Goal: Task Accomplishment & Management: Use online tool/utility

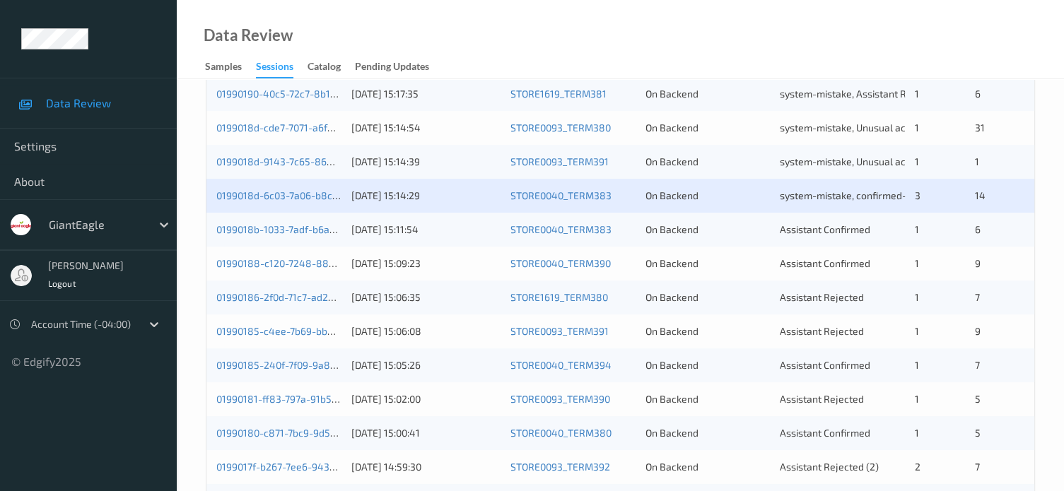
scroll to position [500, 0]
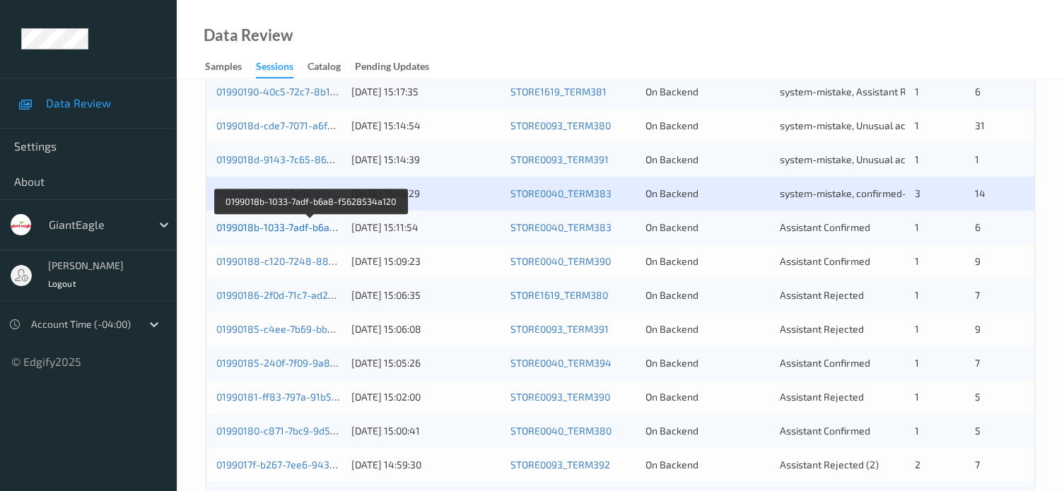
click at [288, 231] on link "0199018b-1033-7adf-b6a8-f5628534a120" at bounding box center [310, 227] width 189 height 12
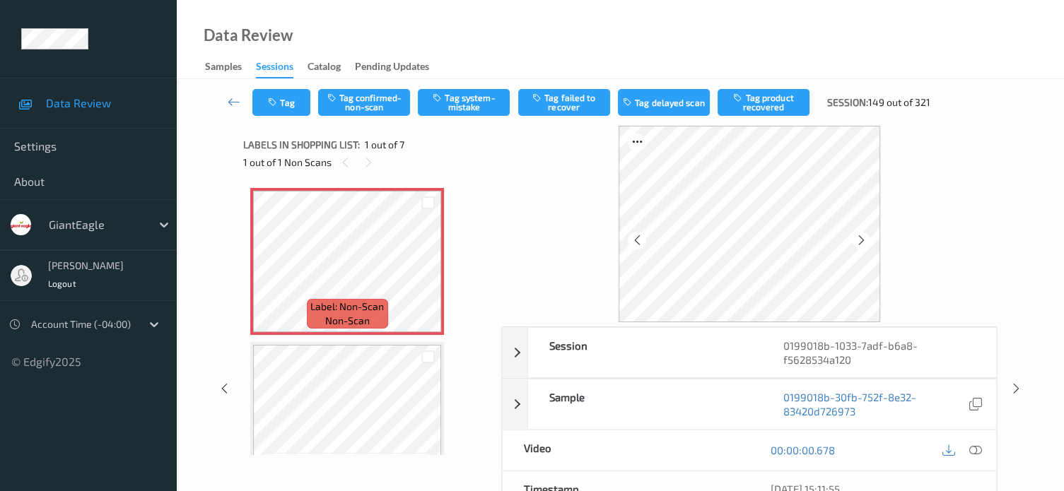
click at [984, 443] on div at bounding box center [962, 450] width 46 height 19
click at [978, 449] on icon at bounding box center [975, 450] width 13 height 13
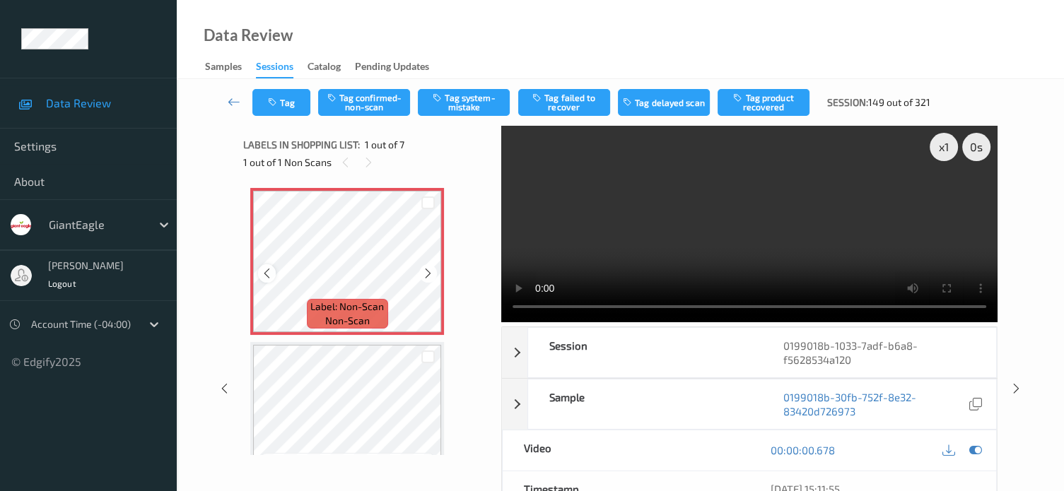
click at [264, 273] on icon at bounding box center [267, 273] width 12 height 13
click at [481, 96] on button "Tag system-mistake" at bounding box center [464, 102] width 92 height 27
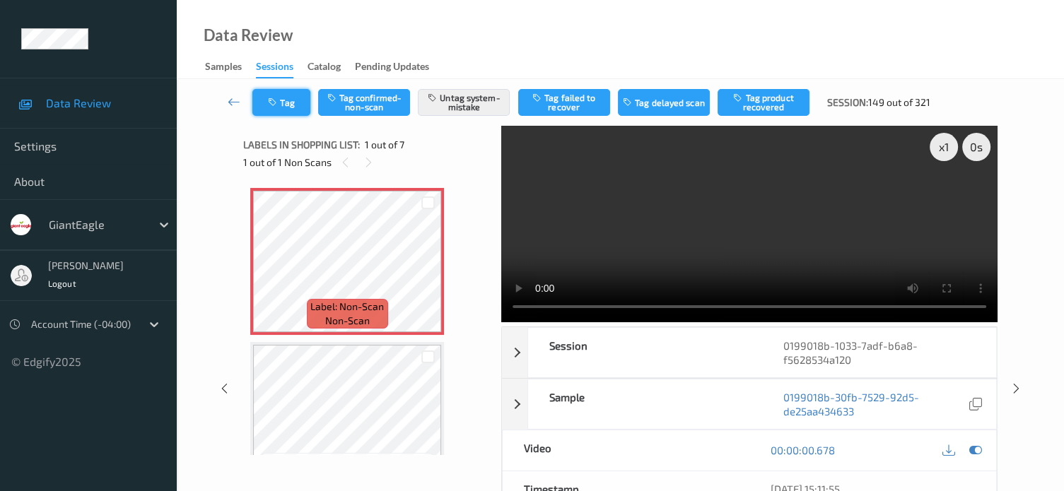
click at [288, 105] on button "Tag" at bounding box center [281, 102] width 58 height 27
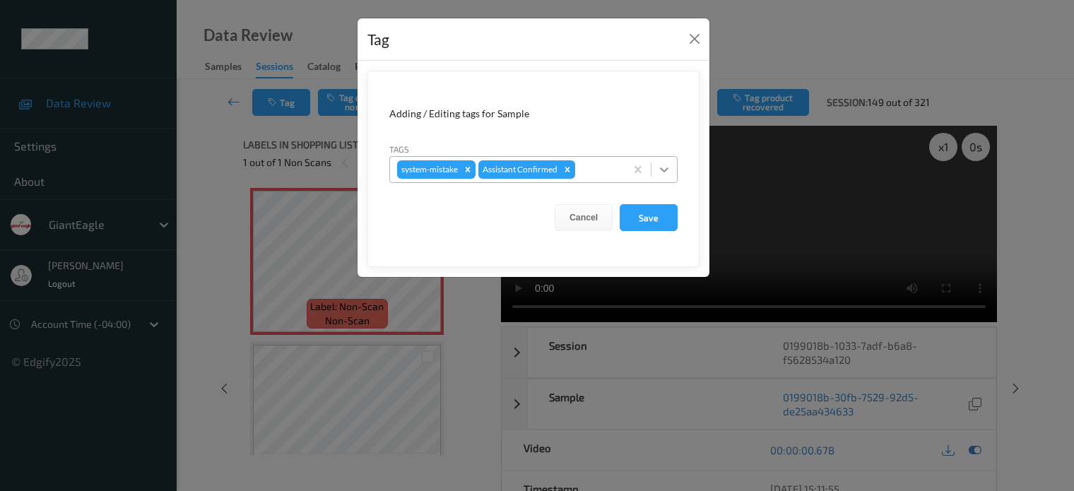
click at [664, 171] on icon at bounding box center [664, 169] width 8 height 5
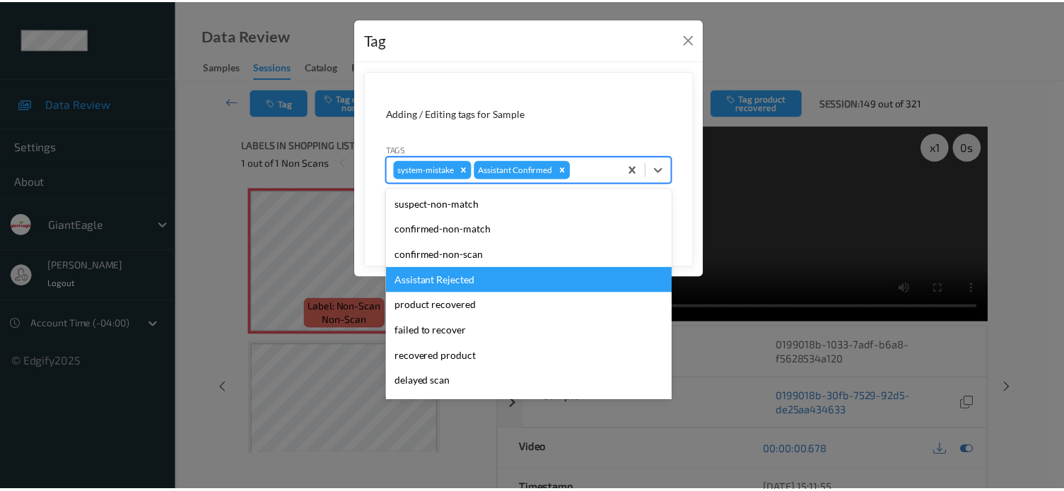
scroll to position [124, 0]
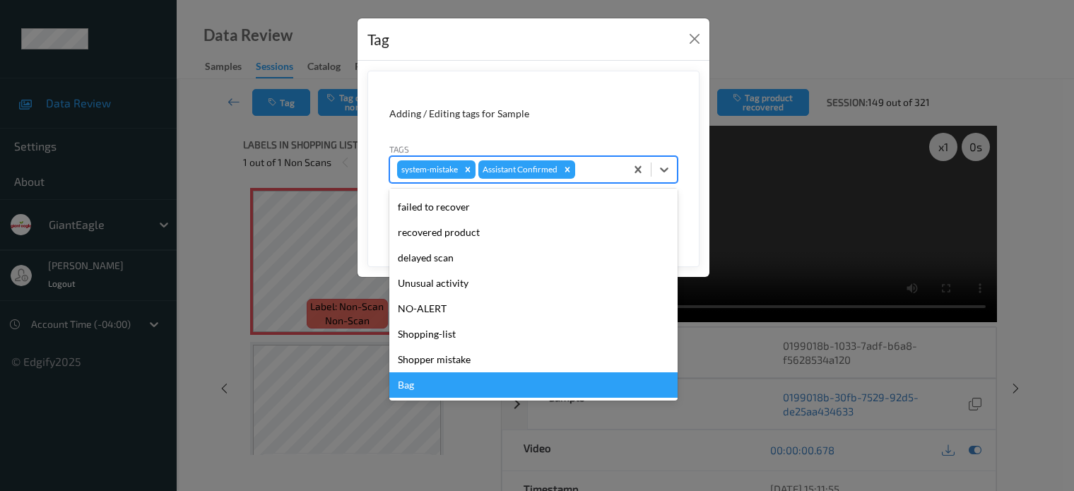
click at [405, 385] on div "Bag" at bounding box center [533, 384] width 288 height 25
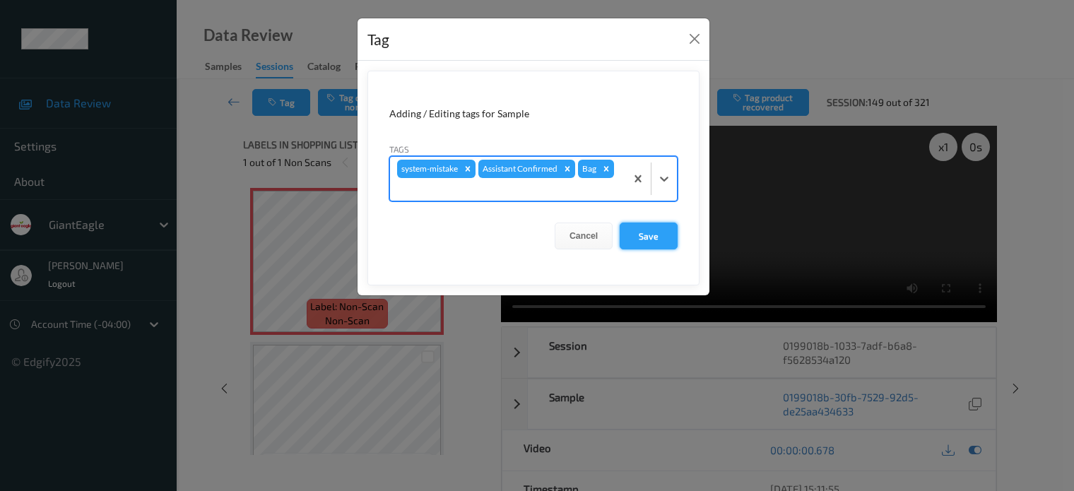
click at [637, 230] on button "Save" at bounding box center [649, 236] width 58 height 27
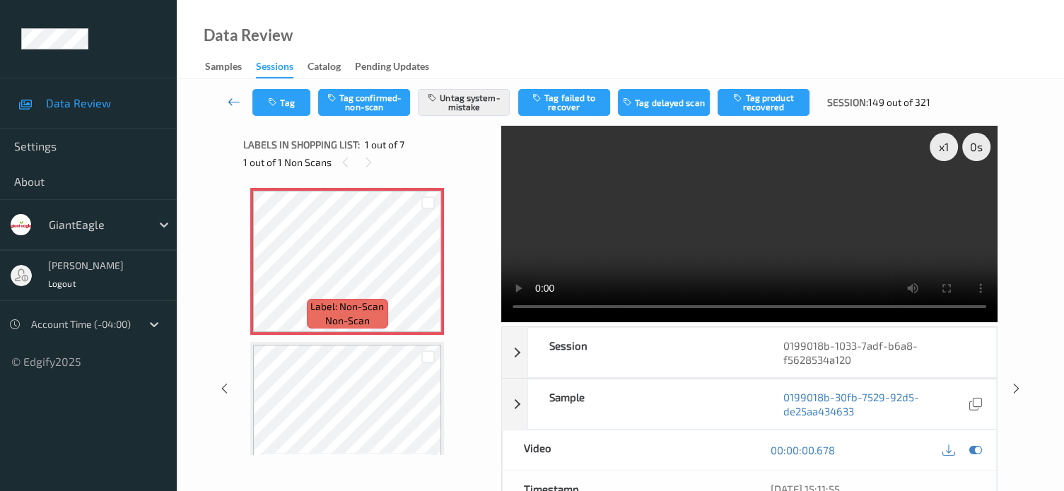
click at [230, 102] on icon at bounding box center [234, 102] width 13 height 14
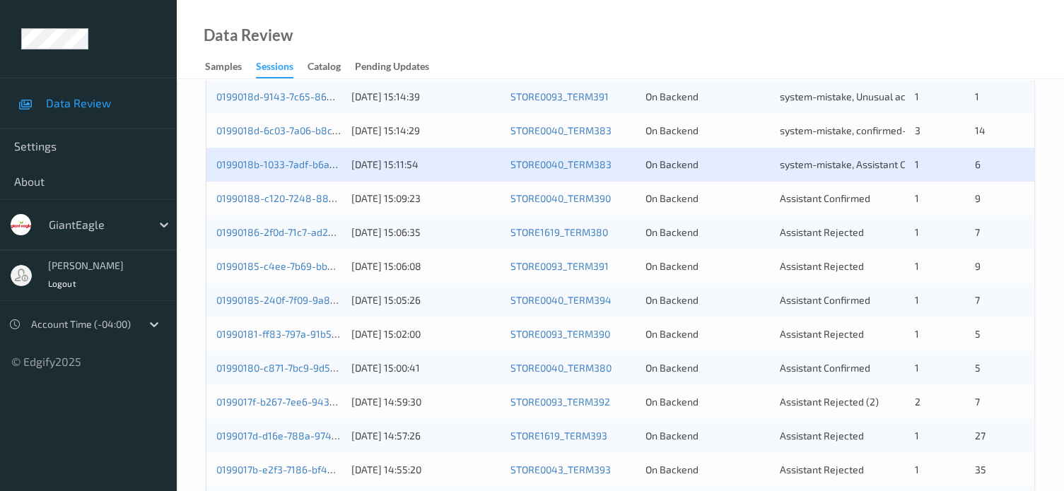
scroll to position [589, 0]
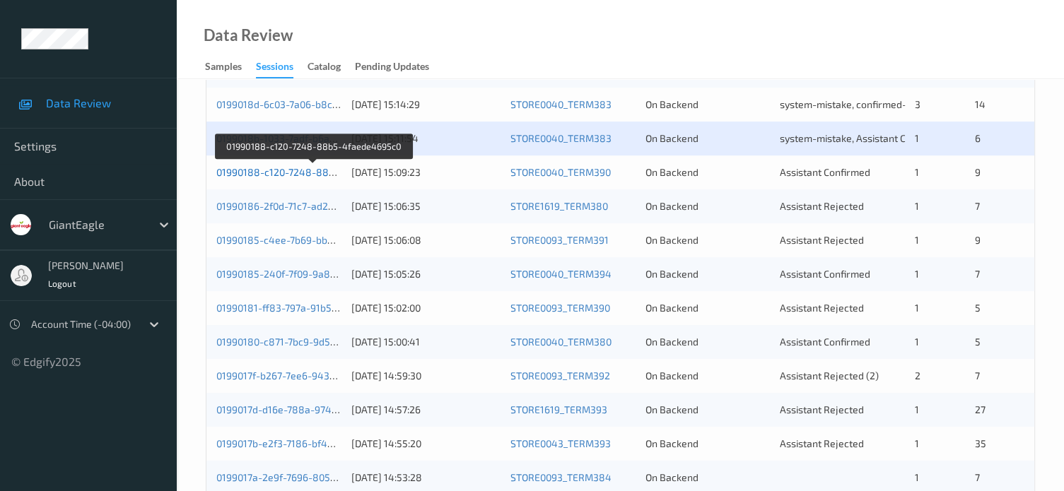
click at [286, 175] on link "01990188-c120-7248-88b5-4faede4695c0" at bounding box center [313, 172] width 194 height 12
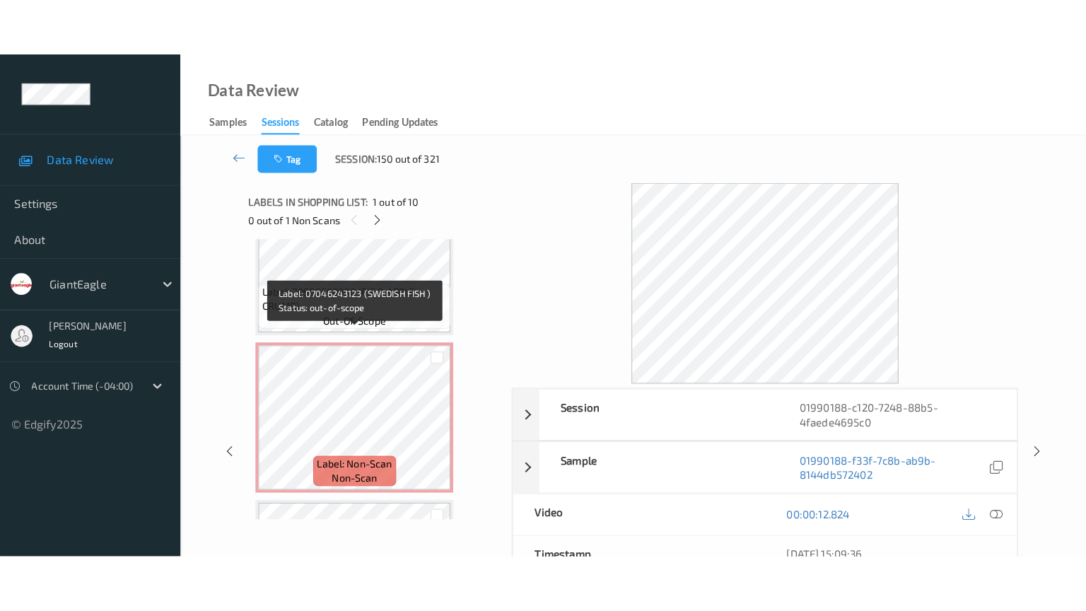
scroll to position [1189, 0]
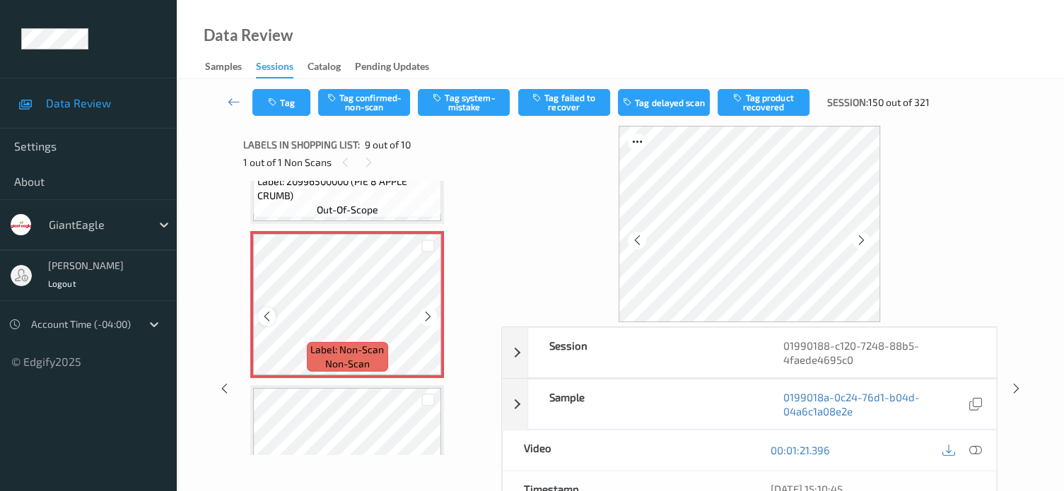
click at [272, 321] on icon at bounding box center [267, 316] width 12 height 13
click at [975, 449] on icon at bounding box center [975, 450] width 13 height 13
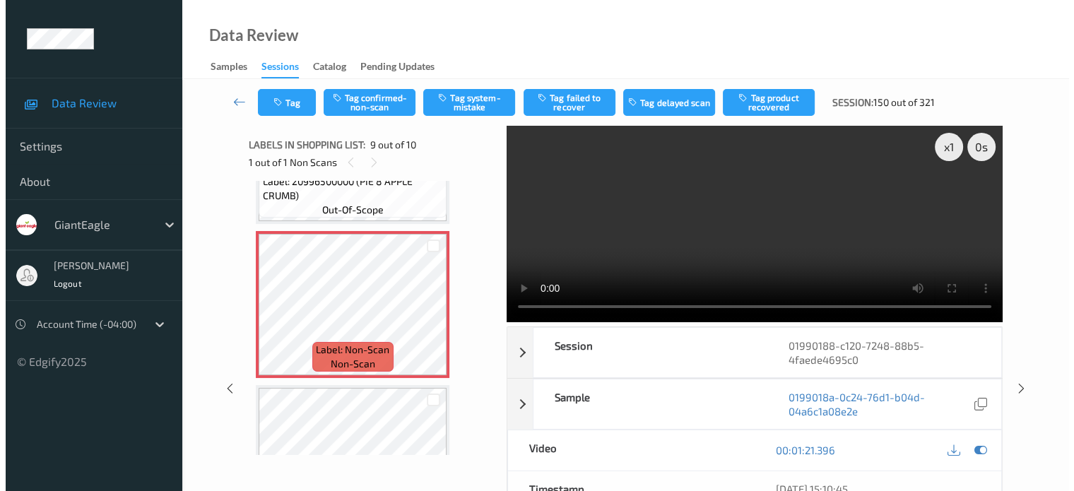
scroll to position [1154, 0]
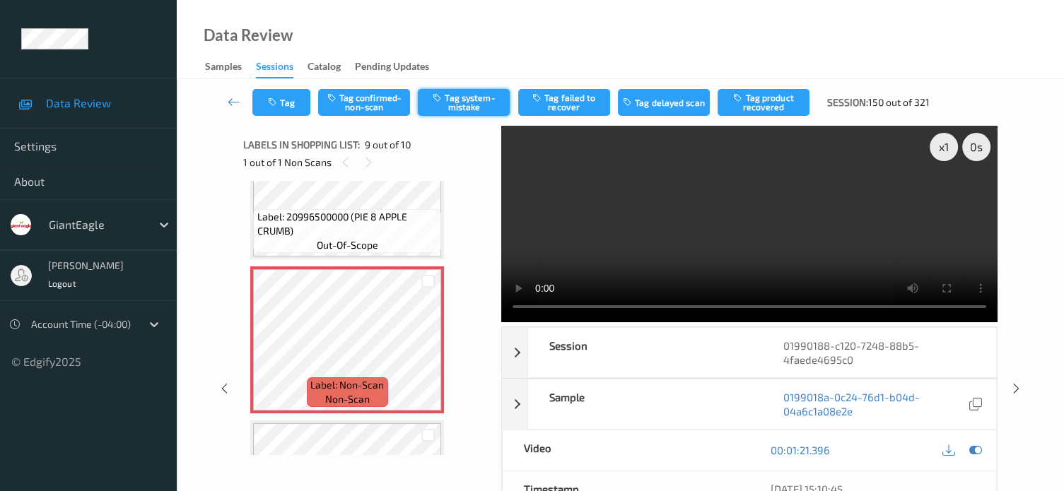
click at [461, 102] on button "Tag system-mistake" at bounding box center [464, 102] width 92 height 27
click at [288, 99] on button "Tag" at bounding box center [281, 102] width 58 height 27
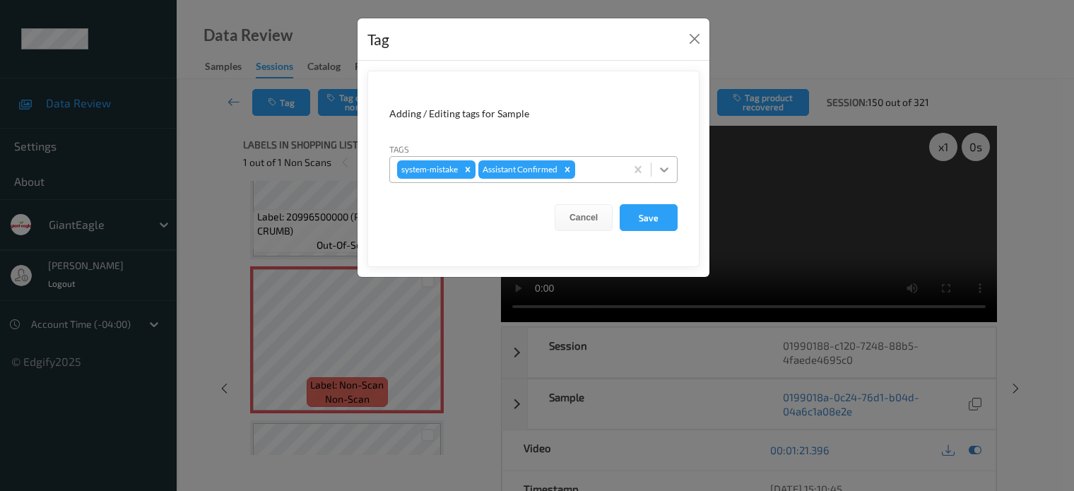
click at [670, 165] on icon at bounding box center [664, 170] width 14 height 14
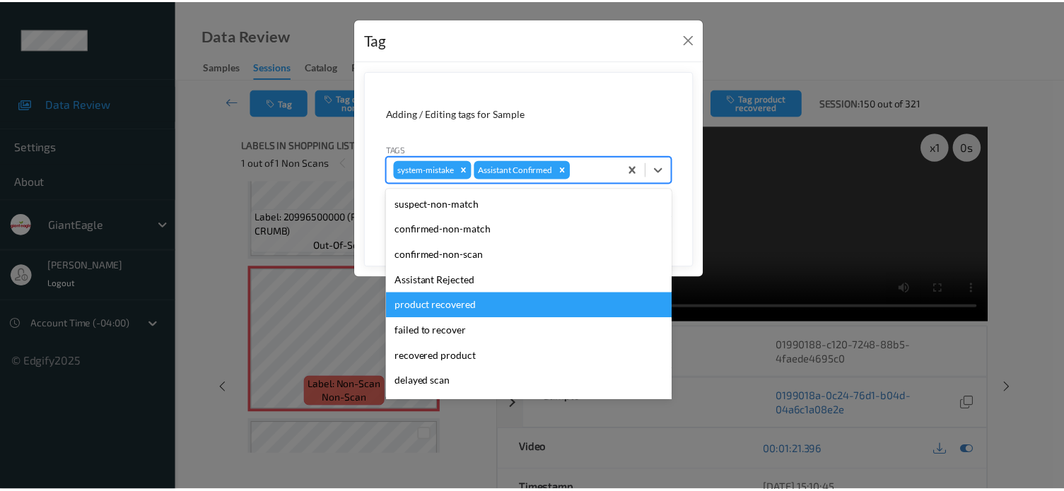
scroll to position [124, 0]
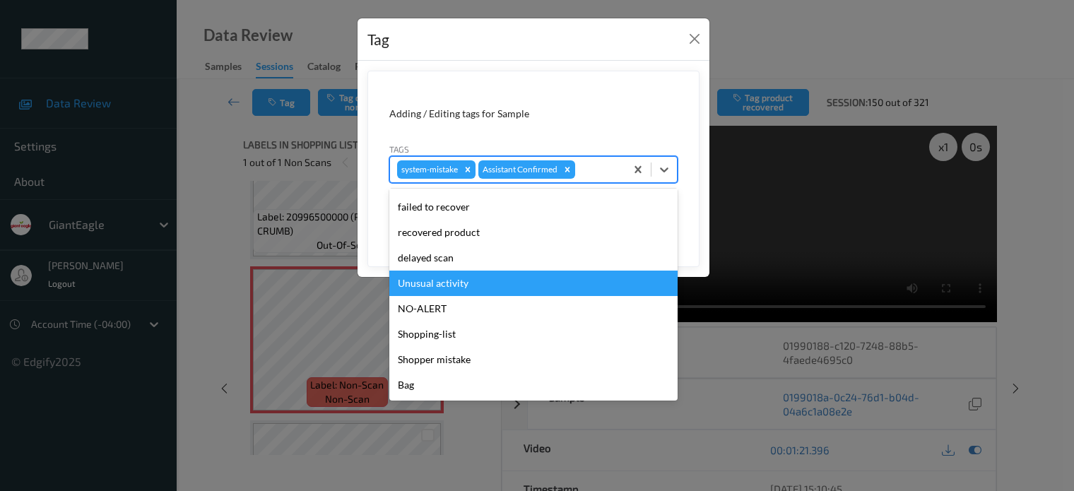
click at [410, 285] on div "Unusual activity" at bounding box center [533, 283] width 288 height 25
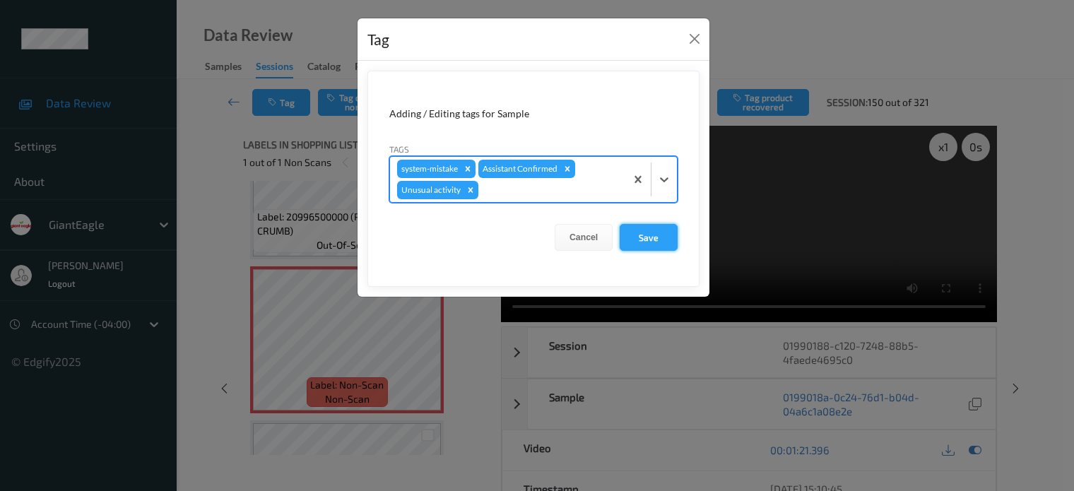
click at [642, 237] on button "Save" at bounding box center [649, 237] width 58 height 27
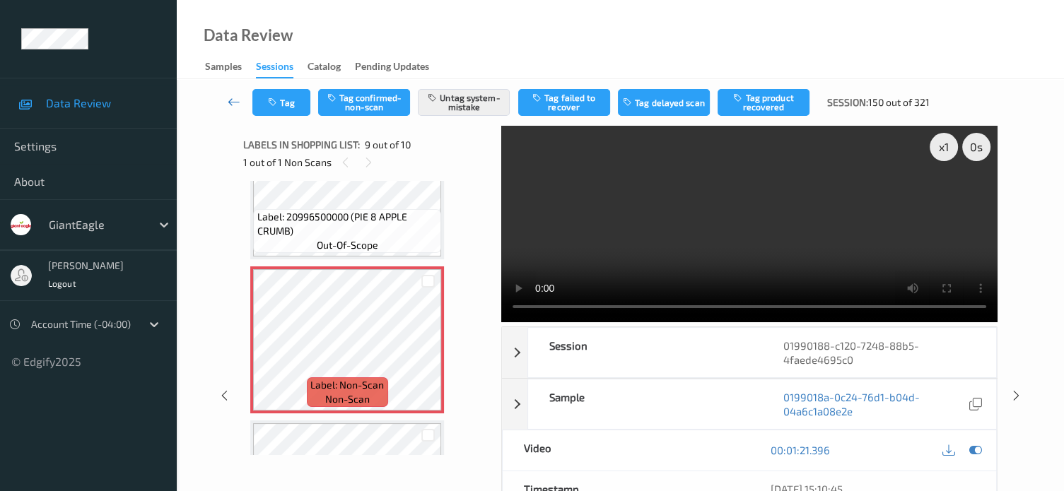
click at [234, 98] on icon at bounding box center [234, 102] width 13 height 14
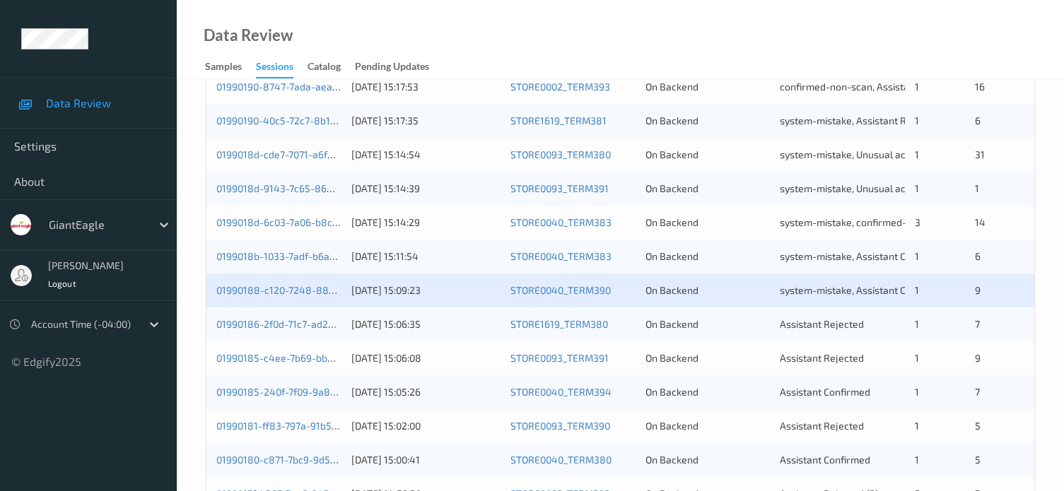
scroll to position [589, 0]
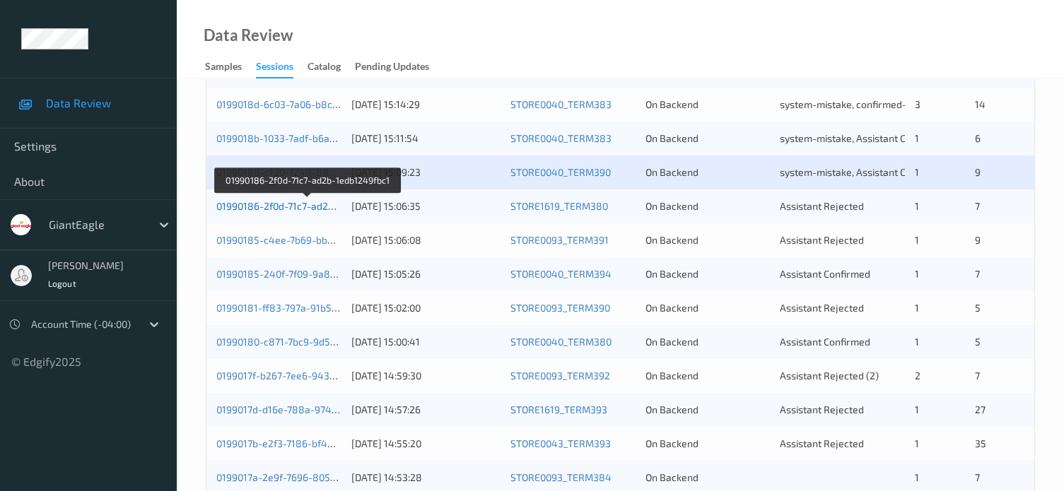
click at [271, 208] on link "01990186-2f0d-71c7-ad2b-1edb1249fbc1" at bounding box center [307, 206] width 183 height 12
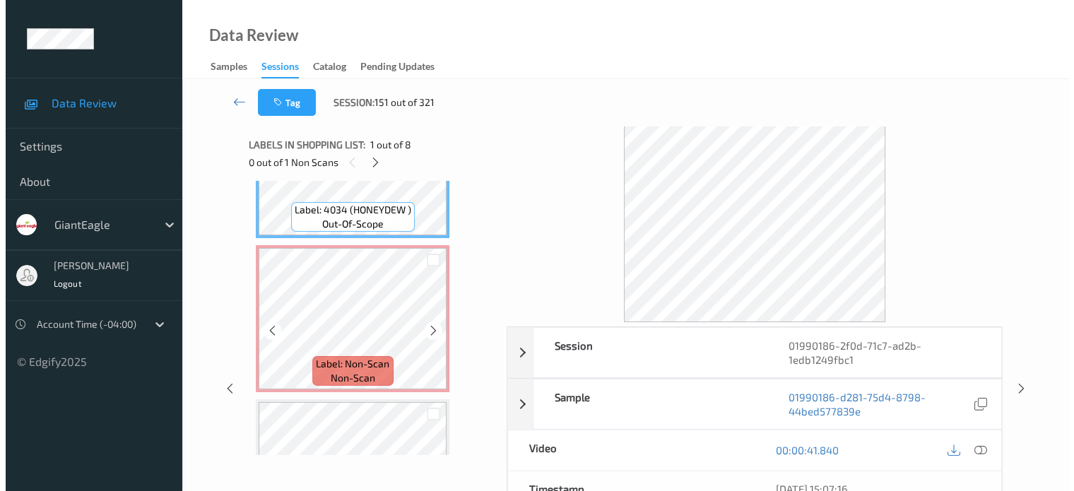
scroll to position [117, 0]
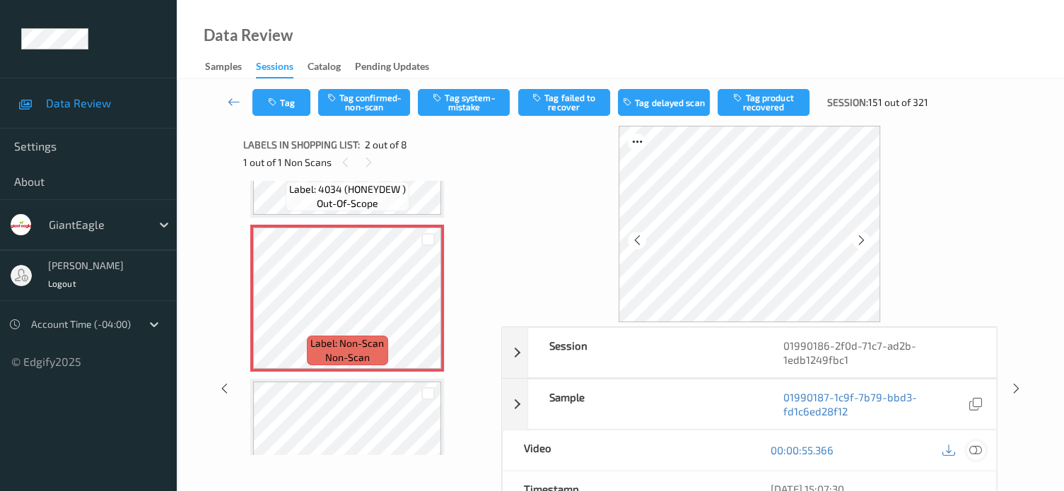
click at [981, 452] on icon at bounding box center [975, 450] width 13 height 13
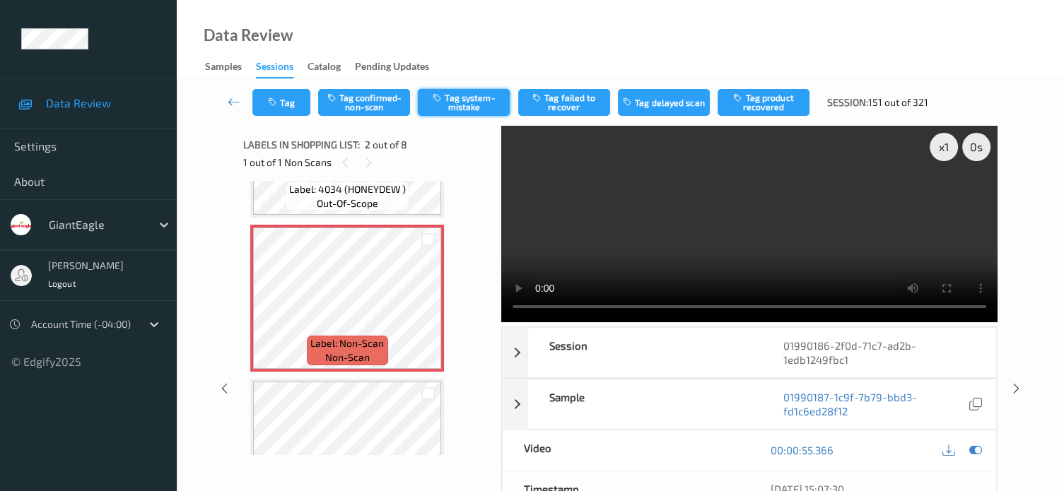
click at [468, 106] on button "Tag system-mistake" at bounding box center [464, 102] width 92 height 27
click at [293, 107] on button "Tag" at bounding box center [281, 102] width 58 height 27
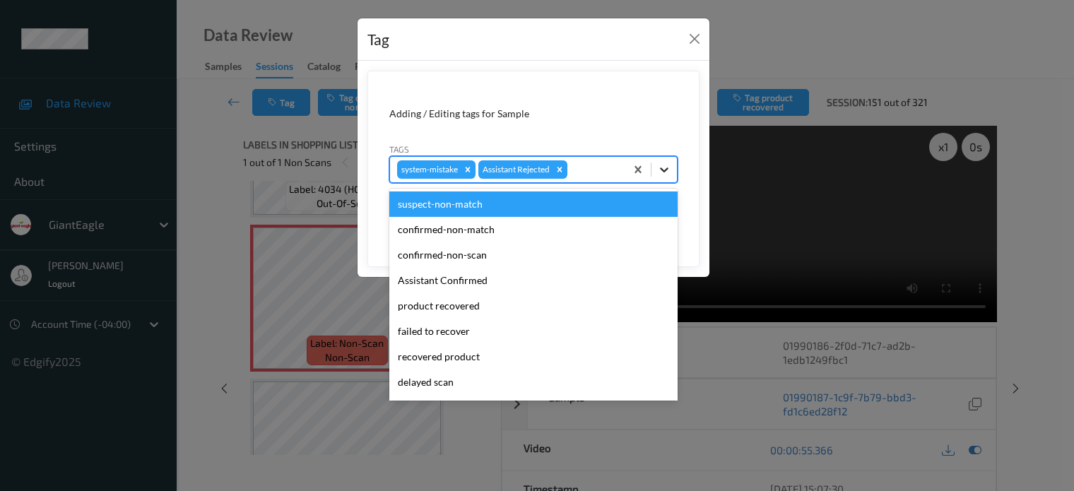
click at [661, 163] on icon at bounding box center [664, 170] width 14 height 14
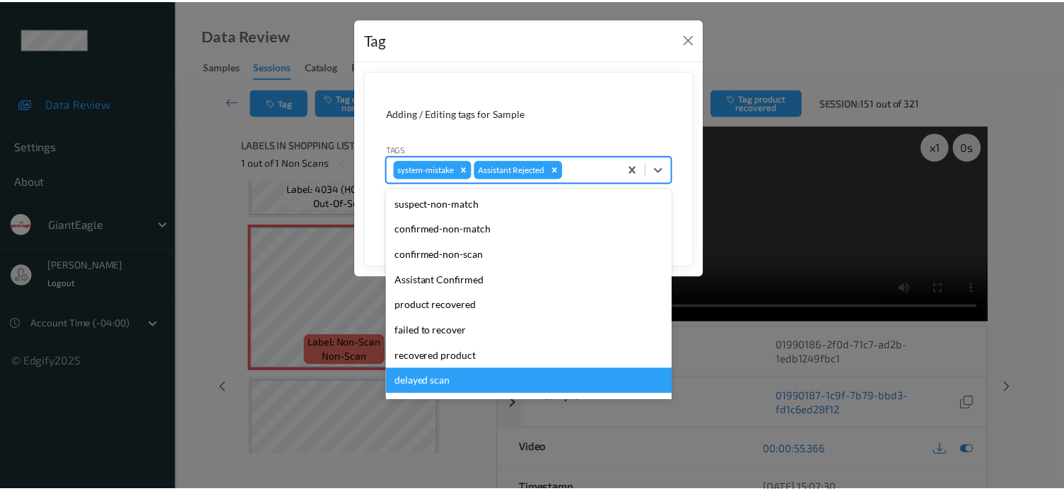
scroll to position [124, 0]
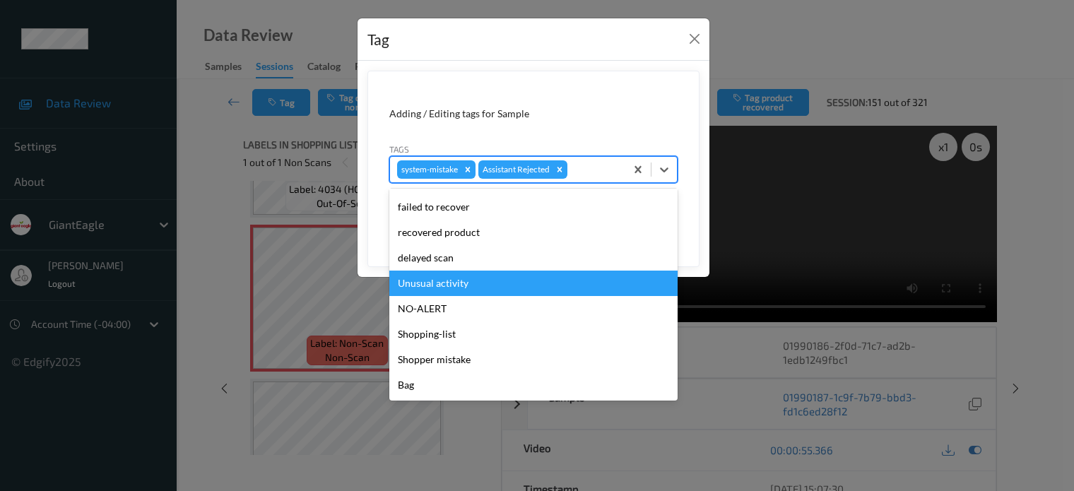
click at [423, 284] on div "Unusual activity" at bounding box center [533, 283] width 288 height 25
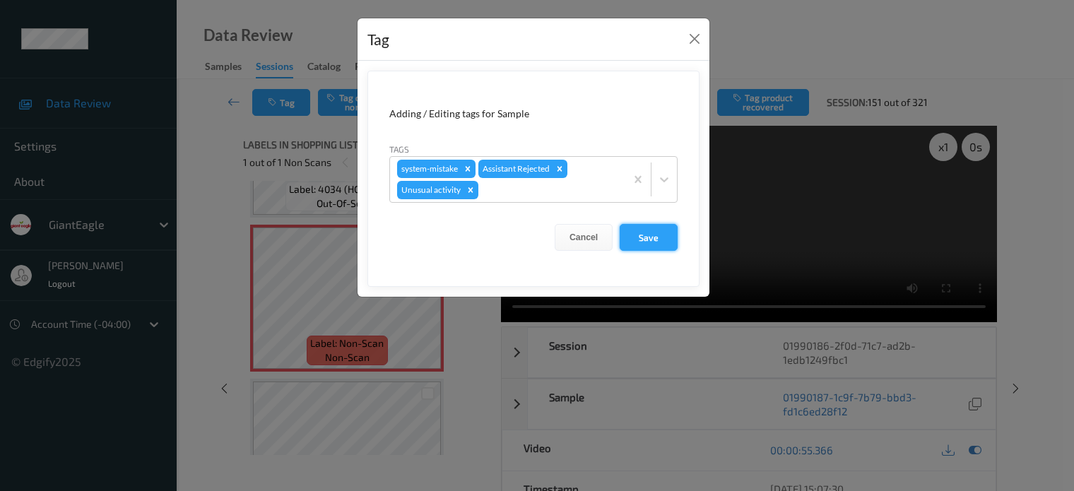
click at [651, 239] on button "Save" at bounding box center [649, 237] width 58 height 27
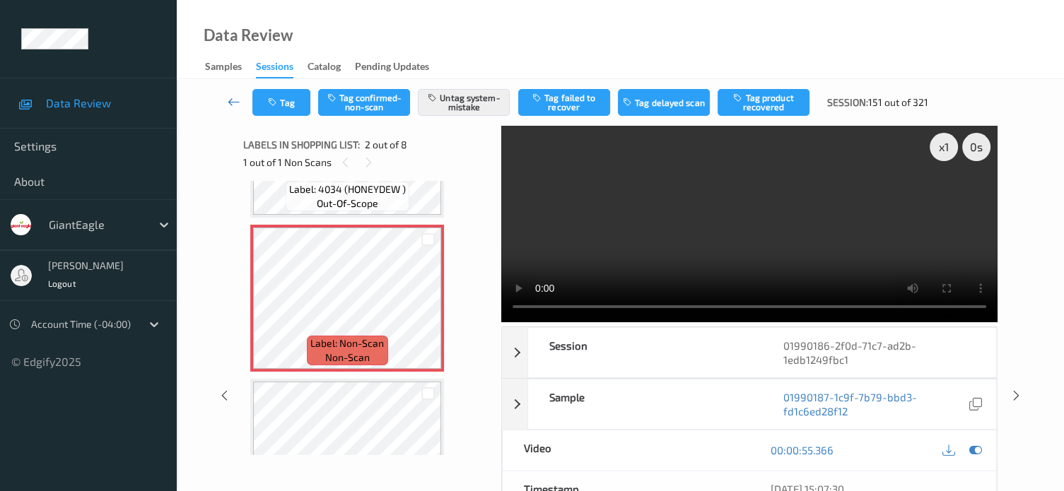
click at [236, 104] on icon at bounding box center [234, 102] width 13 height 14
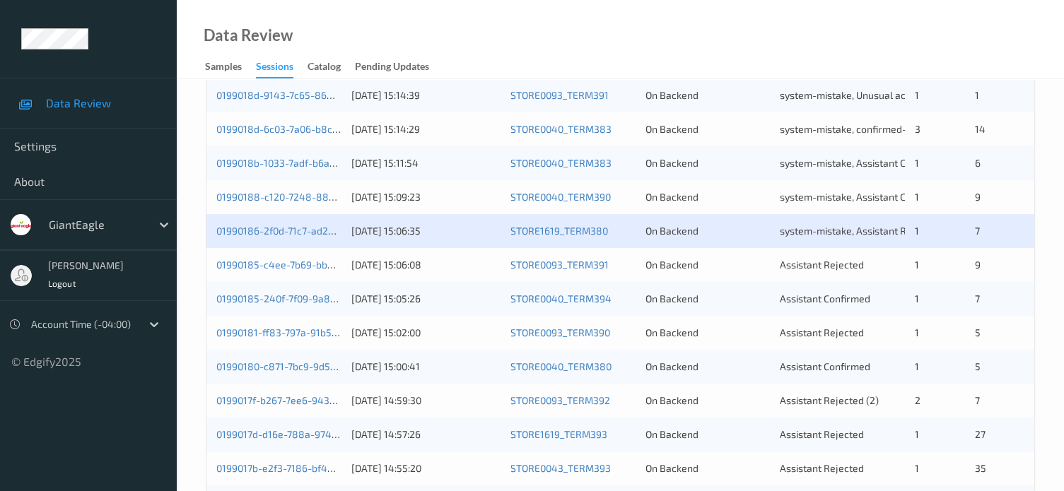
scroll to position [589, 0]
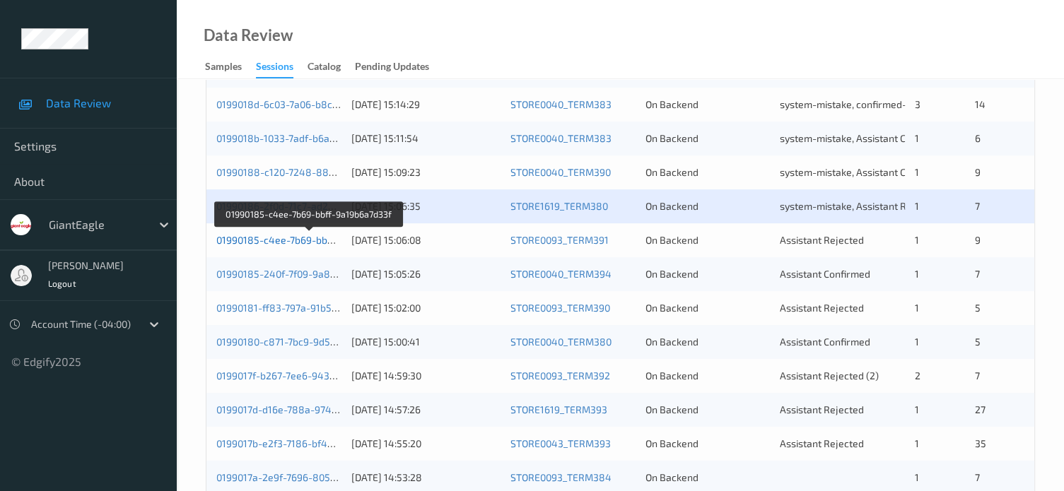
click at [293, 242] on link "01990185-c4ee-7b69-bbff-9a19b6a7d33f" at bounding box center [309, 240] width 186 height 12
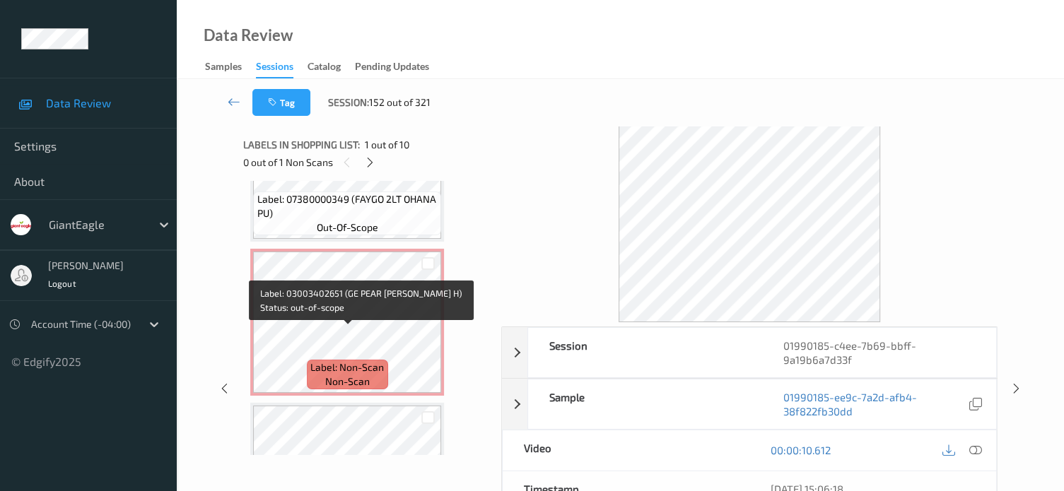
scroll to position [711, 0]
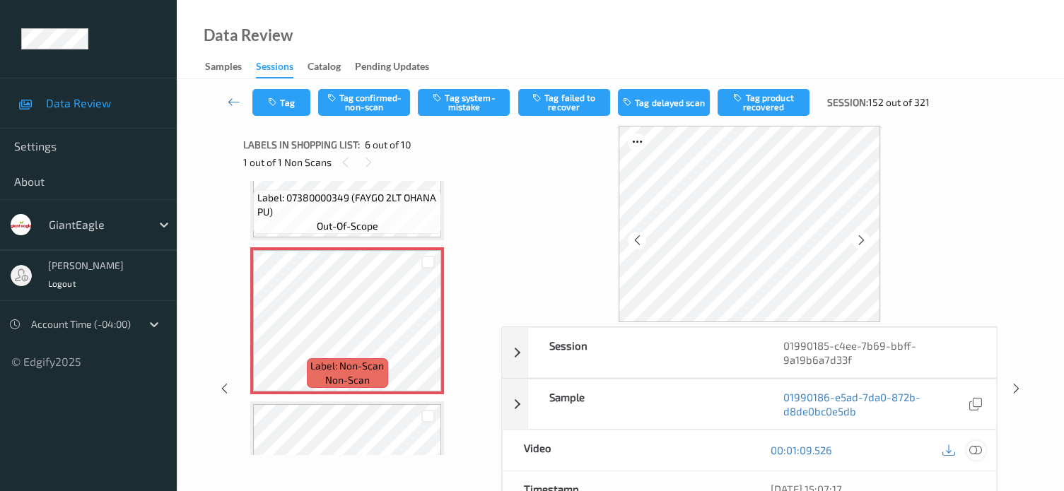
click at [971, 451] on icon at bounding box center [975, 450] width 13 height 13
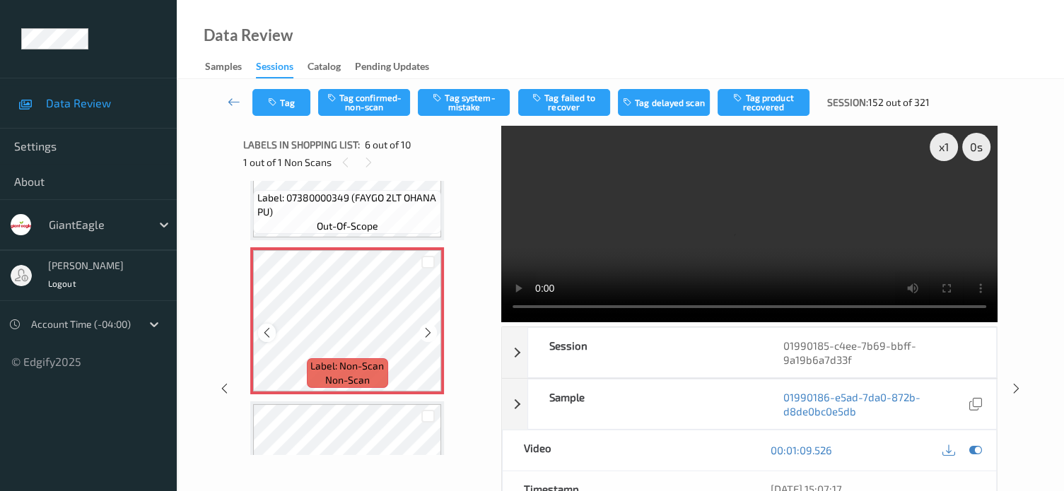
click at [263, 334] on icon at bounding box center [267, 333] width 12 height 13
click at [264, 331] on icon at bounding box center [267, 333] width 12 height 13
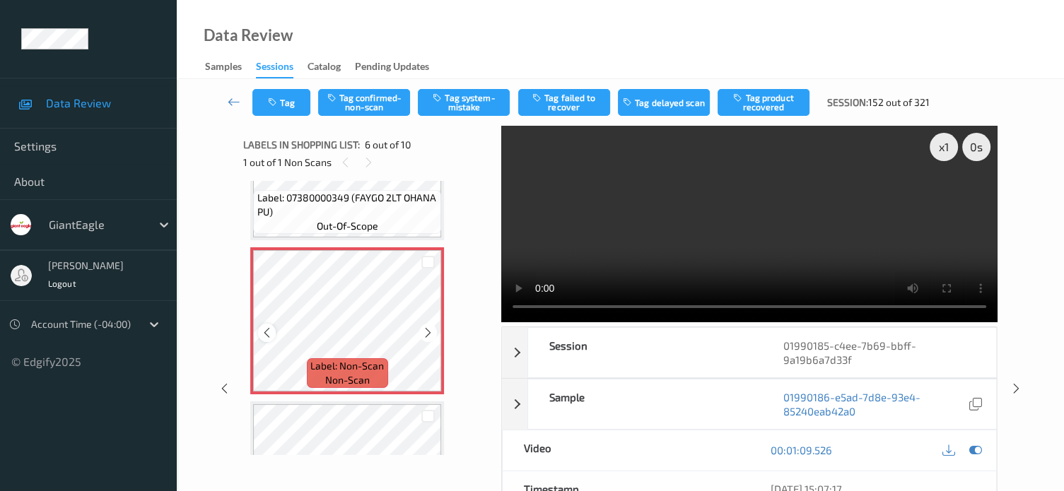
click at [264, 331] on icon at bounding box center [267, 333] width 12 height 13
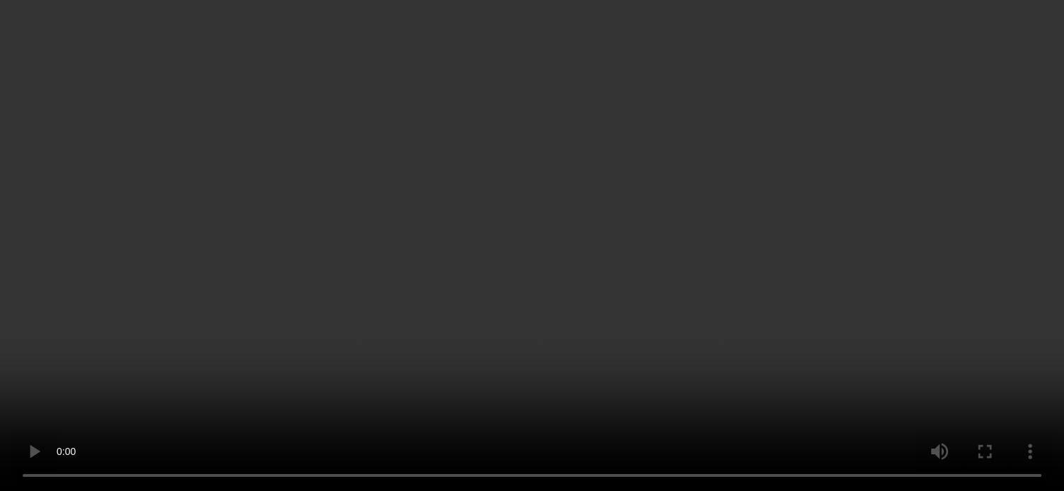
scroll to position [658, 0]
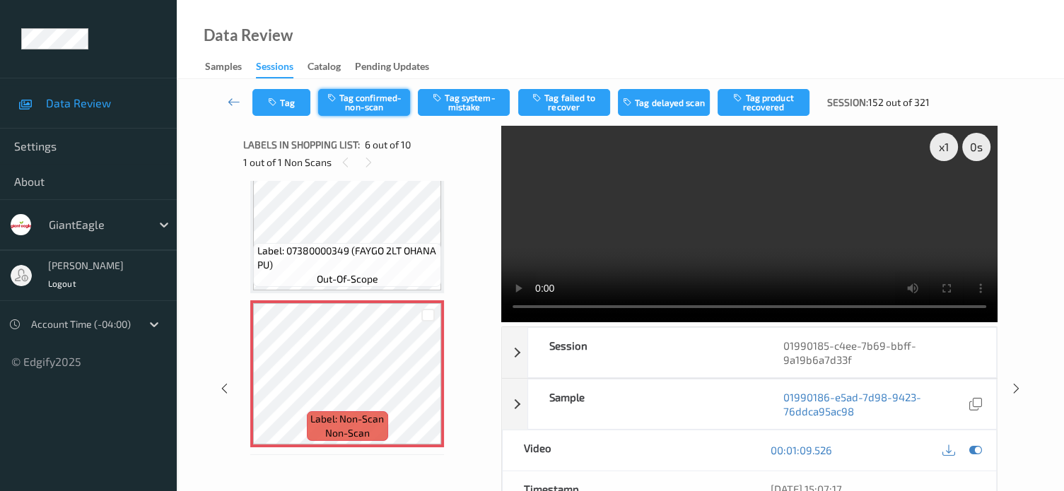
click at [372, 98] on button "Tag confirmed-non-scan" at bounding box center [364, 102] width 92 height 27
click at [554, 110] on button "Tag failed to recover" at bounding box center [564, 102] width 92 height 27
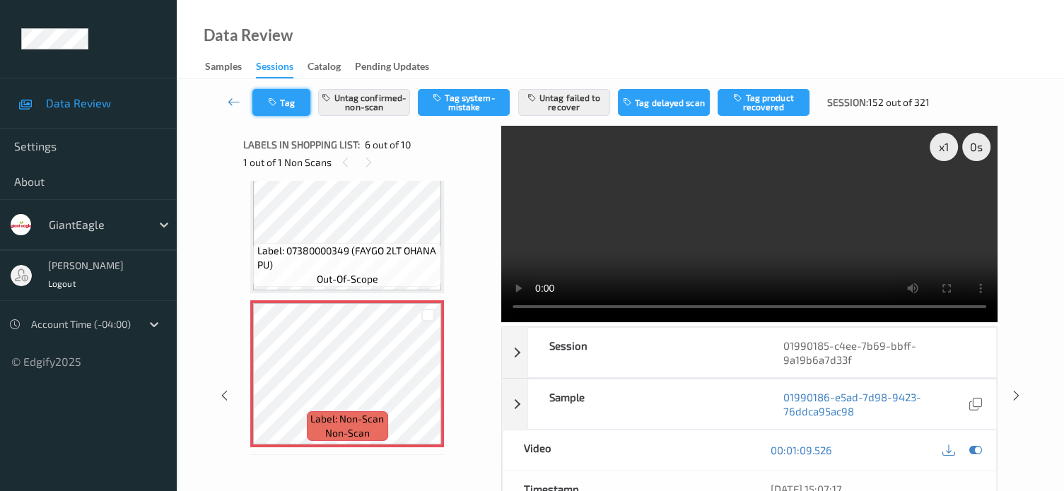
click at [289, 101] on button "Tag" at bounding box center [281, 102] width 58 height 27
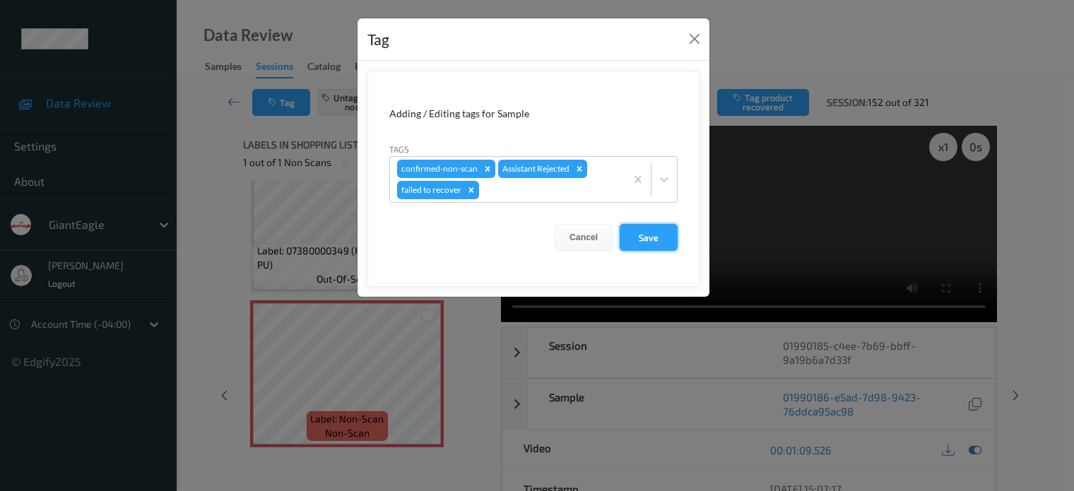
click at [653, 242] on button "Save" at bounding box center [649, 237] width 58 height 27
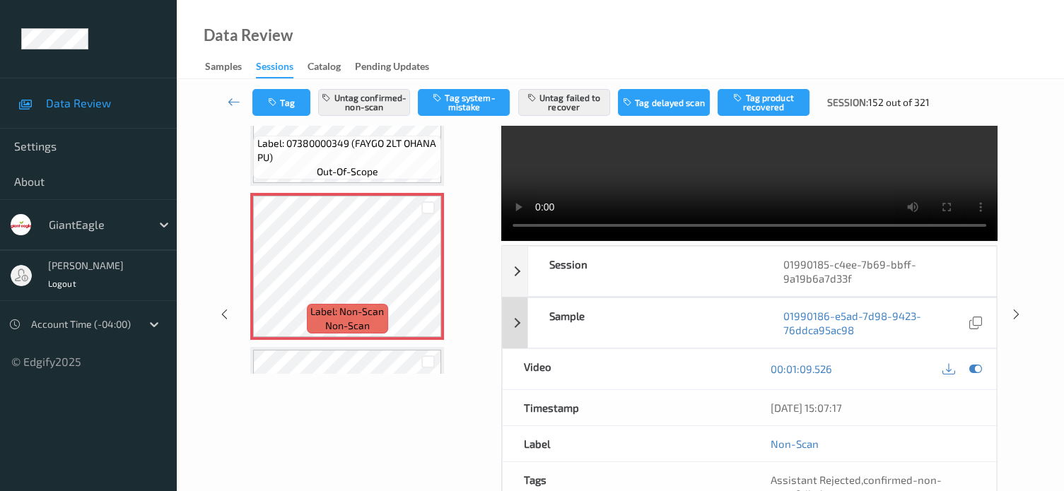
scroll to position [0, 0]
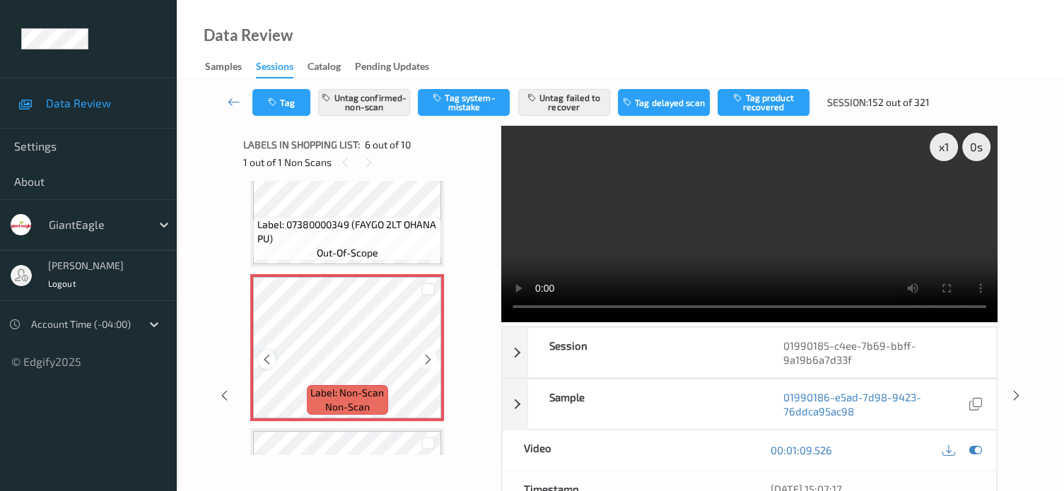
click at [266, 358] on icon at bounding box center [267, 359] width 12 height 13
click at [229, 102] on icon at bounding box center [234, 102] width 13 height 14
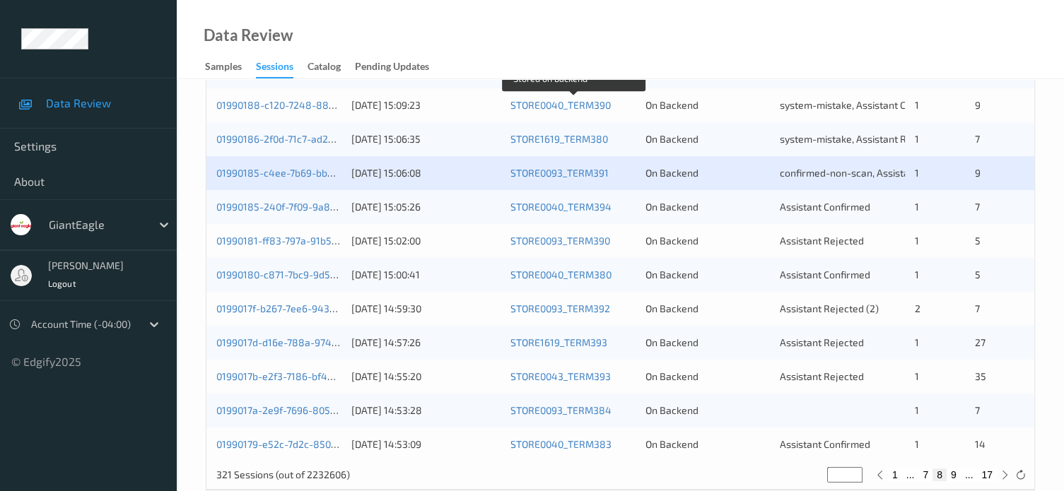
scroll to position [683, 0]
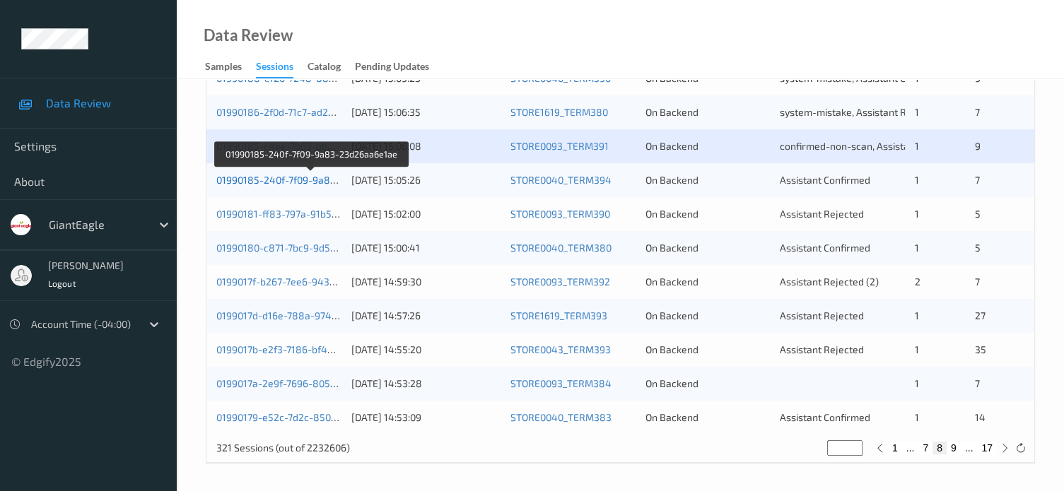
click at [261, 185] on link "01990185-240f-7f09-9a83-23d26aa6e1ae" at bounding box center [311, 180] width 190 height 12
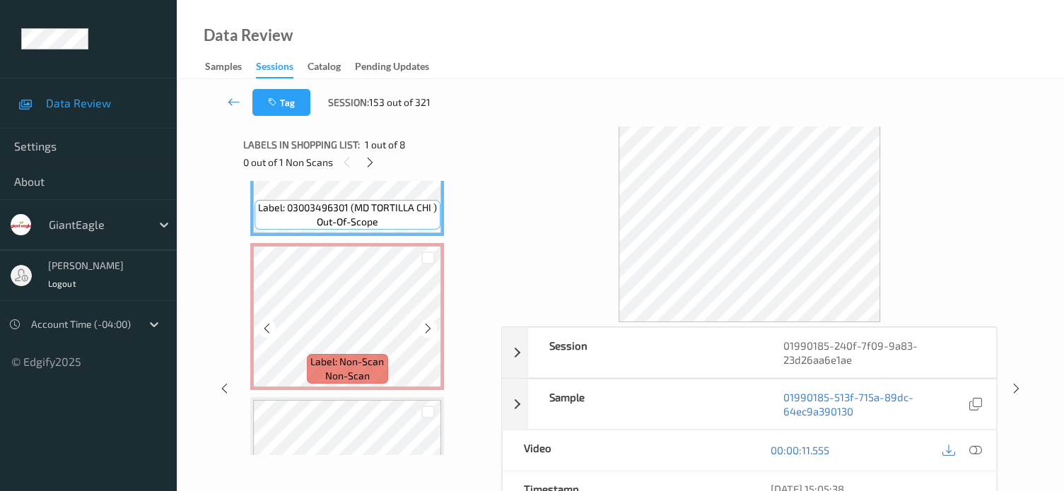
scroll to position [100, 0]
click at [266, 327] on icon at bounding box center [267, 327] width 12 height 13
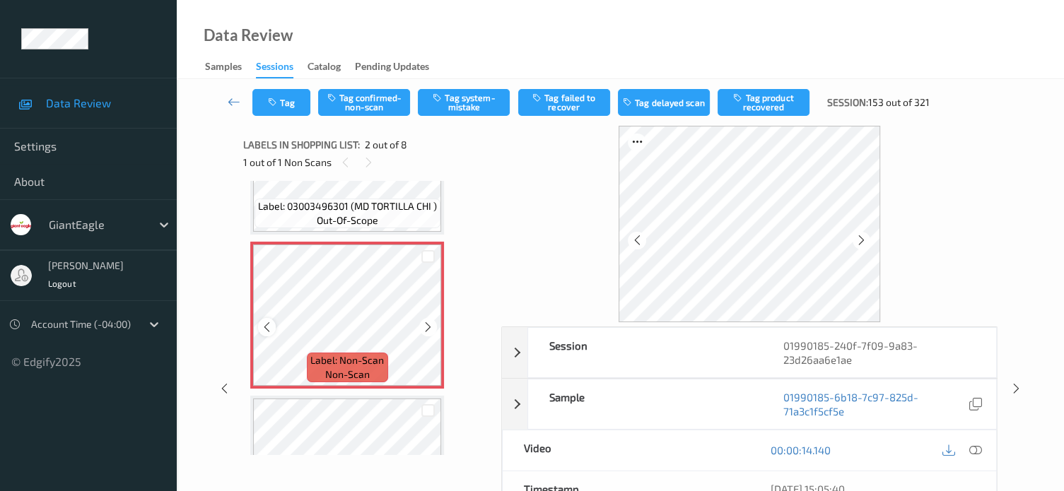
click at [265, 328] on icon at bounding box center [267, 327] width 12 height 13
click at [975, 446] on icon at bounding box center [975, 450] width 13 height 13
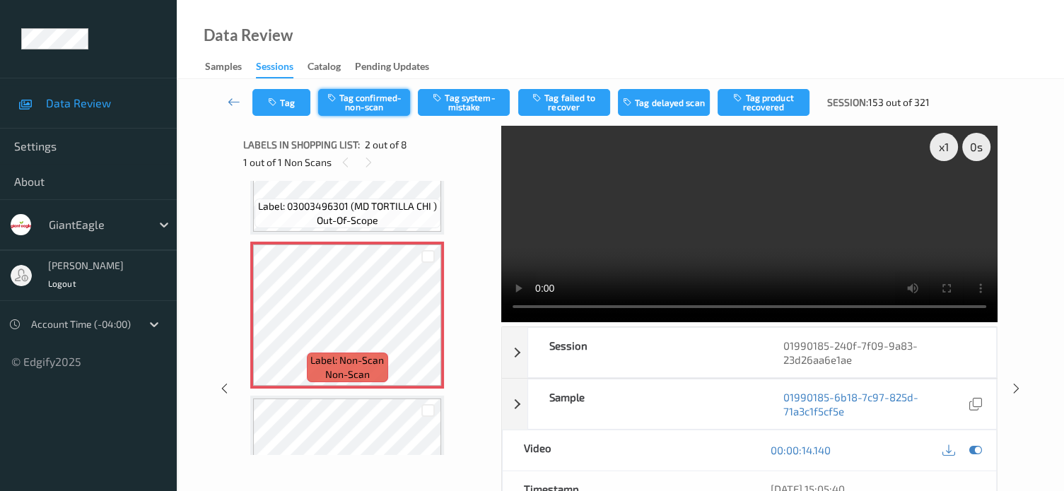
click at [361, 104] on button "Tag confirmed-non-scan" at bounding box center [364, 102] width 92 height 27
click at [576, 100] on button "Tag failed to recover" at bounding box center [564, 102] width 92 height 27
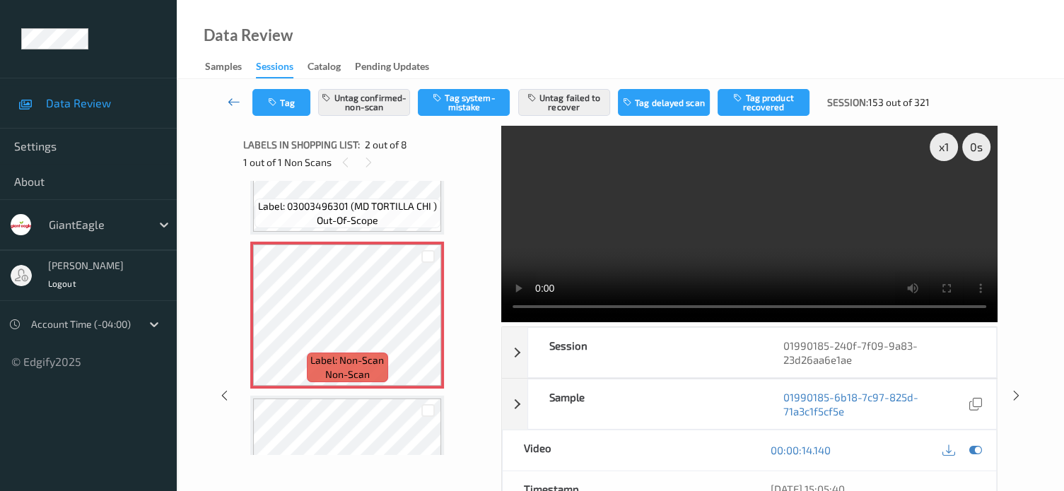
click at [228, 103] on icon at bounding box center [234, 102] width 13 height 14
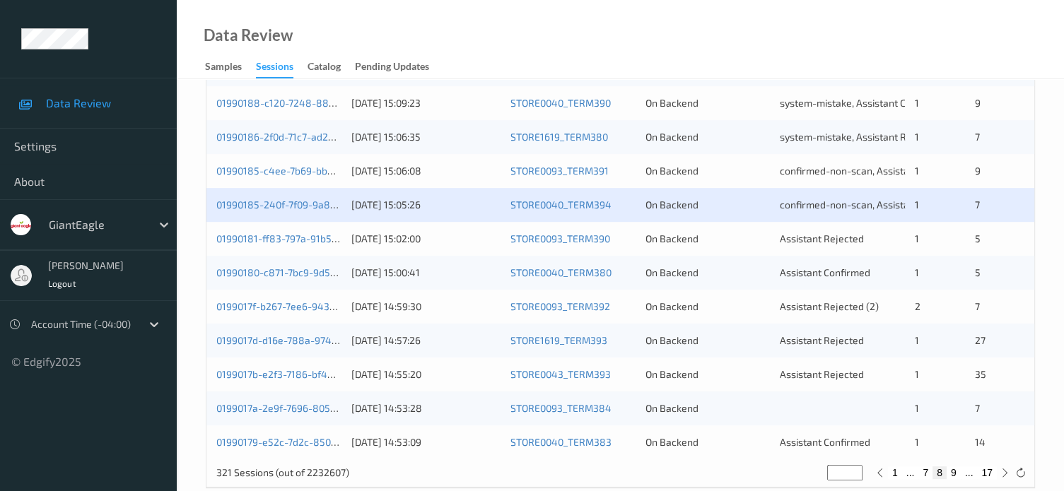
scroll to position [683, 0]
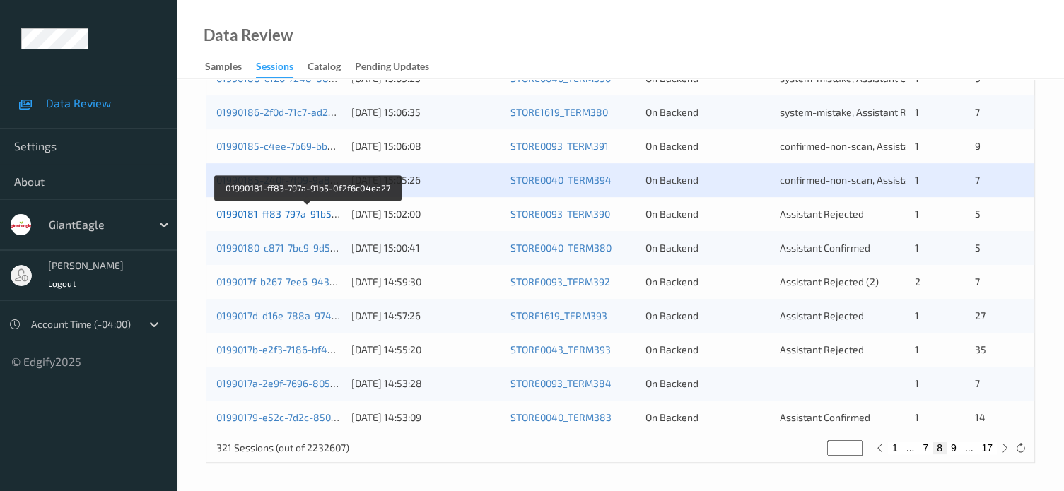
click at [294, 216] on link "01990181-ff83-797a-91b5-0f2f6c04ea27" at bounding box center [307, 214] width 182 height 12
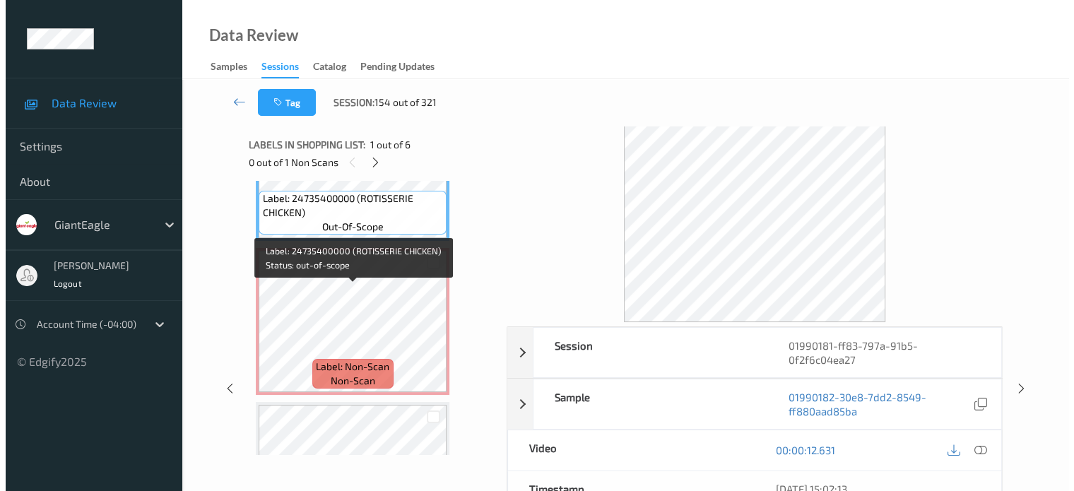
scroll to position [117, 0]
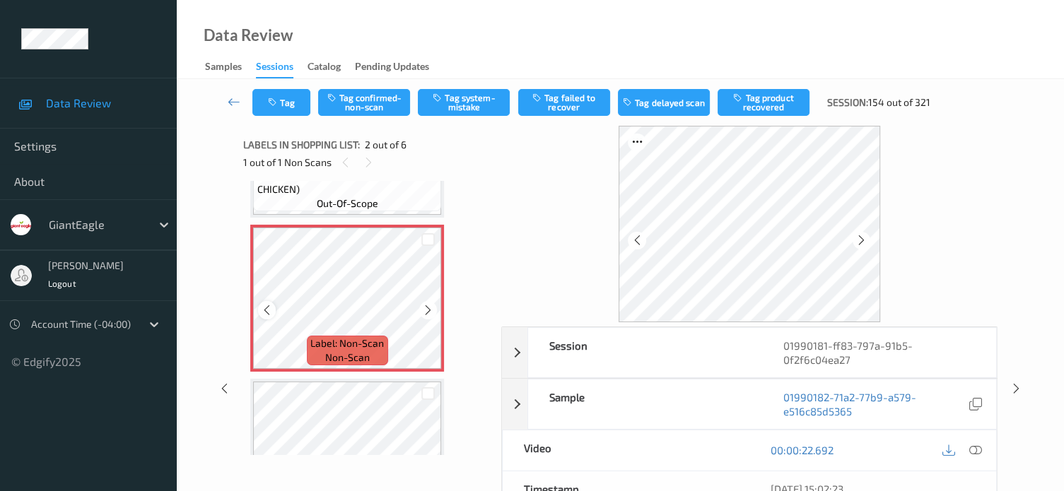
click at [267, 313] on icon at bounding box center [267, 310] width 12 height 13
click at [975, 448] on icon at bounding box center [975, 450] width 13 height 13
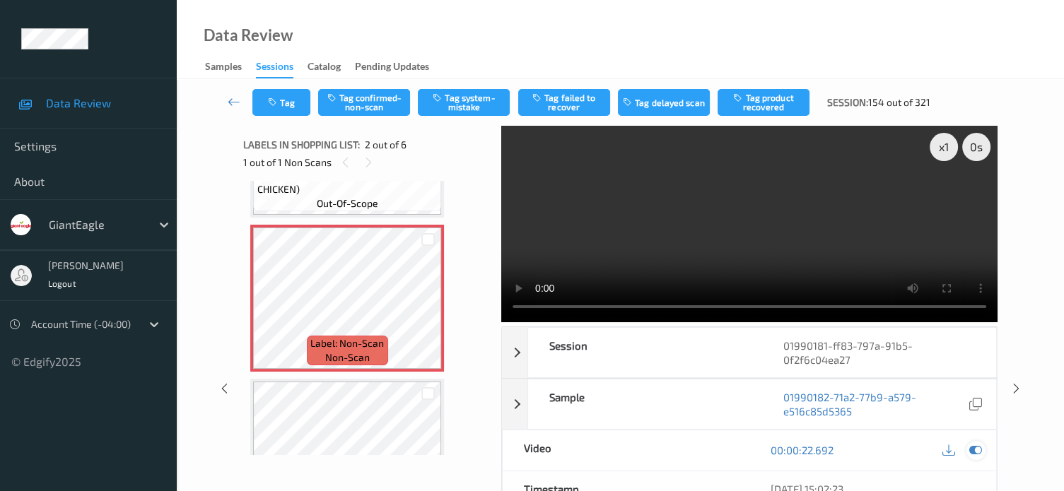
click at [978, 448] on icon at bounding box center [975, 450] width 13 height 13
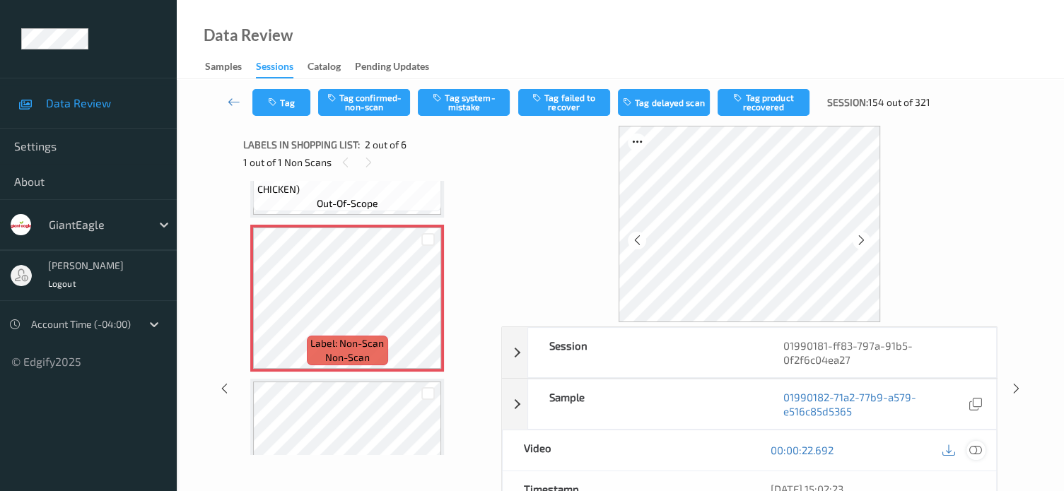
click at [977, 448] on icon at bounding box center [975, 450] width 13 height 13
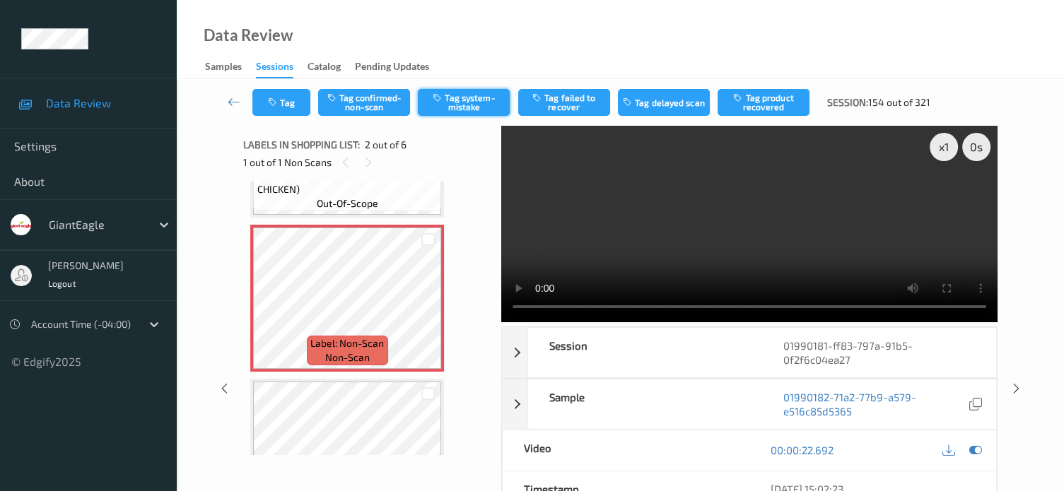
click at [466, 94] on button "Tag system-mistake" at bounding box center [464, 102] width 92 height 27
click at [293, 99] on button "Tag" at bounding box center [281, 102] width 58 height 27
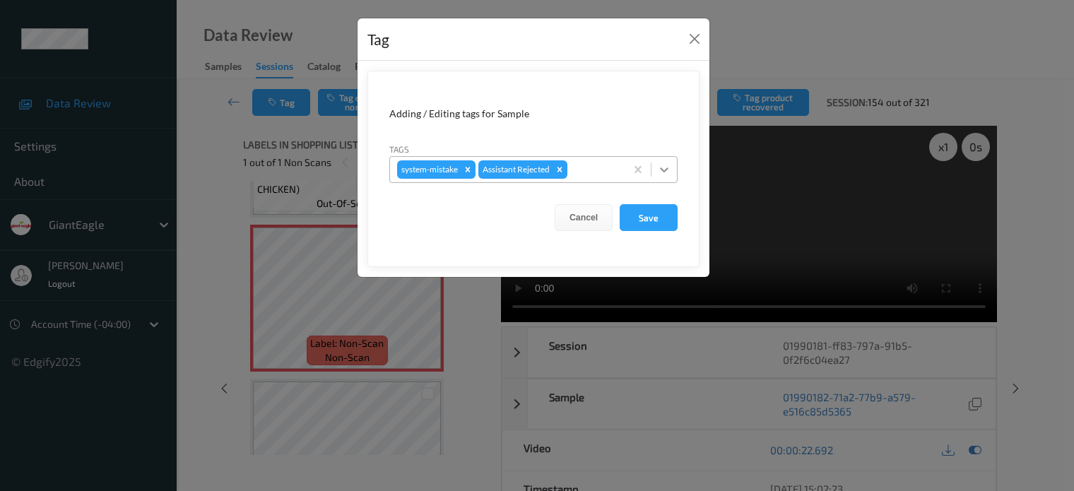
click at [659, 169] on icon at bounding box center [664, 170] width 14 height 14
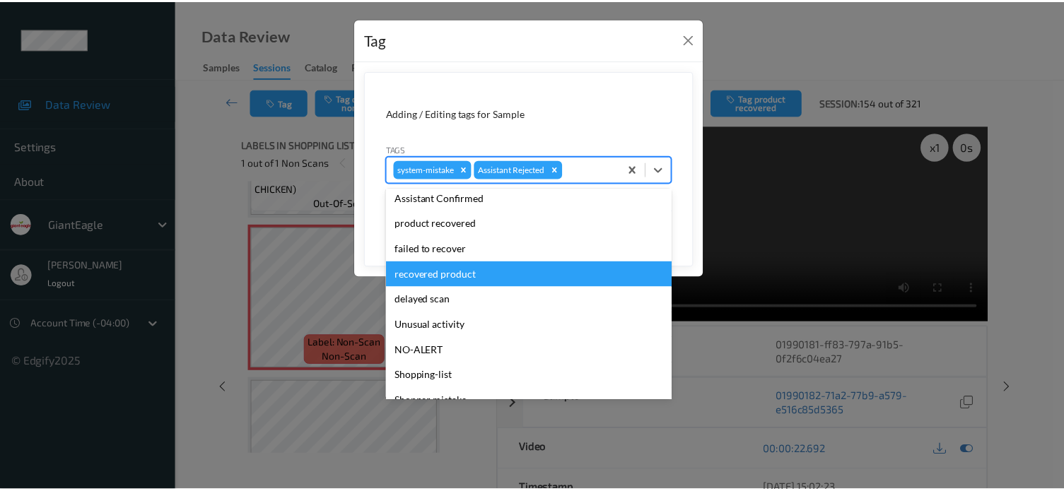
scroll to position [124, 0]
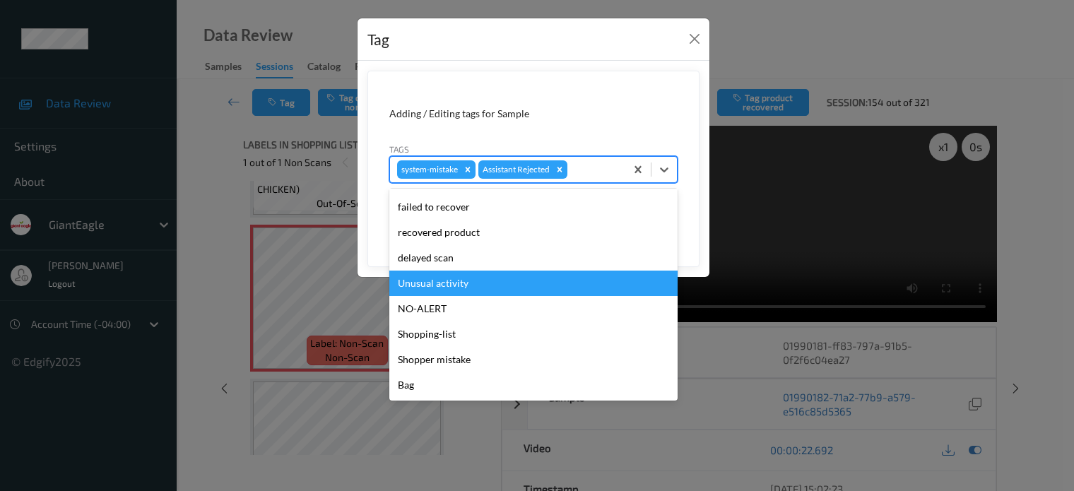
click at [418, 283] on div "Unusual activity" at bounding box center [533, 283] width 288 height 25
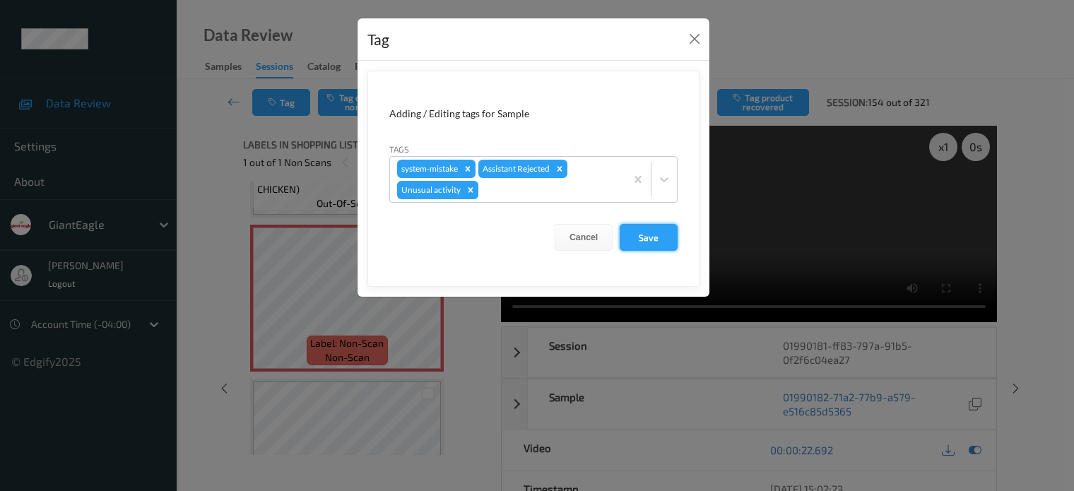
click at [642, 235] on button "Save" at bounding box center [649, 237] width 58 height 27
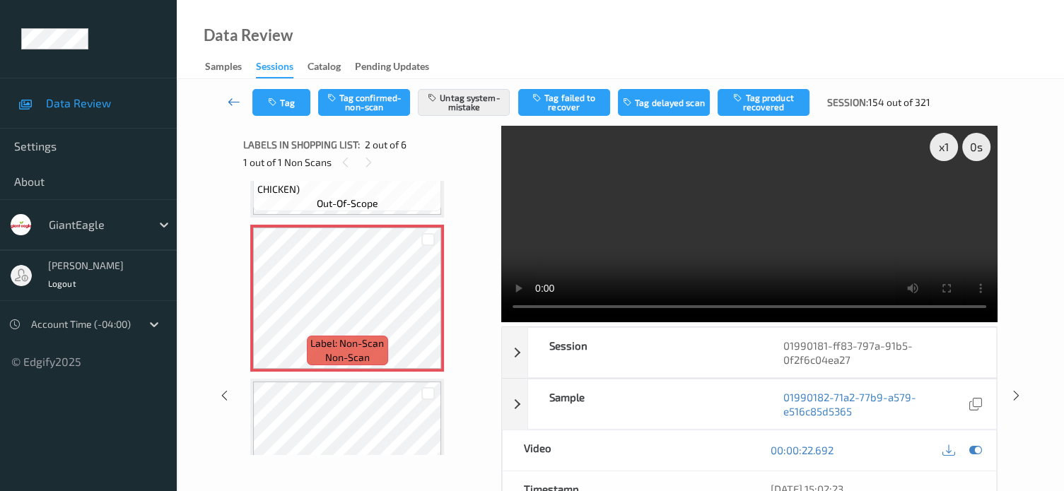
click at [232, 99] on icon at bounding box center [234, 102] width 13 height 14
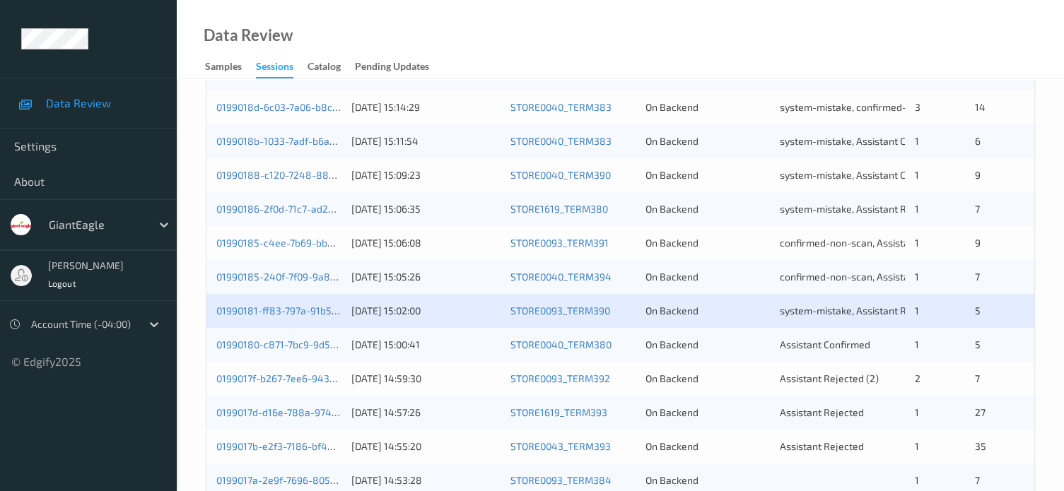
scroll to position [683, 0]
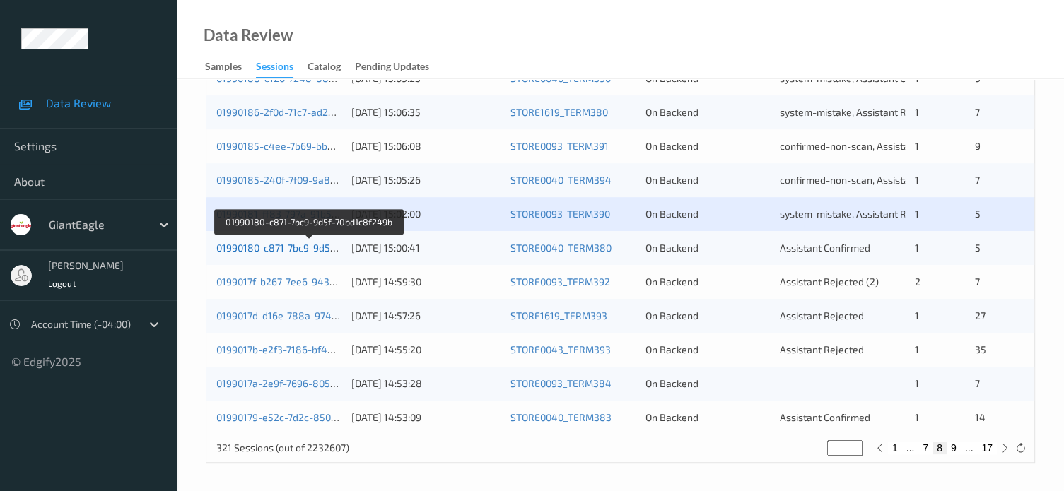
click at [261, 247] on link "01990180-c871-7bc9-9d5f-70bd1c8f249b" at bounding box center [308, 248] width 185 height 12
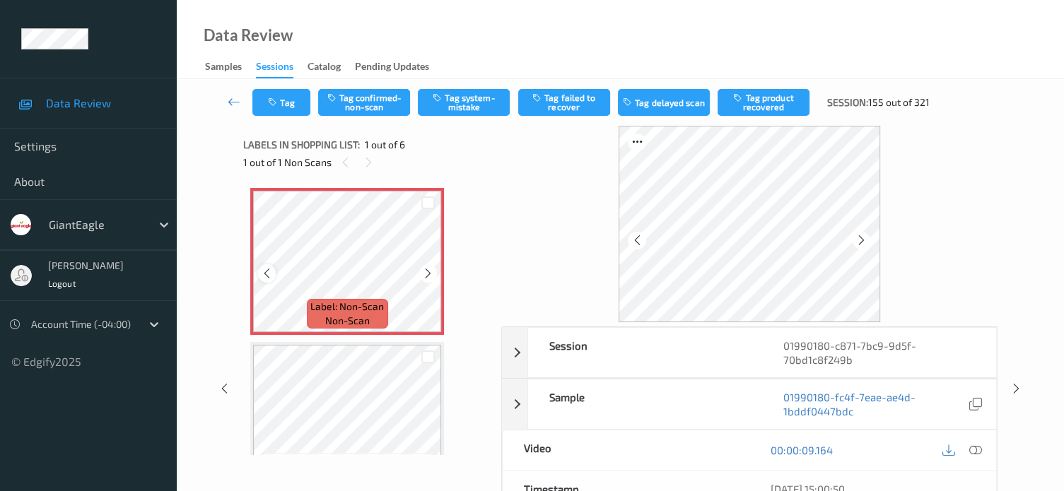
click at [263, 279] on icon at bounding box center [267, 273] width 12 height 13
click at [970, 451] on icon at bounding box center [975, 450] width 13 height 13
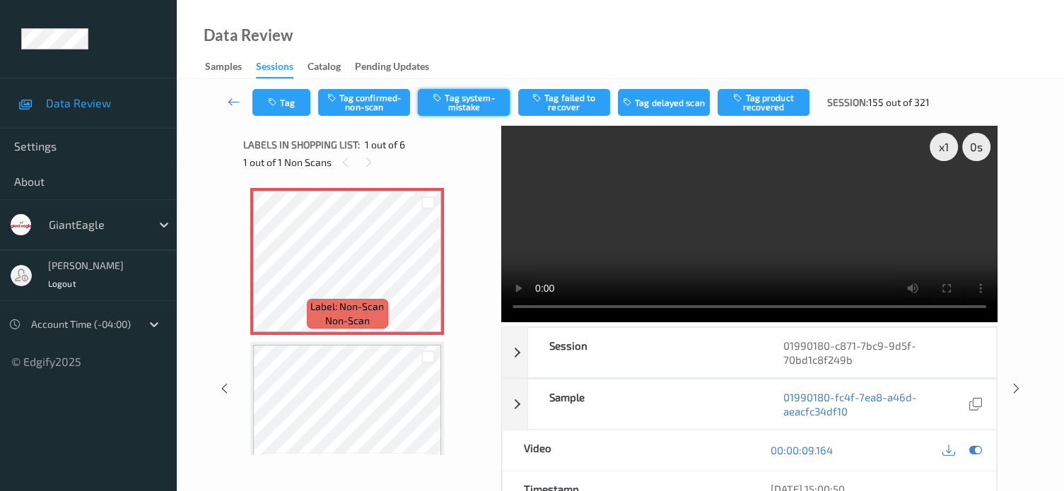
click at [461, 105] on button "Tag system-mistake" at bounding box center [464, 102] width 92 height 27
click at [292, 97] on button "Tag" at bounding box center [281, 102] width 58 height 27
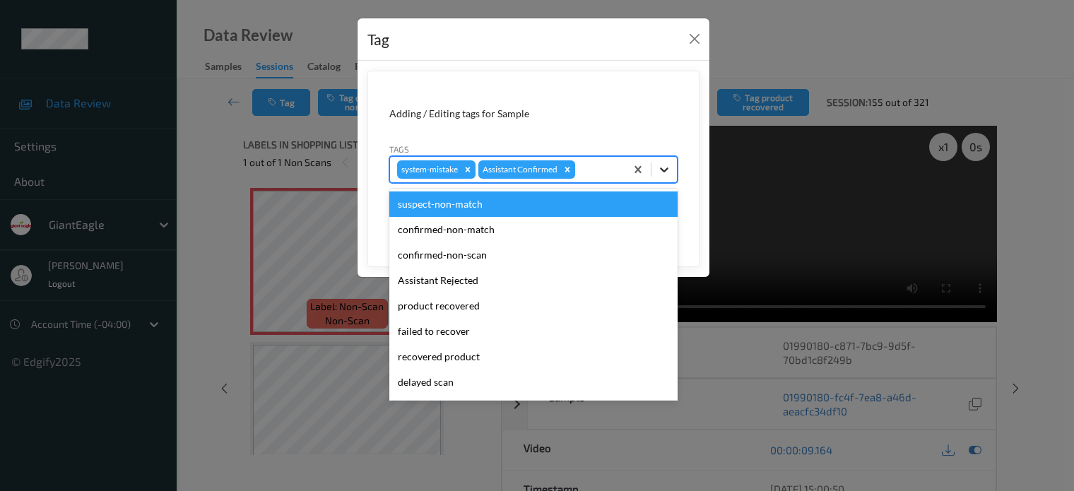
click at [667, 175] on icon at bounding box center [664, 170] width 14 height 14
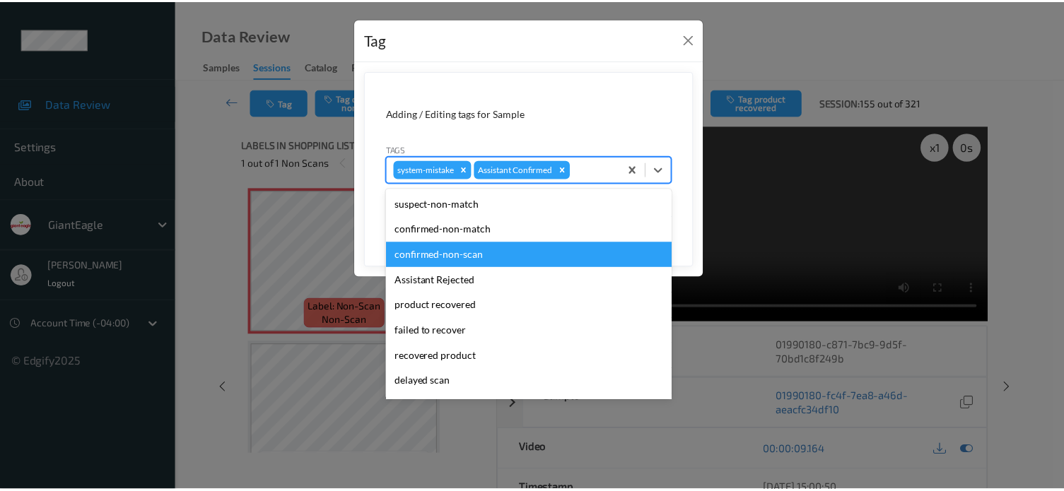
scroll to position [124, 0]
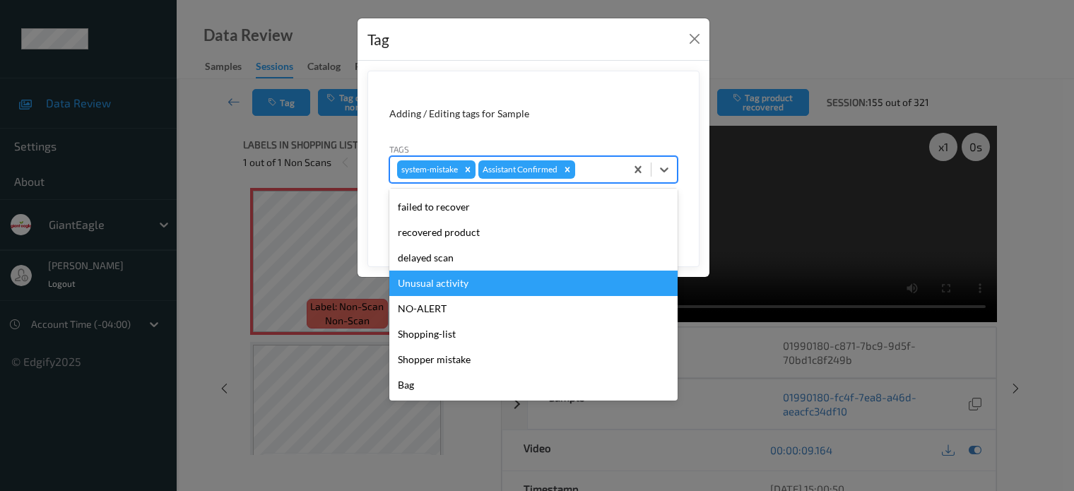
click at [441, 279] on div "Unusual activity" at bounding box center [533, 283] width 288 height 25
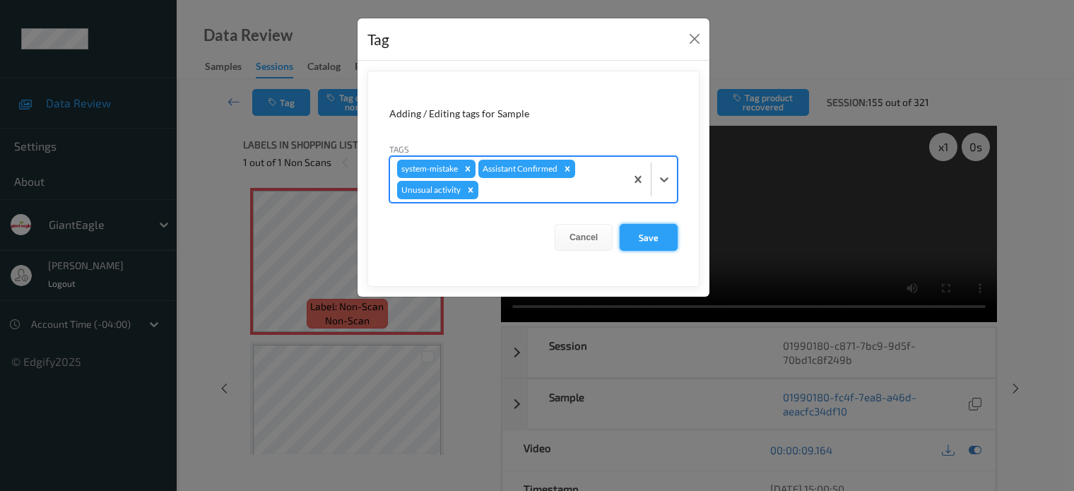
click at [641, 240] on button "Save" at bounding box center [649, 237] width 58 height 27
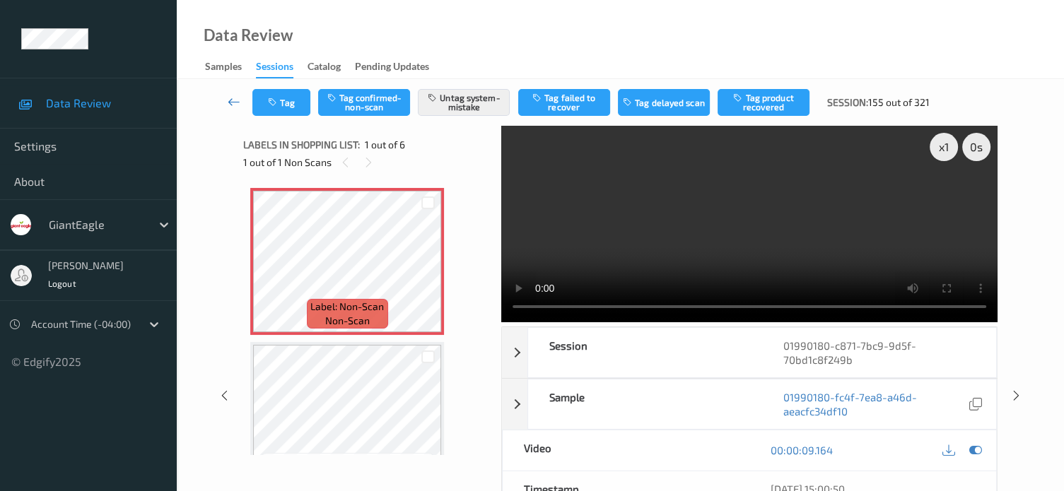
click at [232, 100] on icon at bounding box center [234, 102] width 13 height 14
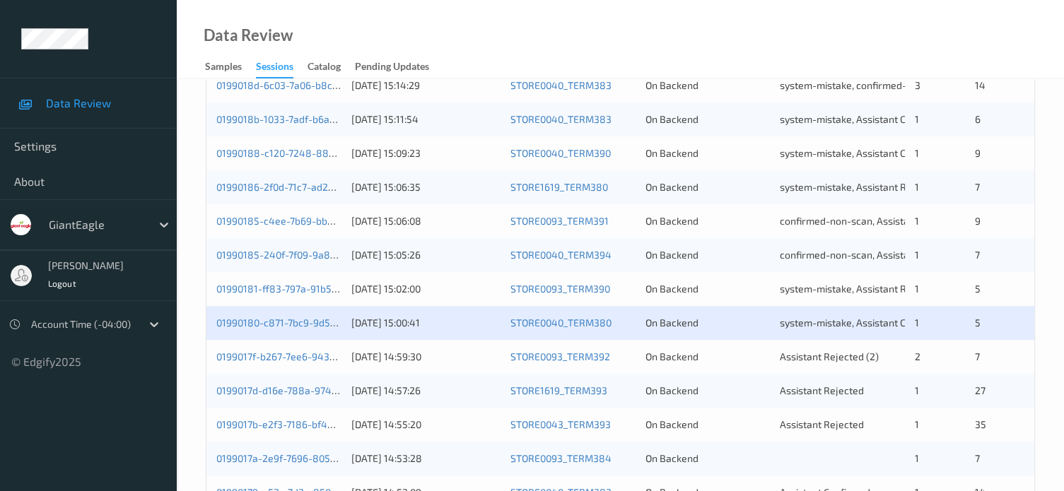
scroll to position [683, 0]
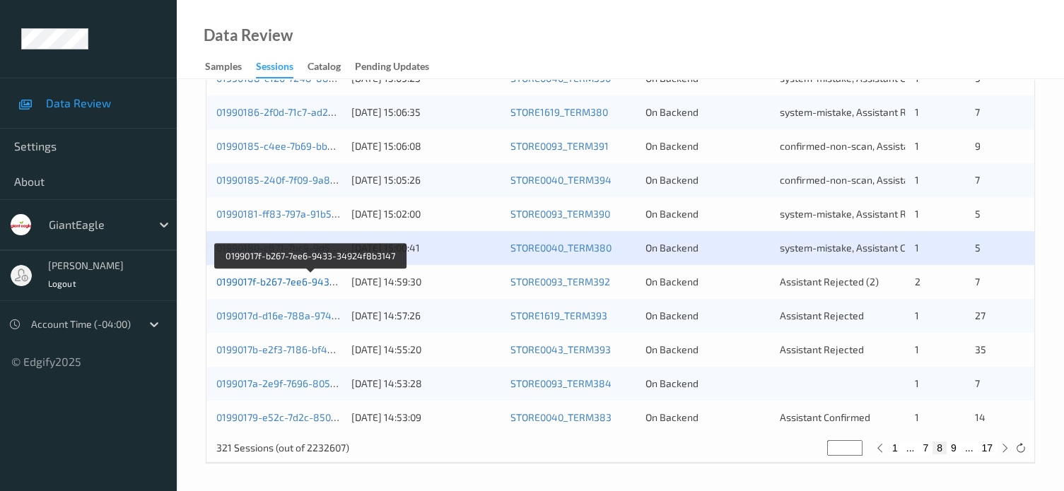
click at [317, 285] on link "0199017f-b267-7ee6-9433-34924f8b3147" at bounding box center [310, 282] width 189 height 12
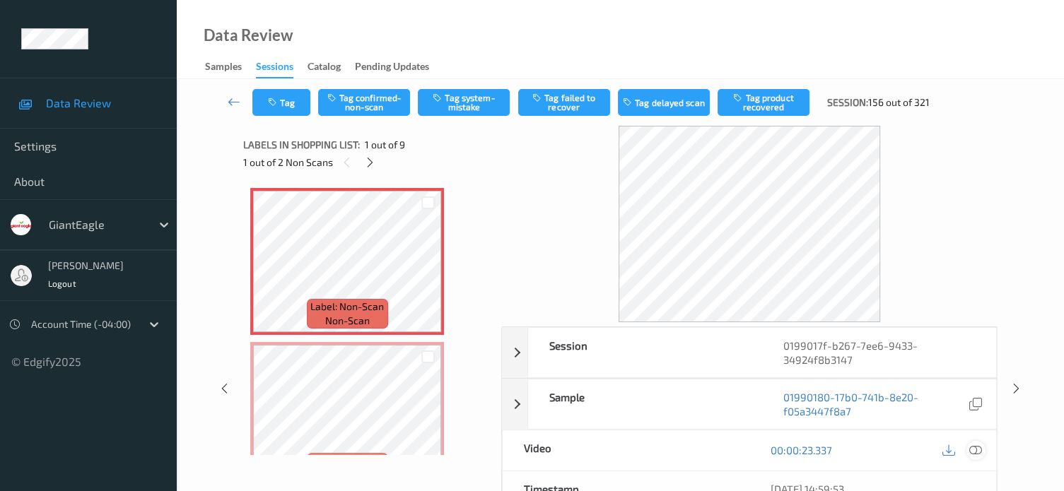
click at [975, 449] on icon at bounding box center [975, 450] width 13 height 13
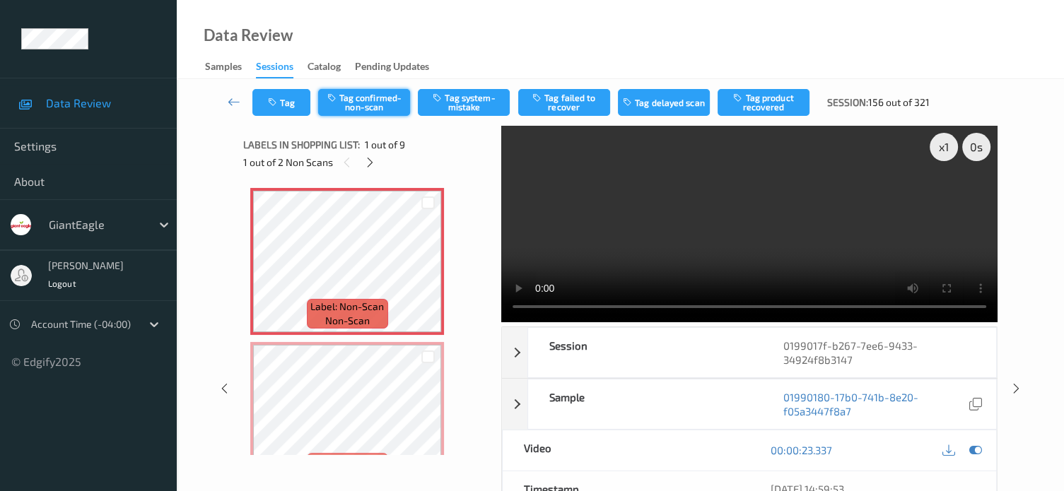
click at [363, 98] on button "Tag confirmed-non-scan" at bounding box center [364, 102] width 92 height 27
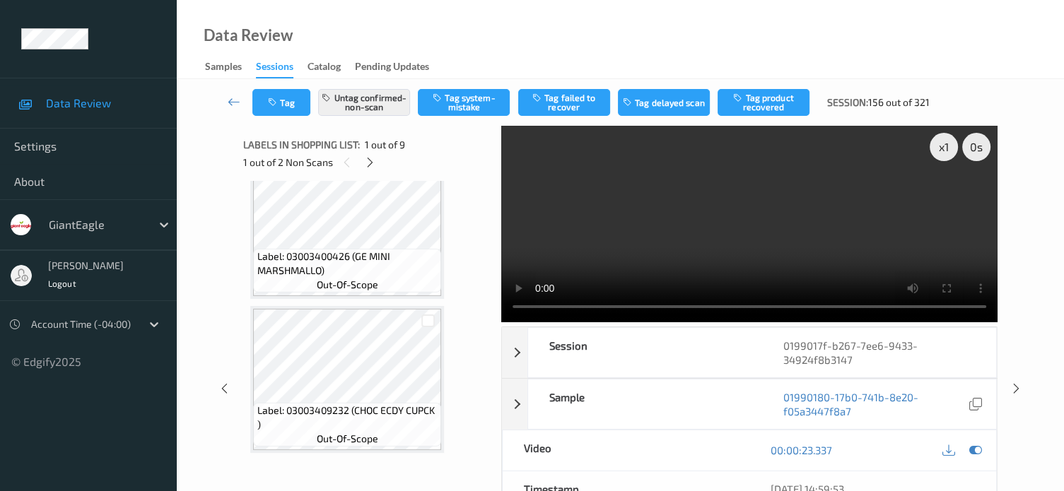
scroll to position [650, 0]
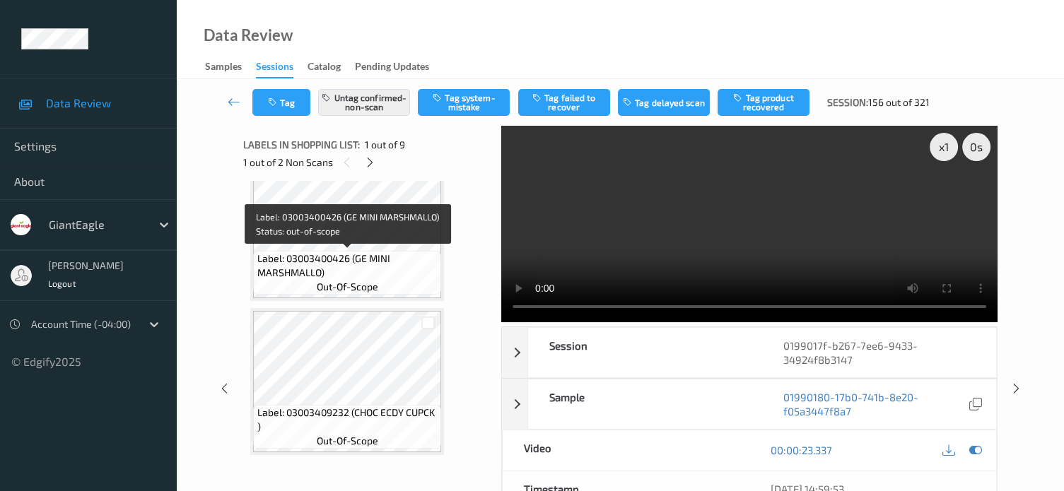
drag, startPoint x: 381, startPoint y: 262, endPoint x: 356, endPoint y: 273, distance: 27.2
click at [356, 273] on span "Label: 03003400426 (GE MINI MARSHMALLO)" at bounding box center [347, 266] width 181 height 28
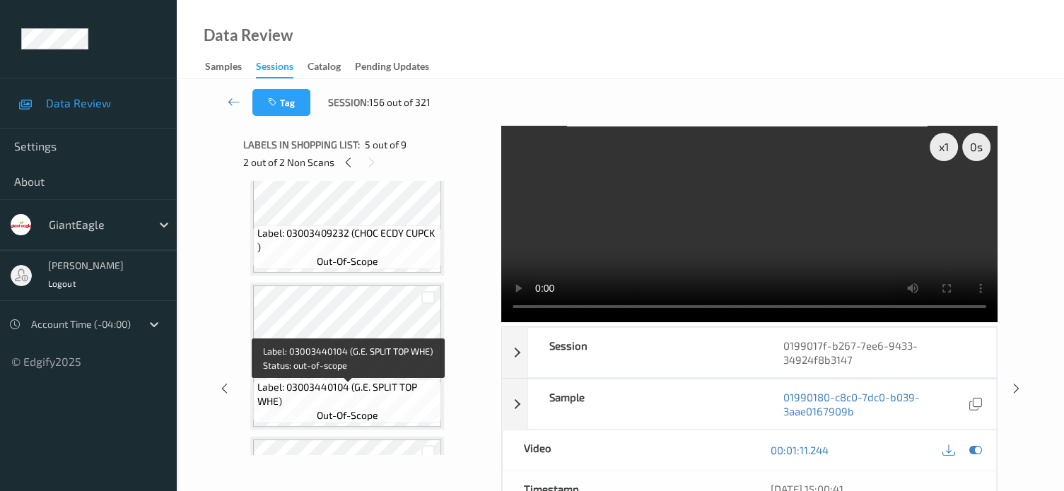
scroll to position [831, 0]
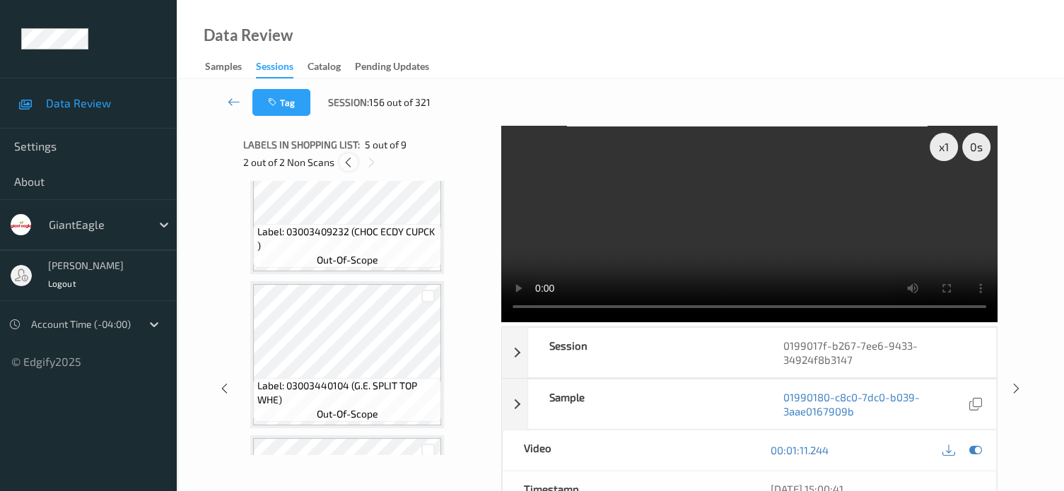
click at [351, 160] on icon at bounding box center [348, 162] width 12 height 13
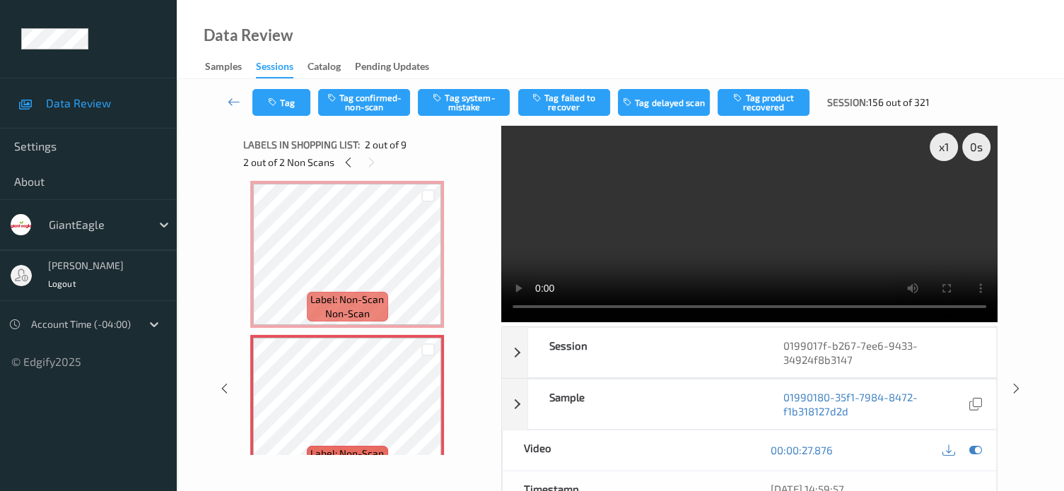
scroll to position [0, 0]
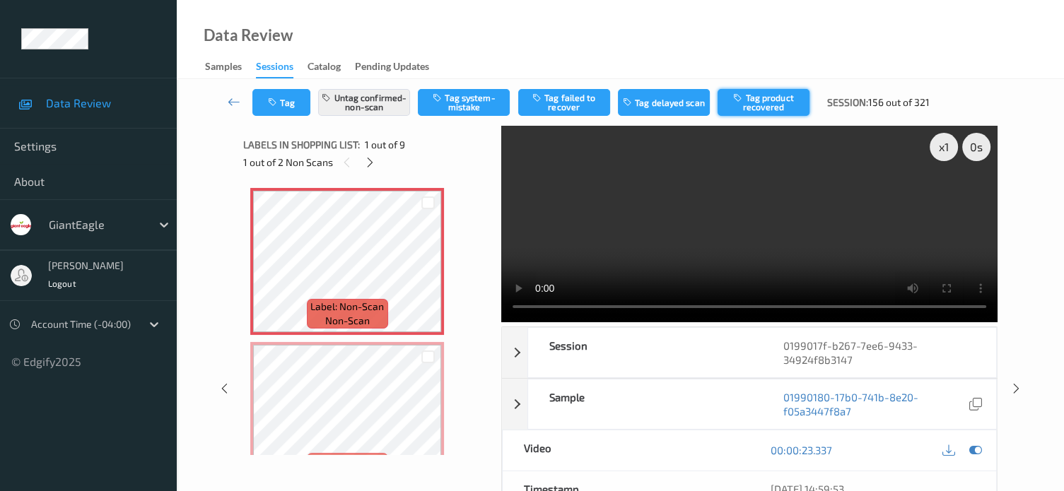
click at [775, 106] on button "Tag product recovered" at bounding box center [763, 102] width 92 height 27
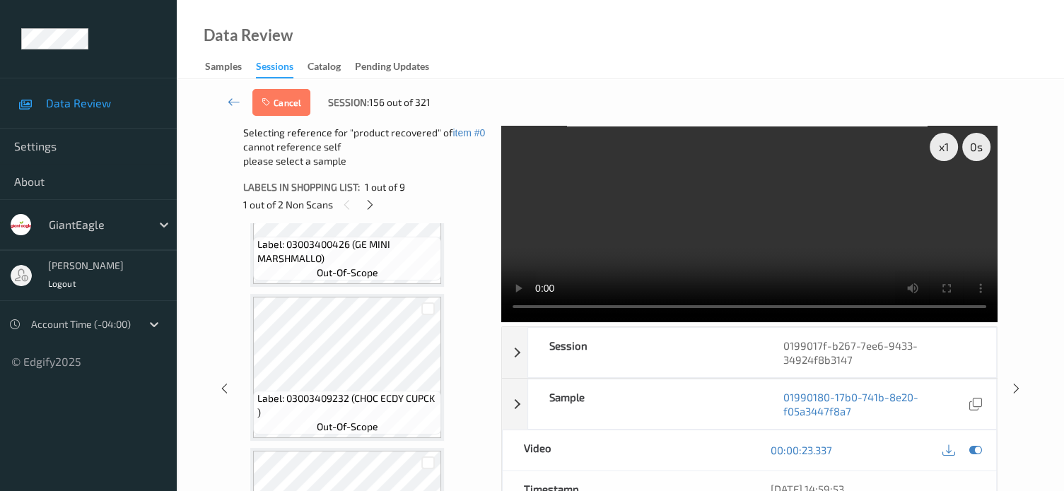
scroll to position [824, 0]
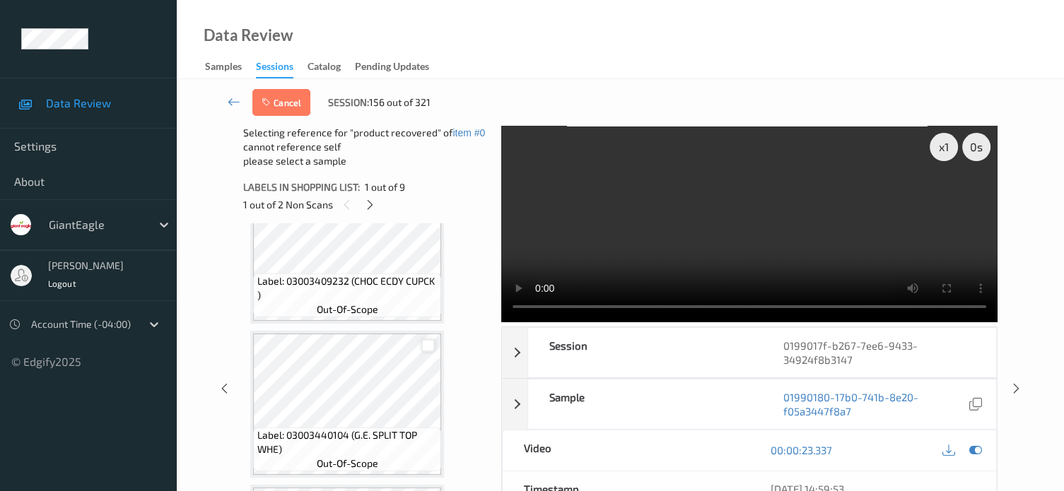
click at [429, 348] on div at bounding box center [427, 345] width 13 height 13
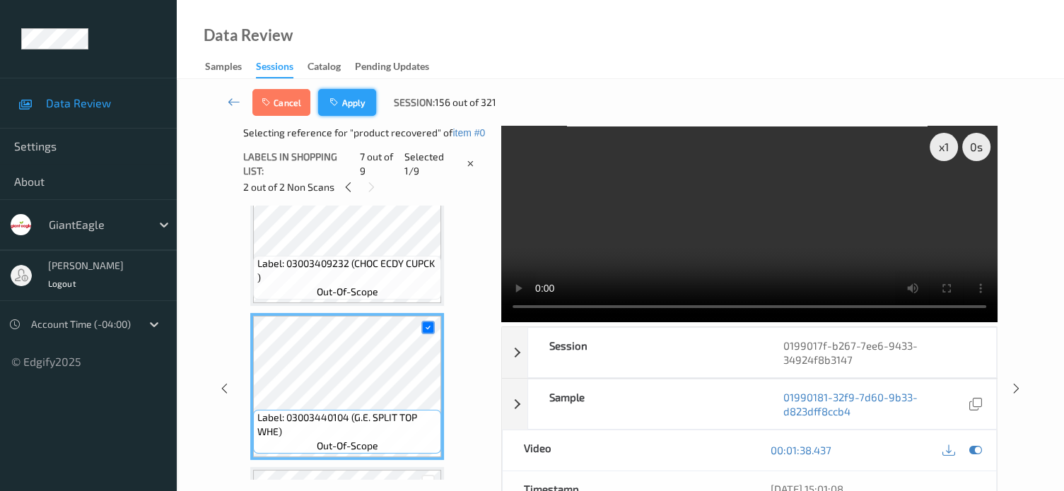
click at [353, 104] on button "Apply" at bounding box center [347, 102] width 58 height 27
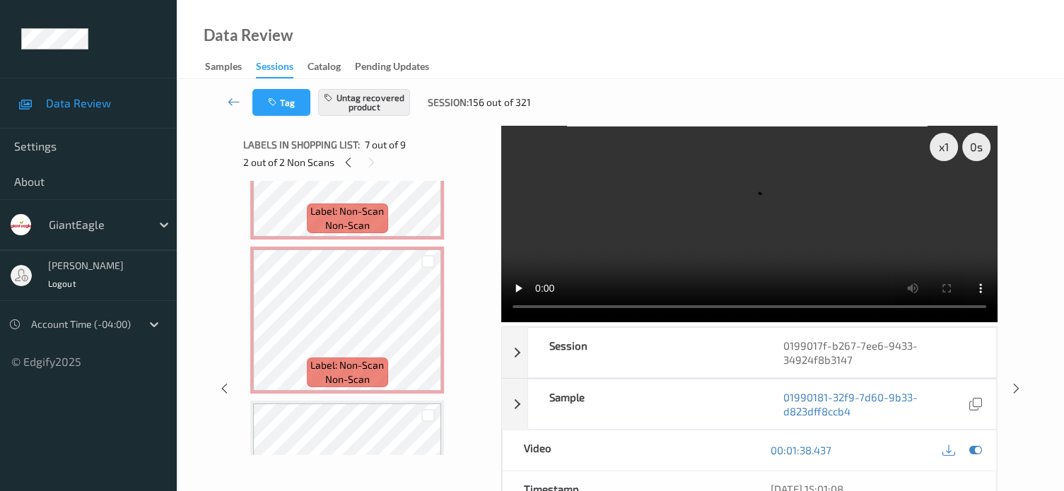
scroll to position [117, 0]
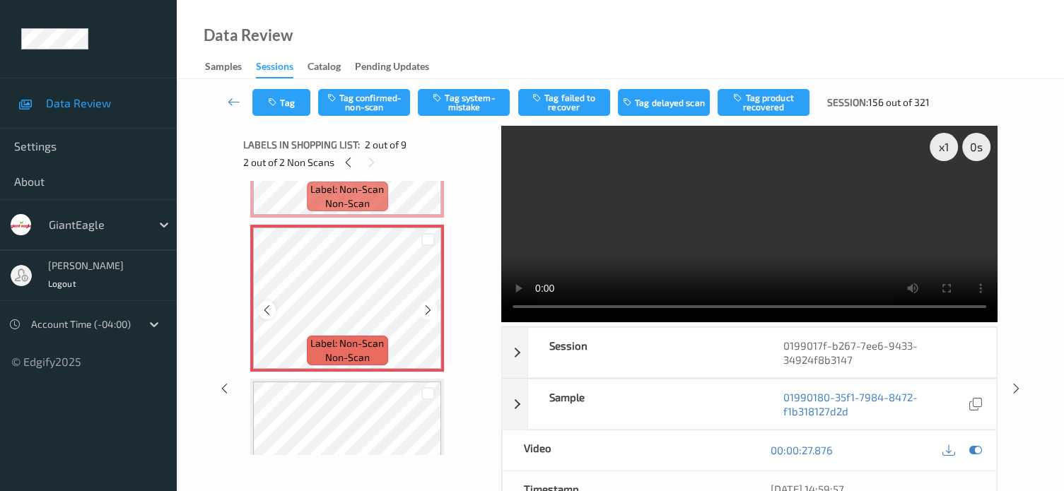
click at [267, 306] on icon at bounding box center [267, 310] width 12 height 13
click at [377, 97] on button "Tag confirmed-non-scan" at bounding box center [364, 102] width 92 height 27
click at [273, 313] on div at bounding box center [267, 310] width 18 height 18
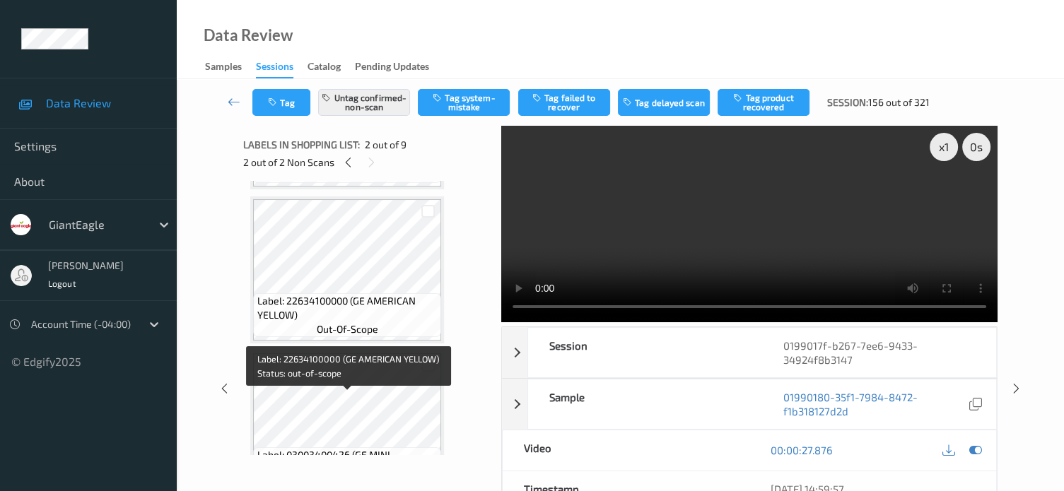
scroll to position [456, 0]
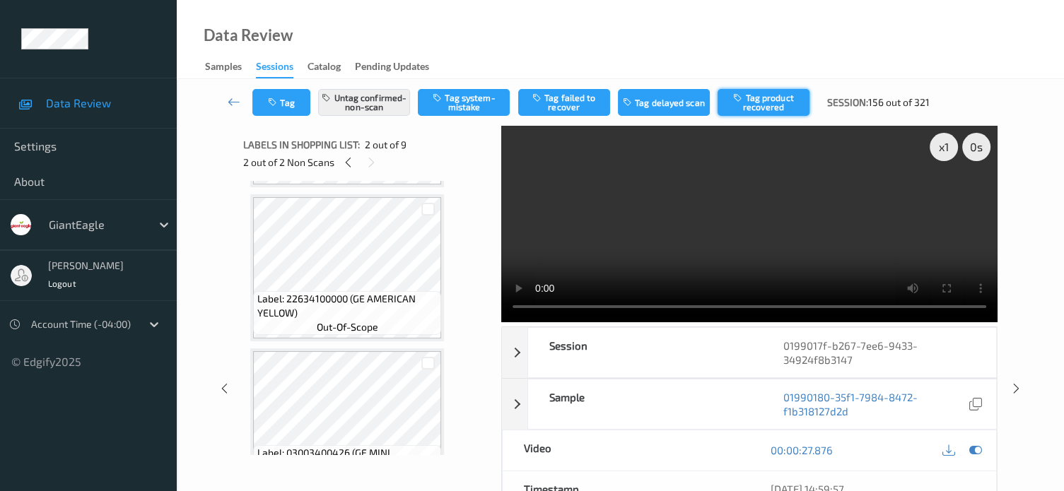
click at [767, 107] on button "Tag product recovered" at bounding box center [763, 102] width 92 height 27
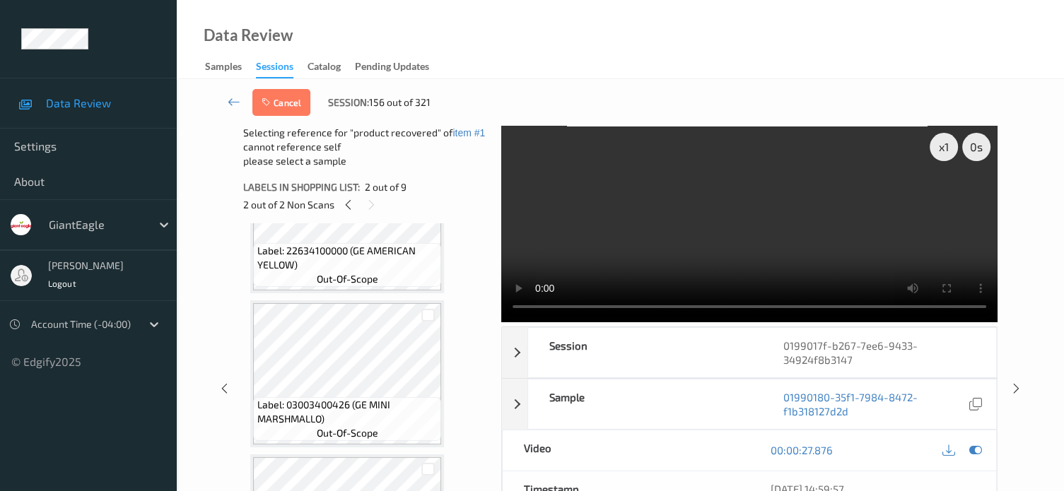
scroll to position [546, 0]
click at [429, 319] on div at bounding box center [427, 316] width 13 height 13
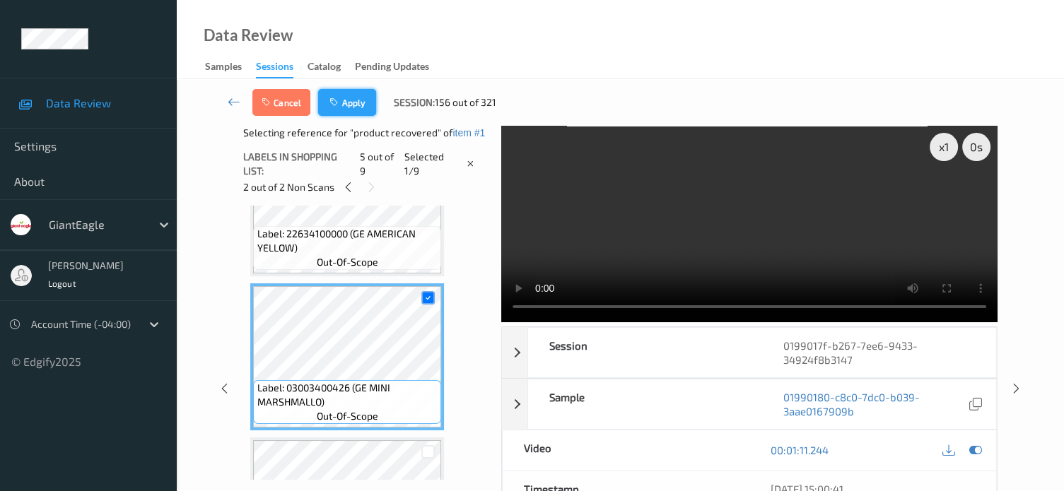
click at [353, 104] on button "Apply" at bounding box center [347, 102] width 58 height 27
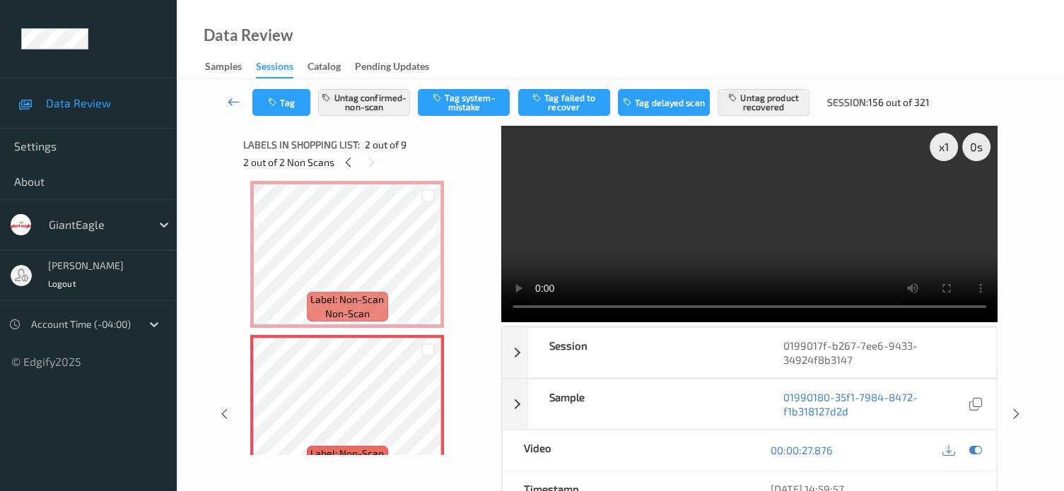
click at [235, 101] on icon at bounding box center [234, 102] width 13 height 14
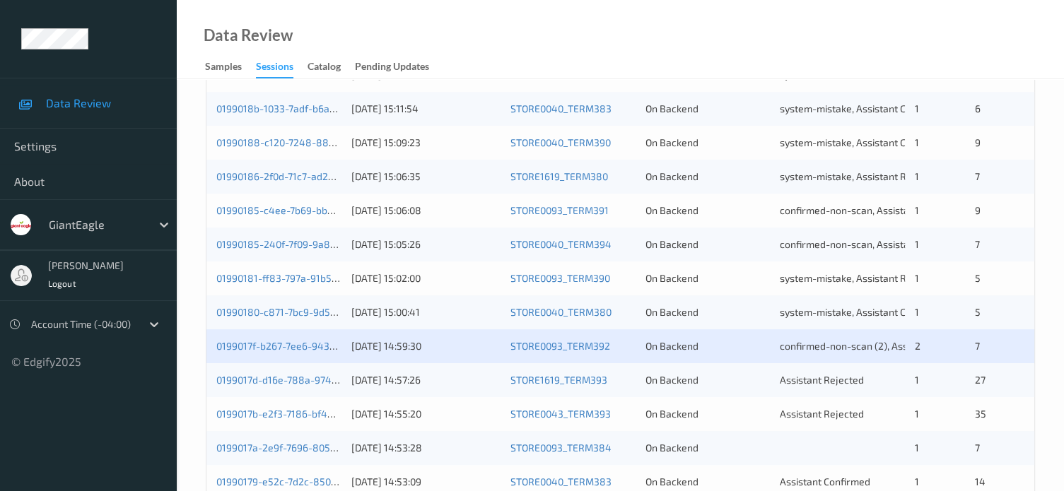
scroll to position [683, 0]
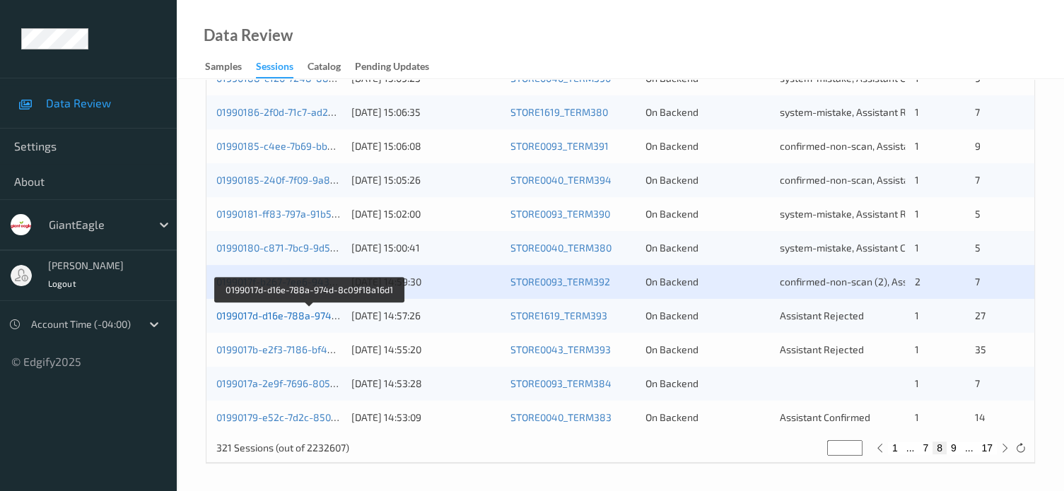
click at [264, 316] on link "0199017d-d16e-788a-974d-8c09f18a16d1" at bounding box center [309, 316] width 187 height 12
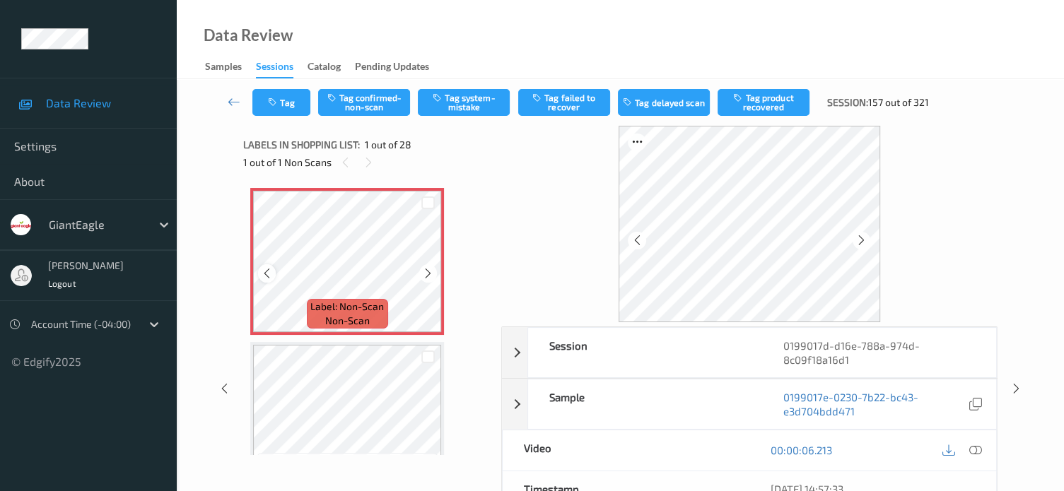
click at [269, 276] on icon at bounding box center [267, 273] width 12 height 13
click at [972, 447] on icon at bounding box center [975, 450] width 13 height 13
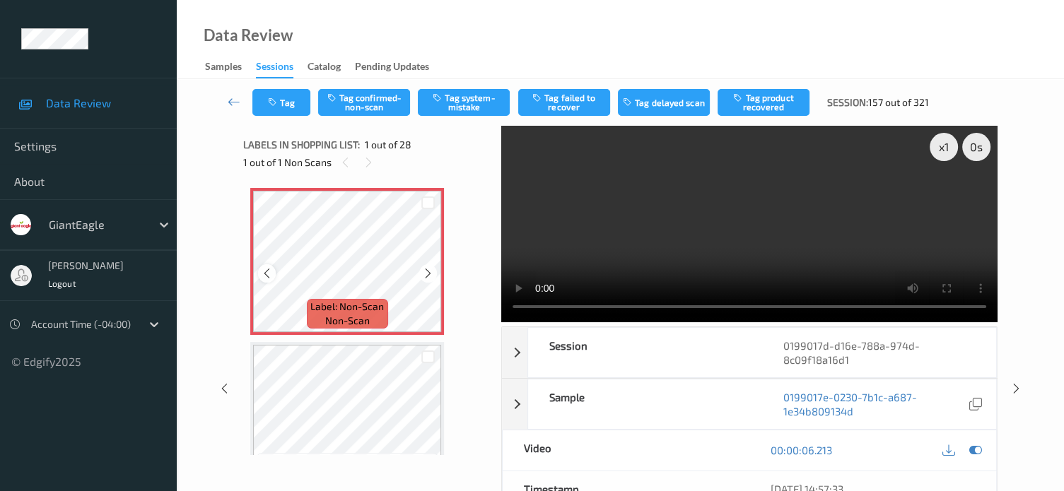
click at [269, 275] on icon at bounding box center [267, 273] width 12 height 13
click at [473, 103] on button "Tag system-mistake" at bounding box center [464, 102] width 92 height 27
click at [295, 107] on button "Tag" at bounding box center [281, 102] width 58 height 27
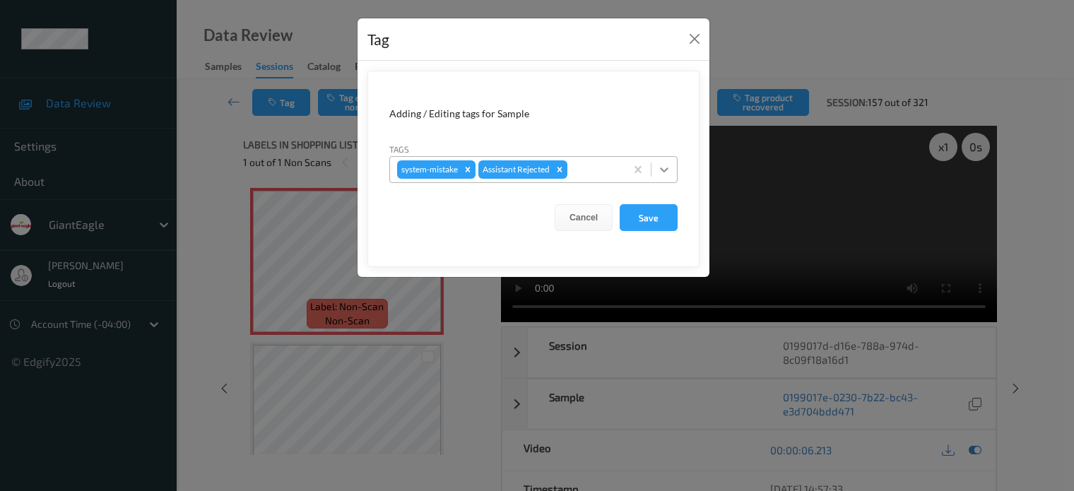
click at [666, 163] on icon at bounding box center [664, 170] width 14 height 14
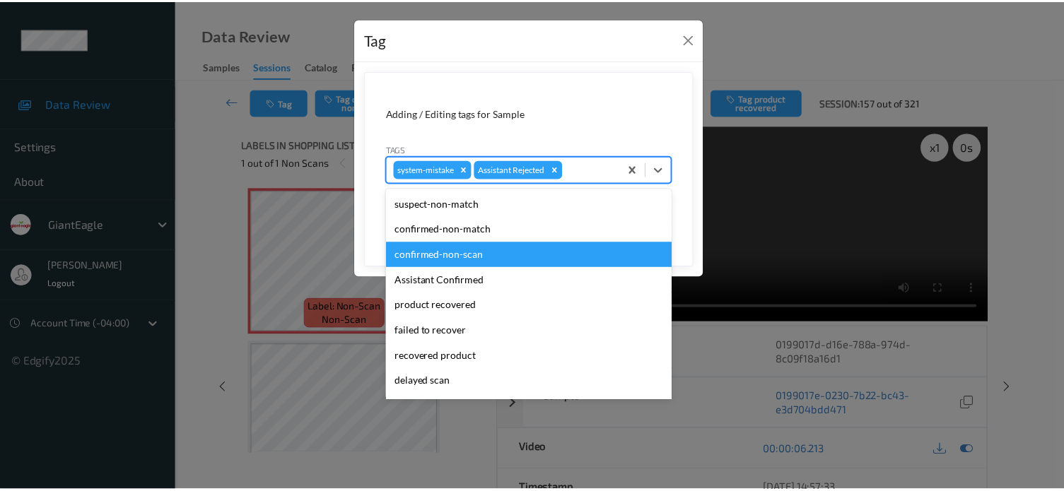
scroll to position [124, 0]
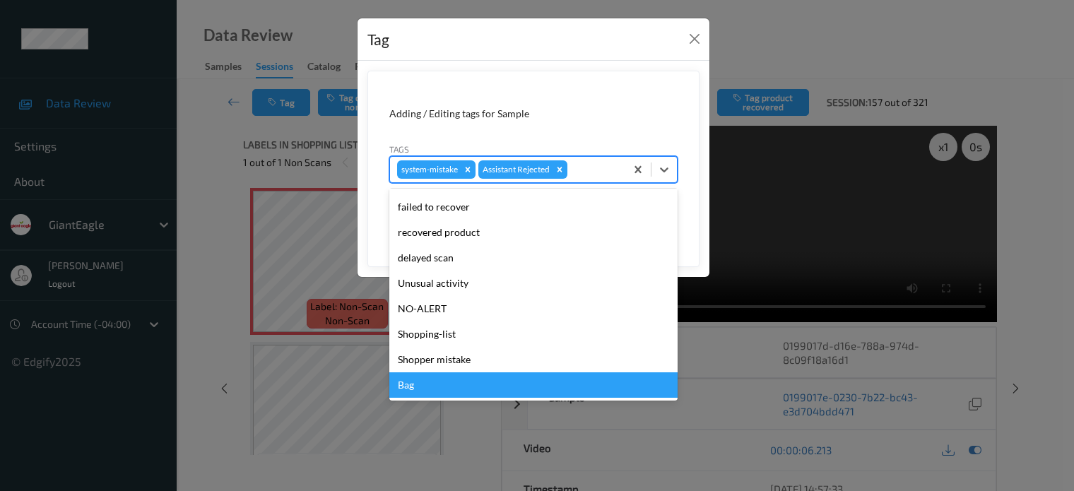
click at [407, 389] on div "Bag" at bounding box center [533, 384] width 288 height 25
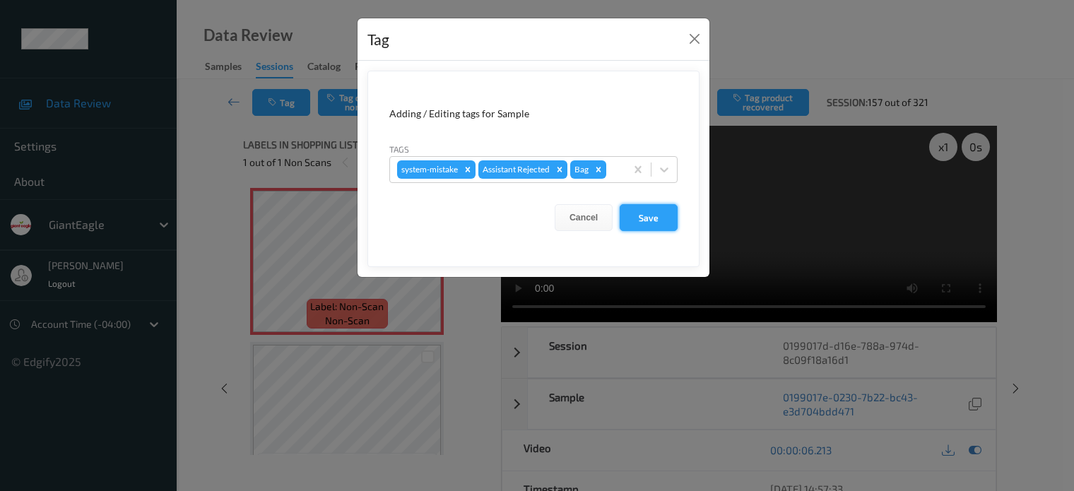
click at [642, 213] on button "Save" at bounding box center [649, 217] width 58 height 27
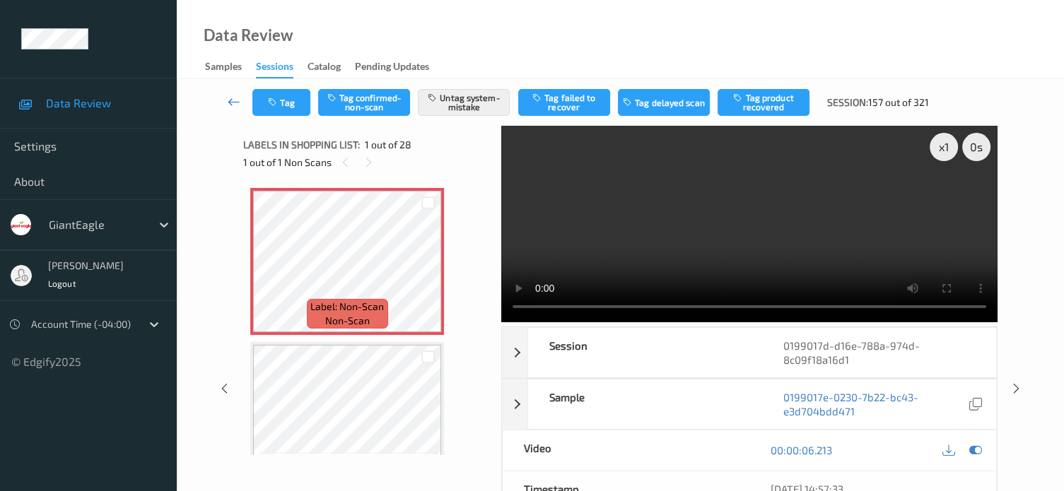
click at [228, 101] on icon at bounding box center [234, 102] width 13 height 14
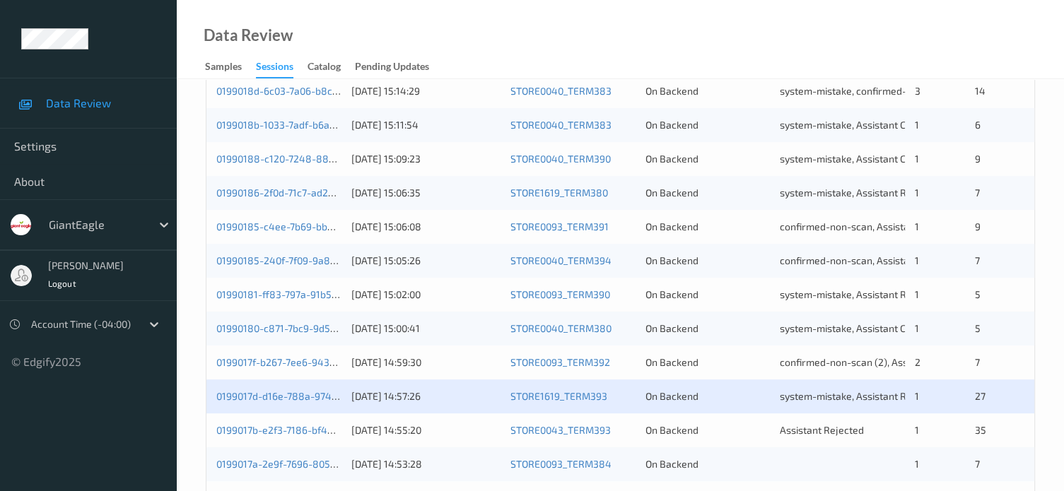
scroll to position [683, 0]
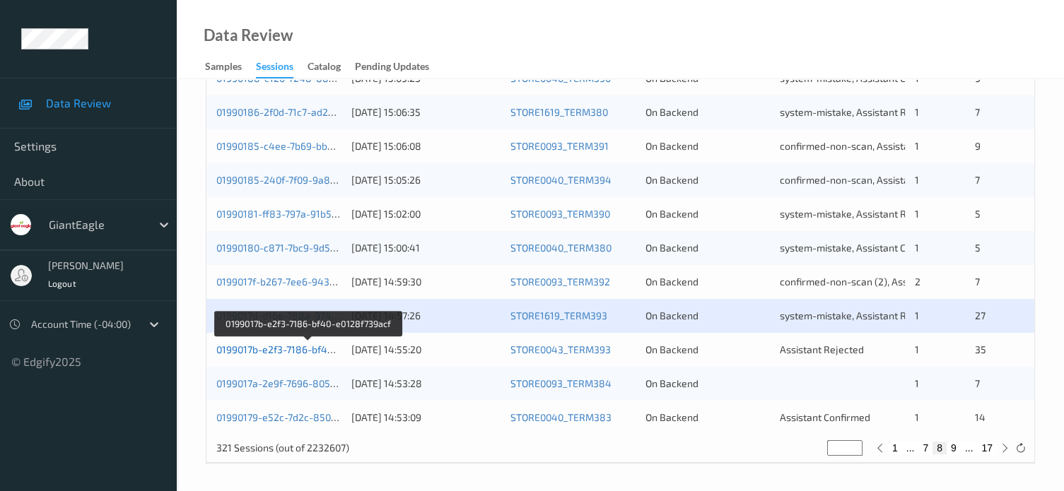
click at [262, 350] on link "0199017b-e2f3-7186-bf40-e0128f739acf" at bounding box center [307, 349] width 182 height 12
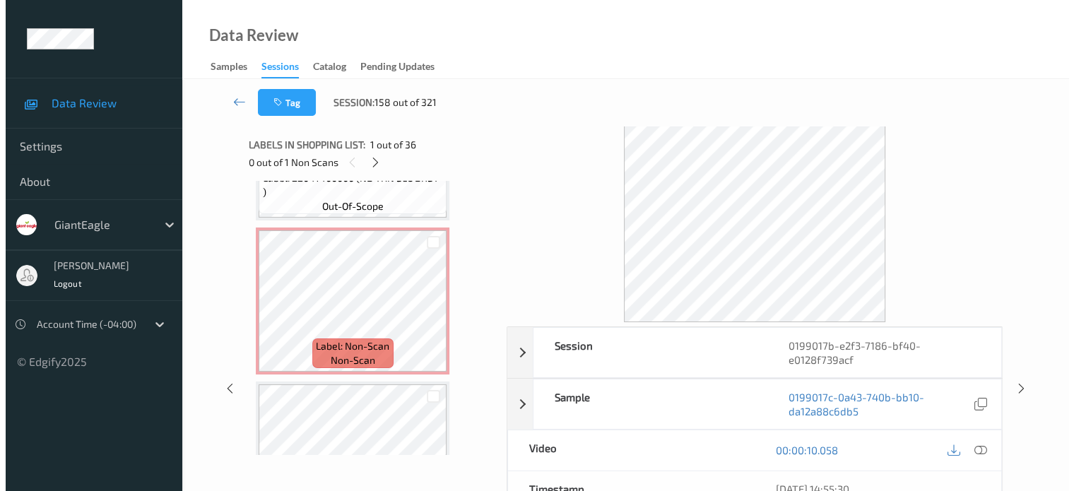
scroll to position [1060, 0]
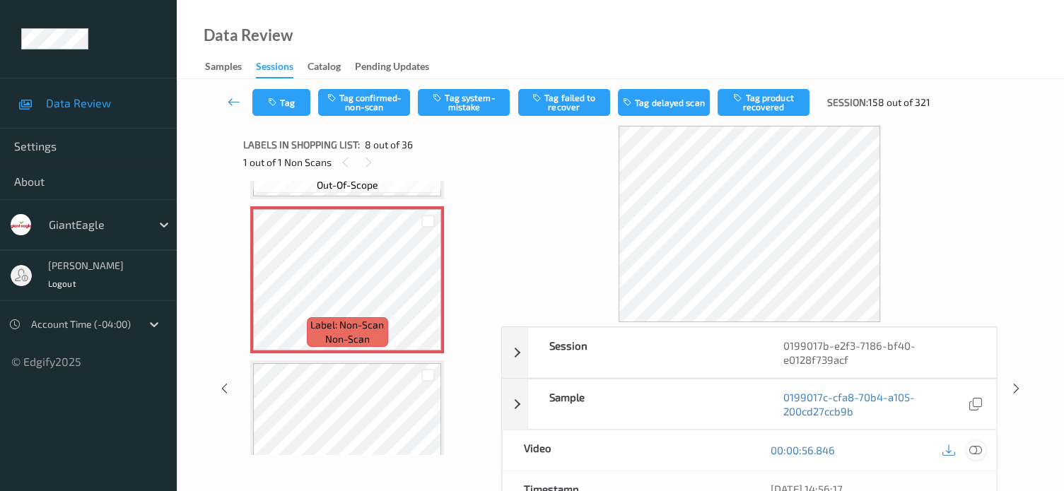
click at [972, 452] on icon at bounding box center [975, 450] width 13 height 13
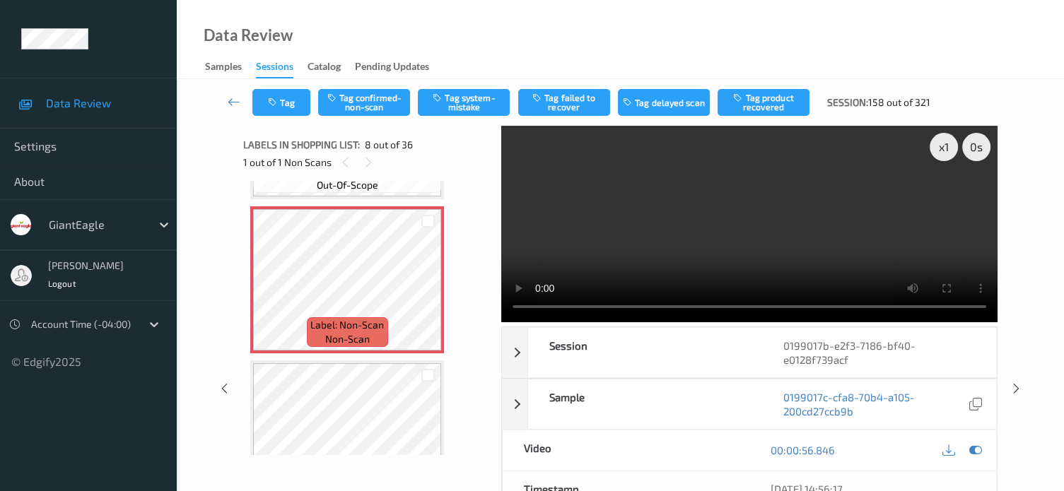
click at [1014, 348] on div "x 1 0 s Session 0199017b-e2f3-7186-bf40-e0128f739acf Session ID 0199017b-e2f3-7…" at bounding box center [620, 389] width 829 height 527
click at [468, 100] on button "Tag system-mistake" at bounding box center [464, 102] width 92 height 27
click at [292, 110] on button "Tag" at bounding box center [281, 102] width 58 height 27
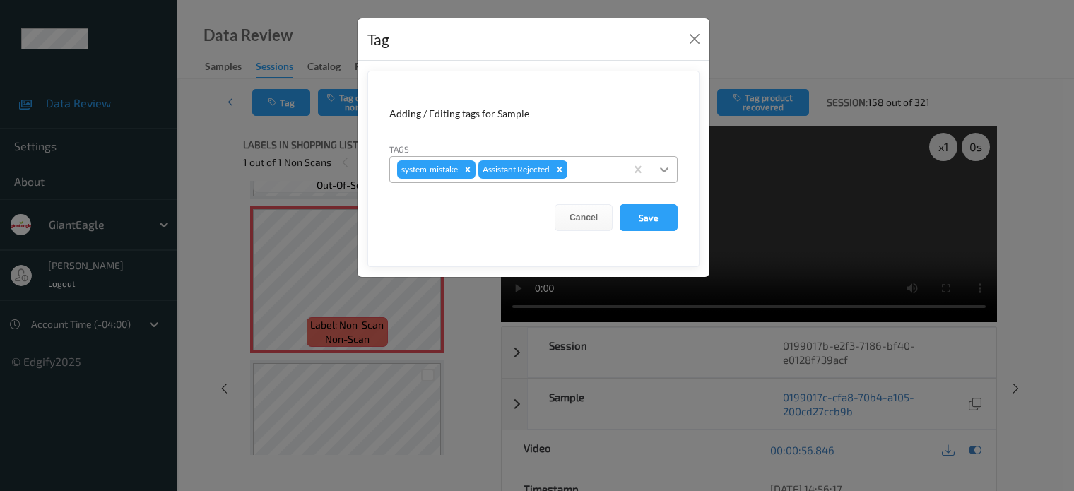
click at [665, 172] on icon at bounding box center [664, 170] width 14 height 14
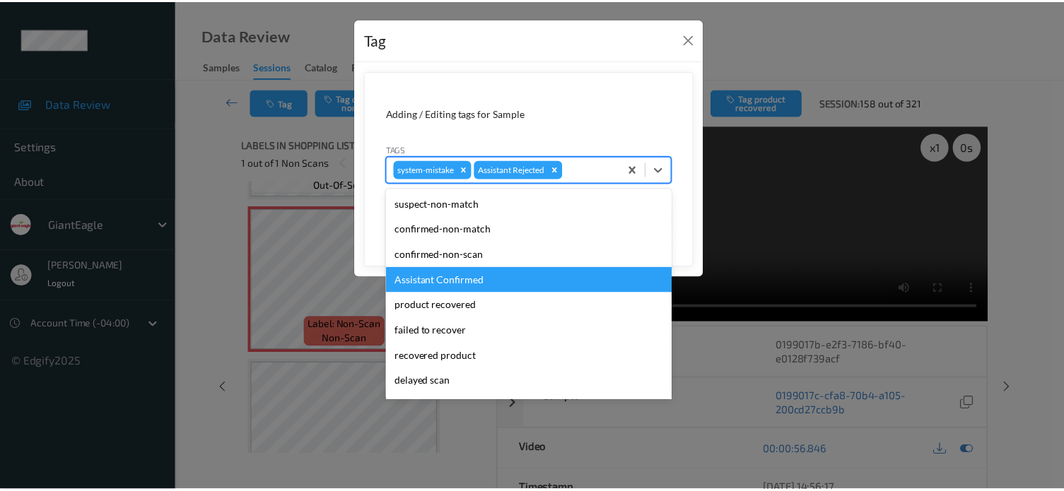
scroll to position [124, 0]
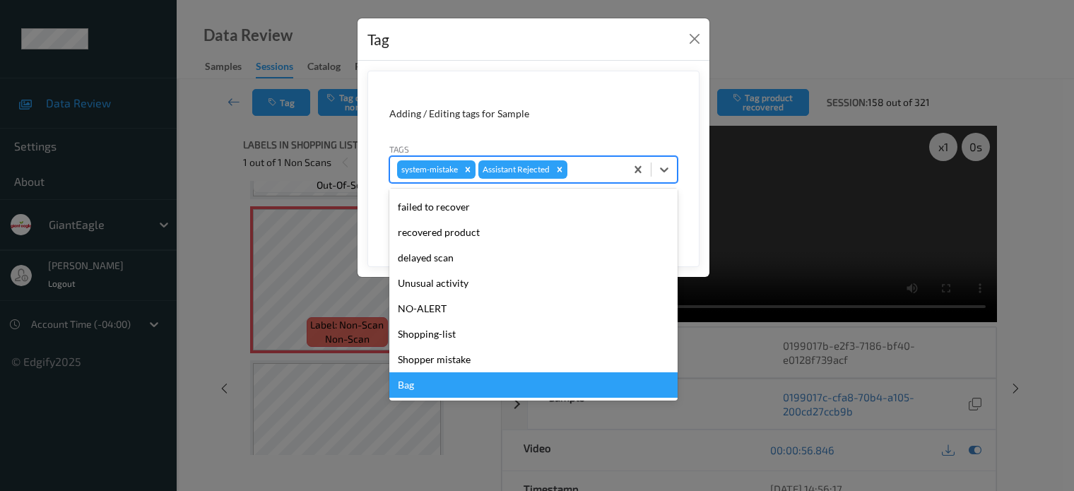
click at [408, 389] on div "Bag" at bounding box center [533, 384] width 288 height 25
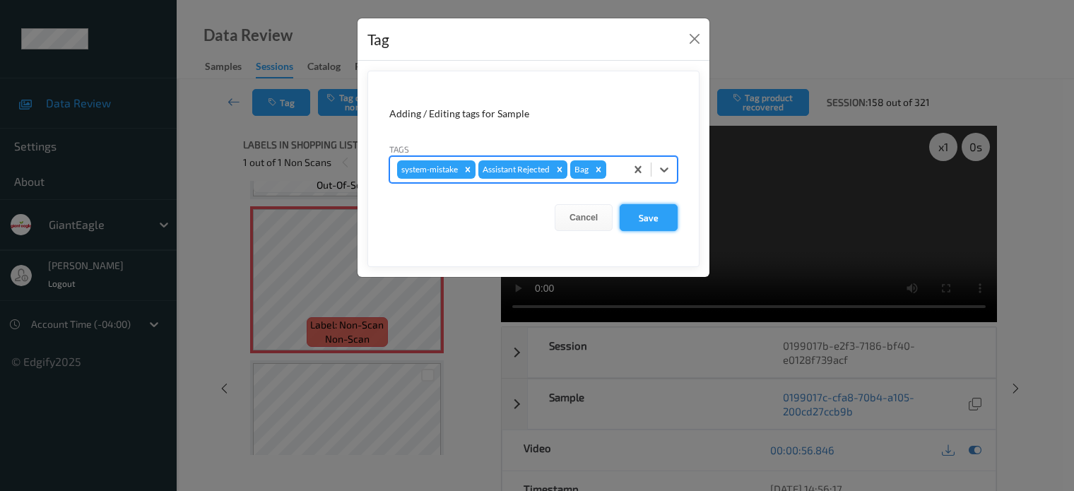
click at [645, 217] on button "Save" at bounding box center [649, 217] width 58 height 27
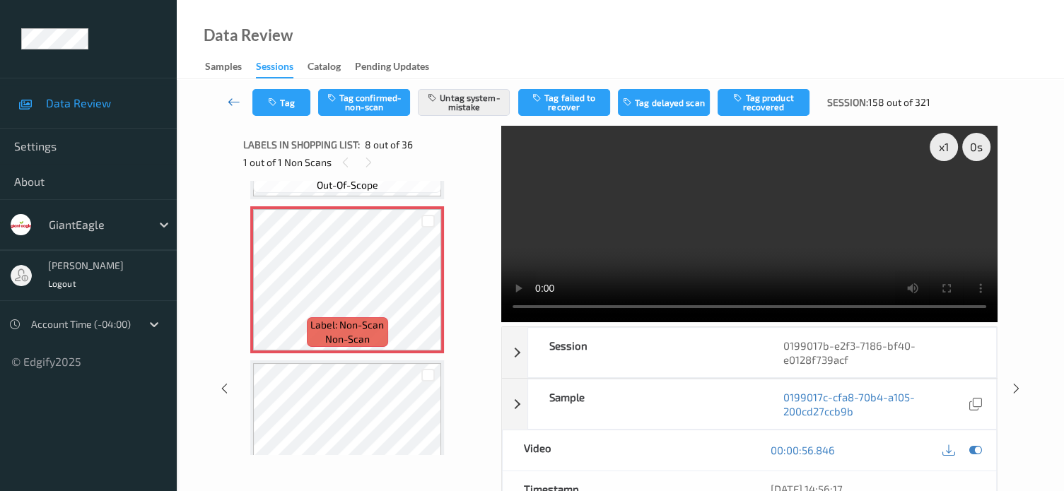
click at [230, 105] on icon at bounding box center [234, 102] width 13 height 14
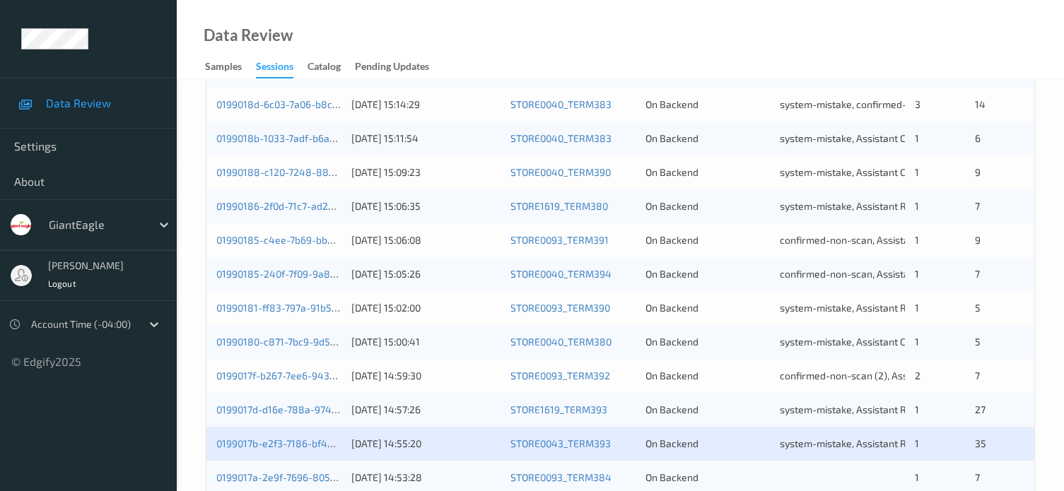
scroll to position [683, 0]
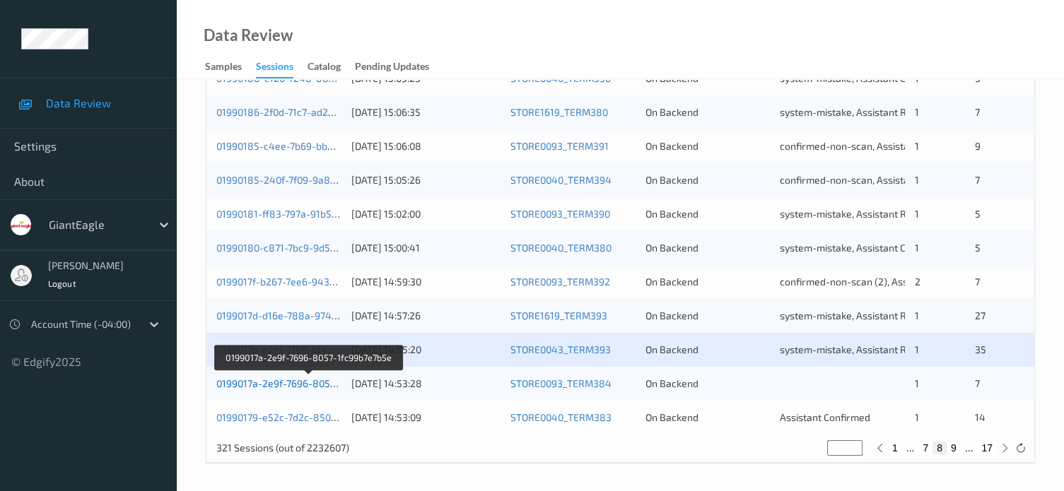
click at [289, 387] on link "0199017a-2e9f-7696-8057-1fc99b7e7b5e" at bounding box center [308, 383] width 185 height 12
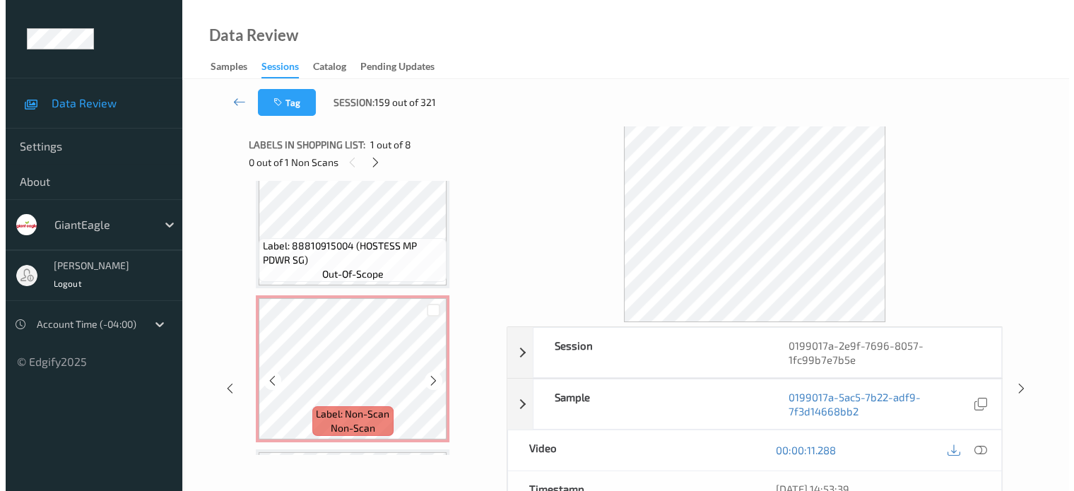
scroll to position [687, 0]
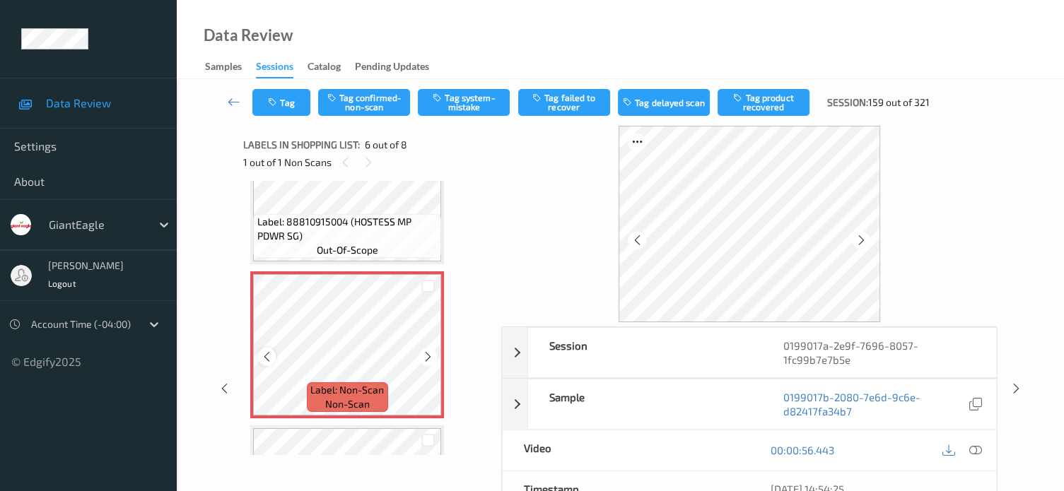
click at [266, 353] on icon at bounding box center [267, 357] width 12 height 13
click at [976, 449] on icon at bounding box center [975, 450] width 13 height 13
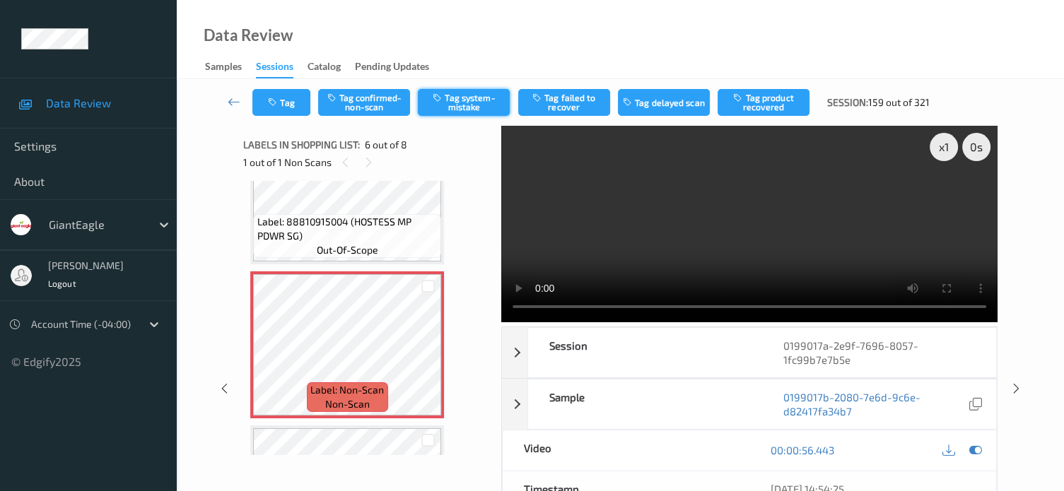
click at [464, 104] on button "Tag system-mistake" at bounding box center [464, 102] width 92 height 27
click at [279, 105] on icon "button" at bounding box center [274, 103] width 12 height 10
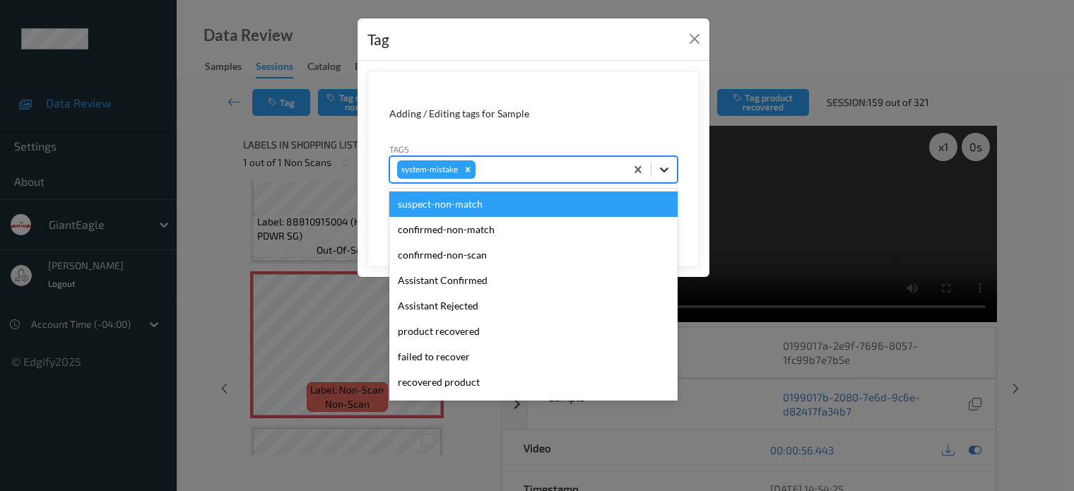
click at [659, 172] on icon at bounding box center [664, 170] width 14 height 14
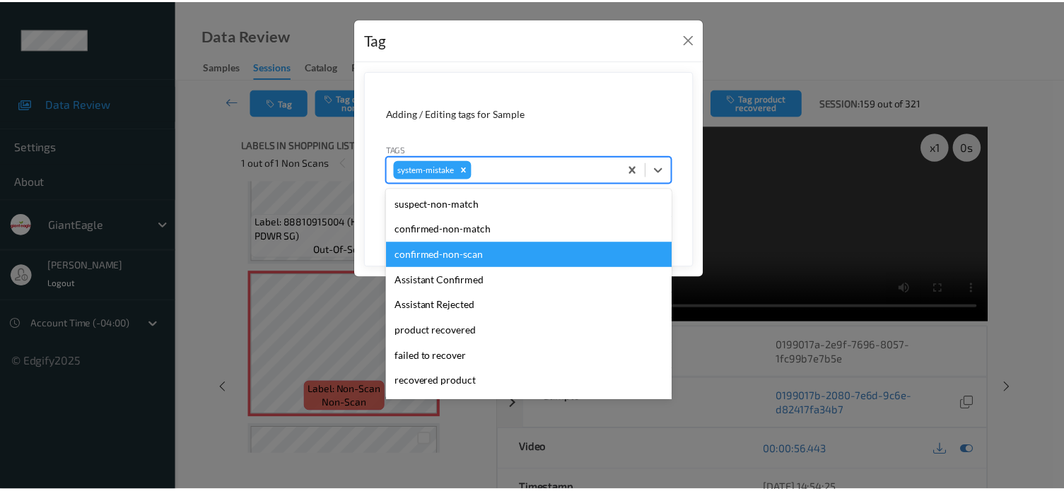
scroll to position [150, 0]
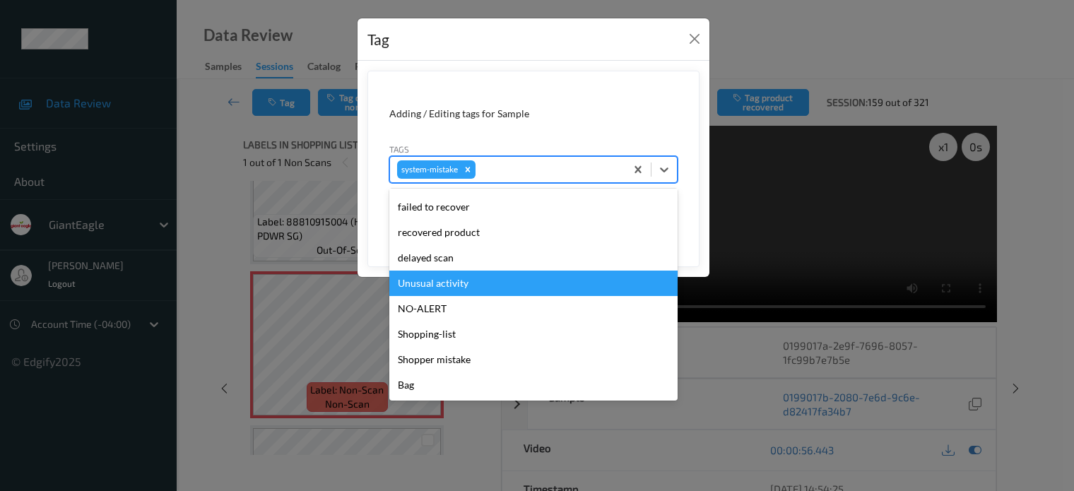
click at [421, 285] on div "Unusual activity" at bounding box center [533, 283] width 288 height 25
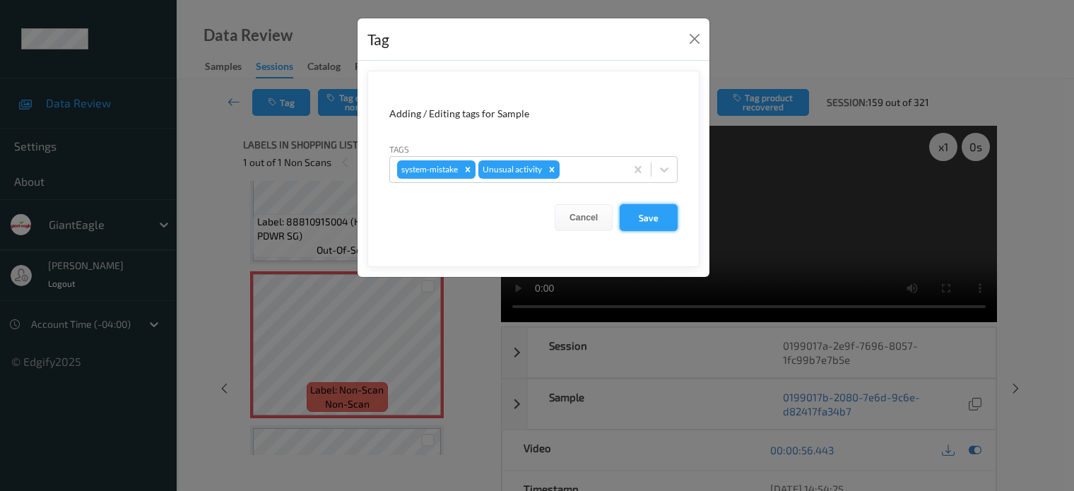
click at [660, 216] on button "Save" at bounding box center [649, 217] width 58 height 27
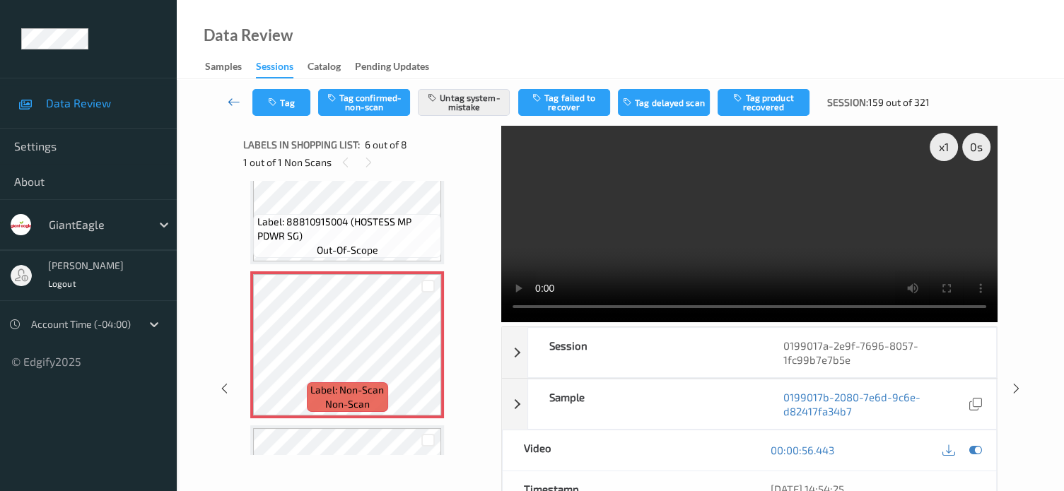
click at [228, 100] on icon at bounding box center [234, 102] width 13 height 14
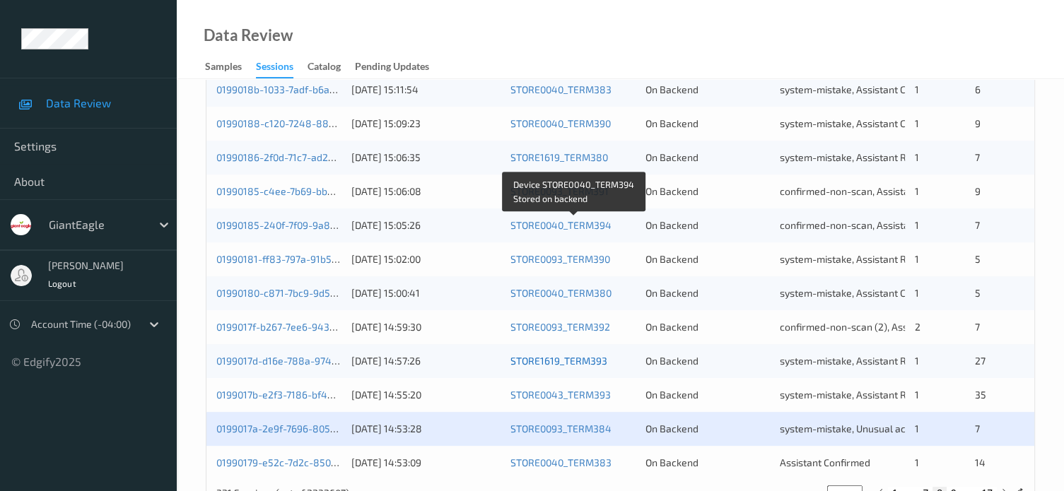
scroll to position [683, 0]
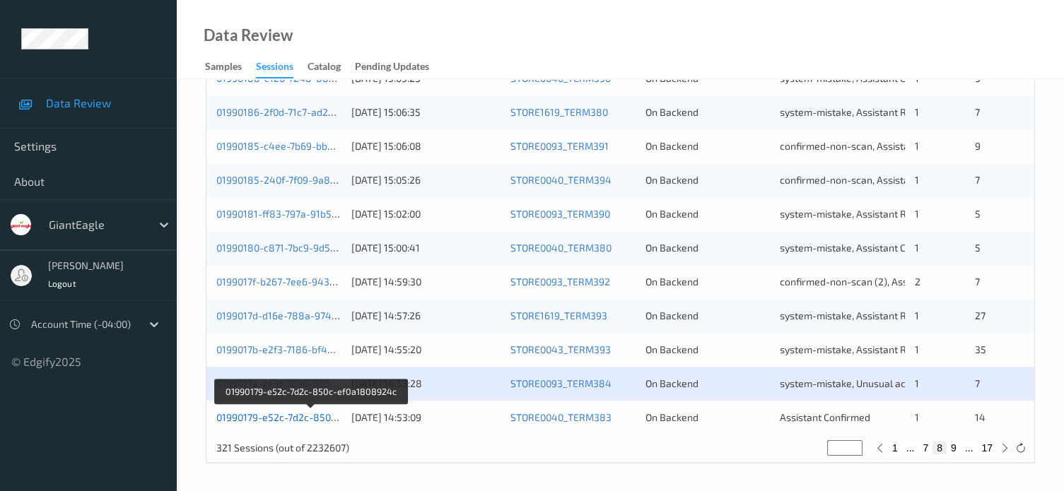
click at [286, 419] on link "01990179-e52c-7d2c-850c-ef0a1808924c" at bounding box center [310, 417] width 189 height 12
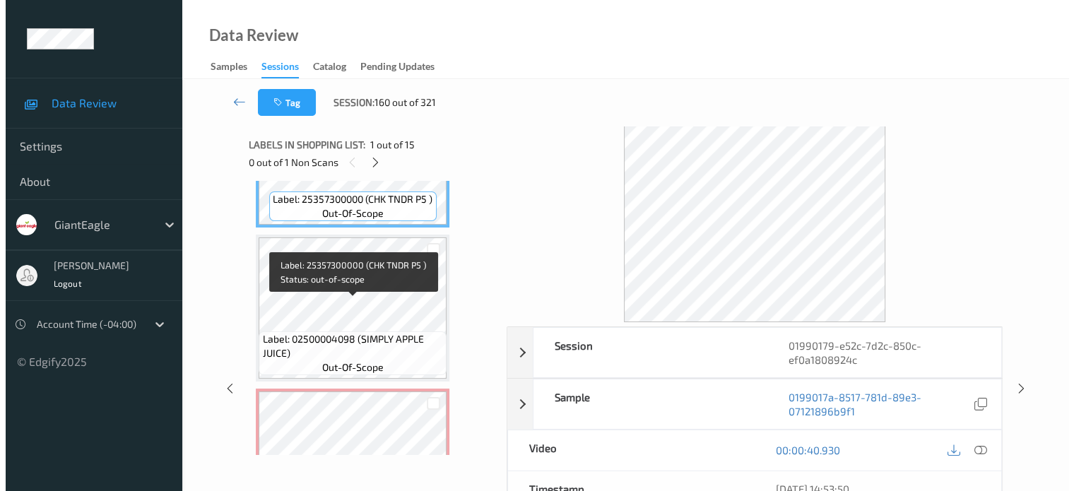
scroll to position [235, 0]
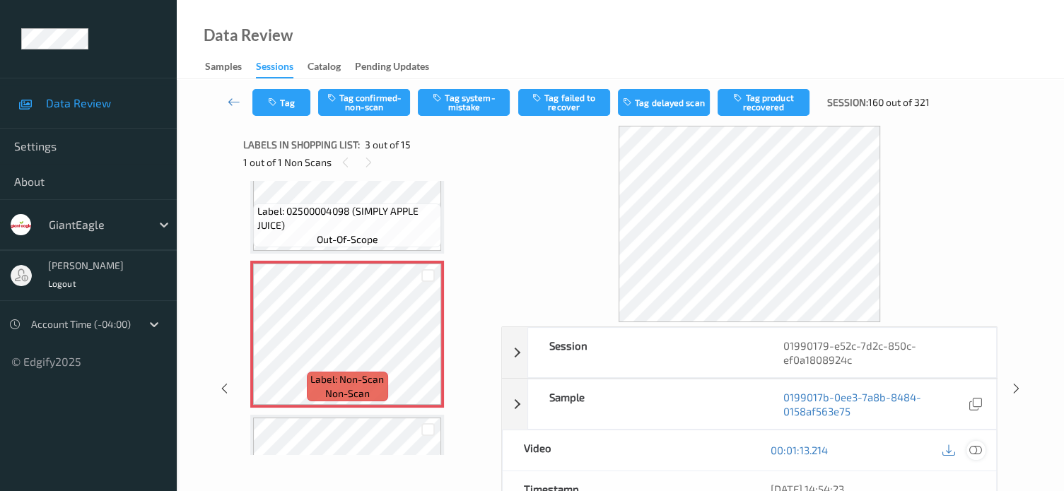
click at [975, 447] on icon at bounding box center [975, 450] width 13 height 13
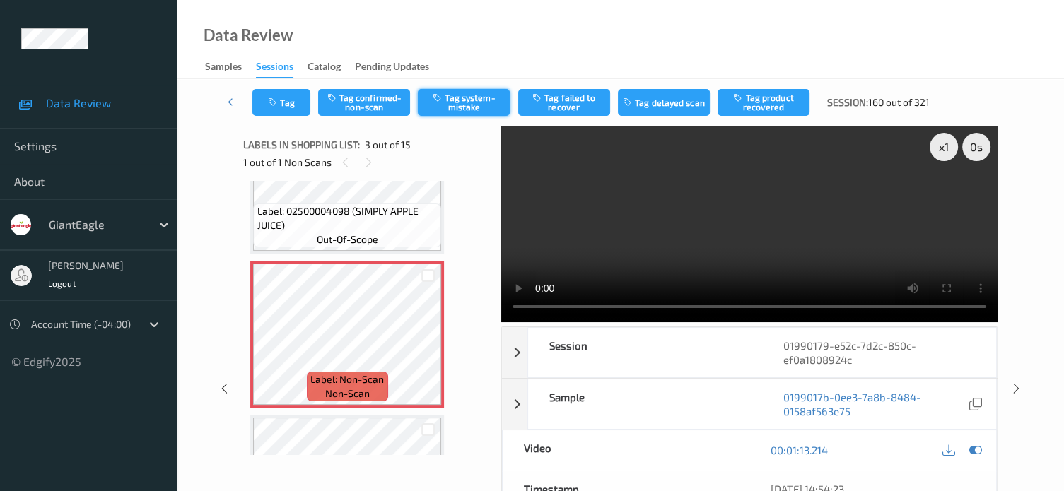
click at [471, 99] on button "Tag system-mistake" at bounding box center [464, 102] width 92 height 27
click at [289, 108] on button "Tag" at bounding box center [281, 102] width 58 height 27
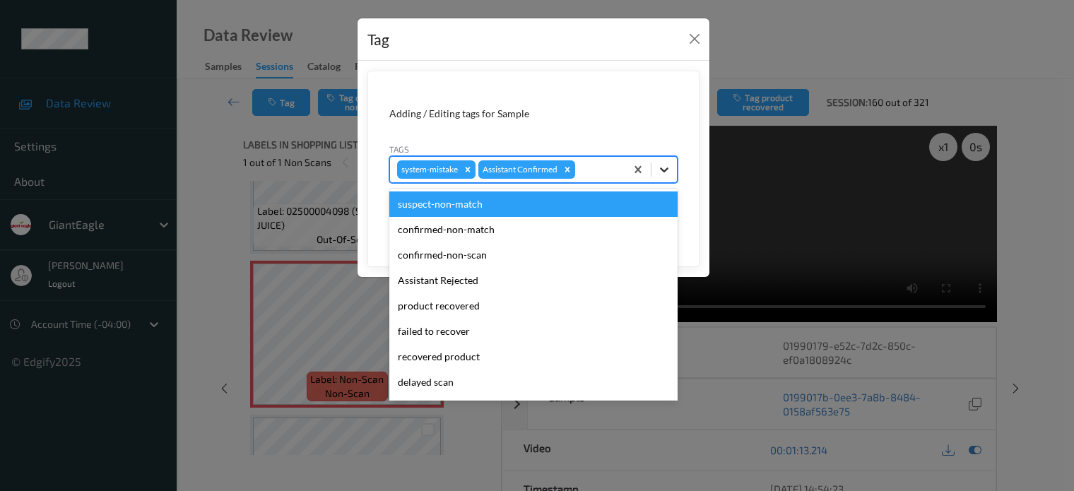
click at [666, 166] on icon at bounding box center [664, 170] width 14 height 14
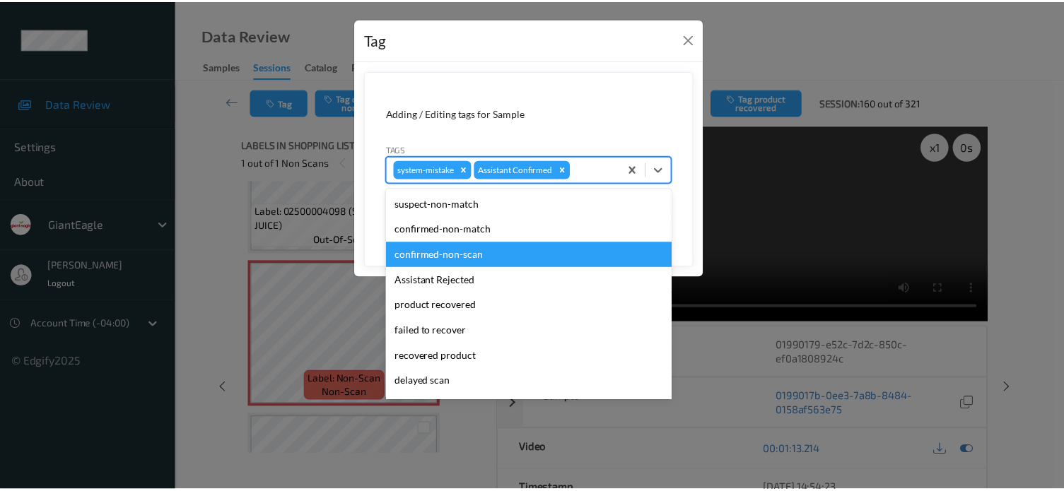
scroll to position [124, 0]
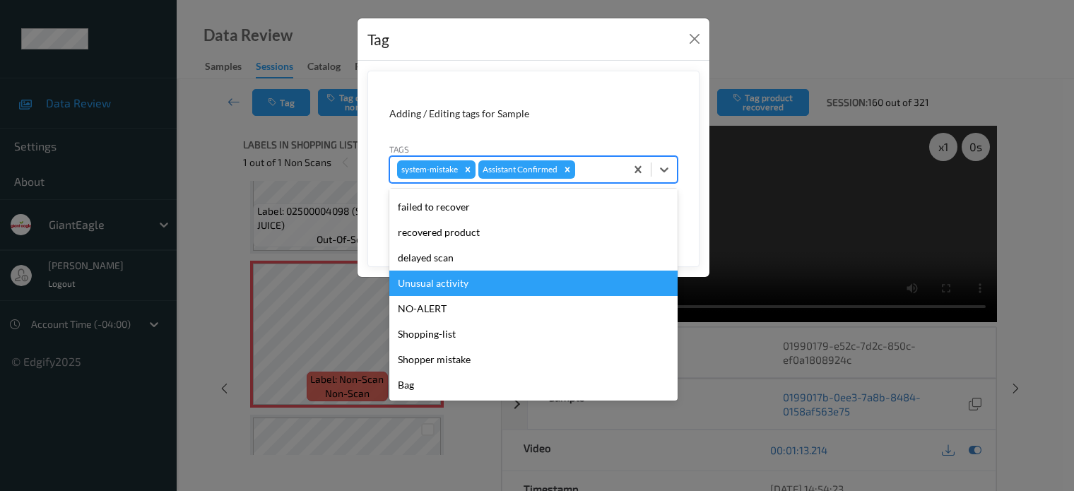
click at [433, 283] on div "Unusual activity" at bounding box center [533, 283] width 288 height 25
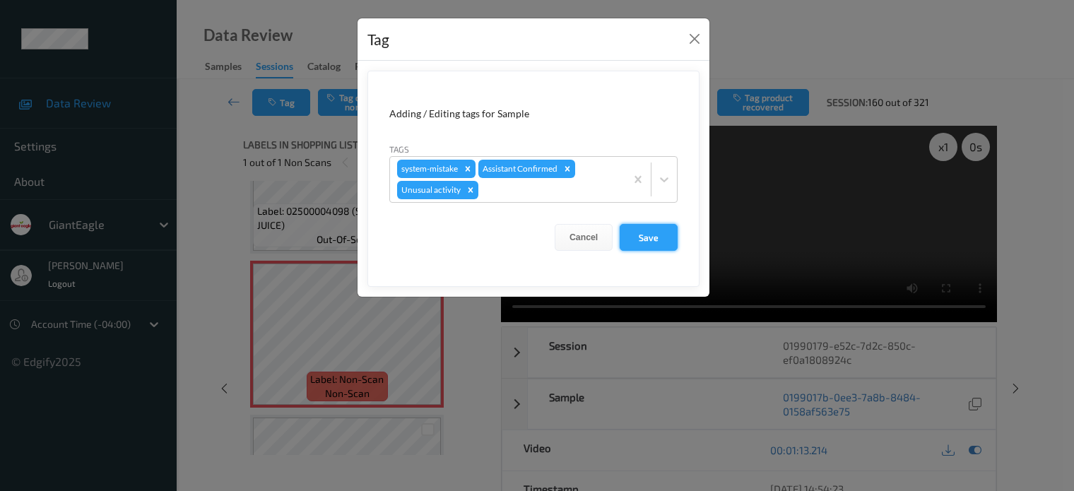
click at [652, 242] on button "Save" at bounding box center [649, 237] width 58 height 27
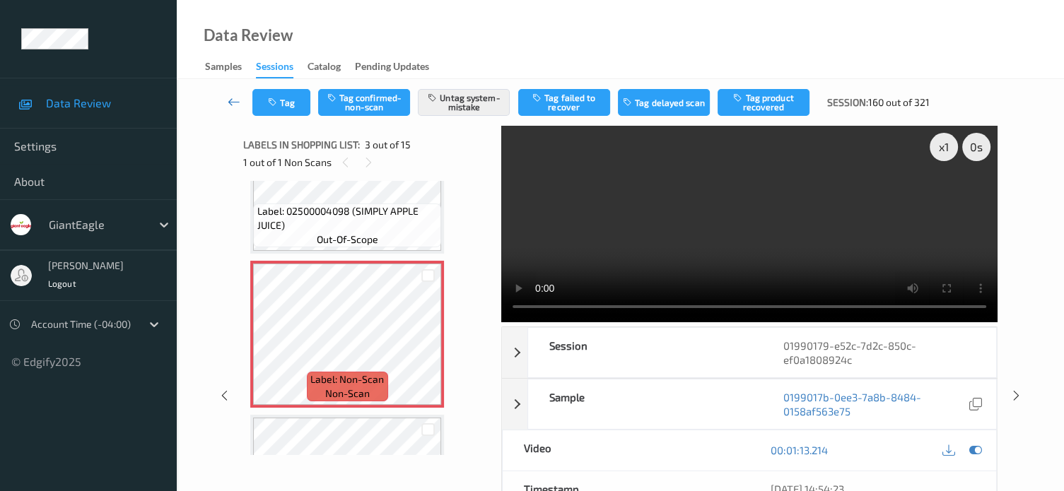
click at [237, 103] on icon at bounding box center [234, 102] width 13 height 14
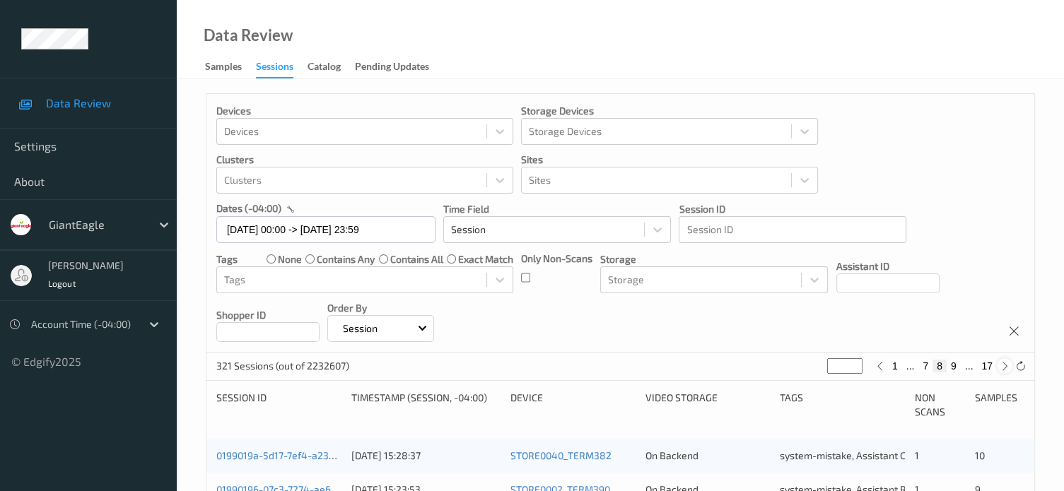
click at [1003, 372] on div at bounding box center [1004, 366] width 16 height 16
type input "*"
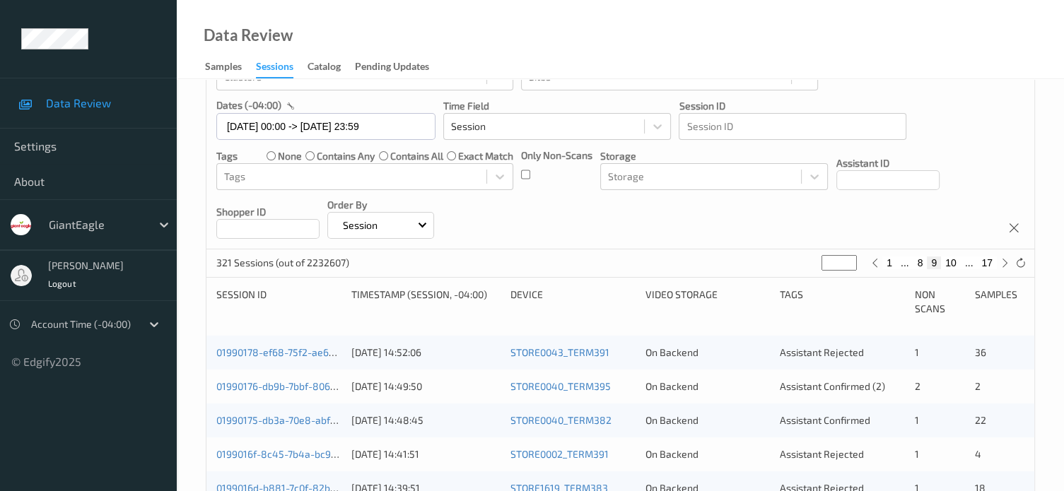
scroll to position [148, 0]
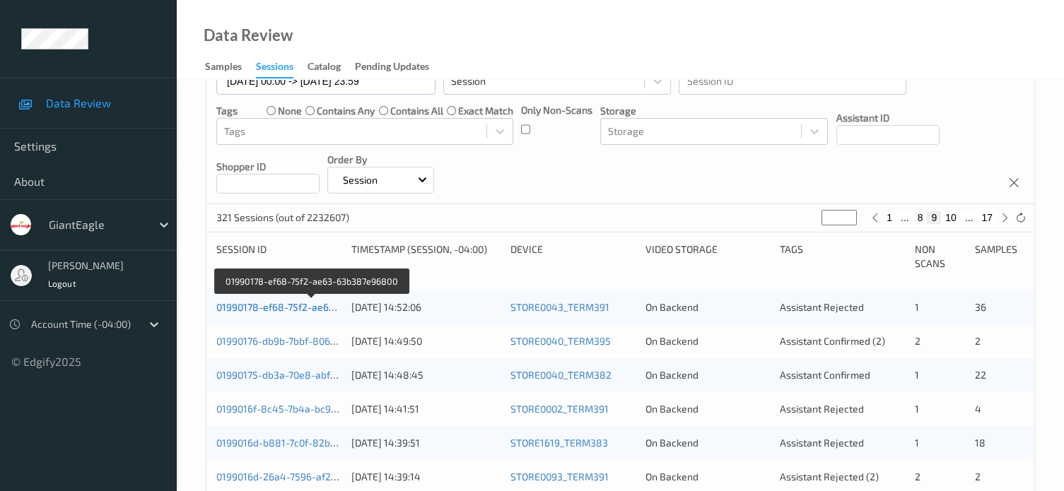
click at [260, 310] on link "01990178-ef68-75f2-ae63-63b387e96800" at bounding box center [311, 307] width 191 height 12
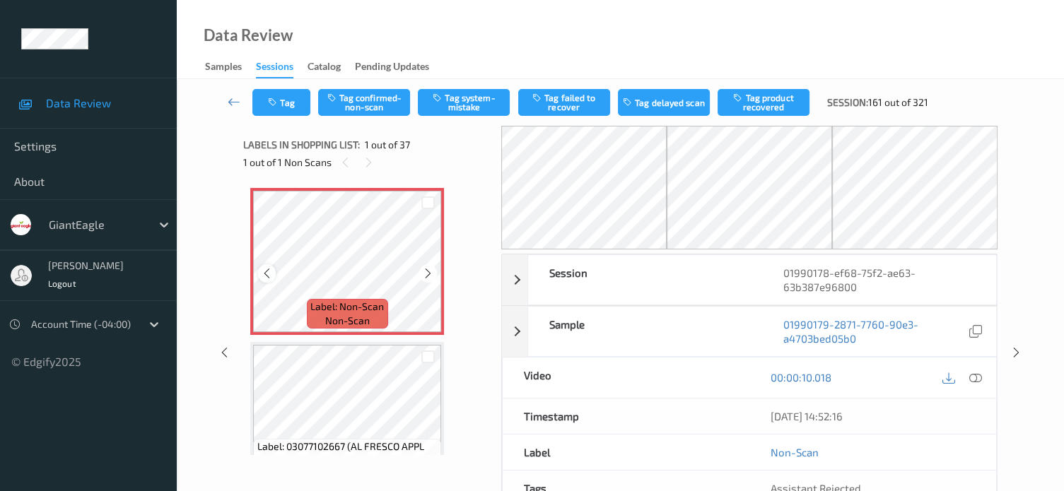
click at [262, 273] on icon at bounding box center [267, 273] width 12 height 13
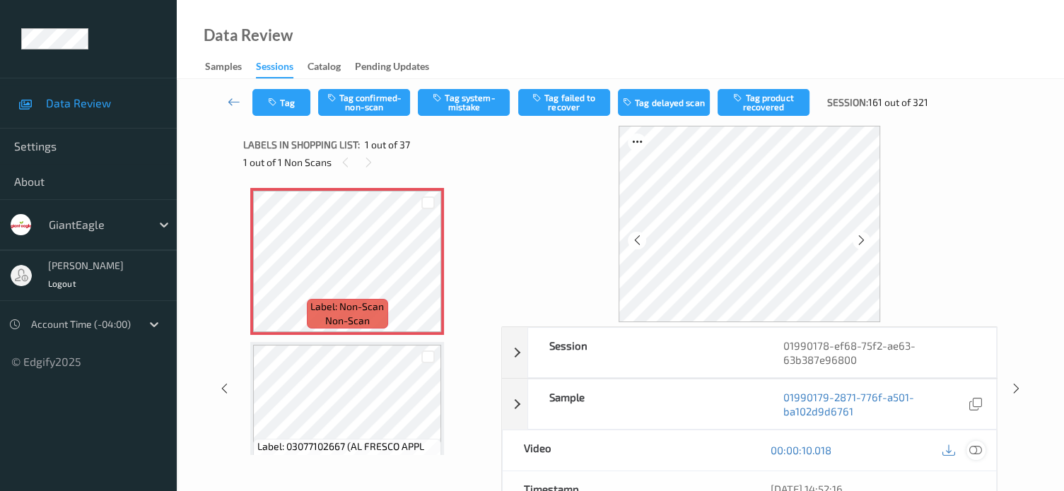
click at [980, 453] on icon at bounding box center [975, 450] width 13 height 13
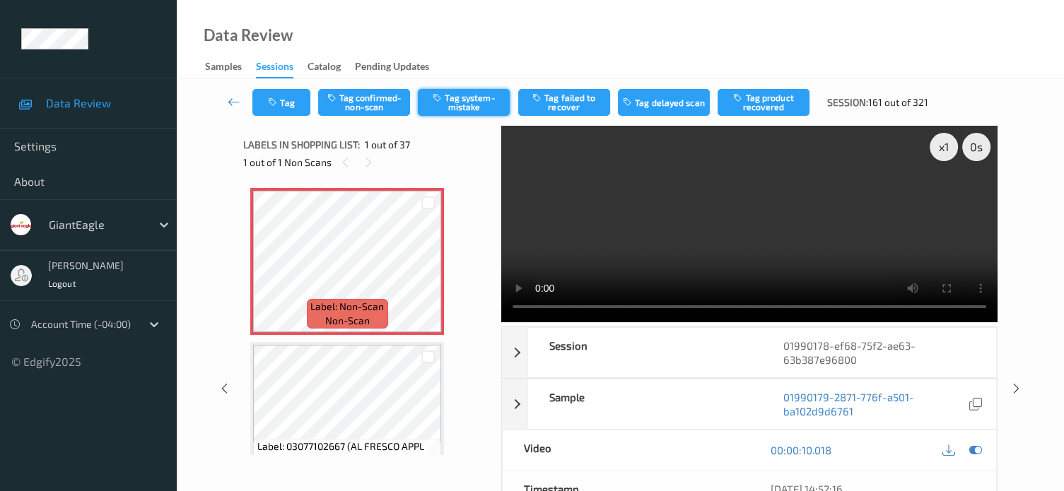
click at [464, 105] on button "Tag system-mistake" at bounding box center [464, 102] width 92 height 27
click at [285, 103] on button "Tag" at bounding box center [281, 102] width 58 height 27
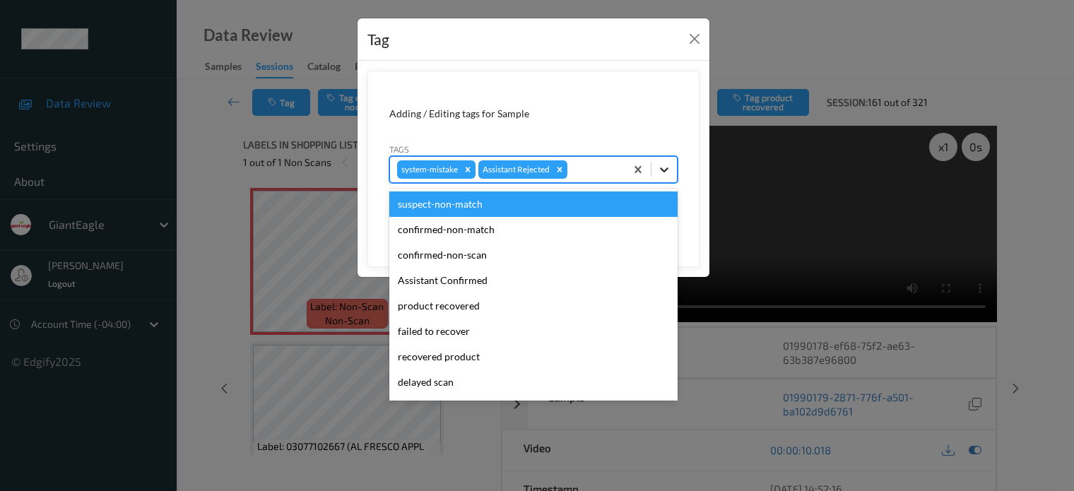
click at [664, 168] on icon at bounding box center [664, 170] width 14 height 14
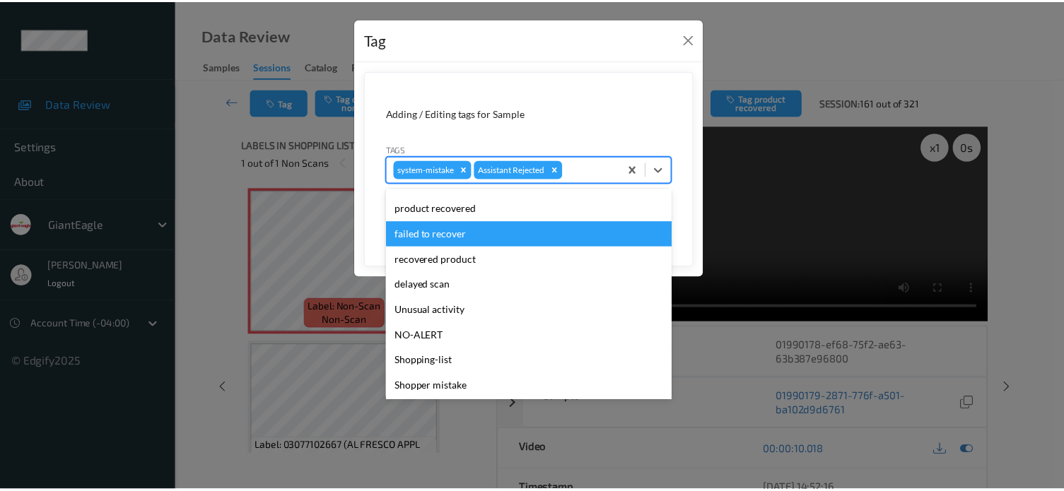
scroll to position [117, 0]
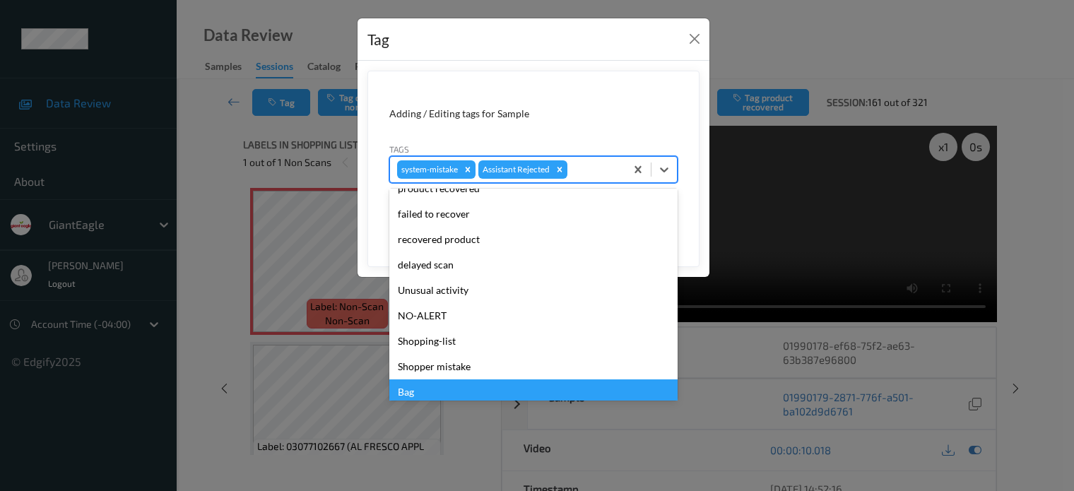
click at [406, 393] on div "Bag" at bounding box center [533, 392] width 288 height 25
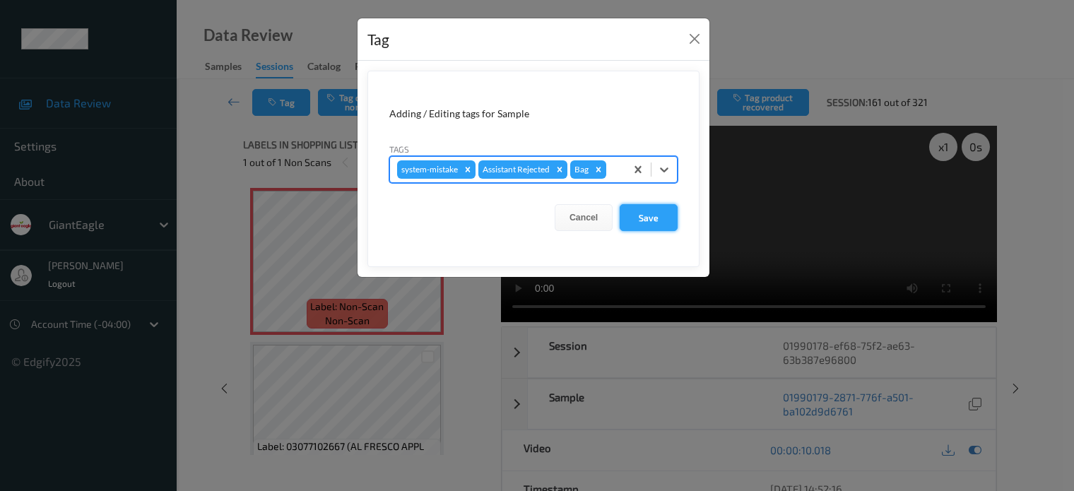
click at [651, 215] on button "Save" at bounding box center [649, 217] width 58 height 27
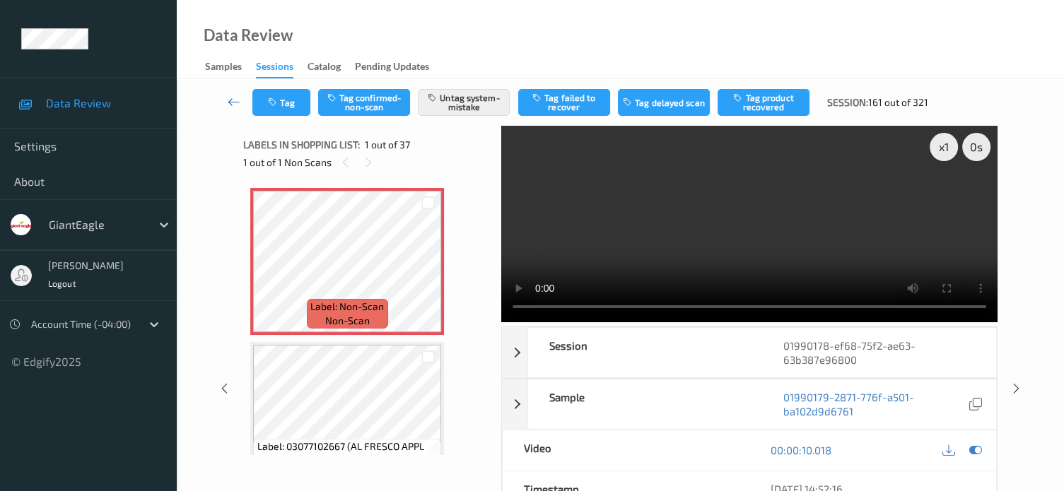
click at [237, 102] on icon at bounding box center [234, 102] width 13 height 14
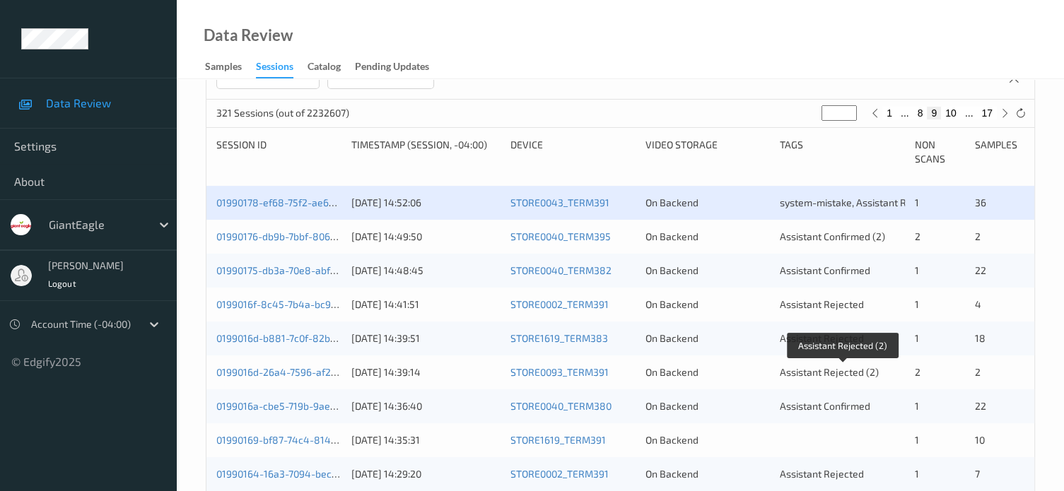
scroll to position [252, 0]
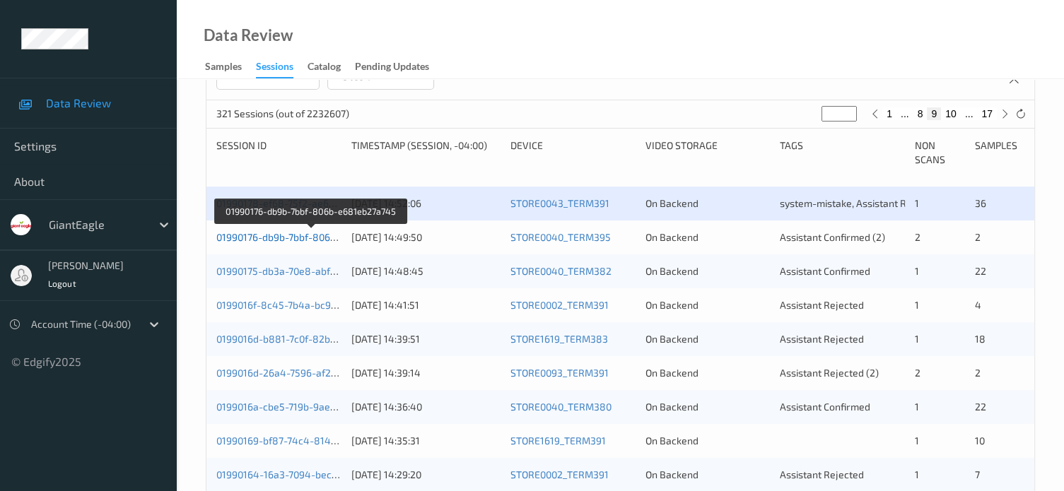
click at [262, 240] on link "01990176-db9b-7bbf-806b-e681eb27a745" at bounding box center [311, 237] width 190 height 12
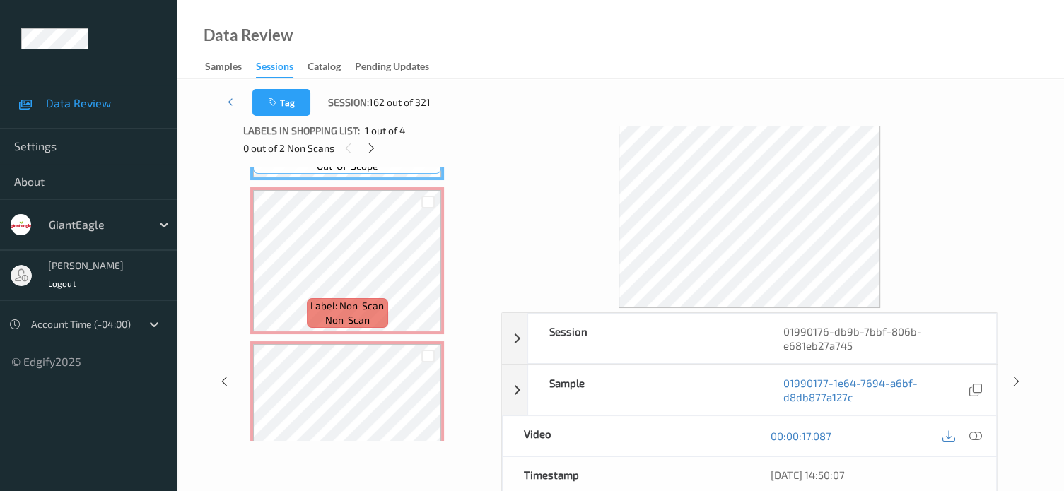
scroll to position [141, 0]
click at [274, 273] on div at bounding box center [267, 273] width 18 height 18
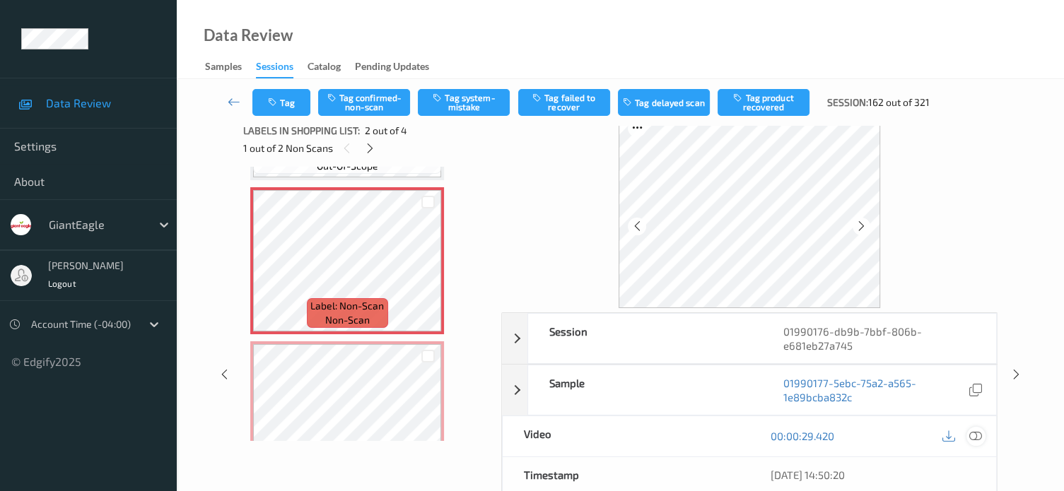
click at [978, 434] on icon at bounding box center [975, 436] width 13 height 13
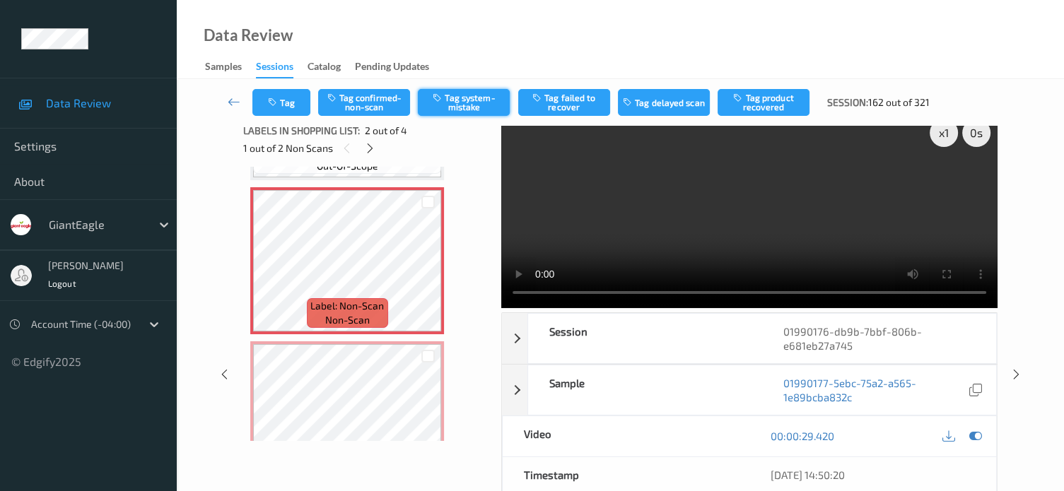
click at [465, 102] on button "Tag system-mistake" at bounding box center [464, 102] width 92 height 27
click at [290, 108] on button "Tag" at bounding box center [281, 102] width 58 height 27
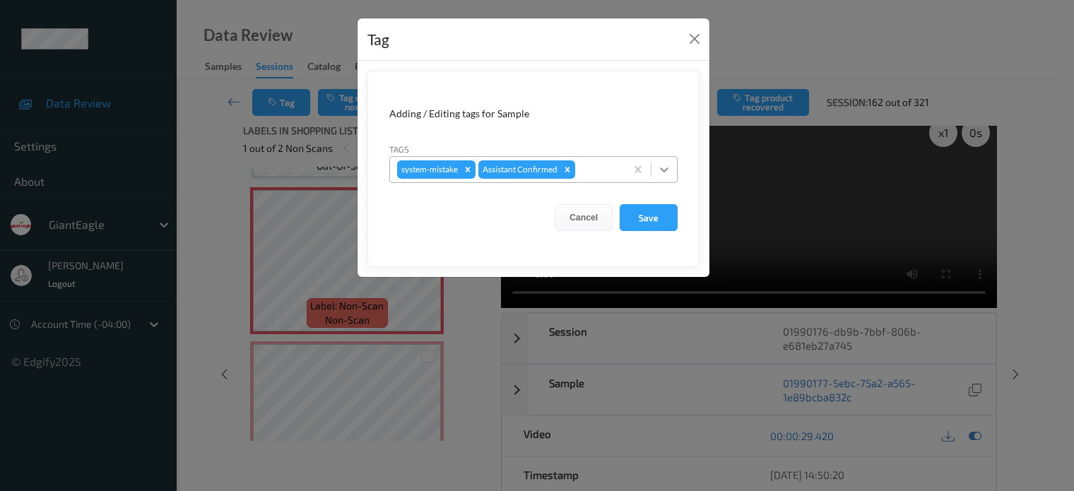
click at [668, 166] on icon at bounding box center [664, 170] width 14 height 14
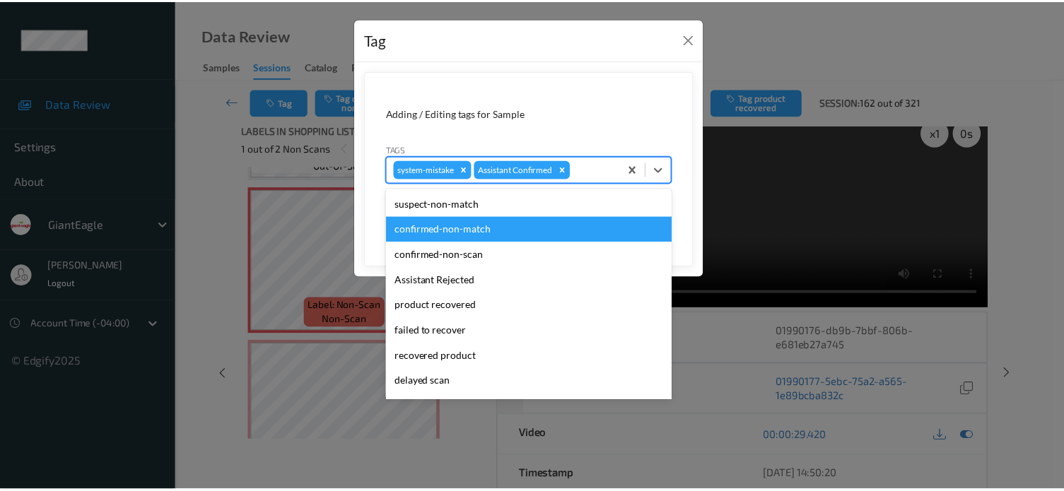
scroll to position [124, 0]
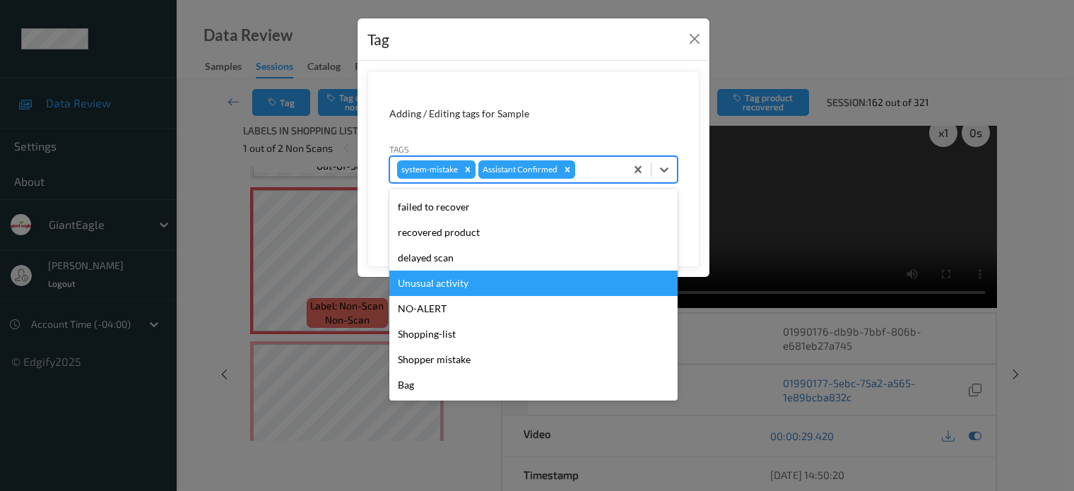
click at [427, 285] on div "Unusual activity" at bounding box center [533, 283] width 288 height 25
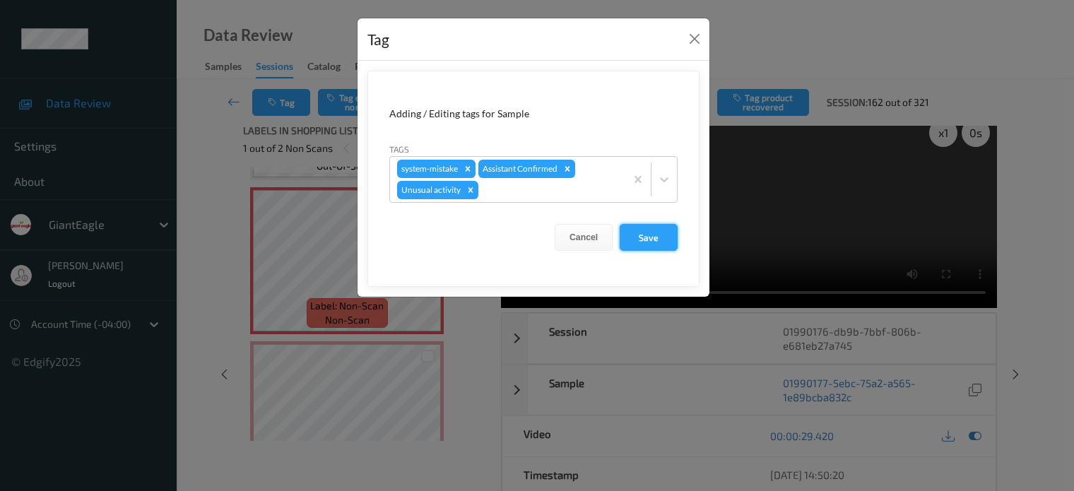
click at [640, 234] on button "Save" at bounding box center [649, 237] width 58 height 27
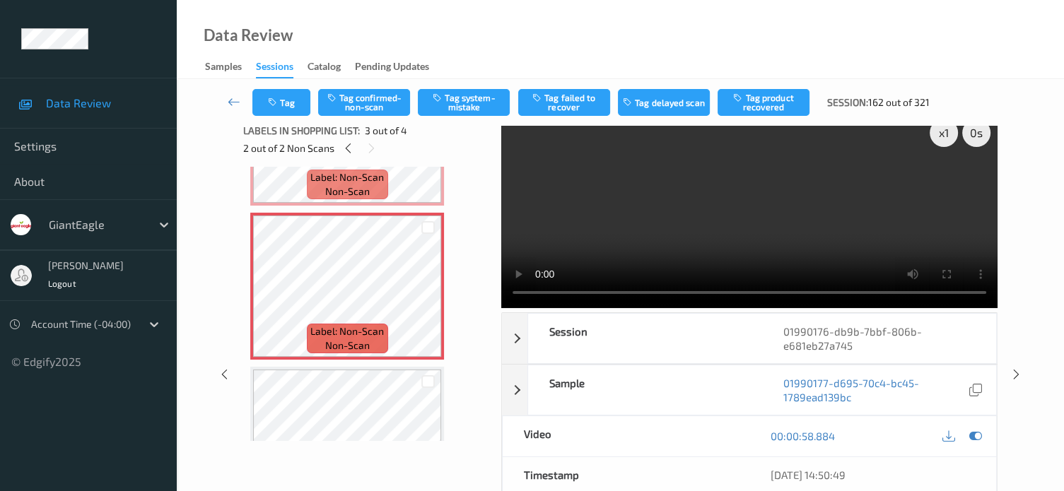
scroll to position [261, 0]
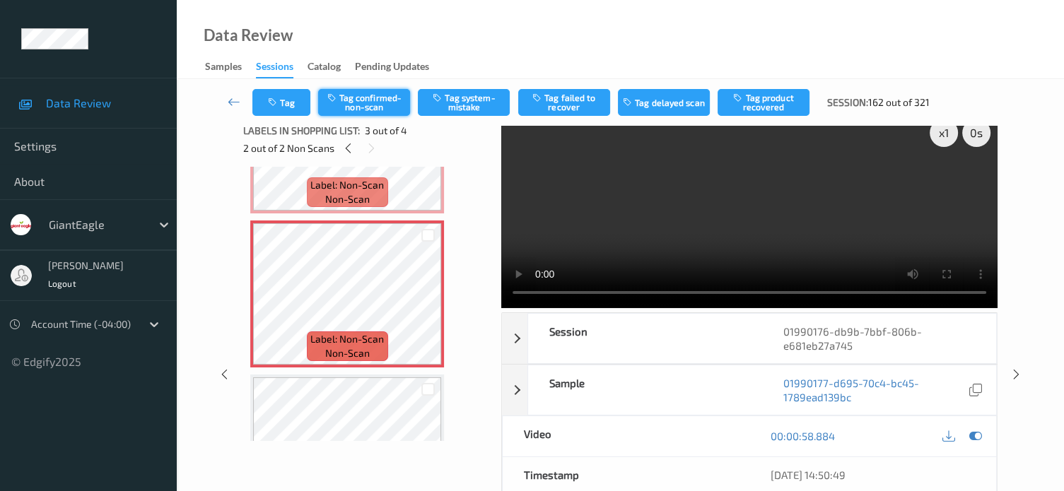
click at [367, 110] on button "Tag confirmed-non-scan" at bounding box center [364, 102] width 92 height 27
click at [561, 102] on button "Tag failed to recover" at bounding box center [564, 102] width 92 height 27
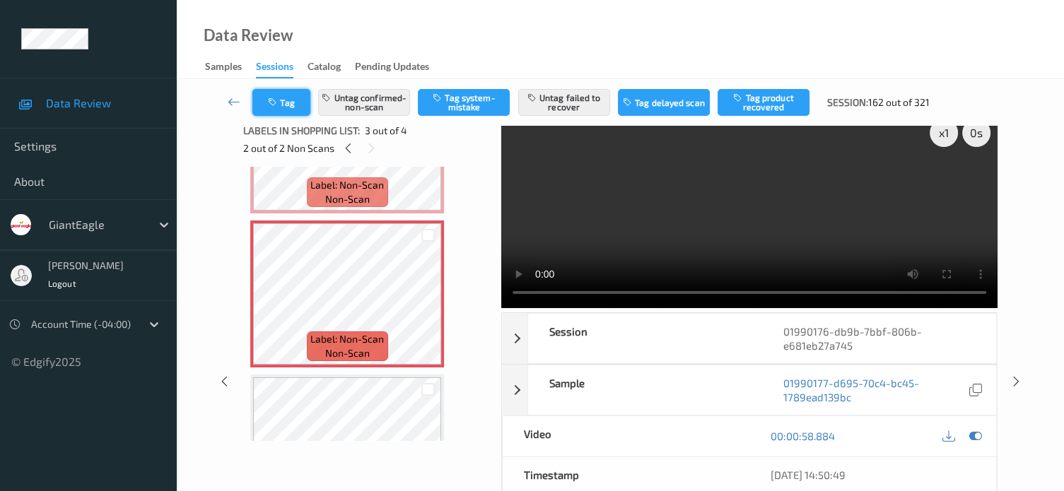
click at [290, 110] on button "Tag" at bounding box center [281, 102] width 58 height 27
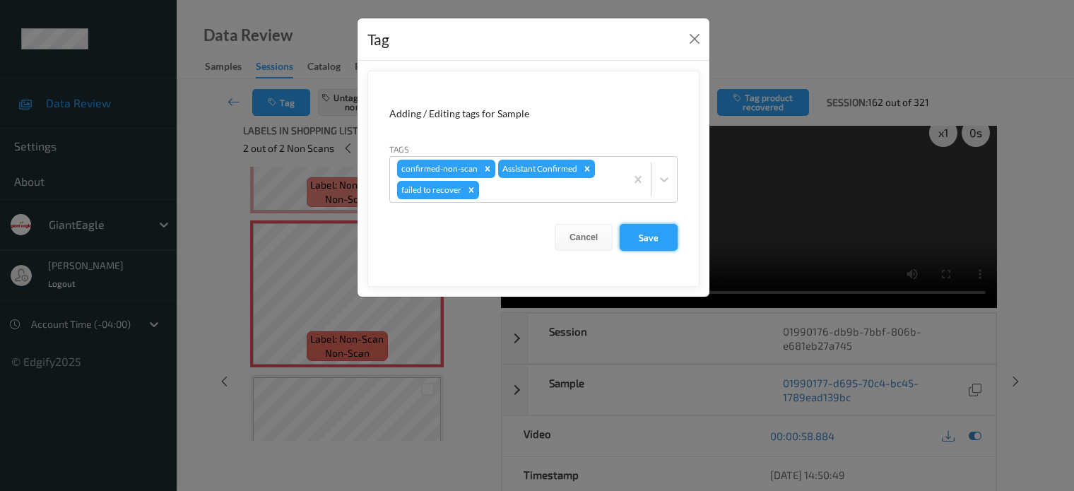
click at [645, 235] on button "Save" at bounding box center [649, 237] width 58 height 27
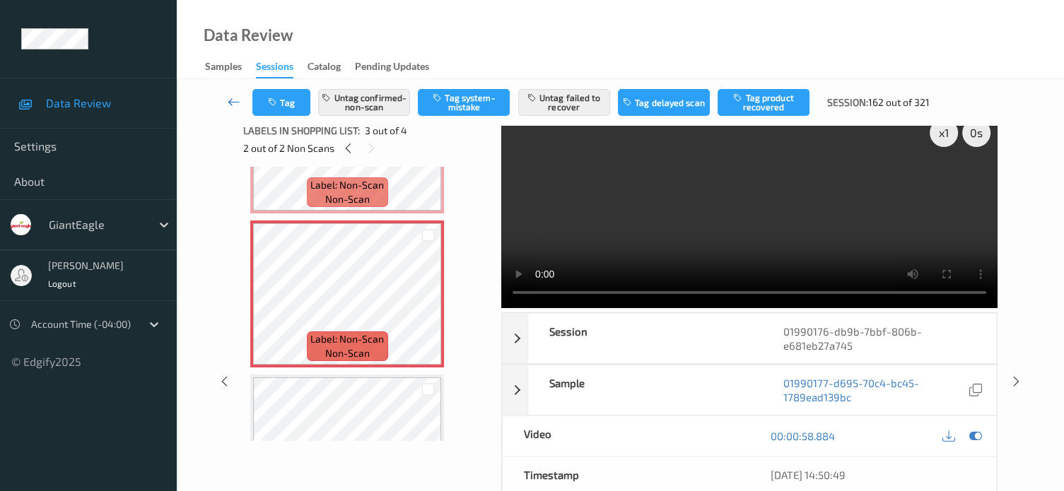
click at [230, 103] on icon at bounding box center [234, 102] width 13 height 14
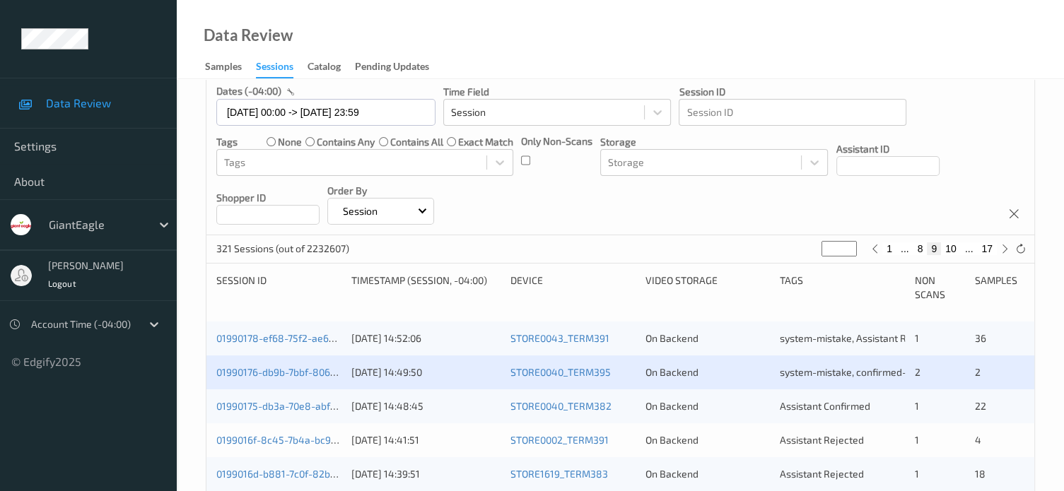
scroll to position [235, 0]
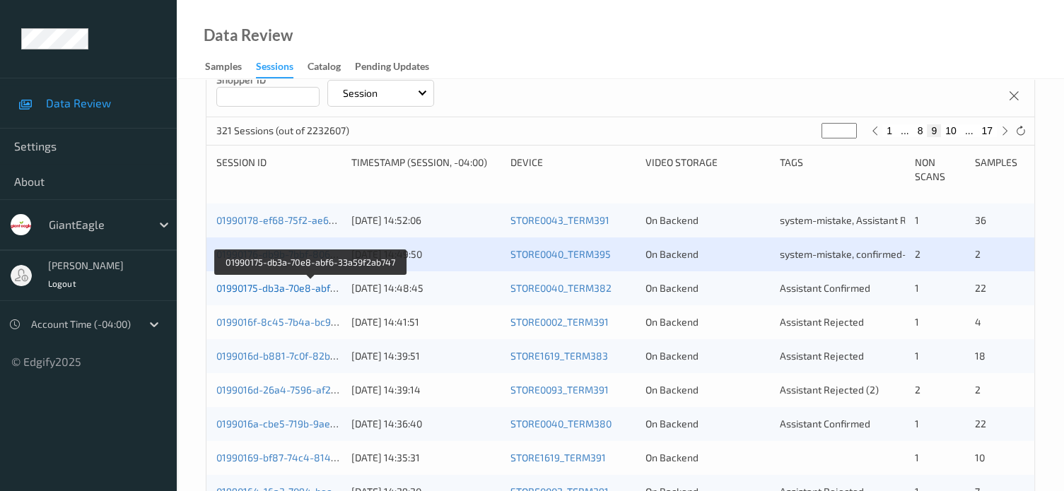
click at [281, 291] on link "01990175-db3a-70e8-abf6-33a59f2ab747" at bounding box center [310, 288] width 189 height 12
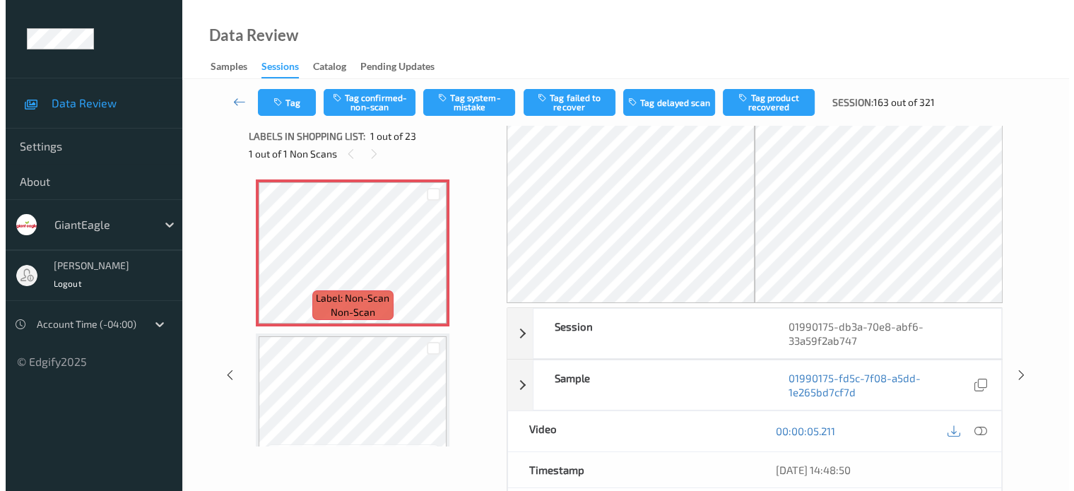
scroll to position [5, 0]
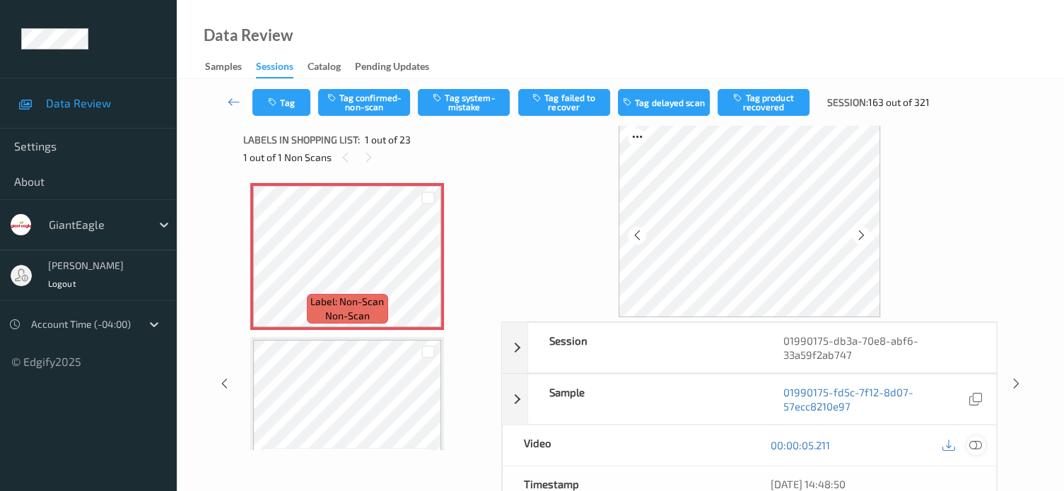
click at [976, 442] on icon at bounding box center [975, 445] width 13 height 13
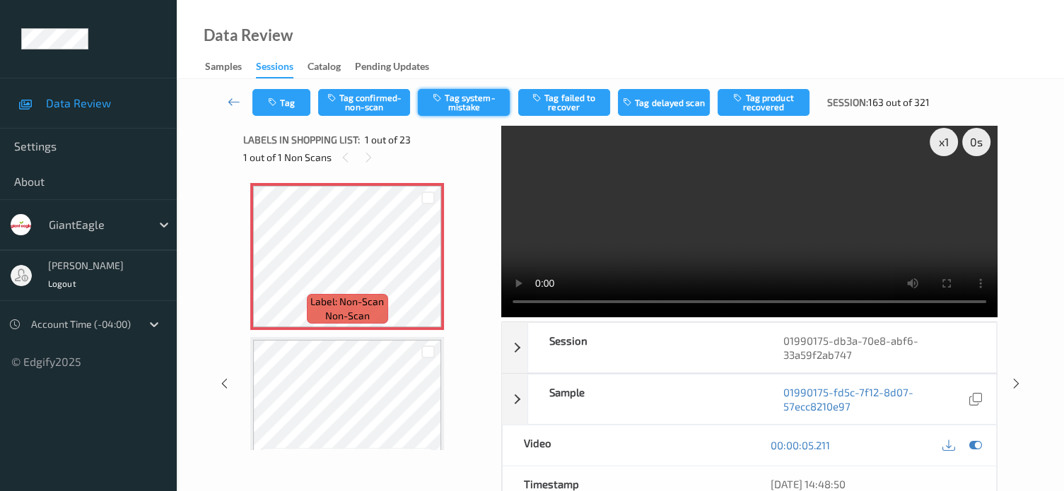
click at [469, 103] on button "Tag system-mistake" at bounding box center [464, 102] width 92 height 27
click at [288, 104] on button "Tag" at bounding box center [281, 102] width 58 height 27
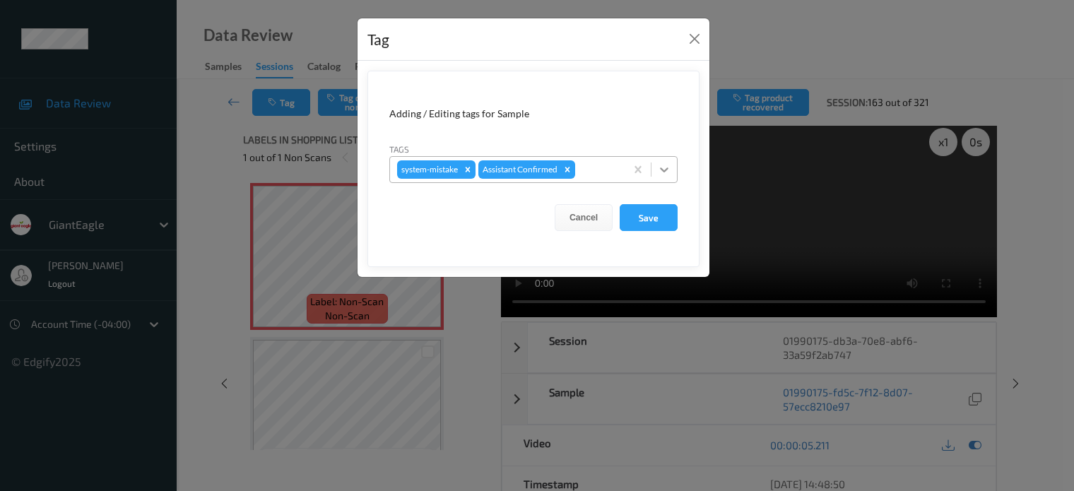
click at [668, 171] on icon at bounding box center [664, 170] width 14 height 14
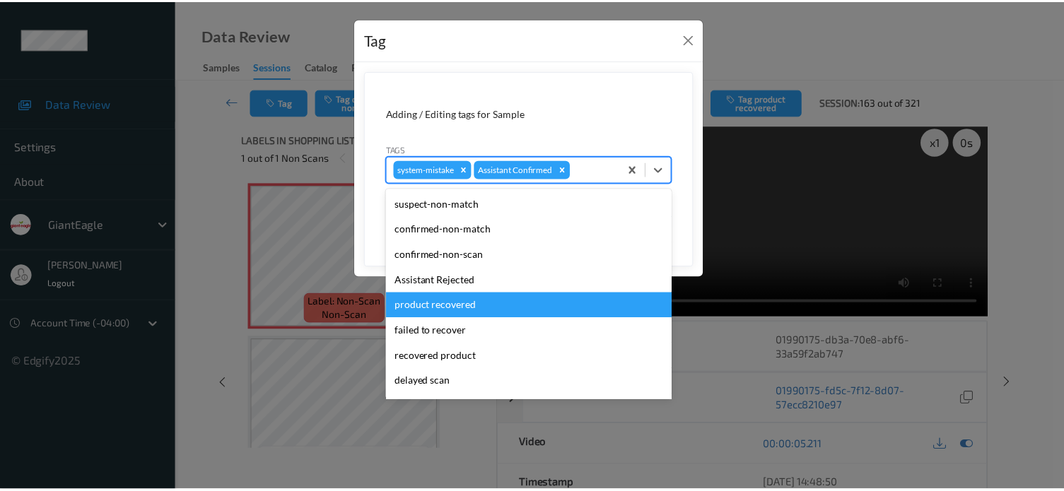
scroll to position [124, 0]
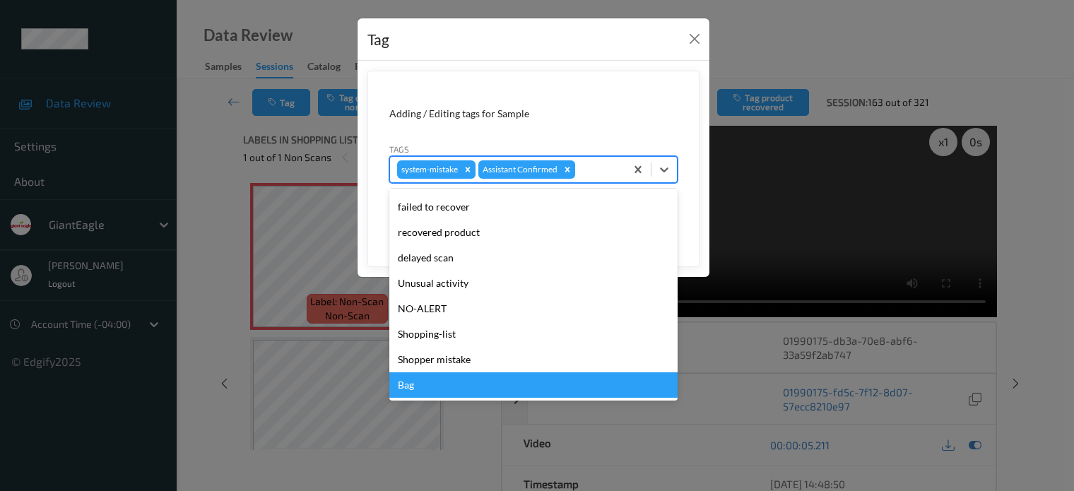
click at [404, 384] on div "Bag" at bounding box center [533, 384] width 288 height 25
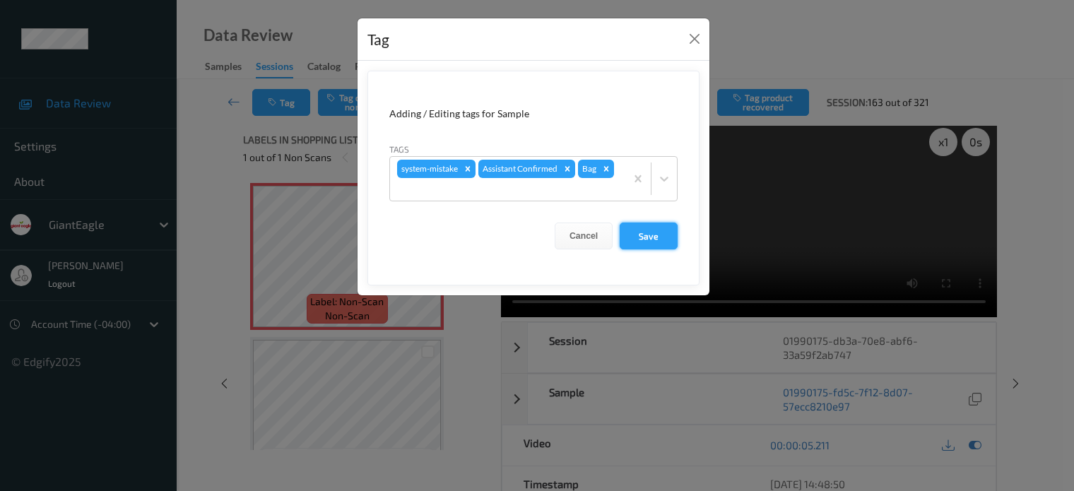
click at [643, 237] on button "Save" at bounding box center [649, 236] width 58 height 27
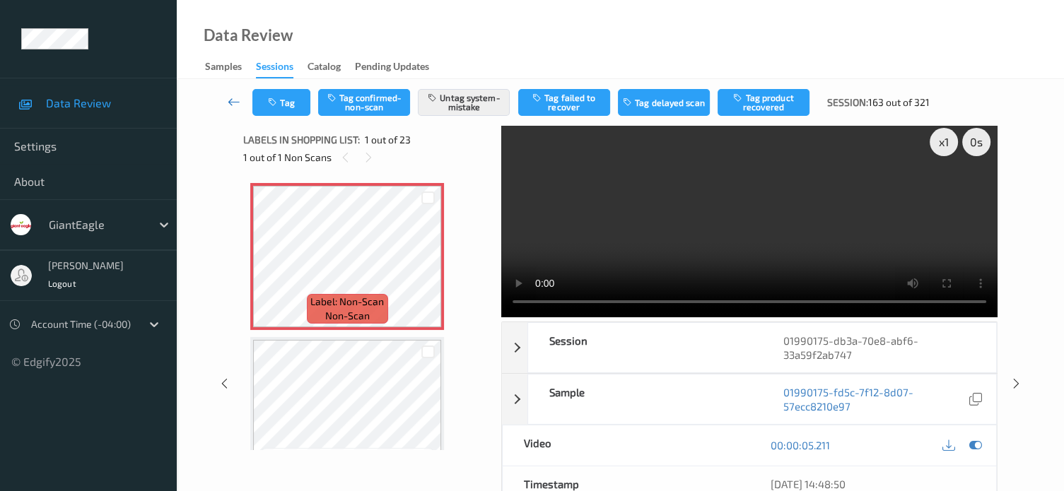
click at [225, 98] on link at bounding box center [234, 102] width 37 height 27
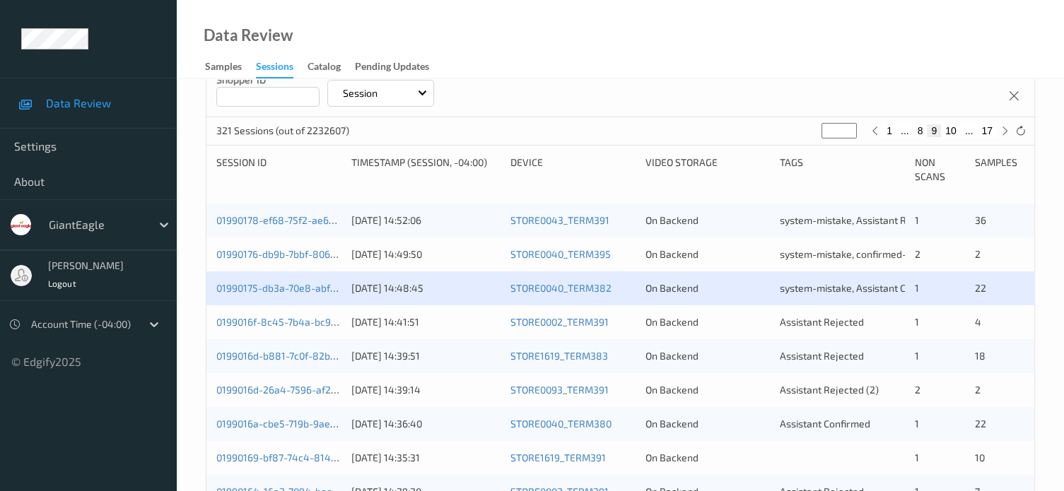
scroll to position [353, 0]
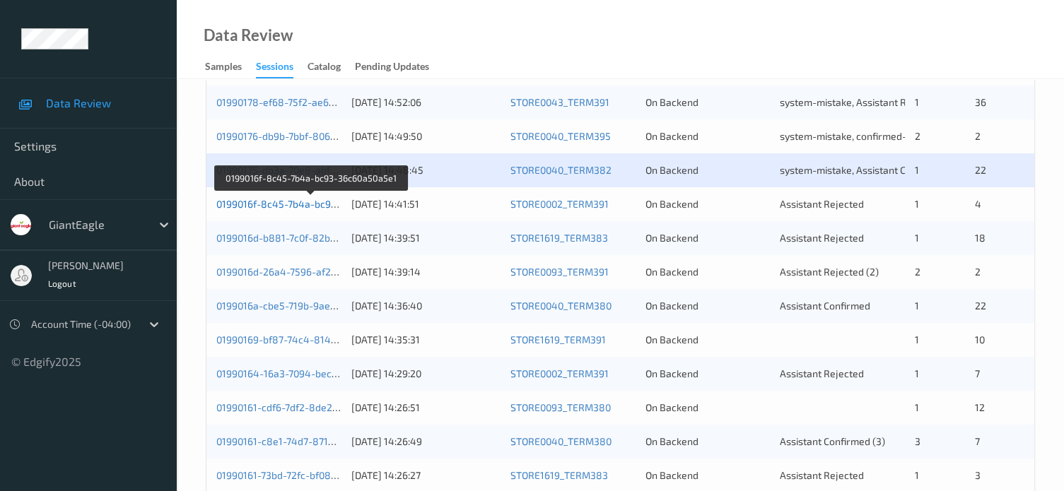
click at [268, 202] on link "0199016f-8c45-7b4a-bc93-36c60a50a5e1" at bounding box center [311, 204] width 190 height 12
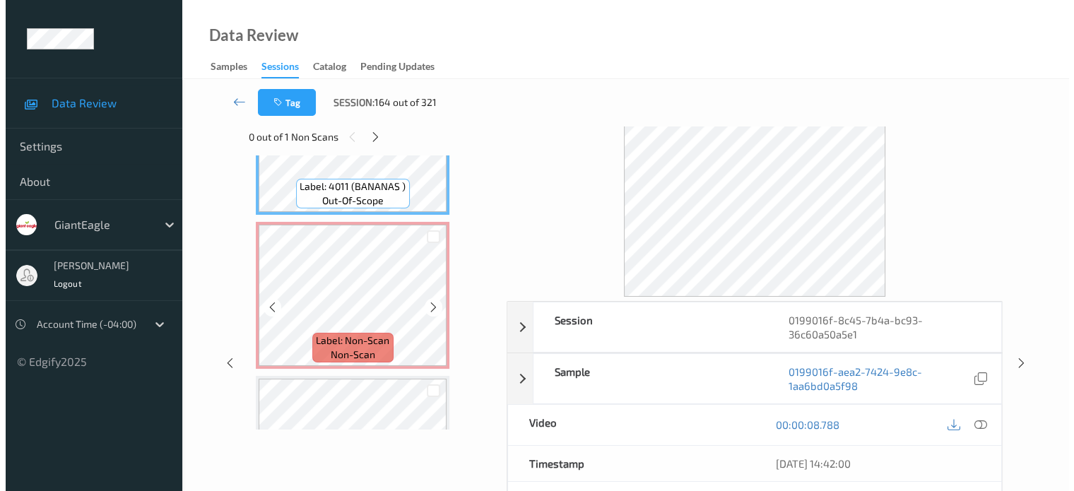
scroll to position [100, 0]
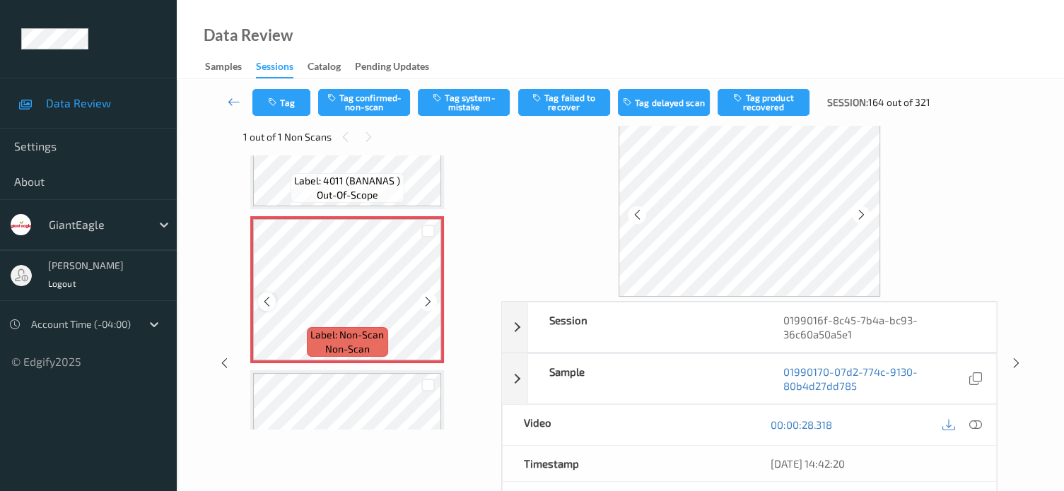
click at [264, 304] on icon at bounding box center [267, 301] width 12 height 13
click at [975, 423] on icon at bounding box center [975, 424] width 13 height 13
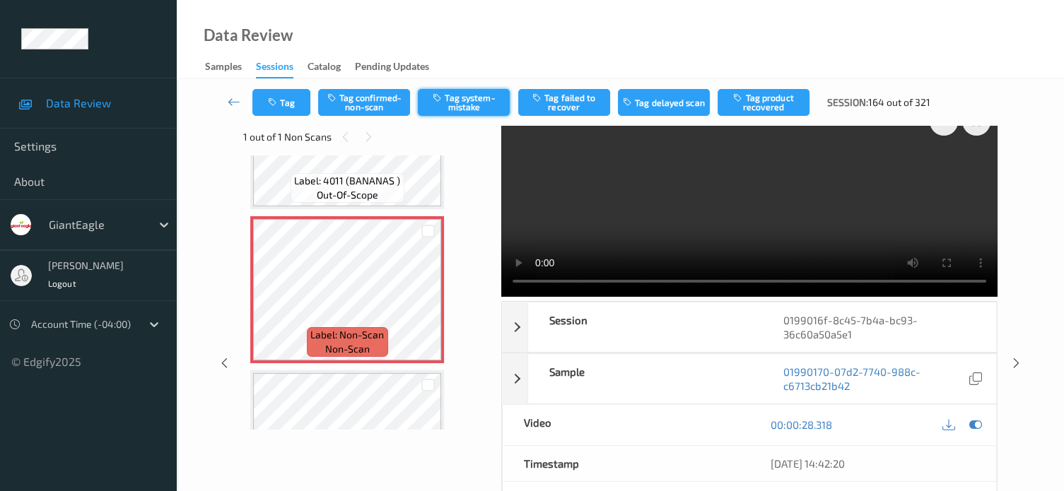
click at [466, 111] on button "Tag system-mistake" at bounding box center [464, 102] width 92 height 27
click at [290, 100] on button "Tag" at bounding box center [281, 102] width 58 height 27
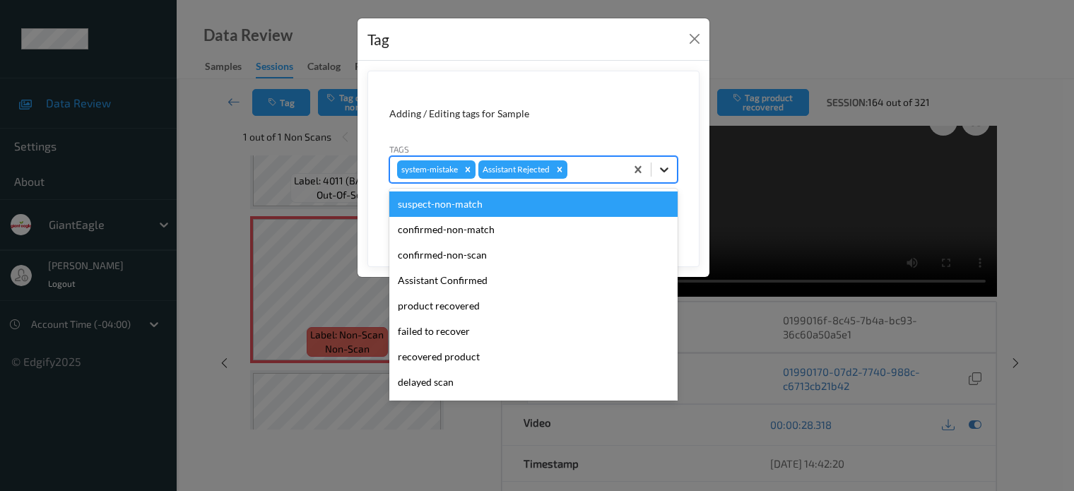
click at [662, 172] on icon at bounding box center [664, 170] width 14 height 14
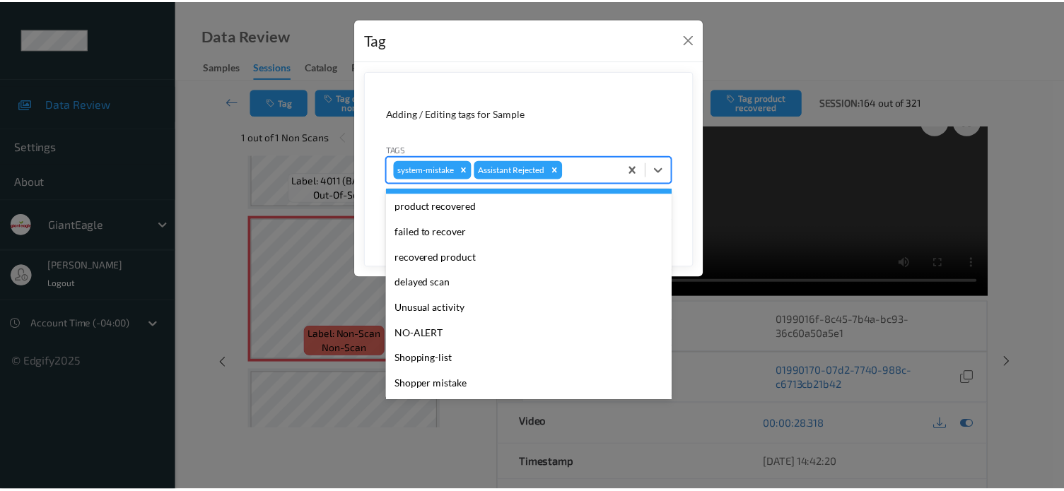
scroll to position [117, 0]
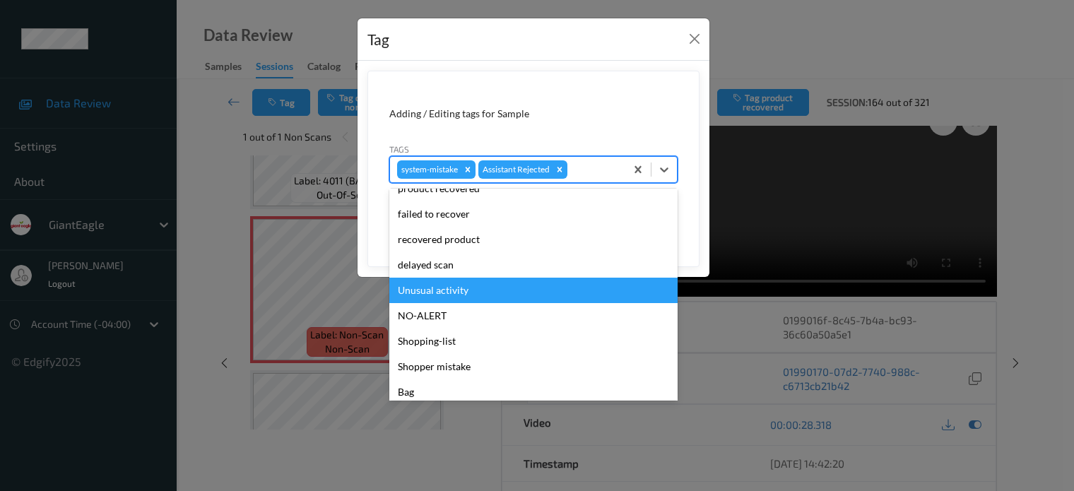
click at [435, 292] on div "Unusual activity" at bounding box center [533, 290] width 288 height 25
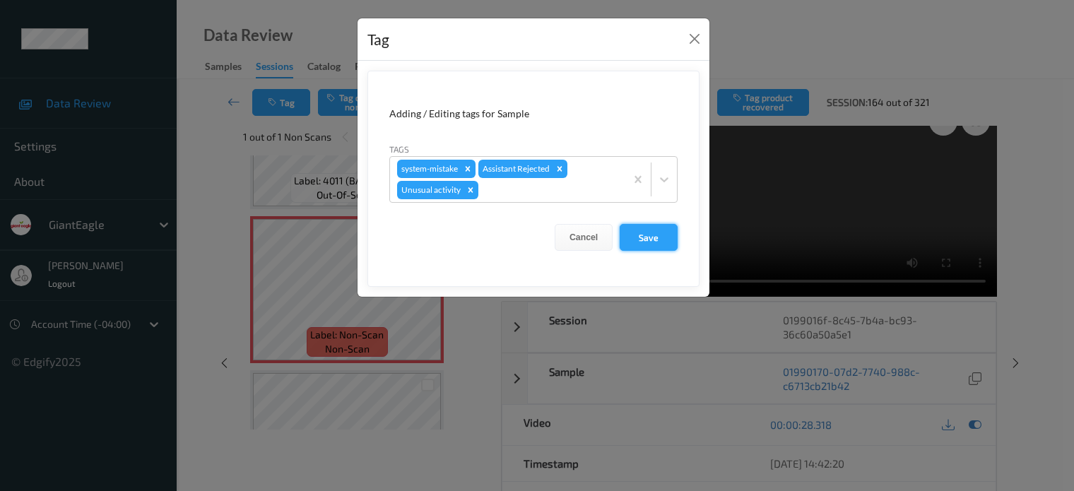
click at [653, 239] on button "Save" at bounding box center [649, 237] width 58 height 27
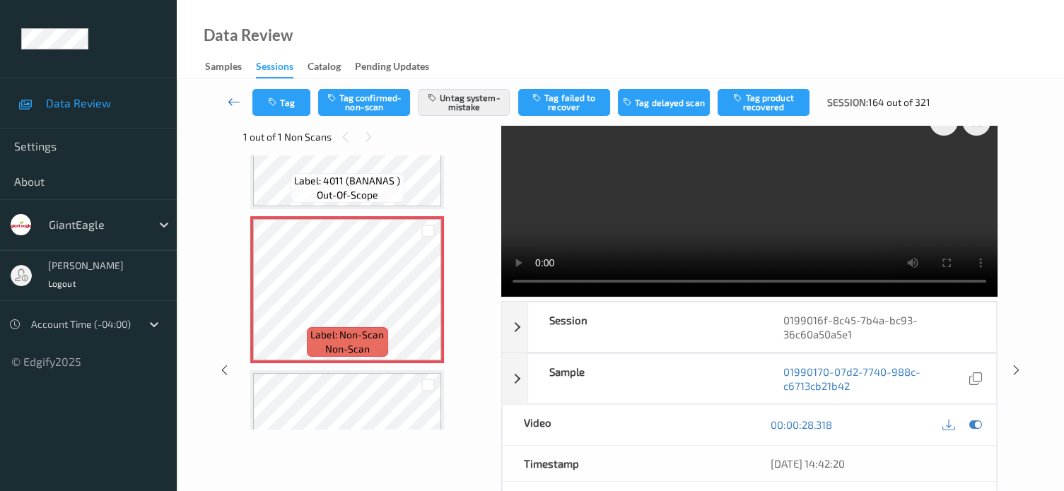
click at [228, 98] on icon at bounding box center [234, 102] width 13 height 14
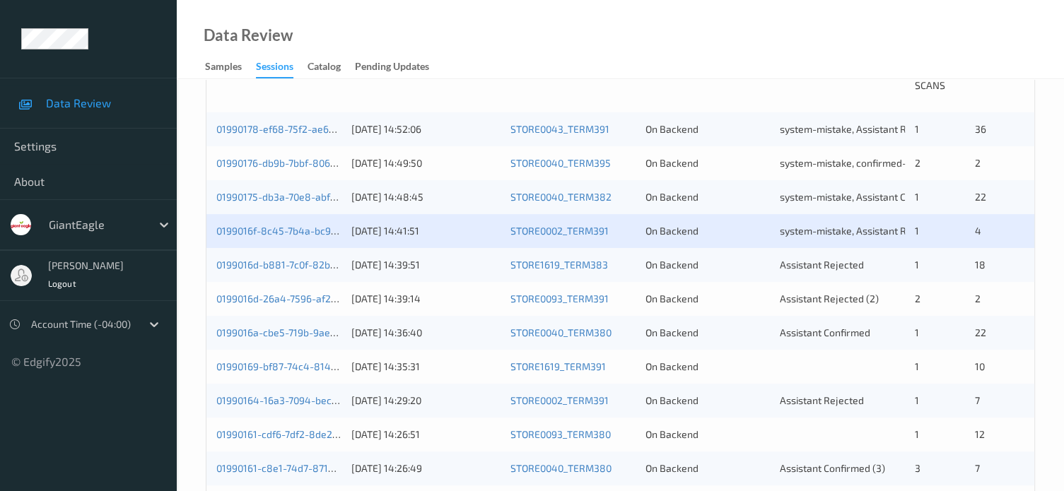
scroll to position [353, 0]
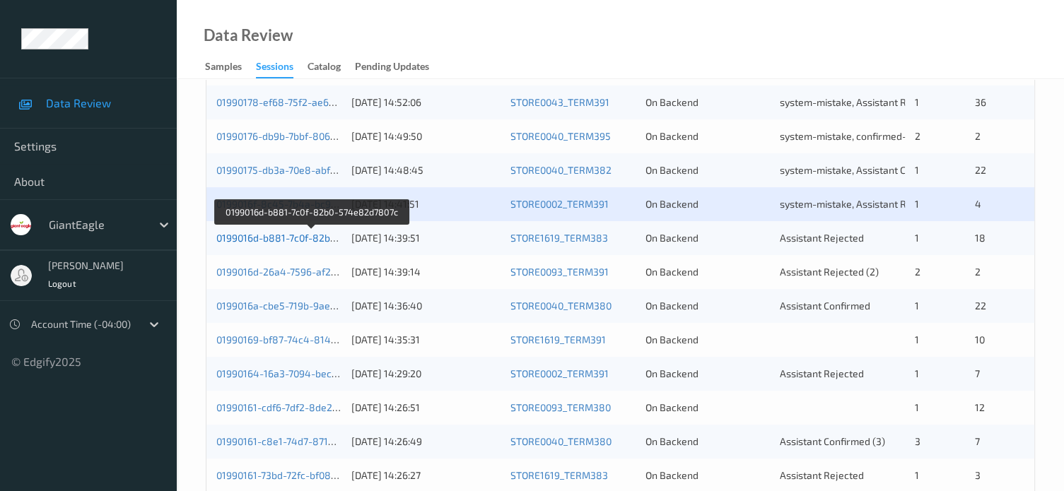
click at [292, 237] on link "0199016d-b881-7c0f-82b0-574e82d7807c" at bounding box center [311, 238] width 191 height 12
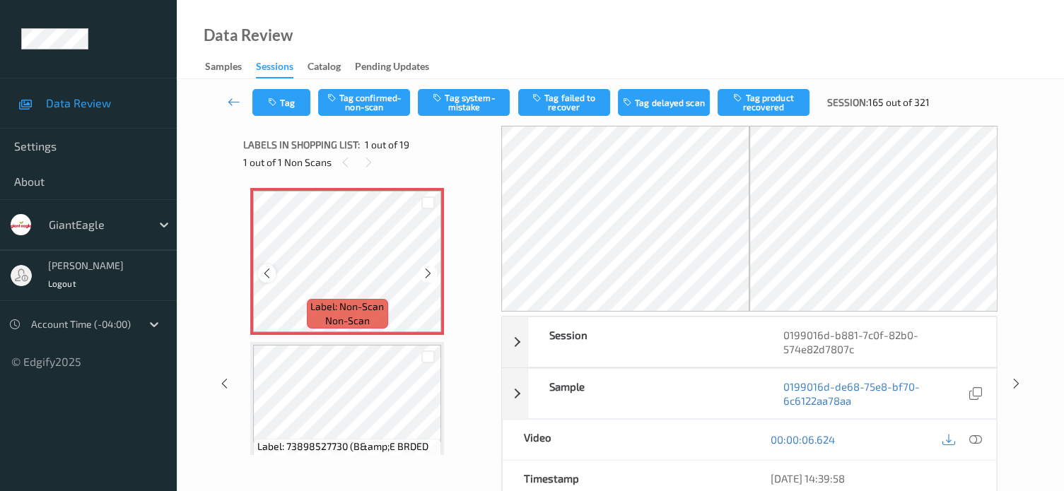
click at [265, 278] on icon at bounding box center [267, 273] width 12 height 13
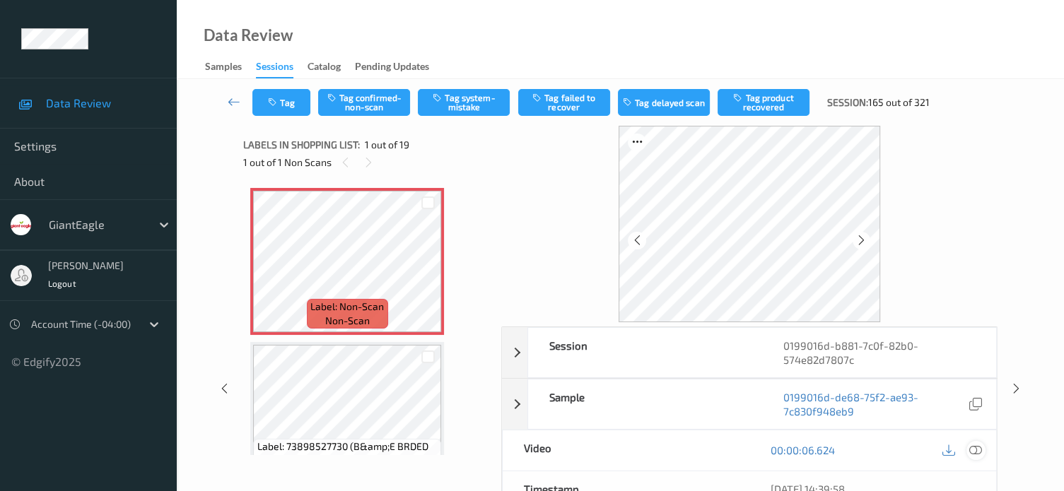
click at [975, 452] on icon at bounding box center [975, 450] width 13 height 13
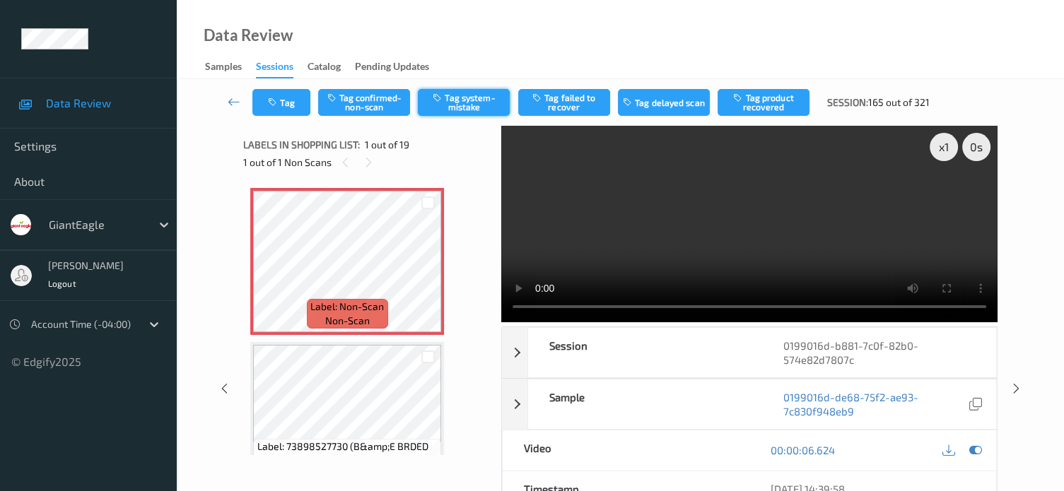
click at [457, 110] on button "Tag system-mistake" at bounding box center [464, 102] width 92 height 27
click at [288, 107] on button "Tag" at bounding box center [281, 102] width 58 height 27
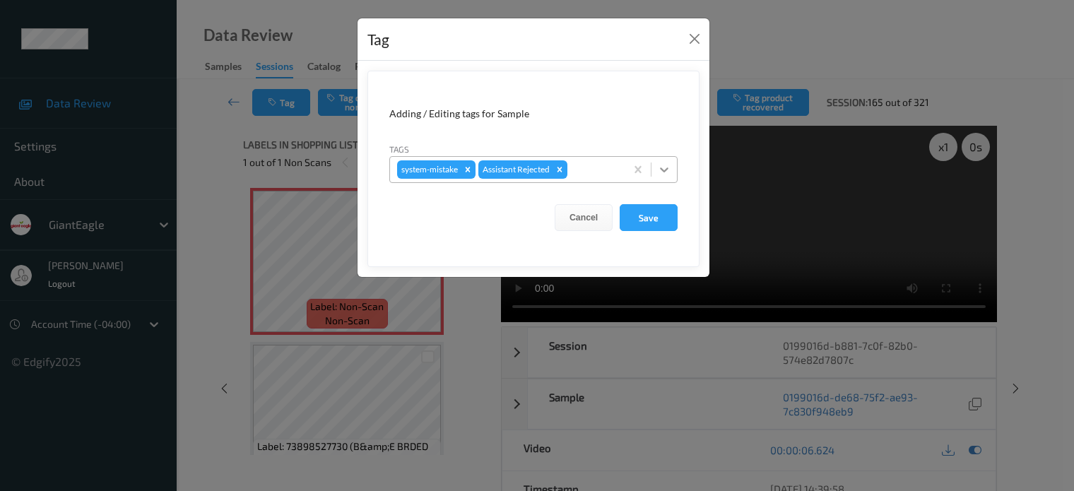
click at [664, 168] on icon at bounding box center [664, 170] width 14 height 14
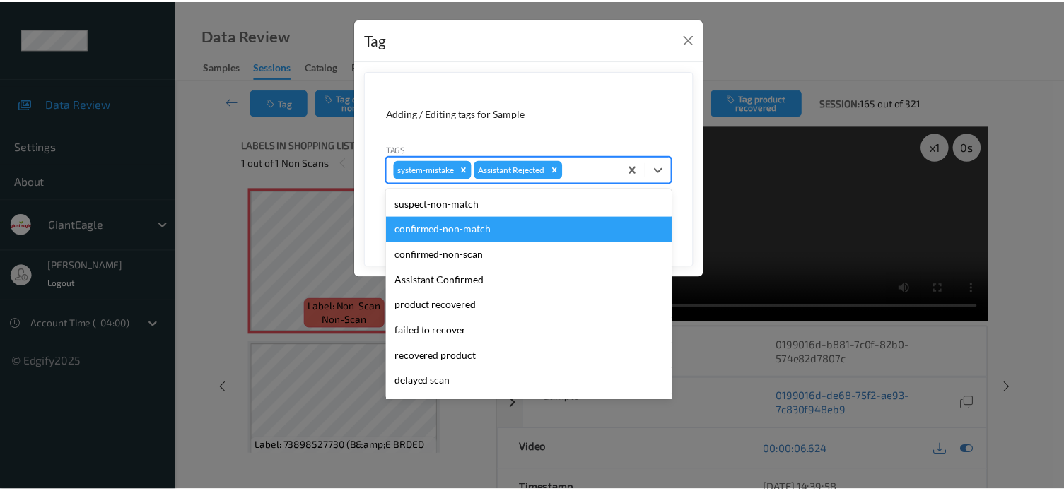
scroll to position [124, 0]
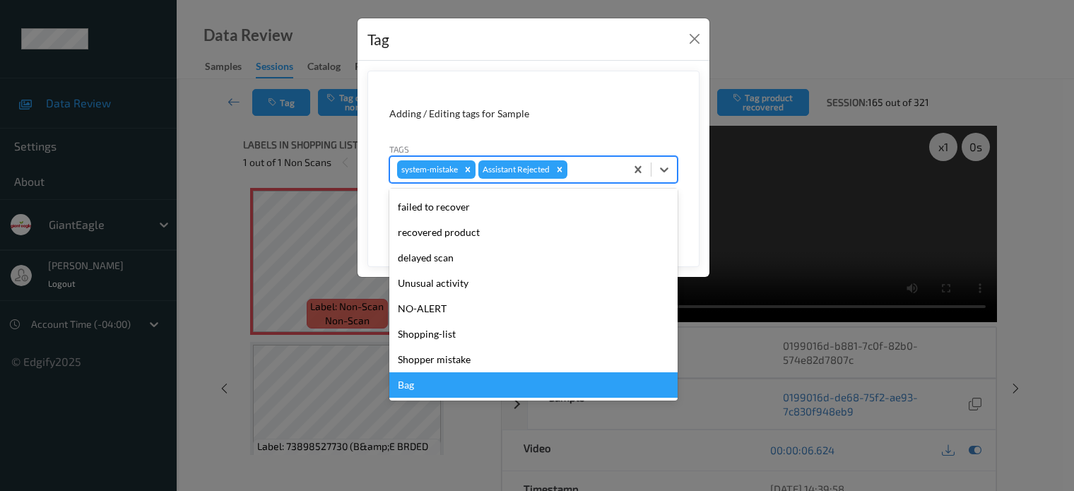
click at [409, 387] on div "Bag" at bounding box center [533, 384] width 288 height 25
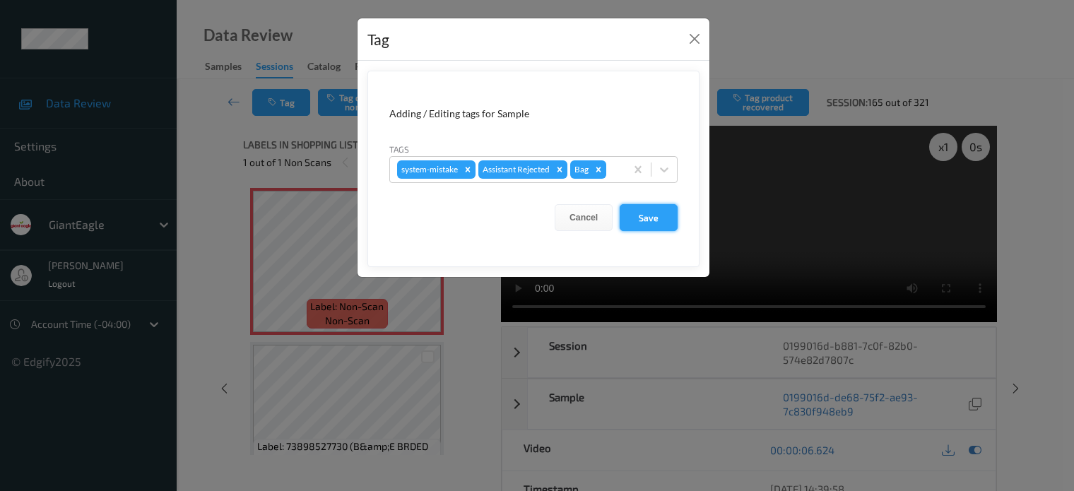
click at [655, 217] on button "Save" at bounding box center [649, 217] width 58 height 27
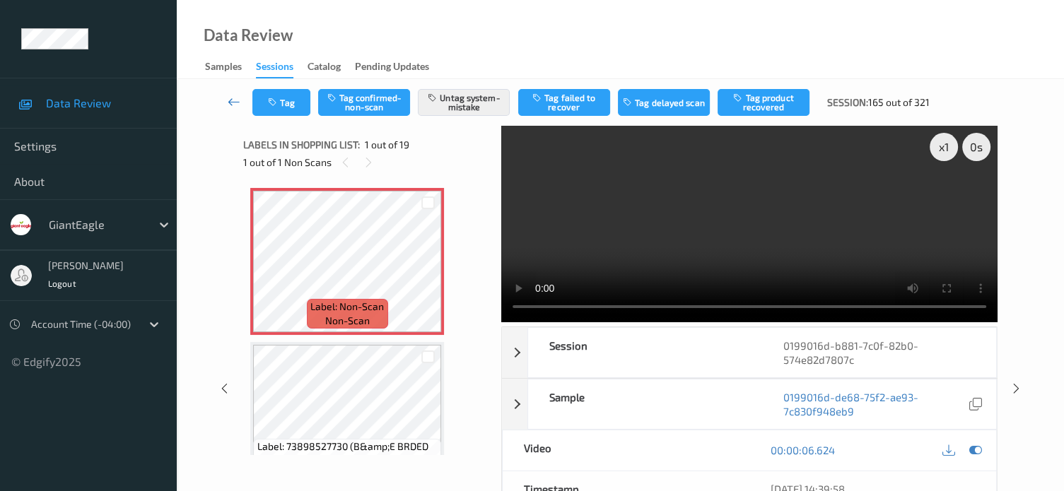
click at [233, 98] on icon at bounding box center [234, 102] width 13 height 14
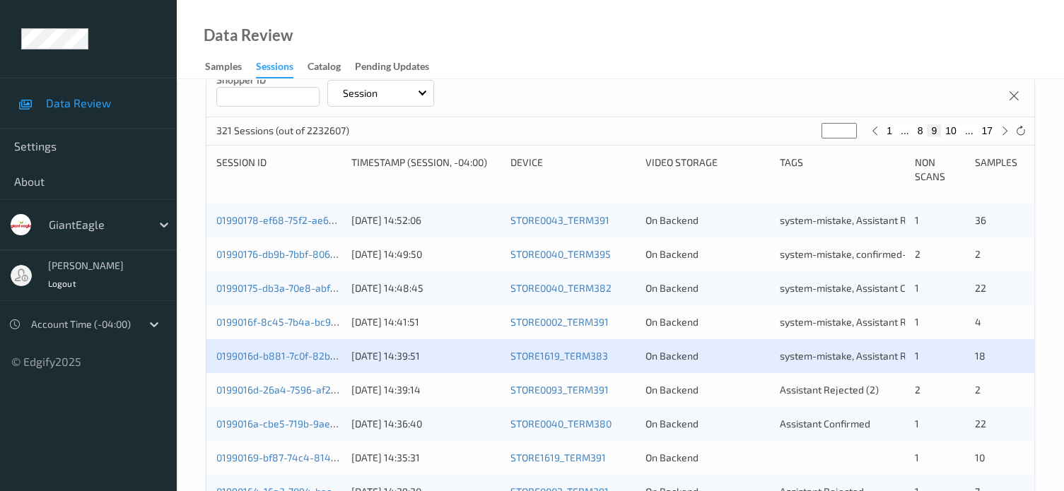
scroll to position [353, 0]
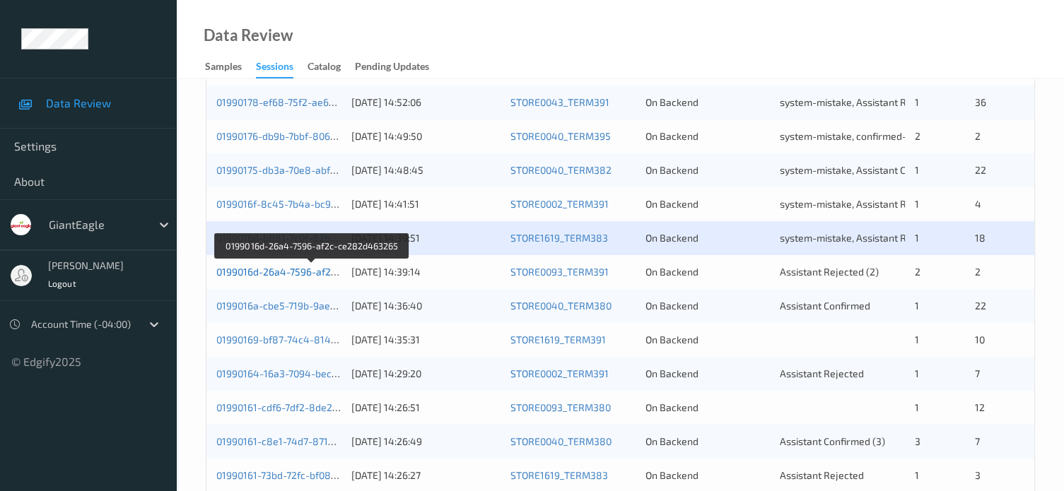
click at [271, 269] on link "0199016d-26a4-7596-af2c-ce282d463265" at bounding box center [312, 272] width 192 height 12
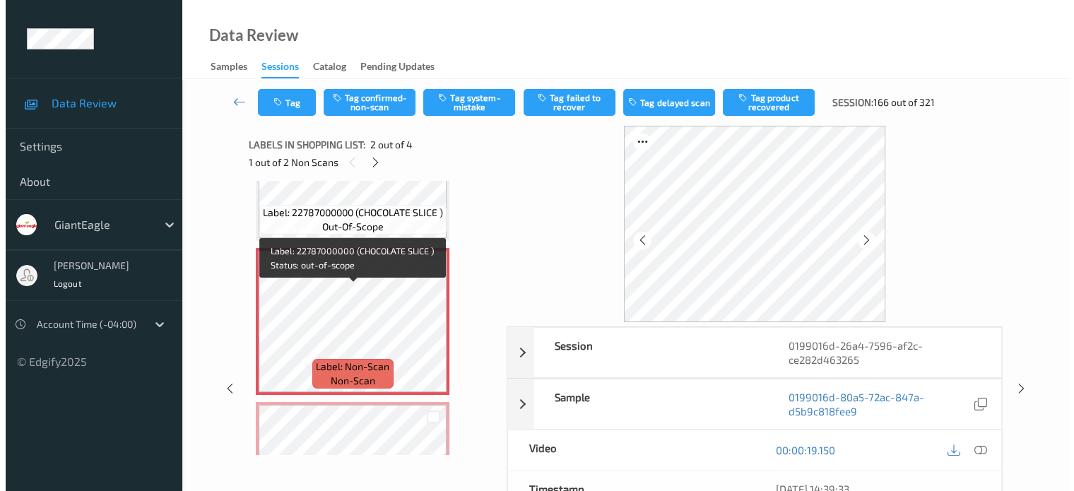
scroll to position [117, 0]
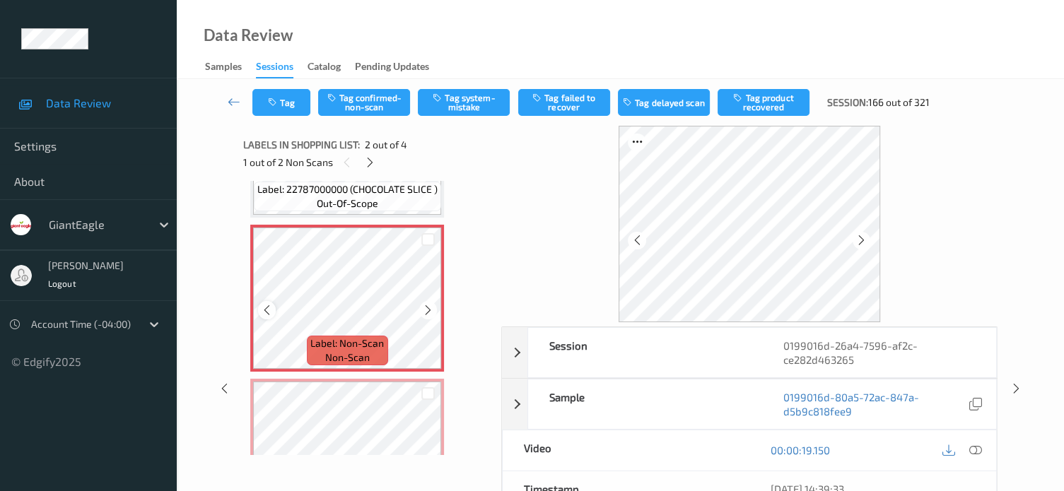
click at [269, 317] on div at bounding box center [267, 310] width 18 height 18
click at [967, 447] on div at bounding box center [975, 450] width 19 height 19
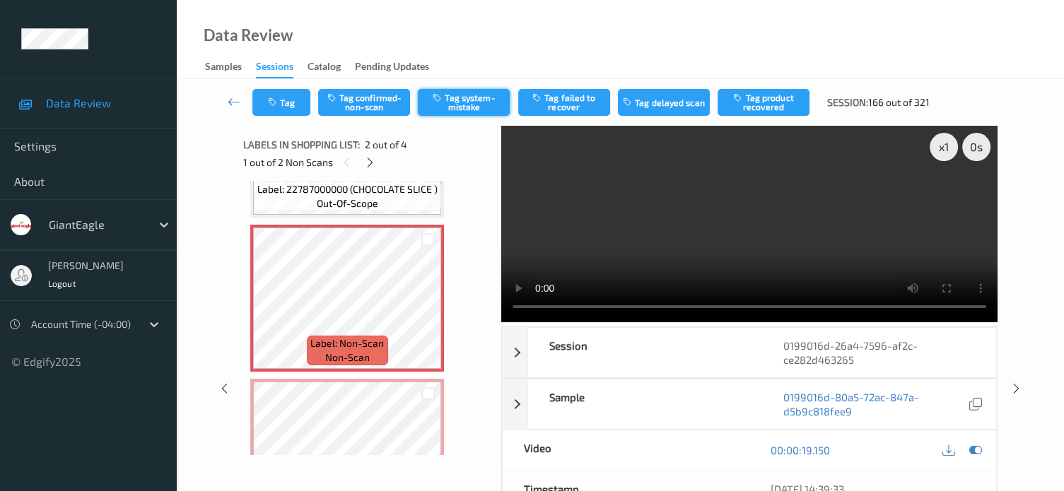
click at [461, 103] on button "Tag system-mistake" at bounding box center [464, 102] width 92 height 27
click at [285, 104] on button "Tag" at bounding box center [281, 102] width 58 height 27
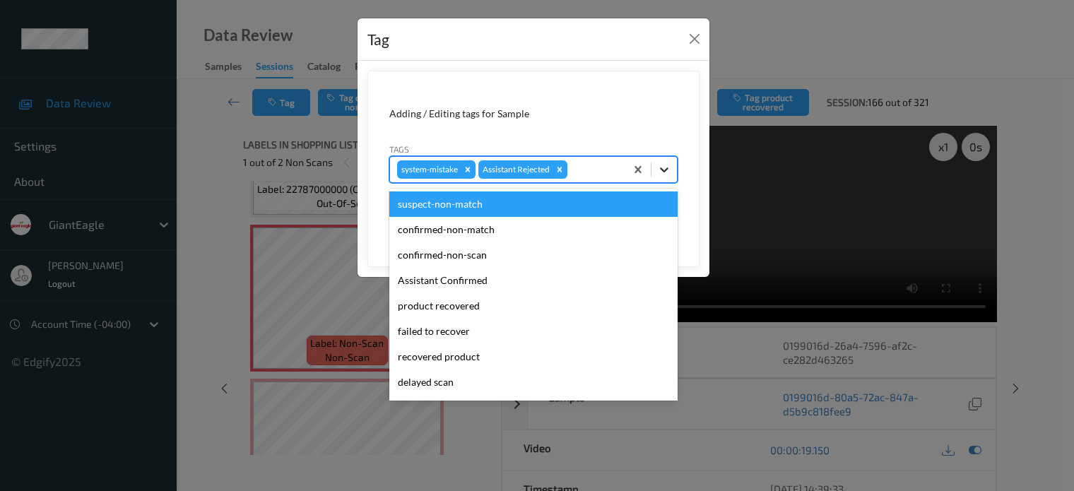
click at [666, 170] on icon at bounding box center [664, 169] width 8 height 5
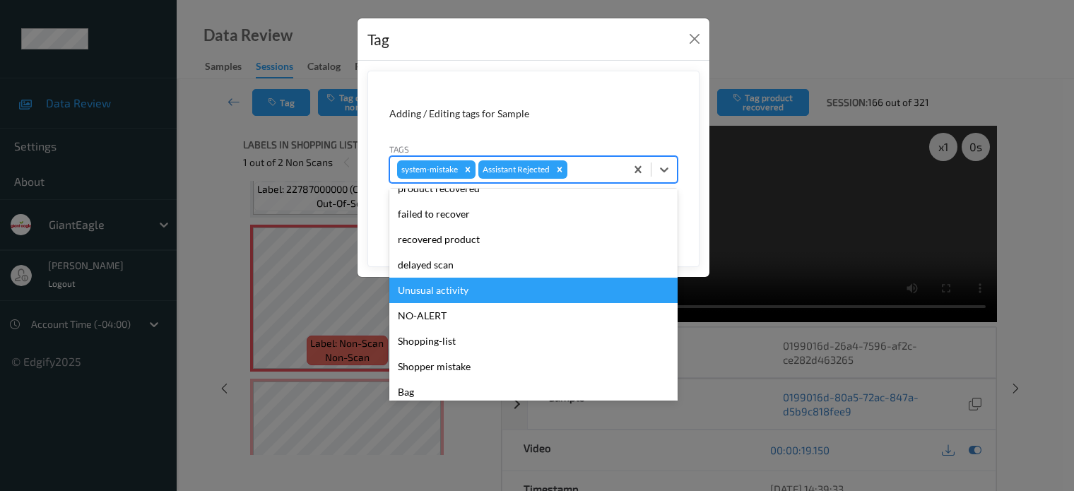
click at [455, 294] on div "Unusual activity" at bounding box center [533, 290] width 288 height 25
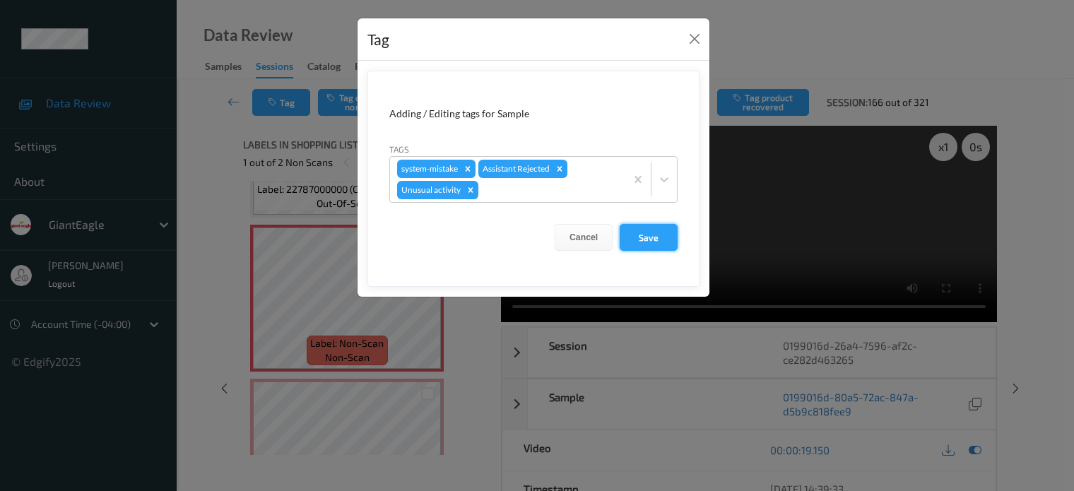
click at [650, 239] on button "Save" at bounding box center [649, 237] width 58 height 27
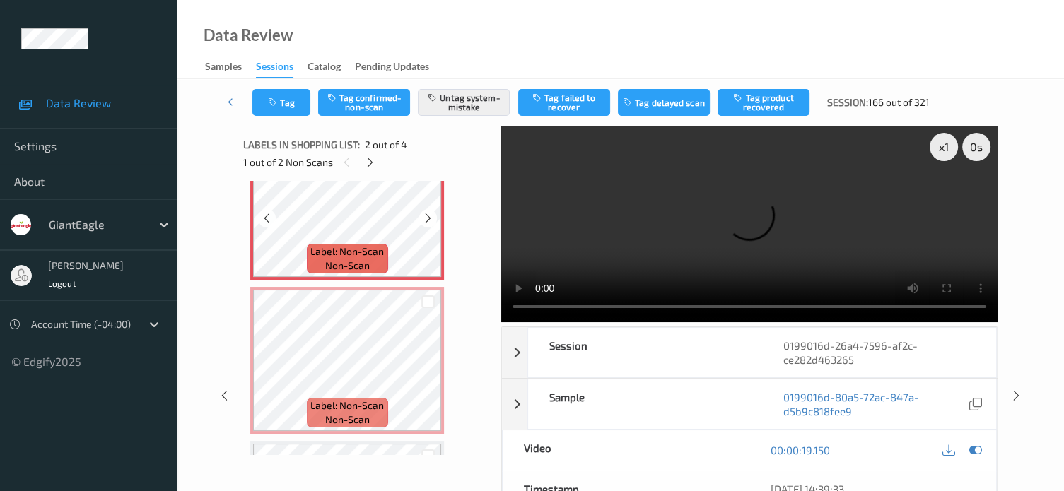
scroll to position [235, 0]
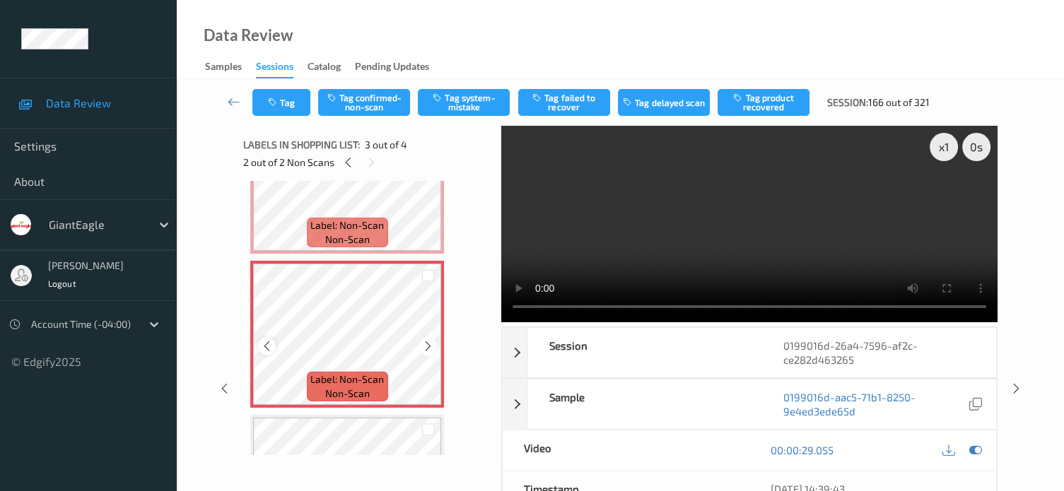
click at [271, 345] on icon at bounding box center [267, 346] width 12 height 13
click at [460, 109] on button "Tag system-mistake" at bounding box center [464, 102] width 92 height 27
click at [283, 119] on div "Tag Tag confirmed-non-scan Untag system-mistake Tag failed to recover Tag delay…" at bounding box center [620, 102] width 829 height 47
click at [288, 107] on button "Tag" at bounding box center [281, 102] width 58 height 27
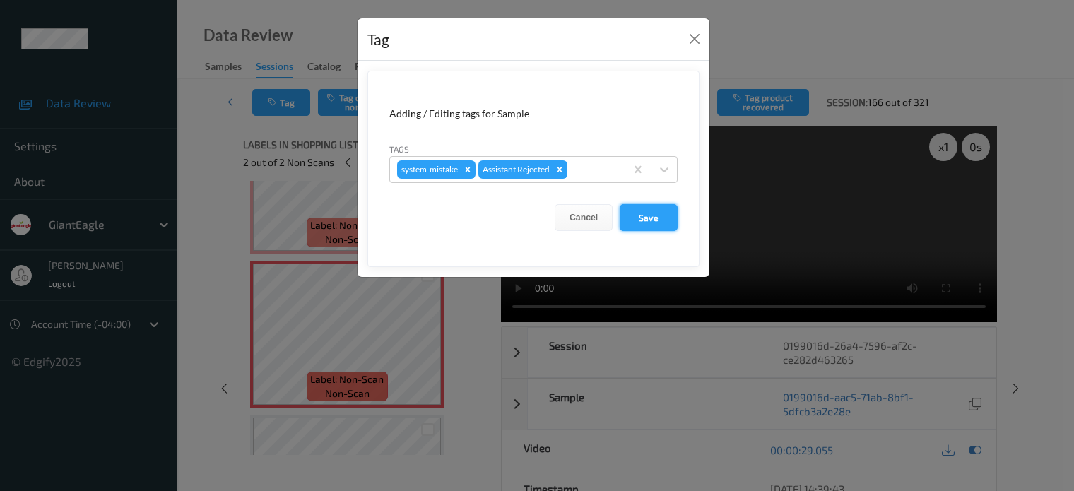
click at [641, 218] on button "Save" at bounding box center [649, 217] width 58 height 27
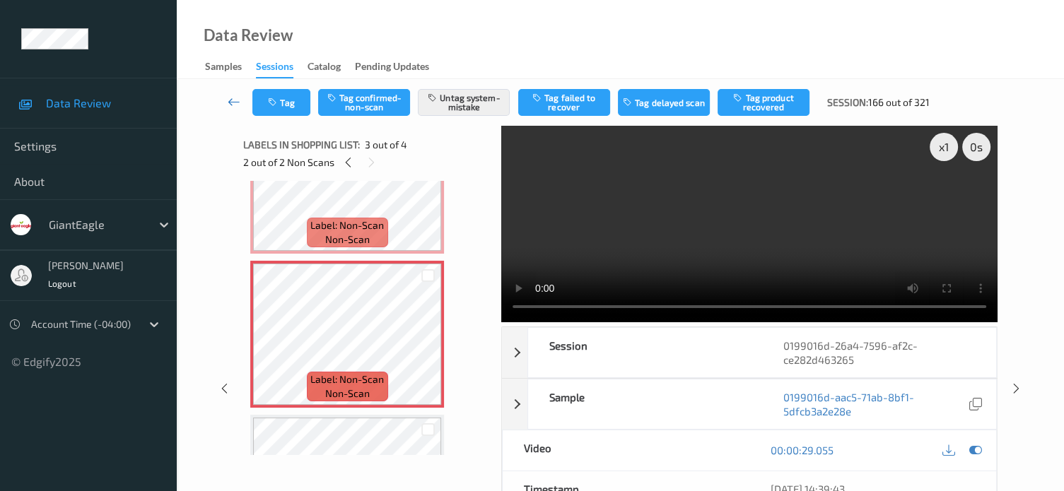
click at [235, 107] on icon at bounding box center [234, 102] width 13 height 14
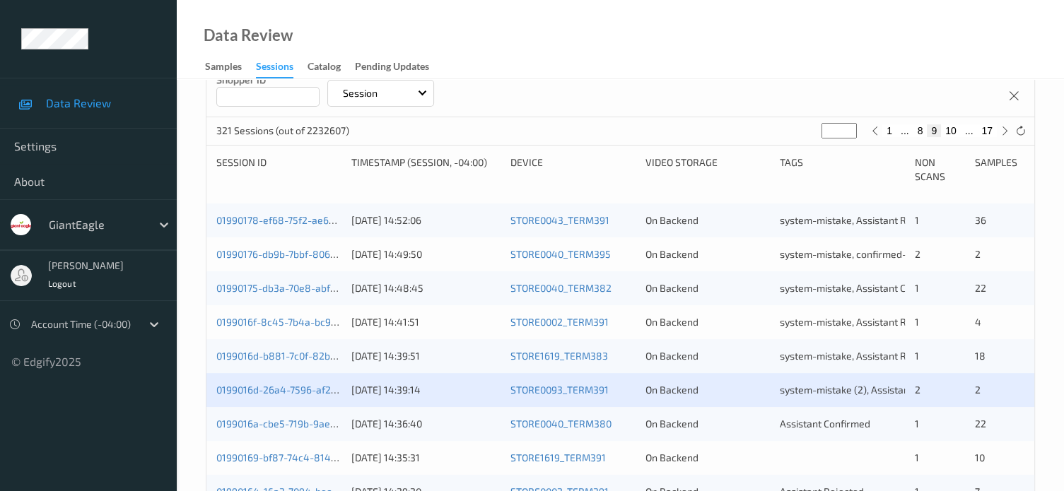
scroll to position [471, 0]
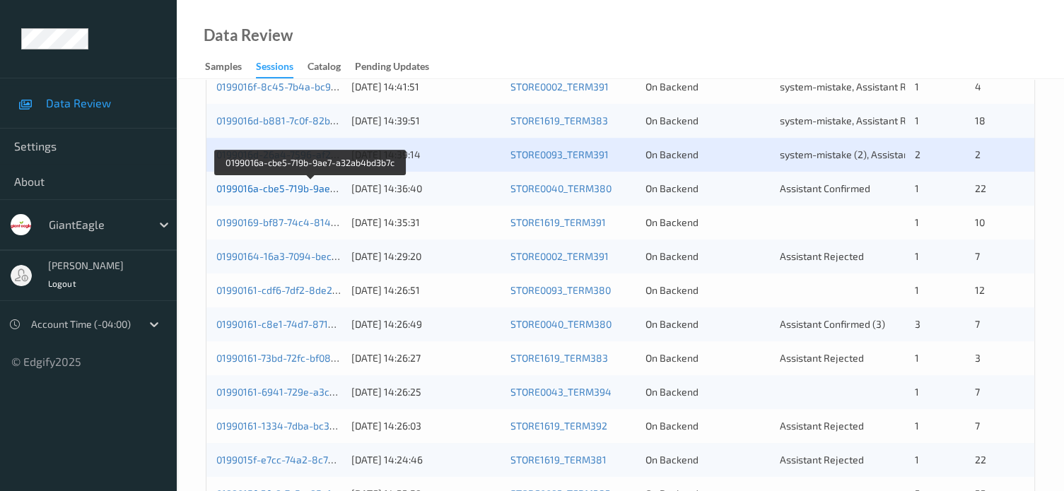
click at [260, 182] on link "0199016a-cbe5-719b-9ae7-a32ab4bd3b7c" at bounding box center [311, 188] width 190 height 12
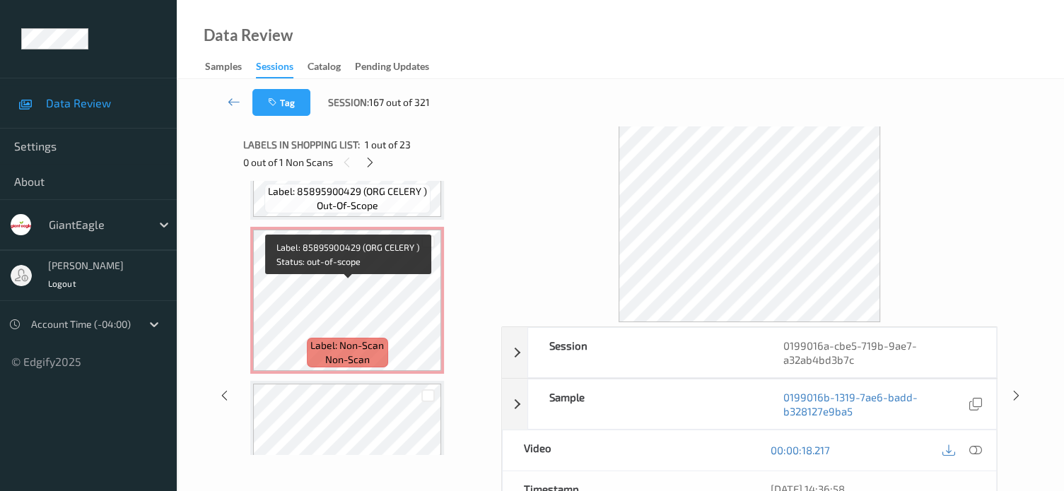
scroll to position [1060, 0]
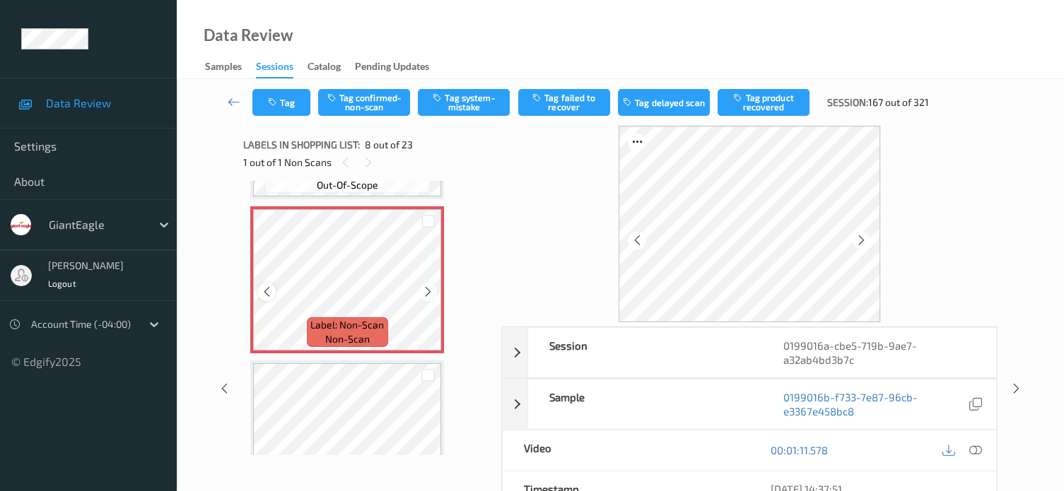
click at [264, 293] on icon at bounding box center [267, 292] width 12 height 13
click at [977, 444] on icon at bounding box center [975, 450] width 13 height 13
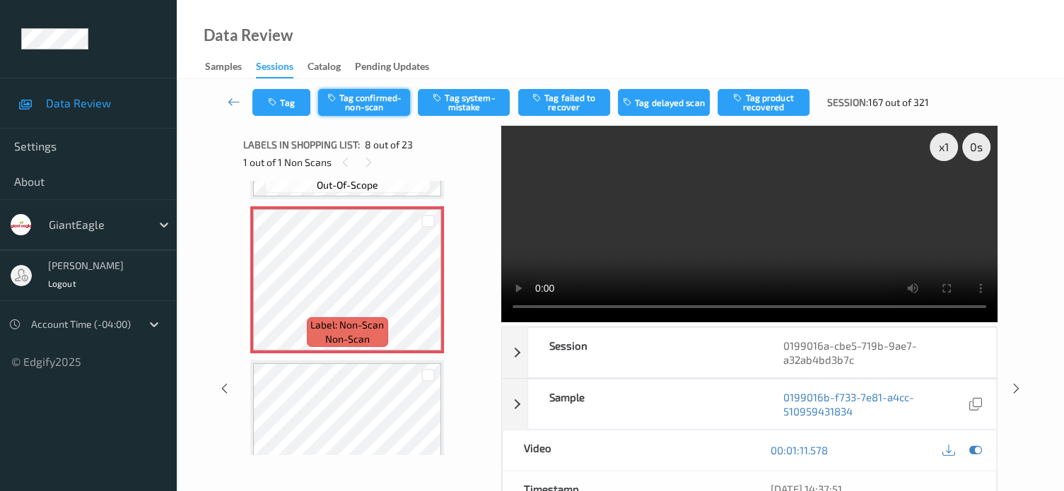
click at [355, 104] on button "Tag confirmed-non-scan" at bounding box center [364, 102] width 92 height 27
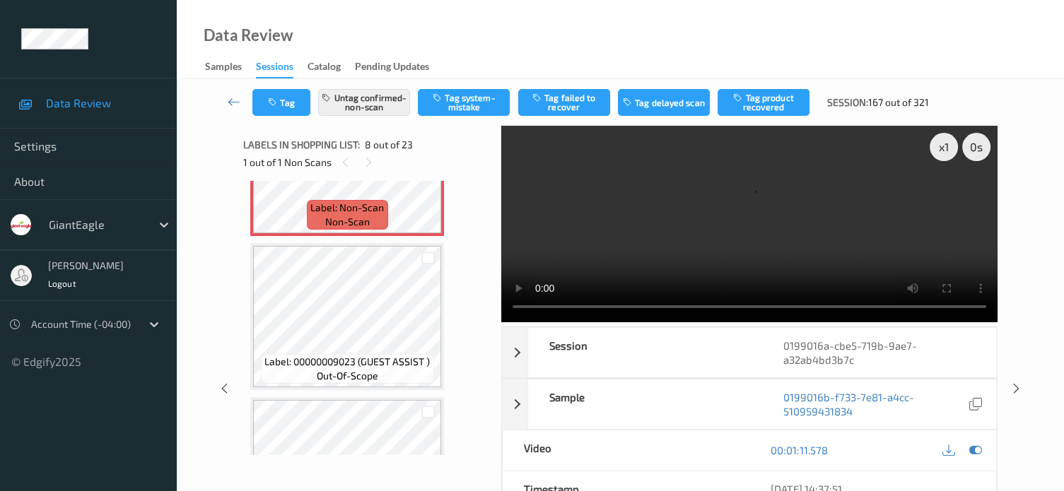
scroll to position [1295, 0]
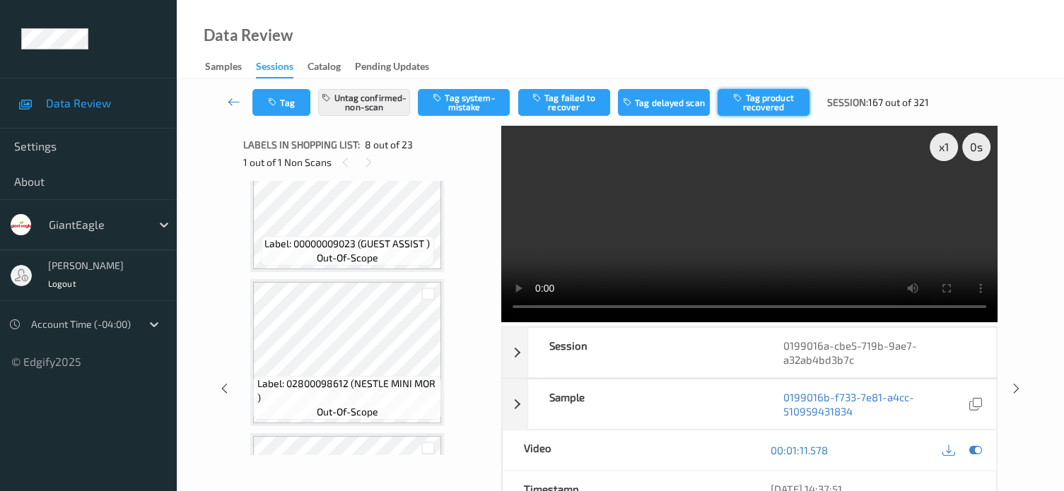
click at [772, 107] on button "Tag product recovered" at bounding box center [763, 102] width 92 height 27
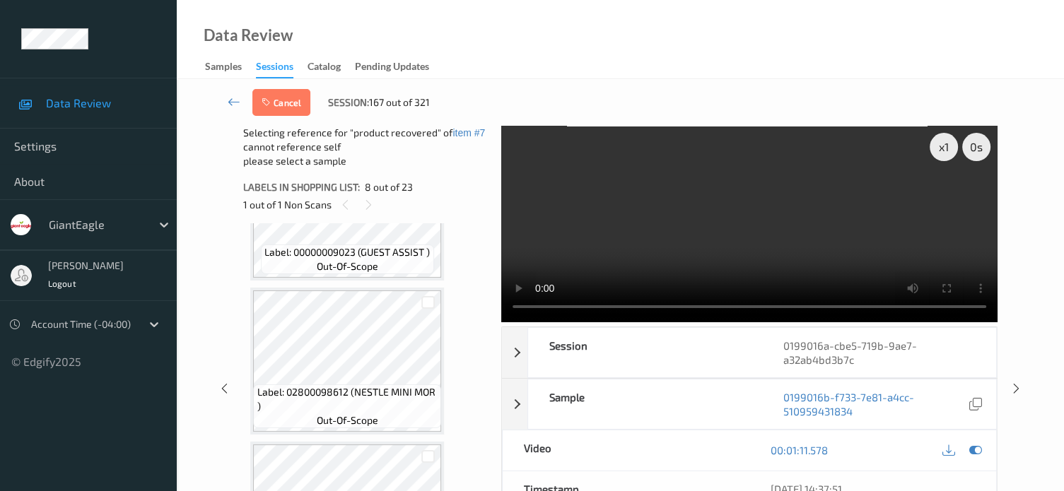
scroll to position [1329, 0]
click at [430, 303] on div at bounding box center [427, 303] width 13 height 13
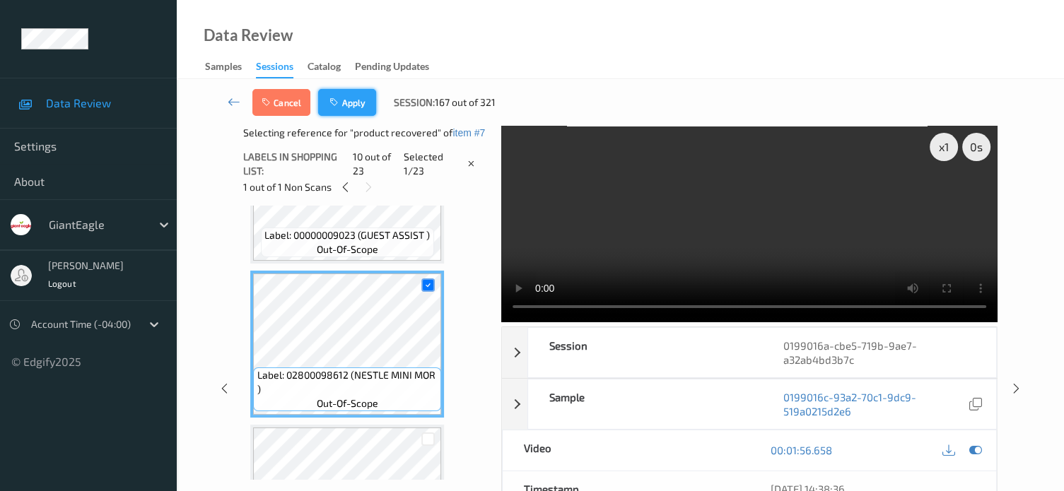
click at [353, 109] on button "Apply" at bounding box center [347, 102] width 58 height 27
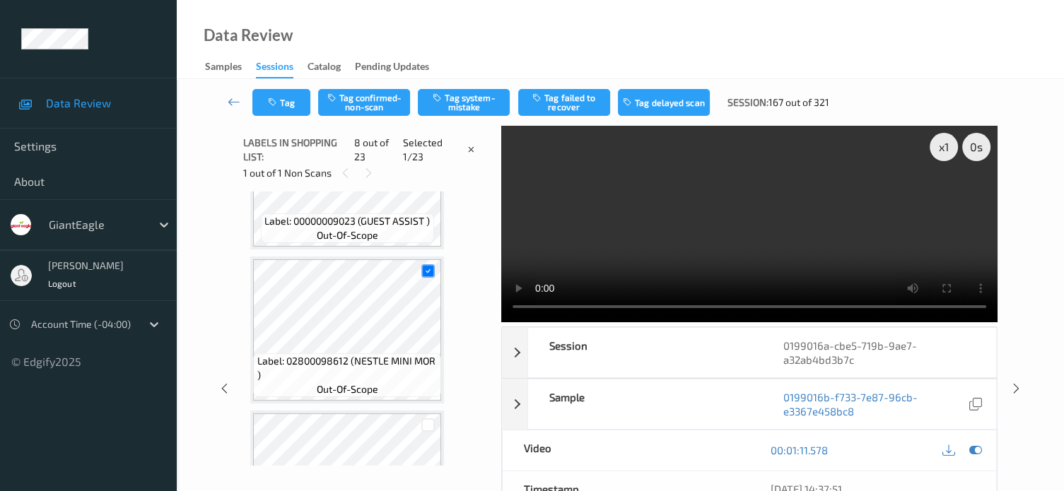
scroll to position [931, 0]
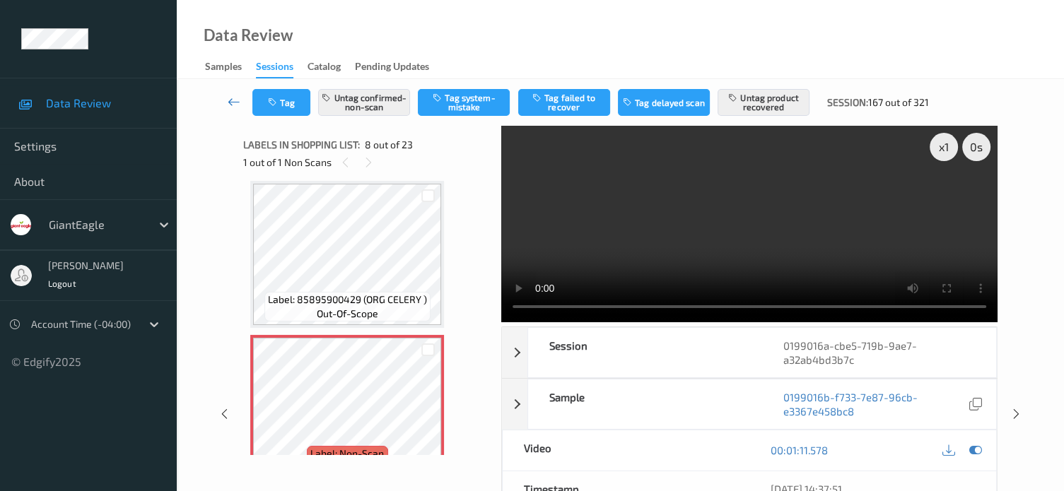
click at [231, 105] on icon at bounding box center [234, 102] width 13 height 14
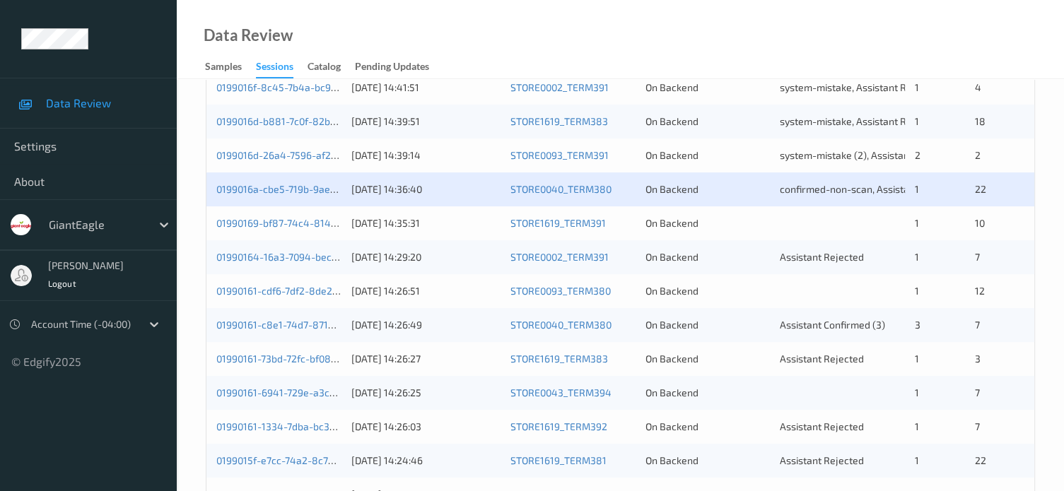
scroll to position [471, 0]
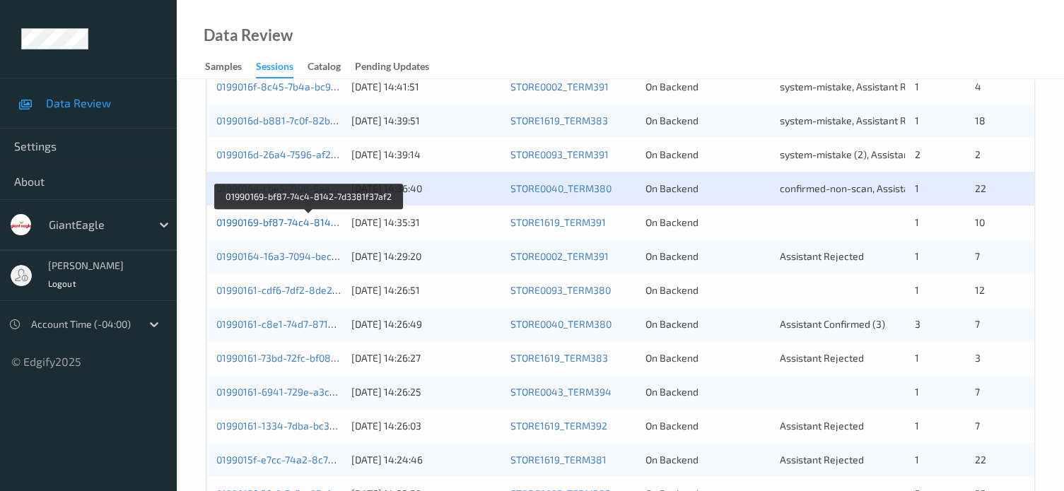
click at [284, 224] on link "01990169-bf87-74c4-8142-7d3381f37af2" at bounding box center [308, 222] width 185 height 12
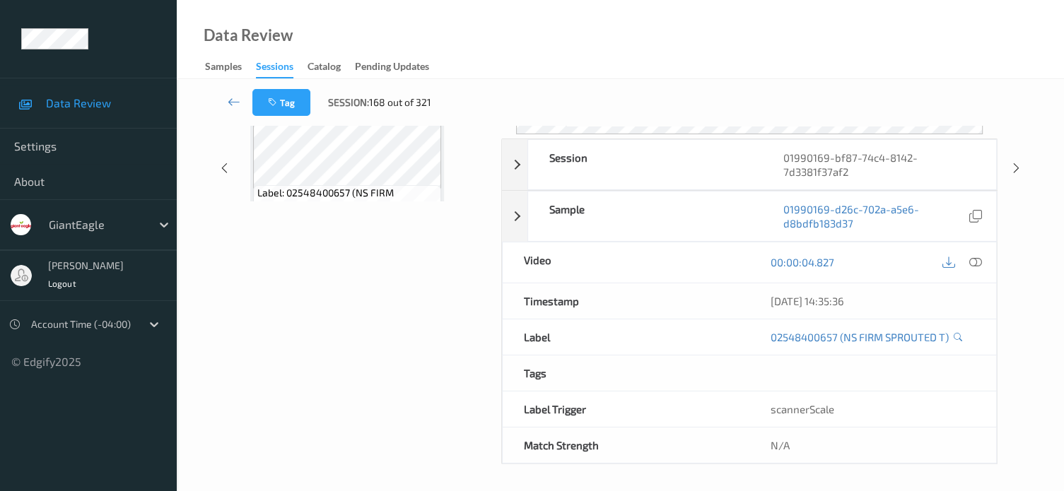
scroll to position [187, 0]
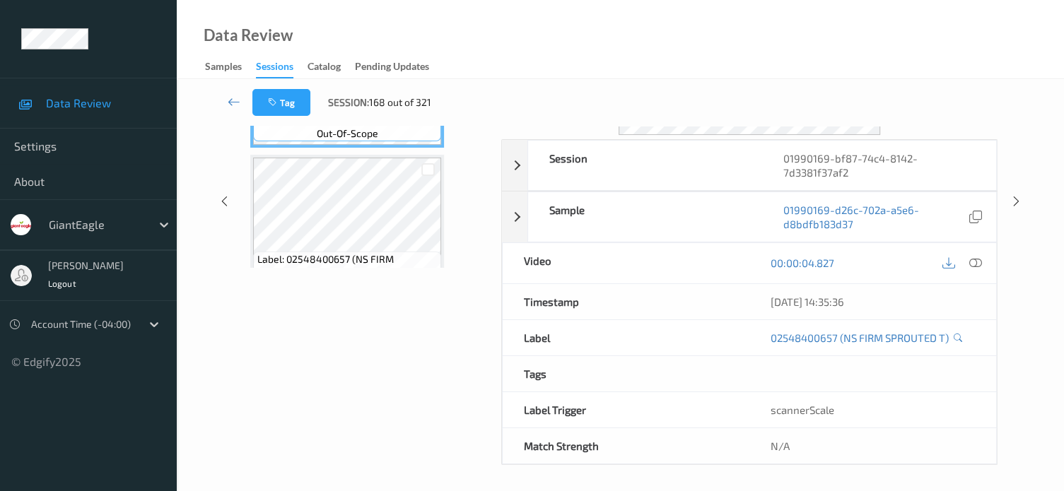
click at [486, 25] on div "Data Review Samples Sessions Catalog Pending Updates" at bounding box center [620, 39] width 887 height 79
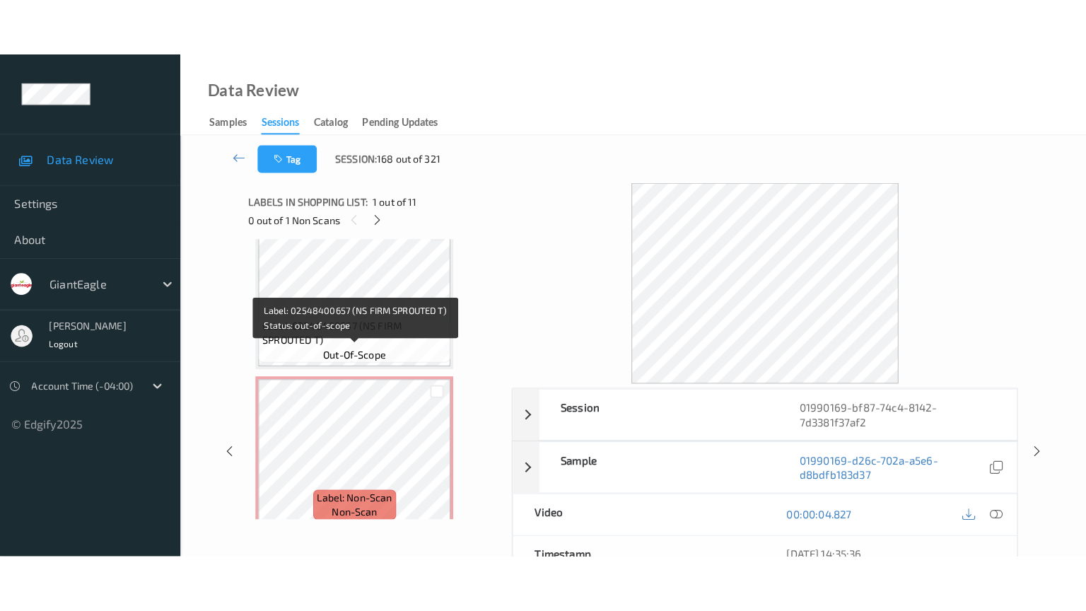
scroll to position [1428, 0]
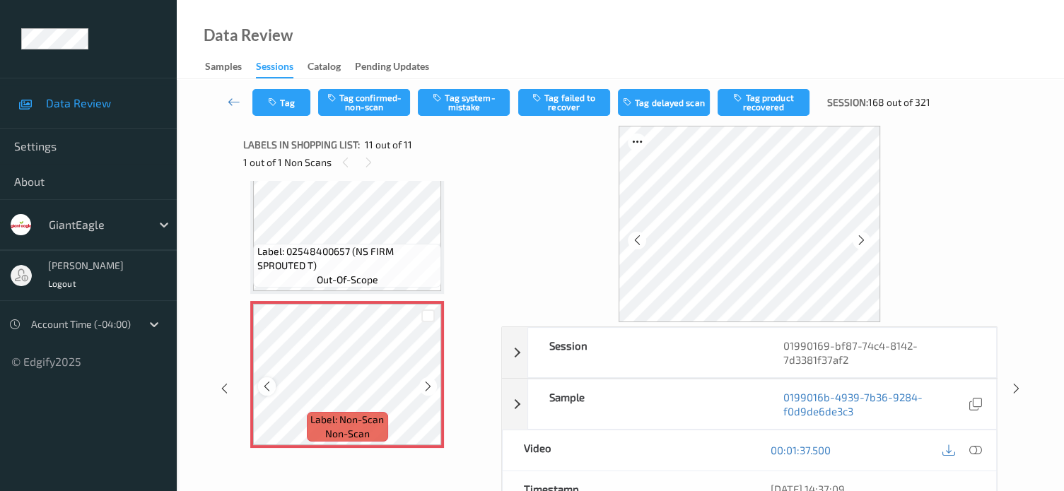
click at [272, 383] on icon at bounding box center [267, 386] width 12 height 13
click at [978, 451] on icon at bounding box center [975, 450] width 13 height 13
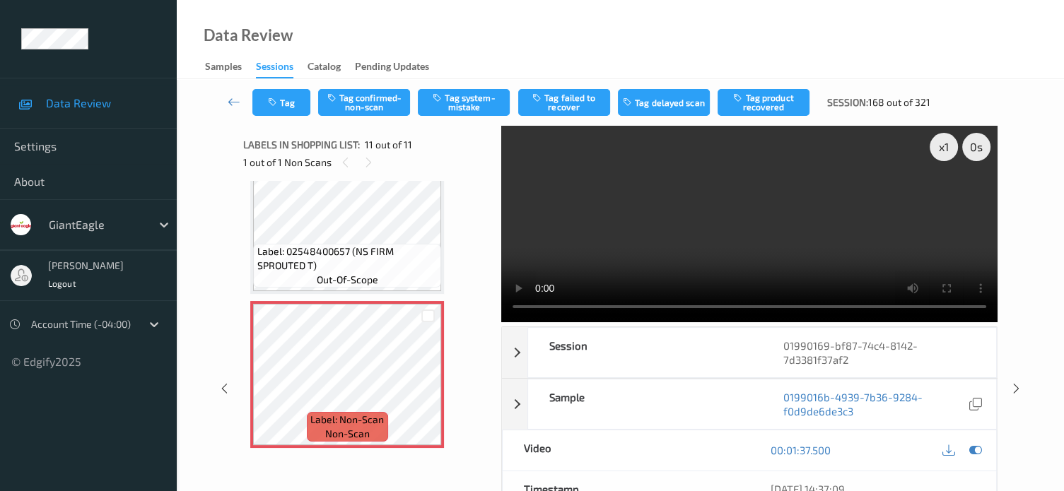
scroll to position [1308, 0]
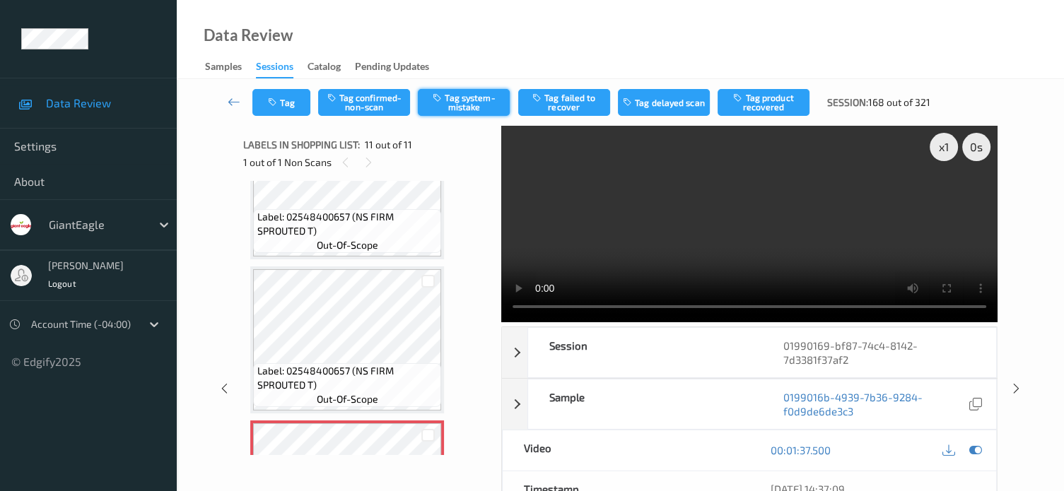
click at [471, 109] on button "Tag system-mistake" at bounding box center [464, 102] width 92 height 27
click at [283, 100] on button "Tag" at bounding box center [281, 102] width 58 height 27
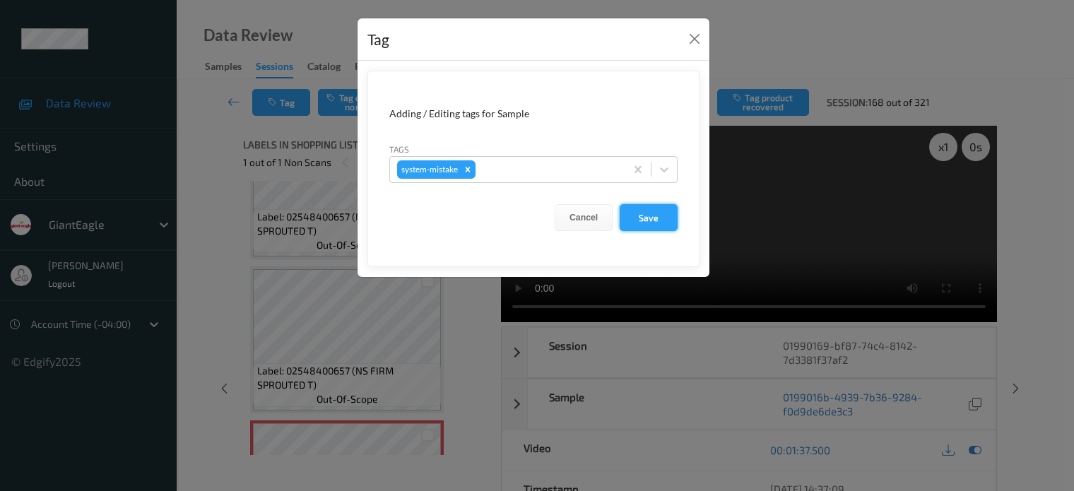
click at [646, 224] on button "Save" at bounding box center [649, 217] width 58 height 27
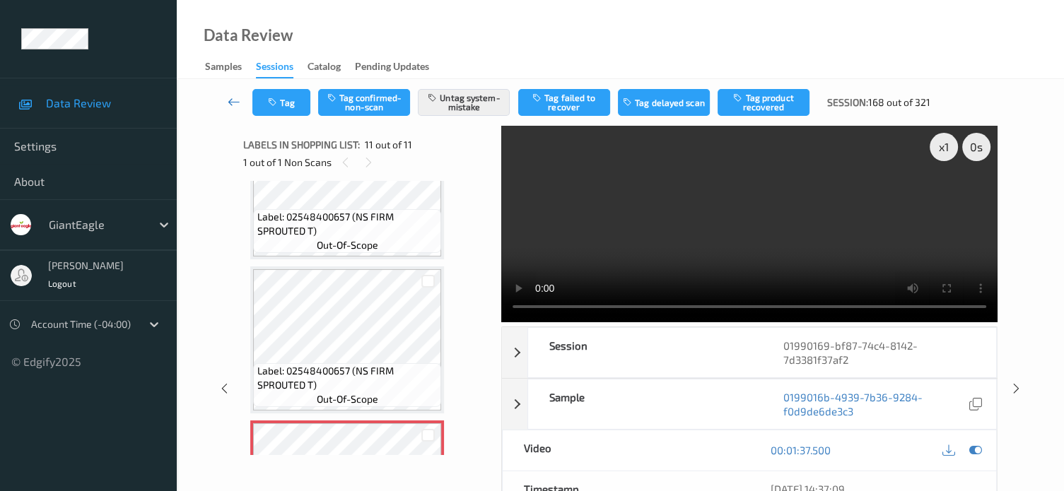
click at [233, 102] on icon at bounding box center [234, 102] width 13 height 14
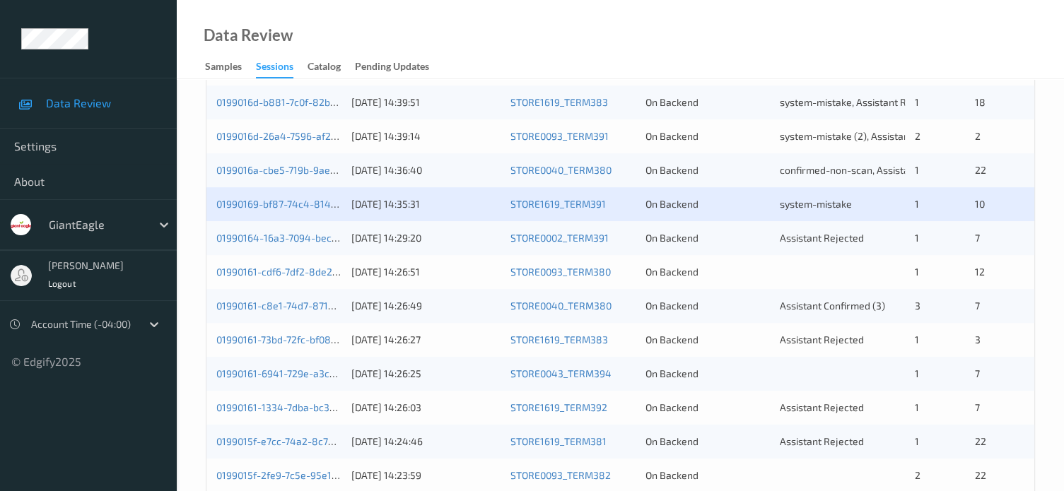
scroll to position [589, 0]
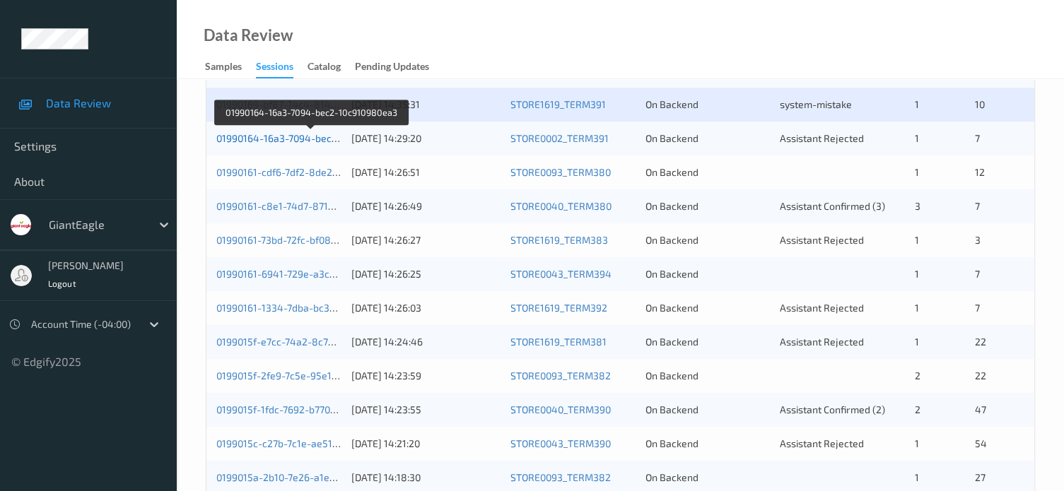
click at [309, 136] on link "01990164-16a3-7094-bec2-10c910980ea3" at bounding box center [311, 138] width 190 height 12
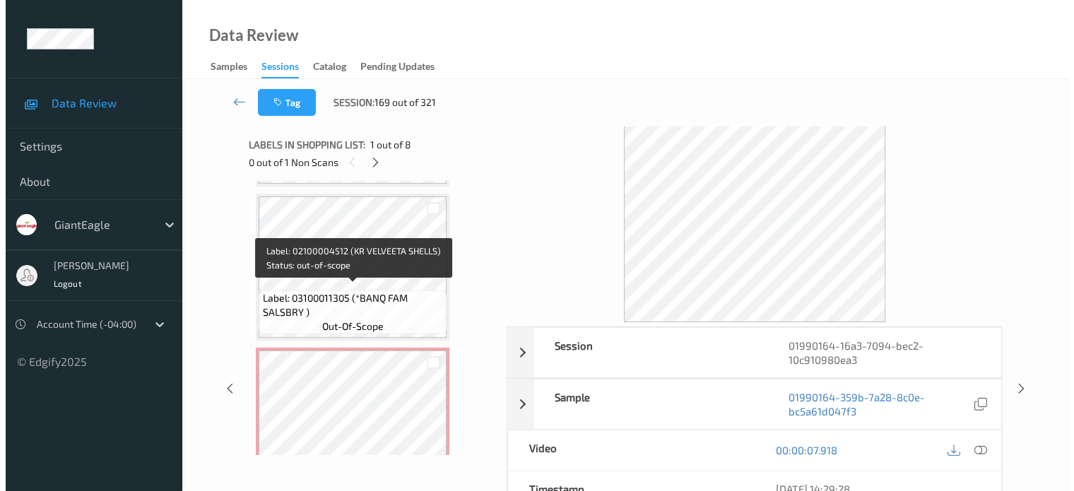
scroll to position [965, 0]
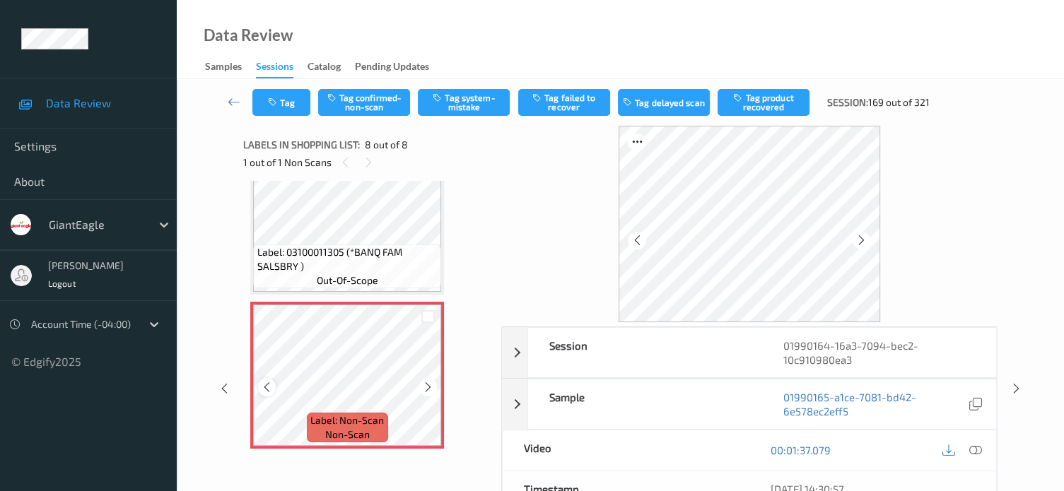
click at [265, 387] on icon at bounding box center [267, 387] width 12 height 13
click at [977, 445] on icon at bounding box center [975, 450] width 13 height 13
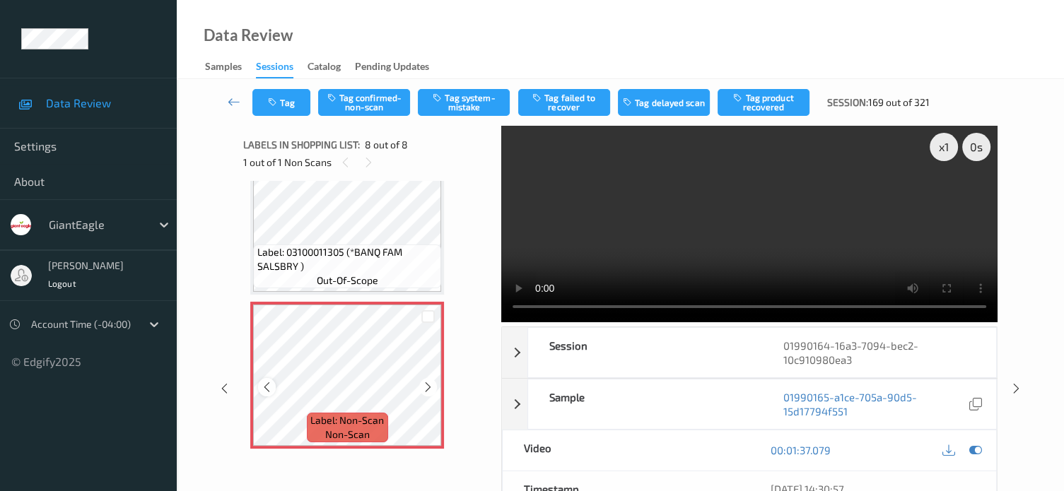
click at [259, 392] on div at bounding box center [267, 387] width 18 height 18
click at [464, 93] on button "Tag system-mistake" at bounding box center [464, 102] width 92 height 27
click at [291, 102] on button "Tag" at bounding box center [281, 102] width 58 height 27
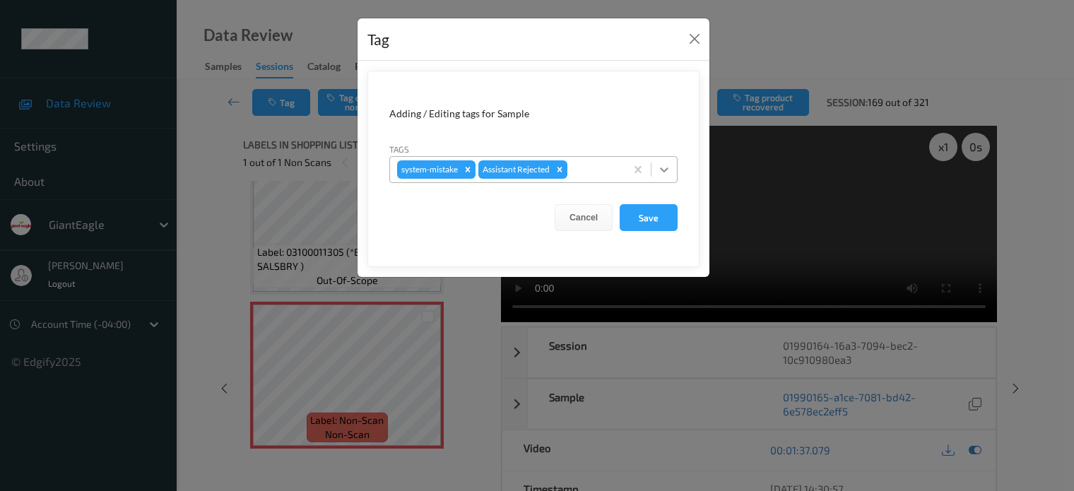
click at [669, 172] on icon at bounding box center [664, 170] width 14 height 14
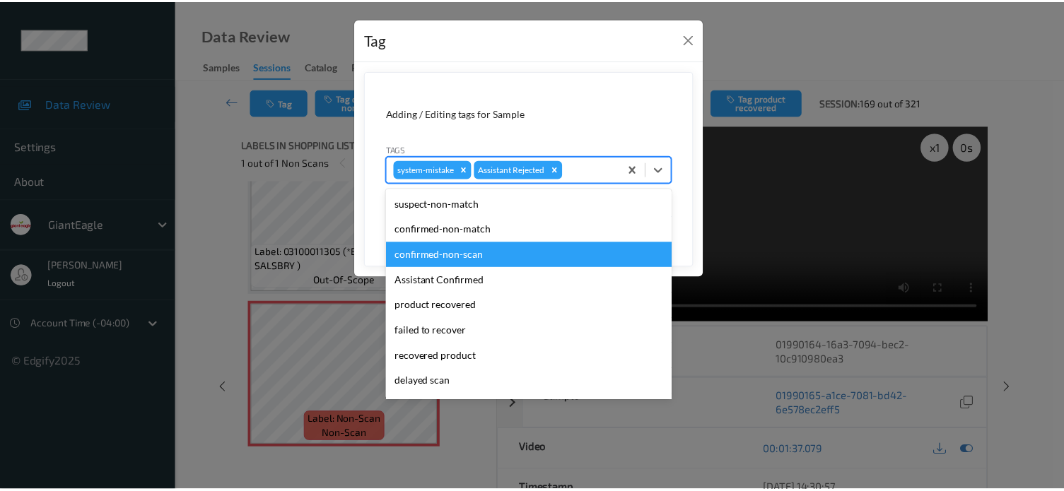
scroll to position [124, 0]
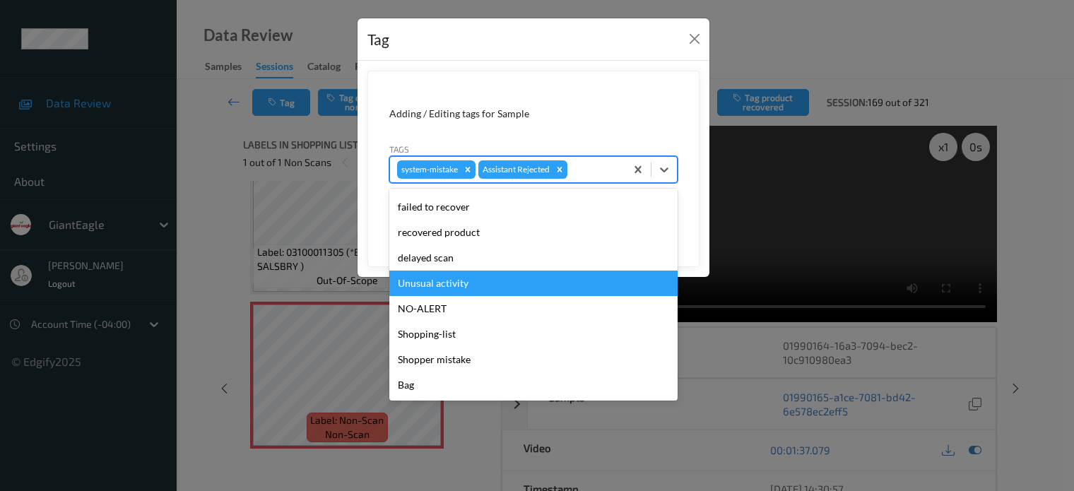
click at [428, 286] on div "Unusual activity" at bounding box center [533, 283] width 288 height 25
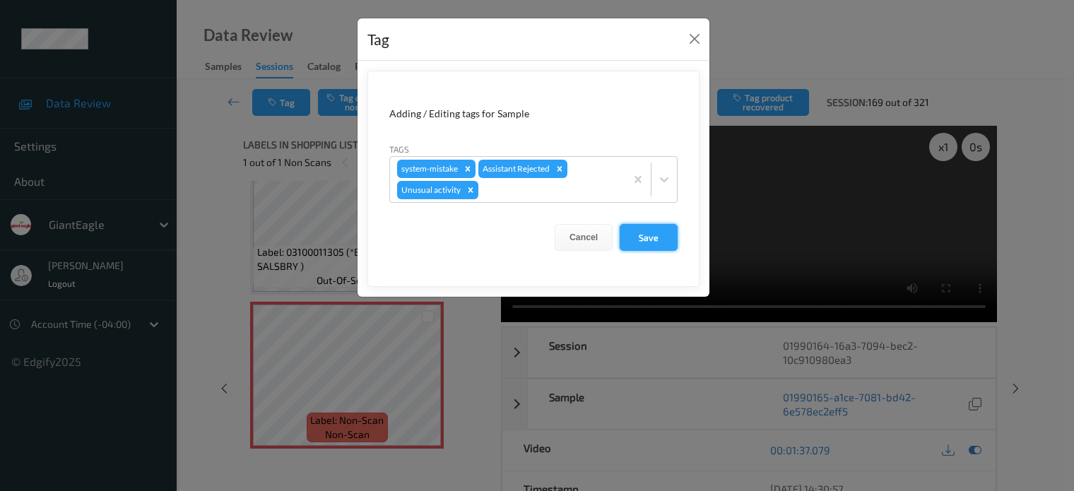
click at [644, 240] on button "Save" at bounding box center [649, 237] width 58 height 27
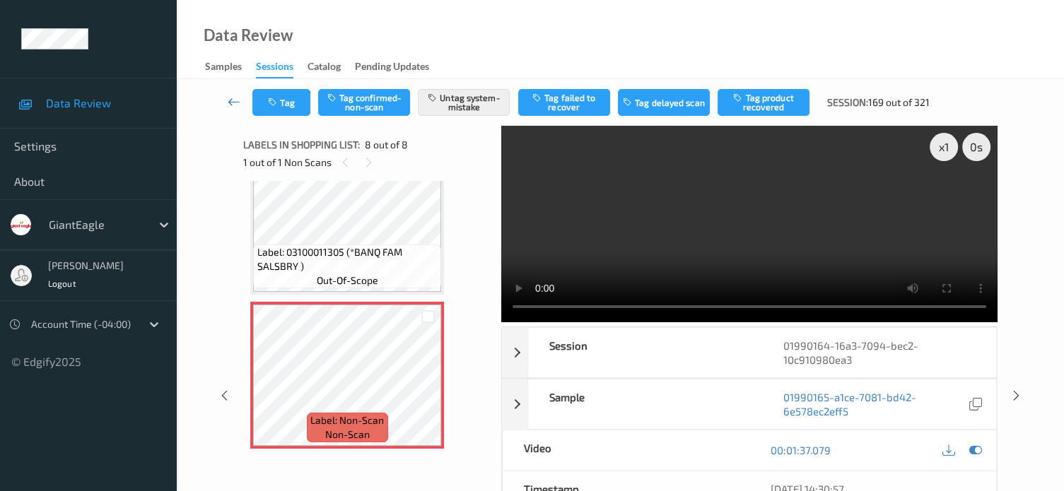
click at [235, 95] on icon at bounding box center [234, 102] width 13 height 14
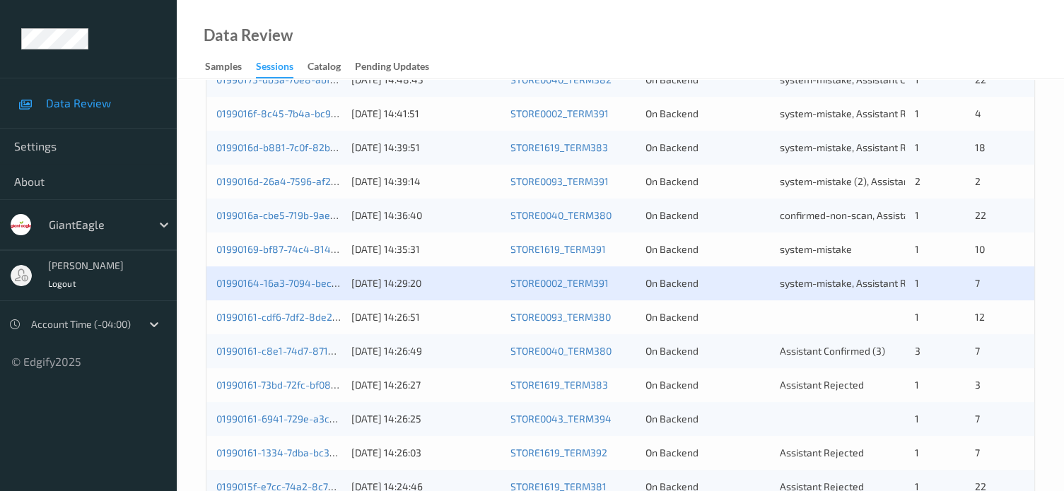
scroll to position [471, 0]
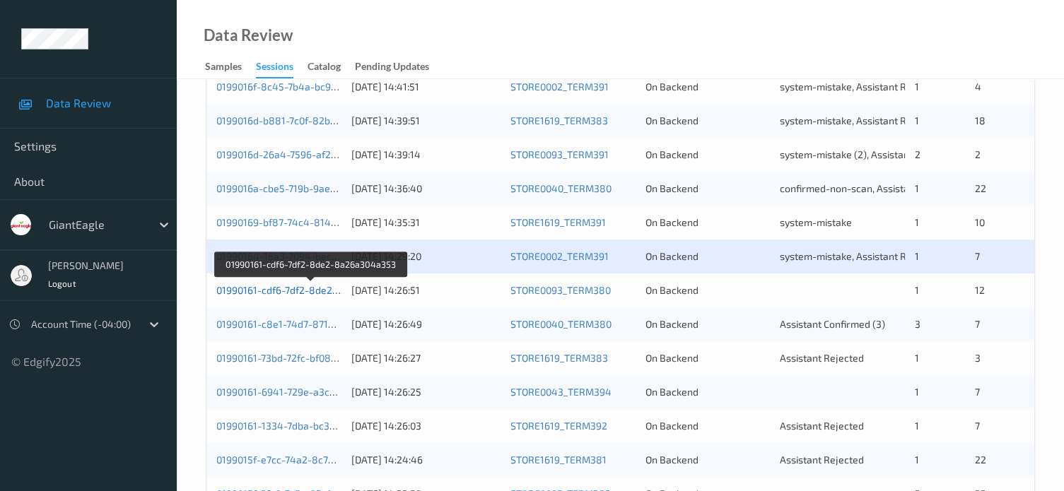
click at [310, 289] on link "01990161-cdf6-7df2-8de2-8a26a304a353" at bounding box center [310, 290] width 189 height 12
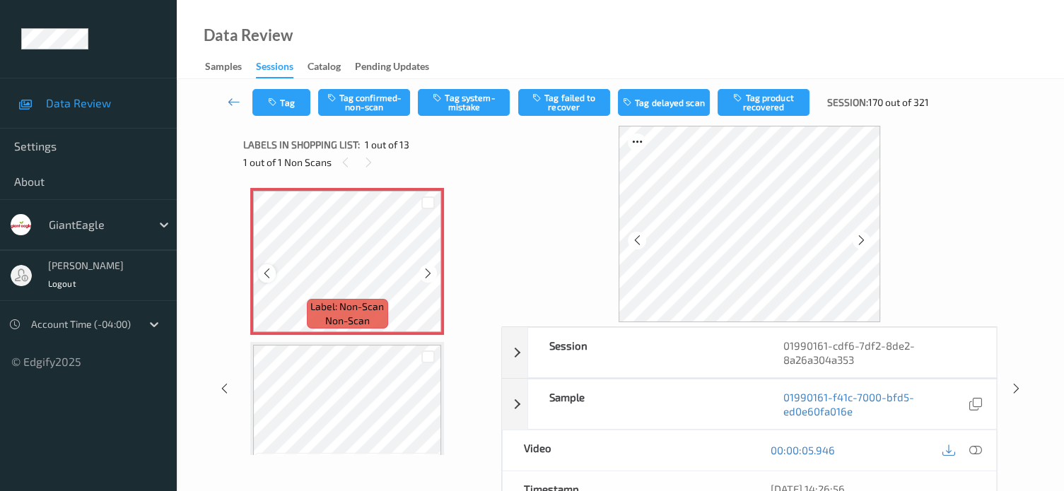
click at [265, 277] on icon at bounding box center [267, 273] width 12 height 13
click at [970, 449] on icon at bounding box center [975, 450] width 13 height 13
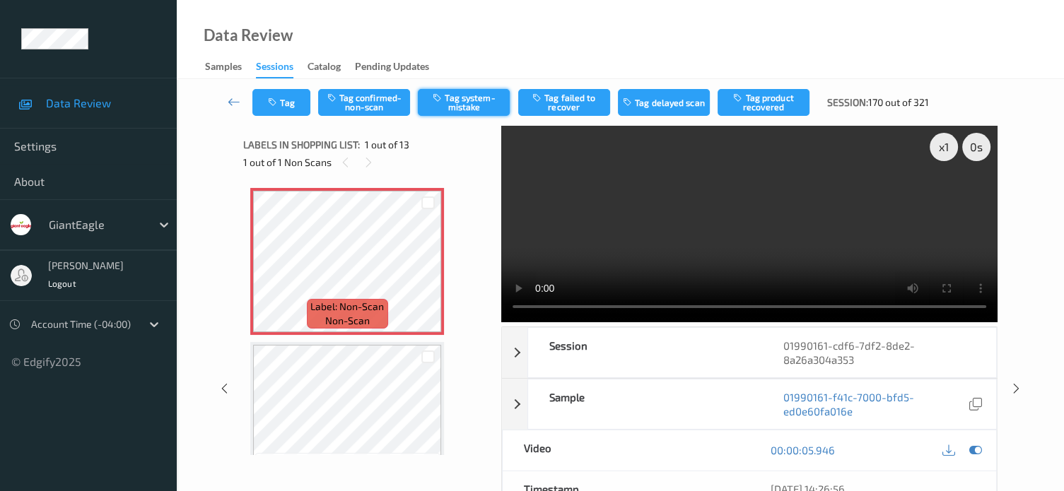
click at [455, 112] on button "Tag system-mistake" at bounding box center [464, 102] width 92 height 27
click at [293, 98] on button "Tag" at bounding box center [281, 102] width 58 height 27
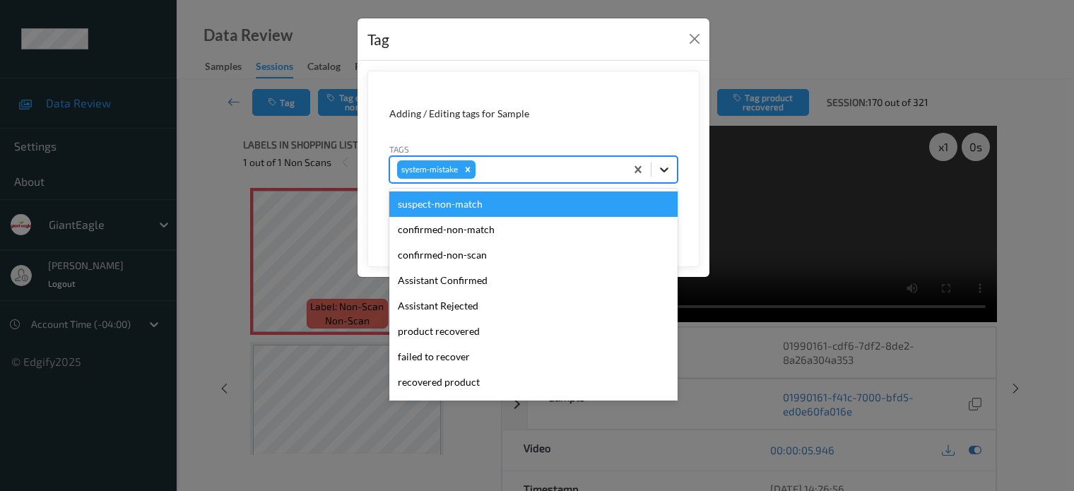
click at [659, 168] on icon at bounding box center [664, 170] width 14 height 14
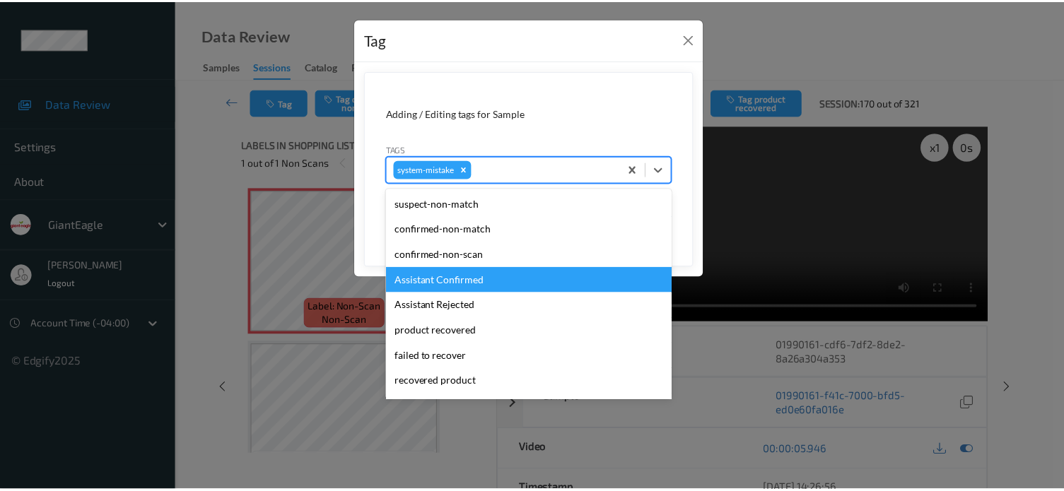
scroll to position [150, 0]
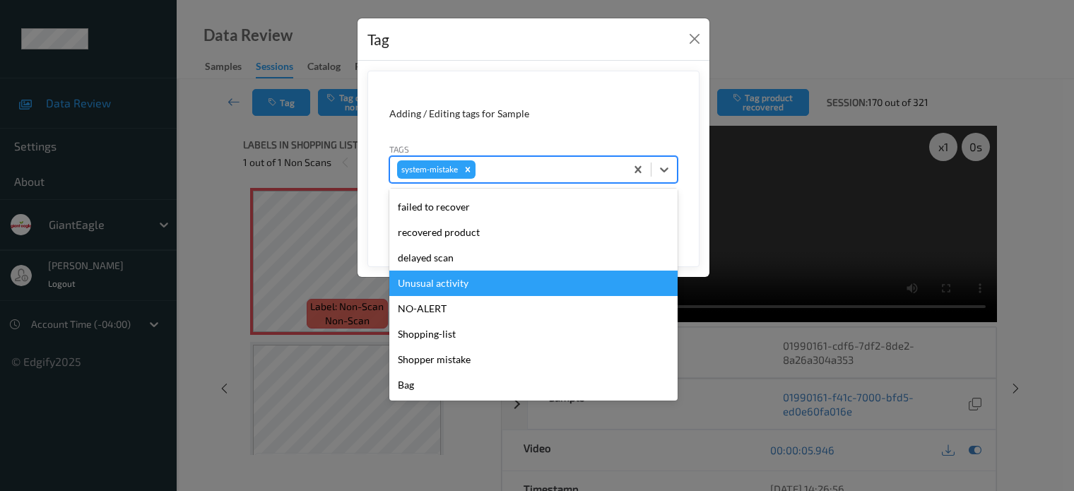
click at [428, 288] on div "Unusual activity" at bounding box center [533, 283] width 288 height 25
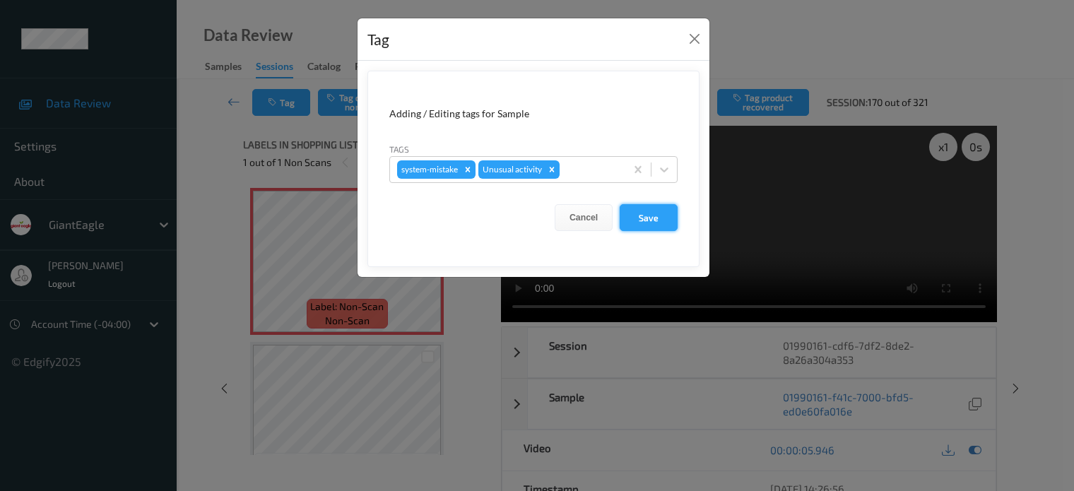
click at [649, 218] on button "Save" at bounding box center [649, 217] width 58 height 27
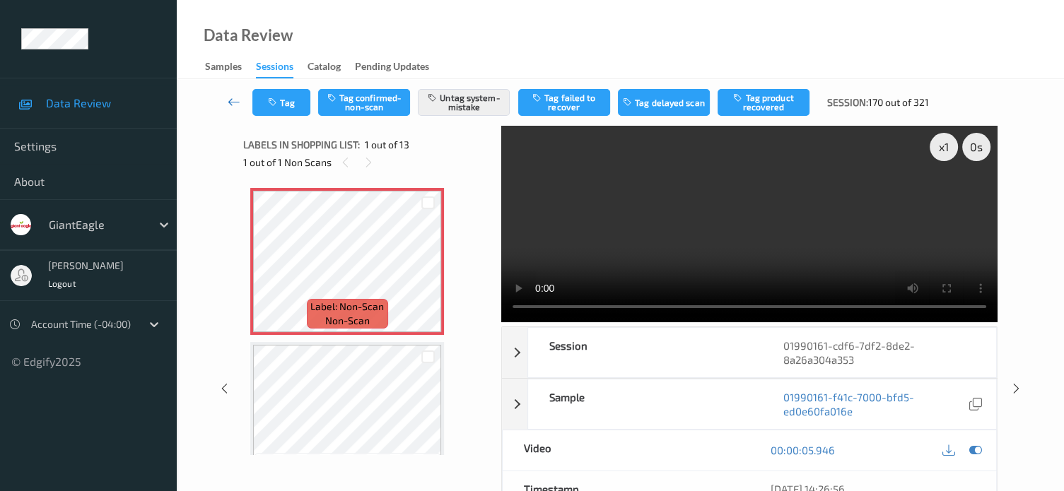
click at [233, 100] on icon at bounding box center [234, 102] width 13 height 14
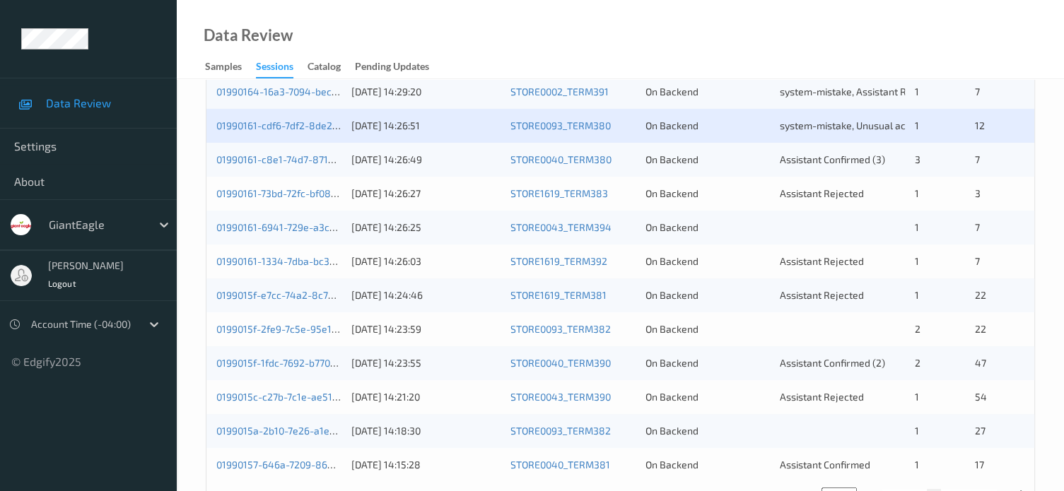
scroll to position [635, 0]
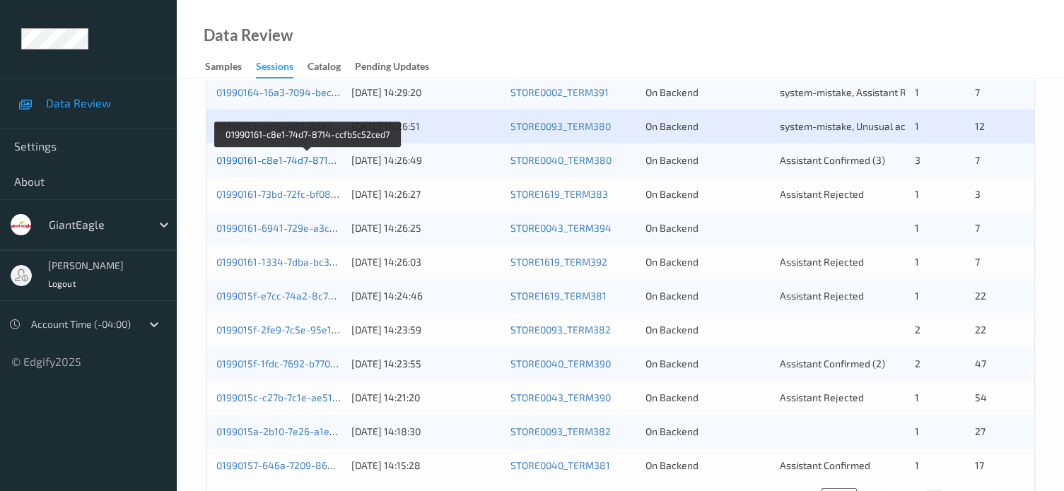
click at [277, 158] on link "01990161-c8e1-74d7-8714-ccfb5c52ced7" at bounding box center [308, 160] width 184 height 12
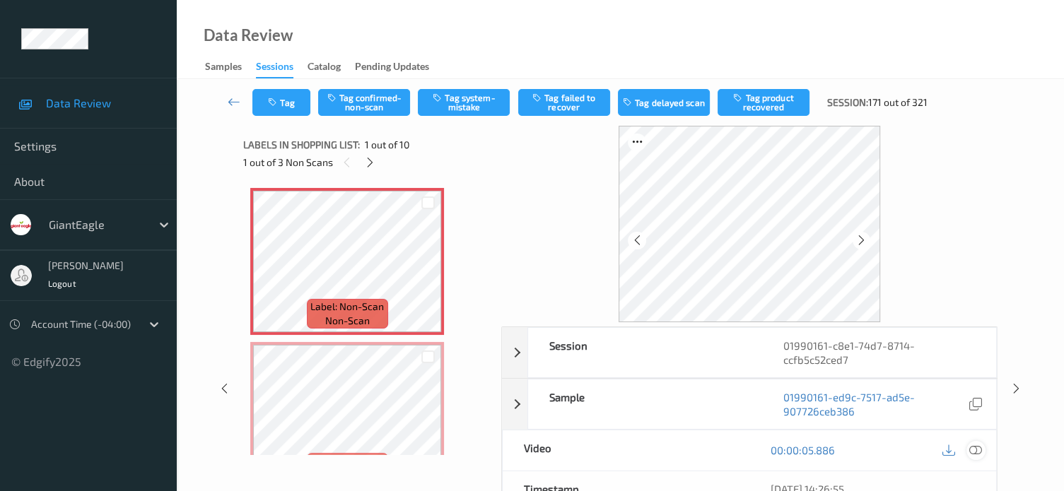
click at [977, 452] on icon at bounding box center [975, 450] width 13 height 13
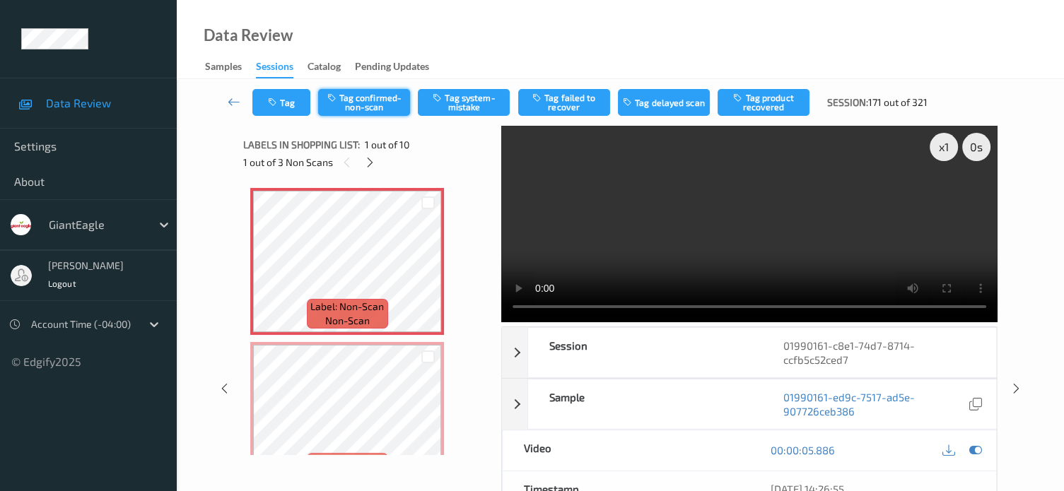
click at [355, 99] on button "Tag confirmed-non-scan" at bounding box center [364, 102] width 92 height 27
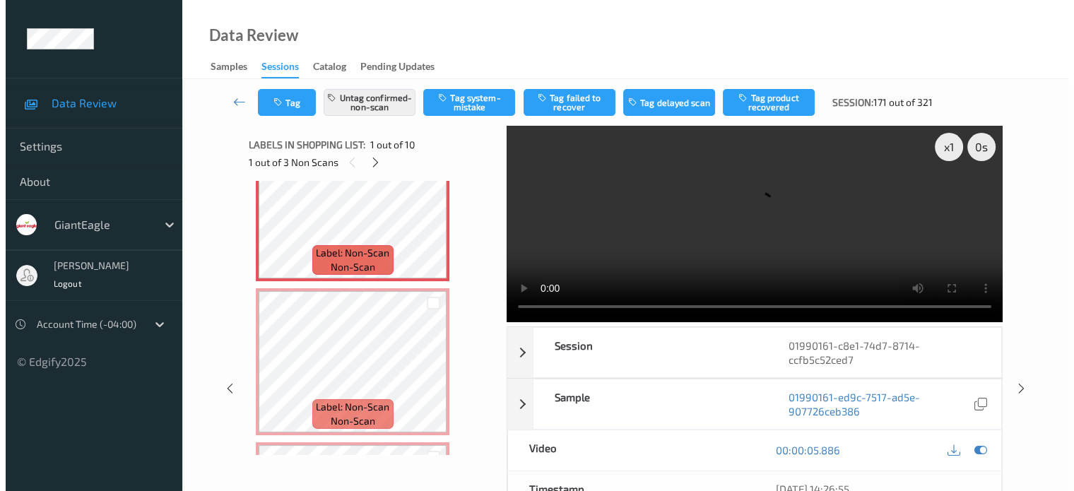
scroll to position [8, 0]
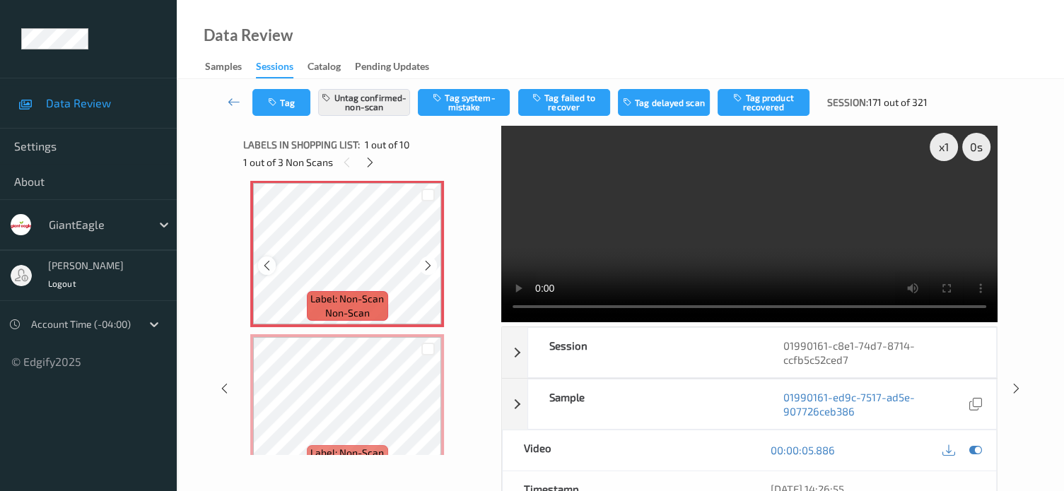
click at [261, 269] on icon at bounding box center [267, 265] width 12 height 13
click at [270, 264] on icon at bounding box center [267, 265] width 12 height 13
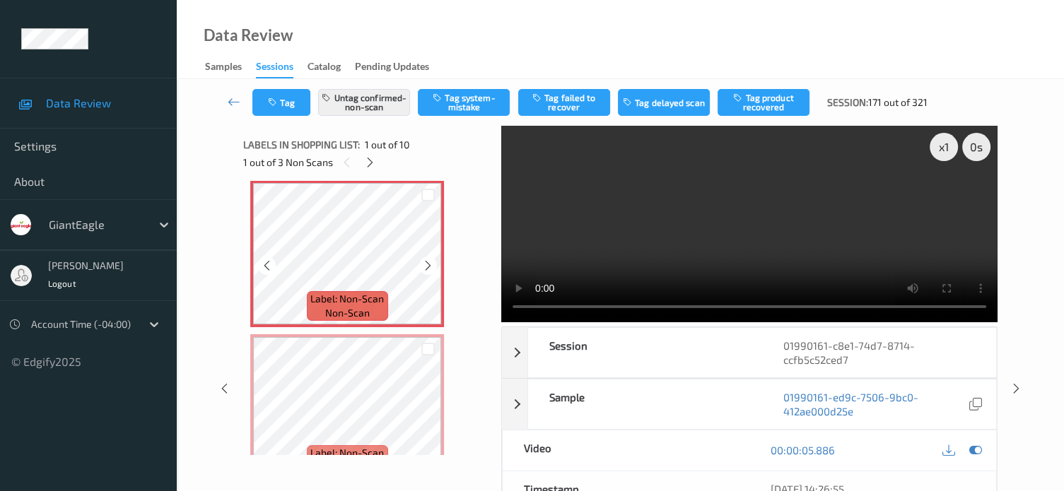
click at [270, 264] on icon at bounding box center [267, 265] width 12 height 13
click at [271, 264] on icon at bounding box center [267, 265] width 12 height 13
click at [266, 263] on icon at bounding box center [267, 265] width 12 height 13
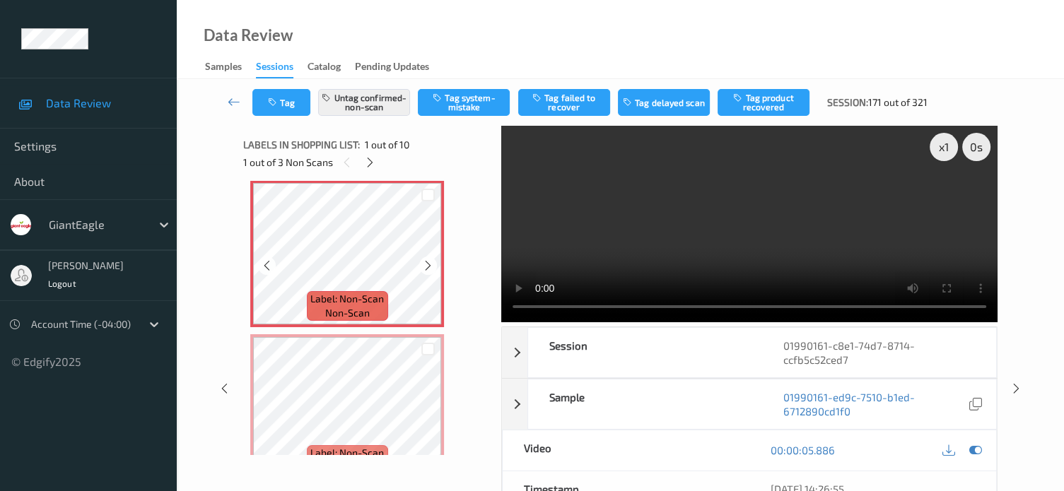
click at [266, 263] on icon at bounding box center [267, 265] width 12 height 13
click at [266, 263] on div "Label: Non-Scan non-scan" at bounding box center [347, 253] width 194 height 147
click at [266, 263] on icon at bounding box center [267, 265] width 12 height 13
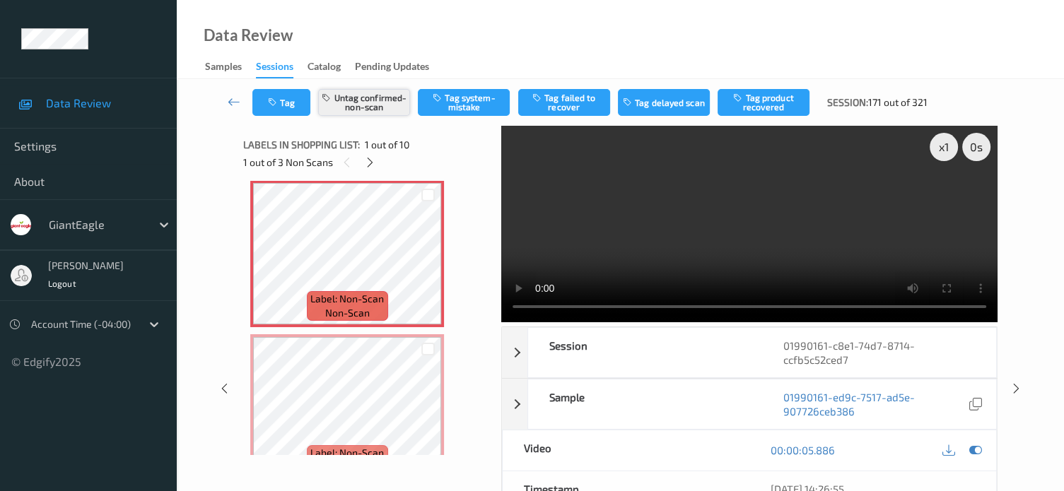
click at [365, 105] on button "Untag confirmed-non-scan" at bounding box center [364, 102] width 92 height 27
click at [263, 271] on icon at bounding box center [267, 265] width 12 height 13
click at [466, 105] on button "Tag system-mistake" at bounding box center [464, 102] width 92 height 27
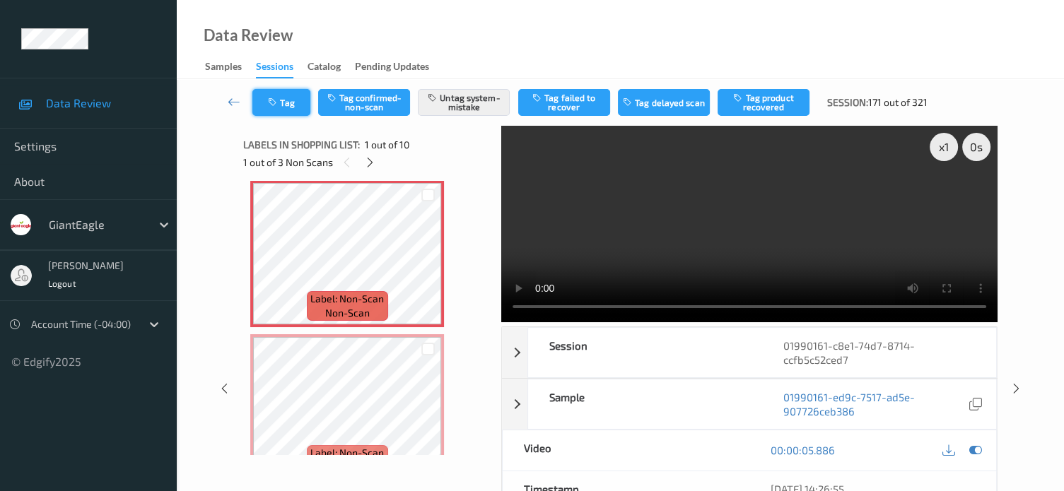
click at [289, 100] on button "Tag" at bounding box center [281, 102] width 58 height 27
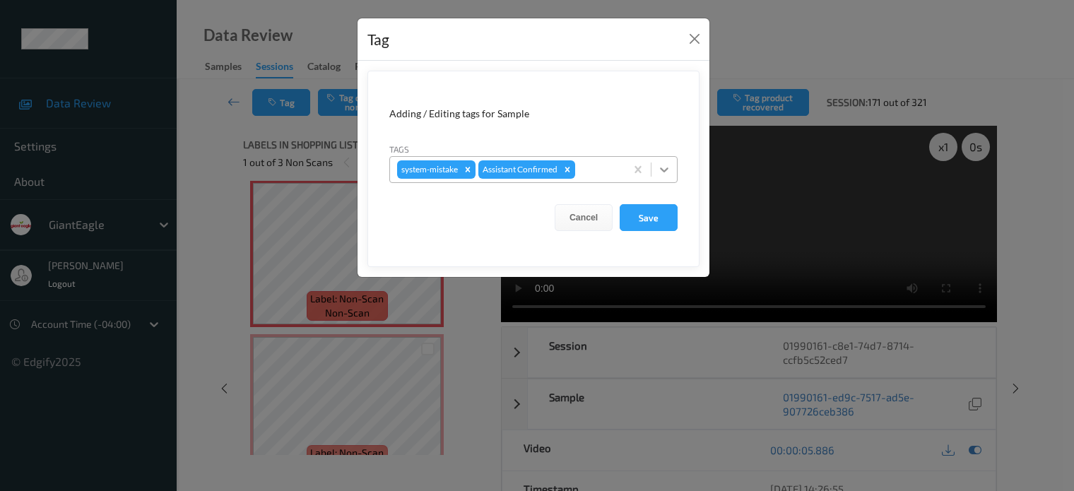
click at [666, 171] on icon at bounding box center [664, 170] width 14 height 14
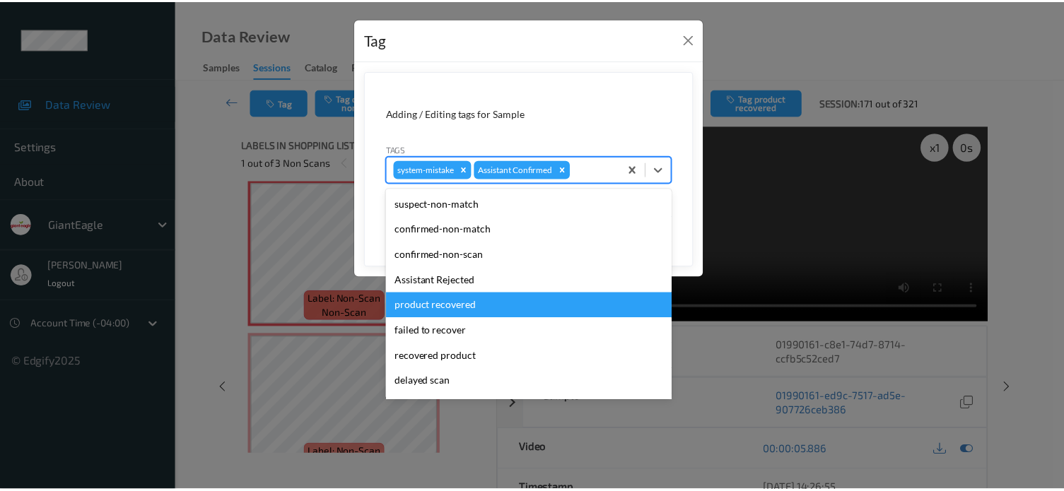
scroll to position [124, 0]
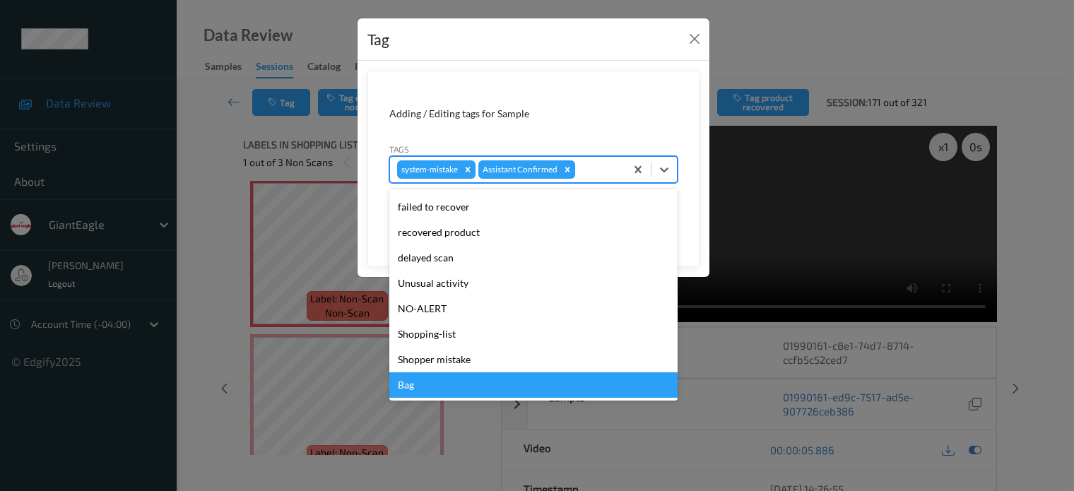
click at [406, 387] on div "Bag" at bounding box center [533, 384] width 288 height 25
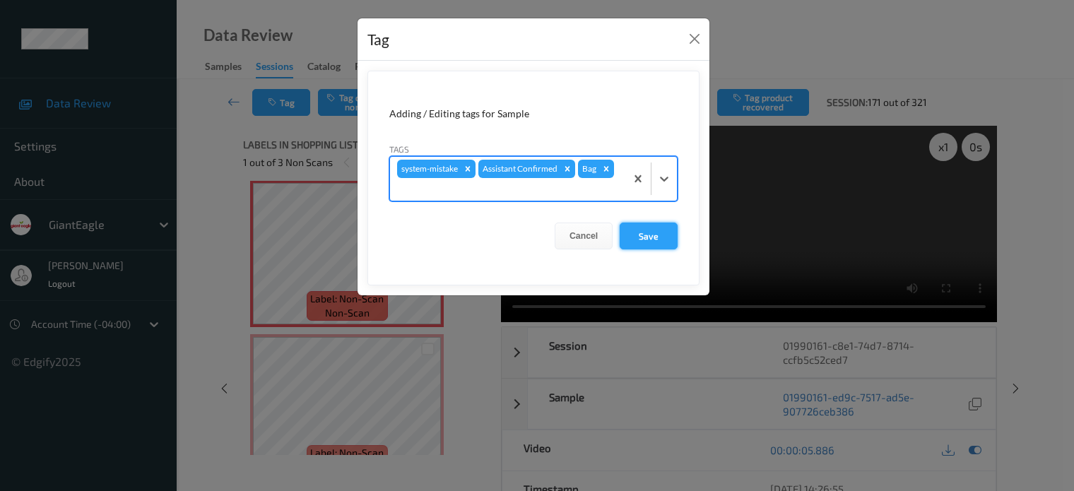
click at [649, 239] on button "Save" at bounding box center [649, 236] width 58 height 27
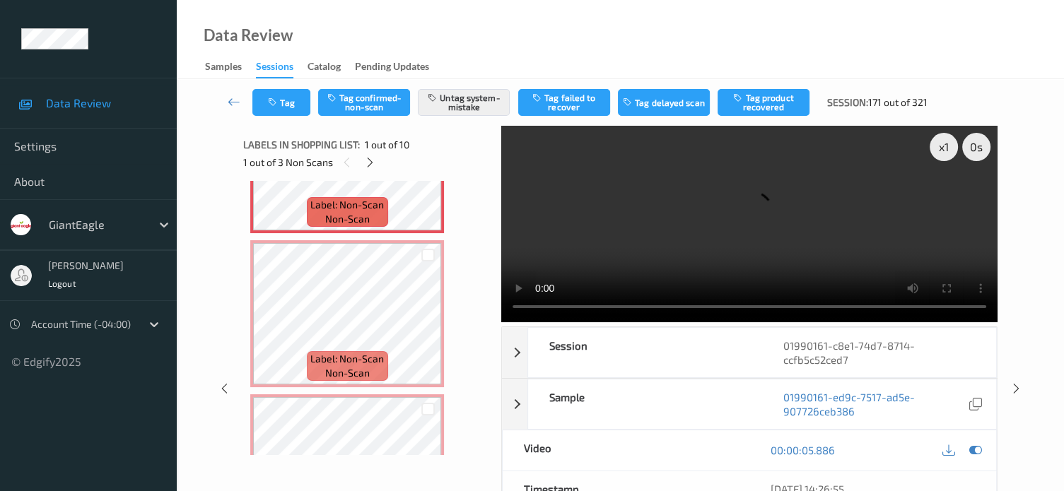
scroll to position [125, 0]
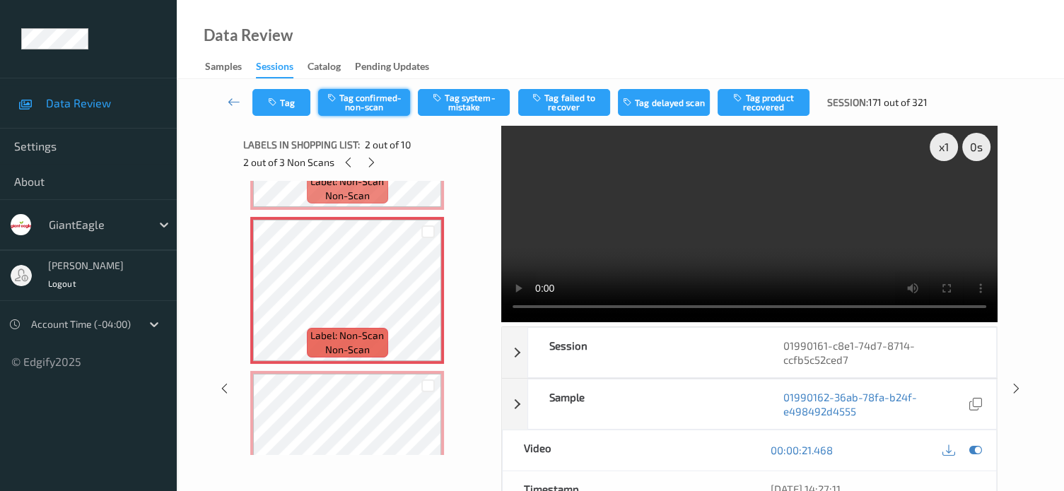
click at [370, 107] on button "Tag confirmed-non-scan" at bounding box center [364, 102] width 92 height 27
click at [754, 103] on button "Tag product recovered" at bounding box center [763, 102] width 92 height 27
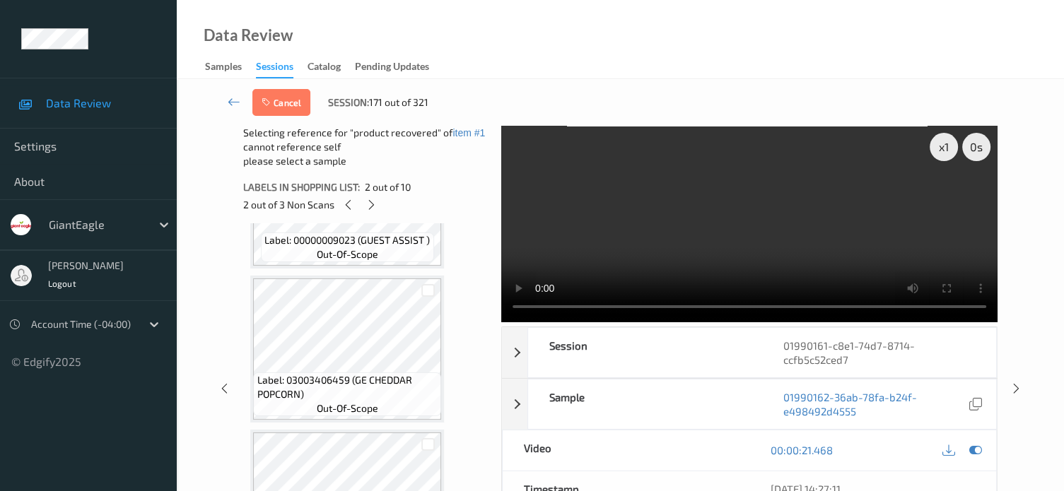
scroll to position [596, 0]
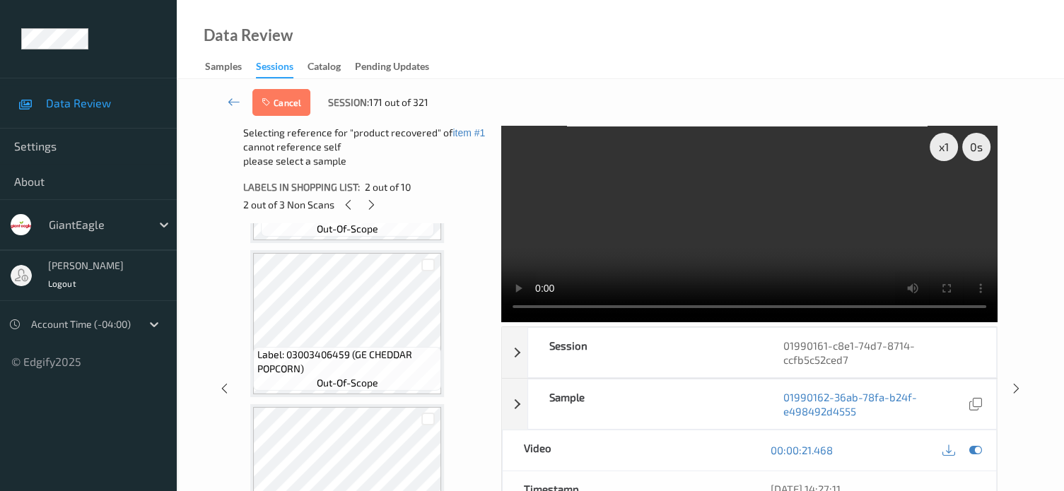
click at [424, 271] on div at bounding box center [427, 264] width 27 height 23
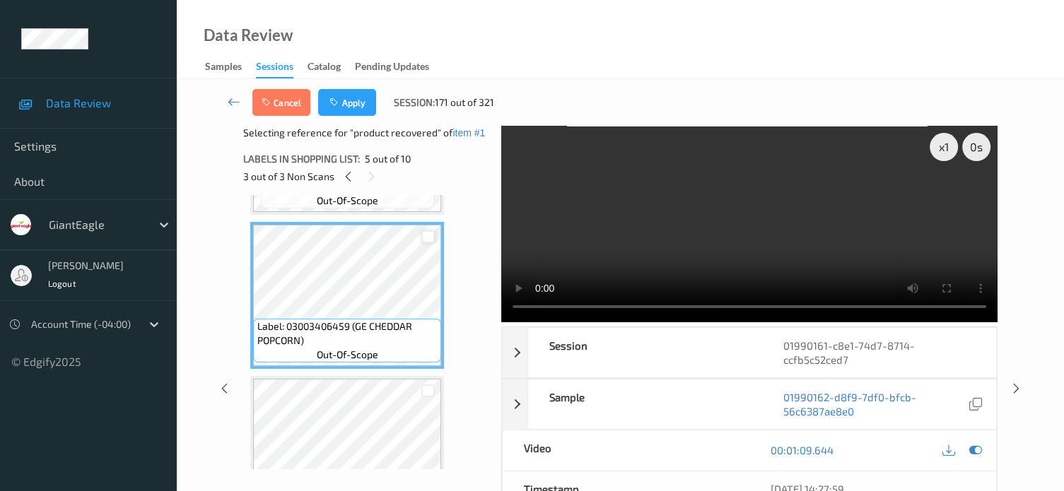
click at [429, 236] on div at bounding box center [427, 236] width 13 height 13
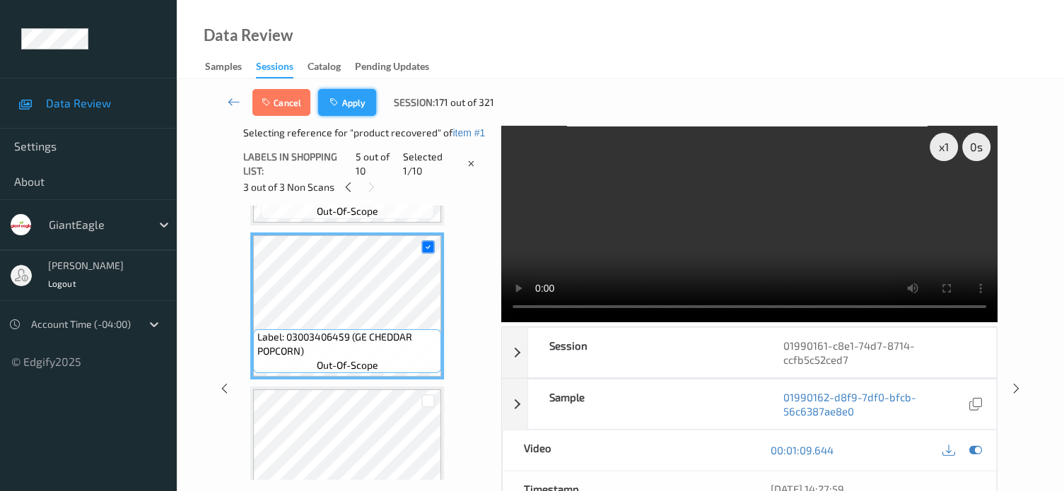
click at [360, 104] on button "Apply" at bounding box center [347, 102] width 58 height 27
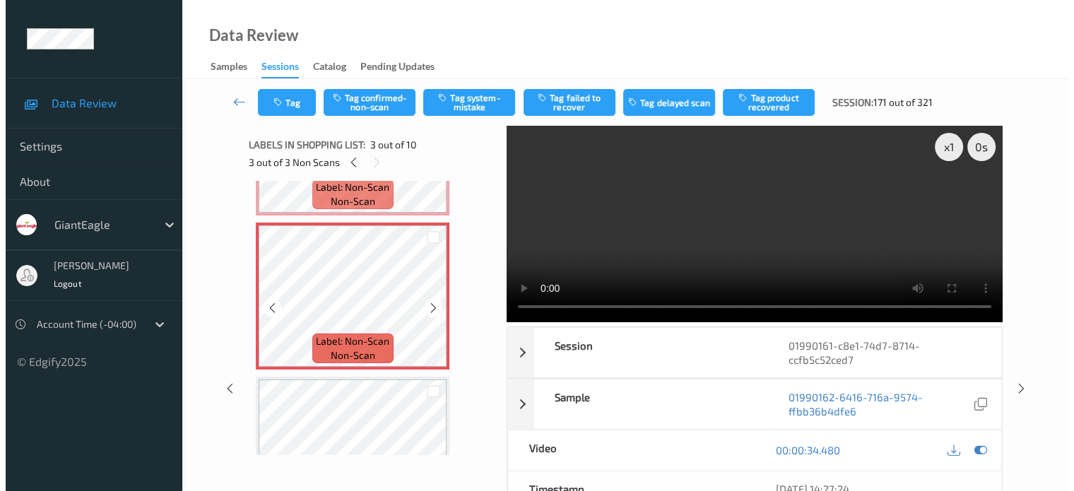
scroll to position [271, 0]
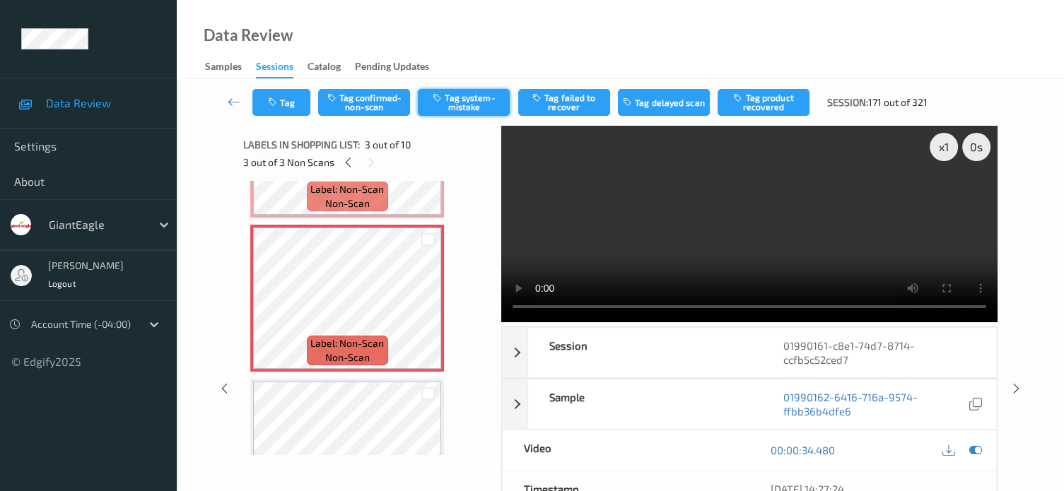
click at [461, 105] on button "Tag system-mistake" at bounding box center [464, 102] width 92 height 27
click at [286, 102] on button "Tag" at bounding box center [281, 102] width 58 height 27
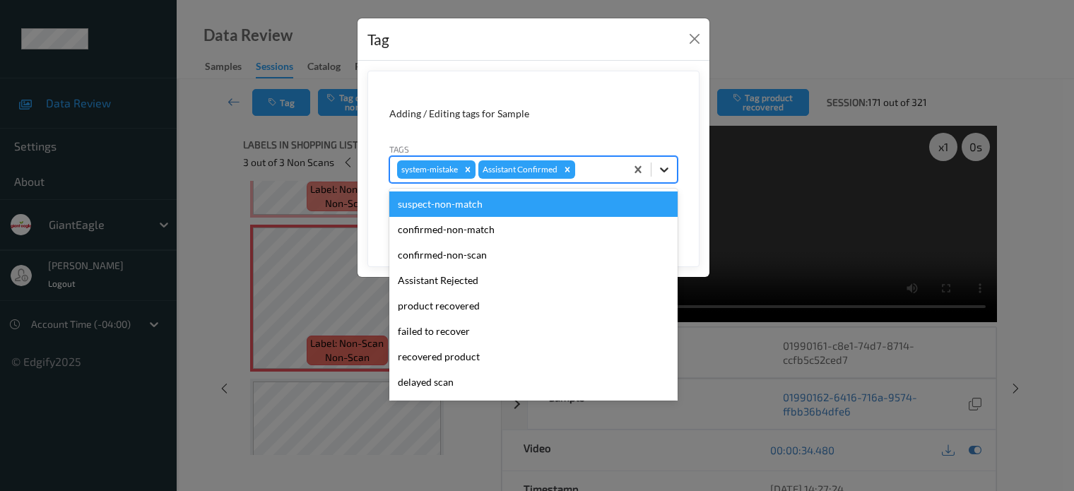
click at [664, 167] on icon at bounding box center [664, 170] width 14 height 14
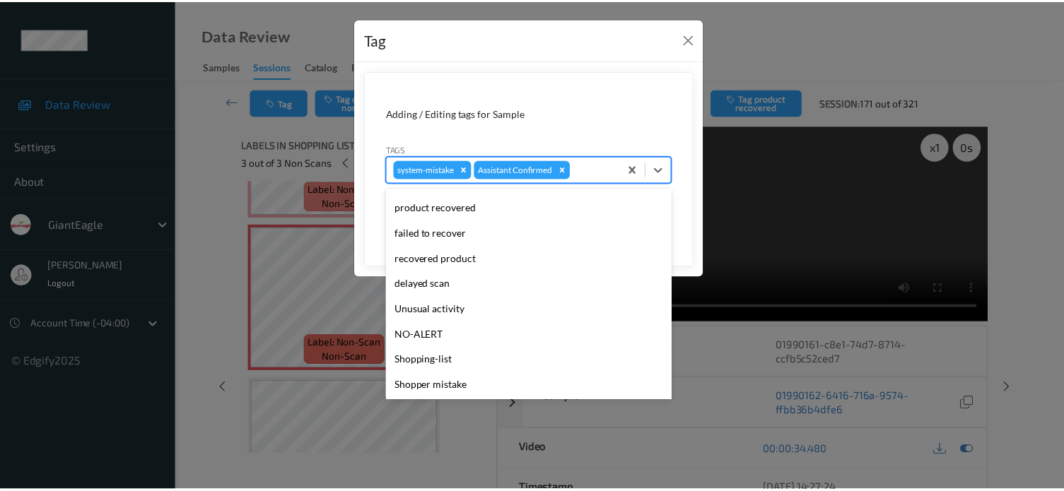
scroll to position [117, 0]
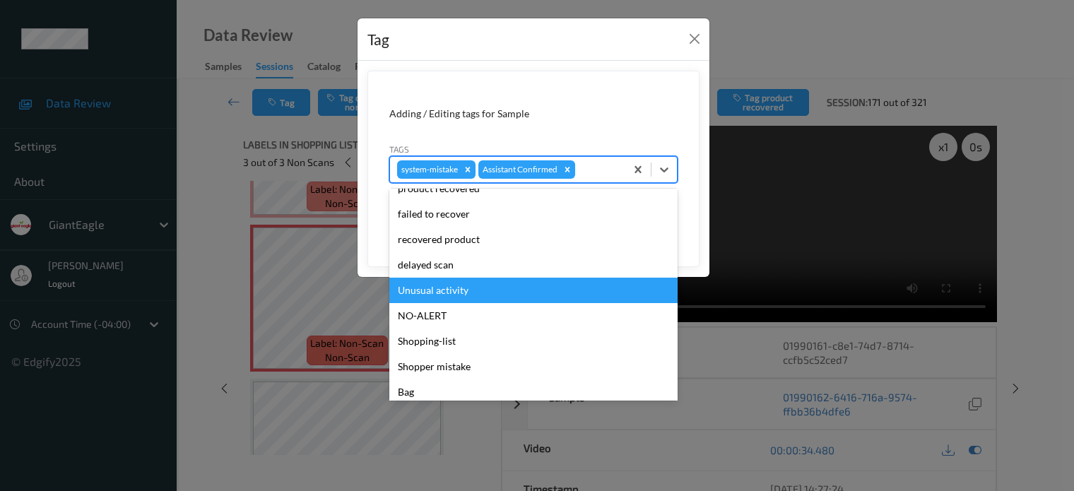
click at [434, 288] on div "Unusual activity" at bounding box center [533, 290] width 288 height 25
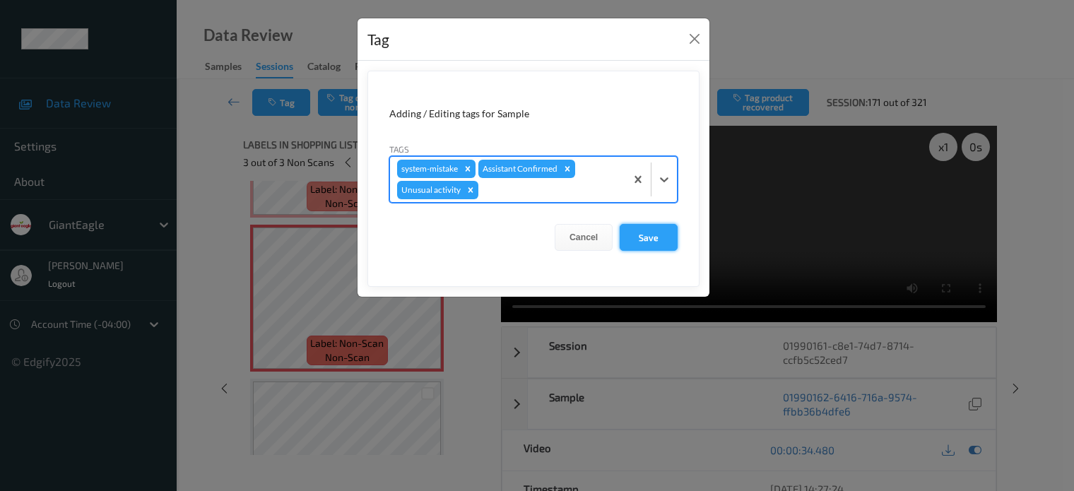
click at [645, 241] on button "Save" at bounding box center [649, 237] width 58 height 27
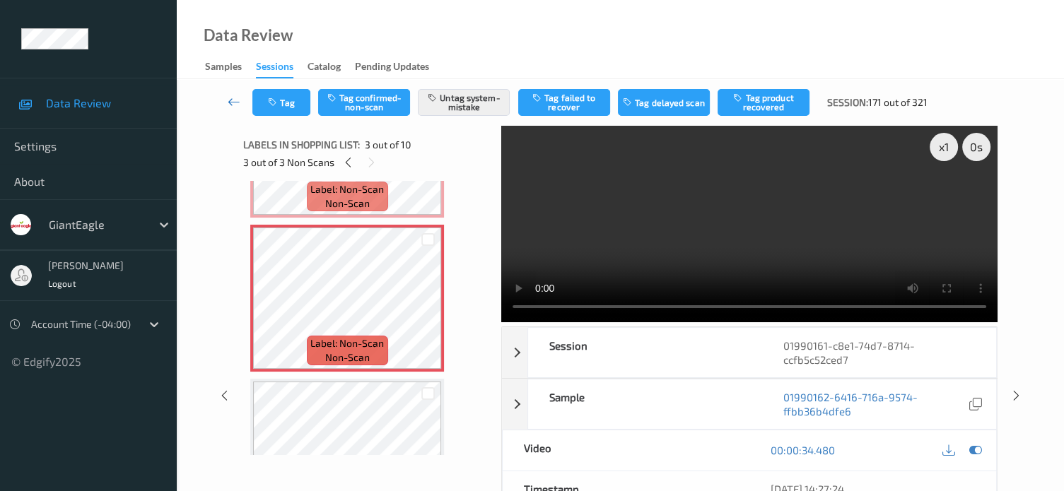
click at [230, 104] on icon at bounding box center [234, 102] width 13 height 14
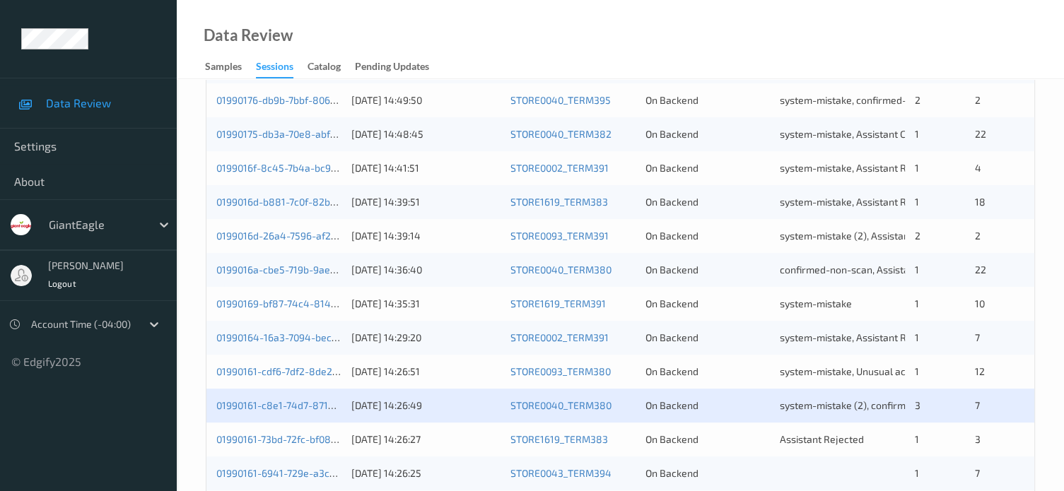
scroll to position [471, 0]
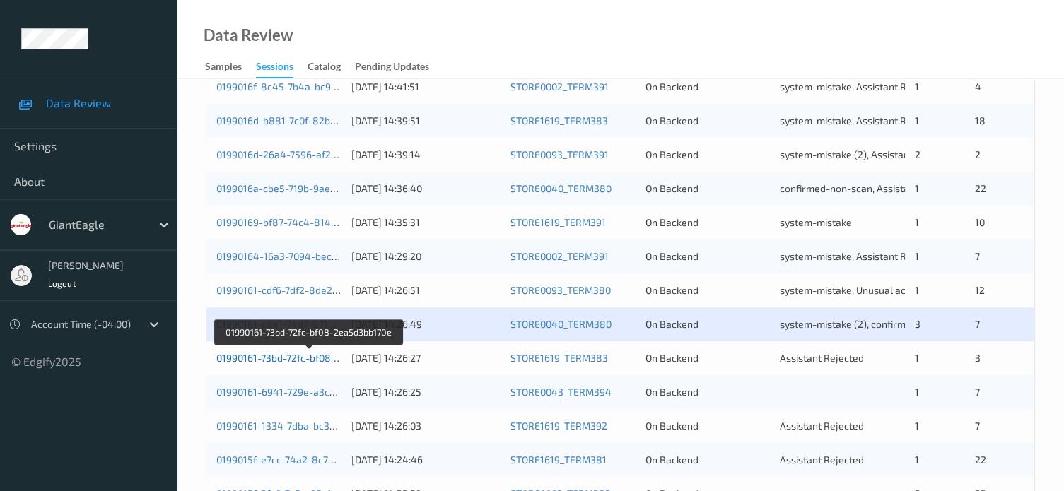
click at [292, 358] on link "01990161-73bd-72fc-bf08-2ea5d3bb170e" at bounding box center [308, 358] width 184 height 12
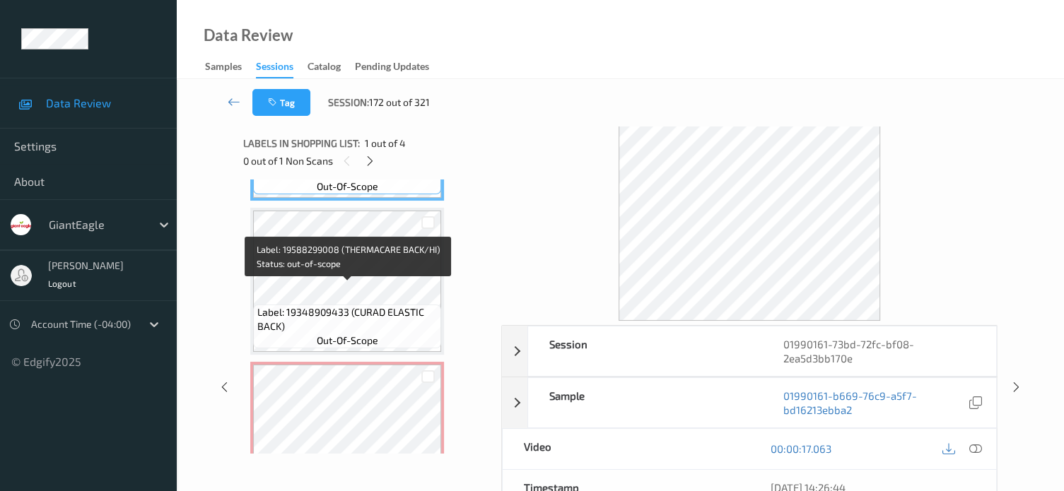
scroll to position [208, 0]
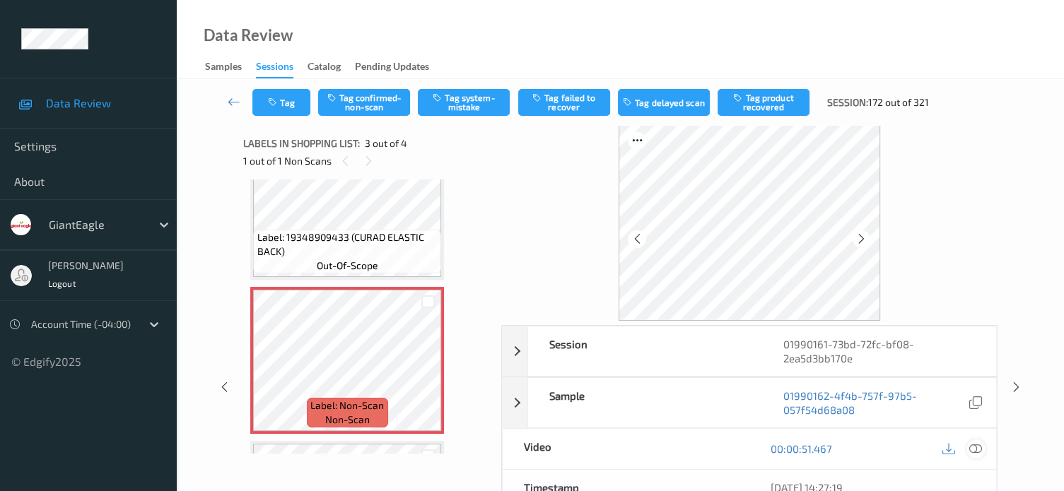
click at [980, 447] on icon at bounding box center [975, 448] width 13 height 13
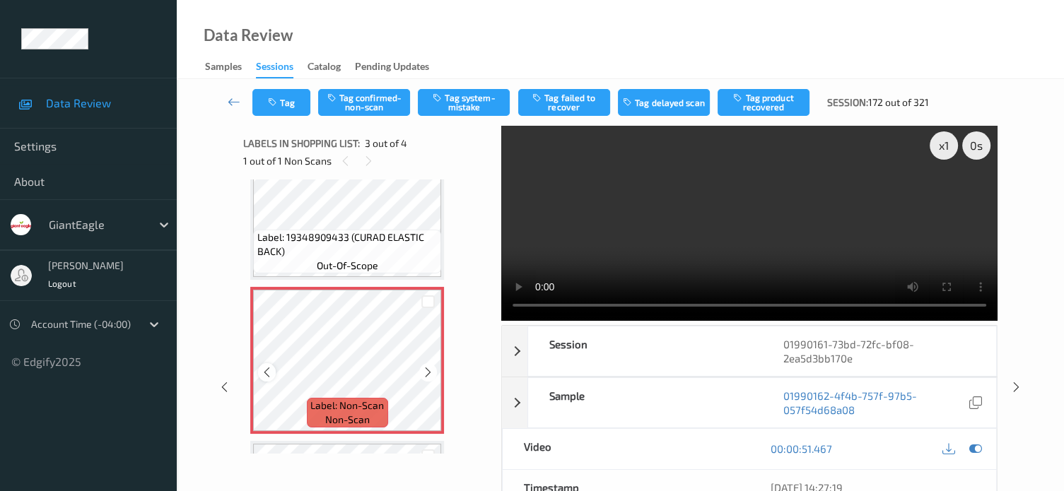
click at [272, 377] on icon at bounding box center [267, 372] width 12 height 13
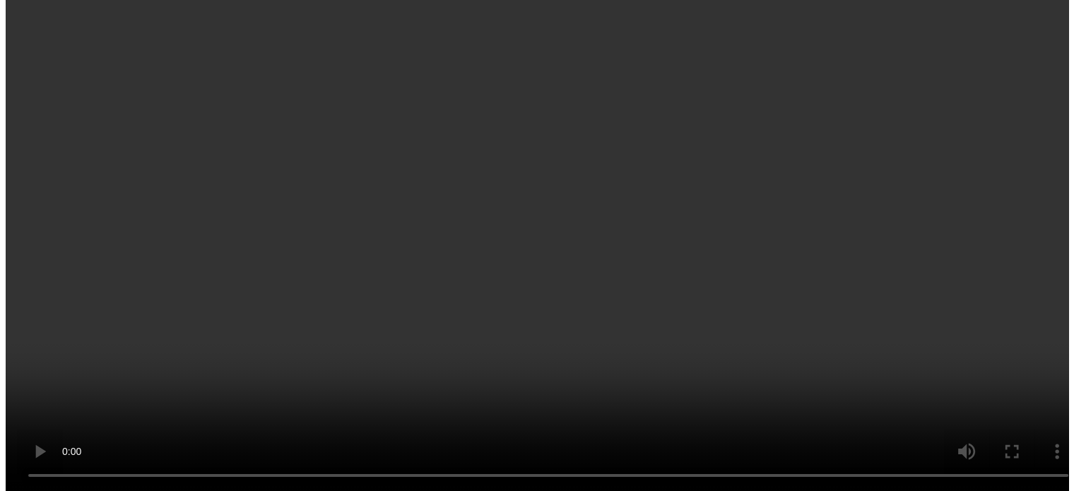
scroll to position [298, 0]
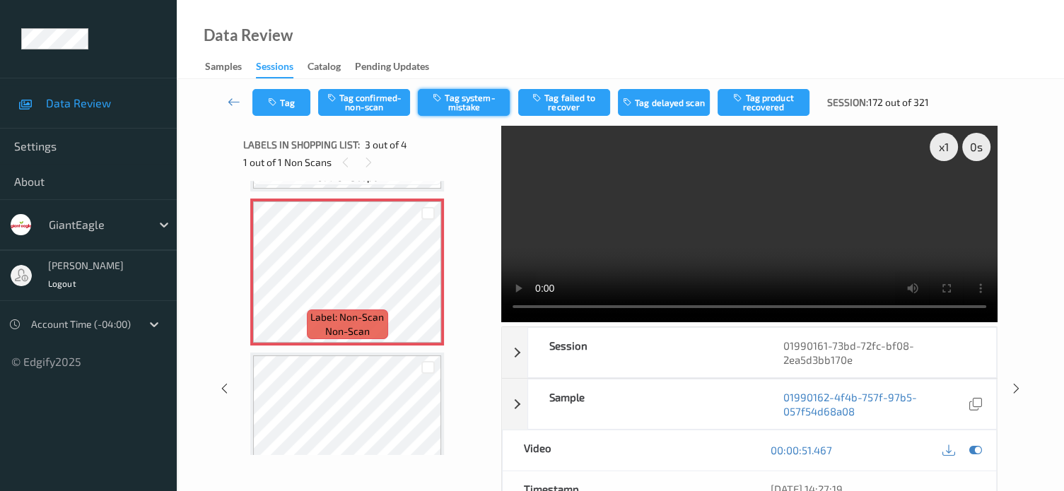
click at [466, 99] on button "Tag system-mistake" at bounding box center [464, 102] width 92 height 27
click at [286, 106] on button "Tag" at bounding box center [281, 102] width 58 height 27
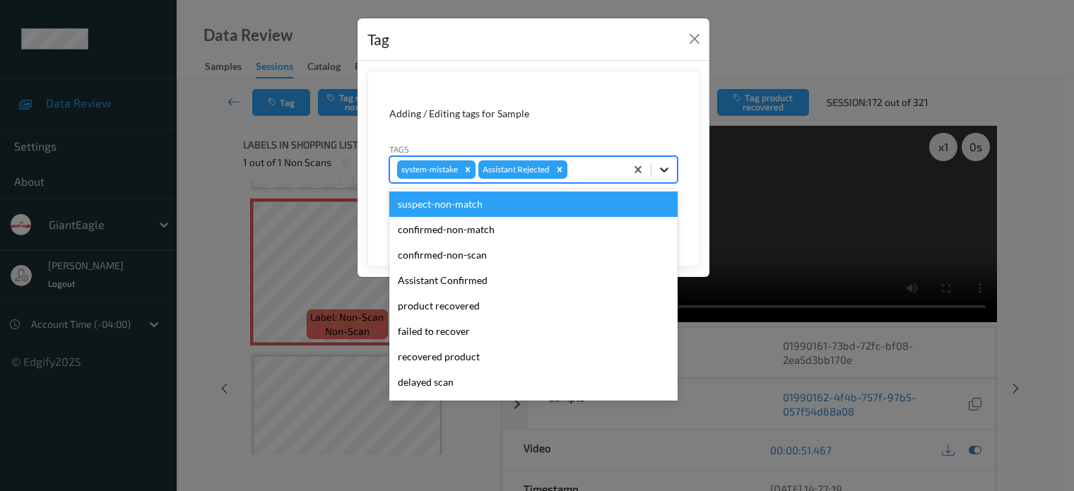
click at [661, 170] on icon at bounding box center [664, 170] width 14 height 14
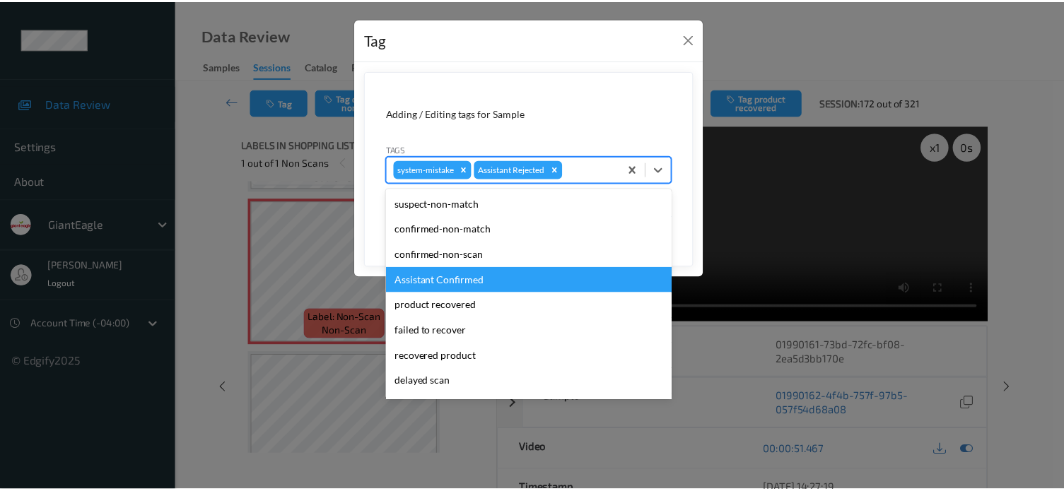
scroll to position [124, 0]
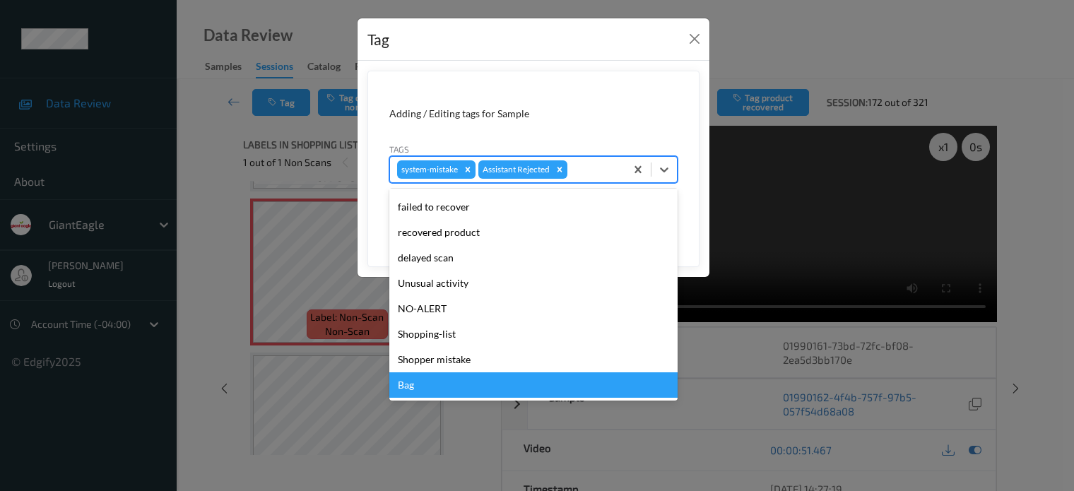
click at [421, 384] on div "Bag" at bounding box center [533, 384] width 288 height 25
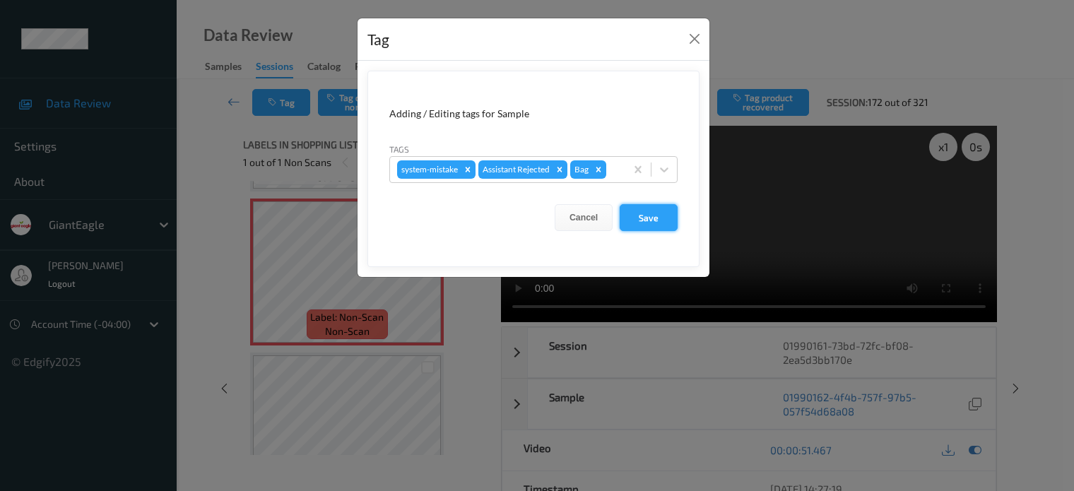
click at [653, 218] on button "Save" at bounding box center [649, 217] width 58 height 27
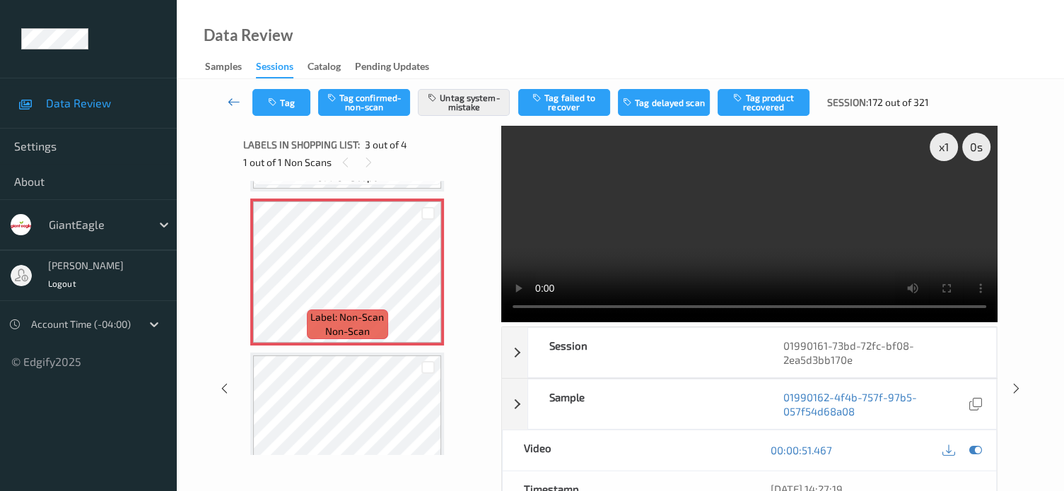
click at [233, 105] on icon at bounding box center [234, 102] width 13 height 14
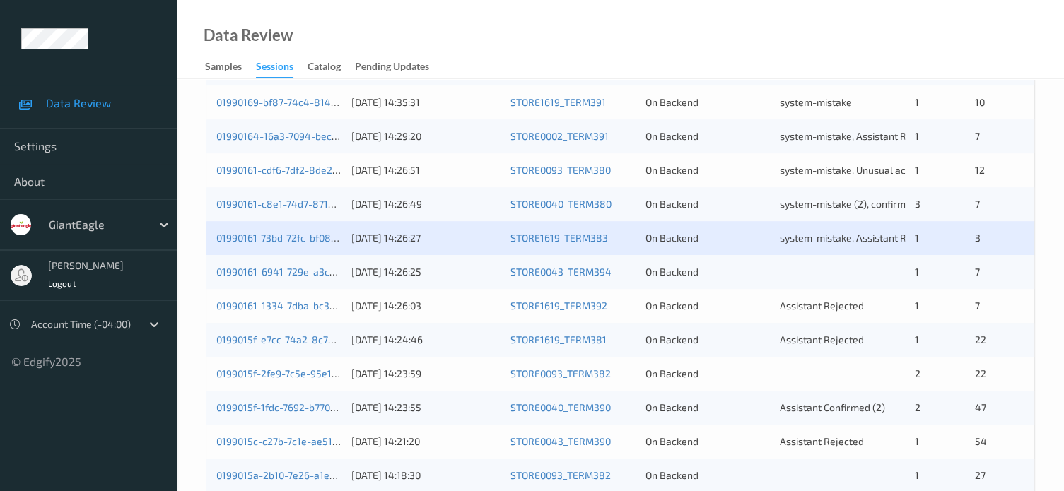
scroll to position [683, 0]
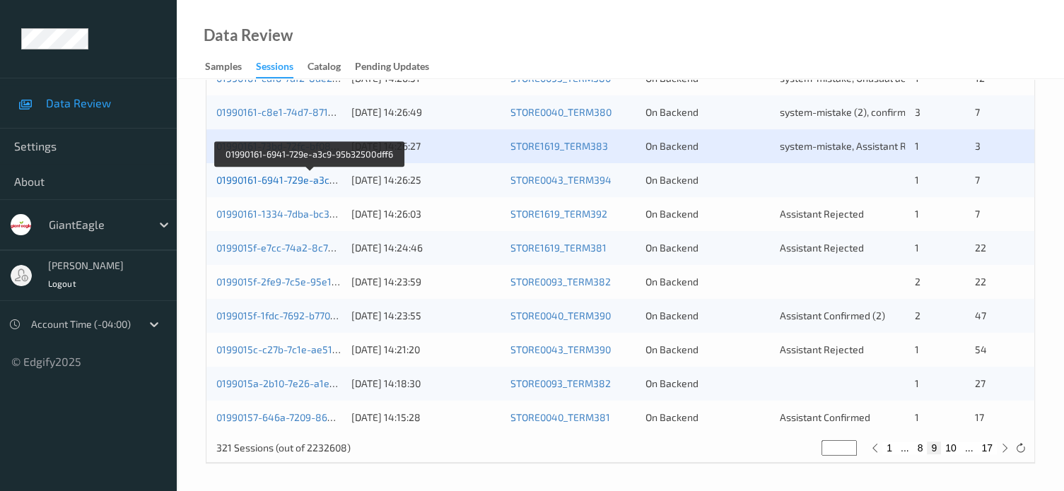
click at [293, 185] on link "01990161-6941-729e-a3c9-95b32500dff6" at bounding box center [309, 180] width 187 height 12
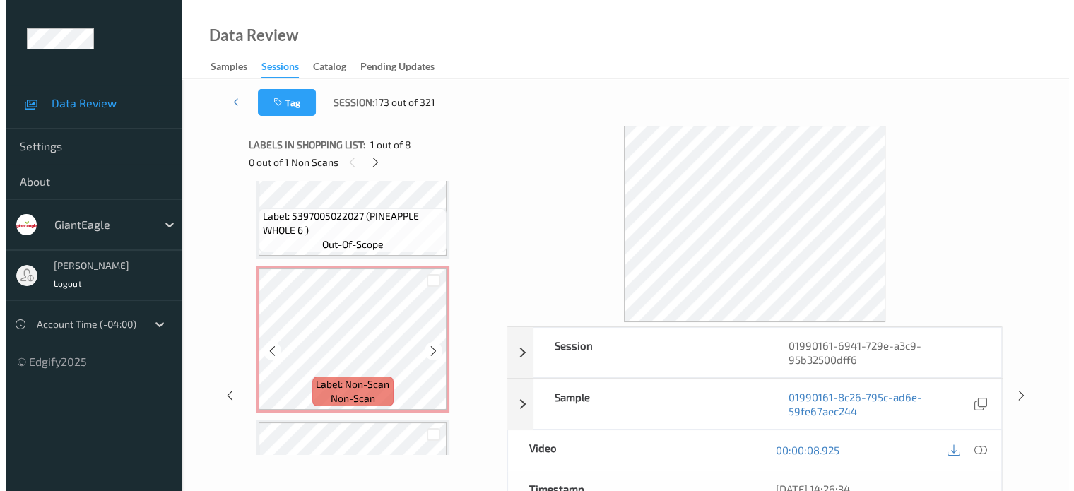
scroll to position [847, 0]
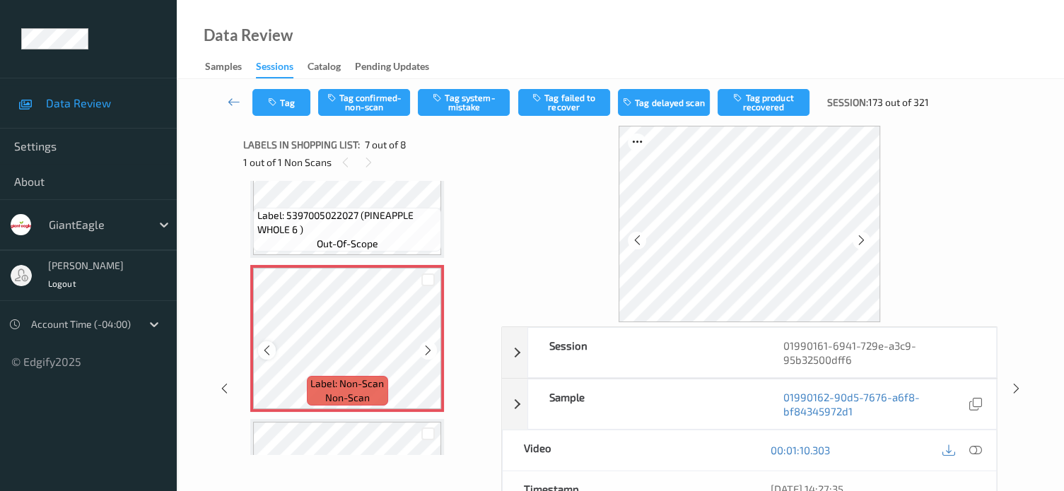
click at [269, 350] on icon at bounding box center [267, 350] width 12 height 13
click at [974, 450] on icon at bounding box center [975, 450] width 13 height 13
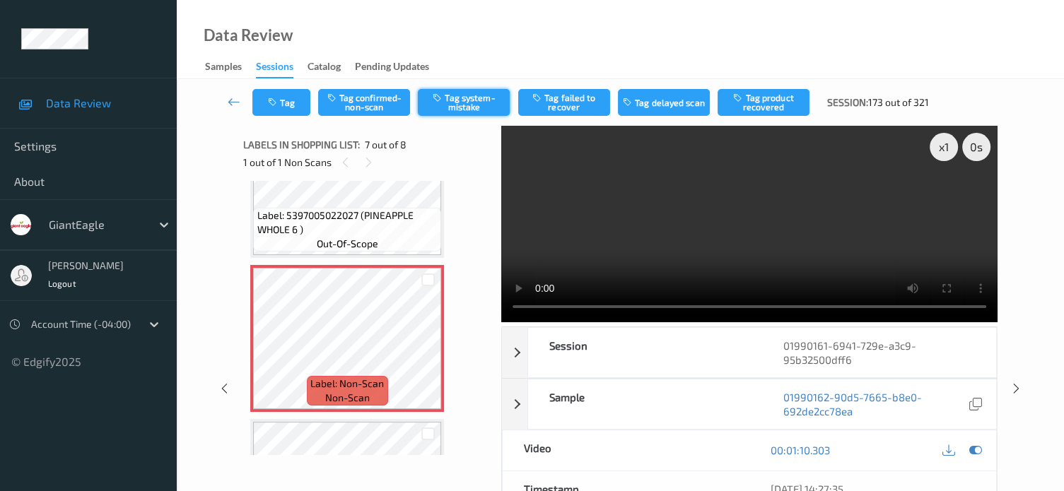
click at [457, 104] on button "Tag system-mistake" at bounding box center [464, 102] width 92 height 27
click at [286, 105] on button "Tag" at bounding box center [281, 102] width 58 height 27
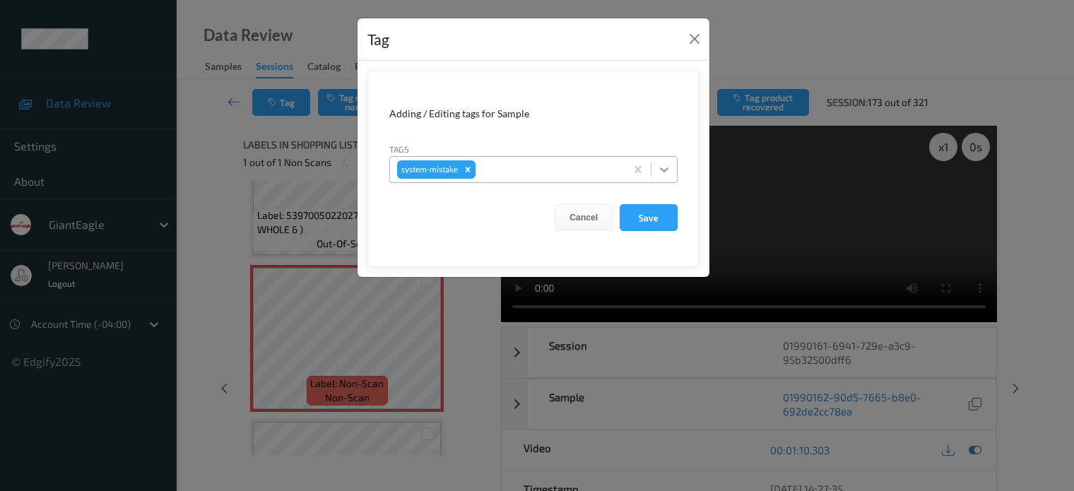
click at [664, 172] on icon at bounding box center [664, 170] width 14 height 14
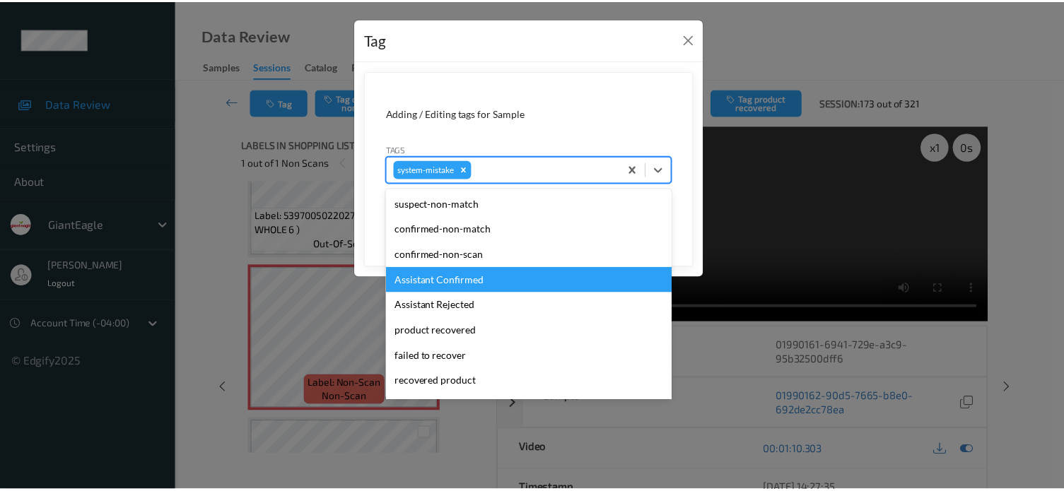
scroll to position [117, 0]
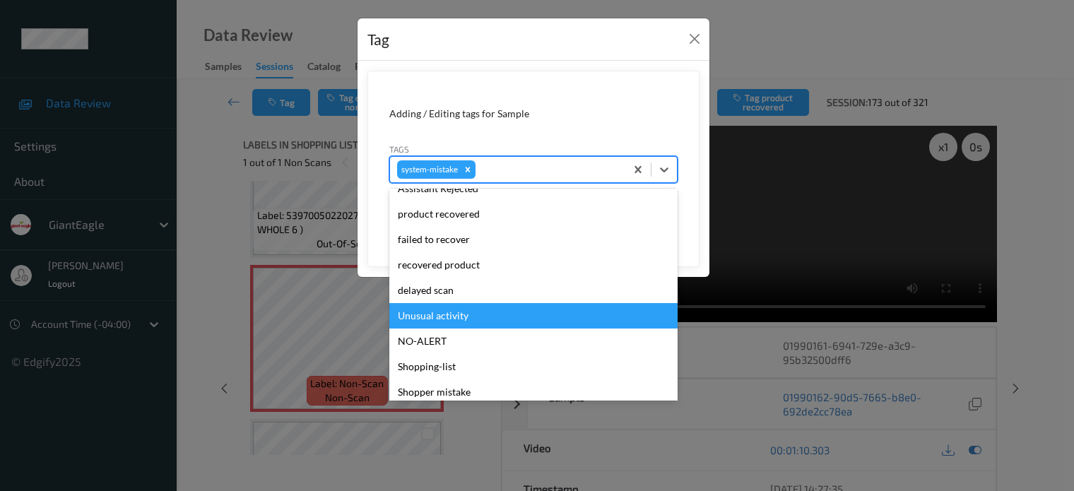
click at [430, 319] on div "Unusual activity" at bounding box center [533, 315] width 288 height 25
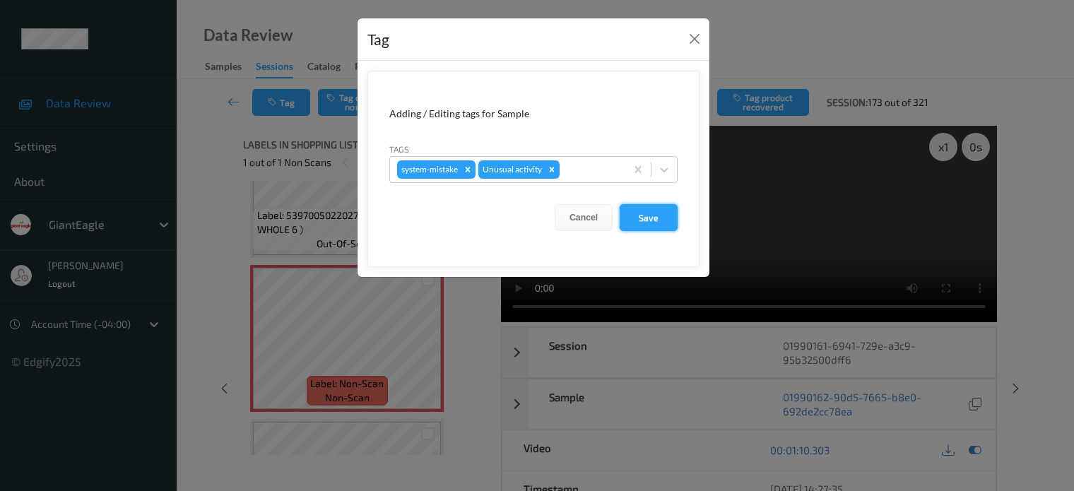
click at [648, 220] on button "Save" at bounding box center [649, 217] width 58 height 27
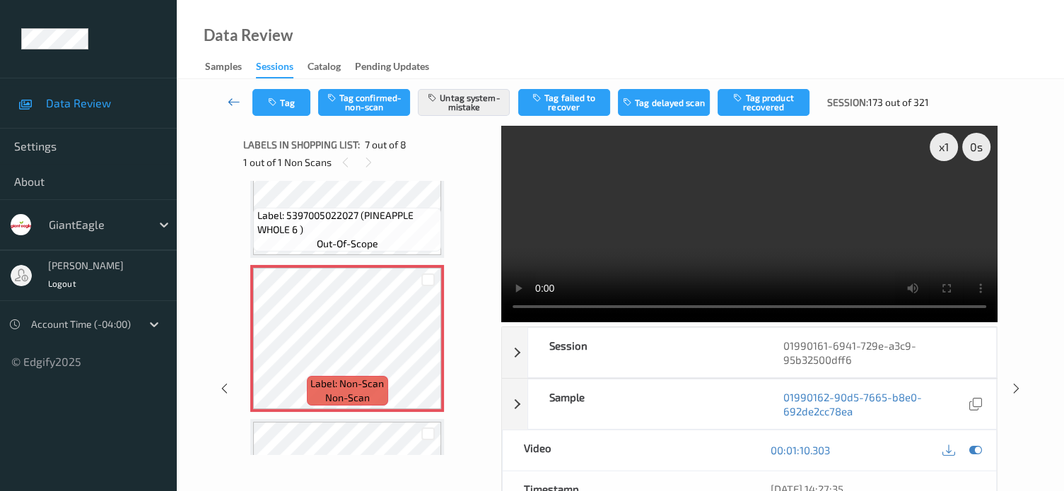
click at [228, 96] on icon at bounding box center [234, 102] width 13 height 14
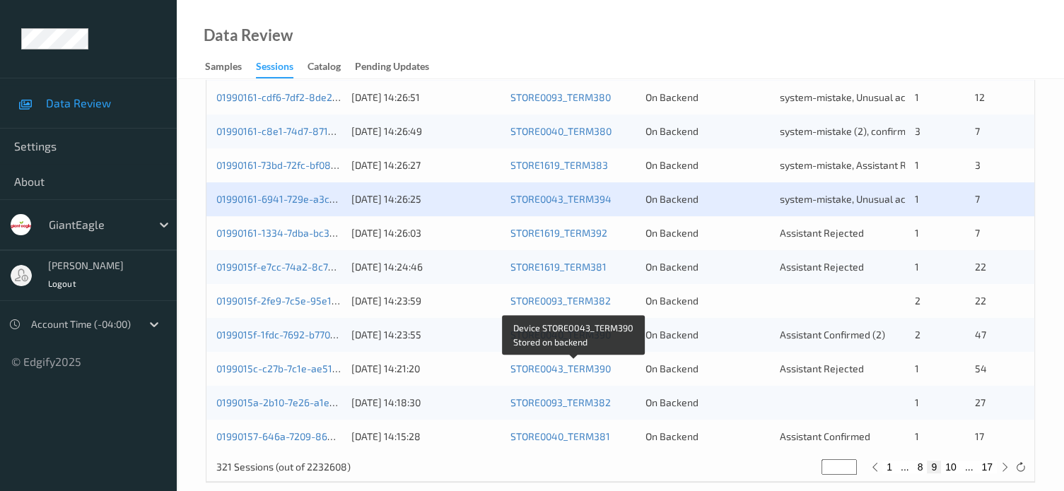
scroll to position [683, 0]
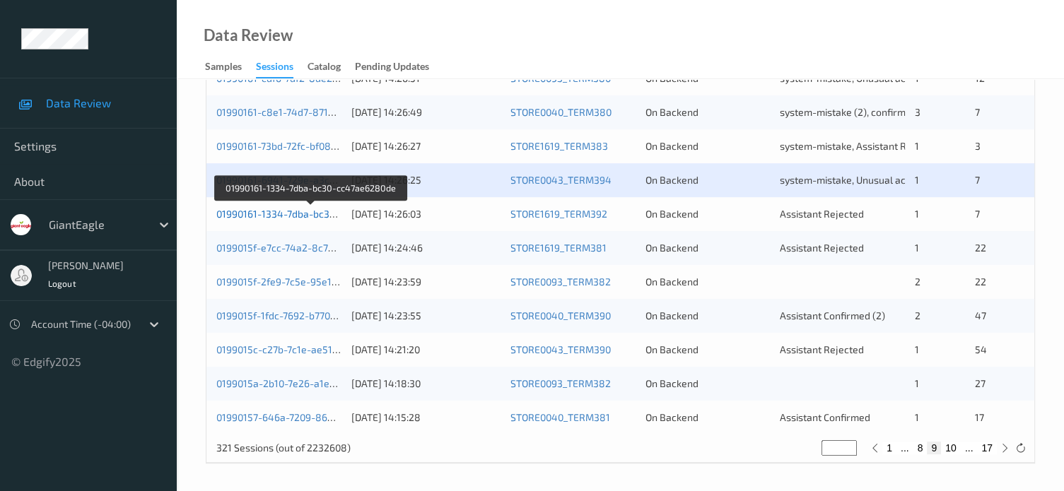
click at [273, 213] on link "01990161-1334-7dba-bc30-cc47ae6280de" at bounding box center [311, 214] width 190 height 12
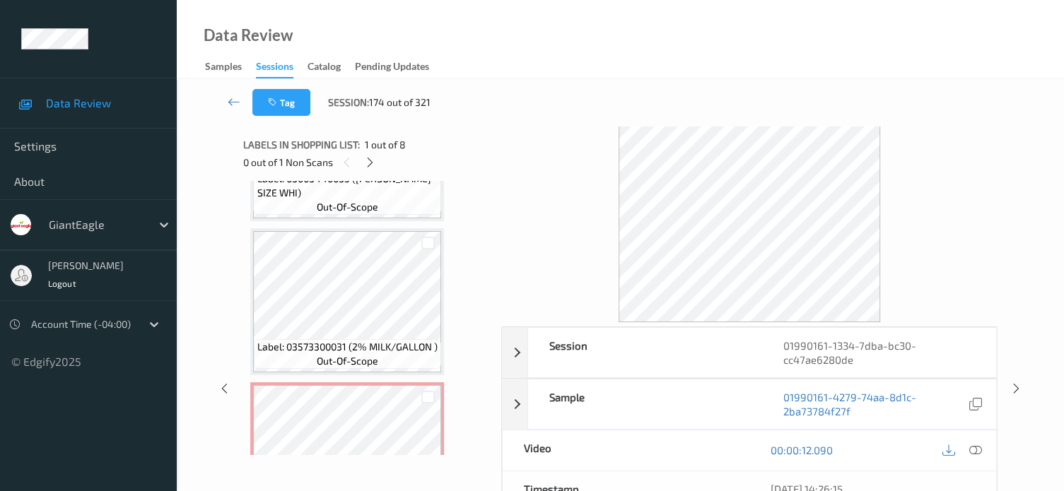
scroll to position [965, 0]
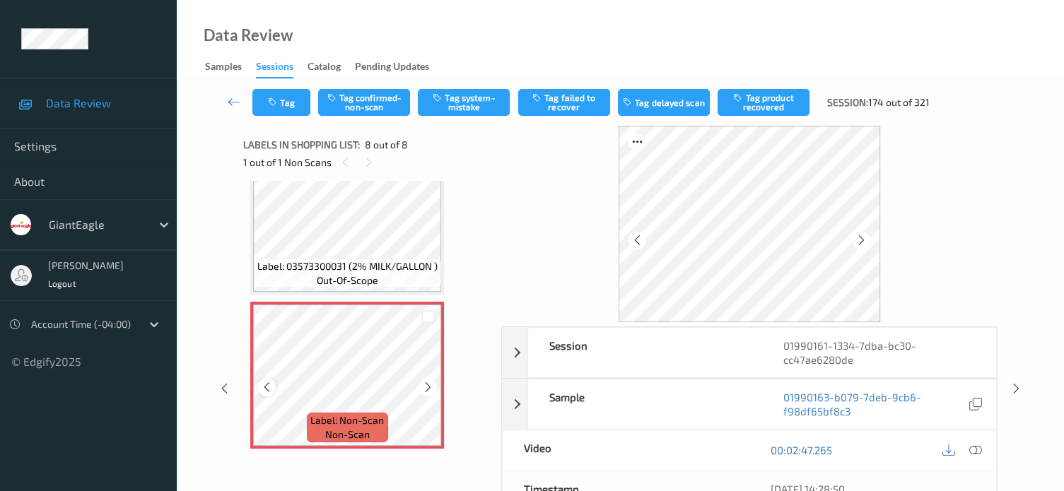
click at [269, 393] on div at bounding box center [267, 387] width 18 height 18
click at [975, 449] on icon at bounding box center [975, 450] width 13 height 13
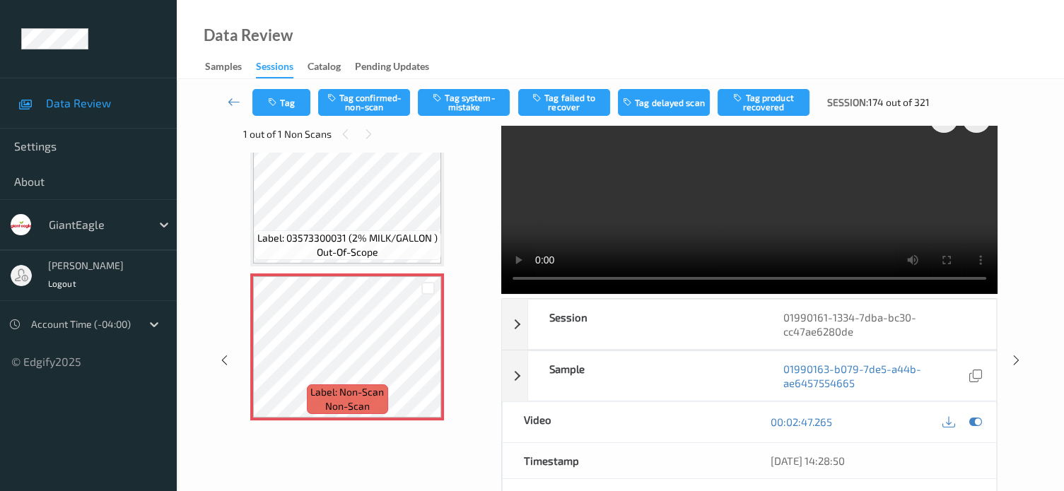
scroll to position [0, 0]
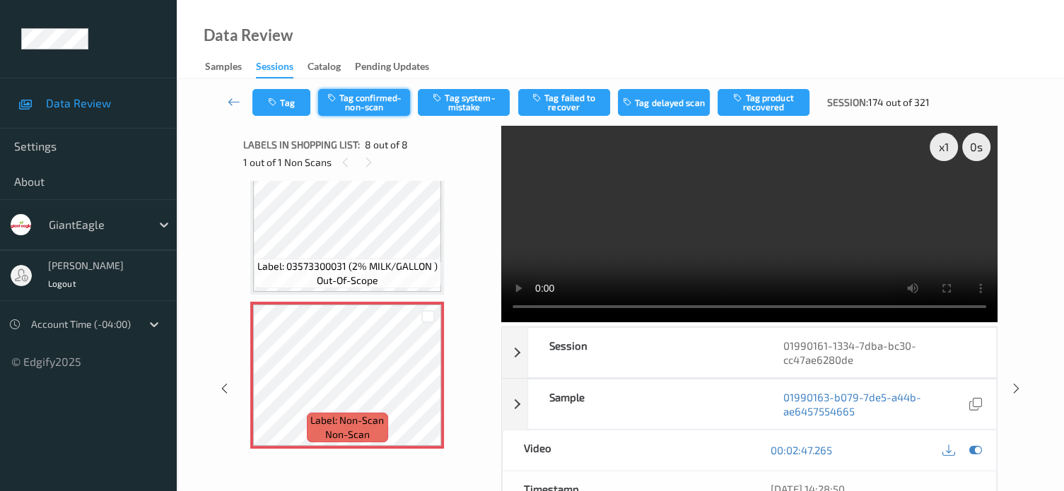
click at [358, 101] on button "Tag confirmed-non-scan" at bounding box center [364, 102] width 92 height 27
click at [287, 104] on button "Tag" at bounding box center [281, 102] width 58 height 27
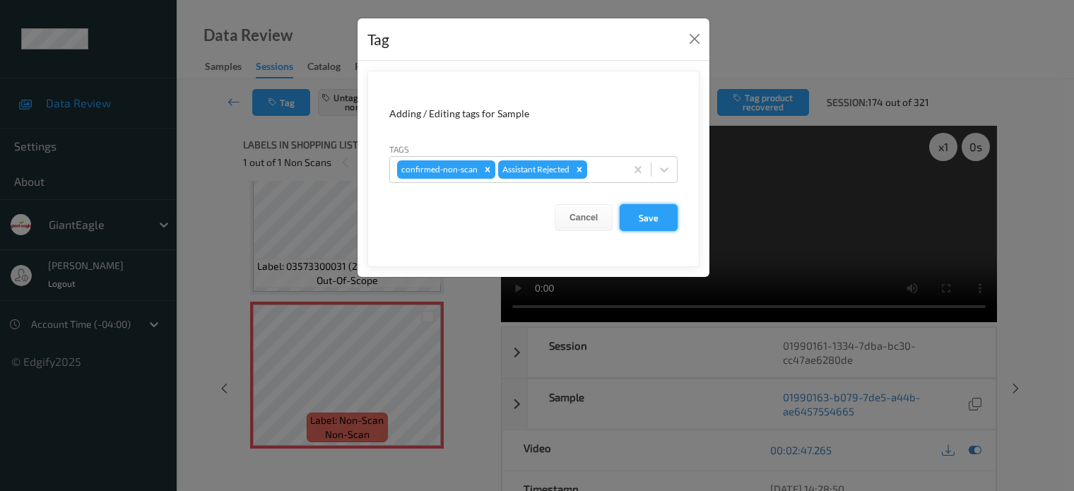
click at [652, 218] on button "Save" at bounding box center [649, 217] width 58 height 27
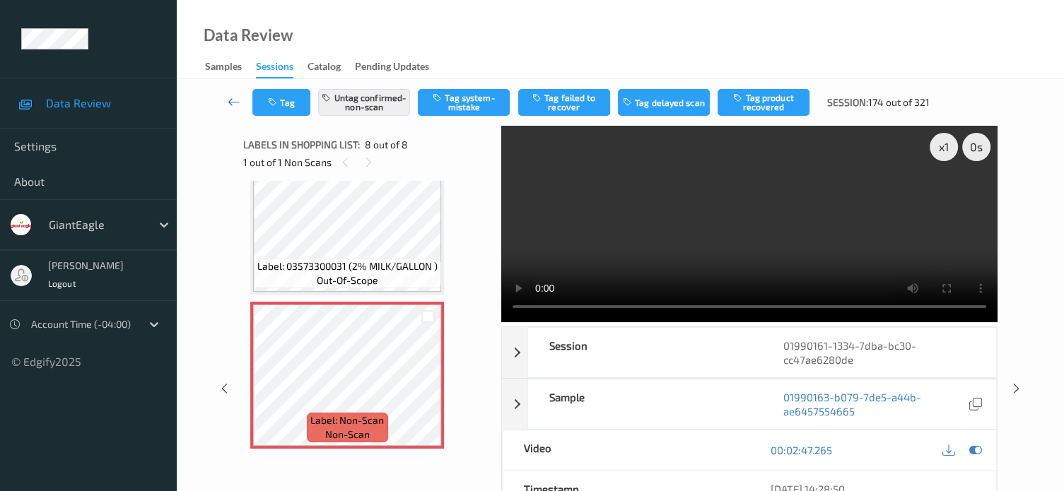
click at [229, 105] on icon at bounding box center [234, 102] width 13 height 14
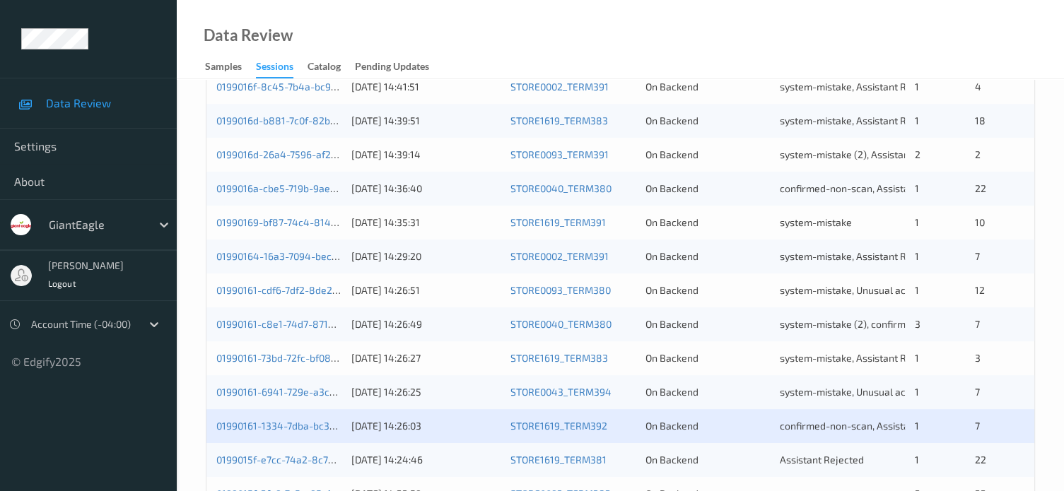
scroll to position [683, 0]
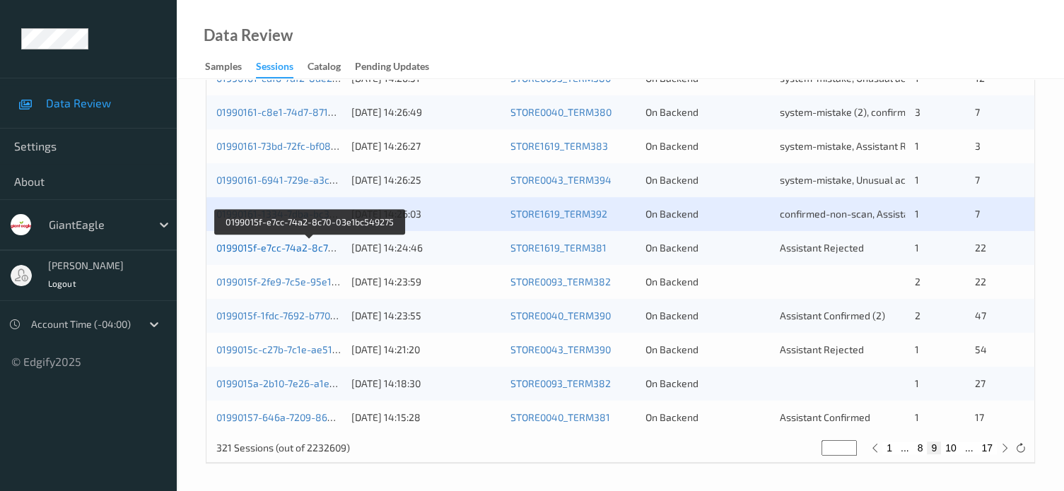
click at [293, 248] on link "0199015f-e7cc-74a2-8c70-03e1bc549275" at bounding box center [309, 248] width 187 height 12
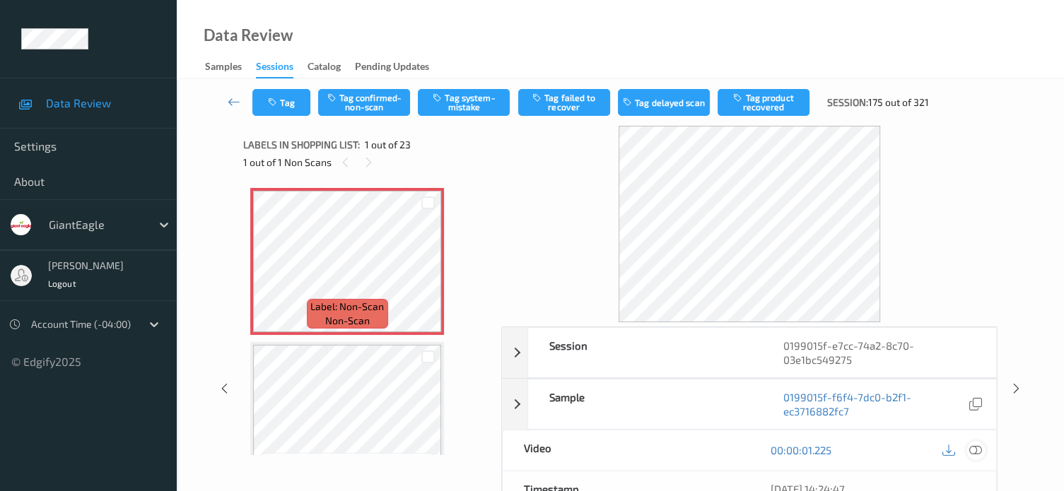
click at [972, 452] on icon at bounding box center [975, 450] width 13 height 13
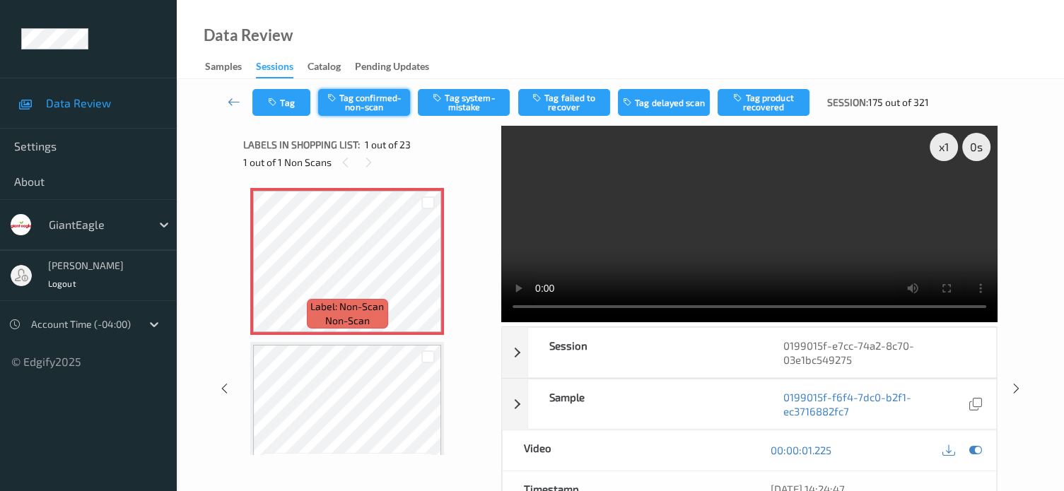
click at [352, 105] on button "Tag confirmed-non-scan" at bounding box center [364, 102] width 92 height 27
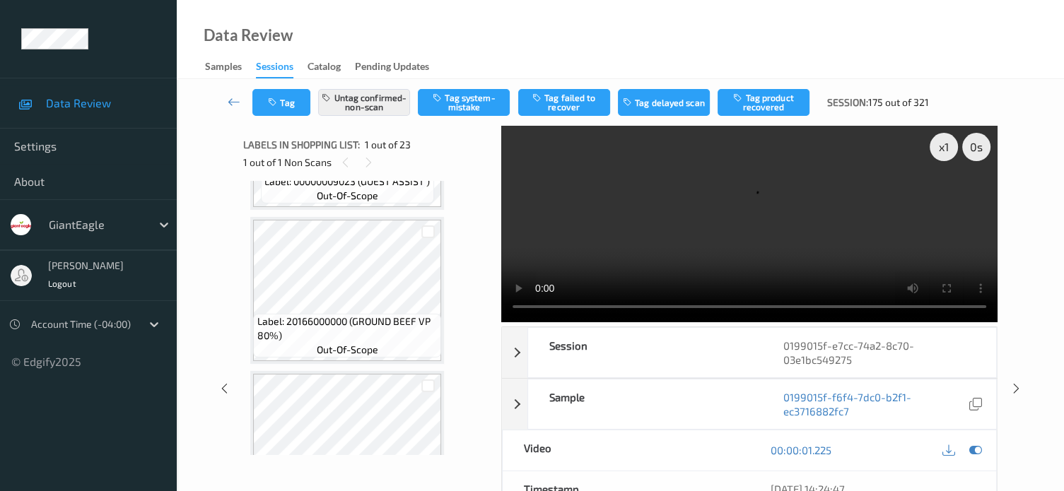
scroll to position [278, 0]
click at [773, 101] on button "Tag product recovered" at bounding box center [763, 102] width 92 height 27
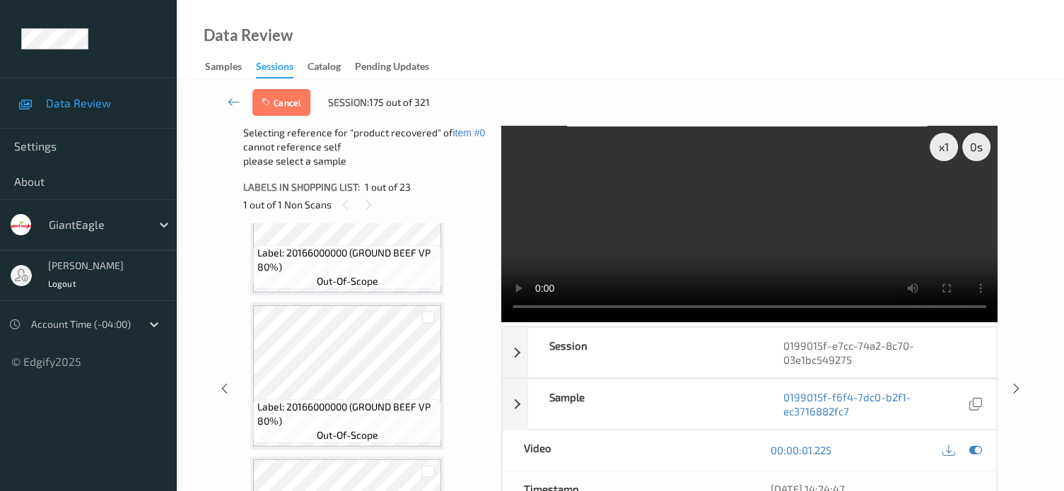
scroll to position [391, 0]
click at [425, 315] on div at bounding box center [427, 316] width 13 height 13
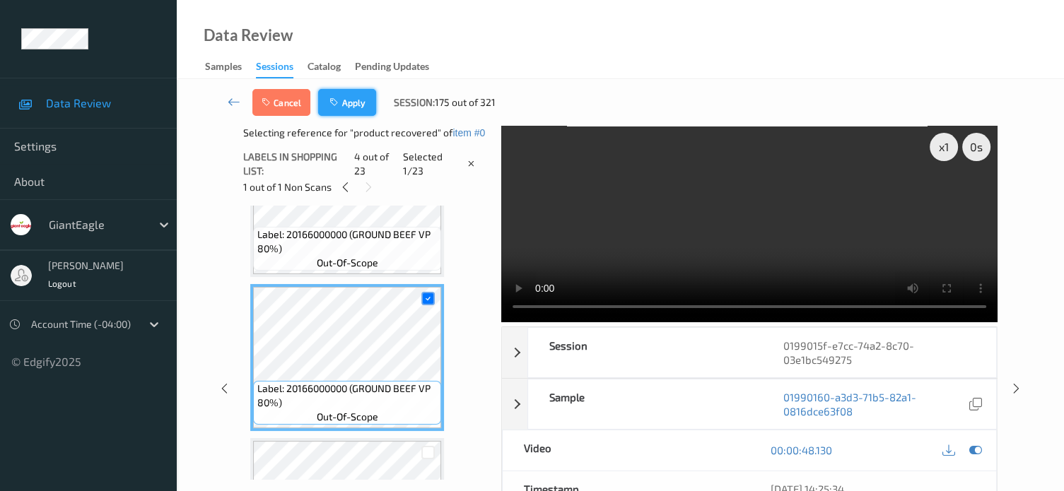
click at [355, 104] on button "Apply" at bounding box center [347, 102] width 58 height 27
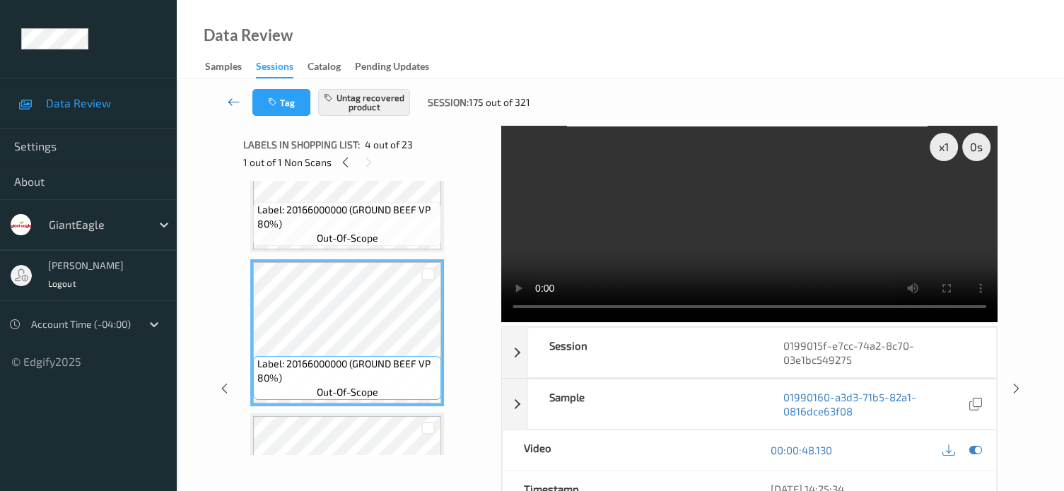
click at [233, 102] on icon at bounding box center [234, 102] width 13 height 14
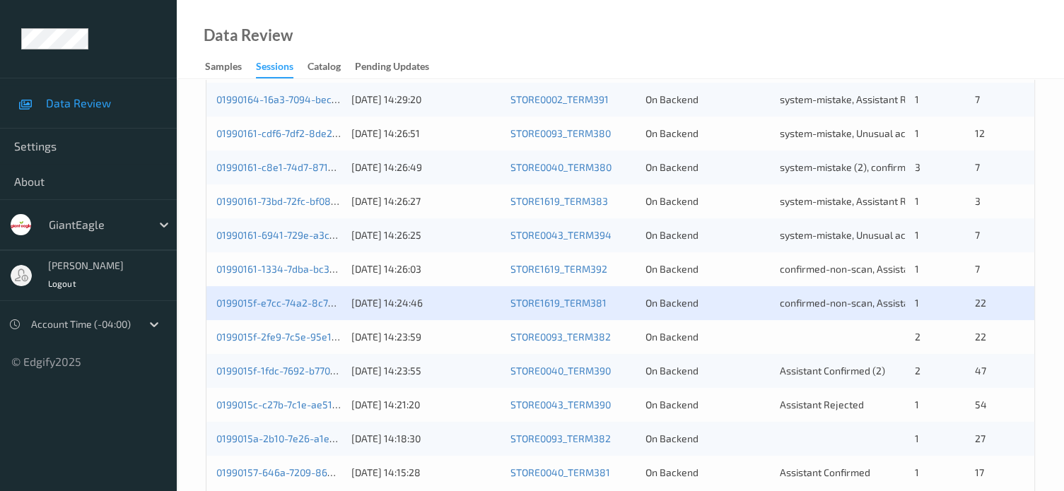
scroll to position [683, 0]
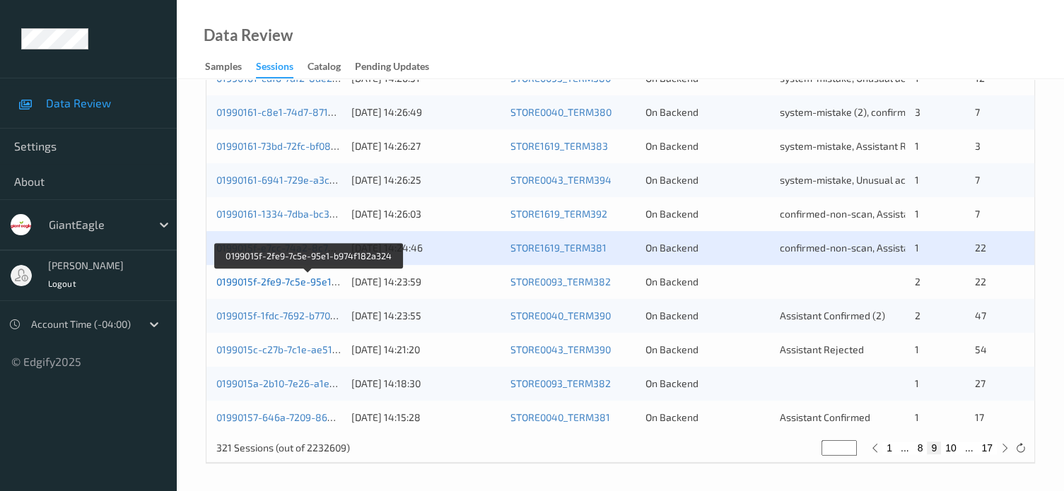
click at [304, 282] on link "0199015f-2fe9-7c5e-95e1-b974f182a324" at bounding box center [308, 282] width 185 height 12
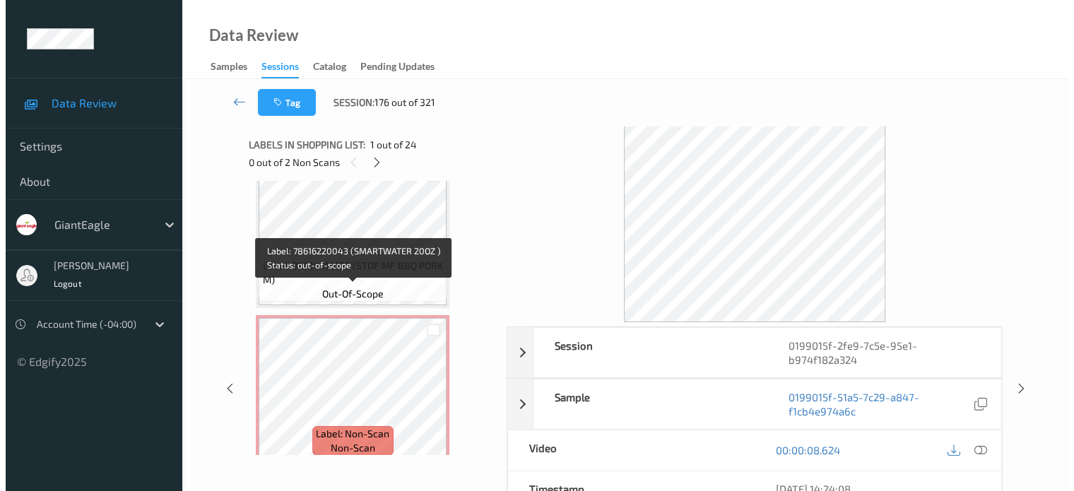
scroll to position [824, 0]
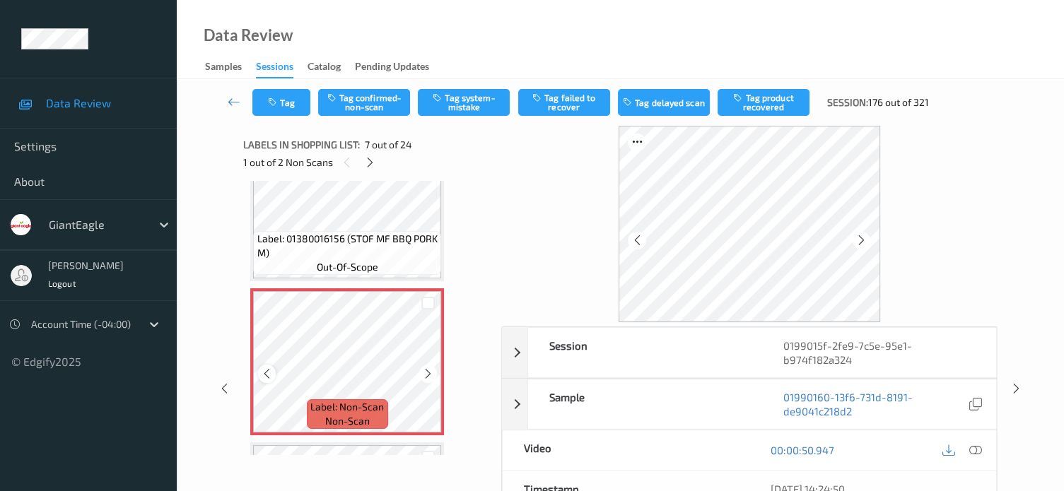
click at [265, 375] on icon at bounding box center [267, 373] width 12 height 13
click at [972, 451] on icon at bounding box center [975, 450] width 13 height 13
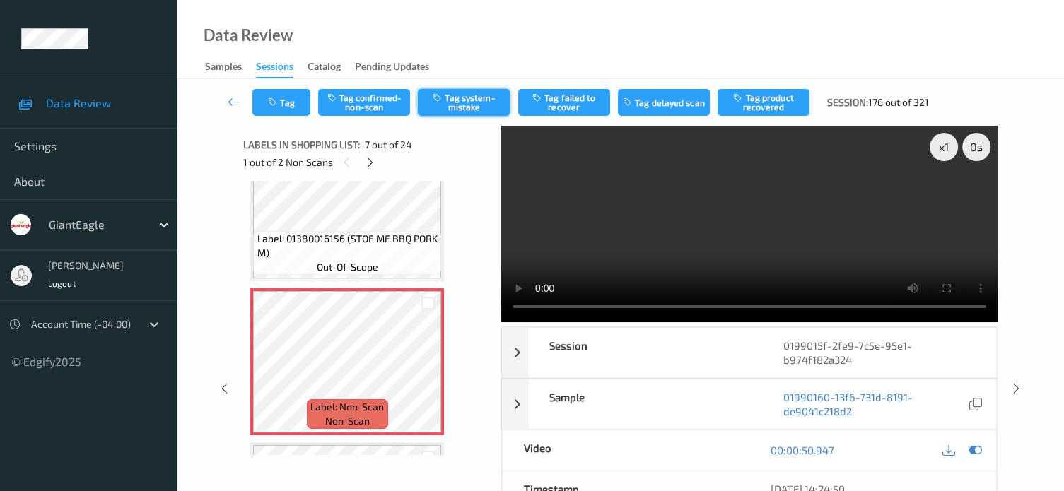
click at [459, 102] on button "Tag system-mistake" at bounding box center [464, 102] width 92 height 27
click at [287, 105] on button "Tag" at bounding box center [281, 102] width 58 height 27
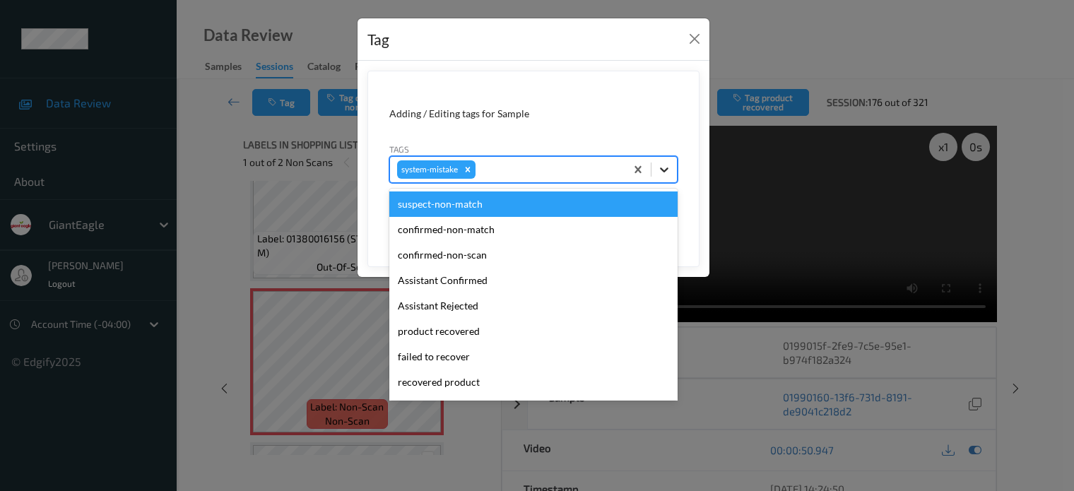
click at [661, 171] on icon at bounding box center [664, 170] width 14 height 14
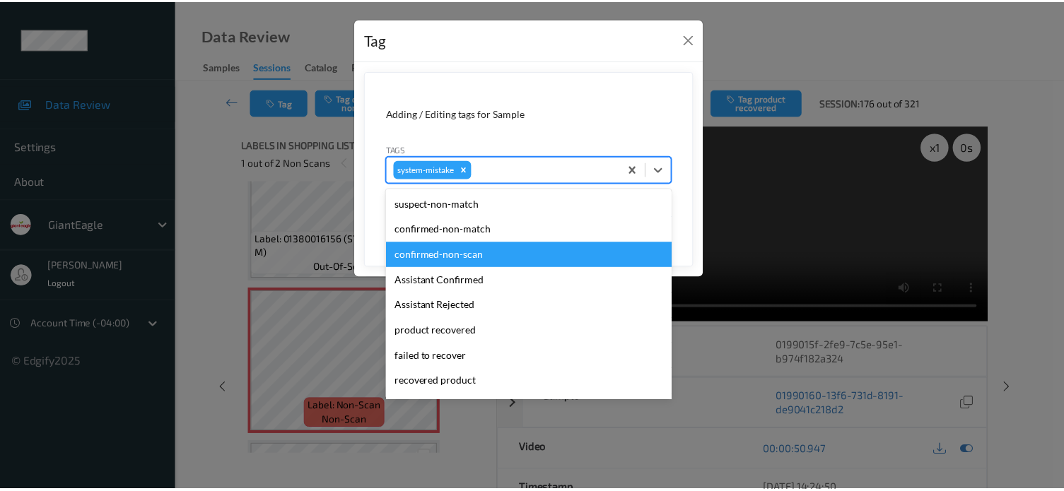
scroll to position [150, 0]
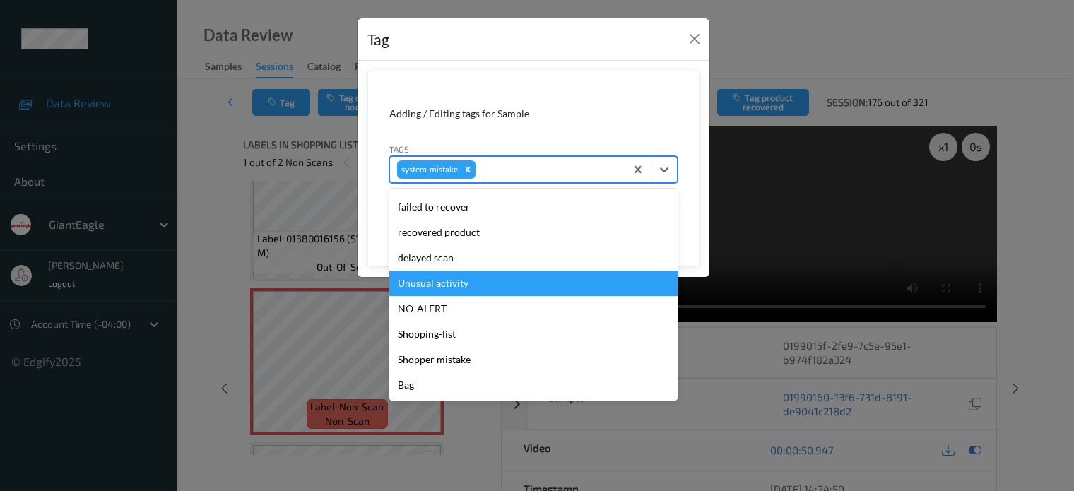
click at [444, 285] on div "Unusual activity" at bounding box center [533, 283] width 288 height 25
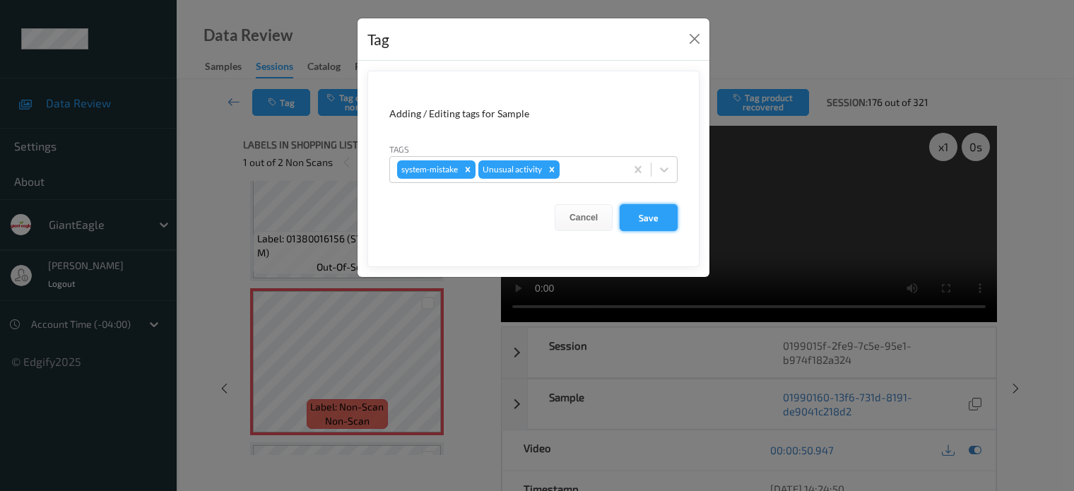
click at [657, 219] on button "Save" at bounding box center [649, 217] width 58 height 27
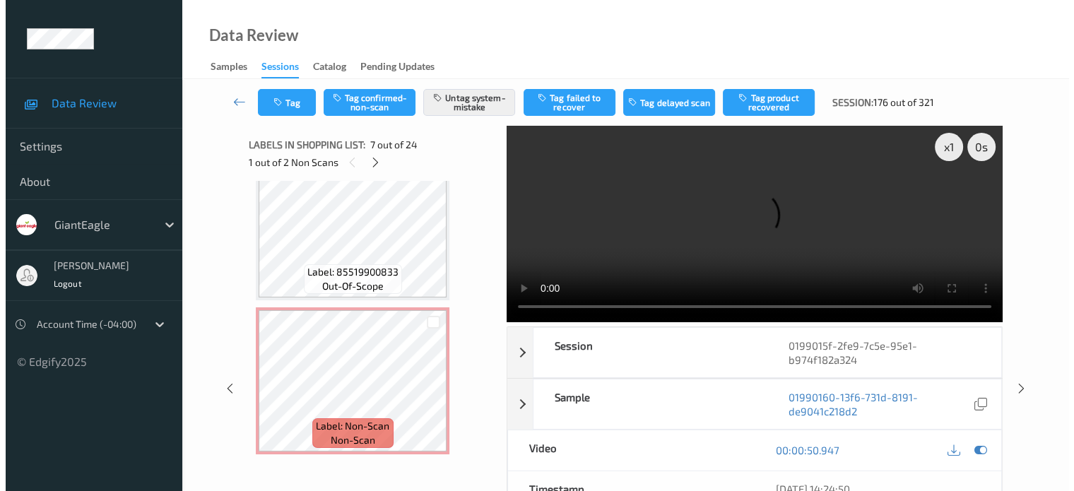
scroll to position [3298, 0]
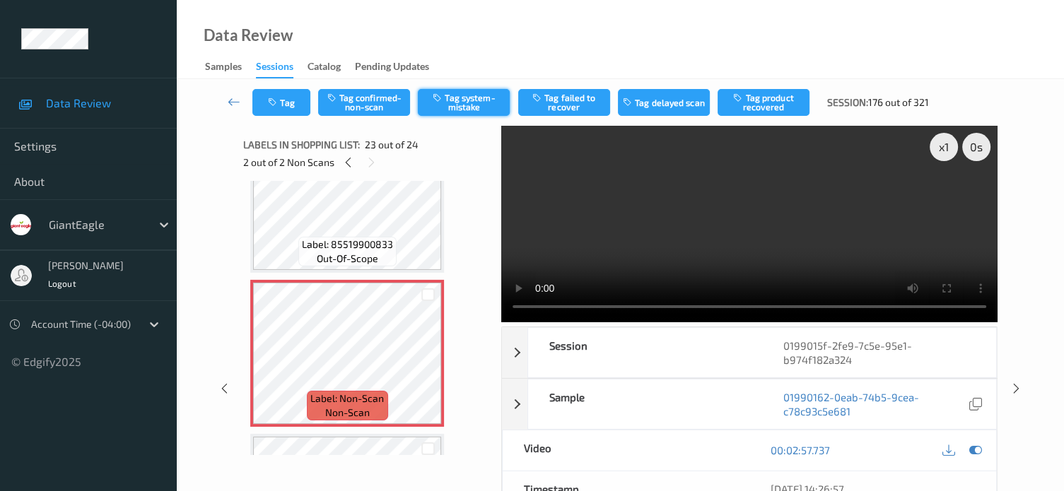
click at [472, 100] on button "Tag system-mistake" at bounding box center [464, 102] width 92 height 27
click at [290, 107] on button "Tag" at bounding box center [281, 102] width 58 height 27
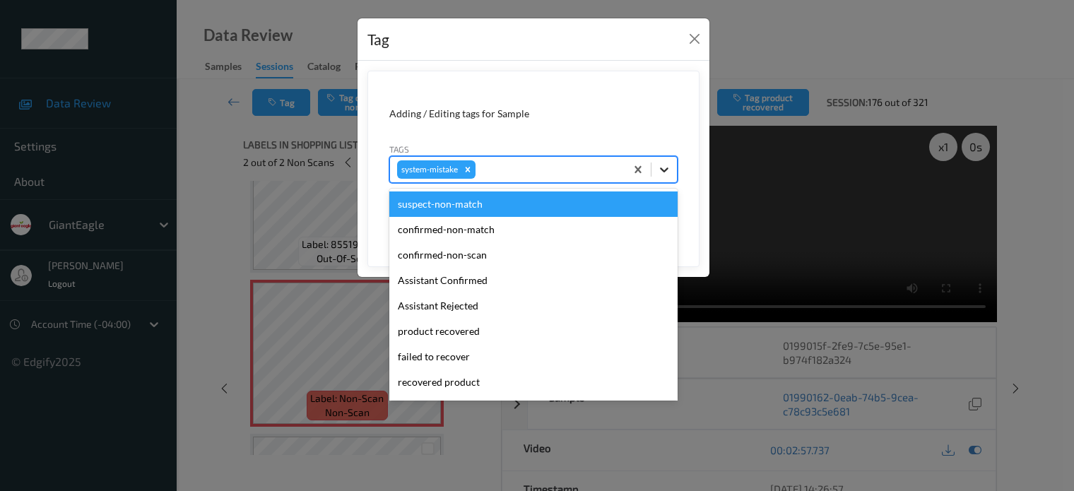
click at [664, 173] on icon at bounding box center [664, 170] width 14 height 14
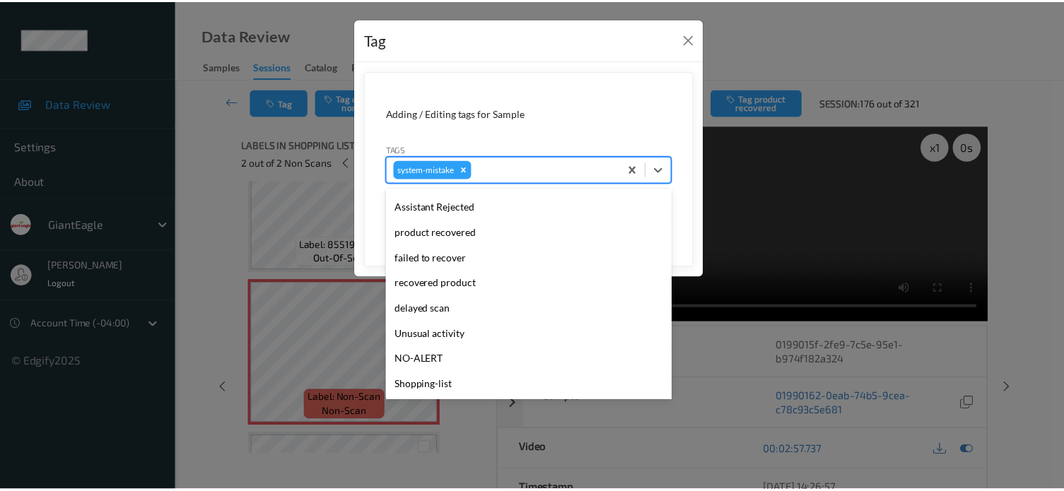
scroll to position [150, 0]
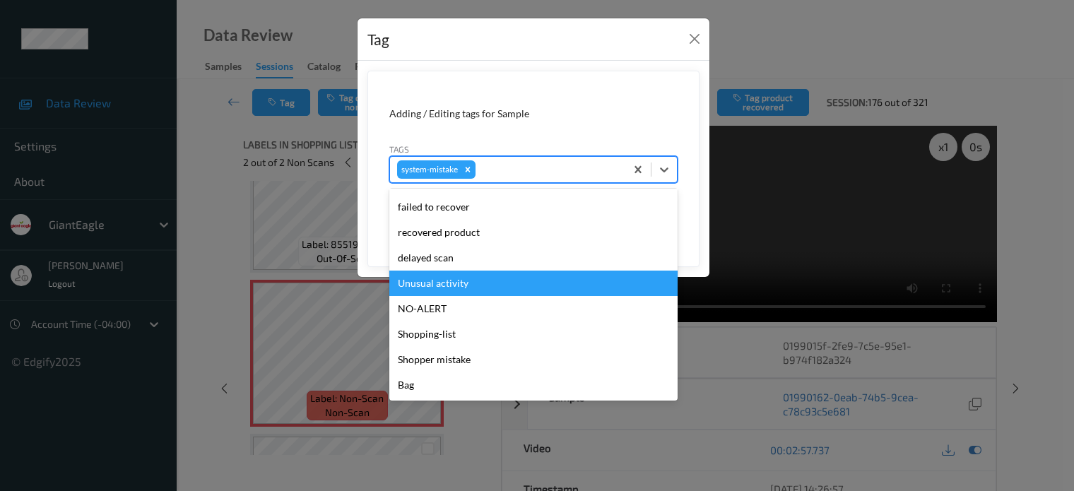
click at [442, 286] on div "Unusual activity" at bounding box center [533, 283] width 288 height 25
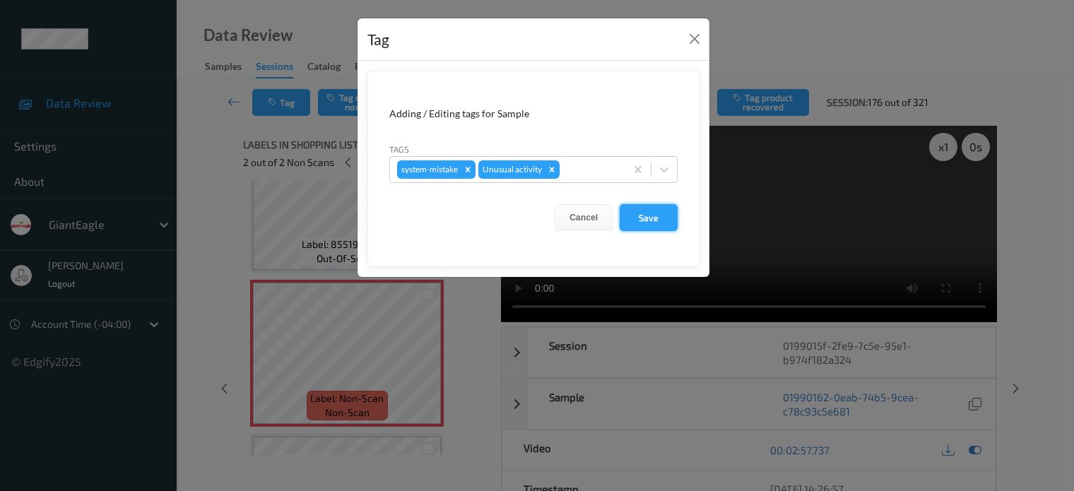
click at [662, 225] on button "Save" at bounding box center [649, 217] width 58 height 27
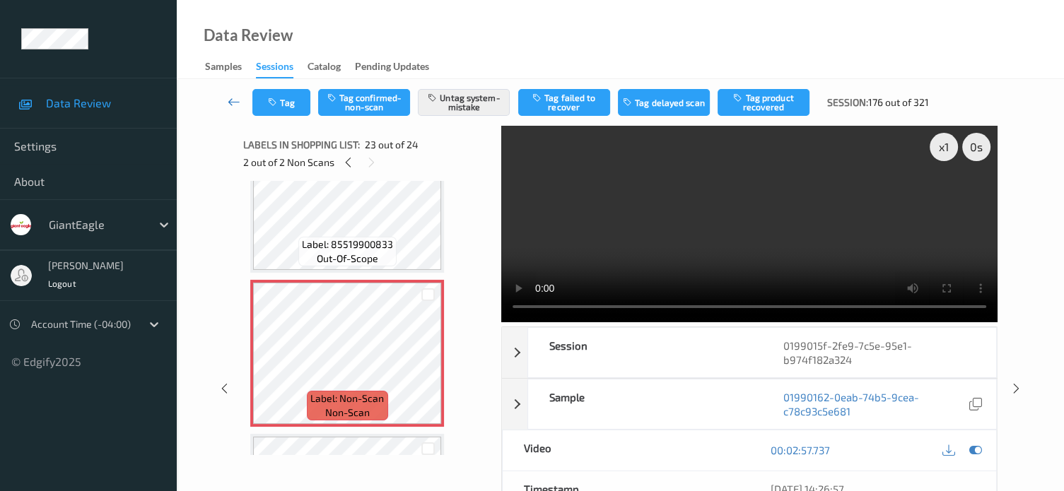
click at [230, 96] on icon at bounding box center [234, 102] width 13 height 14
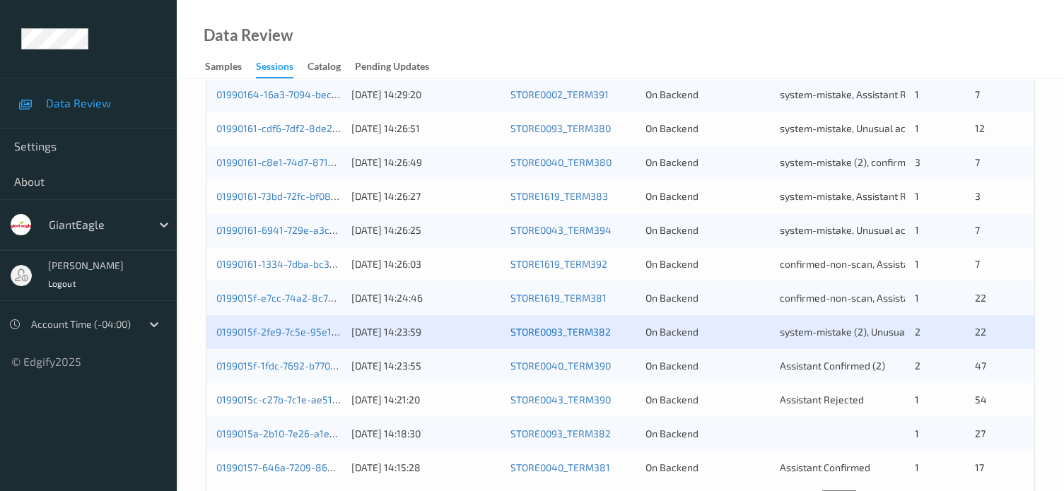
scroll to position [683, 0]
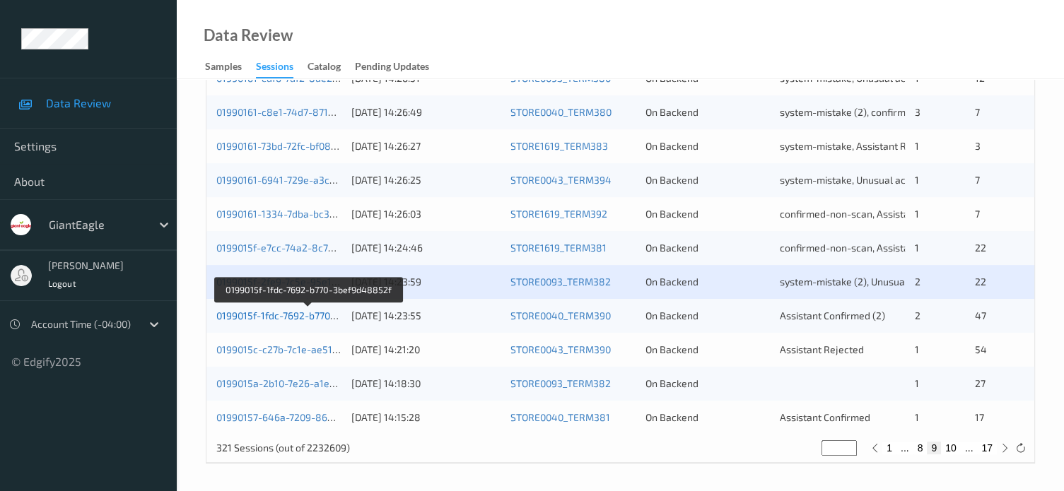
click at [274, 317] on link "0199015f-1fdc-7692-b770-3bef9d48852f" at bounding box center [308, 316] width 184 height 12
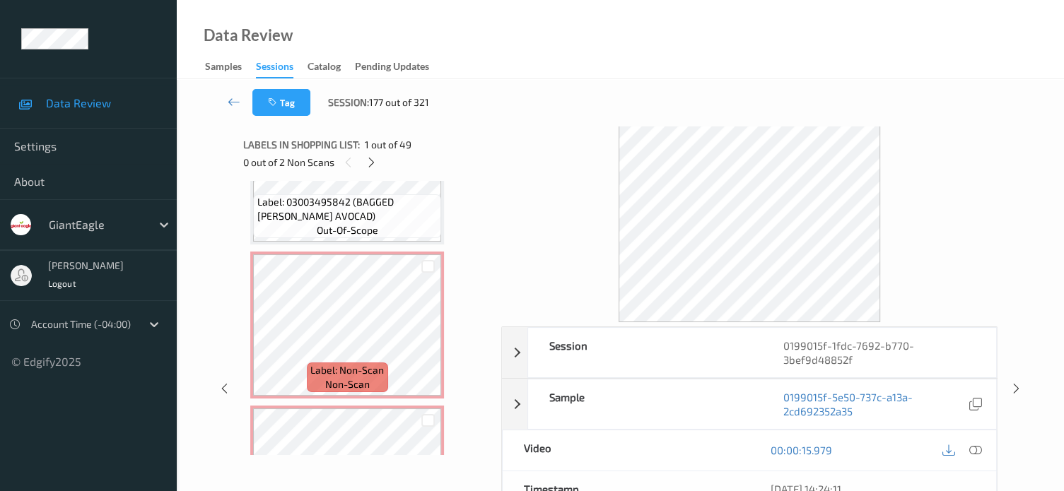
scroll to position [4122, 0]
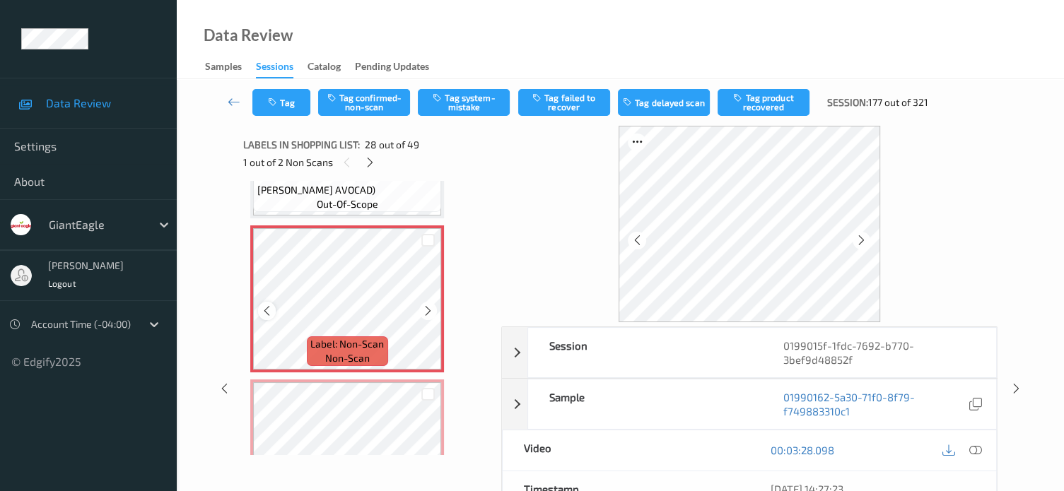
click at [266, 310] on icon at bounding box center [267, 311] width 12 height 13
click at [972, 447] on icon at bounding box center [975, 450] width 13 height 13
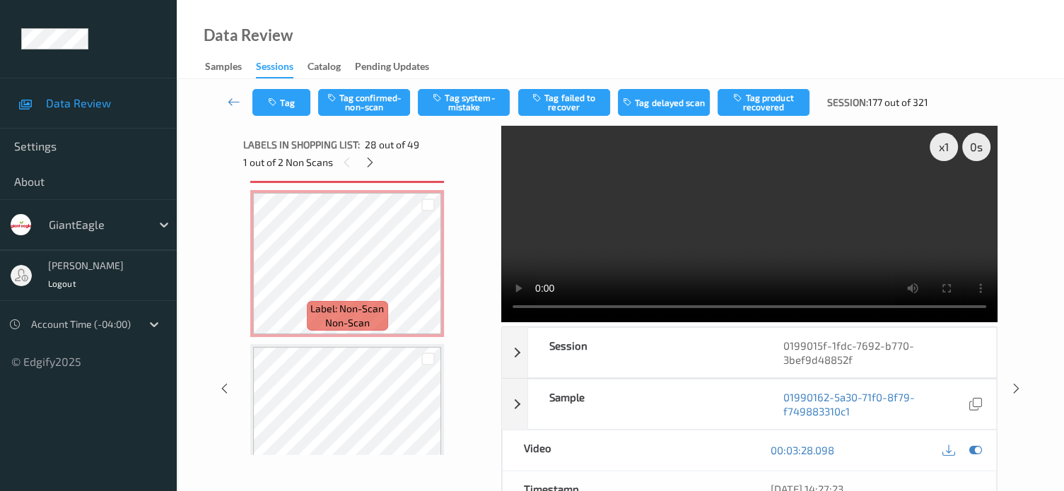
scroll to position [4311, 0]
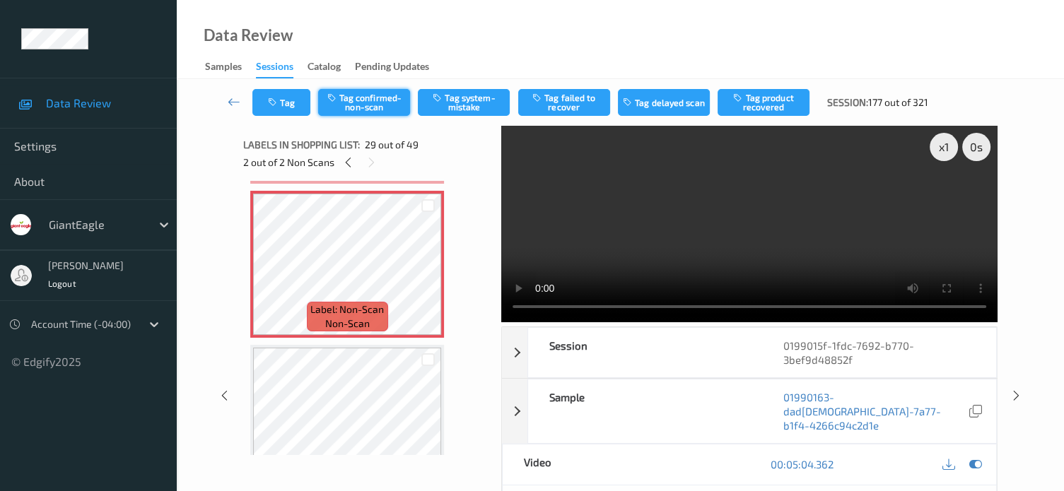
click at [371, 107] on button "Tag confirmed-non-scan" at bounding box center [364, 102] width 92 height 27
click at [367, 98] on div "Tag Tag confirmed-non-scan Tag system-mistake Tag failed to recover Tag delayed…" at bounding box center [620, 372] width 829 height 587
click at [769, 107] on button "Tag product recovered" at bounding box center [763, 102] width 92 height 27
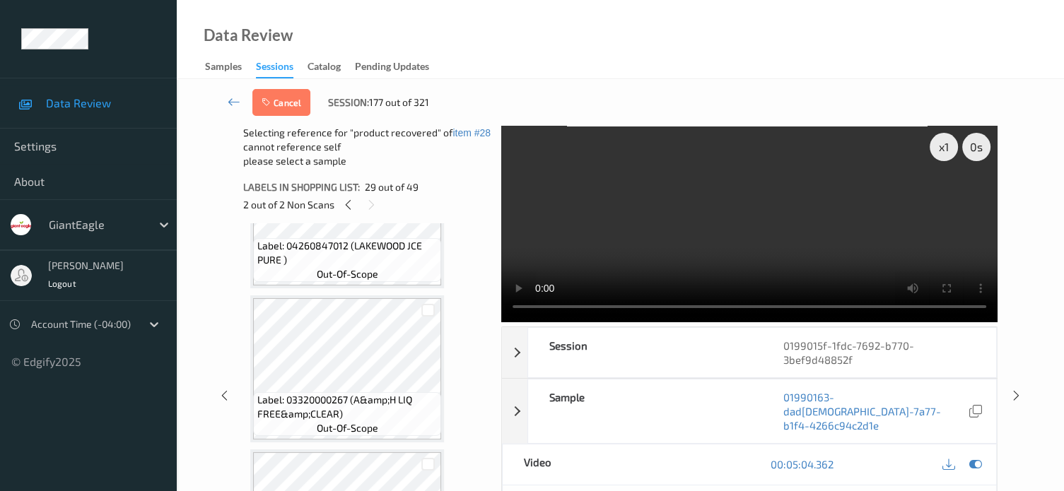
scroll to position [4881, 0]
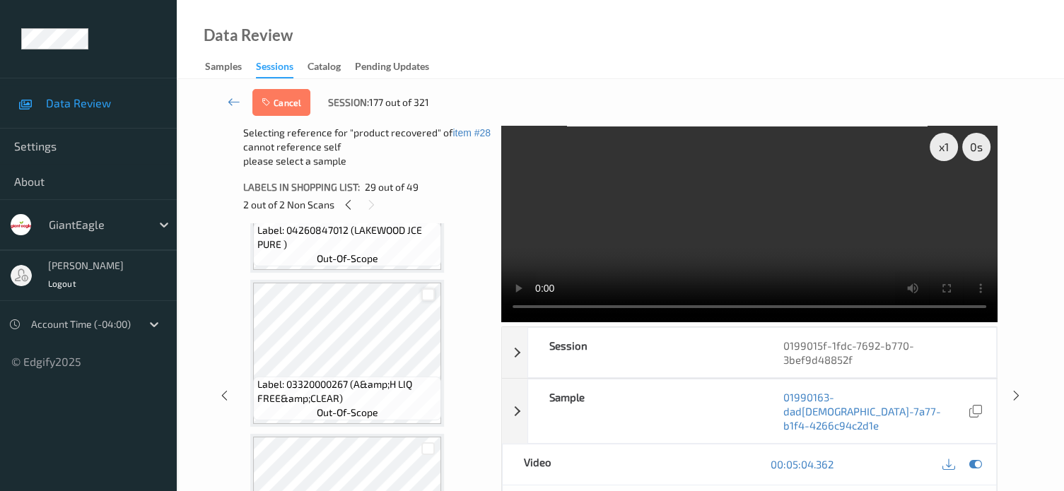
click at [430, 296] on div at bounding box center [427, 294] width 13 height 13
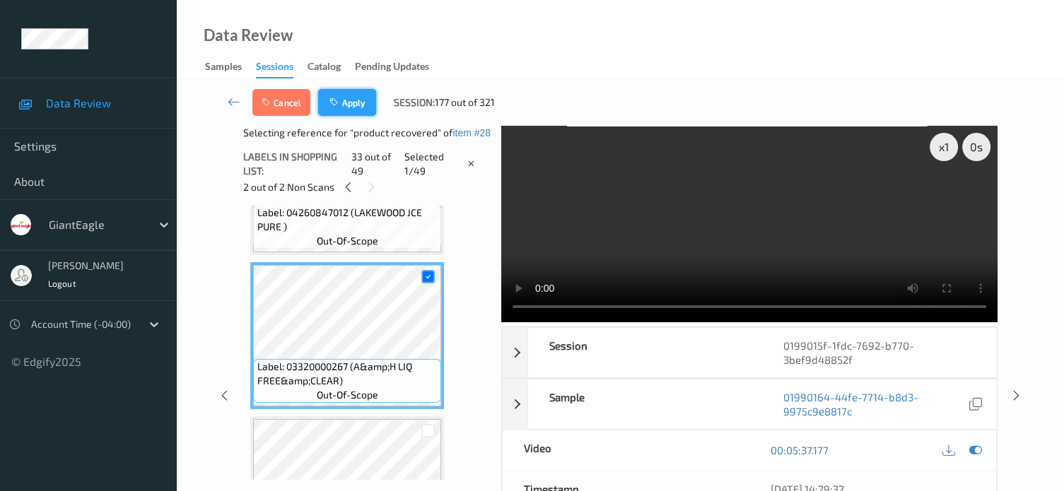
click at [349, 106] on button "Apply" at bounding box center [347, 102] width 58 height 27
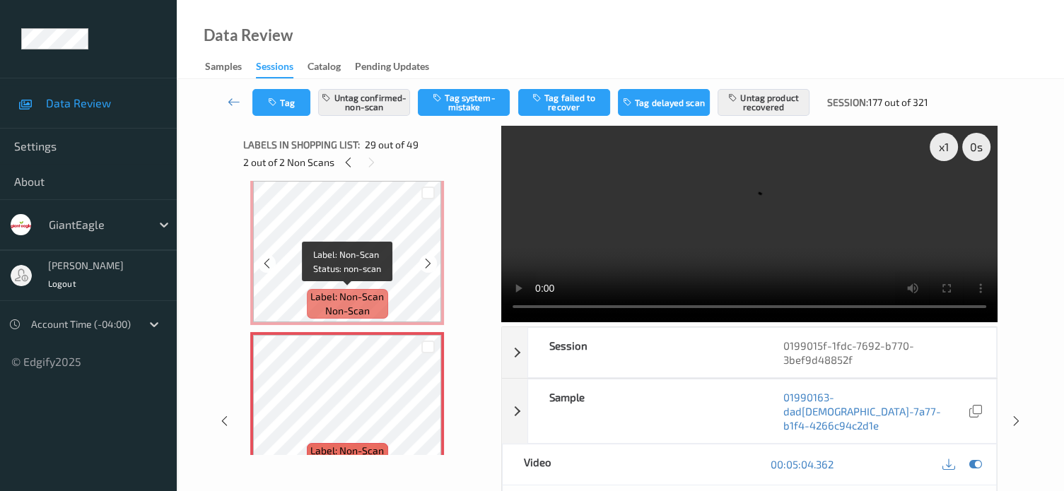
scroll to position [4170, 0]
click at [264, 263] on icon at bounding box center [267, 263] width 12 height 13
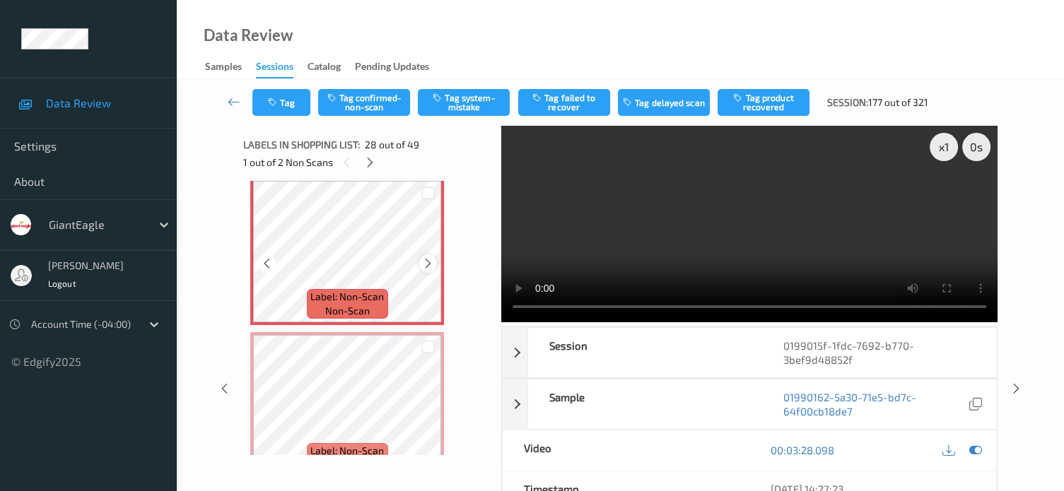
click at [423, 264] on icon at bounding box center [428, 263] width 12 height 13
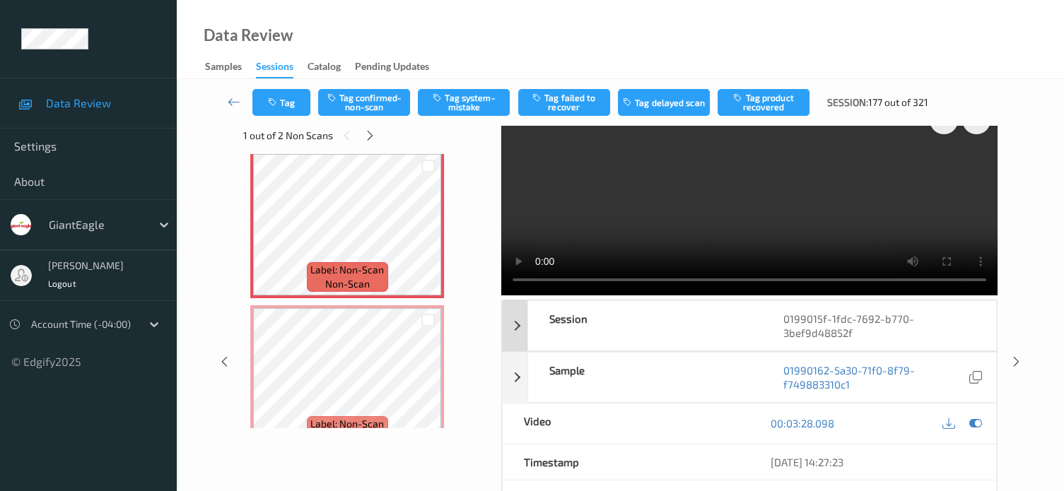
scroll to position [0, 0]
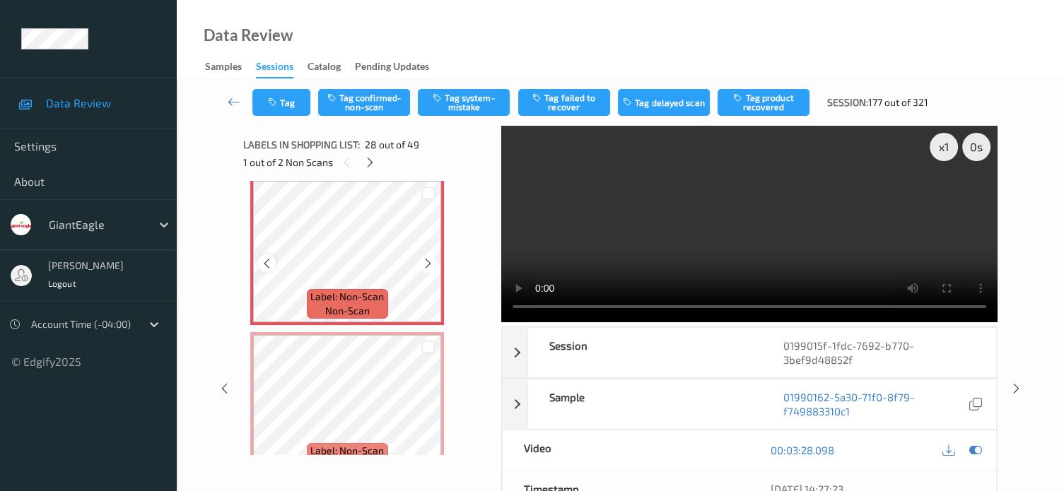
click at [269, 257] on div at bounding box center [267, 263] width 18 height 18
click at [369, 98] on button "Tag confirmed-non-scan" at bounding box center [364, 102] width 92 height 27
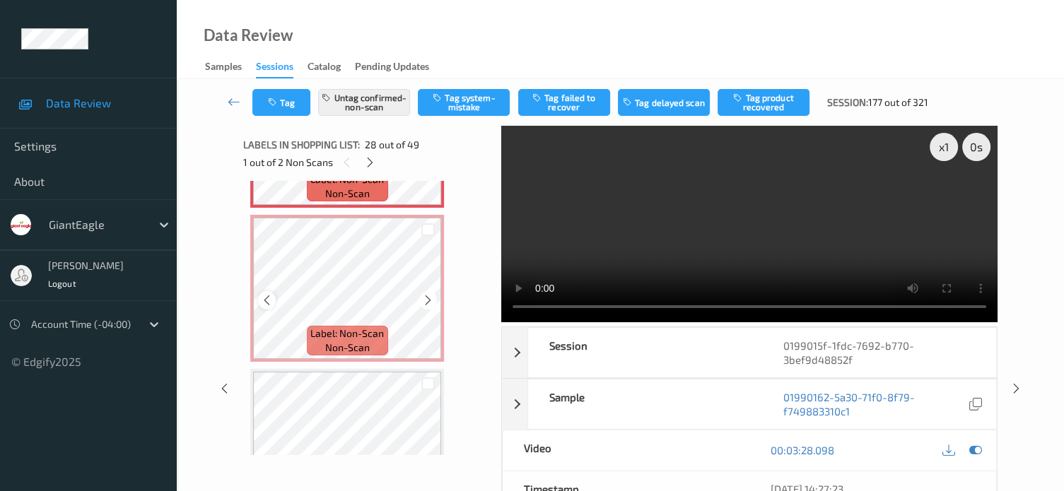
click at [270, 305] on icon at bounding box center [267, 300] width 12 height 13
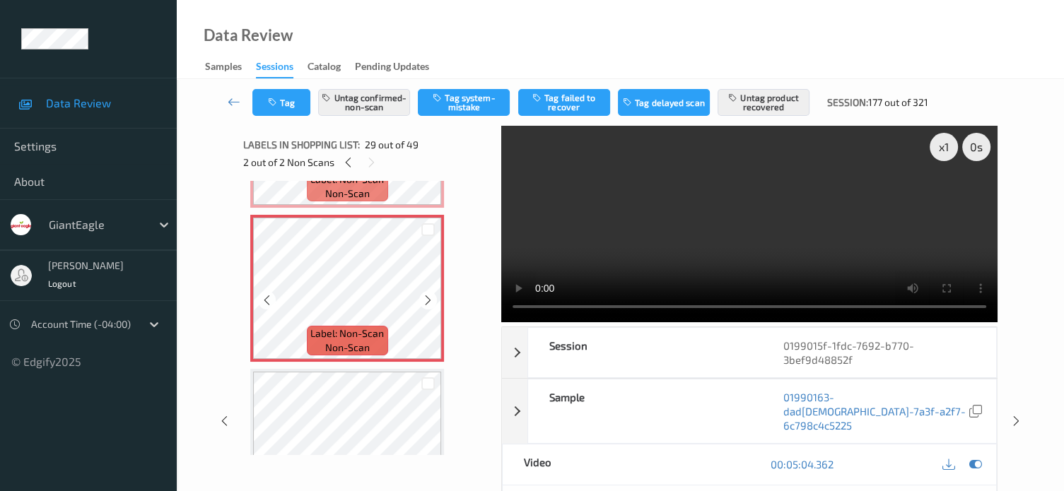
click at [270, 305] on icon at bounding box center [267, 300] width 12 height 13
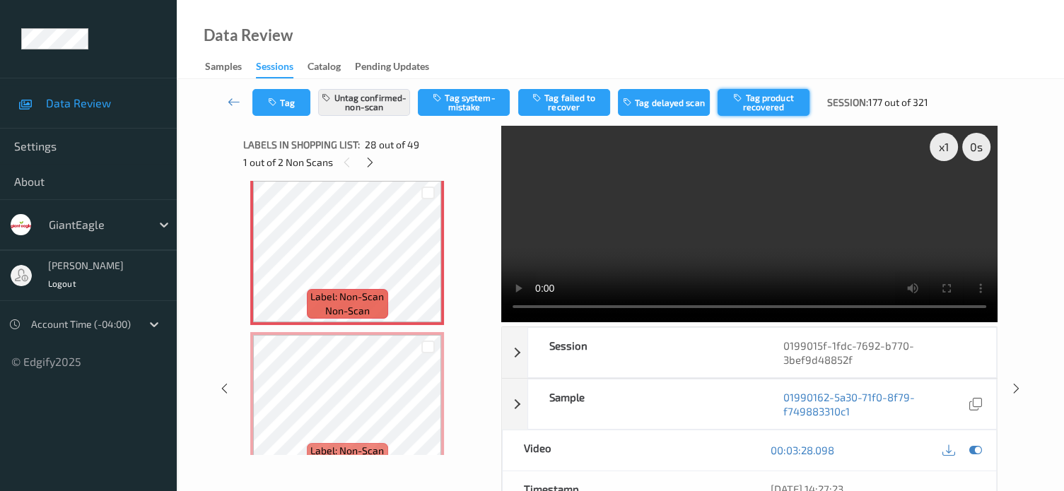
click at [767, 102] on button "Tag product recovered" at bounding box center [763, 102] width 92 height 27
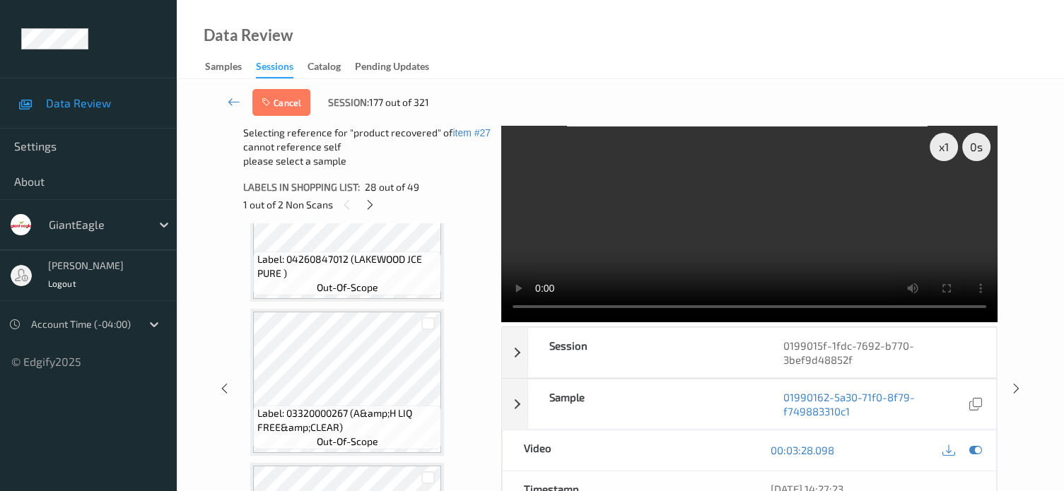
scroll to position [4876, 0]
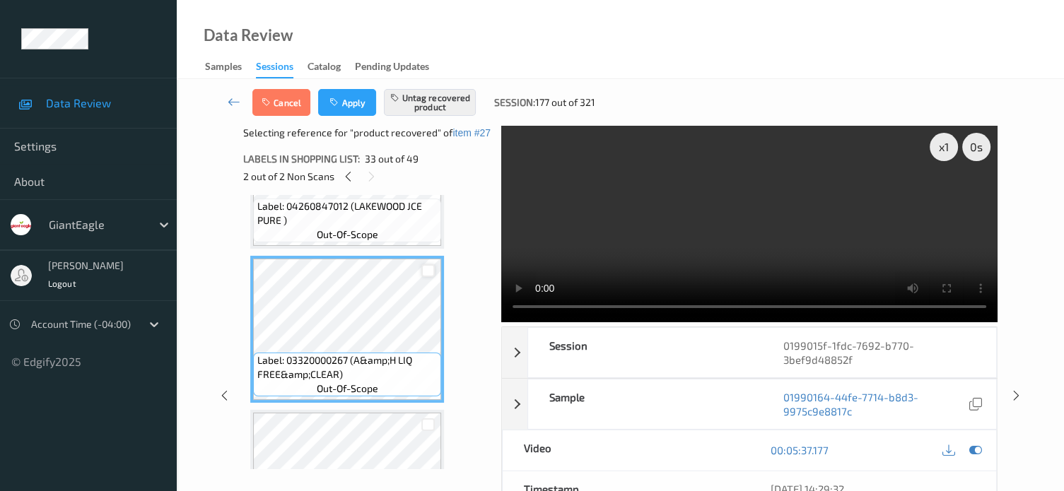
click at [430, 268] on div at bounding box center [427, 270] width 13 height 13
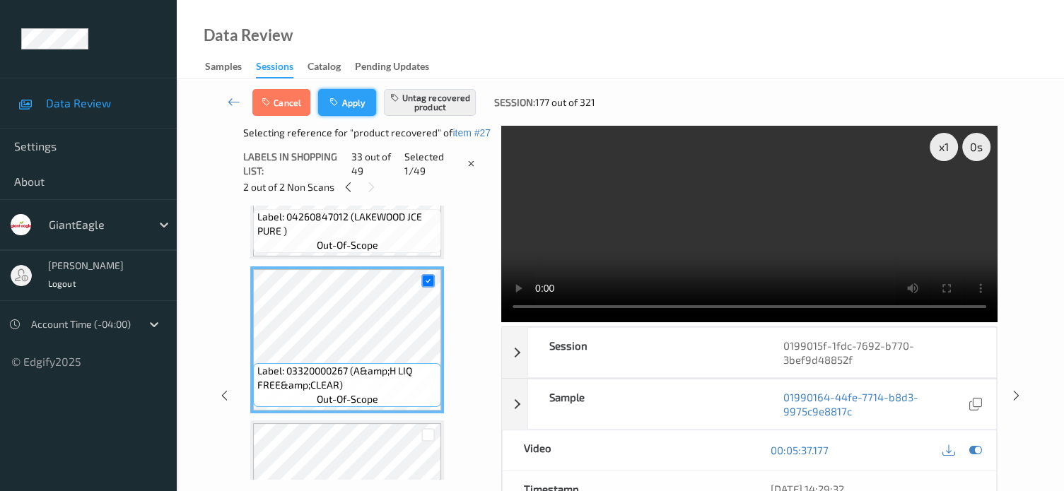
click at [346, 98] on button "Apply" at bounding box center [347, 102] width 58 height 27
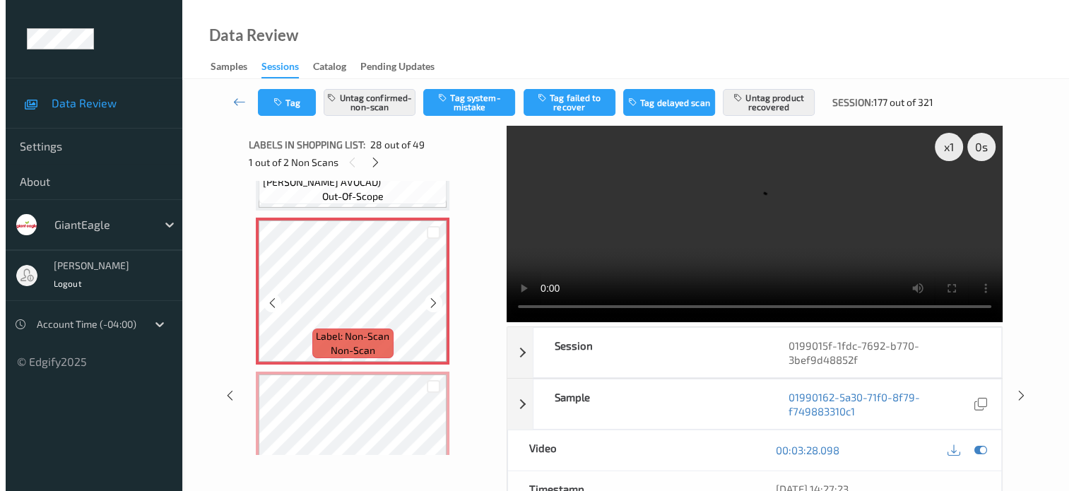
scroll to position [4249, 0]
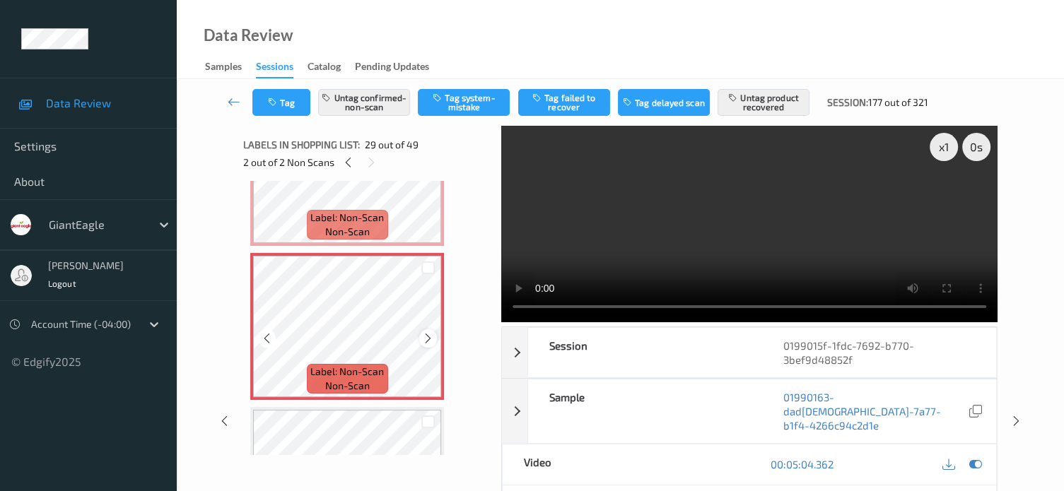
click at [428, 341] on icon at bounding box center [428, 338] width 12 height 13
click at [376, 110] on button "Untag confirmed-non-scan" at bounding box center [364, 102] width 92 height 27
click at [774, 105] on button "Untag product recovered" at bounding box center [763, 102] width 92 height 27
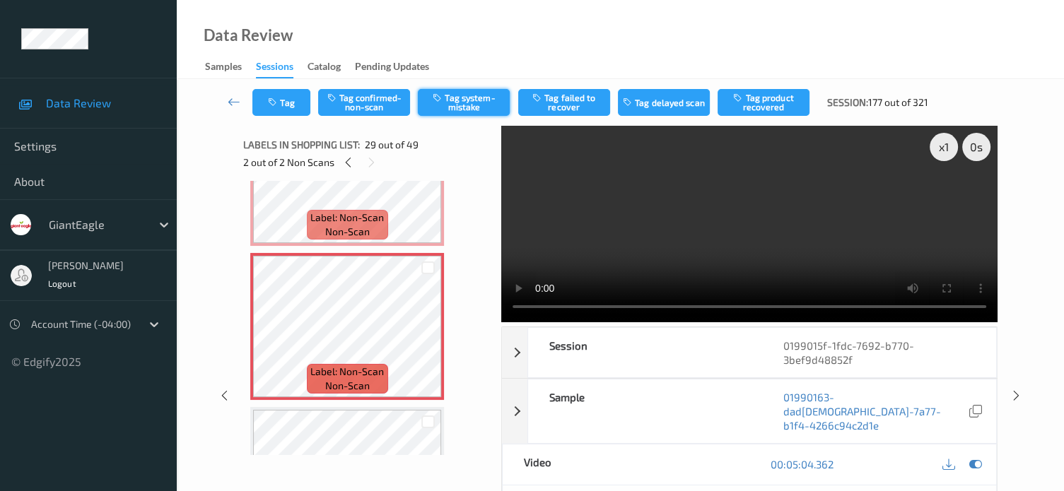
click at [468, 104] on button "Tag system-mistake" at bounding box center [464, 102] width 92 height 27
click at [286, 107] on button "Tag" at bounding box center [281, 102] width 58 height 27
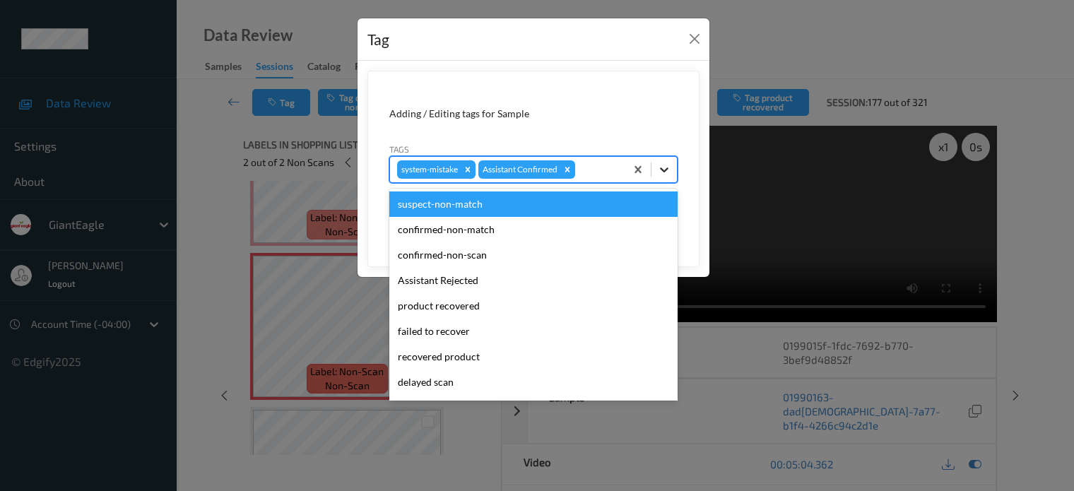
click at [664, 170] on icon at bounding box center [664, 169] width 8 height 5
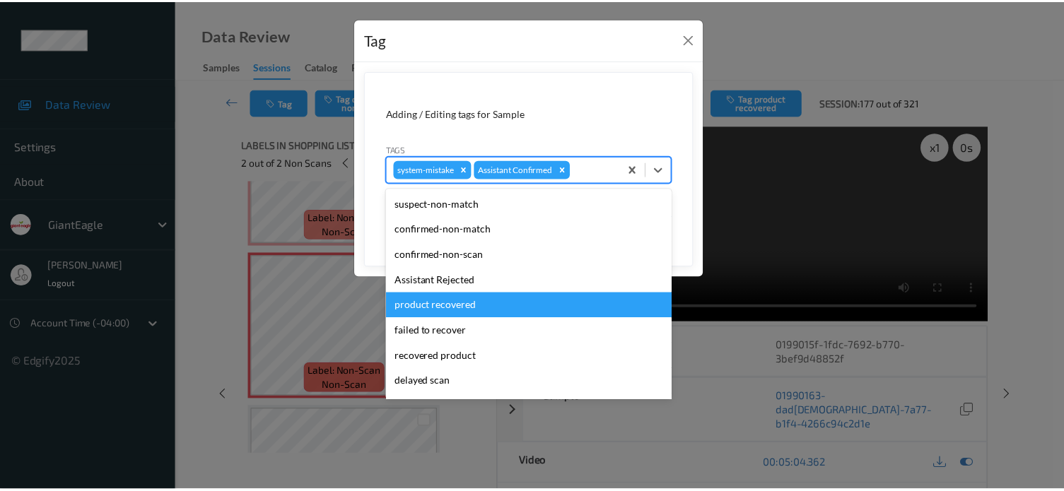
scroll to position [124, 0]
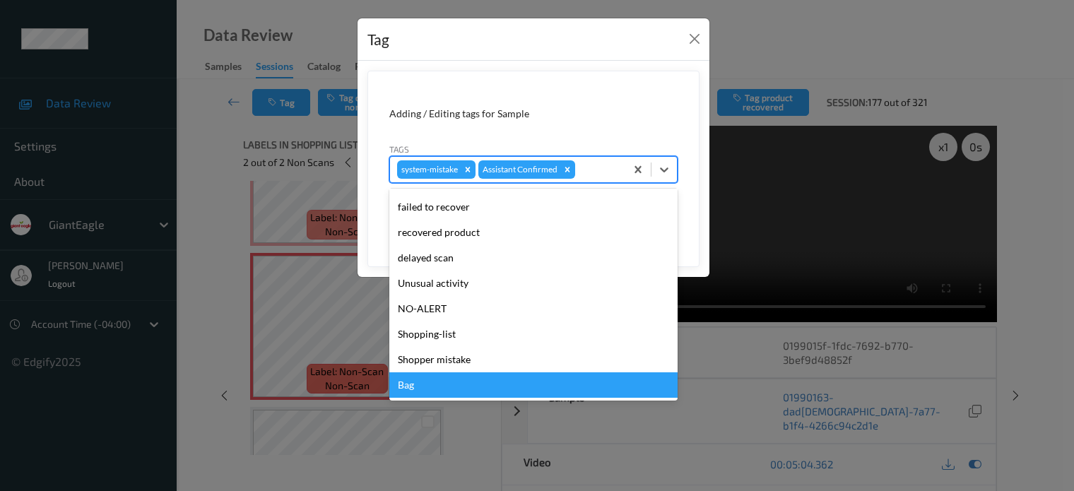
click at [411, 389] on div "Bag" at bounding box center [533, 384] width 288 height 25
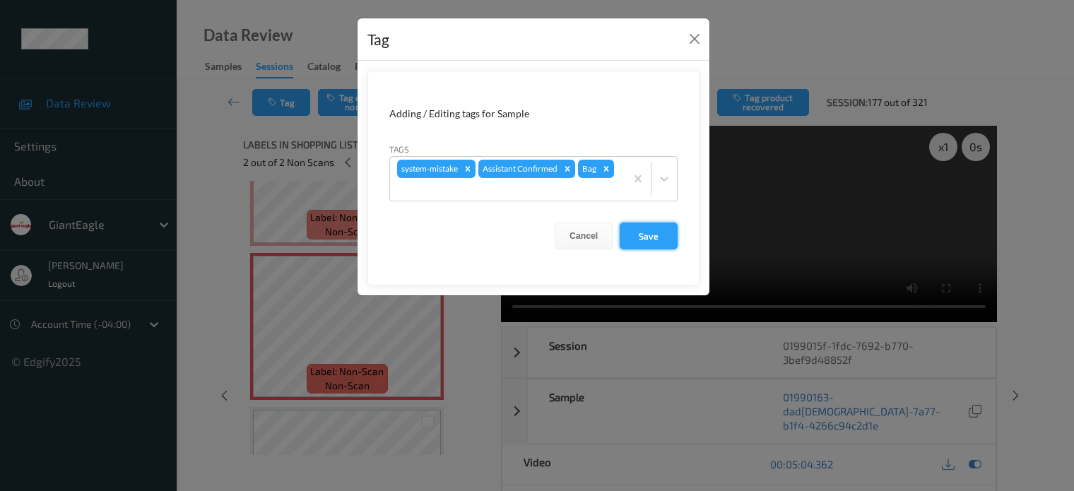
click at [654, 237] on button "Save" at bounding box center [649, 236] width 58 height 27
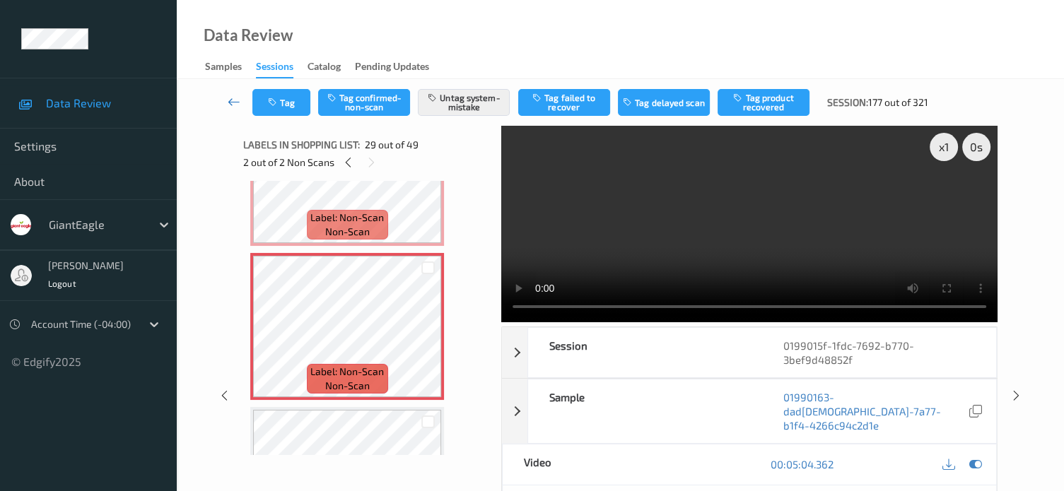
click at [233, 96] on icon at bounding box center [234, 102] width 13 height 14
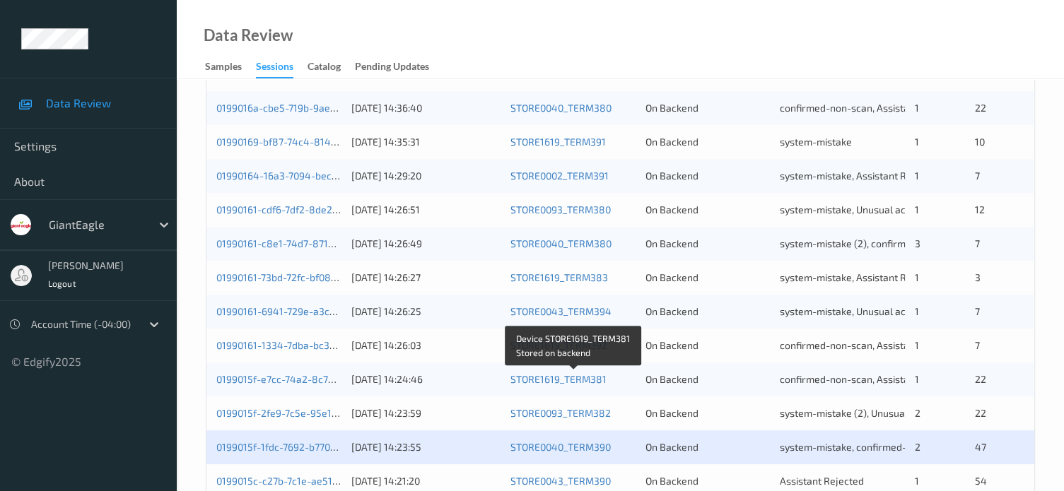
scroll to position [683, 0]
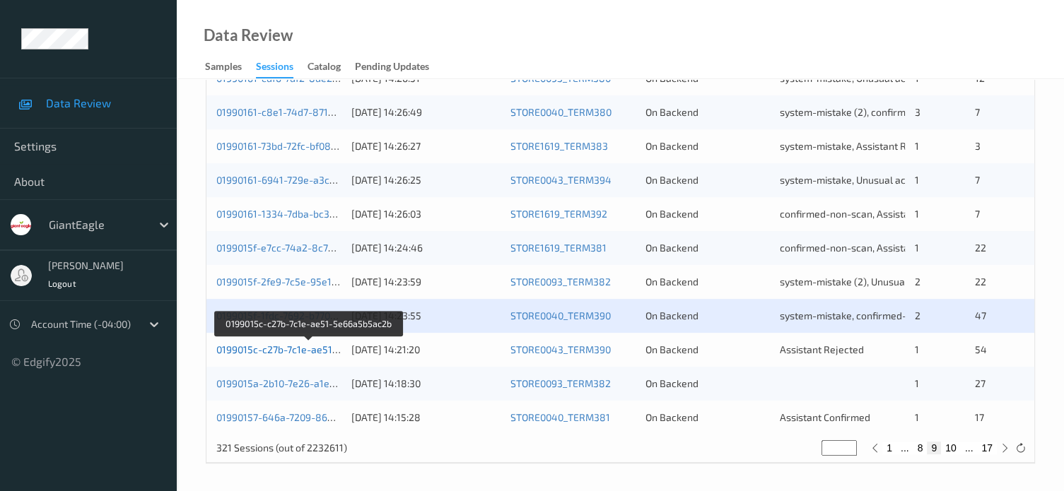
click at [293, 353] on link "0199015c-c27b-7c1e-ae51-5e66a5b5ac2b" at bounding box center [309, 349] width 187 height 12
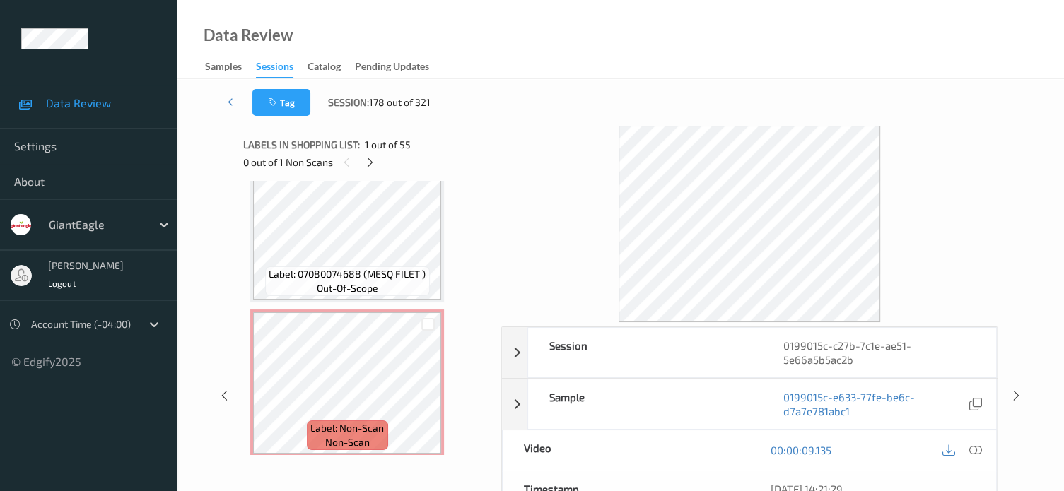
scroll to position [2035, 0]
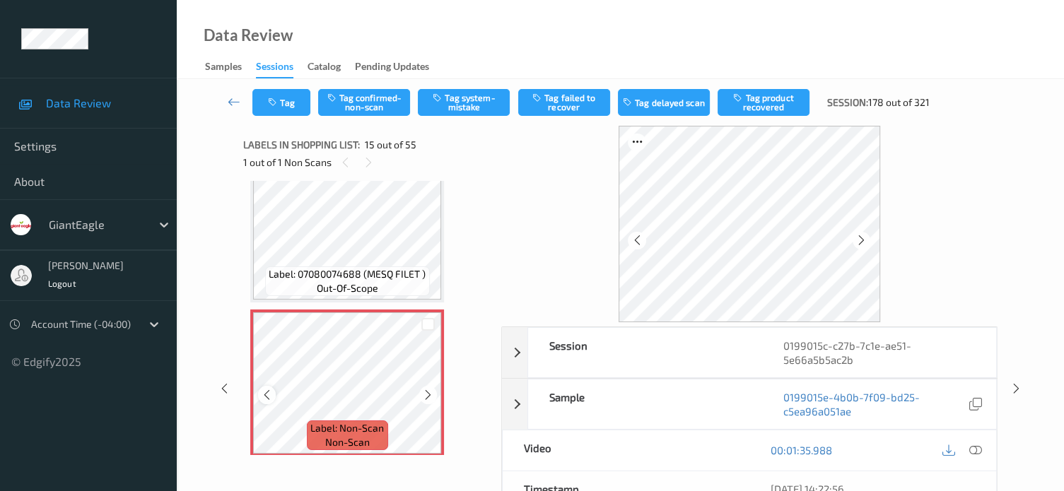
click at [273, 398] on div at bounding box center [267, 395] width 18 height 18
click at [973, 445] on icon at bounding box center [975, 450] width 13 height 13
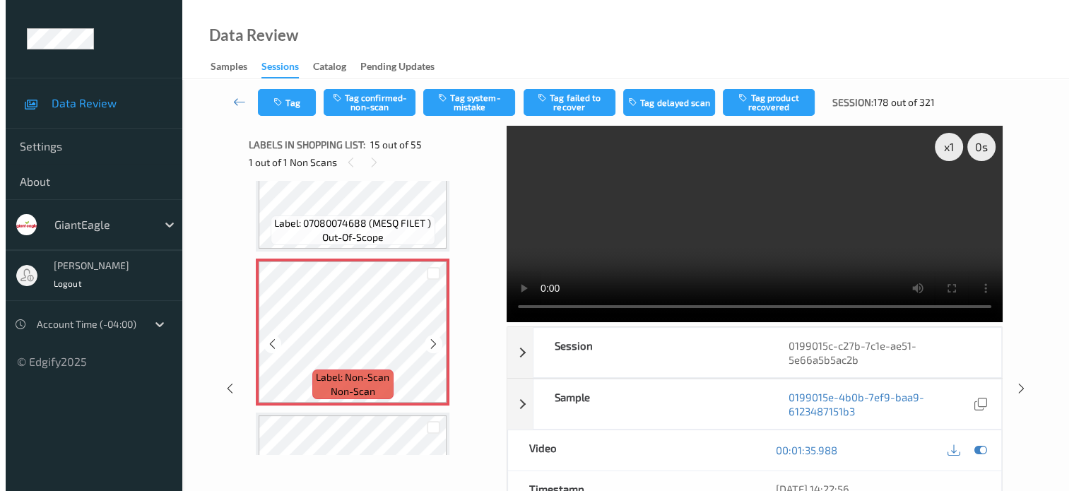
scroll to position [2086, 0]
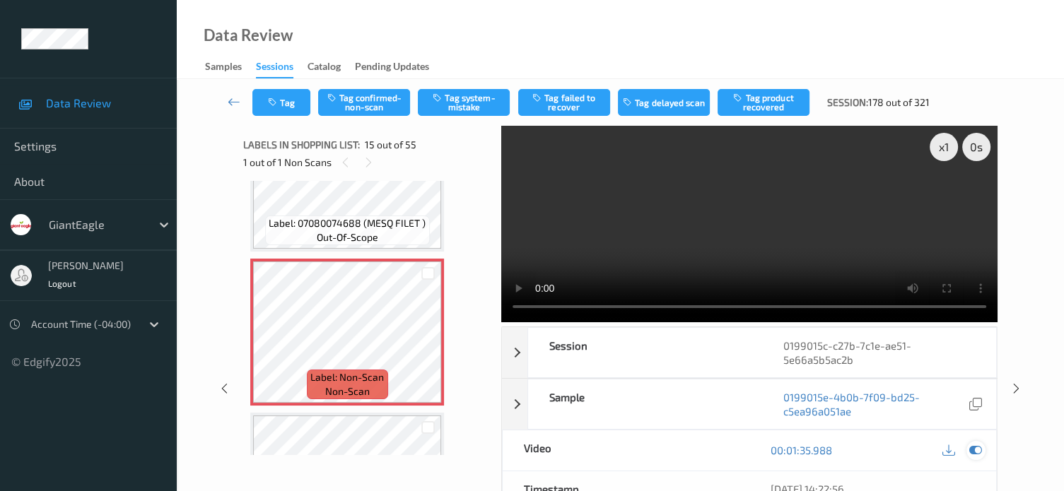
click at [974, 449] on icon at bounding box center [975, 450] width 13 height 13
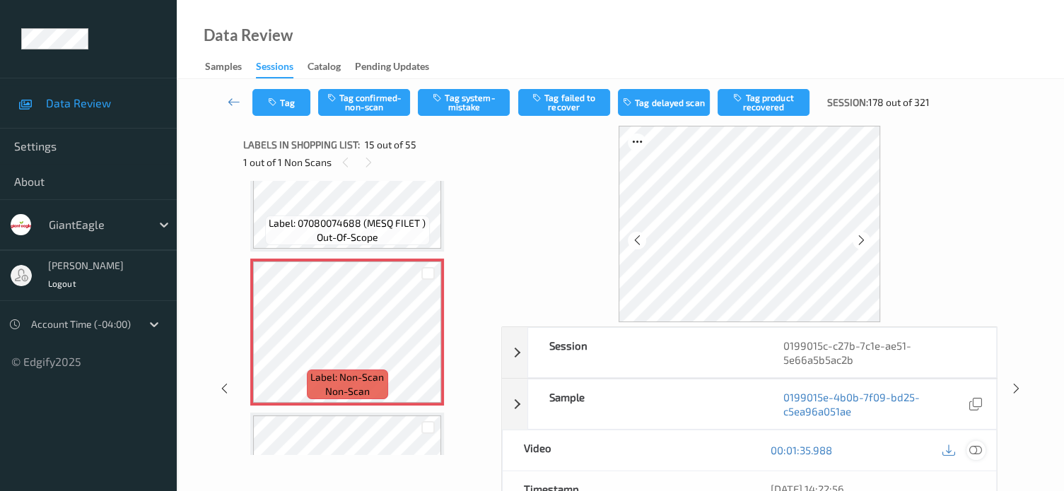
click at [974, 449] on icon at bounding box center [975, 450] width 13 height 13
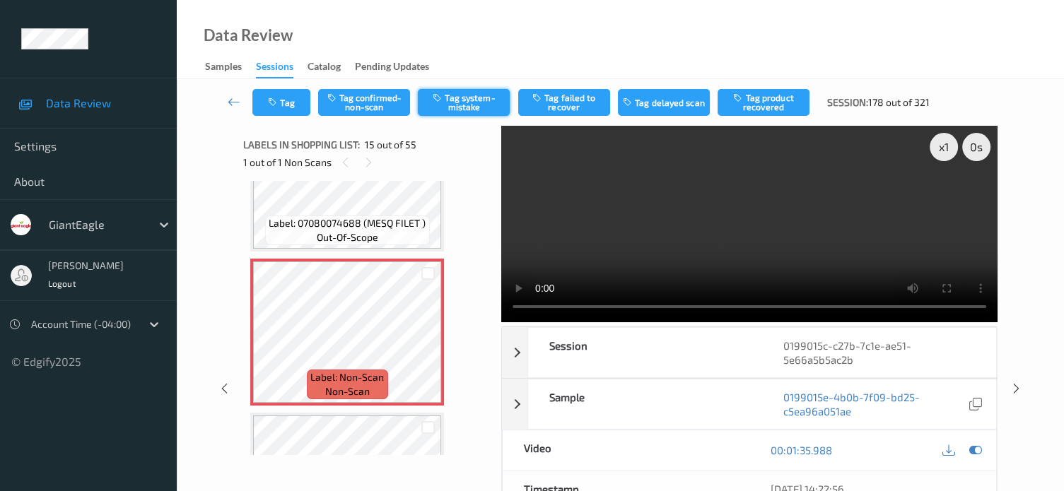
click at [457, 106] on button "Tag system-mistake" at bounding box center [464, 102] width 92 height 27
click at [288, 98] on button "Tag" at bounding box center [281, 102] width 58 height 27
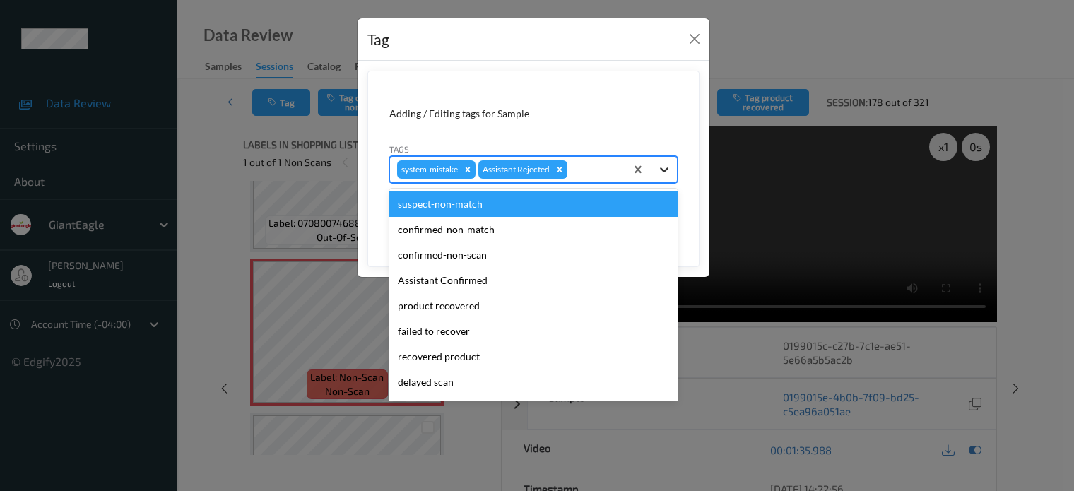
click at [662, 170] on icon at bounding box center [664, 169] width 8 height 5
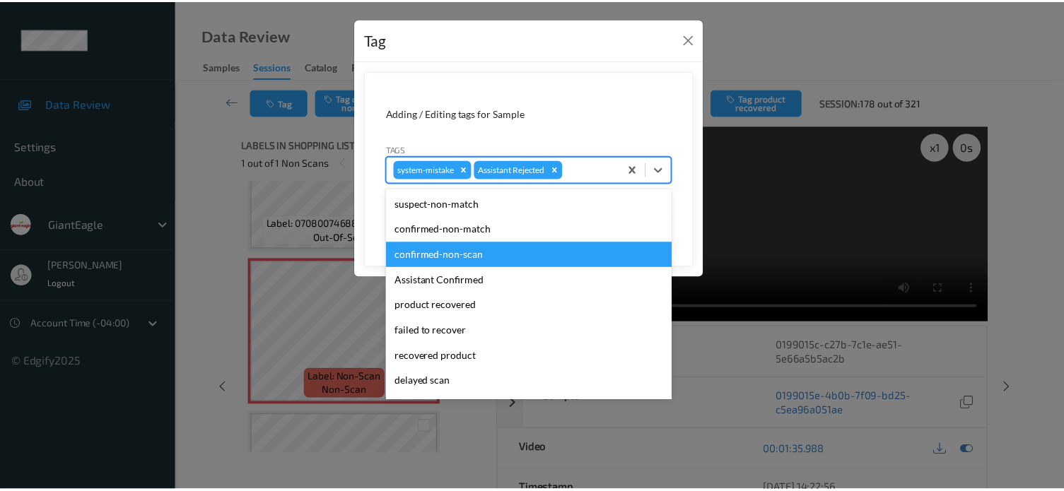
scroll to position [117, 0]
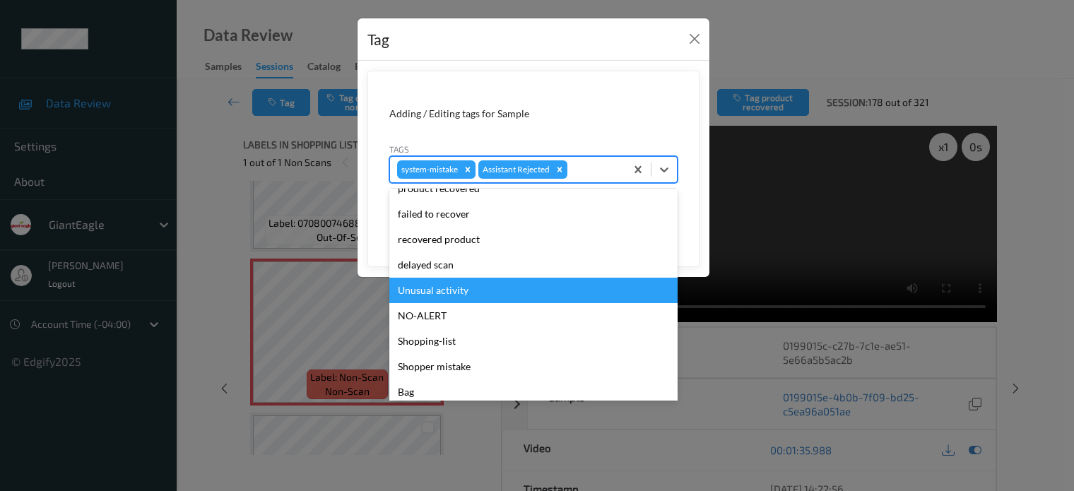
click at [433, 290] on div "Unusual activity" at bounding box center [533, 290] width 288 height 25
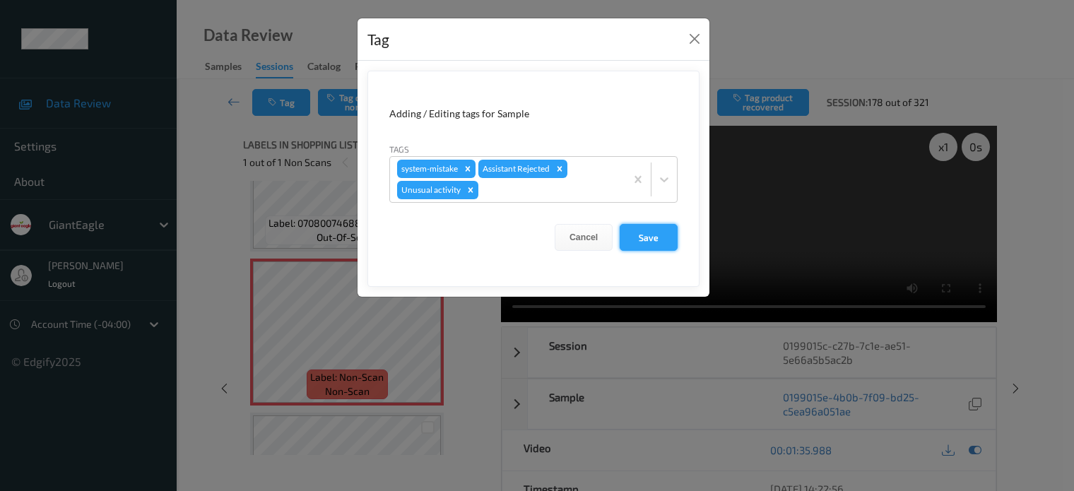
click at [636, 236] on button "Save" at bounding box center [649, 237] width 58 height 27
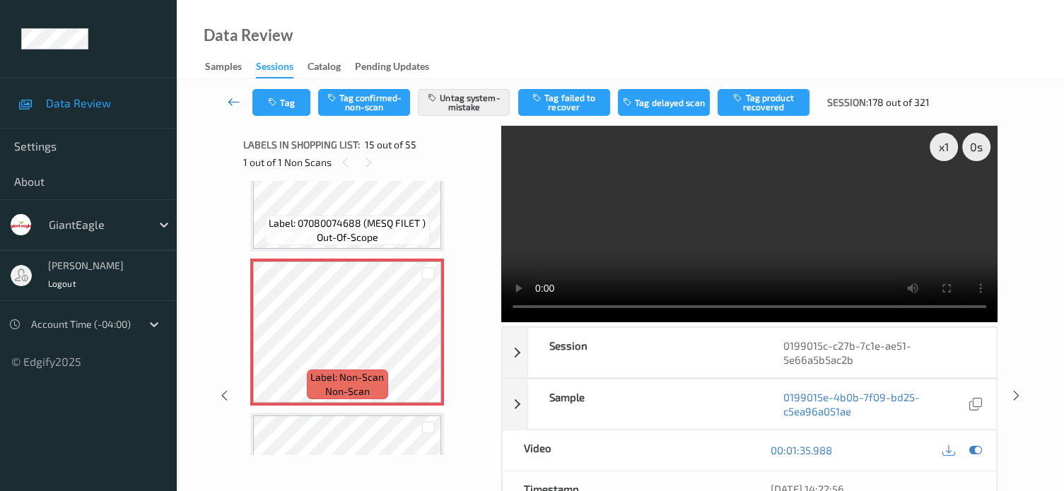
click at [230, 102] on icon at bounding box center [234, 102] width 13 height 14
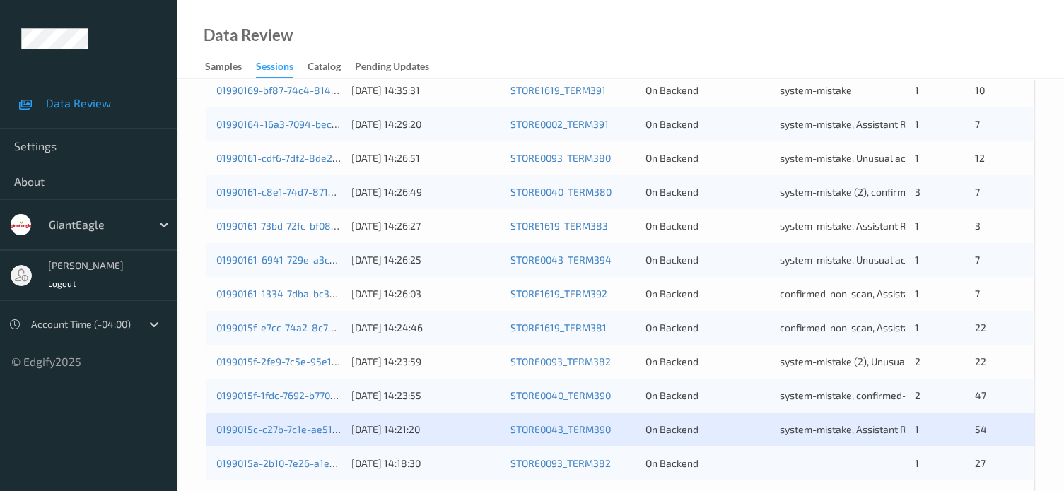
scroll to position [683, 0]
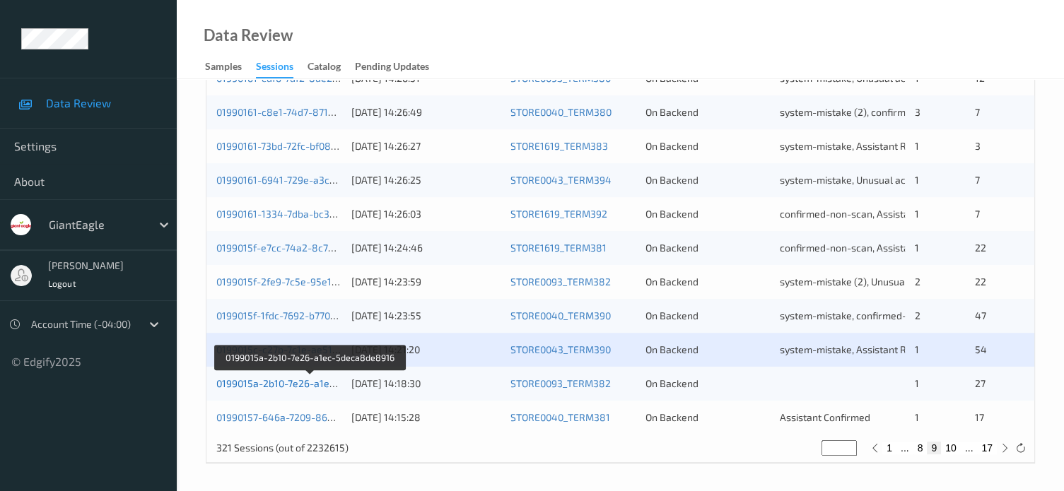
click at [286, 384] on link "0199015a-2b10-7e26-a1ec-5deca8de8916" at bounding box center [310, 383] width 189 height 12
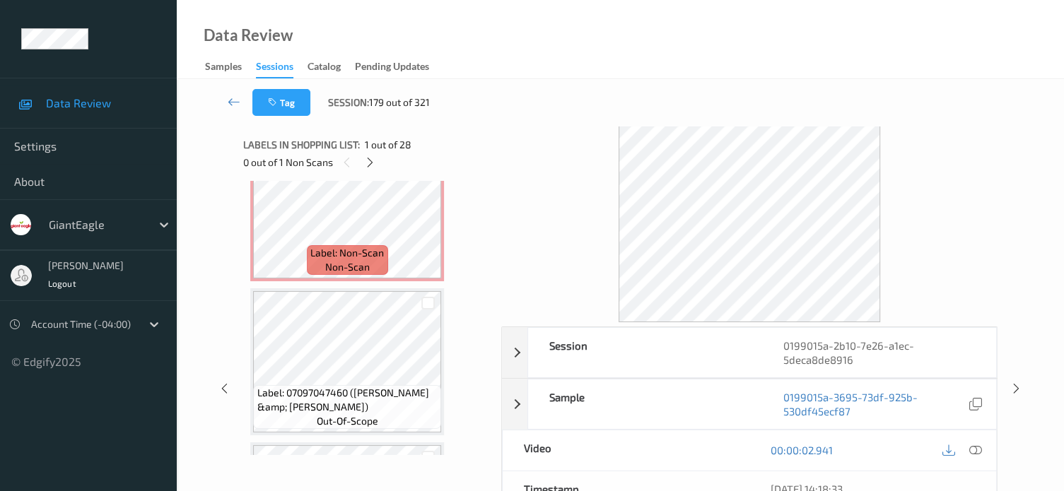
scroll to position [707, 0]
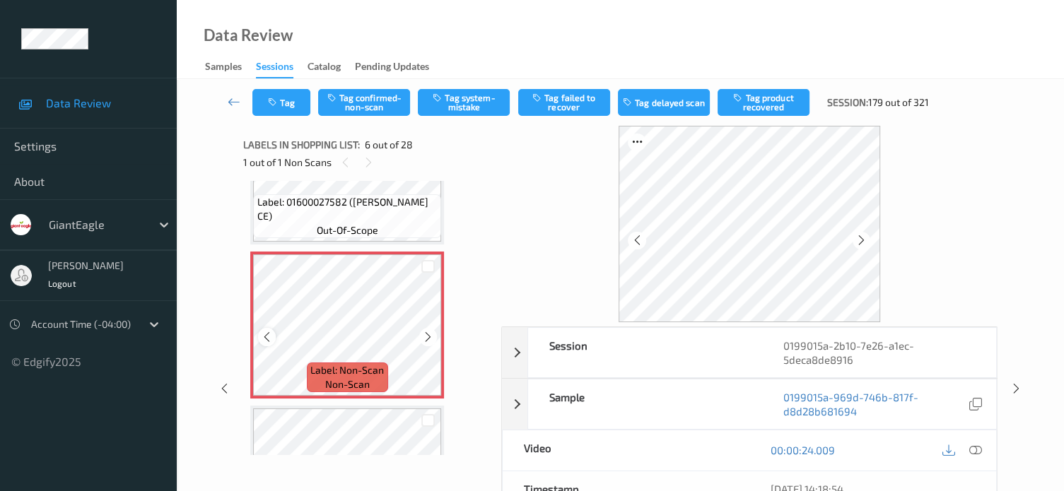
click at [263, 341] on icon at bounding box center [267, 337] width 12 height 13
click at [973, 445] on icon at bounding box center [975, 450] width 13 height 13
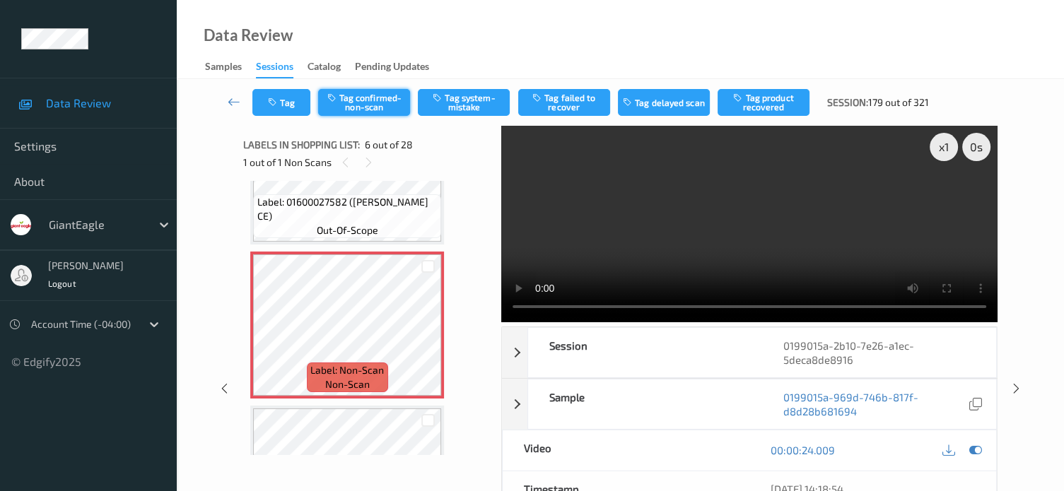
click at [358, 98] on button "Tag confirmed-non-scan" at bounding box center [364, 102] width 92 height 27
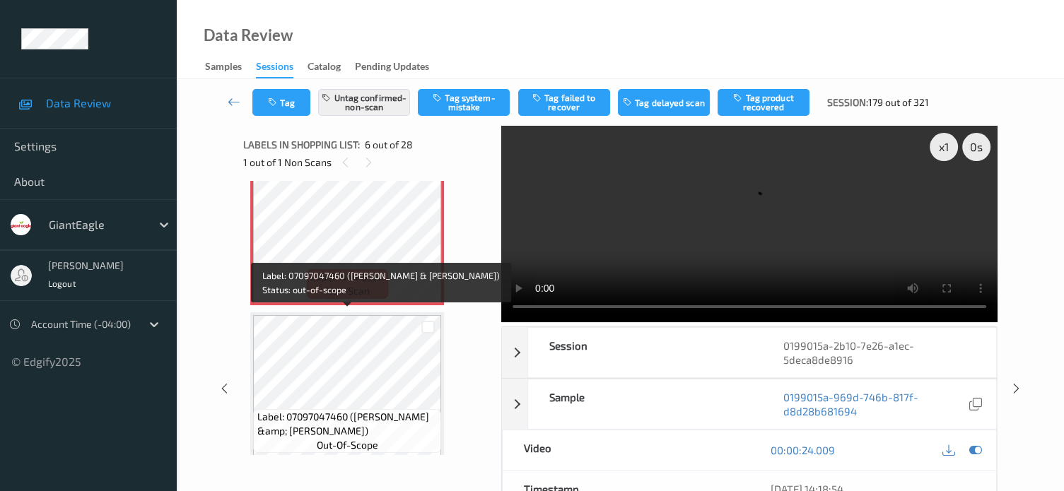
scroll to position [792, 0]
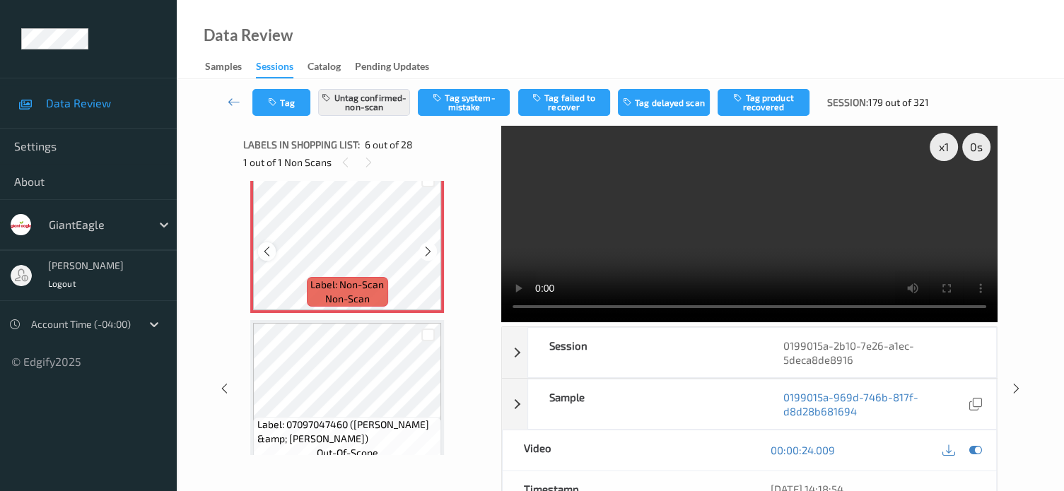
click at [263, 249] on icon at bounding box center [267, 251] width 12 height 13
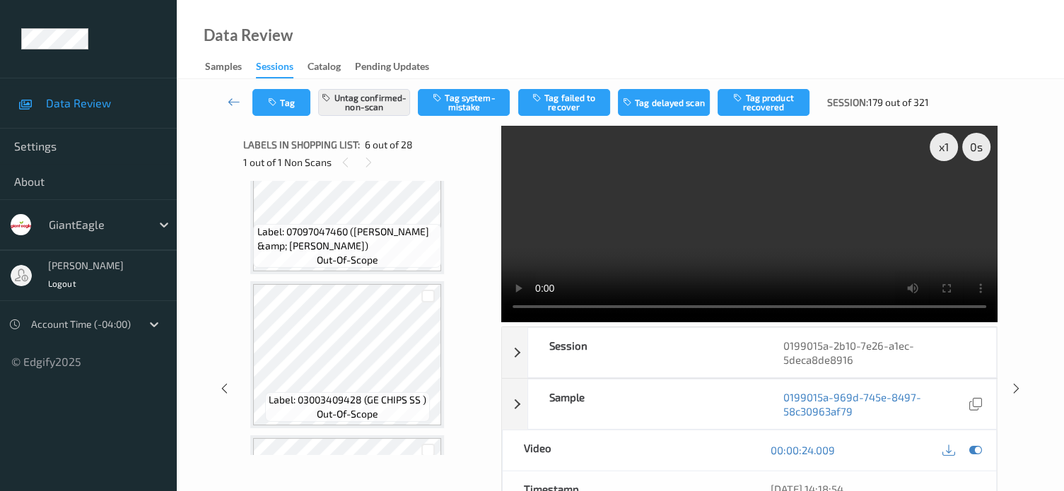
scroll to position [987, 0]
click at [769, 105] on button "Tag product recovered" at bounding box center [763, 102] width 92 height 27
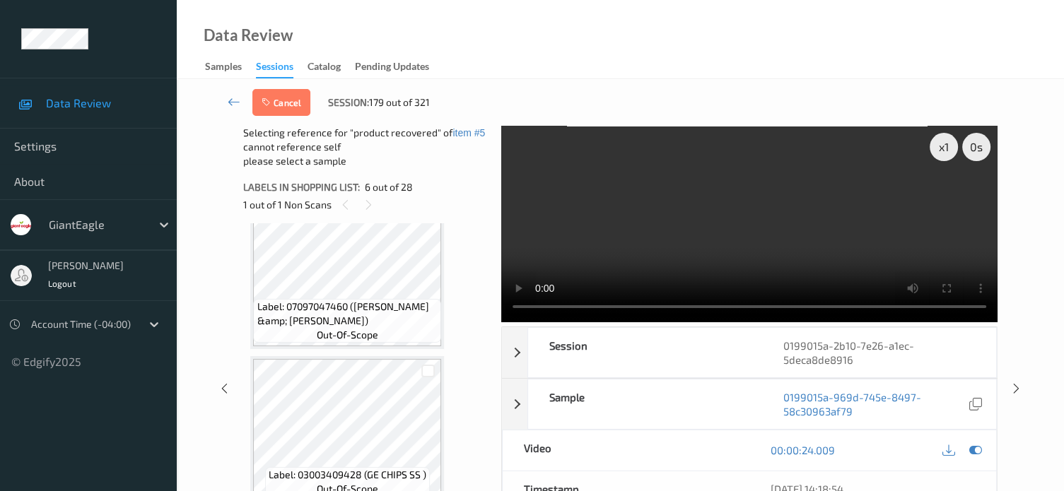
scroll to position [953, 0]
click at [427, 372] on div at bounding box center [427, 370] width 13 height 13
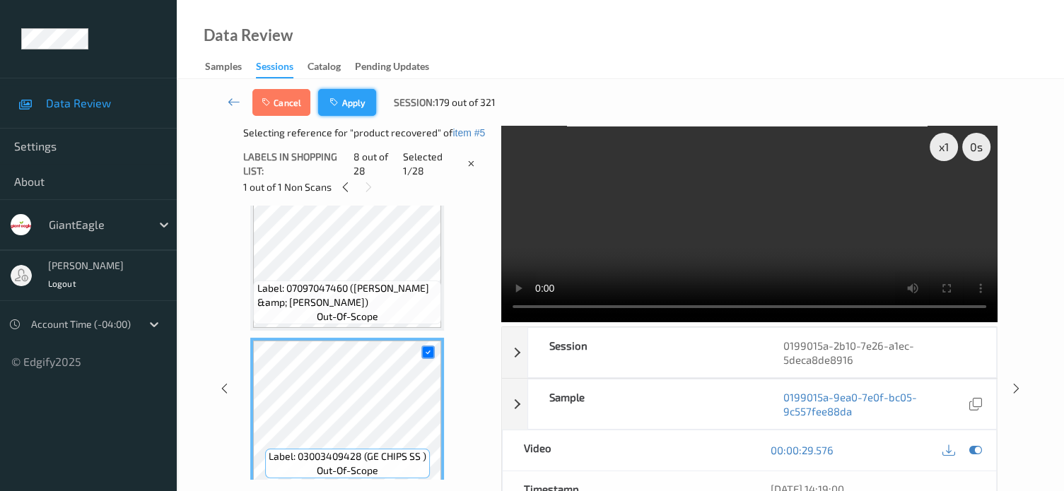
click at [352, 107] on button "Apply" at bounding box center [347, 102] width 58 height 27
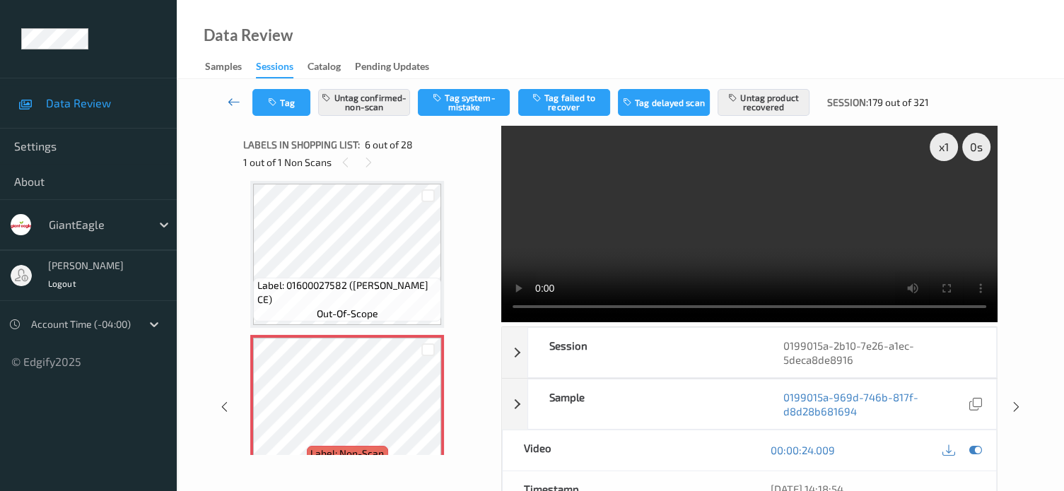
click at [235, 100] on icon at bounding box center [234, 102] width 13 height 14
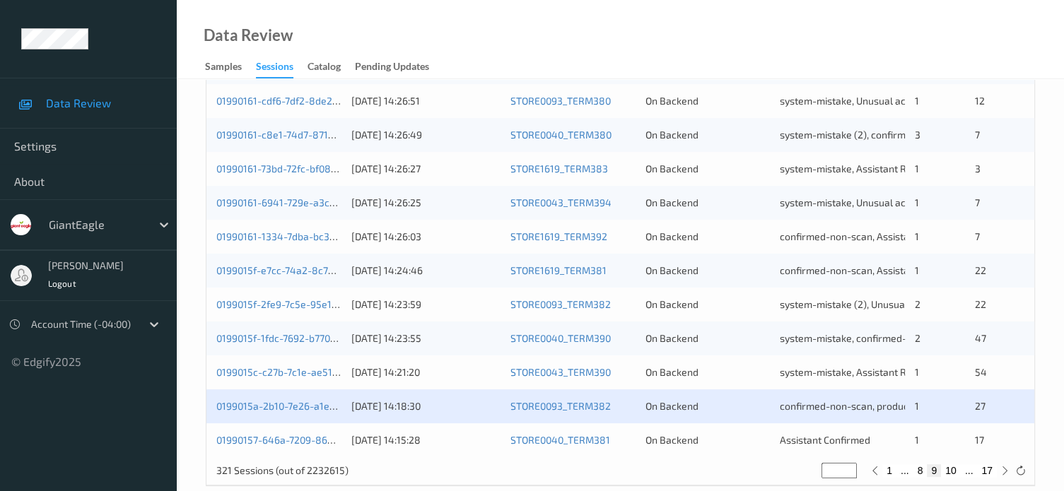
scroll to position [683, 0]
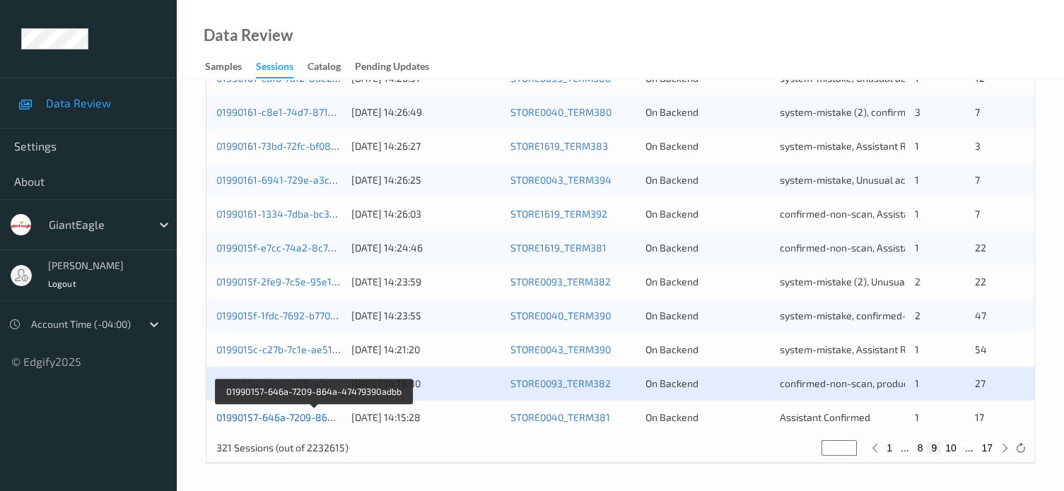
click at [288, 419] on link "01990157-646a-7209-864a-47479390adbb" at bounding box center [313, 417] width 195 height 12
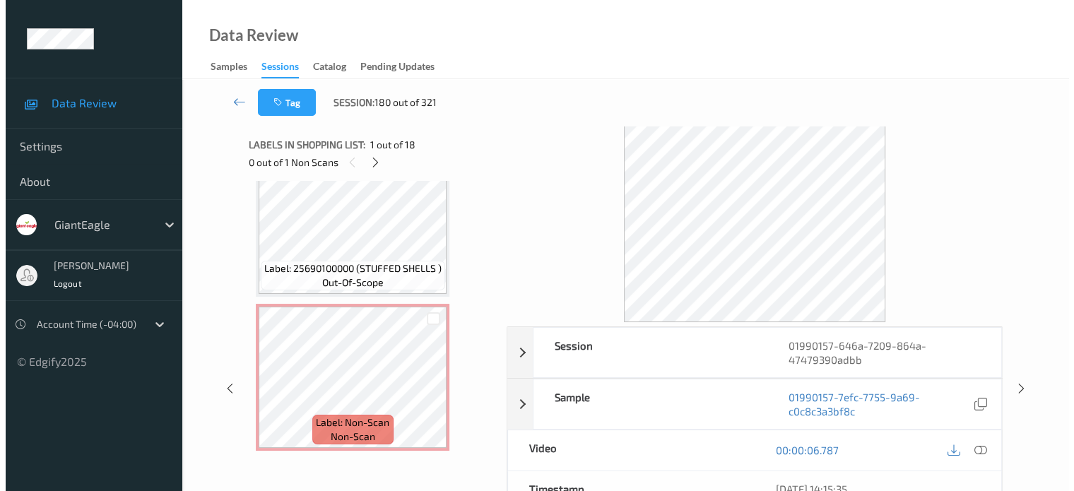
scroll to position [2476, 0]
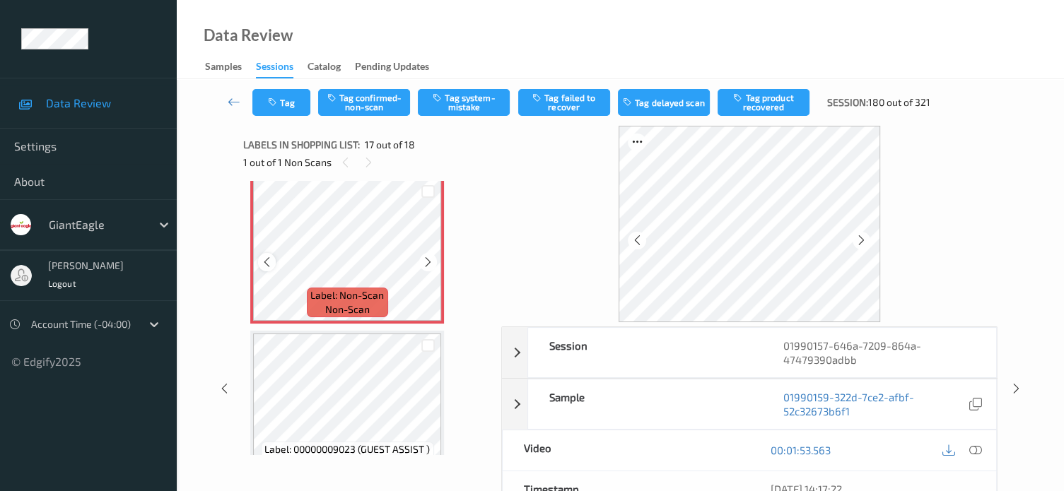
click at [262, 262] on icon at bounding box center [267, 262] width 12 height 13
click at [981, 452] on icon at bounding box center [975, 450] width 13 height 13
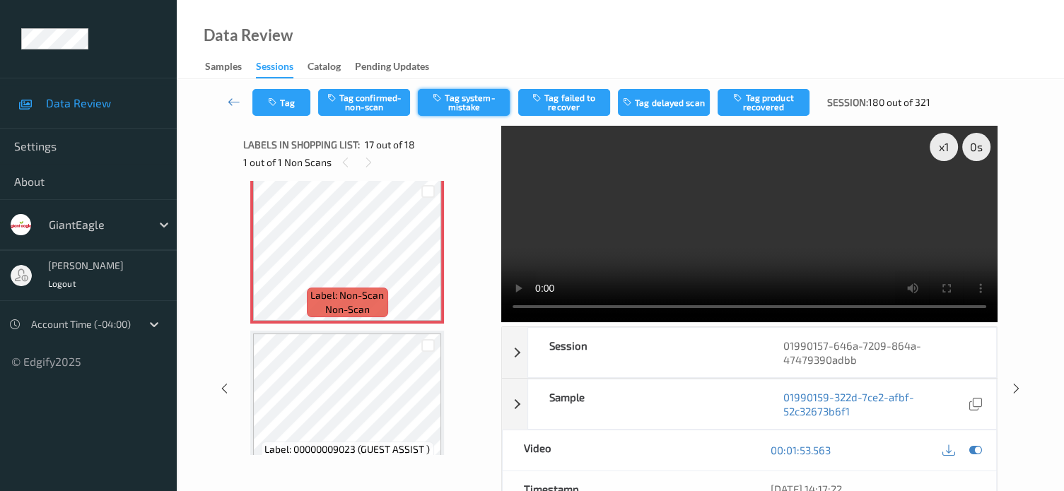
click at [470, 102] on button "Tag system-mistake" at bounding box center [464, 102] width 92 height 27
click at [280, 99] on icon "button" at bounding box center [274, 103] width 12 height 10
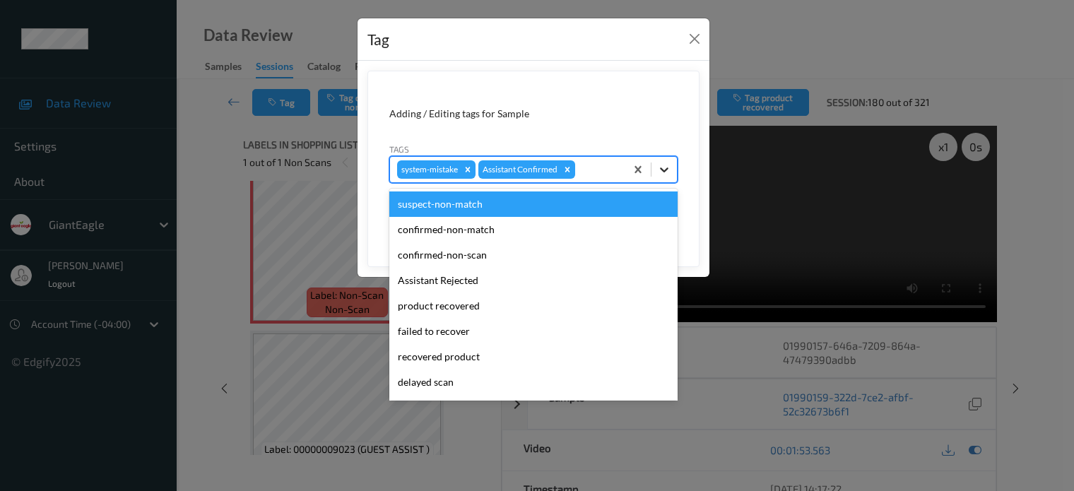
click at [662, 172] on icon at bounding box center [664, 170] width 14 height 14
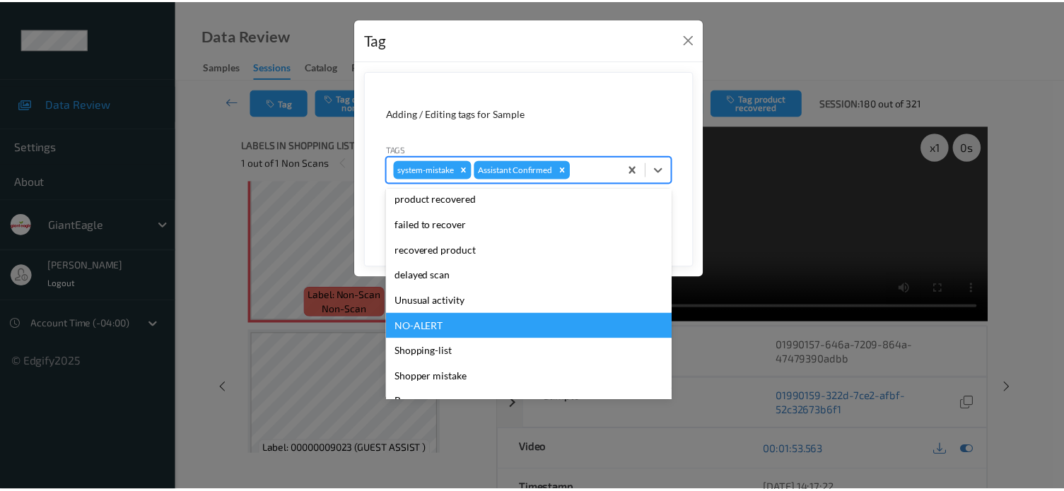
scroll to position [117, 0]
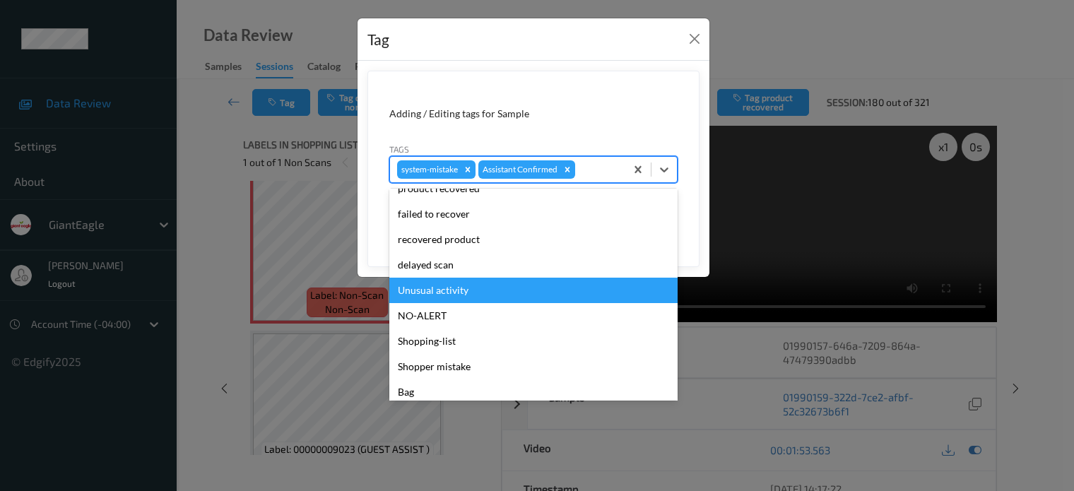
click at [437, 290] on div "Unusual activity" at bounding box center [533, 290] width 288 height 25
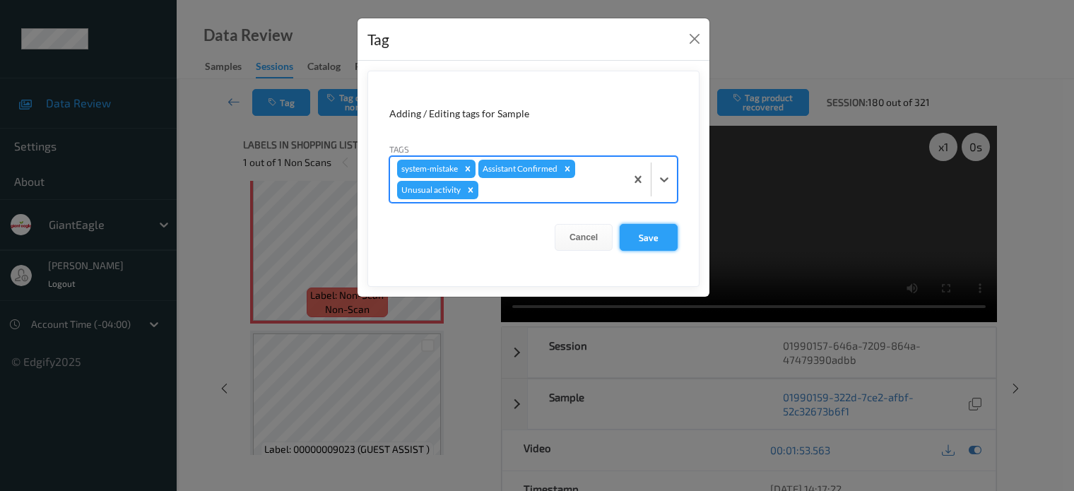
click at [645, 235] on button "Save" at bounding box center [649, 237] width 58 height 27
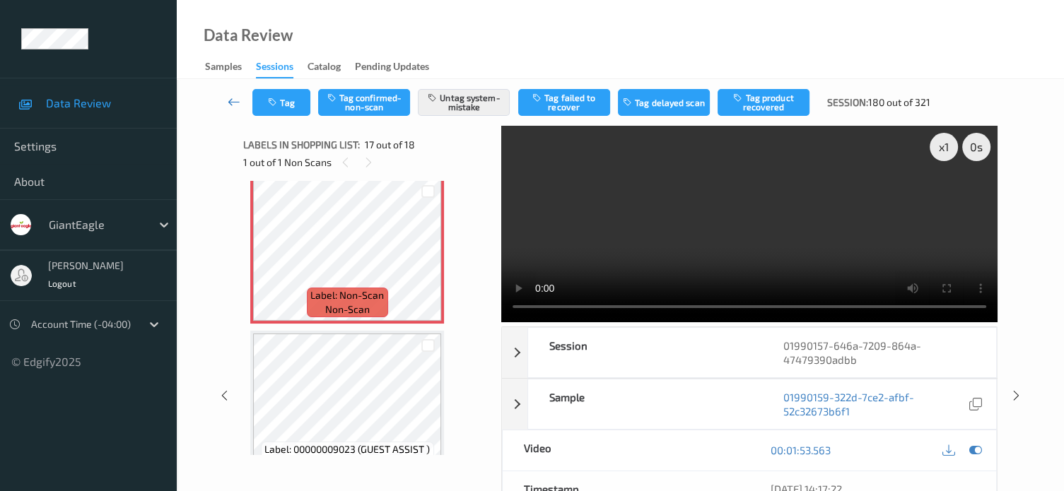
click at [235, 98] on icon at bounding box center [234, 102] width 13 height 14
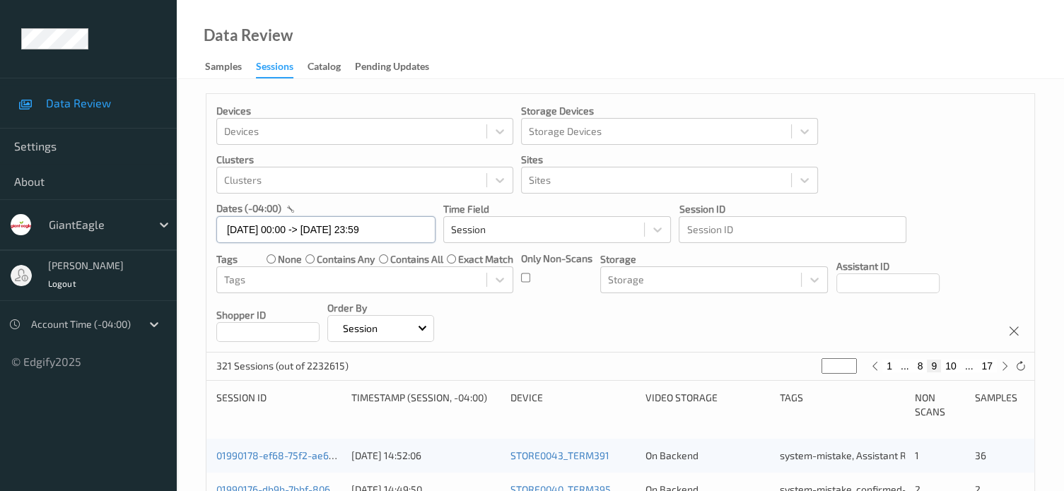
click at [277, 234] on input "31/08/2025 00:00 -> 31/08/2025 23:59" at bounding box center [325, 229] width 219 height 27
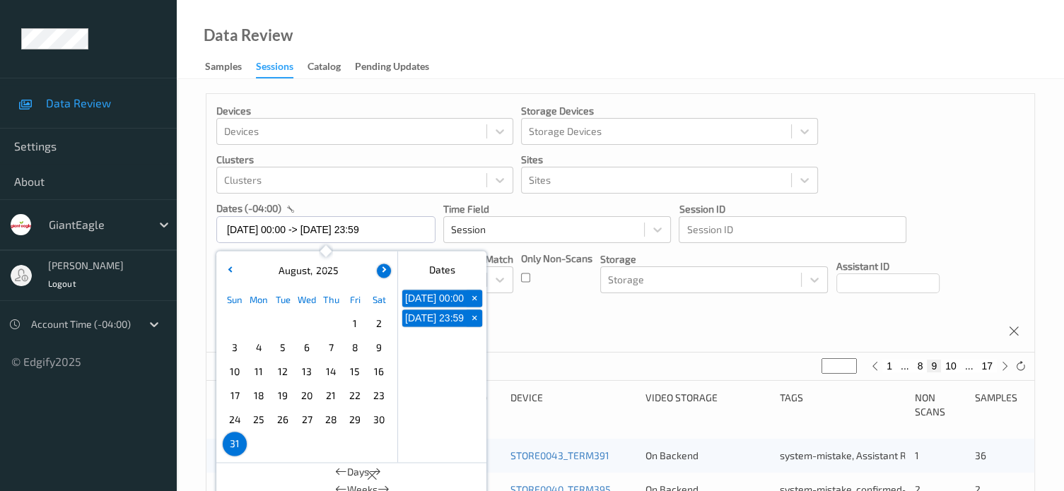
click at [384, 269] on icon "button" at bounding box center [383, 269] width 6 height 6
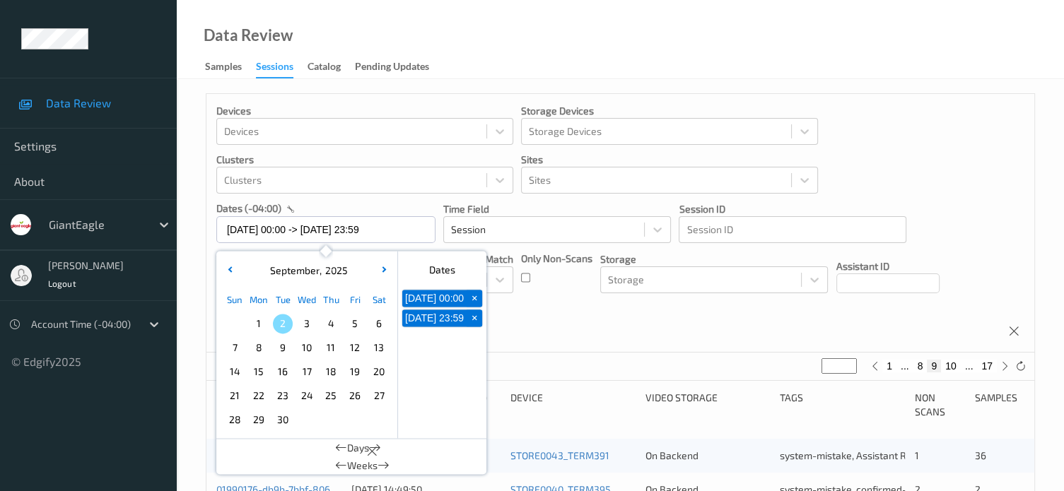
click at [260, 324] on span "1" at bounding box center [259, 324] width 20 height 20
type input "[DATE] 00:00"
type input "*"
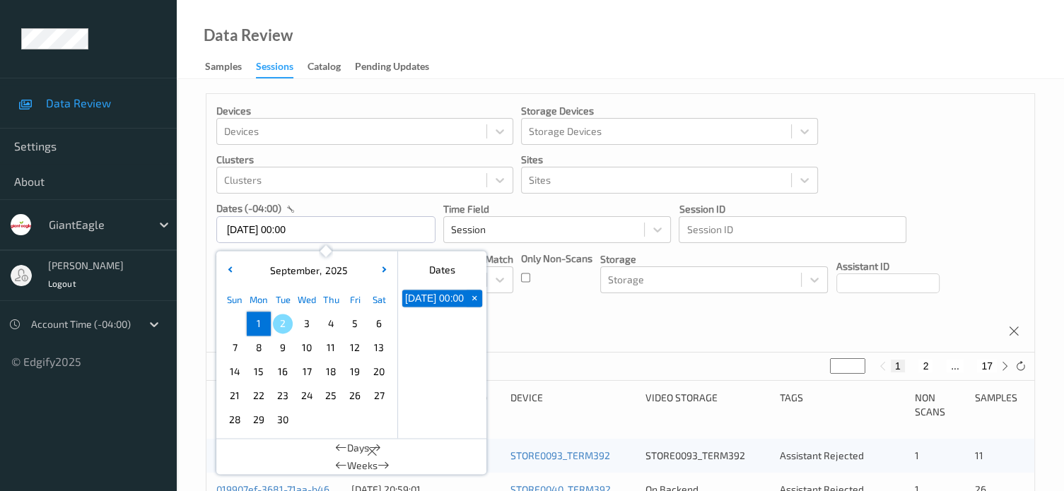
click at [260, 324] on span "1" at bounding box center [259, 324] width 20 height 20
type input "[DATE] 00:00 -> [DATE] 23:59"
click at [619, 330] on div "Devices Devices Storage Devices Storage Devices Clusters Clusters Sites Sites d…" at bounding box center [620, 223] width 828 height 259
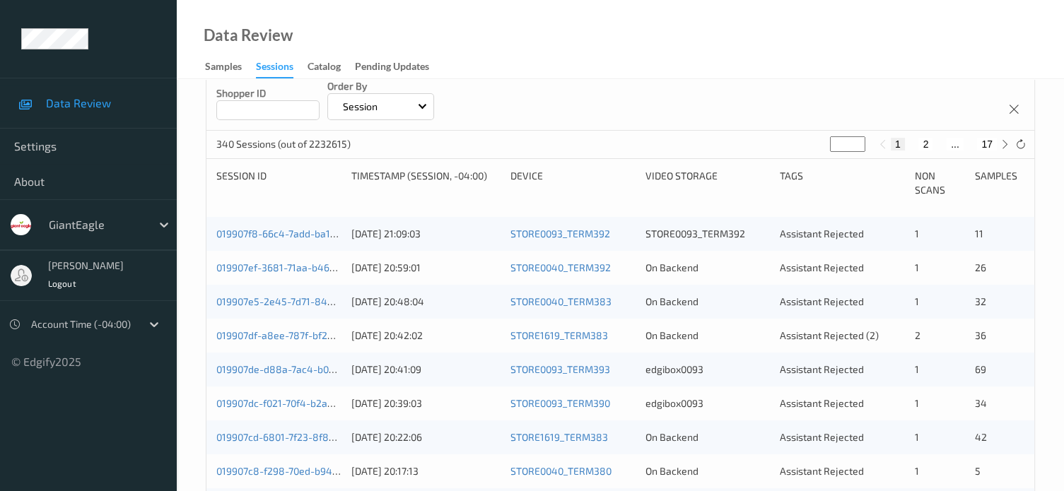
scroll to position [220, 0]
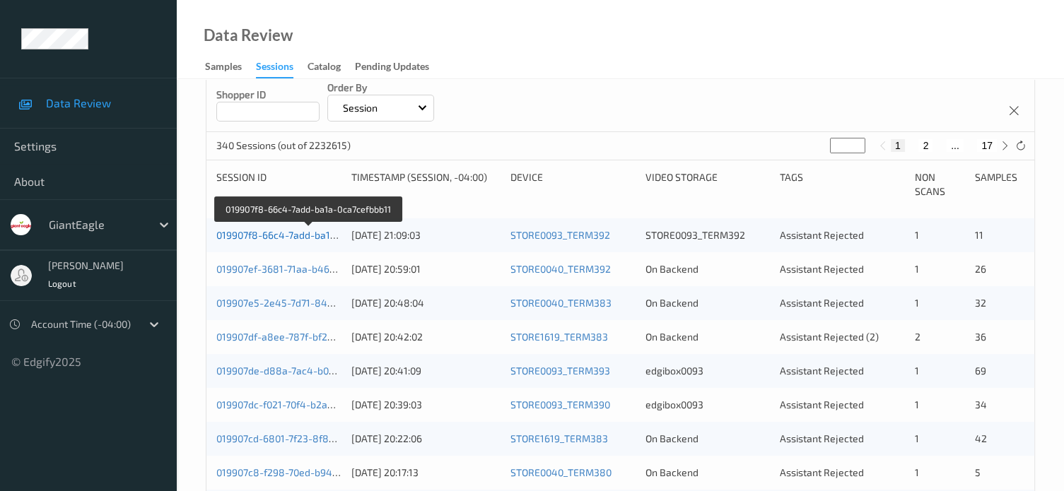
click at [280, 240] on link "019907f8-66c4-7add-ba1a-0ca7cefbbb11" at bounding box center [308, 235] width 184 height 12
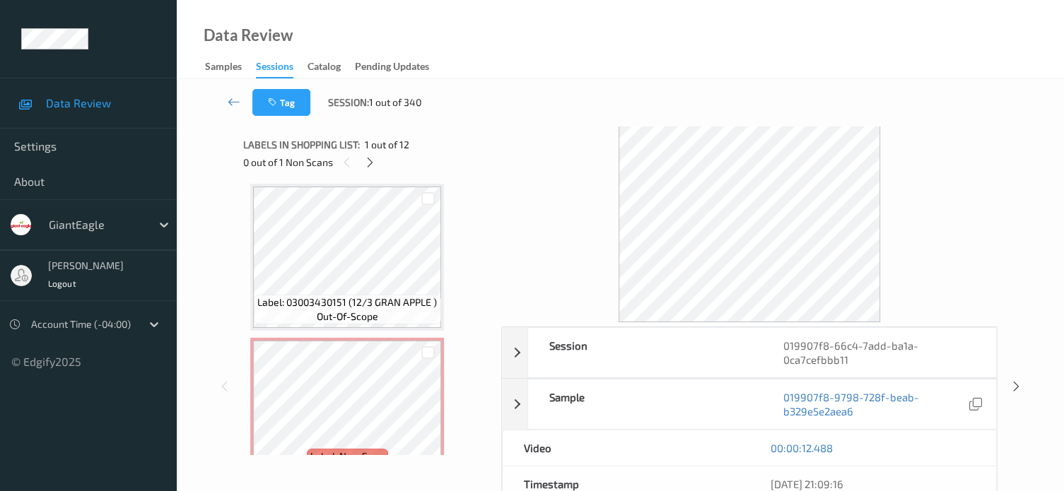
scroll to position [1452, 0]
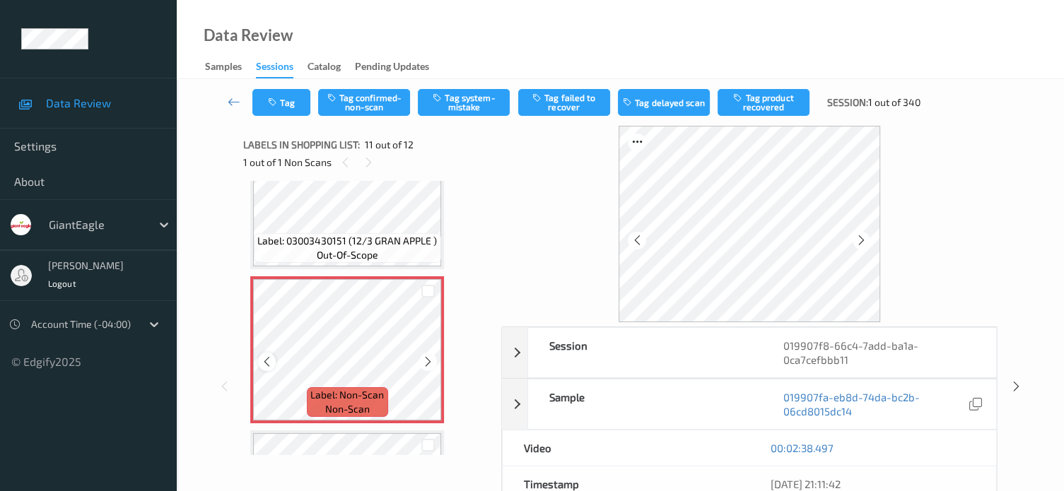
click at [269, 363] on icon at bounding box center [267, 361] width 12 height 13
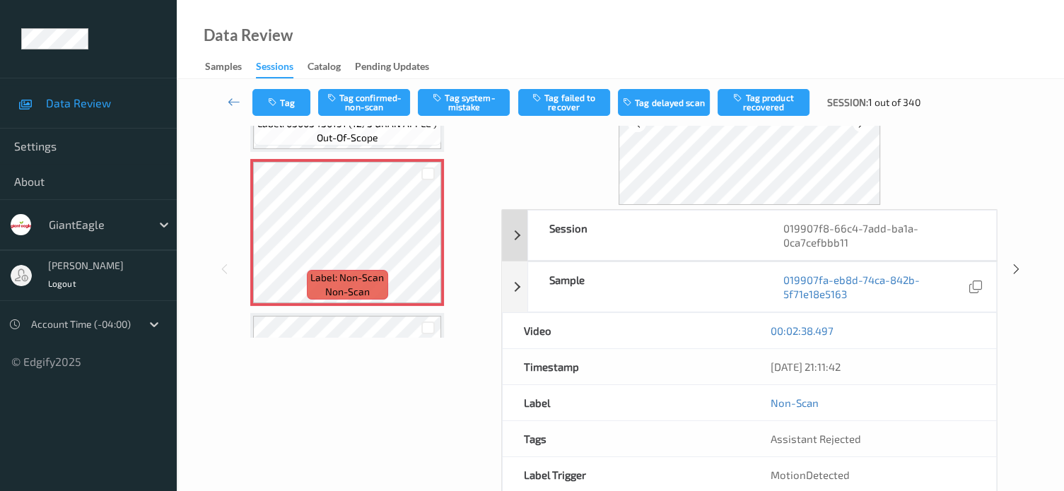
click at [591, 237] on div "Session" at bounding box center [645, 235] width 234 height 49
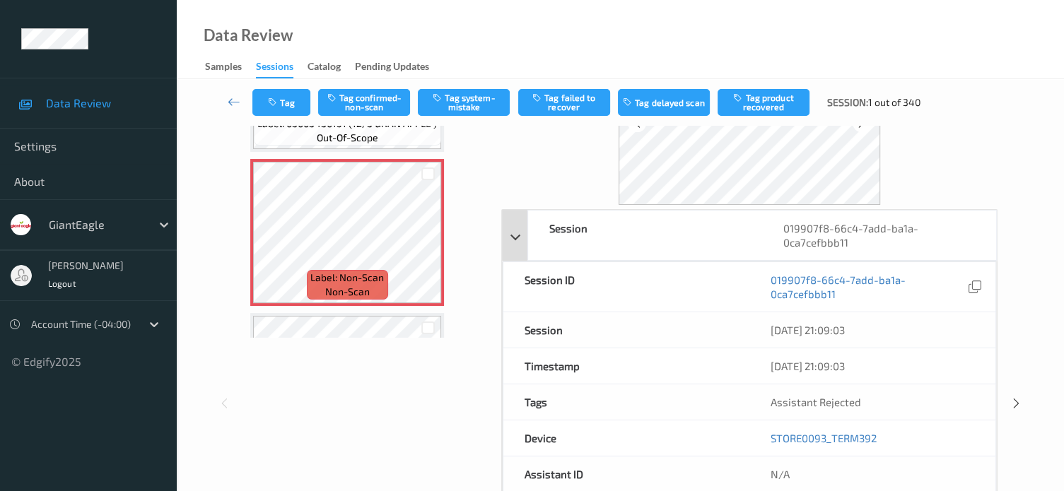
click at [591, 237] on div "Session" at bounding box center [645, 235] width 234 height 49
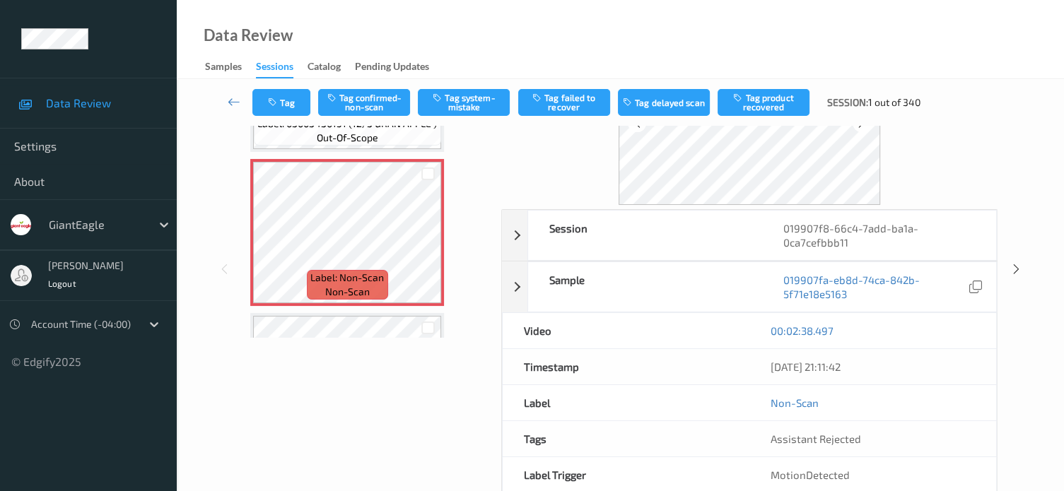
scroll to position [0, 0]
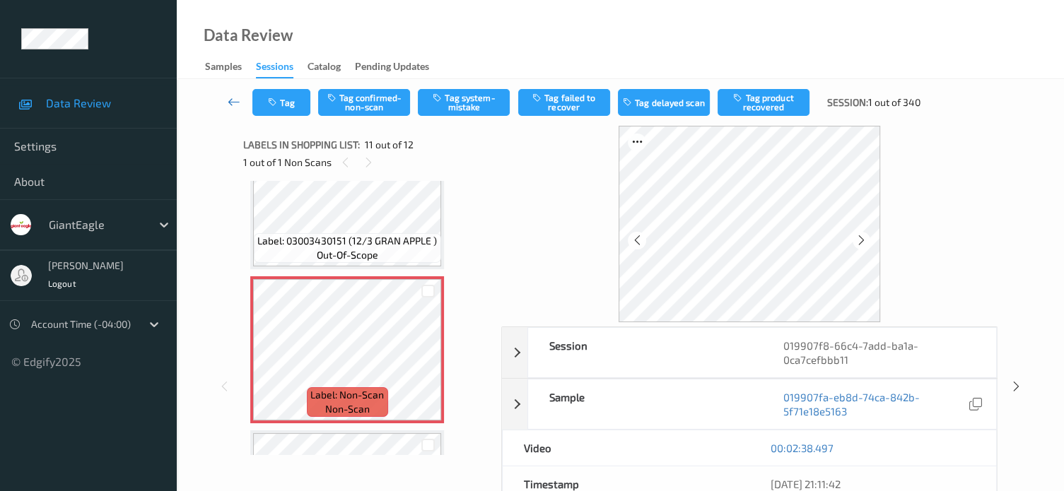
click at [228, 102] on icon at bounding box center [234, 102] width 13 height 14
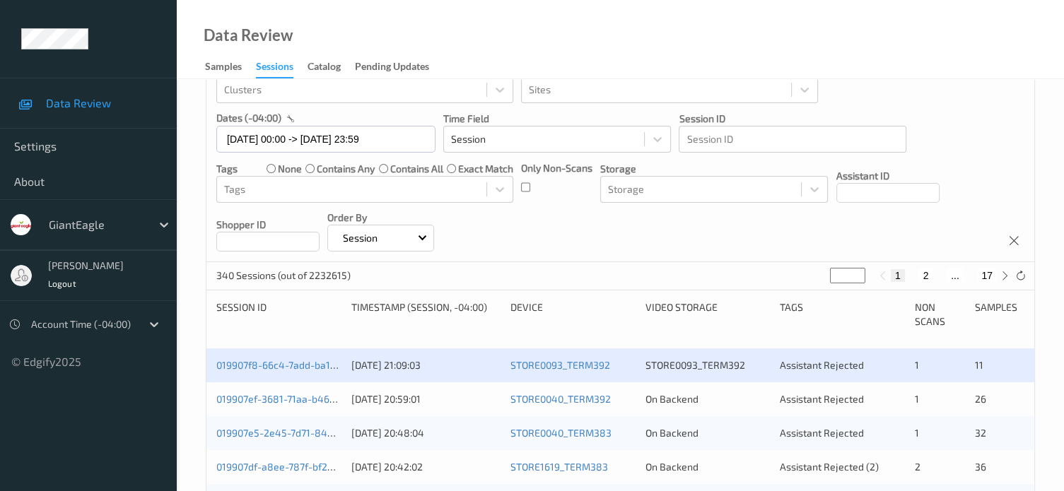
scroll to position [117, 0]
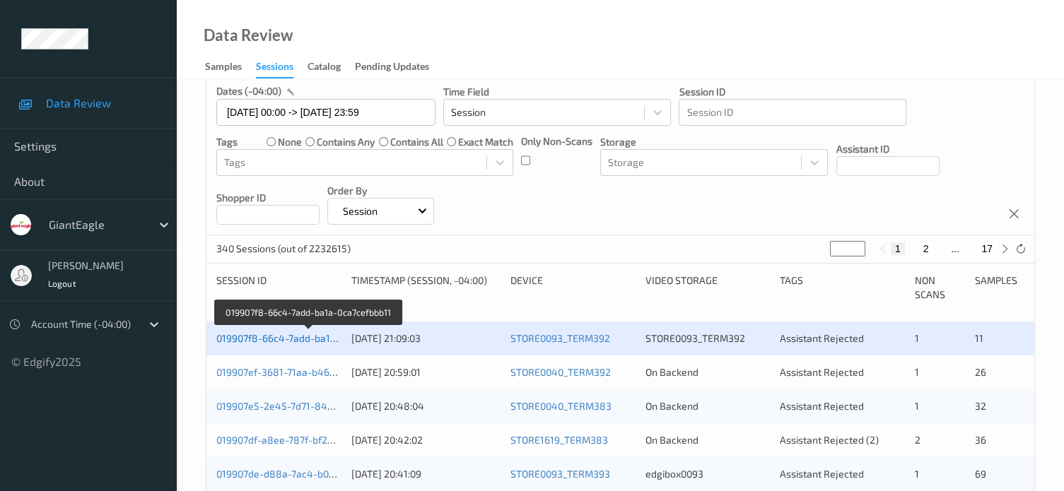
click at [294, 339] on link "019907f8-66c4-7add-ba1a-0ca7cefbbb11" at bounding box center [308, 338] width 184 height 12
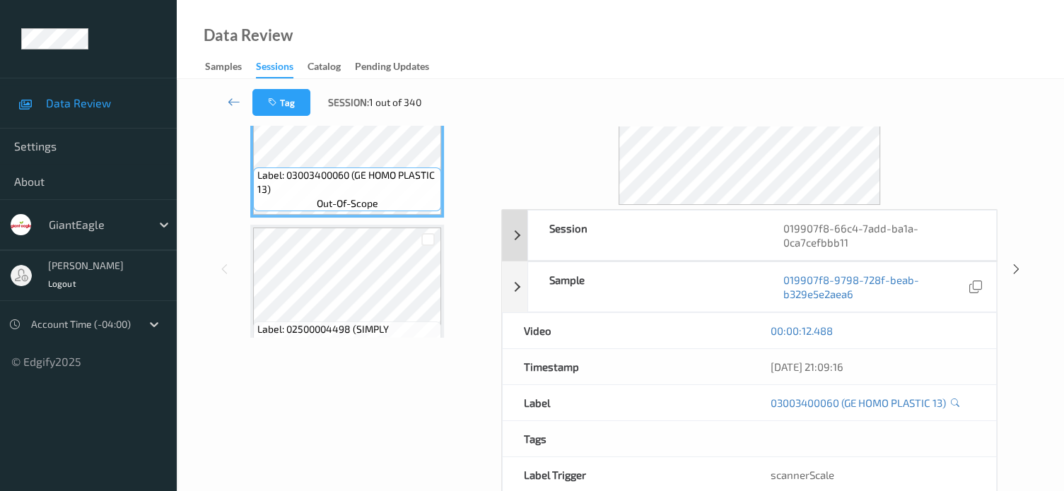
click at [577, 230] on div "Session" at bounding box center [645, 235] width 234 height 49
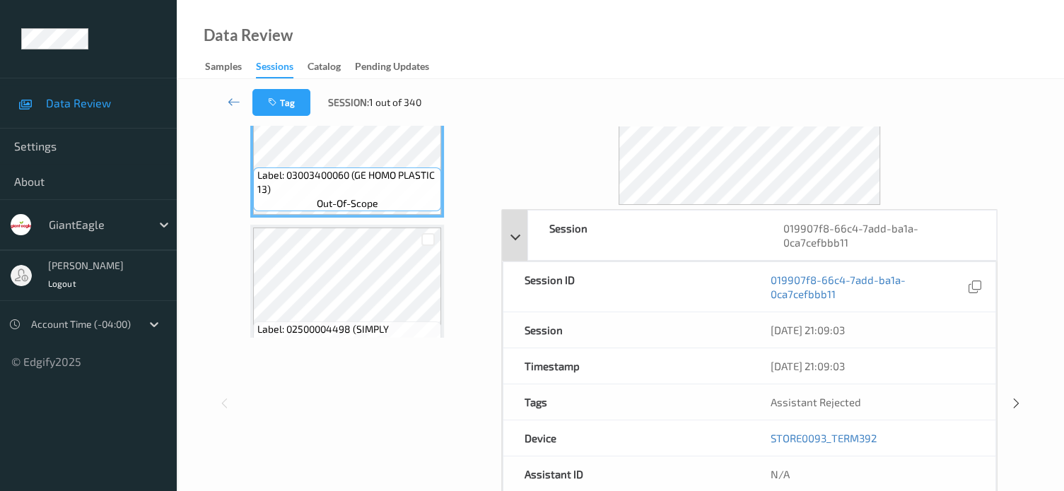
click at [640, 235] on div "Session" at bounding box center [645, 235] width 234 height 49
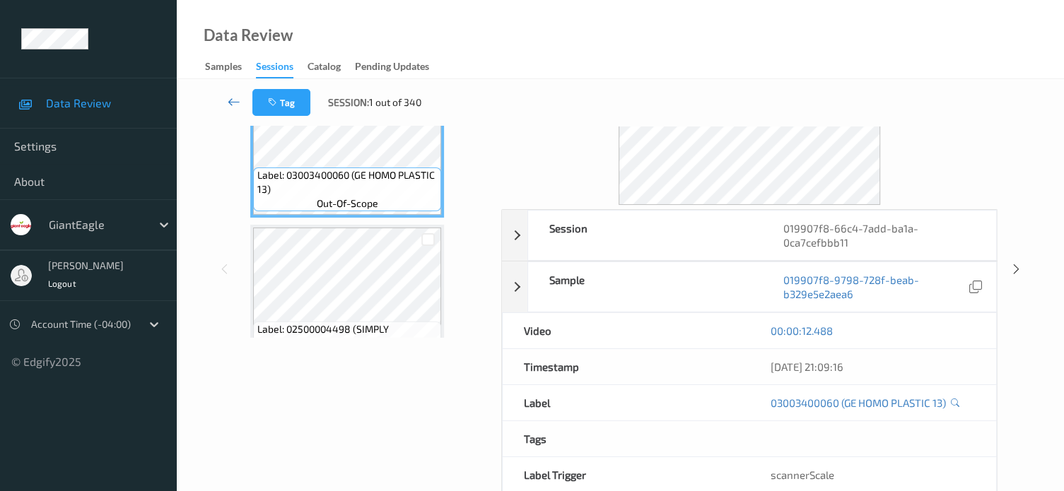
click at [228, 100] on icon at bounding box center [234, 102] width 13 height 14
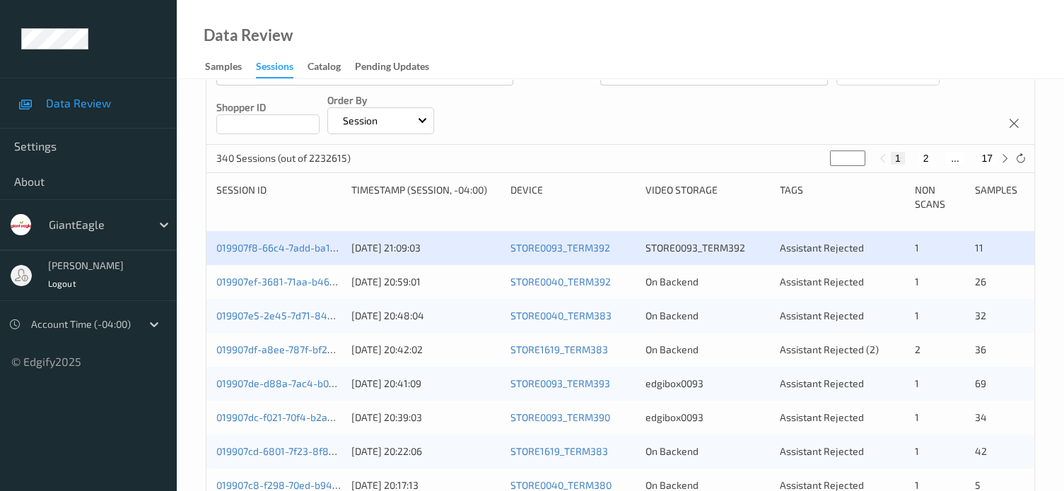
scroll to position [235, 0]
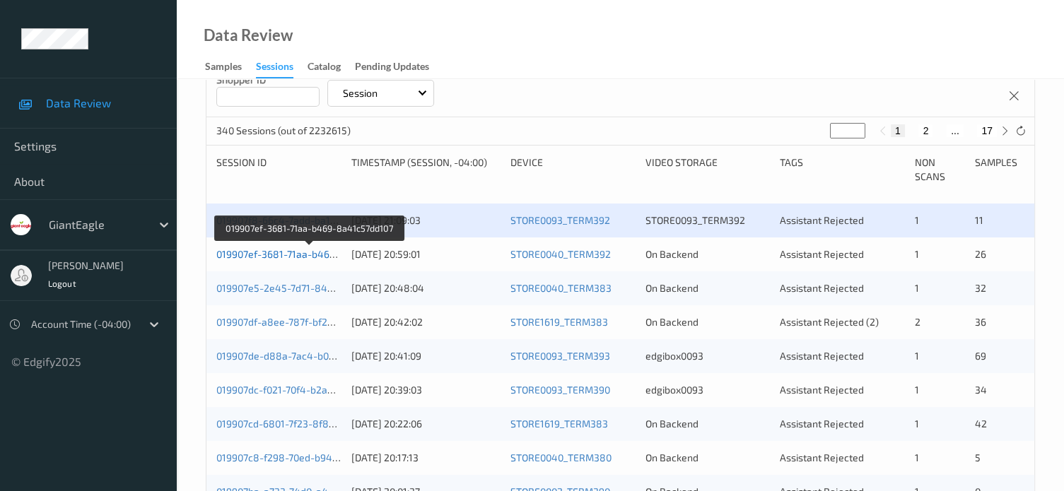
click at [275, 249] on link "019907ef-3681-71aa-b469-8a41c57dd107" at bounding box center [309, 254] width 187 height 12
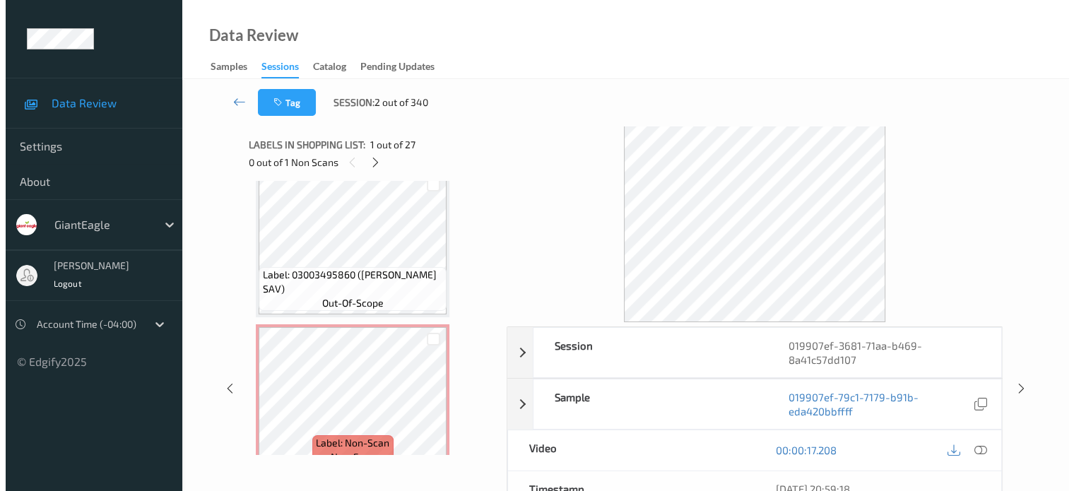
scroll to position [1060, 0]
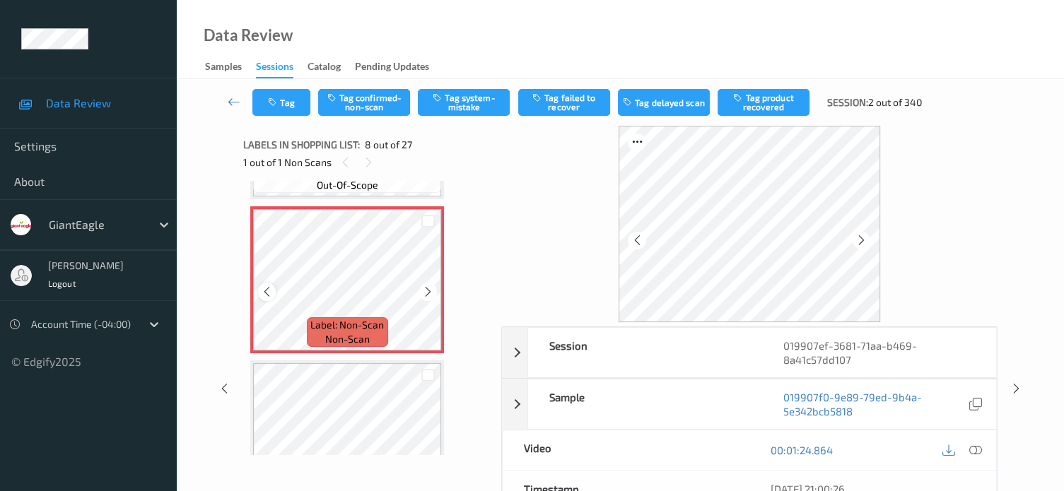
click at [269, 291] on icon at bounding box center [267, 292] width 12 height 13
click at [977, 449] on icon at bounding box center [975, 450] width 13 height 13
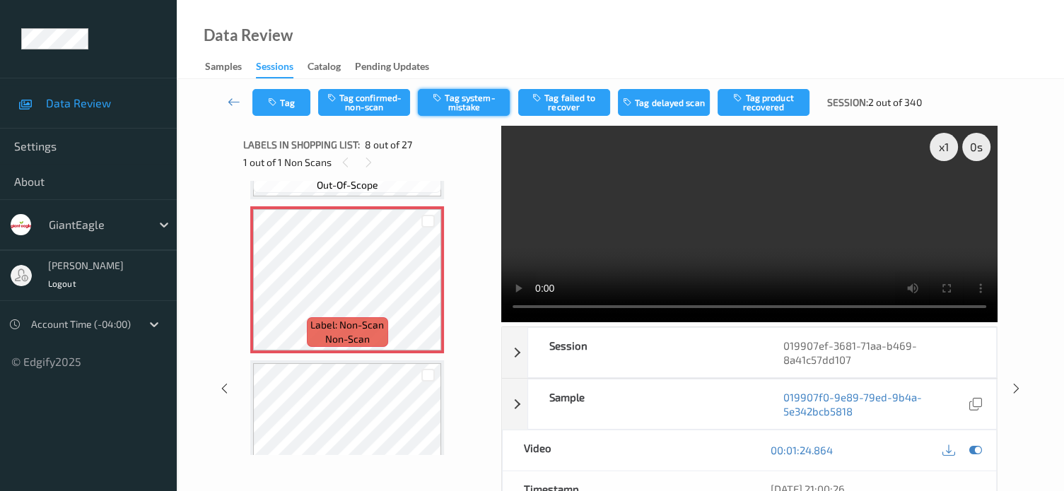
click at [466, 102] on button "Tag system-mistake" at bounding box center [464, 102] width 92 height 27
click at [297, 106] on button "Tag" at bounding box center [281, 102] width 58 height 27
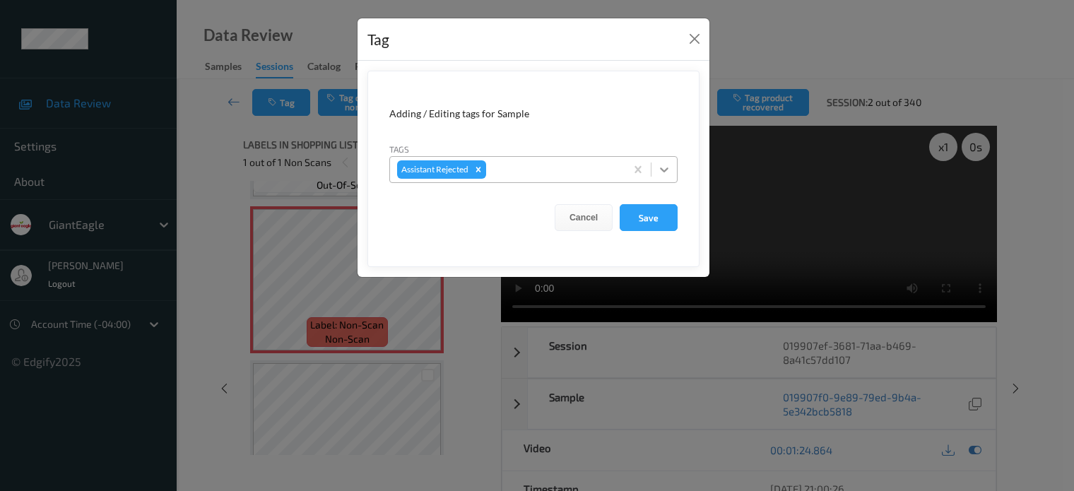
click at [666, 169] on icon at bounding box center [664, 169] width 8 height 5
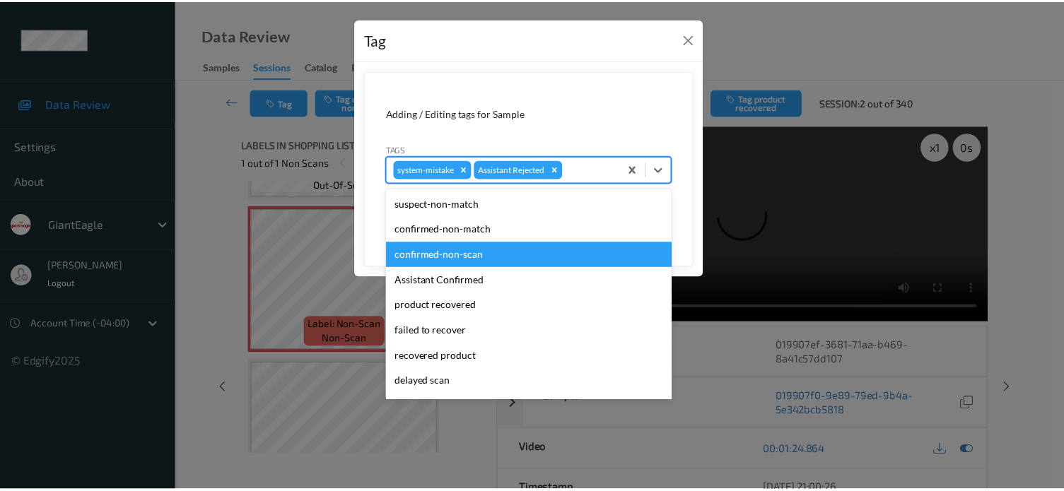
scroll to position [124, 0]
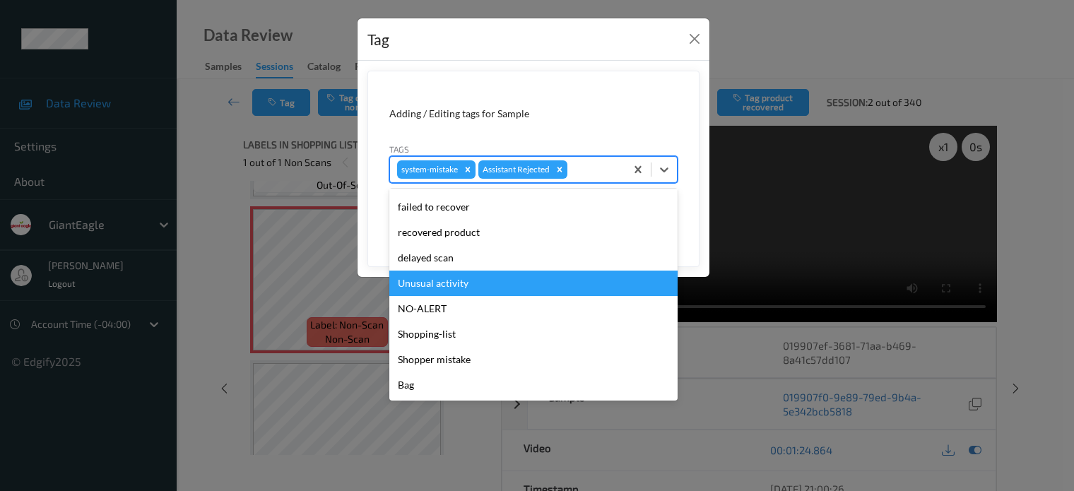
click at [446, 281] on div "Unusual activity" at bounding box center [533, 283] width 288 height 25
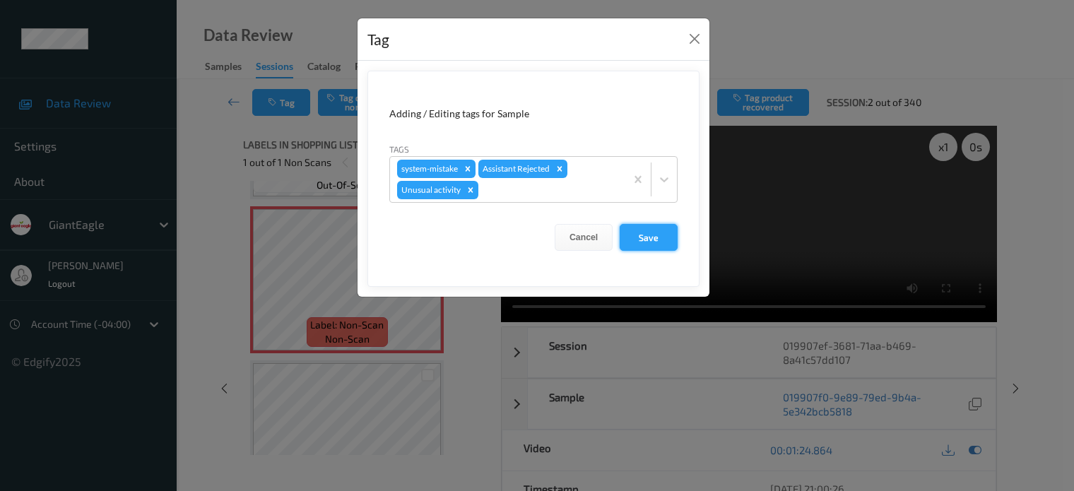
click at [642, 237] on button "Save" at bounding box center [649, 237] width 58 height 27
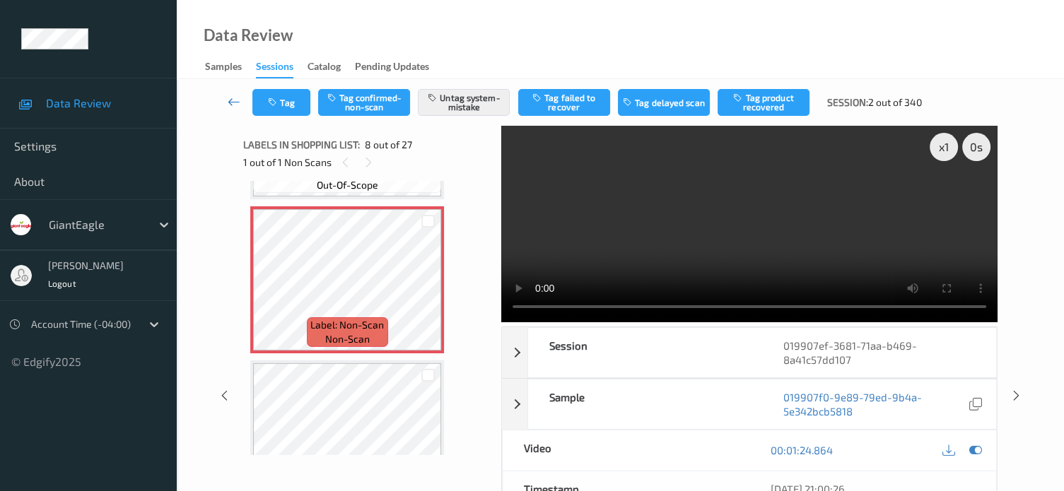
click at [242, 103] on link at bounding box center [234, 102] width 37 height 27
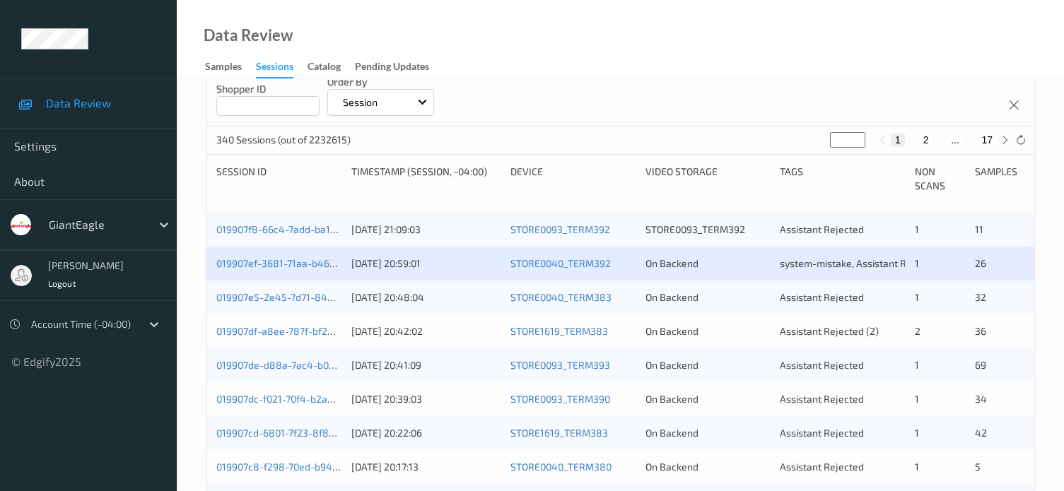
scroll to position [353, 0]
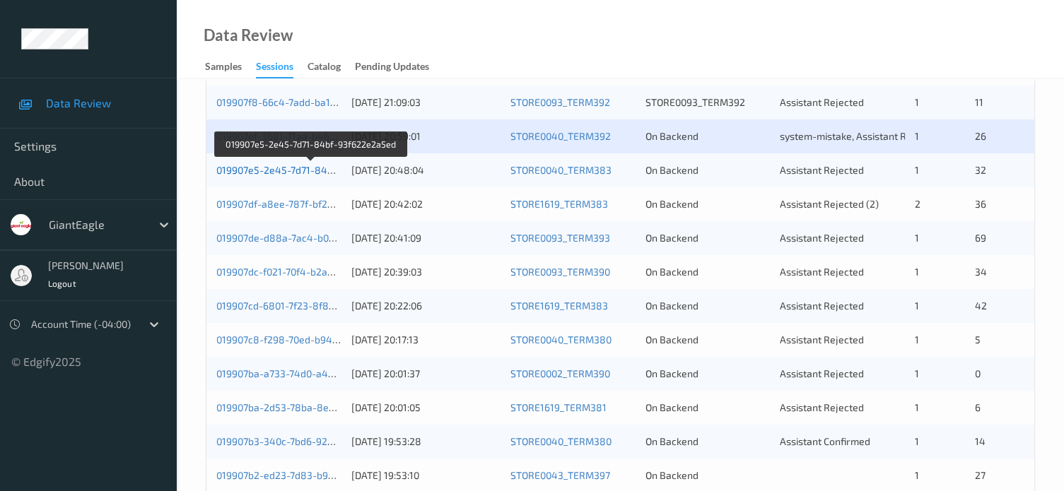
click at [276, 172] on link "019907e5-2e45-7d71-84bf-93f622e2a5ed" at bounding box center [311, 170] width 190 height 12
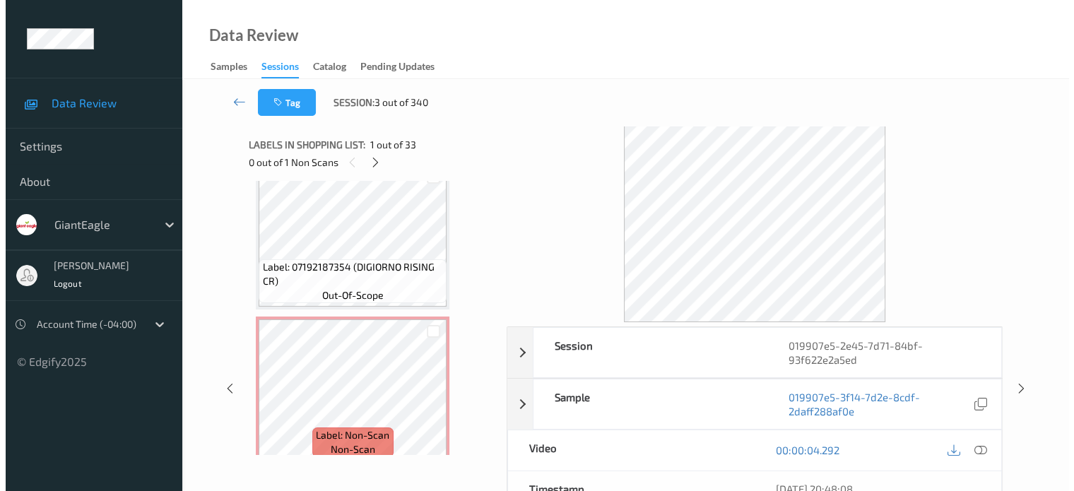
scroll to position [1037, 0]
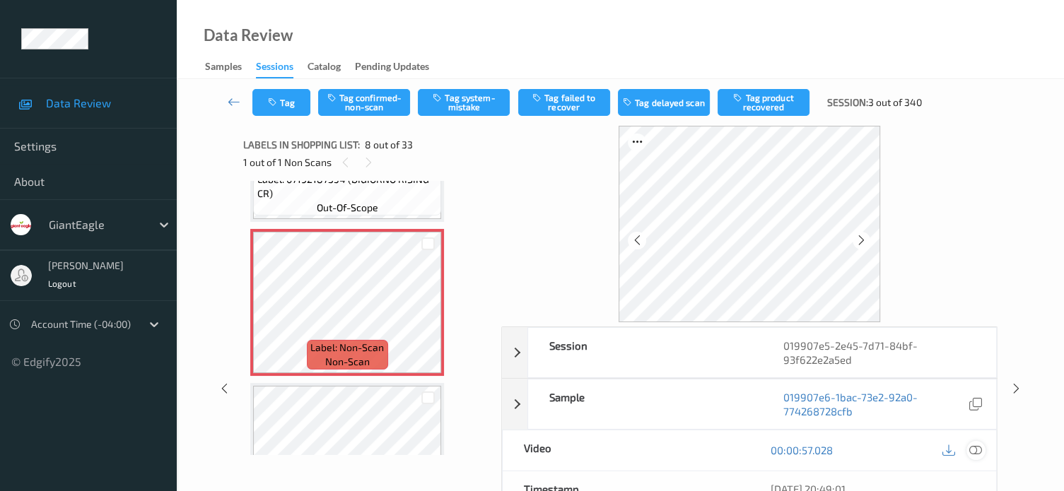
click at [975, 449] on icon at bounding box center [975, 450] width 13 height 13
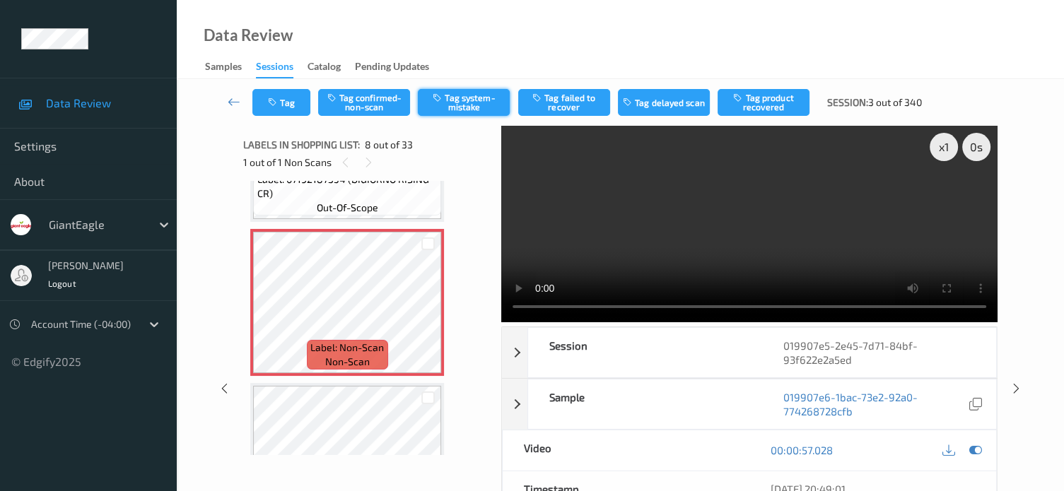
click at [456, 104] on button "Tag system-mistake" at bounding box center [464, 102] width 92 height 27
click at [276, 102] on icon "button" at bounding box center [274, 103] width 12 height 10
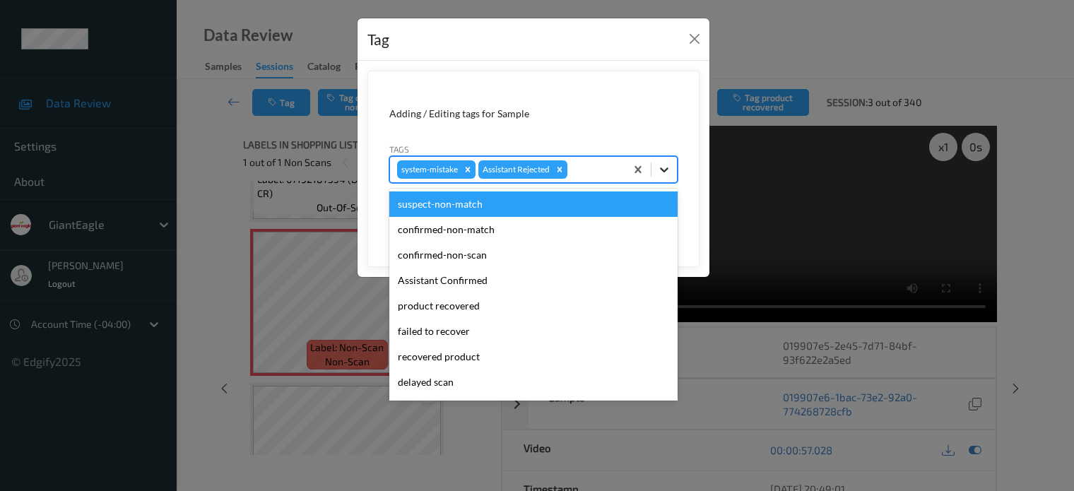
click at [661, 172] on icon at bounding box center [664, 170] width 14 height 14
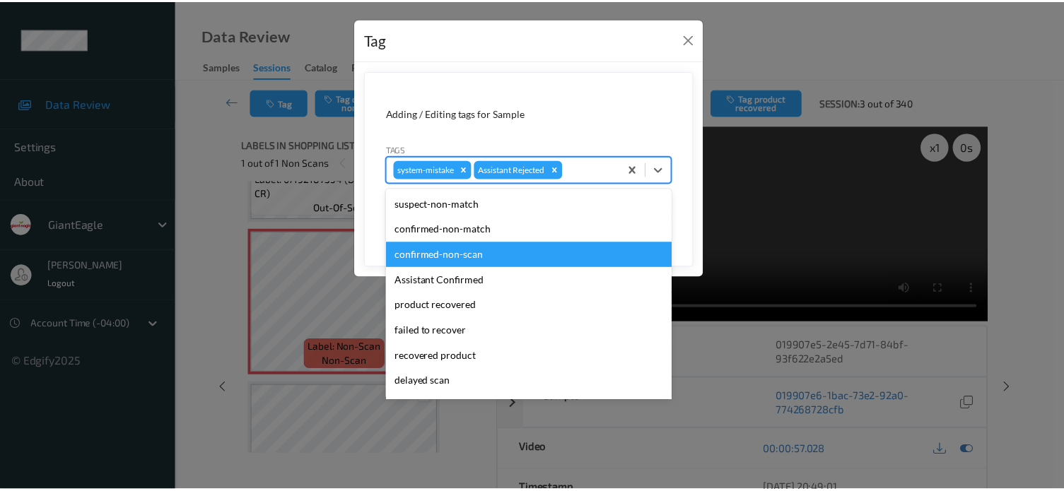
scroll to position [124, 0]
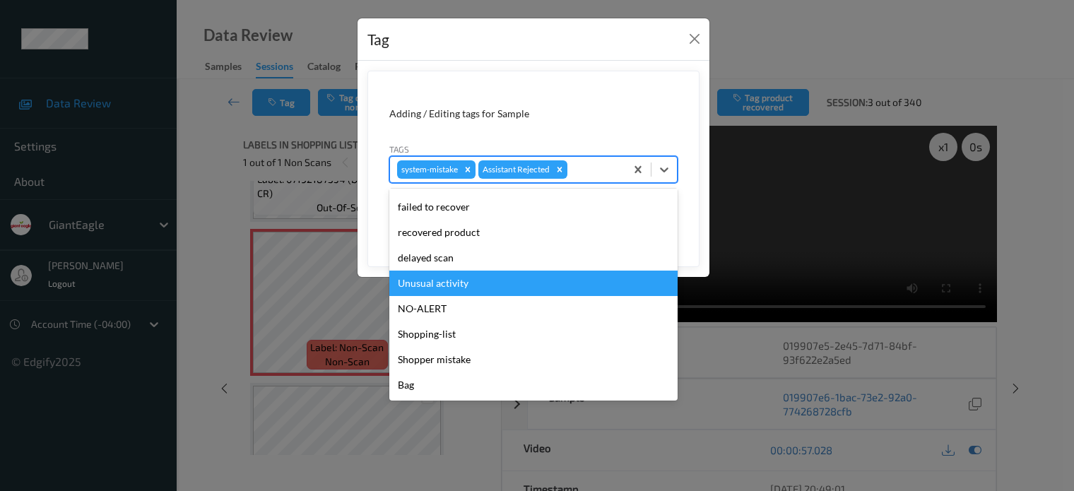
click at [420, 284] on div "Unusual activity" at bounding box center [533, 283] width 288 height 25
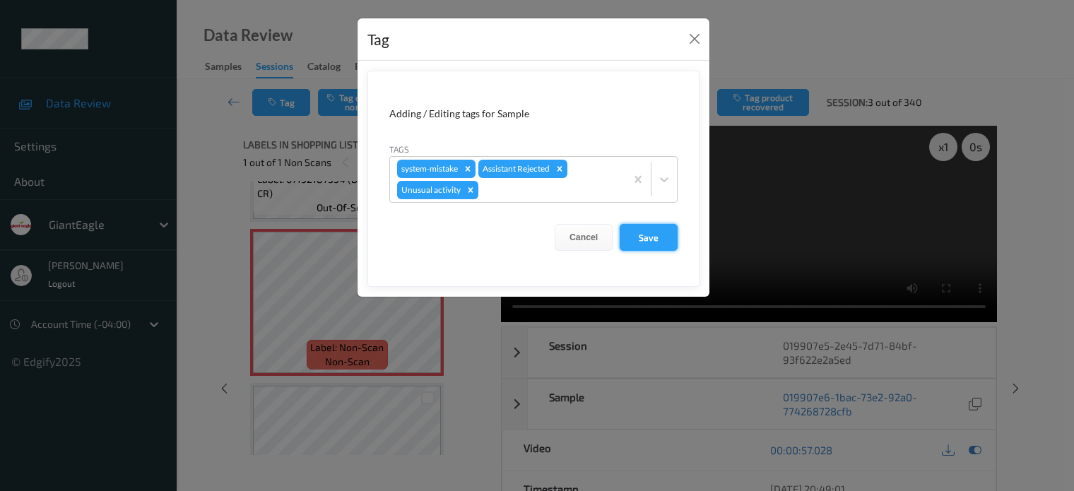
click at [656, 241] on button "Save" at bounding box center [649, 237] width 58 height 27
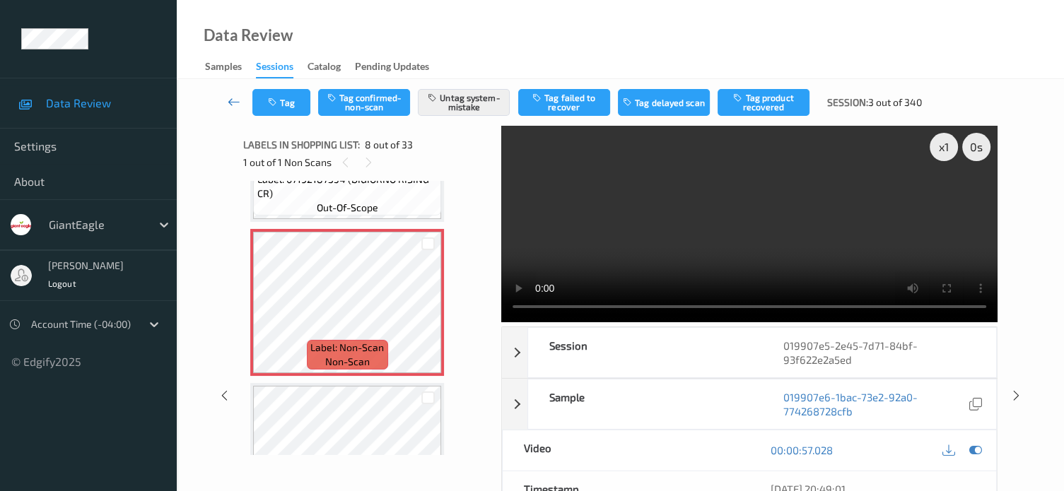
click at [232, 100] on icon at bounding box center [234, 102] width 13 height 14
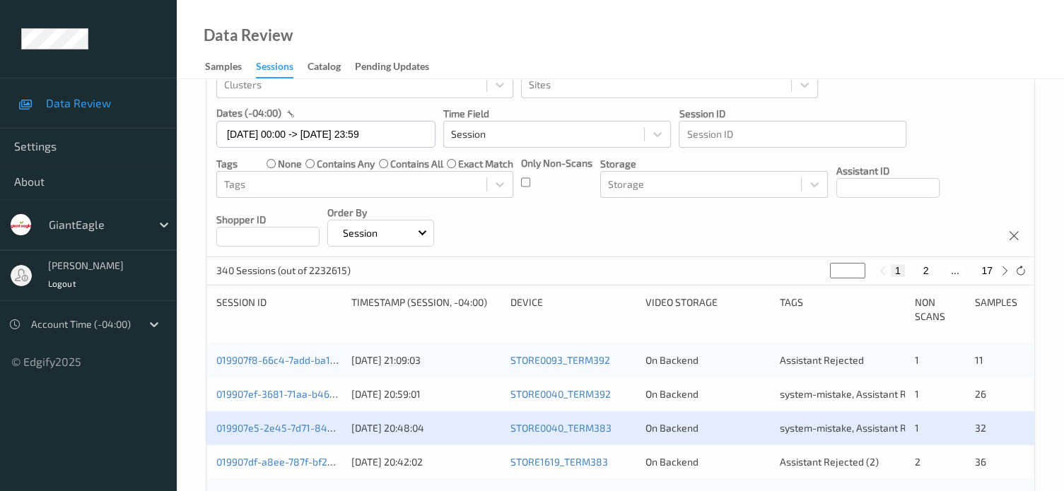
scroll to position [235, 0]
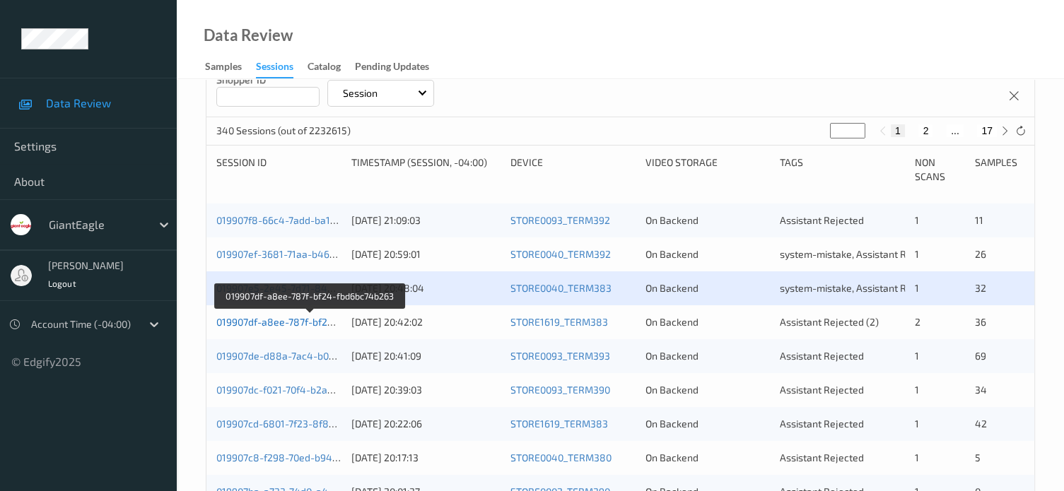
click at [288, 321] on link "019907df-a8ee-787f-bf24-fbd6bc74b263" at bounding box center [309, 322] width 187 height 12
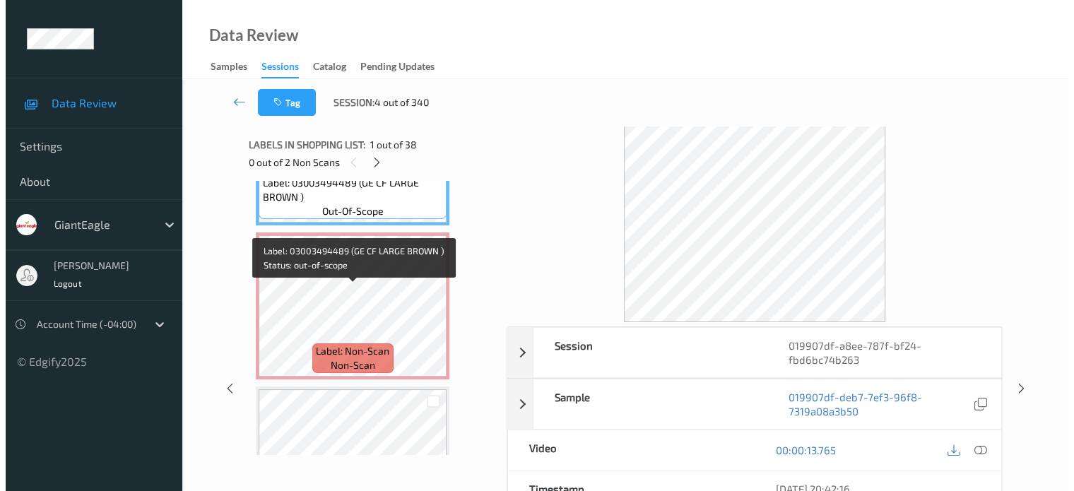
scroll to position [110, 0]
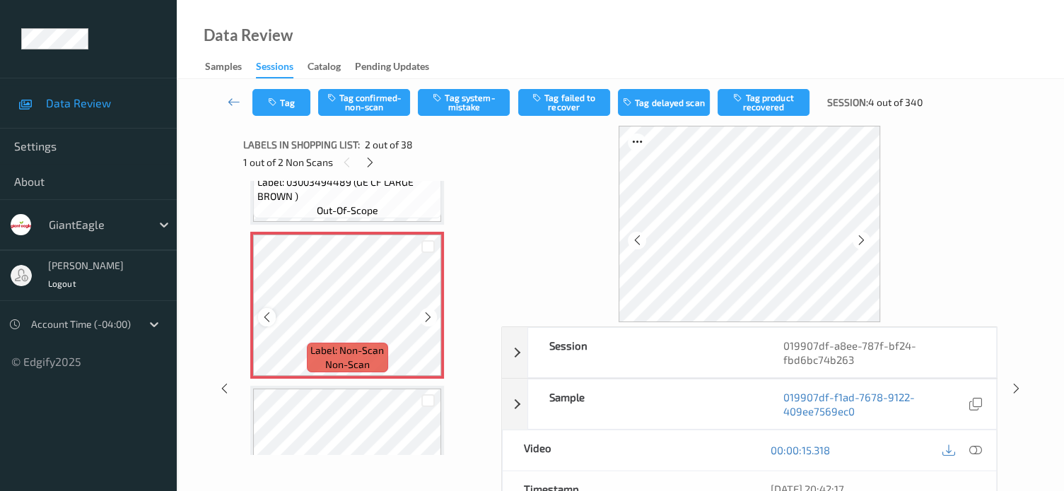
click at [268, 324] on div at bounding box center [267, 317] width 18 height 18
click at [977, 452] on icon at bounding box center [975, 450] width 13 height 13
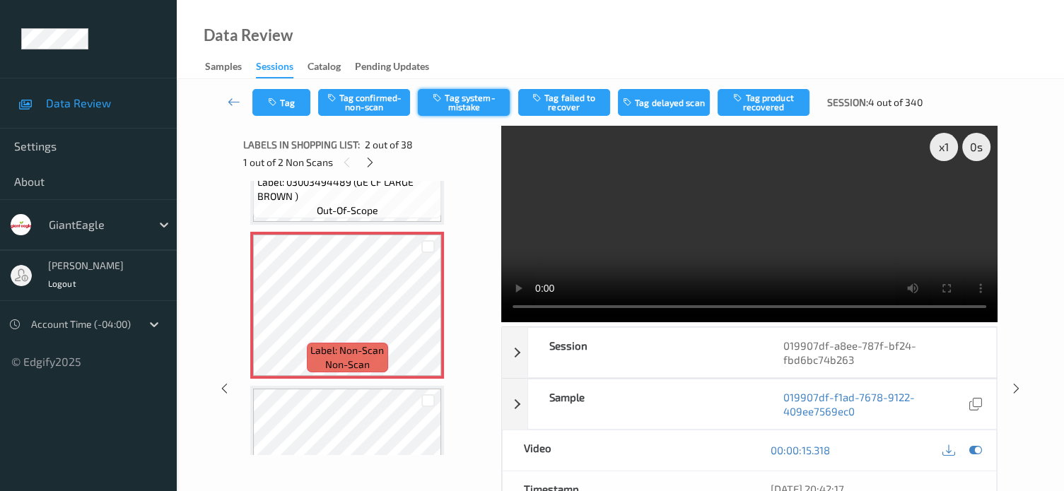
click at [461, 107] on button "Tag system-mistake" at bounding box center [464, 102] width 92 height 27
click at [291, 107] on button "Tag" at bounding box center [281, 102] width 58 height 27
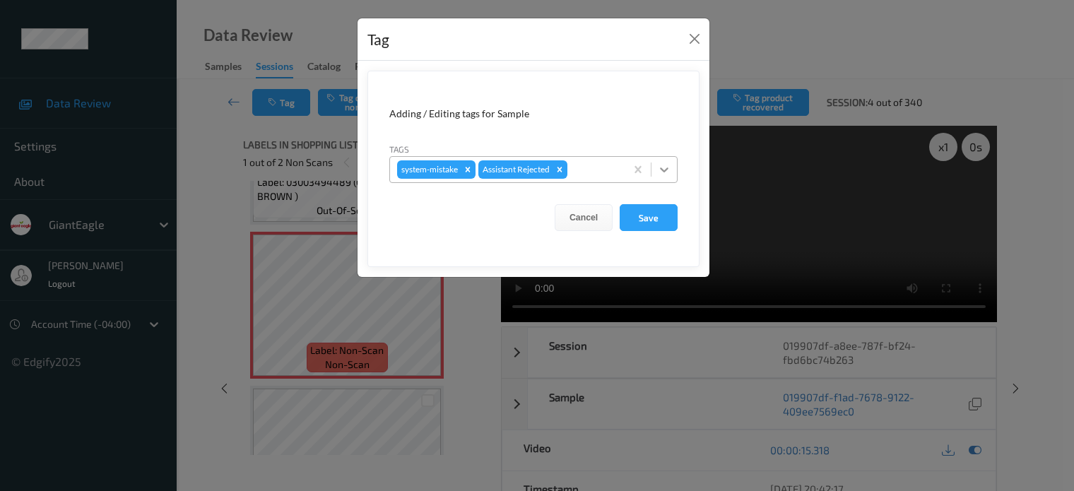
click at [670, 170] on icon at bounding box center [664, 170] width 14 height 14
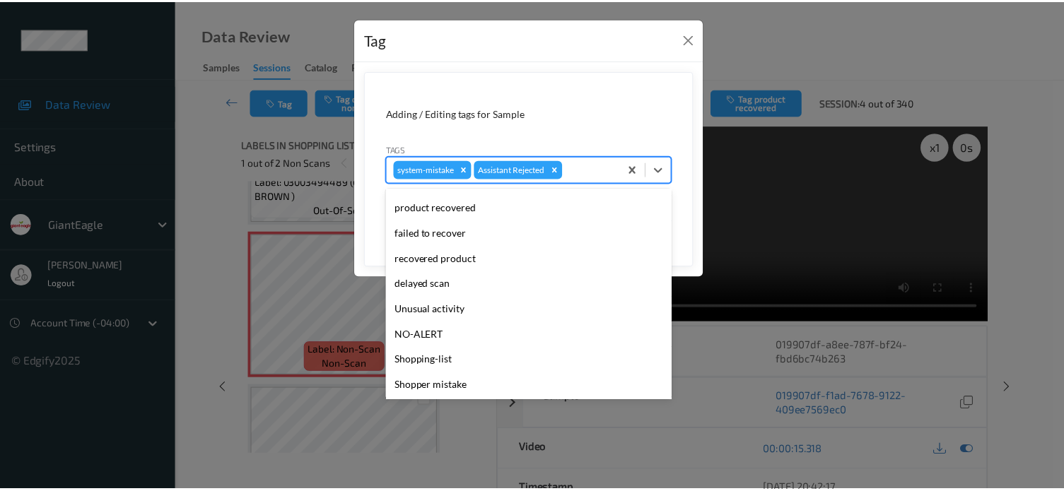
scroll to position [117, 0]
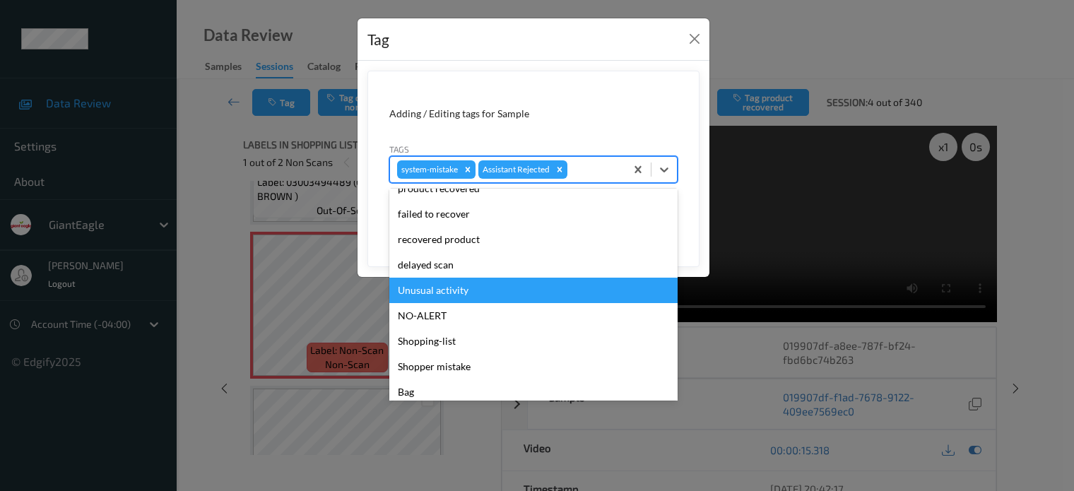
click at [428, 288] on div "Unusual activity" at bounding box center [533, 290] width 288 height 25
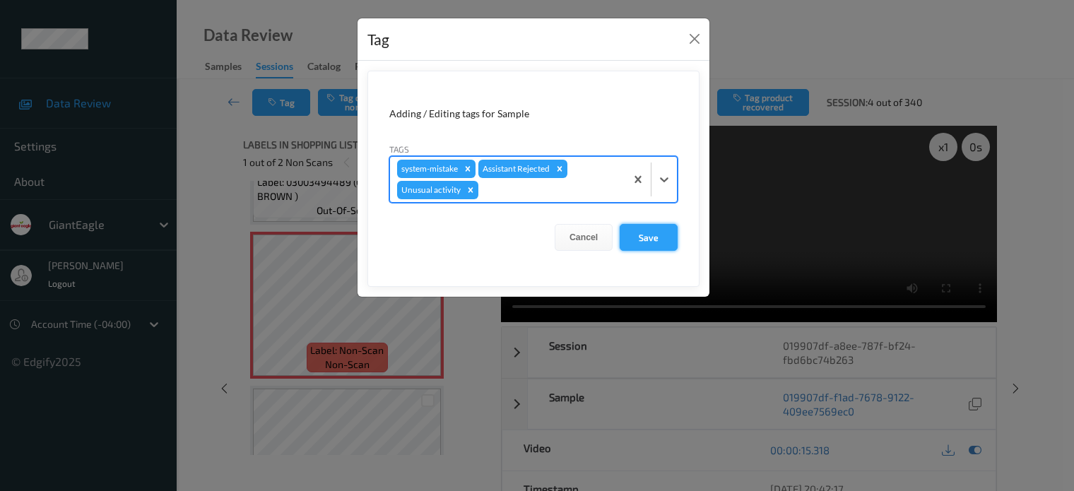
click at [654, 231] on button "Save" at bounding box center [649, 237] width 58 height 27
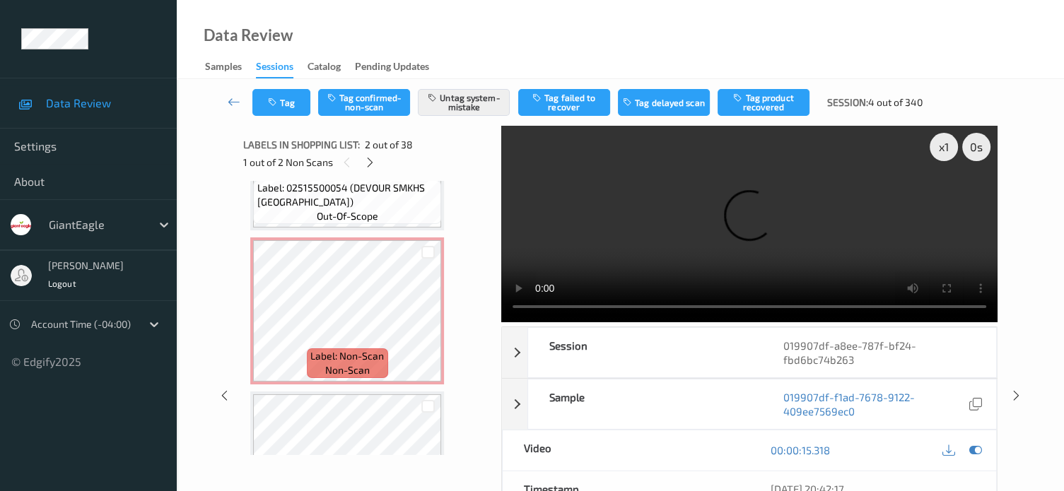
scroll to position [1052, 0]
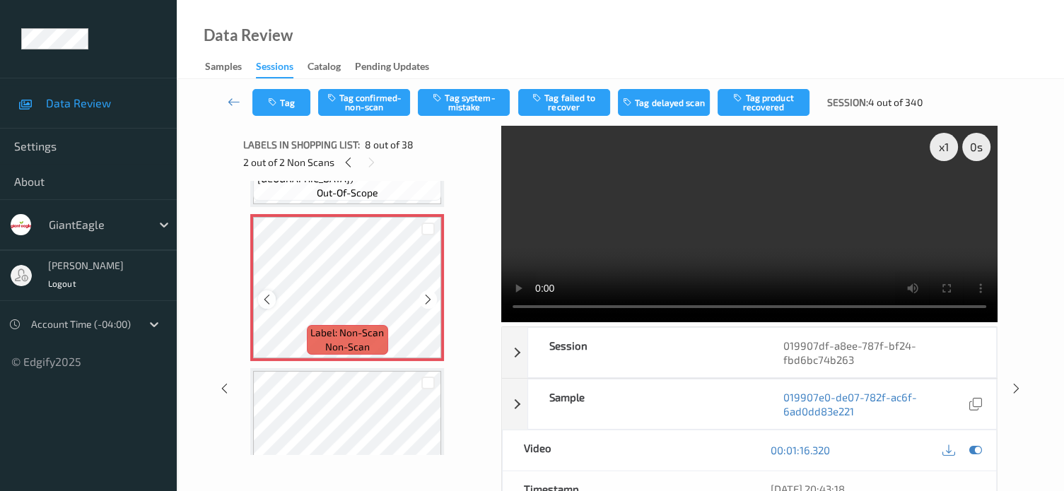
click at [266, 305] on icon at bounding box center [267, 299] width 12 height 13
click at [348, 99] on button "Tag confirmed-non-scan" at bounding box center [364, 102] width 92 height 27
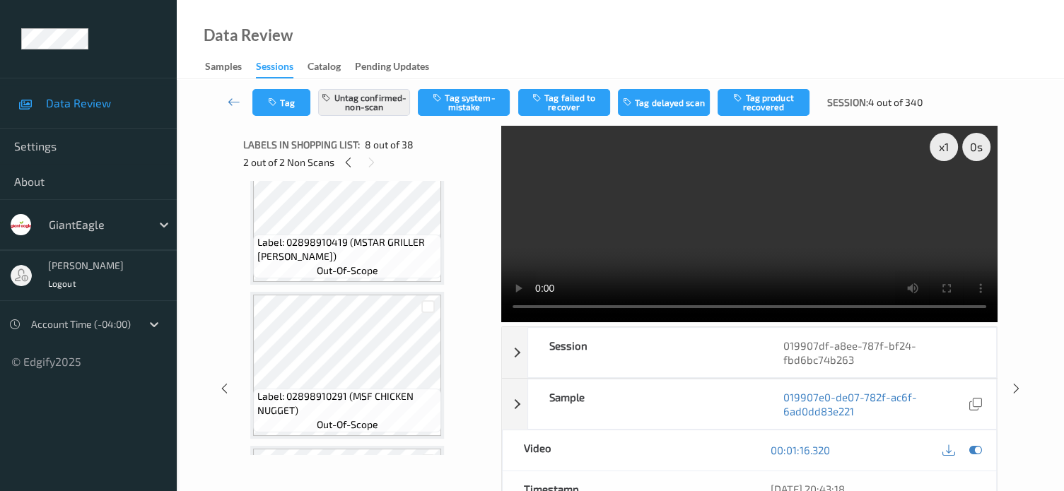
scroll to position [1439, 0]
click at [783, 98] on button "Tag product recovered" at bounding box center [763, 102] width 92 height 27
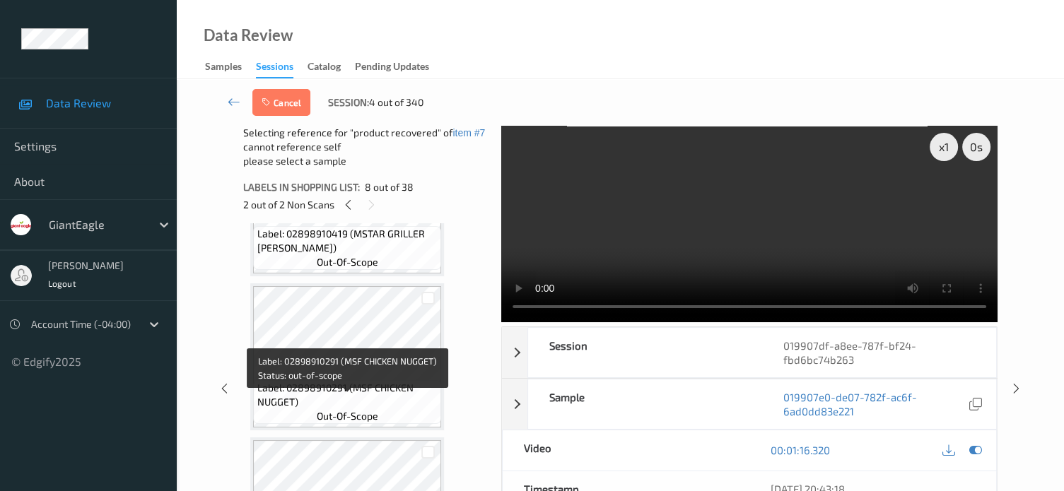
scroll to position [1488, 0]
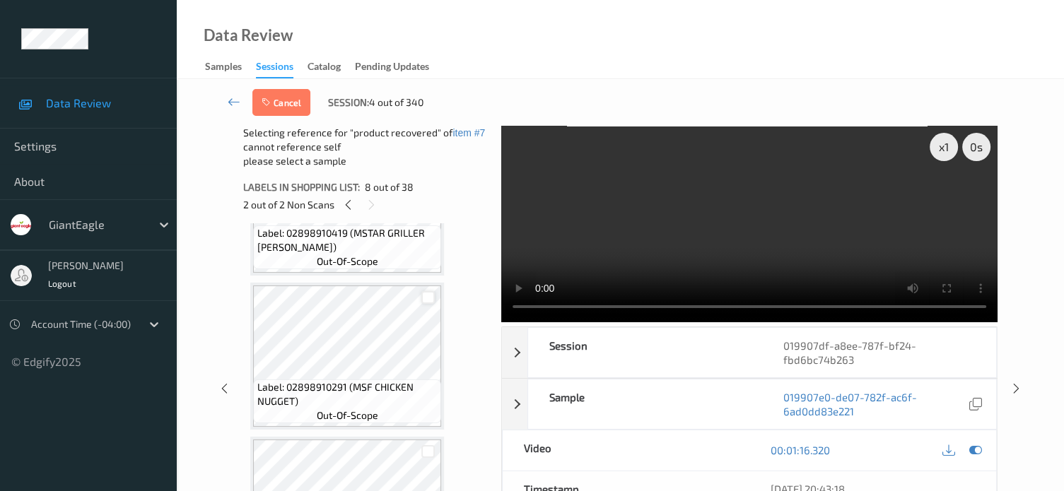
click at [426, 294] on div at bounding box center [427, 297] width 13 height 13
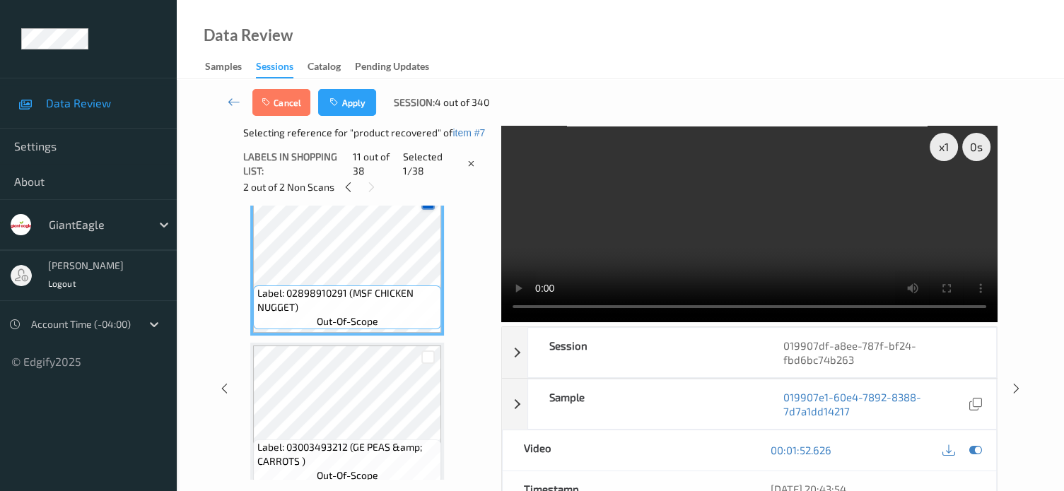
scroll to position [1587, 0]
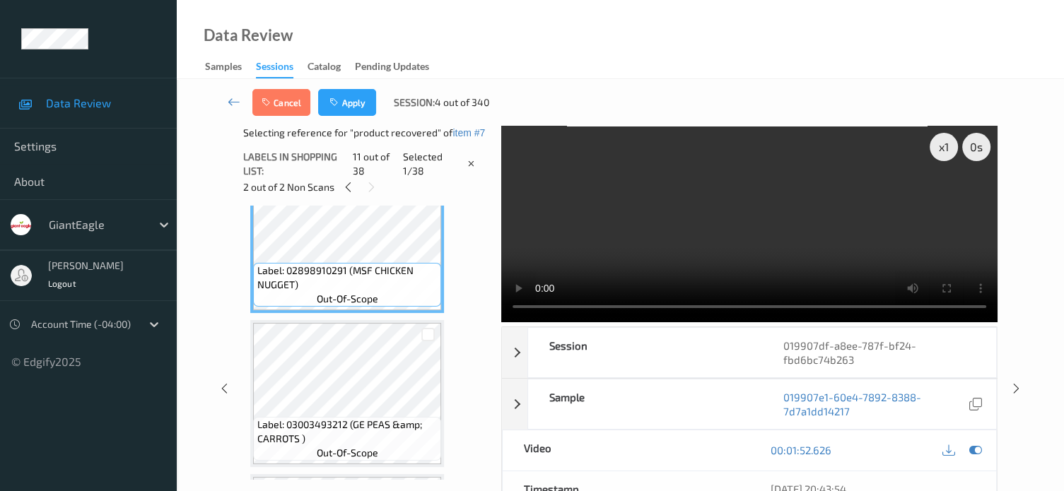
click at [424, 341] on div at bounding box center [427, 334] width 27 height 23
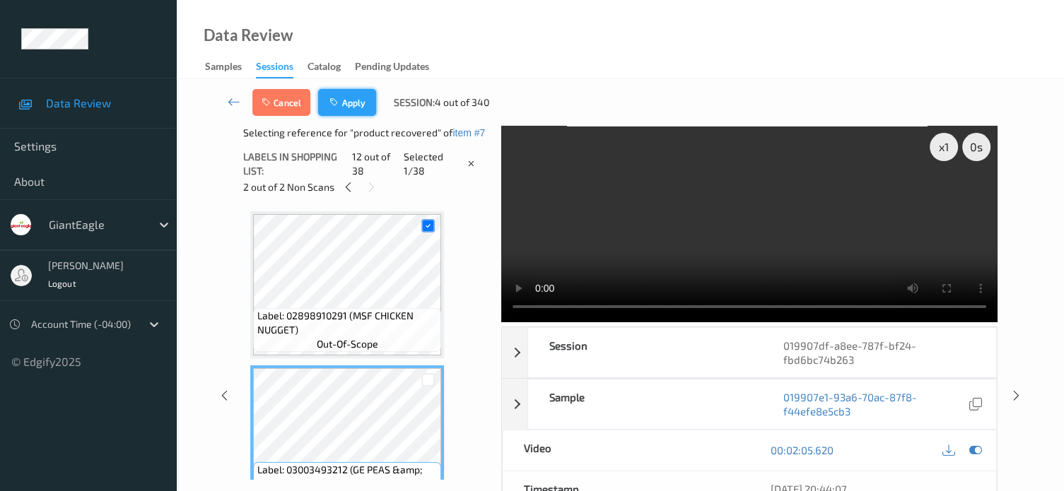
click at [350, 107] on button "Apply" at bounding box center [347, 102] width 58 height 27
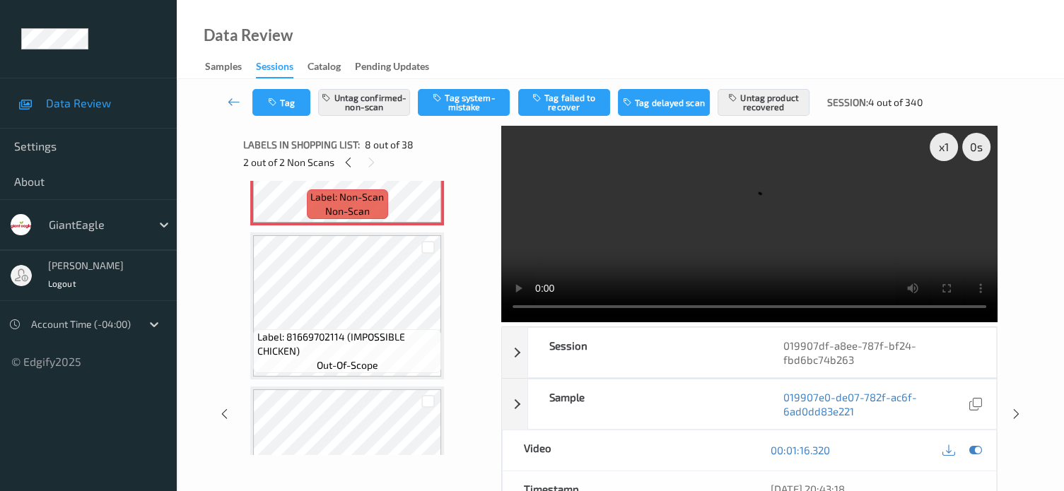
scroll to position [1176, 0]
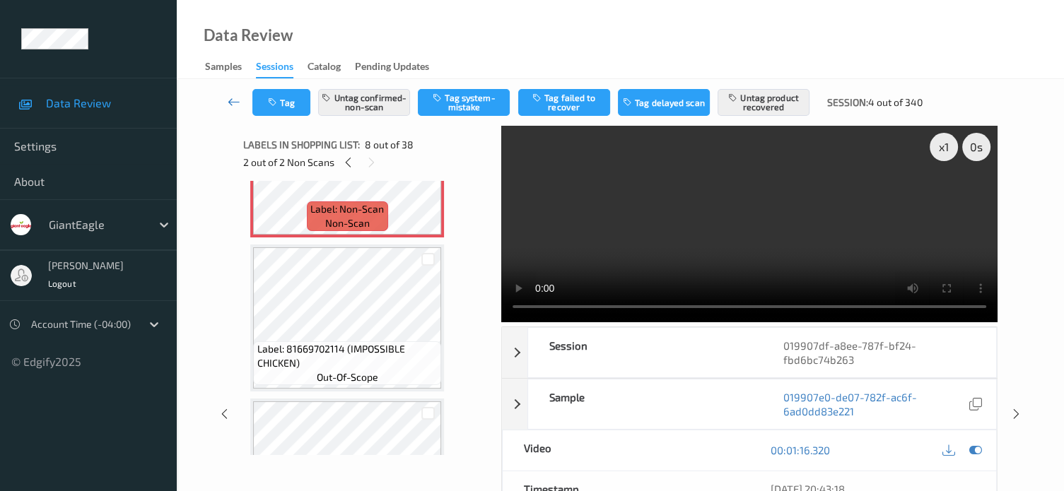
click at [233, 104] on icon at bounding box center [234, 102] width 13 height 14
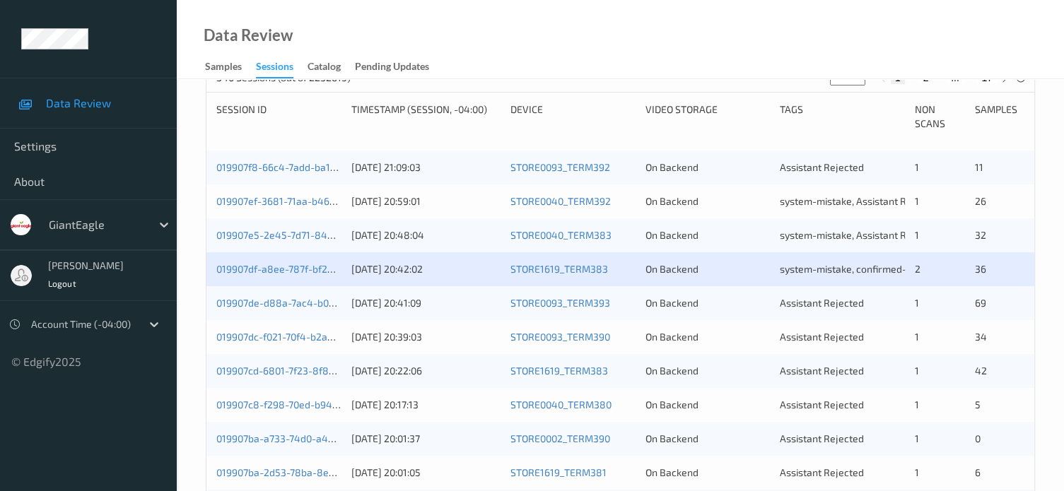
scroll to position [288, 0]
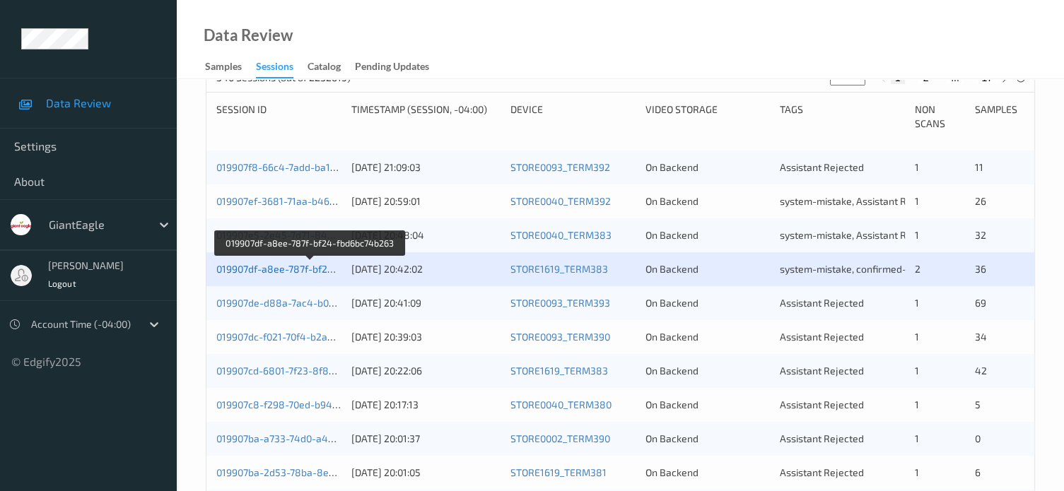
click at [274, 271] on link "019907df-a8ee-787f-bf24-fbd6bc74b263" at bounding box center [309, 269] width 187 height 12
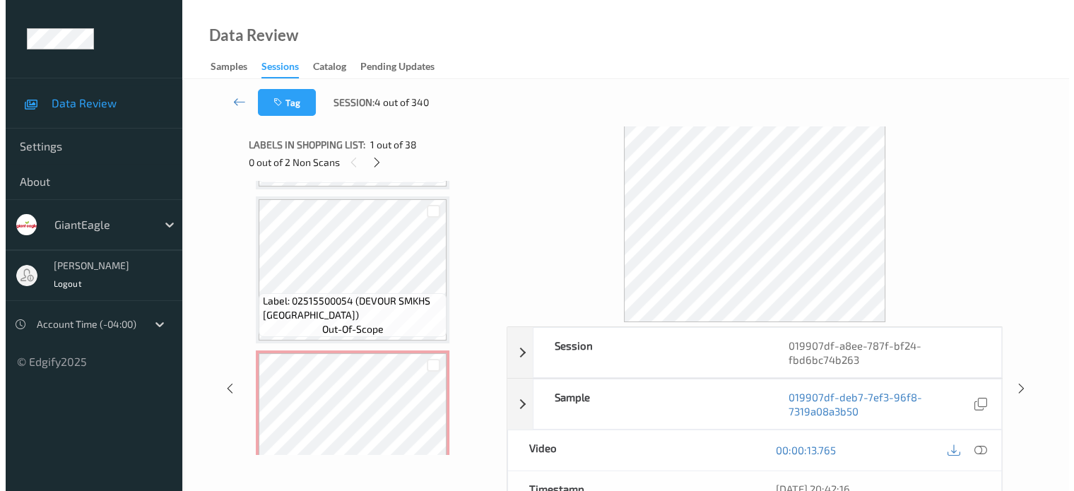
scroll to position [942, 0]
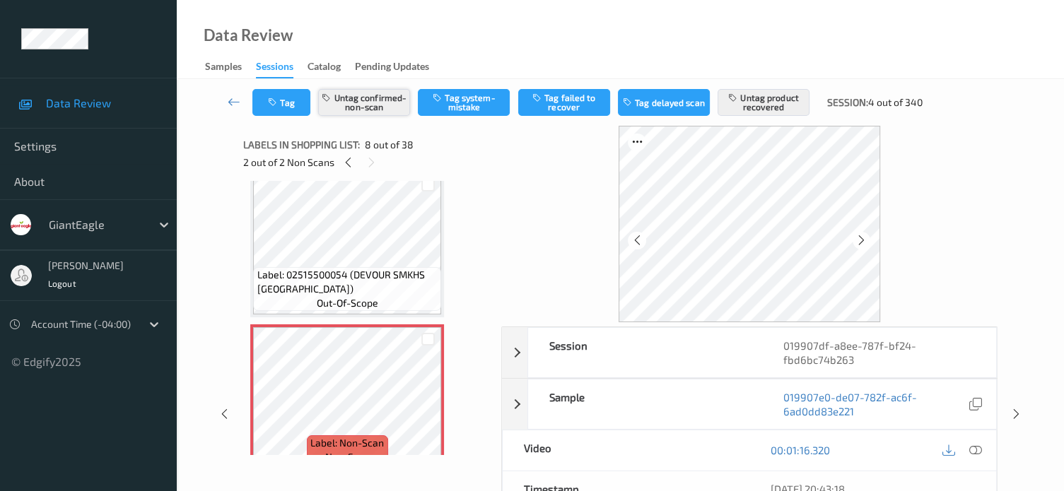
click at [364, 106] on button "Untag confirmed-non-scan" at bounding box center [364, 102] width 92 height 27
click at [766, 107] on button "Untag product recovered" at bounding box center [763, 102] width 92 height 27
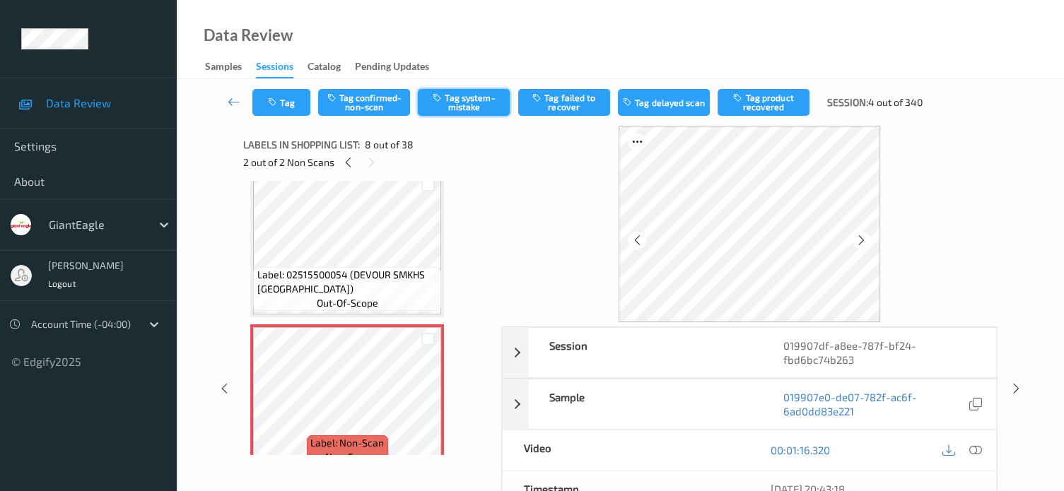
click at [463, 107] on button "Tag system-mistake" at bounding box center [464, 102] width 92 height 27
click at [290, 105] on button "Tag" at bounding box center [281, 102] width 58 height 27
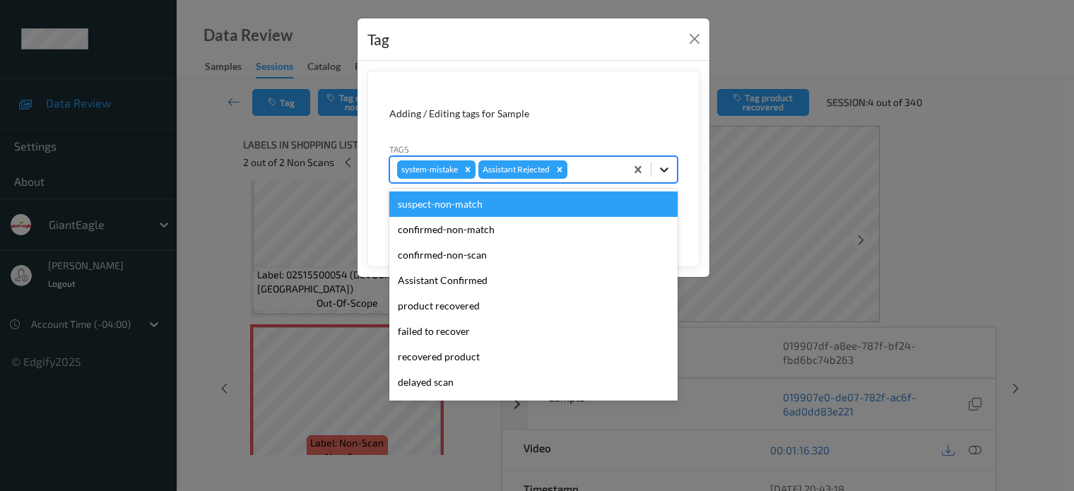
click at [663, 174] on icon at bounding box center [664, 170] width 14 height 14
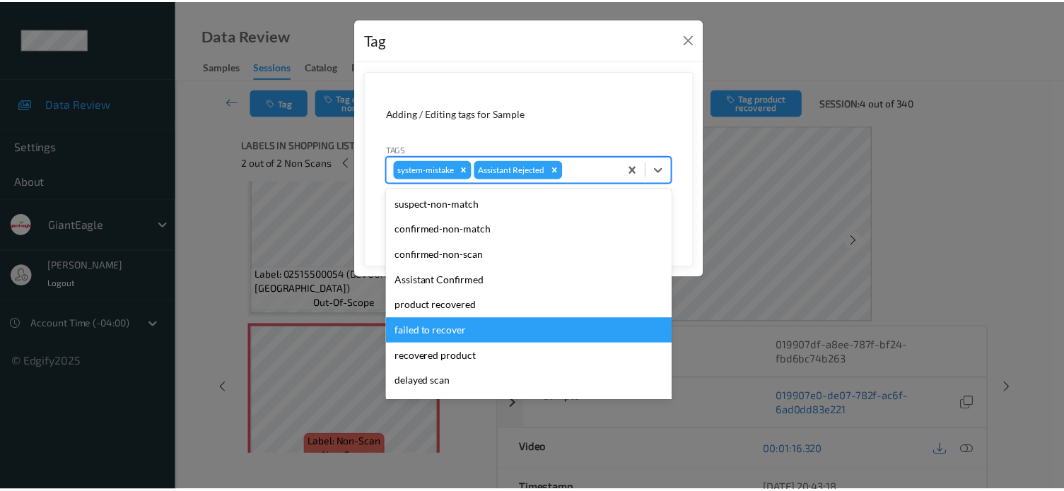
scroll to position [124, 0]
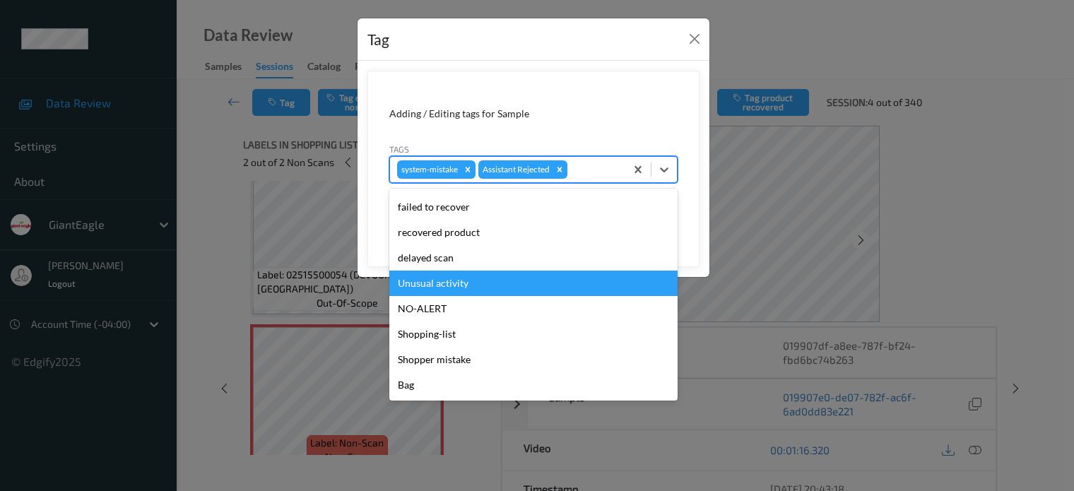
click at [441, 285] on div "Unusual activity" at bounding box center [533, 283] width 288 height 25
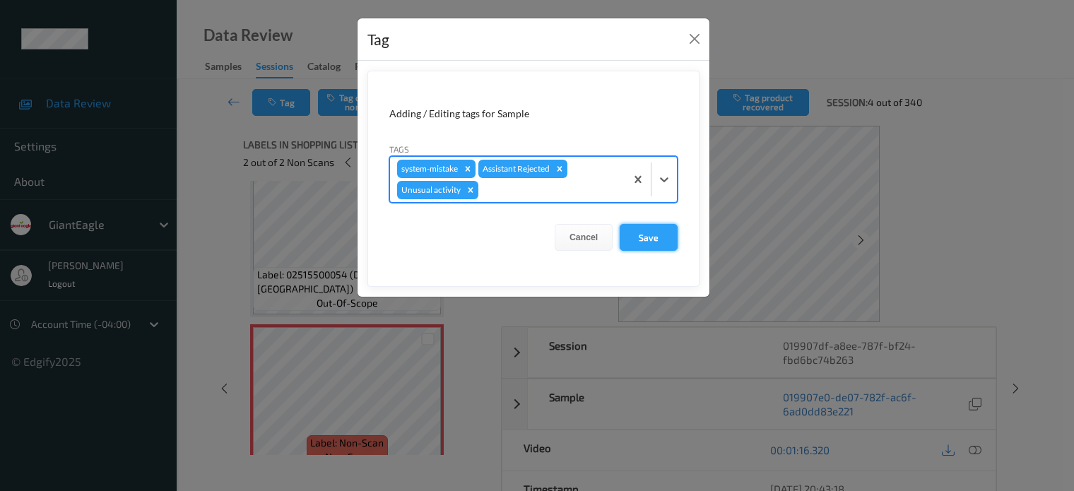
click at [653, 241] on button "Save" at bounding box center [649, 237] width 58 height 27
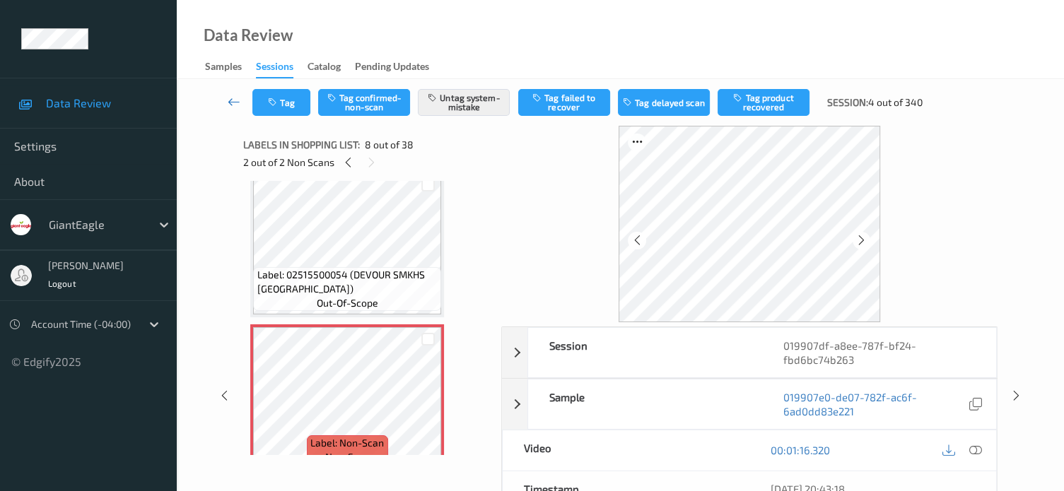
click at [231, 98] on icon at bounding box center [234, 102] width 13 height 14
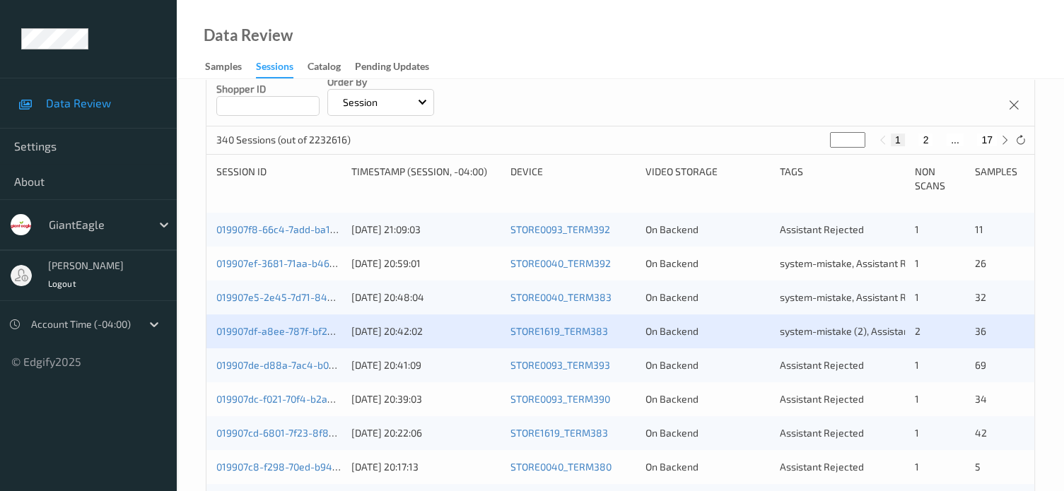
scroll to position [353, 0]
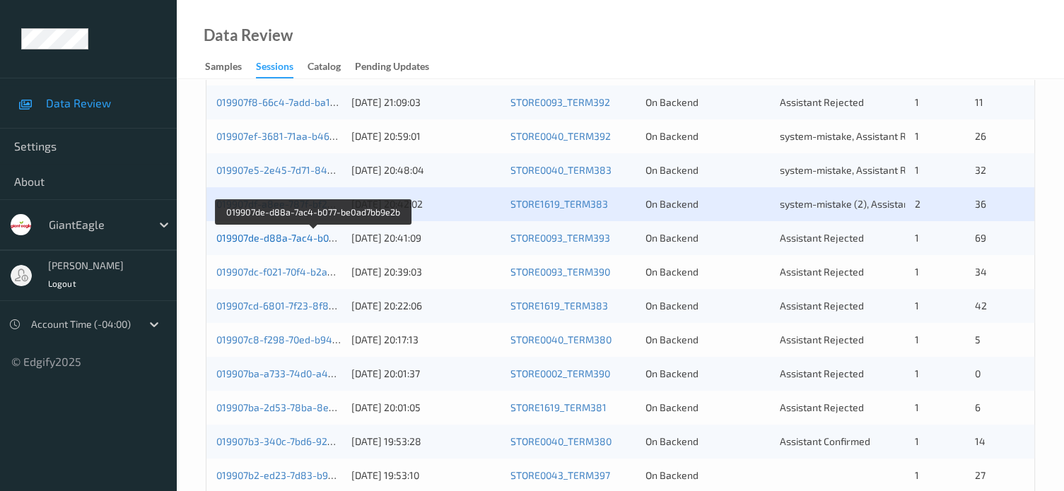
click at [278, 240] on link "019907de-d88a-7ac4-b077-be0ad7bb9e2b" at bounding box center [313, 238] width 194 height 12
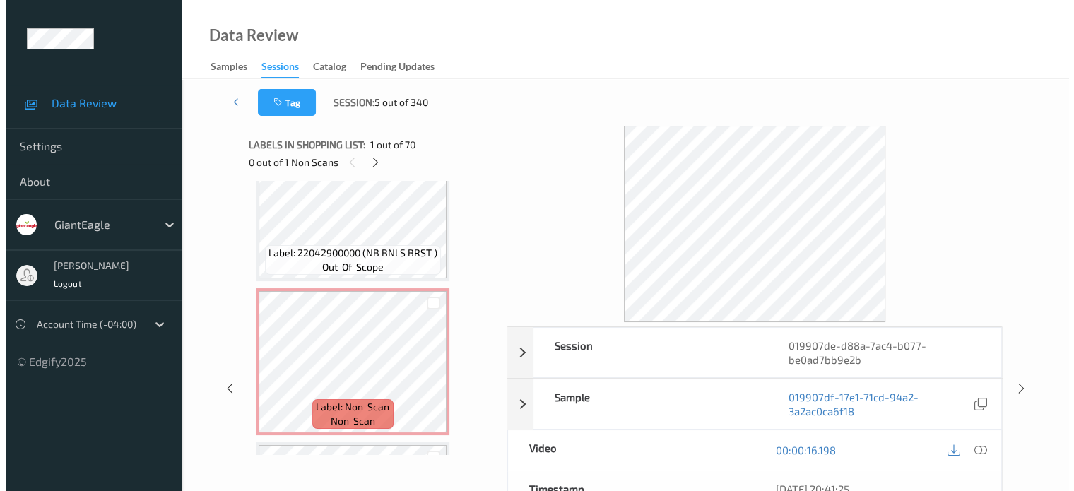
scroll to position [10376, 0]
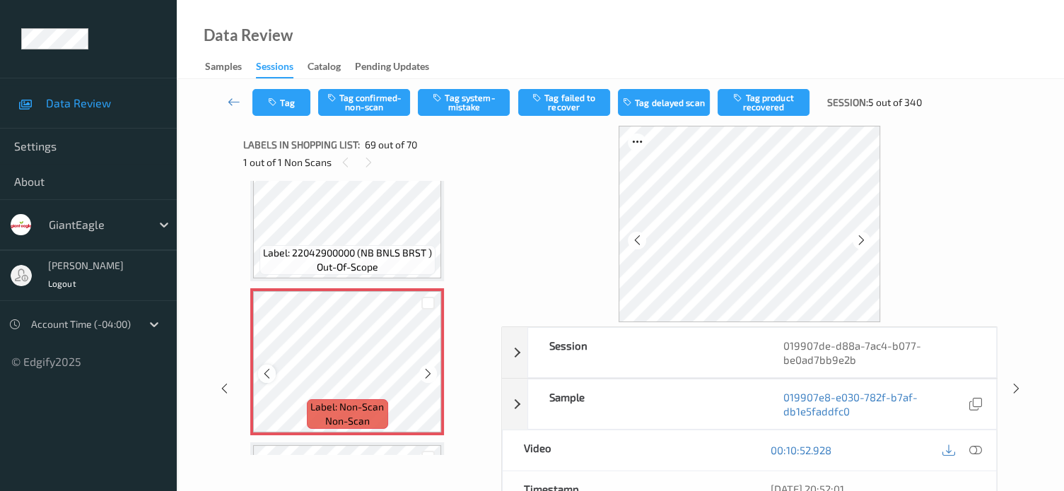
click at [264, 376] on icon at bounding box center [267, 373] width 12 height 13
click at [973, 448] on icon at bounding box center [975, 450] width 13 height 13
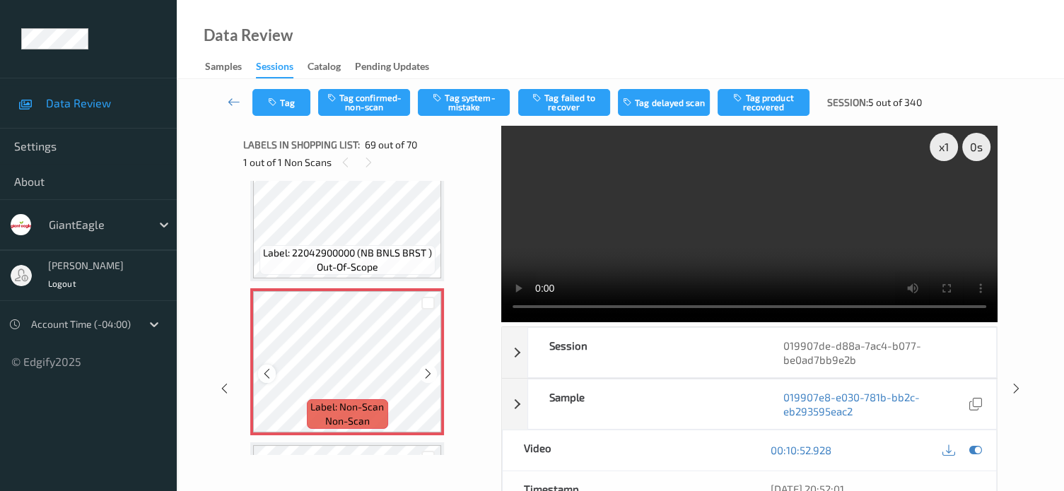
click at [263, 375] on icon at bounding box center [267, 373] width 12 height 13
click at [478, 102] on button "Tag system-mistake" at bounding box center [464, 102] width 92 height 27
click at [292, 100] on button "Tag" at bounding box center [281, 102] width 58 height 27
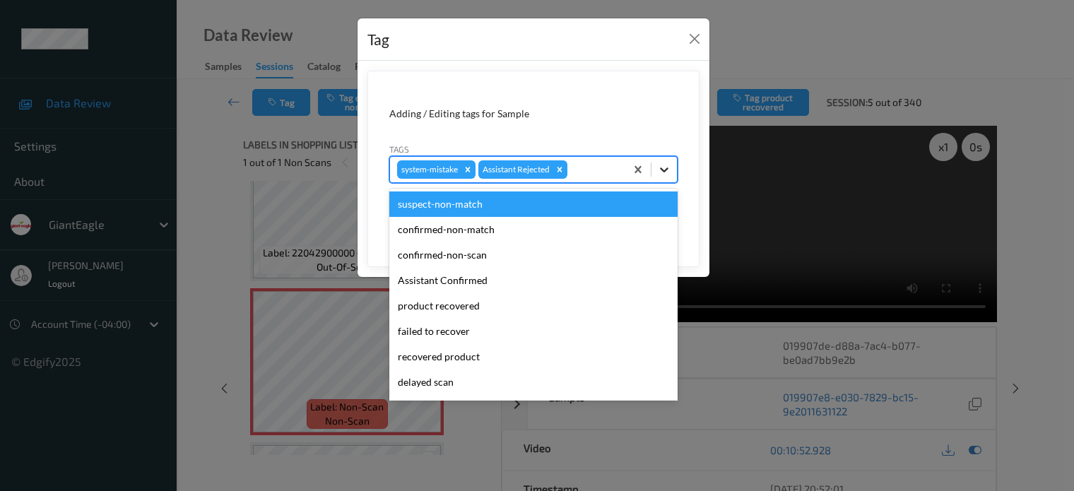
click at [664, 171] on icon at bounding box center [664, 169] width 8 height 5
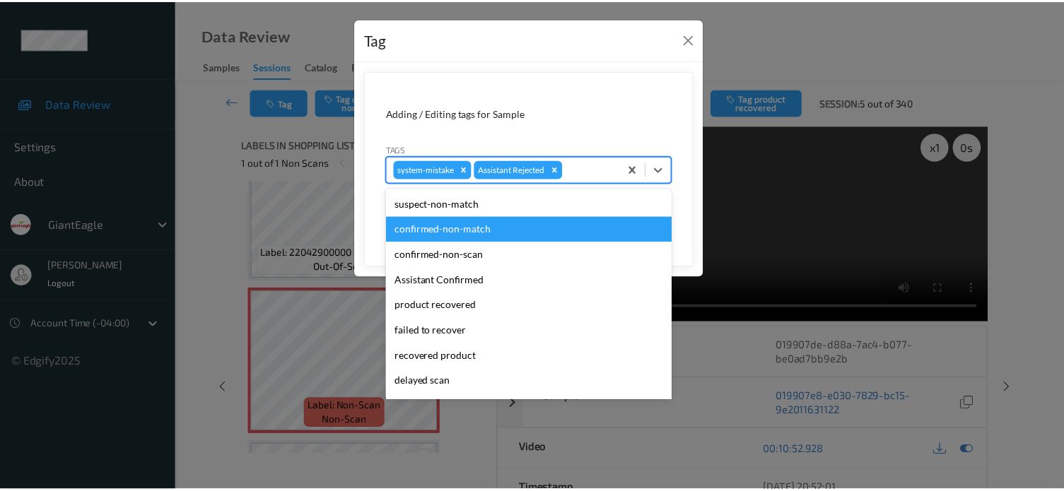
scroll to position [124, 0]
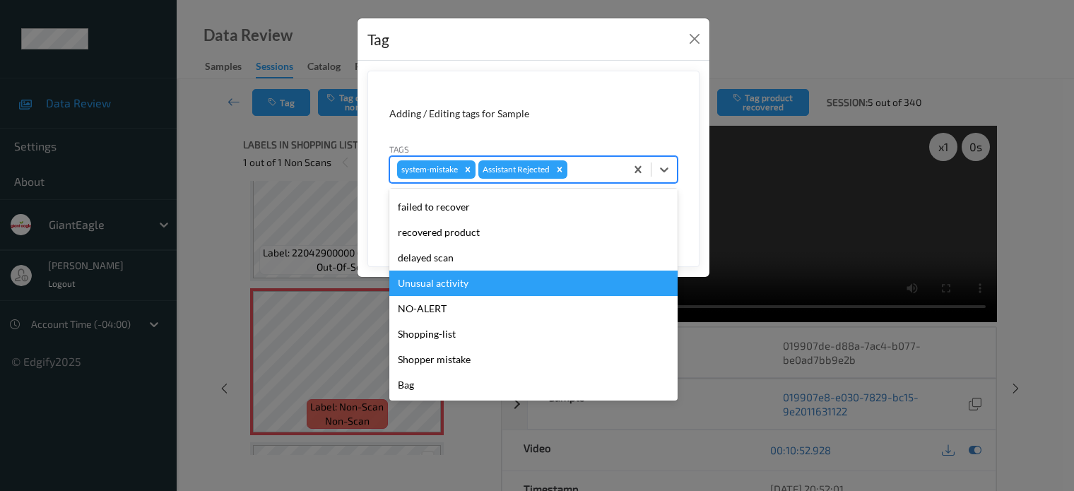
click at [428, 283] on div "Unusual activity" at bounding box center [533, 283] width 288 height 25
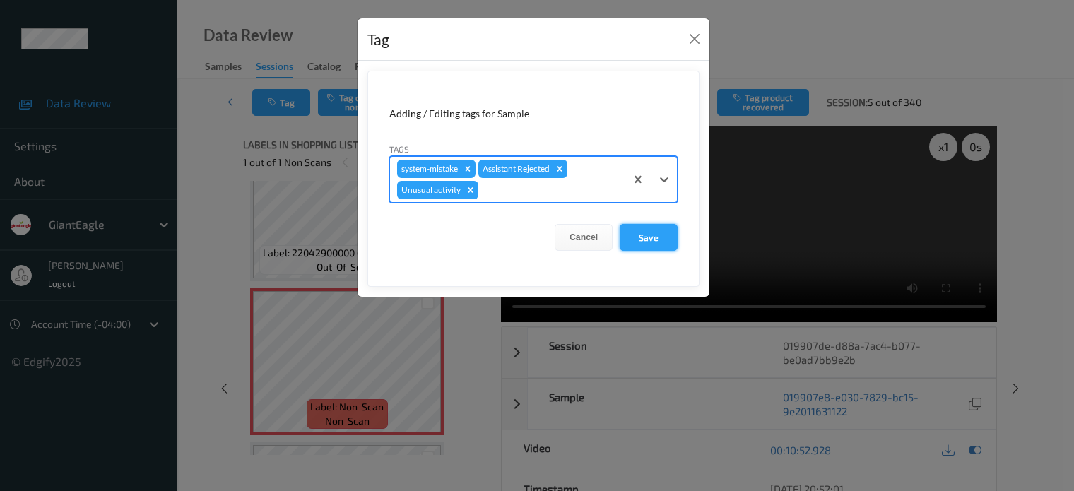
click at [654, 239] on button "Save" at bounding box center [649, 237] width 58 height 27
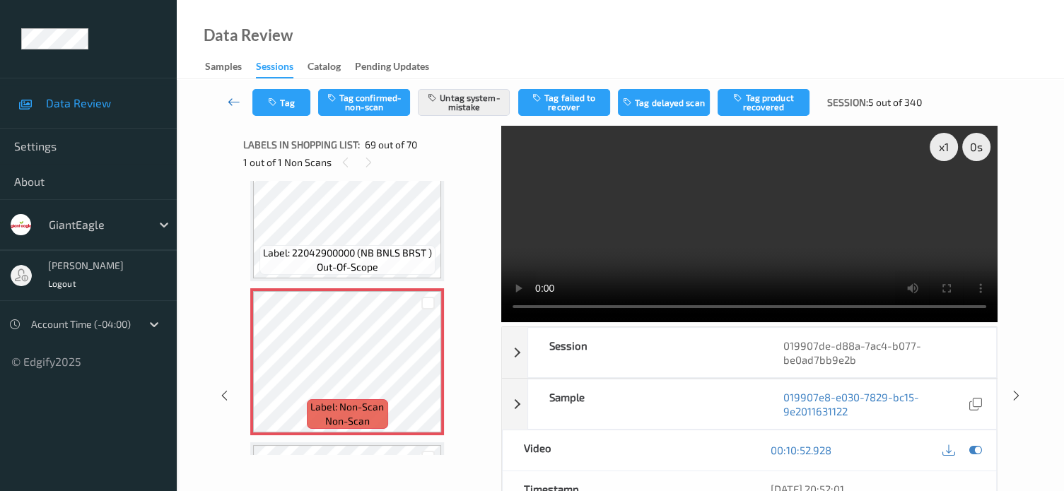
click at [228, 102] on icon at bounding box center [234, 102] width 13 height 14
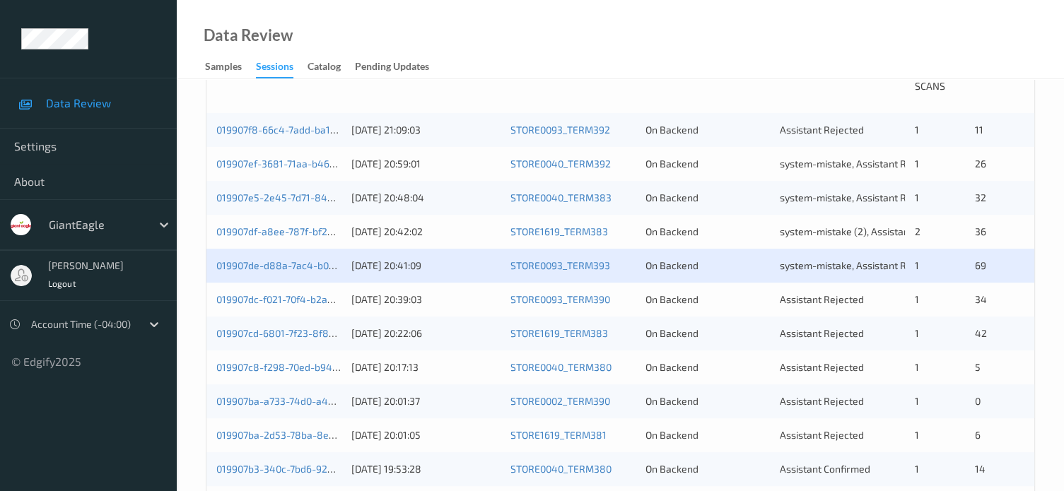
scroll to position [353, 0]
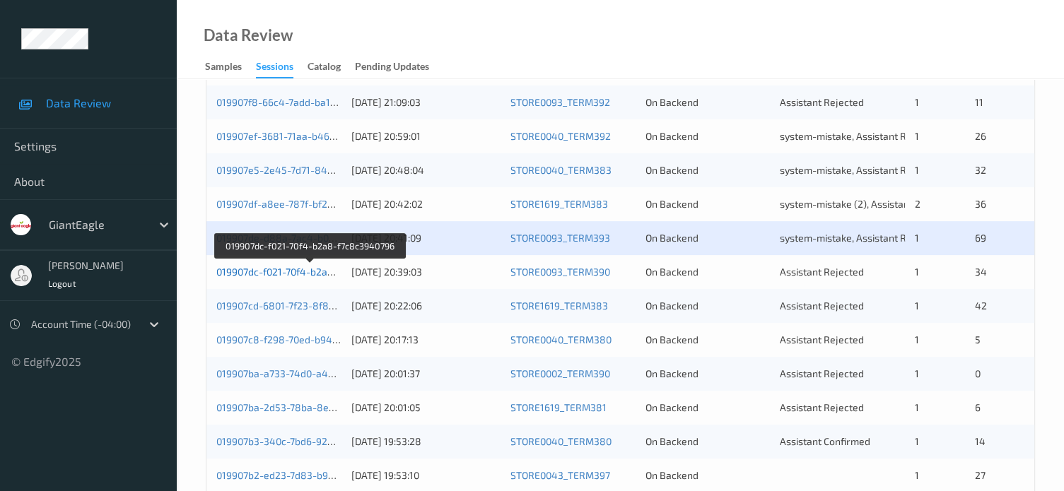
click at [295, 273] on link "019907dc-f021-70f4-b2a8-f7c8c3940796" at bounding box center [309, 272] width 186 height 12
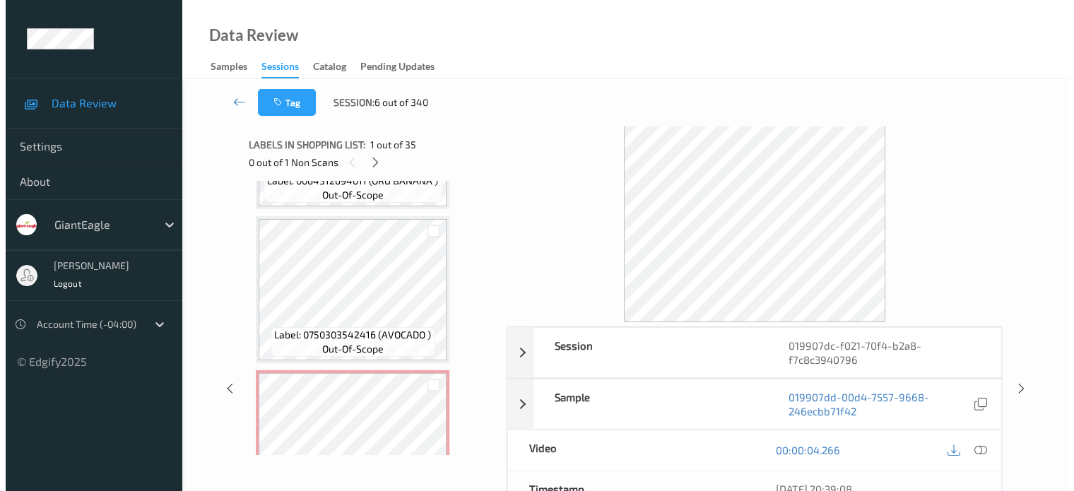
scroll to position [2705, 0]
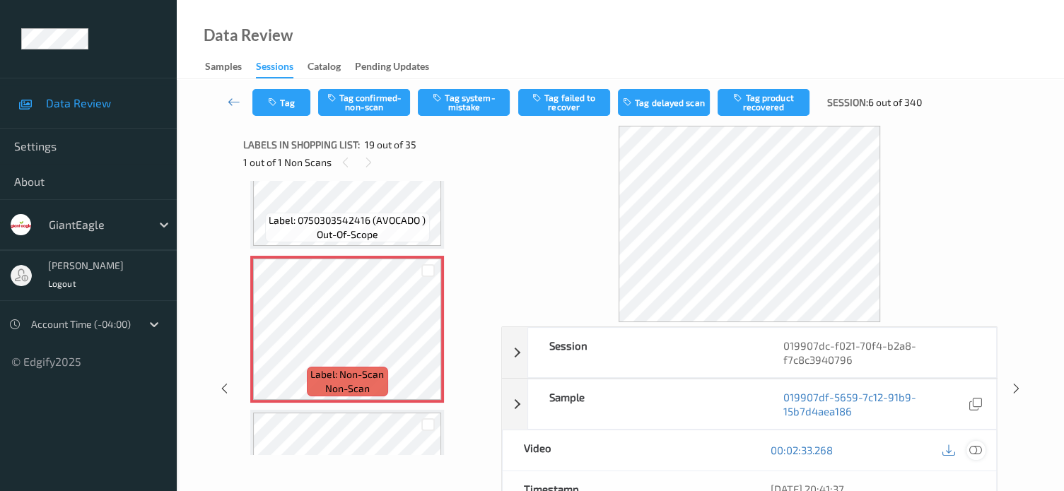
click at [975, 449] on icon at bounding box center [975, 450] width 13 height 13
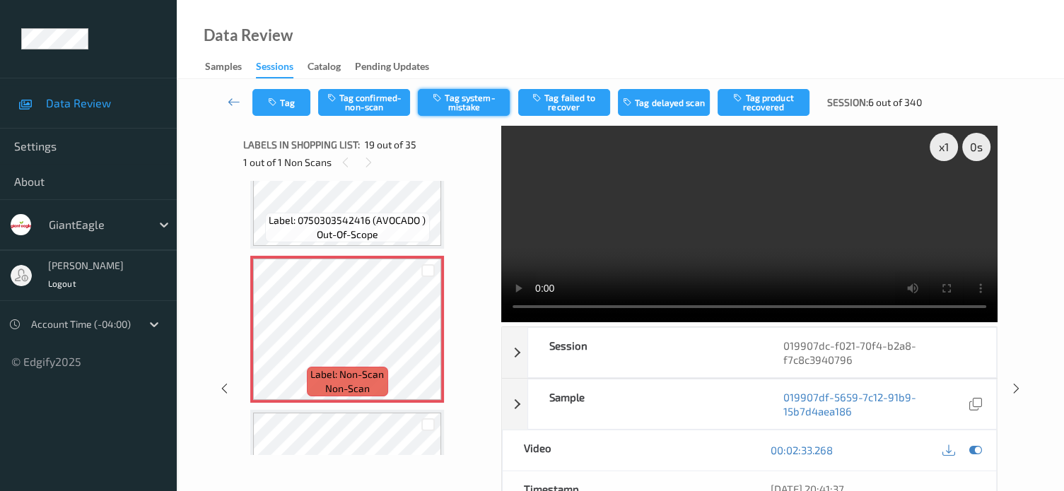
click at [465, 99] on button "Tag system-mistake" at bounding box center [464, 102] width 92 height 27
click at [288, 105] on button "Tag" at bounding box center [281, 102] width 58 height 27
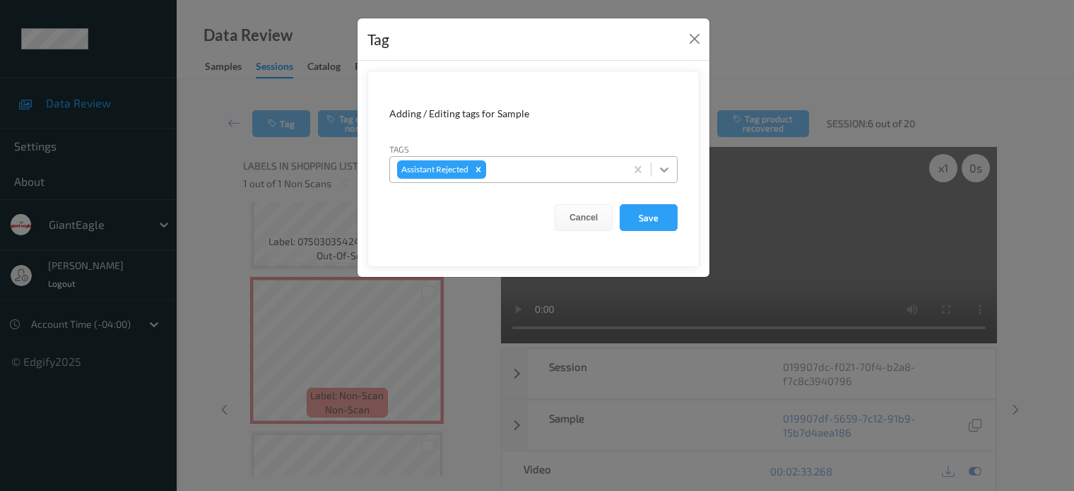
click at [661, 166] on icon at bounding box center [664, 170] width 14 height 14
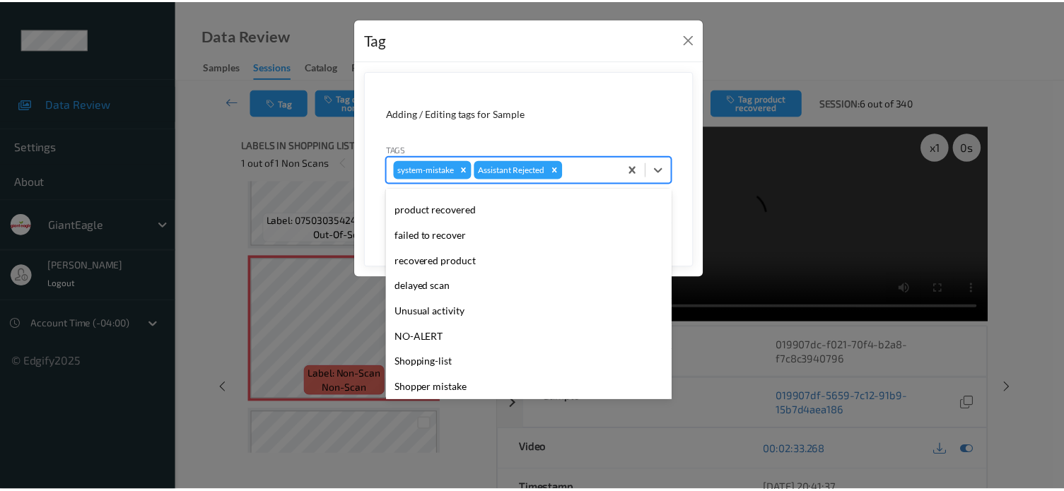
scroll to position [117, 0]
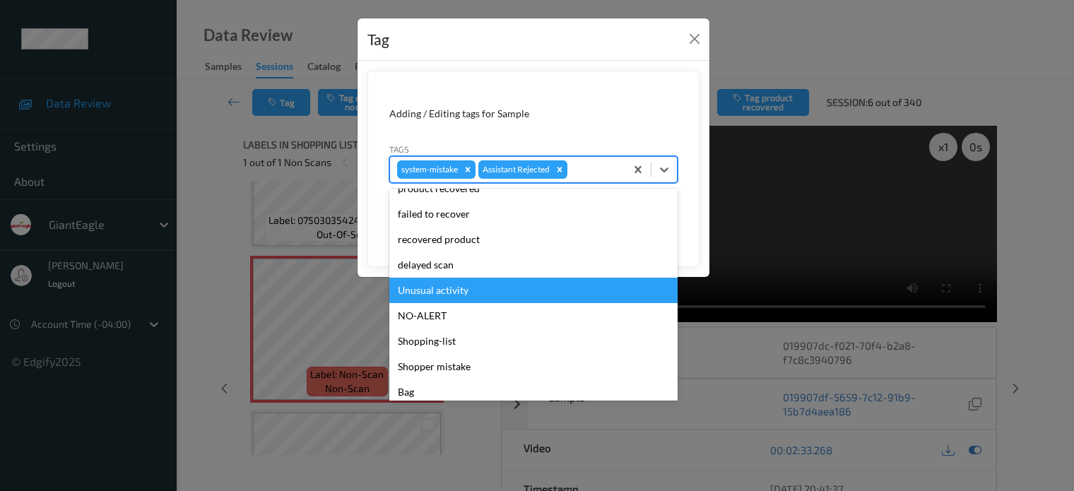
click at [442, 288] on div "Unusual activity" at bounding box center [533, 290] width 288 height 25
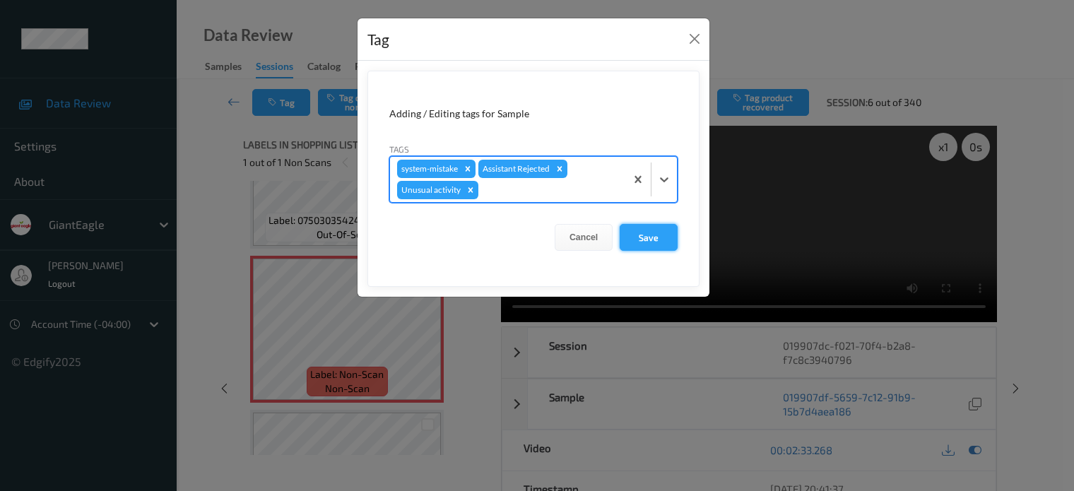
click at [648, 235] on button "Save" at bounding box center [649, 237] width 58 height 27
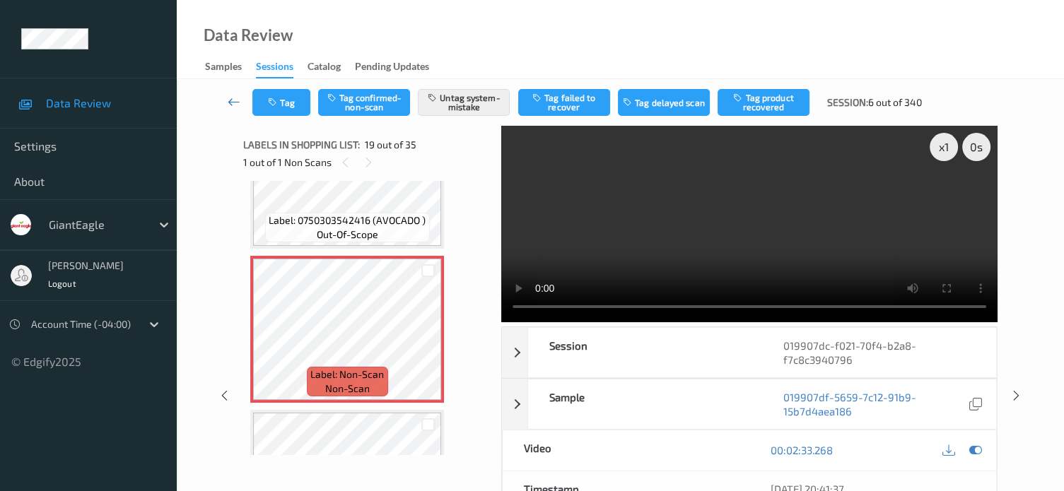
click at [233, 101] on icon at bounding box center [234, 102] width 13 height 14
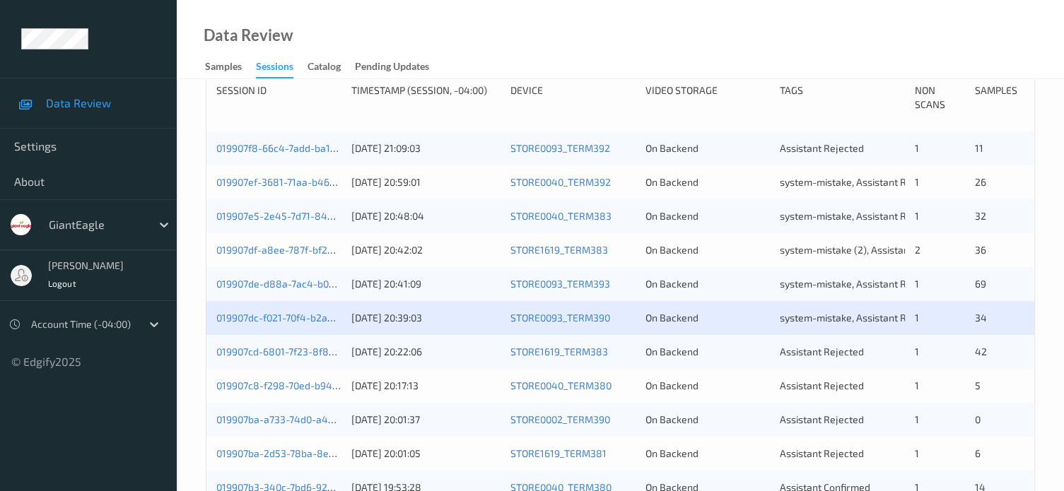
scroll to position [389, 0]
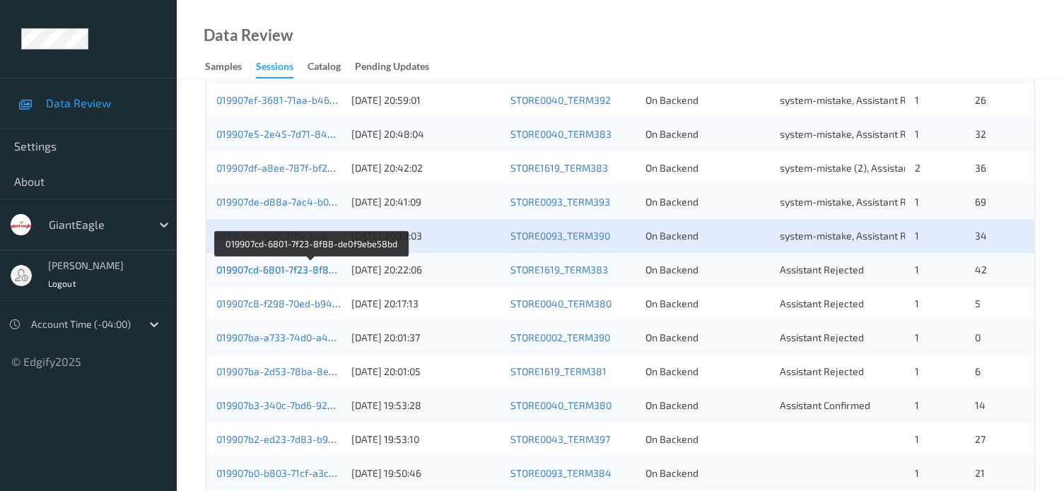
click at [293, 273] on link "019907cd-6801-7f23-8f88-de0f9ebe58bd" at bounding box center [310, 270] width 189 height 12
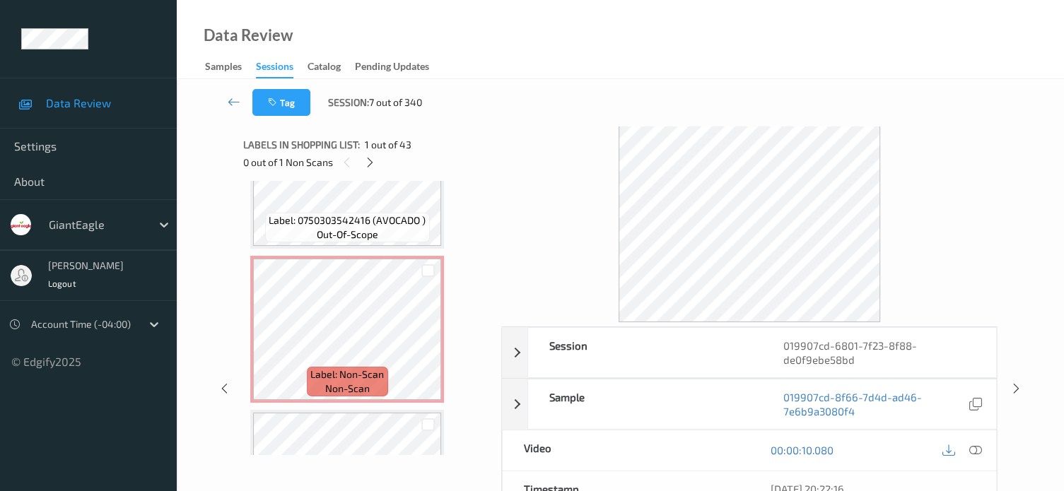
scroll to position [5941, 0]
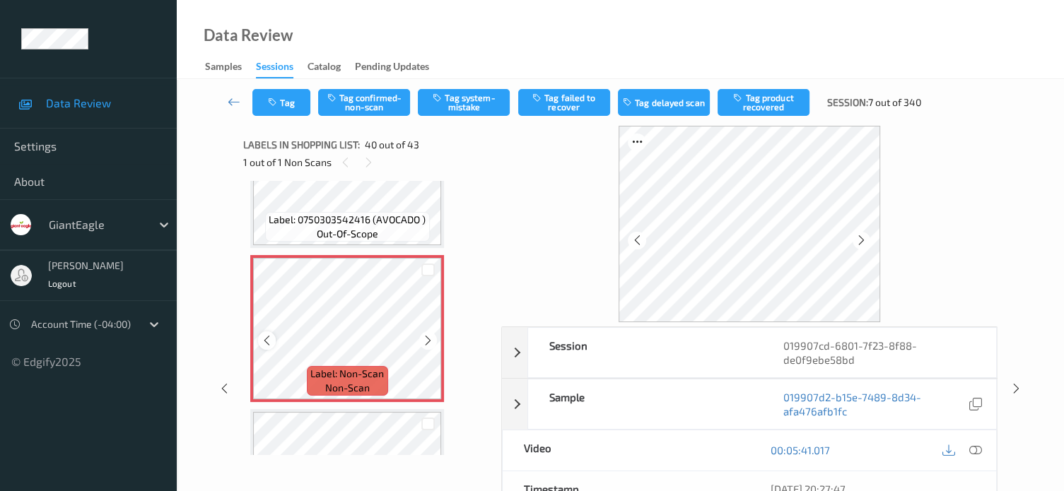
click at [266, 341] on icon at bounding box center [267, 340] width 12 height 13
click at [973, 449] on icon at bounding box center [975, 450] width 13 height 13
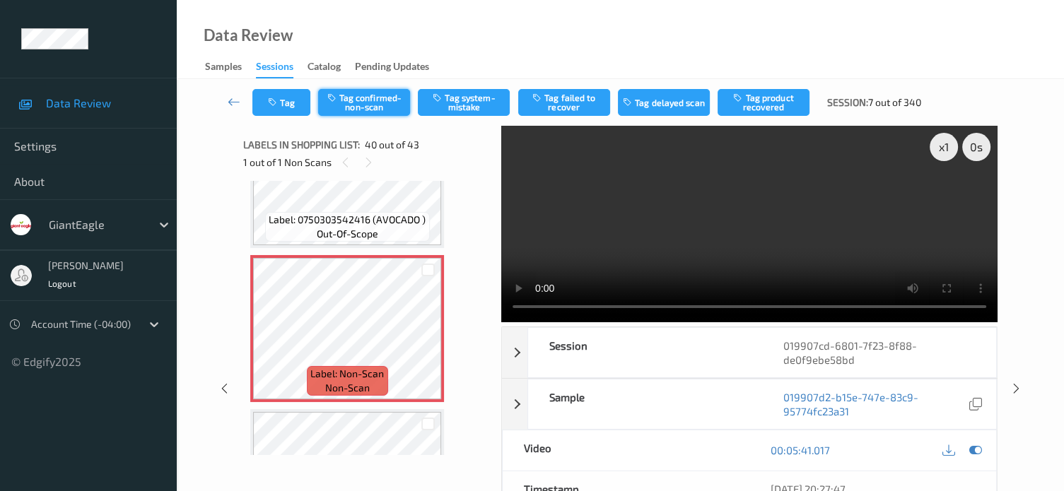
click at [359, 98] on button "Tag confirmed-non-scan" at bounding box center [364, 102] width 92 height 27
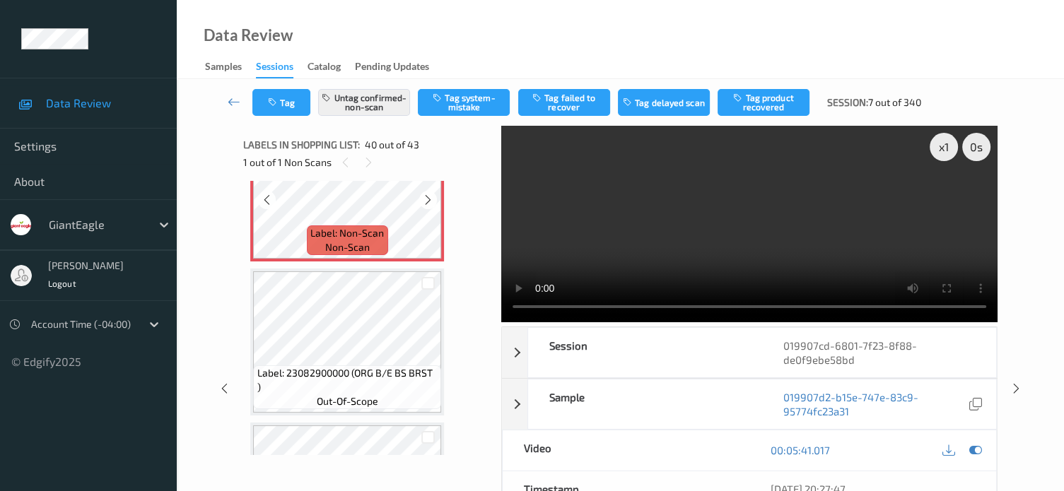
scroll to position [6086, 0]
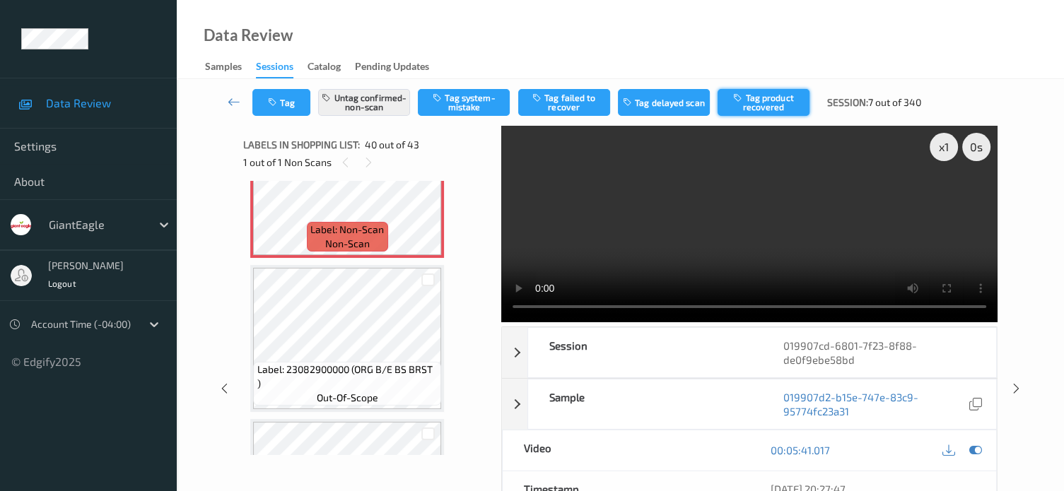
click at [770, 100] on button "Tag product recovered" at bounding box center [763, 102] width 92 height 27
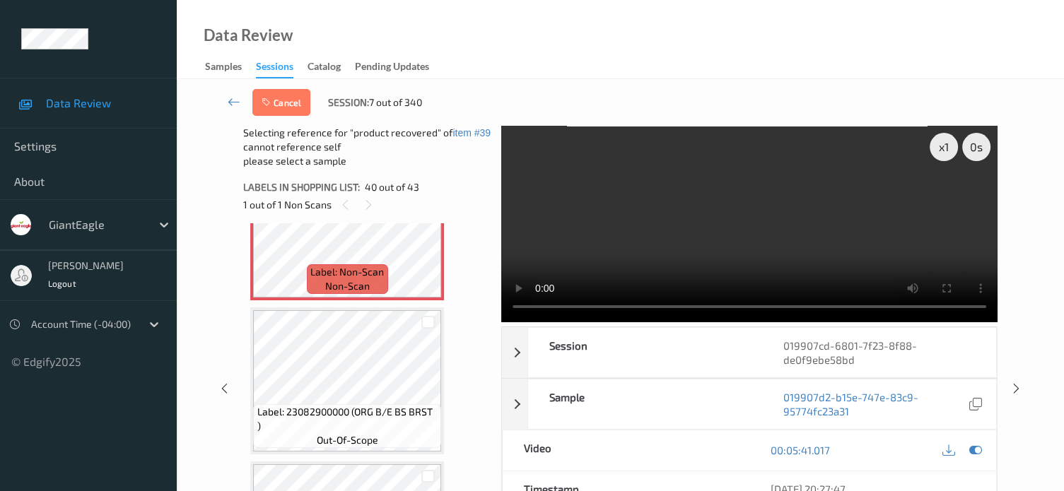
scroll to position [6137, 0]
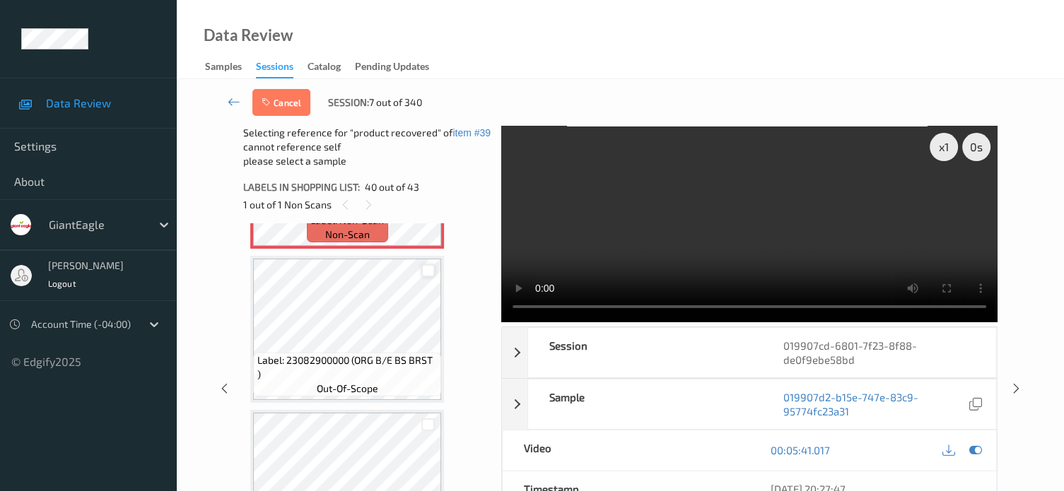
click at [427, 274] on div at bounding box center [427, 270] width 13 height 13
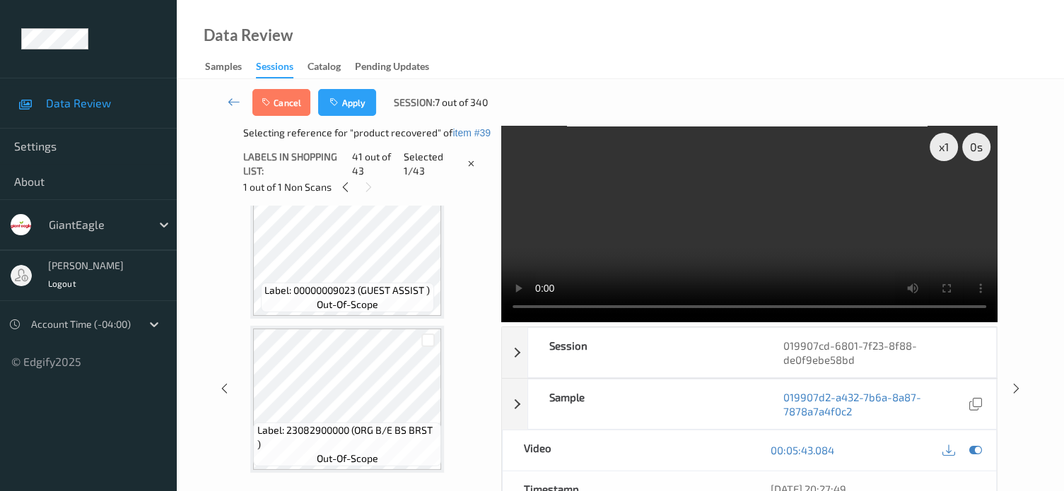
scroll to position [35, 0]
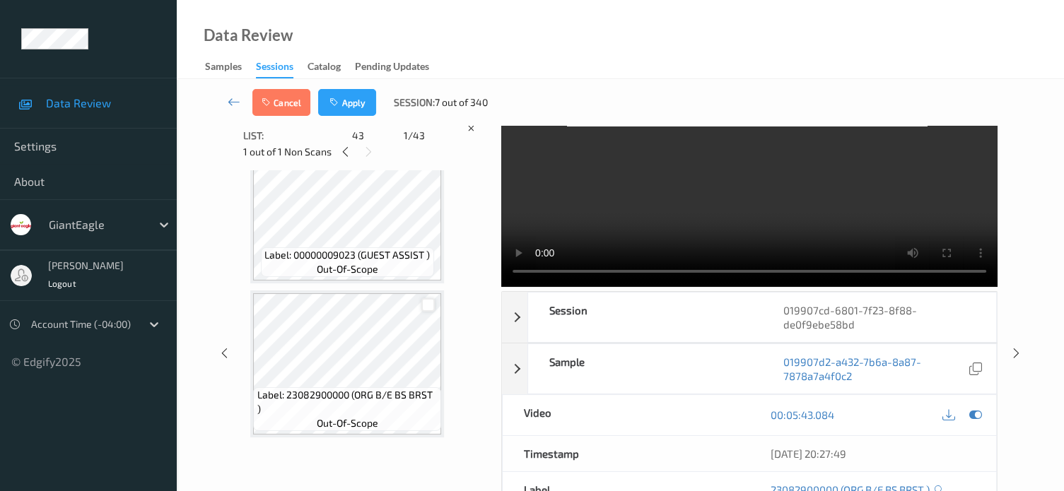
click at [425, 306] on div at bounding box center [427, 304] width 13 height 13
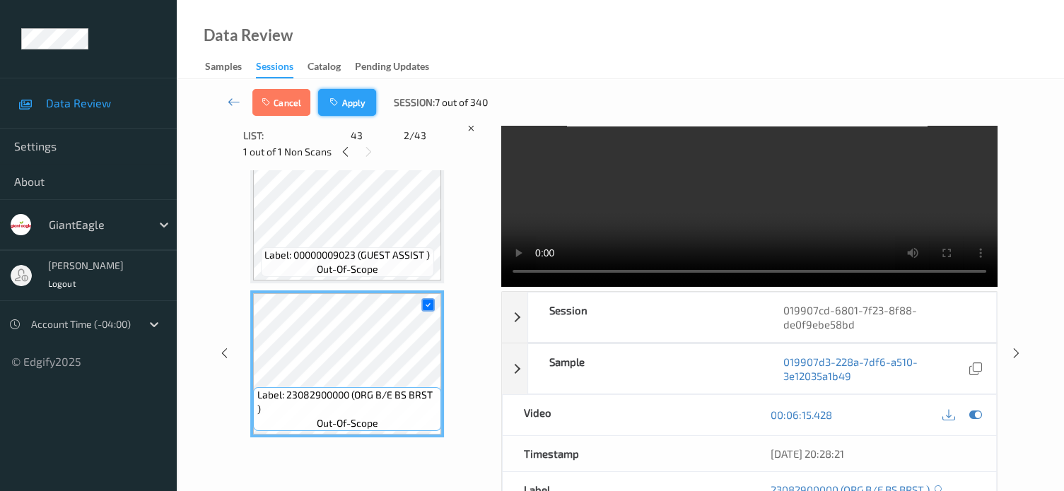
click at [351, 102] on button "Apply" at bounding box center [347, 102] width 58 height 27
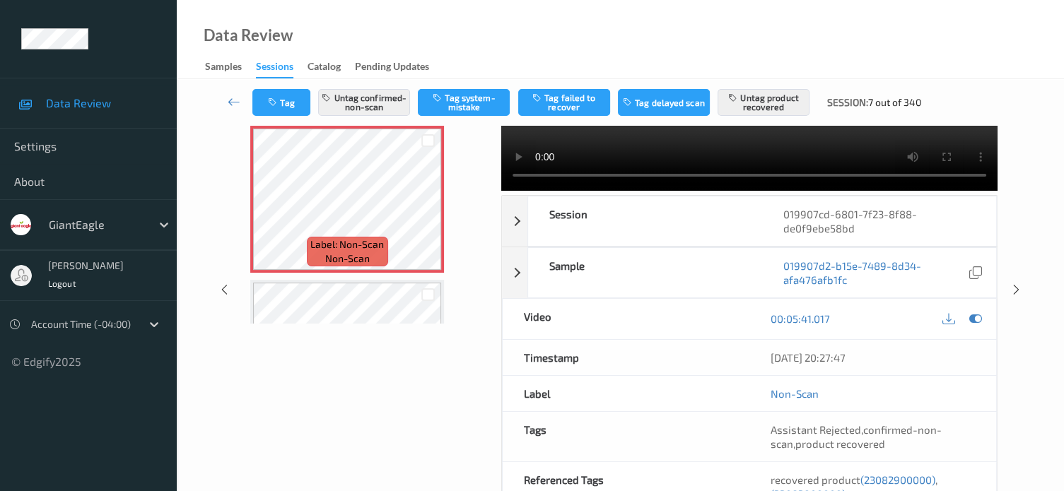
scroll to position [5941, 0]
click at [269, 208] on icon at bounding box center [267, 210] width 12 height 13
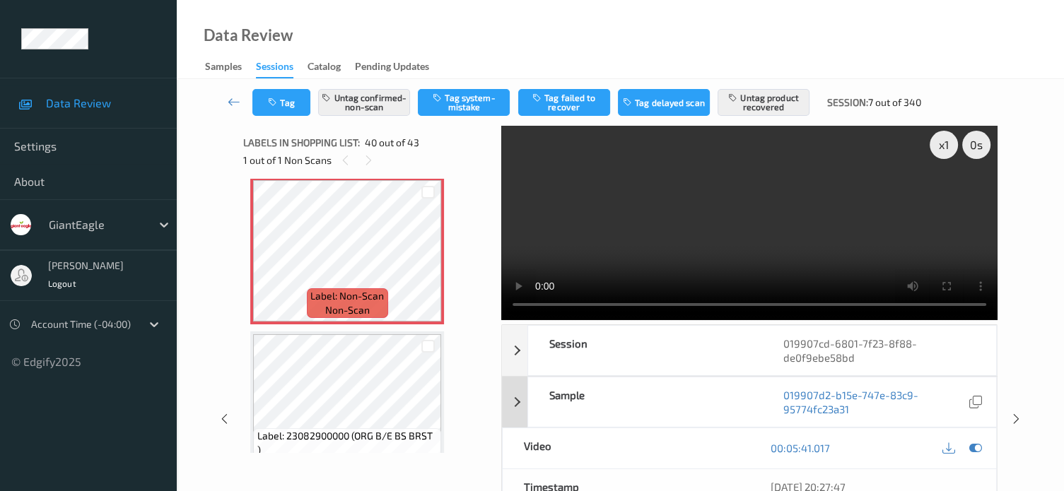
scroll to position [0, 0]
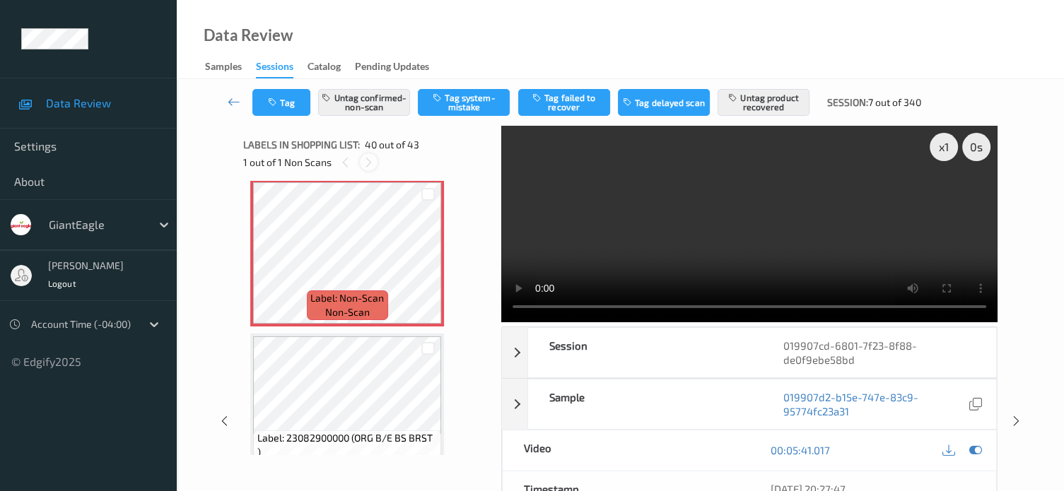
click at [369, 161] on icon at bounding box center [369, 162] width 12 height 13
click at [758, 106] on button "Untag product recovered" at bounding box center [763, 102] width 92 height 27
click at [754, 105] on button "Tag product recovered" at bounding box center [763, 102] width 92 height 27
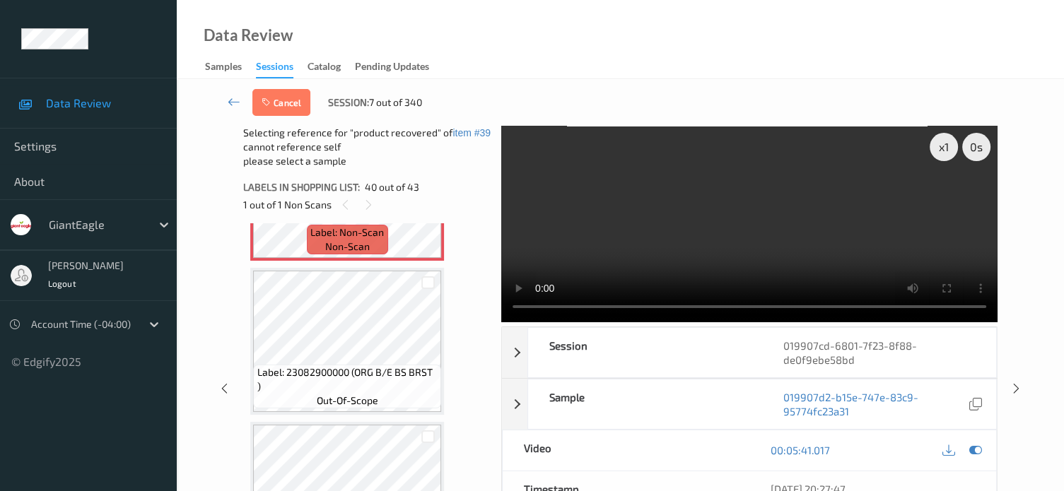
scroll to position [6126, 0]
click at [430, 286] on div at bounding box center [427, 282] width 13 height 13
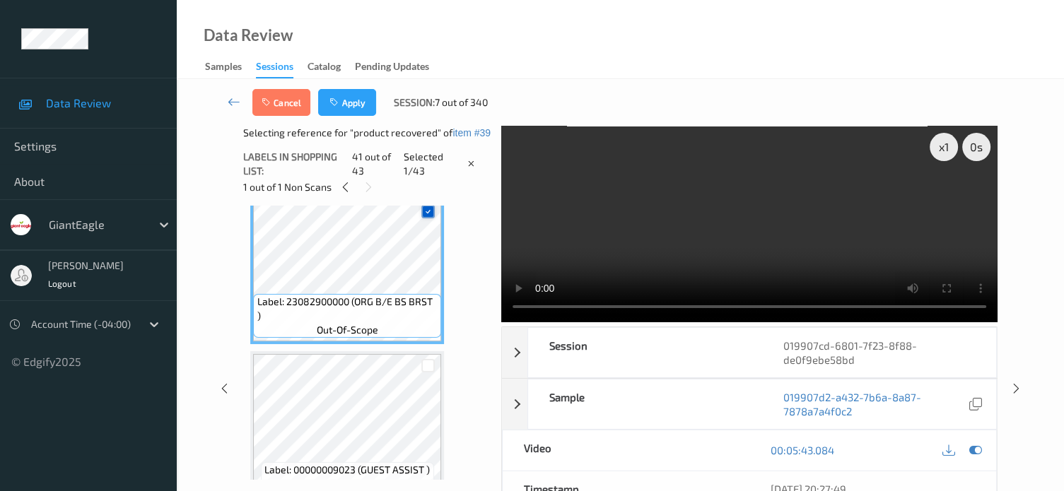
scroll to position [6177, 0]
click at [358, 98] on button "Apply" at bounding box center [347, 102] width 58 height 27
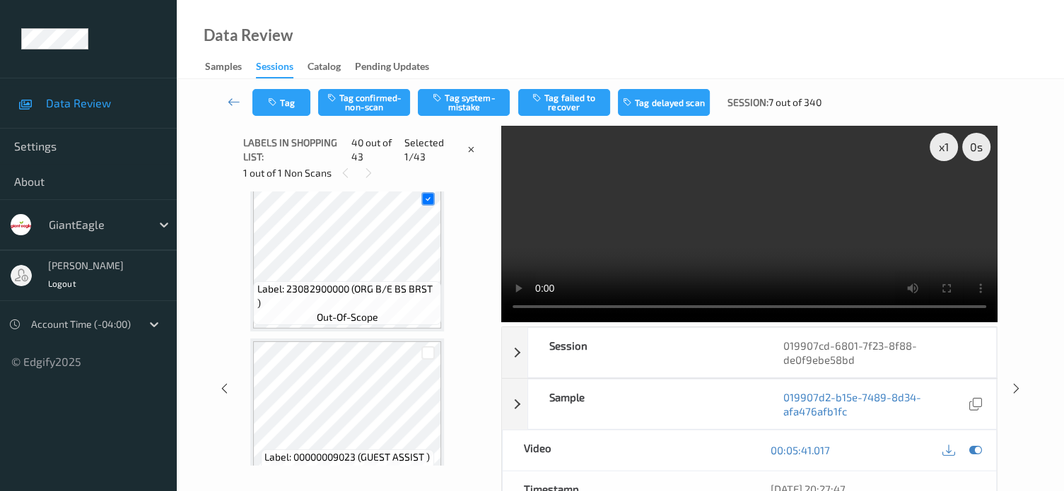
scroll to position [5862, 0]
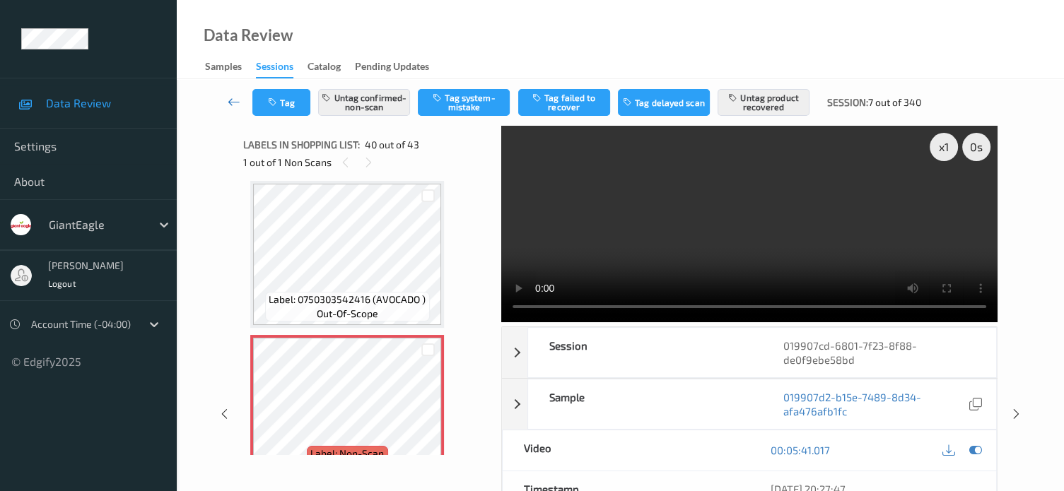
click at [231, 101] on icon at bounding box center [234, 102] width 13 height 14
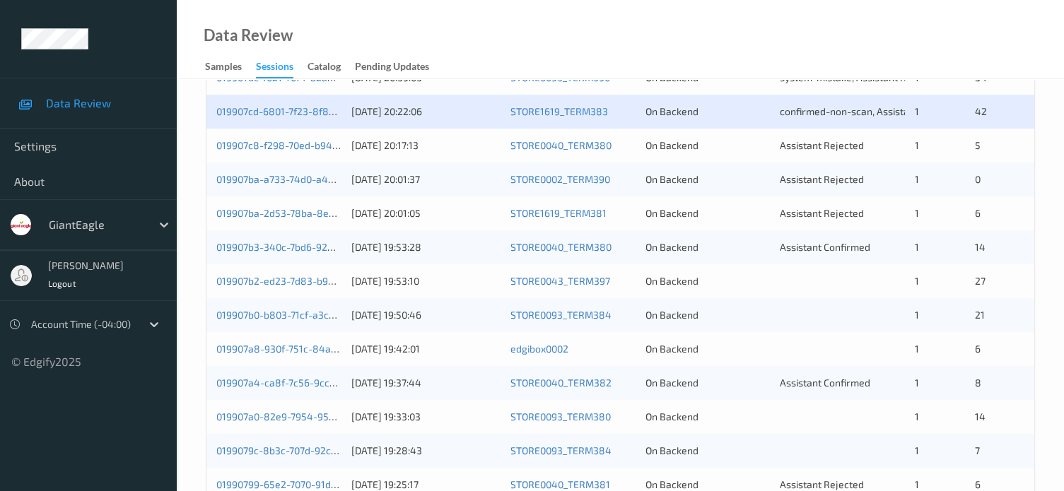
scroll to position [547, 0]
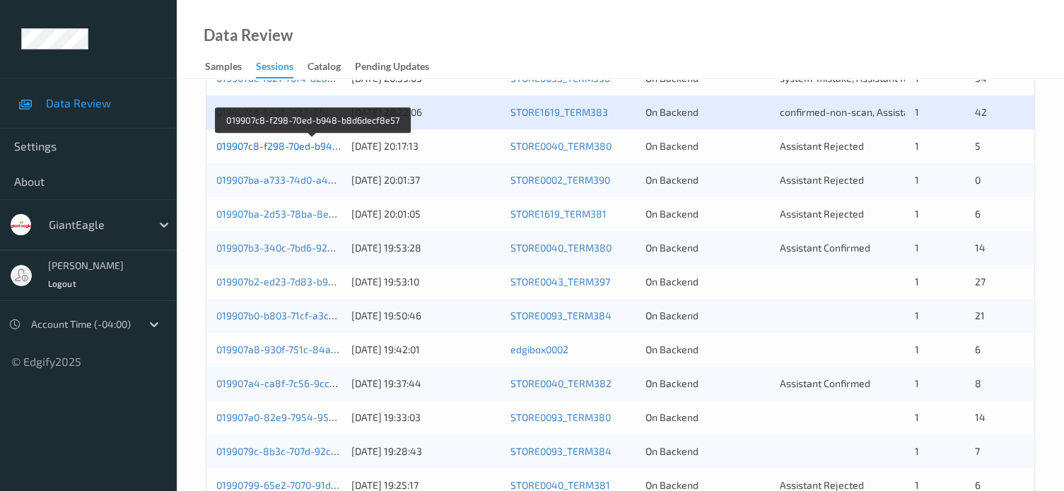
click at [291, 143] on link "019907c8-f298-70ed-b948-b8d6decf8e57" at bounding box center [312, 146] width 192 height 12
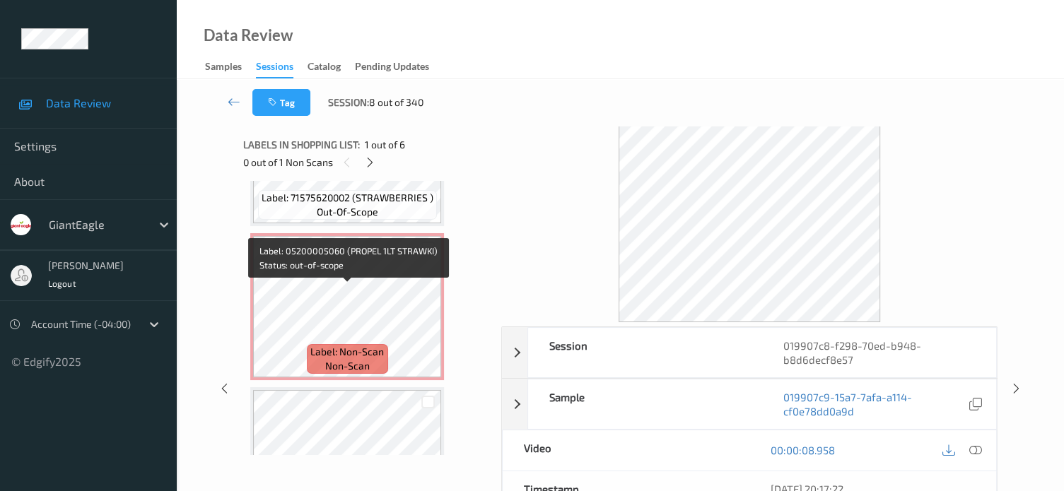
scroll to position [416, 0]
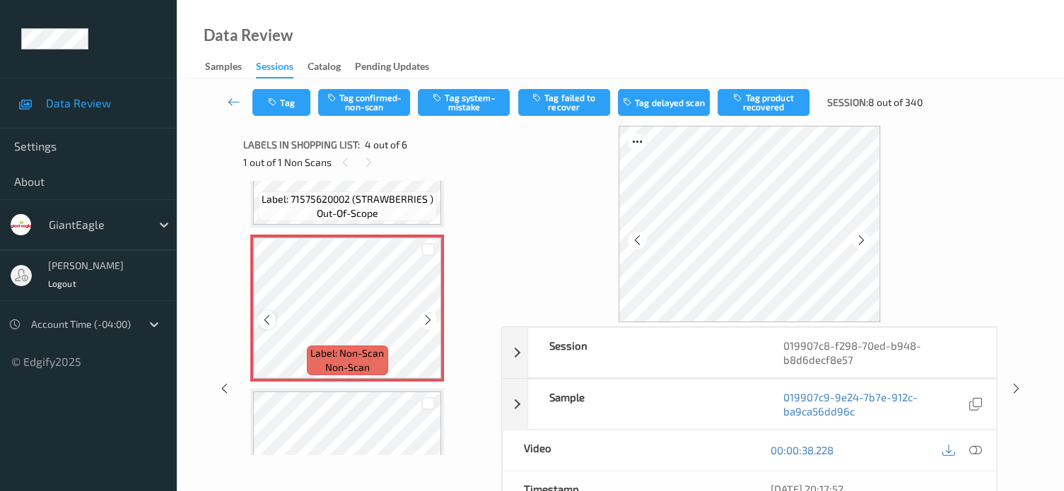
click at [266, 326] on div at bounding box center [267, 320] width 18 height 18
click at [981, 452] on icon at bounding box center [975, 450] width 13 height 13
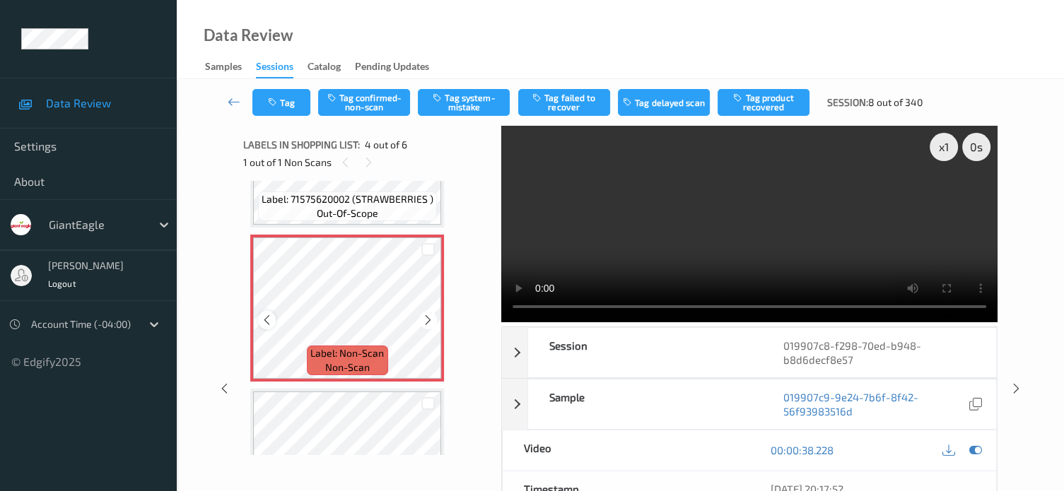
click at [266, 319] on icon at bounding box center [267, 320] width 12 height 13
click at [363, 105] on button "Tag confirmed-non-scan" at bounding box center [364, 102] width 92 height 27
click at [567, 102] on button "Tag failed to recover" at bounding box center [564, 102] width 92 height 27
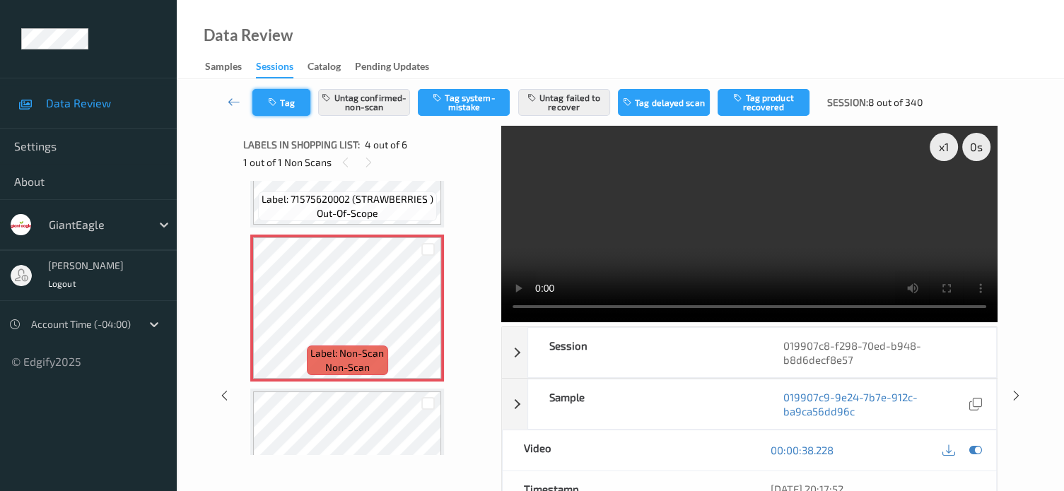
click at [281, 101] on button "Tag" at bounding box center [281, 102] width 58 height 27
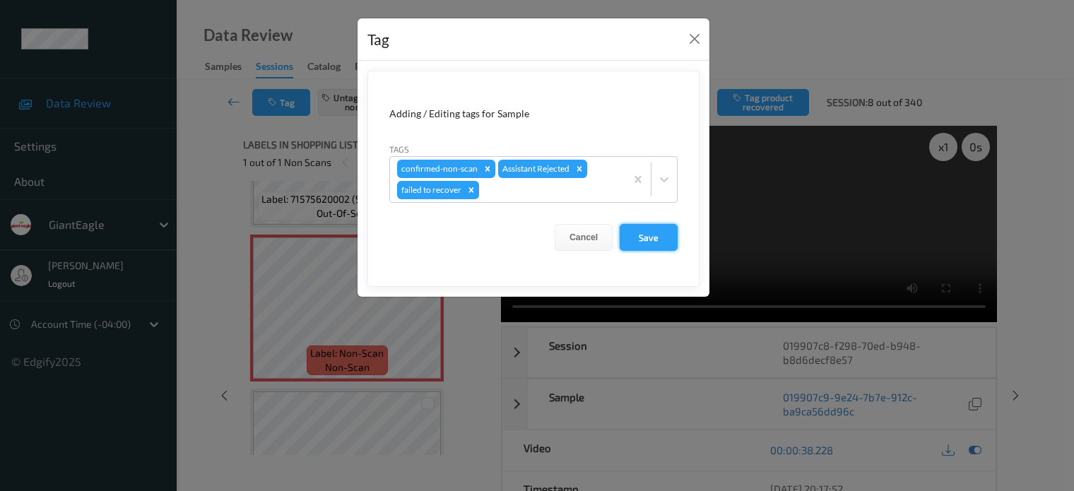
click at [651, 234] on button "Save" at bounding box center [649, 237] width 58 height 27
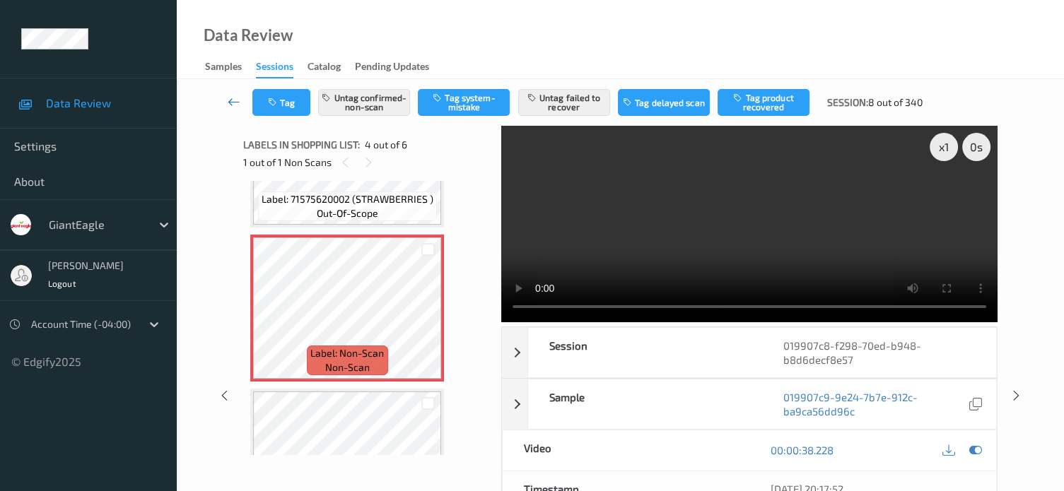
click at [229, 106] on icon at bounding box center [234, 102] width 13 height 14
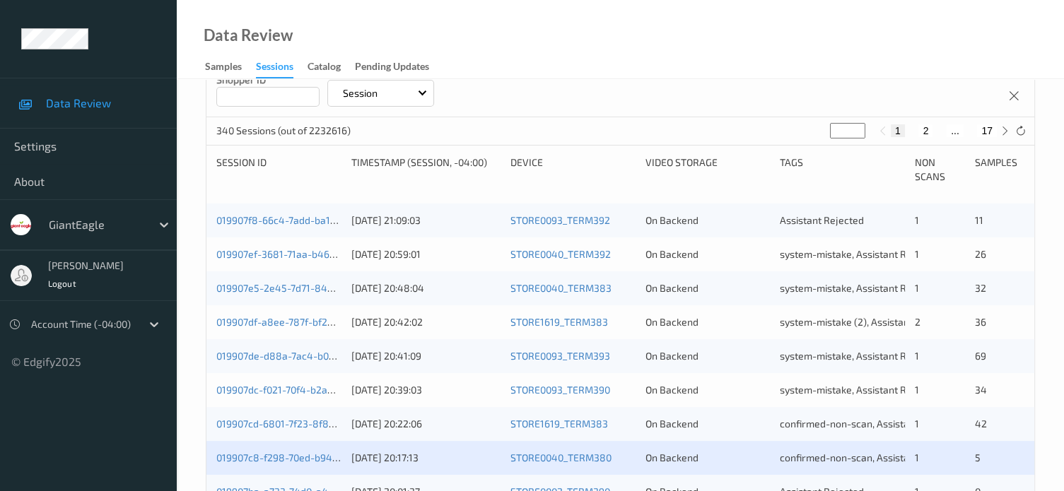
scroll to position [353, 0]
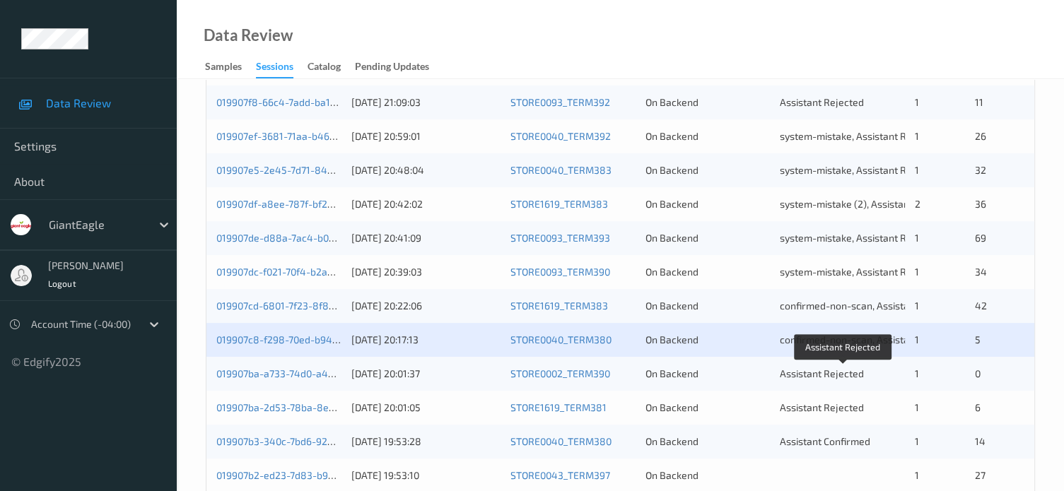
click at [825, 377] on span "Assistant Rejected" at bounding box center [822, 373] width 84 height 12
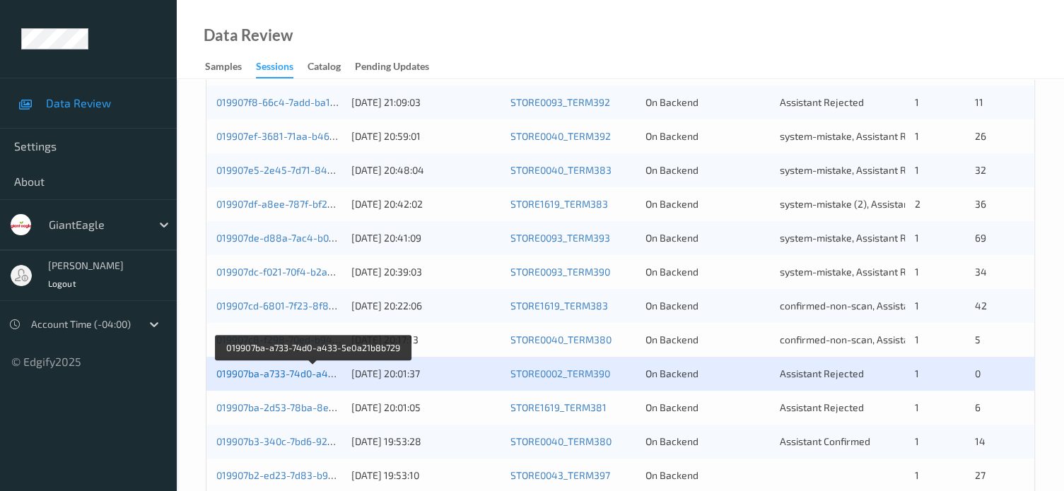
click at [307, 370] on link "019907ba-a733-74d0-a433-5e0a21b8b729" at bounding box center [313, 373] width 194 height 12
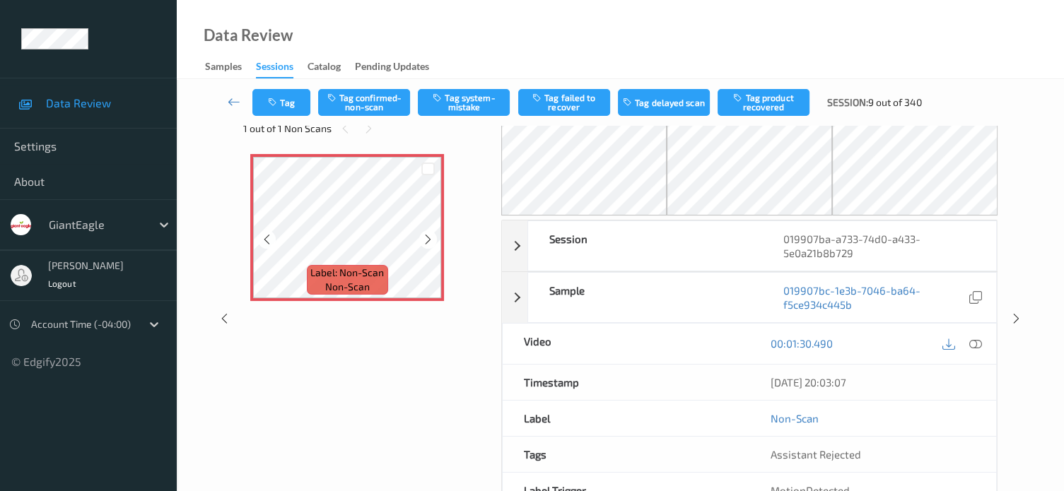
scroll to position [28, 0]
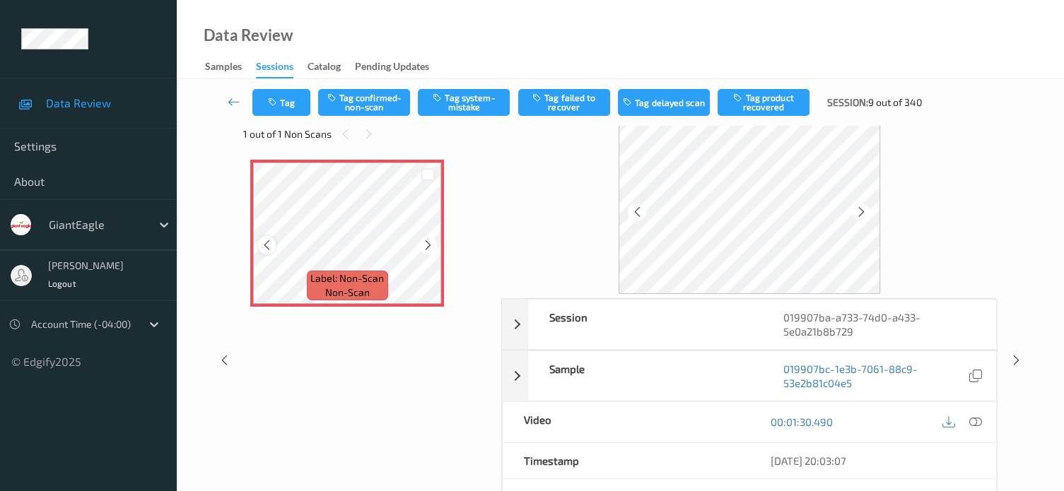
click at [265, 251] on div at bounding box center [267, 245] width 18 height 18
click at [974, 423] on icon at bounding box center [975, 422] width 13 height 13
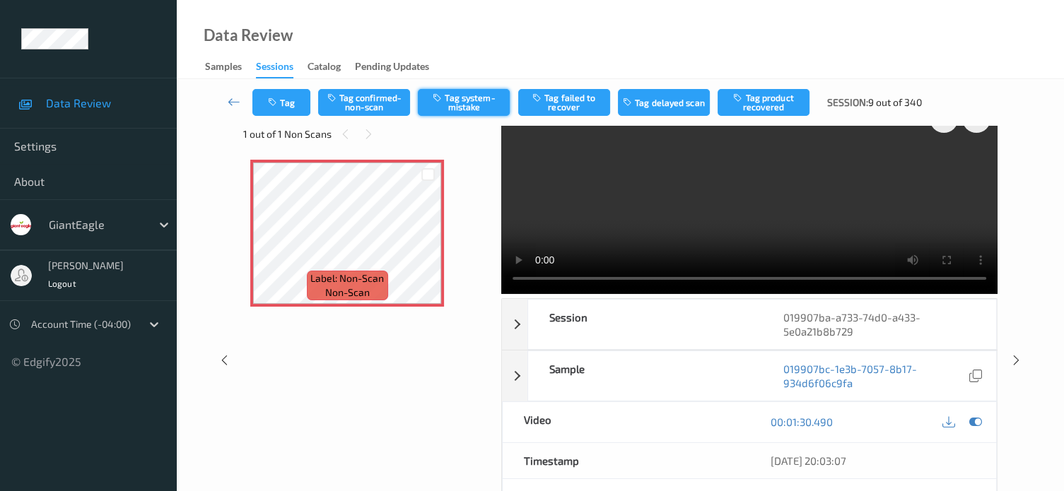
click at [459, 110] on button "Tag system-mistake" at bounding box center [464, 102] width 92 height 27
click at [289, 105] on button "Tag" at bounding box center [281, 102] width 58 height 27
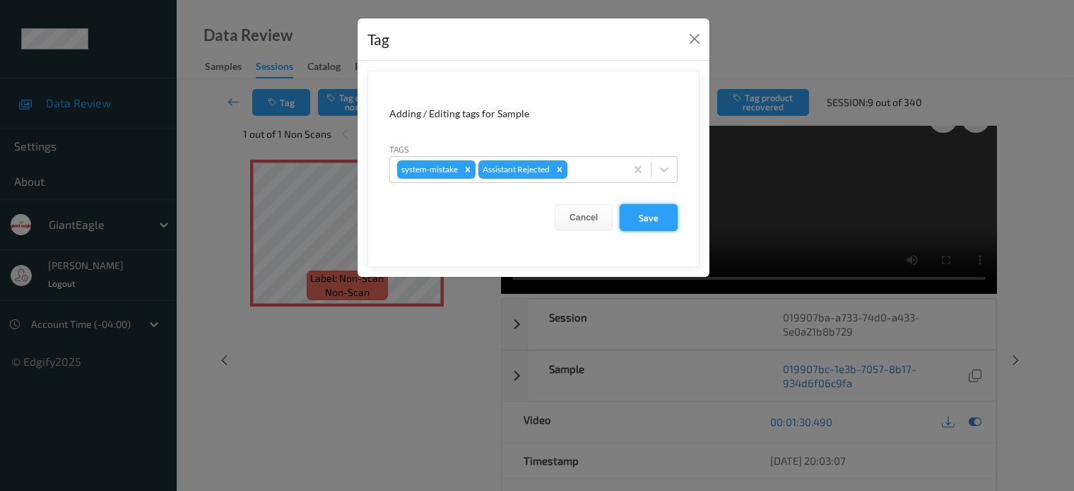
click at [651, 218] on button "Save" at bounding box center [649, 217] width 58 height 27
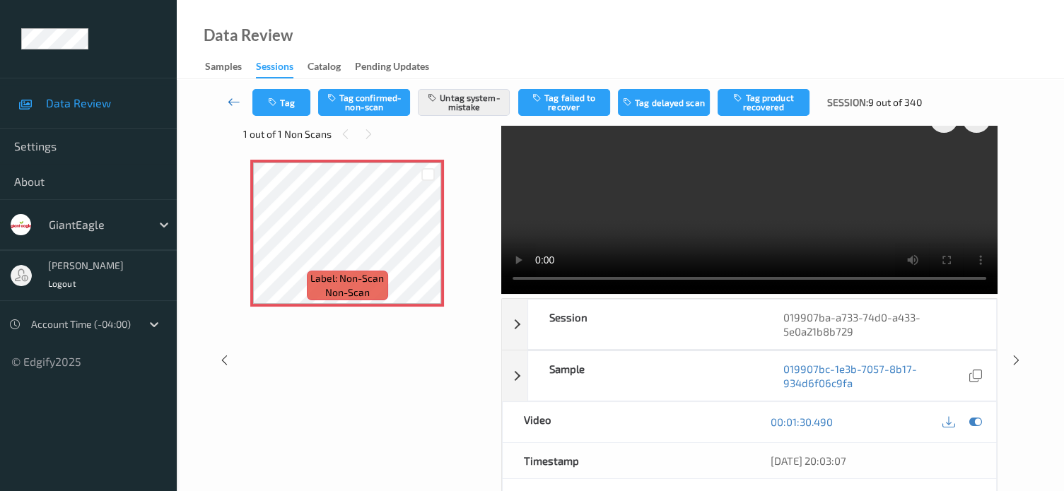
click at [229, 101] on icon at bounding box center [234, 102] width 13 height 14
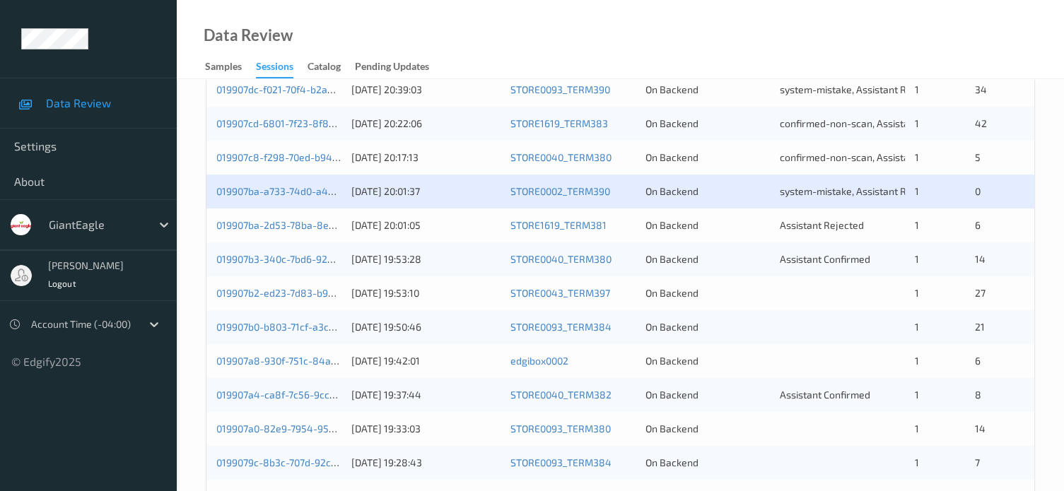
scroll to position [561, 0]
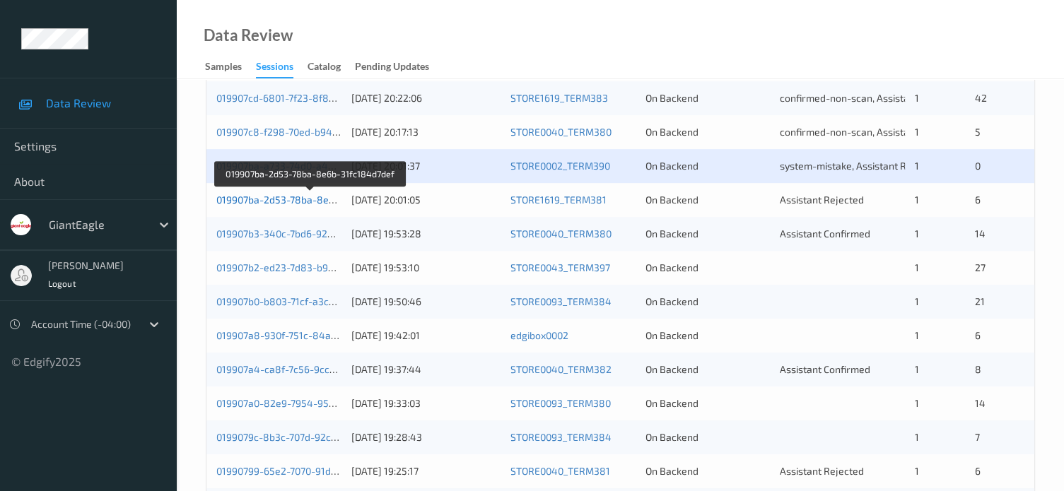
click at [285, 203] on link "019907ba-2d53-78ba-8e6b-31fc184d7def" at bounding box center [310, 200] width 189 height 12
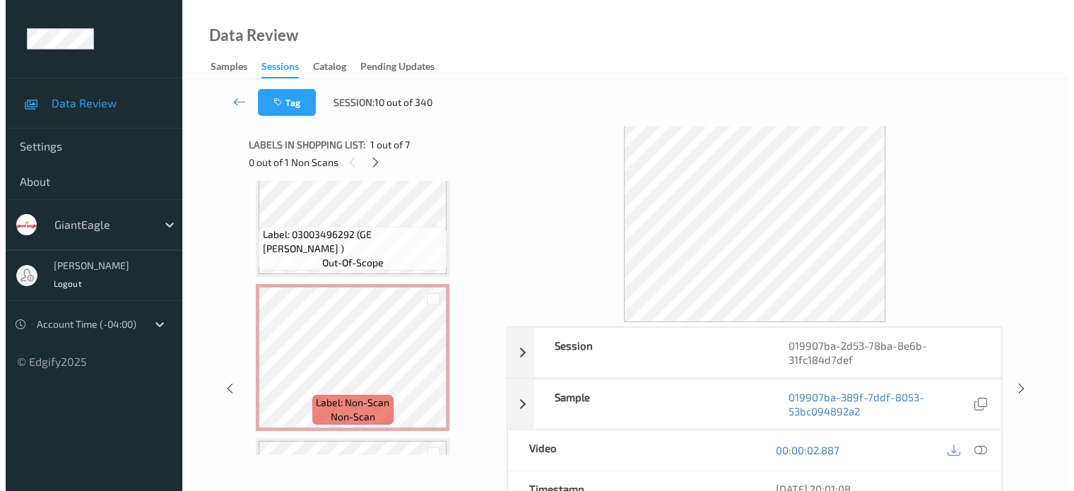
scroll to position [212, 0]
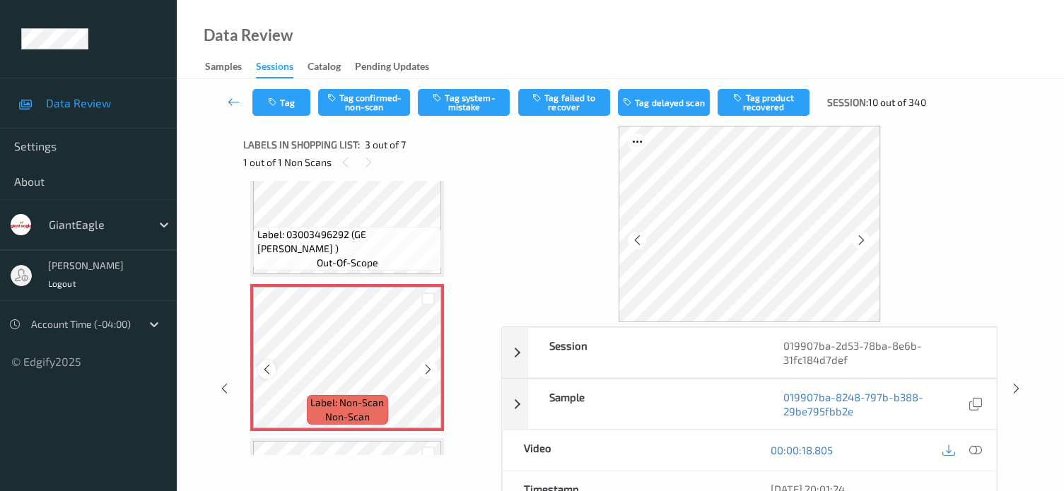
click at [263, 365] on icon at bounding box center [267, 369] width 12 height 13
click at [975, 447] on icon at bounding box center [975, 450] width 13 height 13
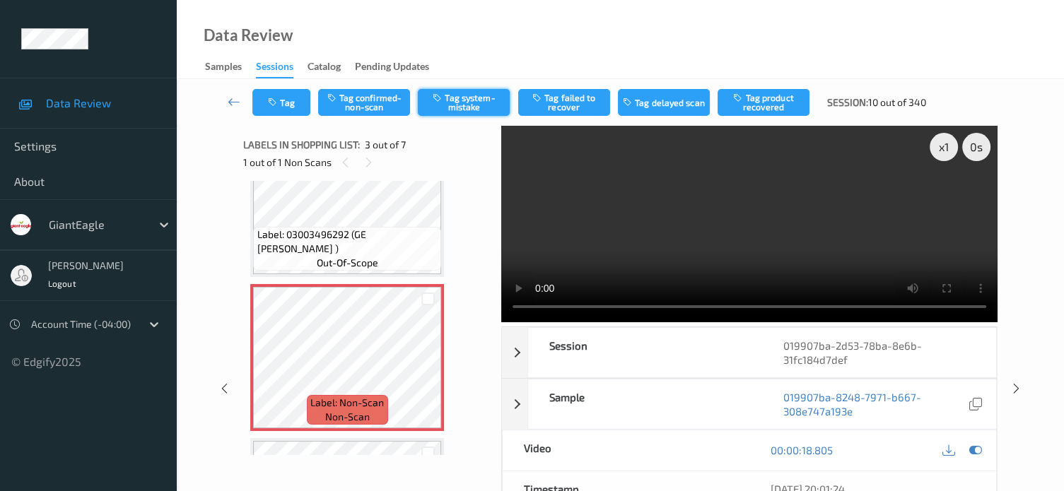
click at [483, 97] on button "Tag system-mistake" at bounding box center [464, 102] width 92 height 27
click at [286, 110] on button "Tag" at bounding box center [281, 102] width 58 height 27
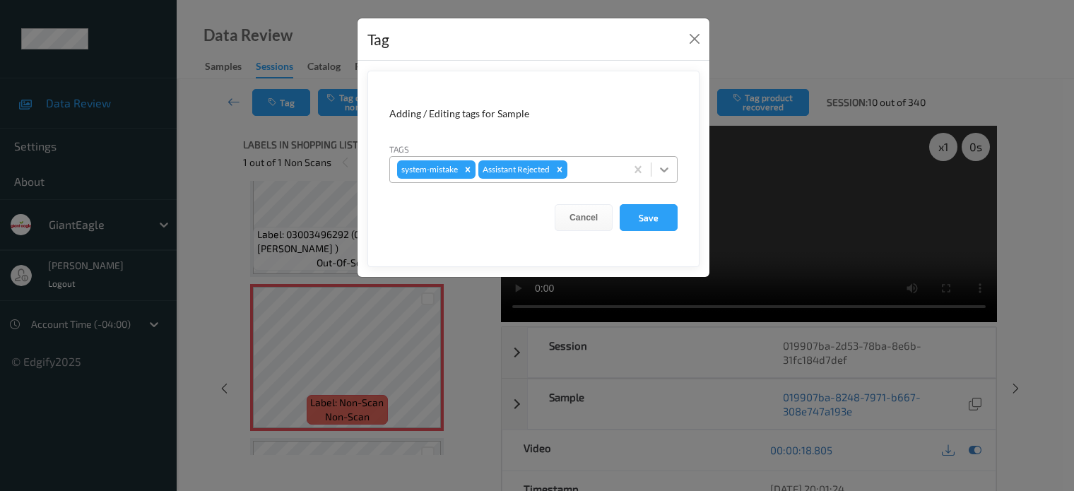
click at [669, 173] on icon at bounding box center [664, 170] width 14 height 14
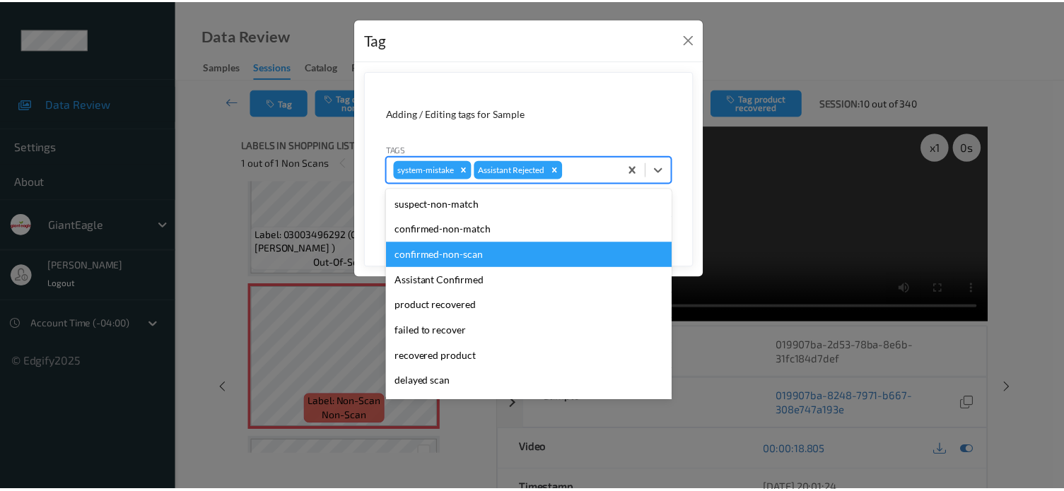
scroll to position [117, 0]
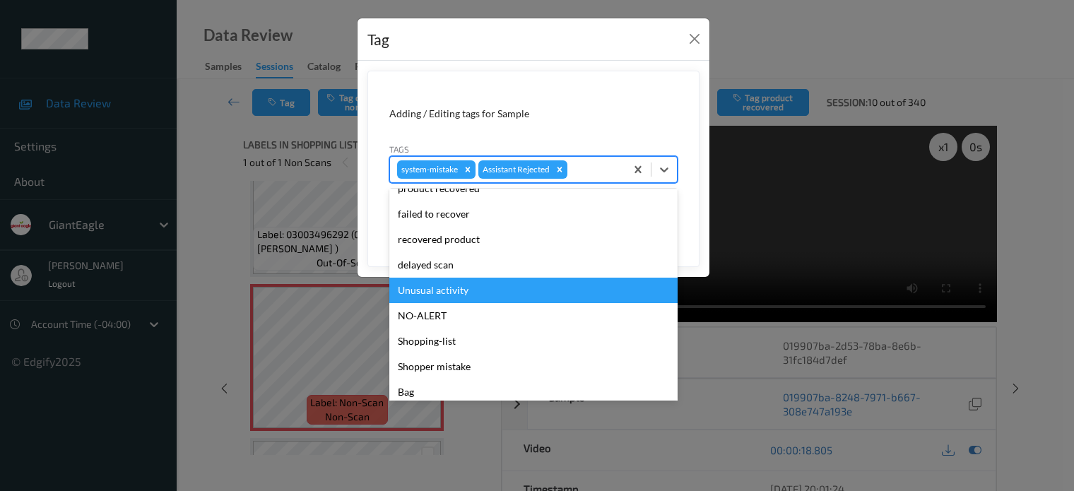
click at [442, 293] on div "Unusual activity" at bounding box center [533, 290] width 288 height 25
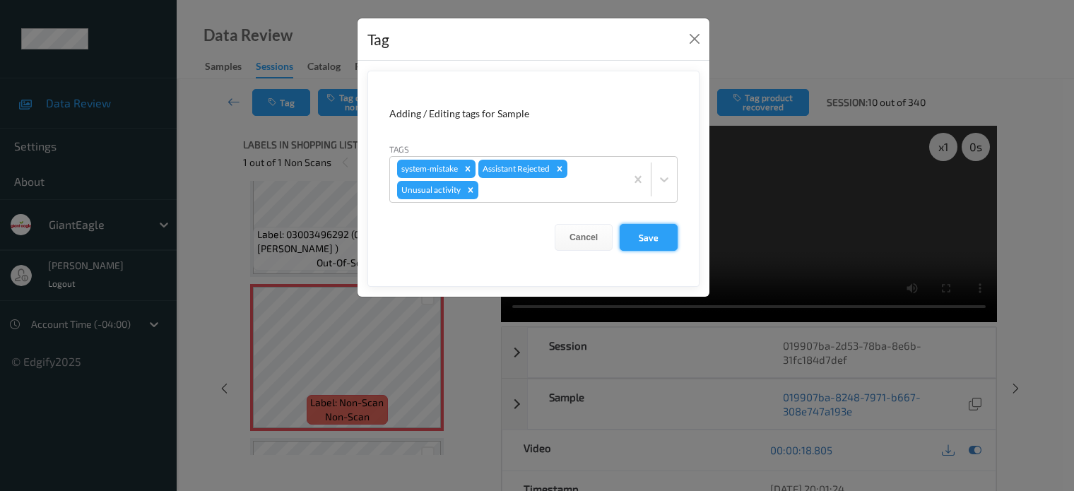
click at [652, 244] on button "Save" at bounding box center [649, 237] width 58 height 27
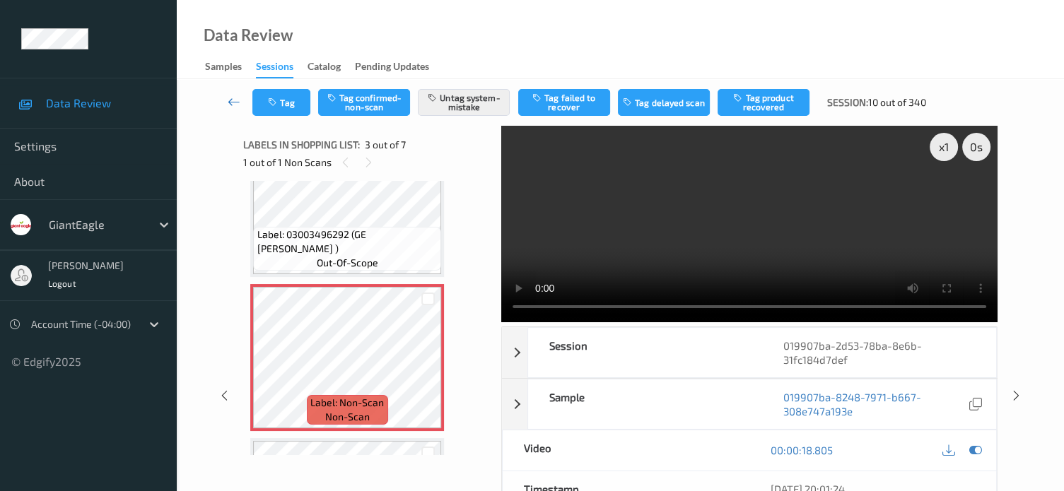
click at [232, 102] on icon at bounding box center [234, 102] width 13 height 14
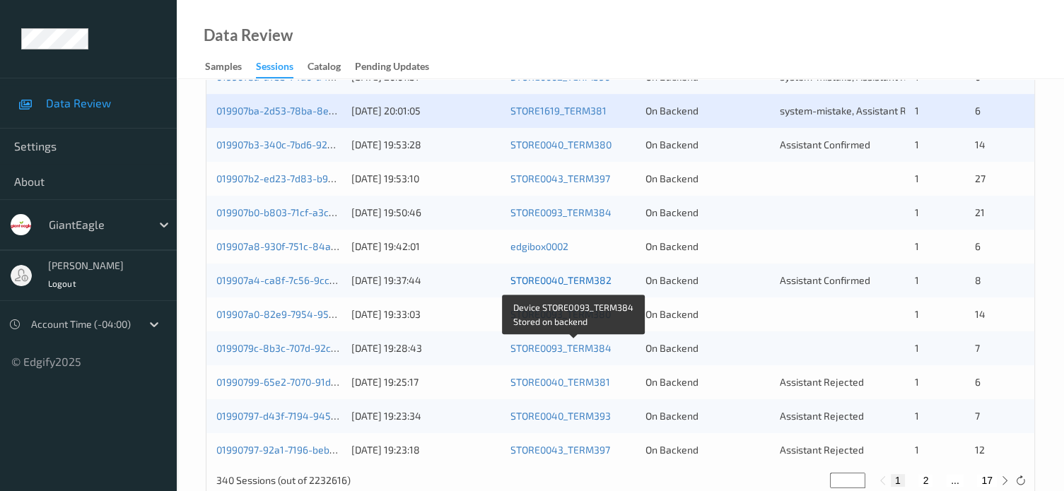
scroll to position [597, 0]
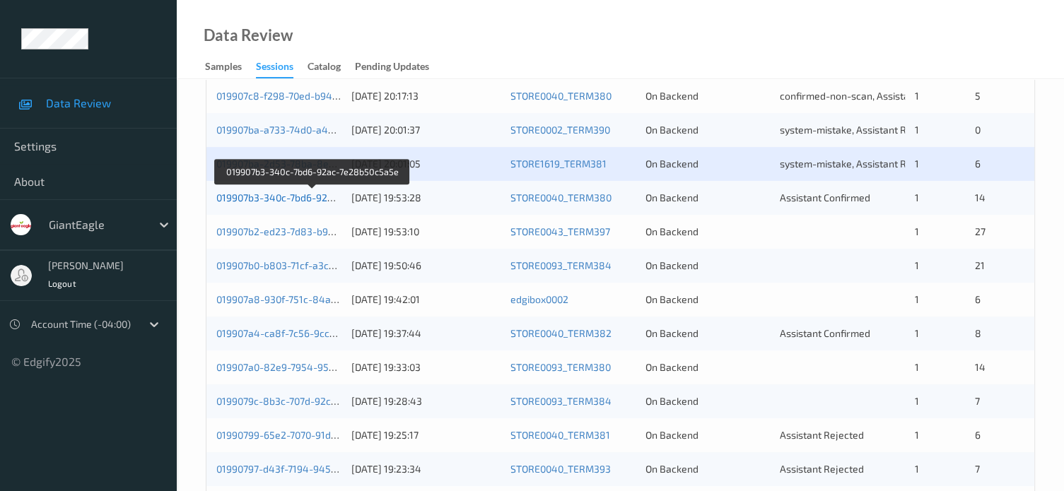
click at [276, 199] on link "019907b3-340c-7bd6-92ac-7e28b50c5a5e" at bounding box center [312, 198] width 192 height 12
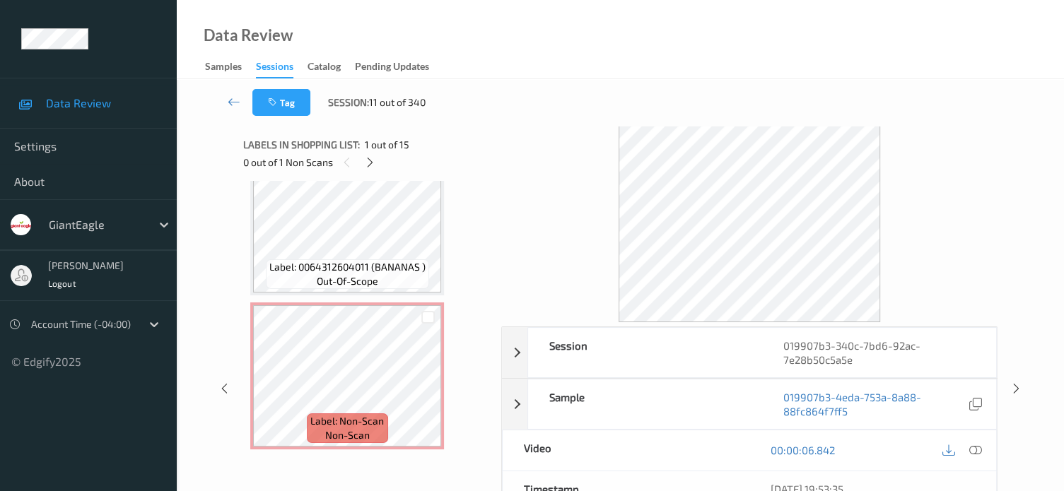
scroll to position [1637, 0]
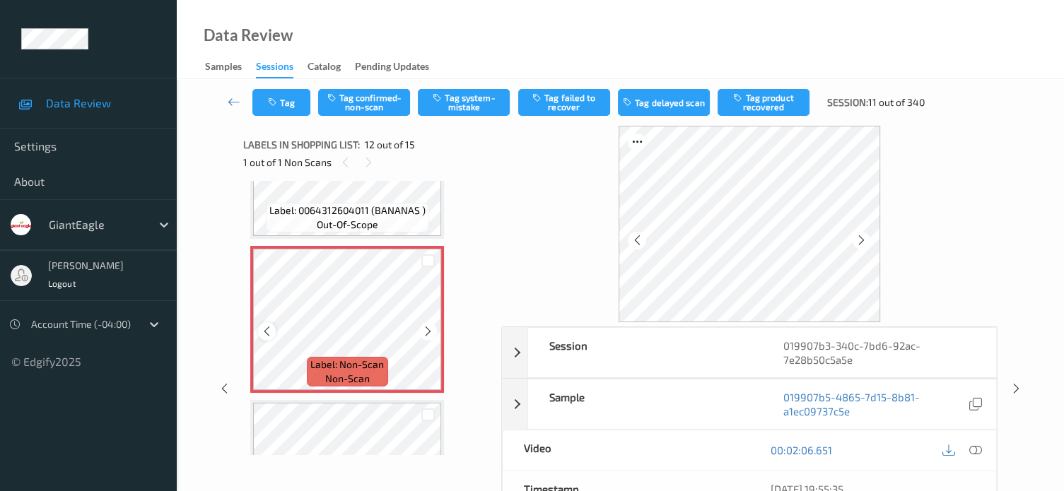
click at [263, 334] on icon at bounding box center [267, 331] width 12 height 13
click at [972, 447] on icon at bounding box center [975, 450] width 13 height 13
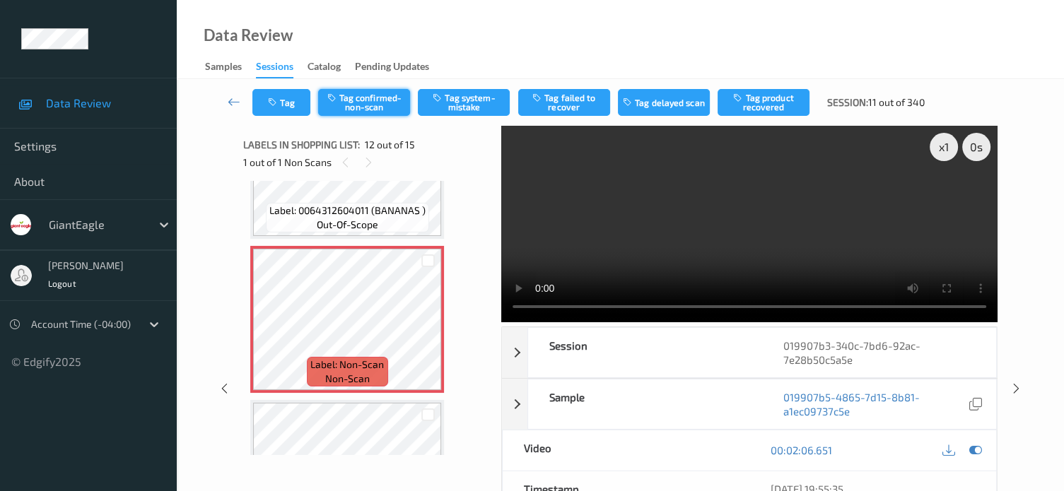
click at [366, 107] on button "Tag confirmed-non-scan" at bounding box center [364, 102] width 92 height 27
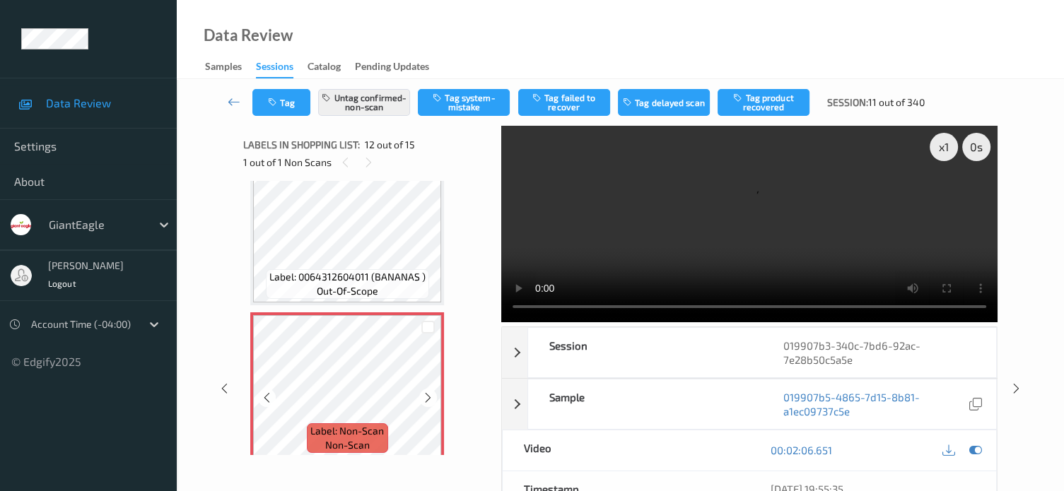
scroll to position [1570, 0]
click at [264, 392] on icon at bounding box center [267, 398] width 12 height 13
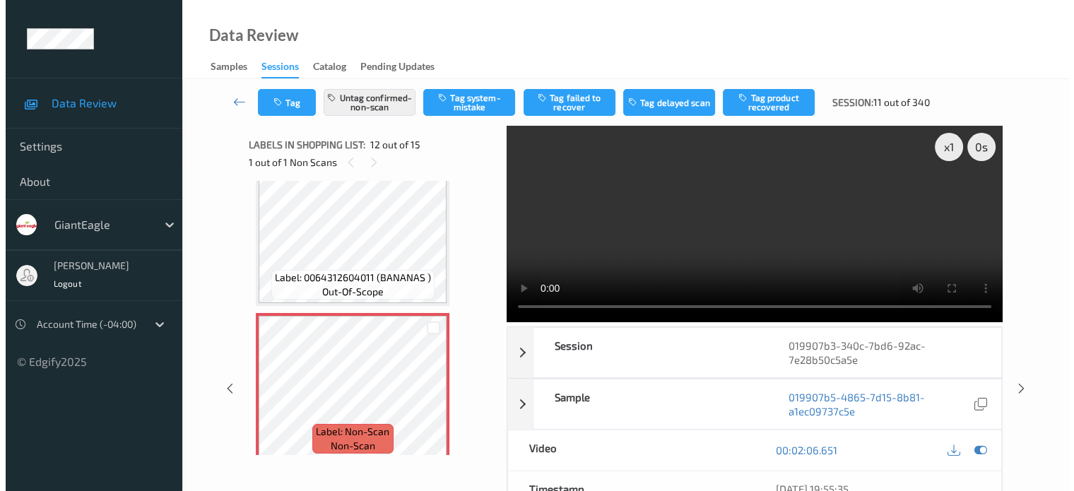
scroll to position [0, 0]
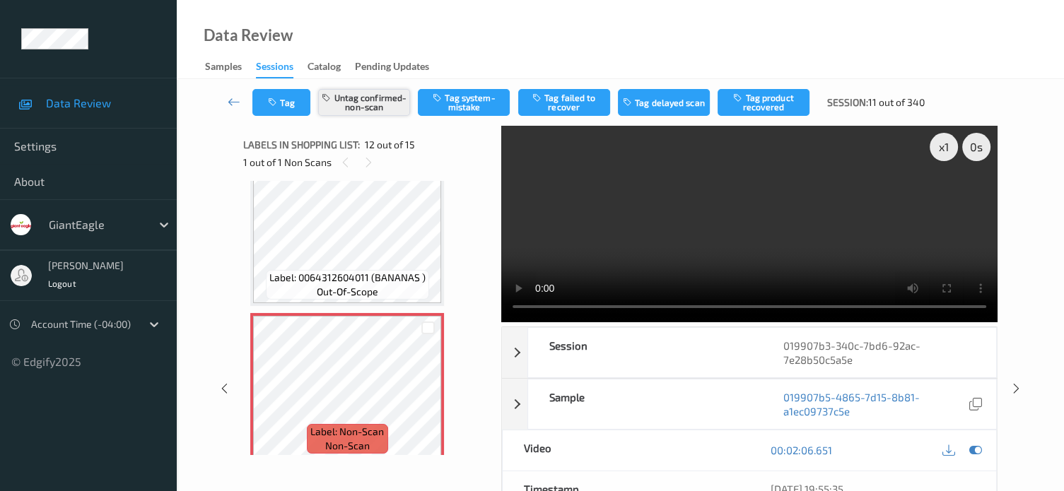
click at [351, 106] on button "Untag confirmed-non-scan" at bounding box center [364, 102] width 92 height 27
click at [460, 93] on button "Tag system-mistake" at bounding box center [464, 102] width 92 height 27
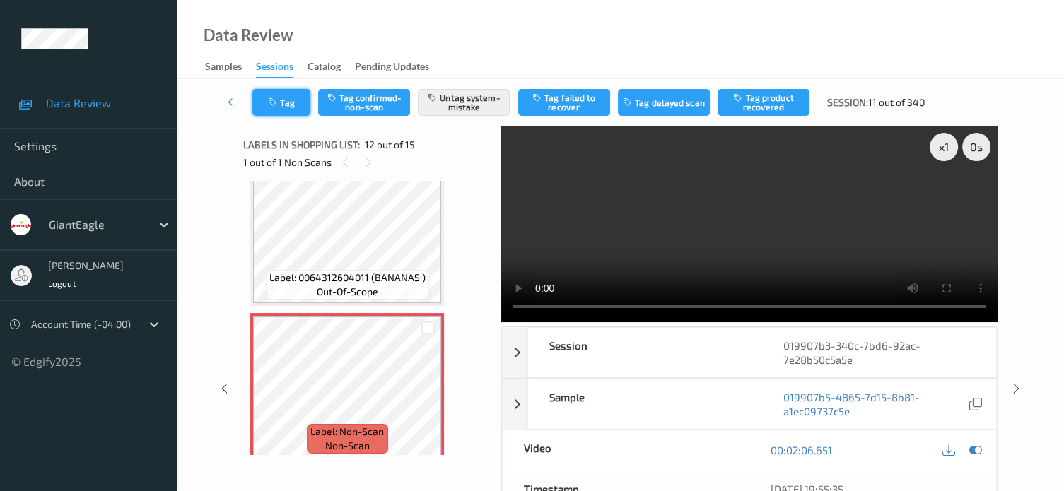
click at [293, 102] on button "Tag" at bounding box center [281, 102] width 58 height 27
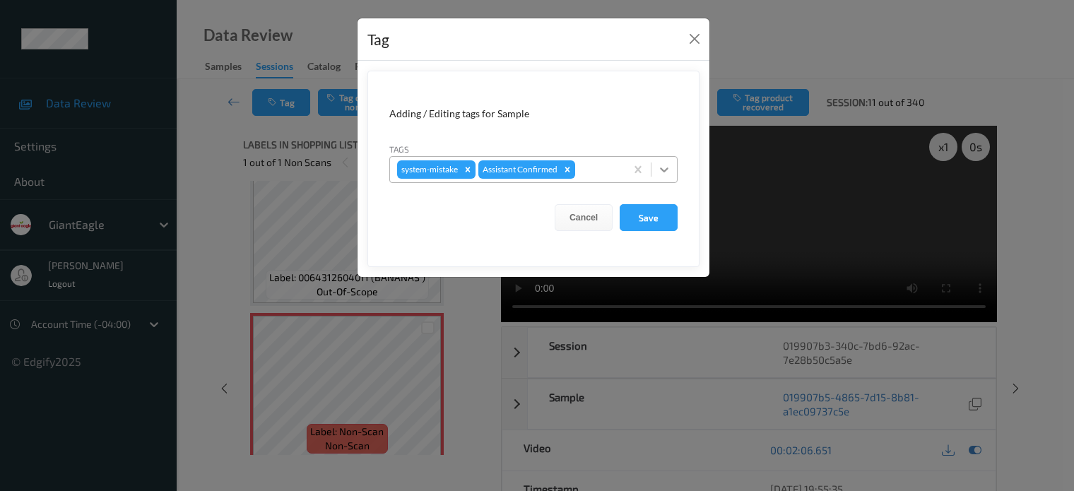
click at [665, 170] on icon at bounding box center [664, 169] width 8 height 5
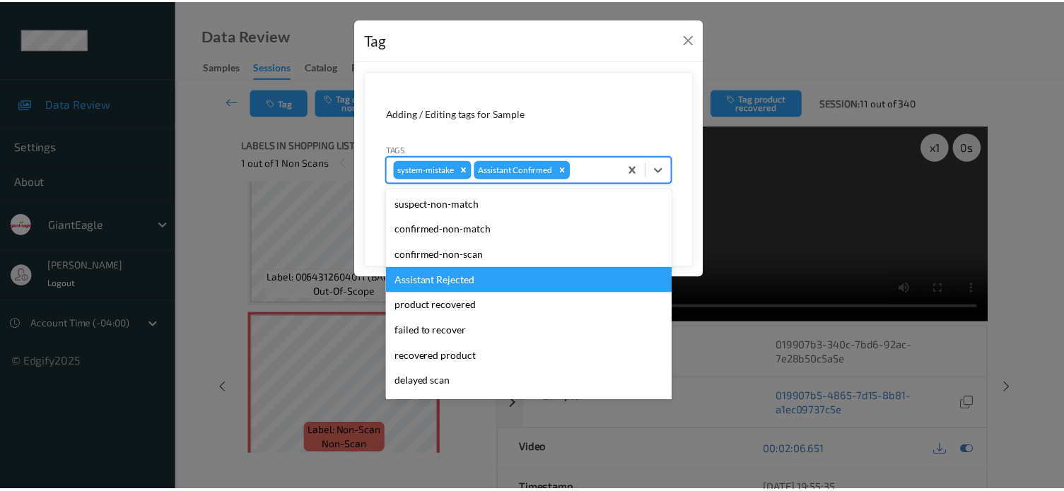
scroll to position [124, 0]
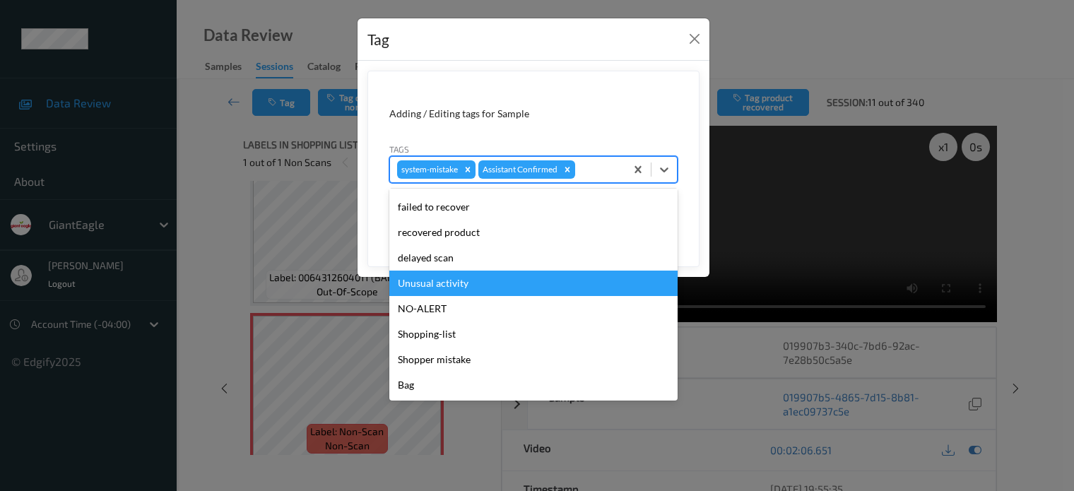
click at [423, 282] on div "Unusual activity" at bounding box center [533, 283] width 288 height 25
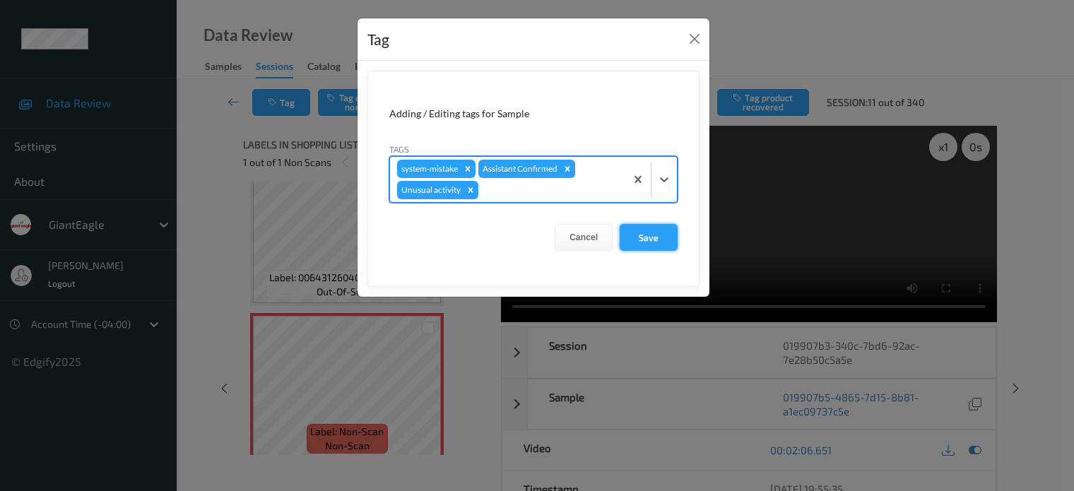
click at [651, 235] on button "Save" at bounding box center [649, 237] width 58 height 27
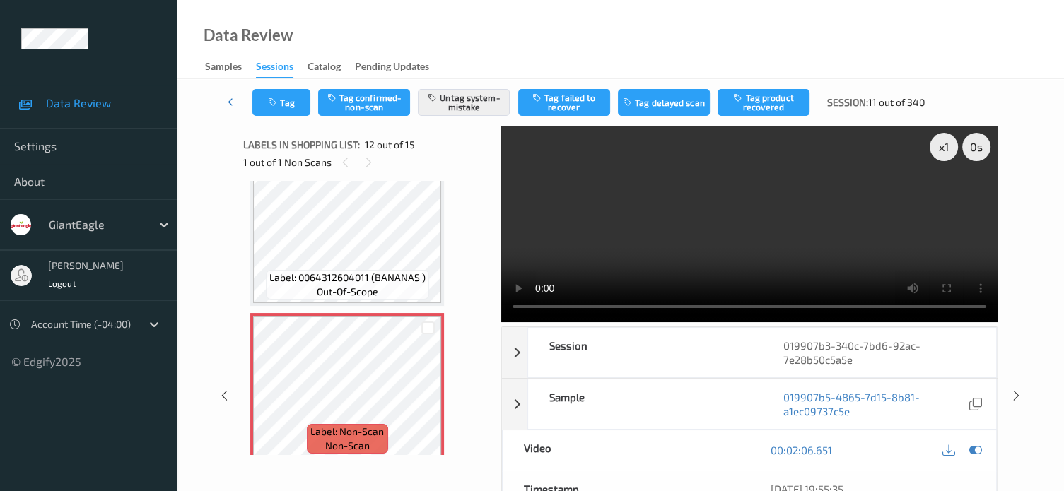
click at [230, 101] on icon at bounding box center [234, 102] width 13 height 14
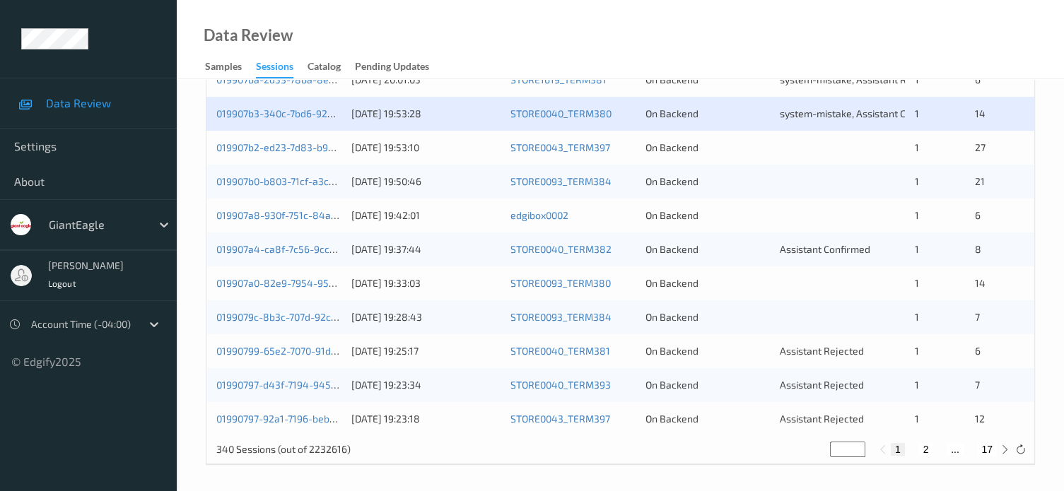
scroll to position [683, 0]
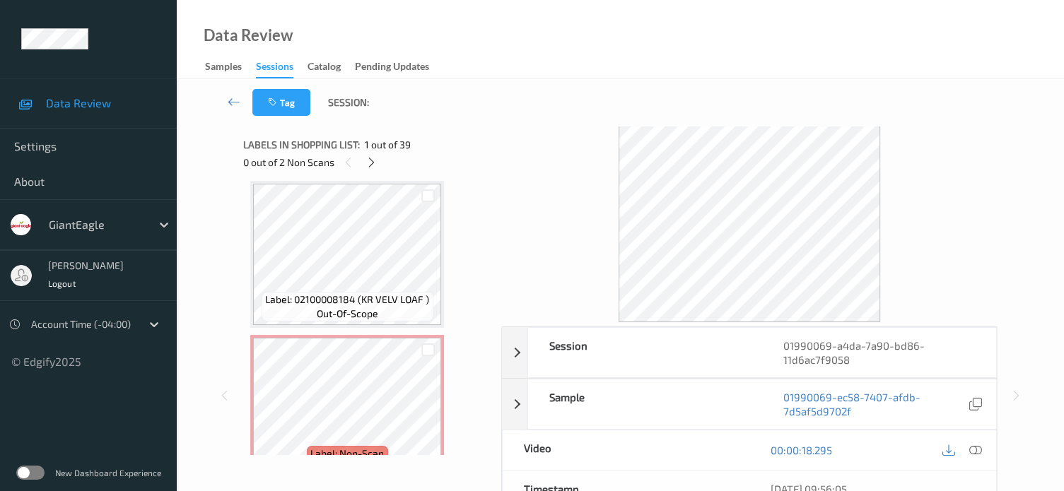
scroll to position [1791, 0]
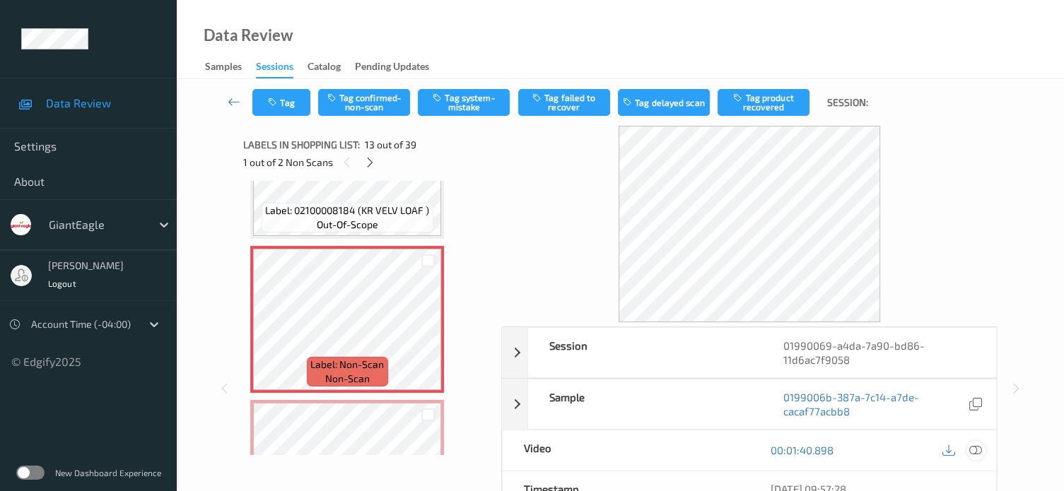
click at [978, 449] on icon at bounding box center [975, 450] width 13 height 13
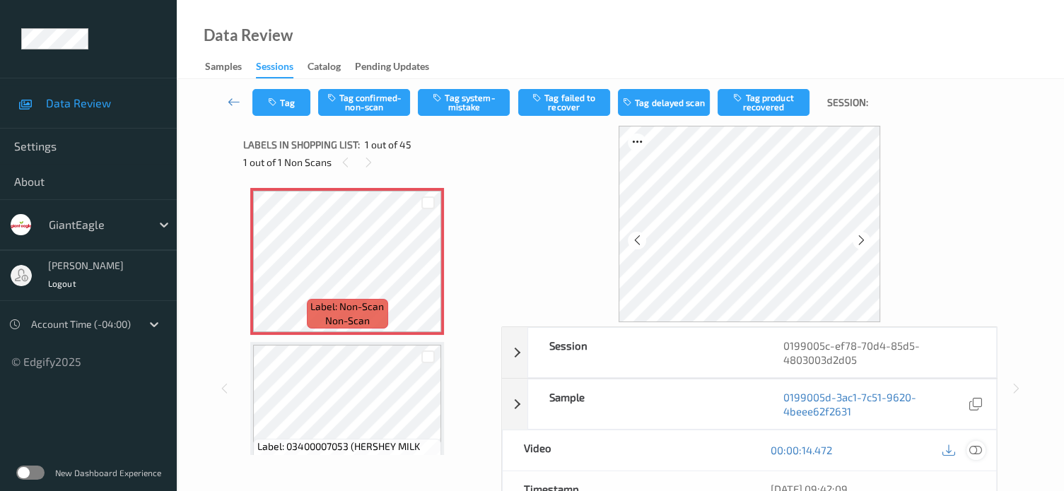
click at [975, 450] on icon at bounding box center [975, 450] width 13 height 13
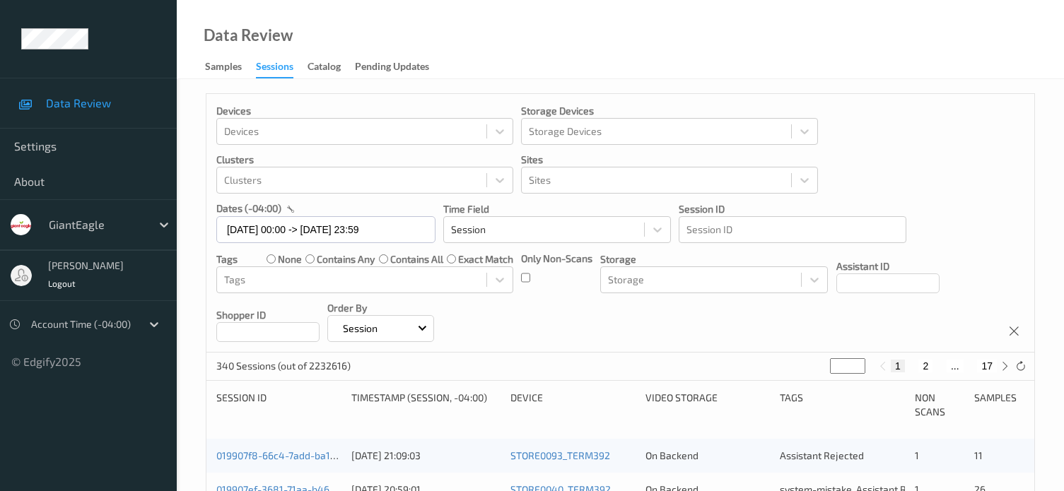
scroll to position [683, 0]
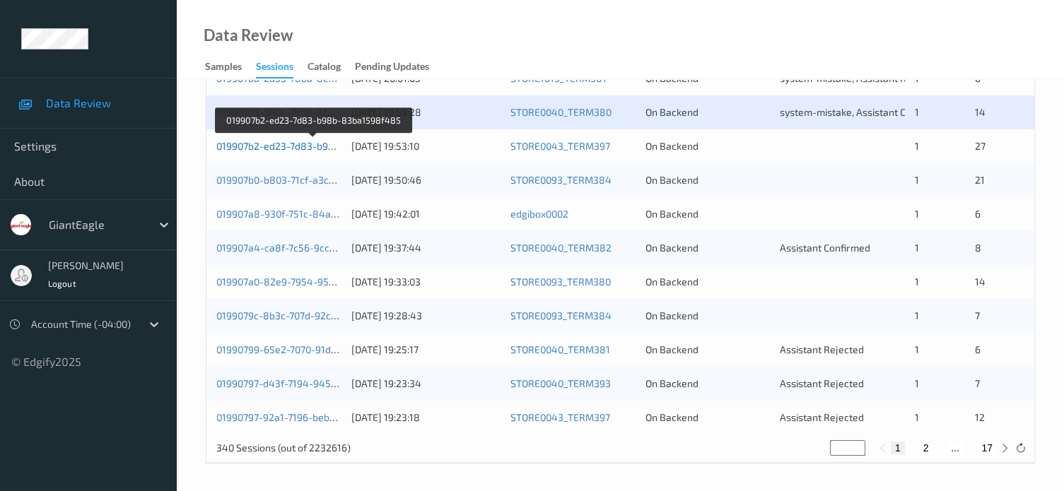
click at [260, 146] on link "019907b2-ed23-7d83-b98b-83ba1598f485" at bounding box center [313, 146] width 195 height 12
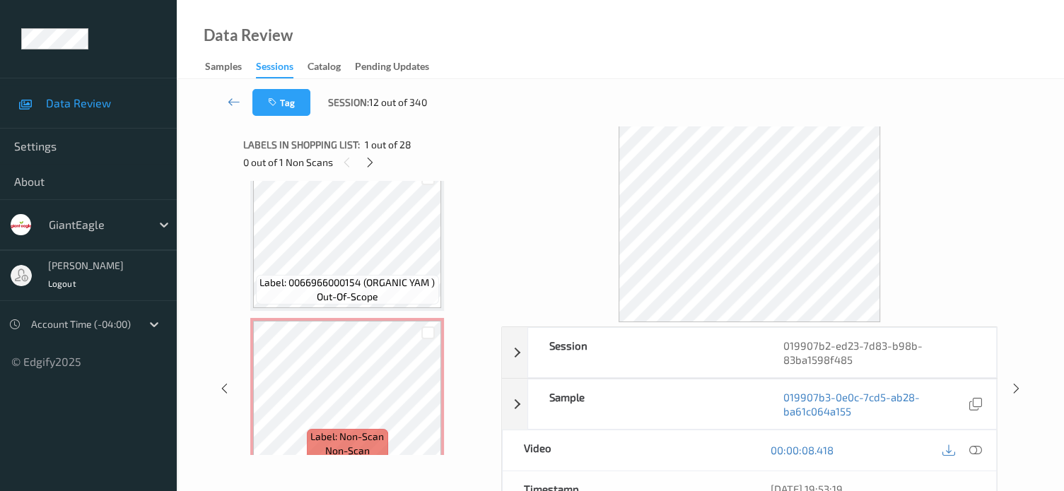
scroll to position [4046, 0]
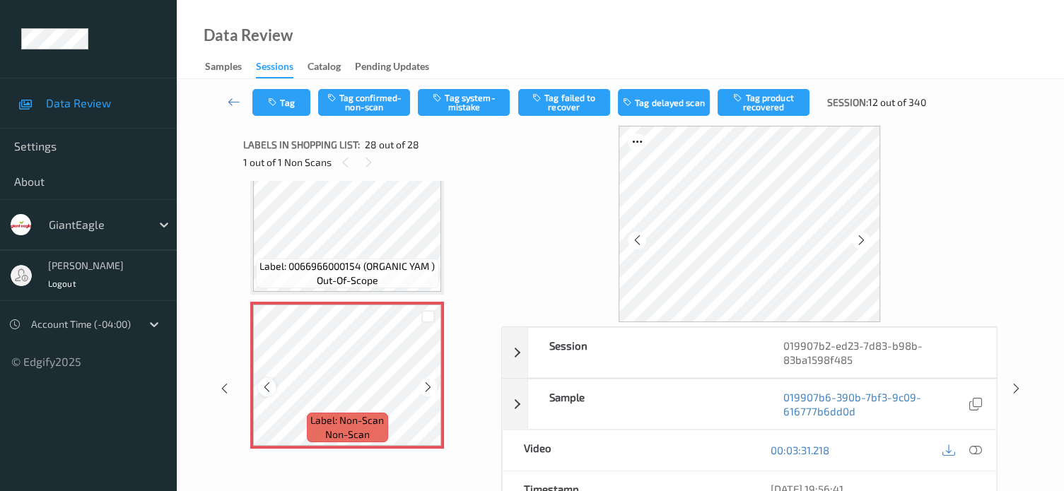
click at [264, 389] on icon at bounding box center [267, 387] width 12 height 13
click at [975, 447] on icon at bounding box center [975, 450] width 13 height 13
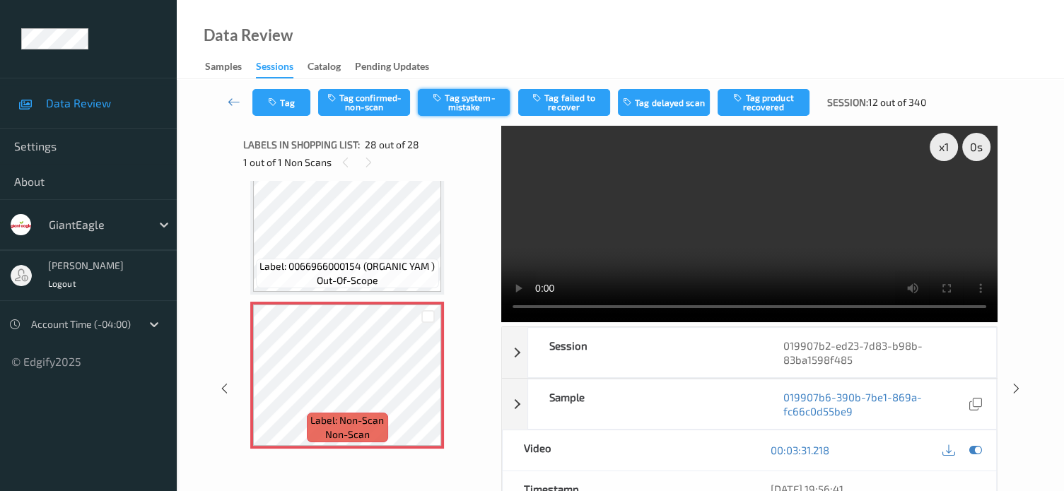
click at [469, 110] on button "Tag system-mistake" at bounding box center [464, 102] width 92 height 27
click at [291, 104] on button "Tag" at bounding box center [281, 102] width 58 height 27
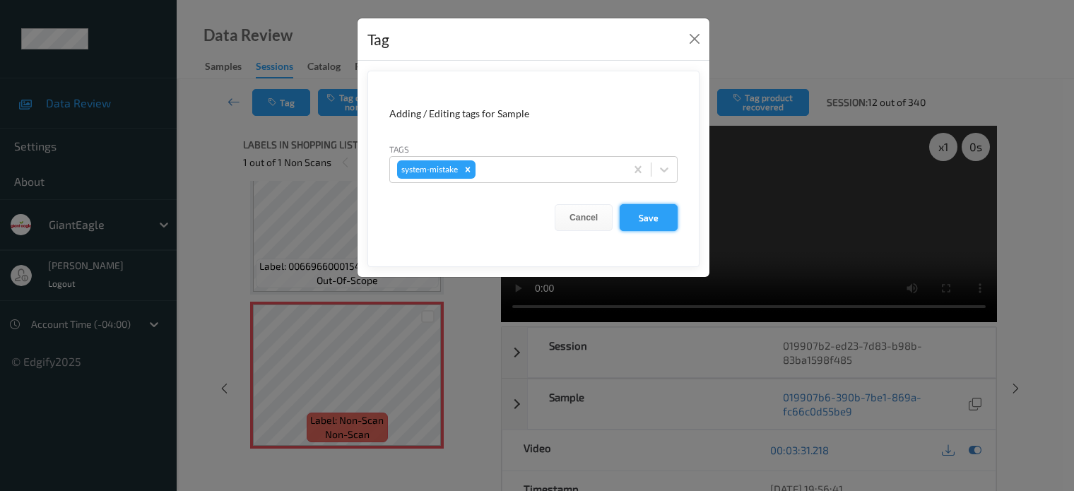
click at [653, 213] on button "Save" at bounding box center [649, 217] width 58 height 27
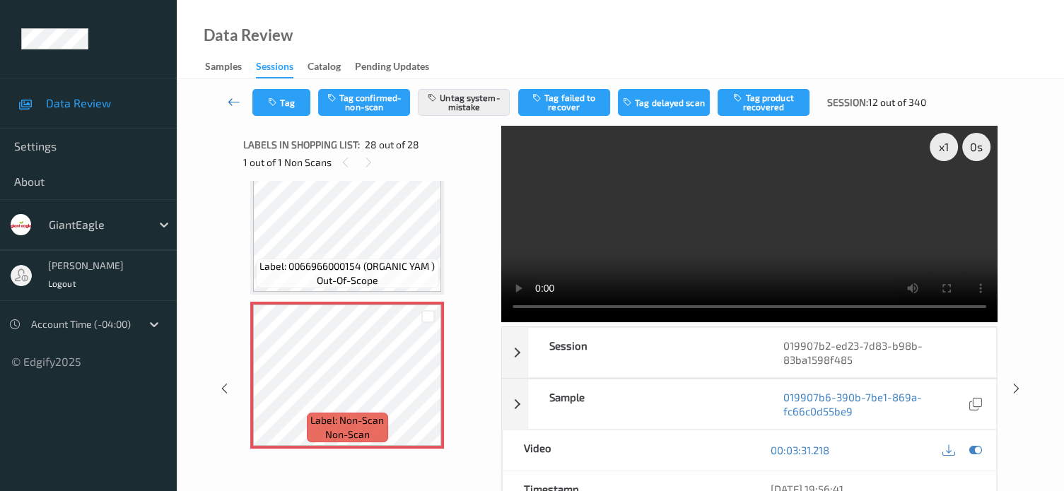
click at [229, 98] on icon at bounding box center [234, 102] width 13 height 14
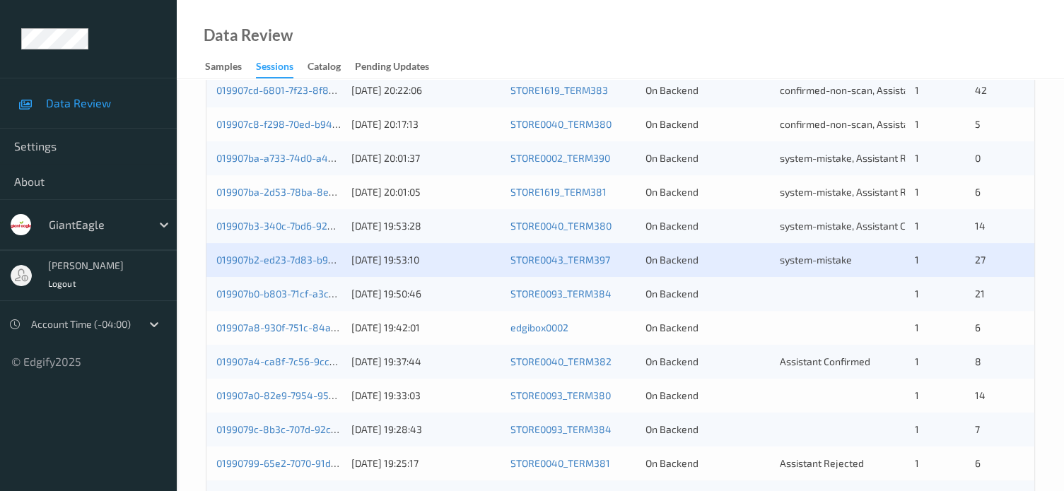
scroll to position [683, 0]
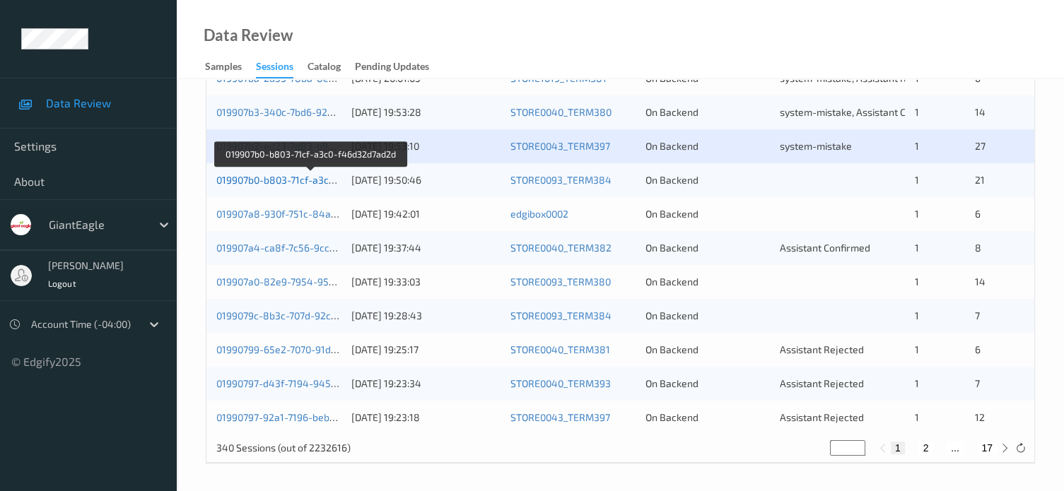
click at [280, 181] on link "019907b0-b803-71cf-a3c0-f46d32d7ad2d" at bounding box center [310, 180] width 188 height 12
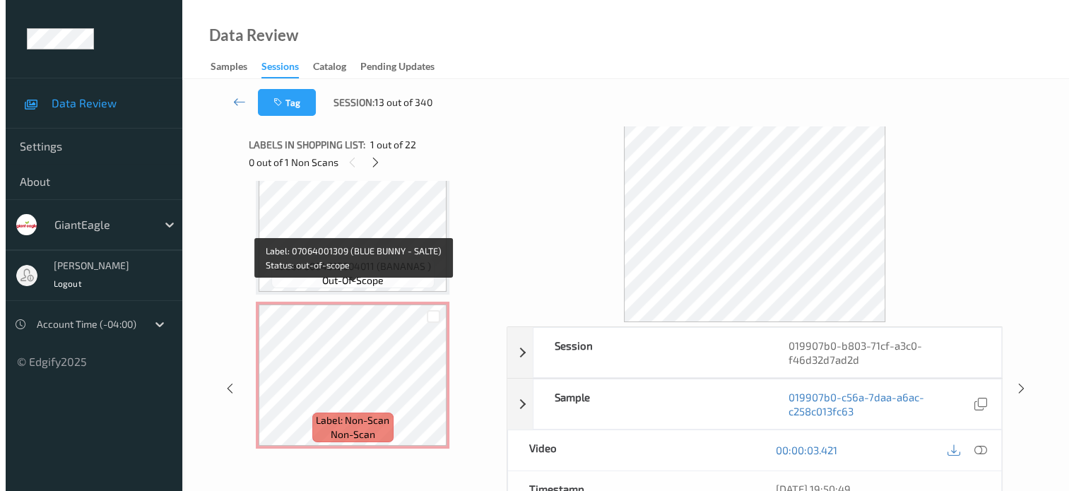
scroll to position [3122, 0]
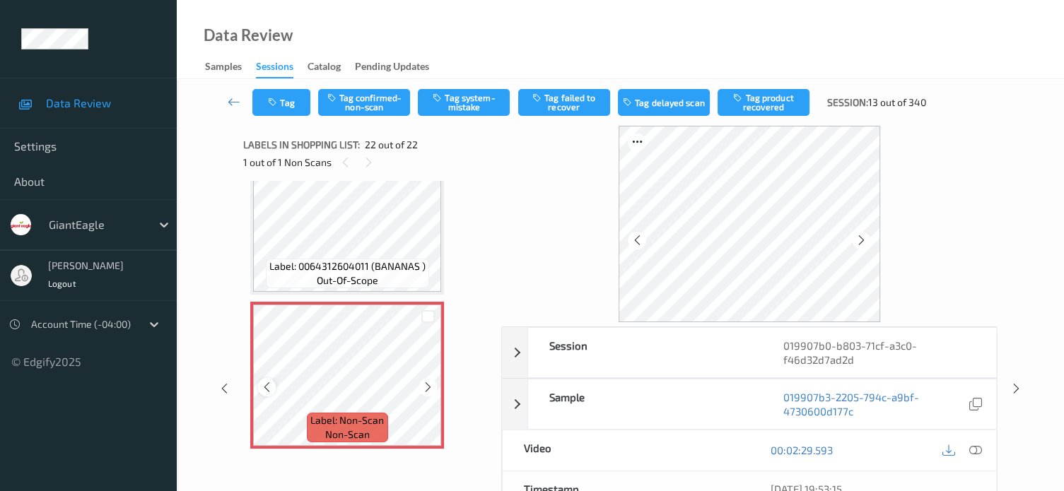
click at [264, 384] on icon at bounding box center [267, 387] width 12 height 13
click at [977, 452] on icon at bounding box center [975, 450] width 13 height 13
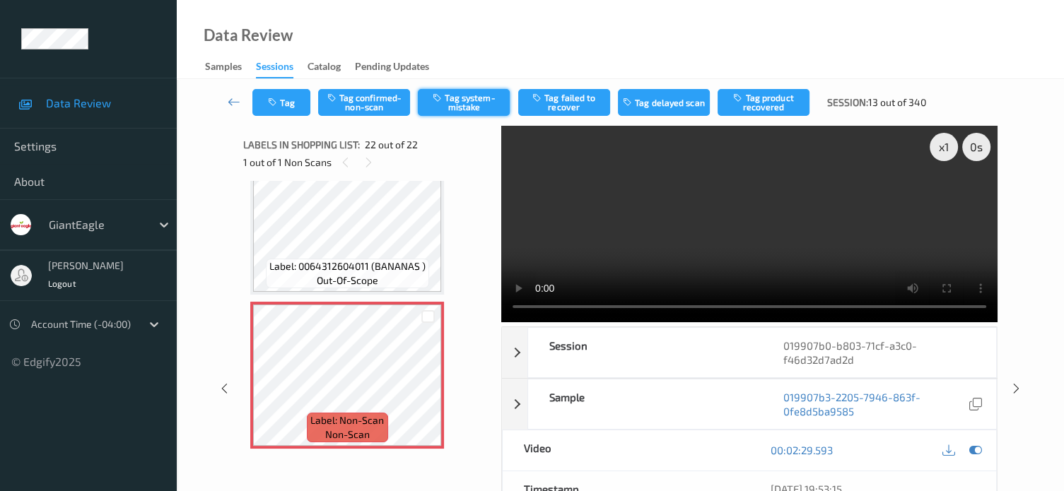
click at [457, 101] on button "Tag system-mistake" at bounding box center [464, 102] width 92 height 27
click at [277, 105] on icon "button" at bounding box center [274, 103] width 12 height 10
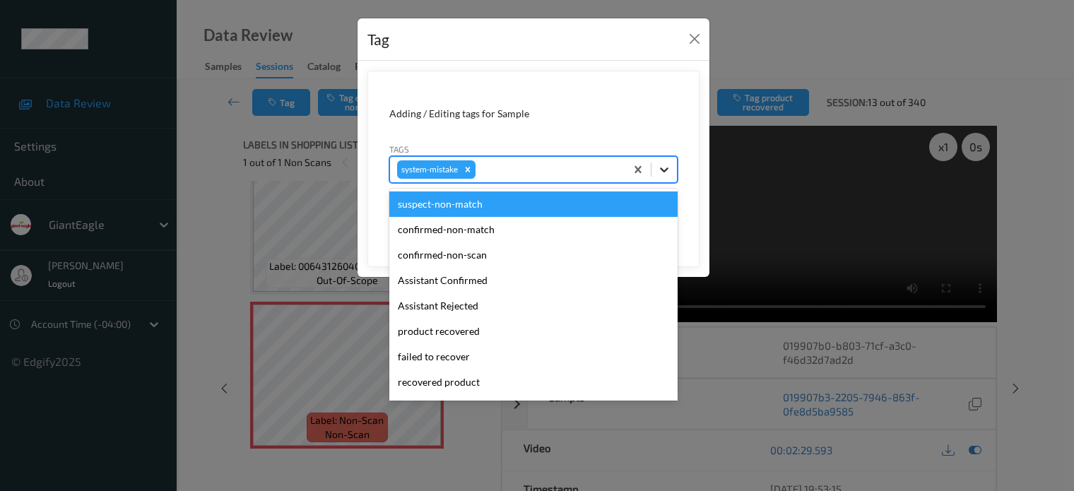
click at [665, 172] on icon at bounding box center [664, 170] width 14 height 14
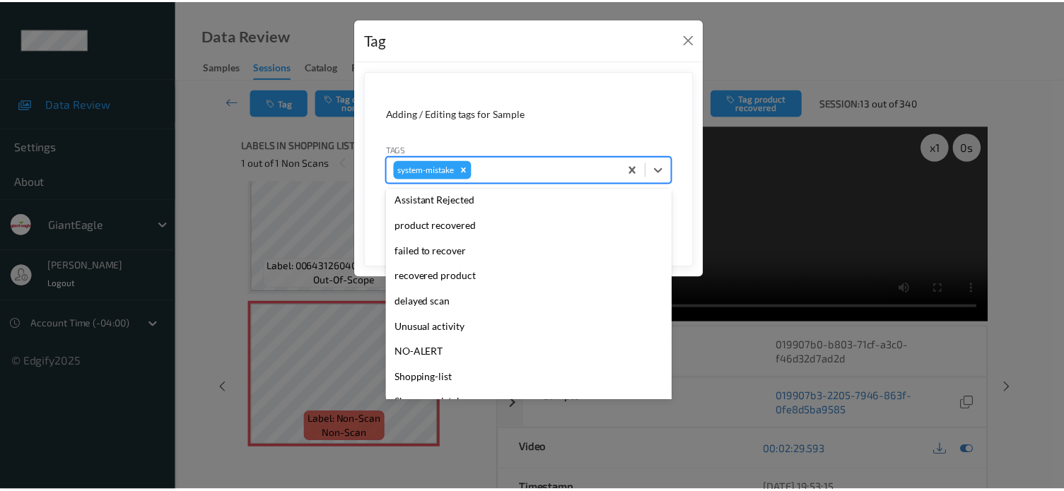
scroll to position [117, 0]
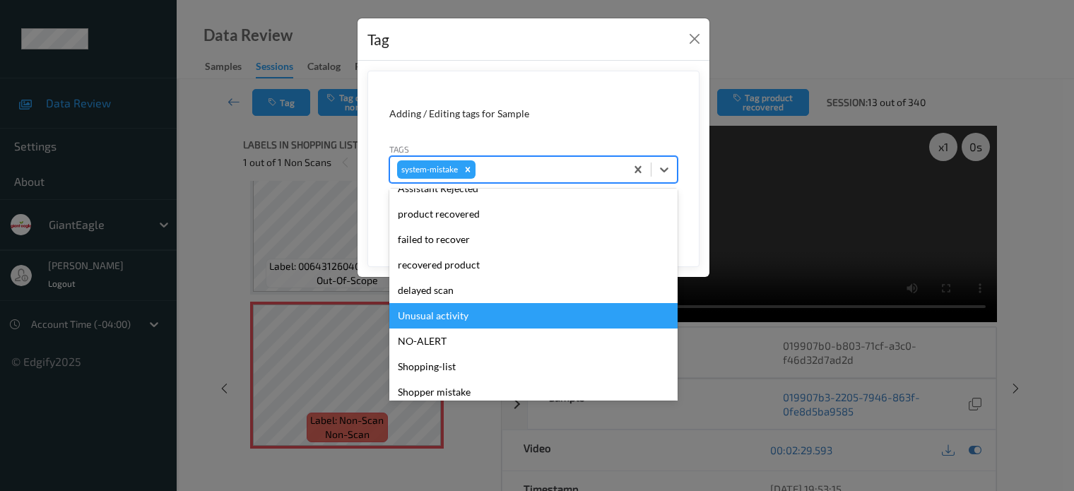
click at [420, 315] on div "Unusual activity" at bounding box center [533, 315] width 288 height 25
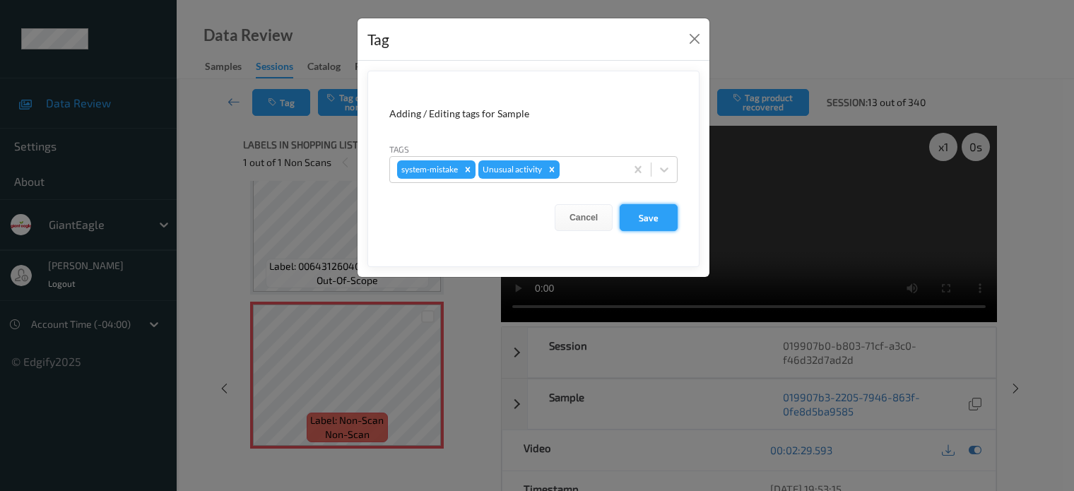
click at [650, 223] on button "Save" at bounding box center [649, 217] width 58 height 27
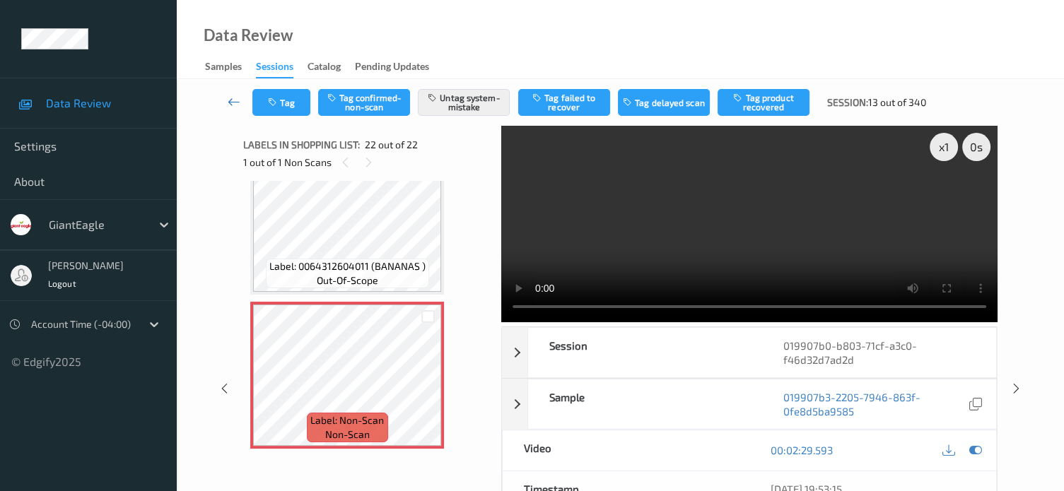
click at [229, 98] on icon at bounding box center [234, 102] width 13 height 14
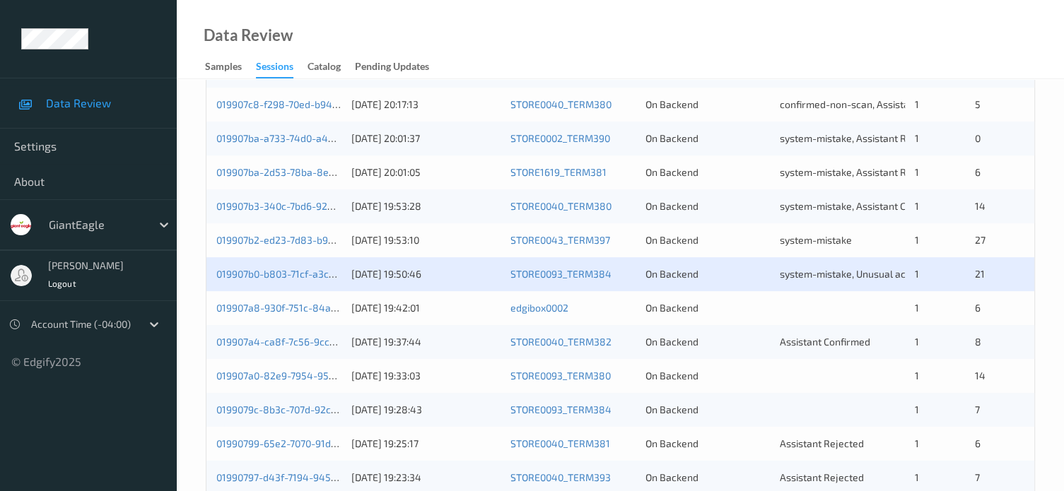
scroll to position [683, 0]
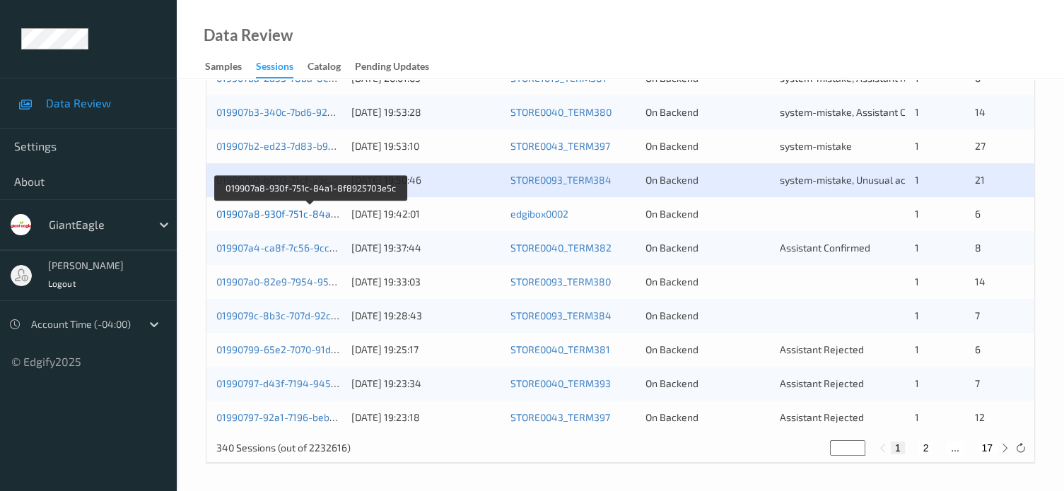
click at [278, 211] on link "019907a8-930f-751c-84a1-8f8925703e5c" at bounding box center [310, 214] width 189 height 12
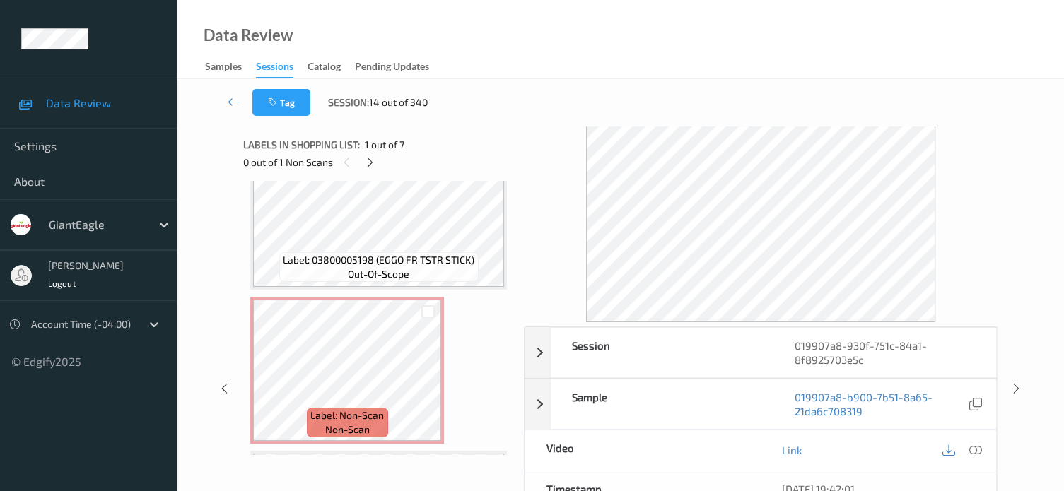
scroll to position [697, 0]
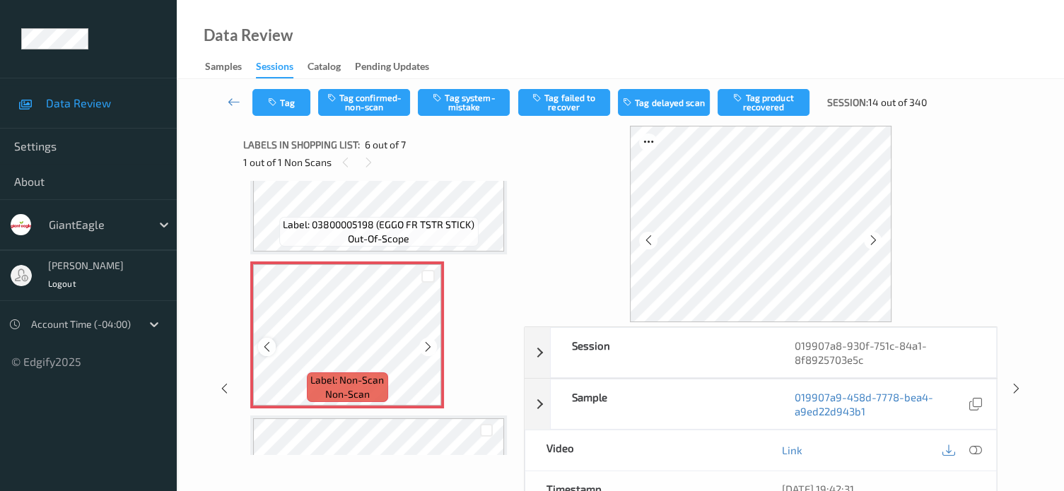
click at [266, 348] on icon at bounding box center [267, 347] width 12 height 13
click at [970, 450] on icon at bounding box center [975, 450] width 13 height 13
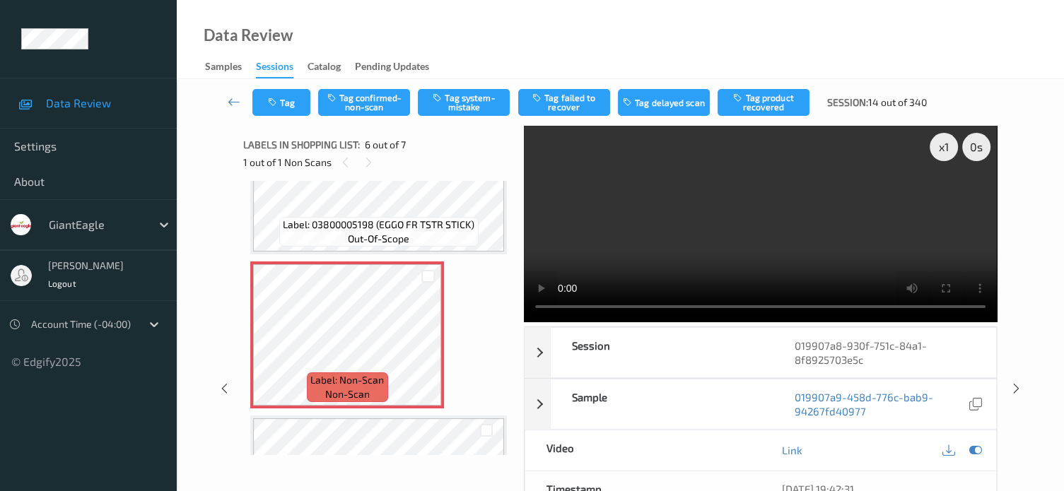
click at [1047, 320] on div "Tag Tag confirmed-non-scan Tag system-mistake Tag failed to recover Tag delayed…" at bounding box center [620, 380] width 887 height 602
click at [373, 100] on button "Tag confirmed-non-scan" at bounding box center [364, 102] width 92 height 27
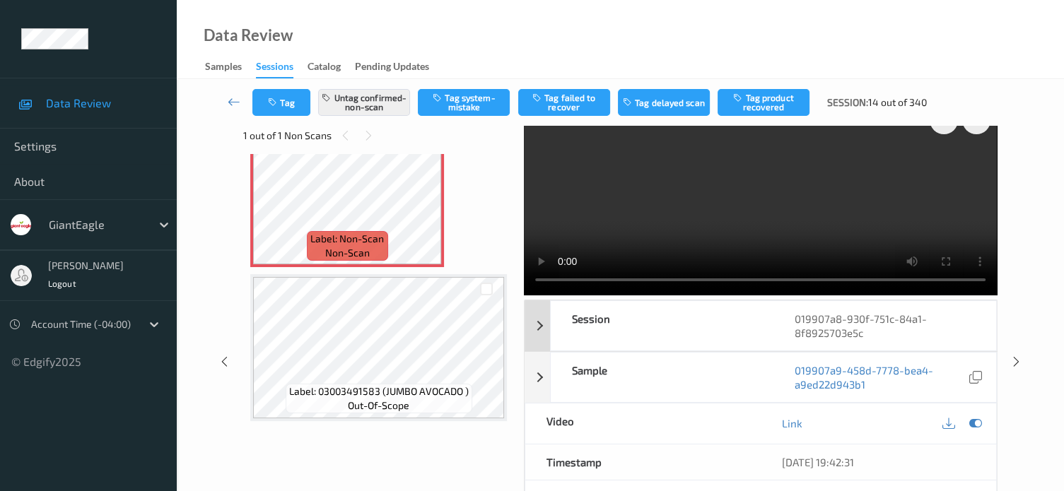
scroll to position [0, 0]
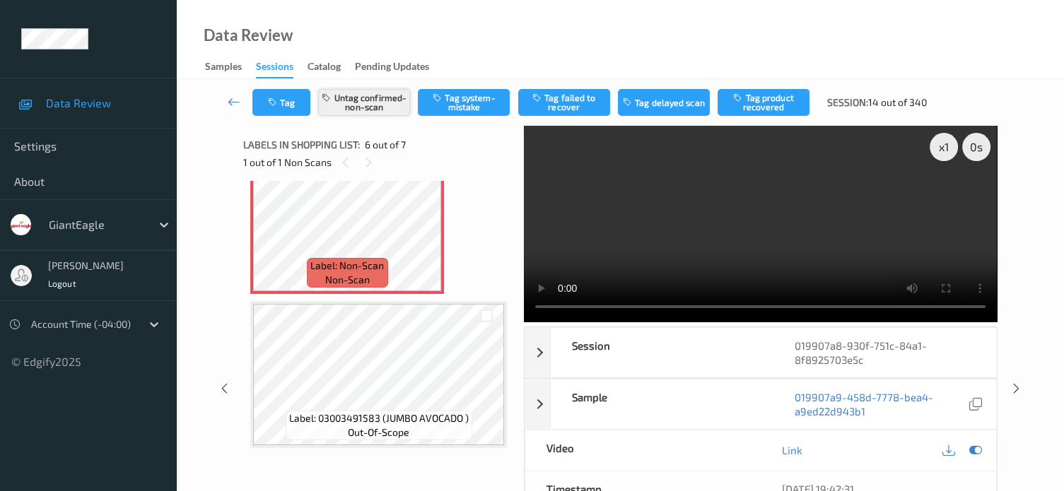
click at [367, 110] on button "Untag confirmed-non-scan" at bounding box center [364, 102] width 92 height 27
click at [461, 112] on button "Tag system-mistake" at bounding box center [464, 102] width 92 height 27
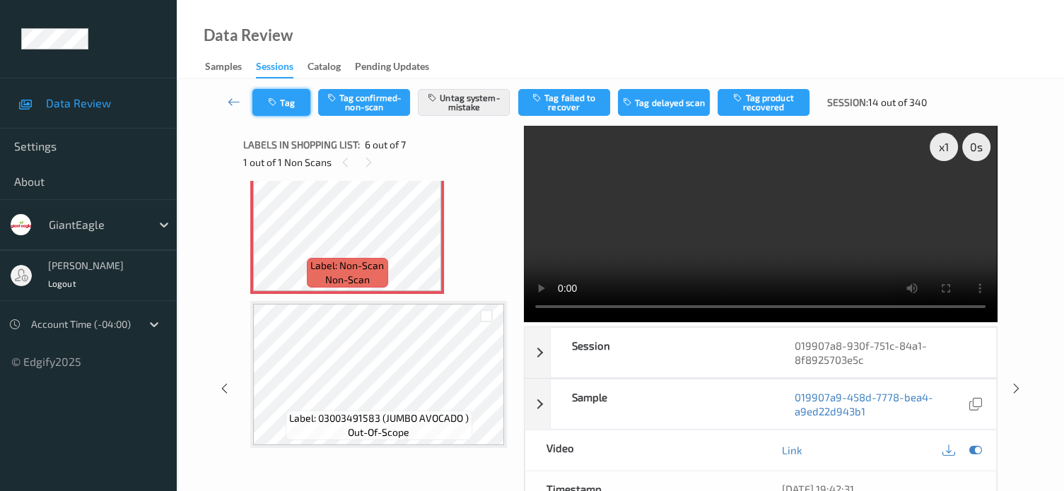
click at [293, 94] on button "Tag" at bounding box center [281, 102] width 58 height 27
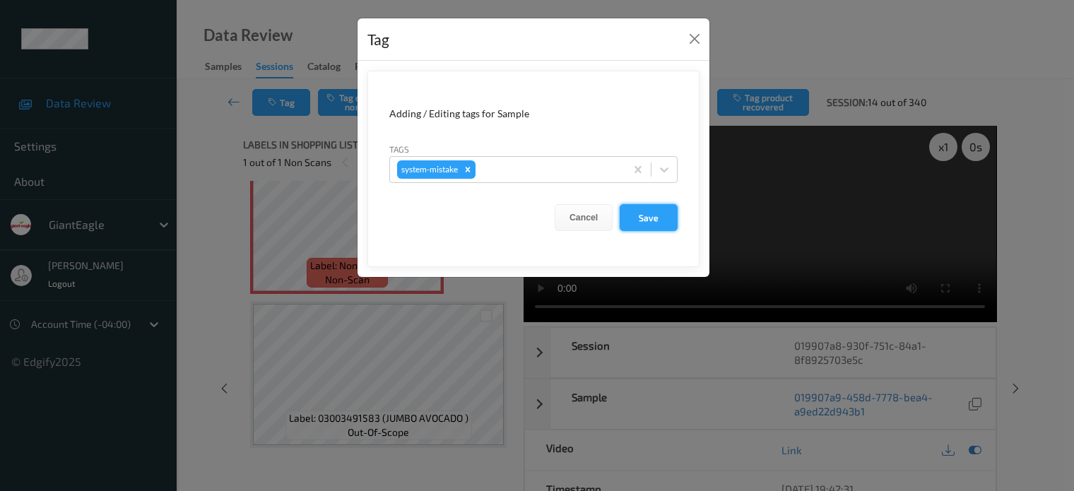
click at [650, 225] on button "Save" at bounding box center [649, 217] width 58 height 27
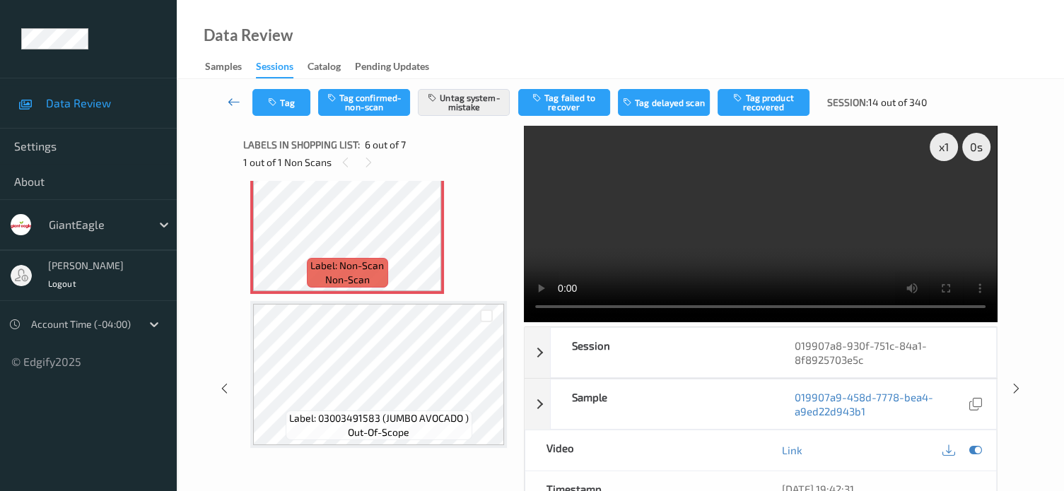
click at [230, 107] on icon at bounding box center [234, 102] width 13 height 14
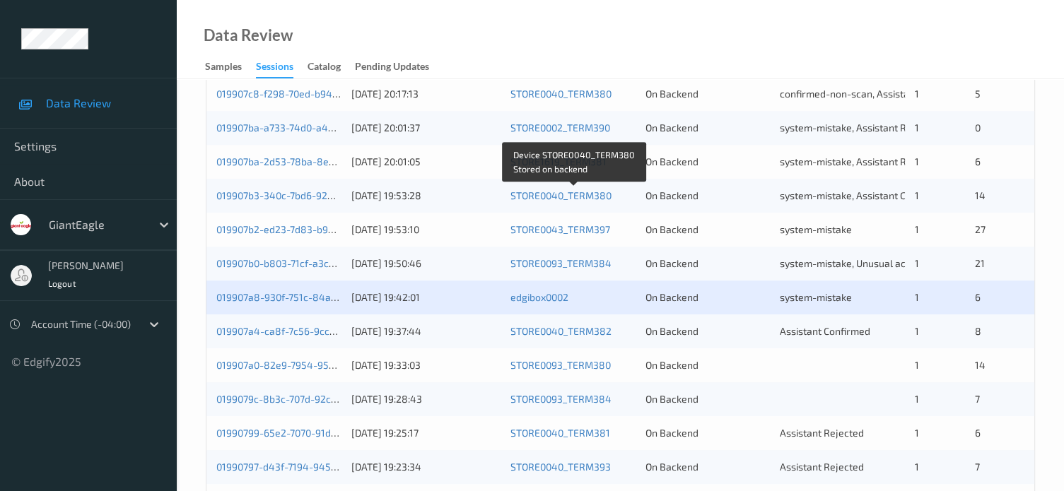
scroll to position [683, 0]
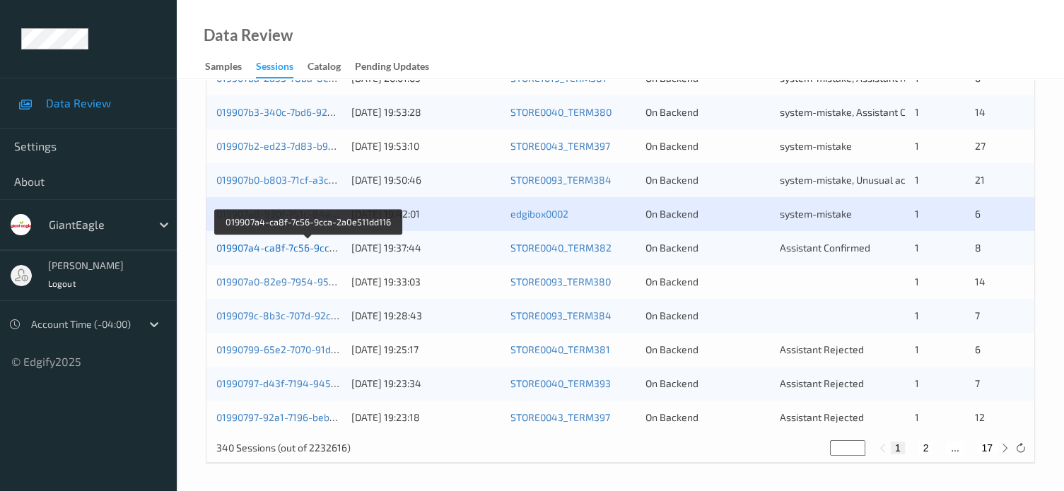
click at [307, 249] on link "019907a4-ca8f-7c56-9cca-2a0e511dd116" at bounding box center [308, 248] width 185 height 12
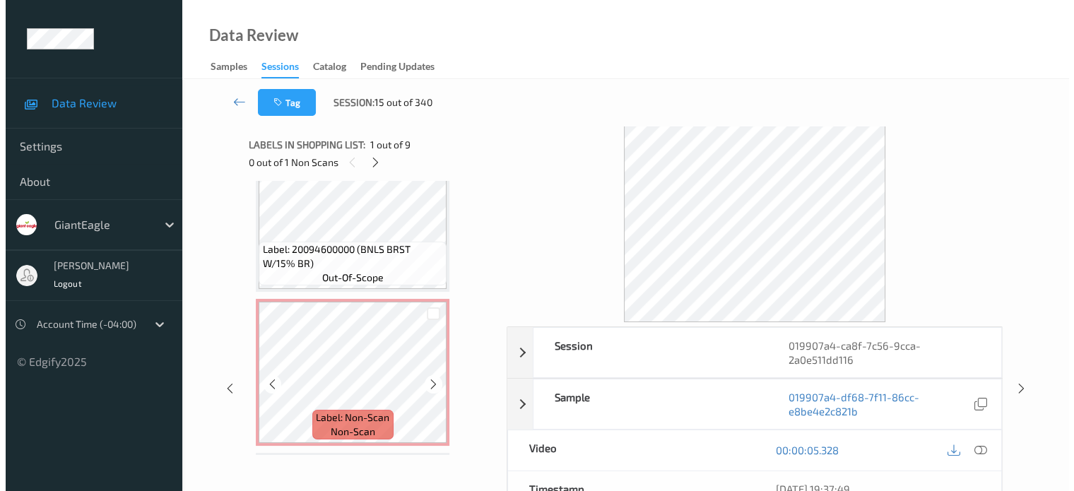
scroll to position [198, 0]
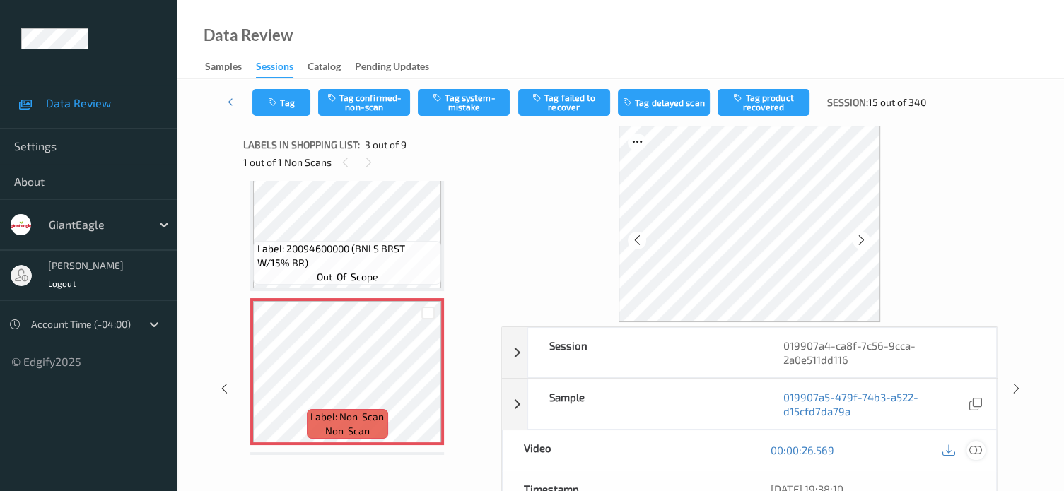
click at [975, 451] on icon at bounding box center [975, 450] width 13 height 13
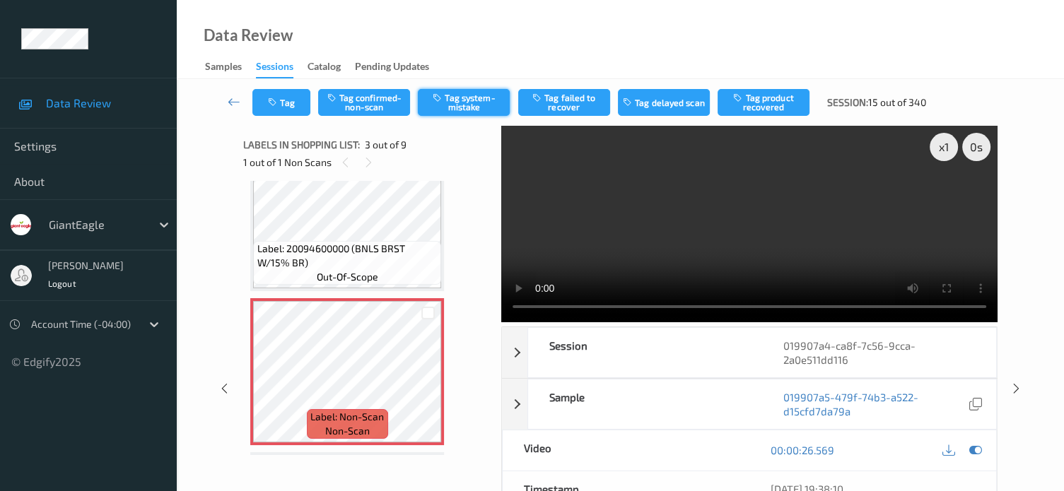
click at [468, 110] on button "Tag system-mistake" at bounding box center [464, 102] width 92 height 27
click at [298, 109] on button "Tag" at bounding box center [281, 102] width 58 height 27
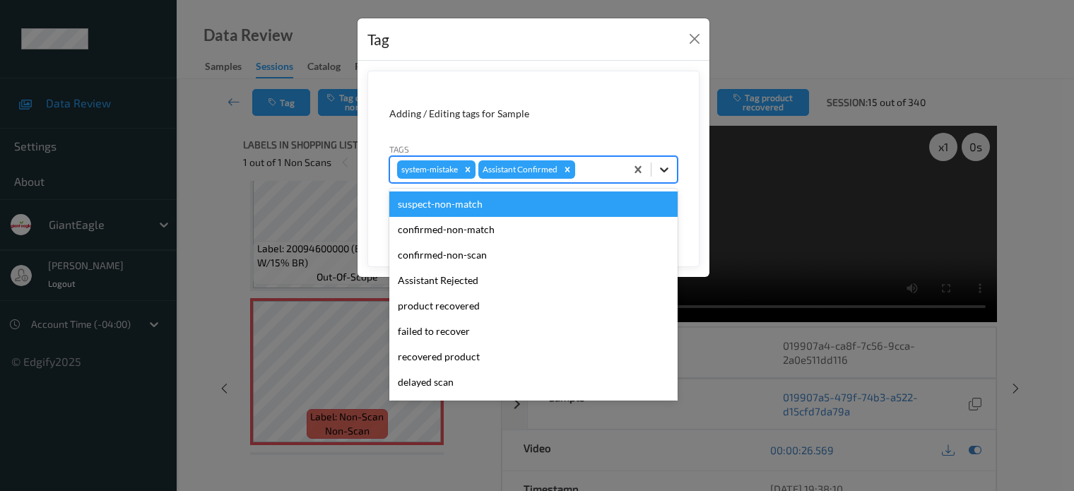
click at [664, 170] on icon at bounding box center [664, 169] width 8 height 5
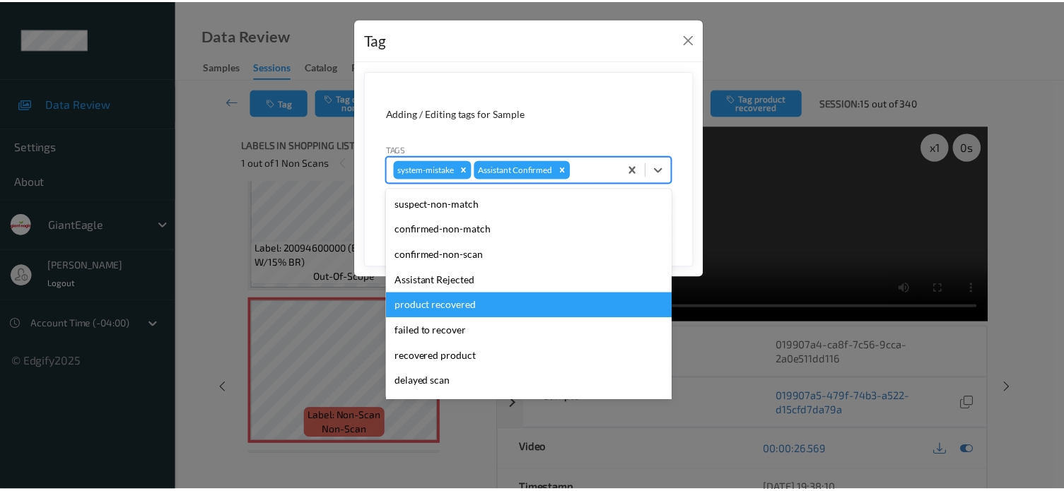
scroll to position [117, 0]
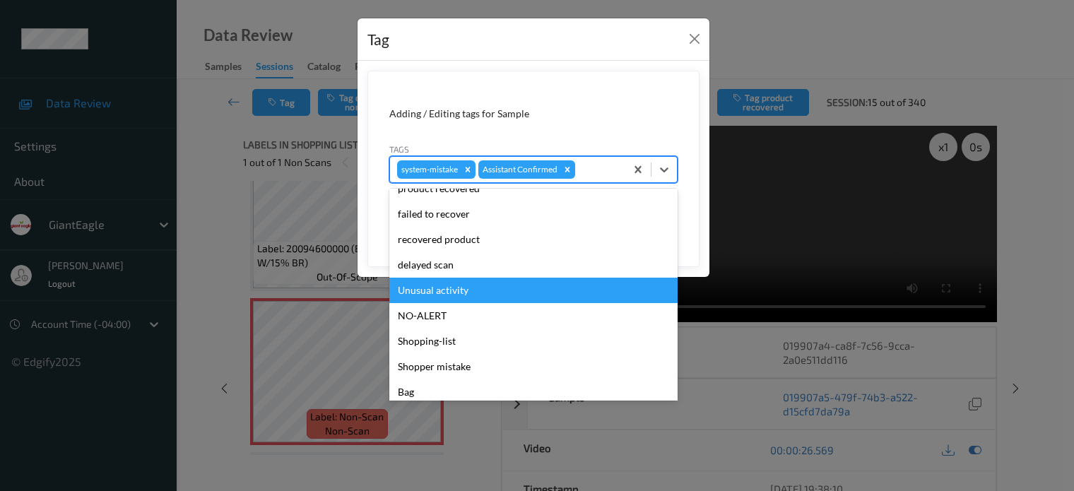
click at [433, 288] on div "Unusual activity" at bounding box center [533, 290] width 288 height 25
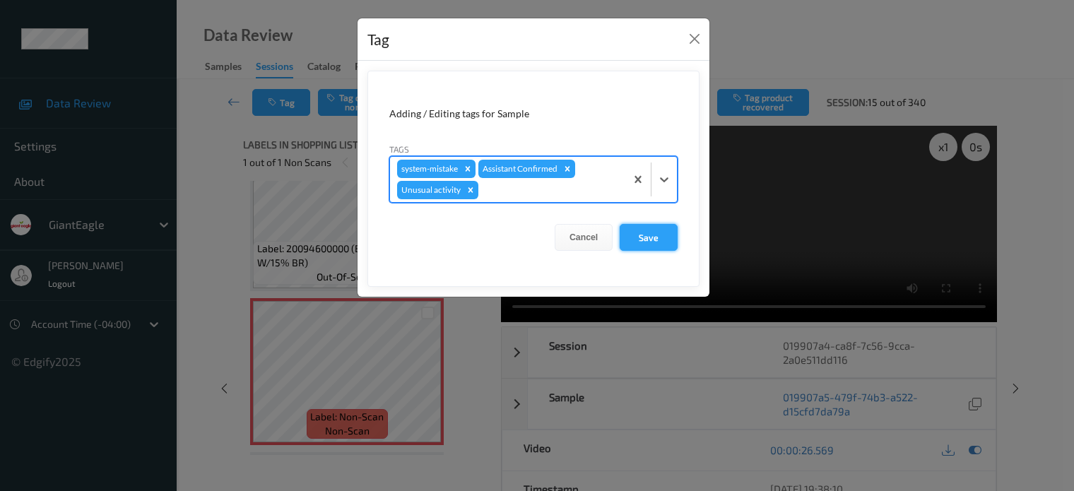
click at [659, 238] on button "Save" at bounding box center [649, 237] width 58 height 27
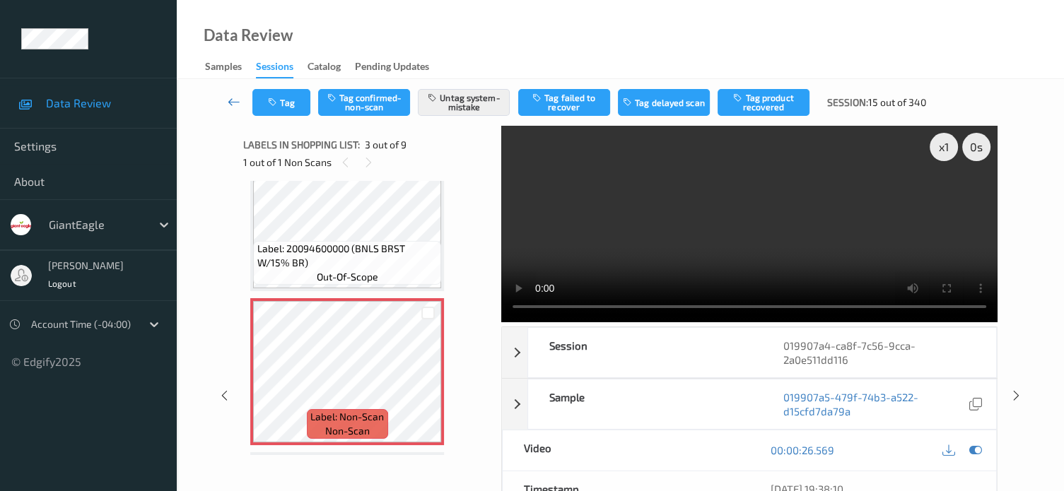
click at [230, 102] on icon at bounding box center [234, 102] width 13 height 14
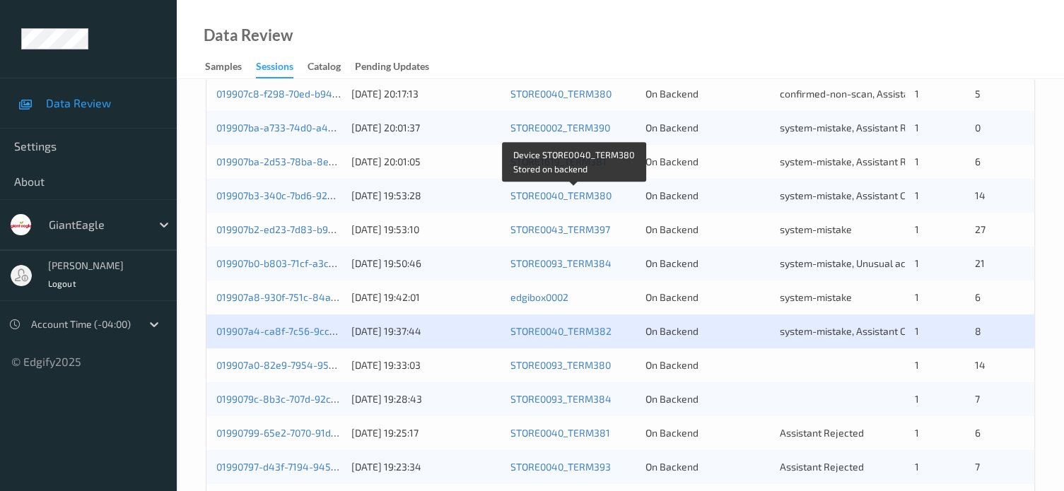
scroll to position [683, 0]
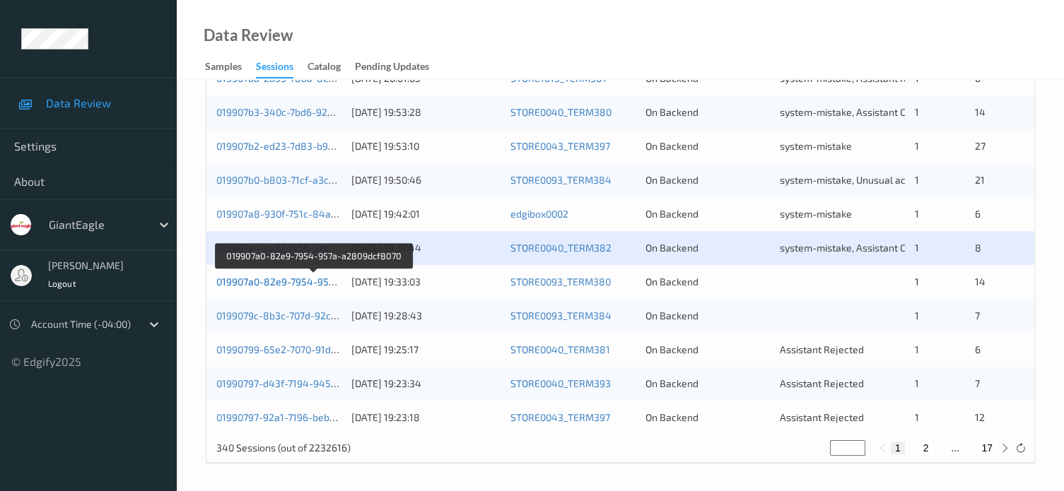
click at [309, 278] on link "019907a0-82e9-7954-957a-a2809dcf8070" at bounding box center [312, 282] width 193 height 12
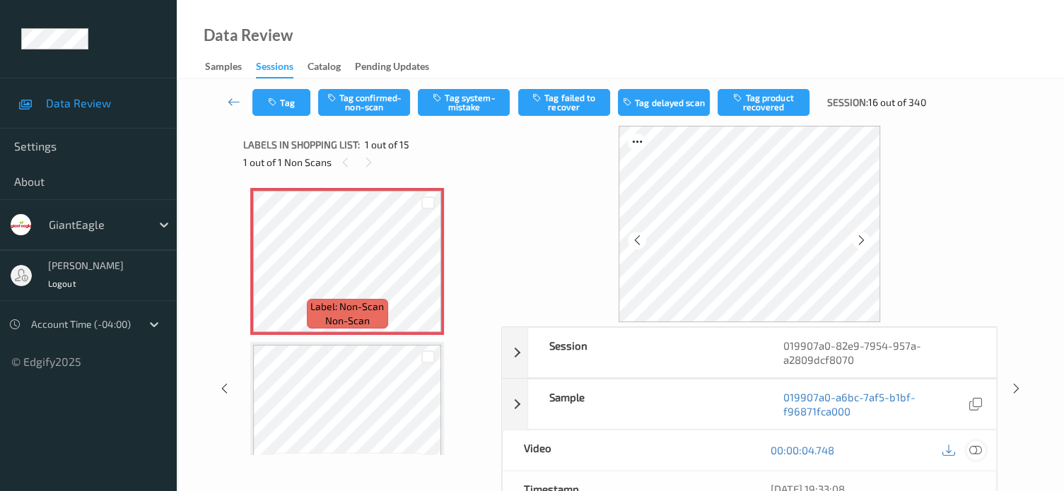
click at [978, 449] on icon at bounding box center [975, 450] width 13 height 13
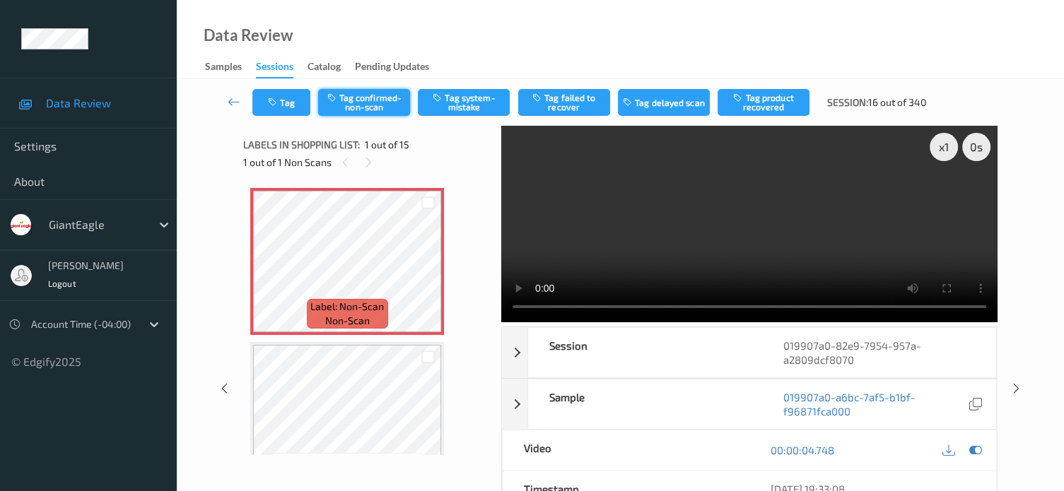
click at [363, 95] on button "Tag confirmed-non-scan" at bounding box center [364, 102] width 92 height 27
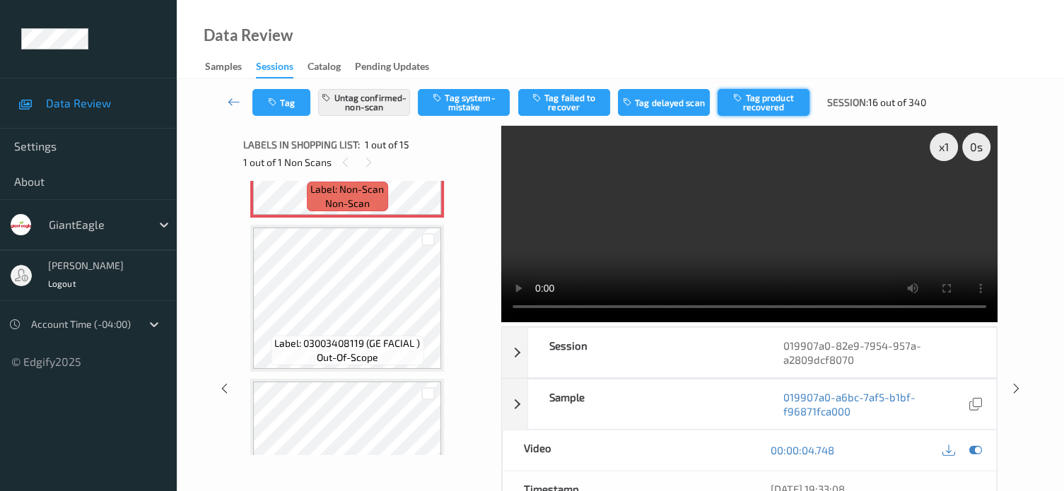
click at [763, 99] on button "Tag product recovered" at bounding box center [763, 102] width 92 height 27
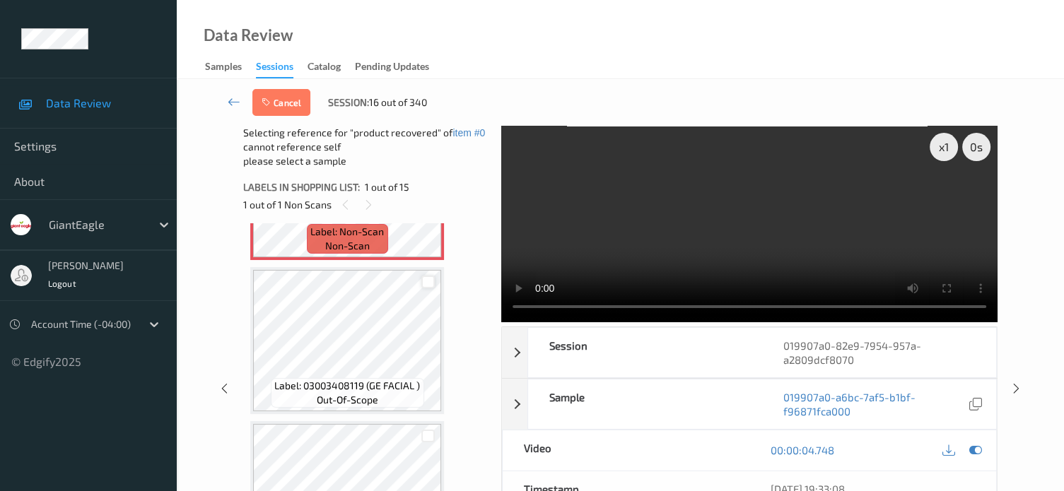
click at [433, 281] on div at bounding box center [427, 282] width 13 height 13
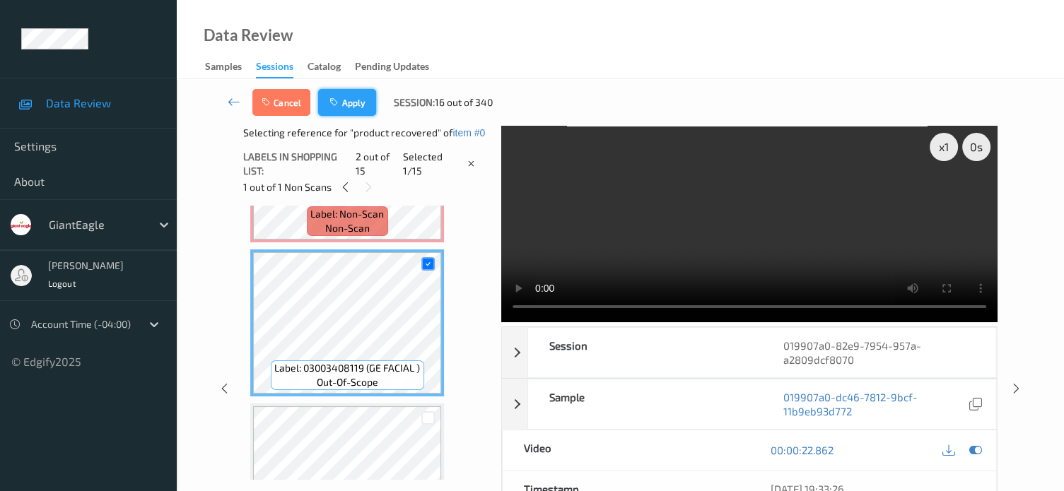
click at [349, 107] on button "Apply" at bounding box center [347, 102] width 58 height 27
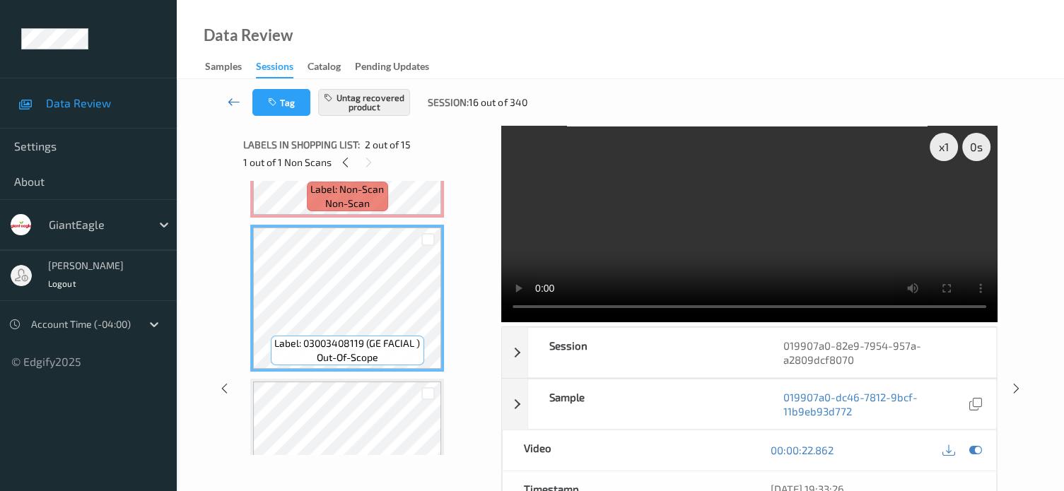
click at [231, 101] on icon at bounding box center [234, 102] width 13 height 14
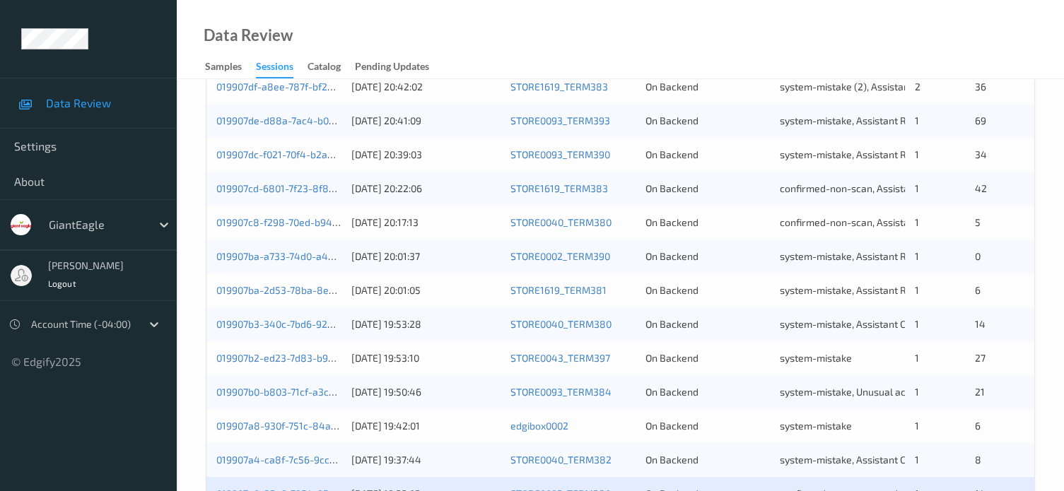
scroll to position [683, 0]
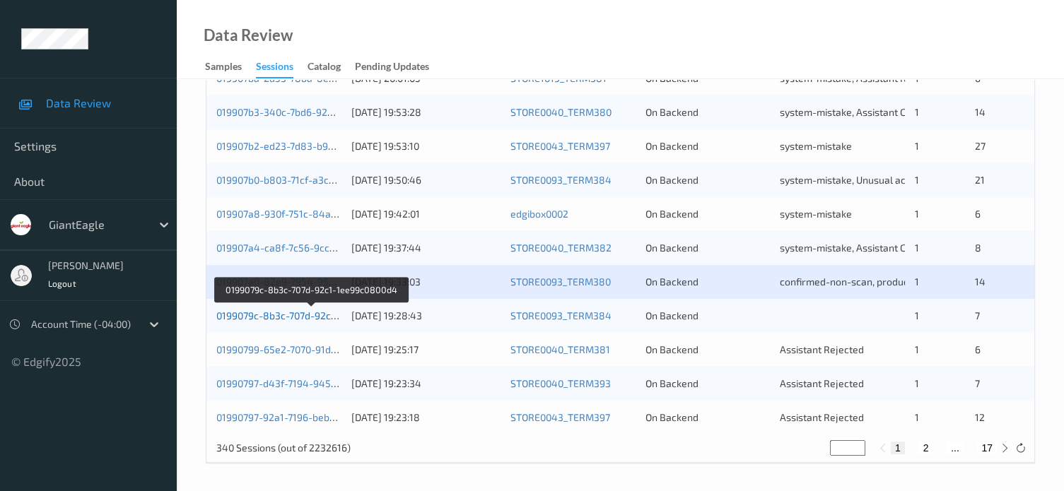
click at [277, 315] on link "0199079c-8b3c-707d-92c1-1ee99c0800d4" at bounding box center [311, 316] width 190 height 12
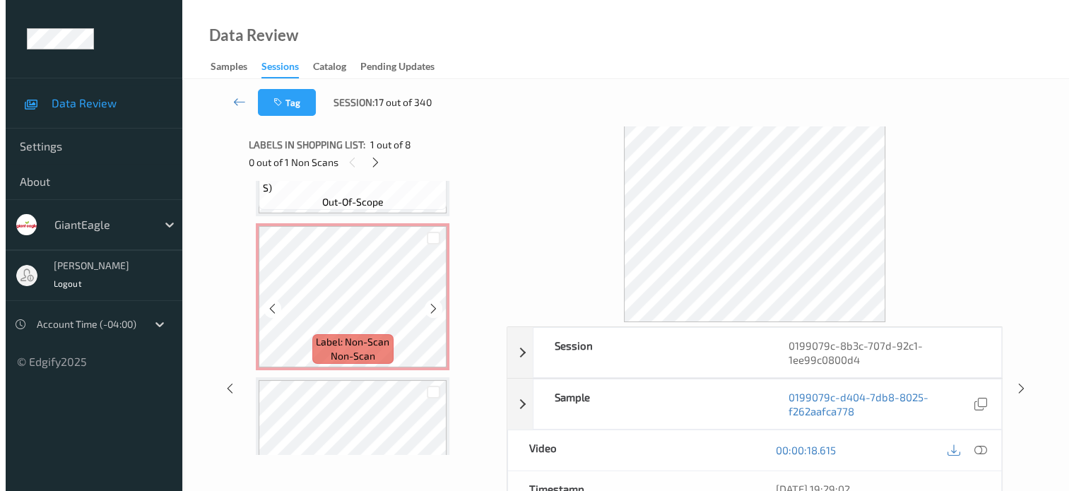
scroll to position [413, 0]
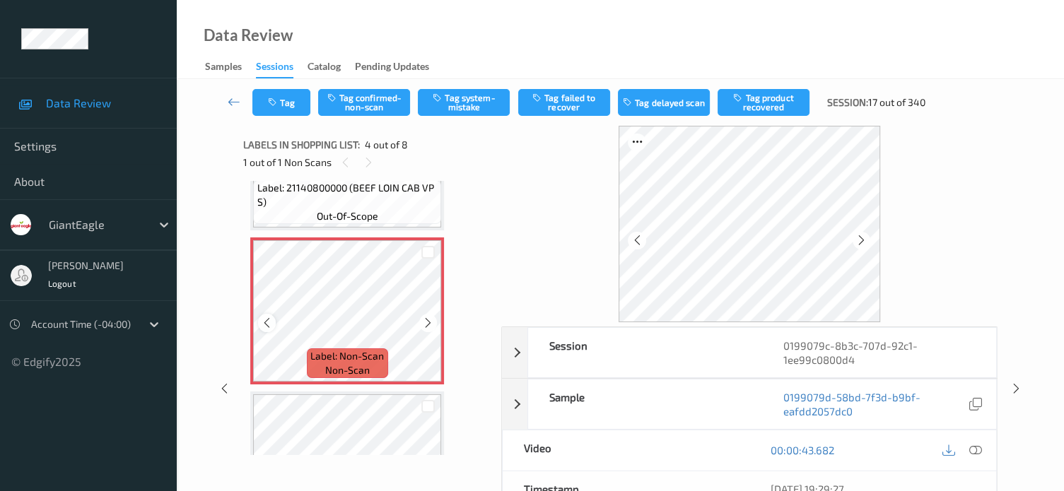
click at [265, 324] on icon at bounding box center [267, 323] width 12 height 13
click at [975, 447] on icon at bounding box center [975, 450] width 13 height 13
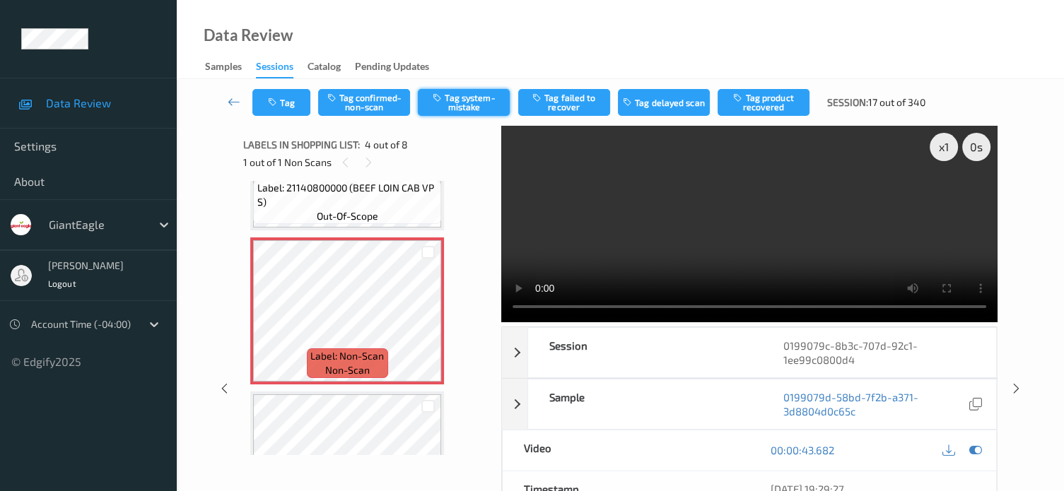
click at [464, 102] on button "Tag system-mistake" at bounding box center [464, 102] width 92 height 27
click at [293, 100] on button "Tag" at bounding box center [281, 102] width 58 height 27
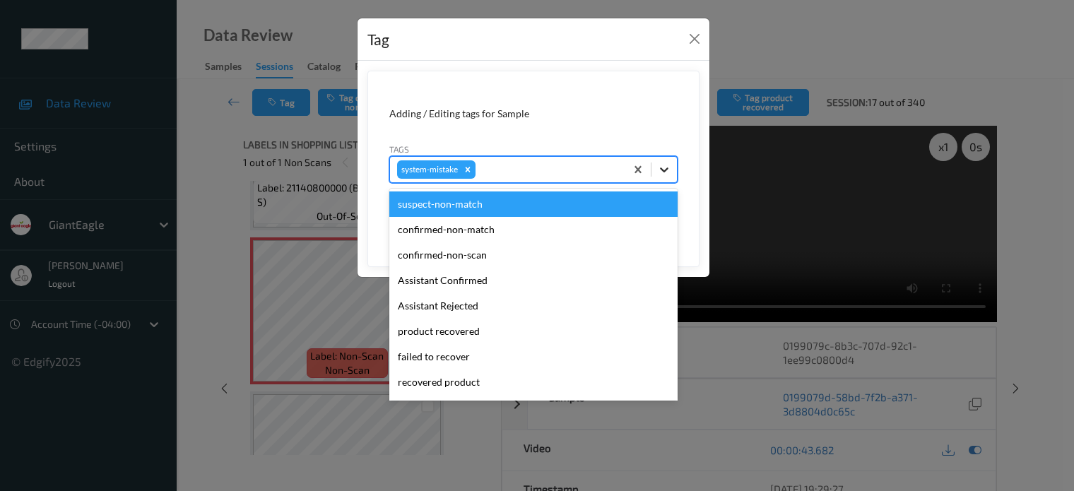
click at [671, 170] on icon at bounding box center [664, 170] width 14 height 14
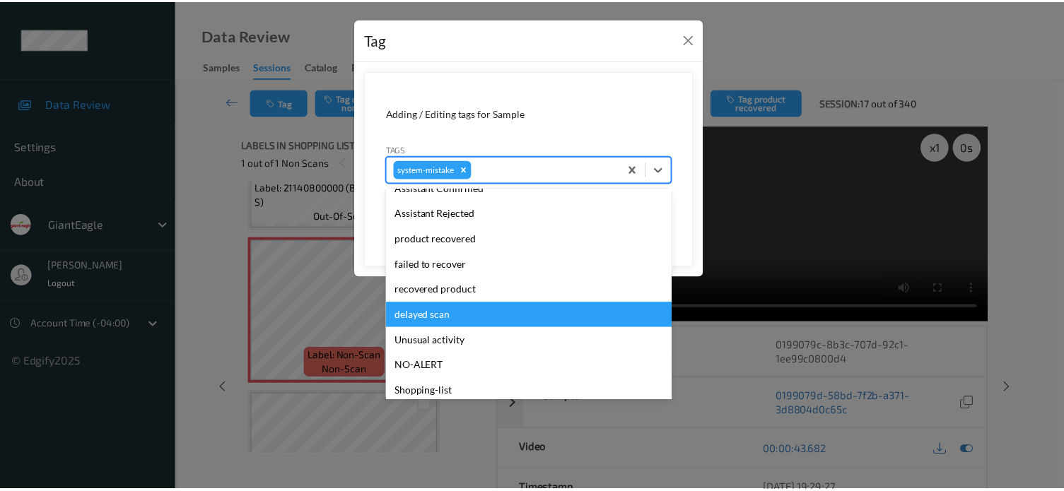
scroll to position [150, 0]
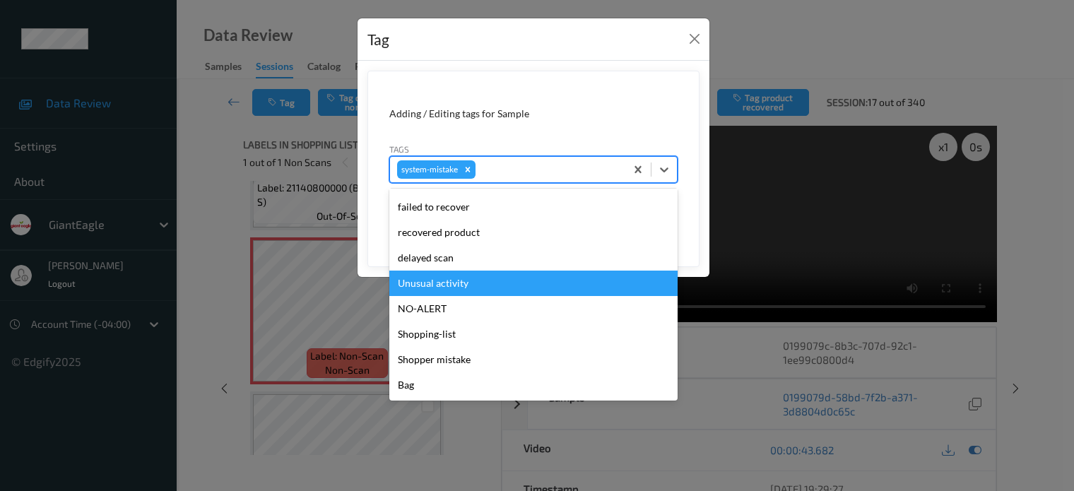
click at [431, 288] on div "Unusual activity" at bounding box center [533, 283] width 288 height 25
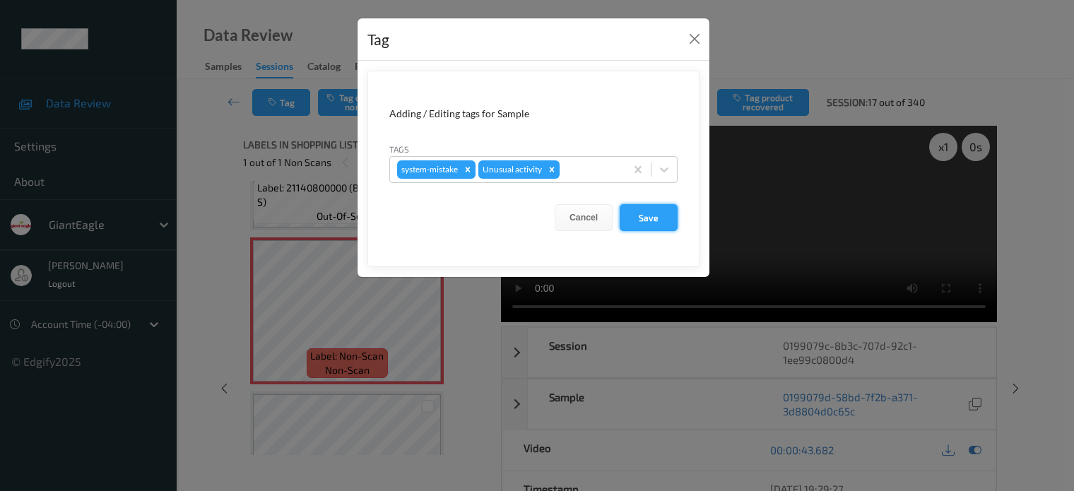
click at [642, 223] on button "Save" at bounding box center [649, 217] width 58 height 27
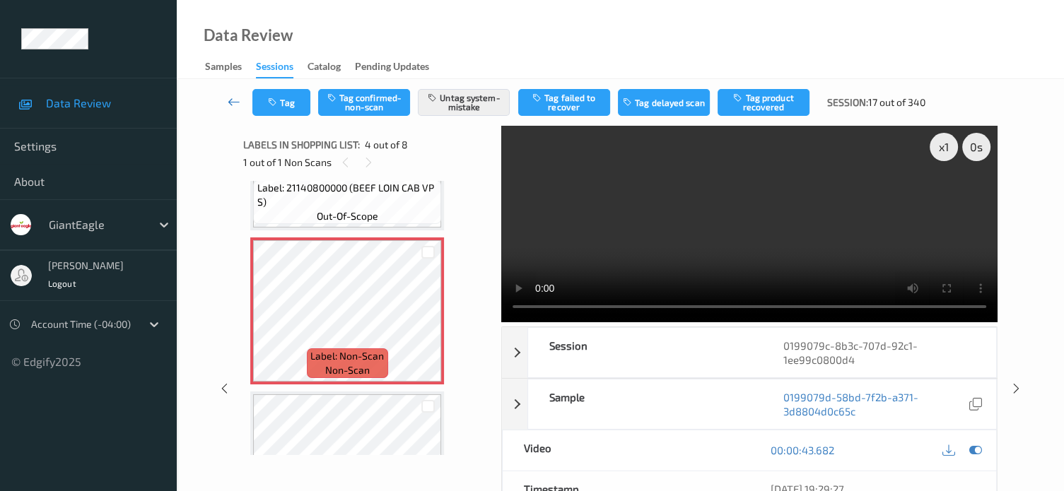
click at [231, 96] on icon at bounding box center [234, 102] width 13 height 14
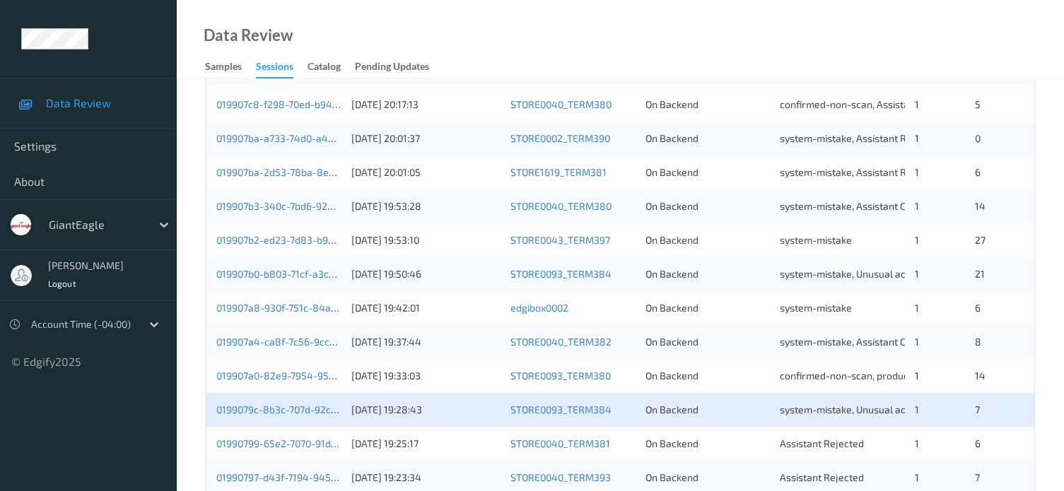
scroll to position [683, 0]
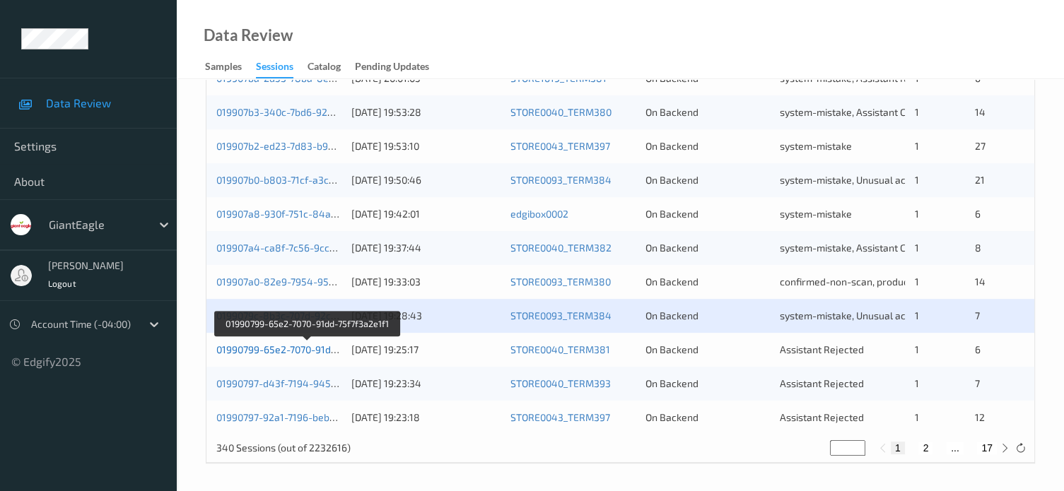
click at [271, 355] on link "01990799-65e2-7070-91dd-75f7f3a2e1f1" at bounding box center [306, 349] width 181 height 12
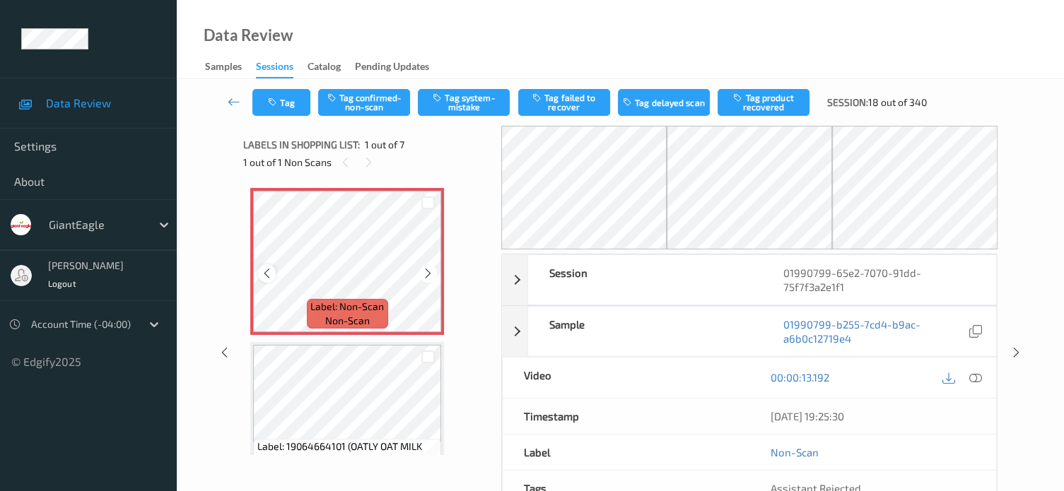
click at [263, 276] on icon at bounding box center [267, 273] width 12 height 13
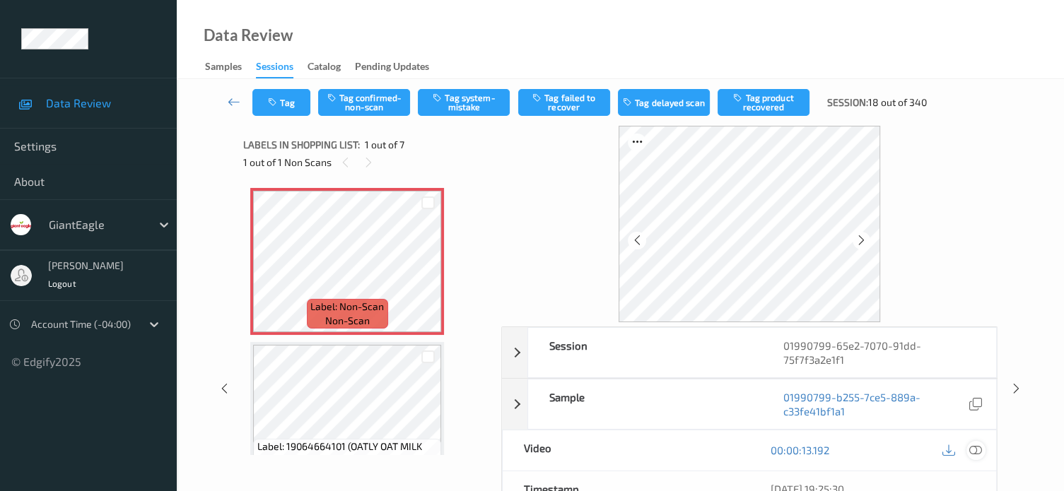
click at [970, 449] on icon at bounding box center [975, 450] width 13 height 13
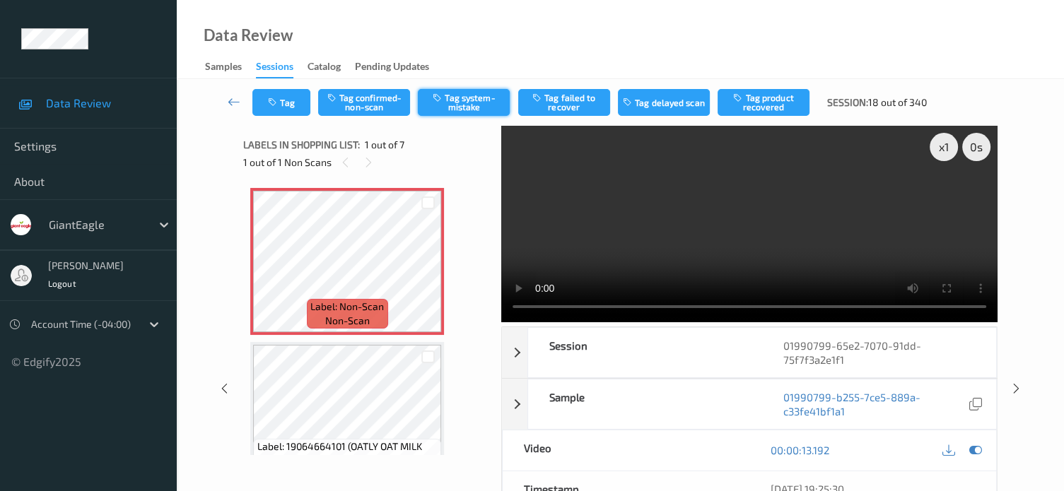
click at [464, 107] on button "Tag system-mistake" at bounding box center [464, 102] width 92 height 27
click at [293, 102] on button "Tag" at bounding box center [281, 102] width 58 height 27
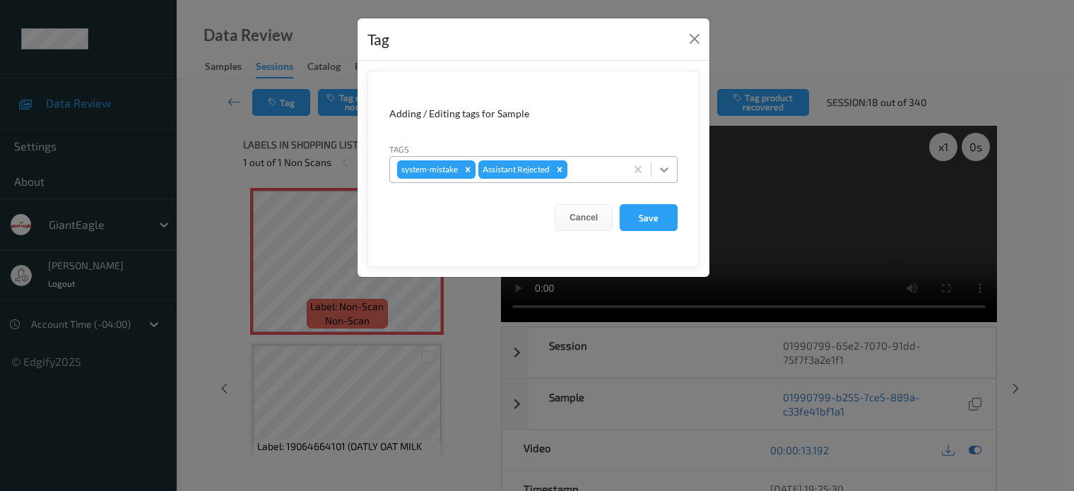
click at [668, 165] on icon at bounding box center [664, 170] width 14 height 14
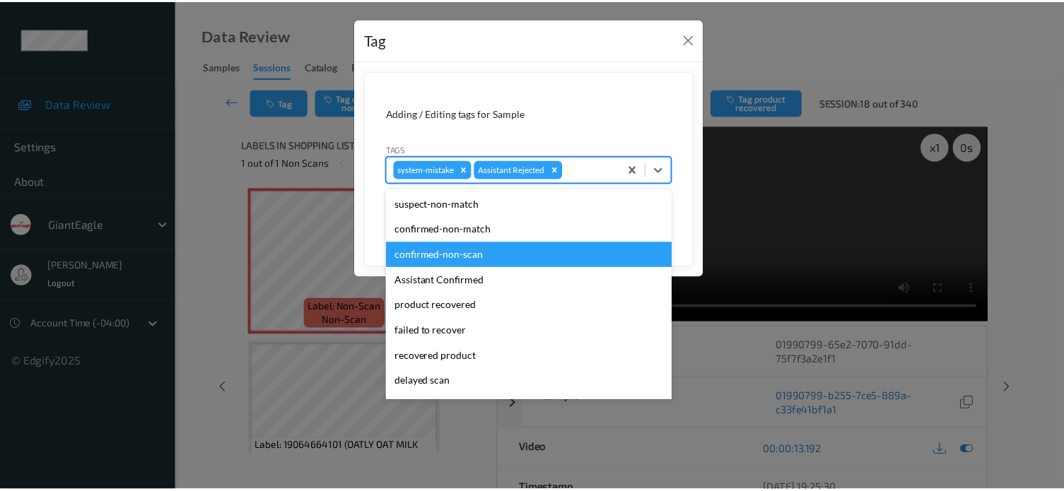
scroll to position [124, 0]
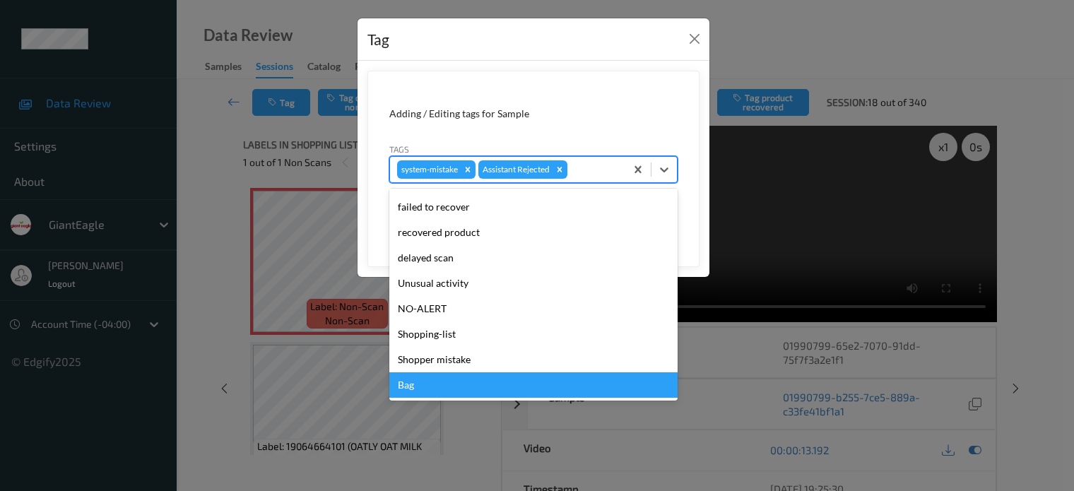
click at [412, 392] on div "Bag" at bounding box center [533, 384] width 288 height 25
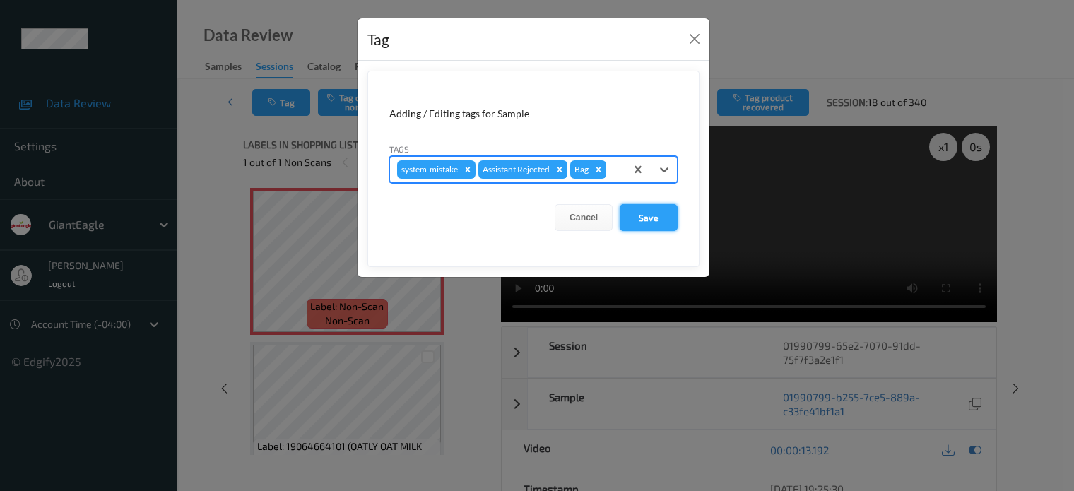
click at [650, 218] on button "Save" at bounding box center [649, 217] width 58 height 27
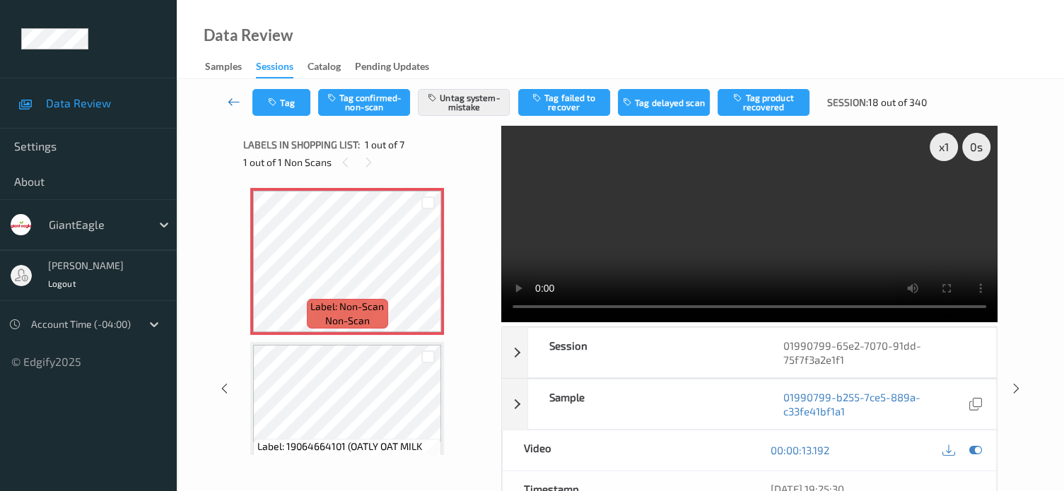
click at [231, 97] on icon at bounding box center [234, 102] width 13 height 14
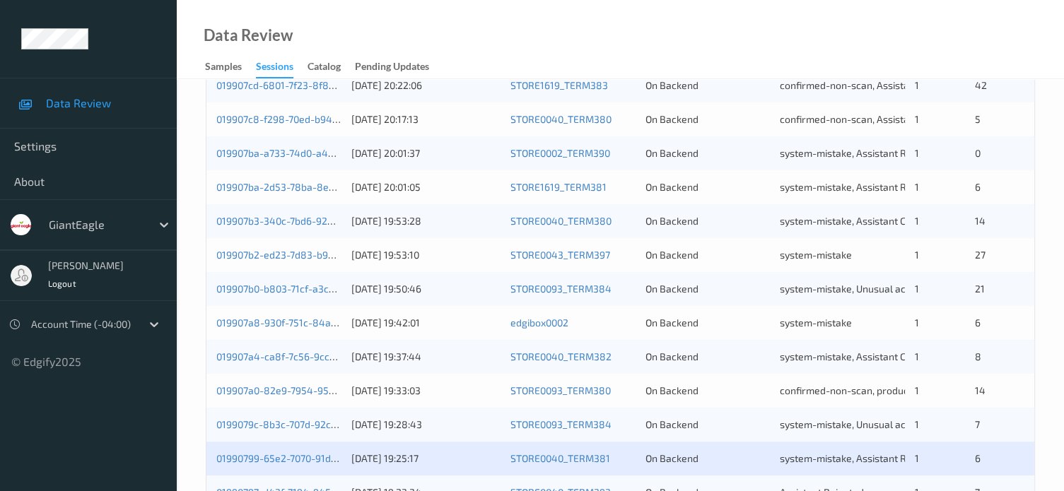
scroll to position [683, 0]
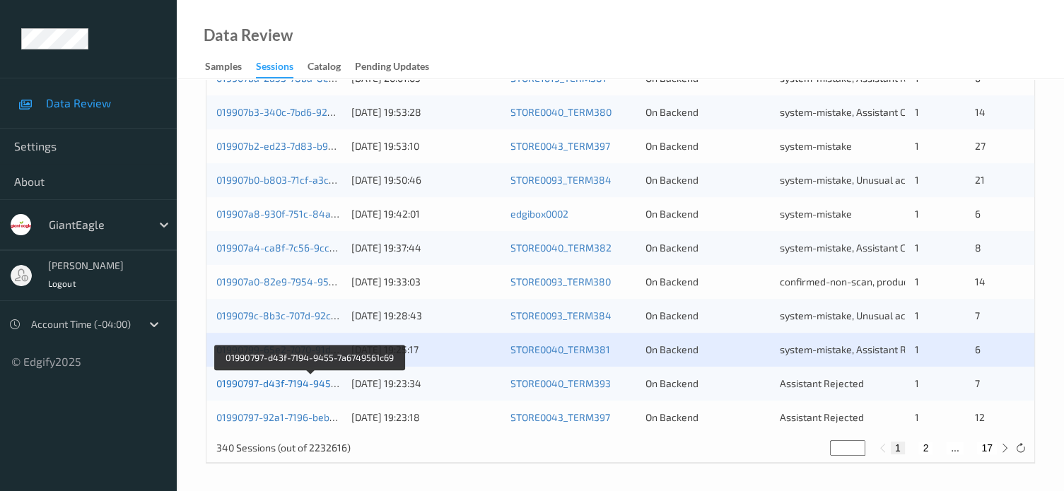
click at [291, 384] on link "01990797-d43f-7194-9455-7a6749561c69" at bounding box center [310, 383] width 189 height 12
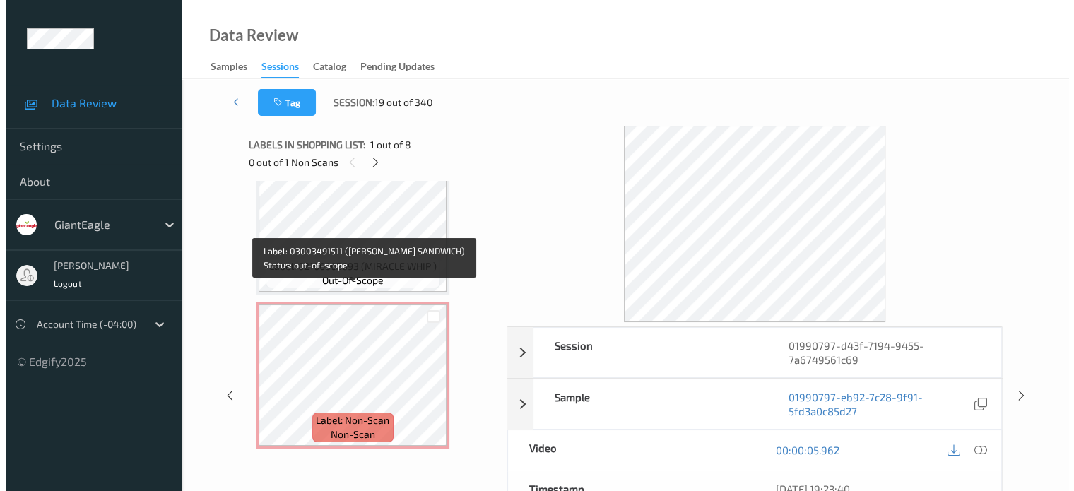
scroll to position [964, 0]
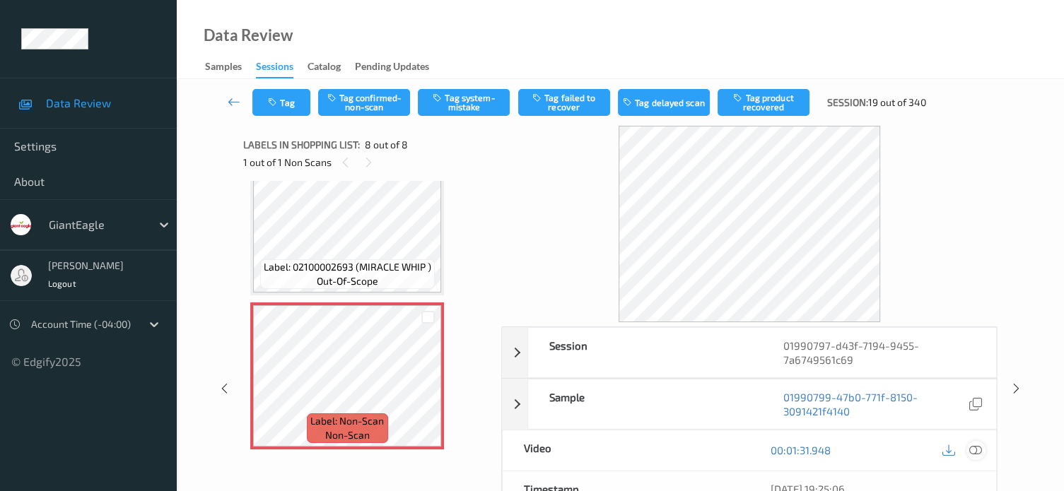
click at [979, 452] on icon at bounding box center [975, 450] width 13 height 13
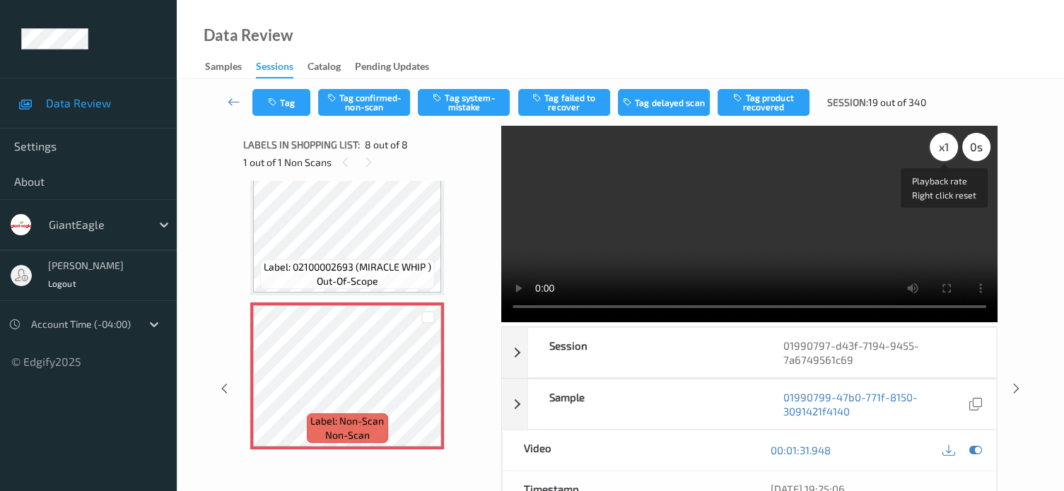
click at [939, 148] on div "x 1" at bounding box center [943, 147] width 28 height 28
click at [450, 103] on button "Tag system-mistake" at bounding box center [464, 102] width 92 height 27
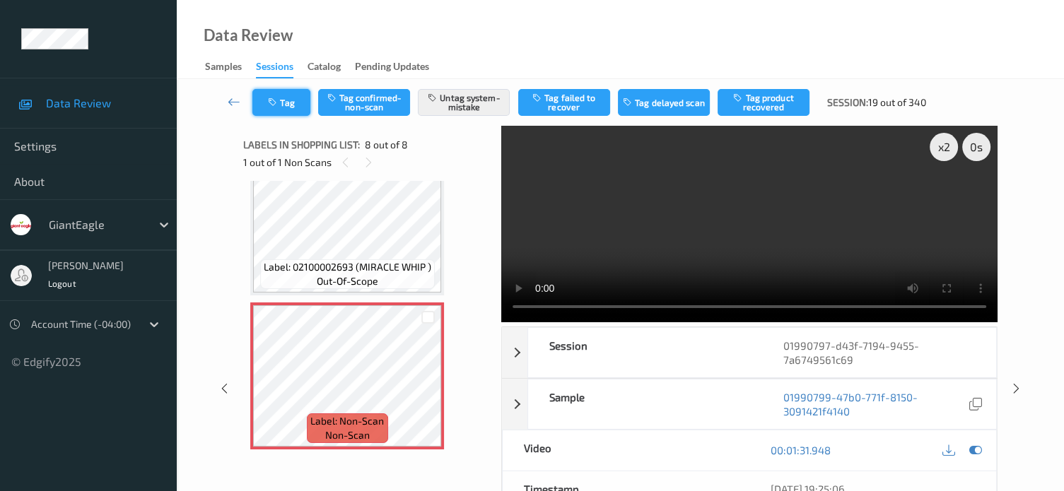
click at [295, 102] on button "Tag" at bounding box center [281, 102] width 58 height 27
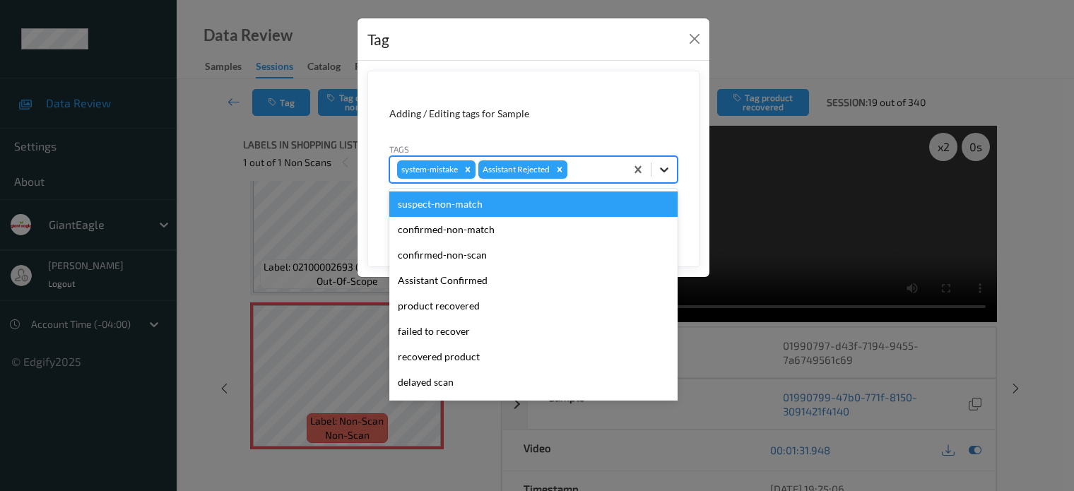
click at [661, 174] on icon at bounding box center [664, 170] width 14 height 14
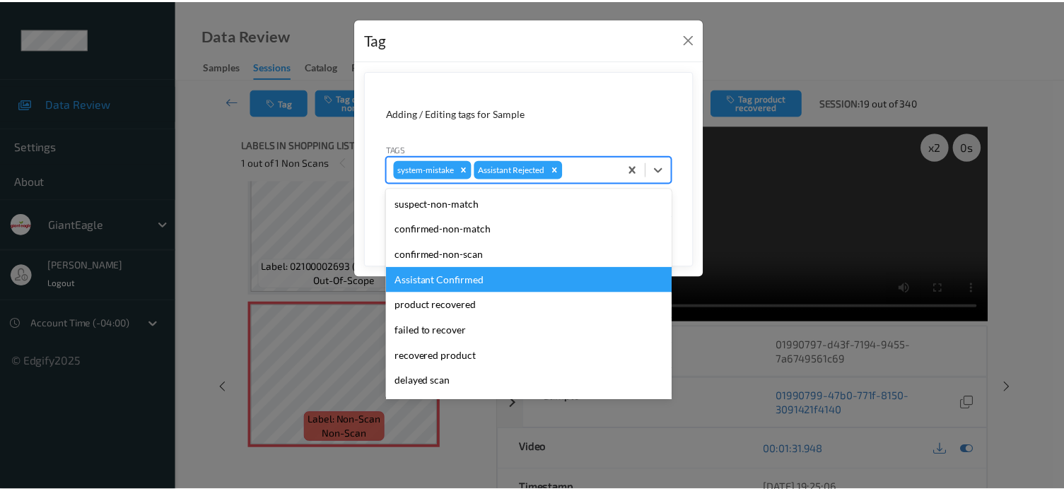
scroll to position [124, 0]
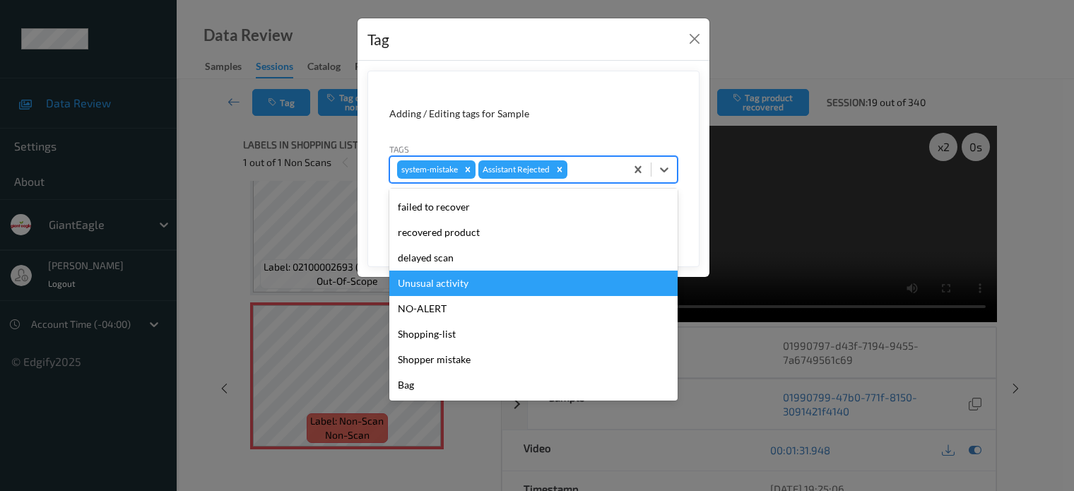
click at [433, 280] on div "Unusual activity" at bounding box center [533, 283] width 288 height 25
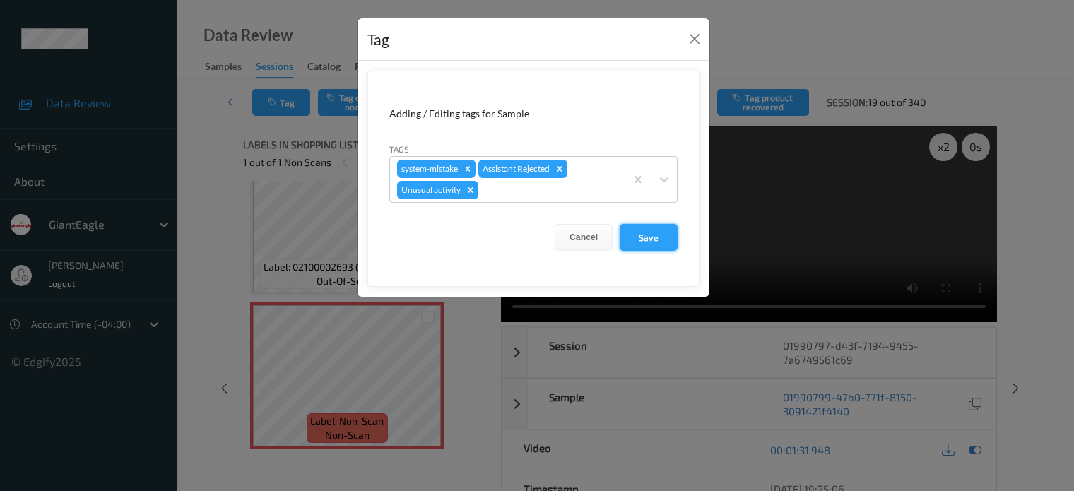
click at [648, 241] on button "Save" at bounding box center [649, 237] width 58 height 27
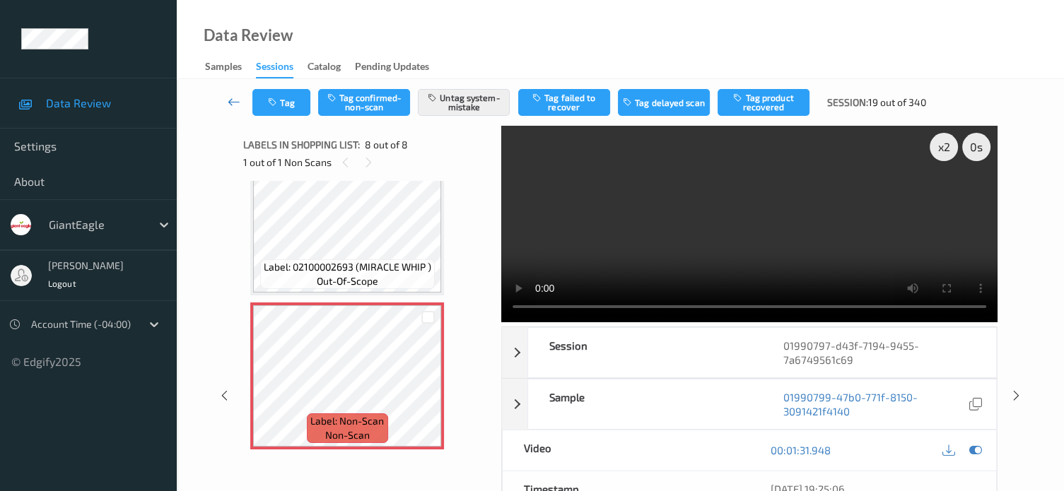
click at [226, 105] on link at bounding box center [234, 102] width 37 height 27
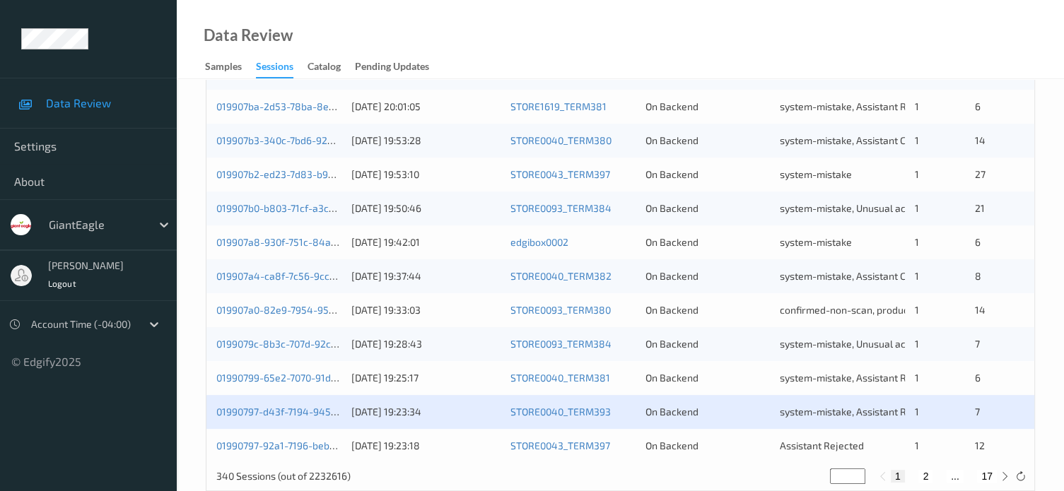
scroll to position [683, 0]
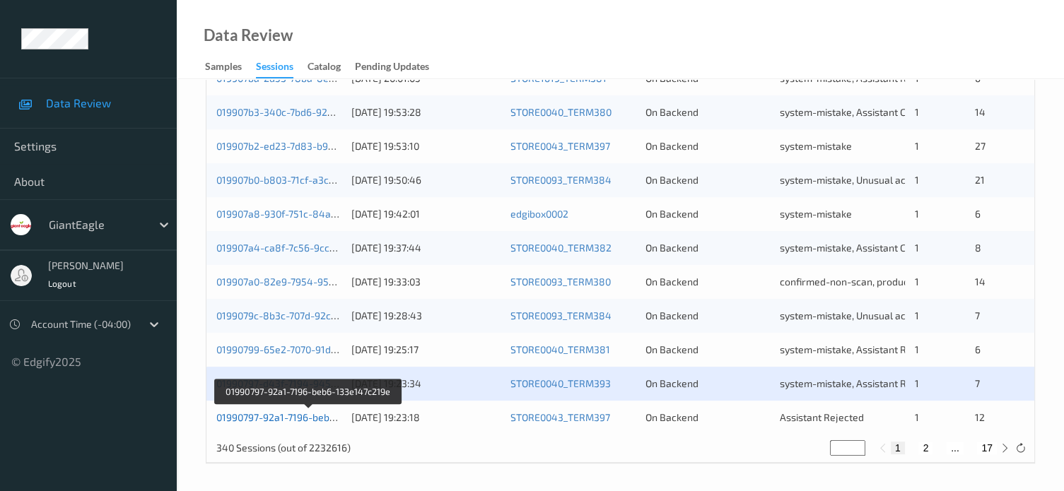
click at [278, 417] on link "01990797-92a1-7196-beb6-133e147c219e" at bounding box center [309, 417] width 186 height 12
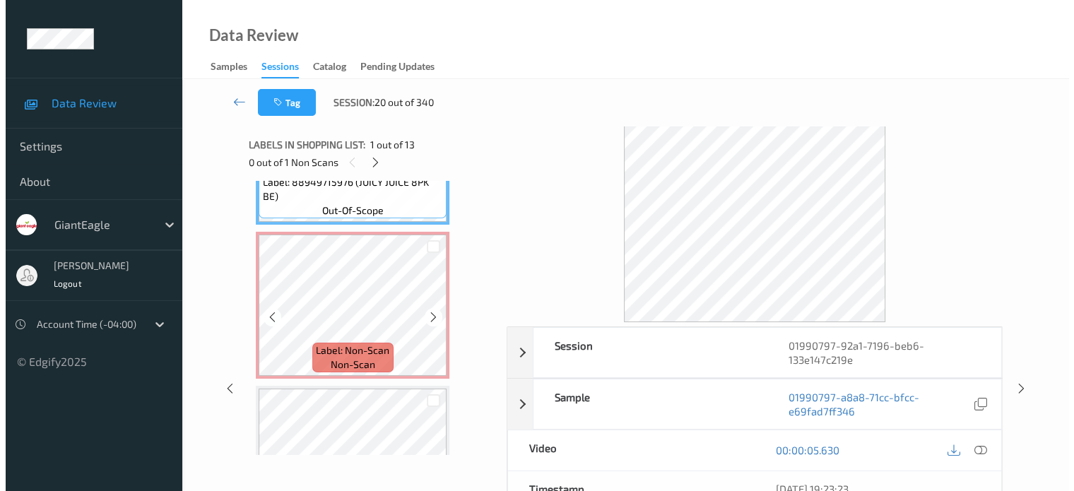
scroll to position [110, 0]
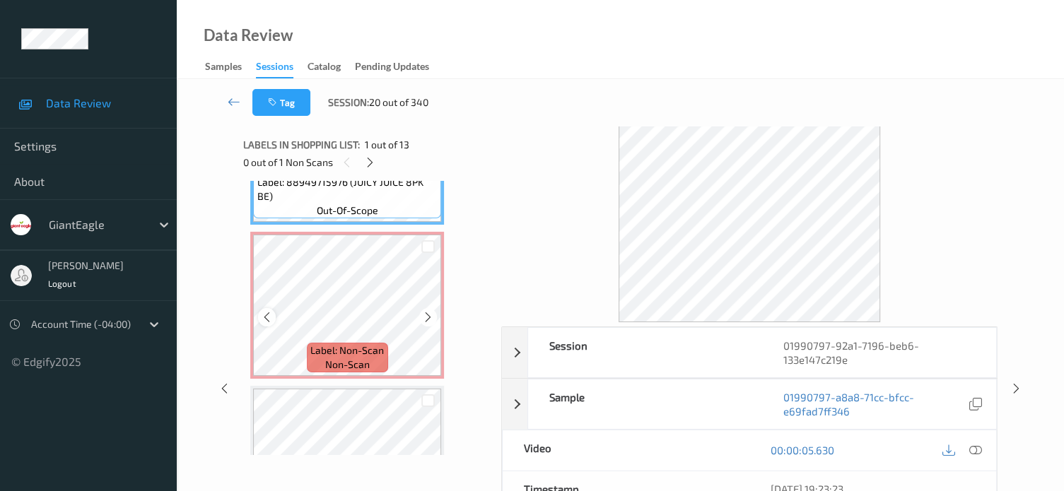
click at [269, 316] on icon at bounding box center [267, 317] width 12 height 13
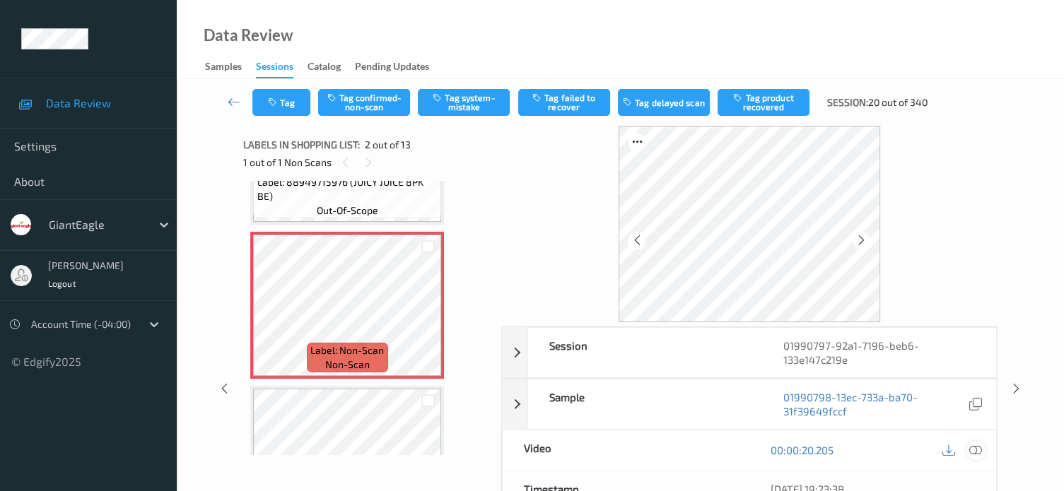
click at [974, 454] on icon at bounding box center [975, 450] width 13 height 13
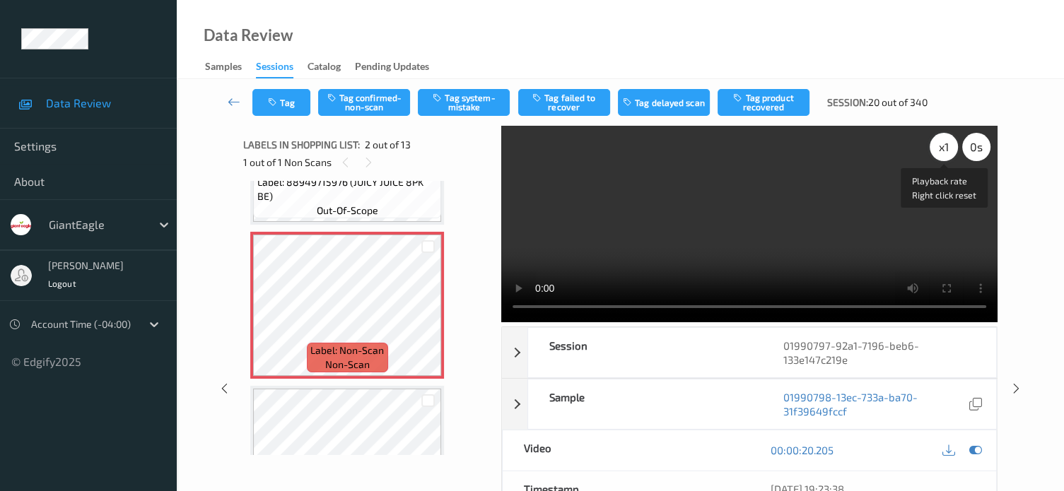
click at [939, 152] on div "x 1" at bounding box center [943, 147] width 28 height 28
click at [487, 104] on button "Tag system-mistake" at bounding box center [464, 102] width 92 height 27
click at [289, 107] on button "Tag" at bounding box center [281, 102] width 58 height 27
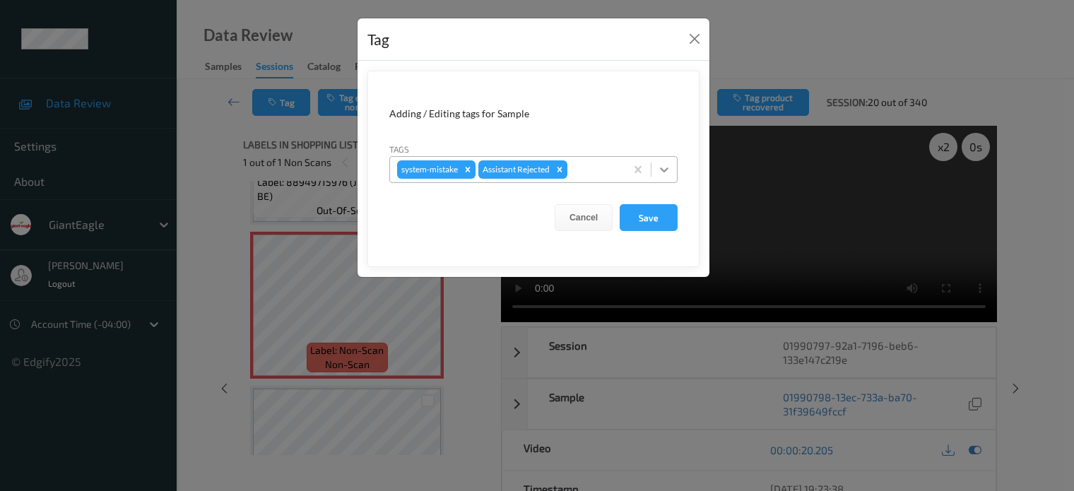
click at [667, 170] on icon at bounding box center [664, 170] width 14 height 14
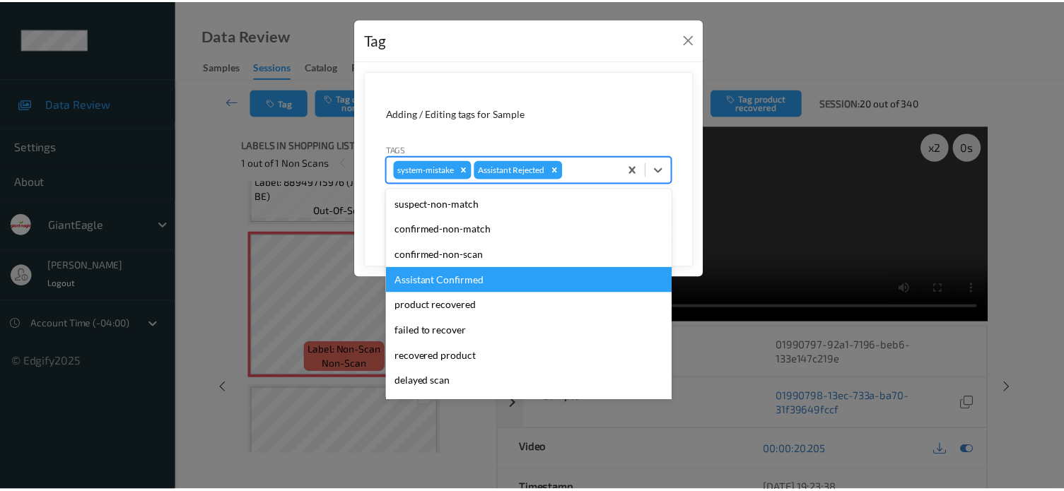
scroll to position [124, 0]
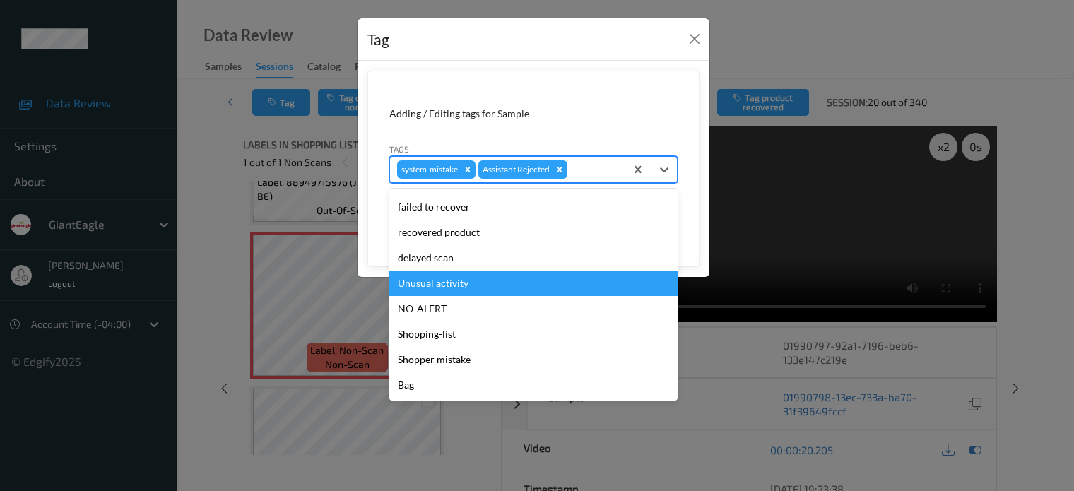
click at [439, 285] on div "Unusual activity" at bounding box center [533, 283] width 288 height 25
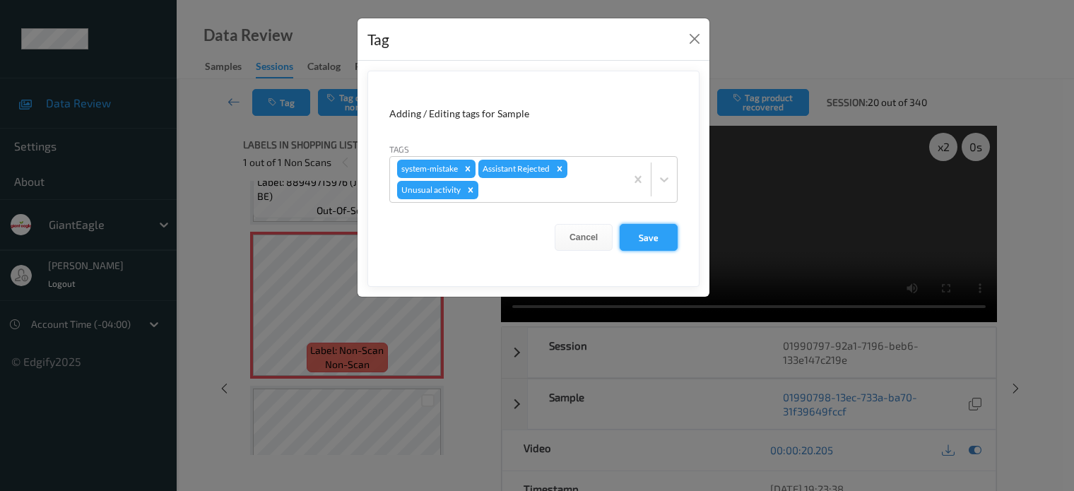
click at [645, 236] on button "Save" at bounding box center [649, 237] width 58 height 27
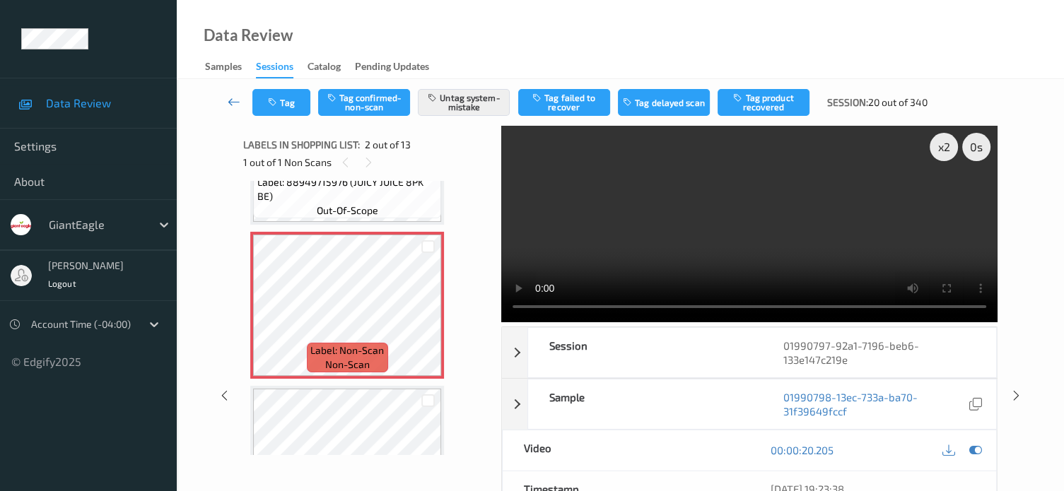
click at [233, 100] on icon at bounding box center [234, 102] width 13 height 14
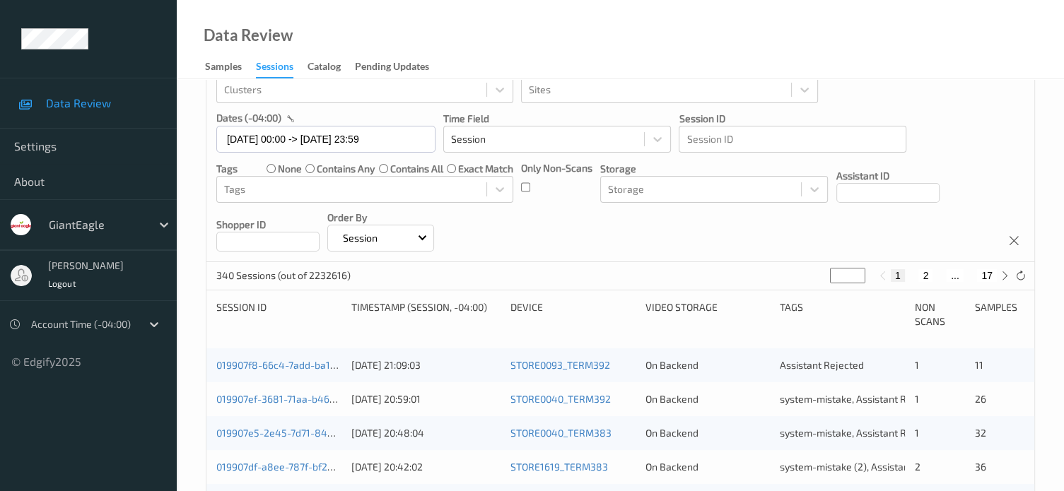
scroll to position [117, 0]
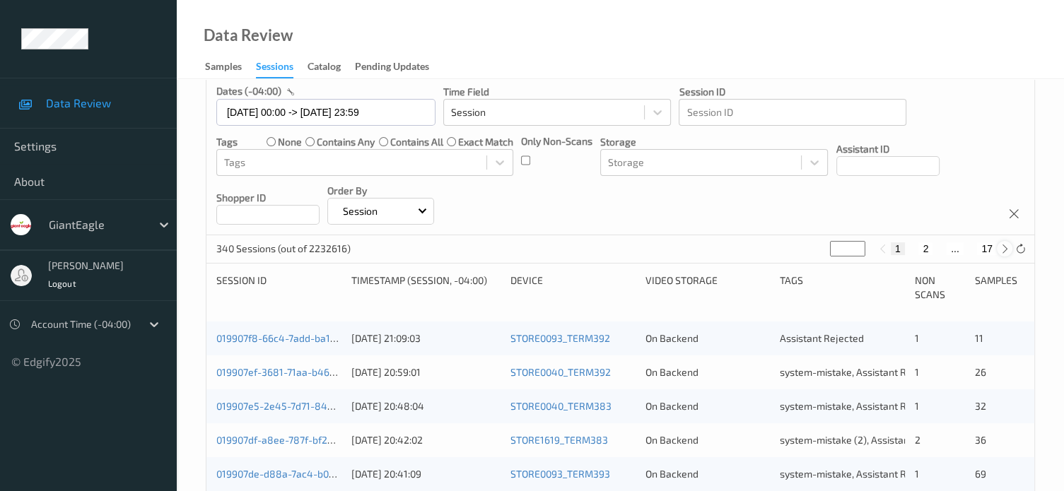
click at [1000, 254] on icon at bounding box center [1004, 249] width 11 height 11
type input "*"
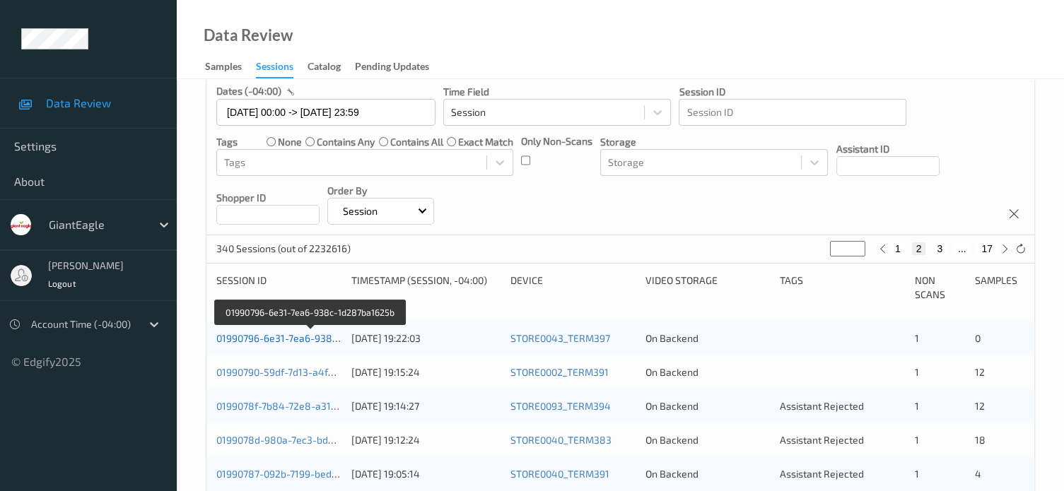
click at [306, 341] on link "01990796-6e31-7ea6-938c-1d287ba1625b" at bounding box center [311, 338] width 190 height 12
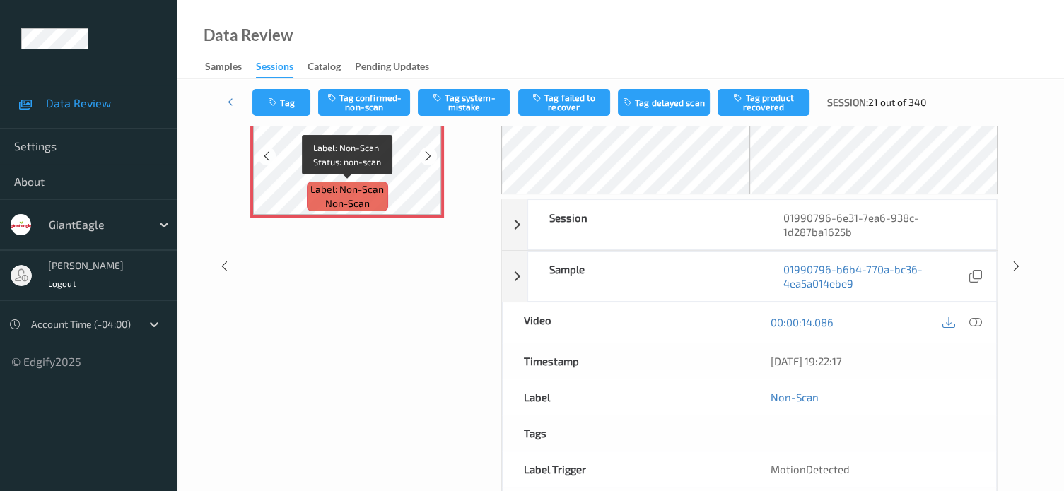
scroll to position [54, 0]
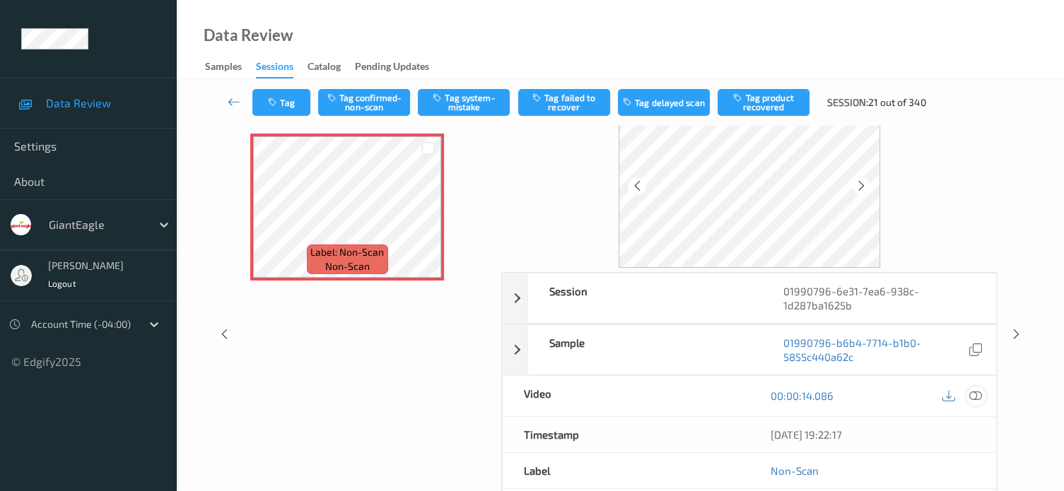
click at [972, 396] on icon at bounding box center [975, 395] width 13 height 13
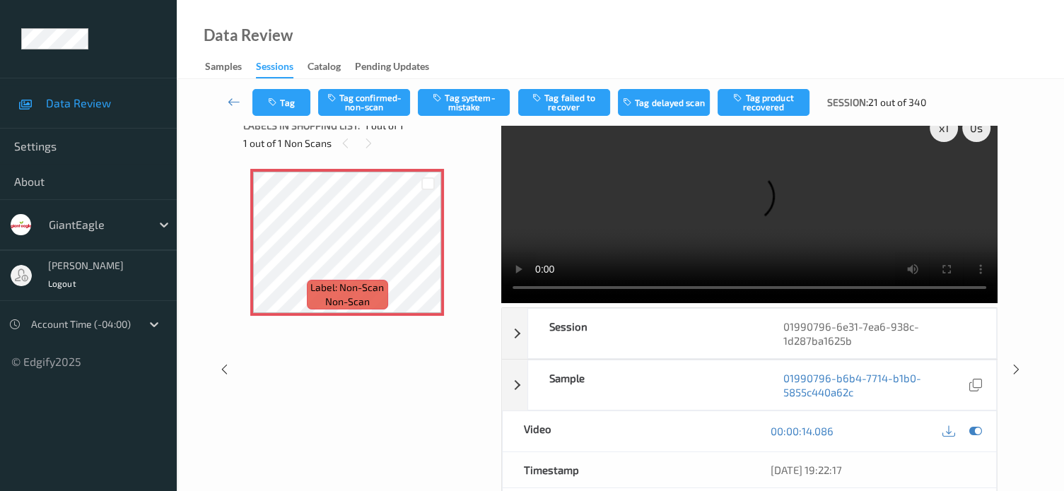
scroll to position [0, 0]
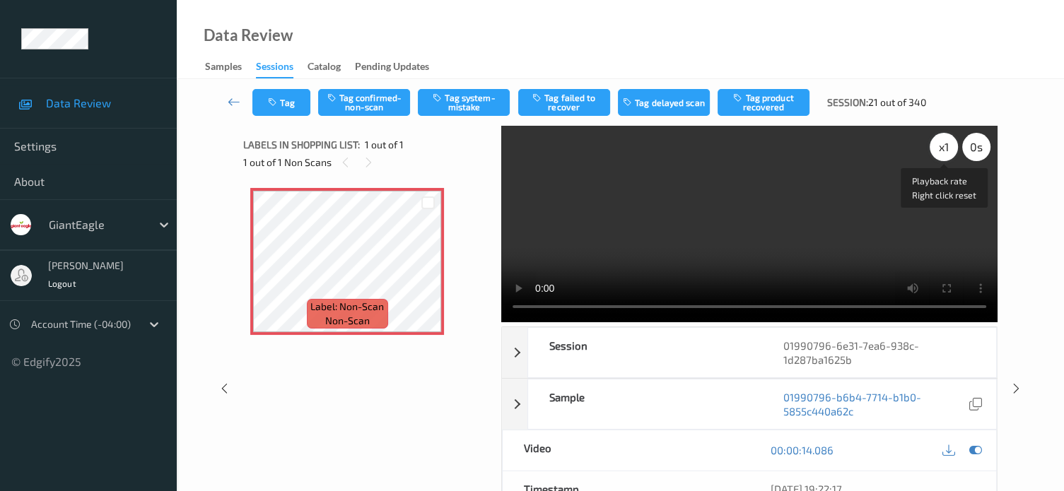
click at [943, 148] on div "x 1" at bounding box center [943, 147] width 28 height 28
click at [953, 149] on div "x 2" at bounding box center [943, 147] width 28 height 28
click at [367, 101] on button "Tag confirmed-non-scan" at bounding box center [364, 102] width 92 height 27
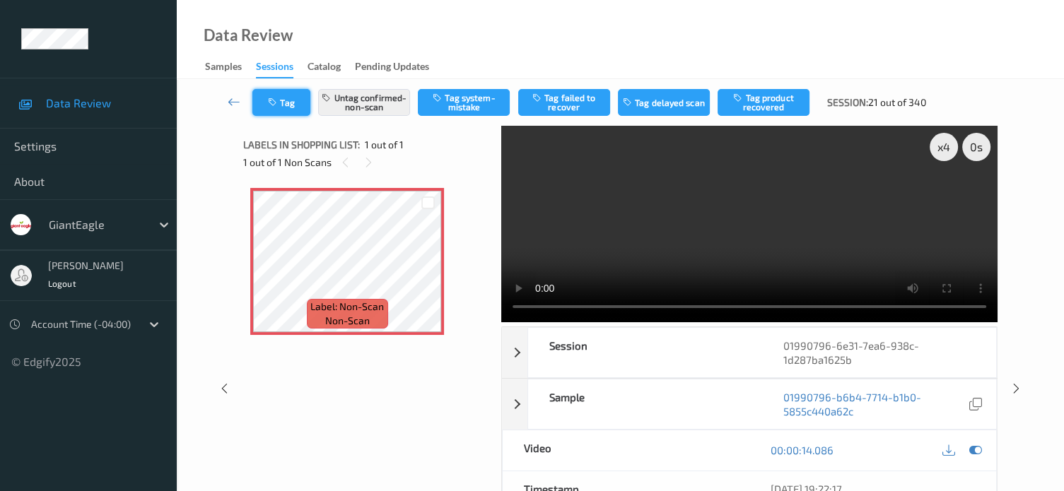
click at [286, 101] on button "Tag" at bounding box center [281, 102] width 58 height 27
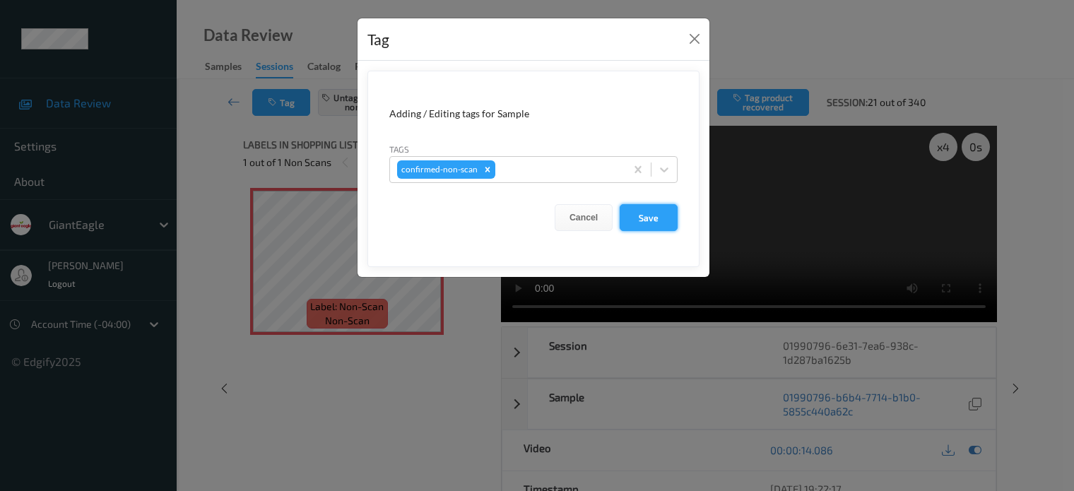
click at [645, 221] on button "Save" at bounding box center [649, 217] width 58 height 27
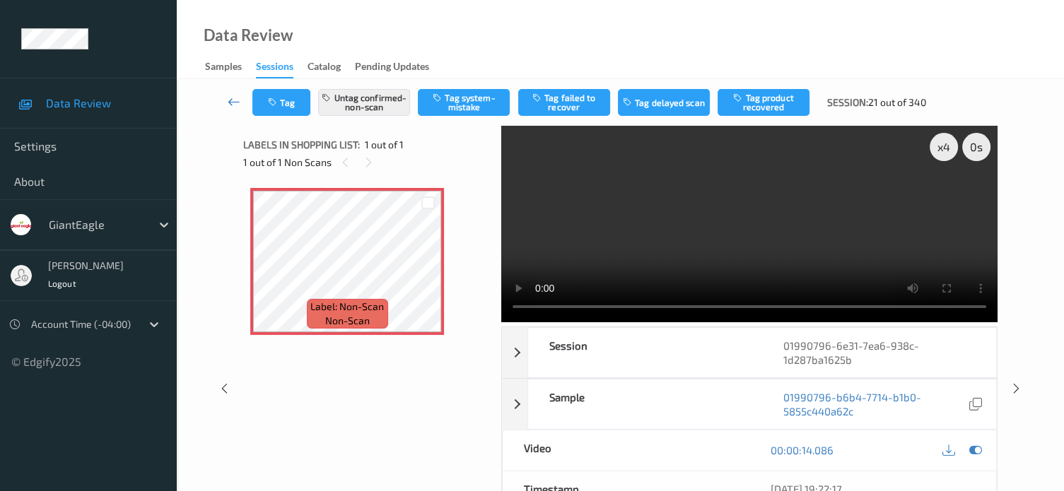
click at [233, 105] on icon at bounding box center [234, 102] width 13 height 14
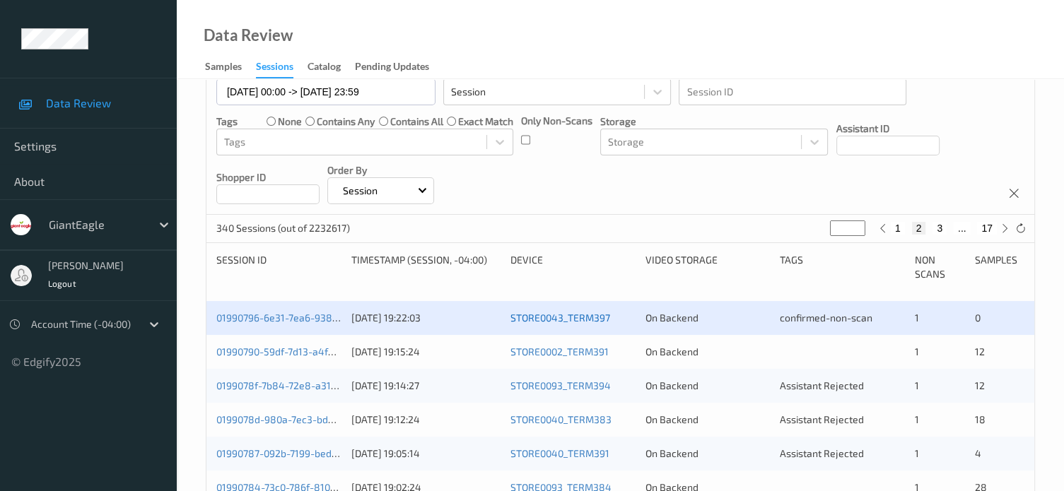
scroll to position [235, 0]
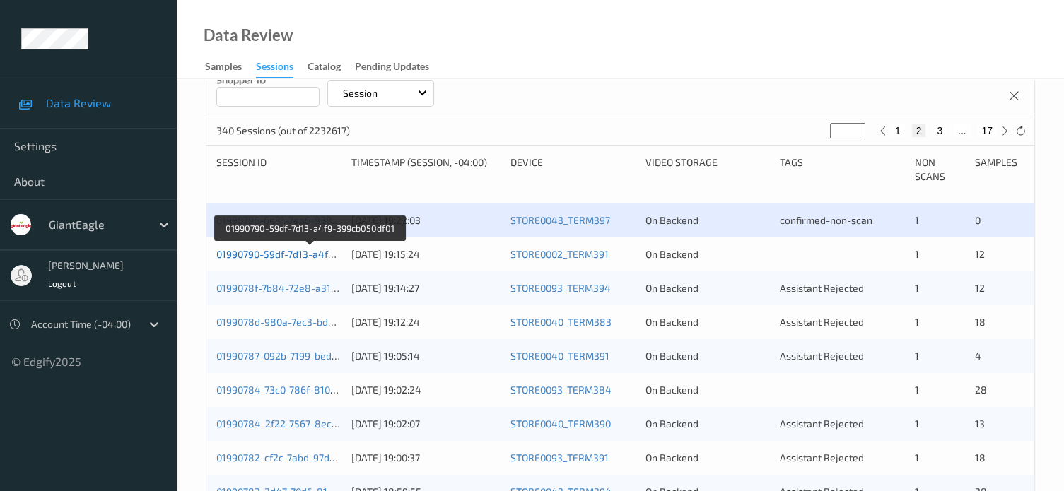
click at [292, 254] on link "01990790-59df-7d13-a4f9-399cb050df01" at bounding box center [308, 254] width 185 height 12
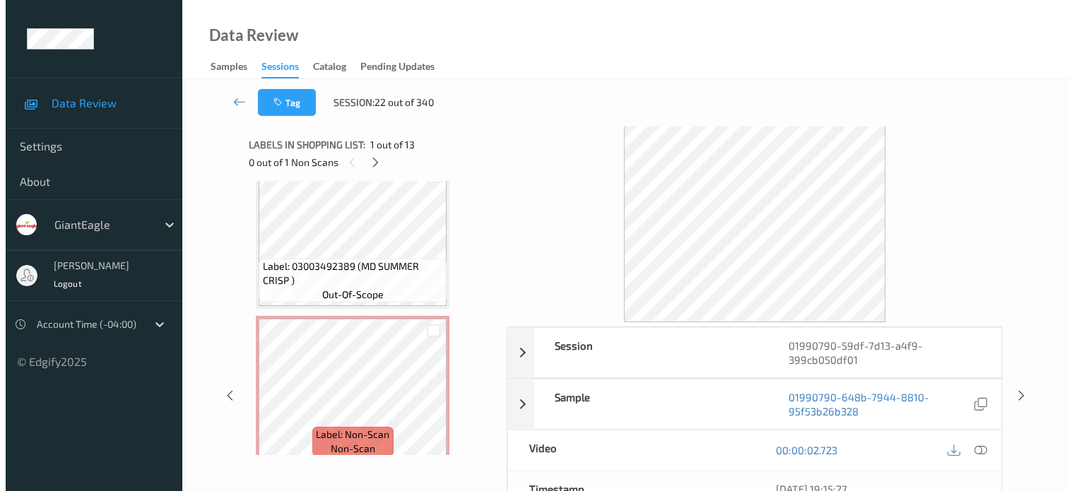
scroll to position [1736, 0]
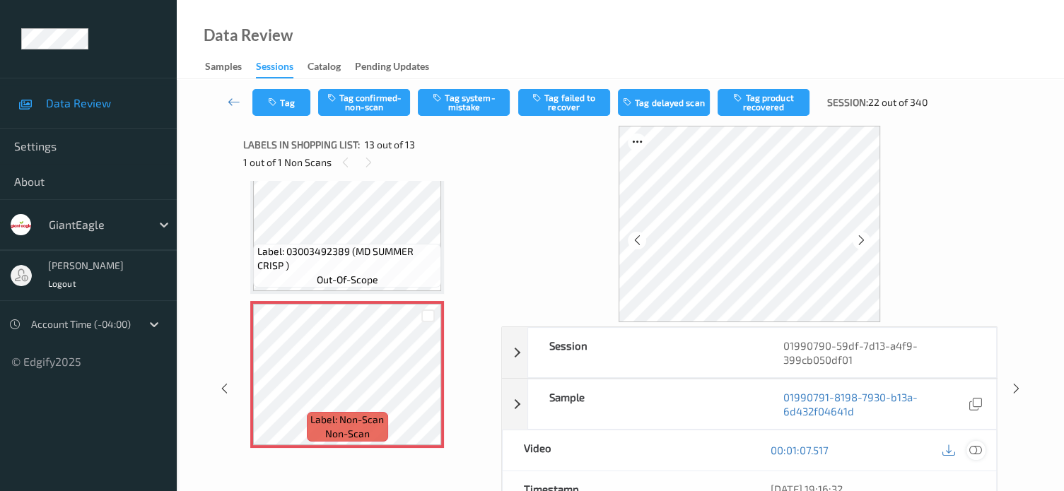
click at [977, 454] on icon at bounding box center [975, 450] width 13 height 13
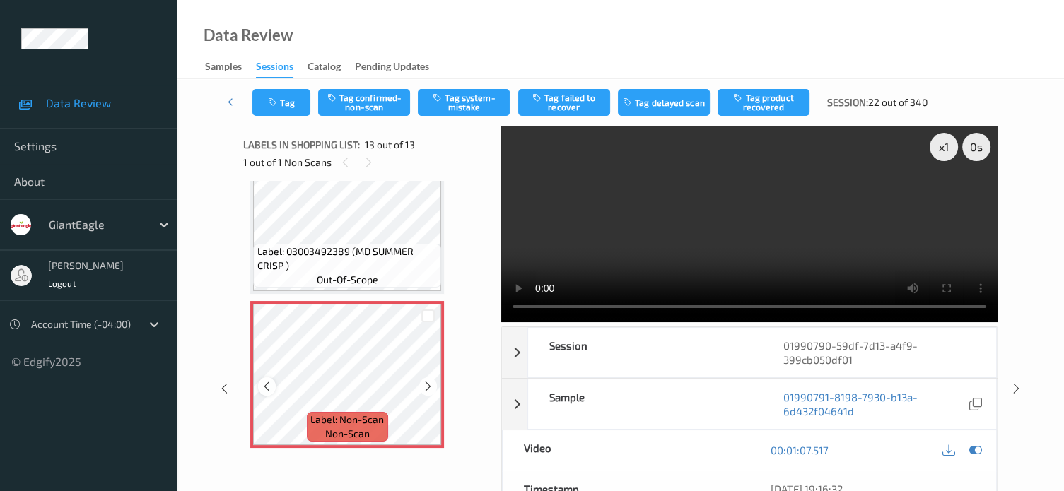
click at [273, 392] on div at bounding box center [267, 386] width 18 height 18
click at [270, 388] on icon at bounding box center [267, 386] width 12 height 13
click at [950, 151] on div "x 1" at bounding box center [943, 147] width 28 height 28
click at [454, 107] on button "Tag system-mistake" at bounding box center [464, 102] width 92 height 27
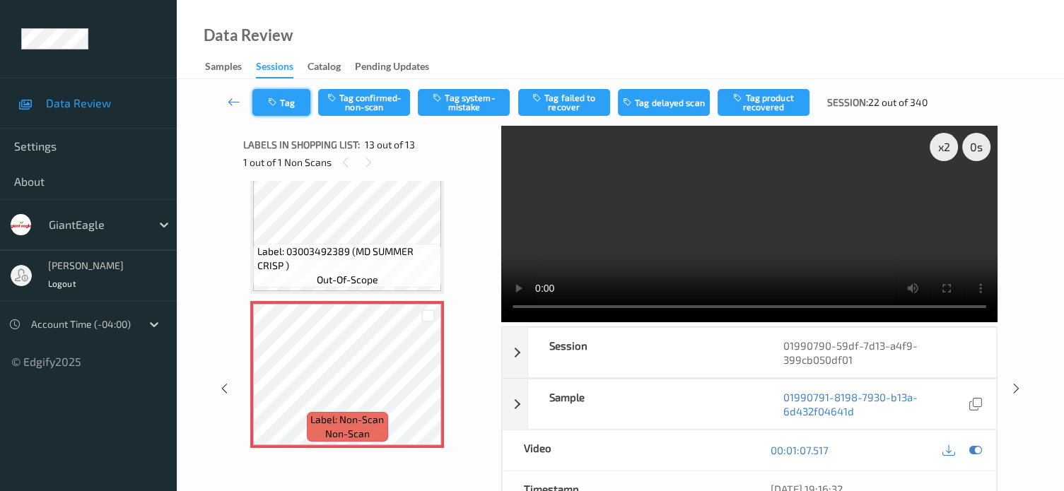
click at [293, 102] on button "Tag" at bounding box center [281, 102] width 58 height 27
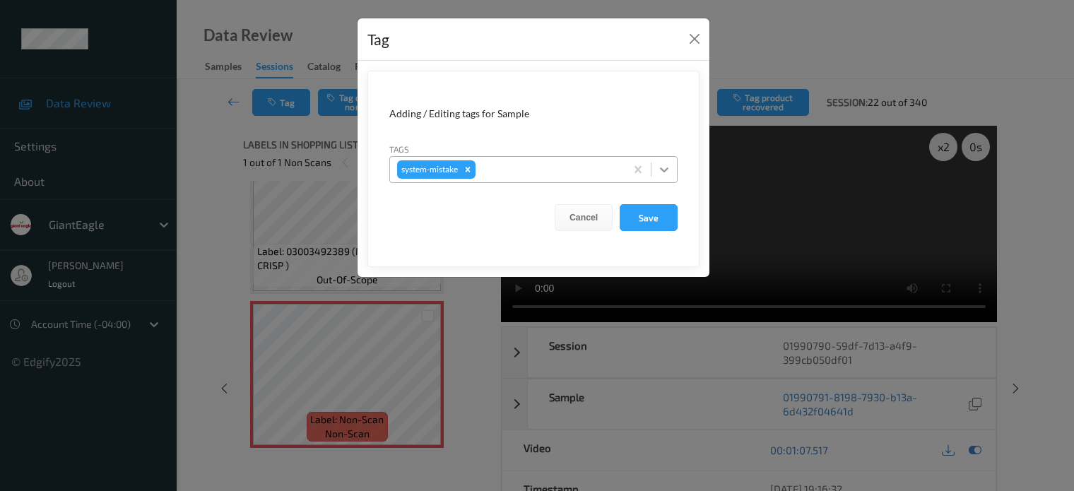
click at [666, 175] on icon at bounding box center [664, 170] width 14 height 14
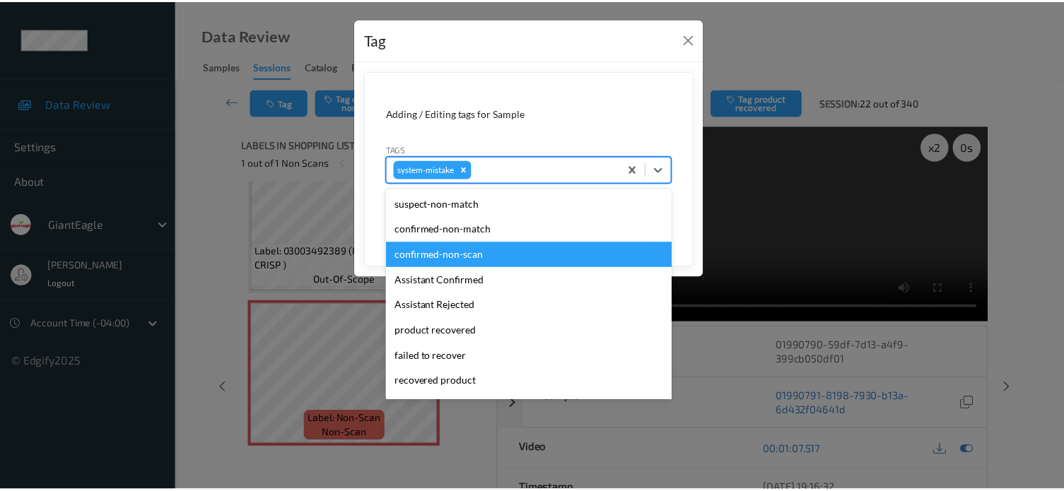
scroll to position [117, 0]
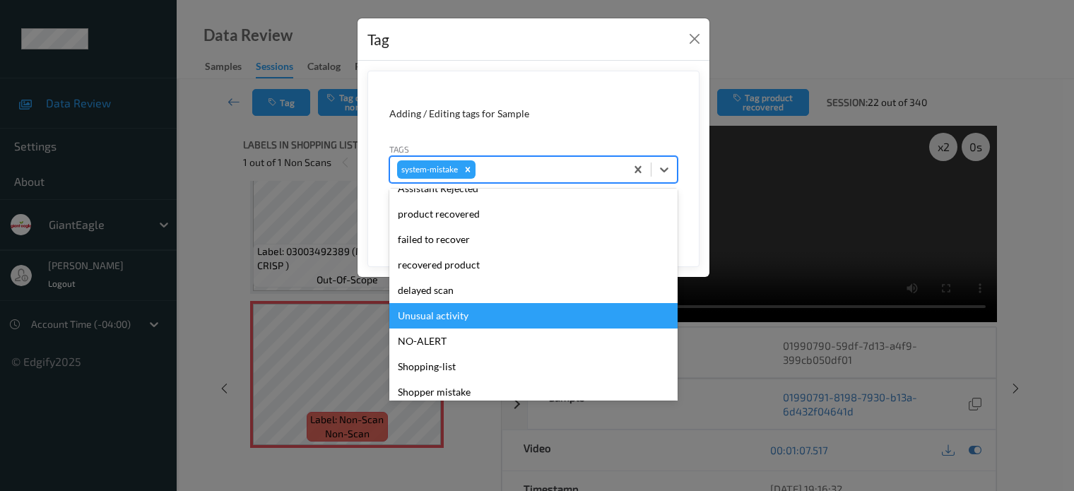
click at [416, 314] on div "Unusual activity" at bounding box center [533, 315] width 288 height 25
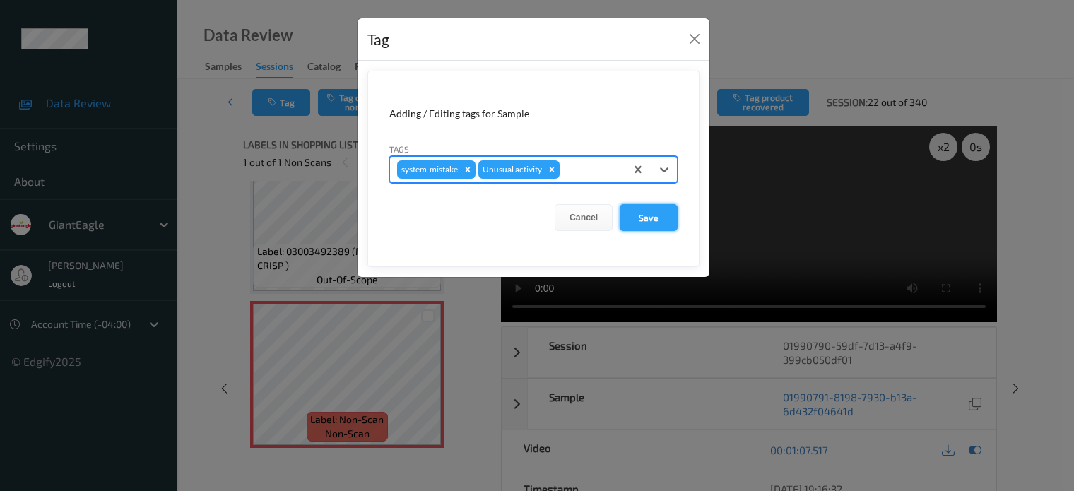
click at [650, 217] on button "Save" at bounding box center [649, 217] width 58 height 27
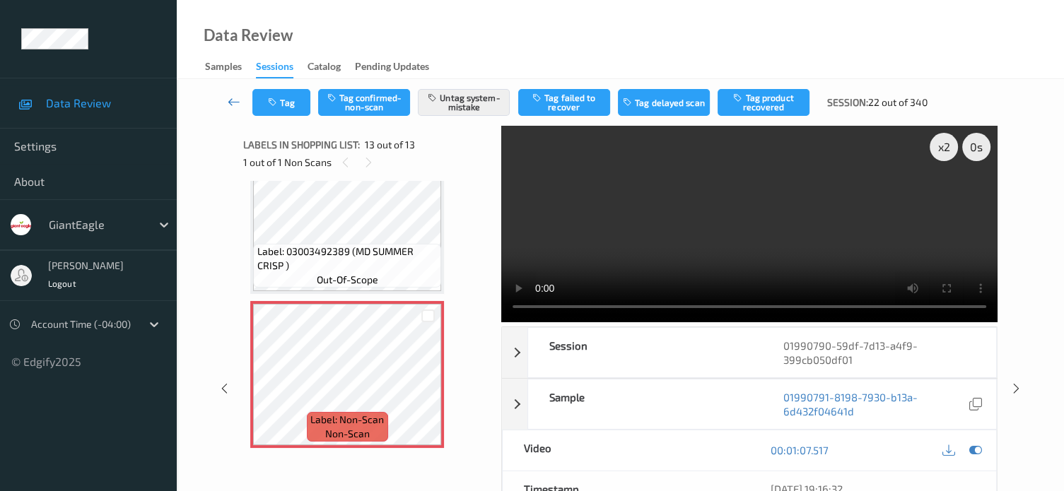
click at [229, 105] on icon at bounding box center [234, 102] width 13 height 14
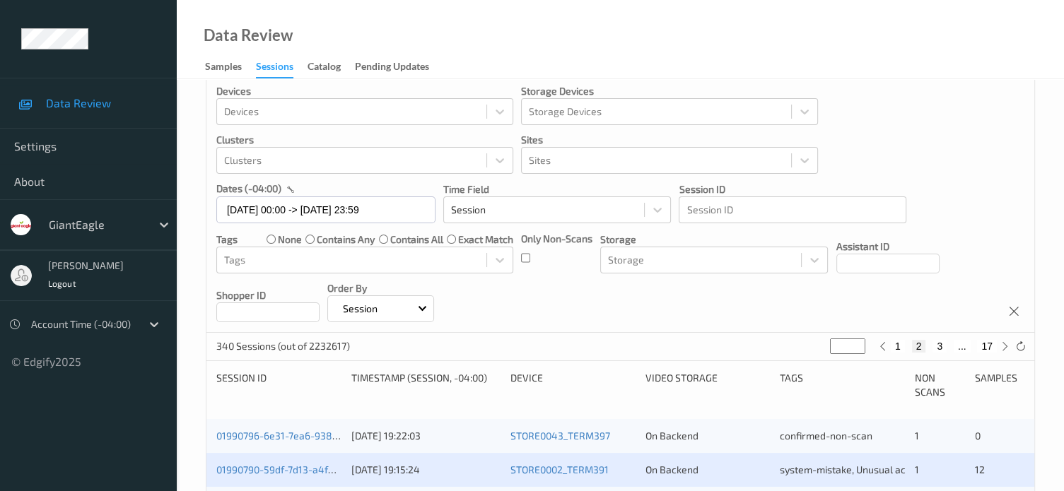
scroll to position [235, 0]
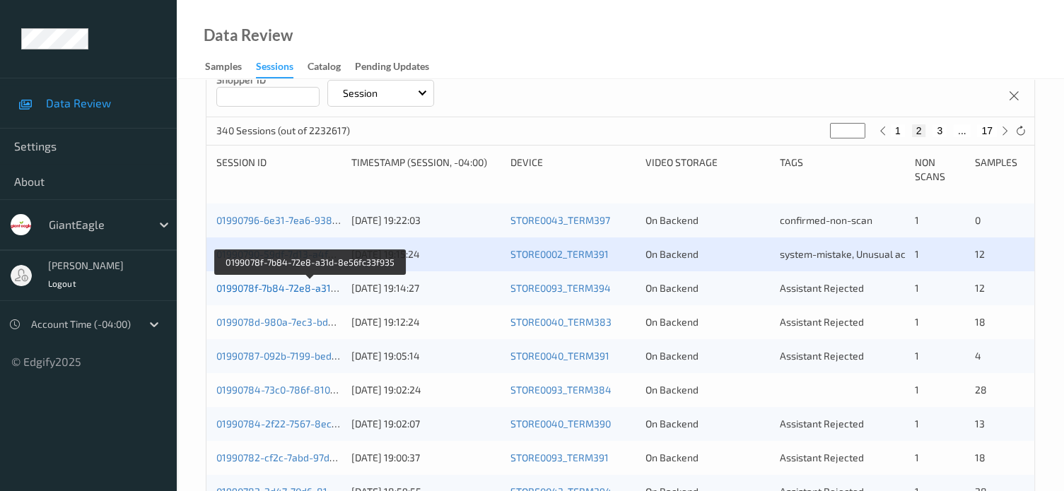
click at [299, 290] on link "0199078f-7b84-72e8-a31d-8e56fc33f935" at bounding box center [310, 288] width 188 height 12
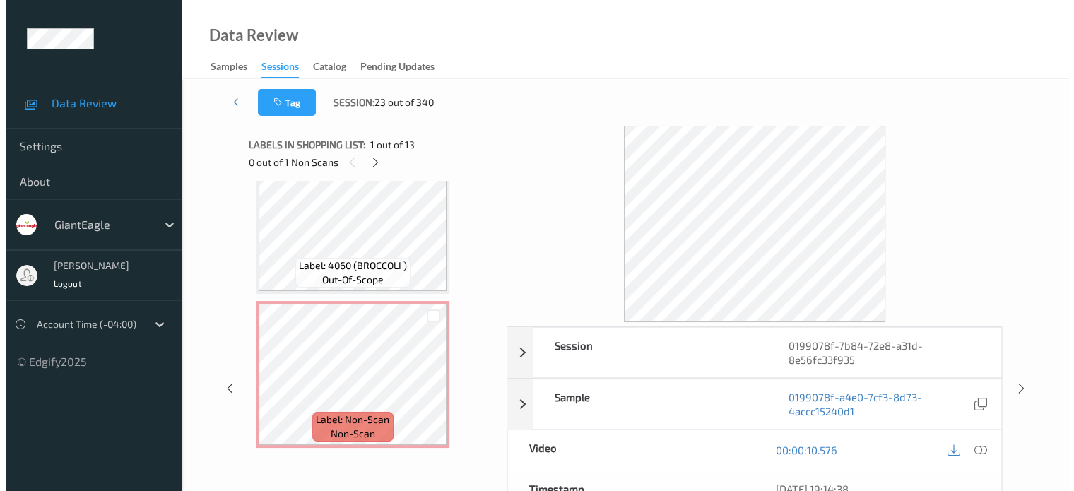
scroll to position [1736, 0]
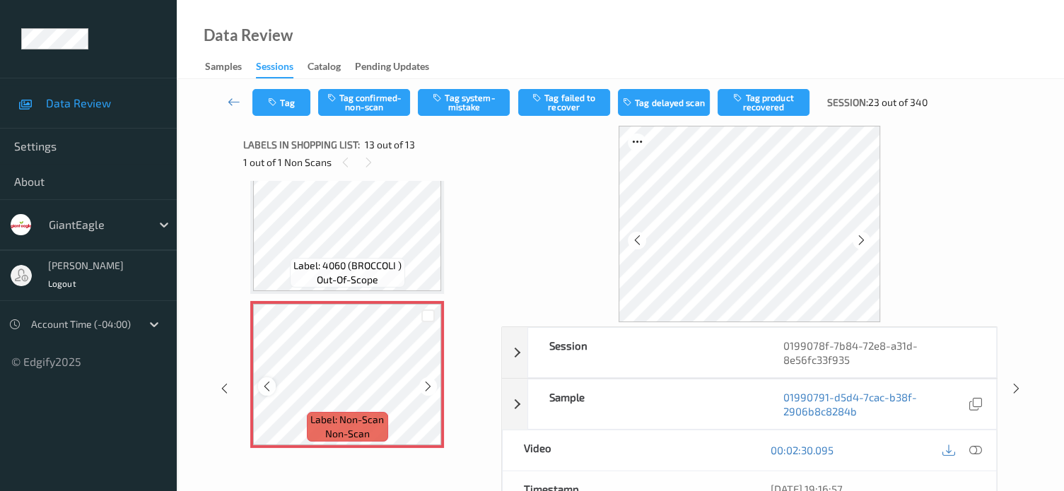
click at [266, 387] on icon at bounding box center [267, 386] width 12 height 13
click at [977, 449] on icon at bounding box center [975, 450] width 13 height 13
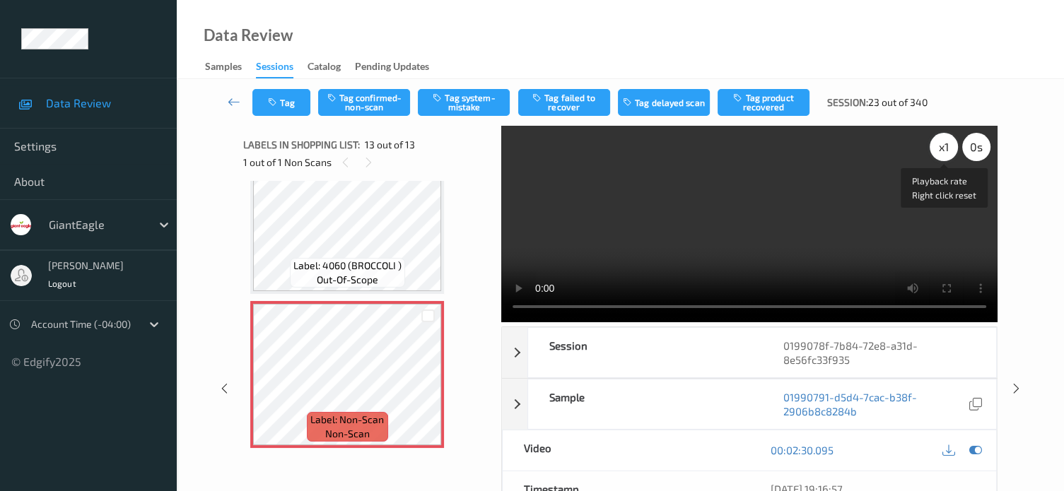
click at [942, 150] on div "x 1" at bounding box center [943, 147] width 28 height 28
click at [944, 148] on div "x 2" at bounding box center [943, 147] width 28 height 28
click at [471, 105] on button "Tag system-mistake" at bounding box center [464, 102] width 92 height 27
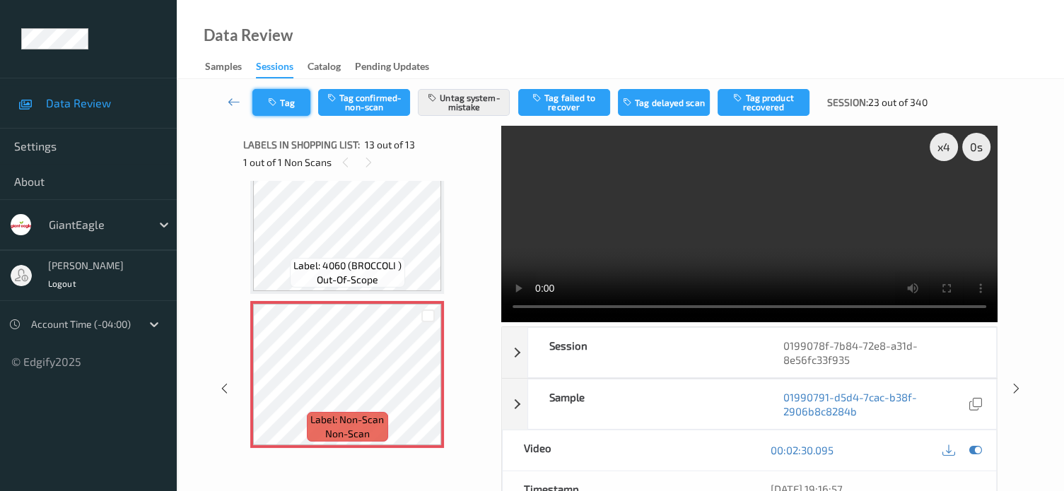
click at [283, 107] on button "Tag" at bounding box center [281, 102] width 58 height 27
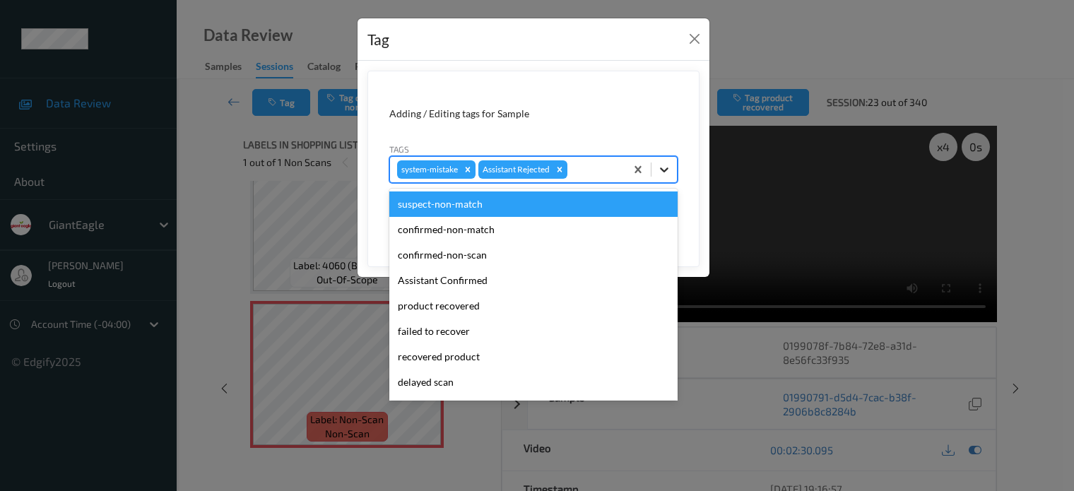
click at [661, 170] on icon at bounding box center [664, 170] width 14 height 14
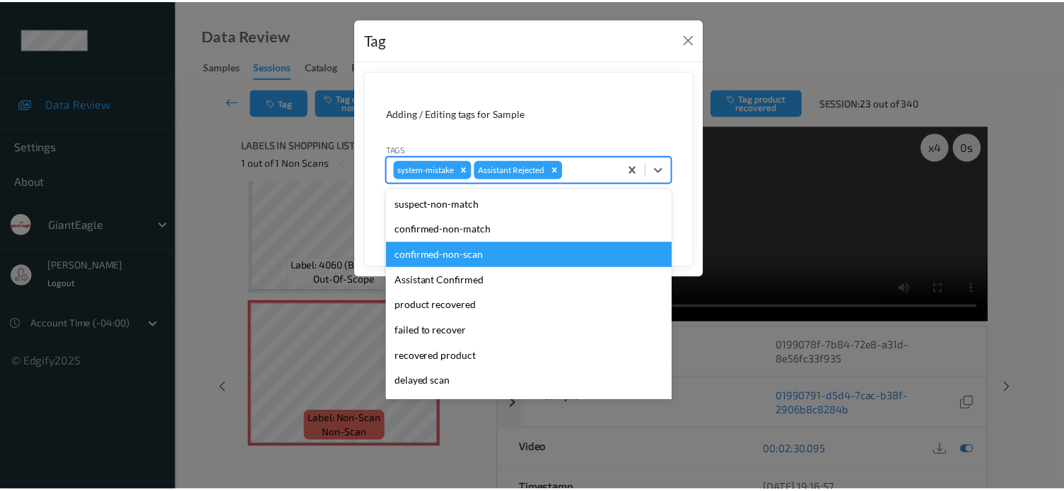
scroll to position [124, 0]
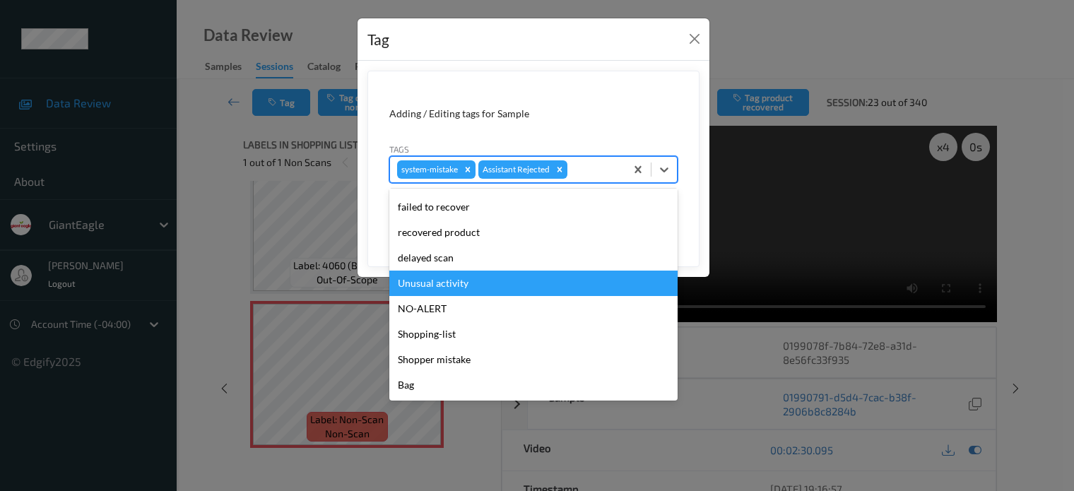
click at [418, 284] on div "Unusual activity" at bounding box center [533, 283] width 288 height 25
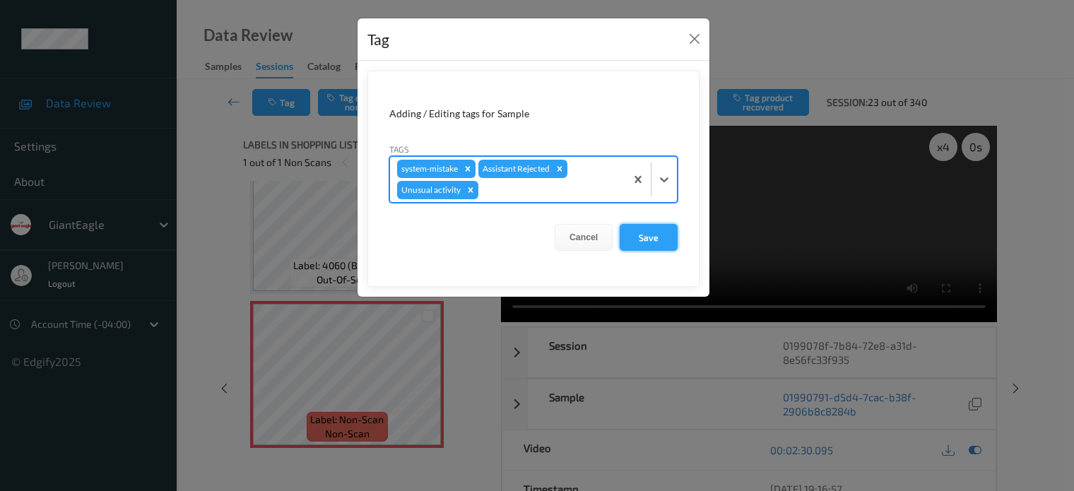
click at [647, 240] on button "Save" at bounding box center [649, 237] width 58 height 27
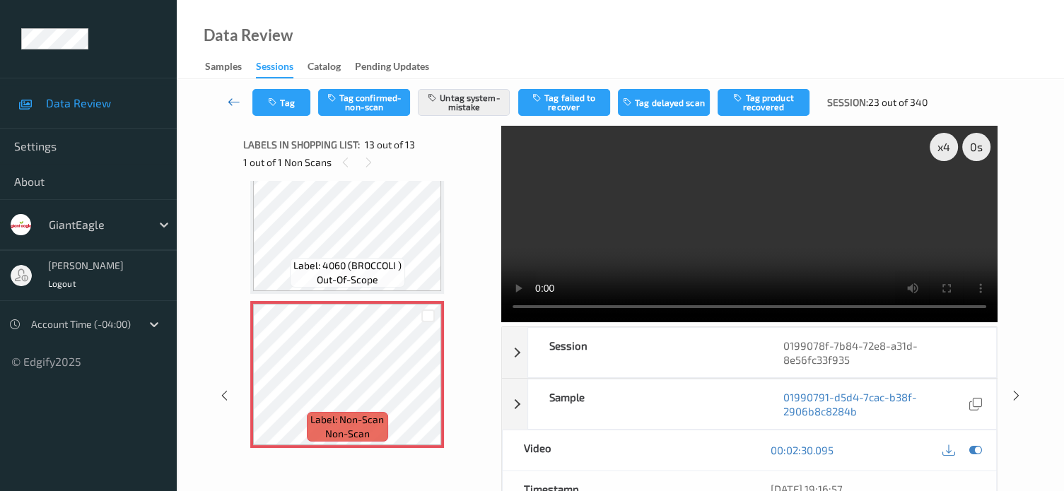
click at [229, 98] on icon at bounding box center [234, 102] width 13 height 14
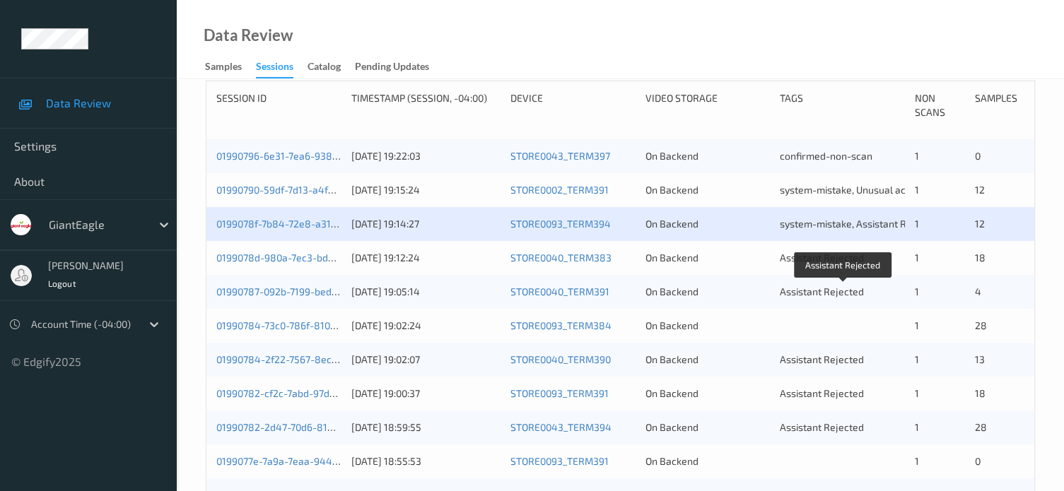
scroll to position [313, 0]
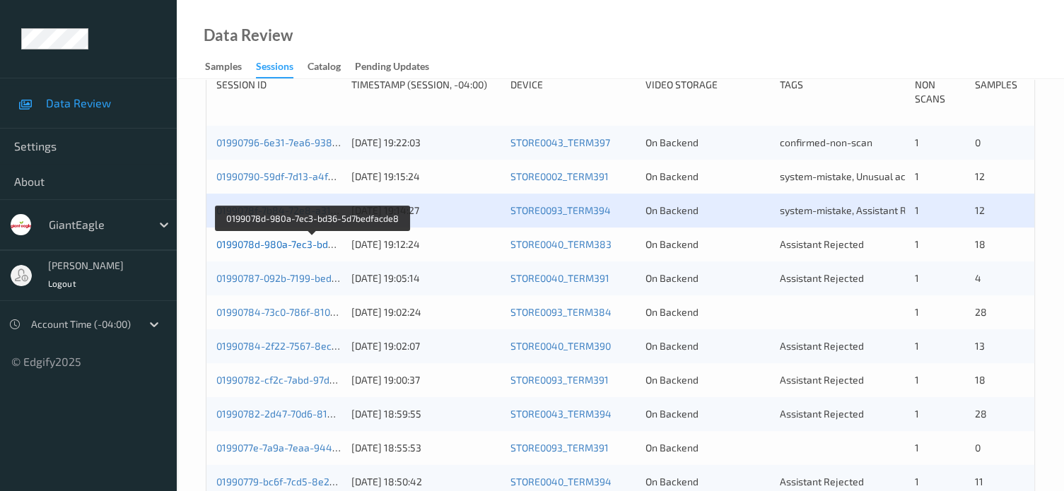
click at [291, 244] on link "0199078d-980a-7ec3-bd36-5d7bedfacde8" at bounding box center [312, 244] width 192 height 12
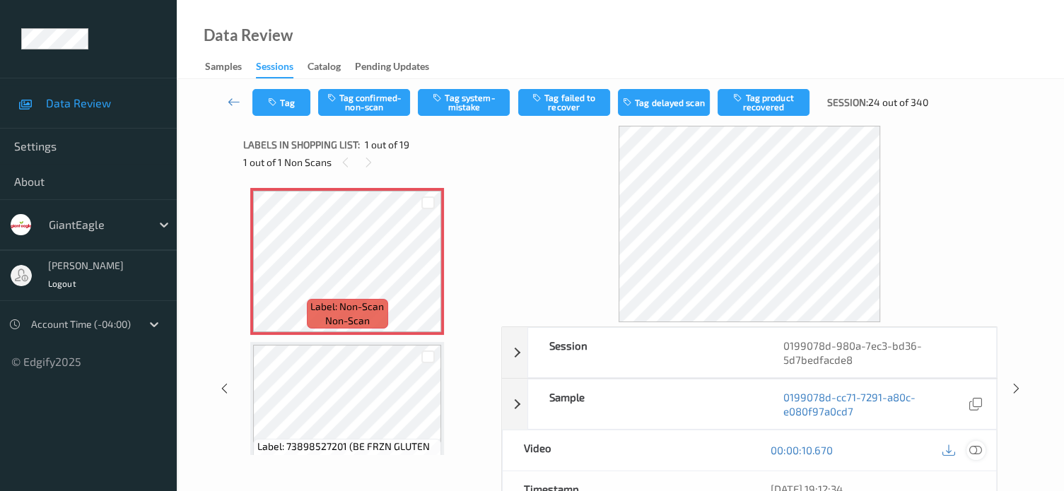
click at [979, 446] on icon at bounding box center [975, 450] width 13 height 13
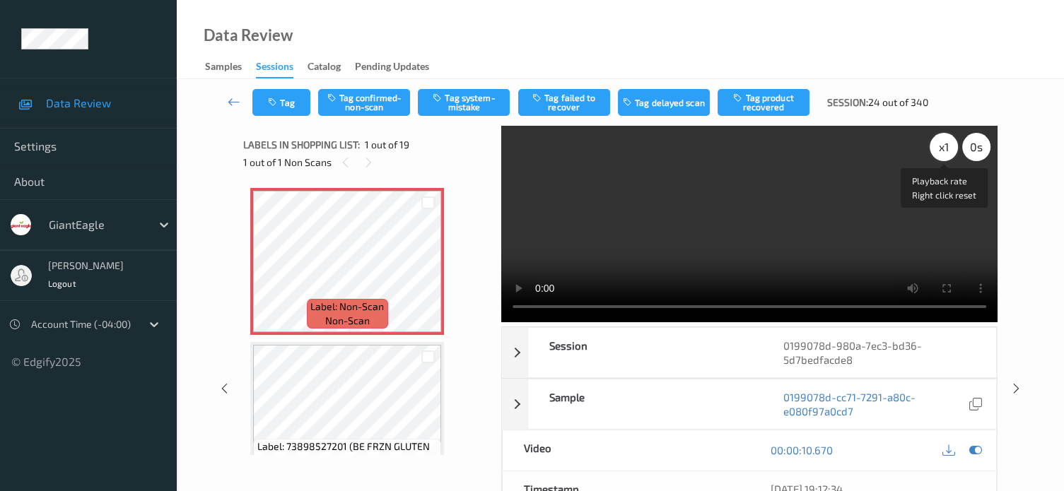
click at [939, 146] on div "x 1" at bounding box center [943, 147] width 28 height 28
click at [472, 101] on button "Tag system-mistake" at bounding box center [464, 102] width 92 height 27
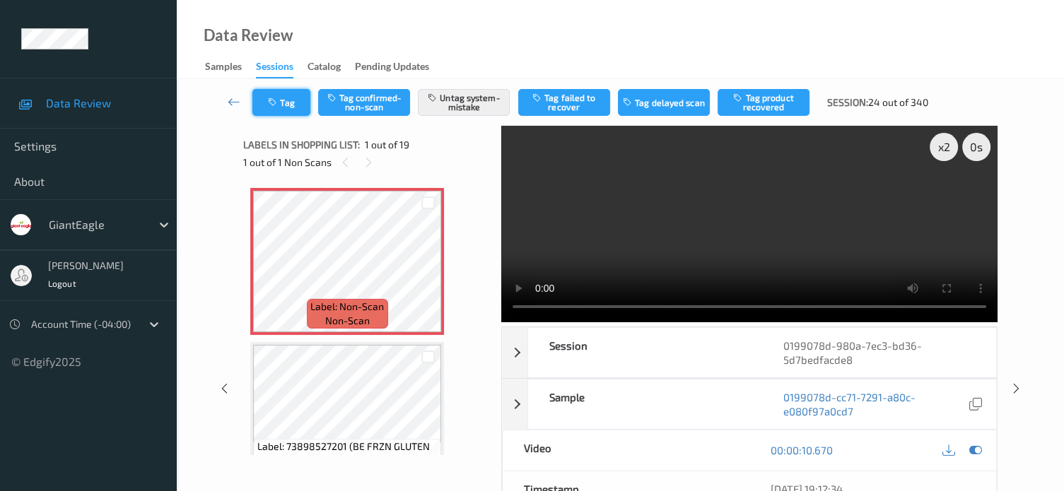
click at [286, 97] on button "Tag" at bounding box center [281, 102] width 58 height 27
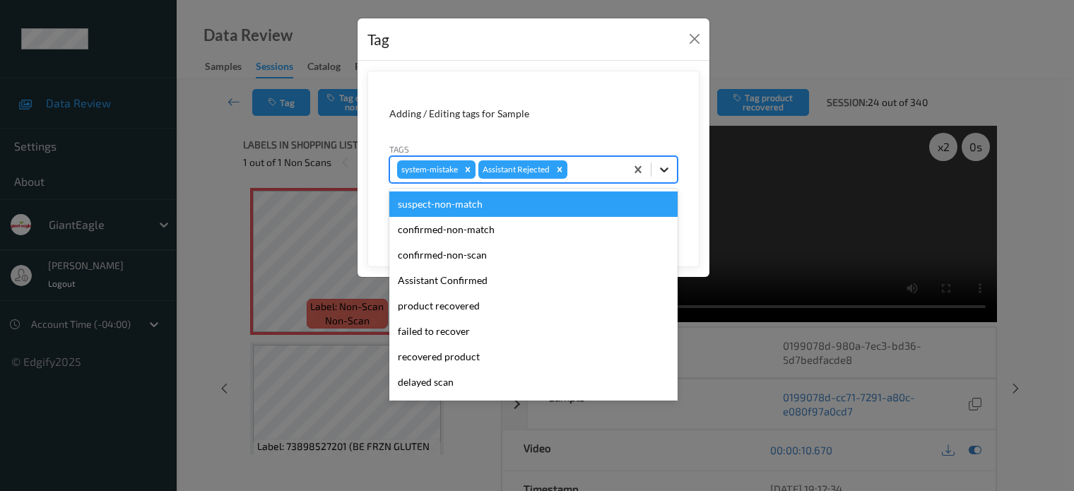
click at [671, 170] on icon at bounding box center [664, 170] width 14 height 14
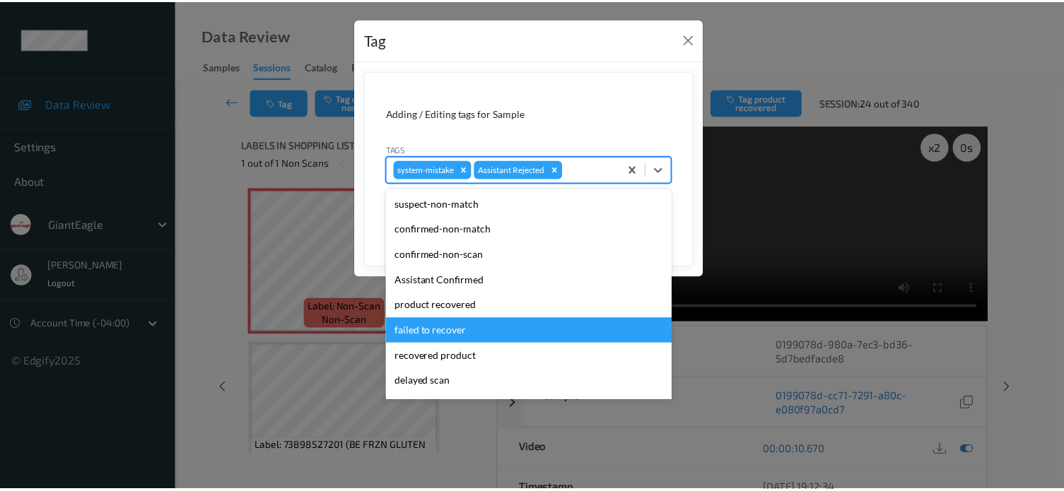
scroll to position [124, 0]
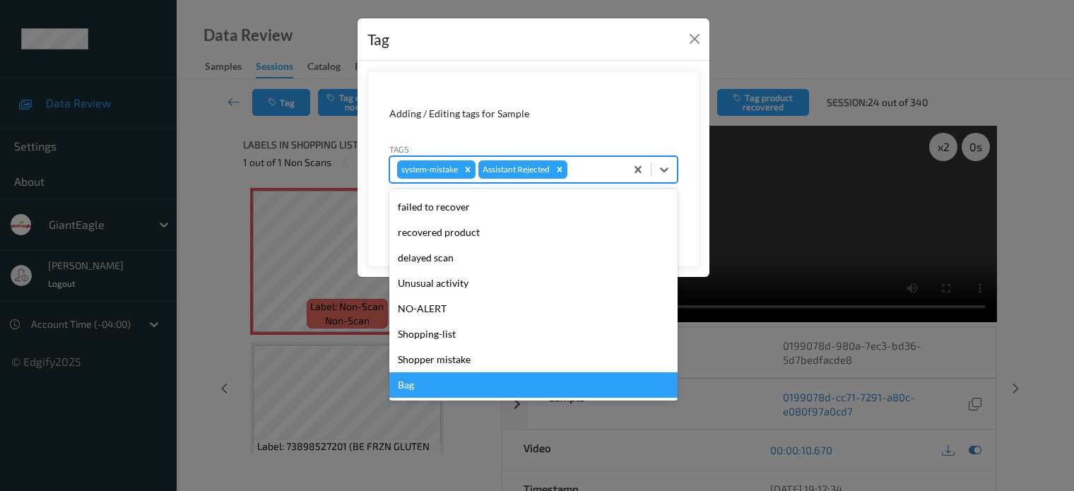
click at [411, 388] on div "Bag" at bounding box center [533, 384] width 288 height 25
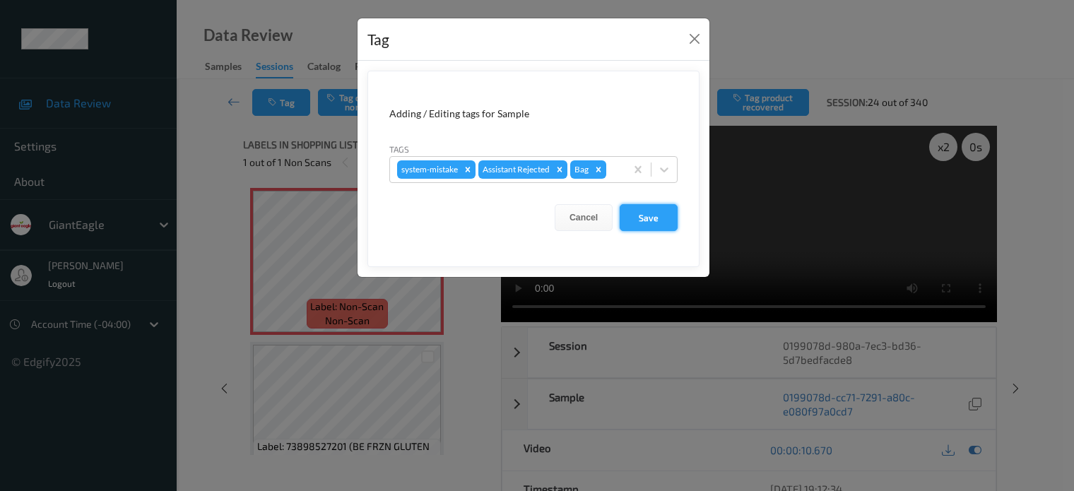
click at [652, 217] on button "Save" at bounding box center [649, 217] width 58 height 27
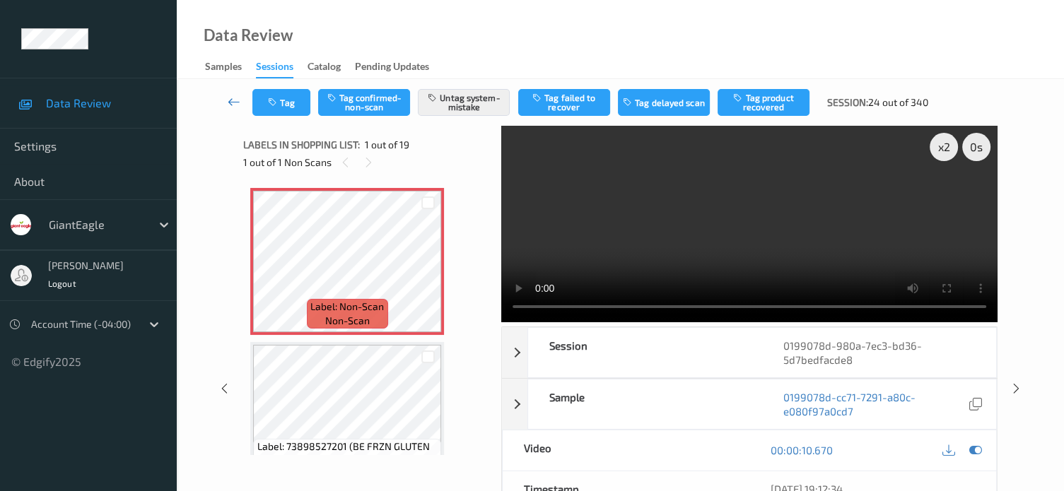
click at [233, 99] on icon at bounding box center [234, 102] width 13 height 14
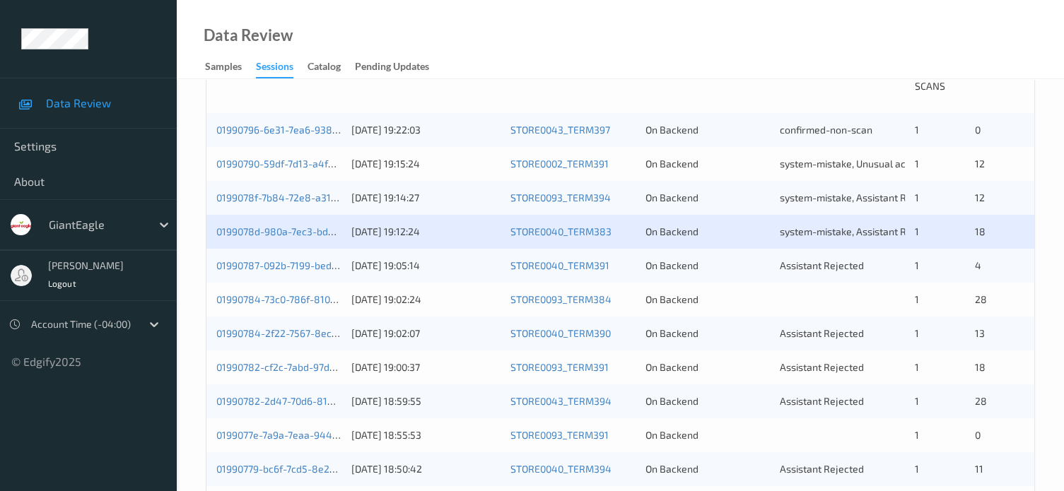
scroll to position [353, 0]
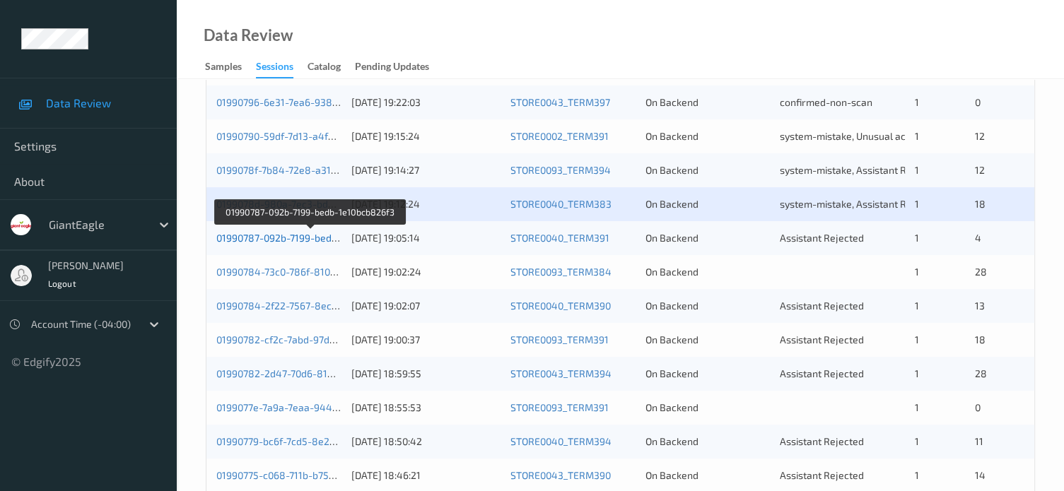
click at [300, 238] on link "01990787-092b-7199-bedb-1e10bcb826f3" at bounding box center [310, 238] width 188 height 12
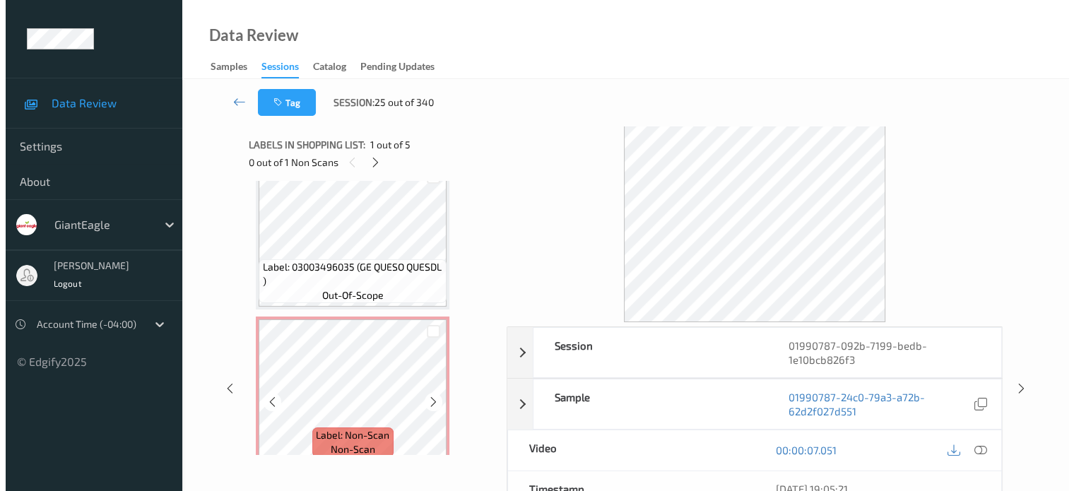
scroll to position [503, 0]
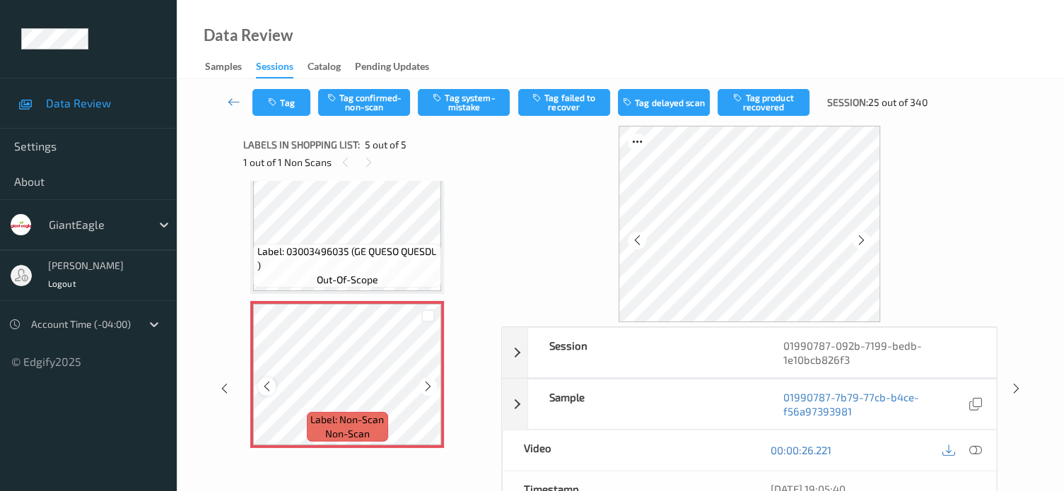
click at [260, 389] on div at bounding box center [267, 386] width 18 height 18
click at [975, 452] on icon at bounding box center [975, 450] width 13 height 13
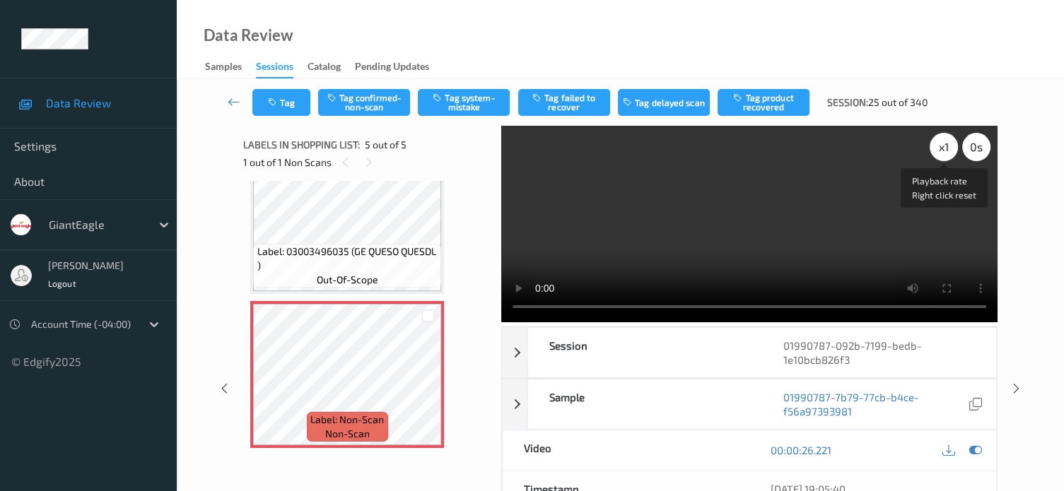
click at [941, 149] on div "x 1" at bounding box center [943, 147] width 28 height 28
click at [465, 107] on button "Tag system-mistake" at bounding box center [464, 102] width 92 height 27
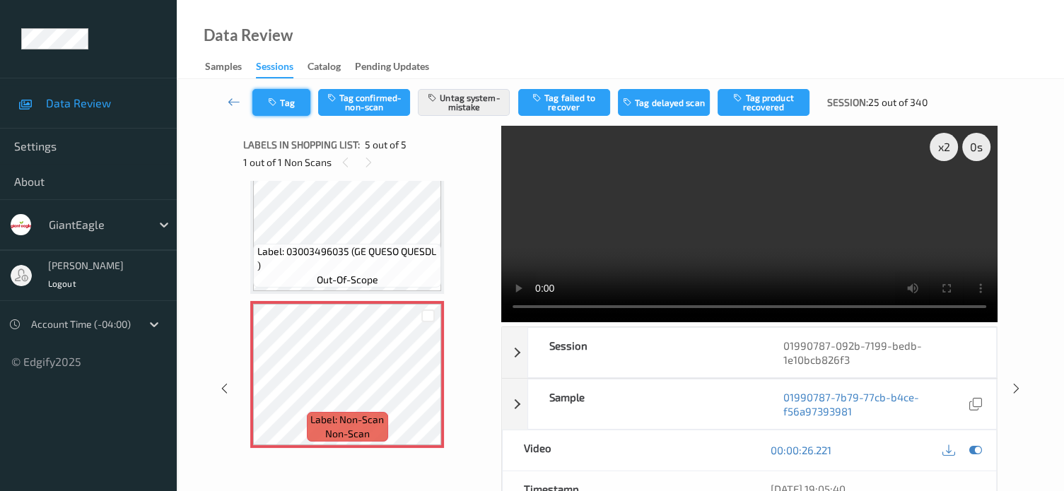
click at [298, 101] on button "Tag" at bounding box center [281, 102] width 58 height 27
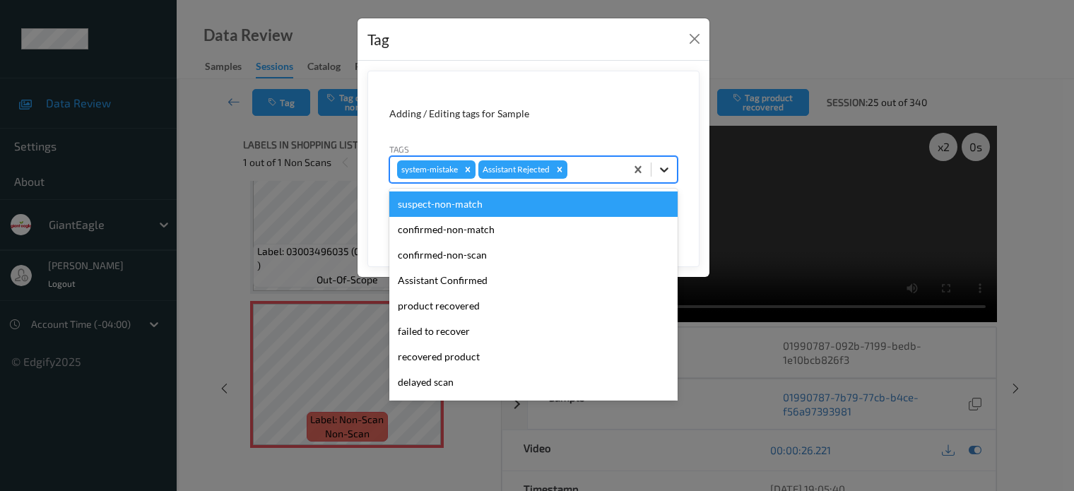
click at [664, 175] on icon at bounding box center [664, 170] width 14 height 14
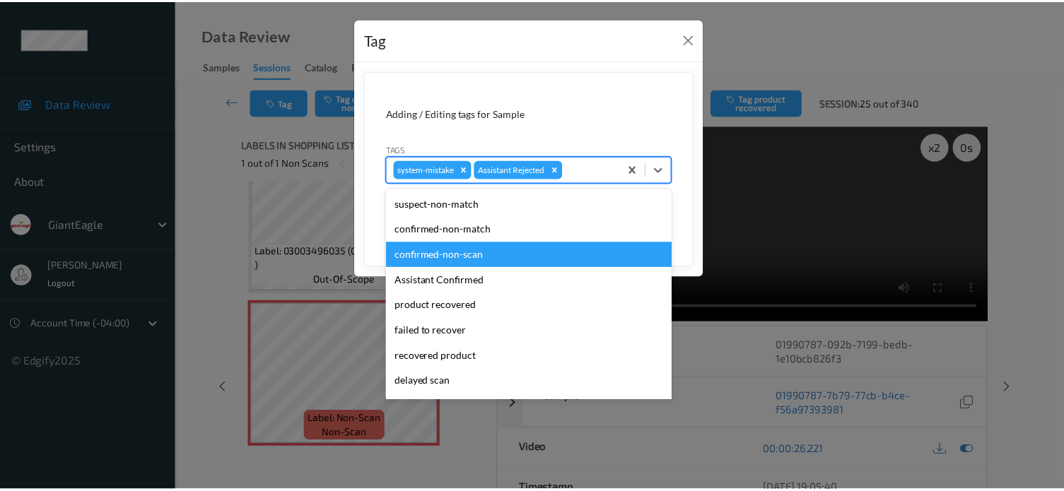
scroll to position [124, 0]
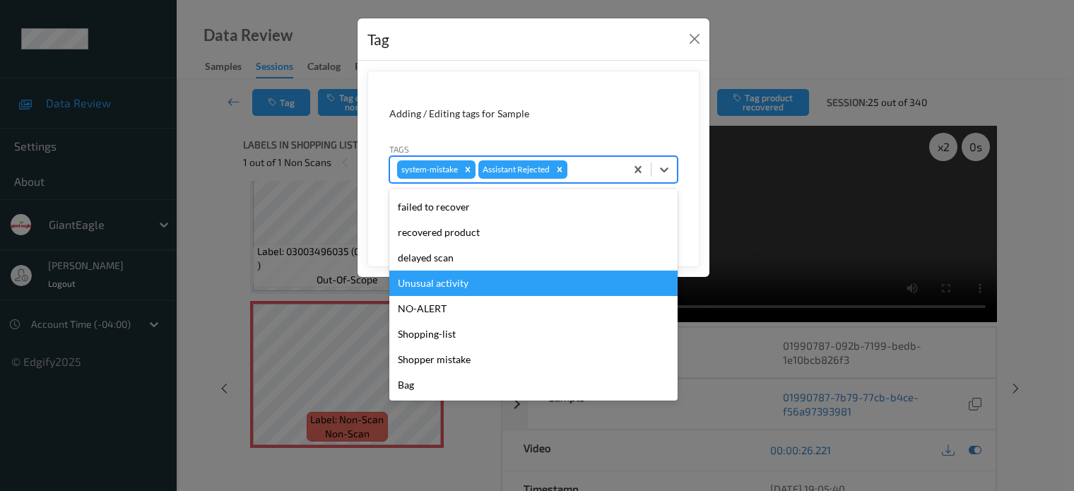
click at [434, 288] on div "Unusual activity" at bounding box center [533, 283] width 288 height 25
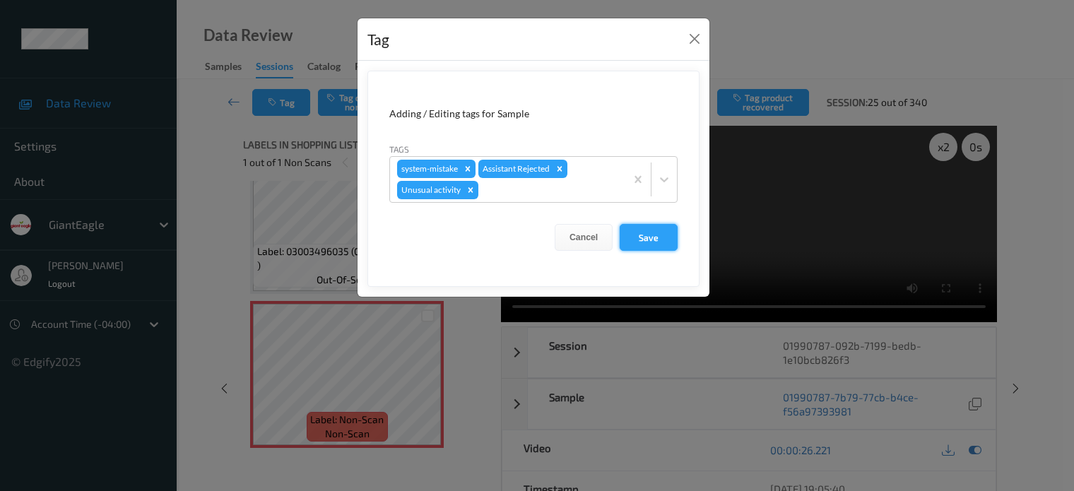
click at [650, 239] on button "Save" at bounding box center [649, 237] width 58 height 27
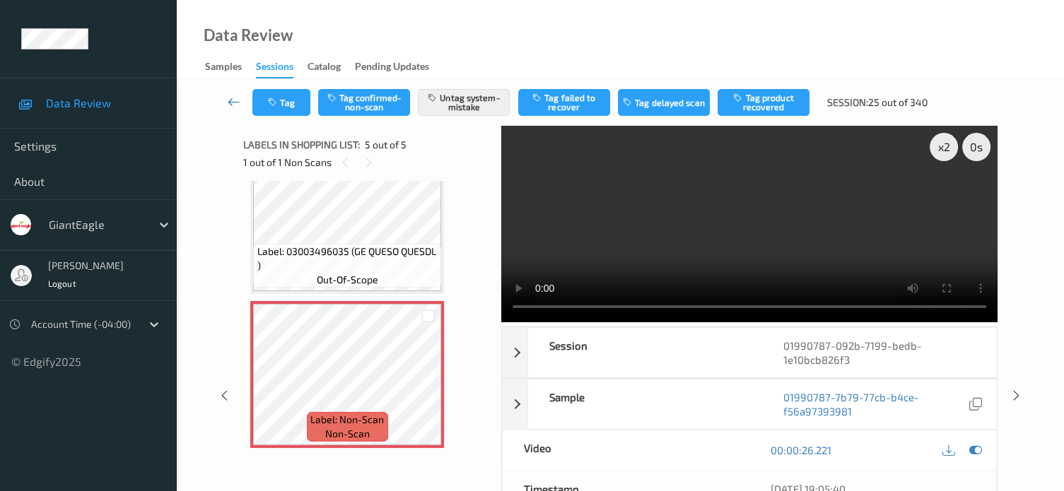
click at [232, 102] on icon at bounding box center [234, 102] width 13 height 14
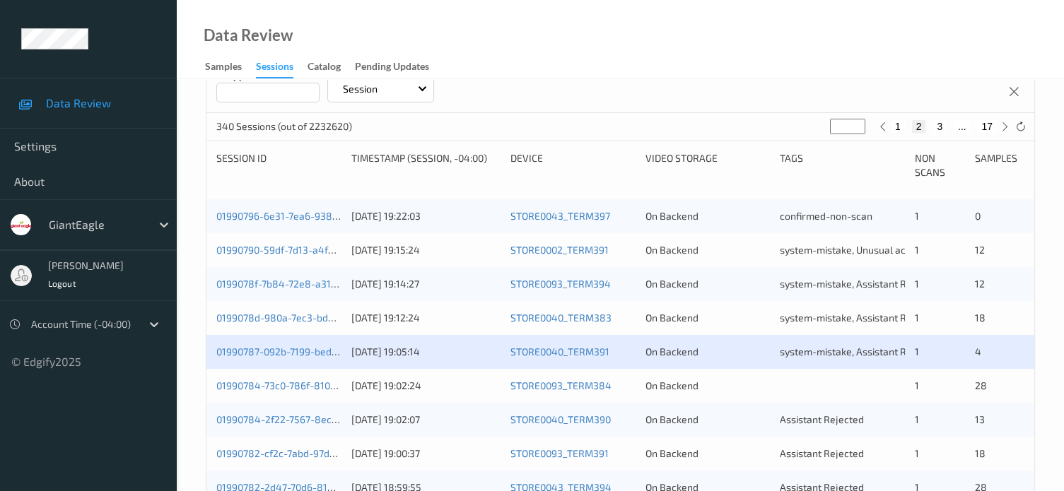
scroll to position [314, 0]
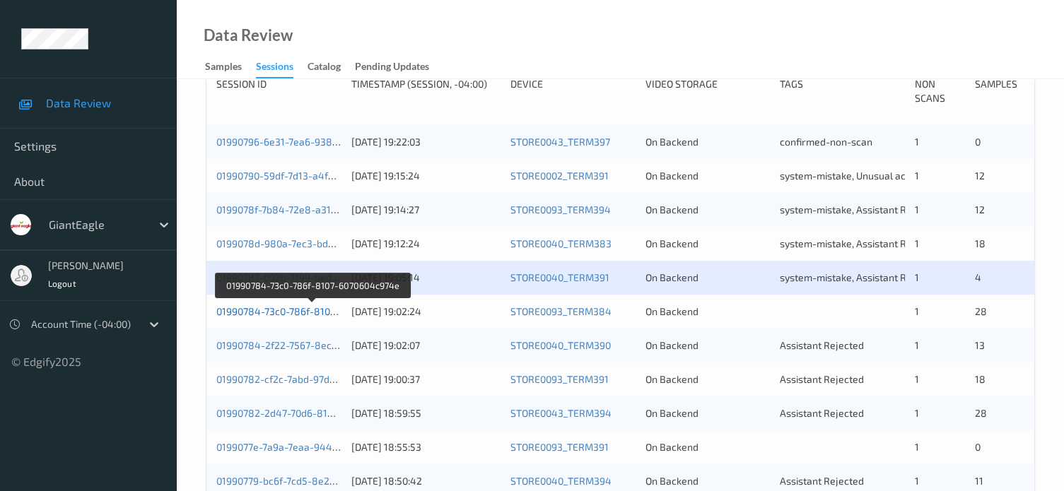
click at [269, 314] on link "01990784-73c0-786f-8107-6070604c974e" at bounding box center [311, 311] width 190 height 12
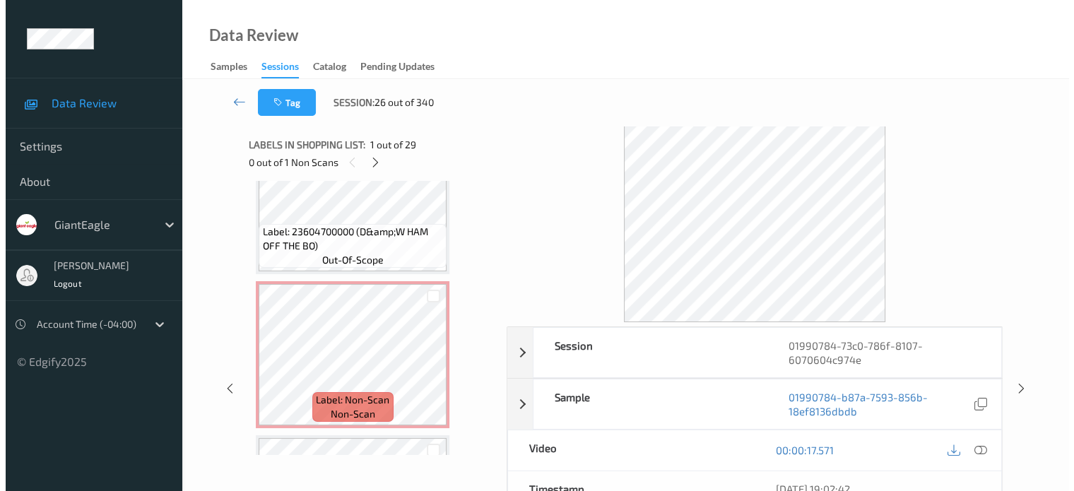
scroll to position [830, 0]
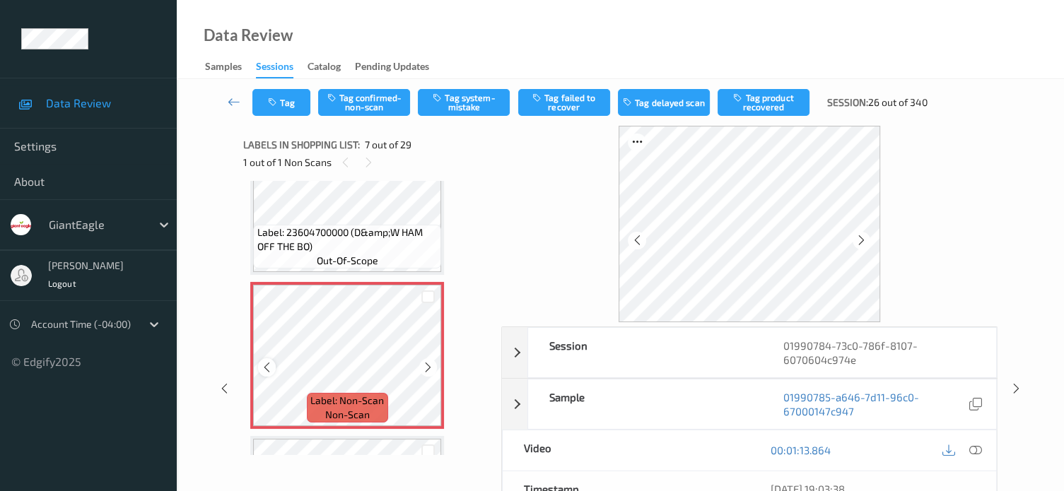
click at [261, 371] on icon at bounding box center [267, 367] width 12 height 13
click at [975, 448] on icon at bounding box center [975, 450] width 13 height 13
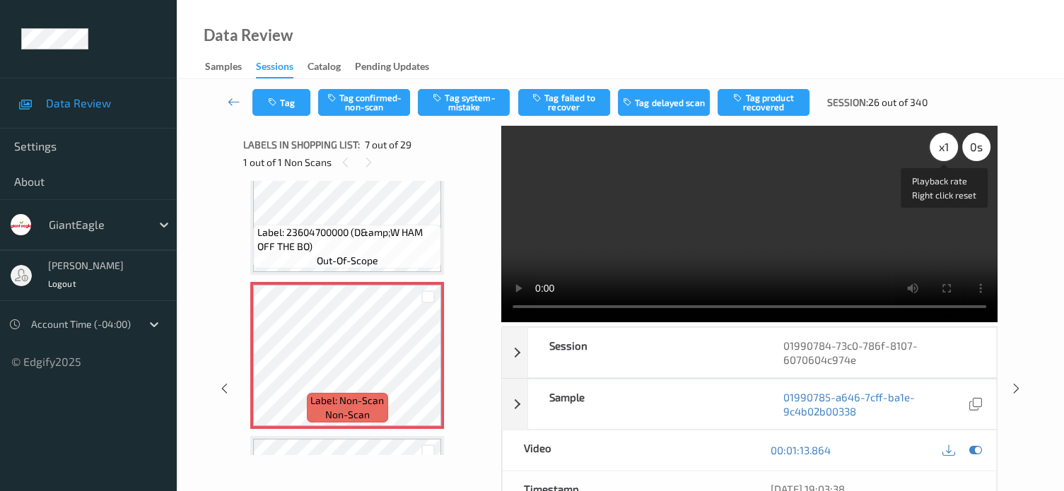
click at [943, 149] on div "x 1" at bounding box center [943, 147] width 28 height 28
click at [467, 103] on button "Tag system-mistake" at bounding box center [464, 102] width 92 height 27
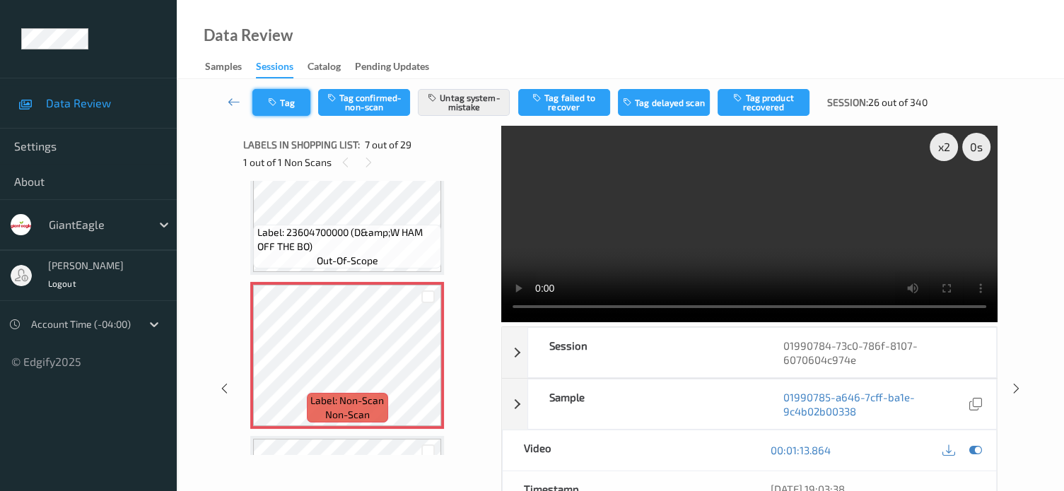
click at [284, 109] on button "Tag" at bounding box center [281, 102] width 58 height 27
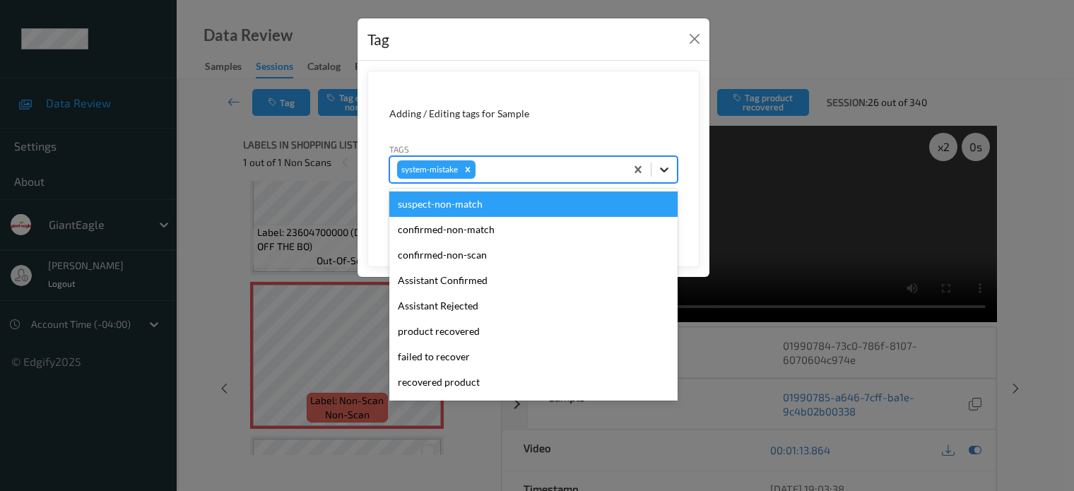
click at [668, 166] on icon at bounding box center [664, 170] width 14 height 14
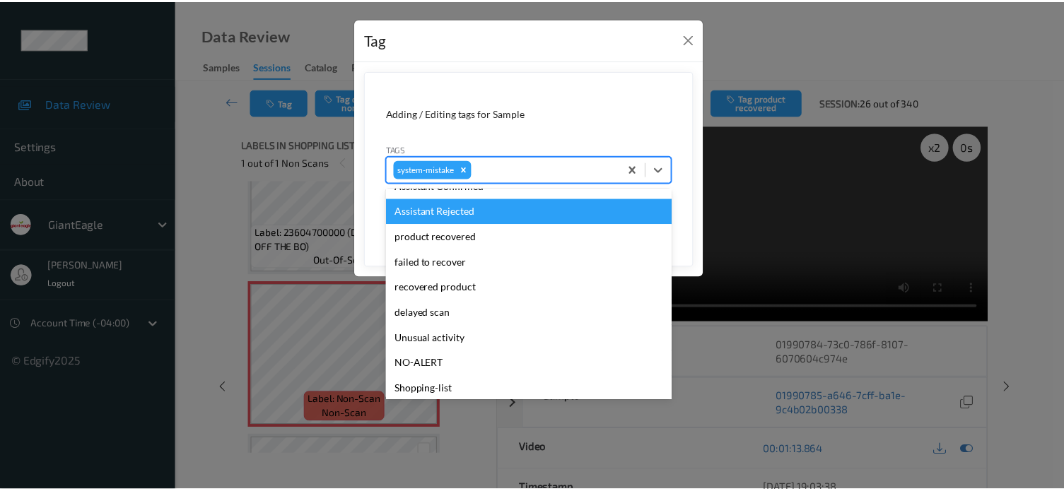
scroll to position [150, 0]
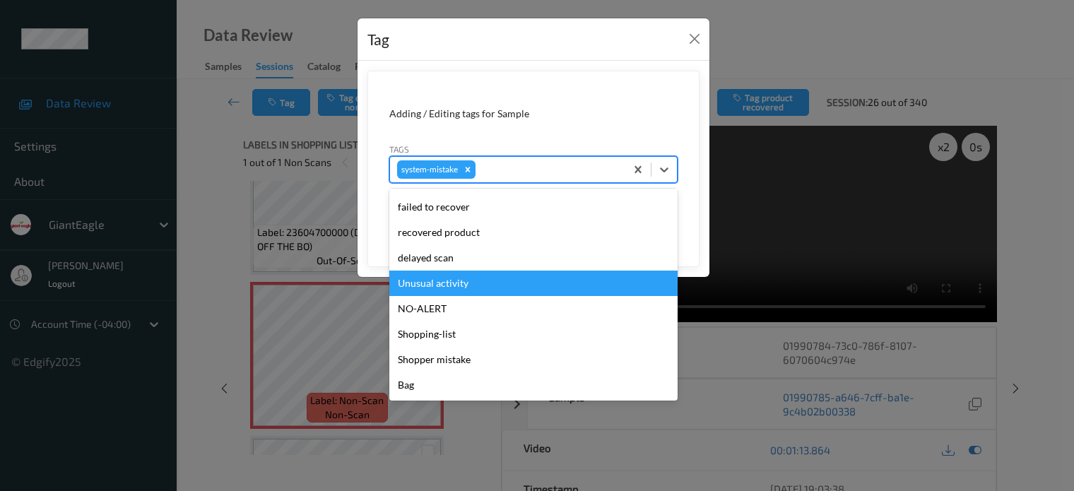
click at [424, 285] on div "Unusual activity" at bounding box center [533, 283] width 288 height 25
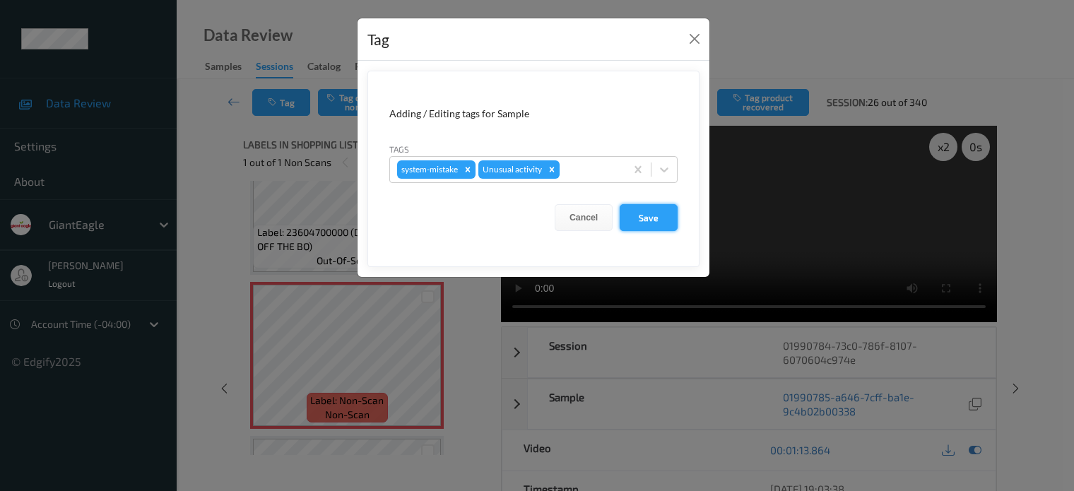
click at [644, 221] on button "Save" at bounding box center [649, 217] width 58 height 27
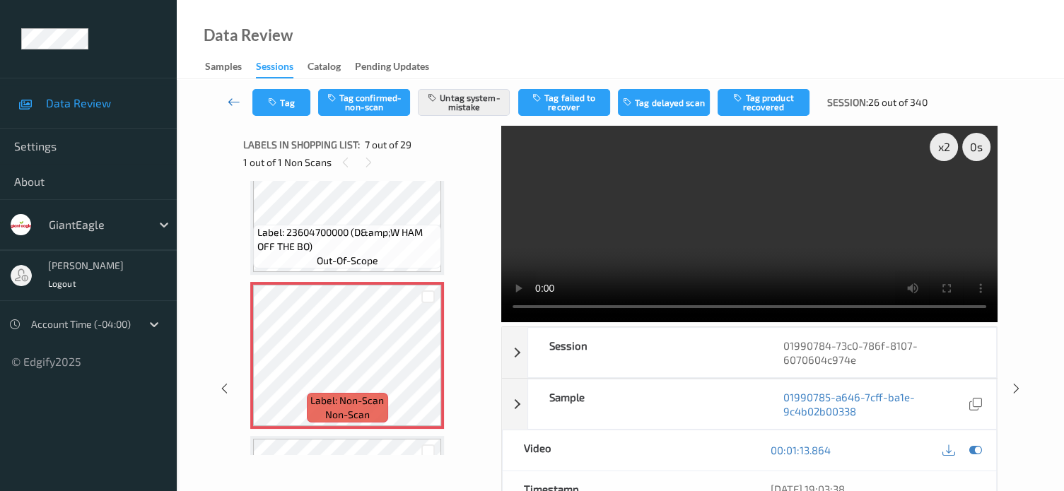
click at [232, 104] on icon at bounding box center [234, 102] width 13 height 14
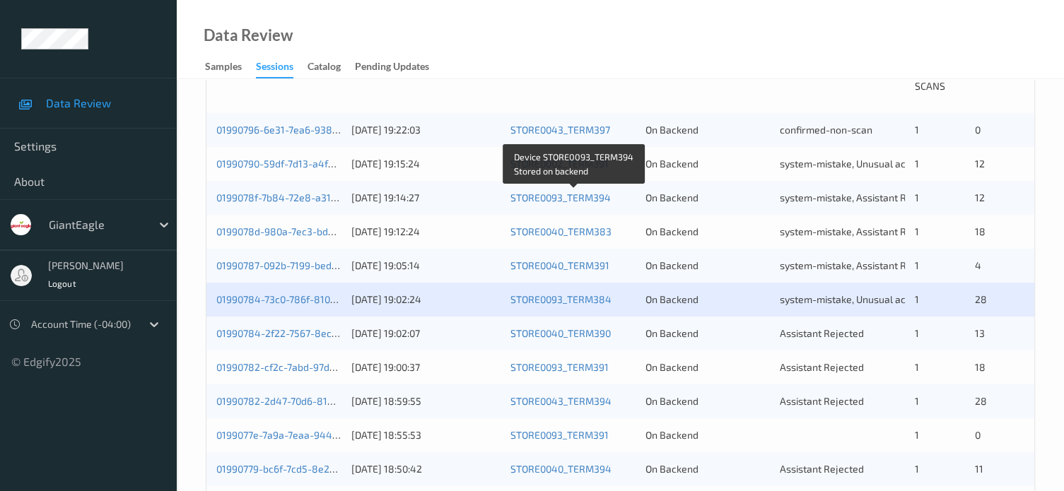
scroll to position [353, 0]
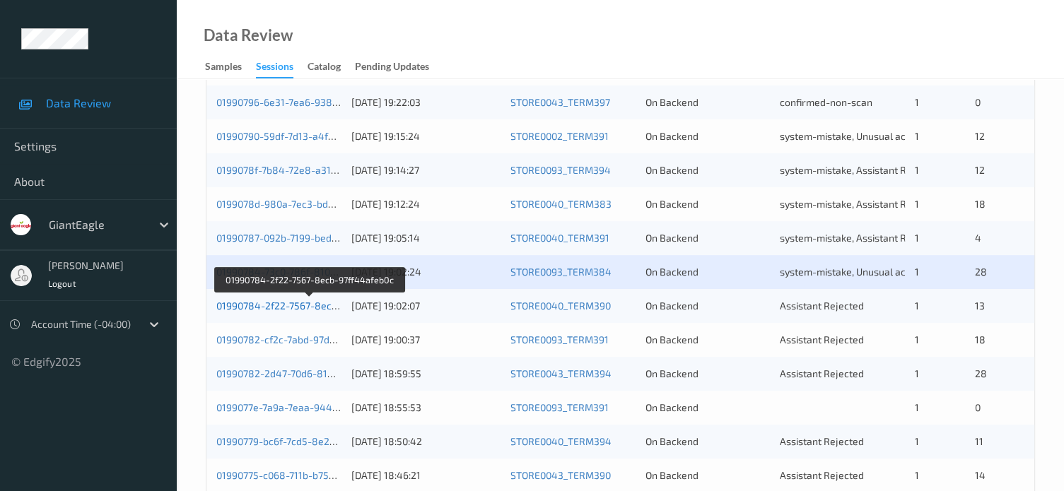
click at [309, 307] on link "01990784-2f22-7567-8ecb-97ff44afeb0c" at bounding box center [309, 306] width 187 height 12
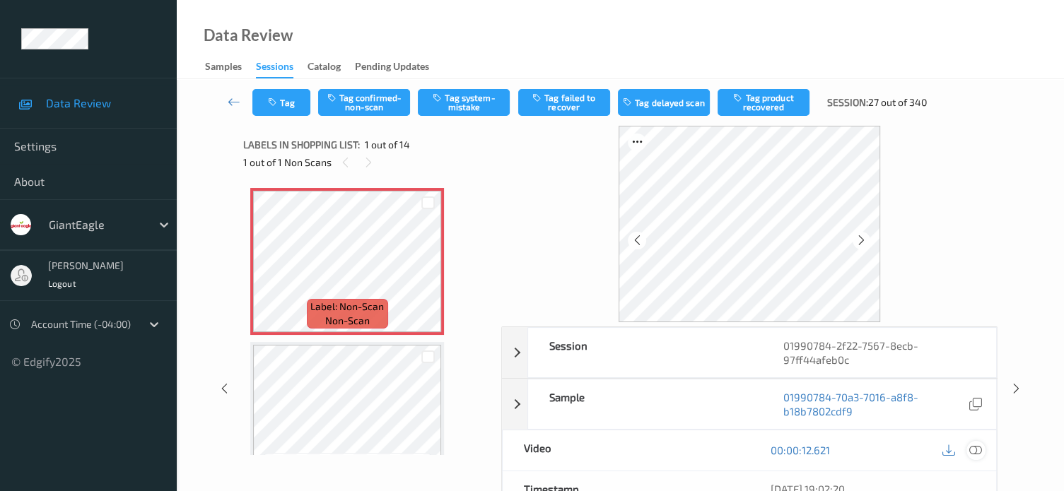
click at [982, 451] on div at bounding box center [975, 450] width 19 height 19
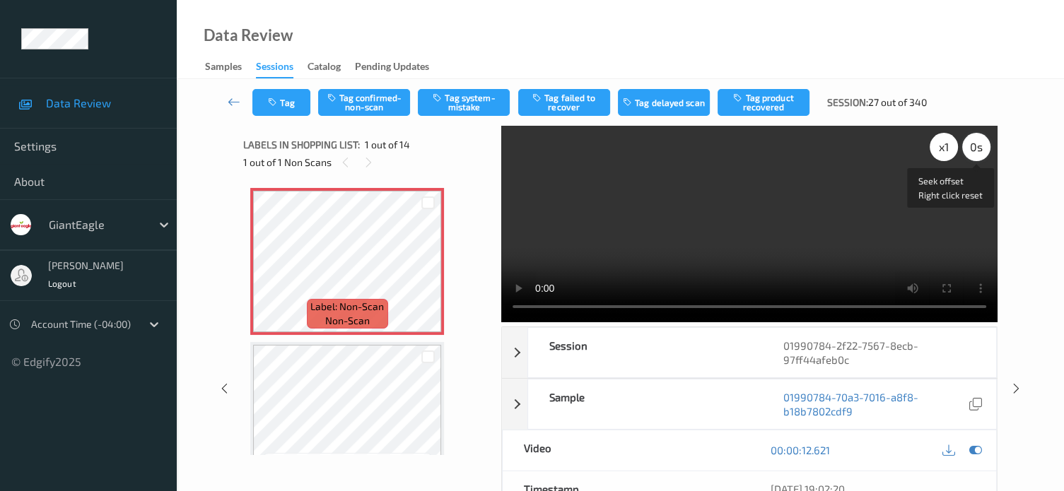
click at [970, 151] on div "0 s" at bounding box center [976, 147] width 28 height 28
click at [486, 108] on button "Tag system-mistake" at bounding box center [464, 102] width 92 height 27
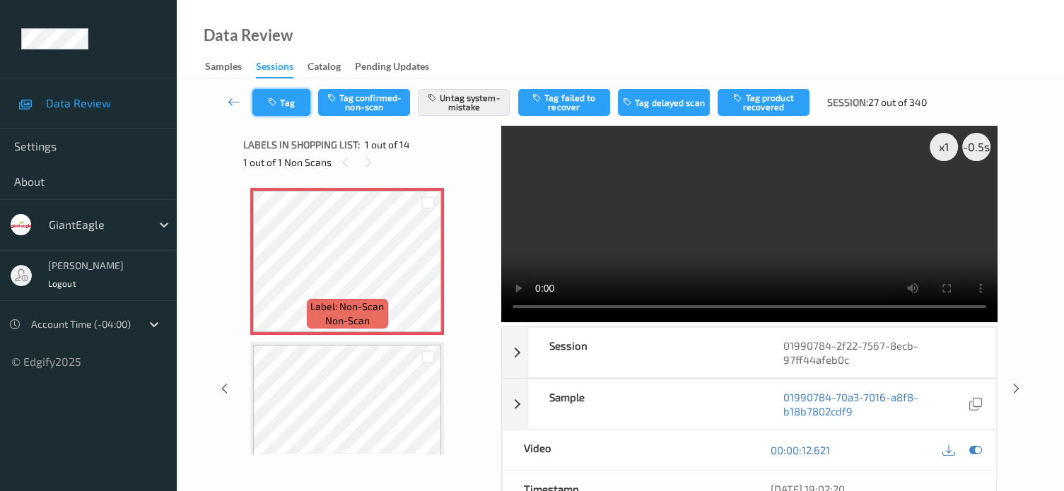
click at [294, 103] on button "Tag" at bounding box center [281, 102] width 58 height 27
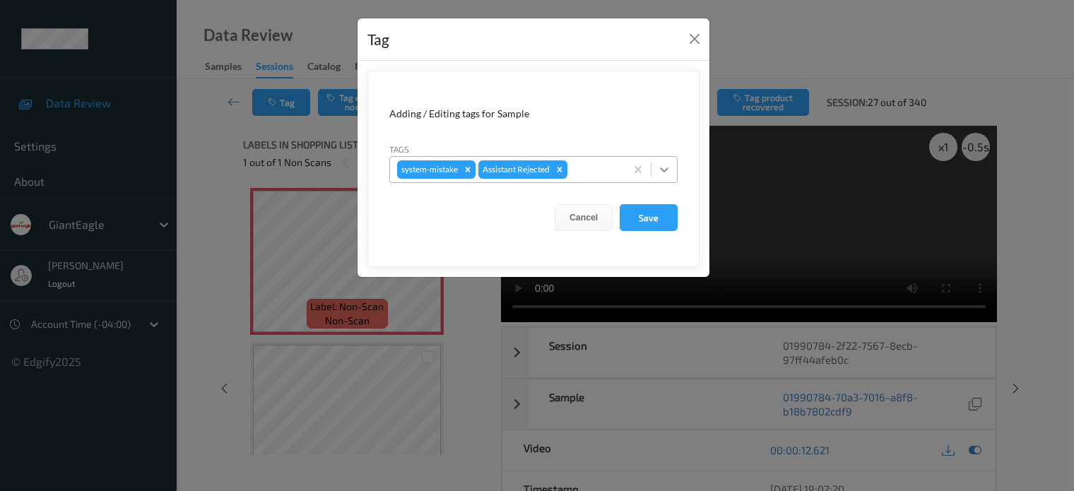
click at [664, 171] on icon at bounding box center [664, 169] width 8 height 5
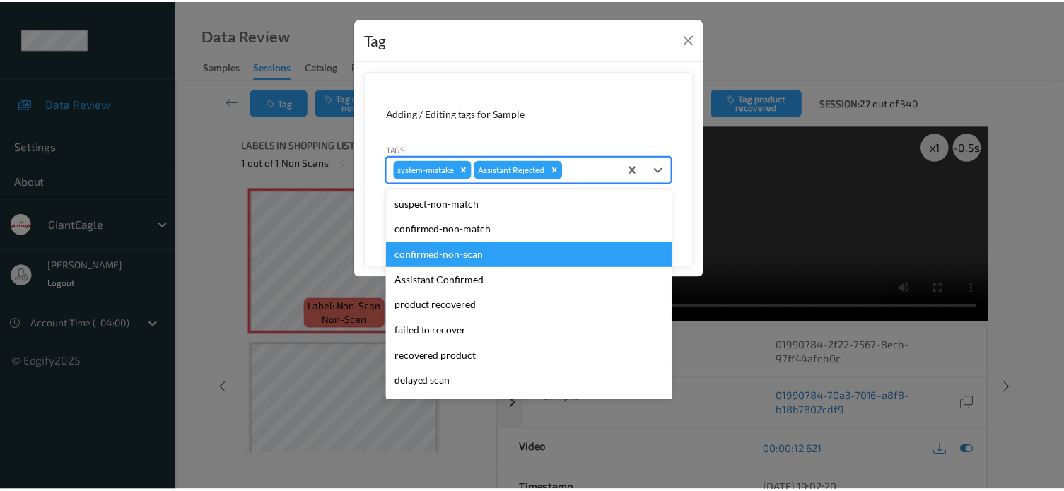
scroll to position [117, 0]
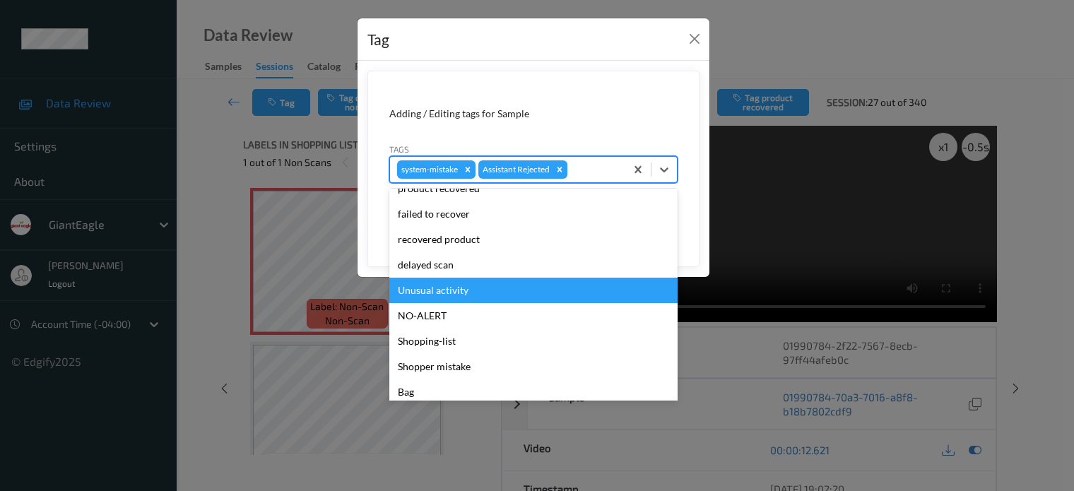
click at [442, 294] on div "Unusual activity" at bounding box center [533, 290] width 288 height 25
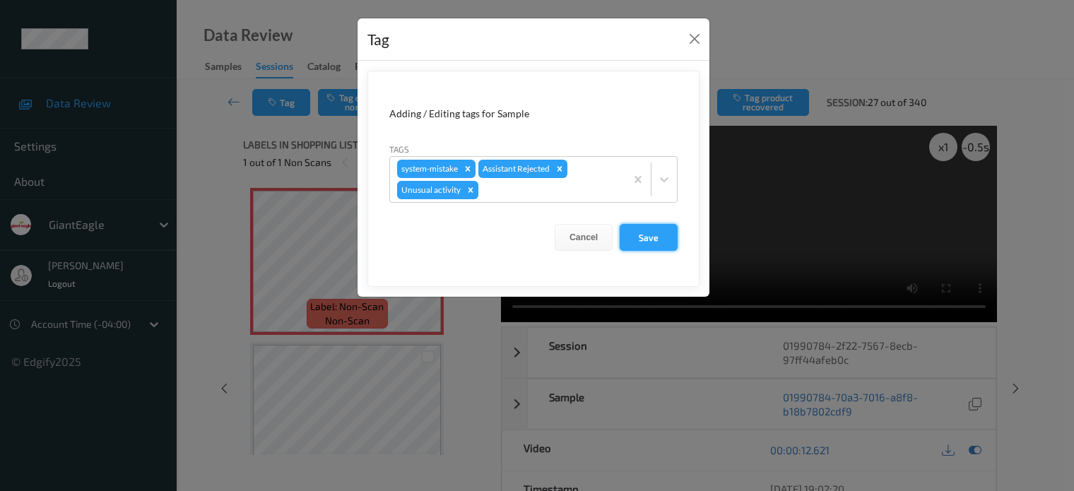
click at [650, 244] on button "Save" at bounding box center [649, 237] width 58 height 27
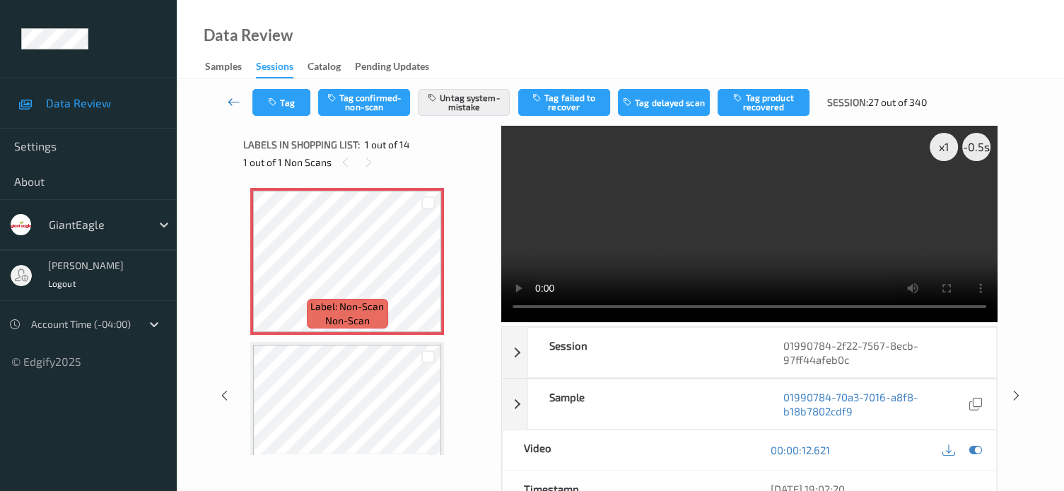
click at [232, 98] on icon at bounding box center [234, 102] width 13 height 14
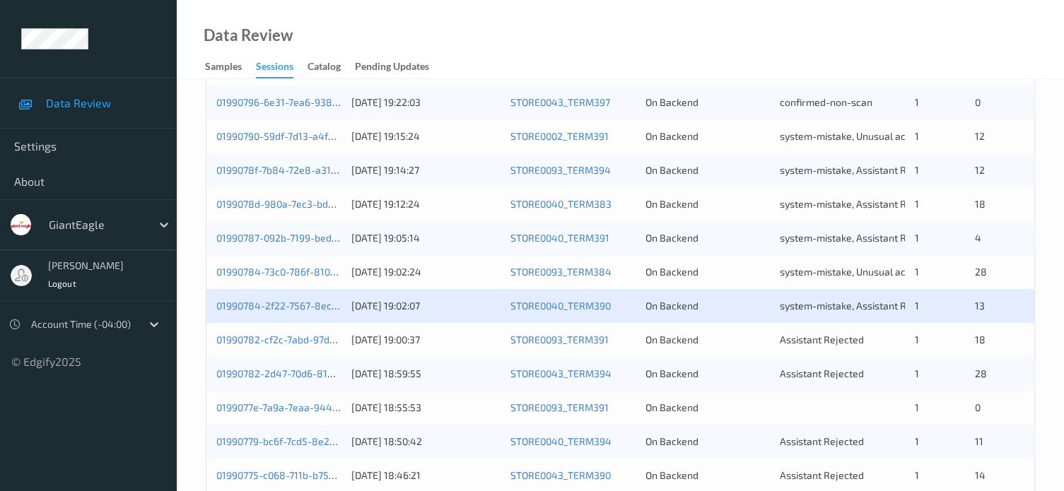
scroll to position [471, 0]
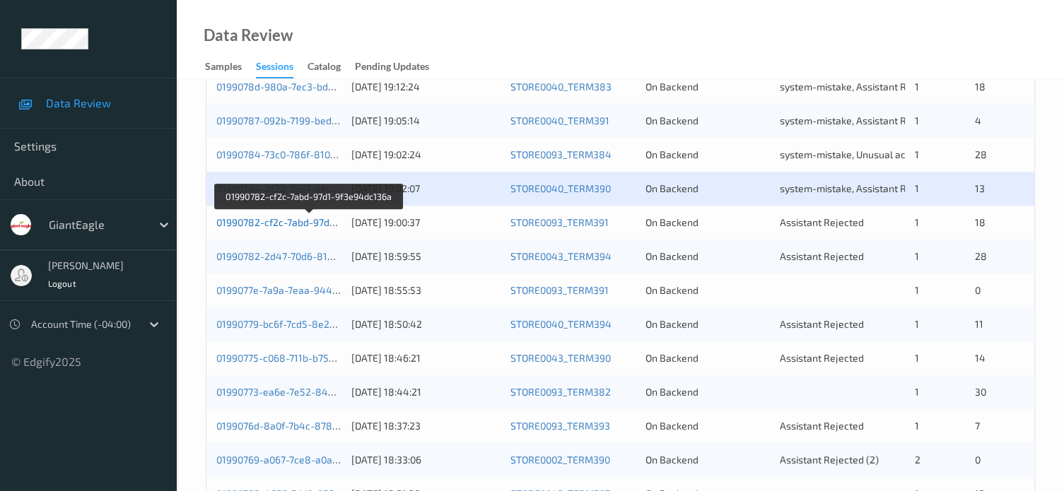
click at [294, 222] on link "01990782-cf2c-7abd-97d1-9f3e94dc136a" at bounding box center [309, 222] width 186 height 12
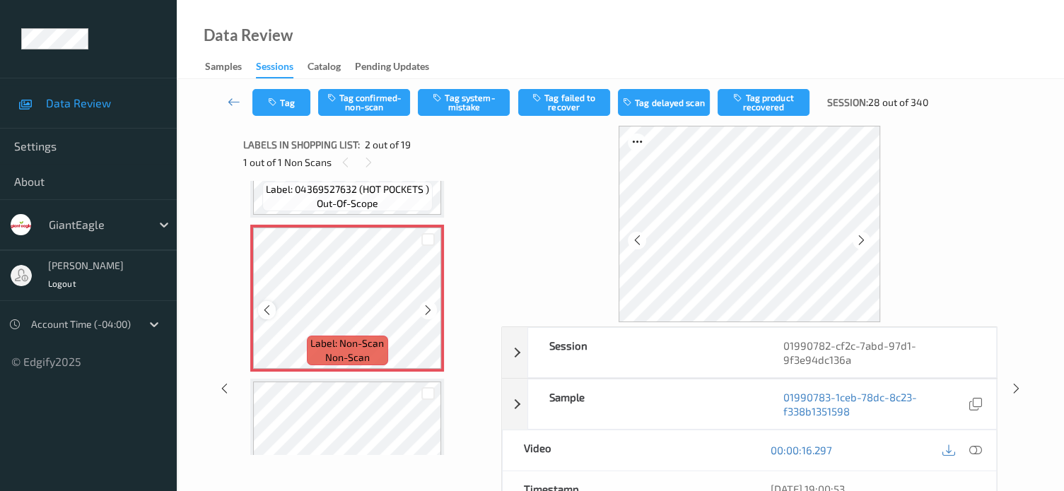
click at [271, 310] on icon at bounding box center [267, 310] width 12 height 13
click at [973, 449] on icon at bounding box center [975, 450] width 13 height 13
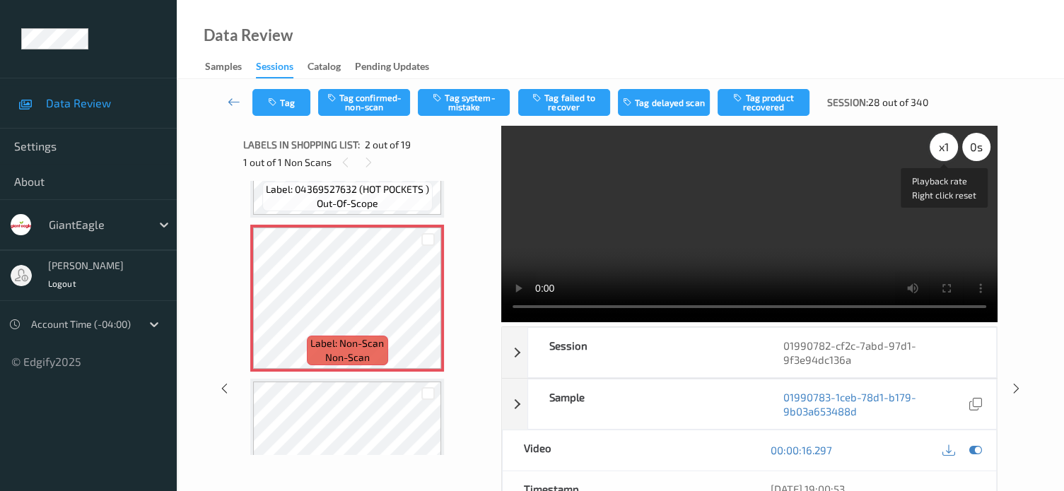
click at [941, 144] on div "x 1" at bounding box center [943, 147] width 28 height 28
click at [454, 107] on button "Tag system-mistake" at bounding box center [464, 102] width 92 height 27
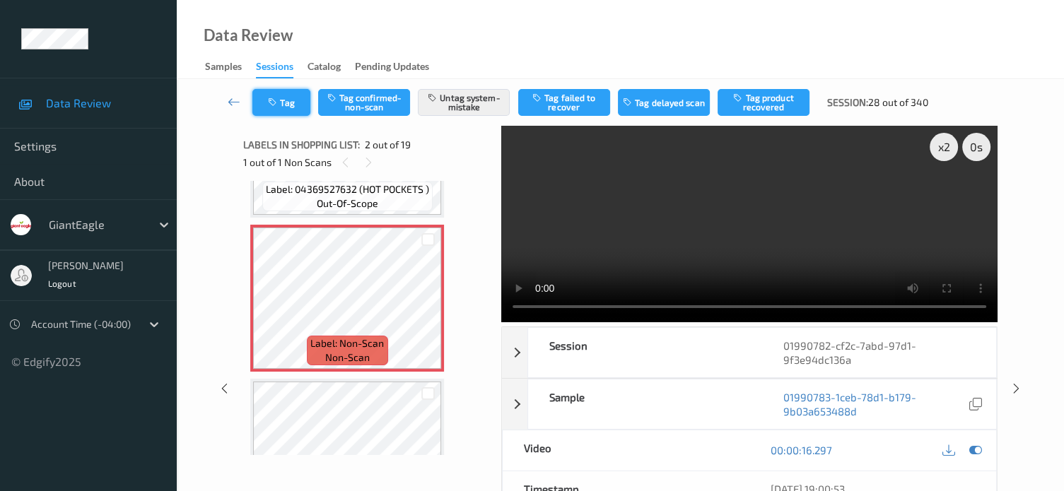
click at [288, 107] on button "Tag" at bounding box center [281, 102] width 58 height 27
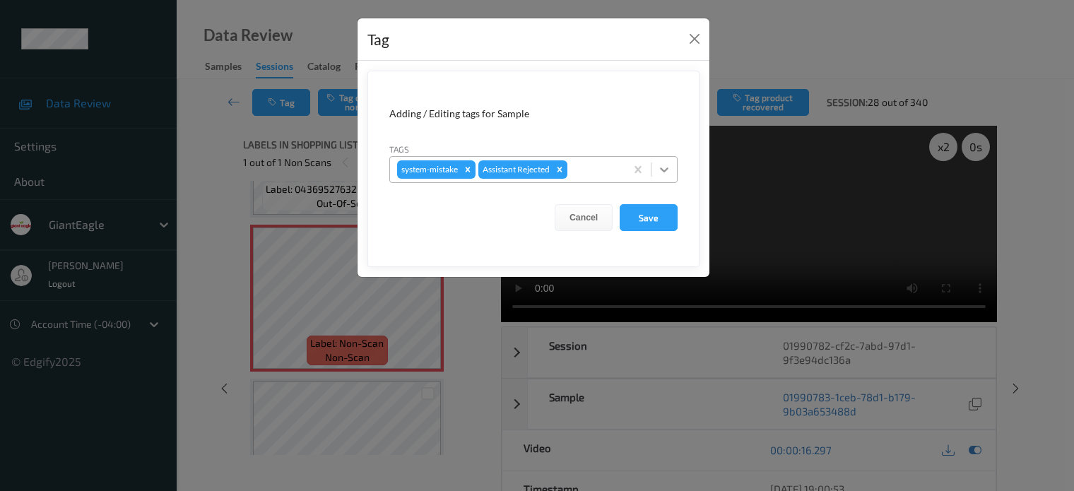
click at [665, 172] on icon at bounding box center [664, 170] width 14 height 14
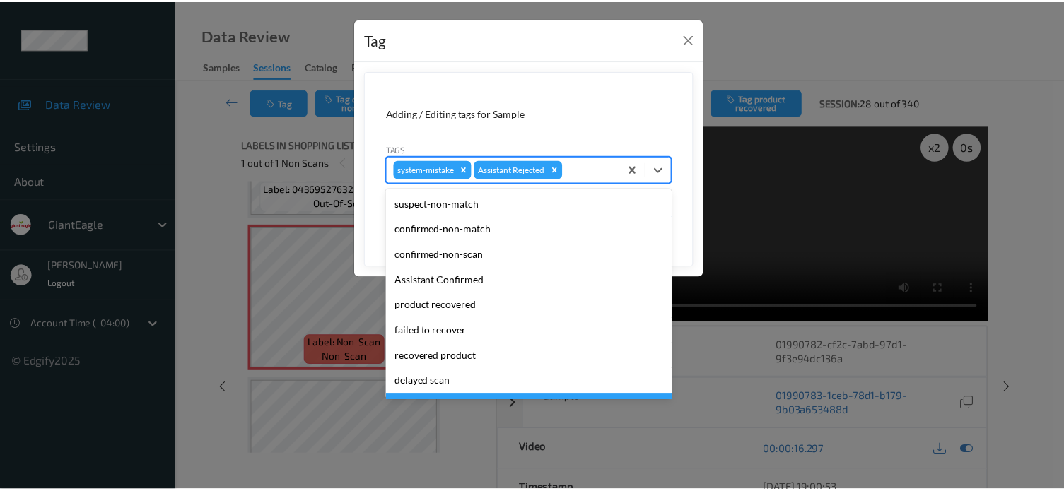
scroll to position [124, 0]
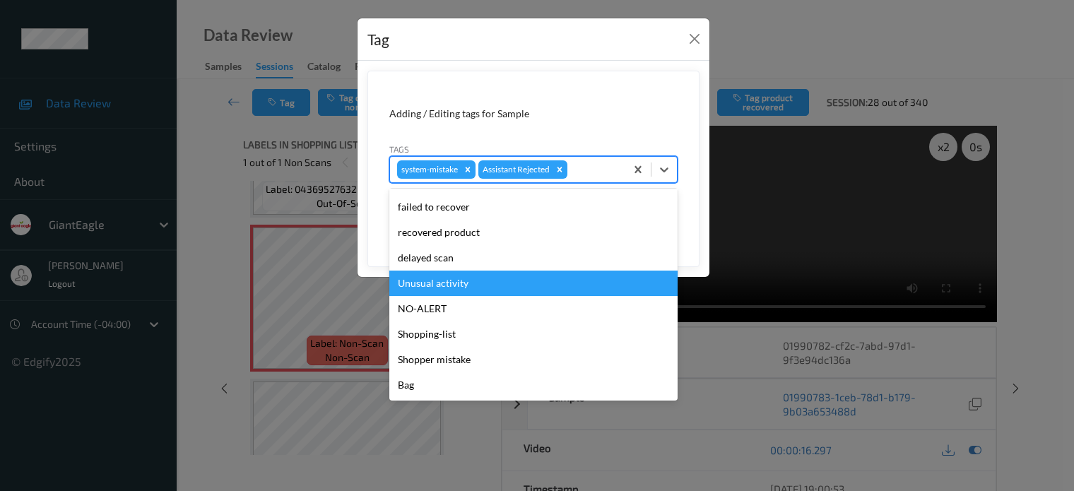
click at [433, 282] on div "Unusual activity" at bounding box center [533, 283] width 288 height 25
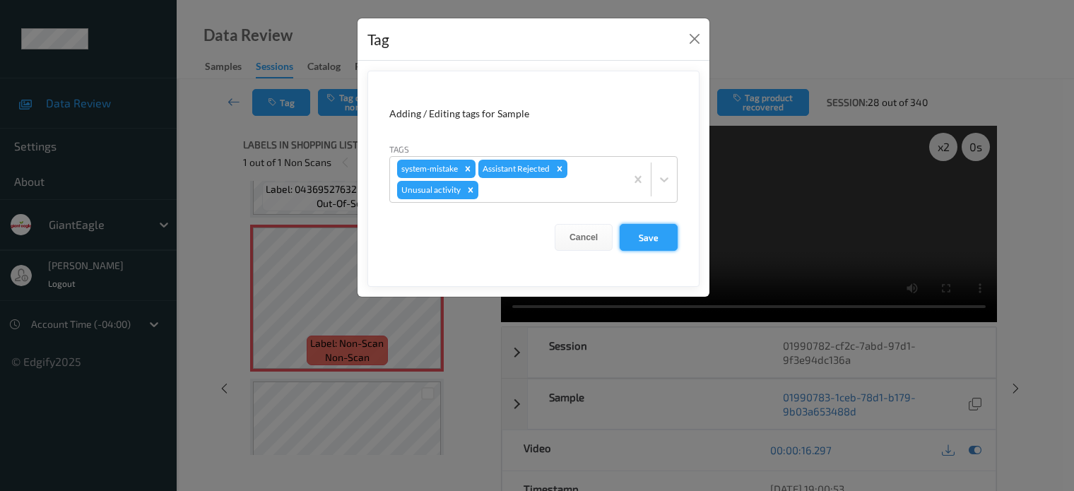
click at [645, 235] on button "Save" at bounding box center [649, 237] width 58 height 27
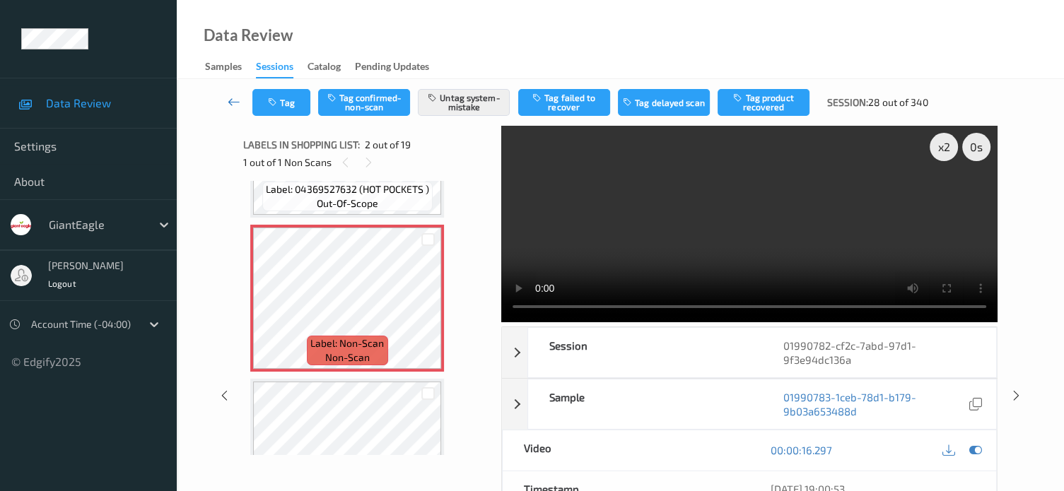
click at [235, 107] on icon at bounding box center [234, 102] width 13 height 14
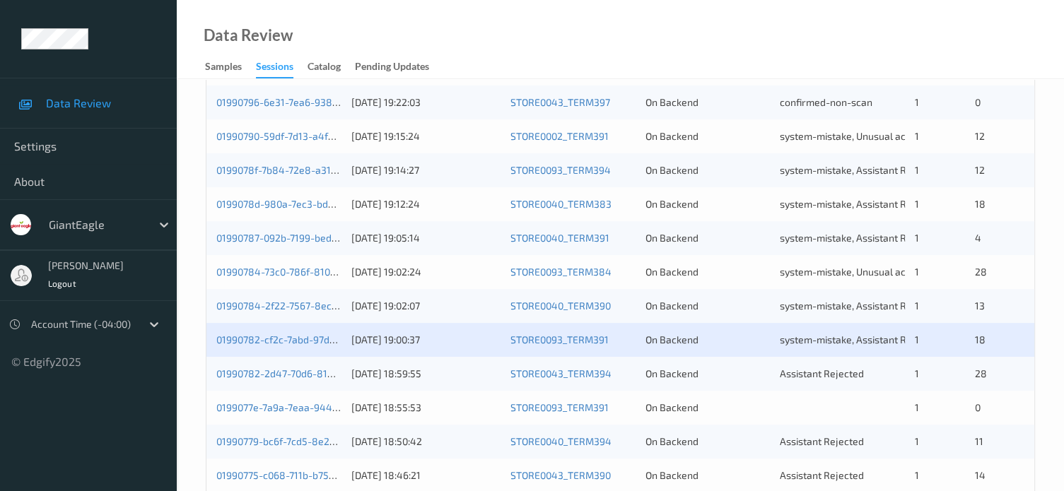
scroll to position [471, 0]
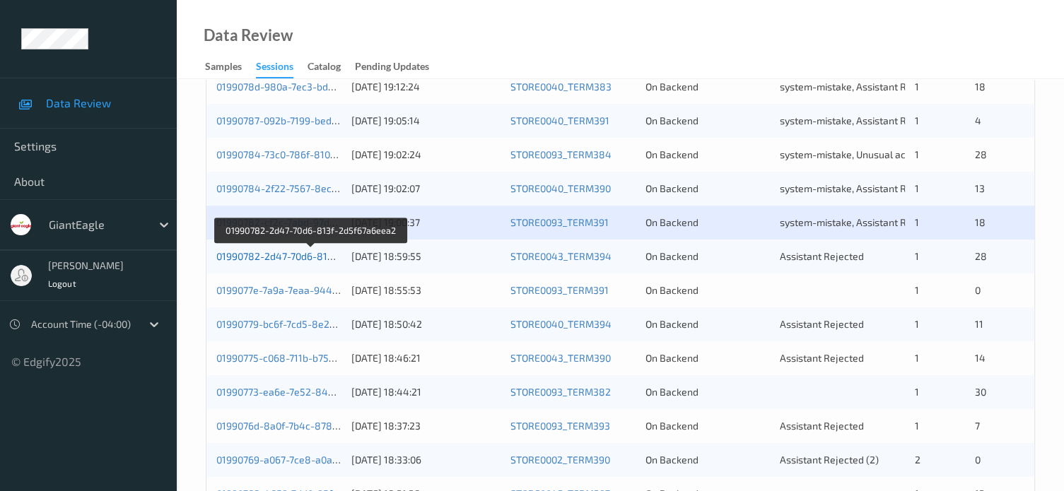
click at [267, 261] on link "01990782-2d47-70d6-813f-2d5f67a6eea2" at bounding box center [310, 256] width 189 height 12
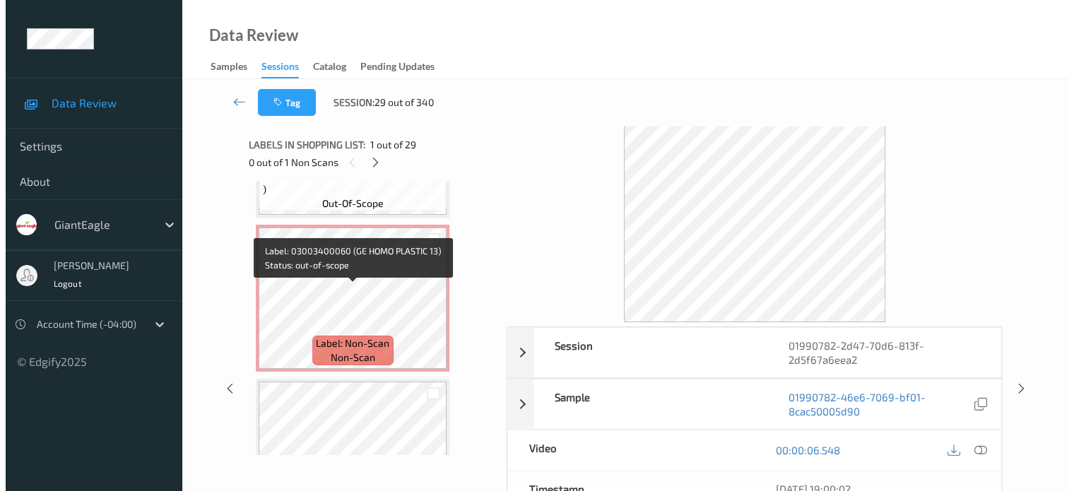
scroll to position [424, 0]
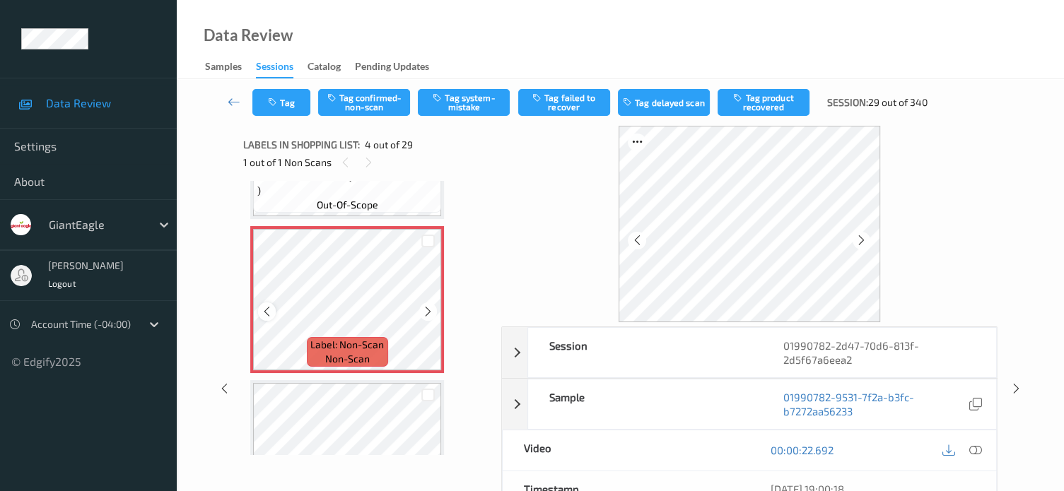
click at [262, 310] on icon at bounding box center [267, 311] width 12 height 13
click at [271, 315] on icon at bounding box center [267, 311] width 12 height 13
click at [264, 311] on icon at bounding box center [267, 311] width 12 height 13
click at [977, 449] on icon at bounding box center [975, 450] width 13 height 13
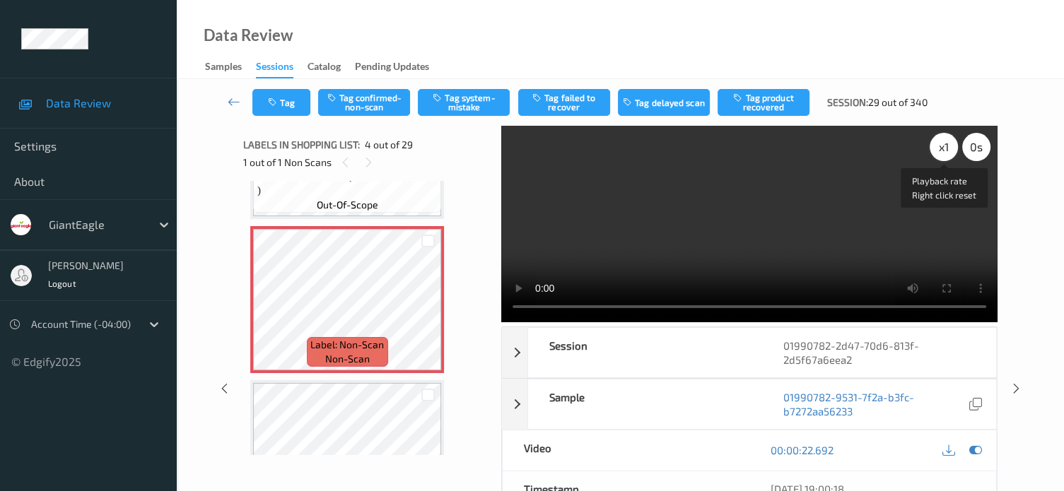
click at [941, 149] on div "x 1" at bounding box center [943, 147] width 28 height 28
click at [459, 102] on button "Tag system-mistake" at bounding box center [464, 102] width 92 height 27
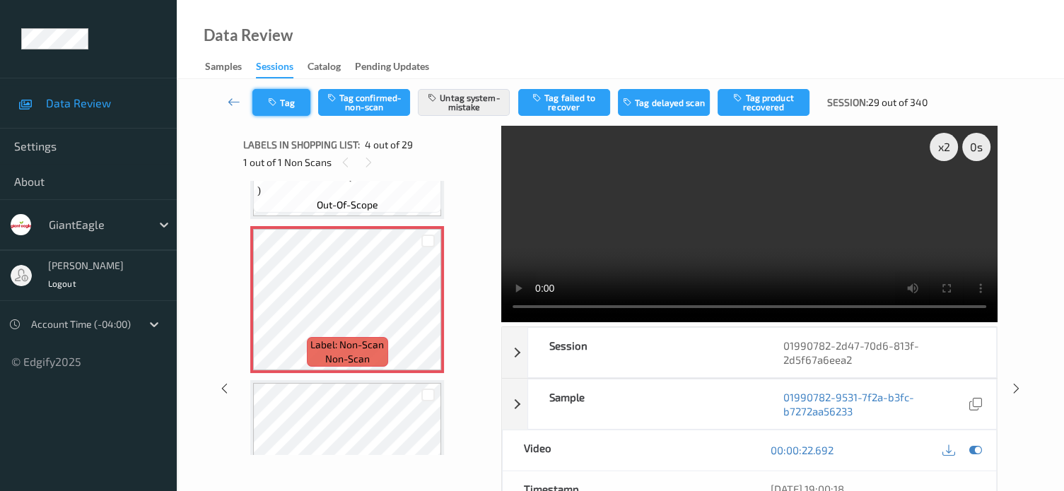
click at [288, 110] on button "Tag" at bounding box center [281, 102] width 58 height 27
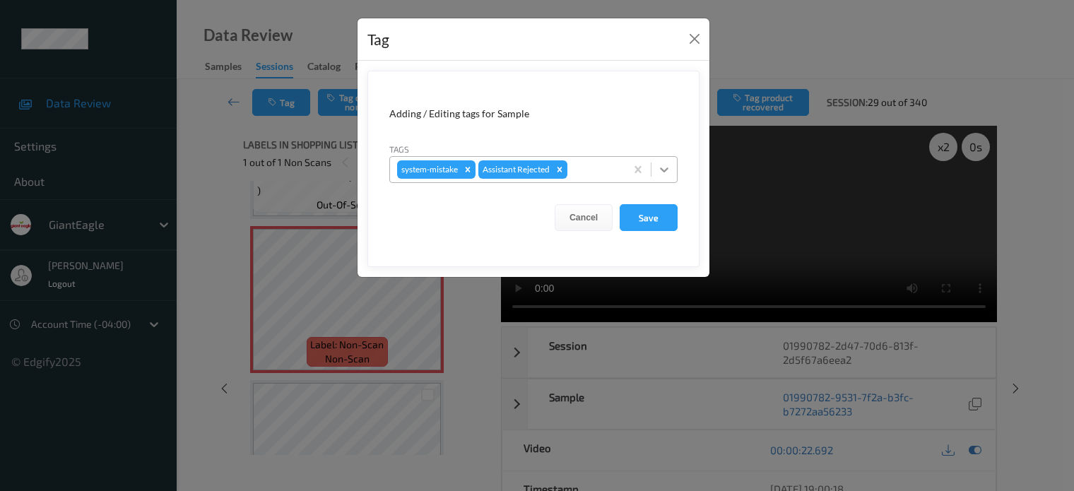
click at [664, 174] on icon at bounding box center [664, 170] width 14 height 14
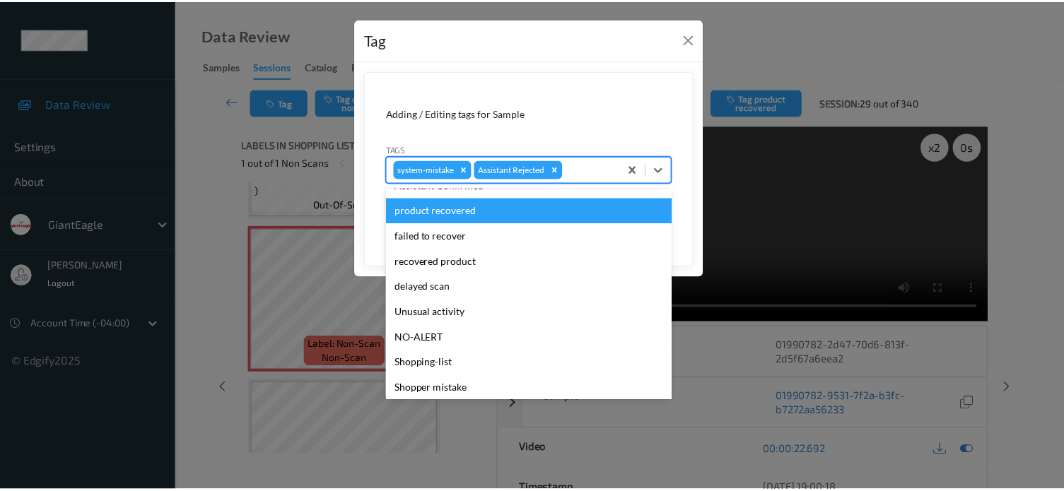
scroll to position [117, 0]
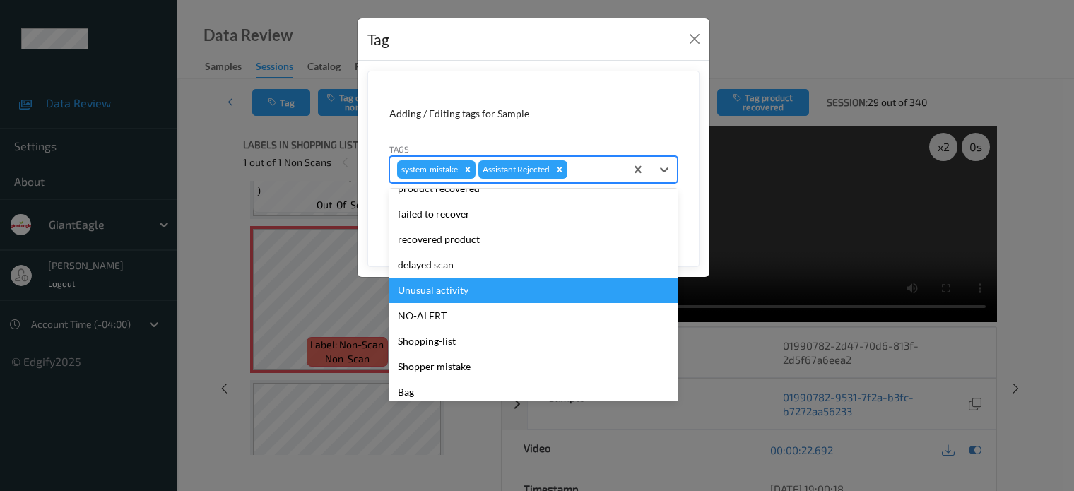
click at [418, 290] on div "Unusual activity" at bounding box center [533, 290] width 288 height 25
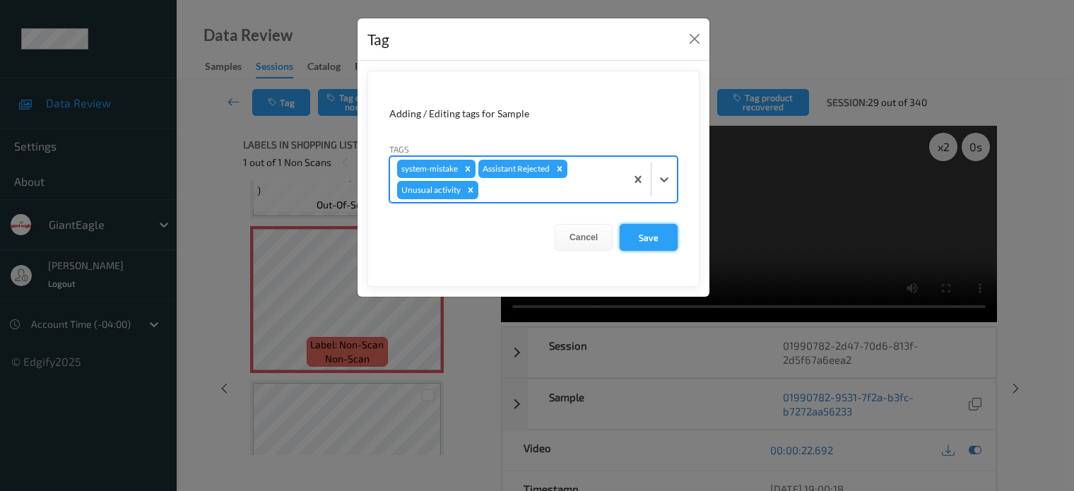
click at [653, 238] on button "Save" at bounding box center [649, 237] width 58 height 27
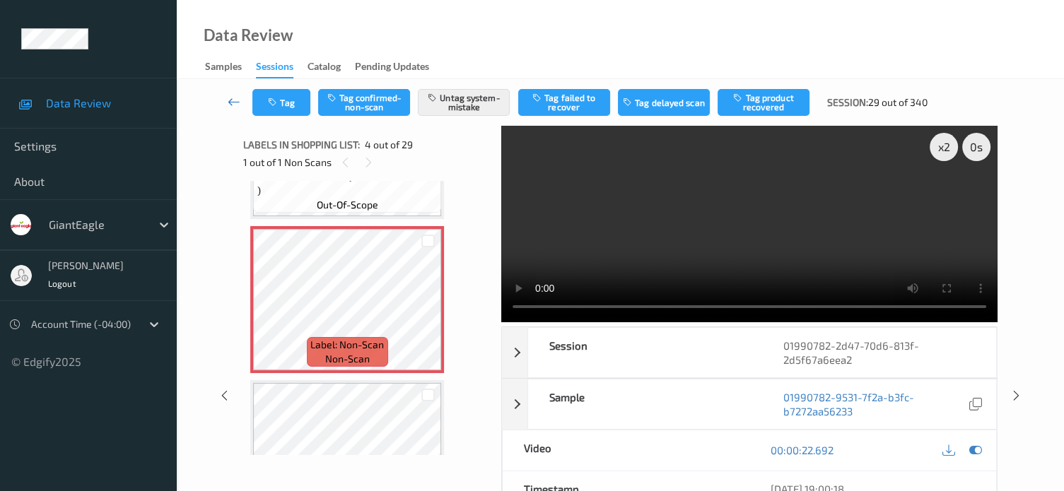
click at [230, 100] on icon at bounding box center [234, 102] width 13 height 14
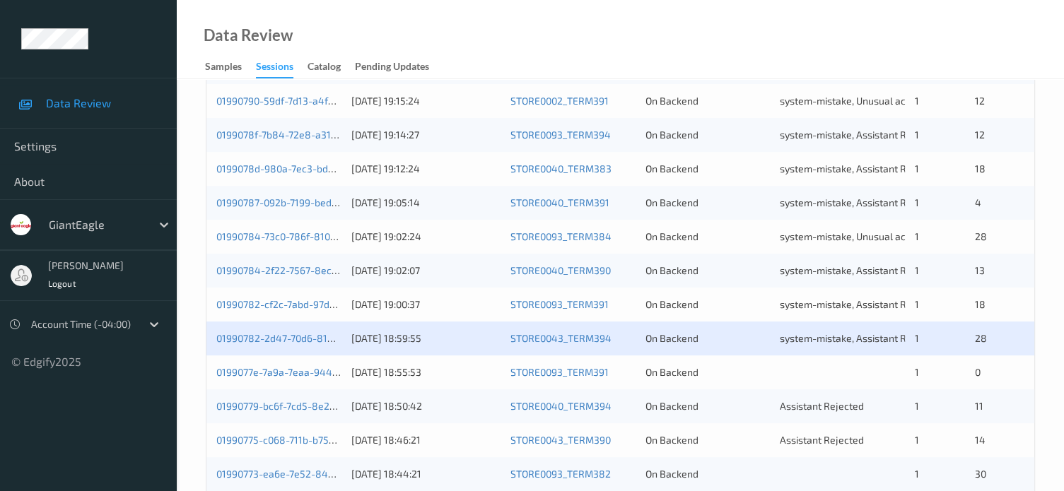
scroll to position [471, 0]
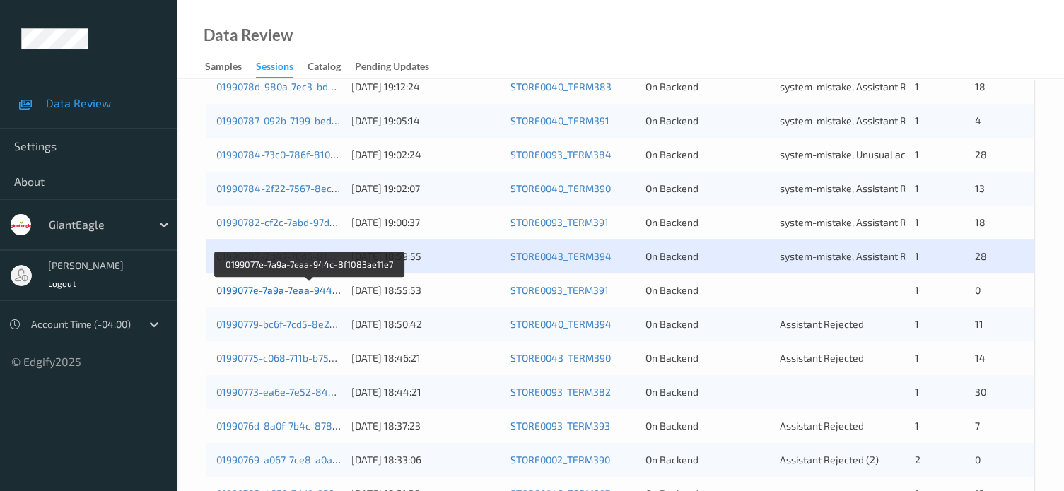
click at [300, 292] on link "0199077e-7a9a-7eaa-944c-8f1083ae11e7" at bounding box center [309, 290] width 187 height 12
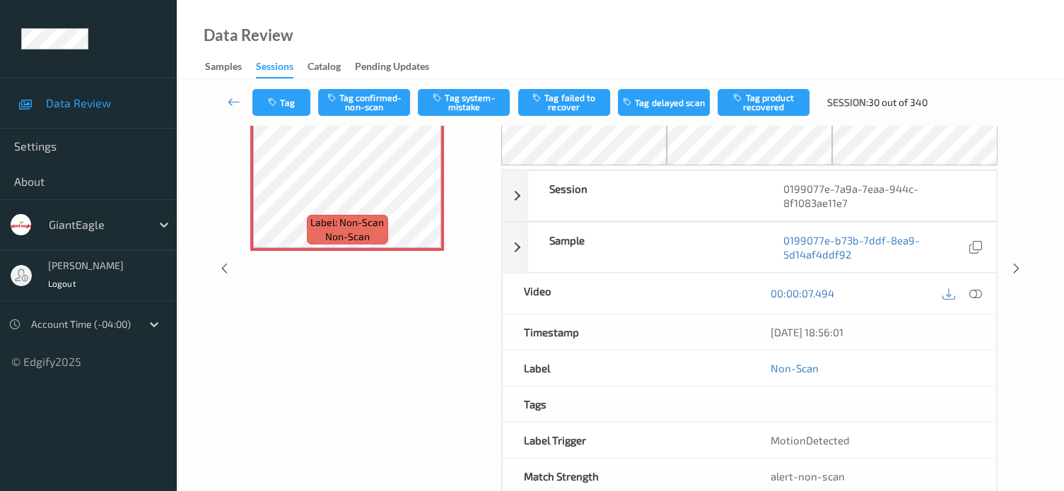
scroll to position [115, 0]
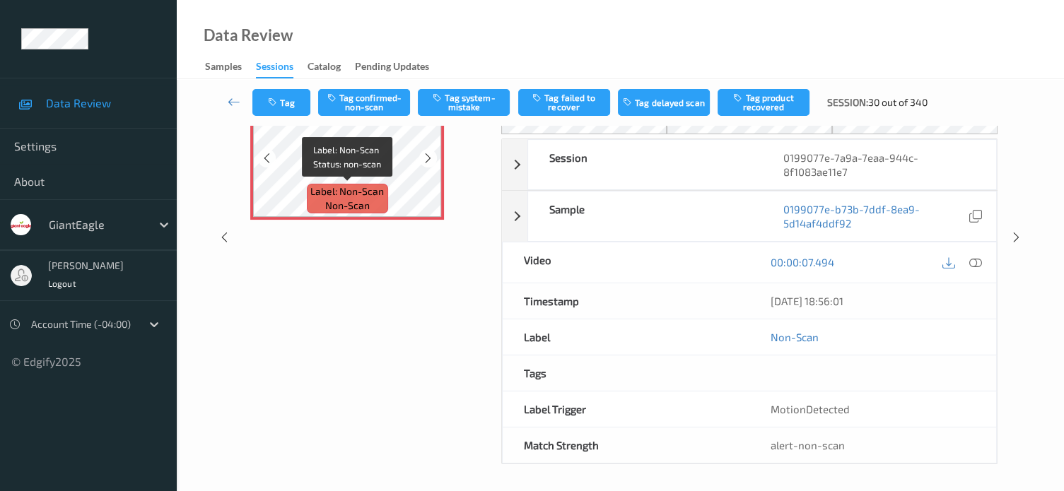
click at [333, 189] on span "Label: Non-Scan" at bounding box center [346, 191] width 73 height 14
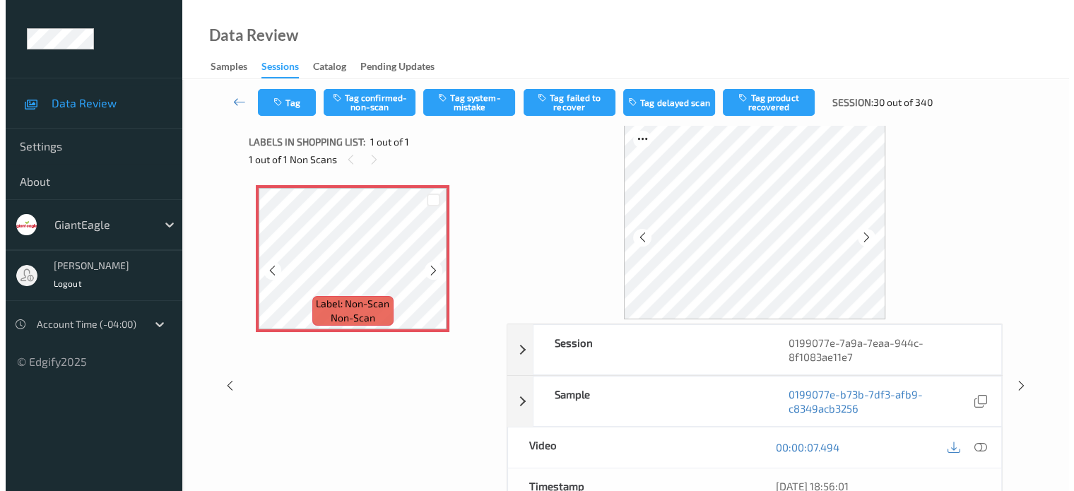
scroll to position [0, 0]
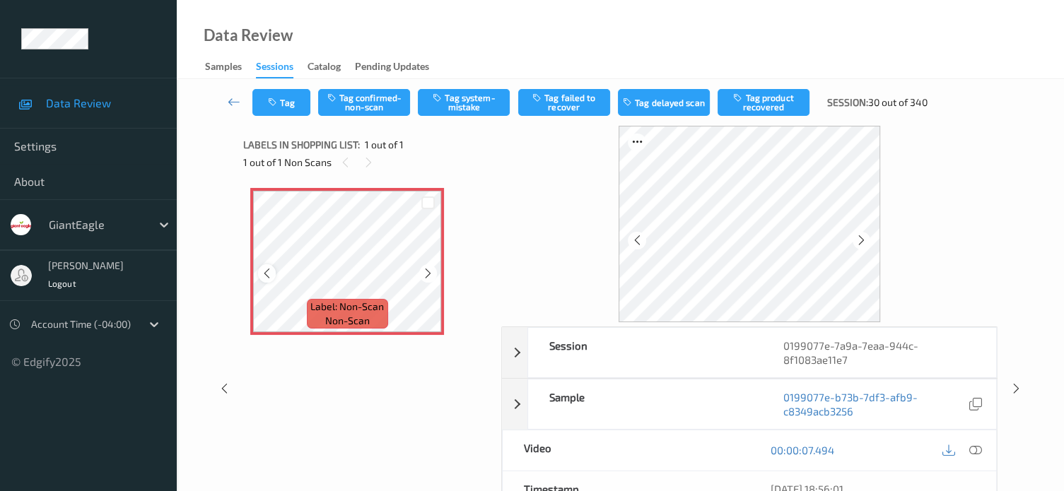
click at [269, 276] on icon at bounding box center [267, 273] width 12 height 13
click at [977, 452] on icon at bounding box center [975, 450] width 13 height 13
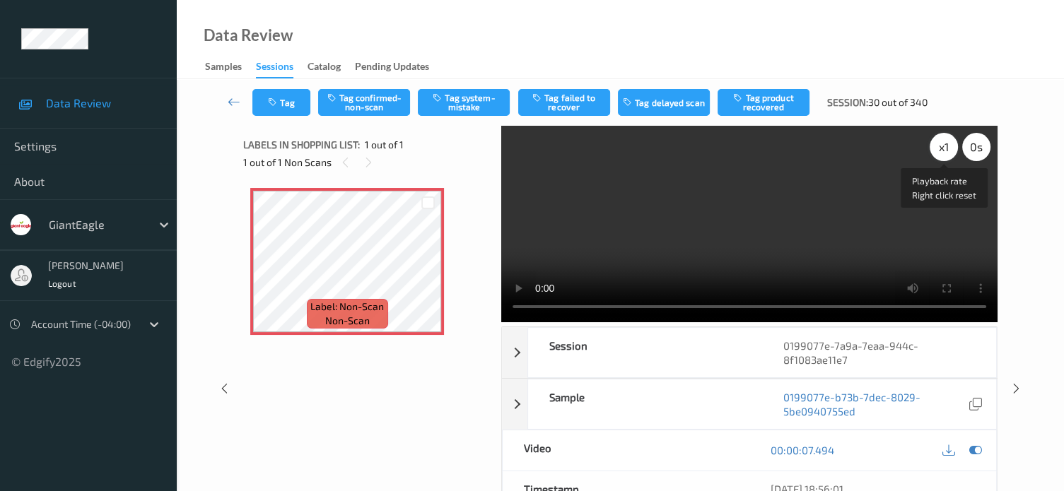
click at [939, 141] on div "x 1" at bounding box center [943, 147] width 28 height 28
click at [945, 149] on div "x 2" at bounding box center [943, 147] width 28 height 28
click at [266, 278] on icon at bounding box center [267, 273] width 12 height 13
click at [455, 107] on button "Tag system-mistake" at bounding box center [464, 102] width 92 height 27
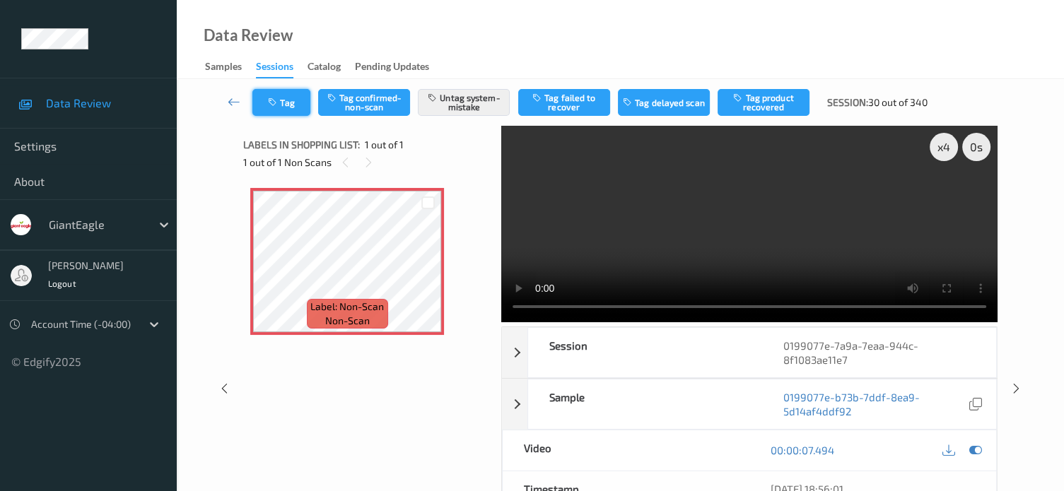
click at [286, 107] on button "Tag" at bounding box center [281, 102] width 58 height 27
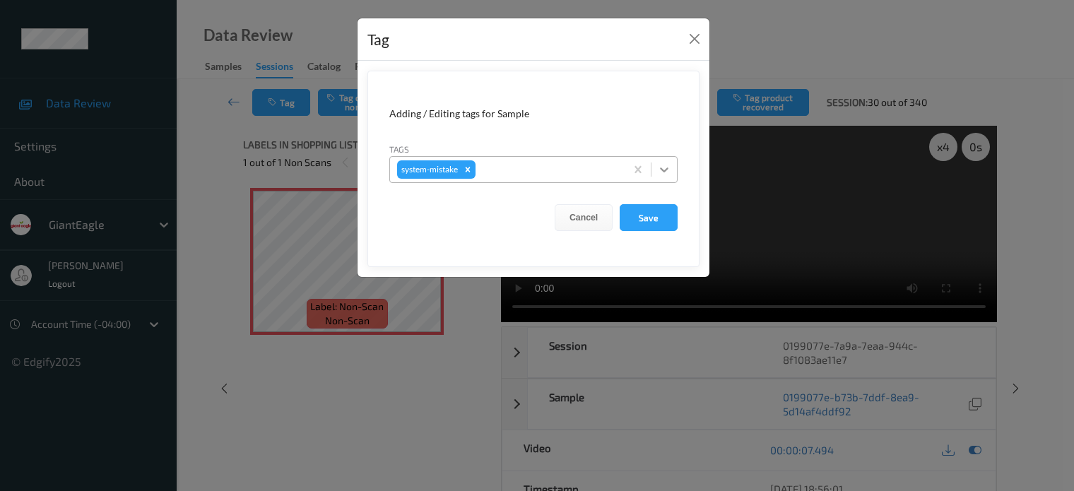
click at [666, 172] on icon at bounding box center [664, 170] width 14 height 14
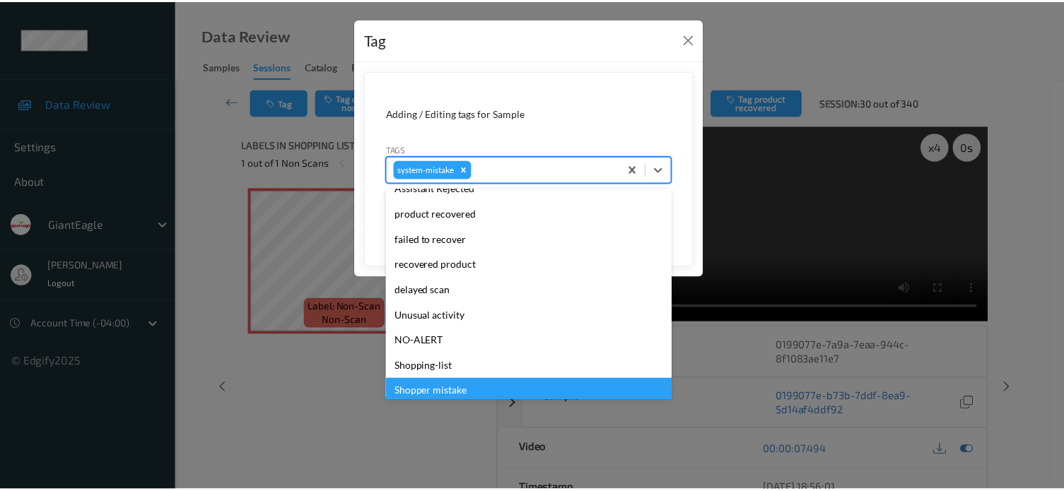
scroll to position [150, 0]
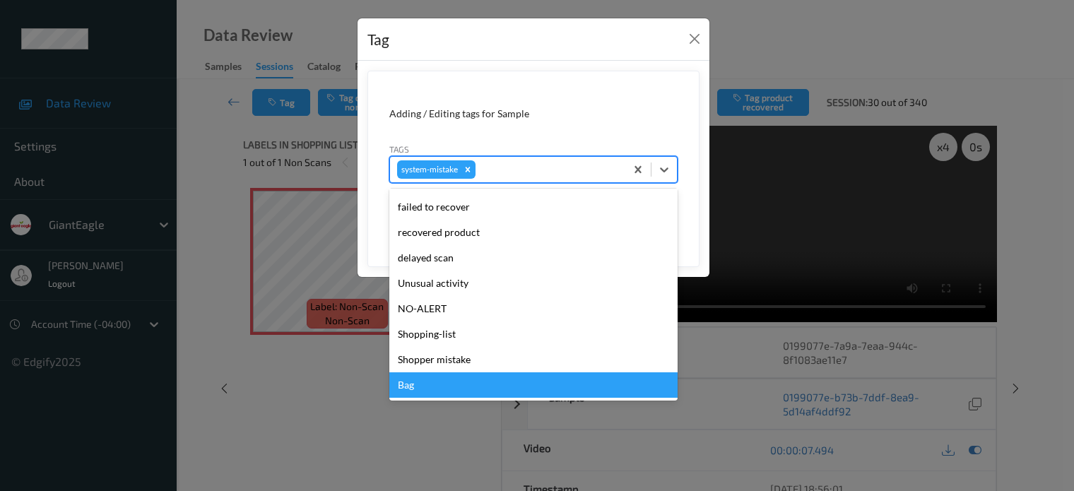
click at [410, 389] on div "Bag" at bounding box center [533, 384] width 288 height 25
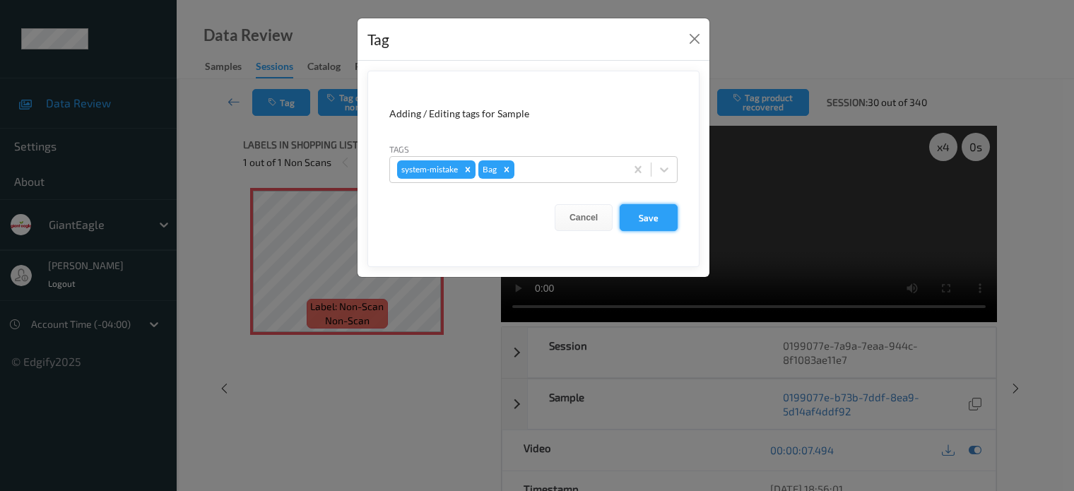
click at [649, 213] on button "Save" at bounding box center [649, 217] width 58 height 27
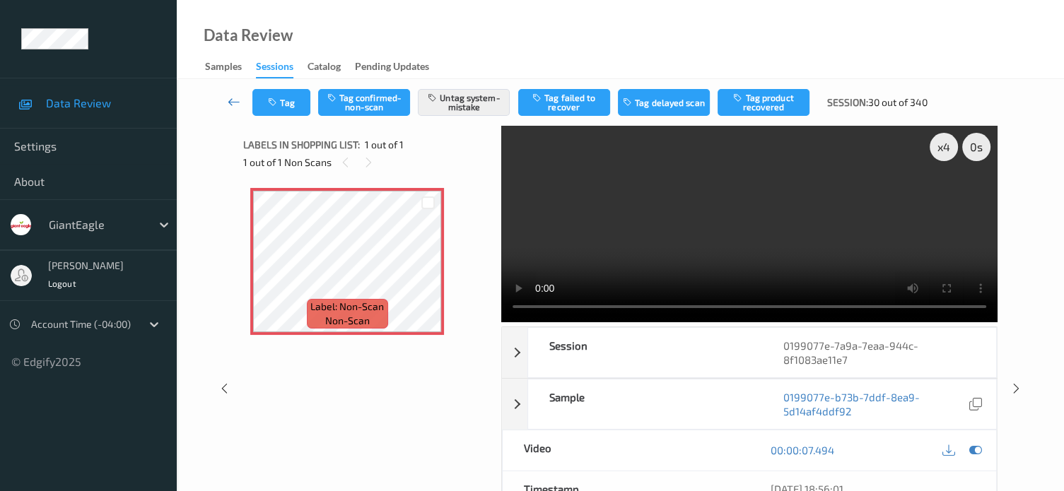
click at [229, 104] on icon at bounding box center [234, 102] width 13 height 14
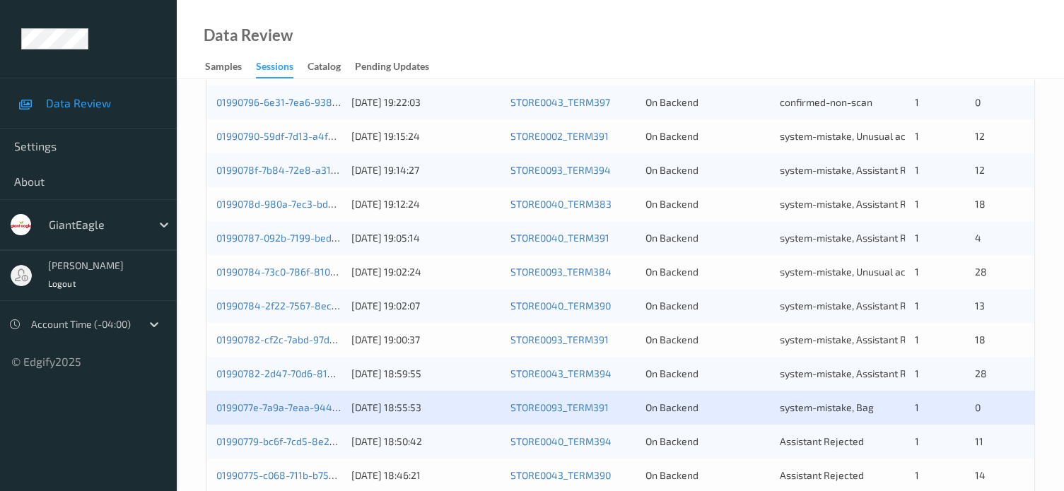
scroll to position [589, 0]
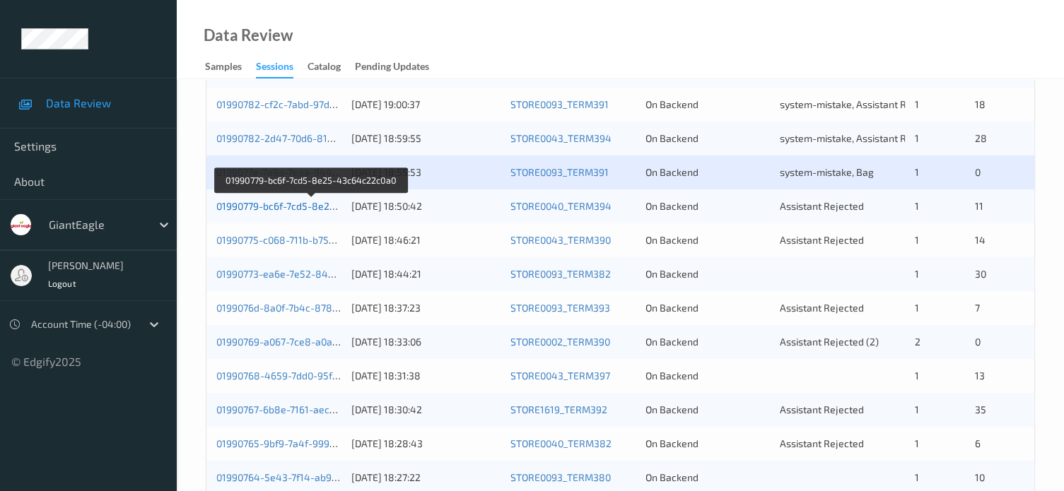
click at [295, 204] on link "01990779-bc6f-7cd5-8e25-43c64c22c0a0" at bounding box center [311, 206] width 190 height 12
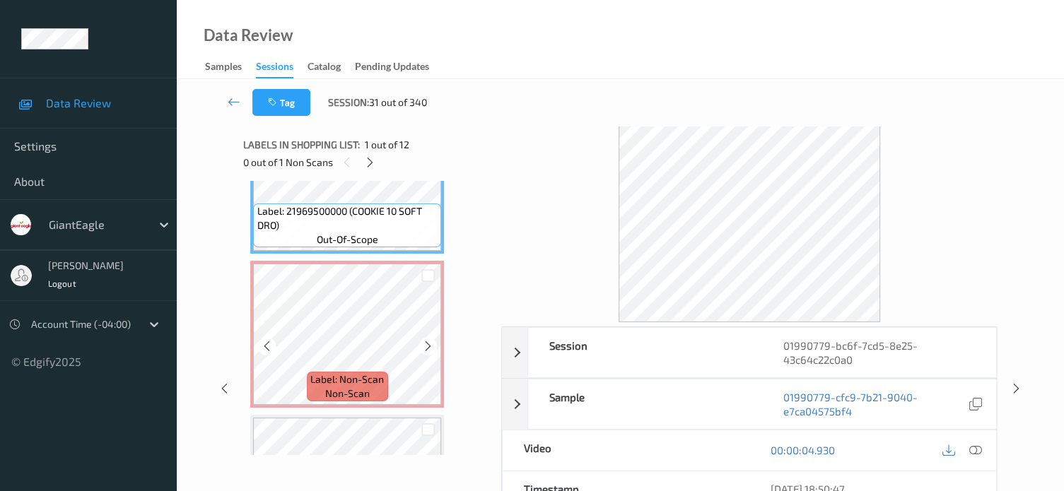
scroll to position [82, 0]
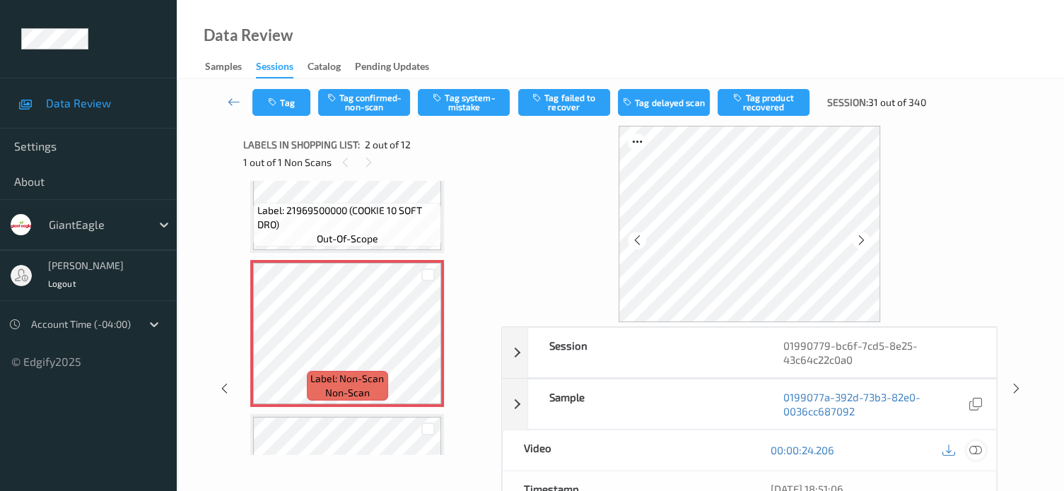
click at [975, 453] on icon at bounding box center [975, 450] width 13 height 13
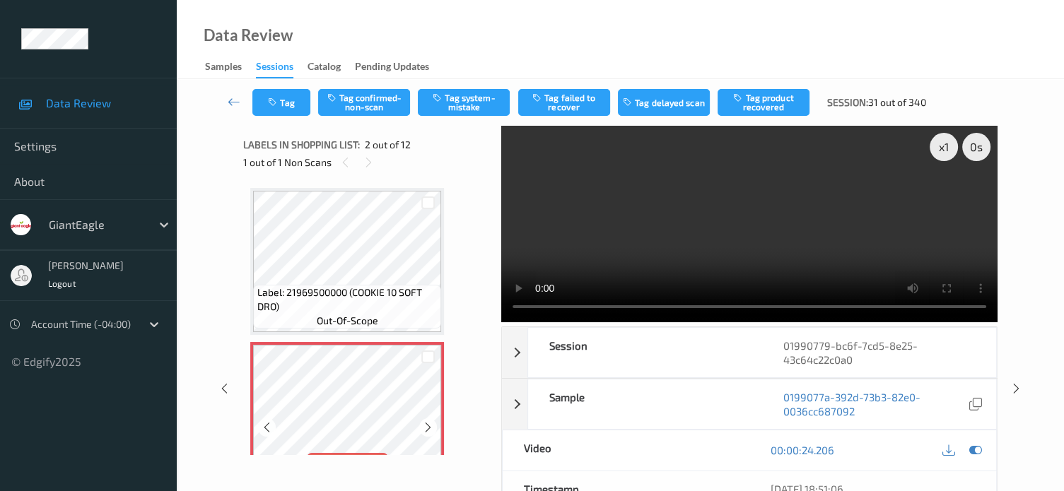
scroll to position [35, 0]
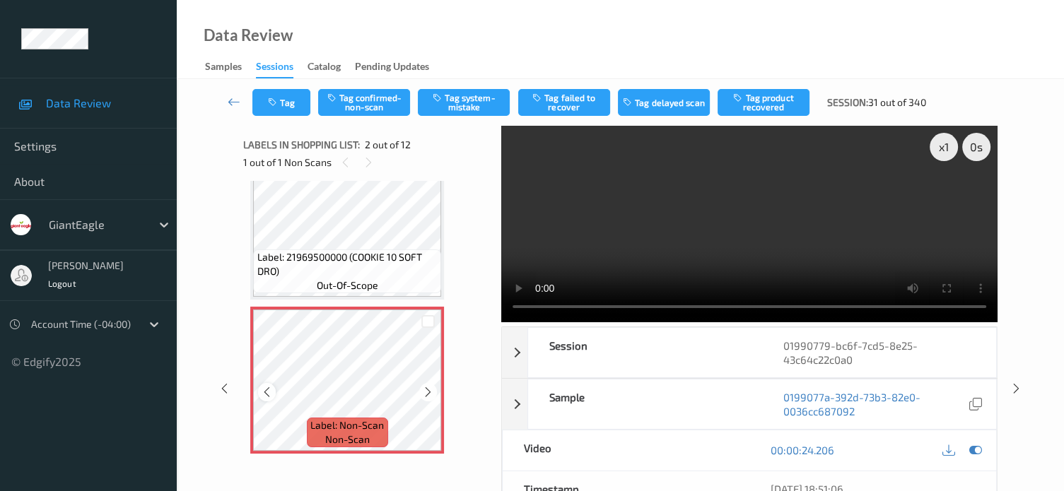
click at [266, 389] on icon at bounding box center [267, 392] width 12 height 13
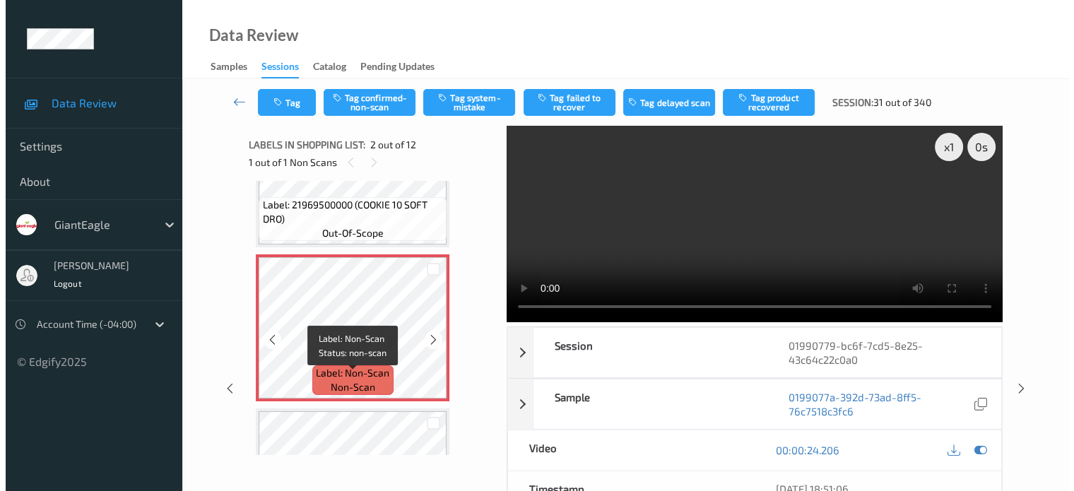
scroll to position [89, 0]
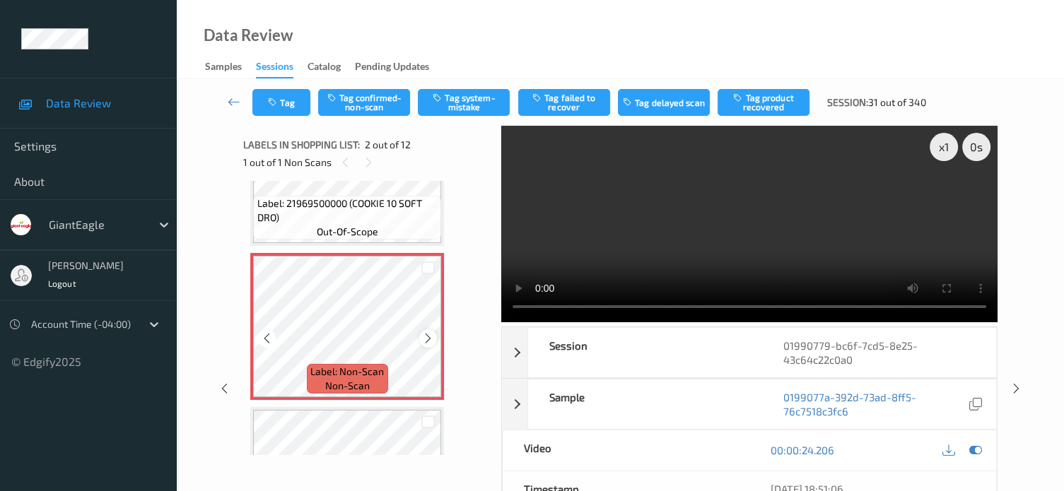
click at [423, 339] on icon at bounding box center [428, 338] width 12 height 13
click at [264, 338] on icon at bounding box center [267, 338] width 12 height 13
click at [433, 336] on icon at bounding box center [428, 338] width 12 height 13
click at [269, 341] on icon at bounding box center [267, 338] width 12 height 13
click at [477, 102] on button "Tag system-mistake" at bounding box center [464, 102] width 92 height 27
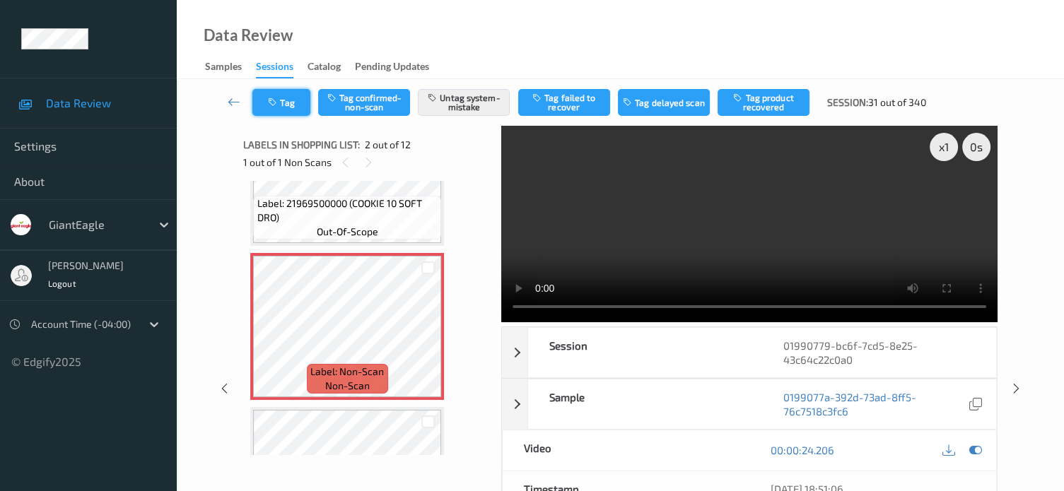
click at [283, 104] on button "Tag" at bounding box center [281, 102] width 58 height 27
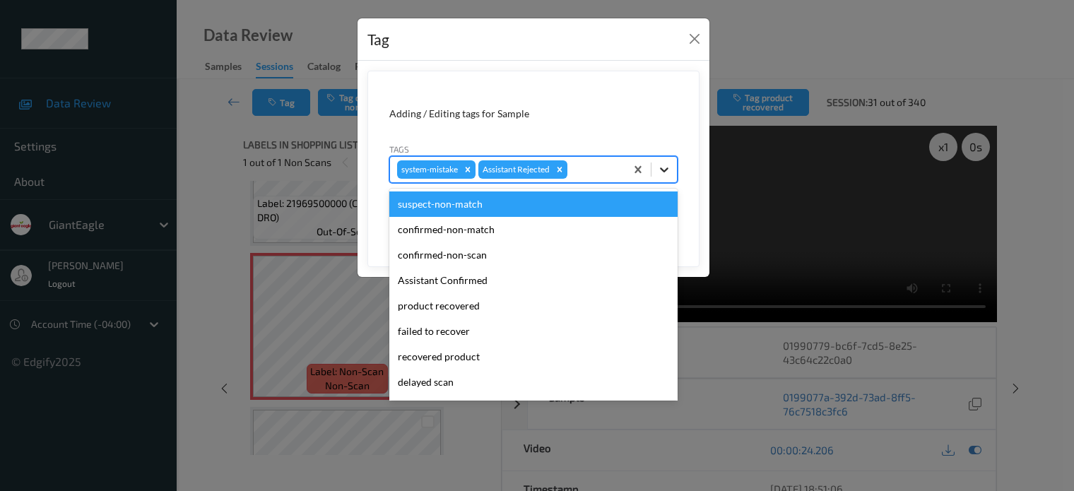
click at [664, 171] on icon at bounding box center [664, 169] width 8 height 5
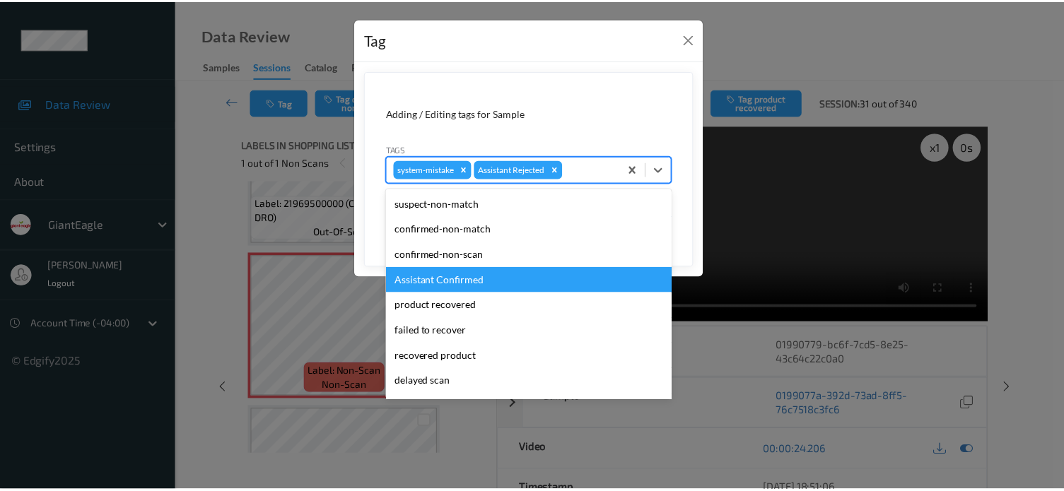
scroll to position [124, 0]
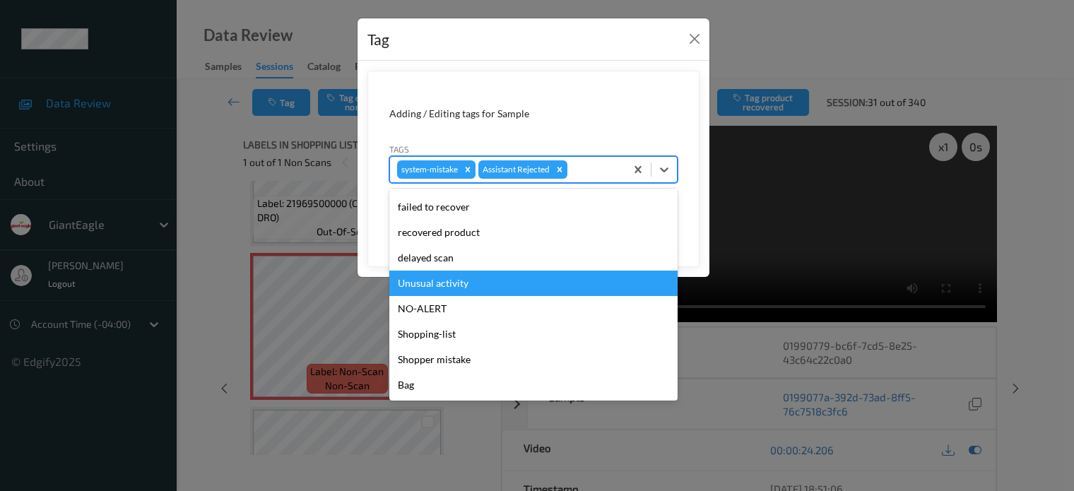
click at [430, 288] on div "Unusual activity" at bounding box center [533, 283] width 288 height 25
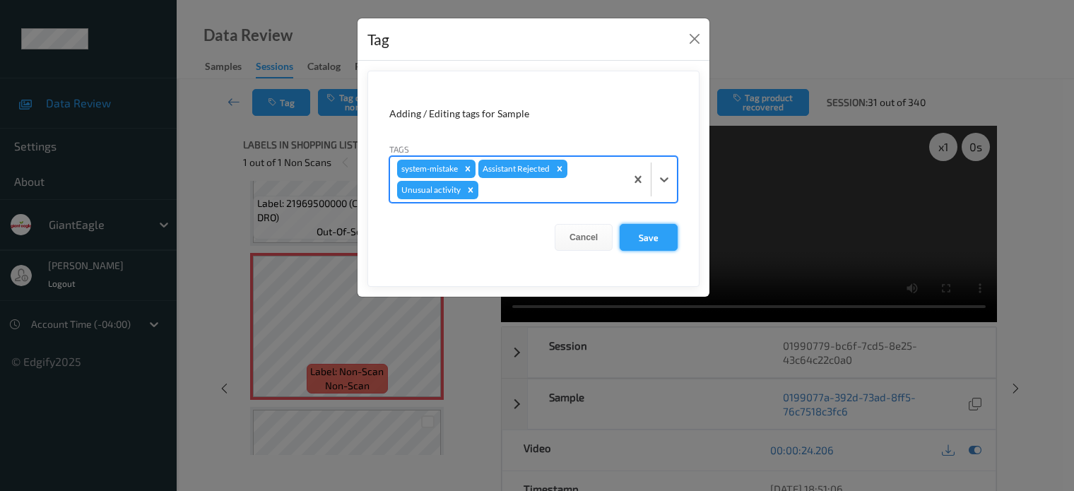
click at [645, 238] on button "Save" at bounding box center [649, 237] width 58 height 27
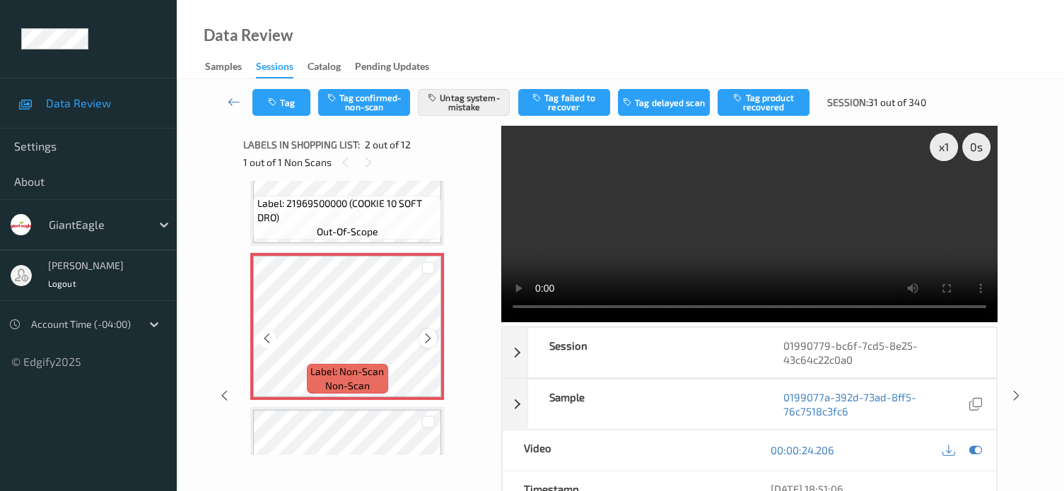
click at [427, 336] on icon at bounding box center [428, 338] width 12 height 13
click at [266, 337] on icon at bounding box center [267, 338] width 12 height 13
click at [237, 105] on icon at bounding box center [234, 102] width 13 height 14
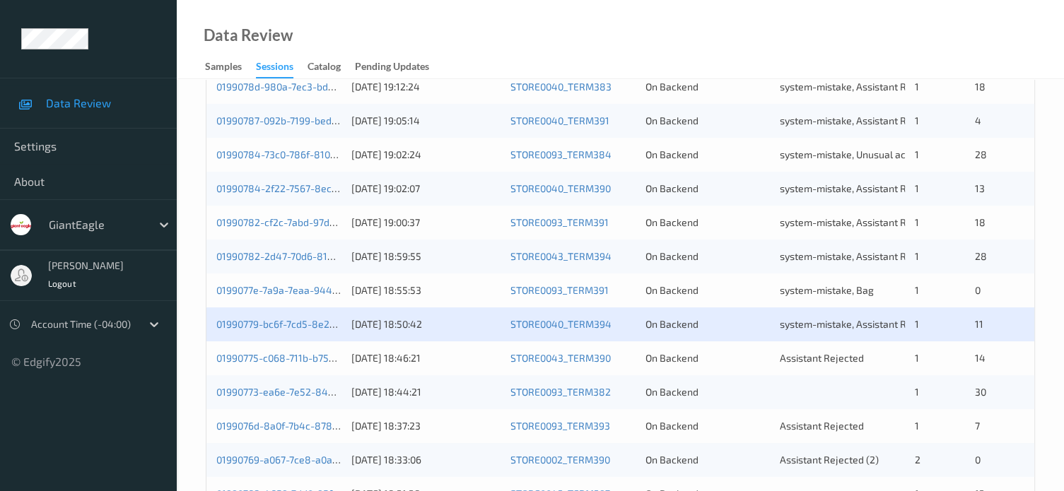
scroll to position [589, 0]
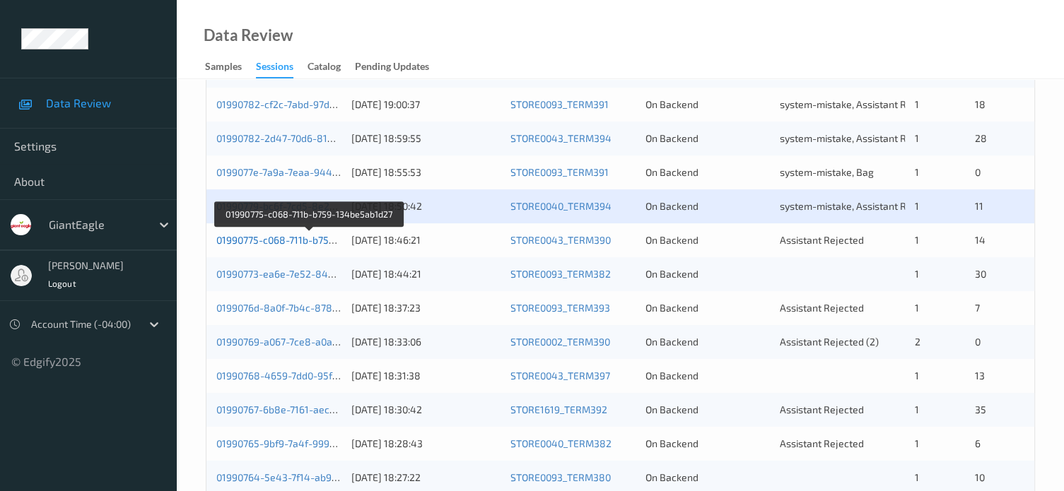
click at [283, 242] on link "01990775-c068-711b-b759-134be5ab1d27" at bounding box center [309, 240] width 187 height 12
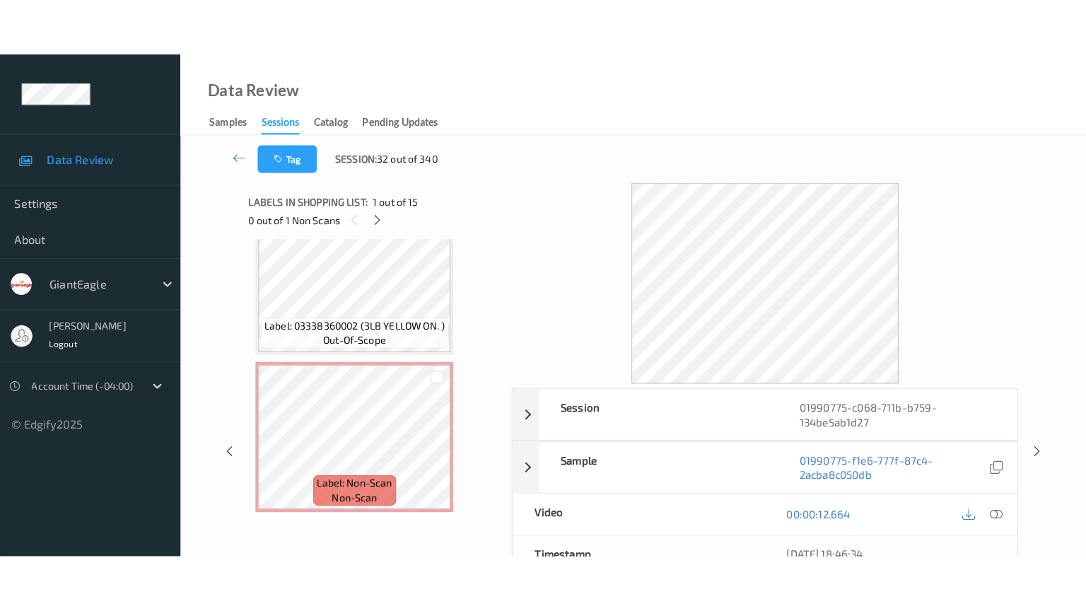
scroll to position [2043, 0]
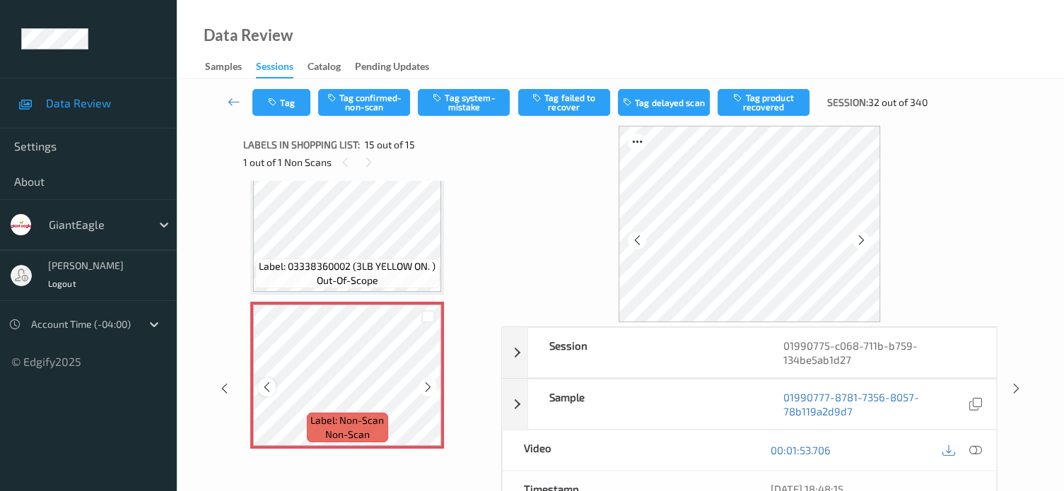
click at [270, 385] on icon at bounding box center [267, 387] width 12 height 13
click at [973, 449] on icon at bounding box center [975, 450] width 13 height 13
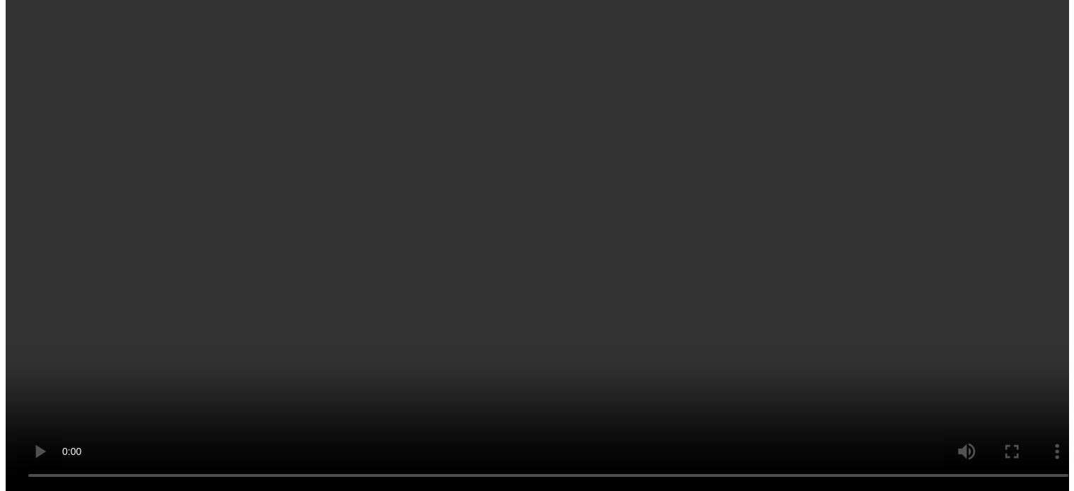
scroll to position [2042, 0]
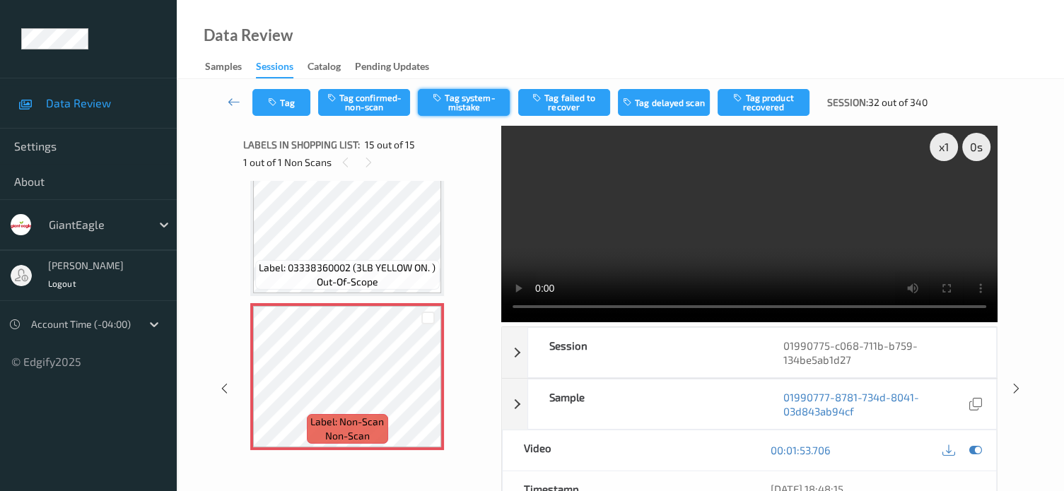
click at [452, 103] on button "Tag system-mistake" at bounding box center [464, 102] width 92 height 27
click at [289, 105] on button "Tag" at bounding box center [281, 102] width 58 height 27
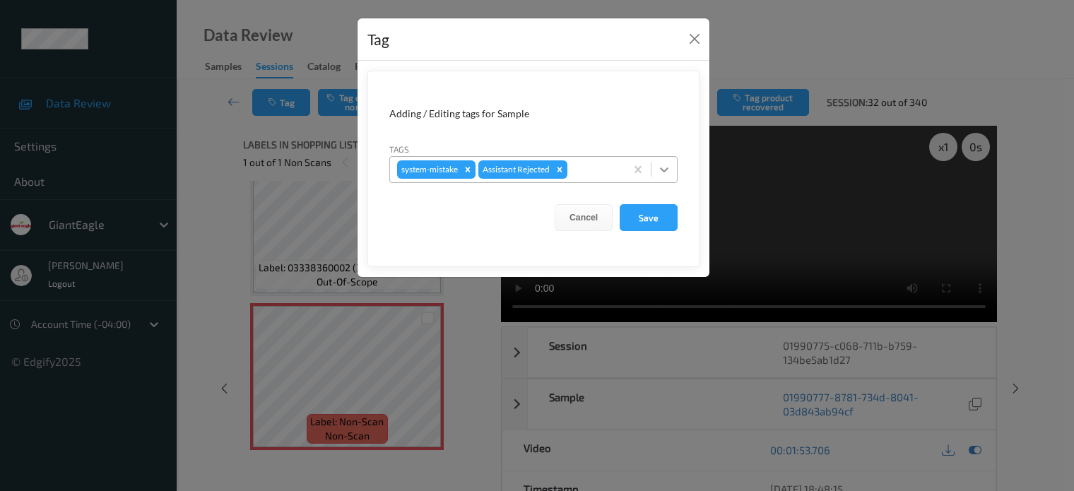
click at [669, 163] on icon at bounding box center [664, 170] width 14 height 14
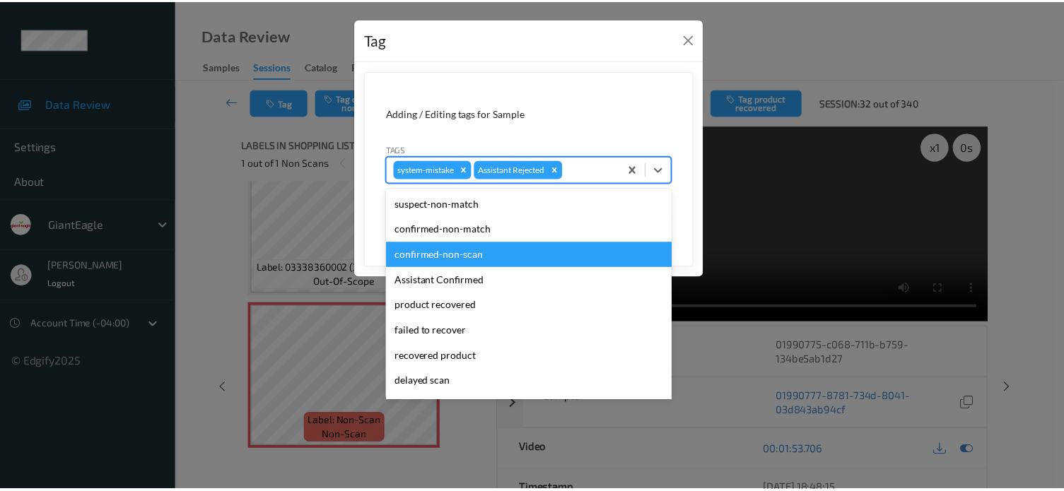
scroll to position [124, 0]
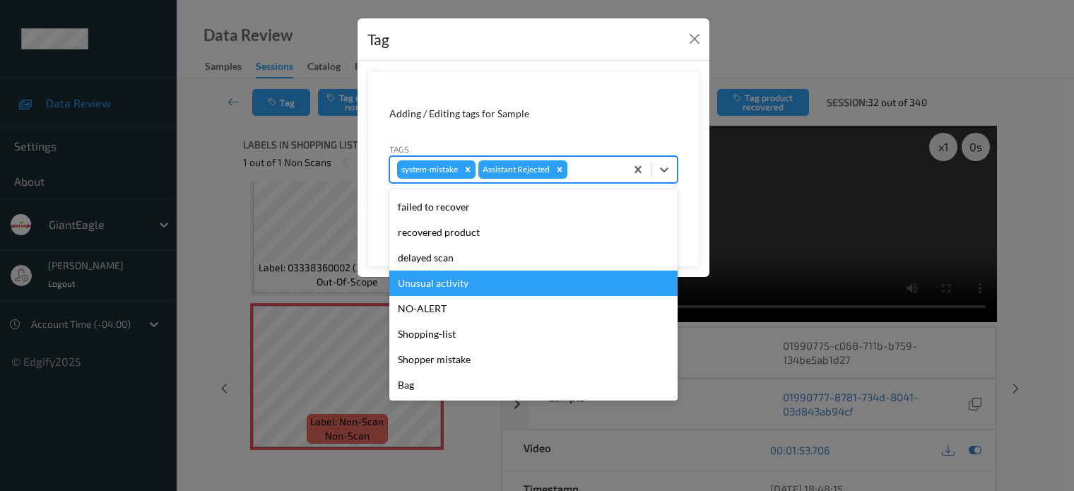
click at [434, 282] on div "Unusual activity" at bounding box center [533, 283] width 288 height 25
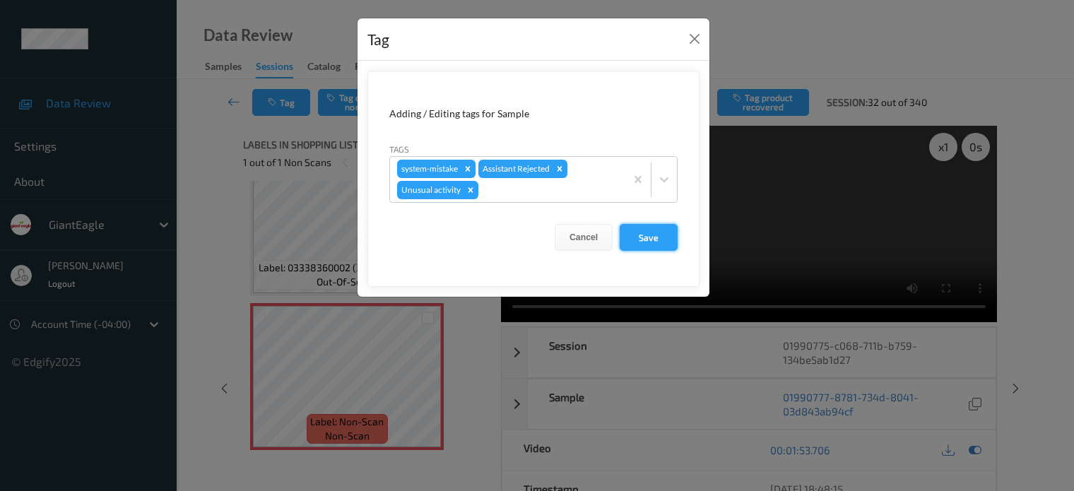
click at [643, 235] on button "Save" at bounding box center [649, 237] width 58 height 27
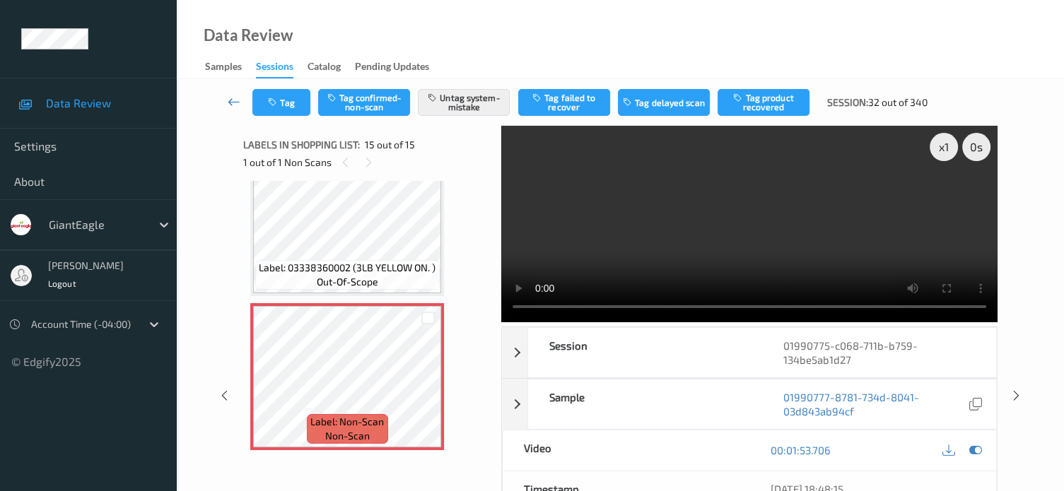
click at [232, 98] on icon at bounding box center [234, 102] width 13 height 14
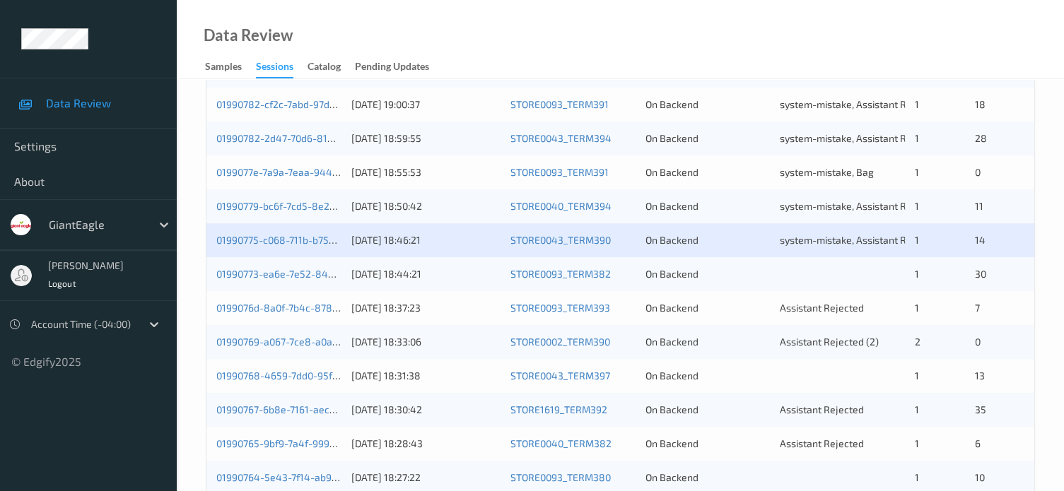
scroll to position [683, 0]
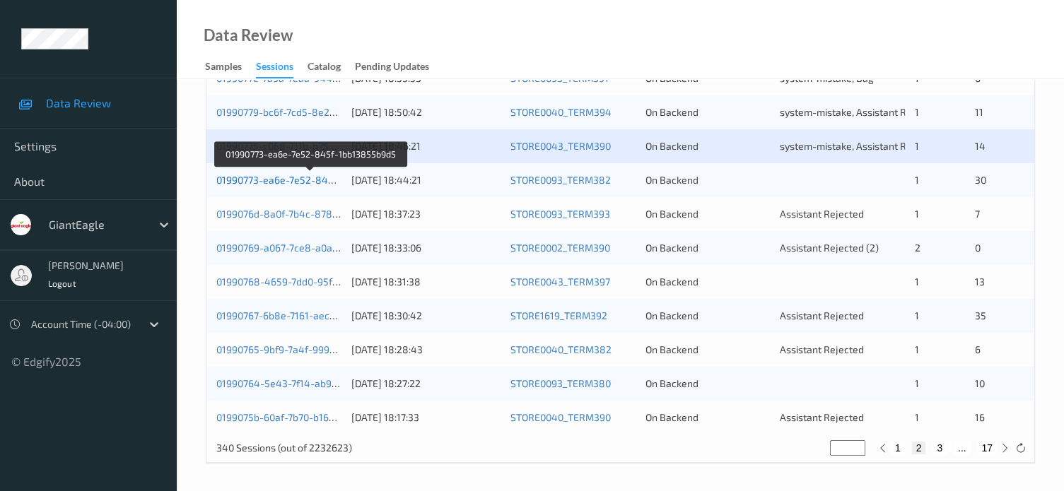
click at [269, 177] on link "01990773-ea6e-7e52-845f-1bb13855b9d5" at bounding box center [311, 180] width 191 height 12
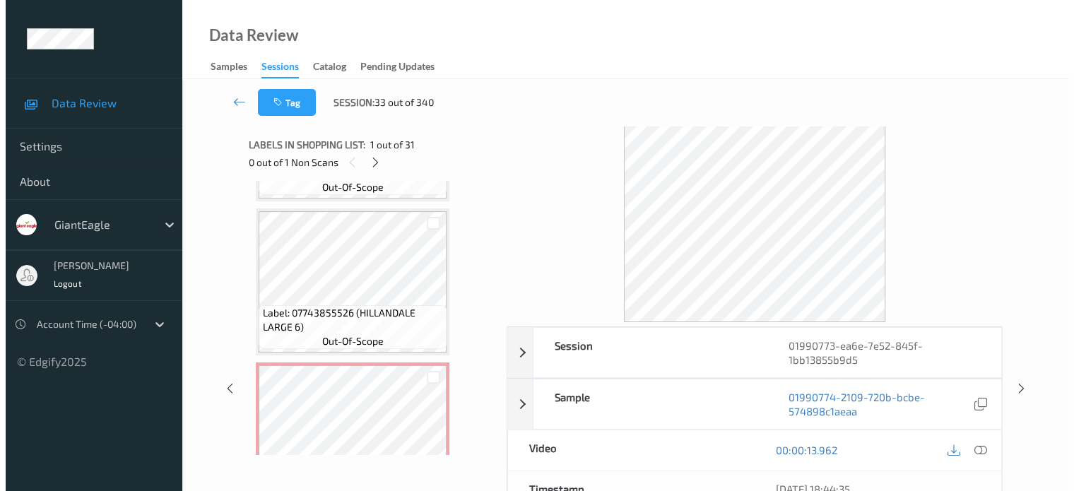
scroll to position [359, 0]
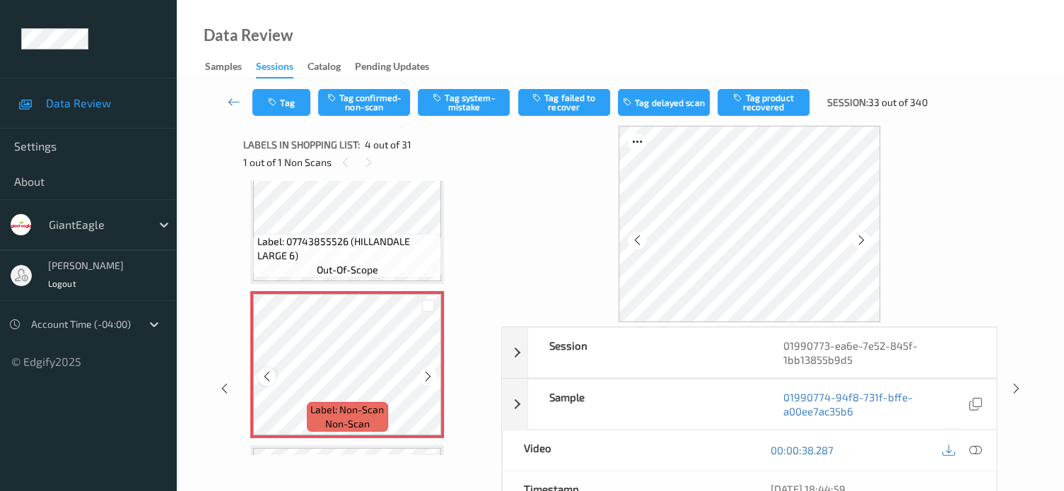
click at [271, 378] on icon at bounding box center [267, 376] width 12 height 13
click at [976, 453] on icon at bounding box center [975, 450] width 13 height 13
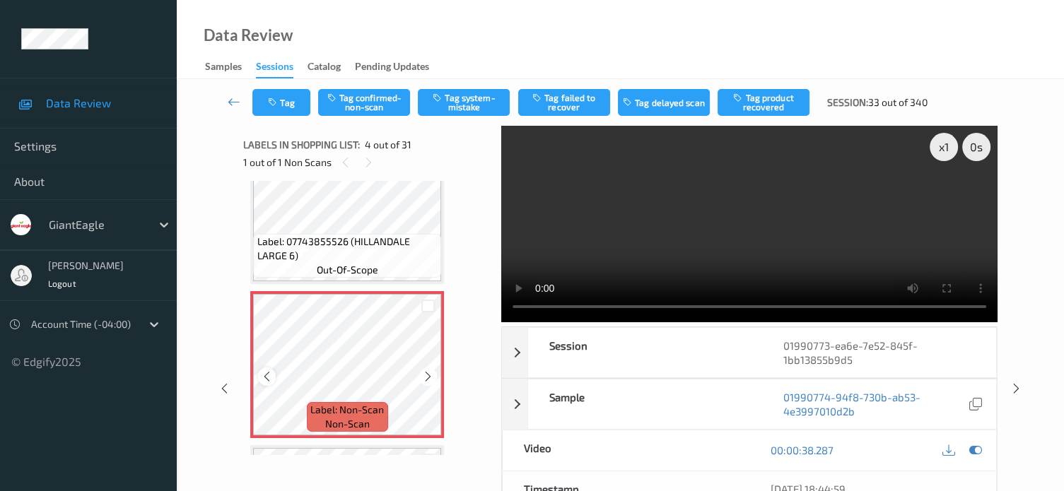
click at [271, 379] on icon at bounding box center [267, 376] width 12 height 13
click at [486, 105] on button "Tag system-mistake" at bounding box center [464, 102] width 92 height 27
click at [293, 98] on div "Tag Tag confirmed-non-scan Tag system-mistake Tag failed to recover Tag delayed…" at bounding box center [620, 365] width 829 height 573
click at [283, 105] on button "Tag" at bounding box center [281, 102] width 58 height 27
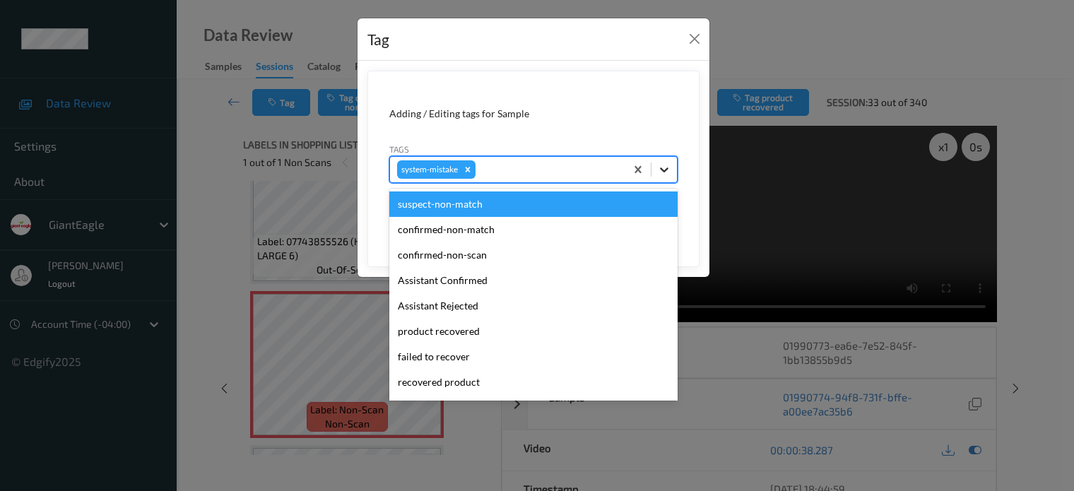
click at [659, 168] on icon at bounding box center [664, 170] width 14 height 14
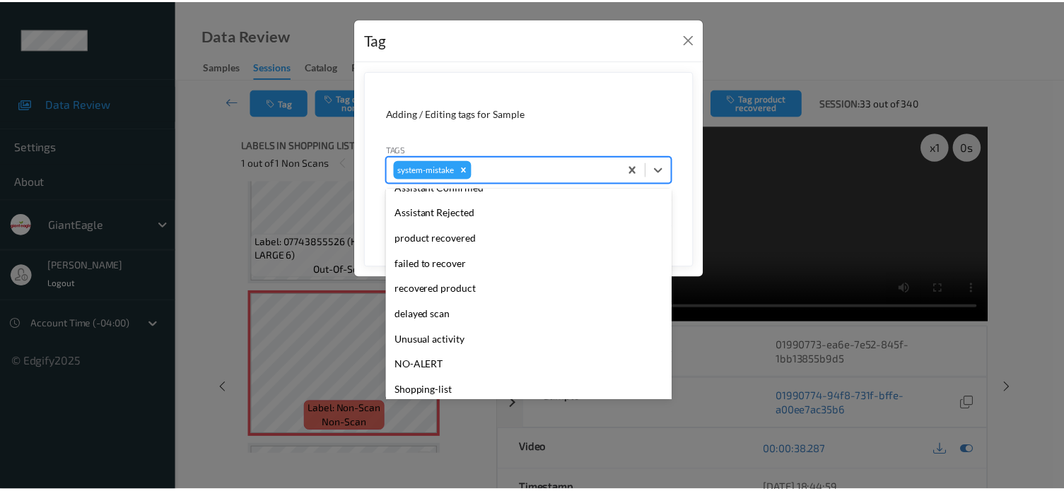
scroll to position [117, 0]
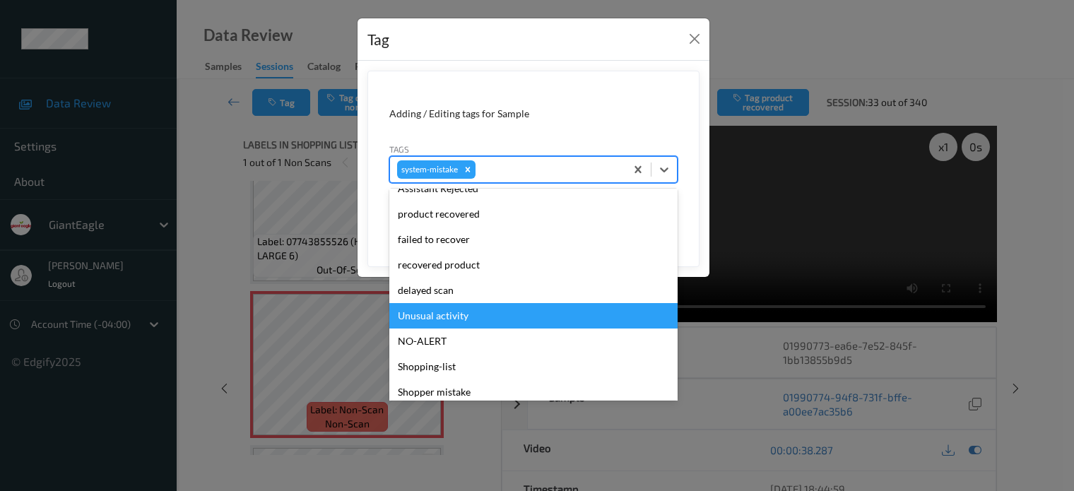
click at [436, 313] on div "Unusual activity" at bounding box center [533, 315] width 288 height 25
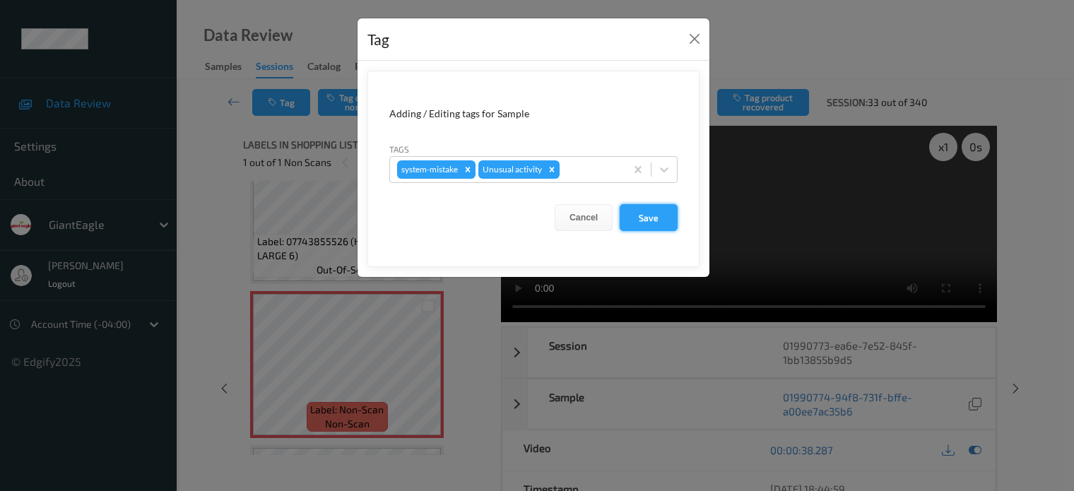
click at [653, 223] on button "Save" at bounding box center [649, 217] width 58 height 27
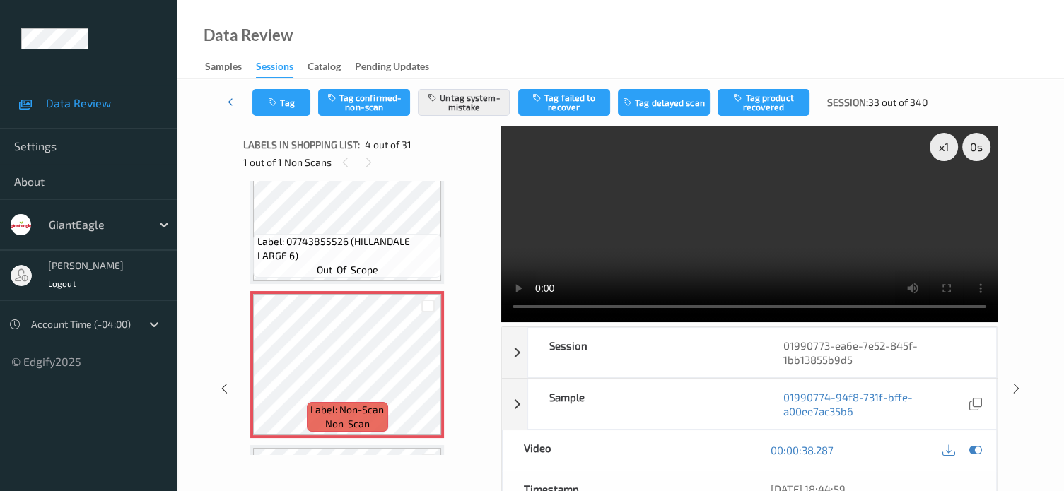
click at [237, 103] on icon at bounding box center [234, 102] width 13 height 14
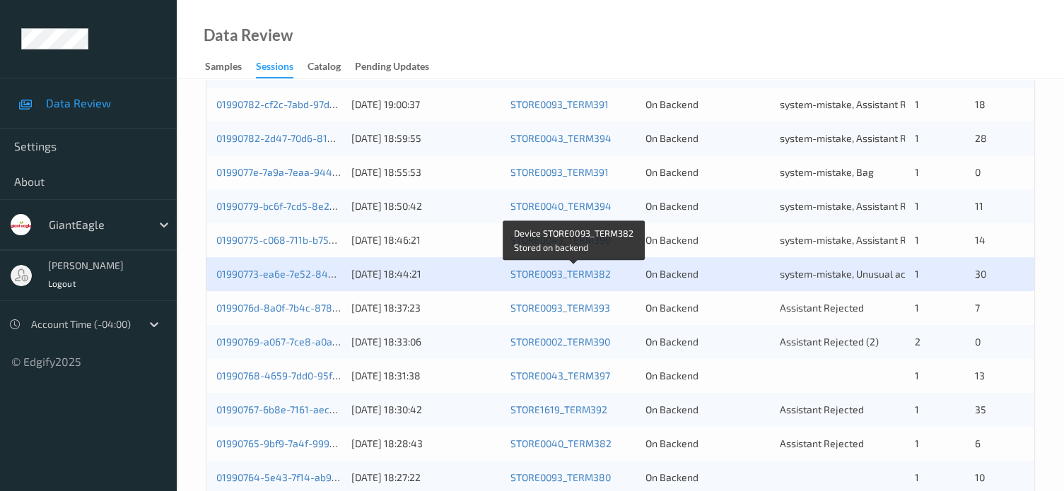
scroll to position [683, 0]
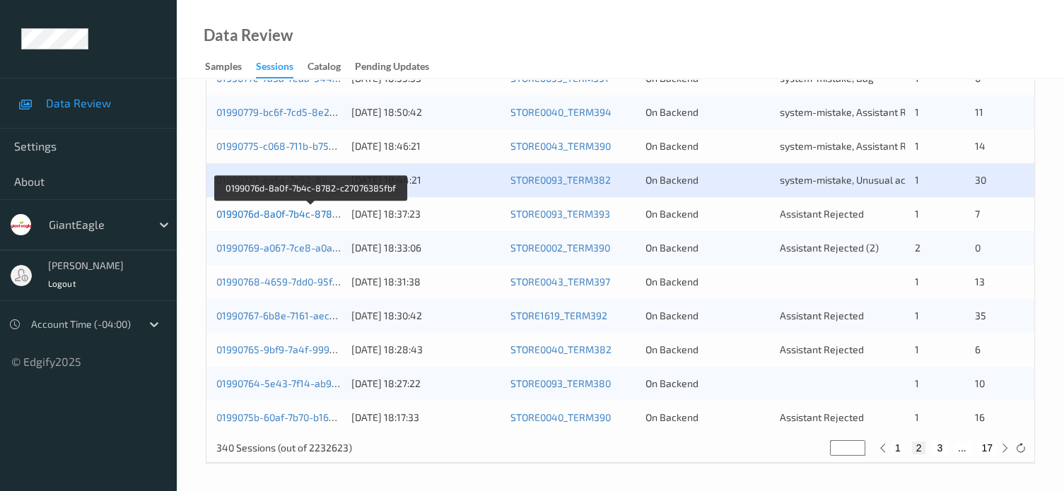
click at [264, 211] on link "0199076d-8a0f-7b4c-8782-c27076385fbf" at bounding box center [310, 214] width 188 height 12
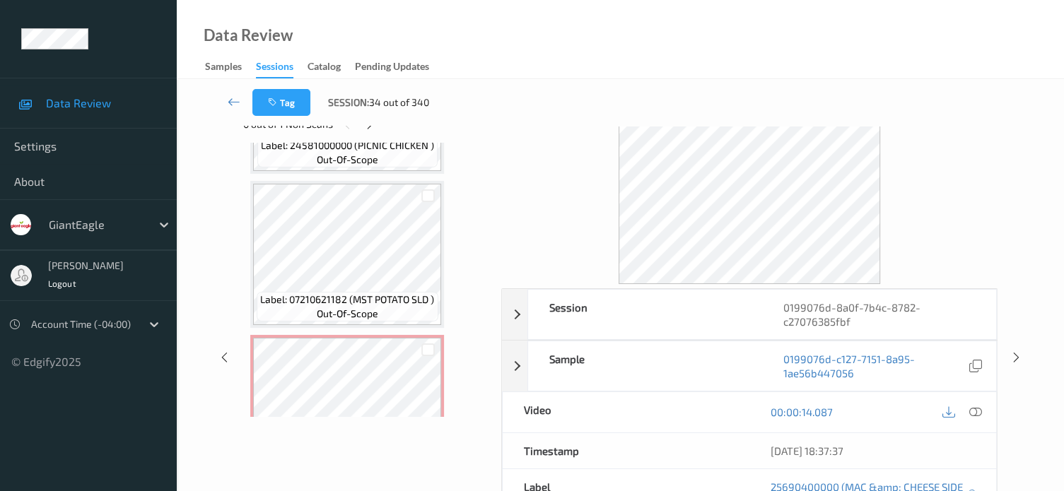
scroll to position [664, 0]
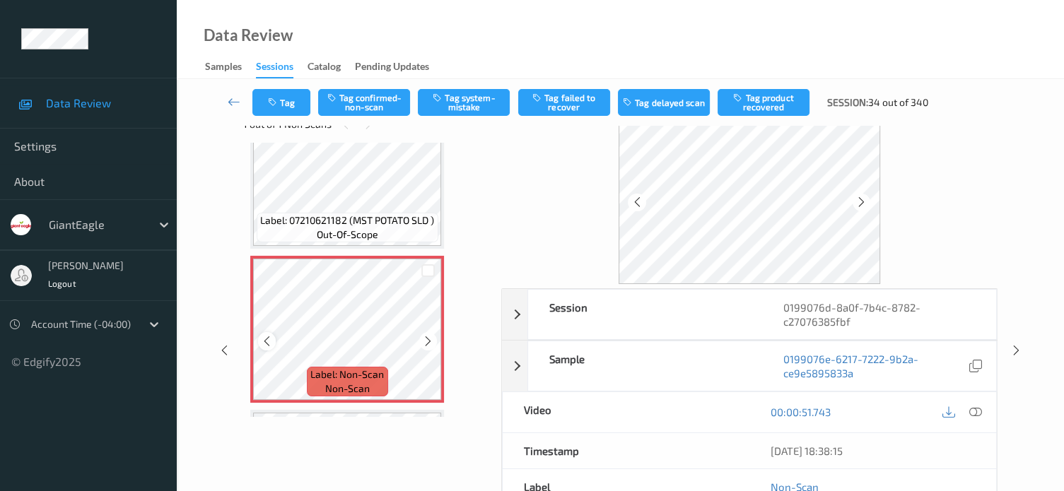
click at [265, 345] on icon at bounding box center [267, 341] width 12 height 13
click at [266, 344] on icon at bounding box center [267, 341] width 12 height 13
click at [970, 413] on icon at bounding box center [975, 412] width 13 height 13
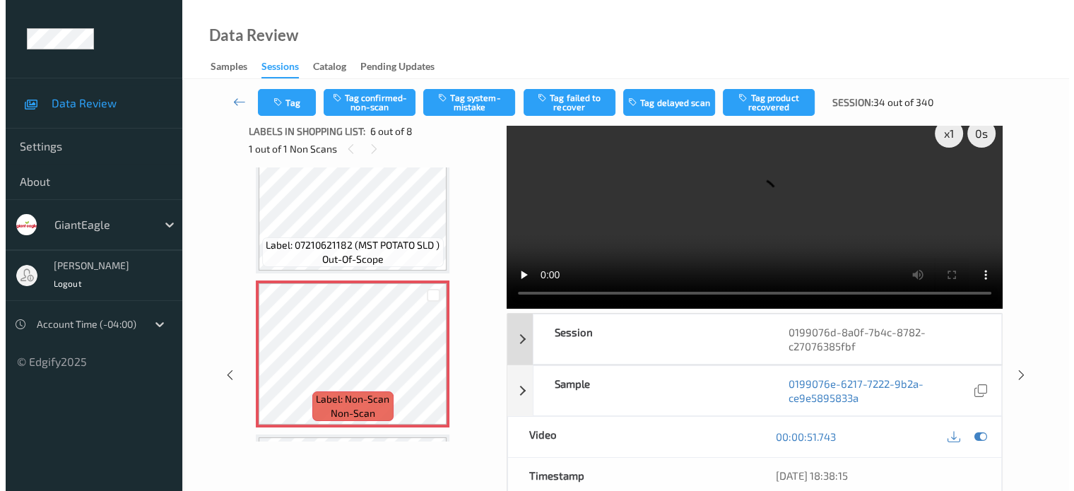
scroll to position [0, 0]
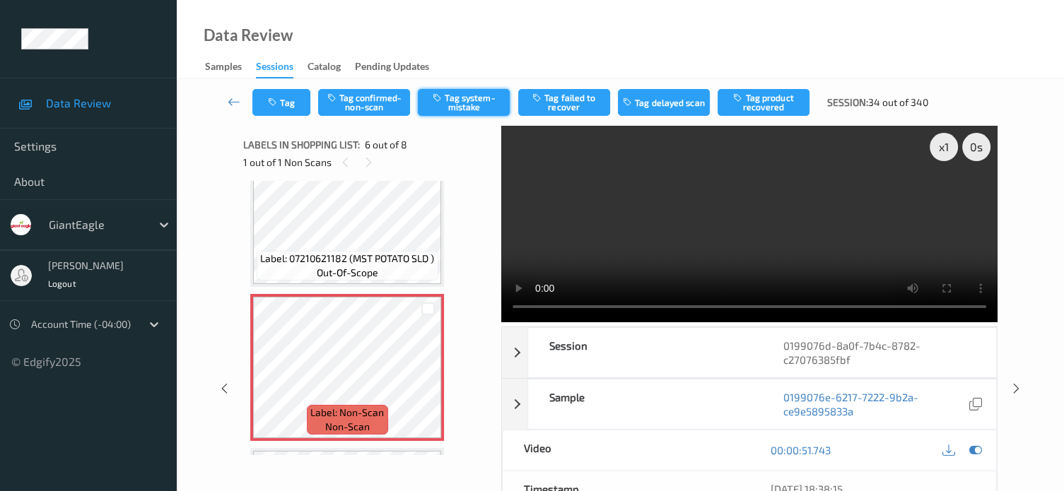
click at [469, 106] on button "Tag system-mistake" at bounding box center [464, 102] width 92 height 27
click at [282, 101] on button "Tag" at bounding box center [281, 102] width 58 height 27
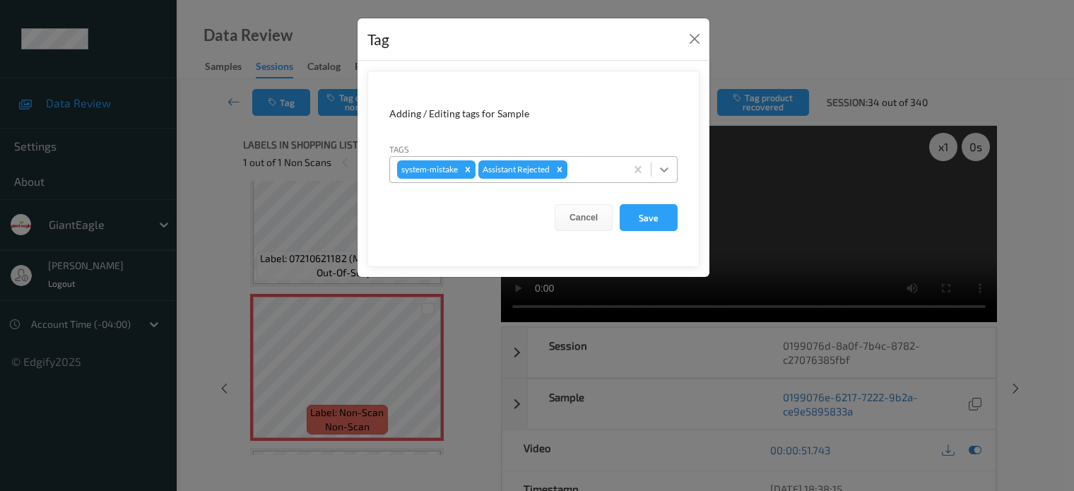
click at [666, 169] on icon at bounding box center [664, 169] width 8 height 5
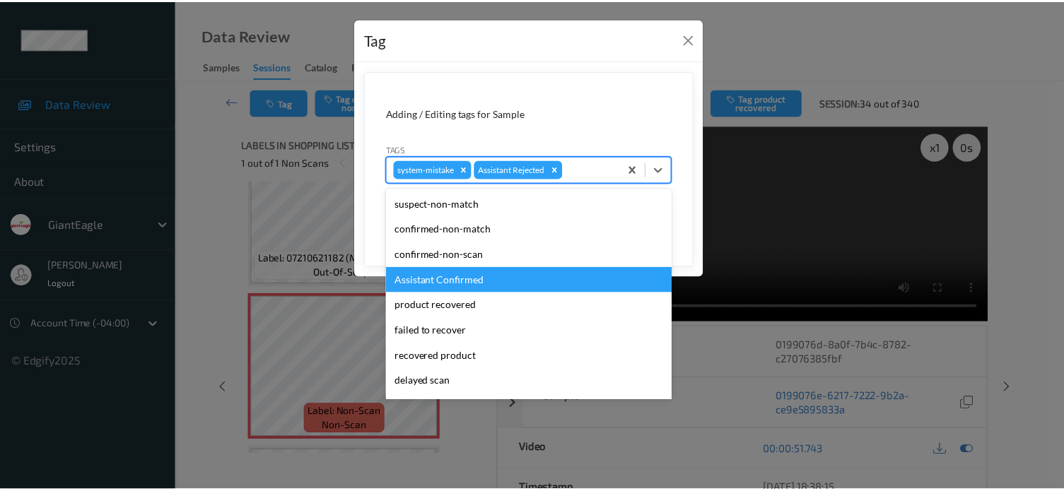
scroll to position [117, 0]
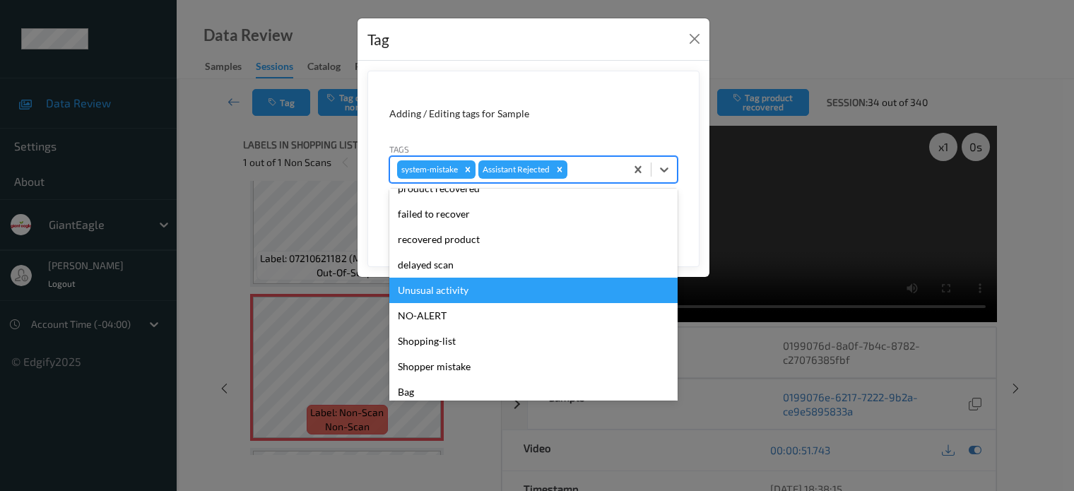
click at [437, 290] on div "Unusual activity" at bounding box center [533, 290] width 288 height 25
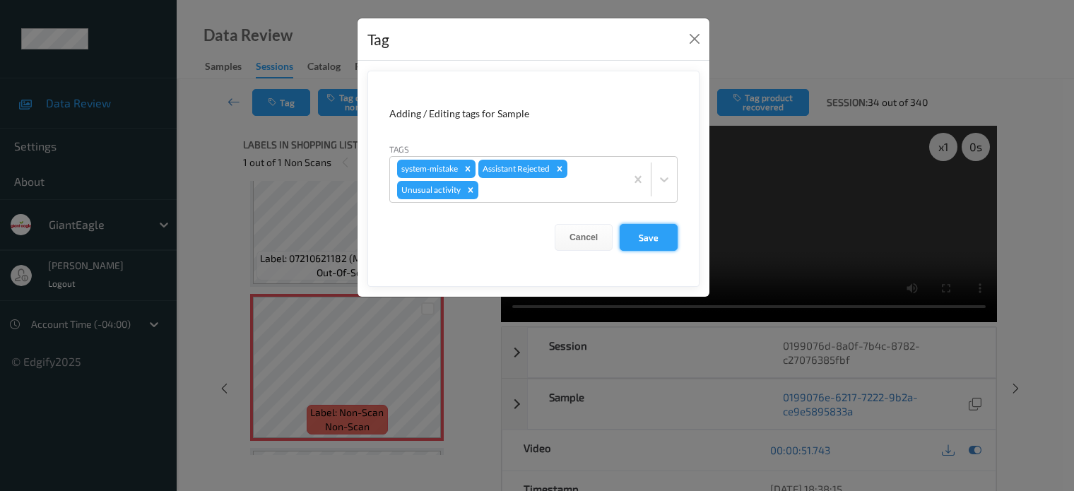
click at [649, 242] on button "Save" at bounding box center [649, 237] width 58 height 27
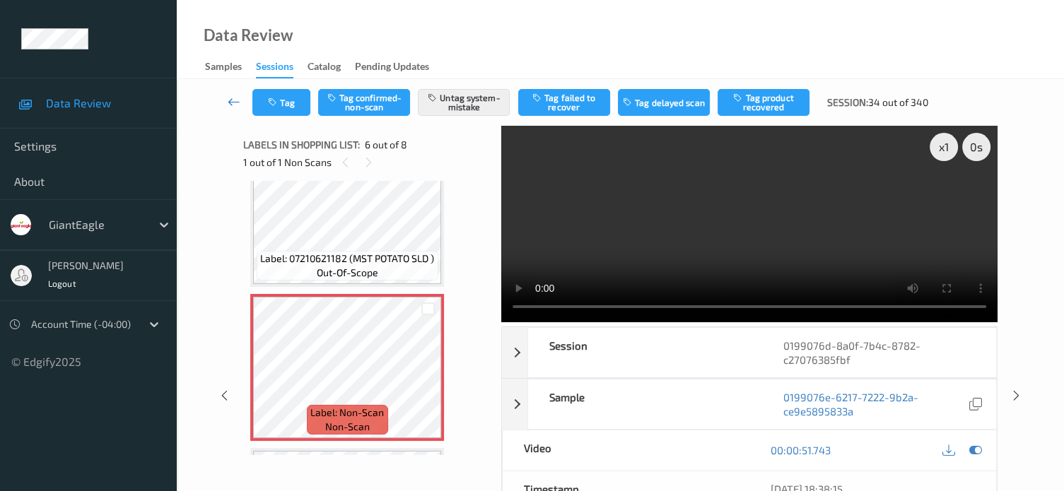
click at [232, 104] on icon at bounding box center [234, 102] width 13 height 14
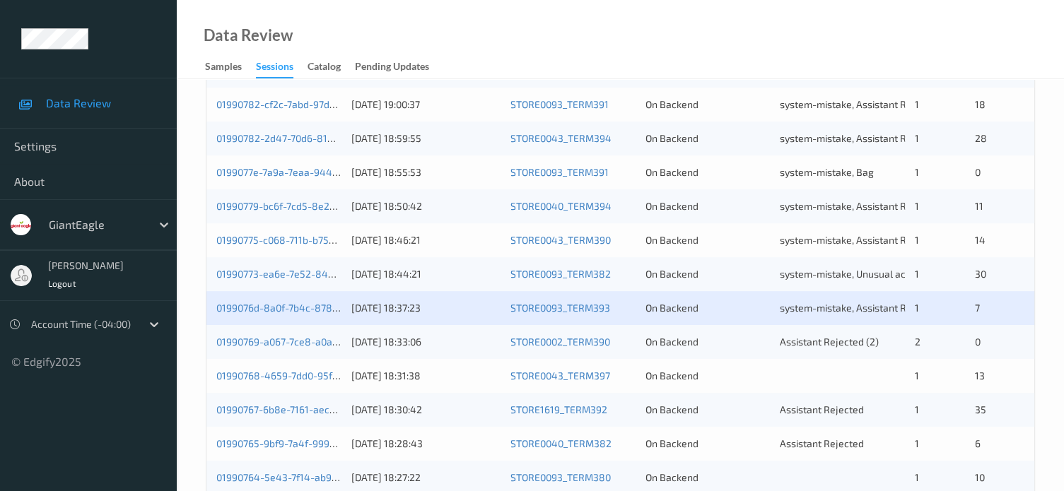
scroll to position [683, 0]
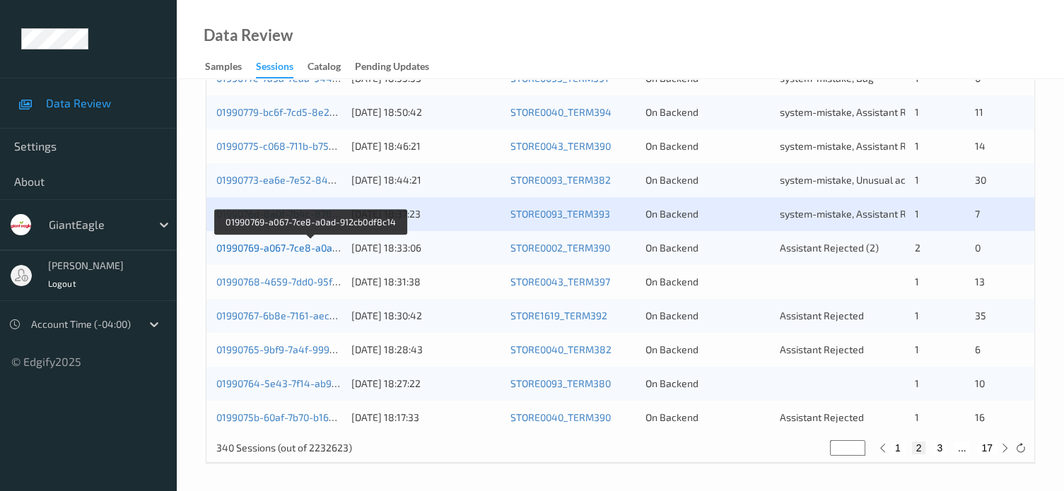
click at [280, 248] on link "01990769-a067-7ce8-a0ad-912cb0df8c14" at bounding box center [310, 248] width 189 height 12
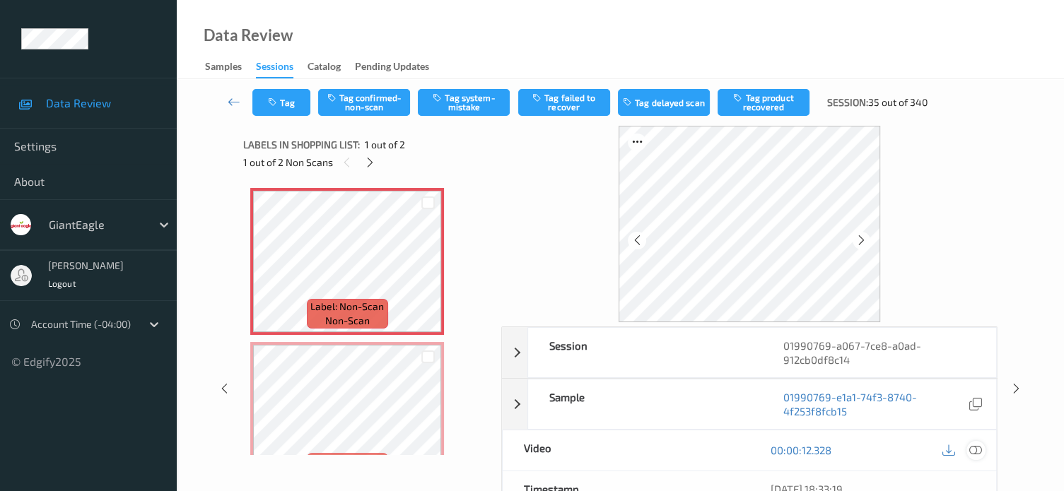
click at [971, 452] on icon at bounding box center [975, 450] width 13 height 13
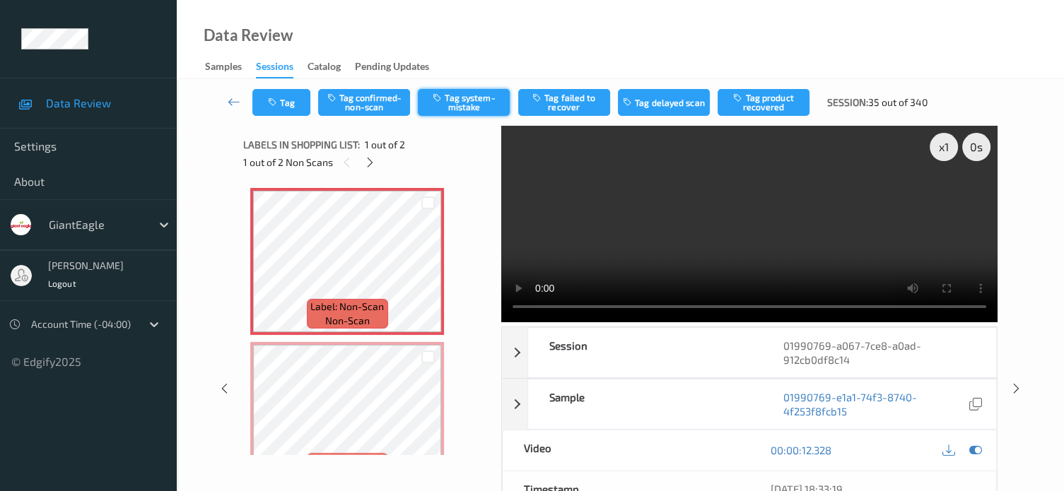
click at [464, 108] on button "Tag system-mistake" at bounding box center [464, 102] width 92 height 27
click at [283, 102] on button "Tag" at bounding box center [281, 102] width 58 height 27
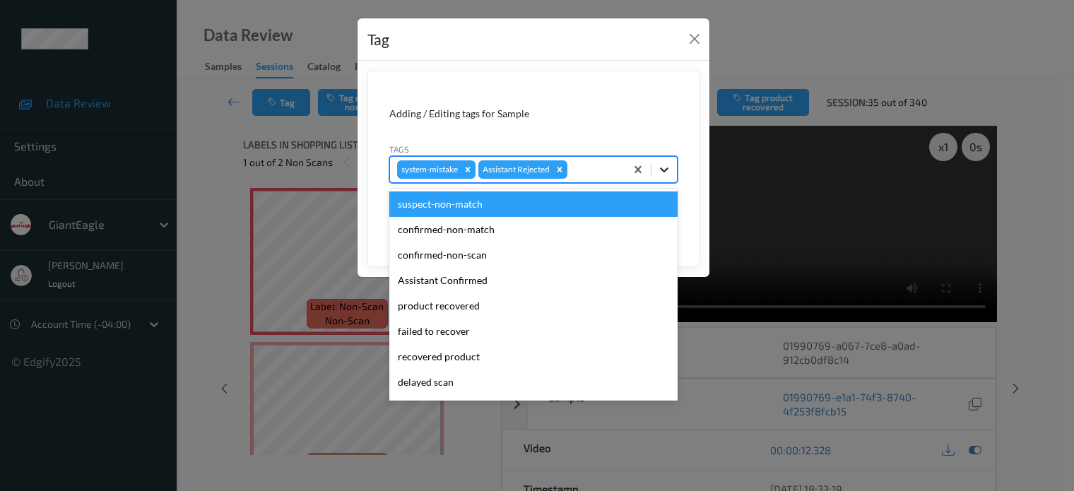
click at [662, 167] on icon at bounding box center [664, 170] width 14 height 14
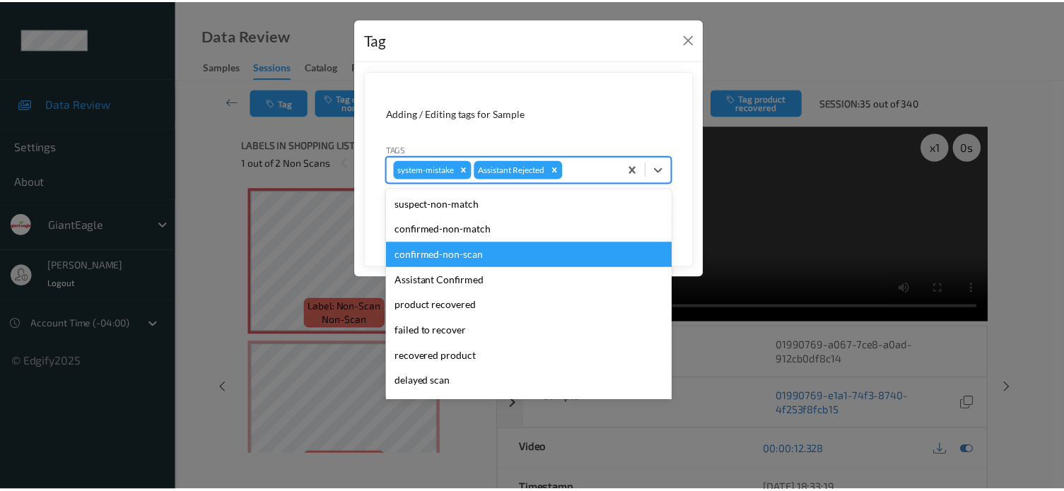
scroll to position [124, 0]
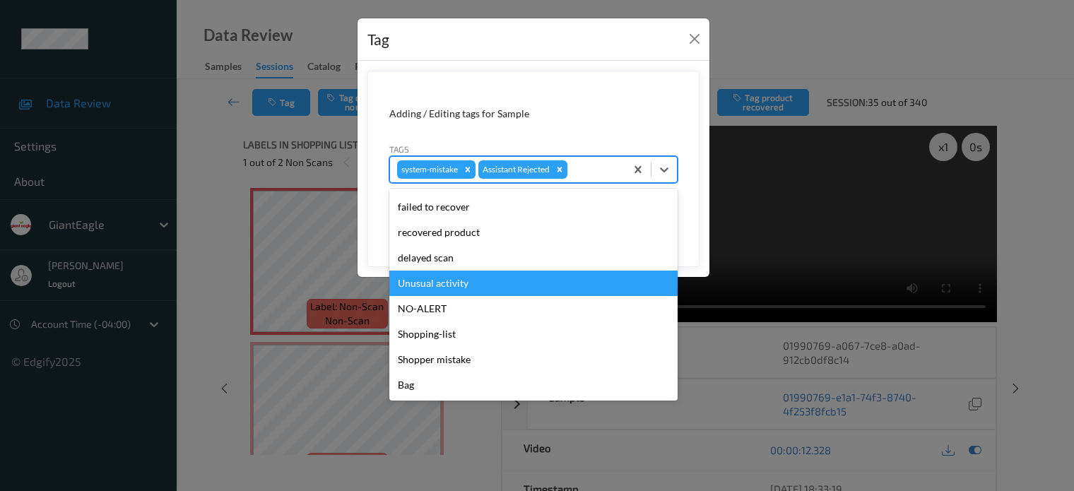
click at [434, 283] on div "Unusual activity" at bounding box center [533, 283] width 288 height 25
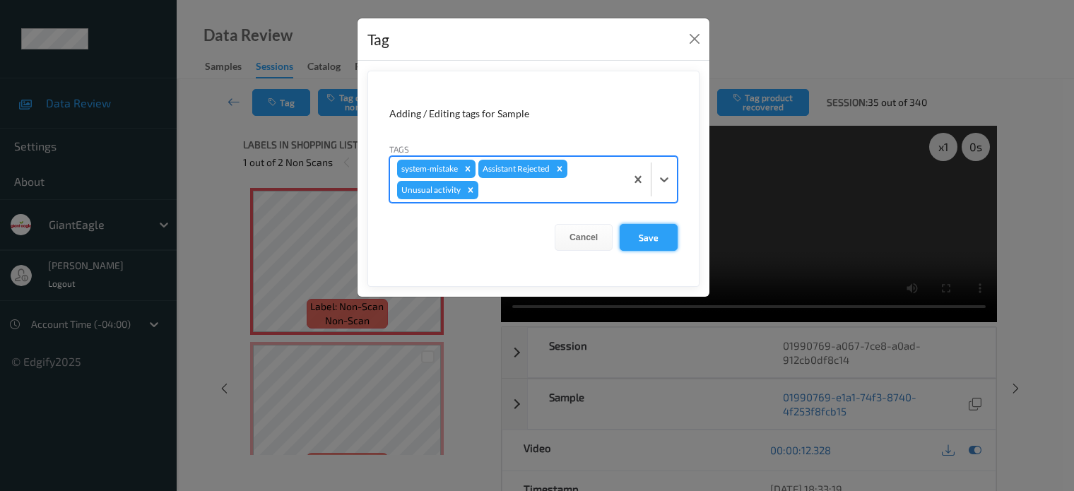
click at [647, 237] on button "Save" at bounding box center [649, 237] width 58 height 27
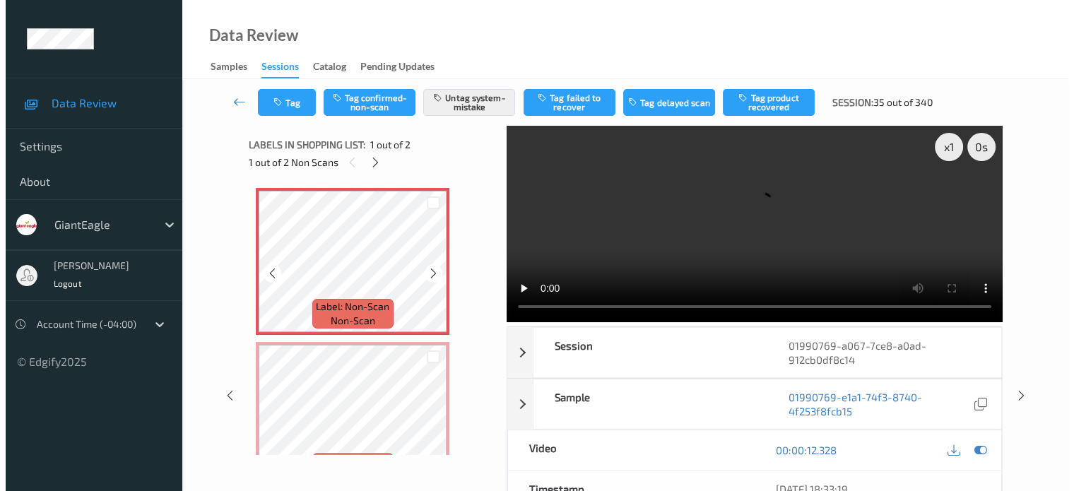
scroll to position [40, 0]
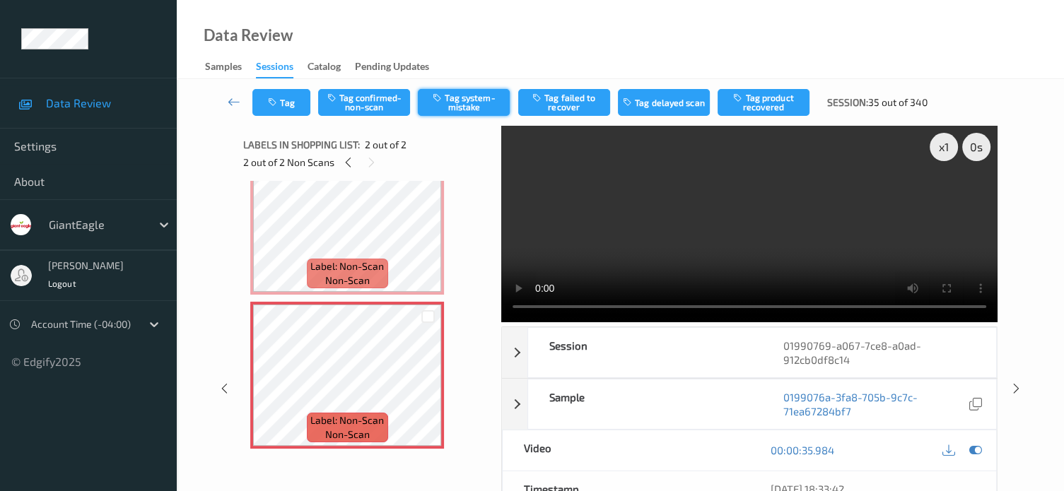
click at [470, 97] on button "Tag system-mistake" at bounding box center [464, 102] width 92 height 27
click at [297, 105] on button "Tag" at bounding box center [281, 102] width 58 height 27
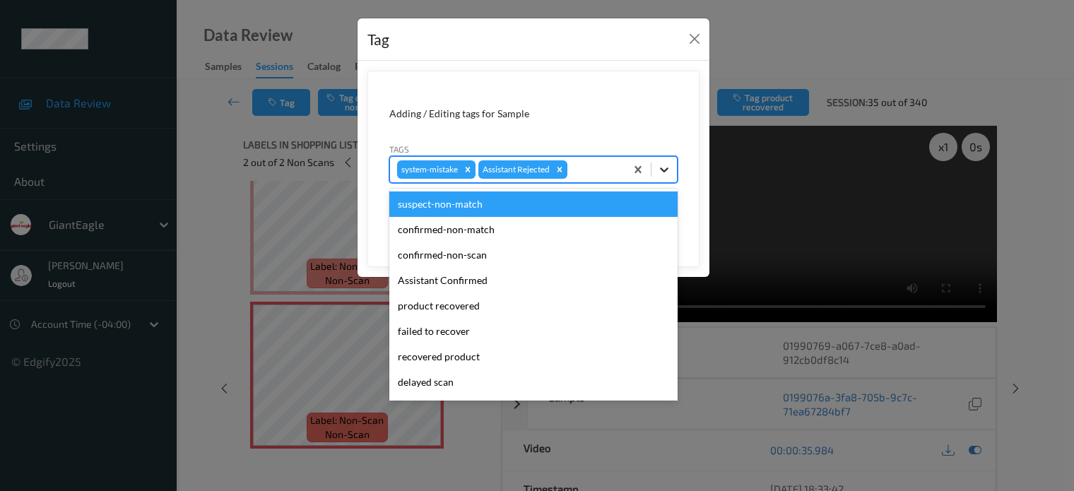
click at [664, 170] on icon at bounding box center [664, 169] width 8 height 5
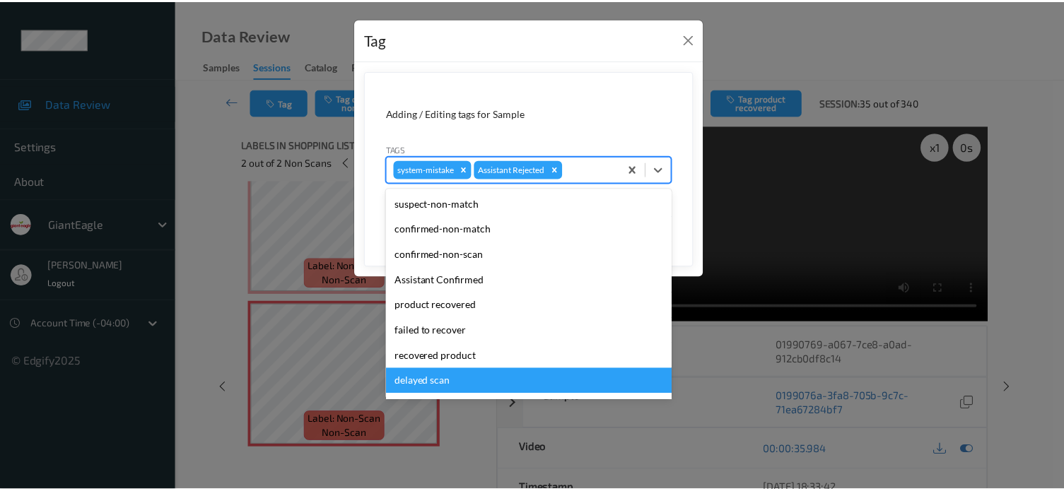
scroll to position [124, 0]
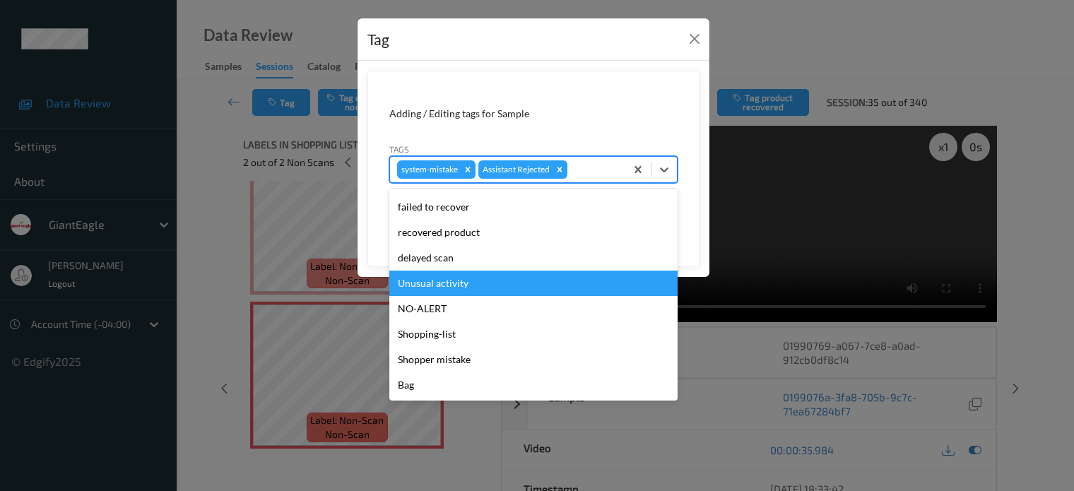
click at [429, 281] on div "Unusual activity" at bounding box center [533, 283] width 288 height 25
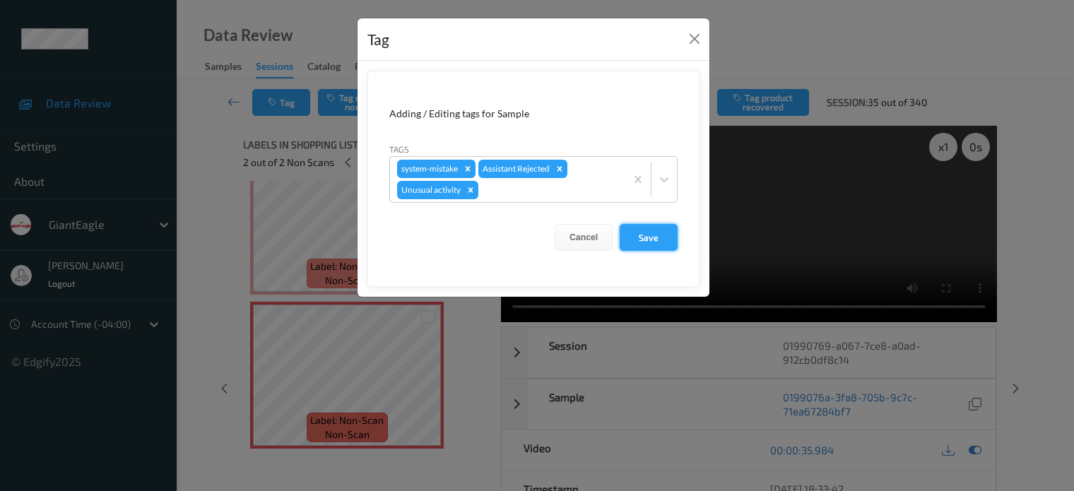
click at [647, 239] on button "Save" at bounding box center [649, 237] width 58 height 27
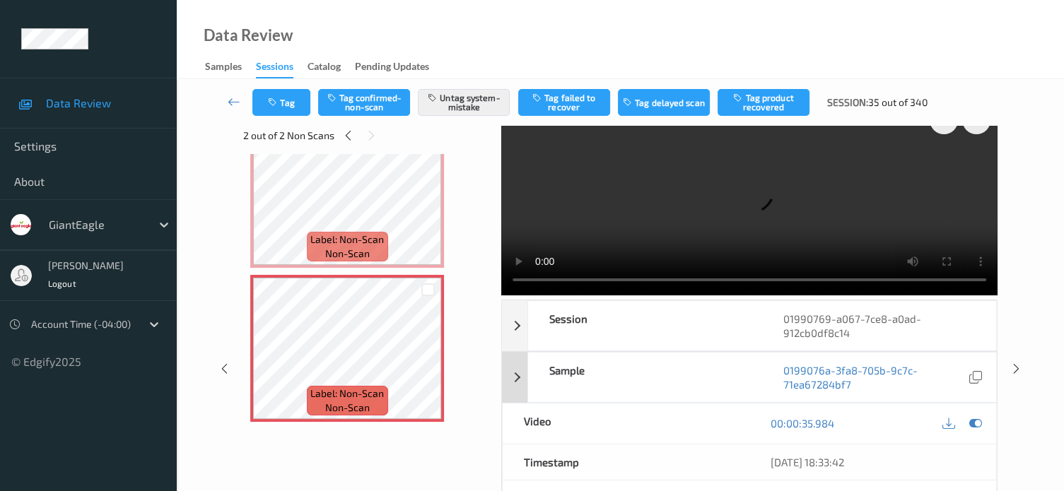
scroll to position [0, 0]
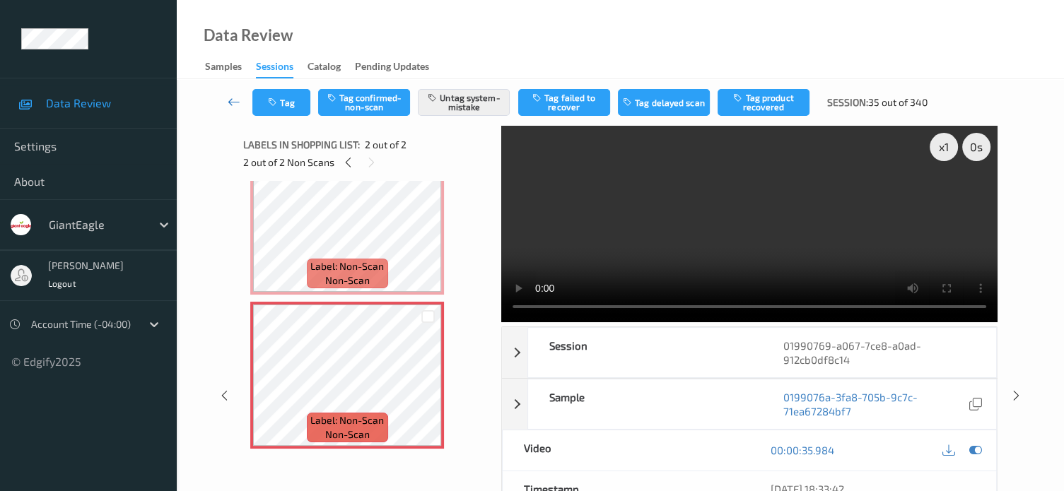
click at [237, 107] on icon at bounding box center [234, 102] width 13 height 14
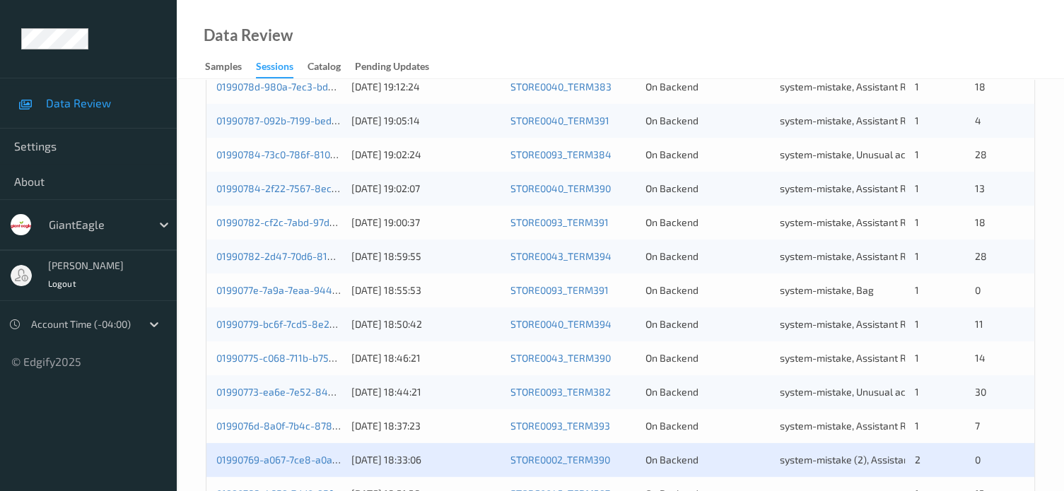
scroll to position [683, 0]
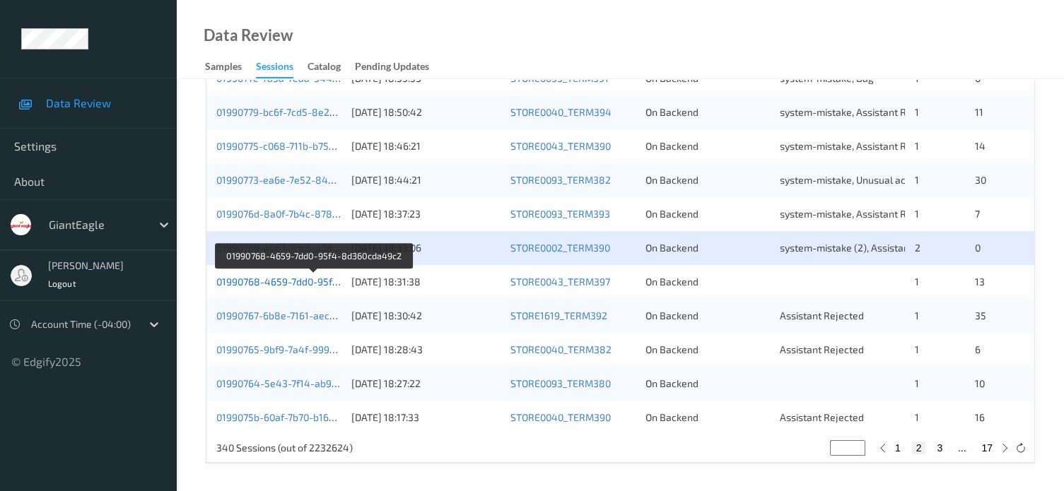
click at [266, 283] on link "01990768-4659-7dd0-95f4-8d360cda49c2" at bounding box center [313, 282] width 194 height 12
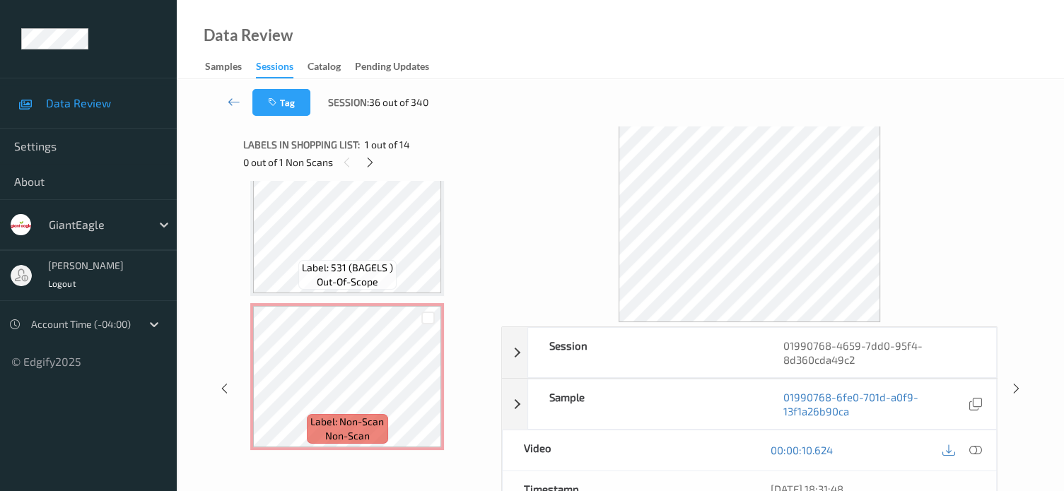
scroll to position [1889, 0]
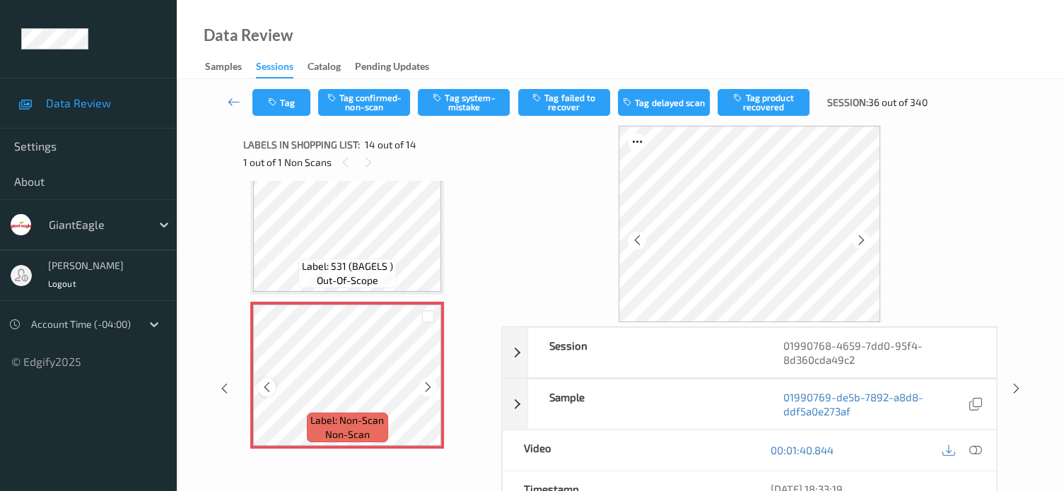
click at [266, 389] on icon at bounding box center [267, 387] width 12 height 13
click at [972, 449] on icon at bounding box center [975, 450] width 13 height 13
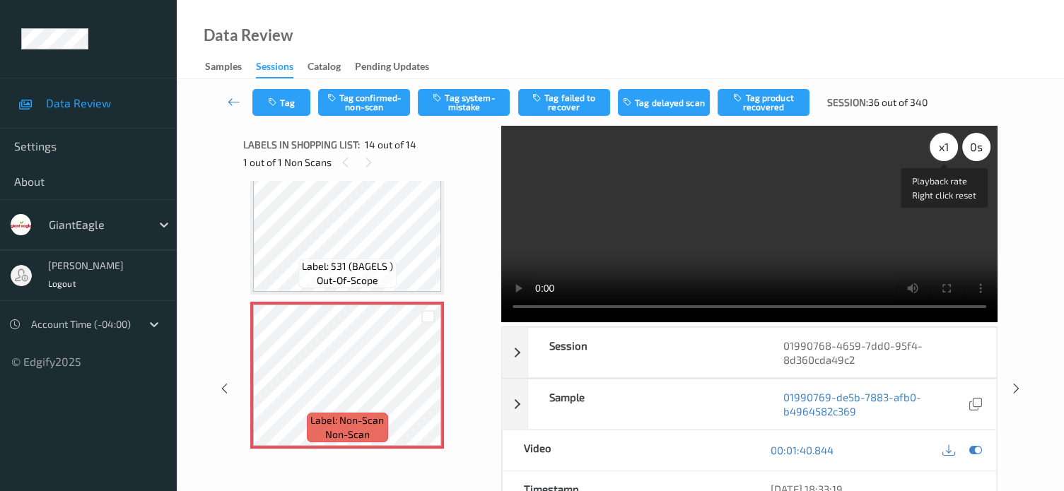
click at [939, 146] on div "x 1" at bounding box center [943, 147] width 28 height 28
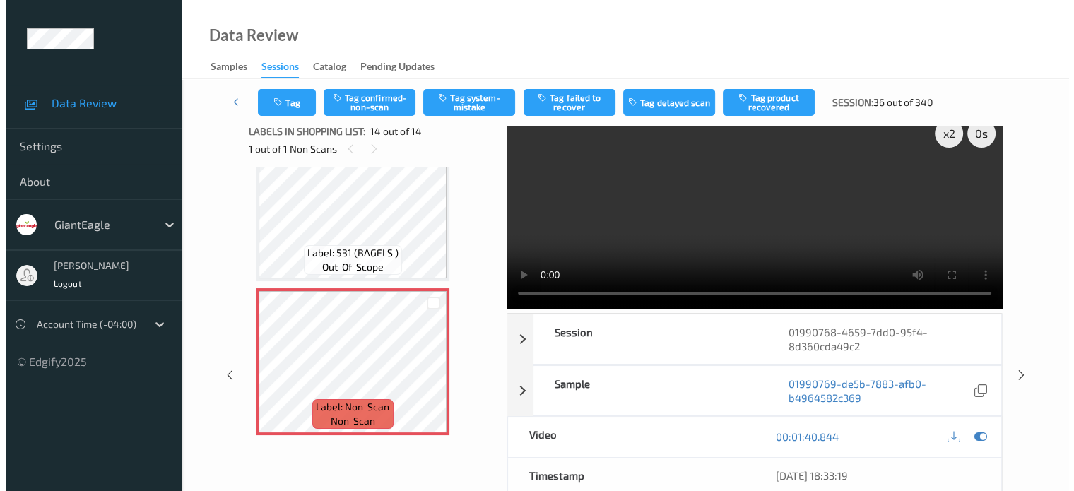
scroll to position [0, 0]
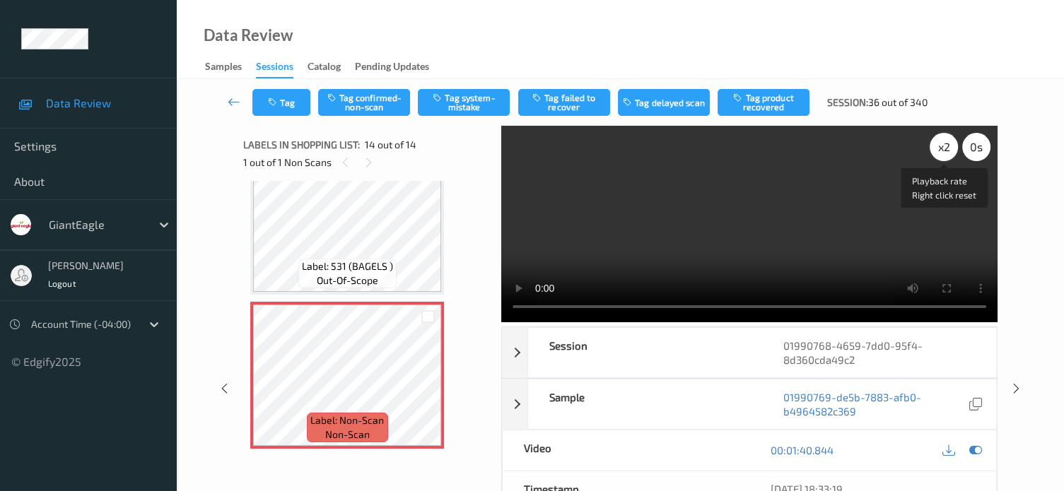
click at [944, 150] on div "x 2" at bounding box center [943, 147] width 28 height 28
click at [467, 107] on button "Tag system-mistake" at bounding box center [464, 102] width 92 height 27
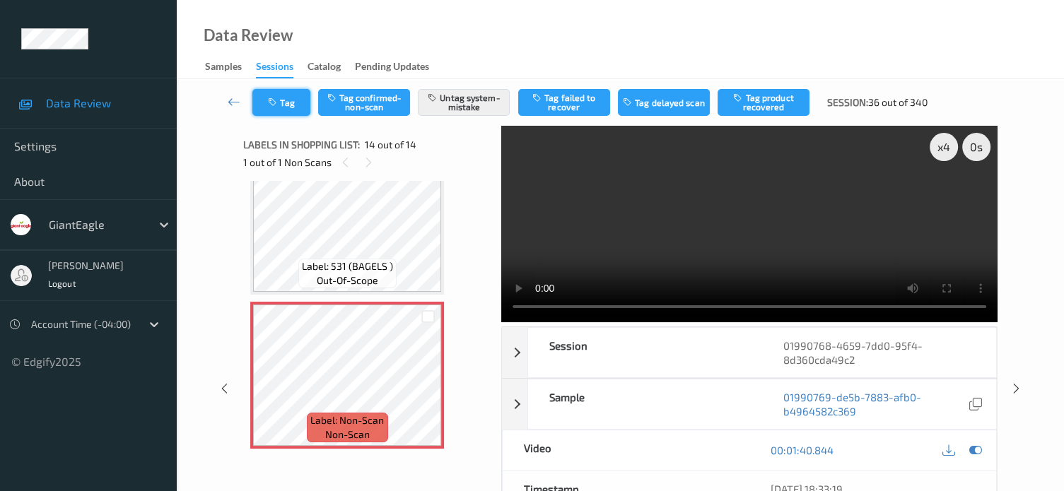
click at [289, 105] on button "Tag" at bounding box center [281, 102] width 58 height 27
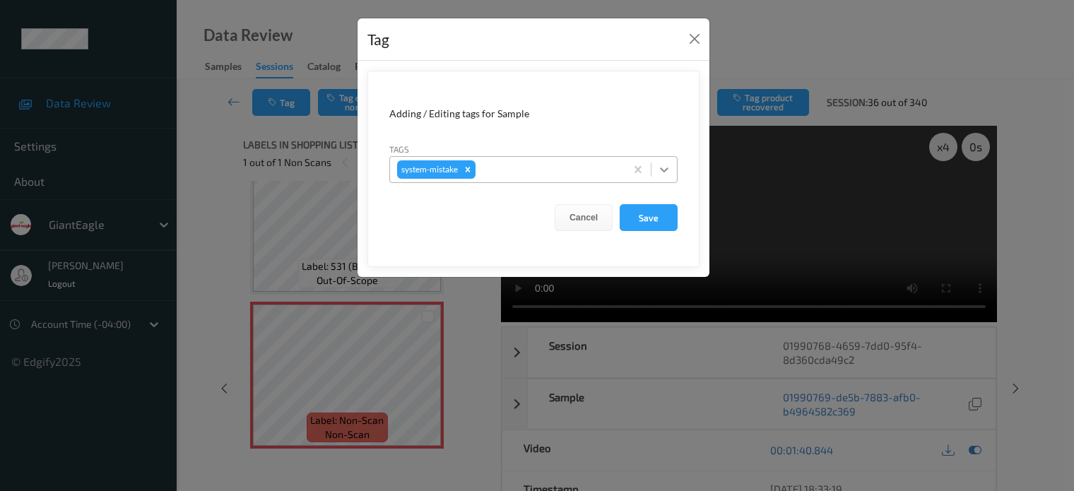
click at [659, 169] on icon at bounding box center [664, 170] width 14 height 14
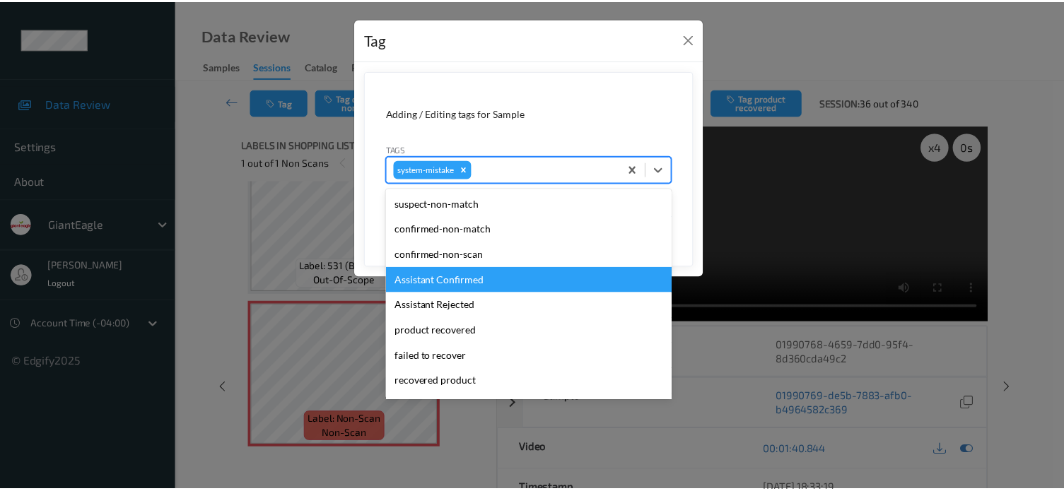
scroll to position [117, 0]
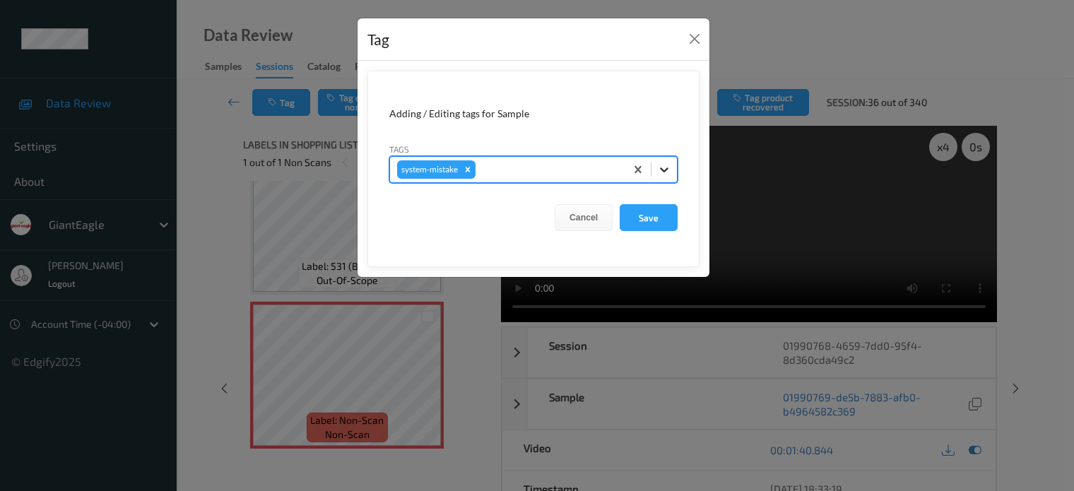
click at [661, 170] on icon at bounding box center [664, 170] width 14 height 14
click at [647, 220] on button "Save" at bounding box center [649, 217] width 58 height 27
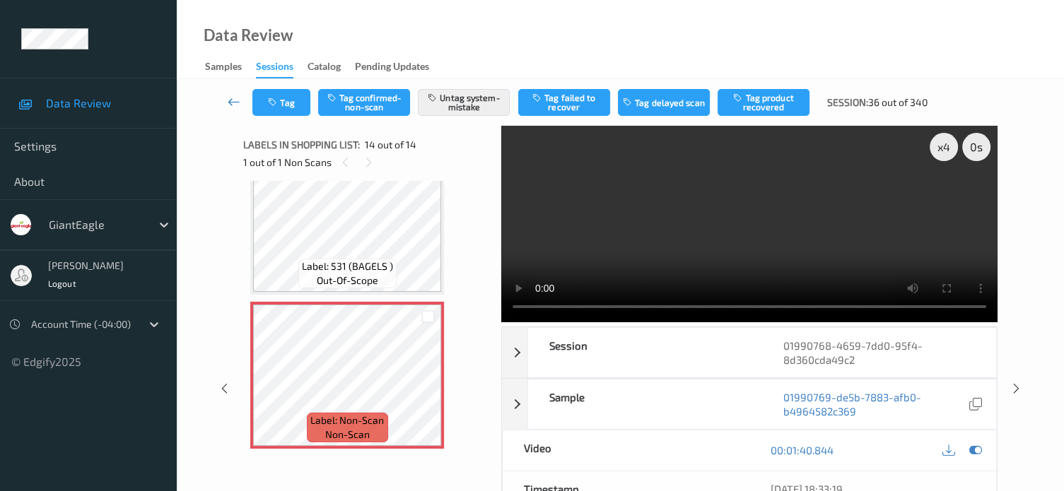
click at [233, 107] on icon at bounding box center [234, 102] width 13 height 14
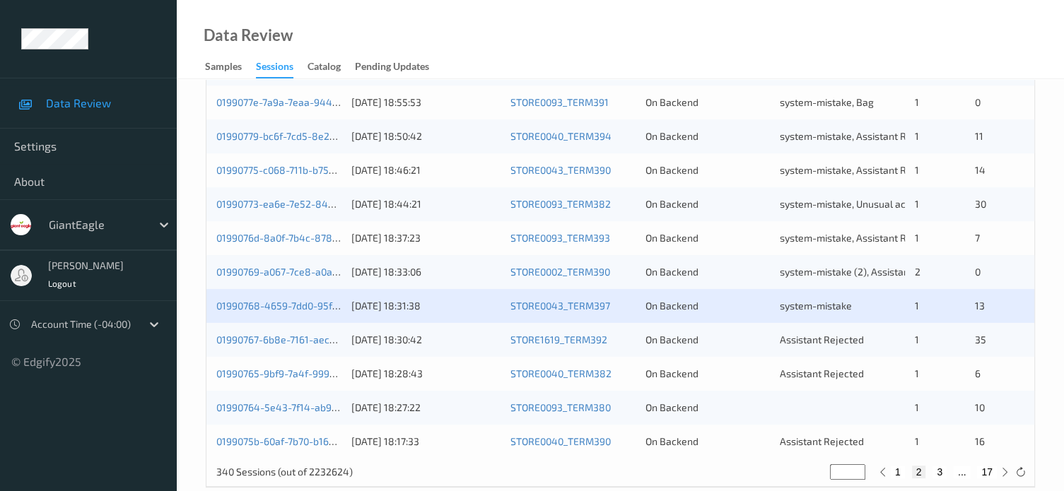
scroll to position [683, 0]
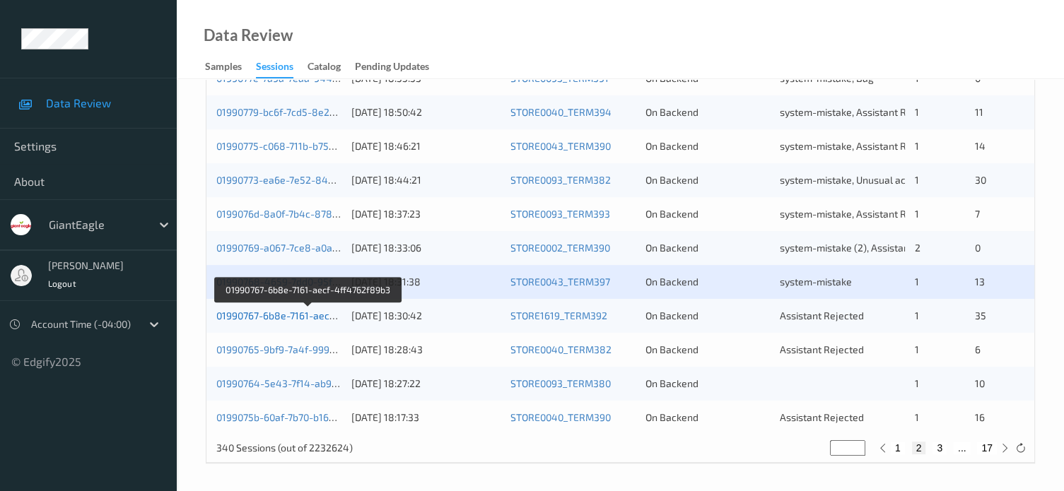
click at [271, 316] on link "01990767-6b8e-7161-aecf-4ff4762f89b3" at bounding box center [308, 316] width 184 height 12
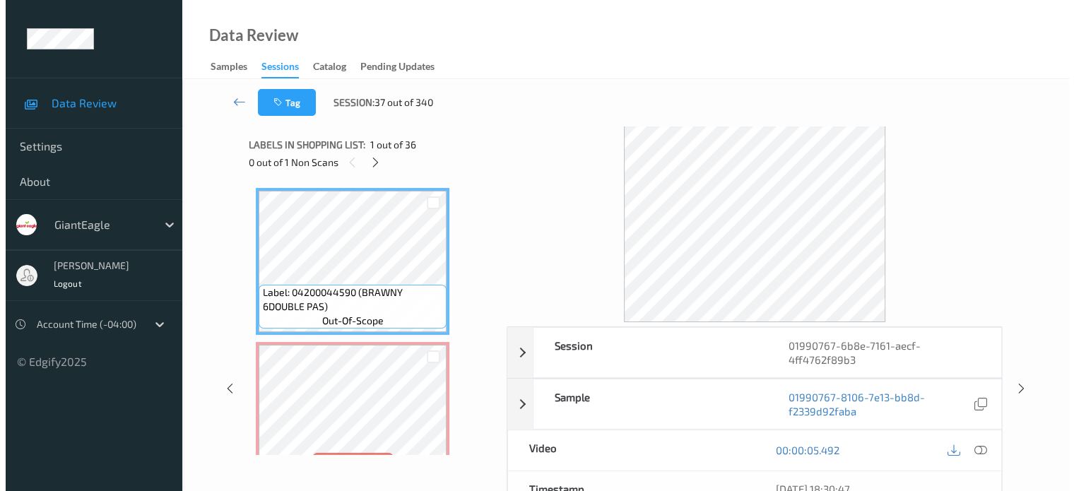
scroll to position [117, 0]
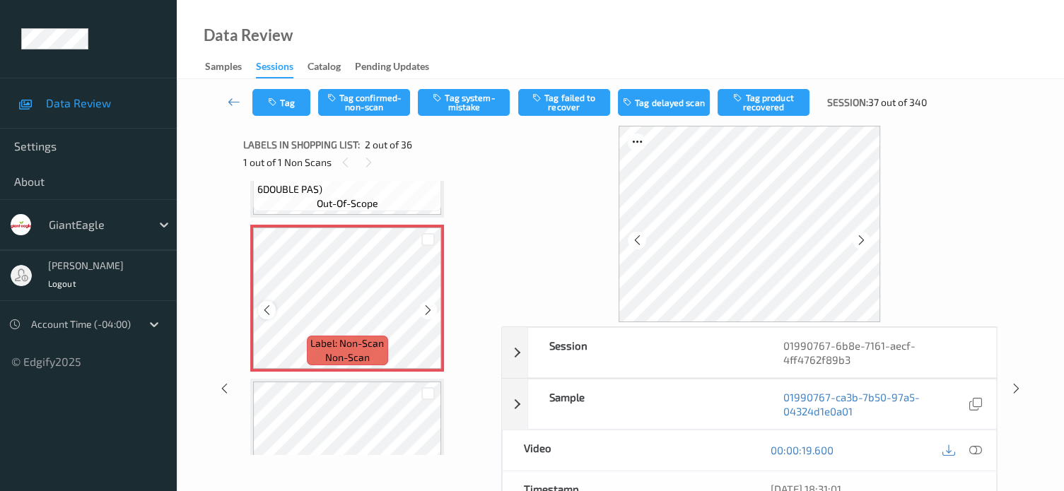
click at [264, 305] on icon at bounding box center [267, 310] width 12 height 13
click at [266, 316] on div at bounding box center [267, 310] width 18 height 18
click at [975, 450] on icon at bounding box center [975, 450] width 13 height 13
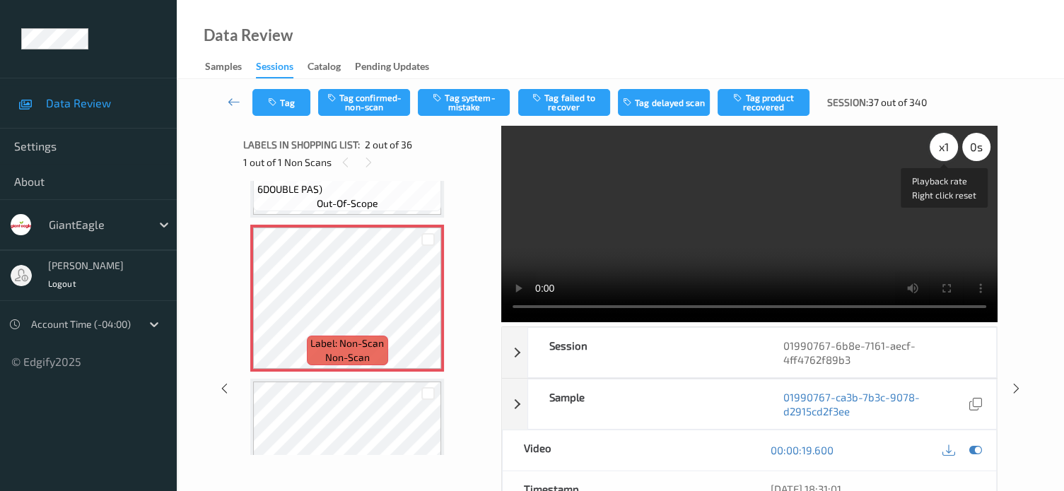
click at [940, 153] on div "x 1" at bounding box center [943, 147] width 28 height 28
click at [458, 105] on button "Tag system-mistake" at bounding box center [464, 102] width 92 height 27
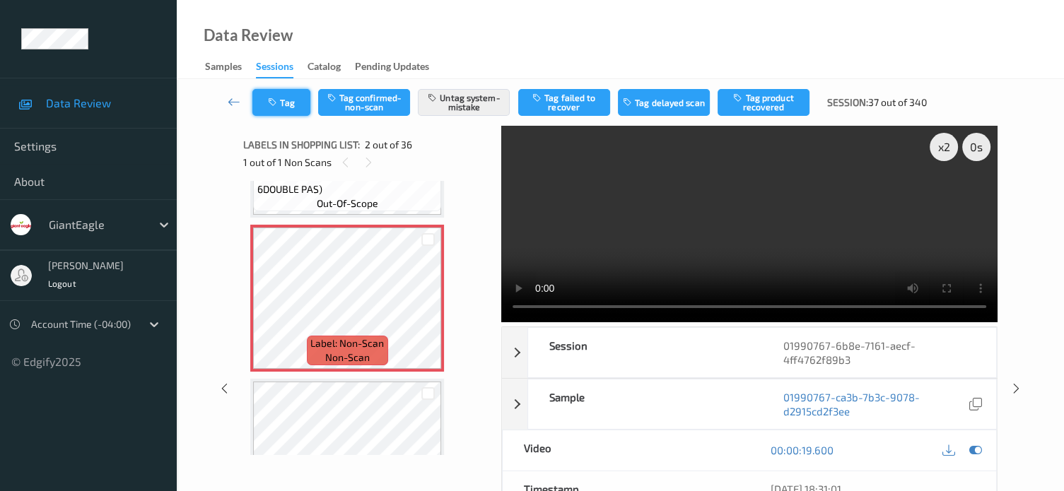
click at [303, 103] on button "Tag" at bounding box center [281, 102] width 58 height 27
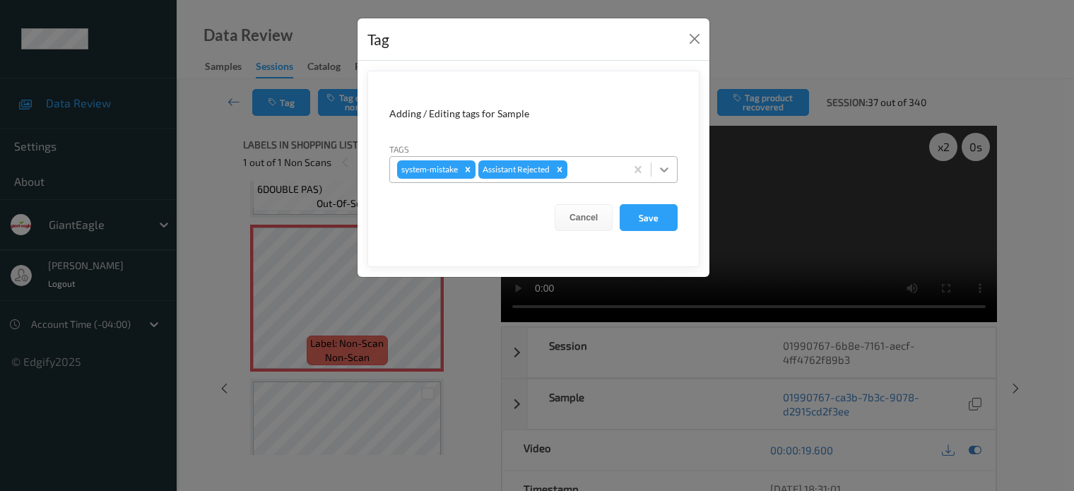
click at [665, 174] on icon at bounding box center [664, 170] width 14 height 14
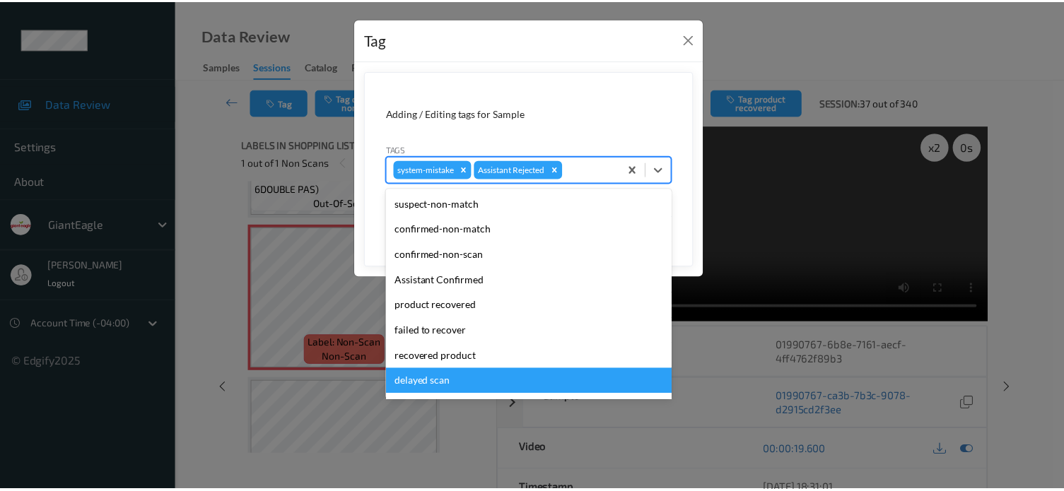
scroll to position [124, 0]
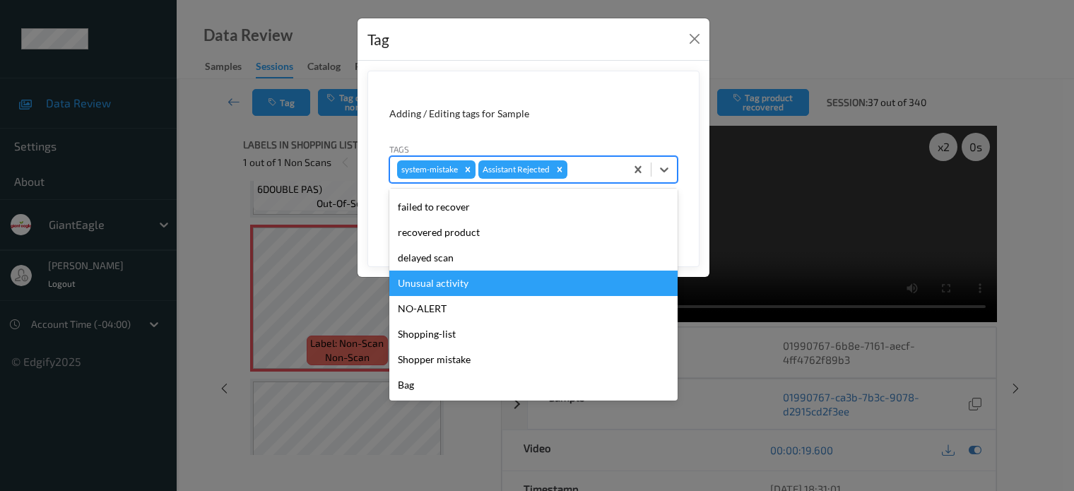
click at [433, 287] on div "Unusual activity" at bounding box center [533, 283] width 288 height 25
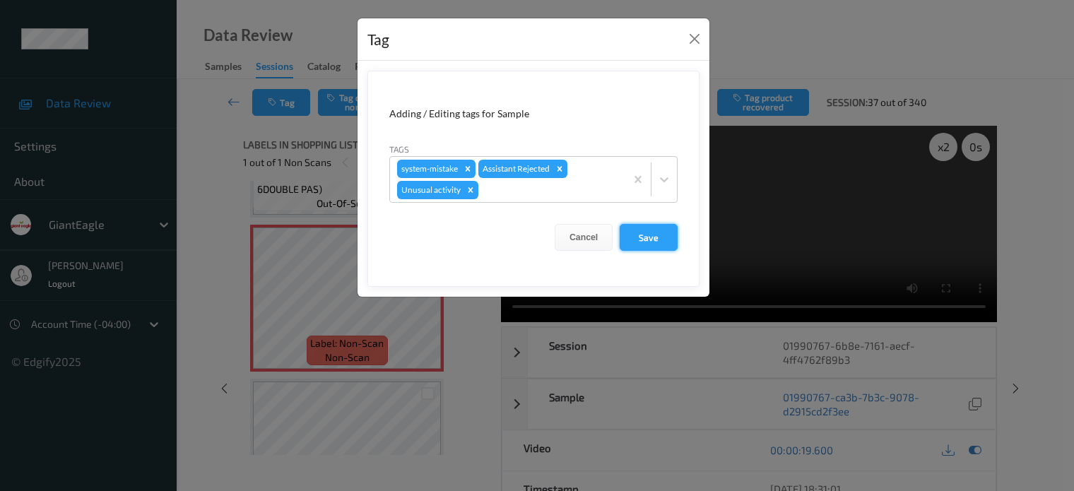
click at [653, 242] on button "Save" at bounding box center [649, 237] width 58 height 27
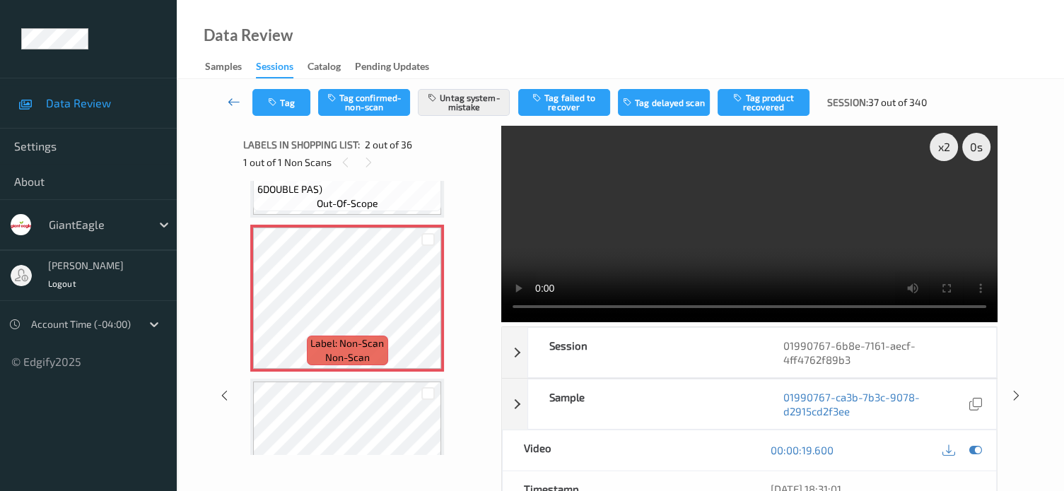
click at [235, 101] on icon at bounding box center [234, 102] width 13 height 14
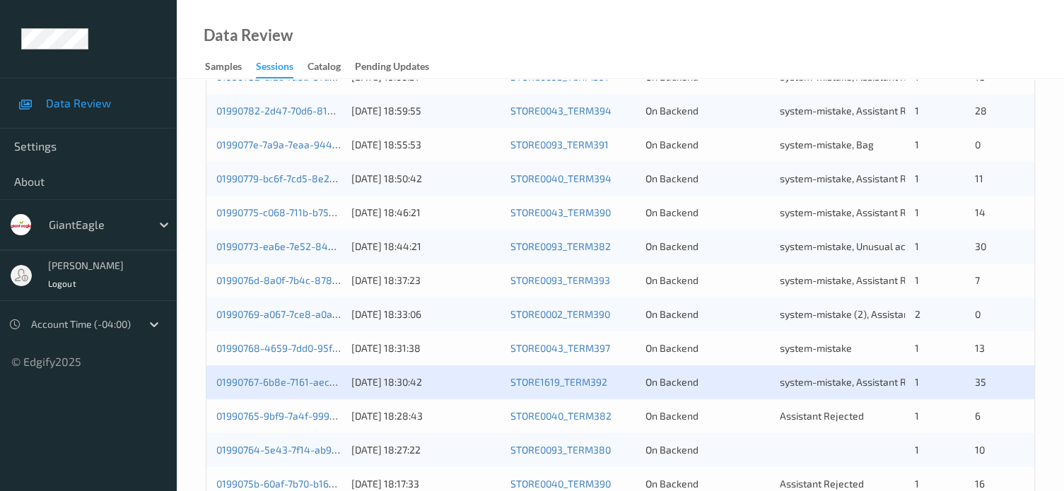
scroll to position [683, 0]
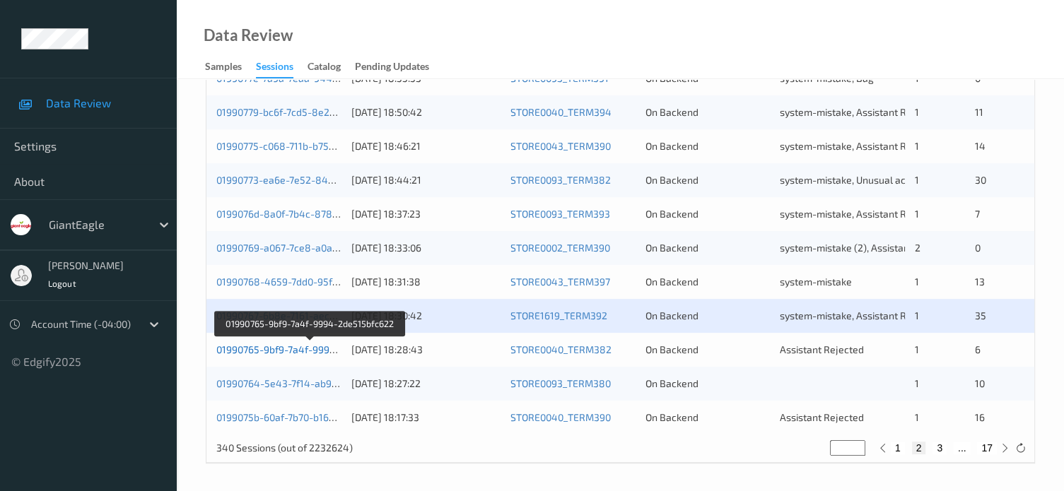
click at [288, 351] on link "01990765-9bf9-7a4f-9994-2de515bfc622" at bounding box center [309, 349] width 187 height 12
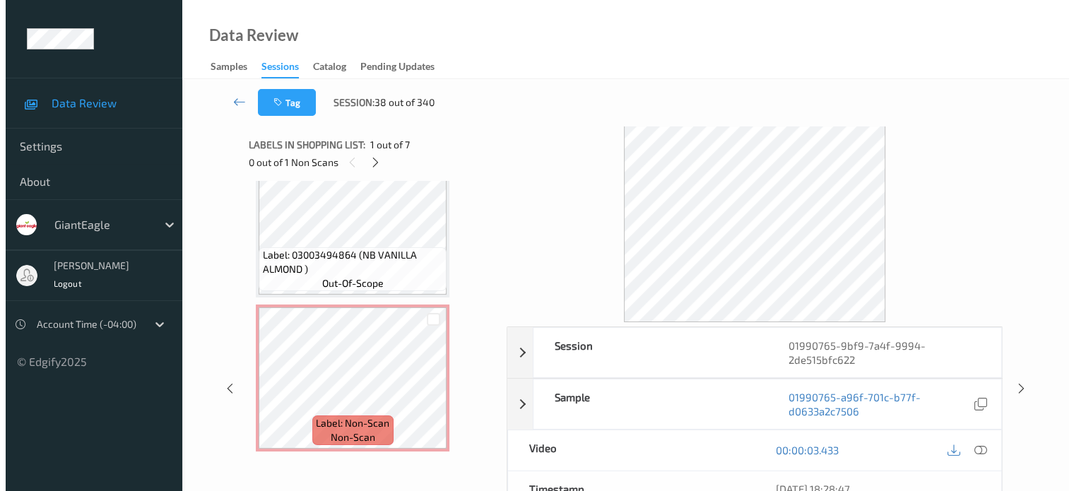
scroll to position [811, 0]
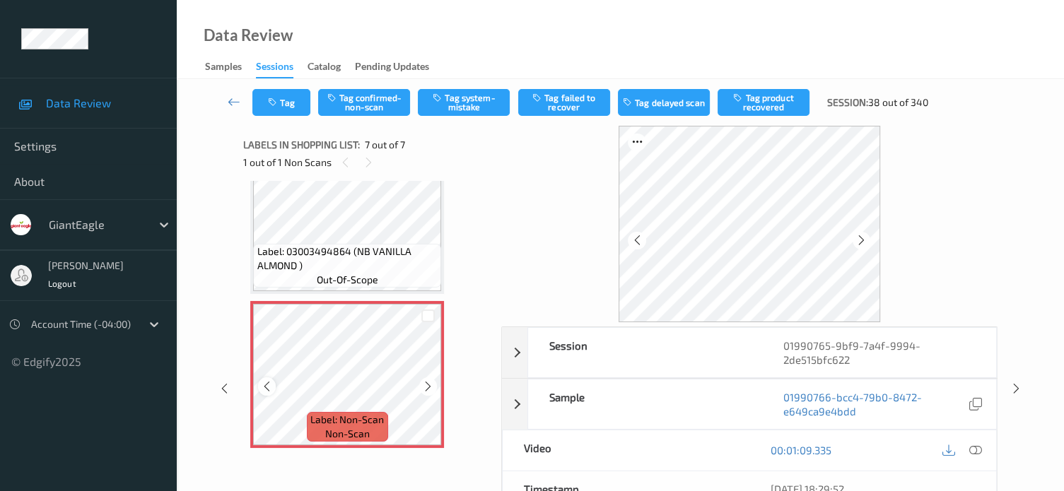
click at [269, 384] on icon at bounding box center [267, 386] width 12 height 13
click at [972, 452] on icon at bounding box center [975, 450] width 13 height 13
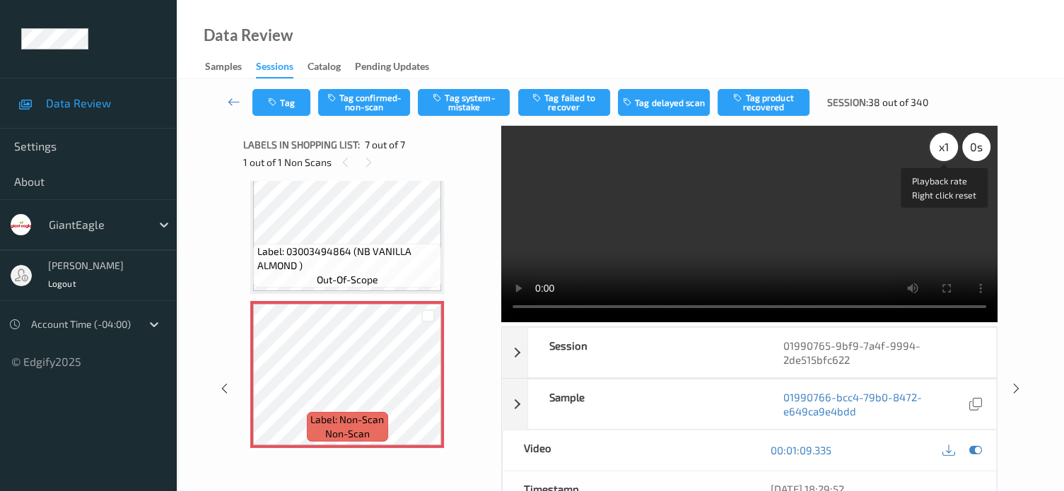
click at [944, 145] on div "x 1" at bounding box center [943, 147] width 28 height 28
click at [430, 387] on icon at bounding box center [428, 386] width 12 height 13
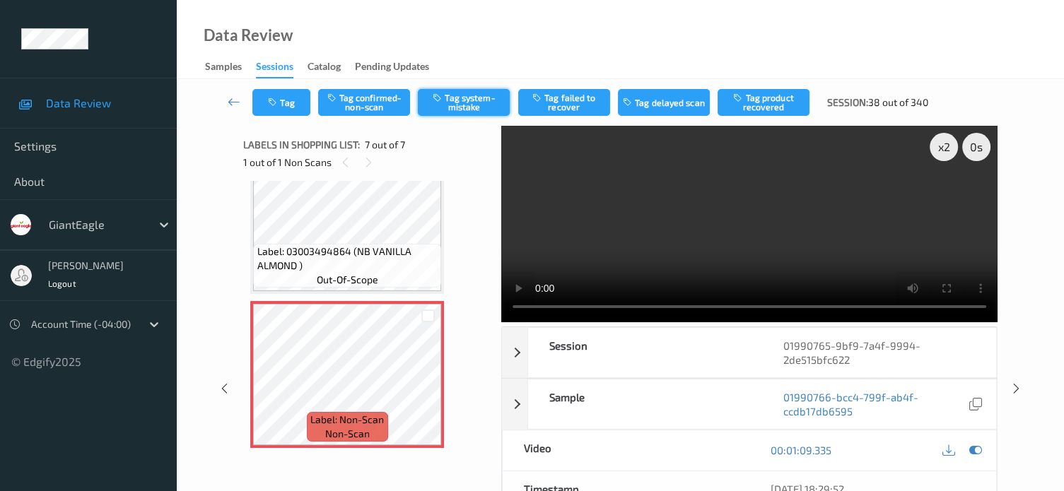
click at [469, 102] on button "Tag system-mistake" at bounding box center [464, 102] width 92 height 27
click at [297, 104] on button "Tag" at bounding box center [281, 102] width 58 height 27
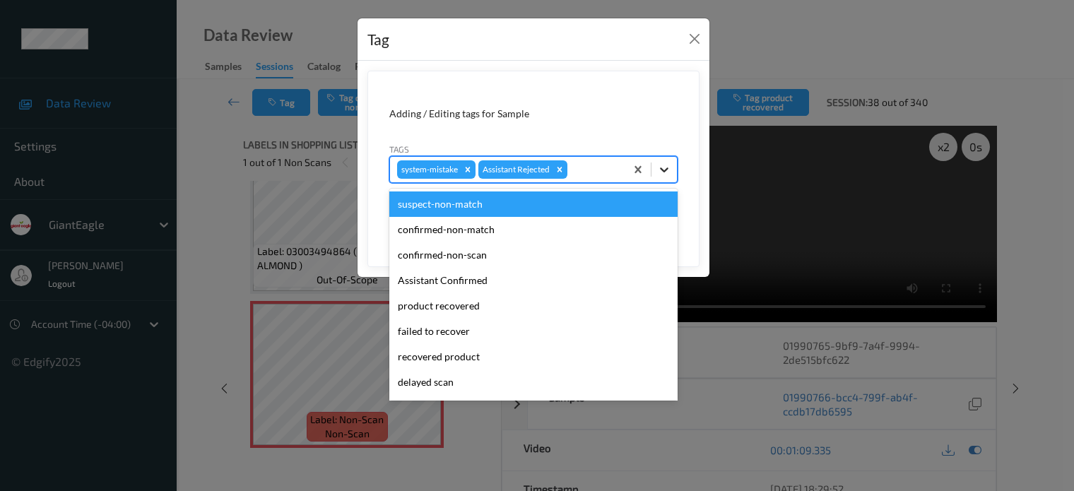
click at [663, 171] on icon at bounding box center [664, 170] width 14 height 14
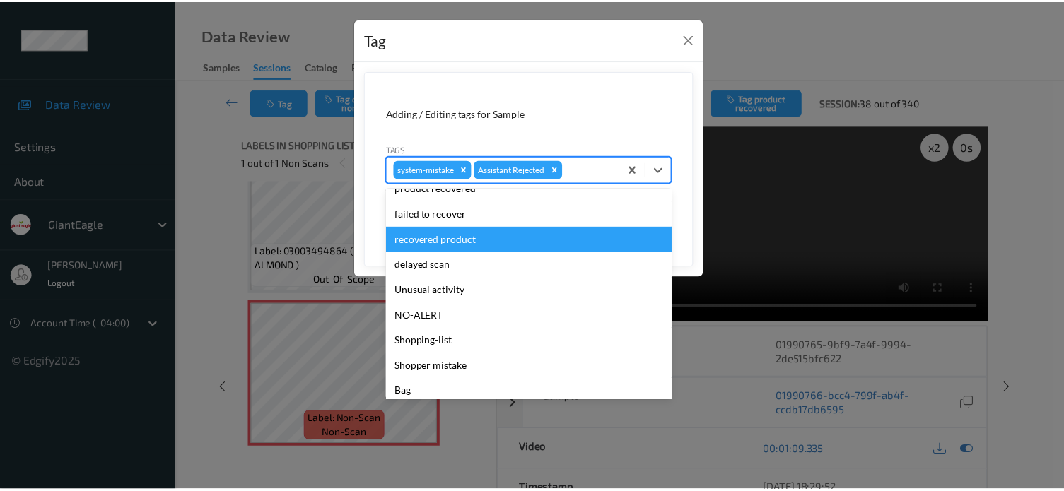
scroll to position [124, 0]
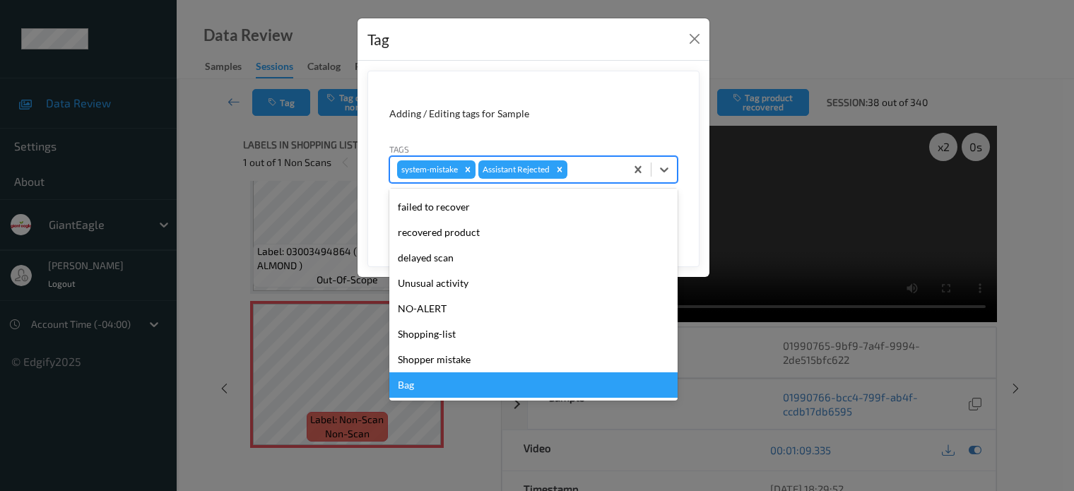
click at [401, 382] on div "Bag" at bounding box center [533, 384] width 288 height 25
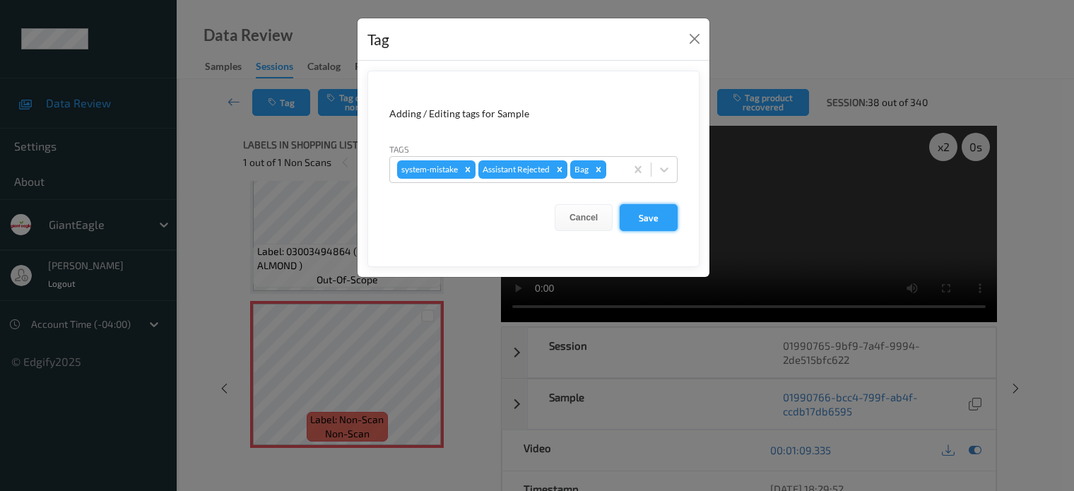
click at [655, 220] on button "Save" at bounding box center [649, 217] width 58 height 27
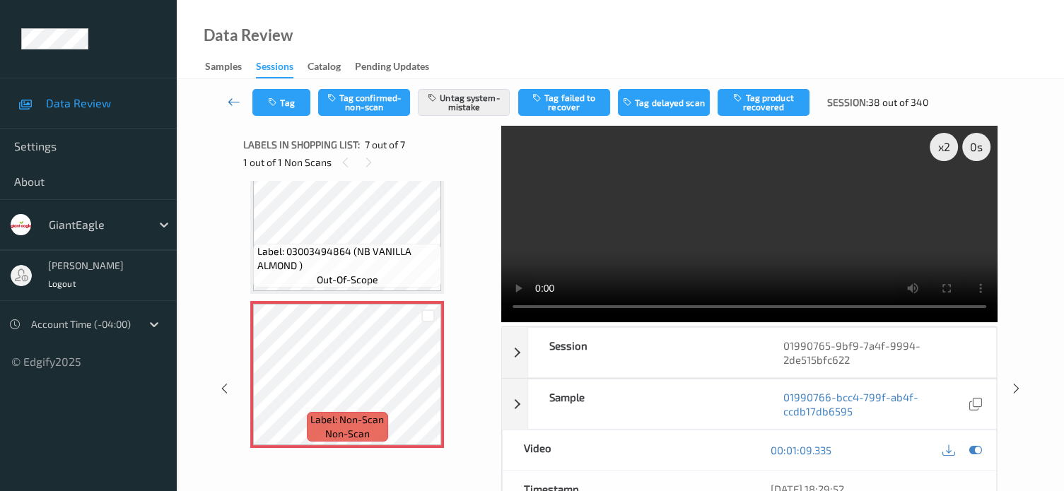
click at [226, 102] on link at bounding box center [234, 102] width 37 height 27
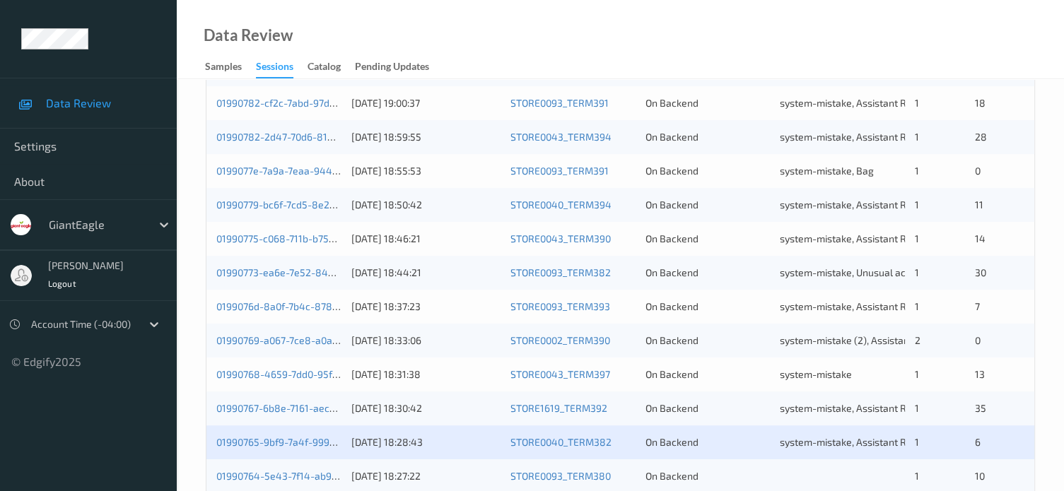
scroll to position [683, 0]
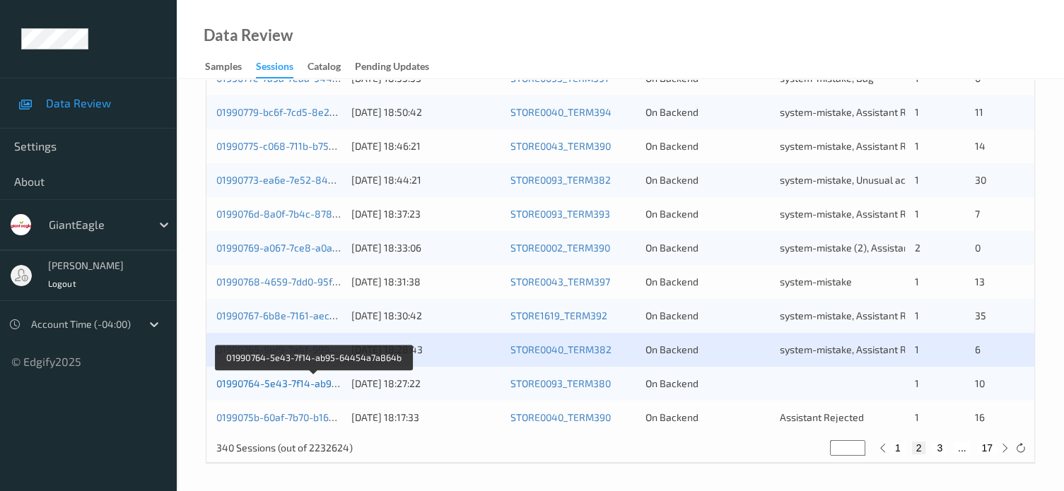
click at [288, 384] on link "01990764-5e43-7f14-ab95-64454a7a864b" at bounding box center [314, 383] width 196 height 12
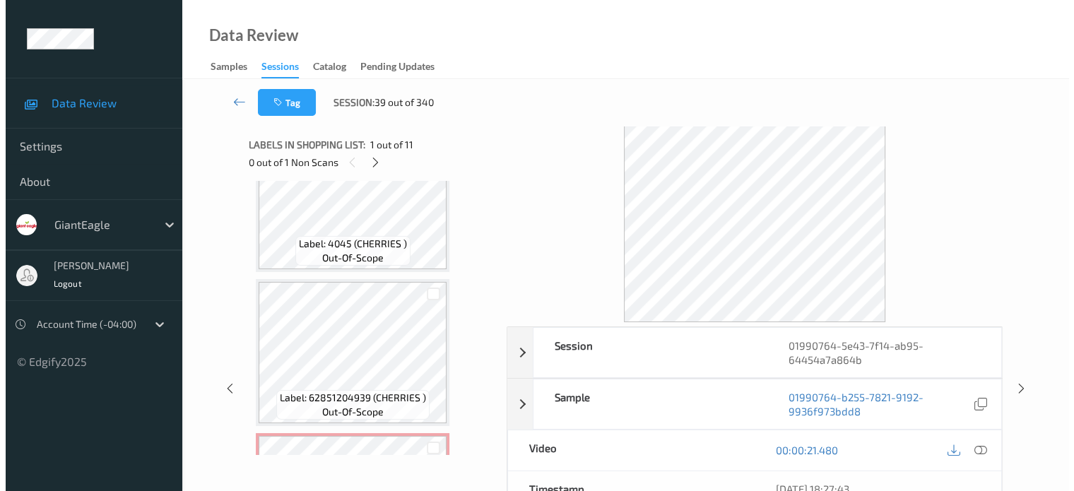
scroll to position [1428, 0]
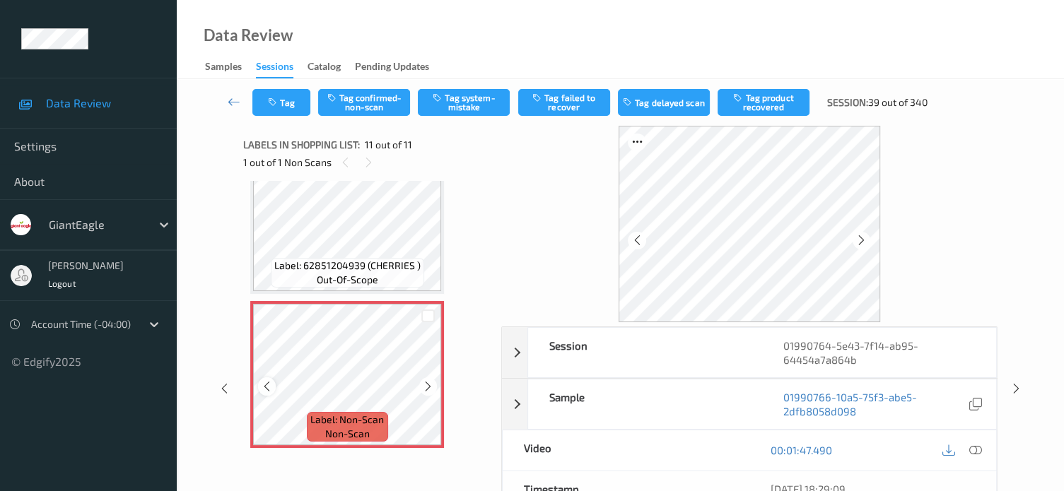
click at [271, 381] on icon at bounding box center [267, 386] width 12 height 13
click at [979, 445] on icon at bounding box center [975, 450] width 13 height 13
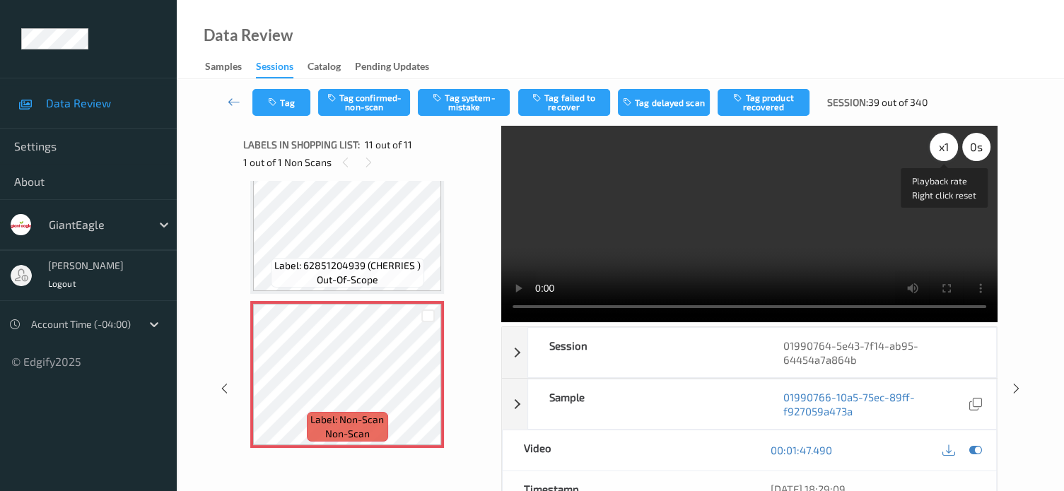
click at [940, 147] on div "x 1" at bounding box center [943, 147] width 28 height 28
click at [468, 104] on button "Tag system-mistake" at bounding box center [464, 102] width 92 height 27
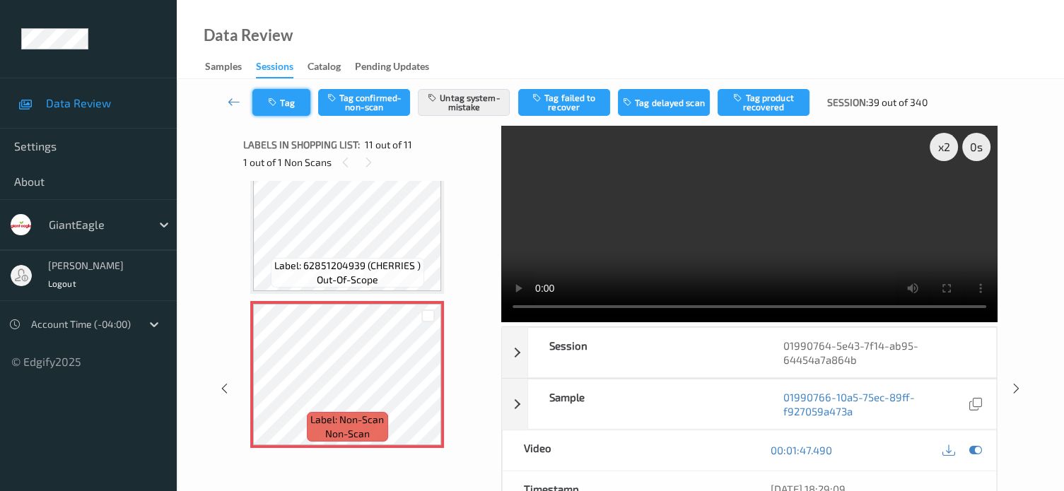
click at [282, 110] on button "Tag" at bounding box center [281, 102] width 58 height 27
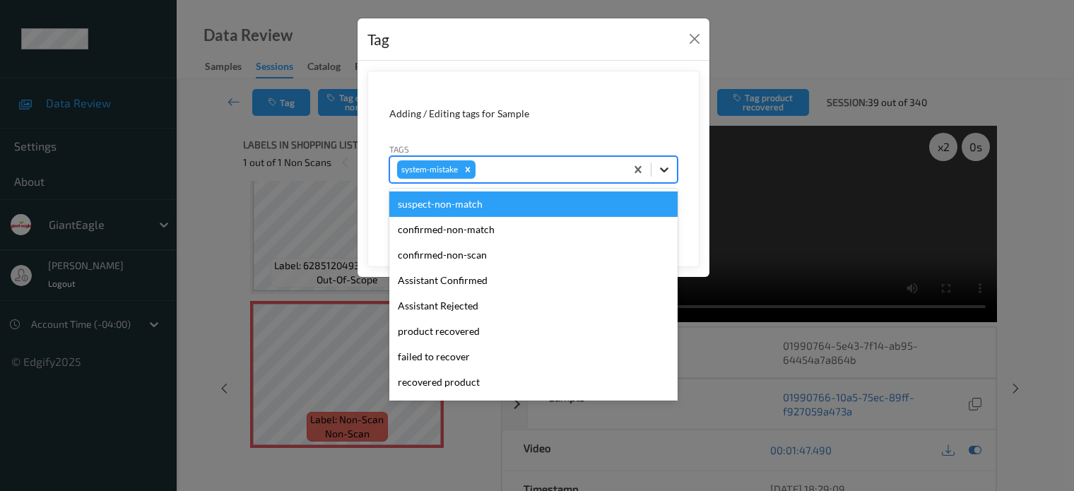
click at [665, 174] on icon at bounding box center [664, 170] width 14 height 14
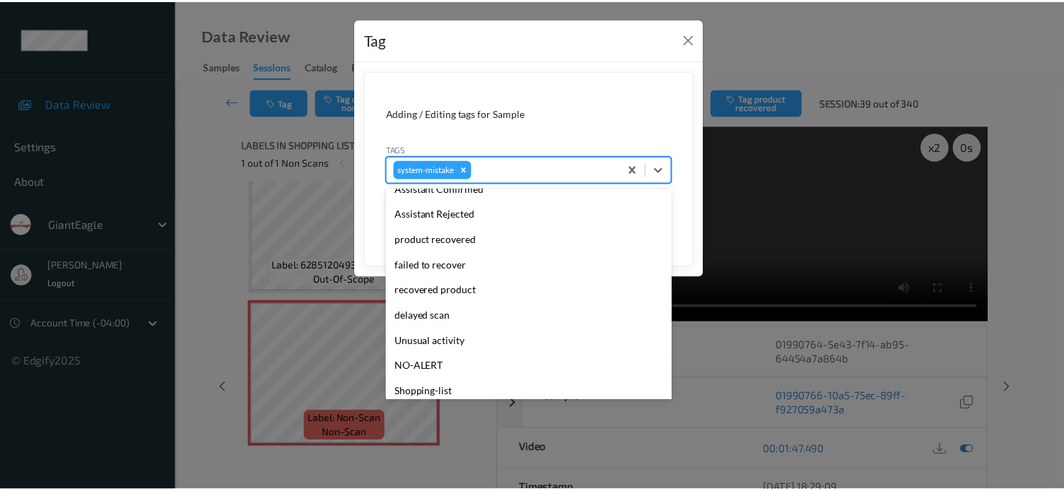
scroll to position [117, 0]
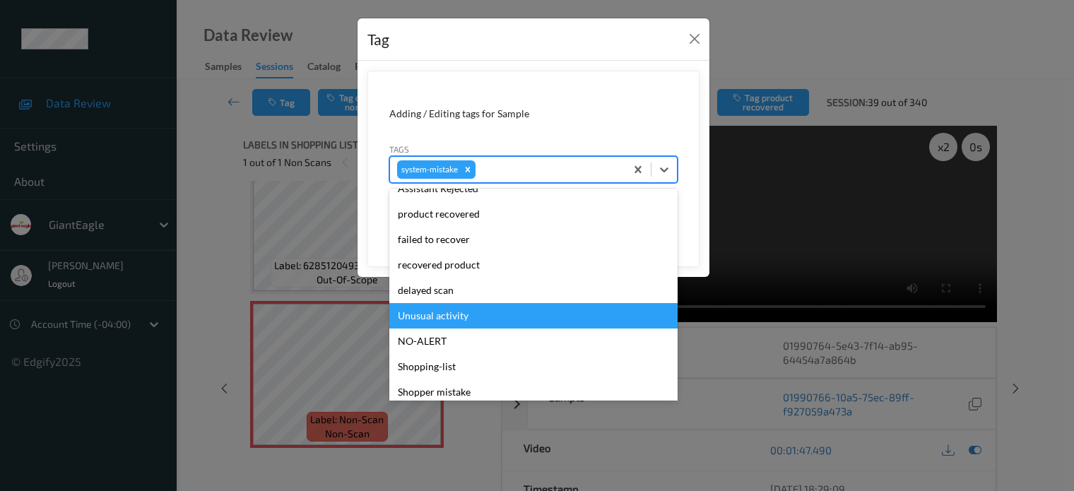
click at [427, 317] on div "Unusual activity" at bounding box center [533, 315] width 288 height 25
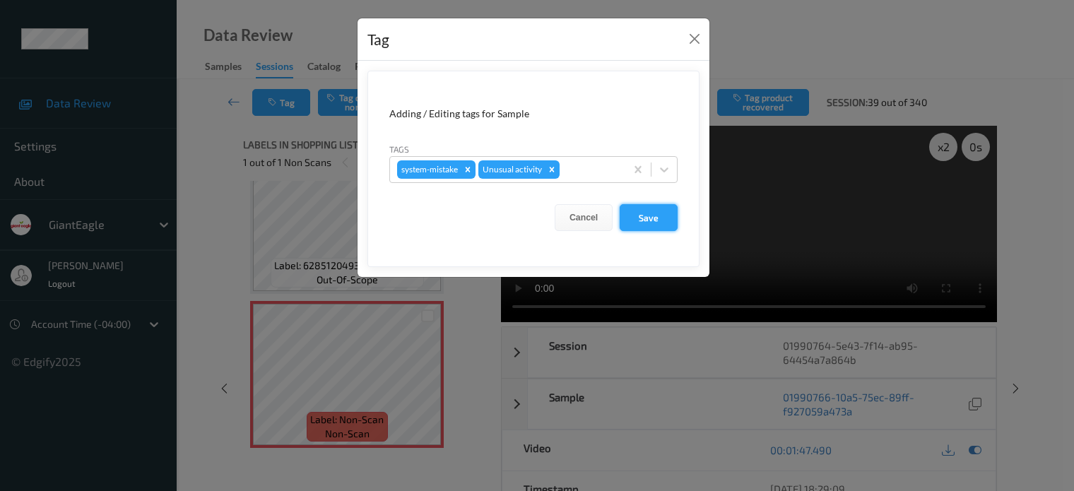
click at [647, 219] on button "Save" at bounding box center [649, 217] width 58 height 27
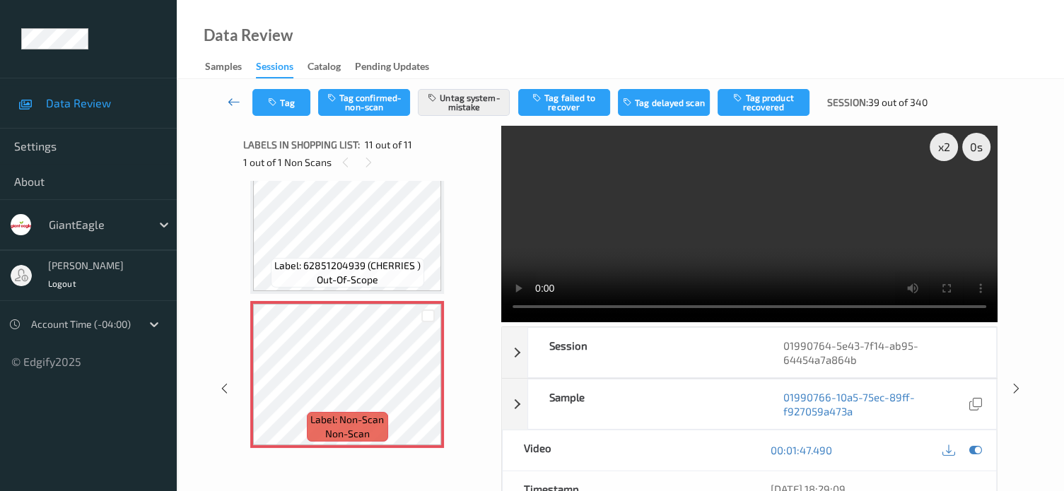
click at [228, 97] on icon at bounding box center [234, 102] width 13 height 14
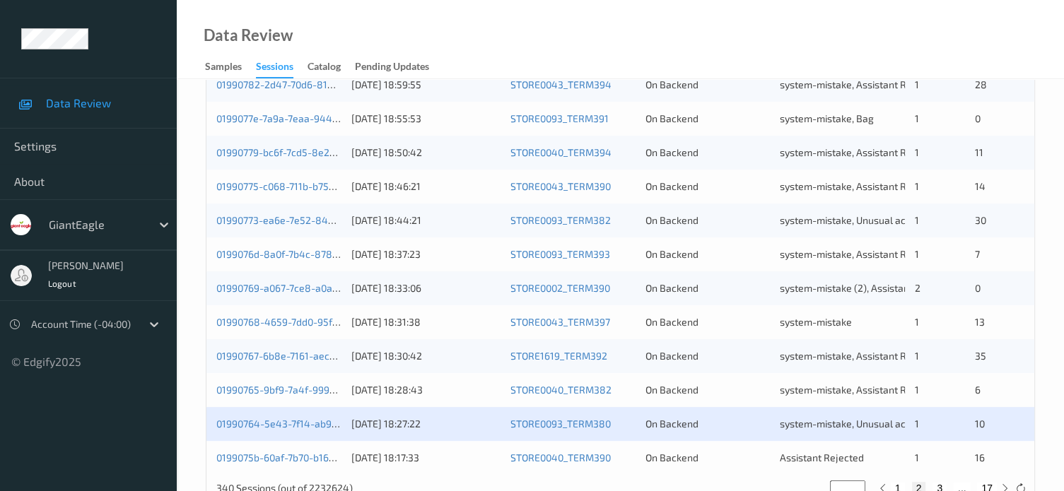
scroll to position [683, 0]
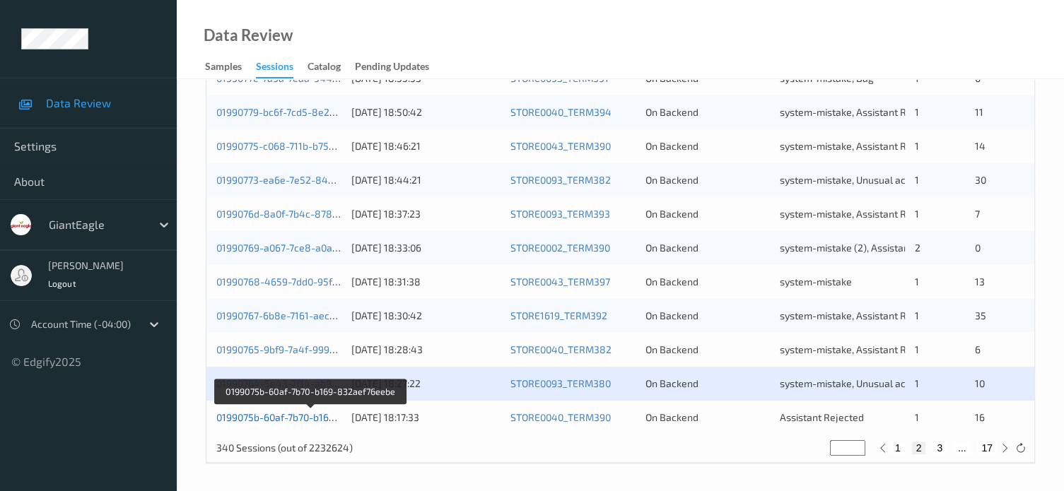
click at [296, 418] on link "0199075b-60af-7b70-b169-832aef76eebe" at bounding box center [310, 417] width 188 height 12
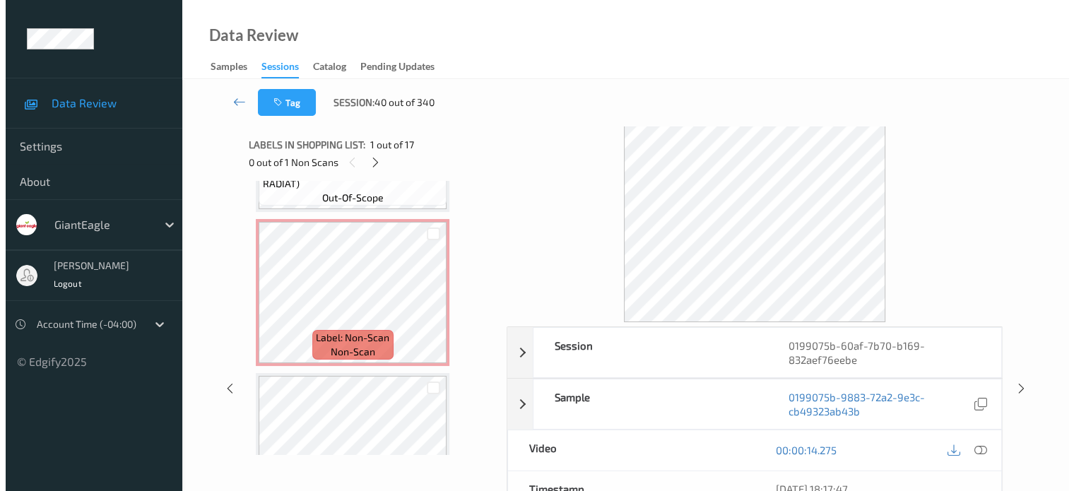
scroll to position [1177, 0]
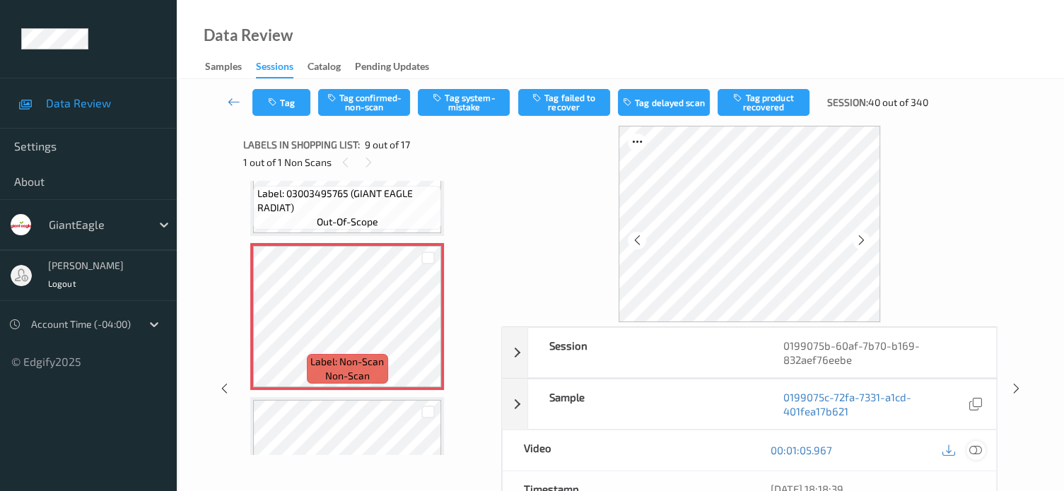
click at [969, 451] on icon at bounding box center [975, 450] width 13 height 13
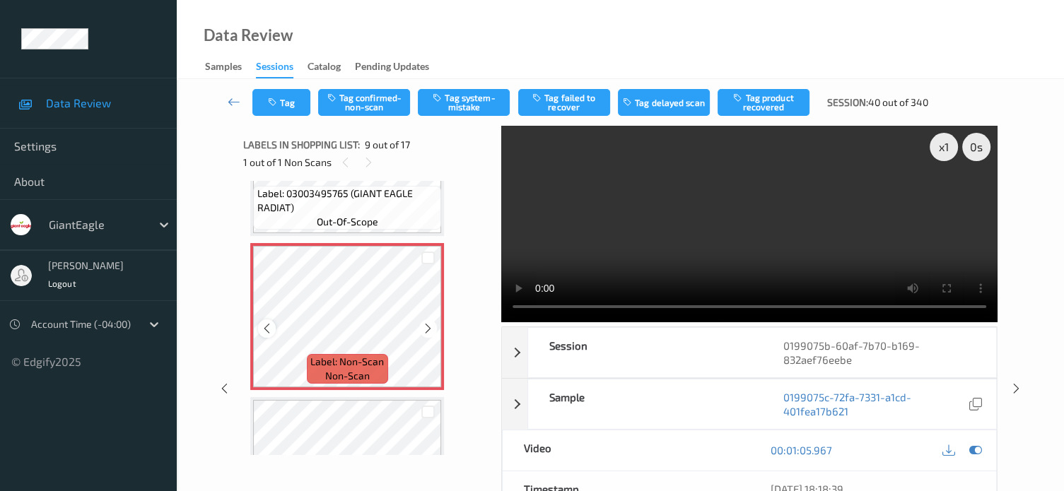
click at [270, 332] on icon at bounding box center [267, 328] width 12 height 13
click at [942, 143] on div "x 1" at bounding box center [943, 147] width 28 height 28
click at [454, 101] on button "Tag system-mistake" at bounding box center [464, 102] width 92 height 27
click at [294, 102] on button "Tag" at bounding box center [281, 102] width 58 height 27
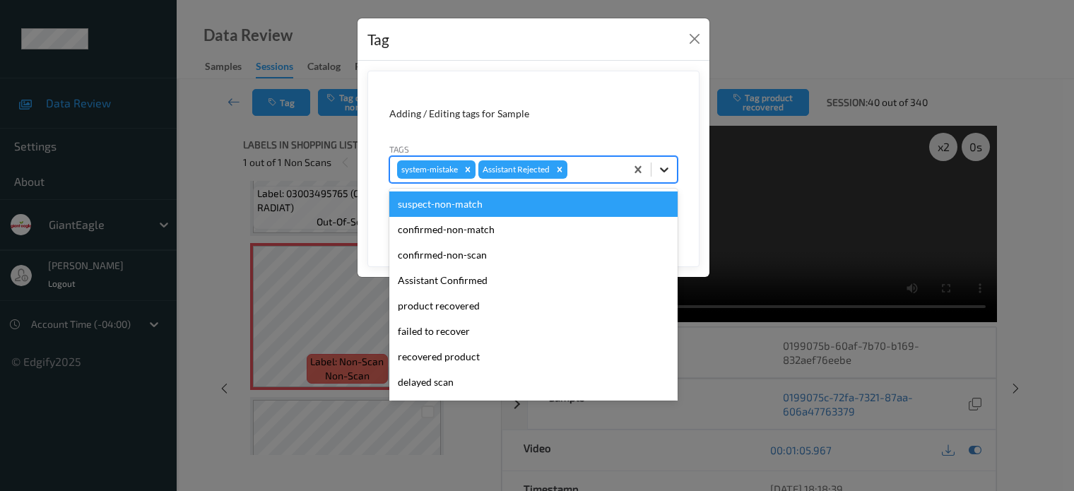
click at [659, 170] on icon at bounding box center [664, 170] width 14 height 14
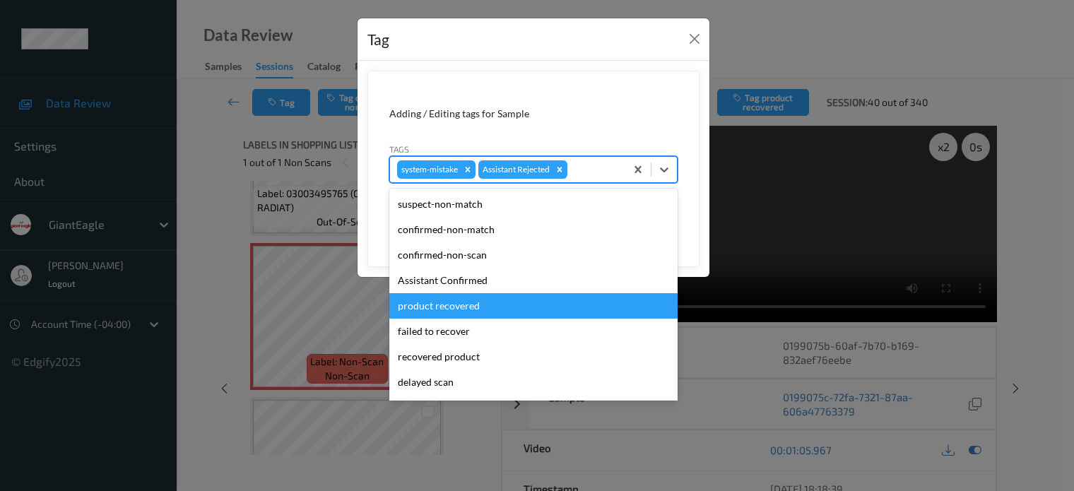
scroll to position [117, 0]
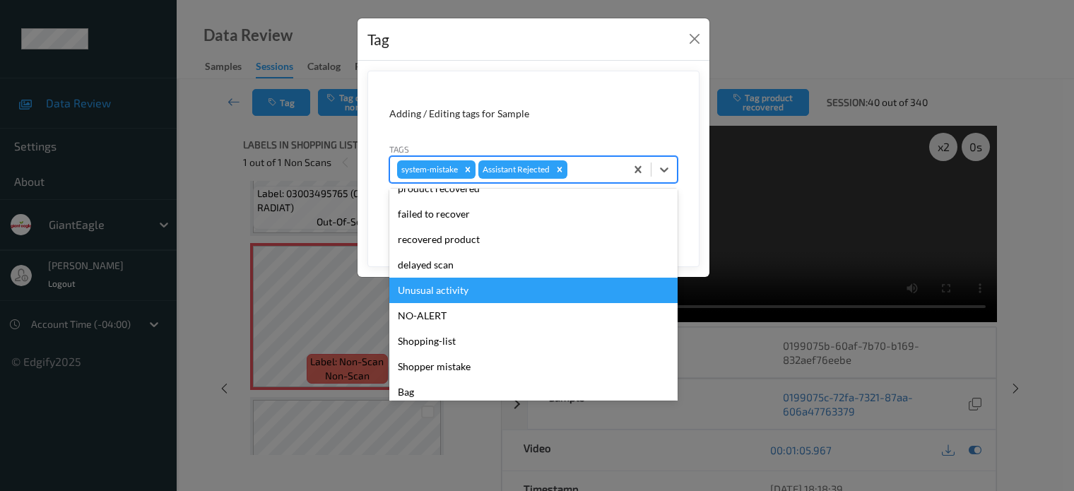
click at [438, 286] on div "Unusual activity" at bounding box center [533, 290] width 288 height 25
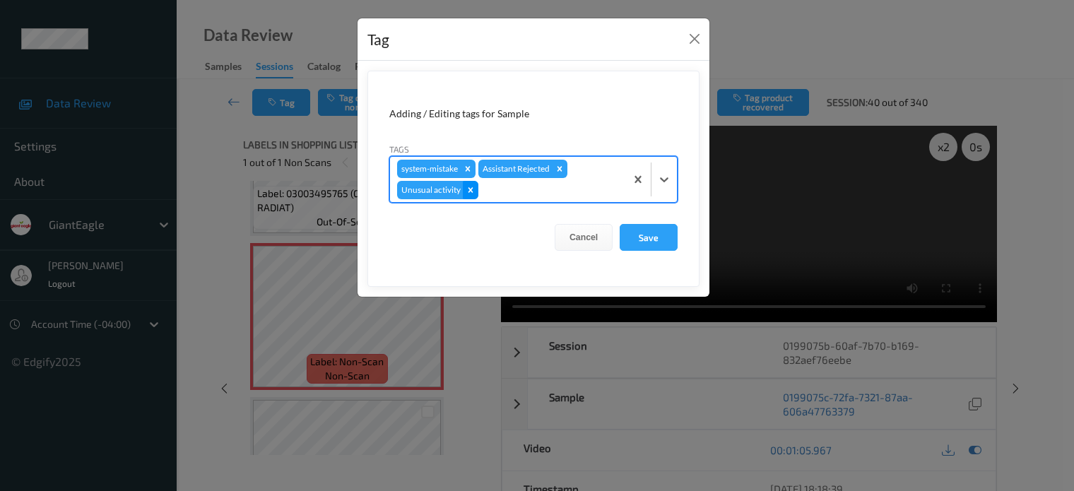
click at [472, 189] on icon "Remove Unusual activity" at bounding box center [471, 190] width 10 height 10
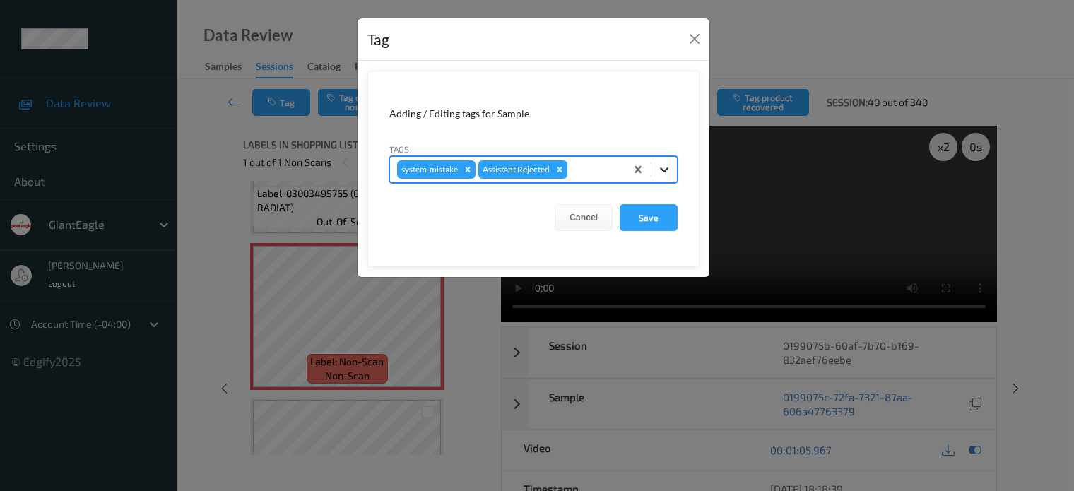
click at [661, 169] on icon at bounding box center [664, 169] width 8 height 5
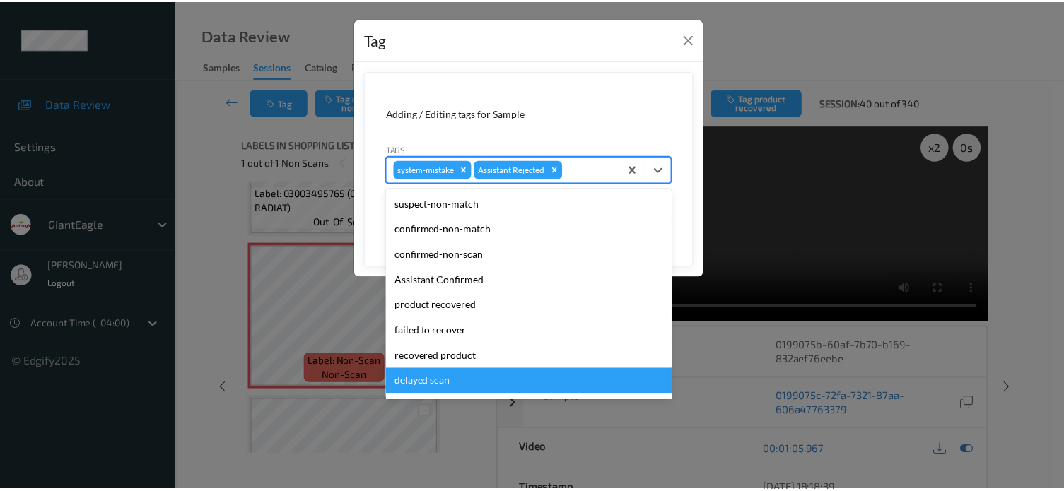
scroll to position [124, 0]
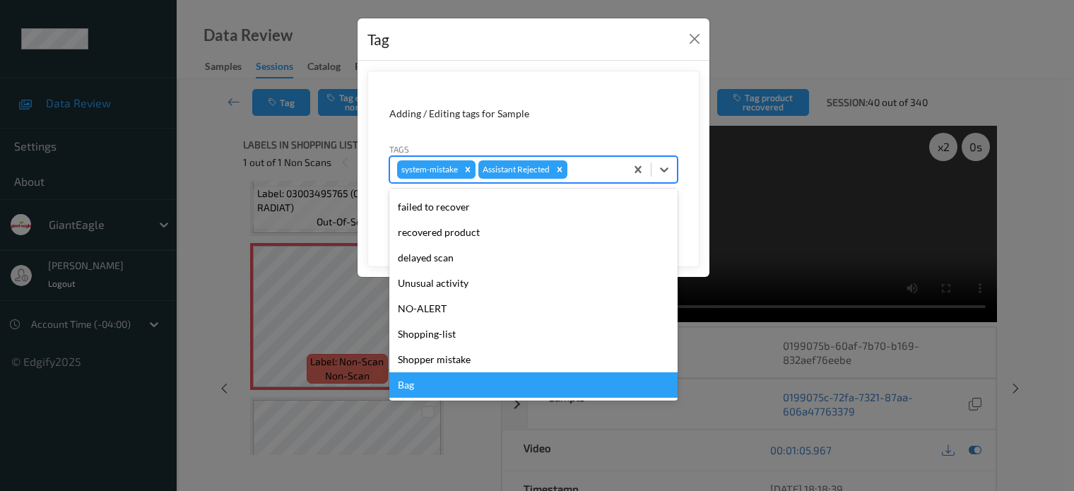
click at [404, 380] on div "Bag" at bounding box center [533, 384] width 288 height 25
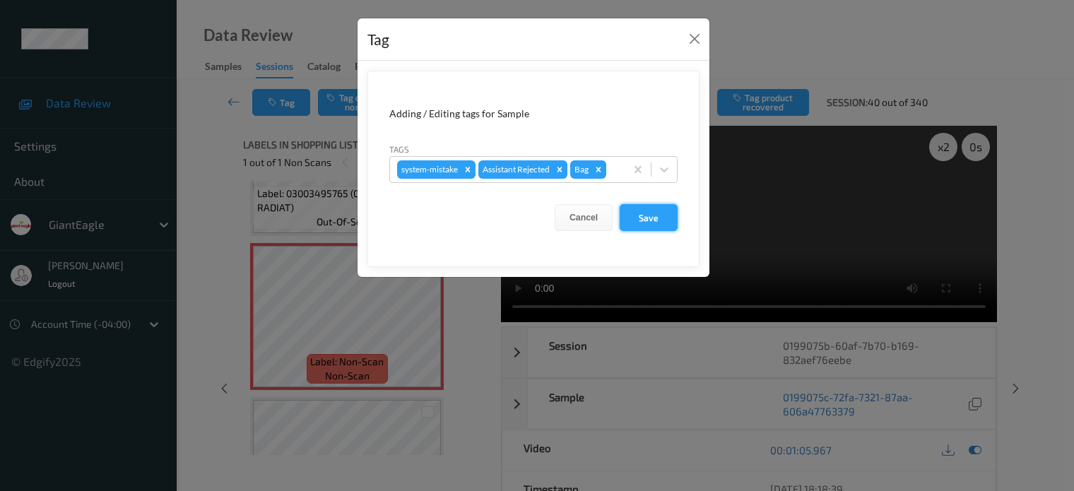
click at [642, 220] on button "Save" at bounding box center [649, 217] width 58 height 27
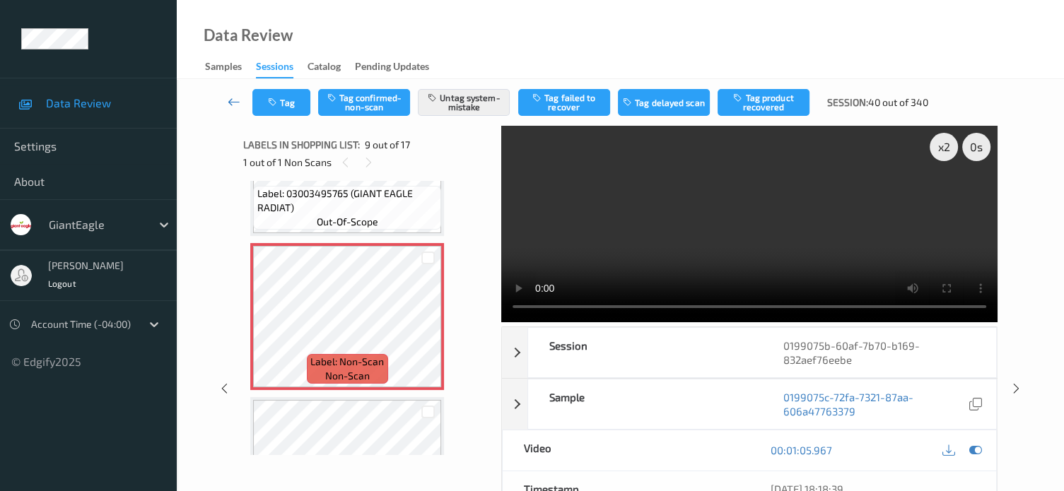
click at [237, 101] on icon at bounding box center [234, 102] width 13 height 14
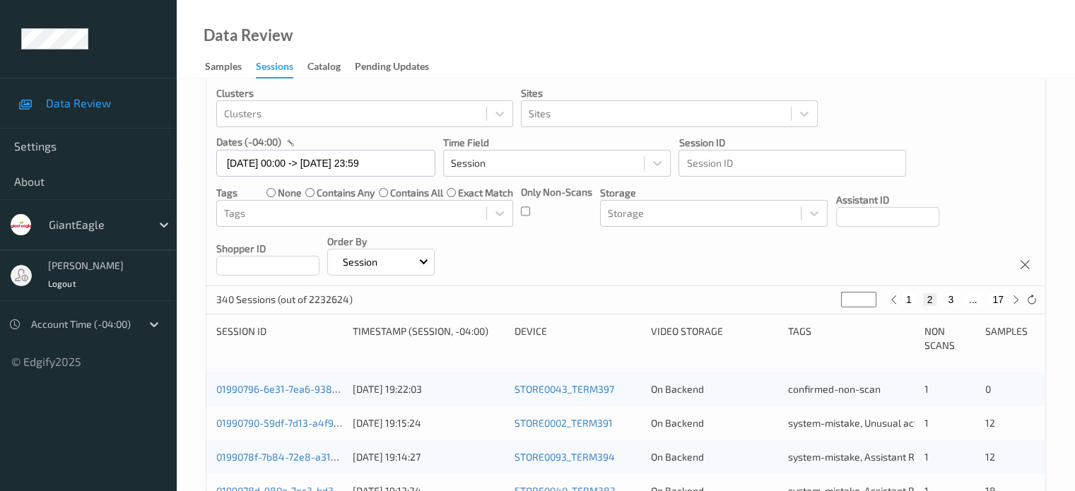
scroll to position [71, 0]
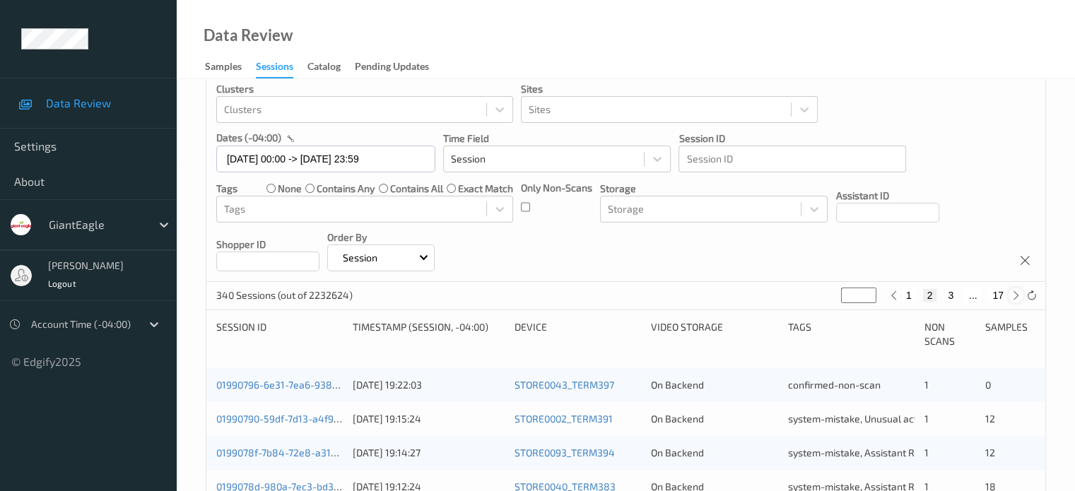
click at [1016, 299] on icon at bounding box center [1016, 295] width 11 height 11
type input "*"
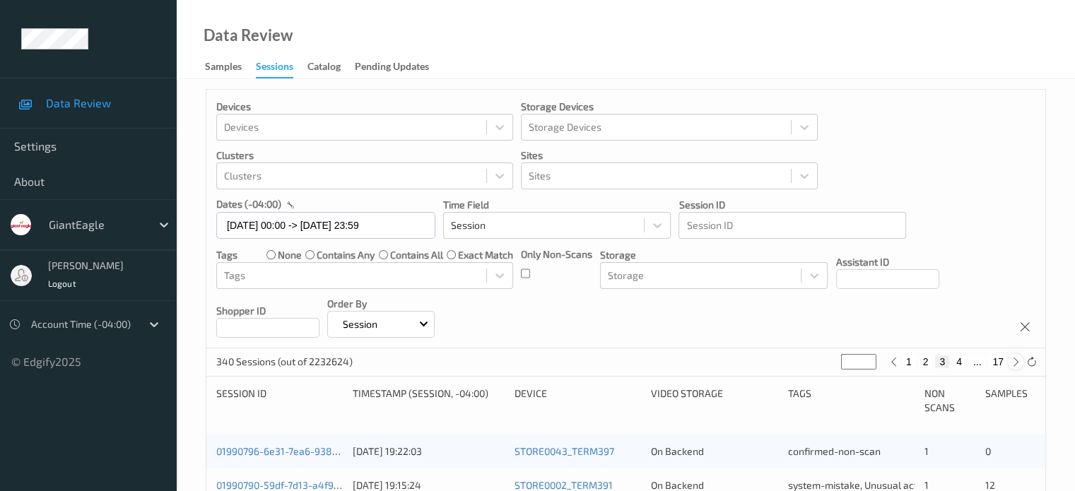
scroll to position [0, 0]
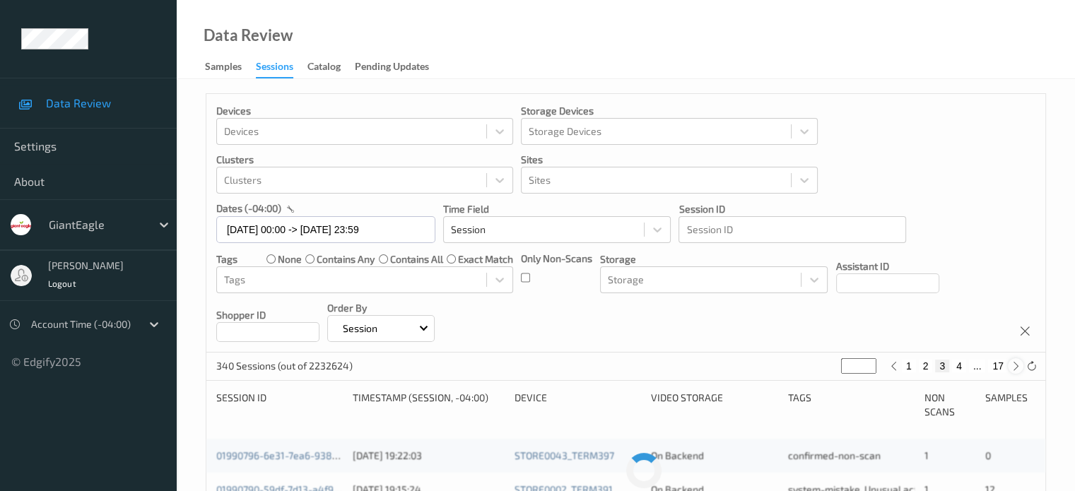
click at [1018, 369] on icon at bounding box center [1016, 366] width 11 height 11
type input "*"
click at [1013, 369] on icon at bounding box center [1016, 366] width 11 height 11
type input "*"
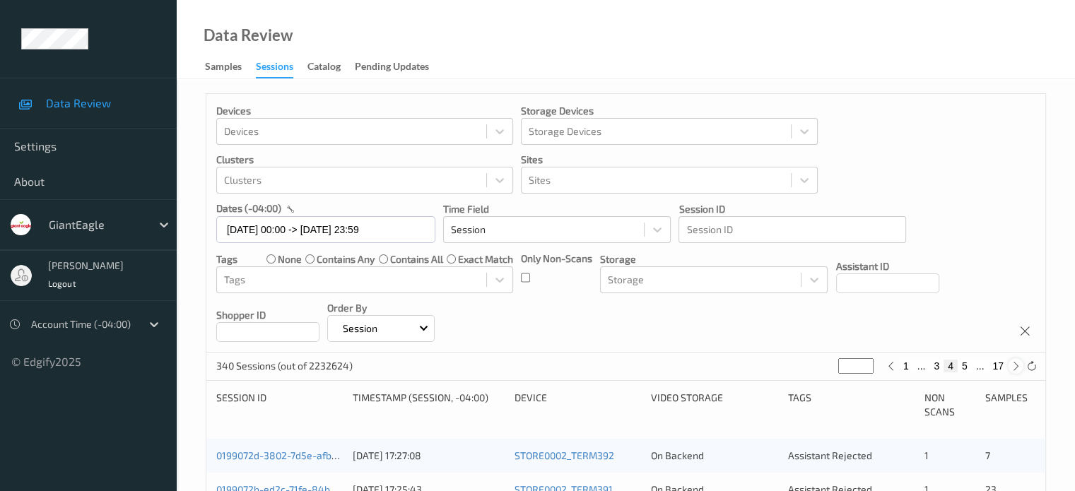
type input "*"
click at [1013, 369] on icon at bounding box center [1016, 366] width 11 height 11
type input "*"
click at [1013, 369] on icon at bounding box center [1016, 366] width 11 height 11
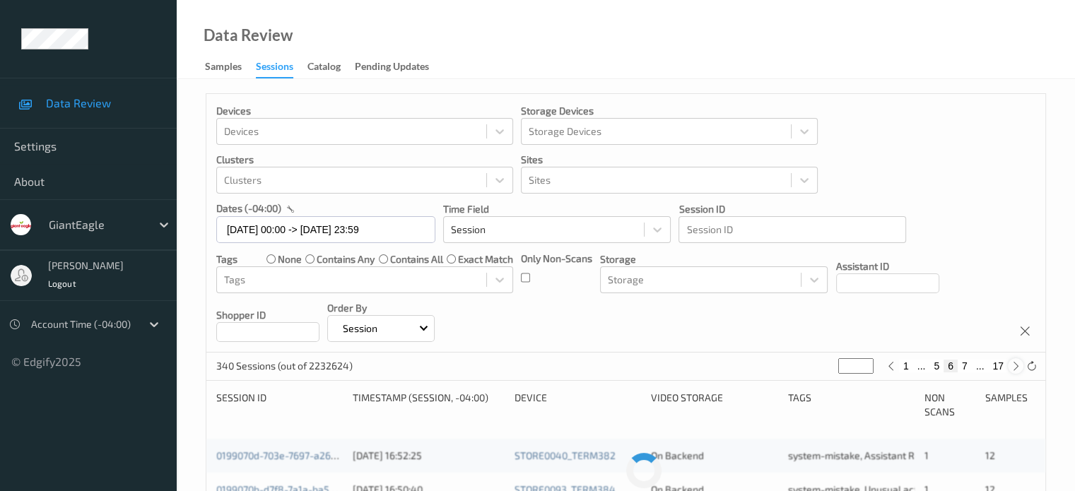
type input "*"
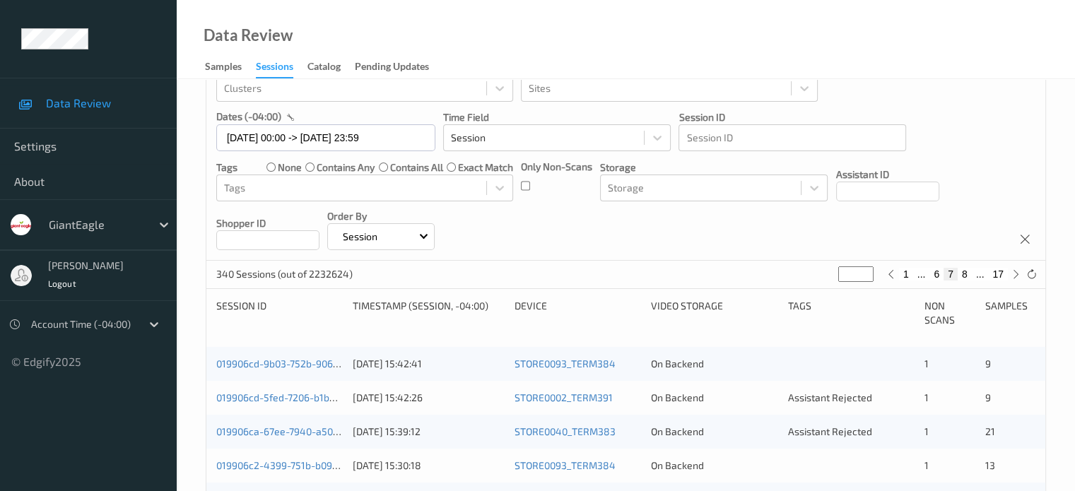
scroll to position [138, 0]
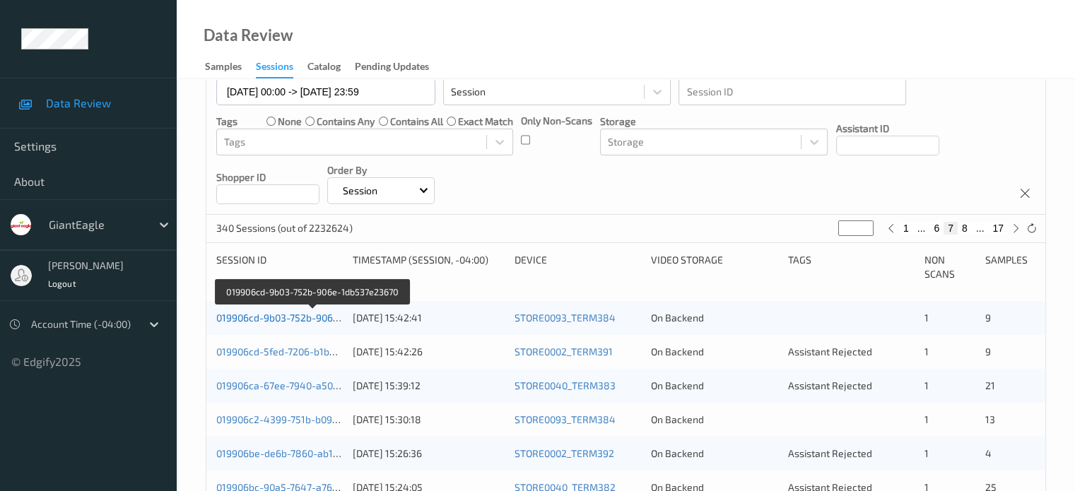
click at [294, 319] on link "019906cd-9b03-752b-906e-1db537e23670" at bounding box center [312, 318] width 192 height 12
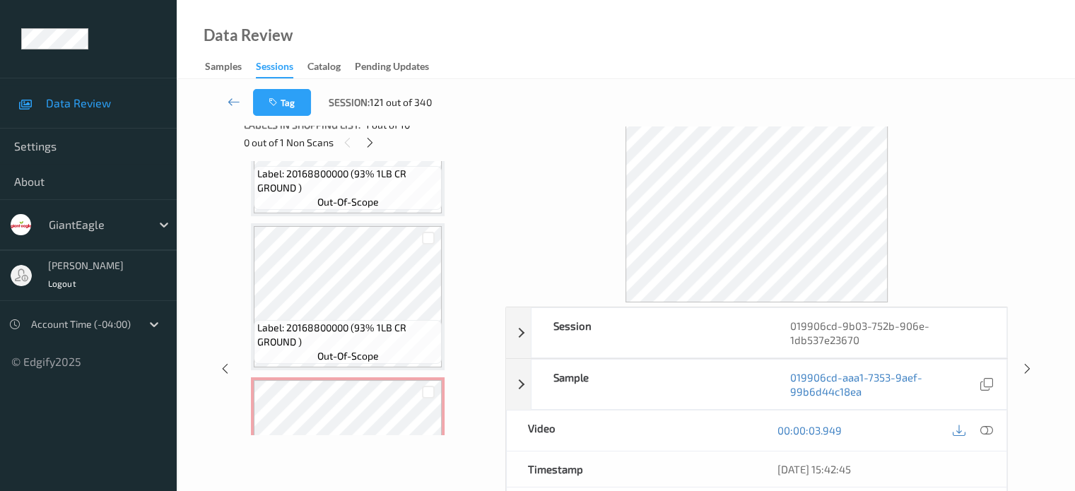
scroll to position [1273, 0]
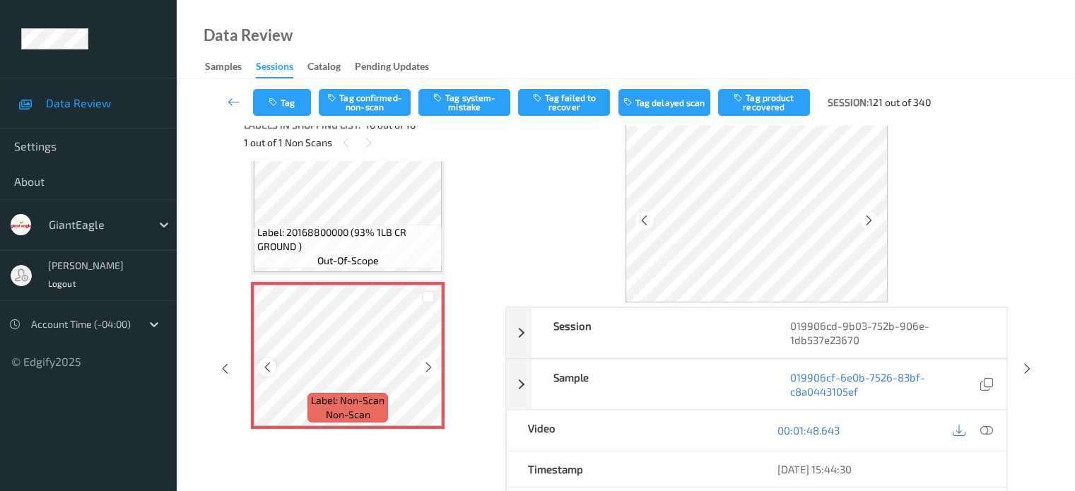
click at [269, 373] on div at bounding box center [267, 367] width 18 height 18
click at [987, 430] on icon at bounding box center [986, 430] width 13 height 13
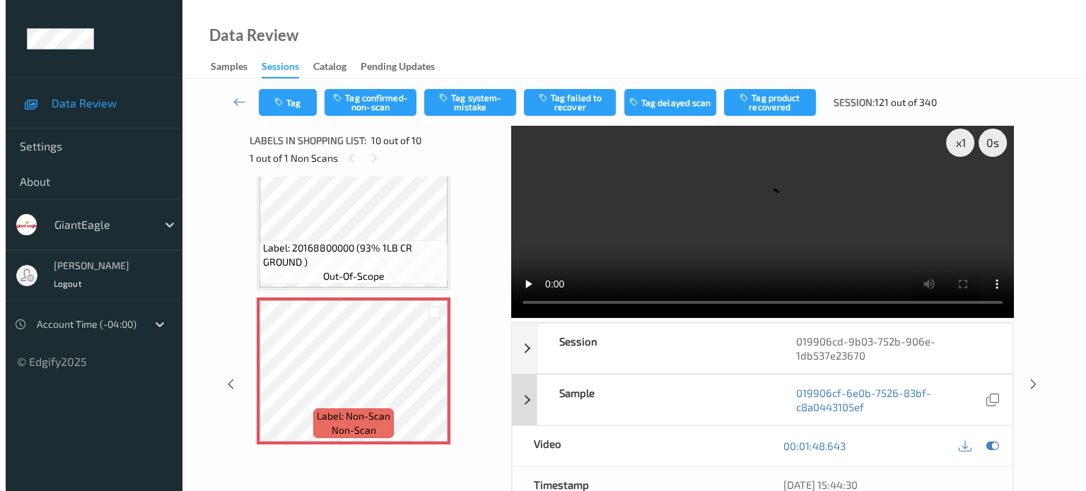
scroll to position [0, 0]
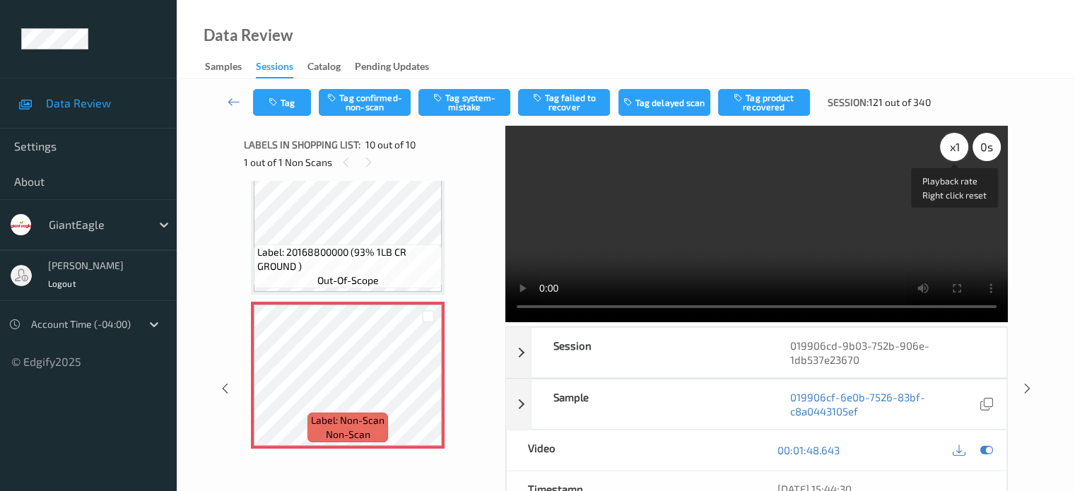
click at [955, 141] on div "x 1" at bounding box center [954, 147] width 28 height 28
click at [950, 152] on div "x 2" at bounding box center [954, 147] width 28 height 28
click at [951, 152] on div "x 4" at bounding box center [954, 147] width 28 height 28
click at [459, 106] on button "Tag system-mistake" at bounding box center [464, 102] width 92 height 27
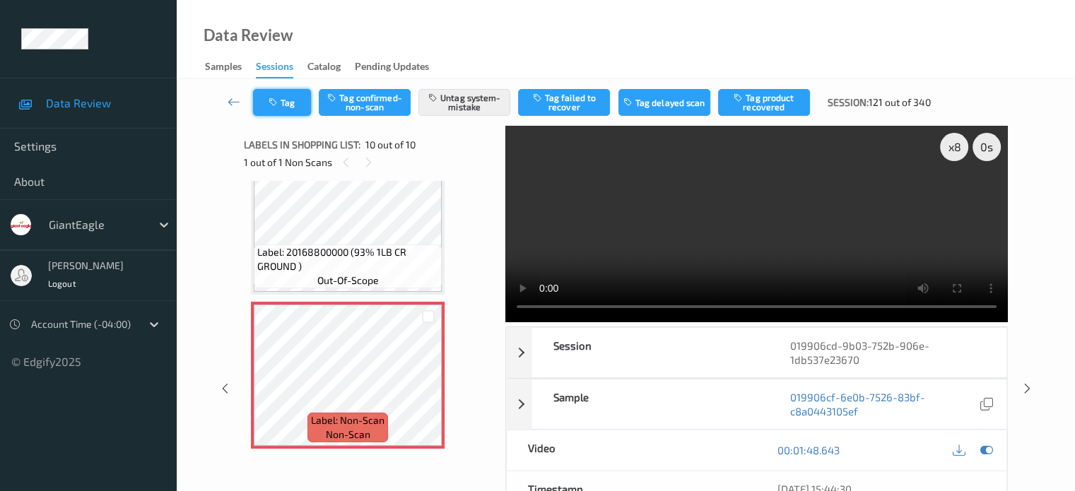
click at [286, 104] on button "Tag" at bounding box center [282, 102] width 58 height 27
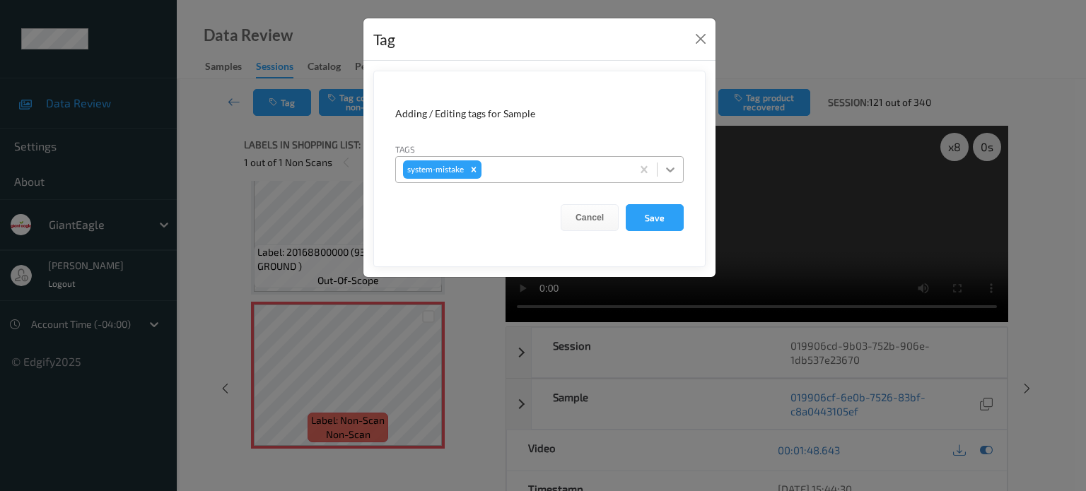
click at [667, 170] on icon at bounding box center [670, 170] width 14 height 14
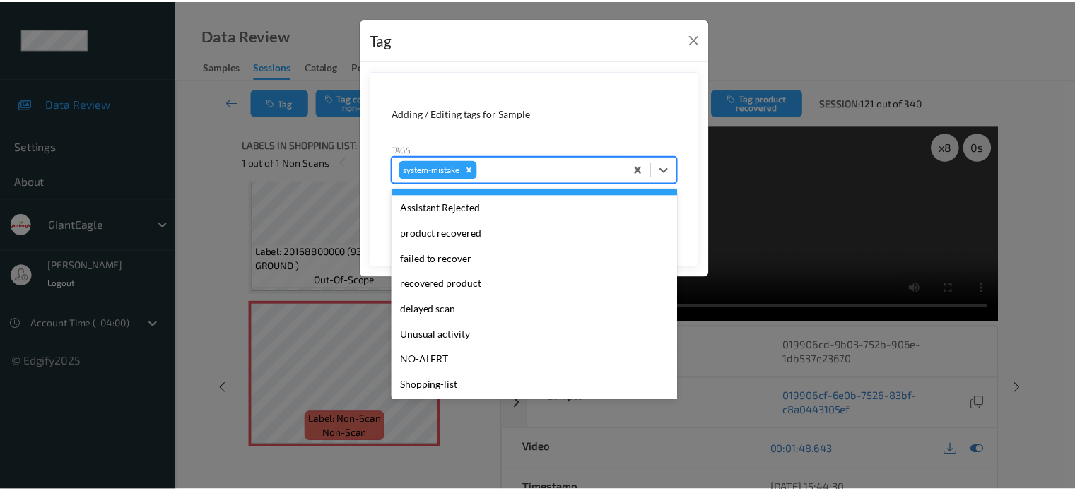
scroll to position [117, 0]
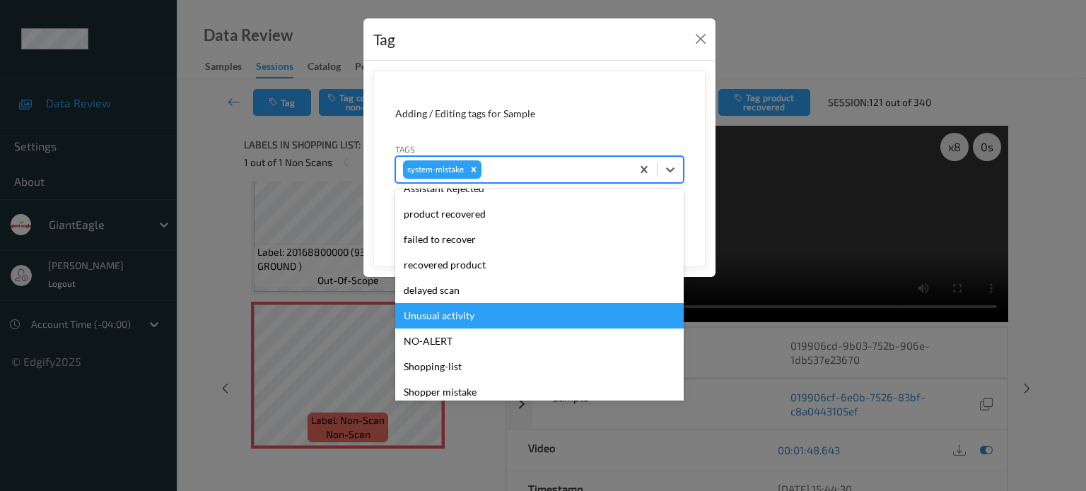
click at [437, 315] on div "Unusual activity" at bounding box center [539, 315] width 288 height 25
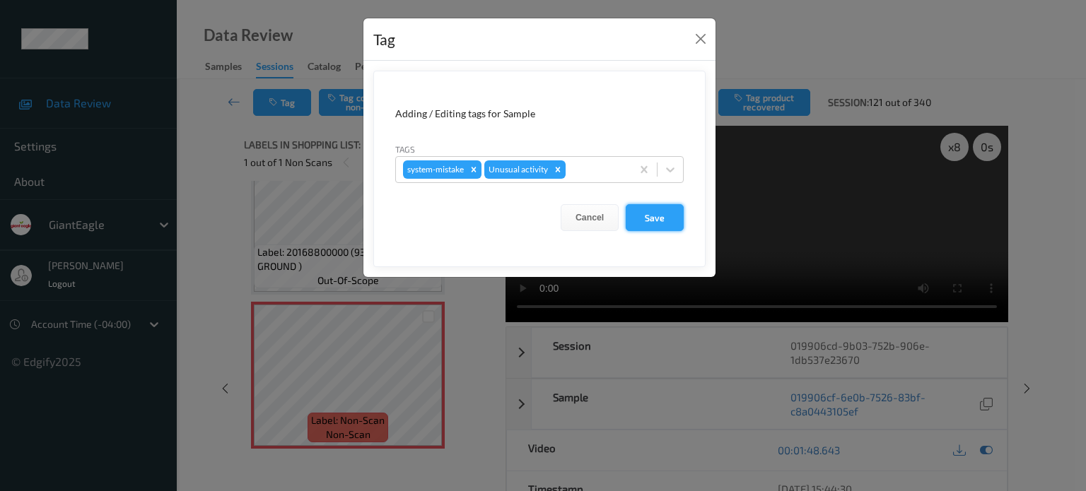
click at [658, 221] on button "Save" at bounding box center [654, 217] width 58 height 27
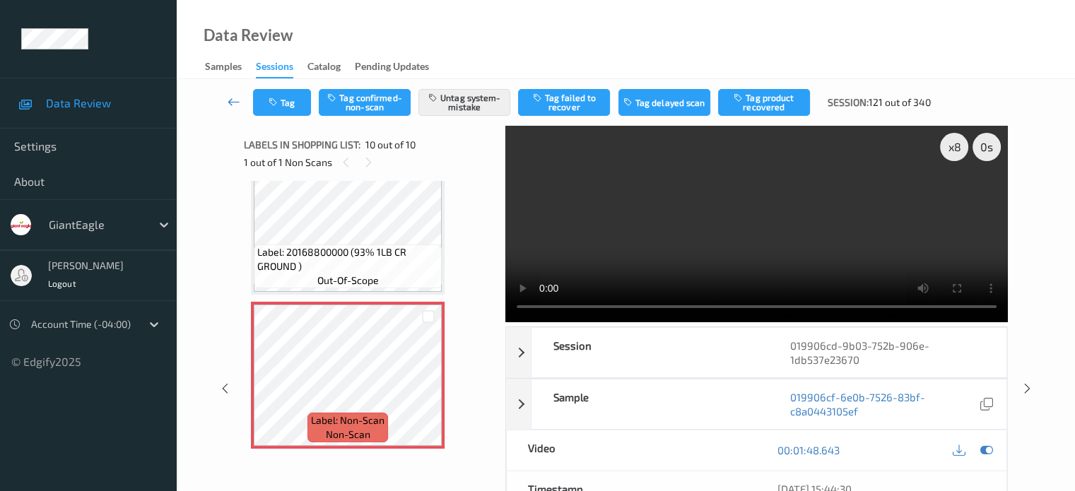
click at [233, 101] on icon at bounding box center [234, 102] width 13 height 14
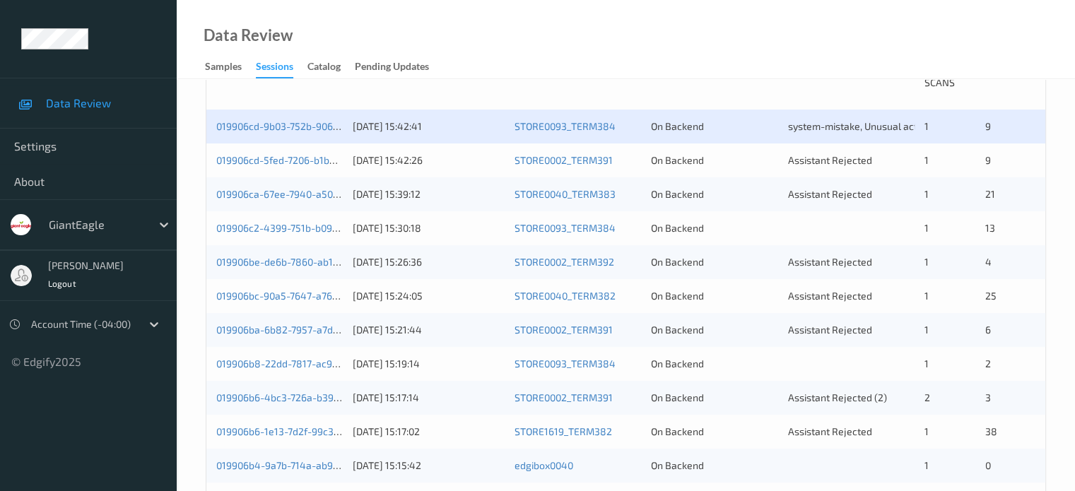
scroll to position [212, 0]
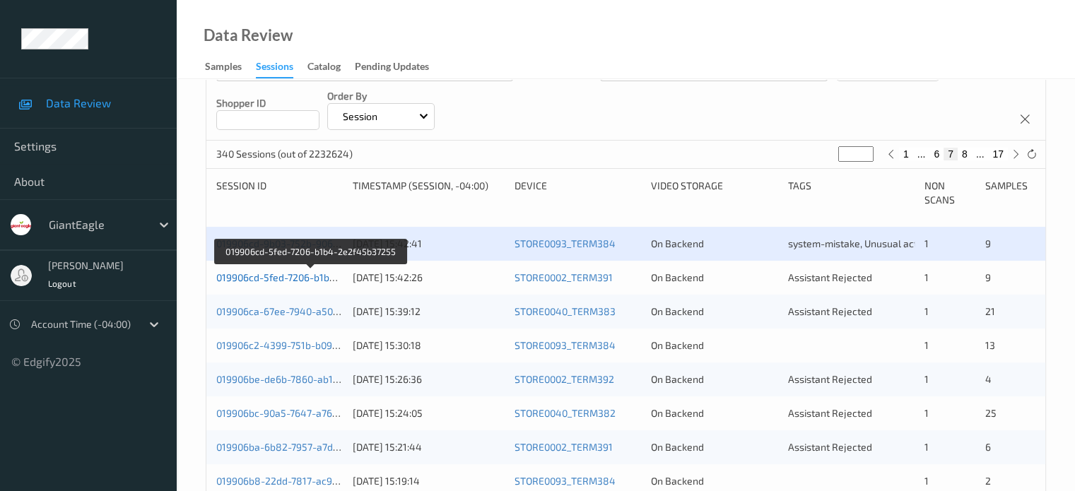
click at [274, 278] on link "019906cd-5fed-7206-b1b4-2e2f45b37255" at bounding box center [310, 277] width 189 height 12
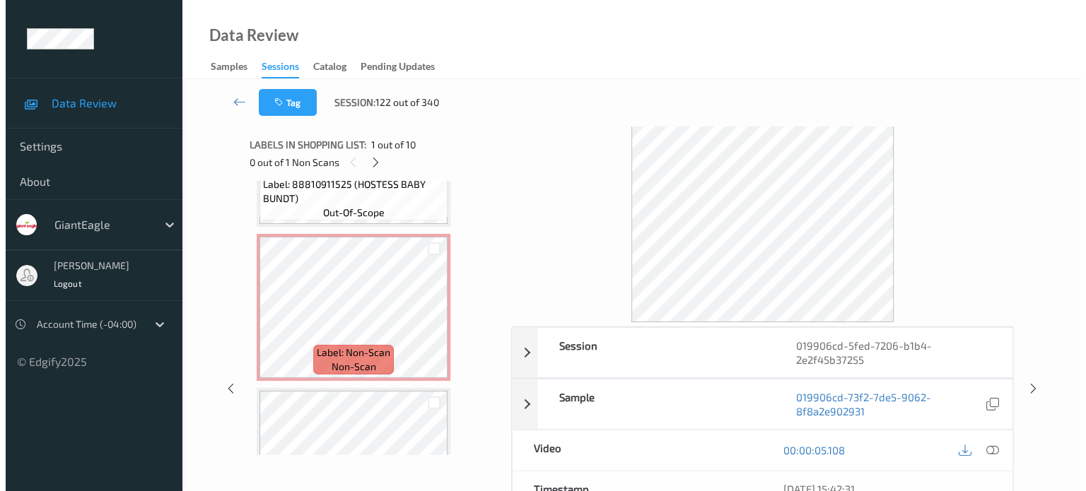
scroll to position [1060, 0]
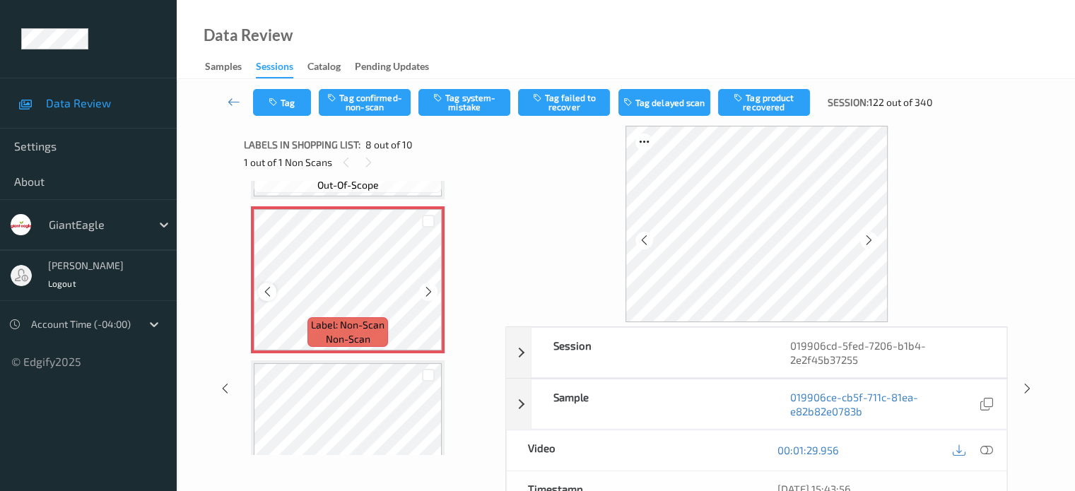
click at [267, 298] on div at bounding box center [267, 292] width 18 height 18
click at [988, 455] on icon at bounding box center [986, 450] width 13 height 13
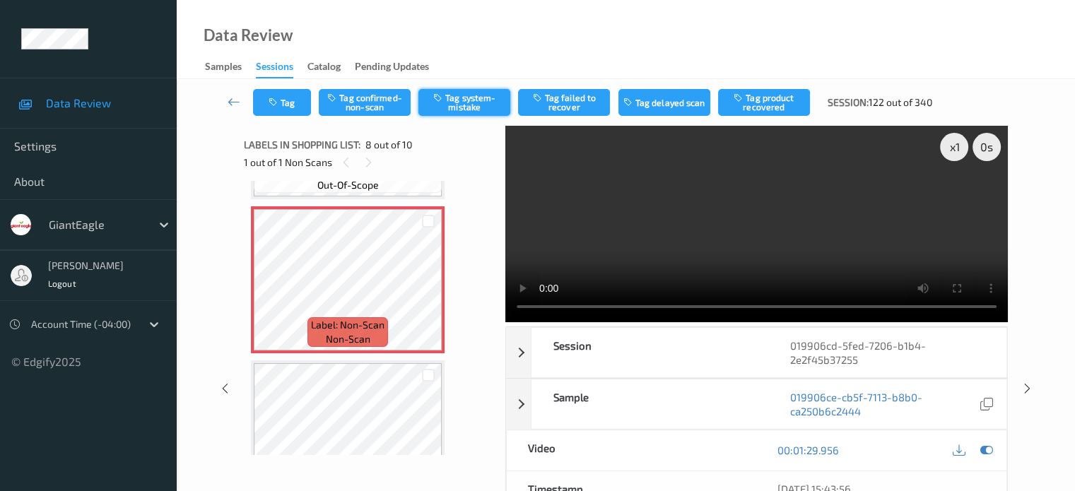
click at [476, 100] on button "Tag system-mistake" at bounding box center [464, 102] width 92 height 27
click at [283, 109] on button "Tag" at bounding box center [282, 102] width 58 height 27
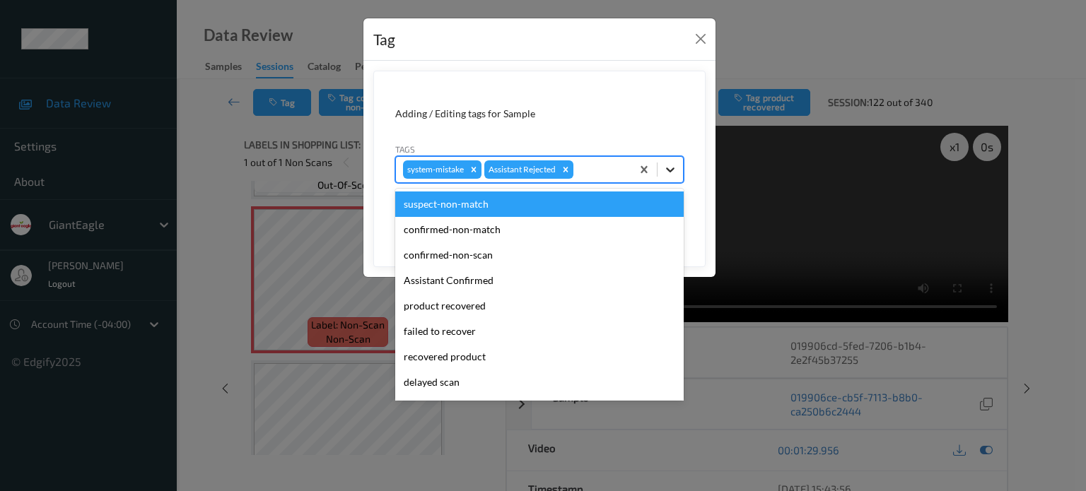
click at [671, 166] on icon at bounding box center [670, 170] width 14 height 14
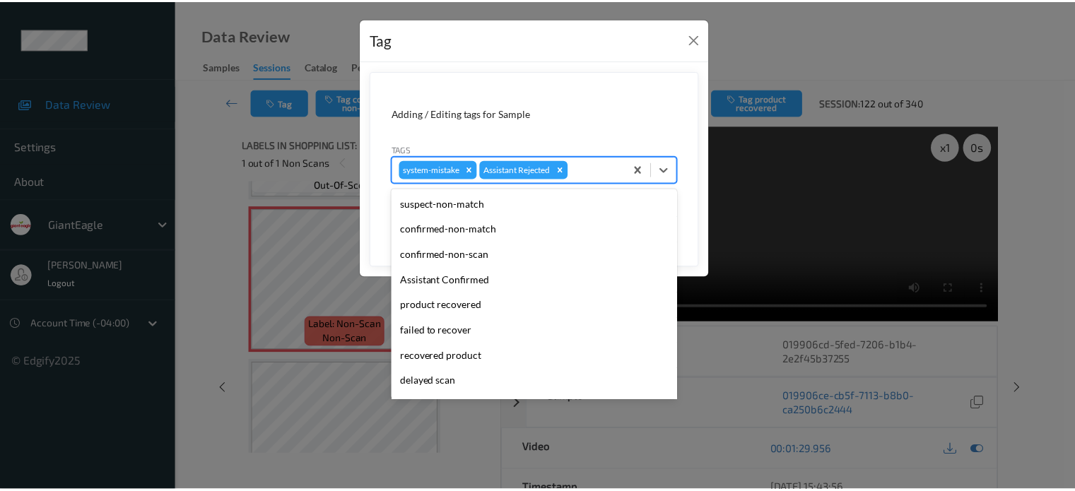
scroll to position [124, 0]
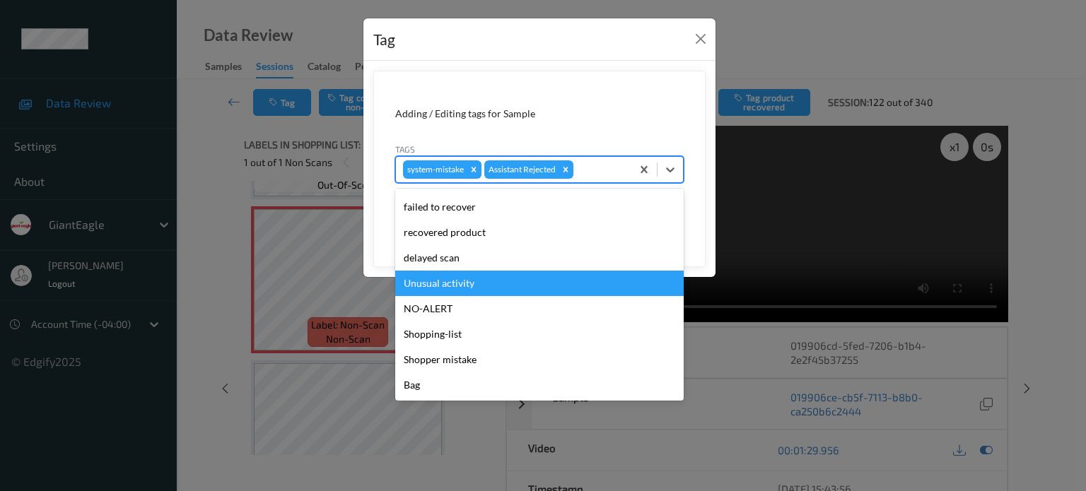
click at [444, 285] on div "Unusual activity" at bounding box center [539, 283] width 288 height 25
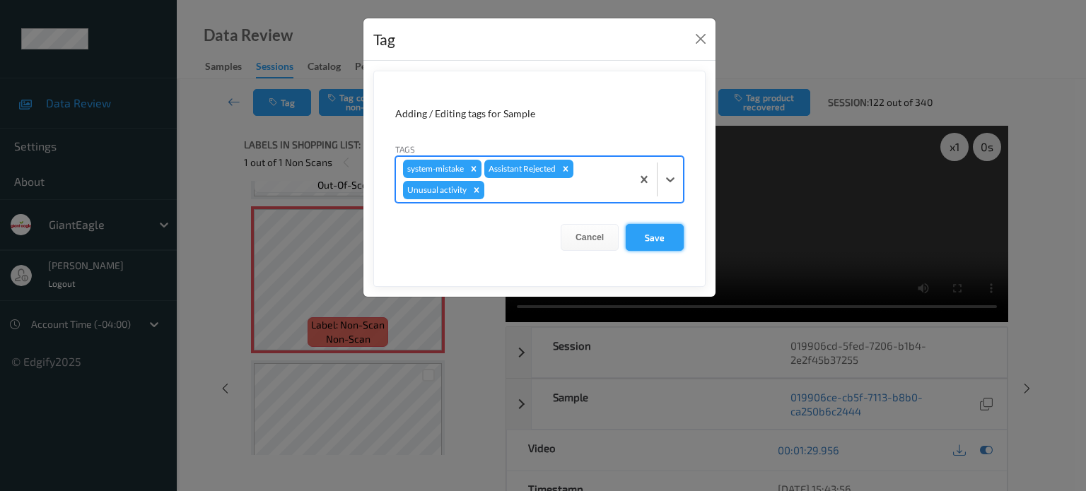
click at [642, 238] on button "Save" at bounding box center [654, 237] width 58 height 27
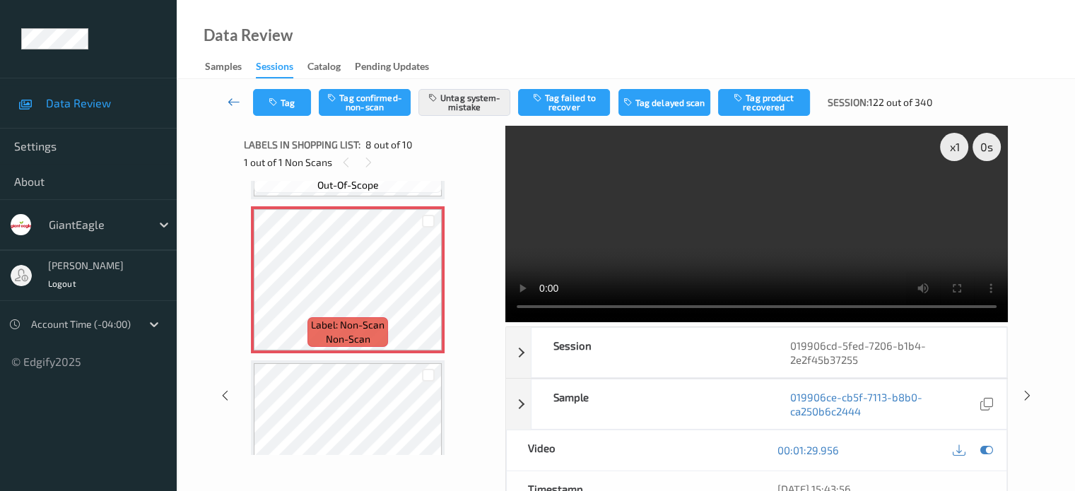
click at [233, 104] on icon at bounding box center [234, 102] width 13 height 14
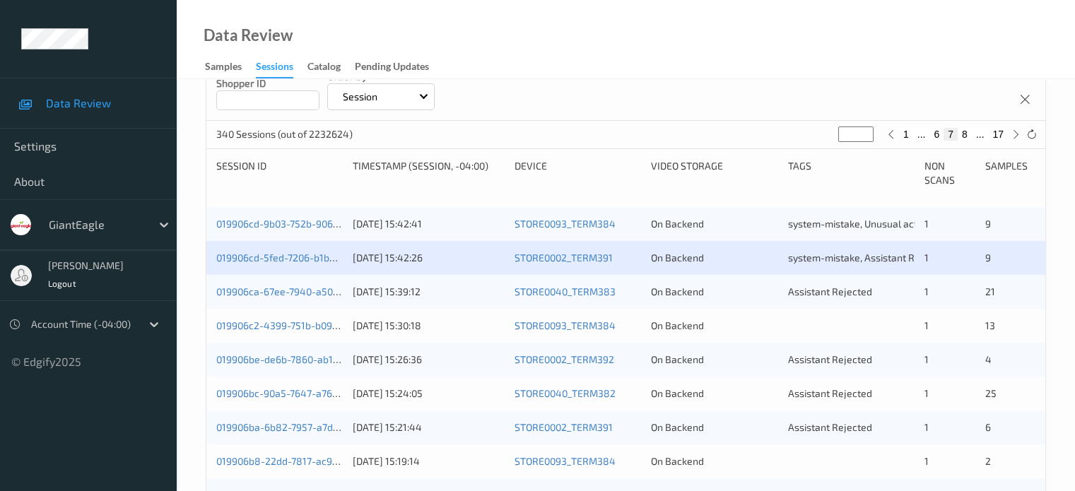
scroll to position [230, 0]
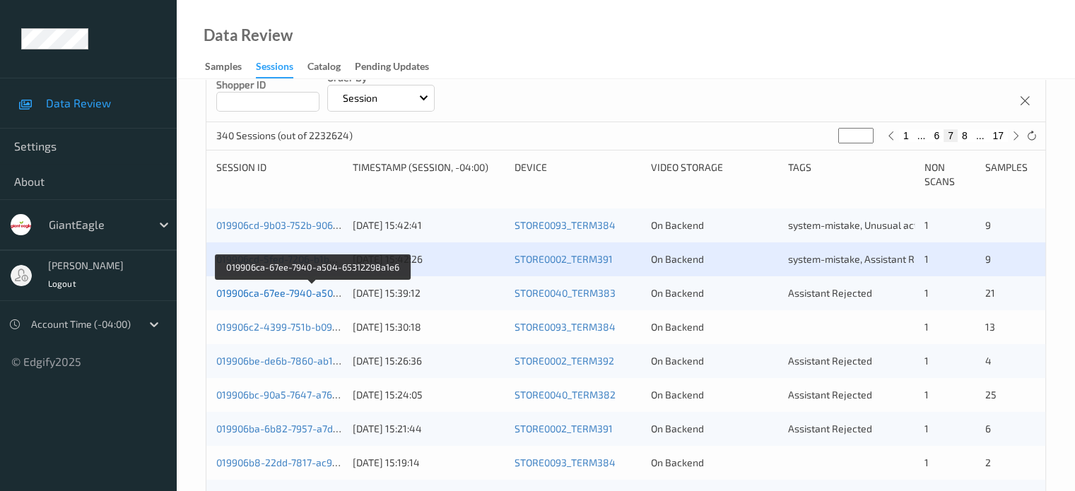
click at [277, 298] on link "019906ca-67ee-7940-a504-65312298a1e6" at bounding box center [312, 293] width 193 height 12
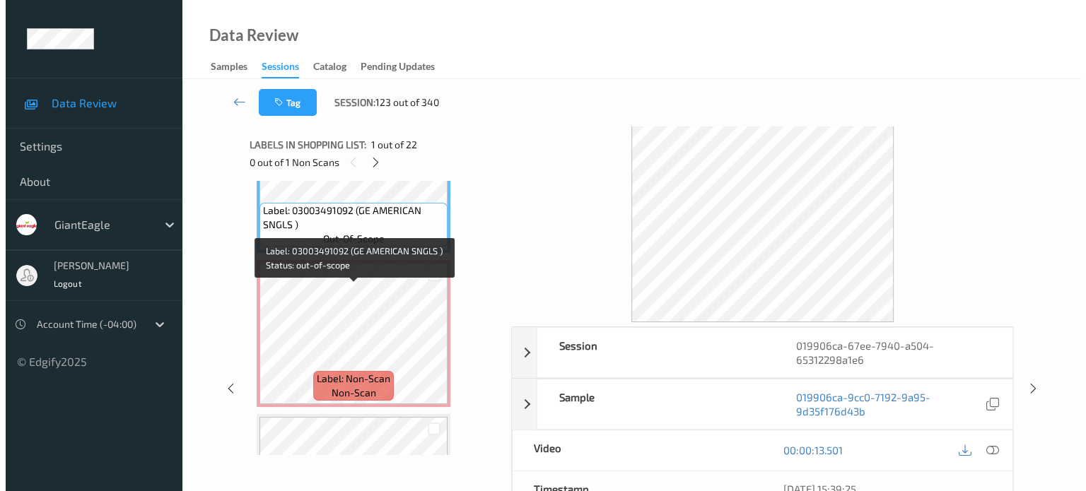
scroll to position [82, 0]
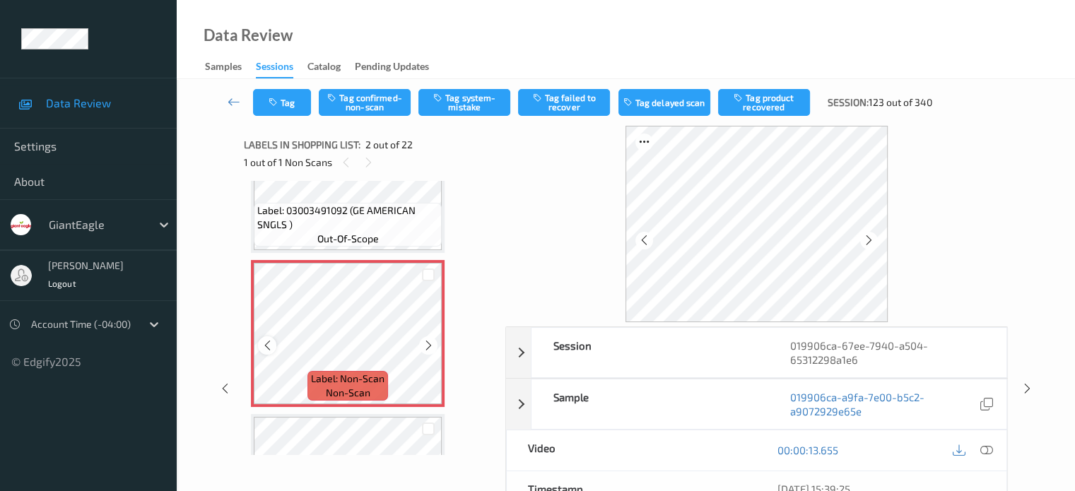
click at [272, 346] on icon at bounding box center [267, 345] width 12 height 13
click at [988, 449] on icon at bounding box center [986, 450] width 13 height 13
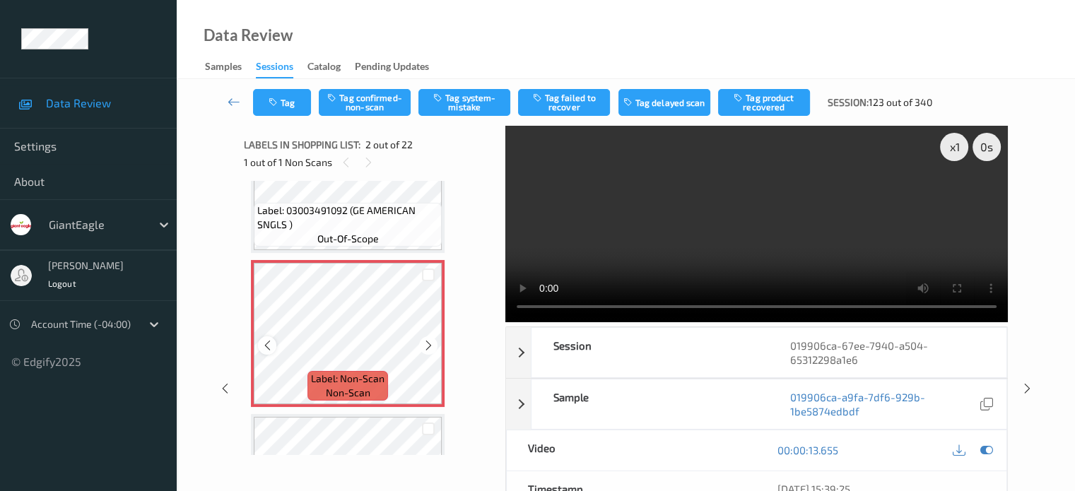
click at [266, 348] on icon at bounding box center [267, 345] width 12 height 13
click at [960, 141] on div "x 1" at bounding box center [954, 147] width 28 height 28
click at [461, 104] on button "Tag system-mistake" at bounding box center [464, 102] width 92 height 27
click at [282, 98] on button "Tag" at bounding box center [282, 102] width 58 height 27
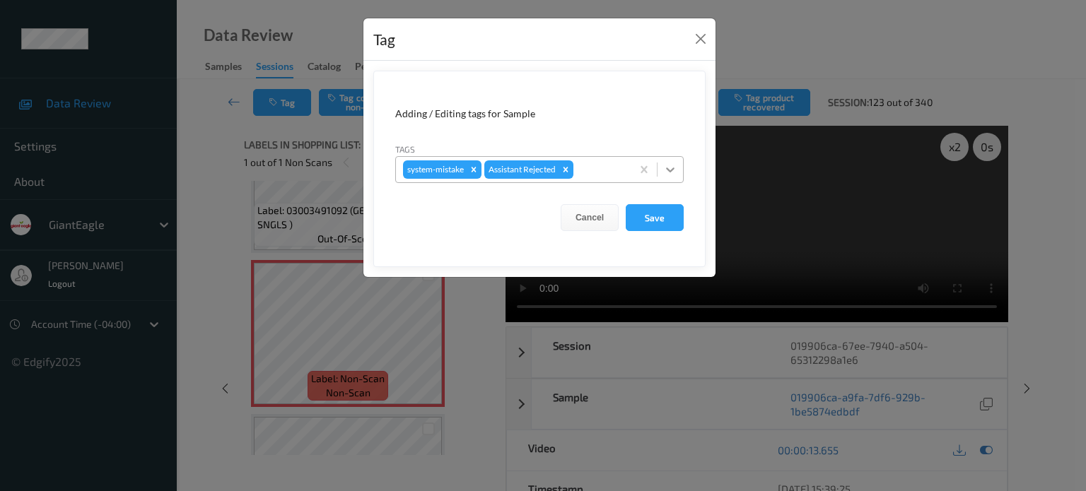
click at [669, 167] on icon at bounding box center [670, 170] width 14 height 14
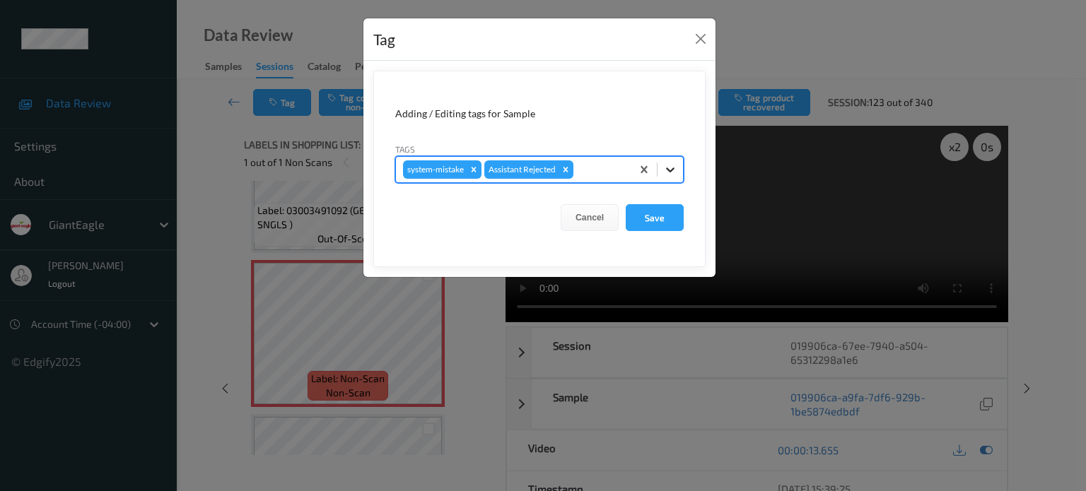
click at [673, 167] on icon at bounding box center [670, 170] width 14 height 14
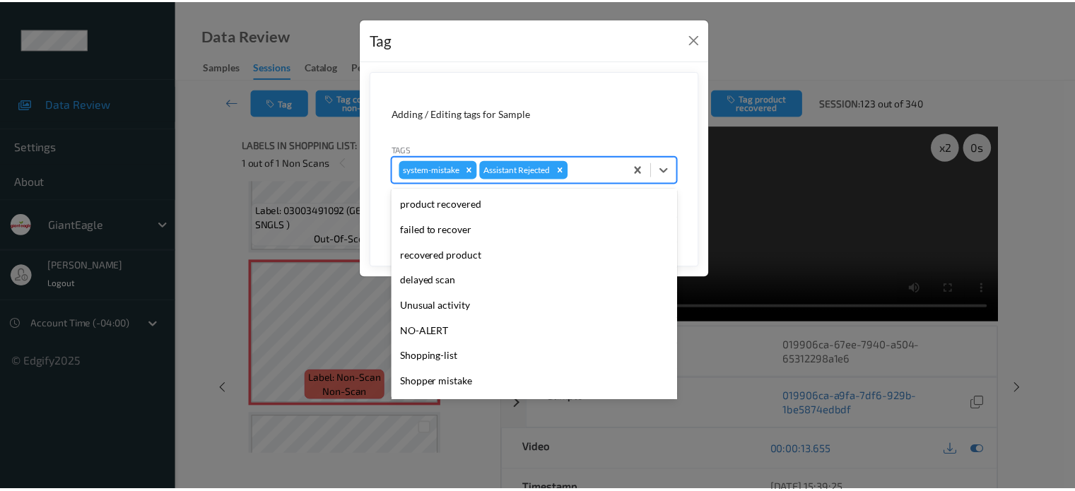
scroll to position [117, 0]
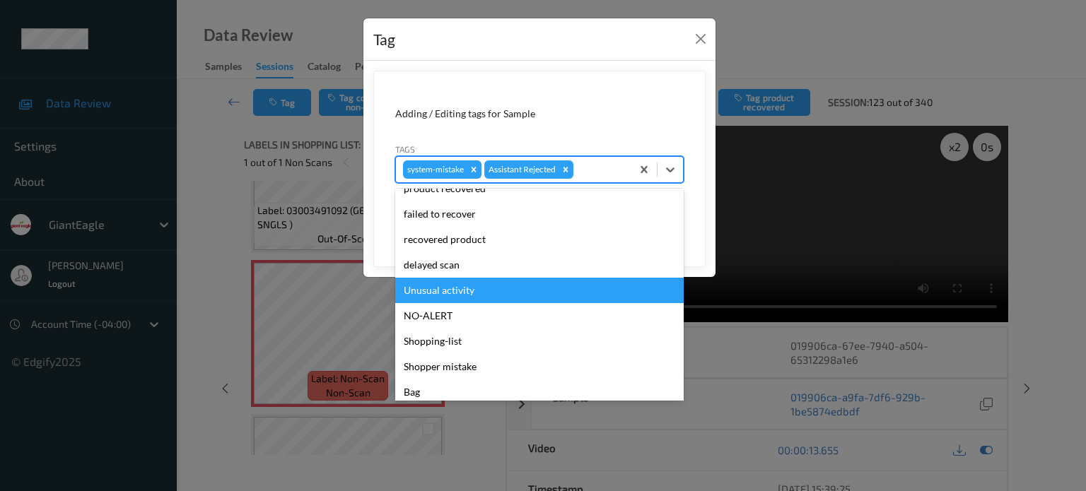
click at [430, 290] on div "Unusual activity" at bounding box center [539, 290] width 288 height 25
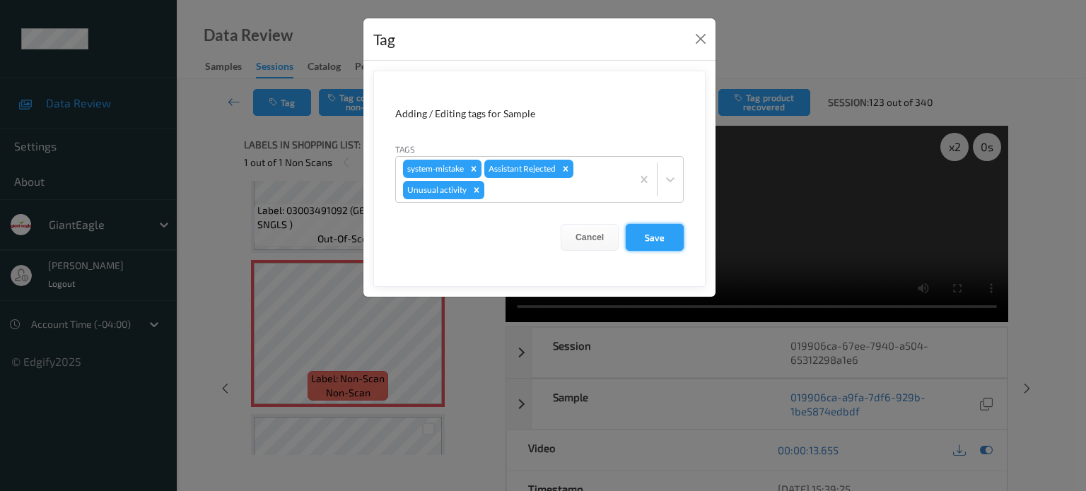
click at [652, 240] on button "Save" at bounding box center [654, 237] width 58 height 27
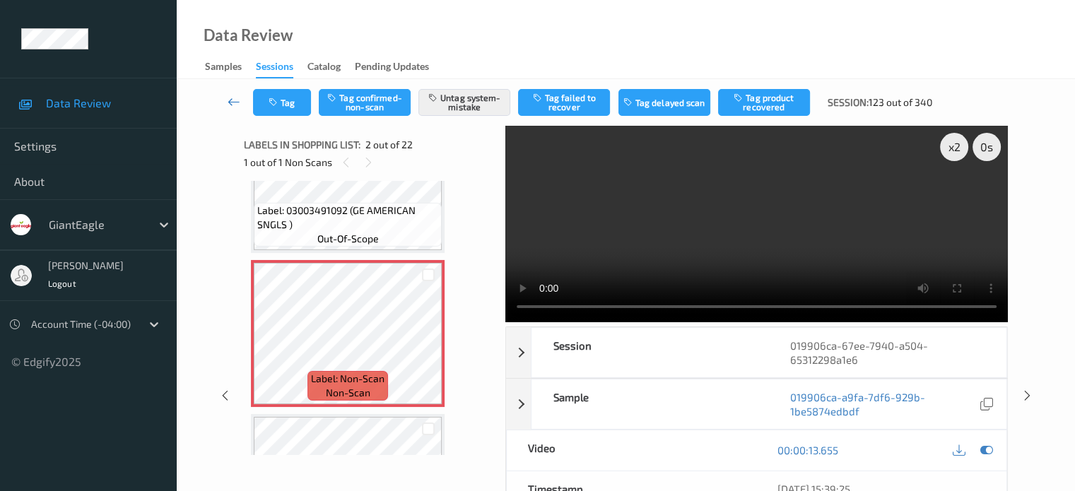
click at [234, 101] on icon at bounding box center [234, 102] width 13 height 14
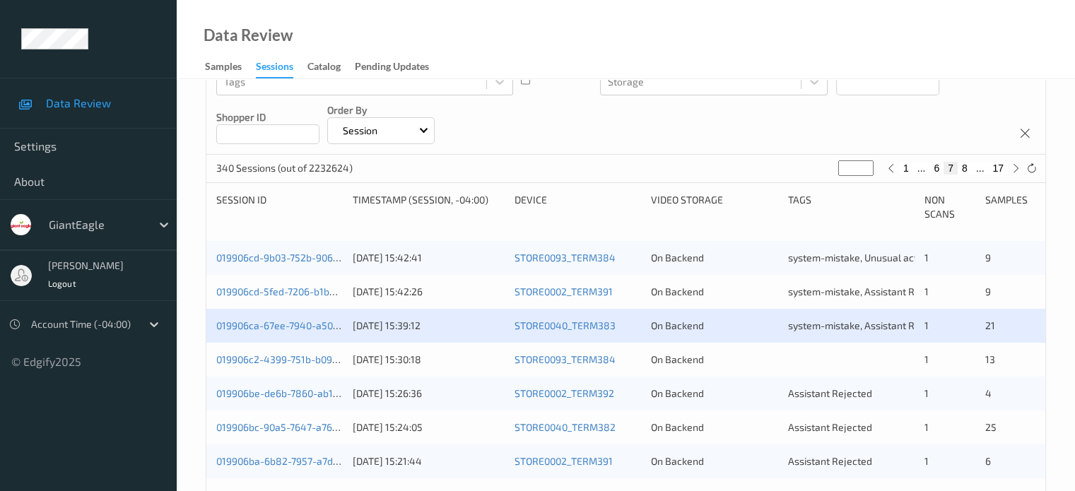
scroll to position [235, 0]
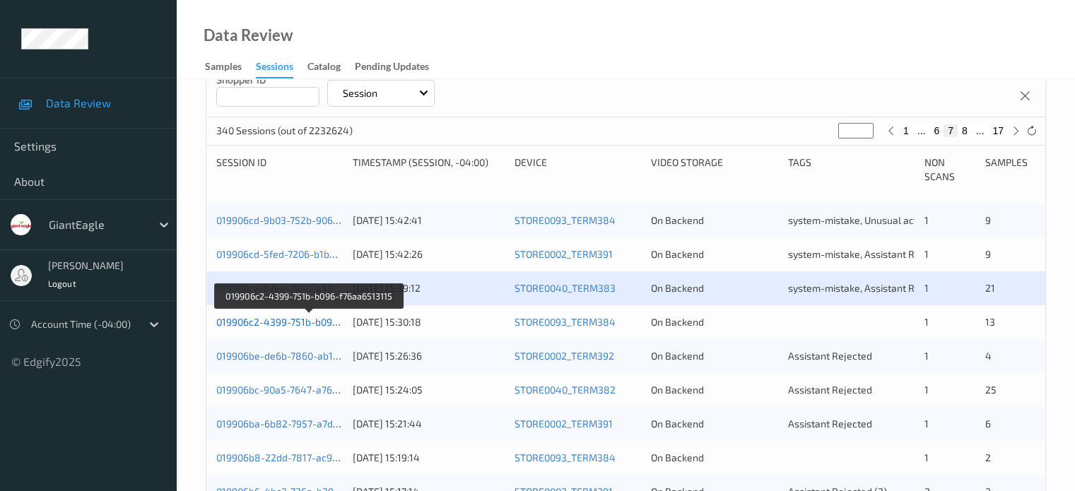
click at [270, 321] on link "019906c2-4399-751b-b096-f76aa6513115" at bounding box center [309, 322] width 187 height 12
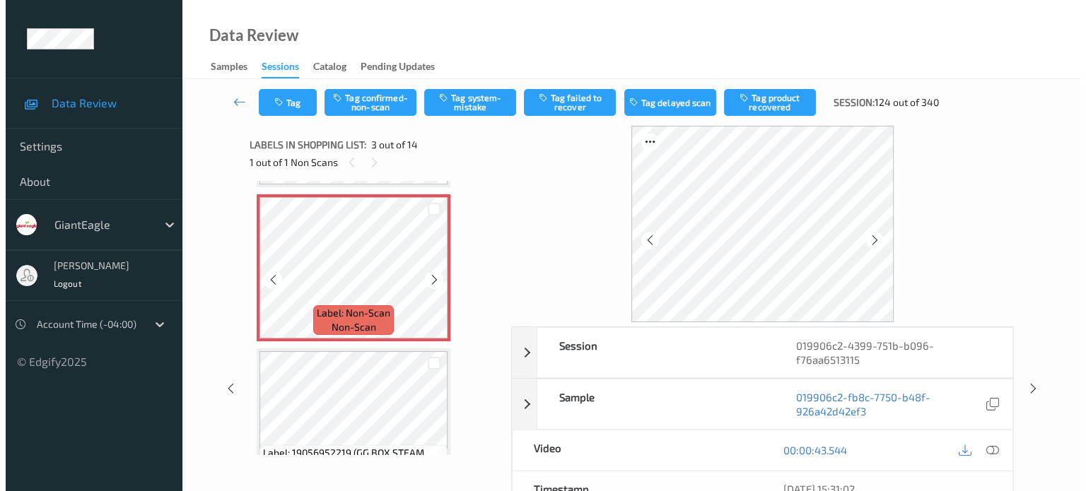
scroll to position [302, 0]
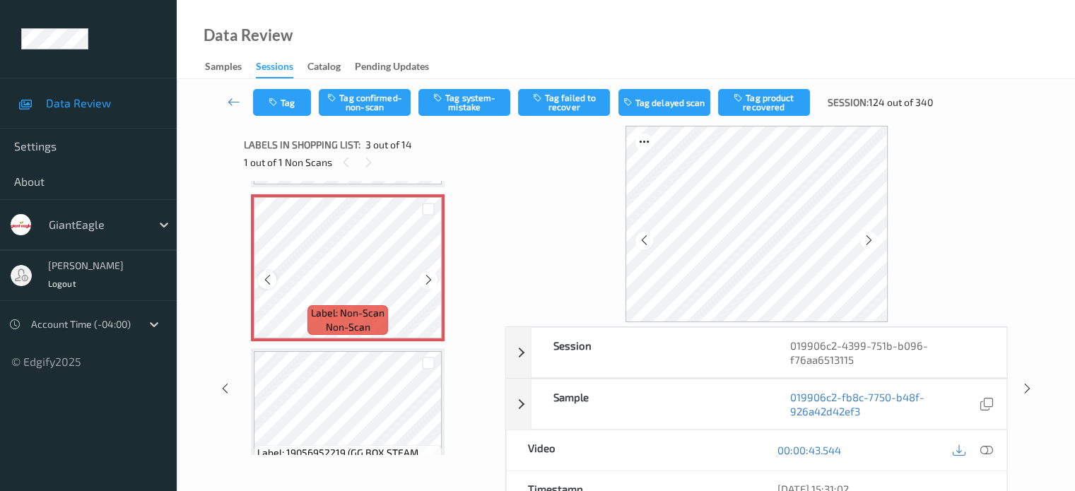
click at [266, 280] on icon at bounding box center [267, 279] width 12 height 13
click at [987, 448] on icon at bounding box center [986, 450] width 13 height 13
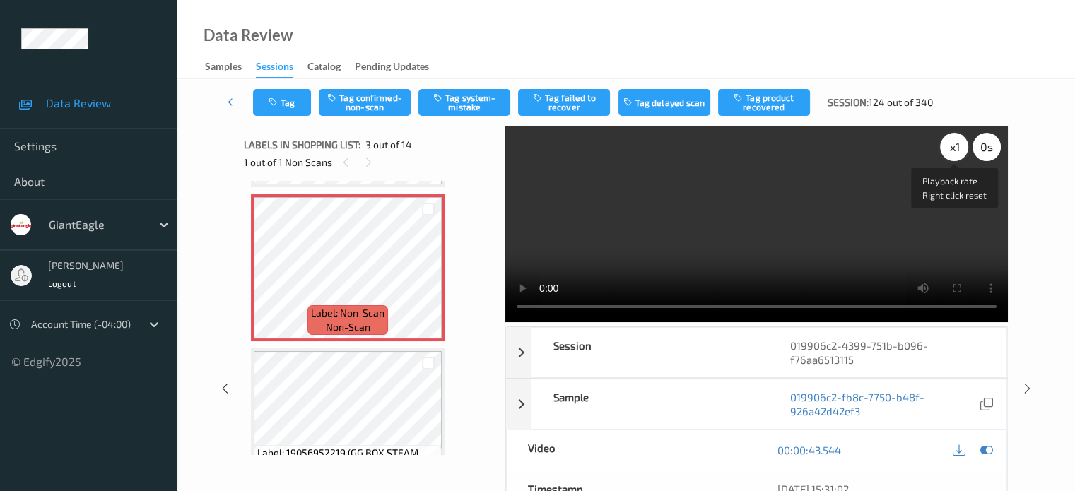
click at [955, 152] on div "x 1" at bounding box center [954, 147] width 28 height 28
click at [466, 102] on button "Tag system-mistake" at bounding box center [464, 102] width 92 height 27
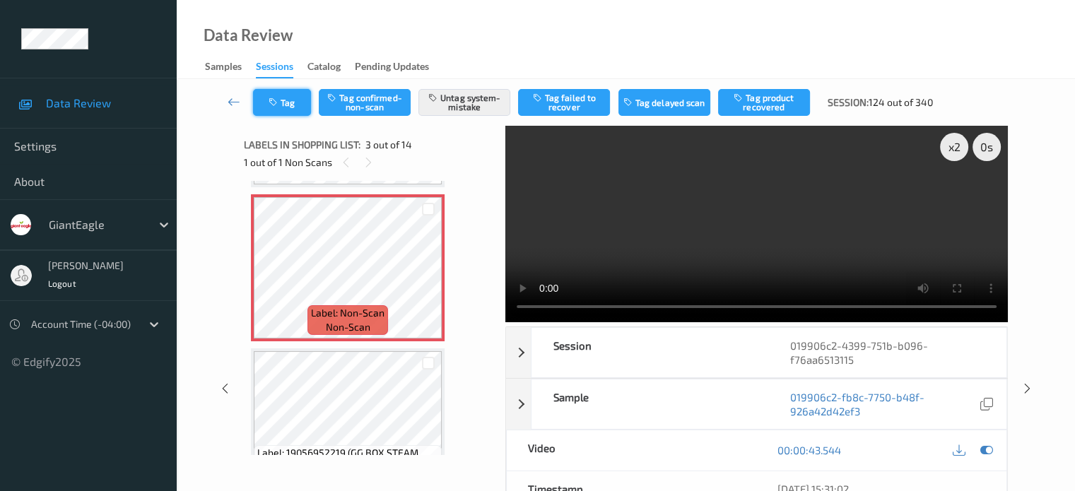
click at [274, 107] on icon "button" at bounding box center [275, 103] width 12 height 10
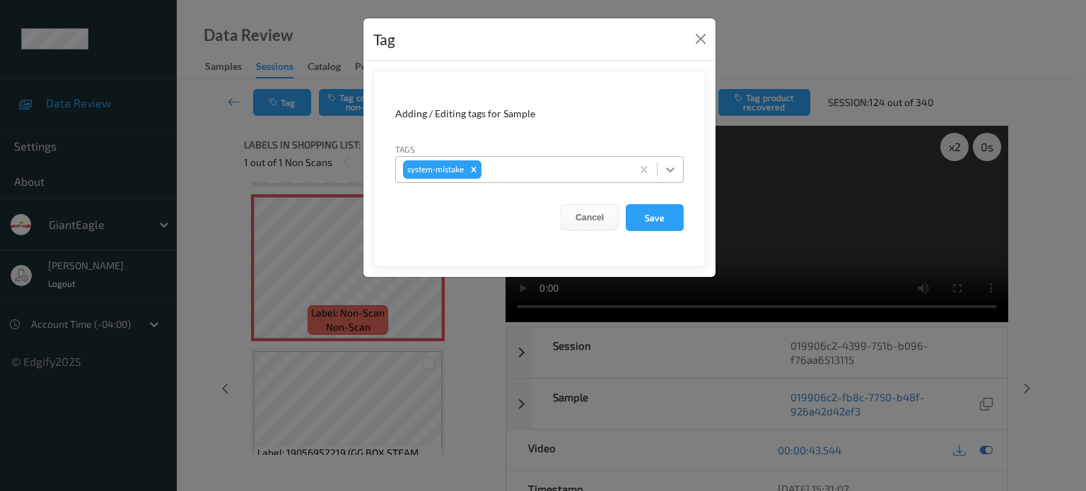
click at [669, 169] on icon at bounding box center [670, 169] width 8 height 5
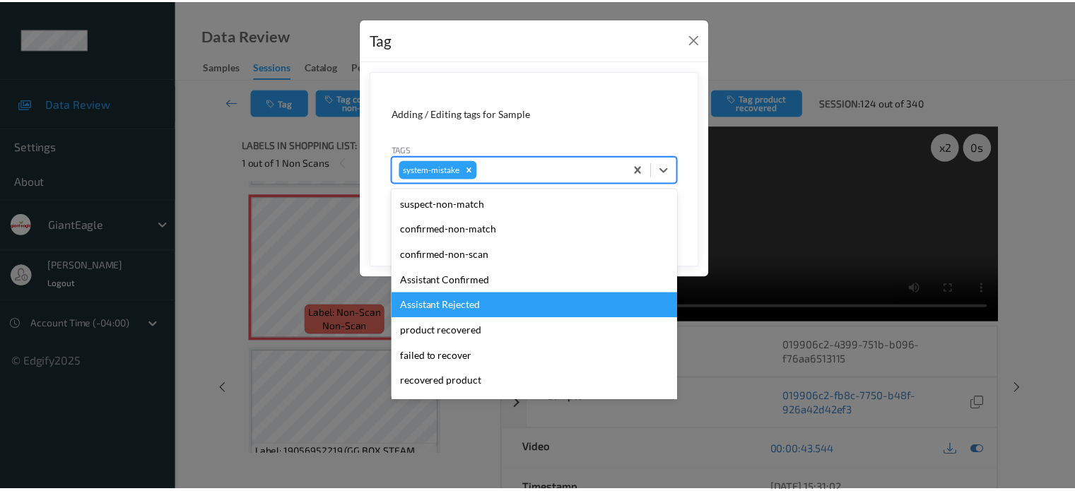
scroll to position [150, 0]
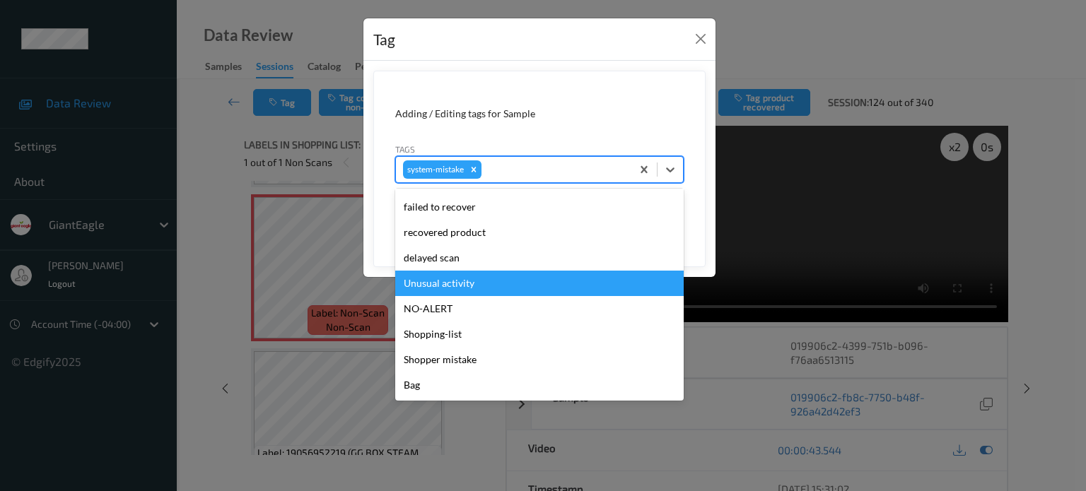
click at [440, 279] on div "Unusual activity" at bounding box center [539, 283] width 288 height 25
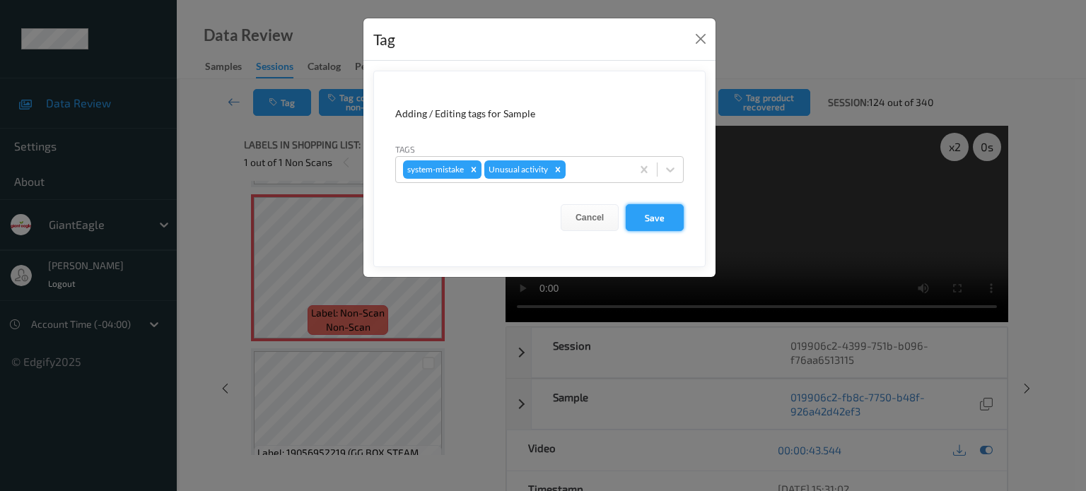
click at [653, 219] on button "Save" at bounding box center [654, 217] width 58 height 27
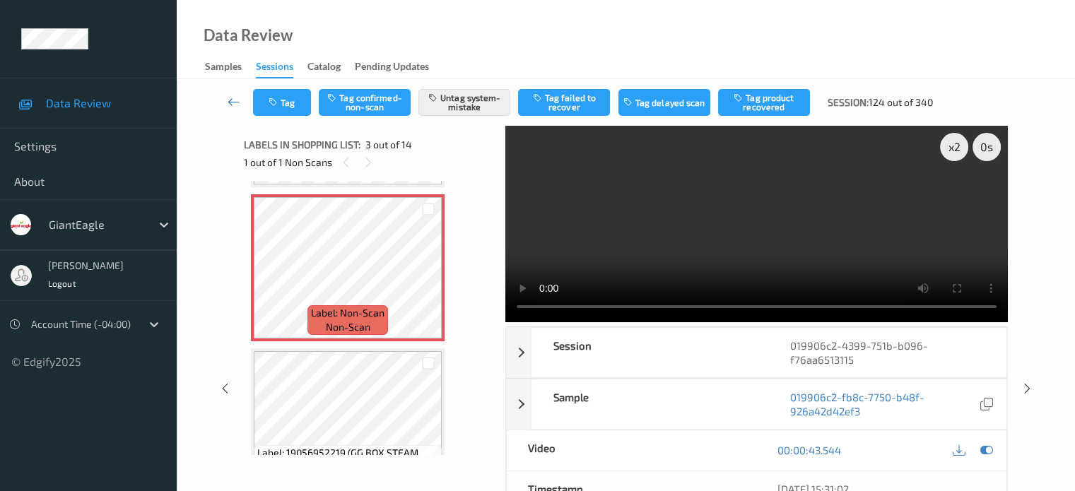
click at [231, 98] on icon at bounding box center [234, 102] width 13 height 14
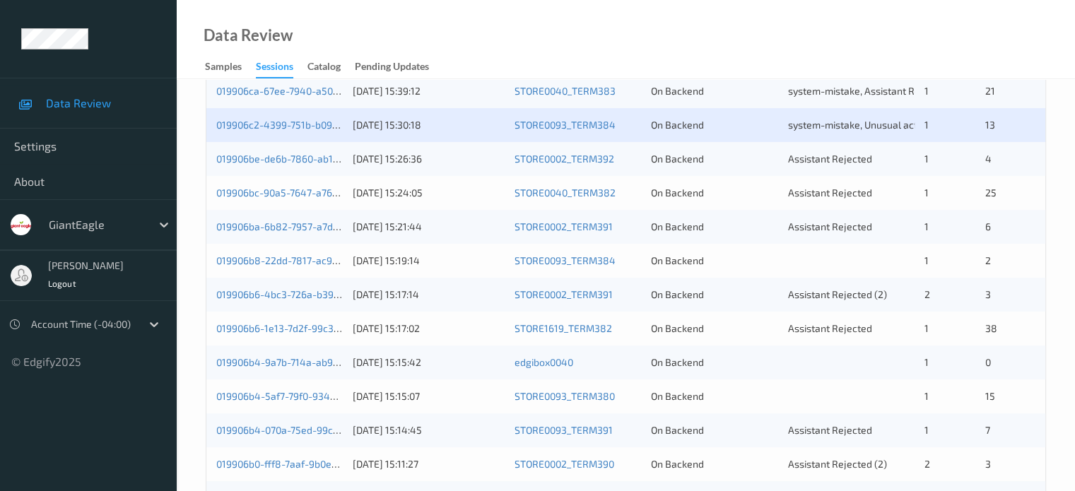
scroll to position [438, 0]
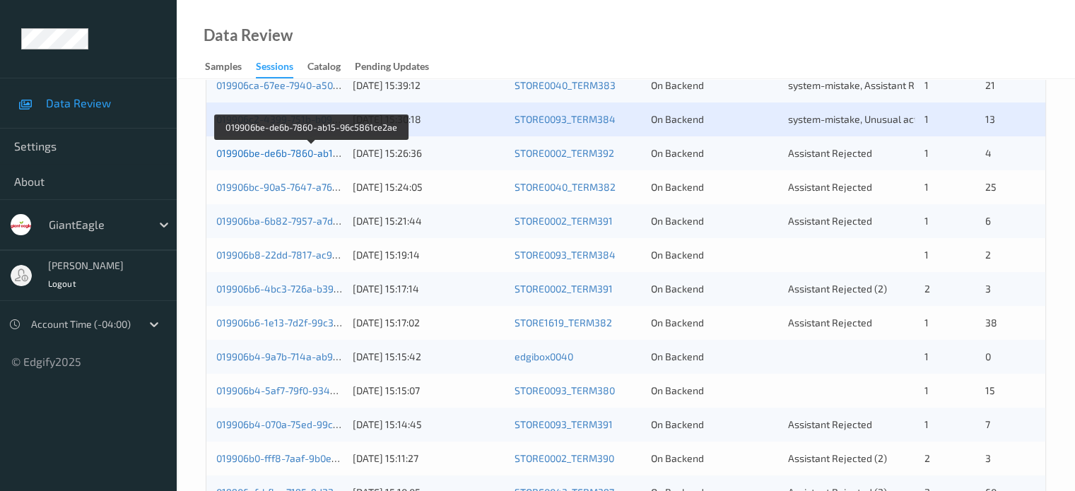
click at [296, 158] on link "019906be-de6b-7860-ab15-96c5861ce2ae" at bounding box center [312, 153] width 192 height 12
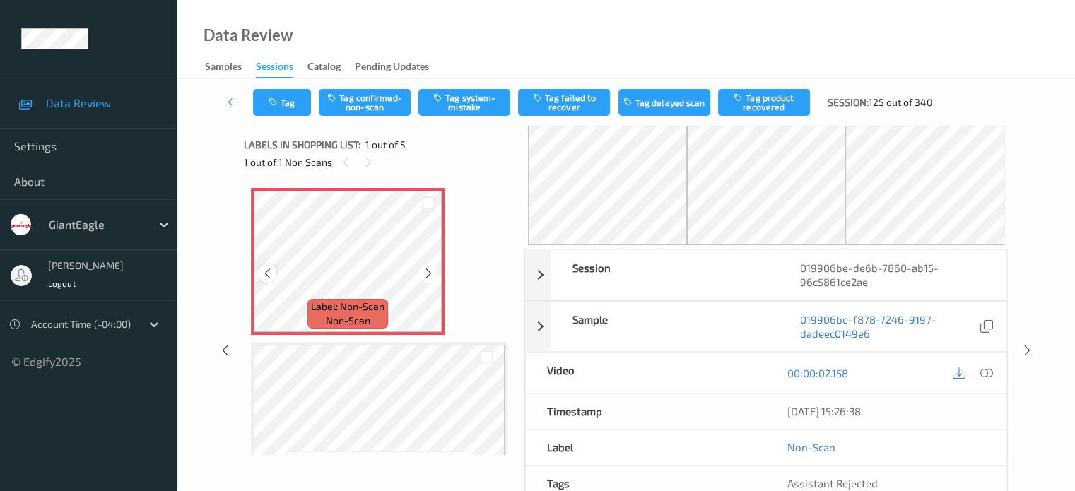
click at [266, 276] on icon at bounding box center [267, 273] width 12 height 13
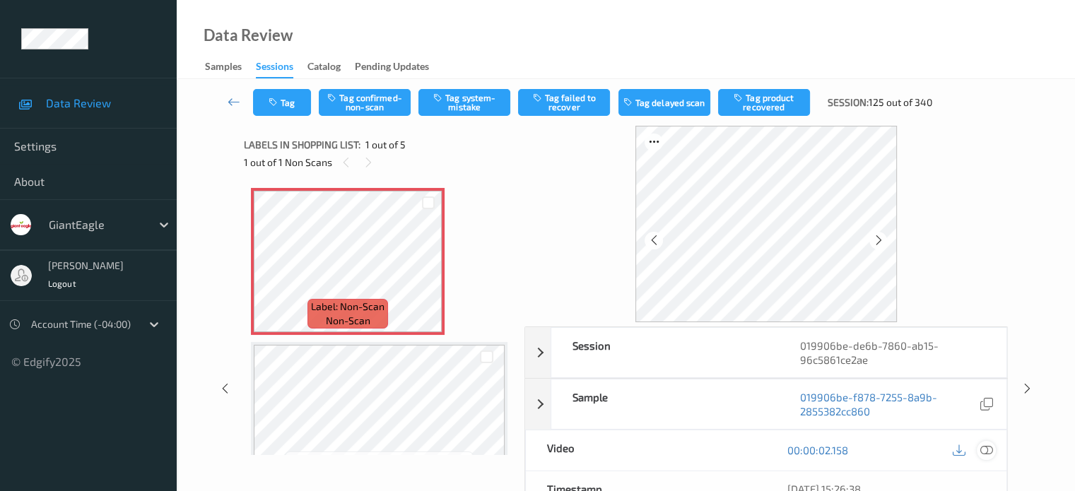
click at [980, 452] on icon at bounding box center [986, 450] width 13 height 13
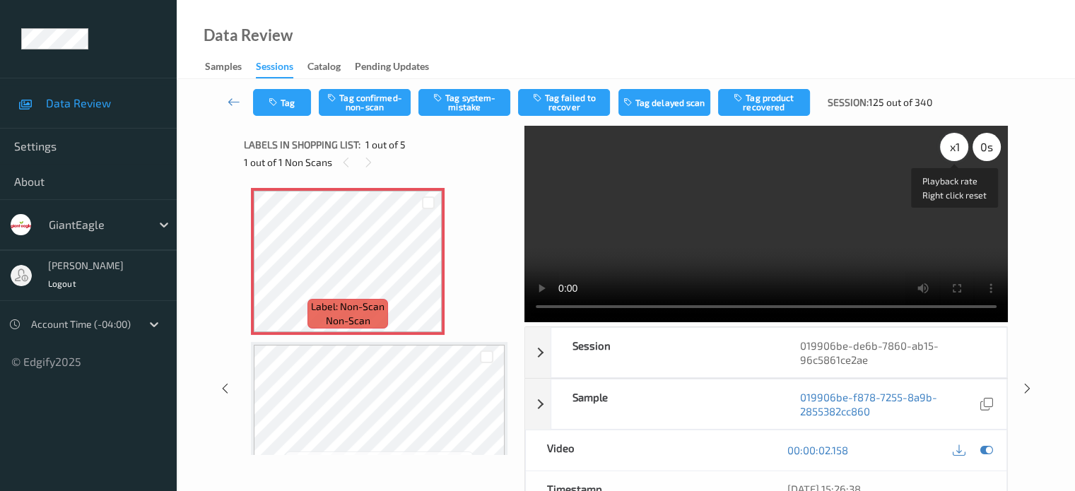
click at [958, 146] on div "x 1" at bounding box center [954, 147] width 28 height 28
click at [470, 93] on button "Tag system-mistake" at bounding box center [464, 102] width 92 height 27
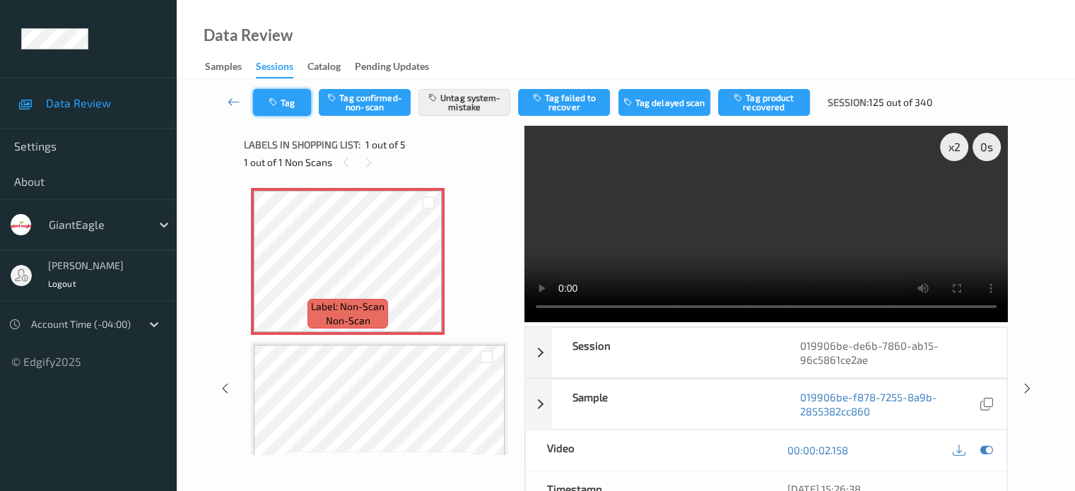
click at [281, 104] on button "Tag" at bounding box center [282, 102] width 58 height 27
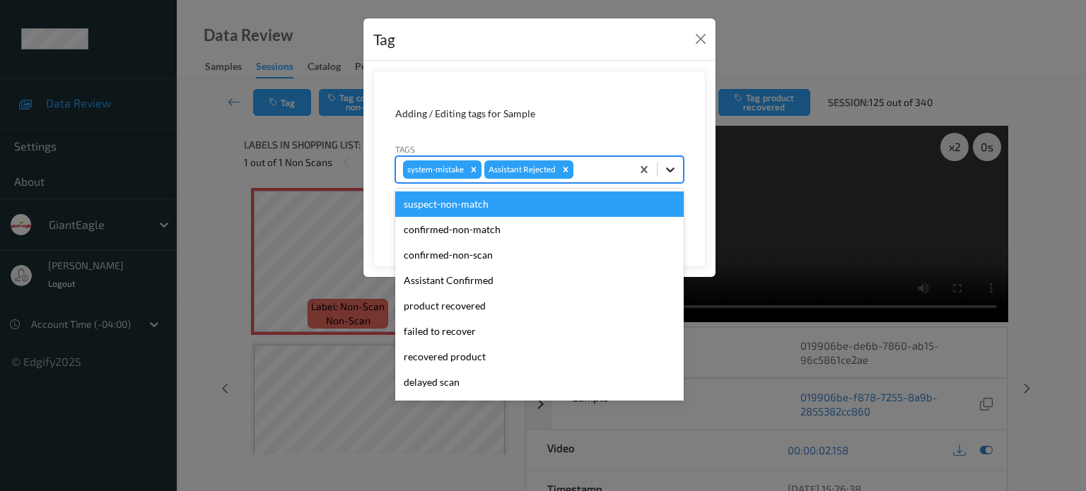
click at [673, 171] on icon at bounding box center [670, 170] width 14 height 14
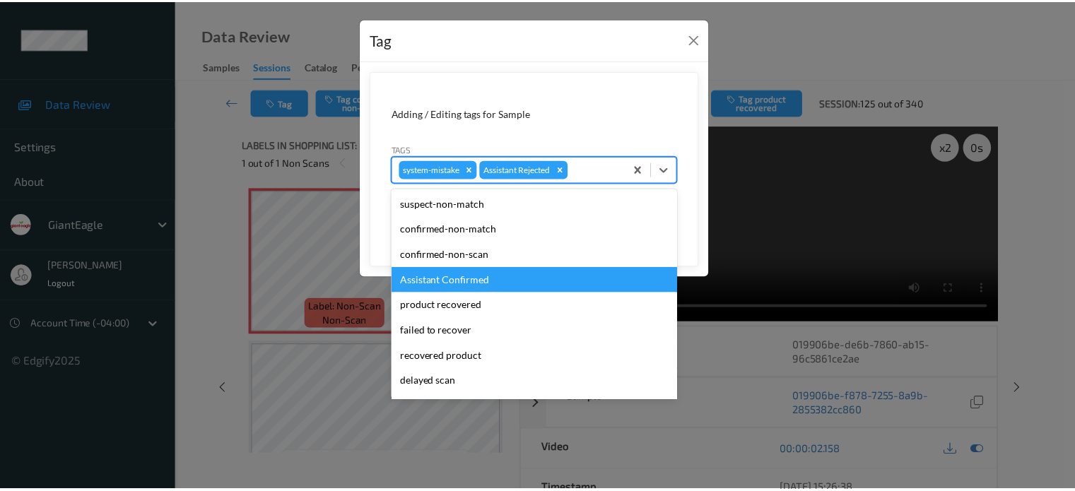
scroll to position [124, 0]
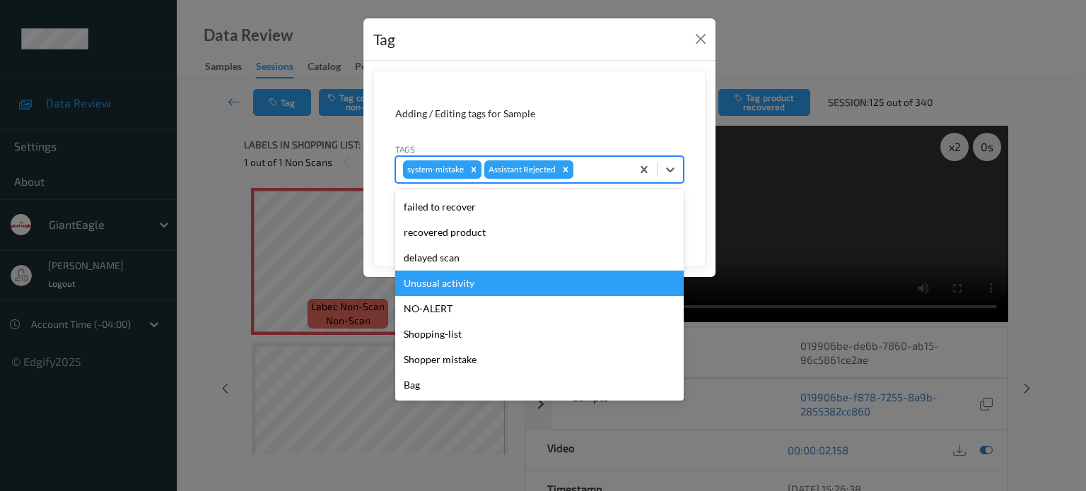
click at [438, 282] on div "Unusual activity" at bounding box center [539, 283] width 288 height 25
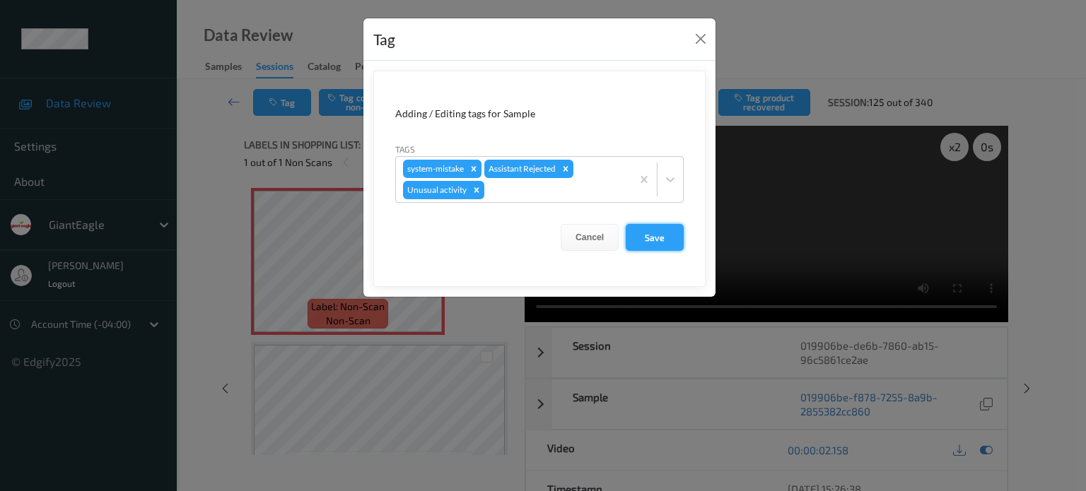
click at [639, 235] on button "Save" at bounding box center [654, 237] width 58 height 27
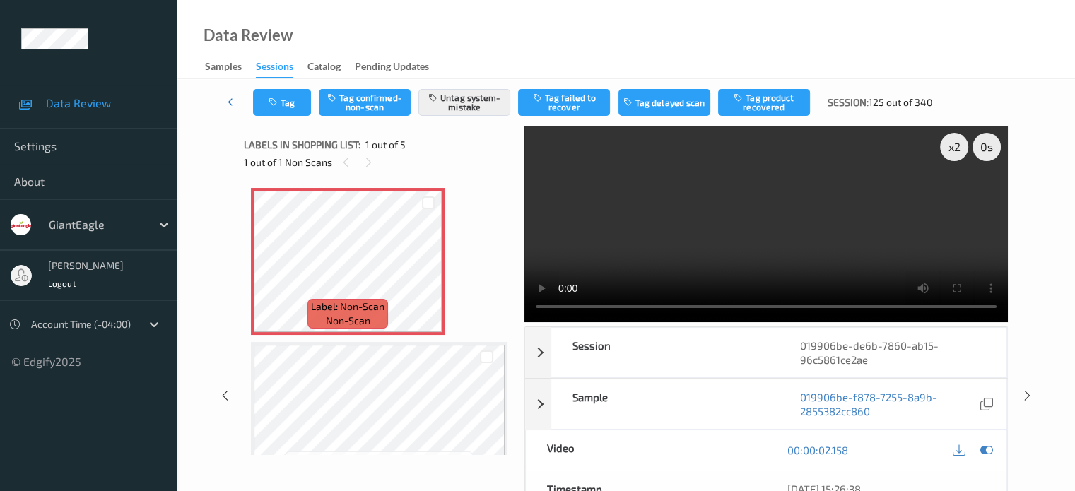
click at [230, 102] on icon at bounding box center [234, 102] width 13 height 14
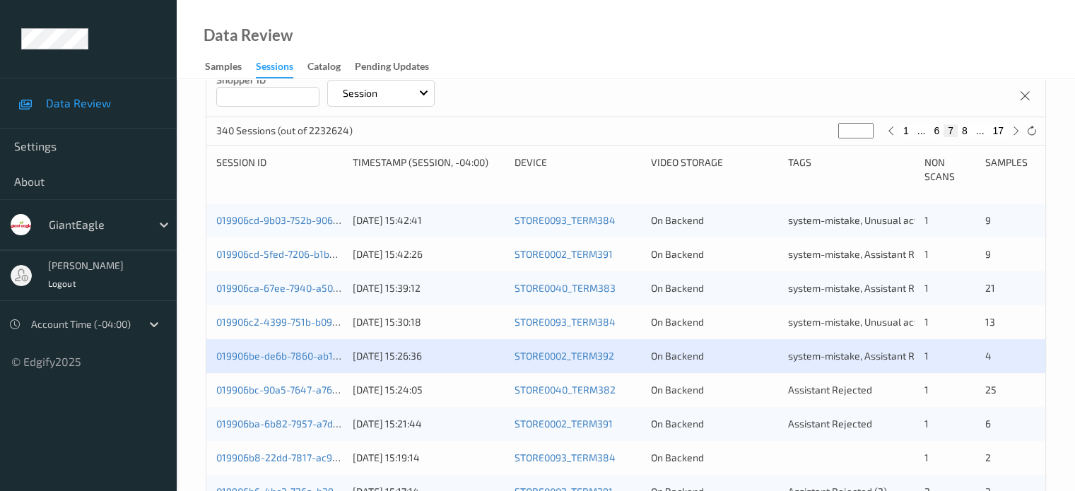
scroll to position [353, 0]
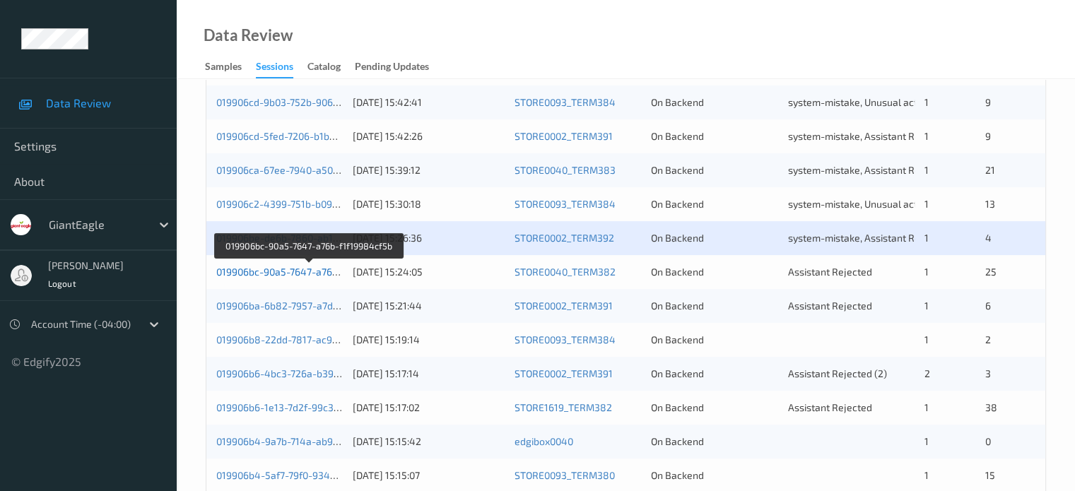
click at [285, 275] on link "019906bc-90a5-7647-a76b-f1f19984cf5b" at bounding box center [308, 272] width 185 height 12
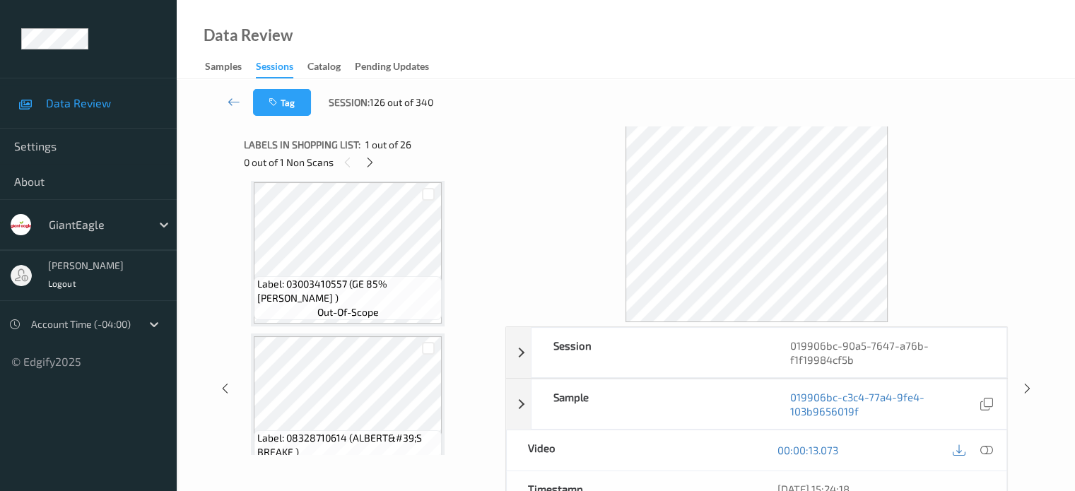
scroll to position [589, 0]
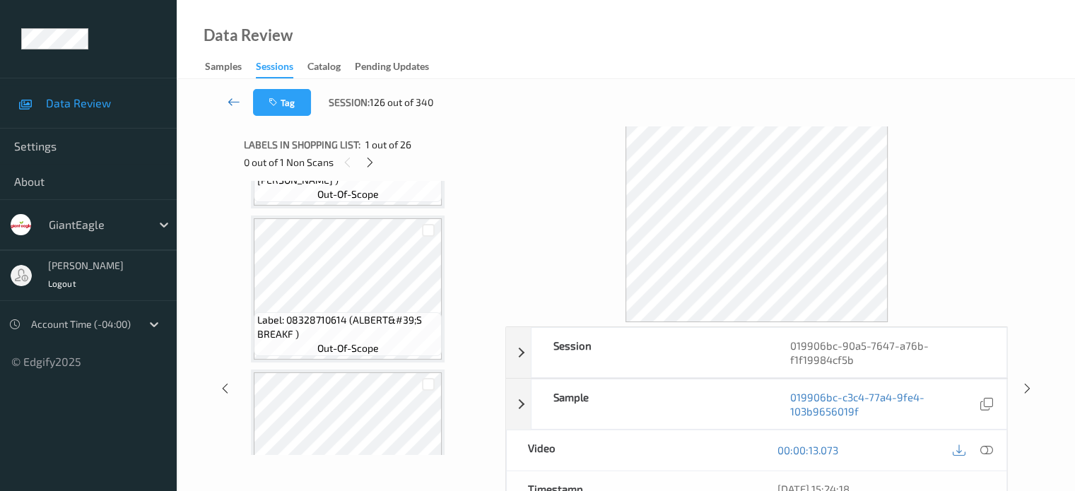
click at [228, 102] on icon at bounding box center [234, 102] width 13 height 14
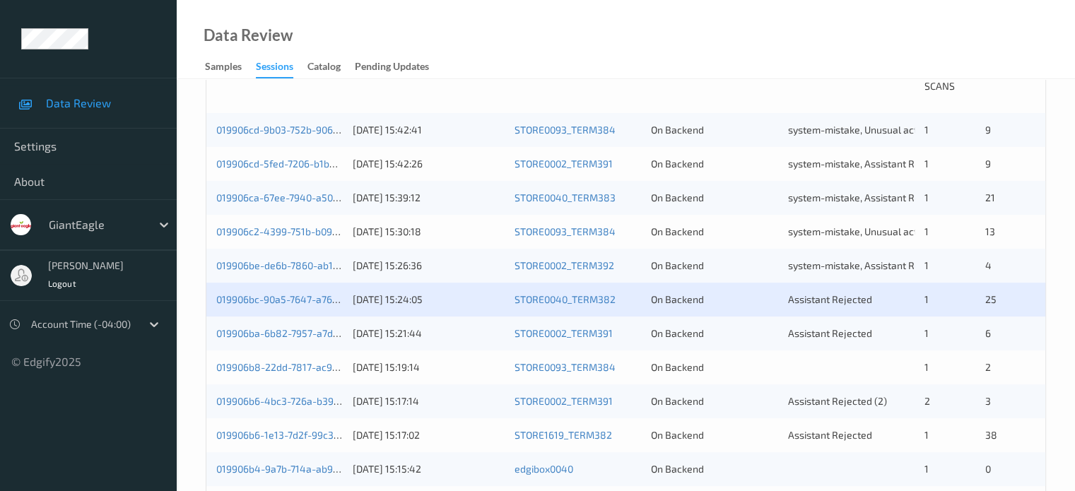
scroll to position [353, 0]
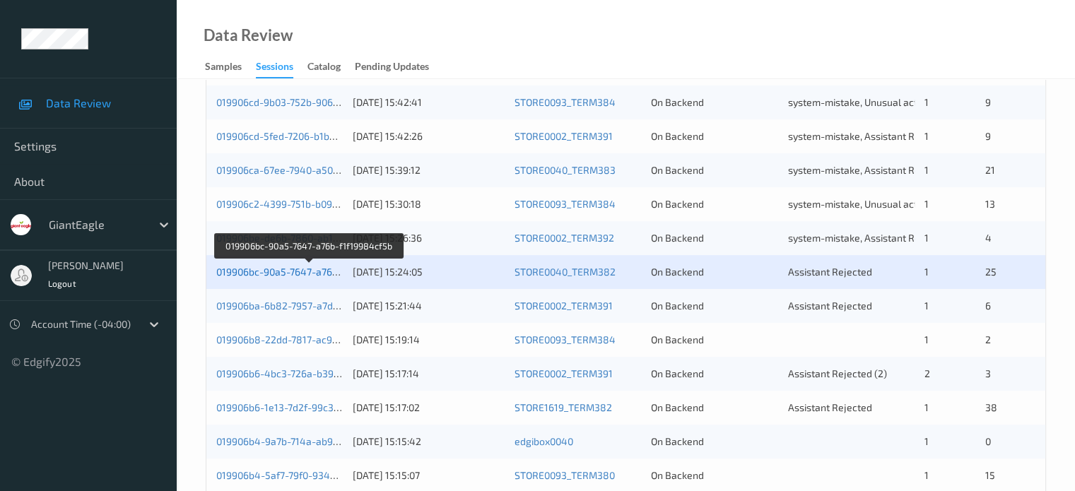
click at [300, 275] on link "019906bc-90a5-7647-a76b-f1f19984cf5b" at bounding box center [308, 272] width 185 height 12
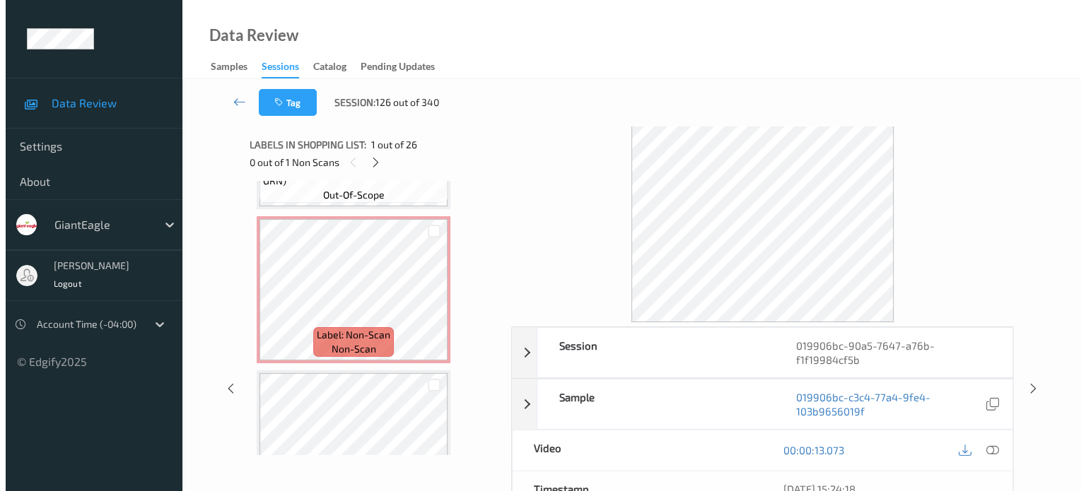
scroll to position [888, 0]
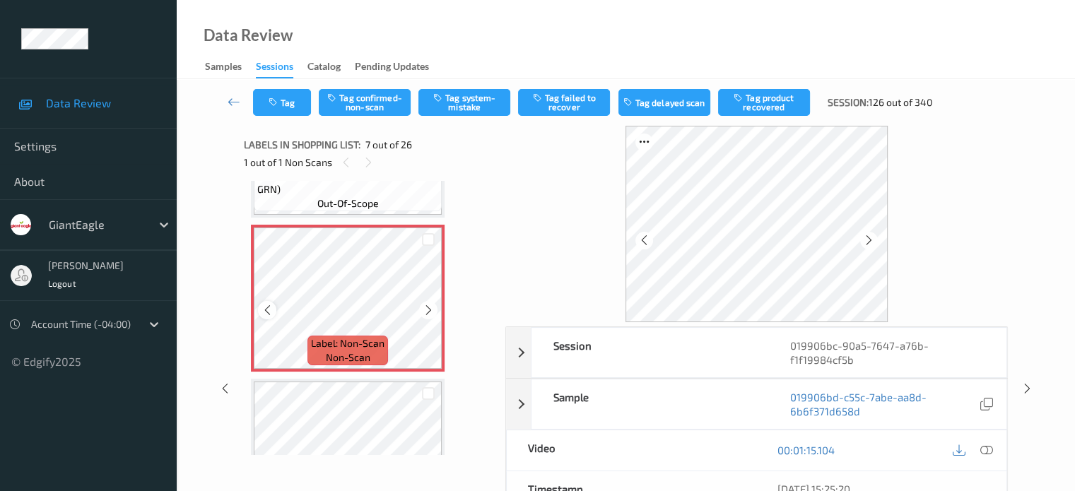
click at [271, 313] on icon at bounding box center [267, 310] width 12 height 13
click at [987, 447] on icon at bounding box center [986, 450] width 13 height 13
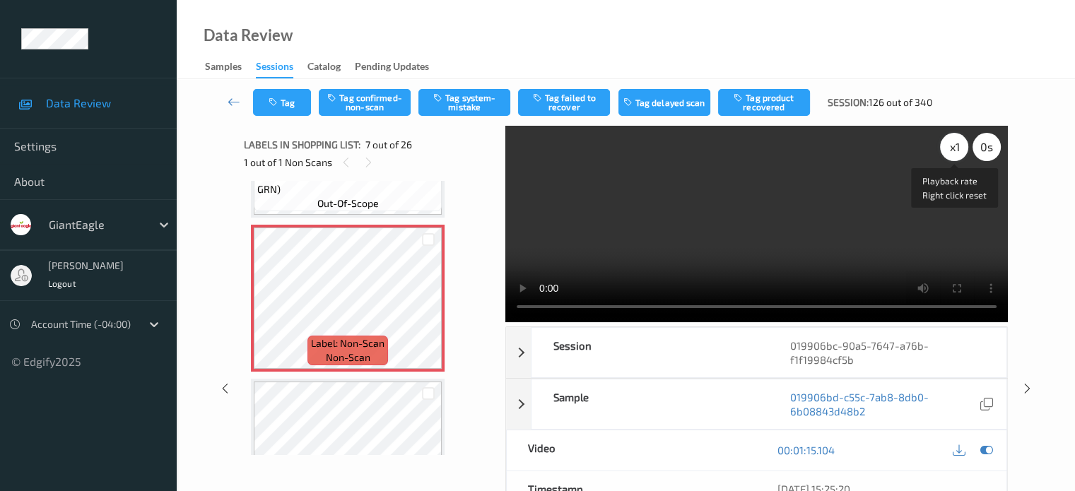
click at [949, 148] on div "x 1" at bounding box center [954, 147] width 28 height 28
click at [466, 102] on button "Tag system-mistake" at bounding box center [464, 102] width 92 height 27
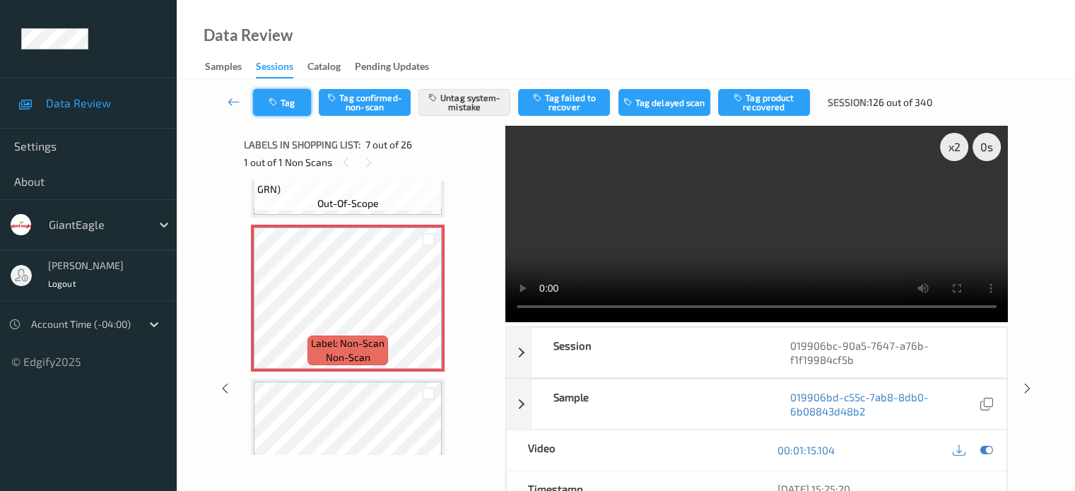
click at [290, 101] on button "Tag" at bounding box center [282, 102] width 58 height 27
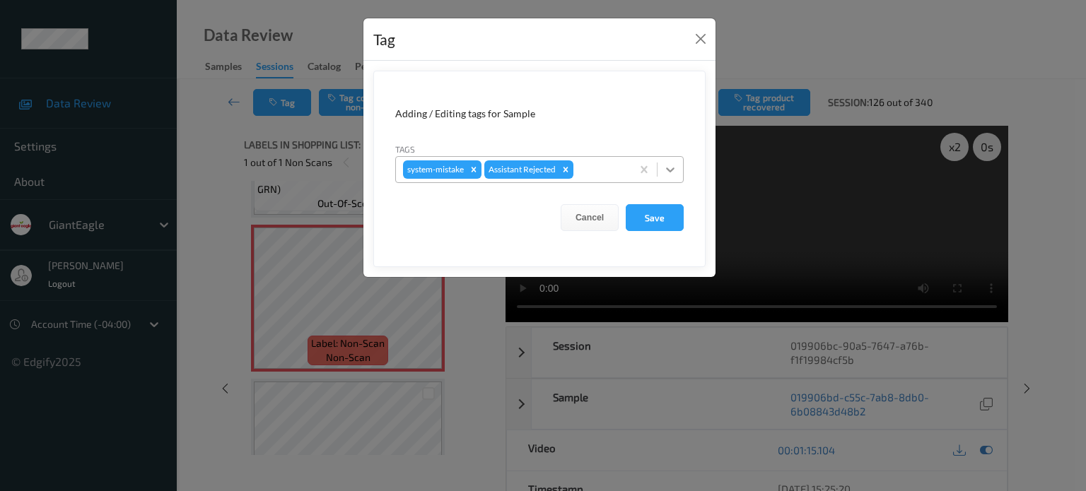
click at [664, 169] on icon at bounding box center [670, 170] width 14 height 14
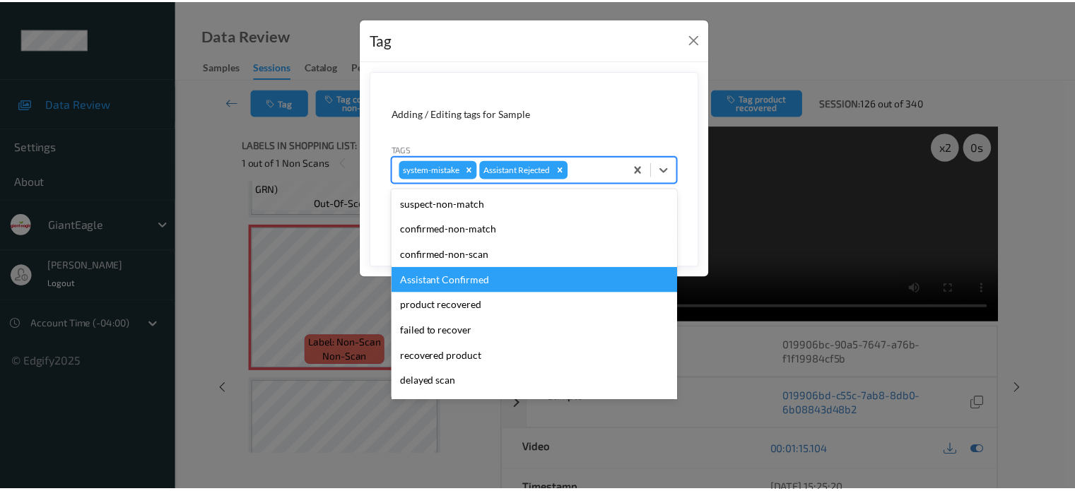
scroll to position [124, 0]
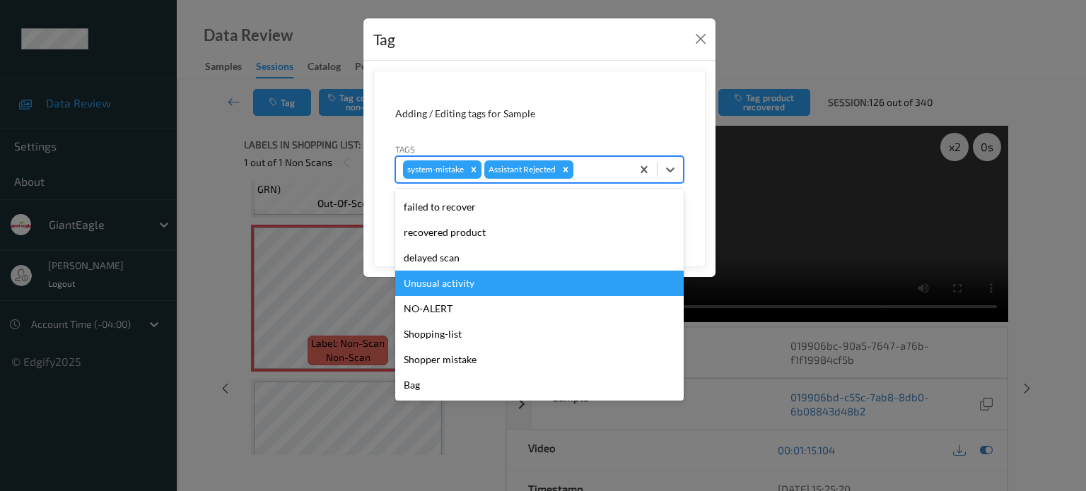
click at [444, 285] on div "Unusual activity" at bounding box center [539, 283] width 288 height 25
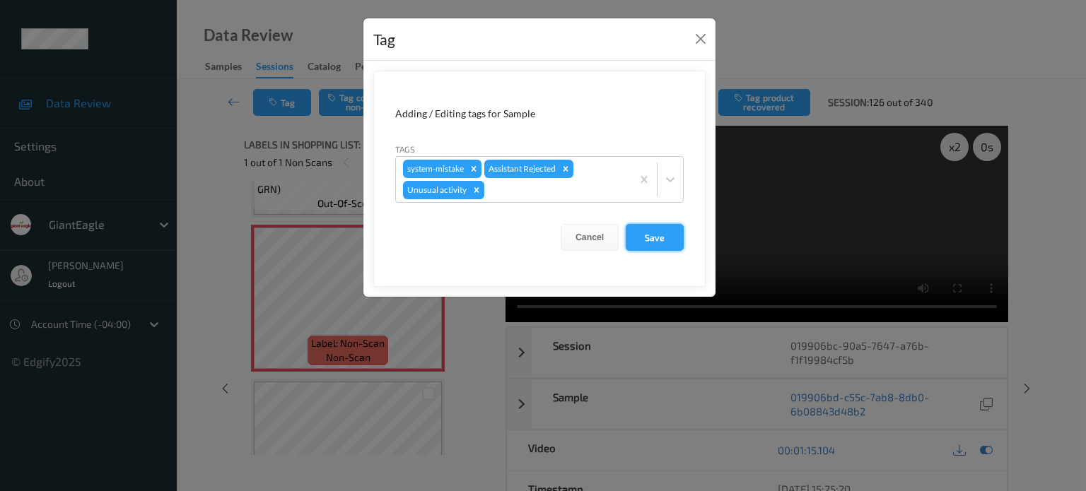
click at [664, 240] on button "Save" at bounding box center [654, 237] width 58 height 27
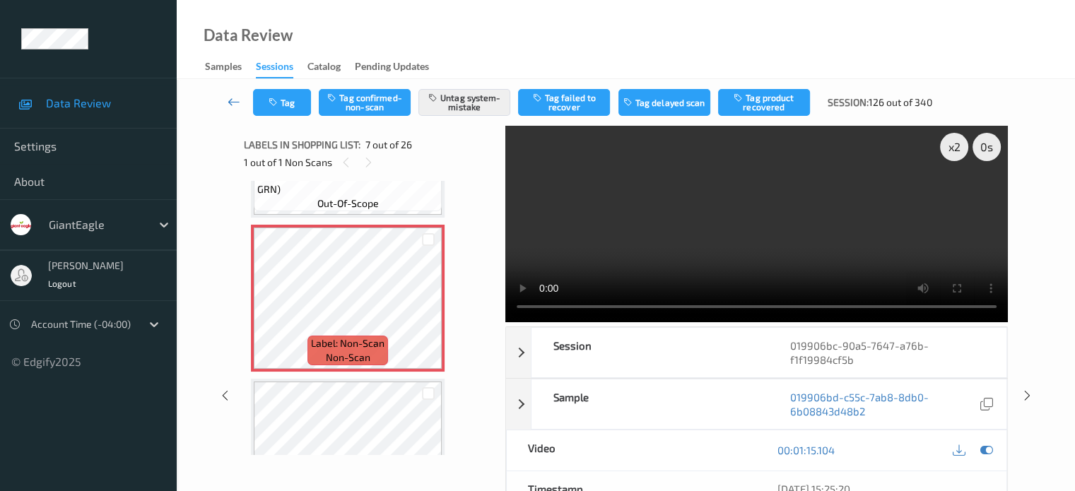
click at [233, 101] on icon at bounding box center [234, 102] width 13 height 14
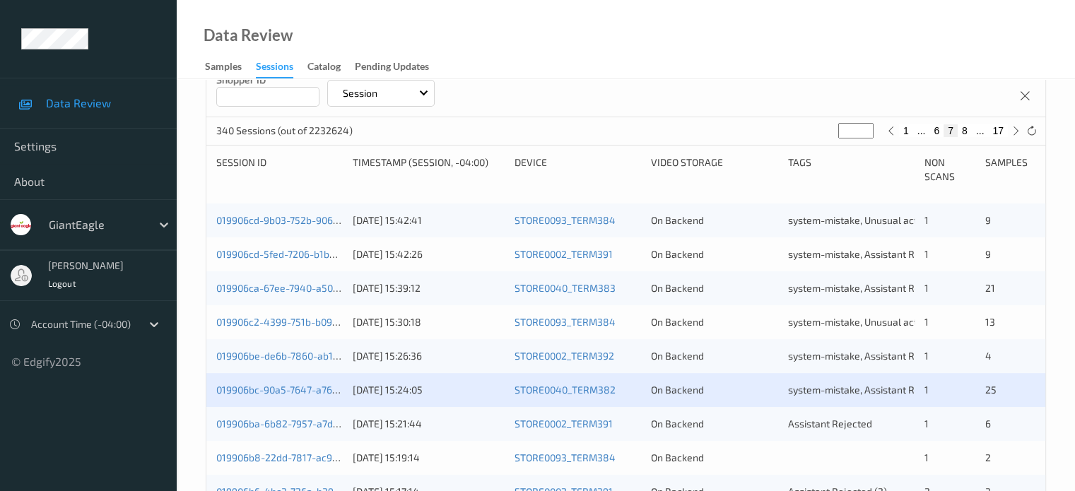
scroll to position [471, 0]
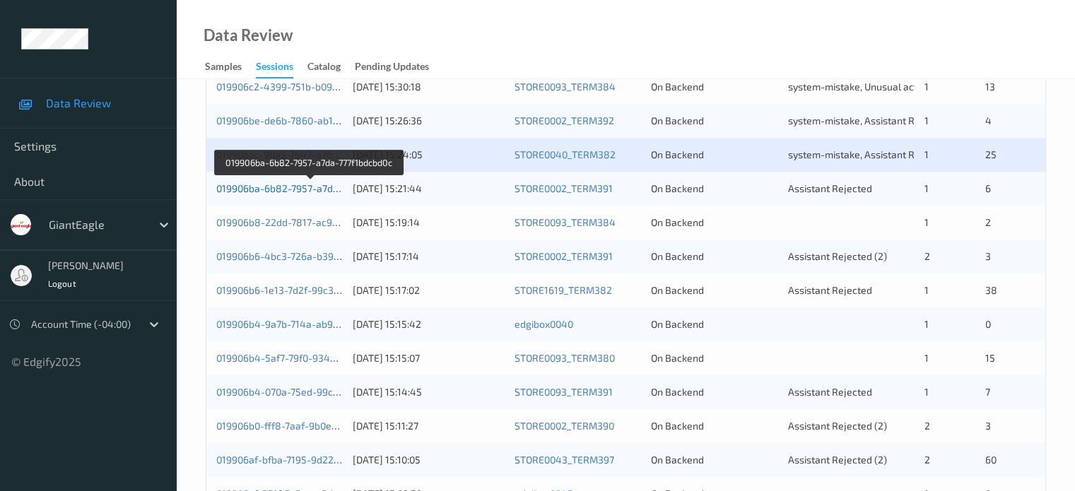
click at [291, 187] on link "019906ba-6b82-7957-a7da-777f1bdcbd0c" at bounding box center [309, 188] width 187 height 12
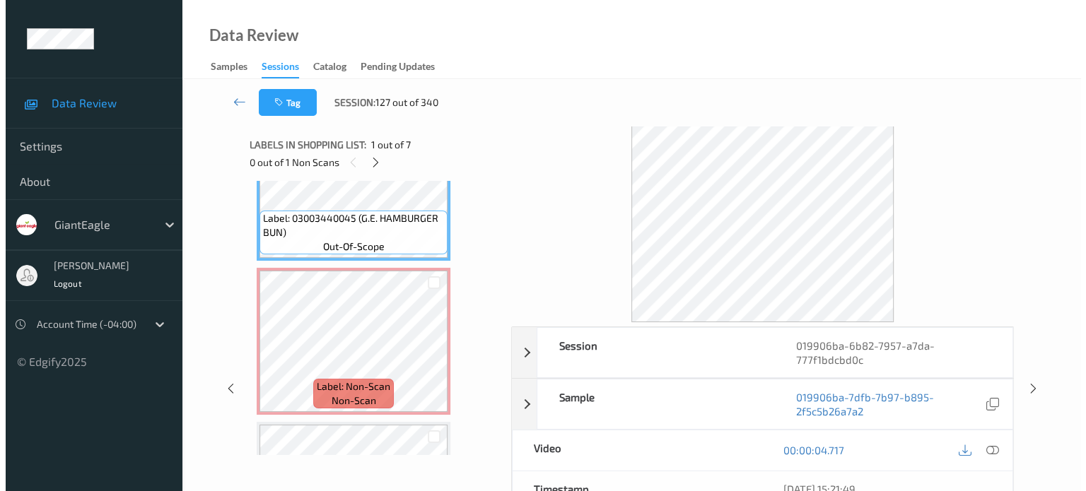
scroll to position [117, 0]
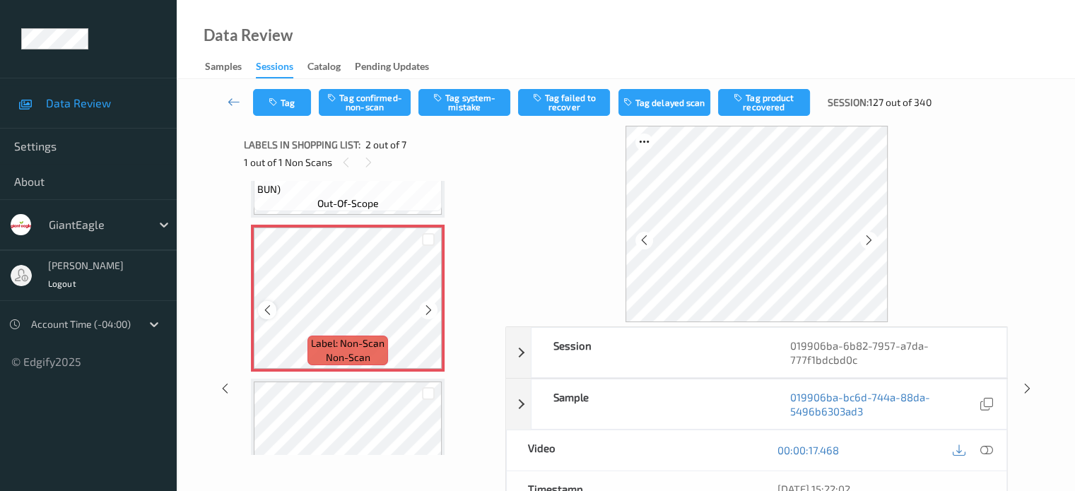
click at [261, 309] on icon at bounding box center [267, 310] width 12 height 13
click at [266, 314] on icon at bounding box center [267, 310] width 12 height 13
click at [985, 449] on icon at bounding box center [986, 450] width 13 height 13
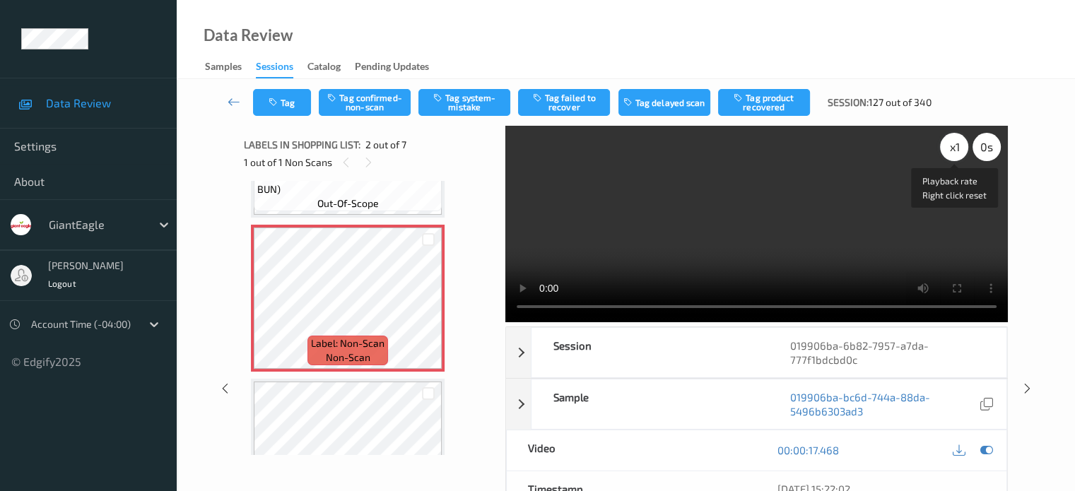
click at [959, 146] on div "x 1" at bounding box center [954, 147] width 28 height 28
click at [458, 97] on button "Tag system-mistake" at bounding box center [464, 102] width 92 height 27
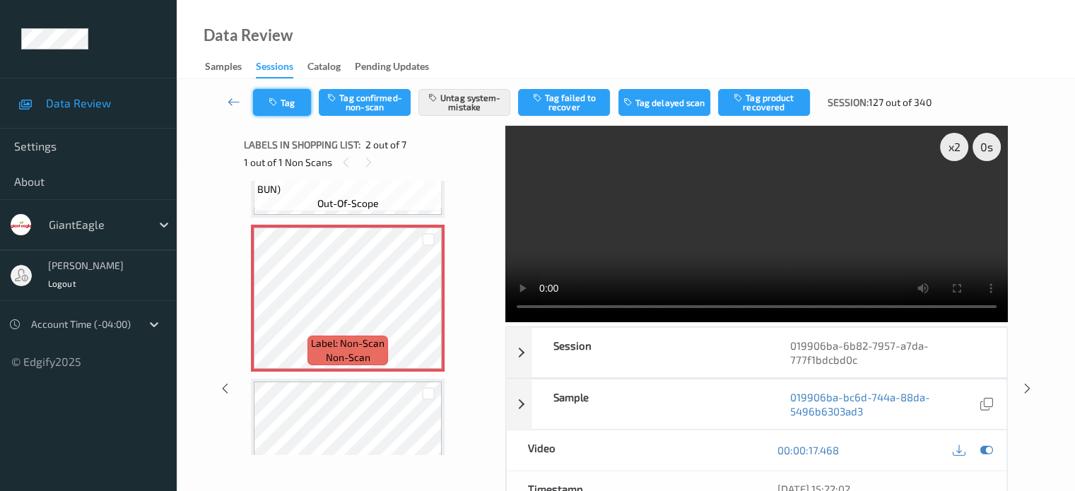
click at [287, 98] on button "Tag" at bounding box center [282, 102] width 58 height 27
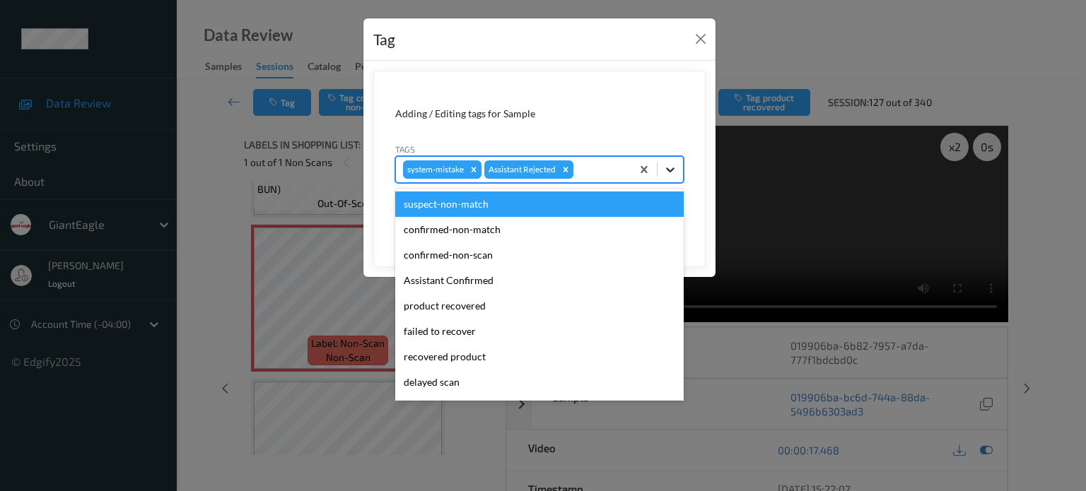
click at [673, 161] on div at bounding box center [669, 169] width 25 height 25
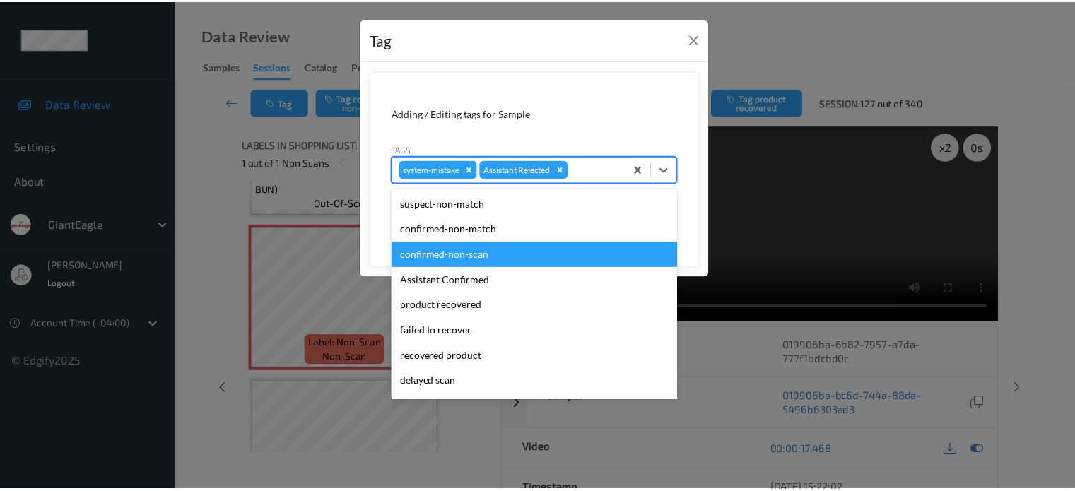
scroll to position [124, 0]
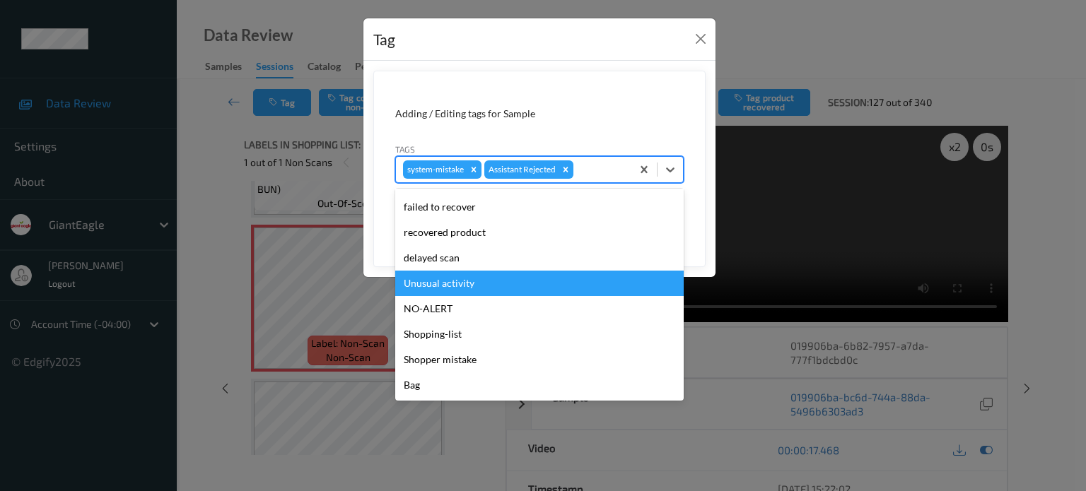
click at [444, 281] on div "Unusual activity" at bounding box center [539, 283] width 288 height 25
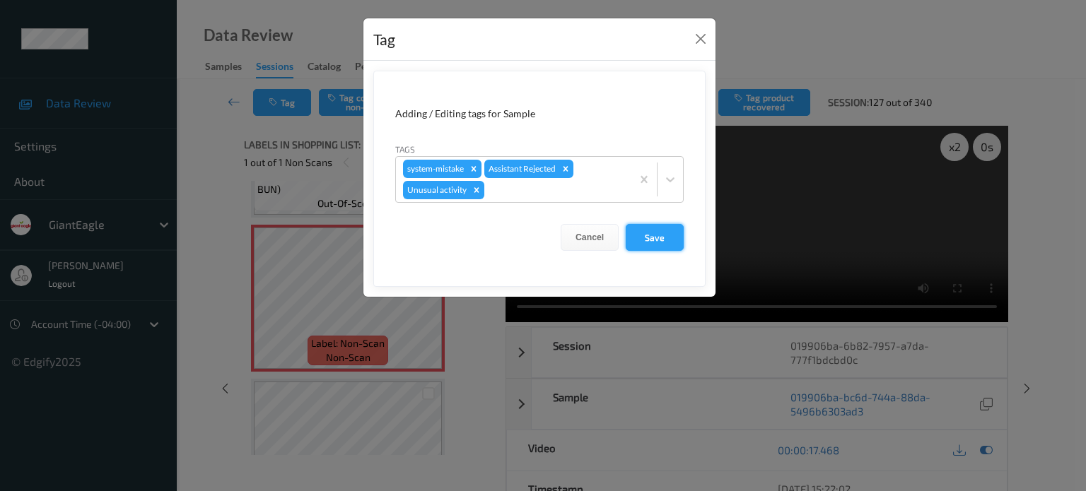
click at [656, 240] on button "Save" at bounding box center [654, 237] width 58 height 27
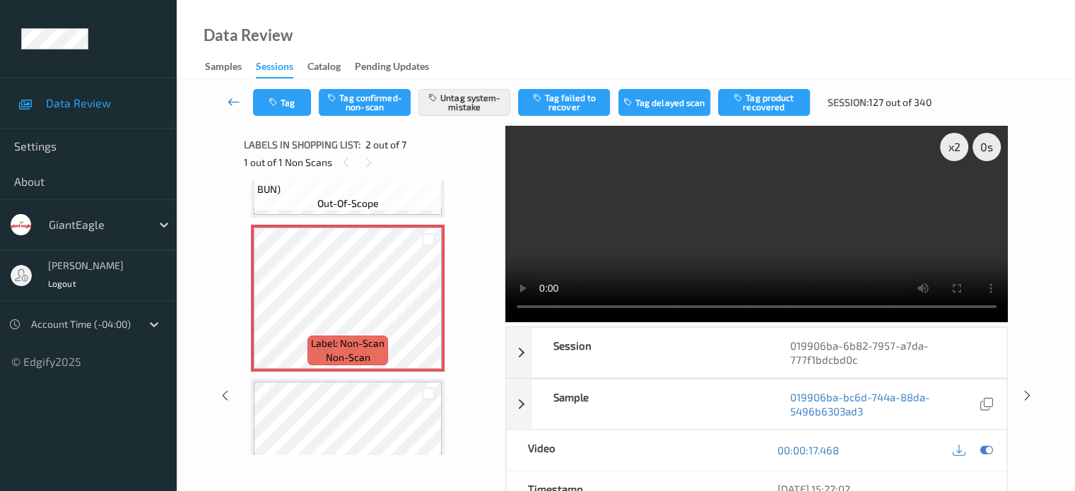
click at [233, 104] on icon at bounding box center [234, 102] width 13 height 14
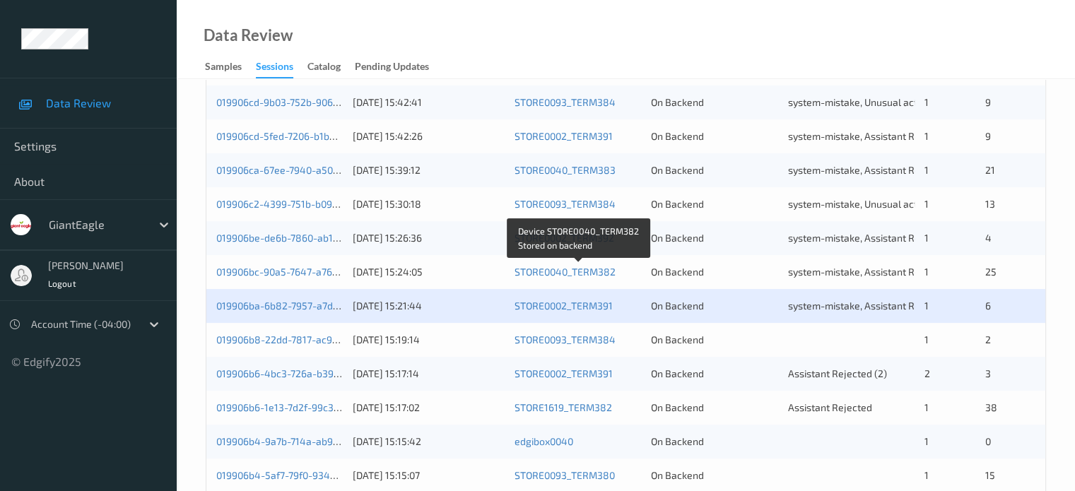
scroll to position [471, 0]
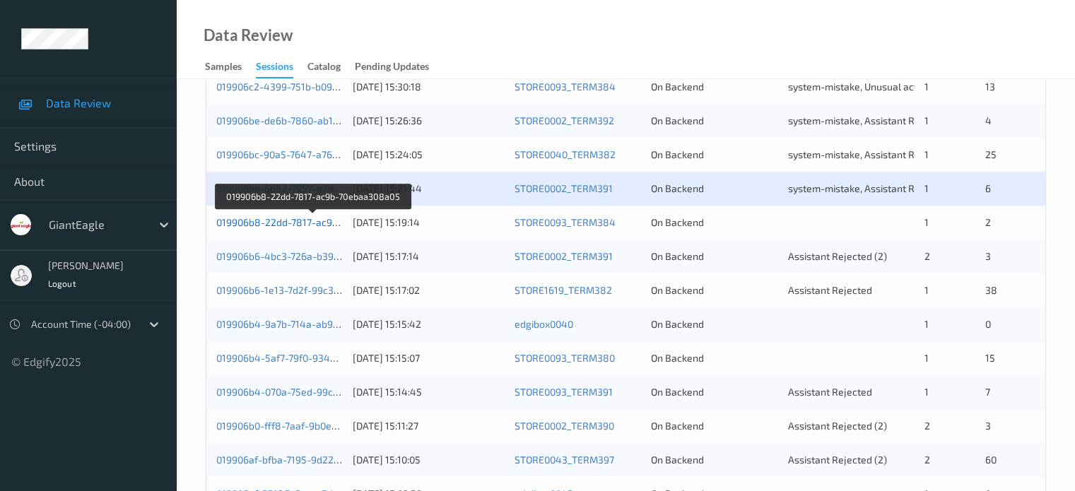
click at [277, 228] on link "019906b8-22dd-7817-ac9b-70ebaa308a05" at bounding box center [312, 222] width 193 height 12
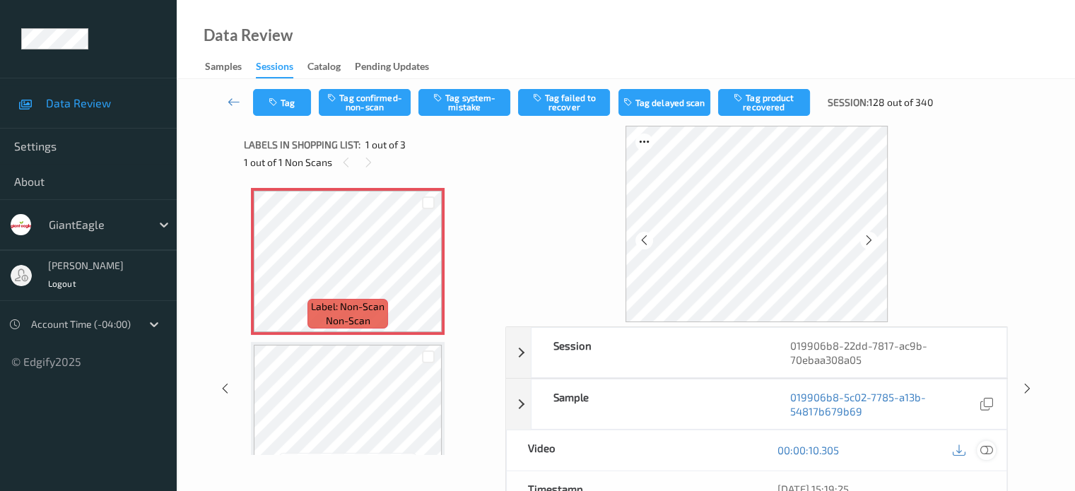
click at [983, 449] on icon at bounding box center [986, 450] width 13 height 13
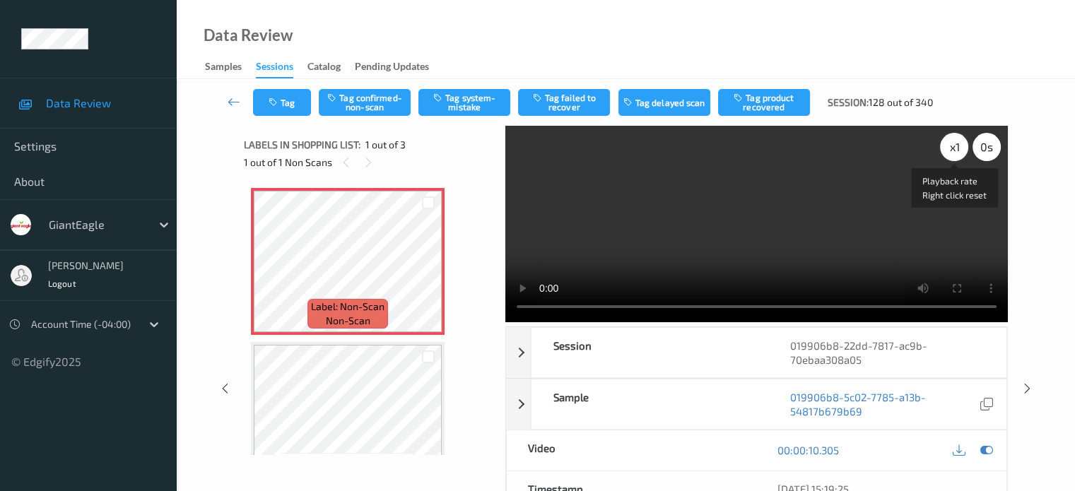
click at [955, 149] on div "x 1" at bounding box center [954, 147] width 28 height 28
click at [457, 105] on button "Tag system-mistake" at bounding box center [464, 102] width 92 height 27
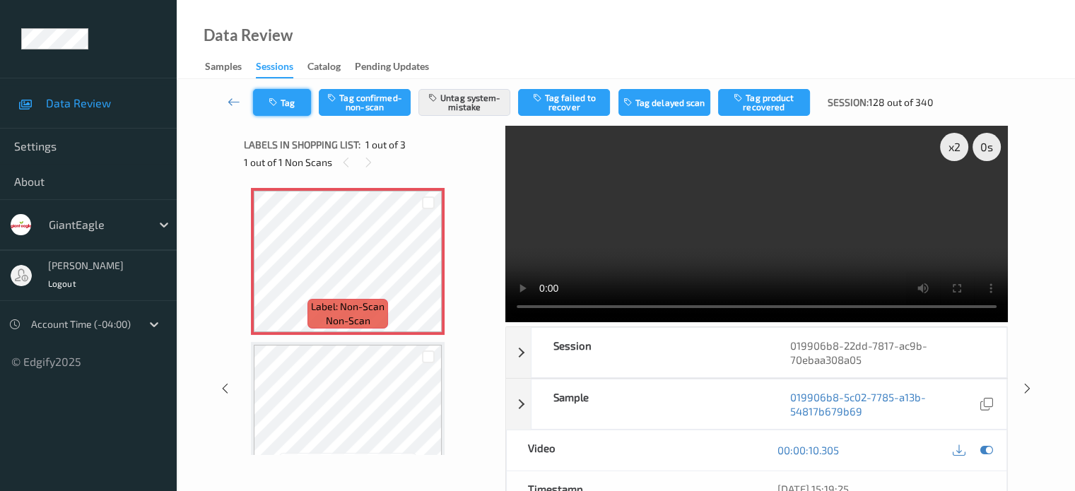
click at [288, 100] on button "Tag" at bounding box center [282, 102] width 58 height 27
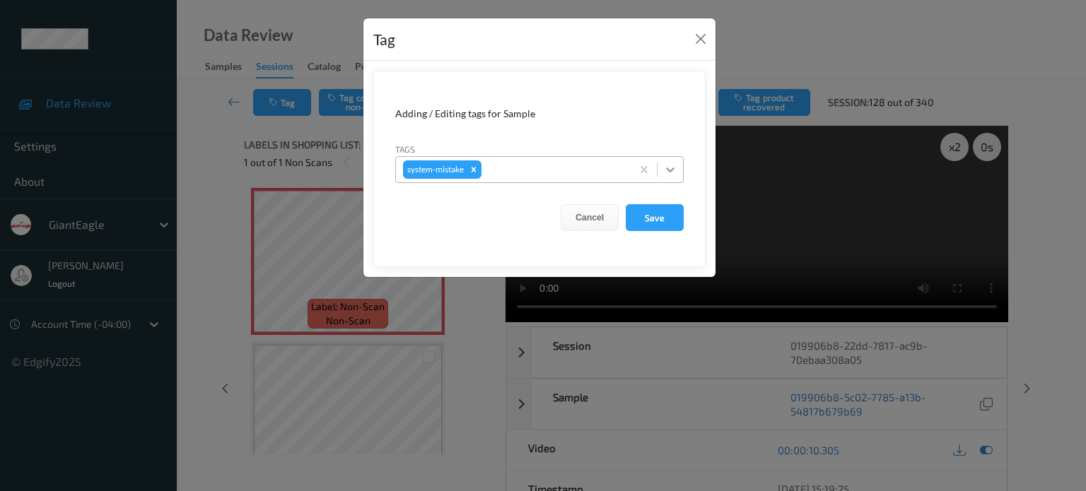
click at [670, 171] on icon at bounding box center [670, 169] width 8 height 5
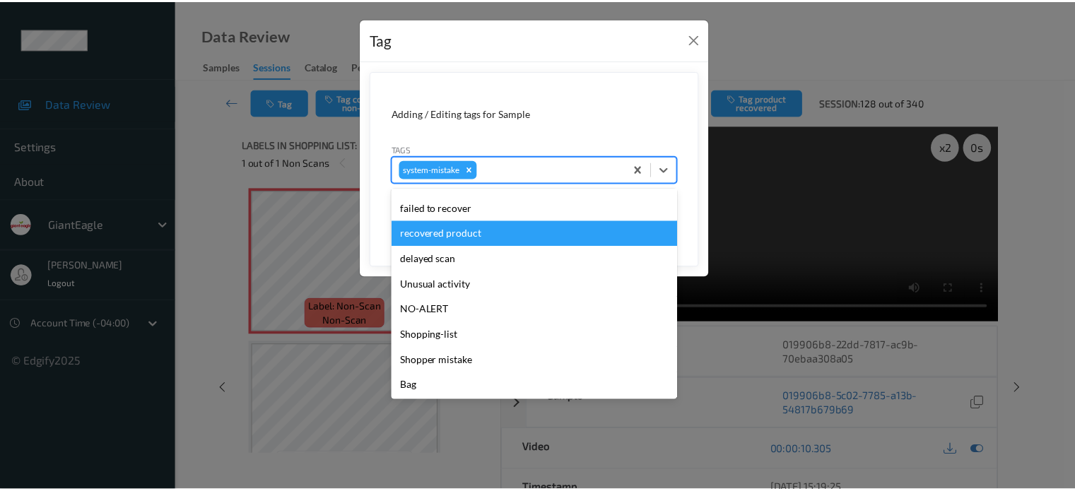
scroll to position [150, 0]
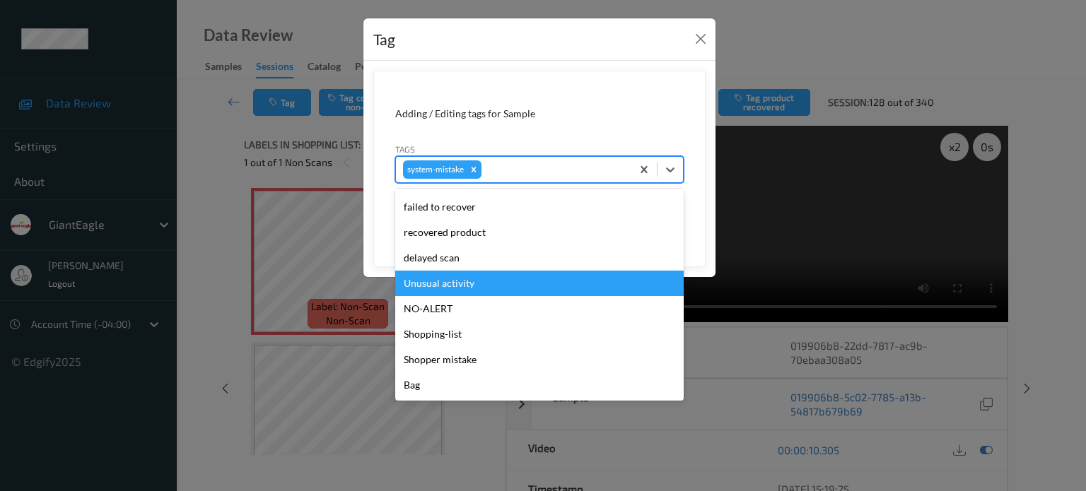
click at [433, 288] on div "Unusual activity" at bounding box center [539, 283] width 288 height 25
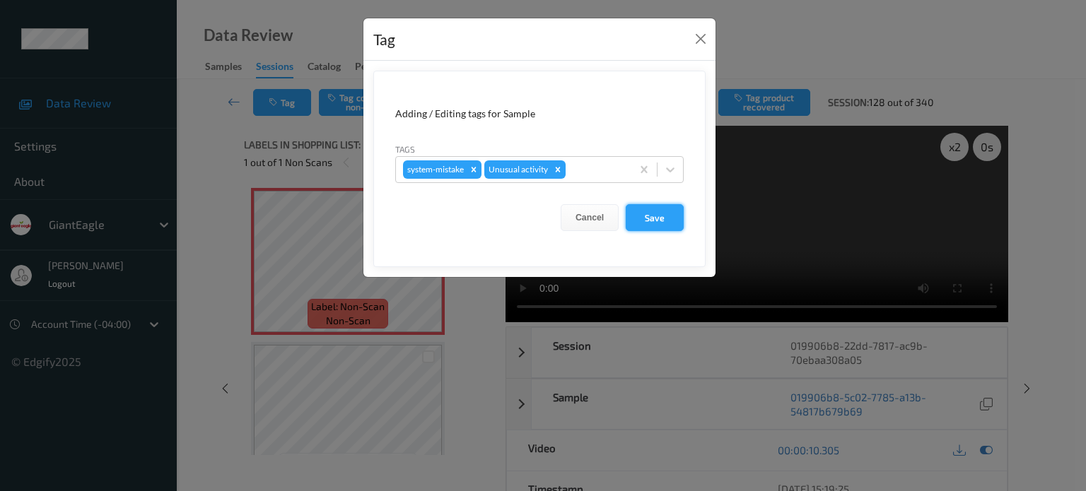
click at [659, 222] on button "Save" at bounding box center [654, 217] width 58 height 27
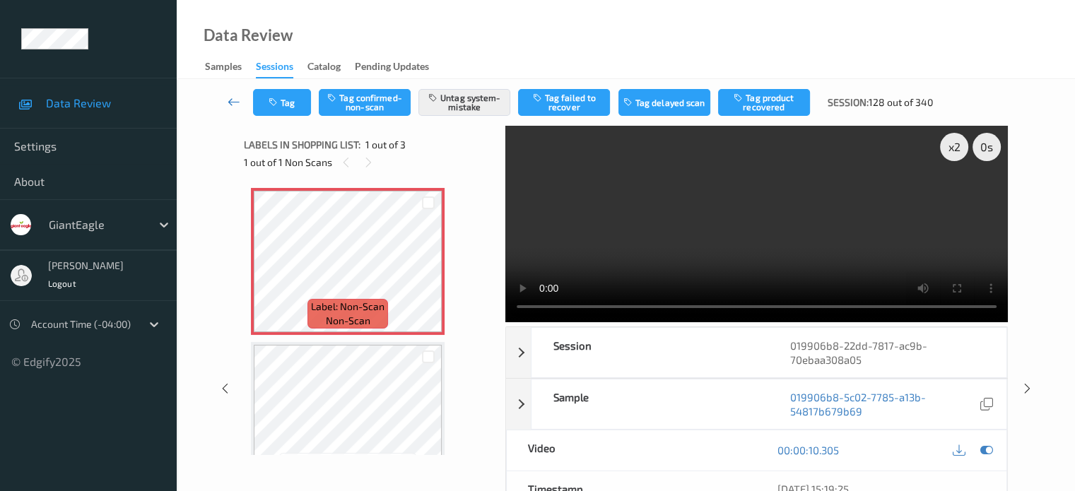
click at [232, 97] on icon at bounding box center [234, 102] width 13 height 14
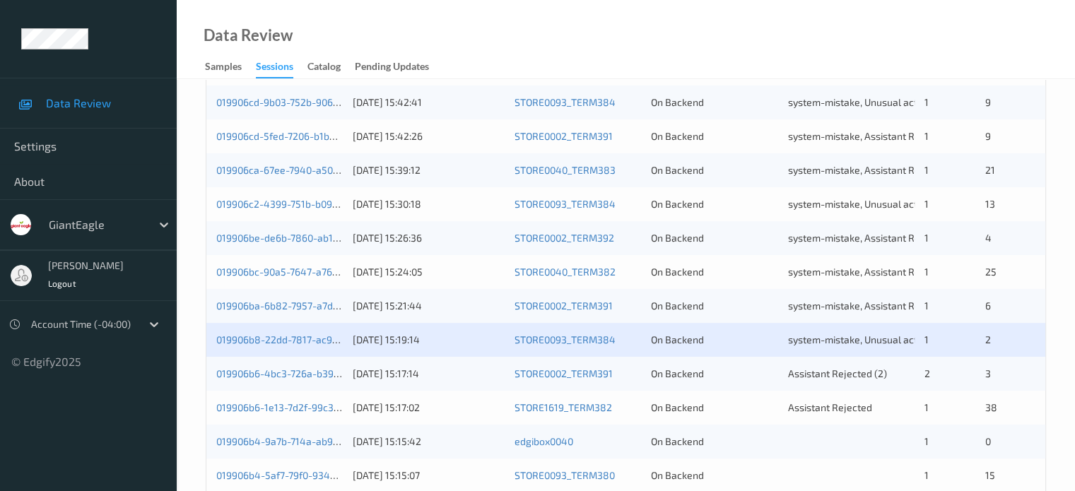
scroll to position [471, 0]
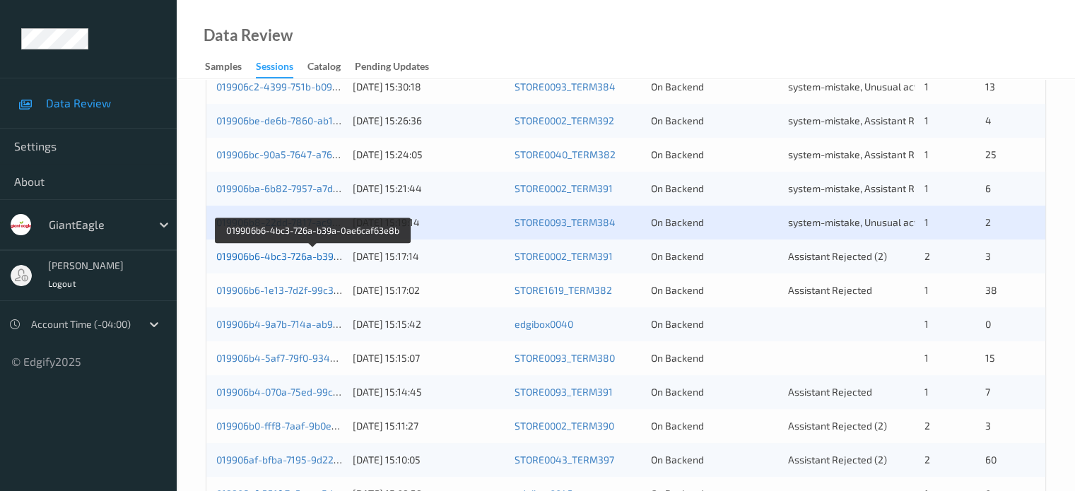
click at [301, 260] on link "019906b6-4bc3-726a-b39a-0ae6caf63e8b" at bounding box center [312, 256] width 193 height 12
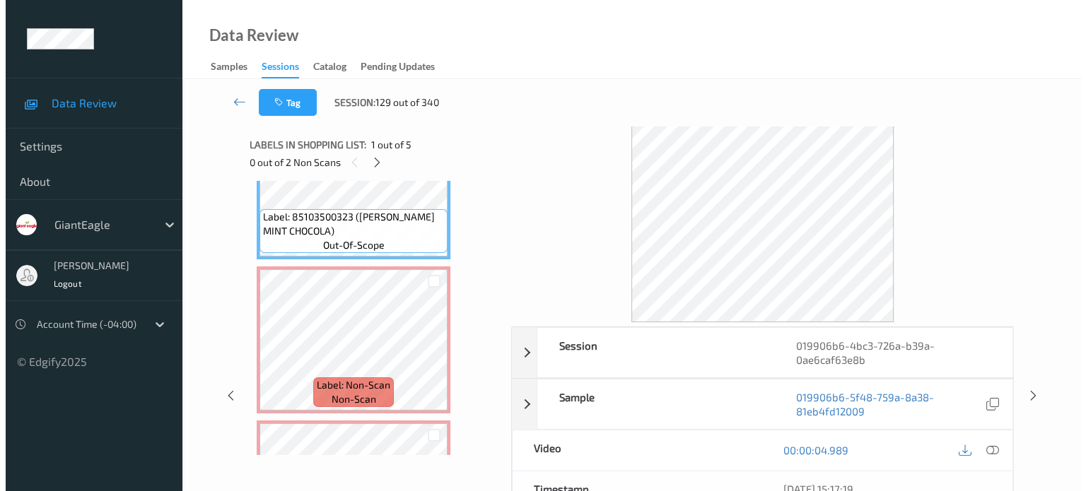
scroll to position [117, 0]
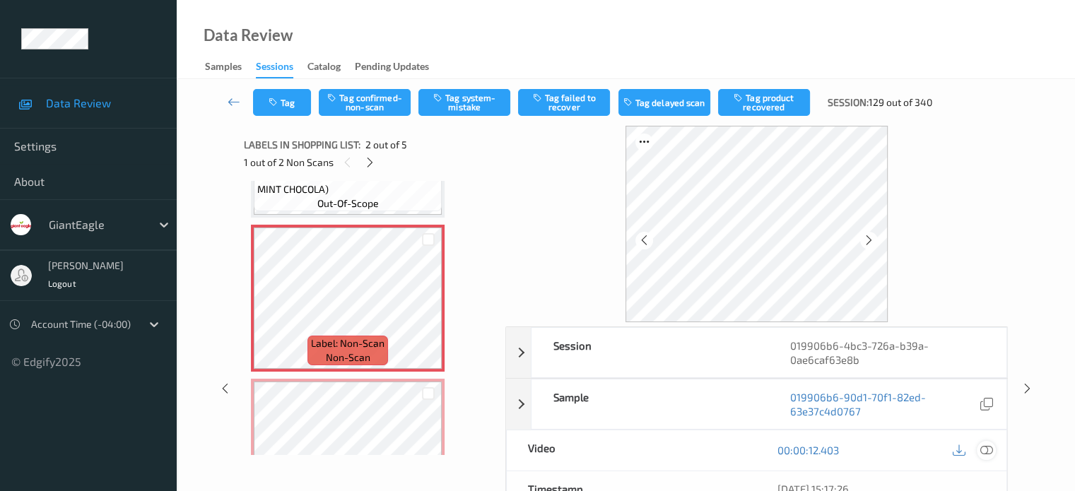
click at [987, 451] on icon at bounding box center [986, 450] width 13 height 13
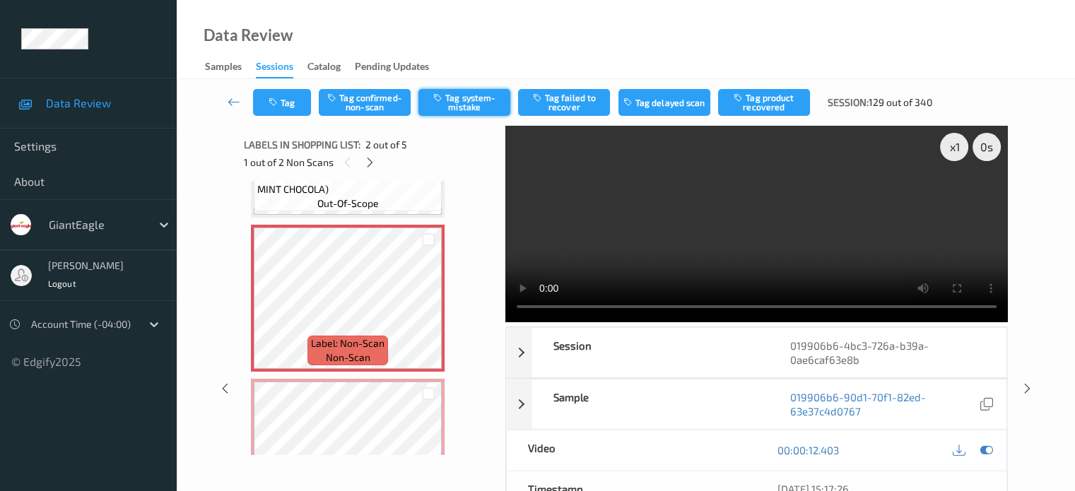
click at [464, 98] on button "Tag system-mistake" at bounding box center [464, 102] width 92 height 27
click at [300, 104] on button "Tag" at bounding box center [282, 102] width 58 height 27
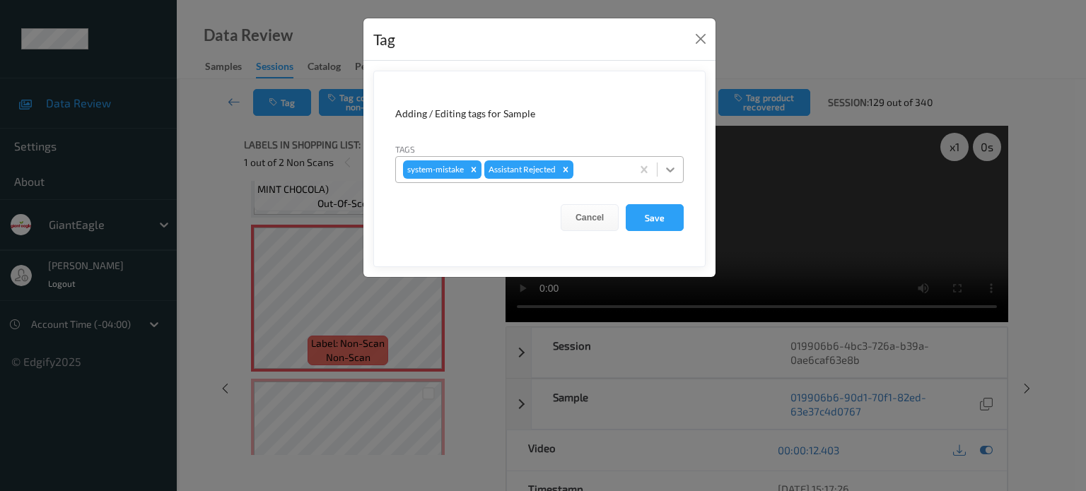
click at [666, 174] on icon at bounding box center [670, 170] width 14 height 14
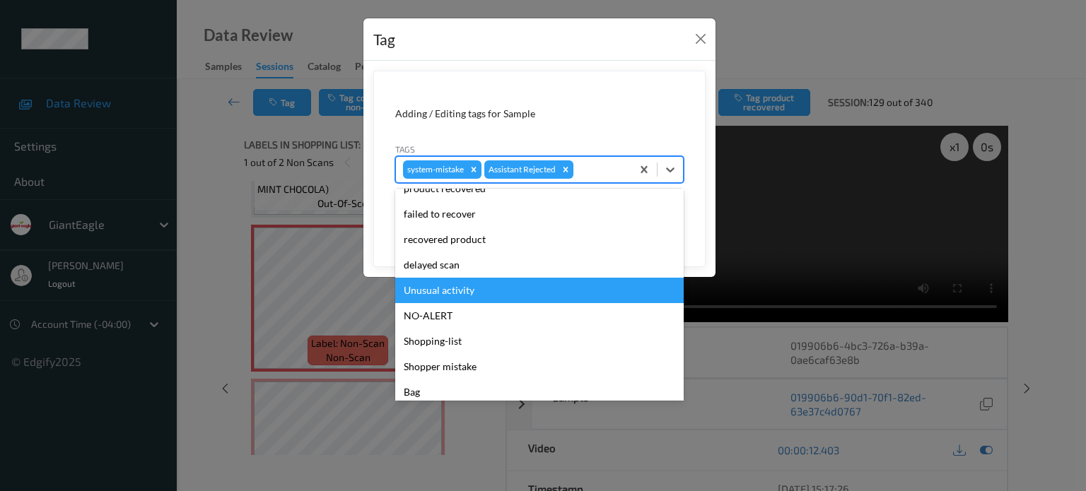
click at [451, 287] on div "Unusual activity" at bounding box center [539, 290] width 288 height 25
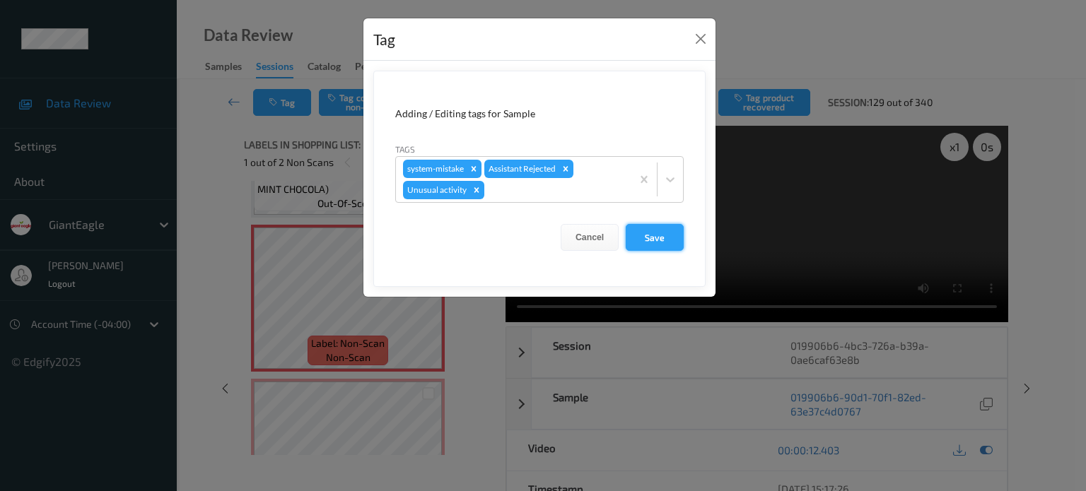
click at [657, 242] on button "Save" at bounding box center [654, 237] width 58 height 27
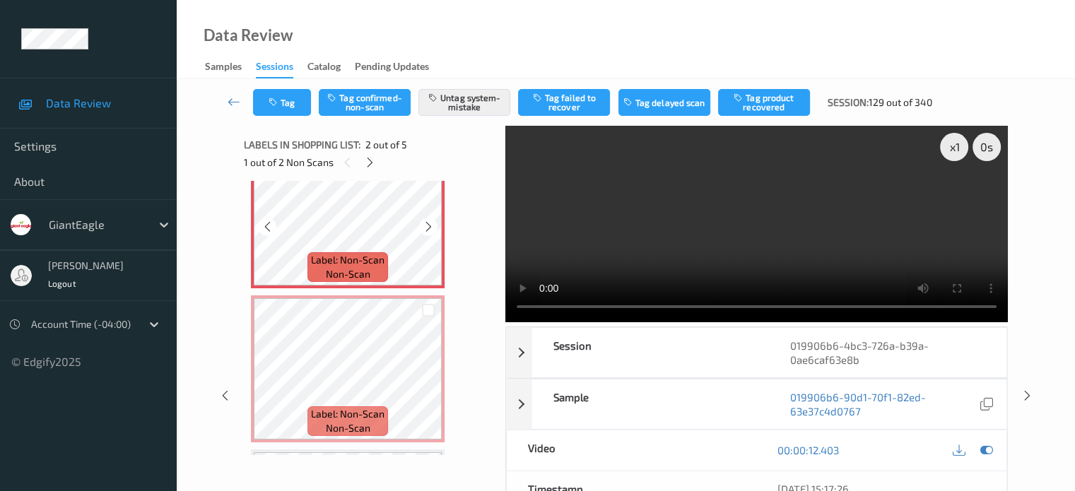
scroll to position [235, 0]
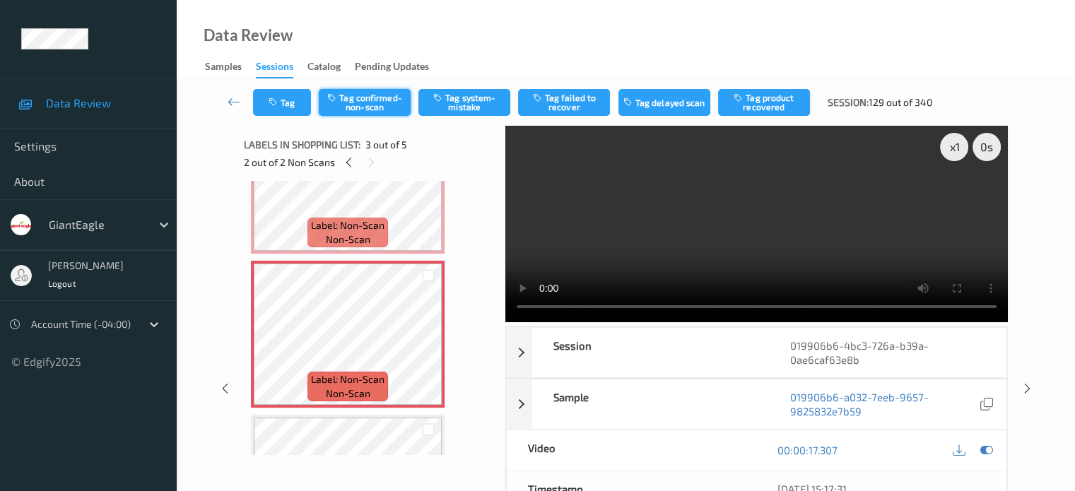
click at [373, 101] on button "Tag confirmed-non-scan" at bounding box center [365, 102] width 92 height 27
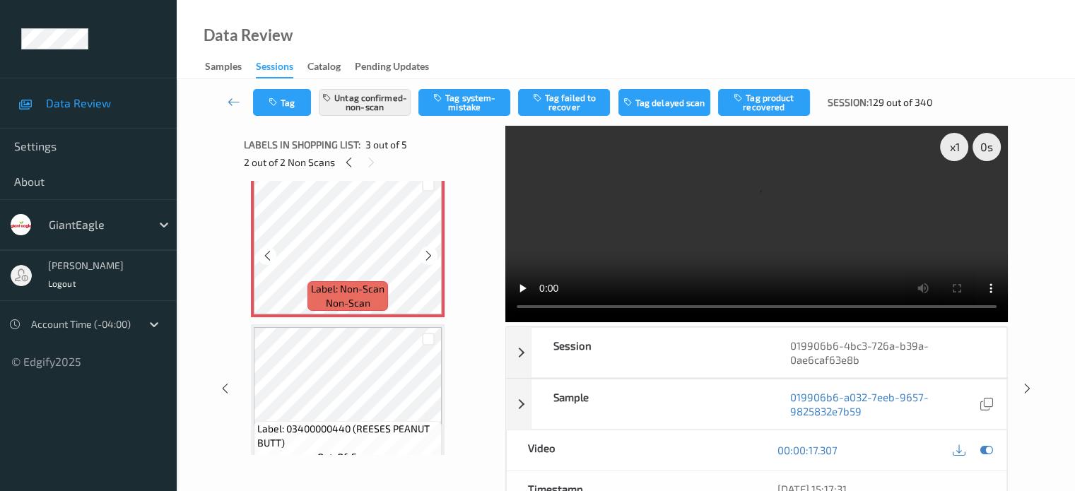
scroll to position [353, 0]
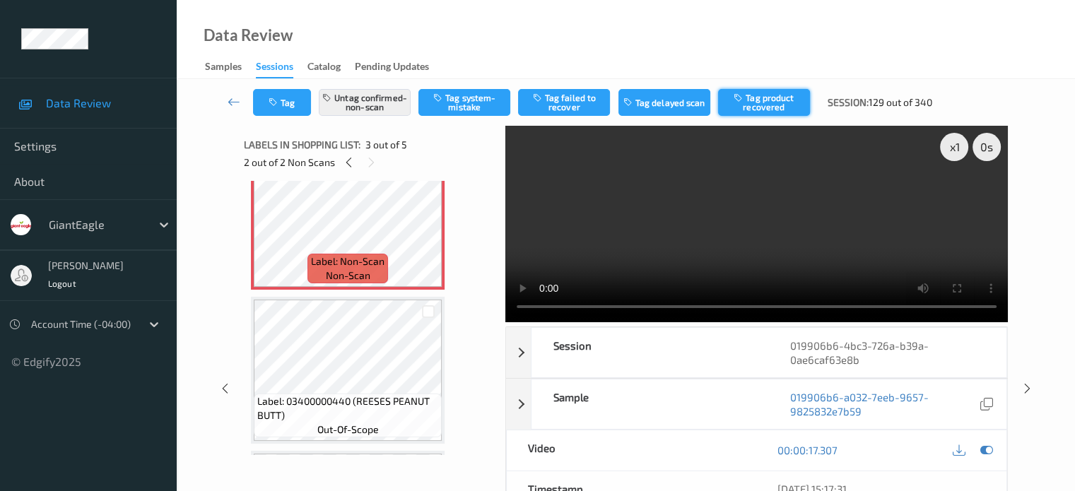
click at [751, 104] on button "Tag product recovered" at bounding box center [764, 102] width 92 height 27
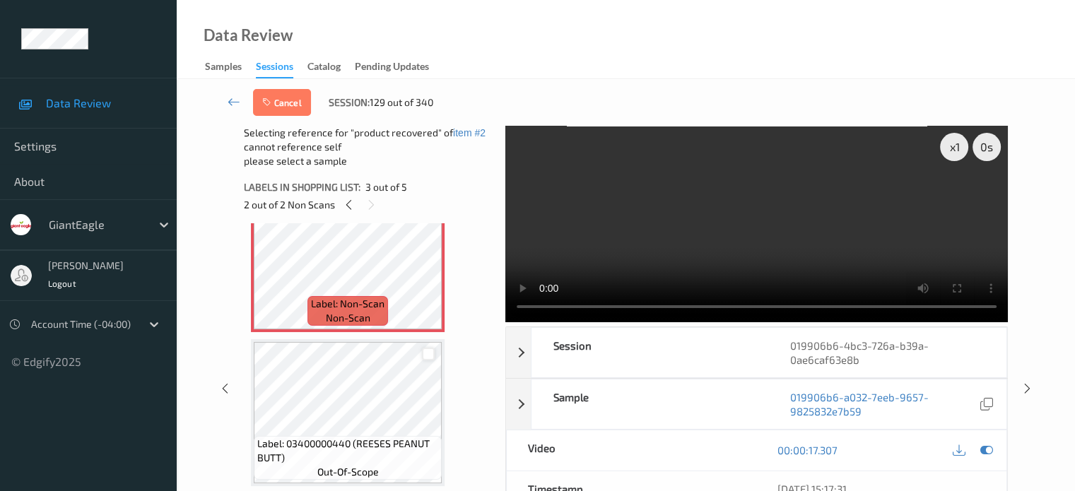
click at [430, 353] on div at bounding box center [428, 354] width 13 height 13
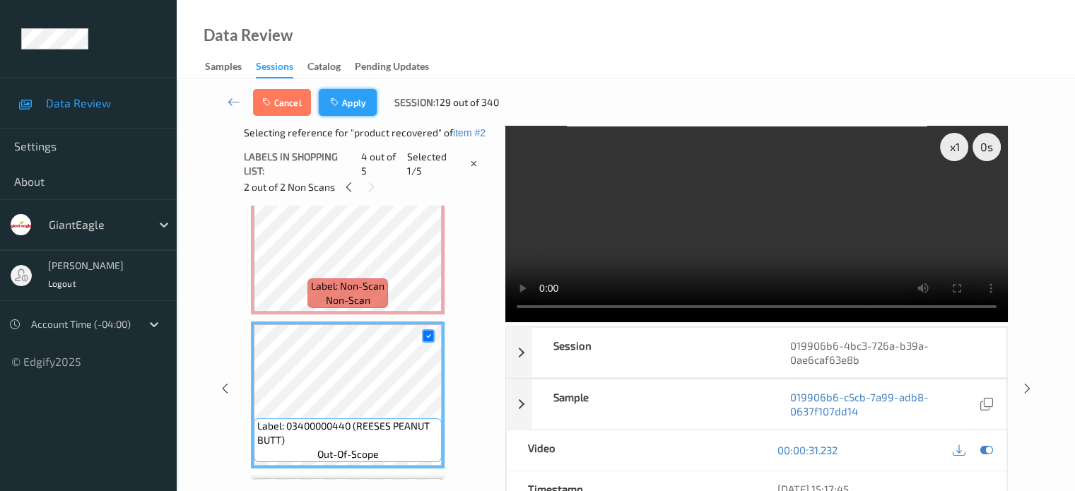
click at [350, 109] on button "Apply" at bounding box center [348, 102] width 58 height 27
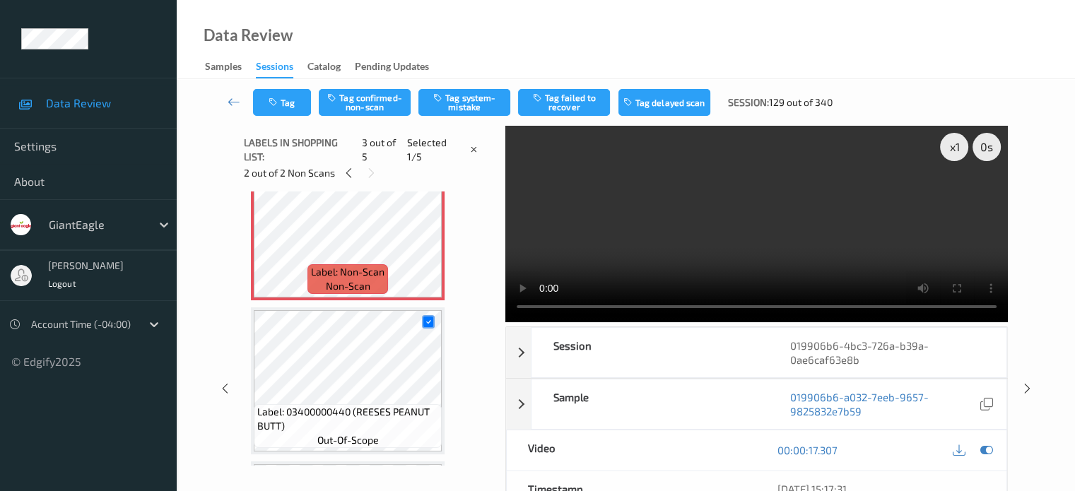
scroll to position [161, 0]
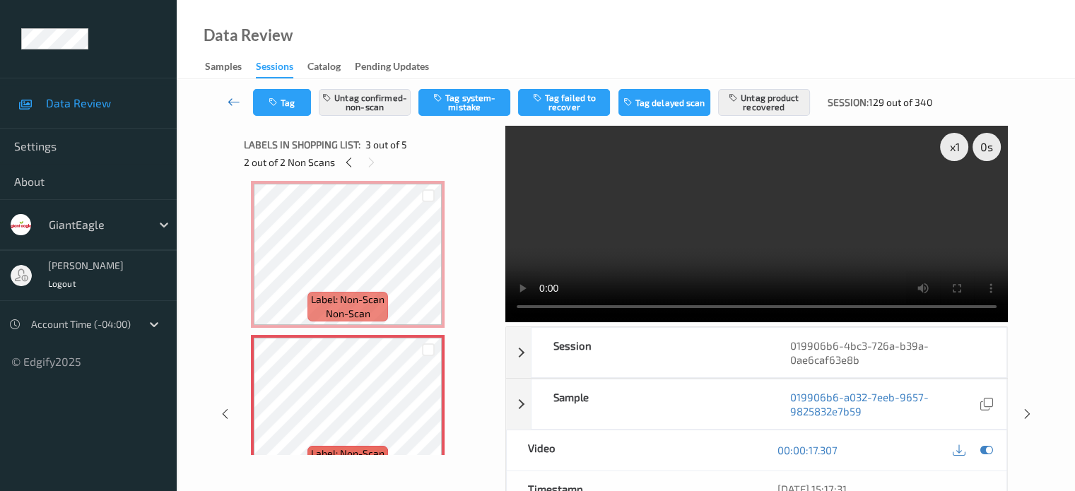
click at [233, 98] on icon at bounding box center [234, 102] width 13 height 14
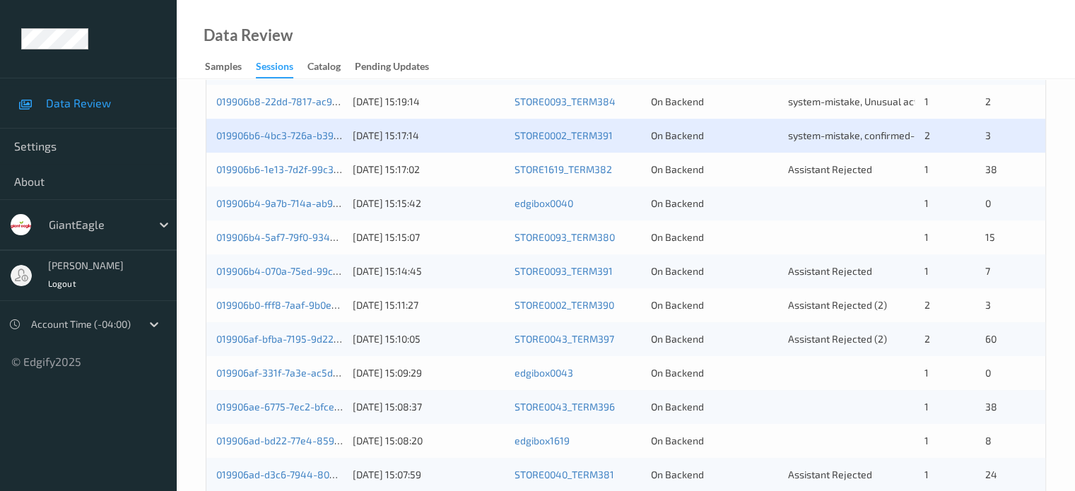
scroll to position [565, 0]
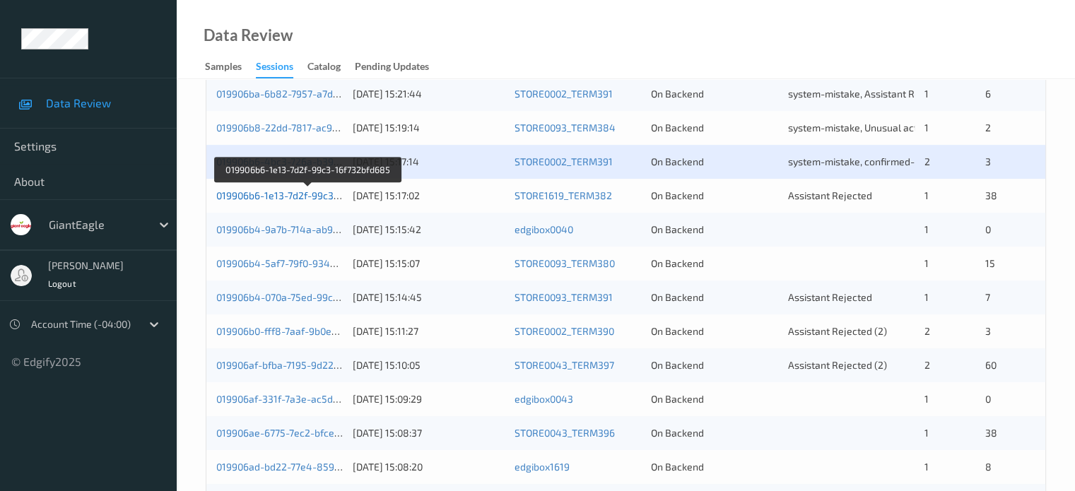
click at [300, 194] on link "019906b6-1e13-7d2f-99c3-16f732bfd685" at bounding box center [308, 195] width 184 height 12
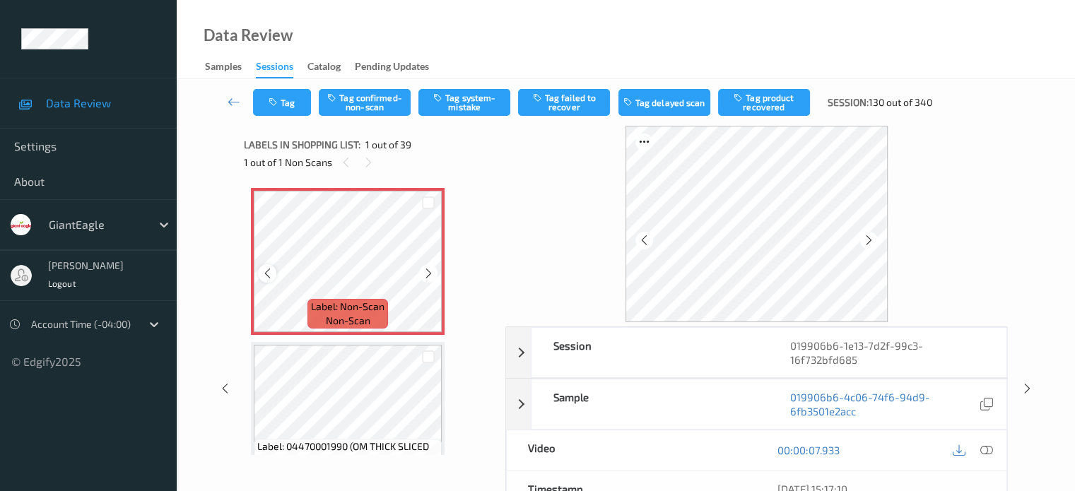
click at [261, 276] on icon at bounding box center [267, 273] width 12 height 13
click at [981, 450] on icon at bounding box center [986, 450] width 13 height 13
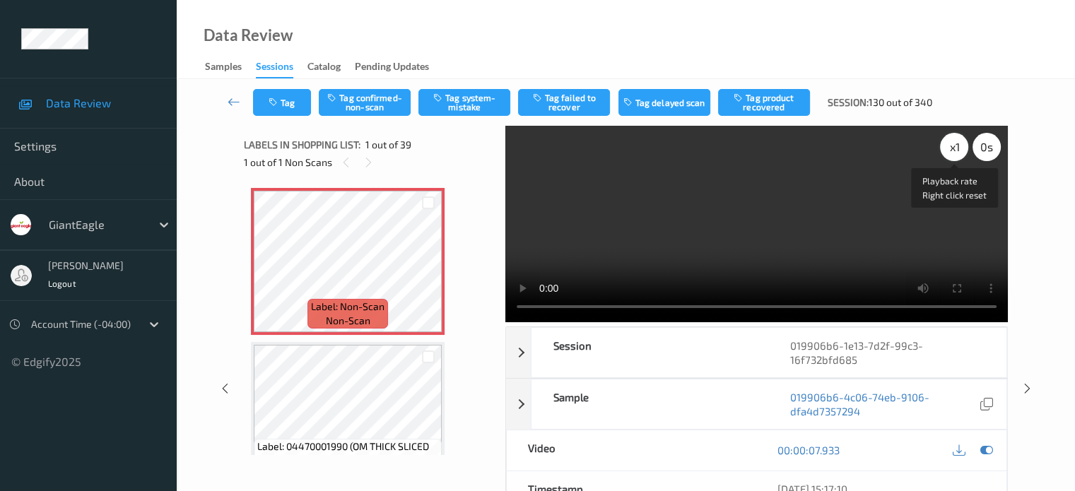
click at [954, 148] on div "x 1" at bounding box center [954, 147] width 28 height 28
click at [363, 101] on button "Tag confirmed-non-scan" at bounding box center [365, 102] width 92 height 27
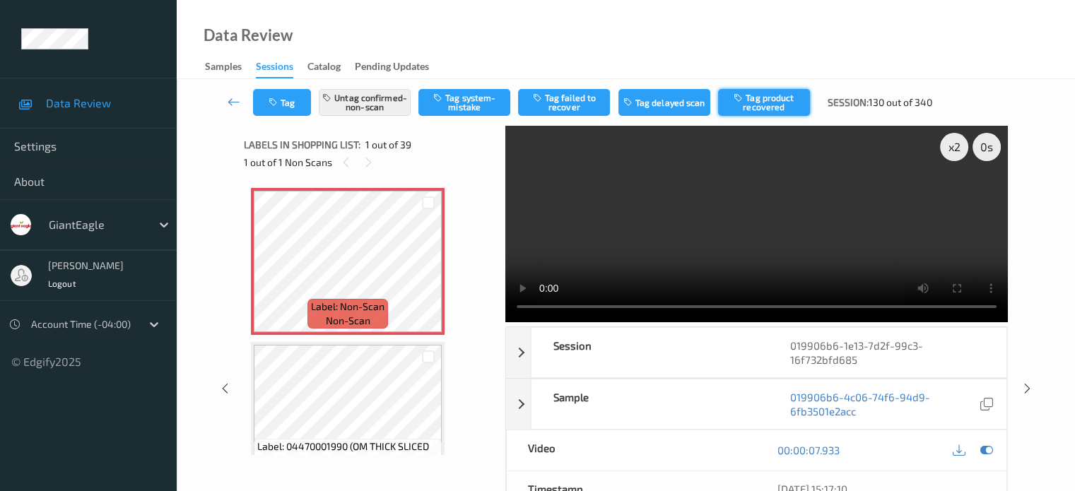
click at [753, 102] on button "Tag product recovered" at bounding box center [764, 102] width 92 height 27
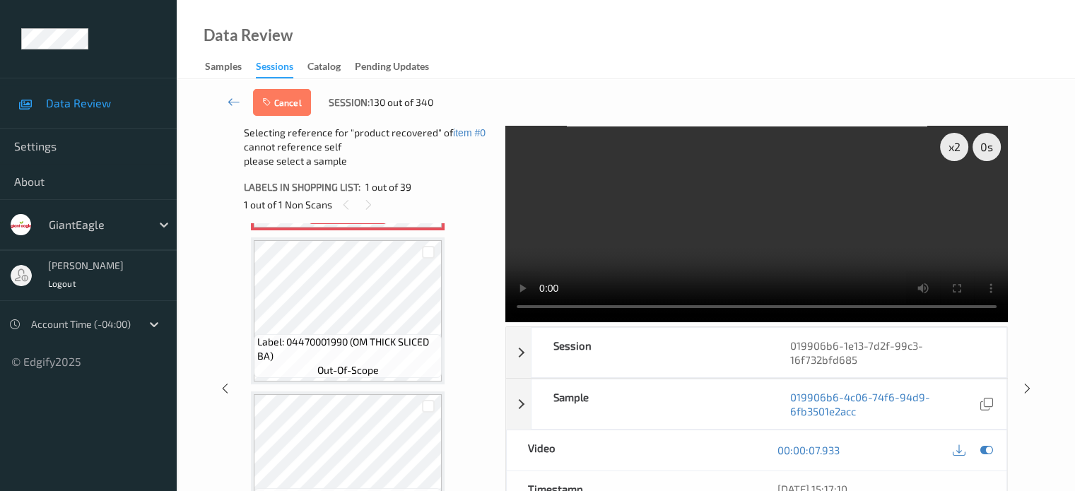
scroll to position [139, 0]
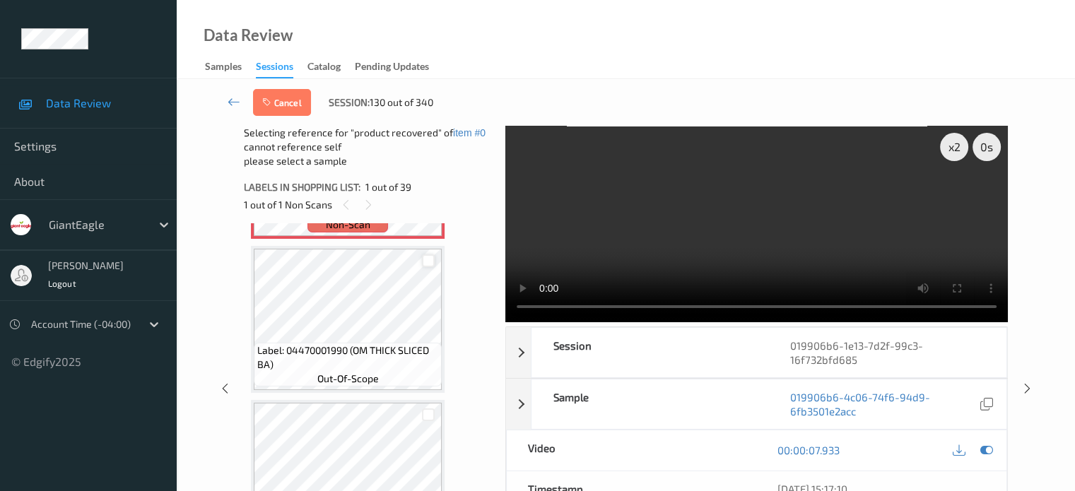
click at [428, 257] on div at bounding box center [428, 260] width 13 height 13
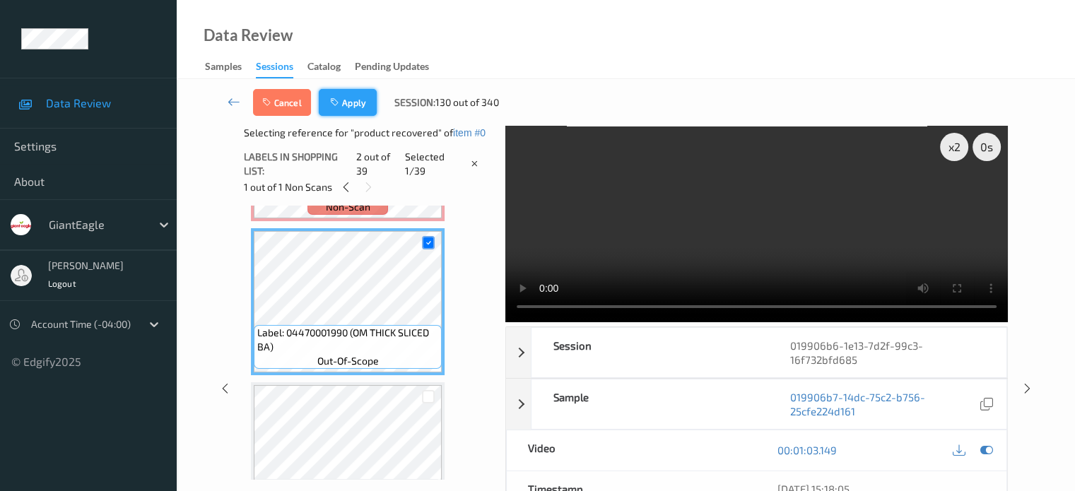
click at [351, 105] on button "Apply" at bounding box center [348, 102] width 58 height 27
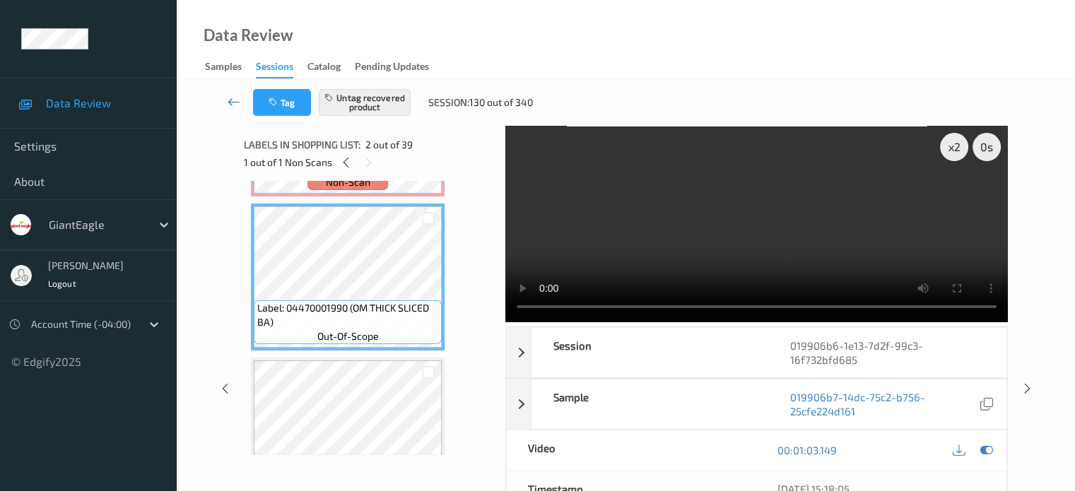
click at [235, 103] on icon at bounding box center [234, 102] width 13 height 14
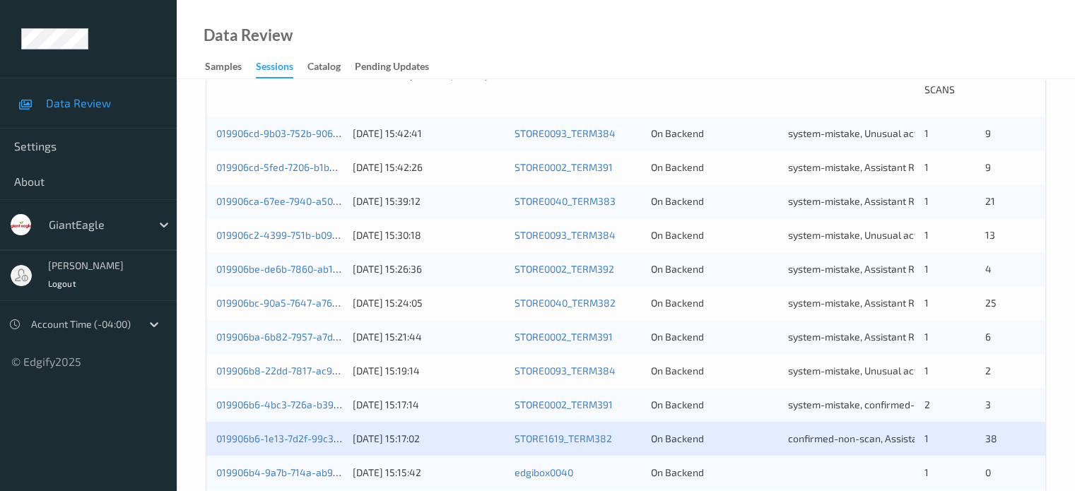
scroll to position [404, 0]
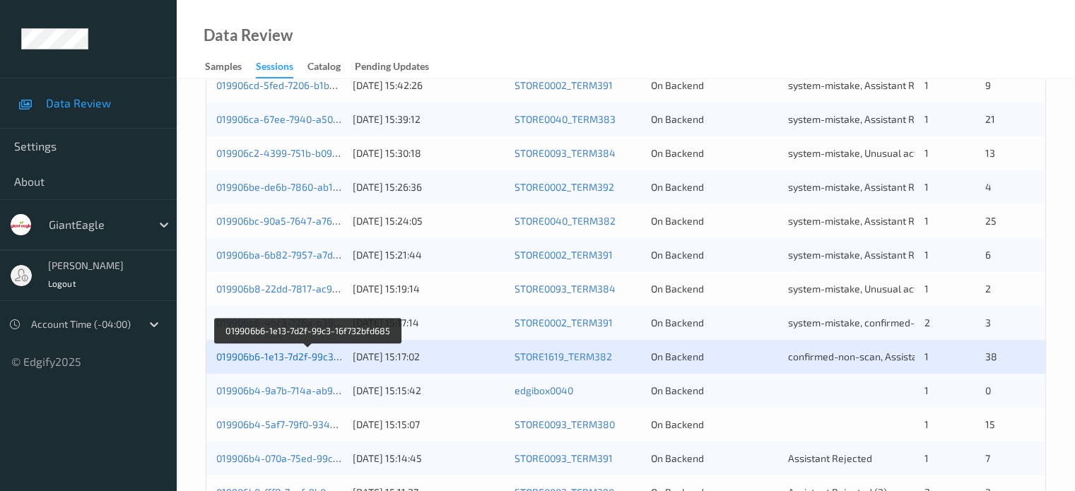
click at [290, 359] on link "019906b6-1e13-7d2f-99c3-16f732bfd685" at bounding box center [308, 357] width 184 height 12
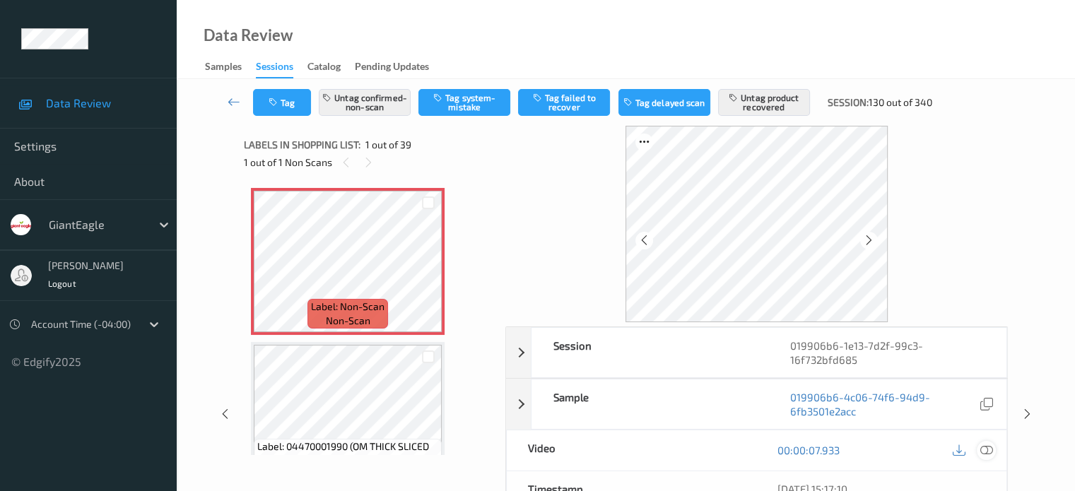
click at [984, 447] on icon at bounding box center [986, 450] width 13 height 13
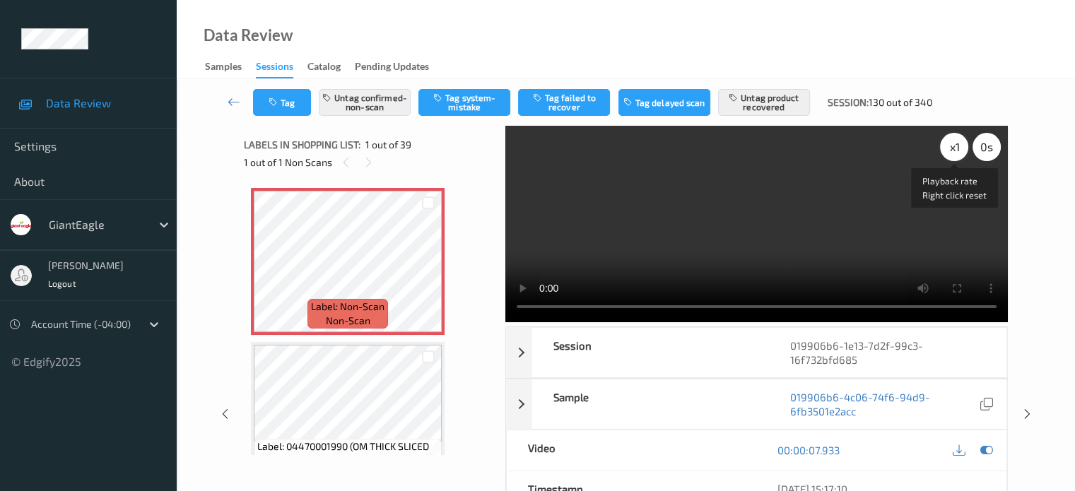
click at [948, 151] on div "x 1" at bounding box center [954, 147] width 28 height 28
click at [236, 95] on icon at bounding box center [234, 102] width 13 height 14
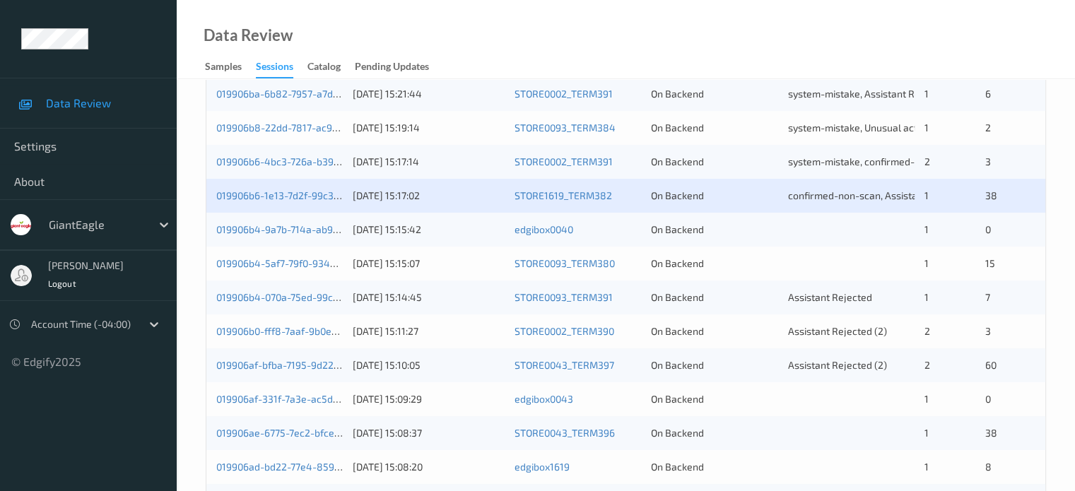
scroll to position [683, 0]
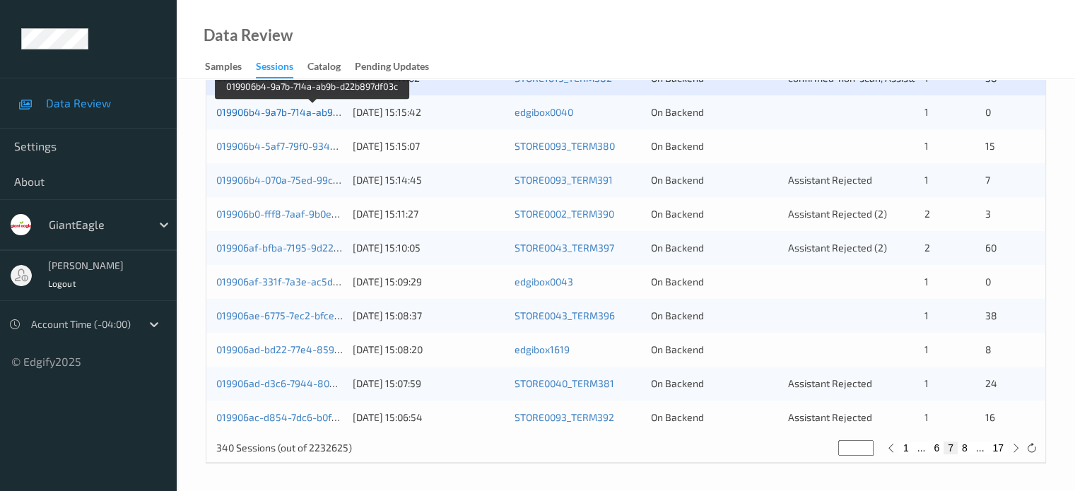
click at [274, 113] on link "019906b4-9a7b-714a-ab9b-d22b897df03c" at bounding box center [312, 112] width 192 height 12
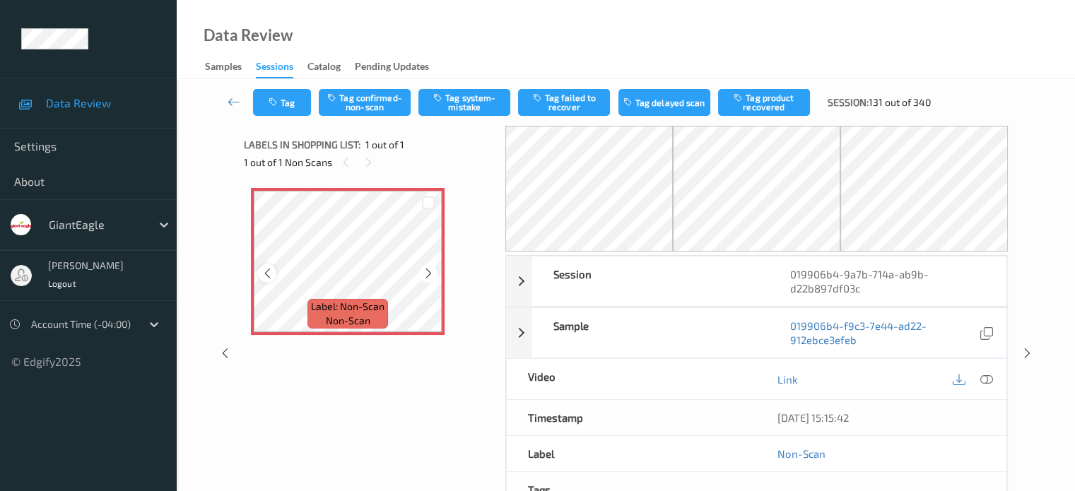
click at [266, 268] on icon at bounding box center [267, 273] width 12 height 13
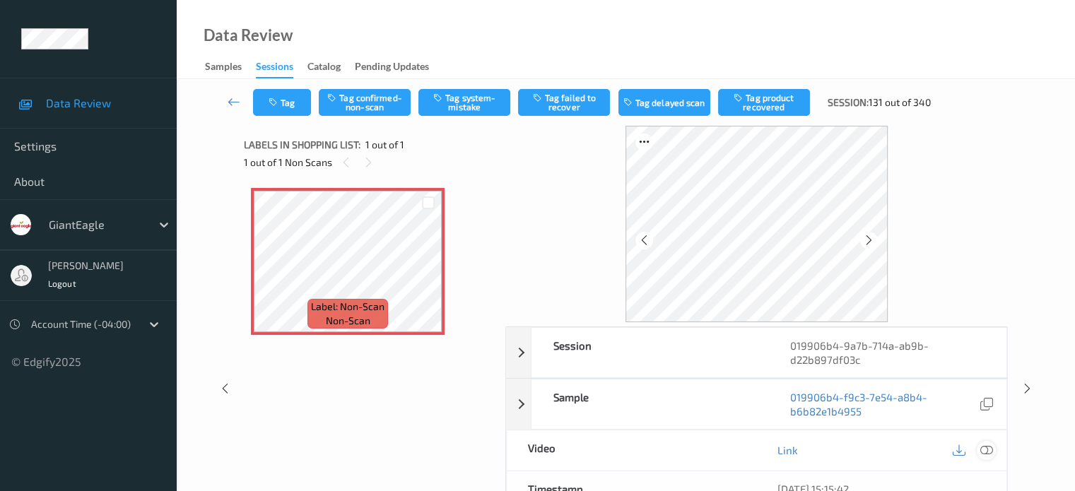
click at [983, 445] on icon at bounding box center [986, 450] width 13 height 13
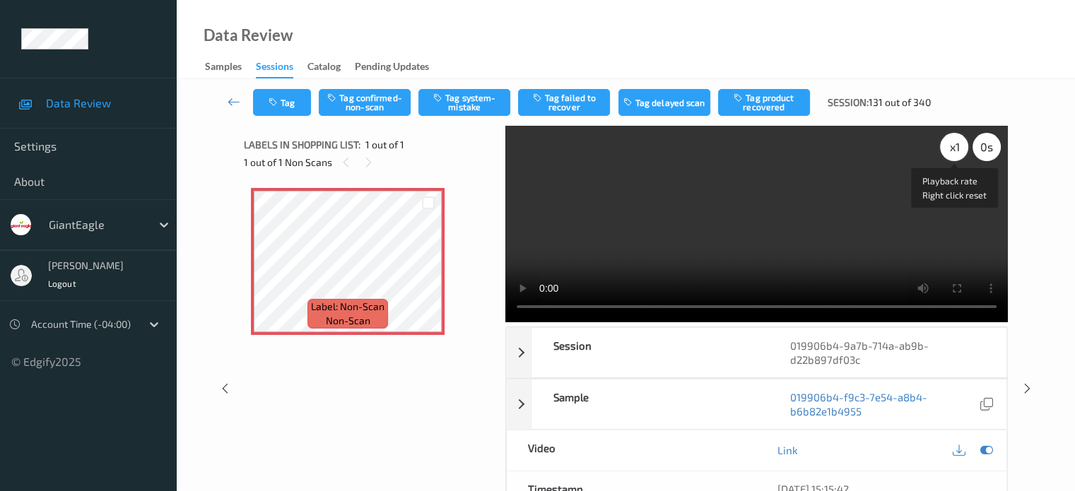
click at [955, 148] on div "x 1" at bounding box center [954, 147] width 28 height 28
click at [460, 100] on button "Tag system-mistake" at bounding box center [464, 102] width 92 height 27
click at [262, 281] on div at bounding box center [267, 273] width 18 height 18
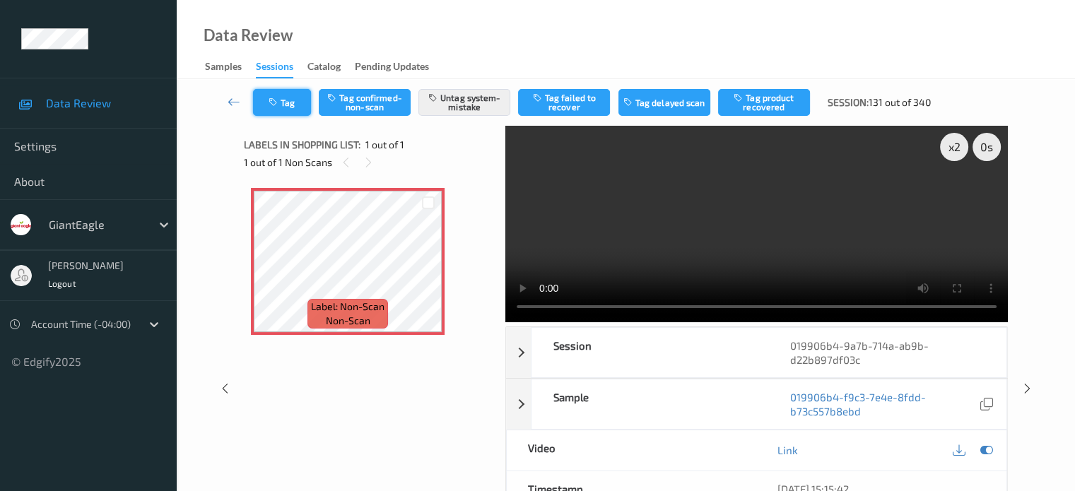
click at [297, 102] on button "Tag" at bounding box center [282, 102] width 58 height 27
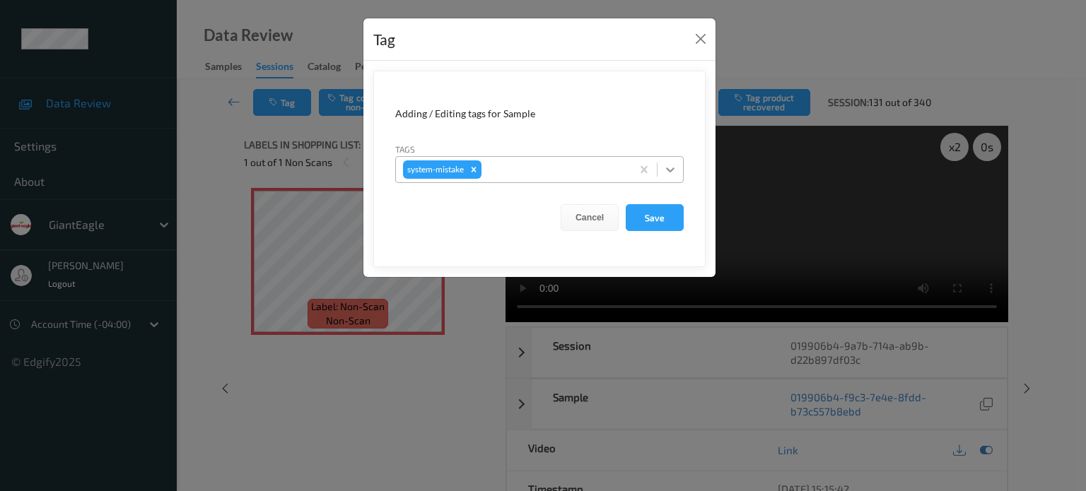
click at [670, 168] on icon at bounding box center [670, 170] width 14 height 14
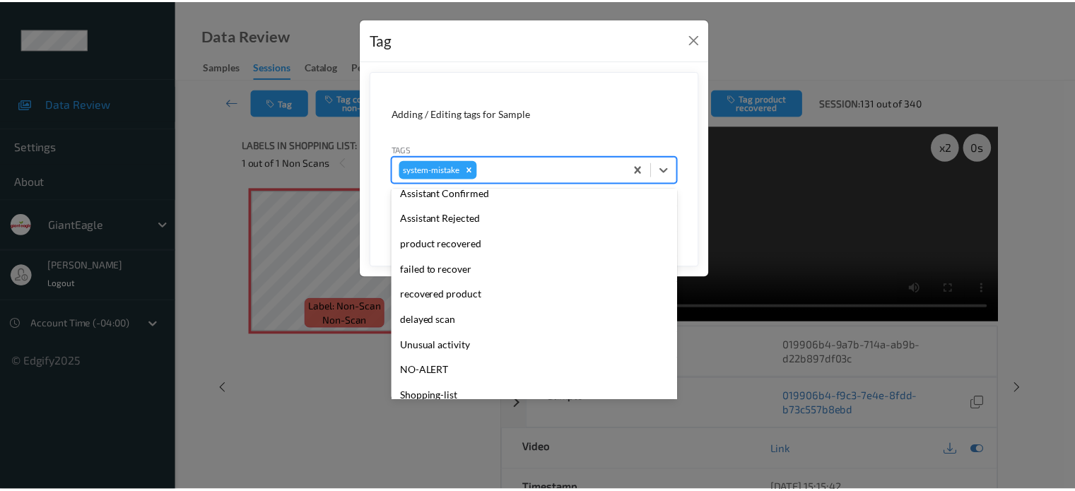
scroll to position [150, 0]
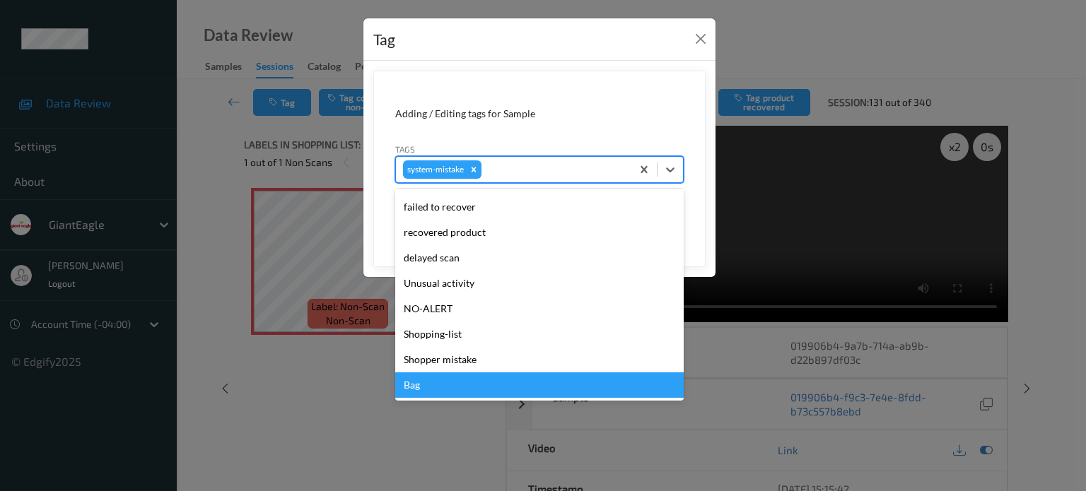
click at [408, 388] on div "Bag" at bounding box center [539, 384] width 288 height 25
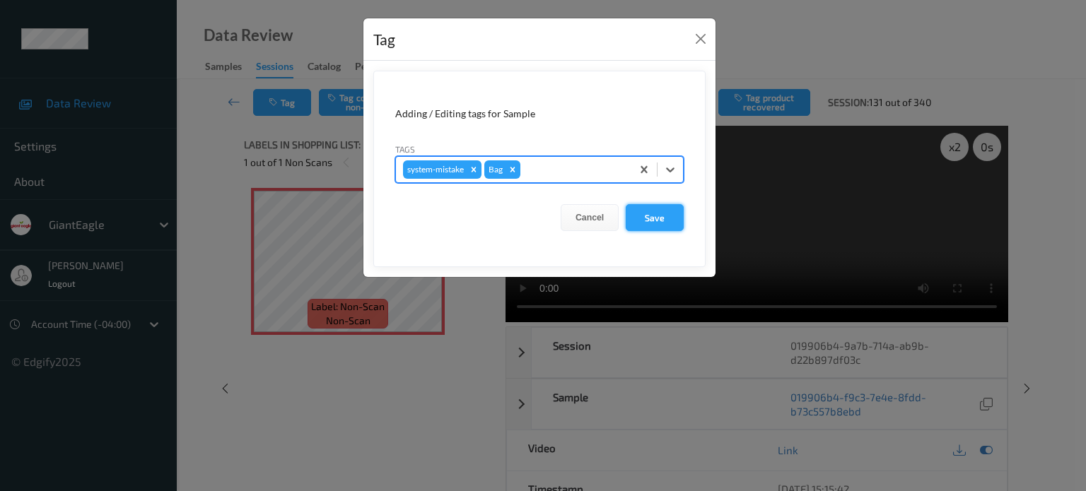
click at [666, 213] on button "Save" at bounding box center [654, 217] width 58 height 27
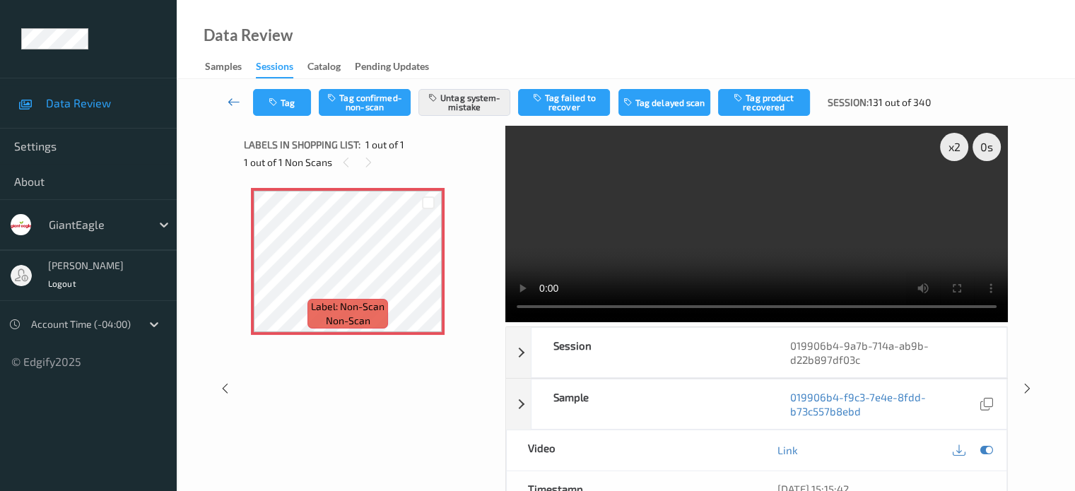
click at [229, 103] on icon at bounding box center [234, 102] width 13 height 14
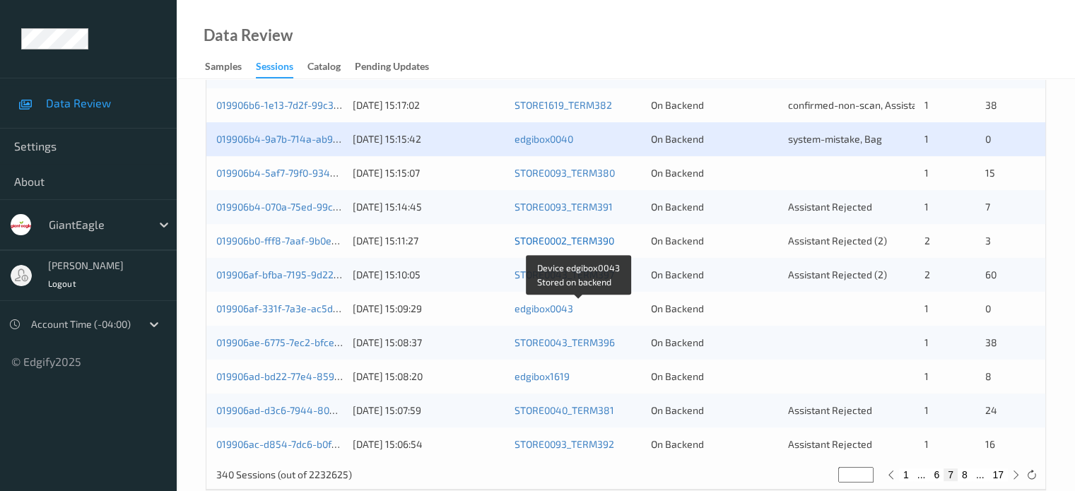
scroll to position [683, 0]
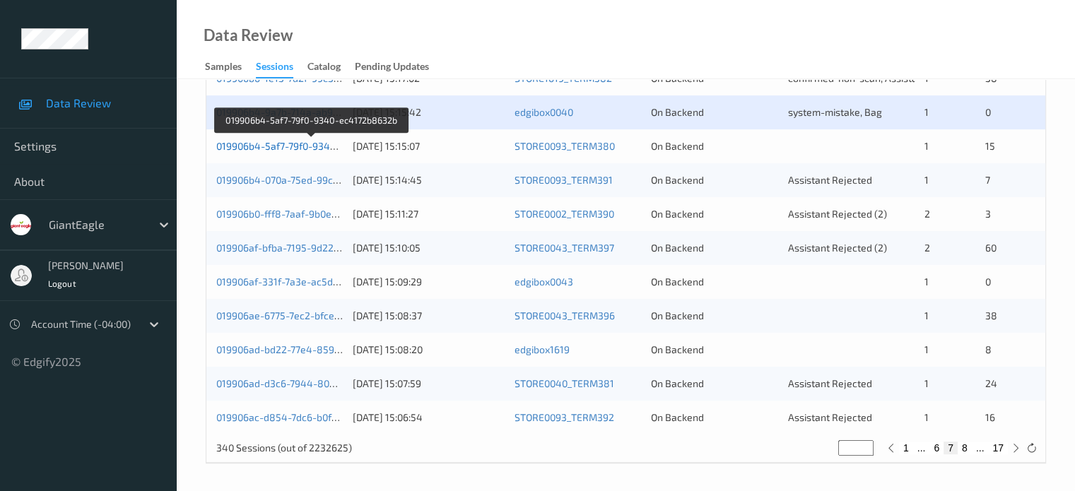
click at [288, 150] on link "019906b4-5af7-79f0-9340-ec4172b8632b" at bounding box center [311, 146] width 190 height 12
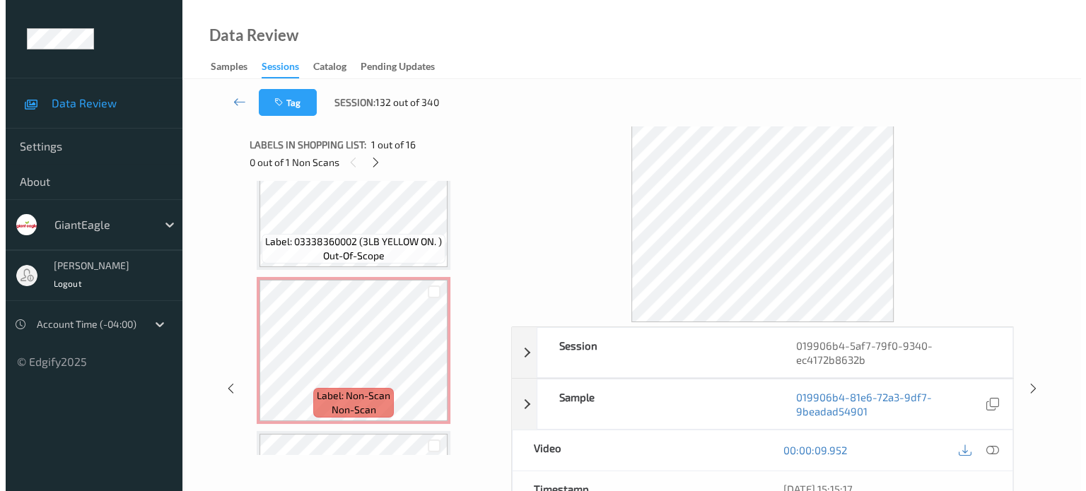
scroll to position [836, 0]
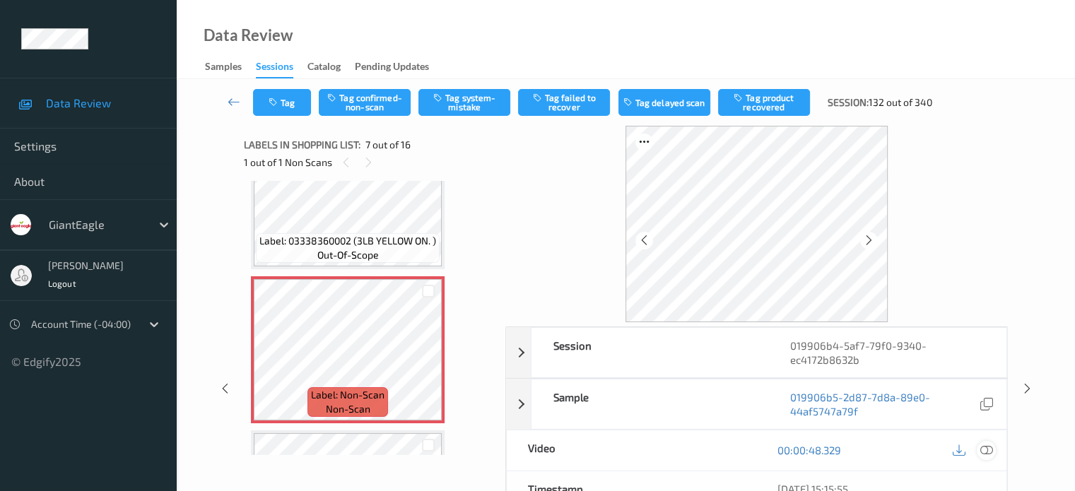
click at [984, 449] on icon at bounding box center [986, 450] width 13 height 13
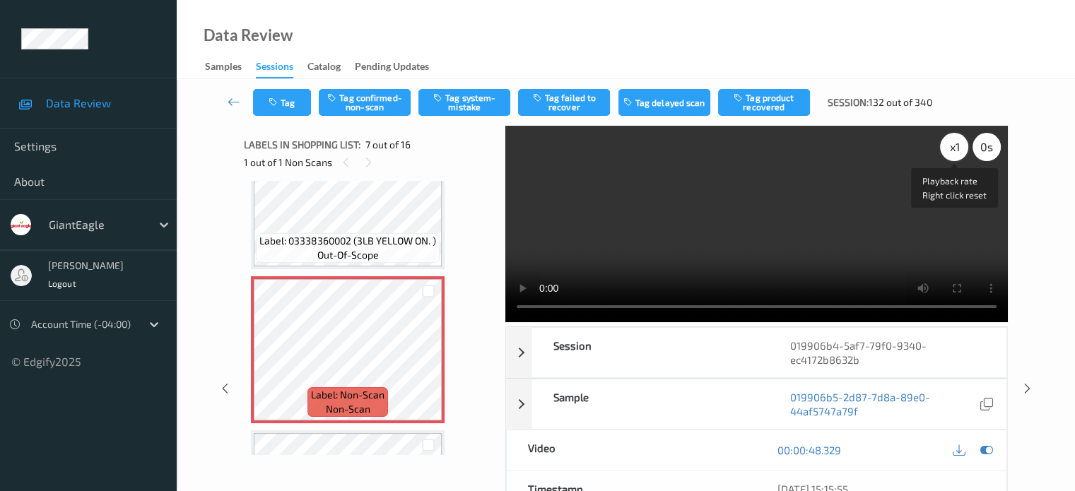
click at [953, 146] on div "x 1" at bounding box center [954, 147] width 28 height 28
click at [464, 97] on button "Tag system-mistake" at bounding box center [464, 102] width 92 height 27
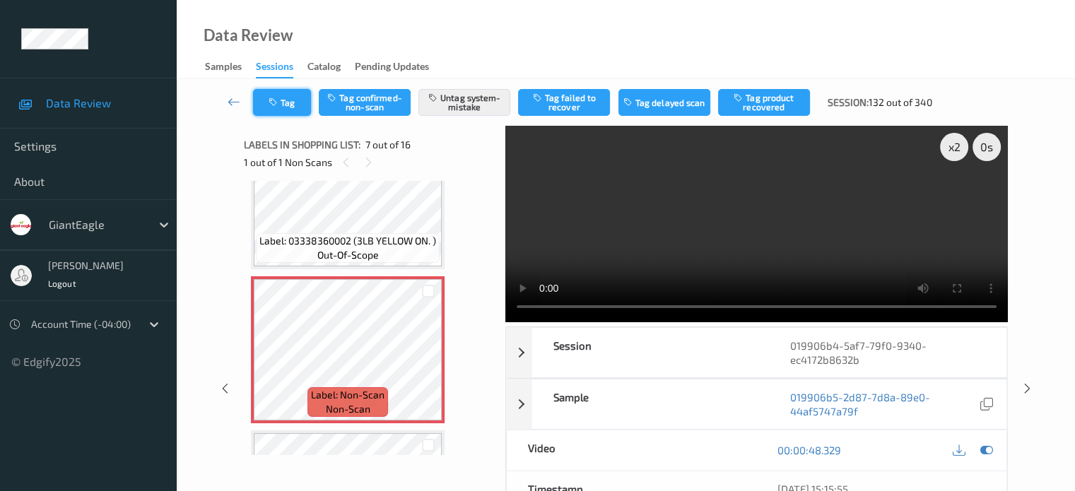
click at [285, 109] on button "Tag" at bounding box center [282, 102] width 58 height 27
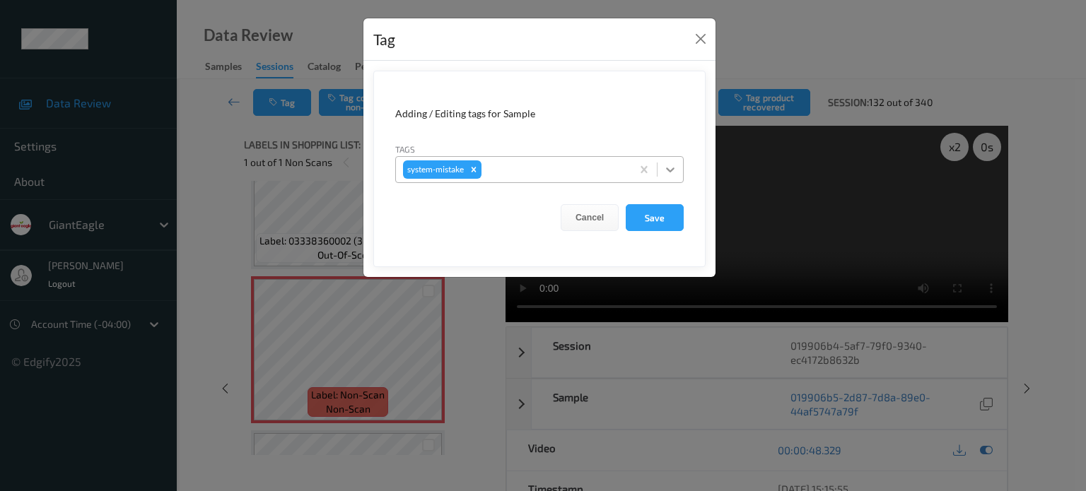
click at [666, 172] on icon at bounding box center [670, 170] width 14 height 14
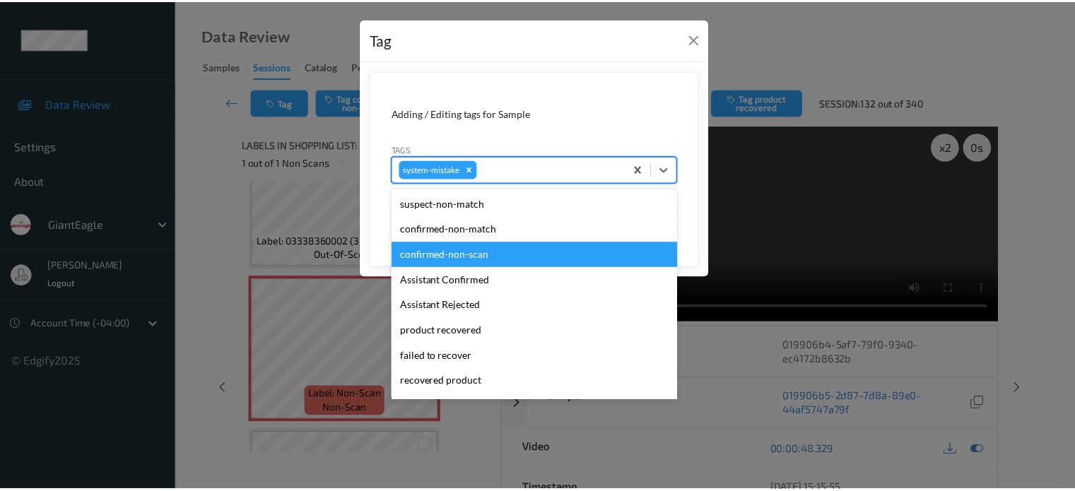
scroll to position [117, 0]
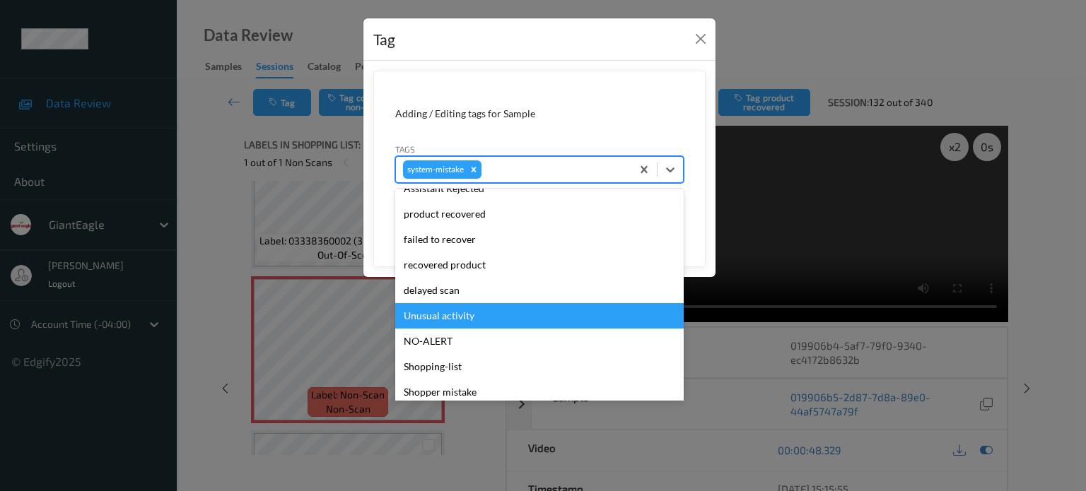
click at [433, 316] on div "Unusual activity" at bounding box center [539, 315] width 288 height 25
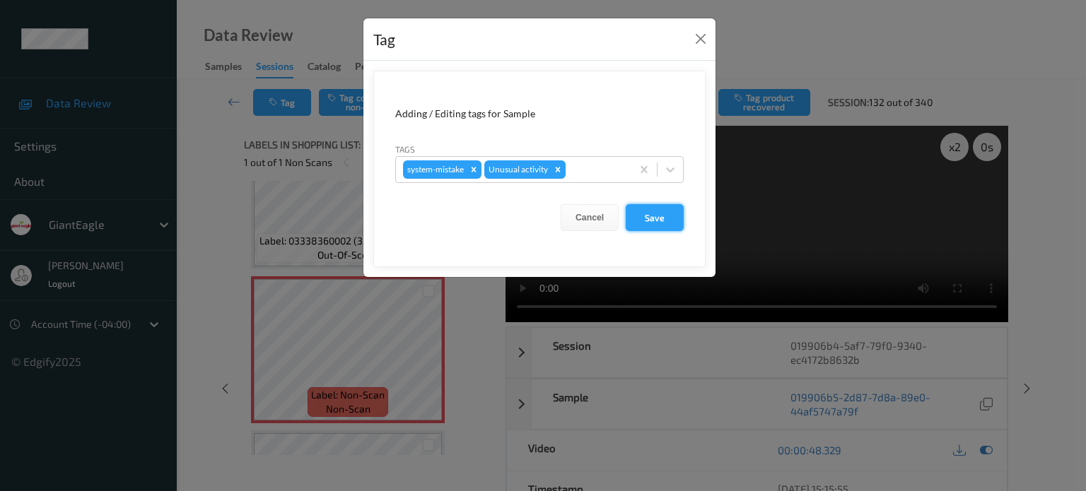
click at [661, 223] on button "Save" at bounding box center [654, 217] width 58 height 27
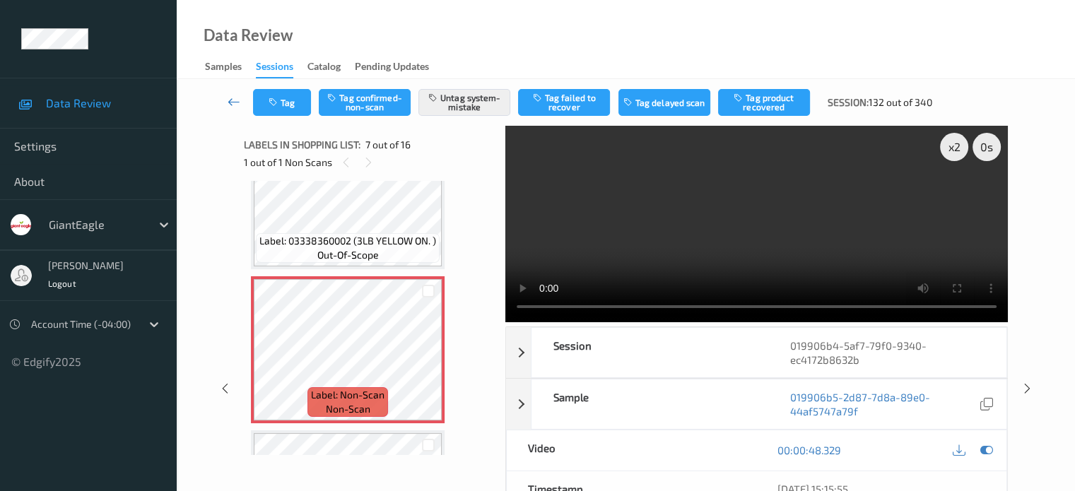
click at [231, 102] on icon at bounding box center [234, 102] width 13 height 14
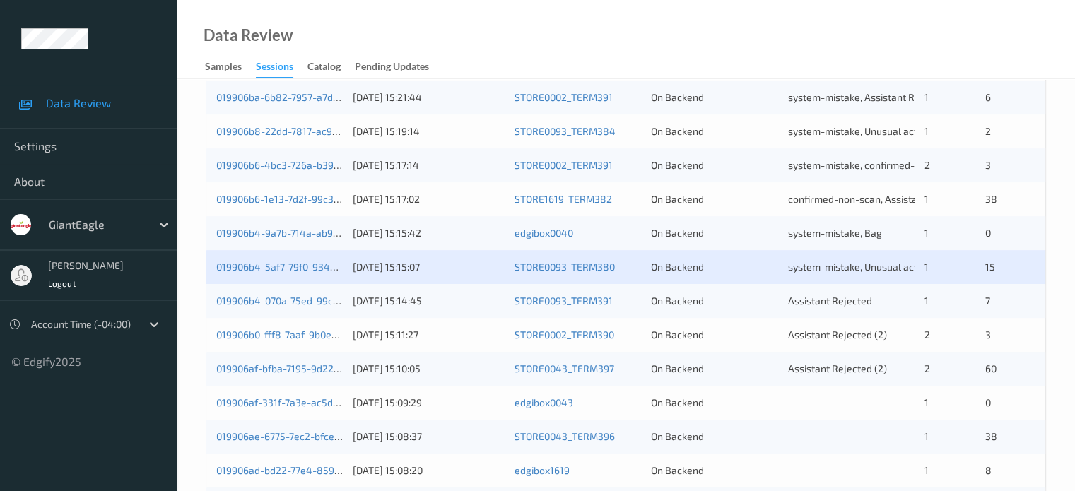
scroll to position [589, 0]
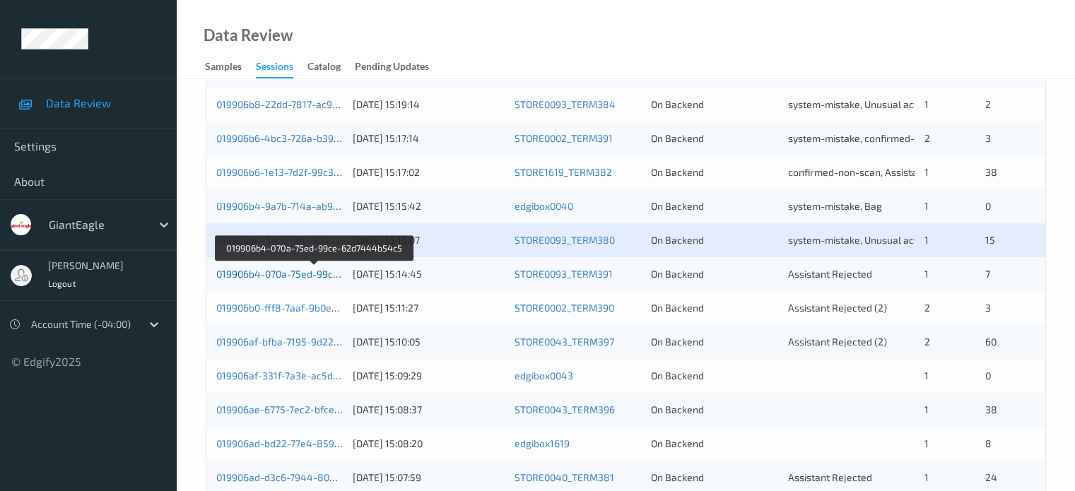
click at [304, 276] on link "019906b4-070a-75ed-99ce-62d7444b54c5" at bounding box center [314, 274] width 196 height 12
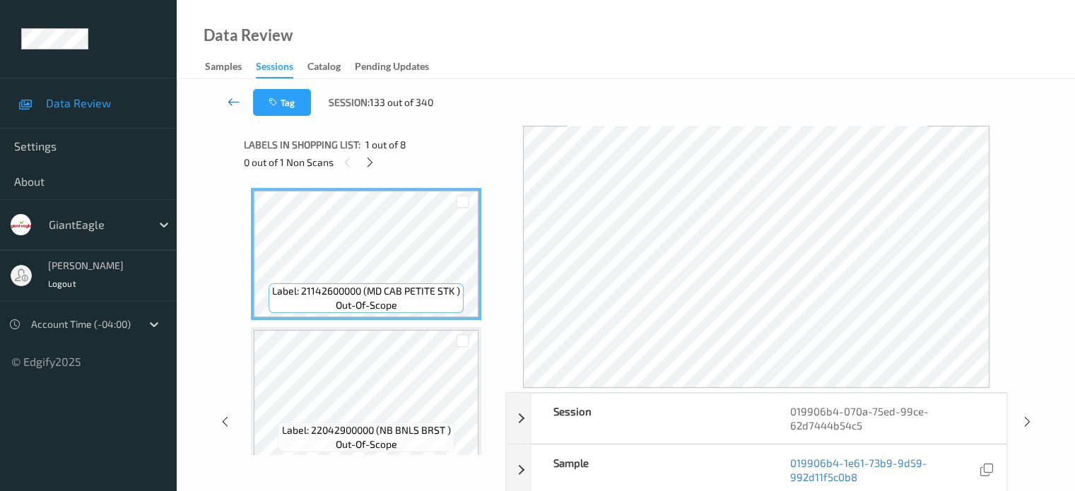
click at [233, 107] on icon at bounding box center [234, 102] width 13 height 14
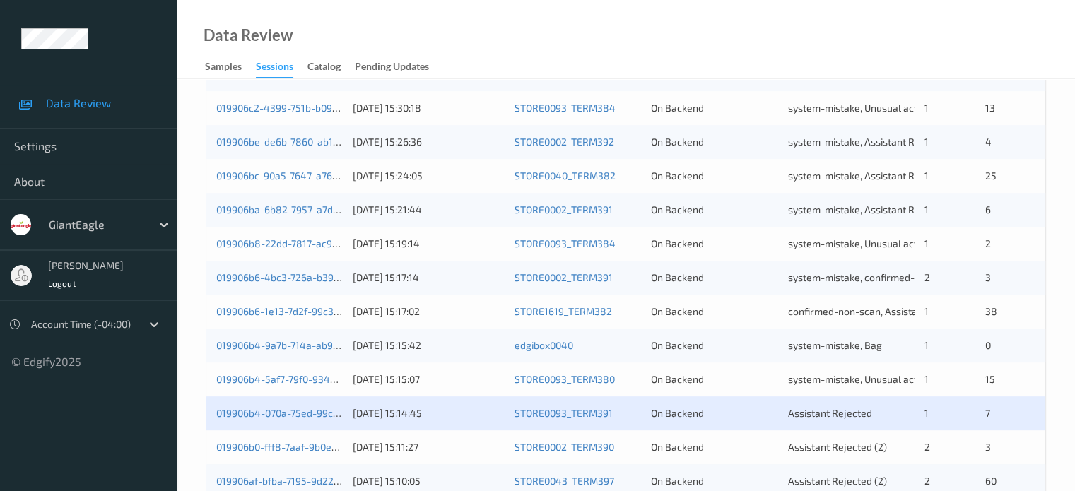
scroll to position [529, 0]
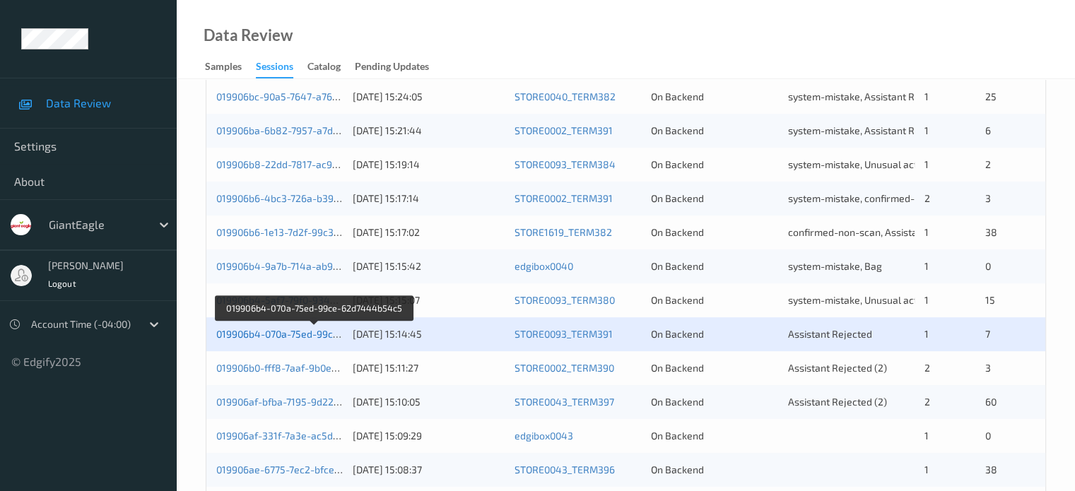
click at [283, 333] on link "019906b4-070a-75ed-99ce-62d7444b54c5" at bounding box center [314, 334] width 196 height 12
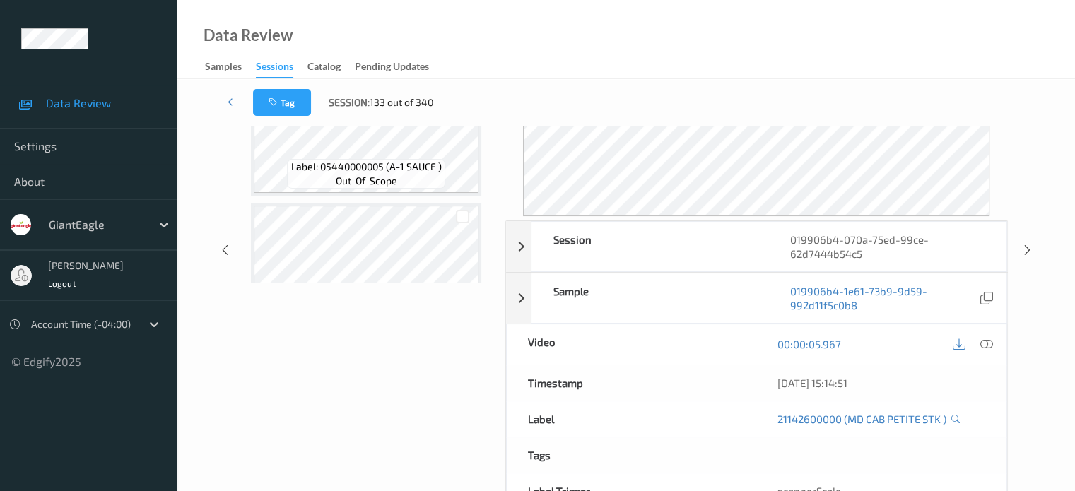
scroll to position [172, 0]
click at [986, 341] on icon at bounding box center [986, 343] width 13 height 13
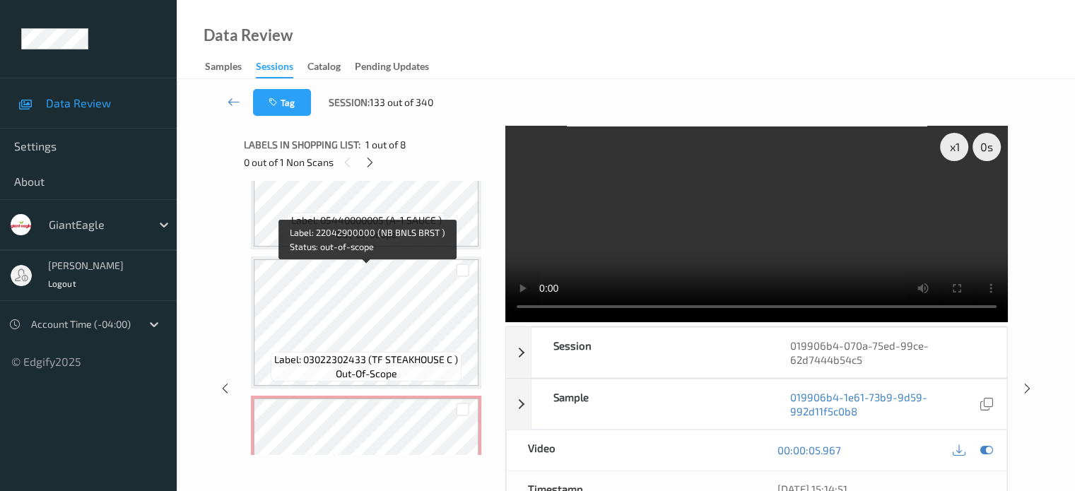
scroll to position [845, 0]
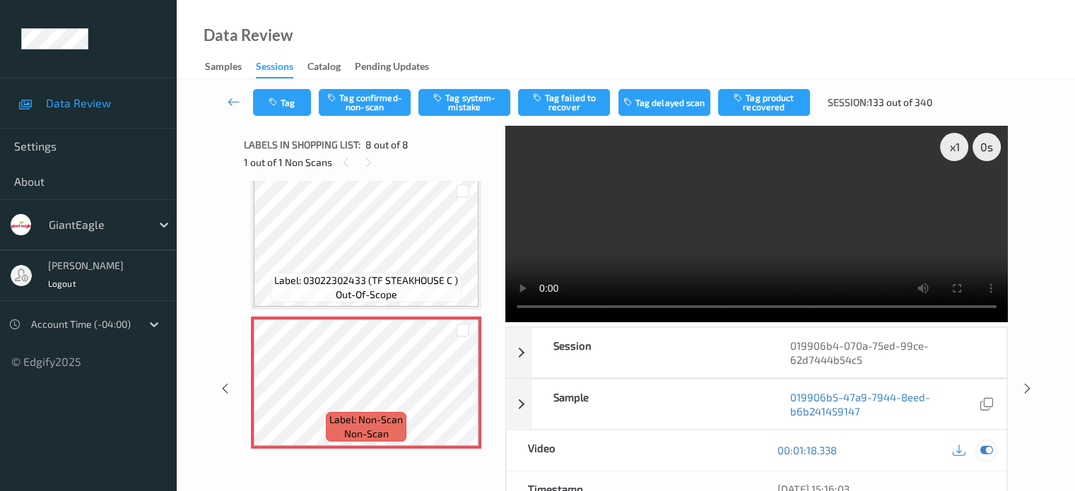
click at [982, 449] on icon at bounding box center [986, 450] width 13 height 13
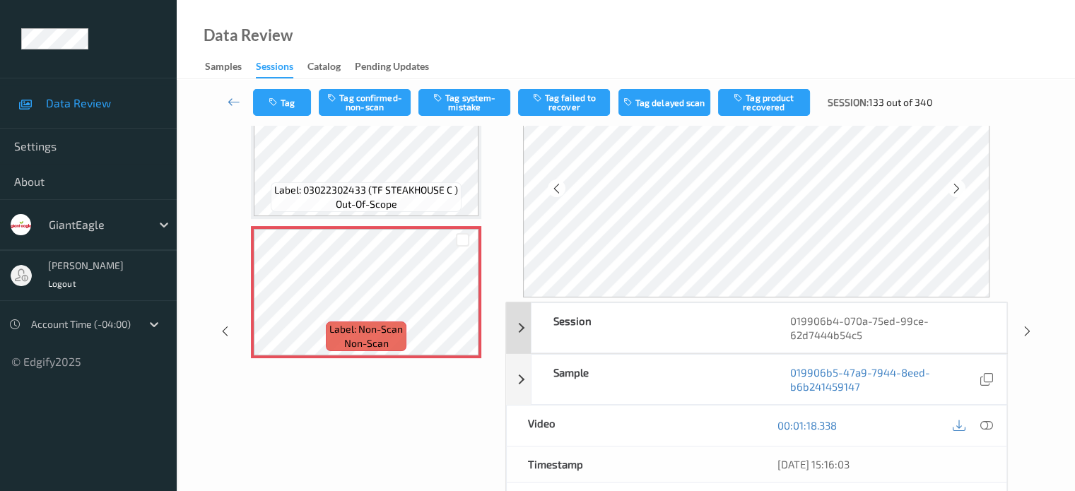
scroll to position [117, 0]
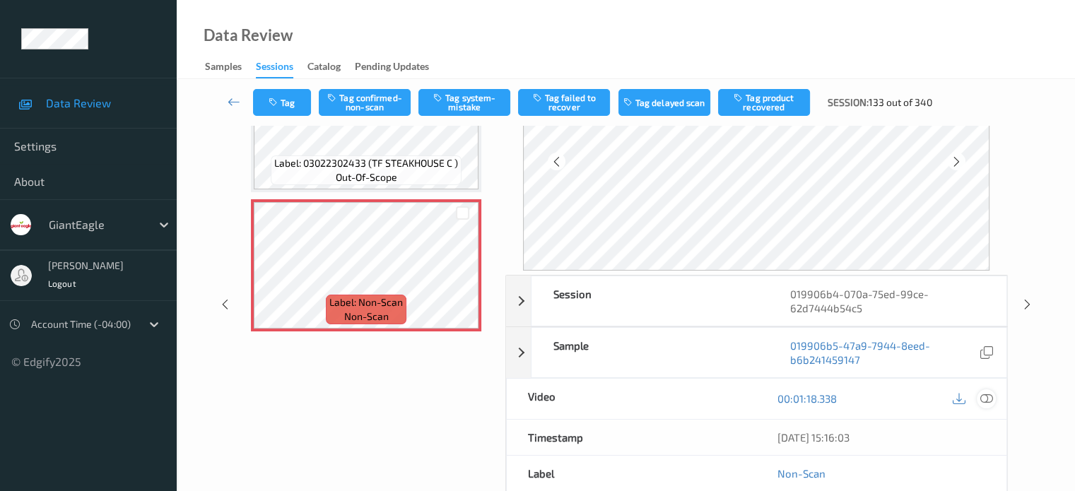
click at [992, 401] on icon at bounding box center [986, 398] width 13 height 13
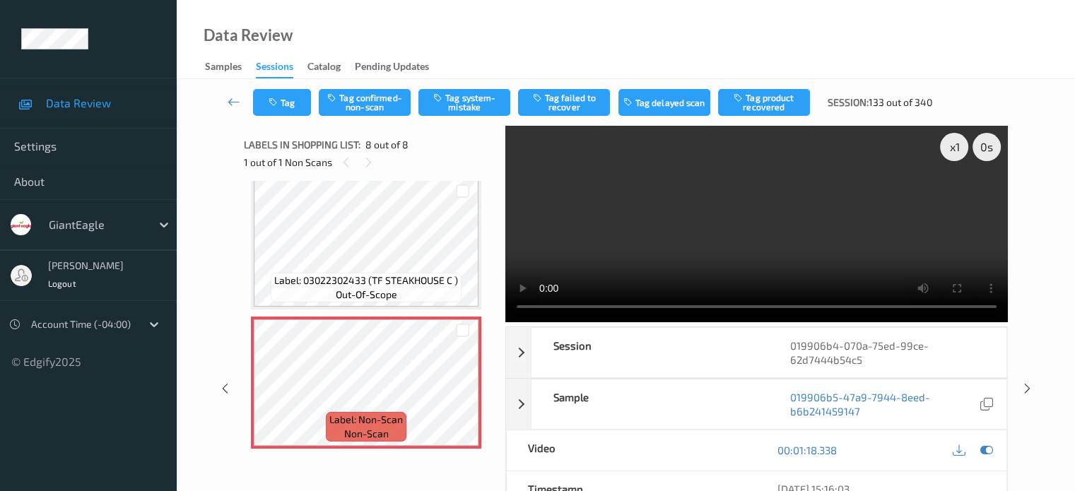
scroll to position [845, 0]
click at [955, 147] on div "x 1" at bounding box center [954, 147] width 28 height 28
click at [233, 105] on icon at bounding box center [234, 102] width 13 height 14
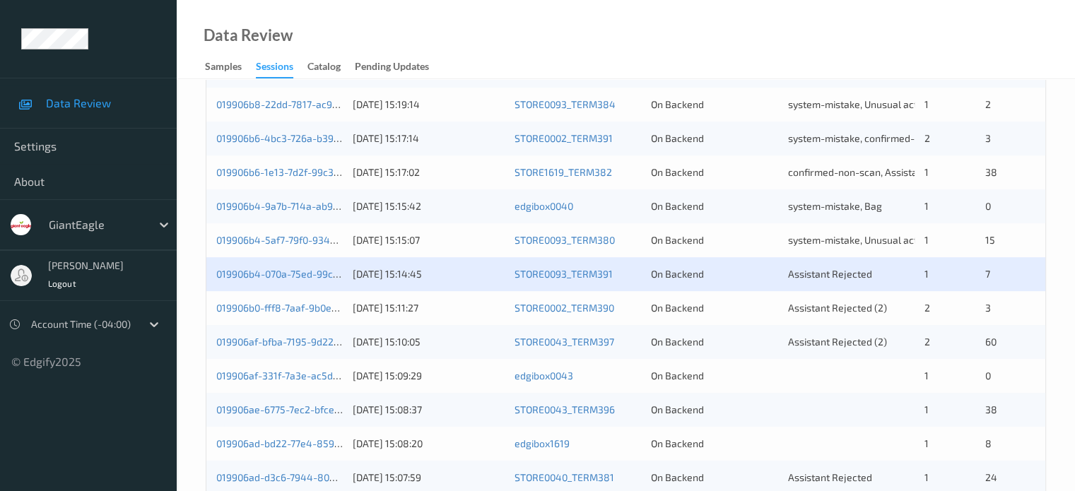
scroll to position [683, 0]
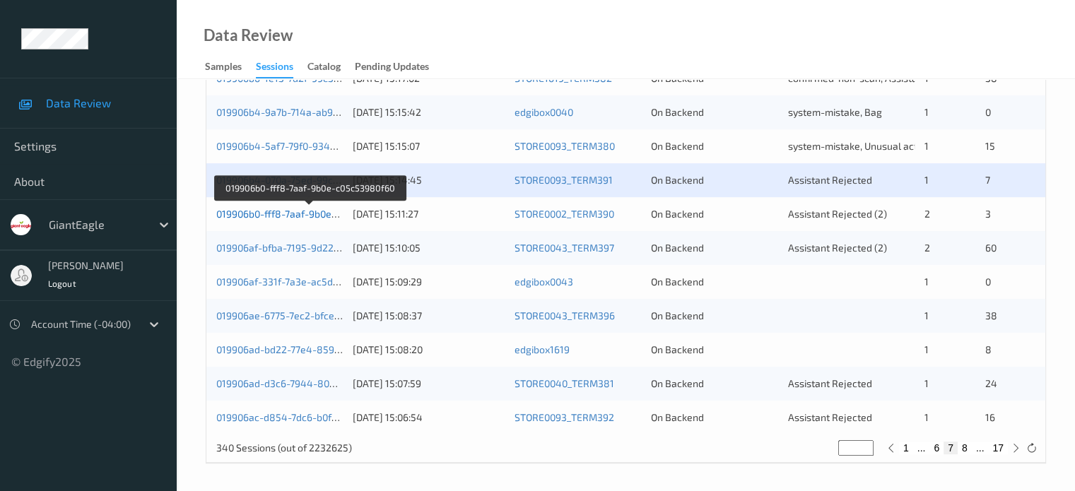
click at [298, 213] on link "019906b0-fff8-7aaf-9b0e-c05c53980f60" at bounding box center [308, 214] width 184 height 12
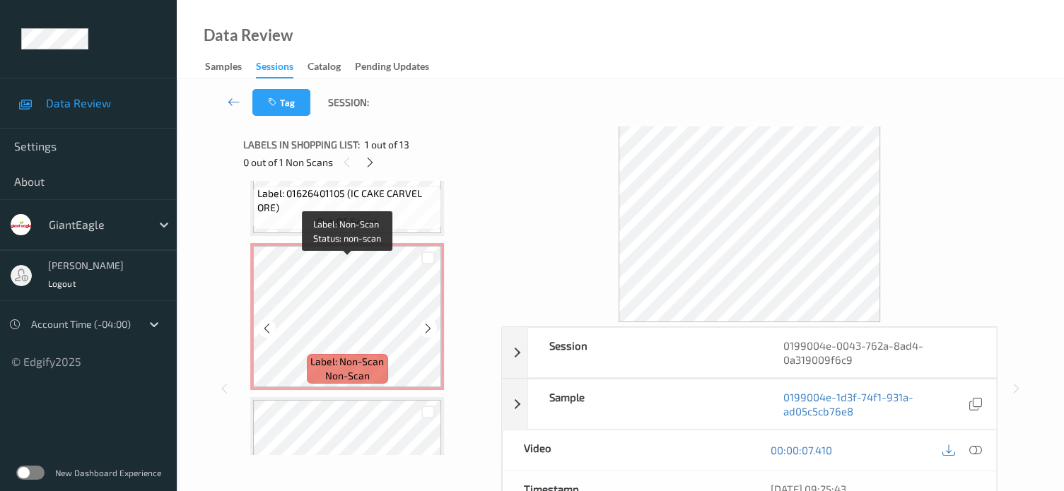
scroll to position [1618, 0]
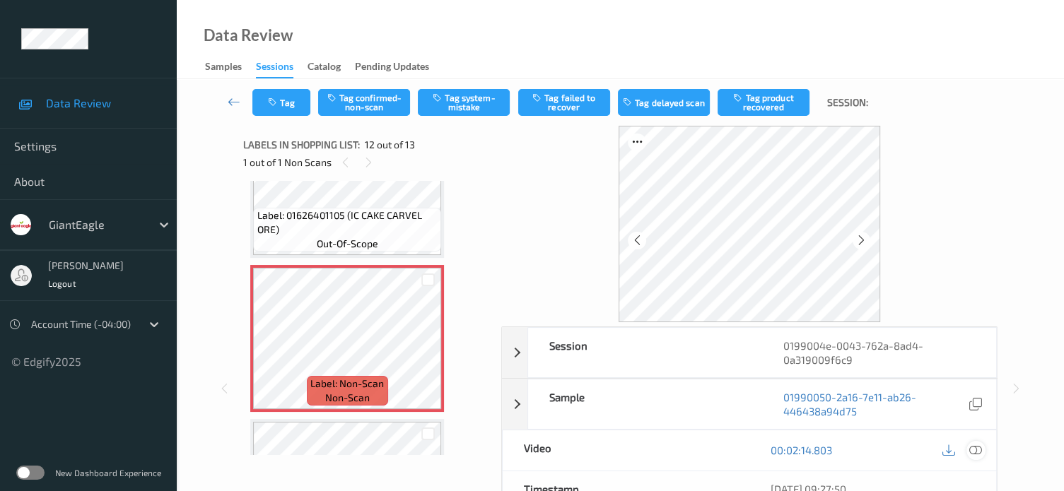
click at [972, 452] on icon at bounding box center [975, 450] width 13 height 13
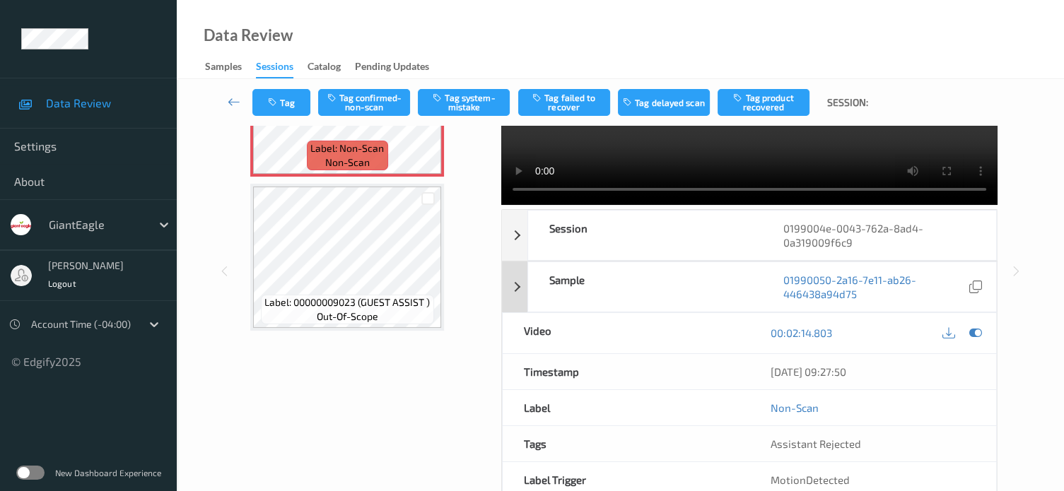
scroll to position [0, 0]
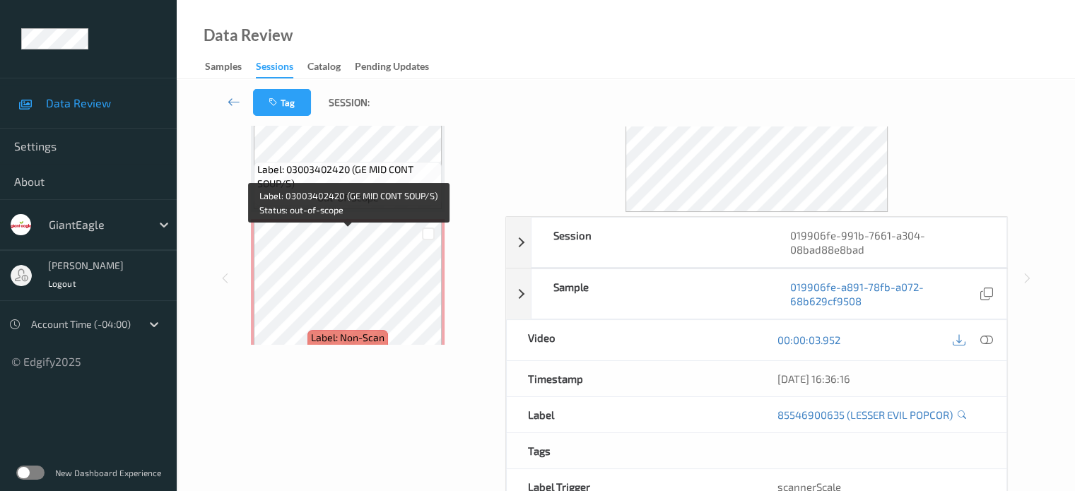
scroll to position [1273, 0]
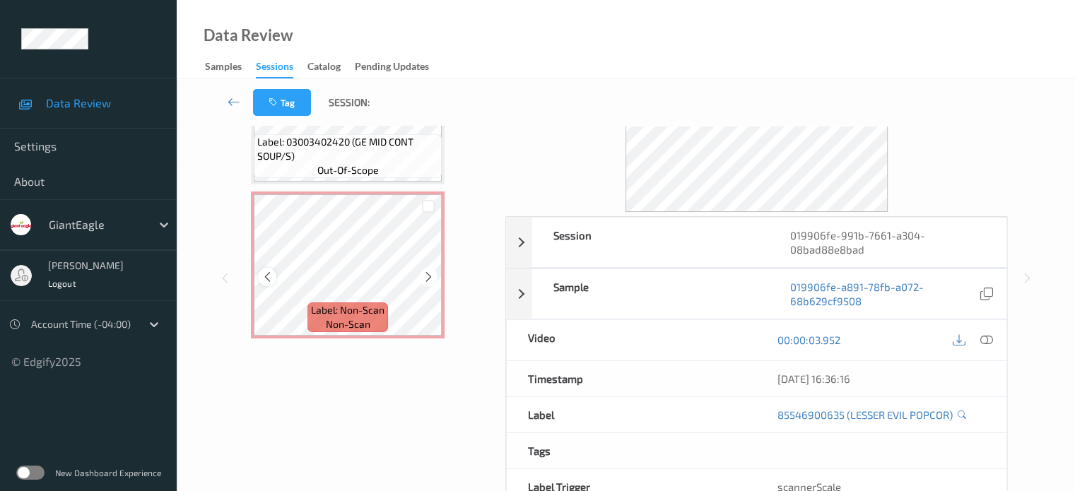
click at [269, 281] on icon at bounding box center [267, 277] width 12 height 13
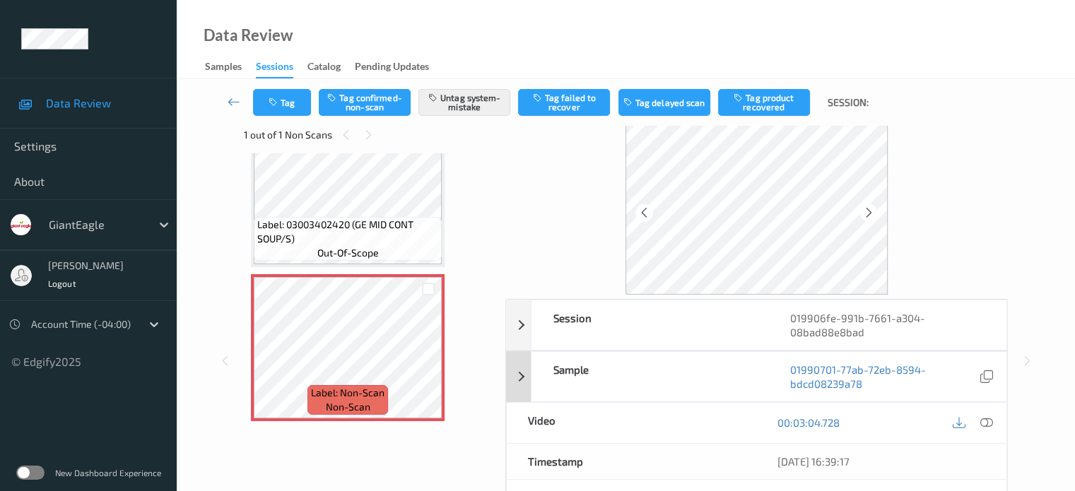
scroll to position [0, 0]
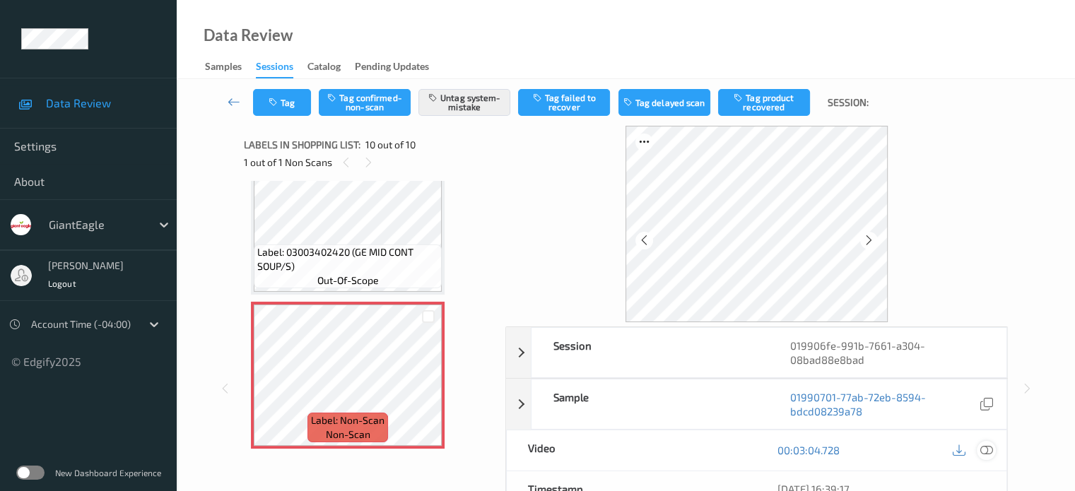
click at [984, 446] on icon at bounding box center [986, 450] width 13 height 13
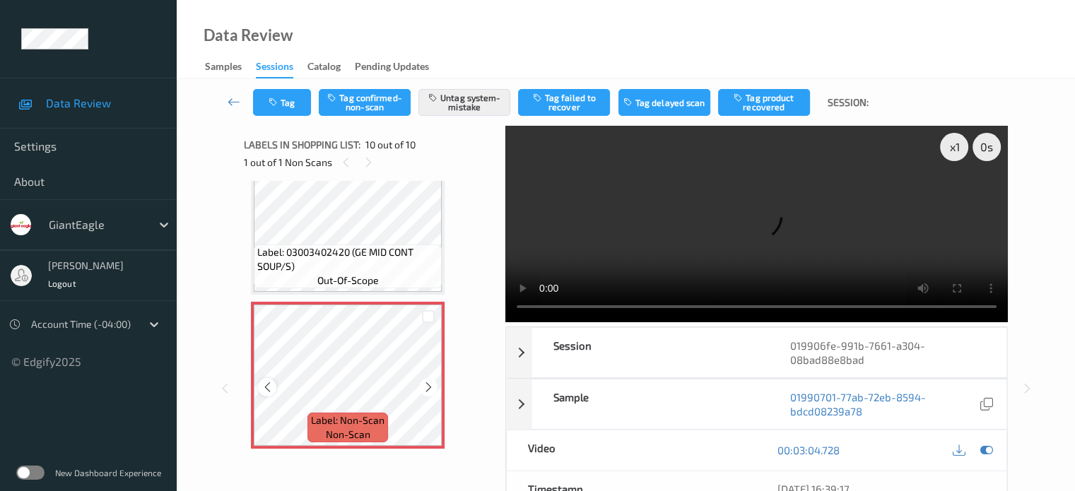
click at [264, 387] on icon at bounding box center [267, 387] width 12 height 13
click at [269, 390] on icon at bounding box center [267, 387] width 12 height 13
click at [957, 153] on div "x 1" at bounding box center [954, 147] width 28 height 28
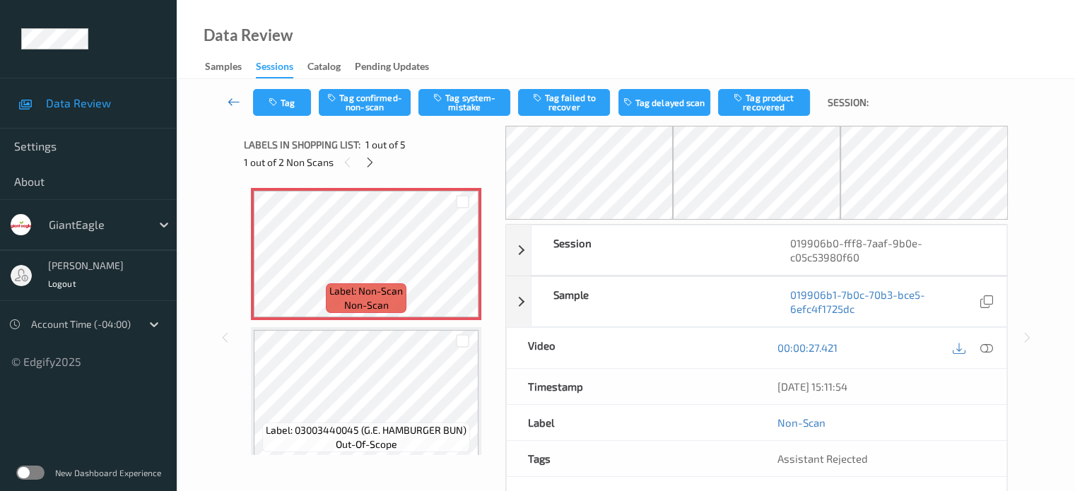
click at [237, 98] on icon at bounding box center [234, 102] width 13 height 14
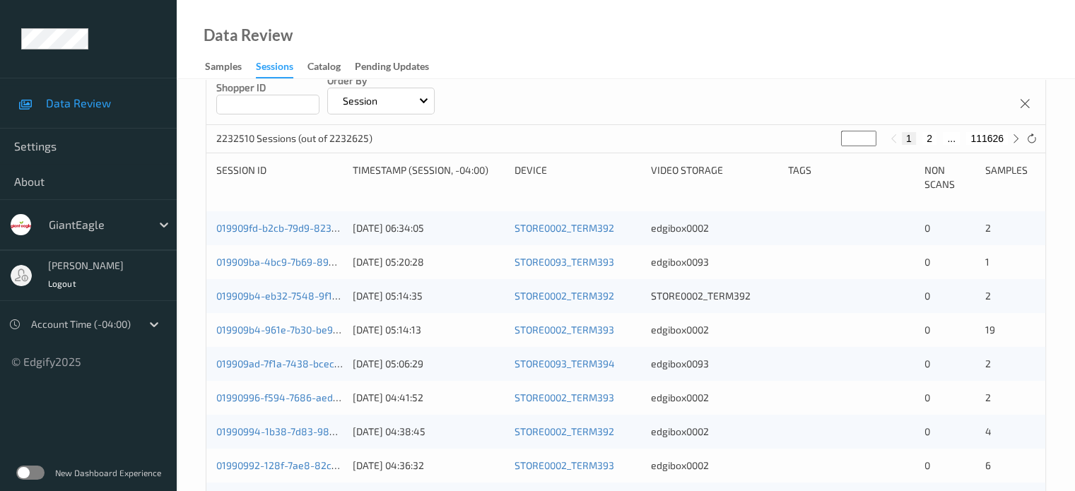
scroll to position [93, 0]
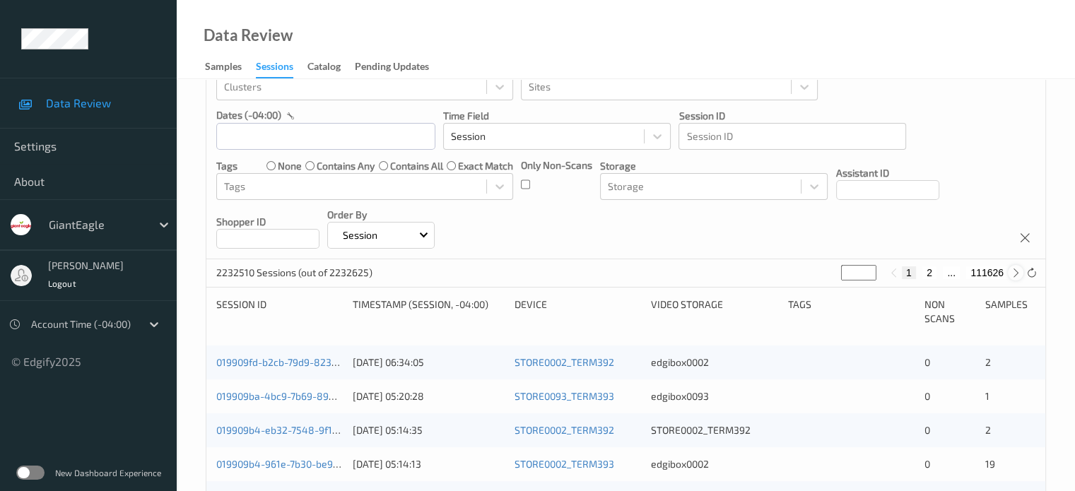
click at [1014, 271] on icon at bounding box center [1016, 273] width 11 height 11
type input "*"
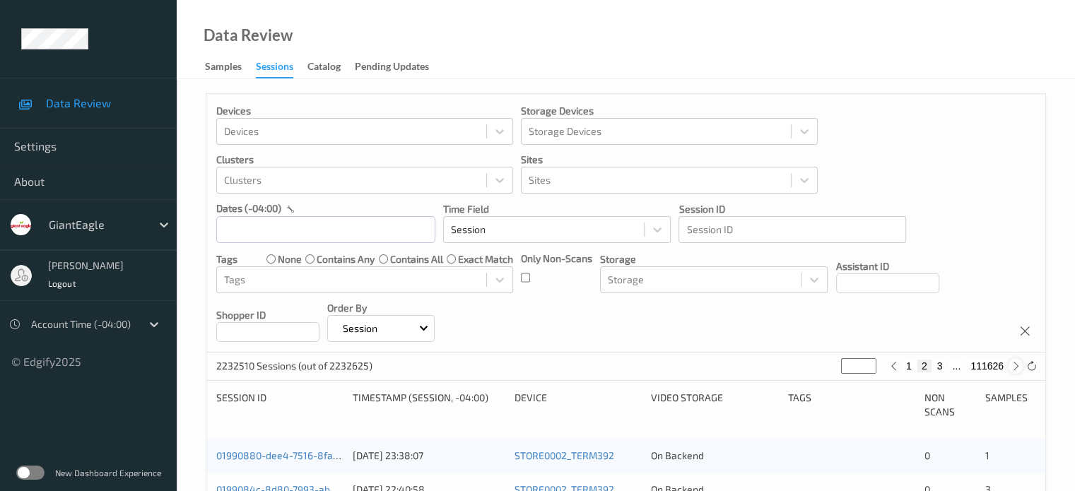
click at [1015, 369] on icon at bounding box center [1016, 366] width 11 height 11
type input "*"
click at [1015, 369] on icon at bounding box center [1016, 366] width 11 height 11
type input "*"
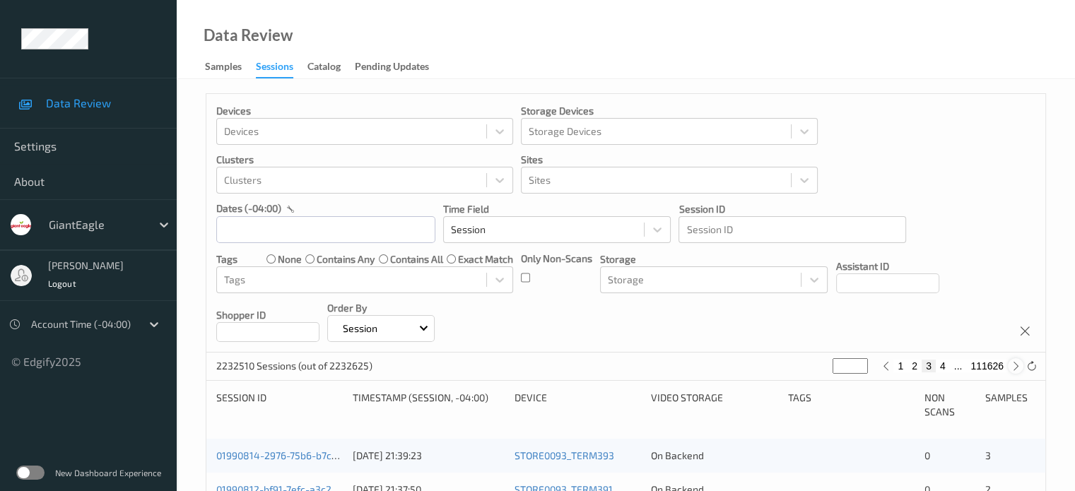
type input "*"
click at [1015, 369] on icon at bounding box center [1016, 366] width 11 height 11
type input "*"
click at [1015, 369] on icon at bounding box center [1016, 366] width 11 height 11
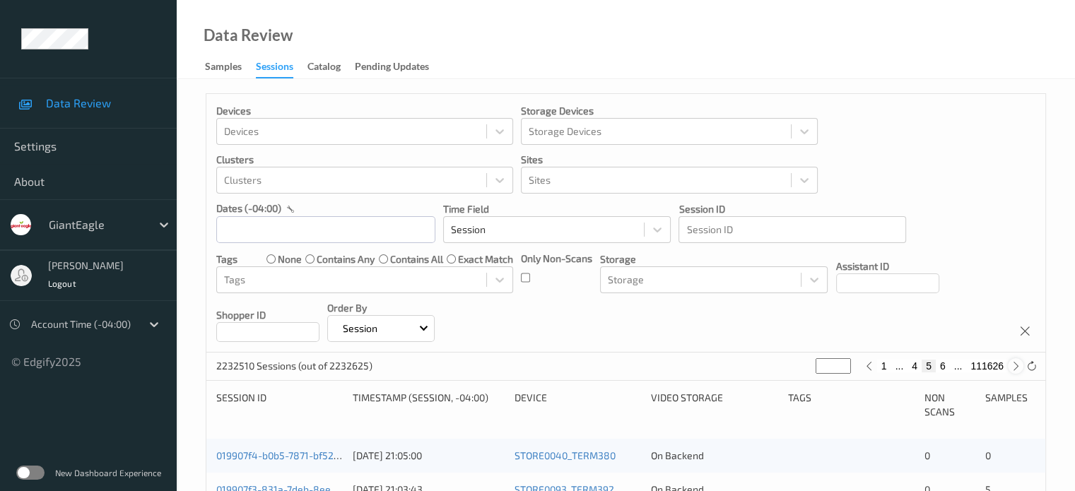
type input "*"
click at [1015, 369] on icon at bounding box center [1016, 366] width 11 height 11
type input "*"
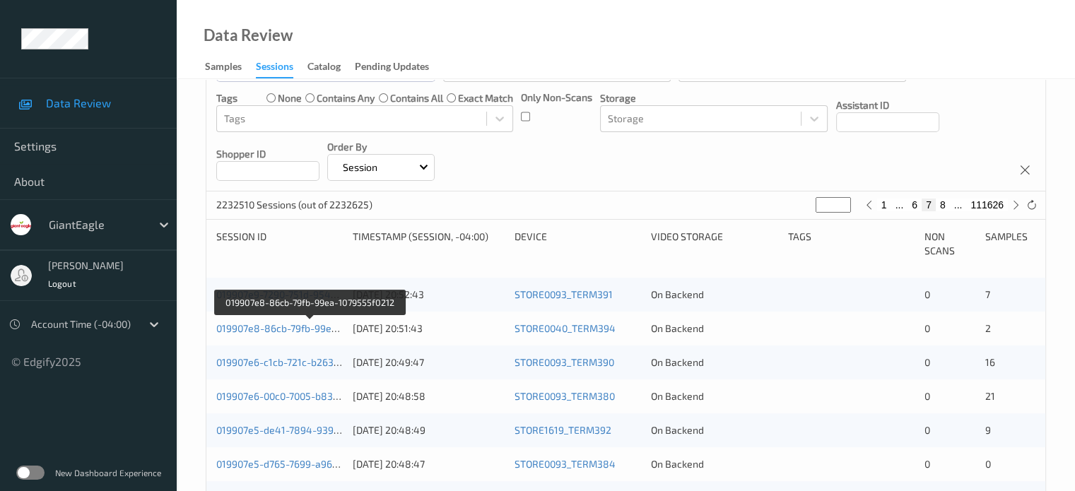
scroll to position [117, 0]
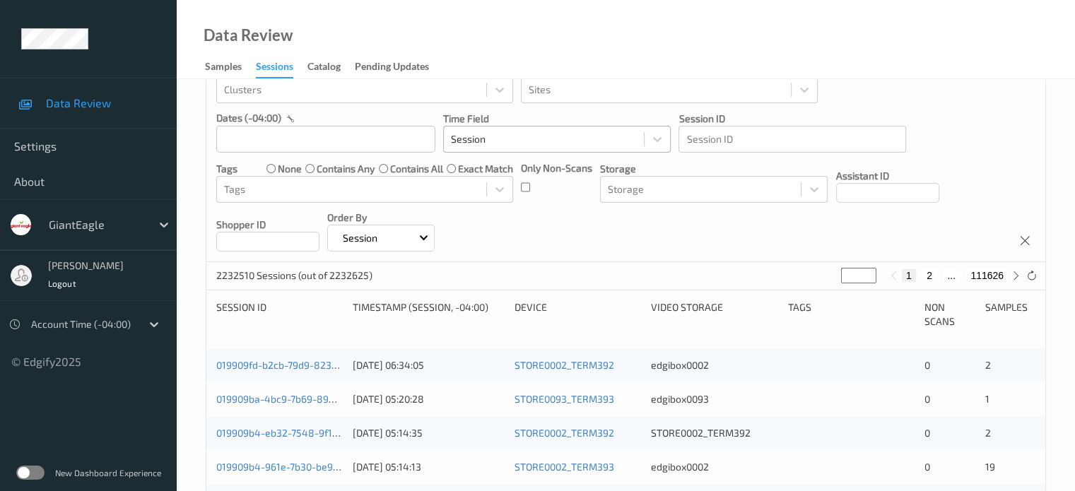
scroll to position [117, 0]
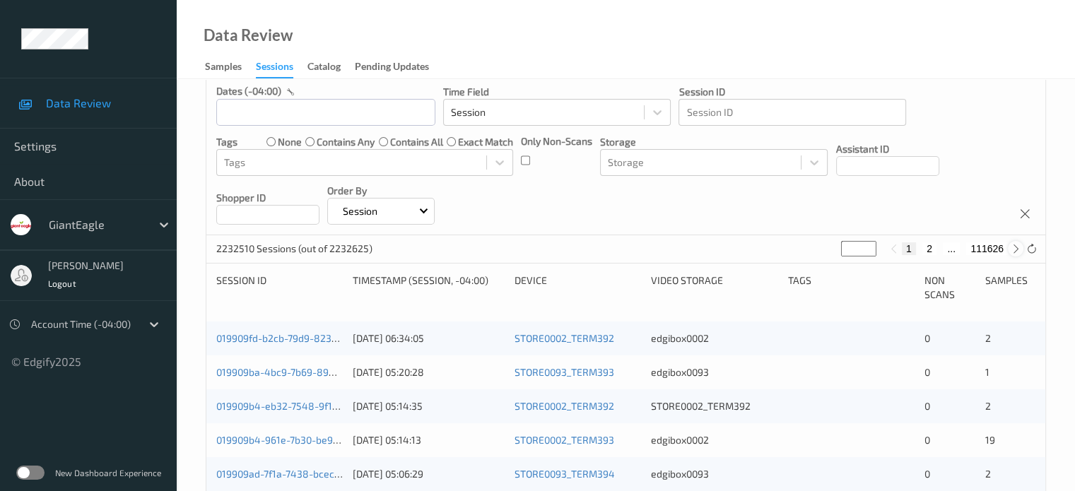
click at [1015, 252] on icon at bounding box center [1016, 249] width 11 height 11
type input "*"
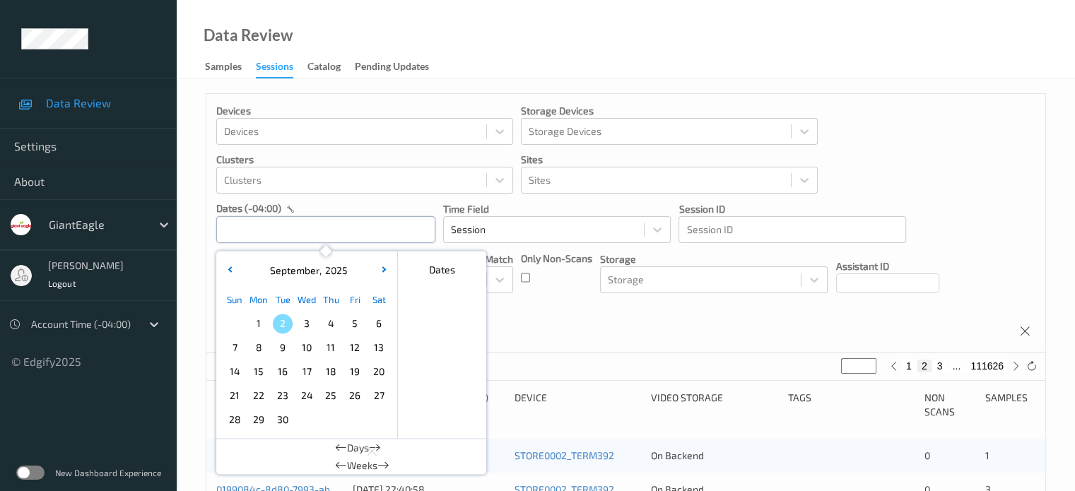
click at [250, 233] on input "text" at bounding box center [325, 229] width 219 height 27
click at [255, 328] on span "1" at bounding box center [259, 324] width 20 height 20
type input "[DATE] 00:00"
type input "*"
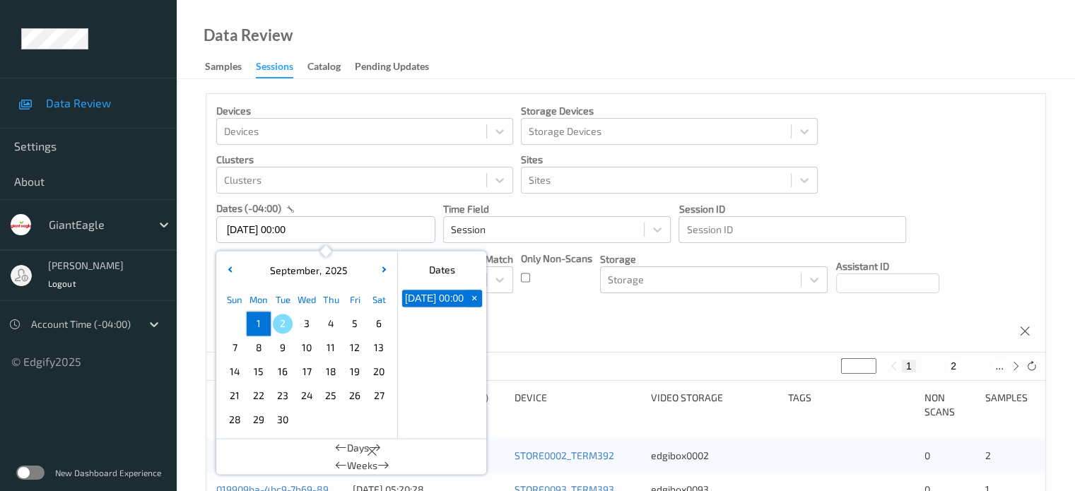
click at [255, 328] on span "1" at bounding box center [259, 324] width 20 height 20
type input "[DATE] 00:00 -> [DATE] 23:59"
click at [566, 328] on div "Devices Devices Storage Devices Storage Devices Clusters Clusters Sites Sites d…" at bounding box center [625, 223] width 839 height 259
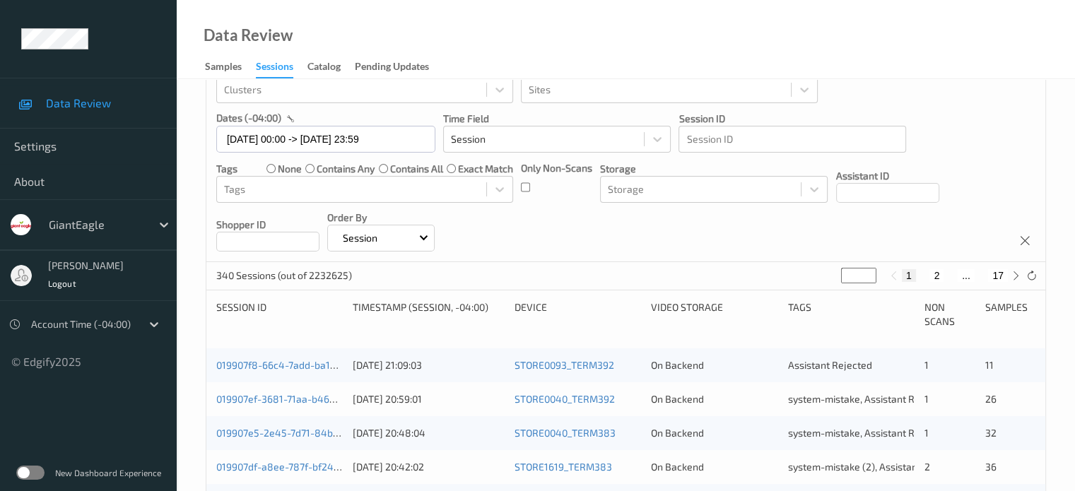
scroll to position [117, 0]
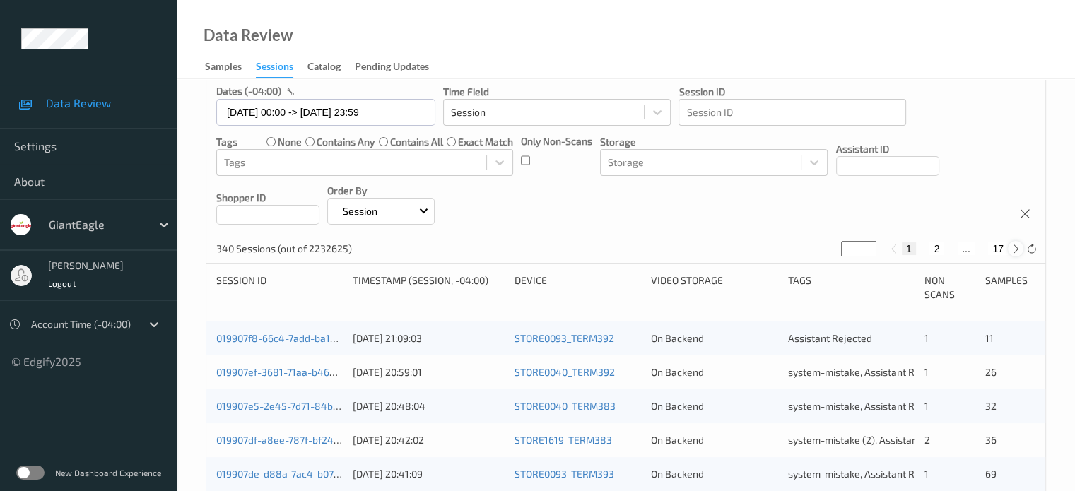
click at [1014, 251] on icon at bounding box center [1016, 249] width 11 height 11
type input "*"
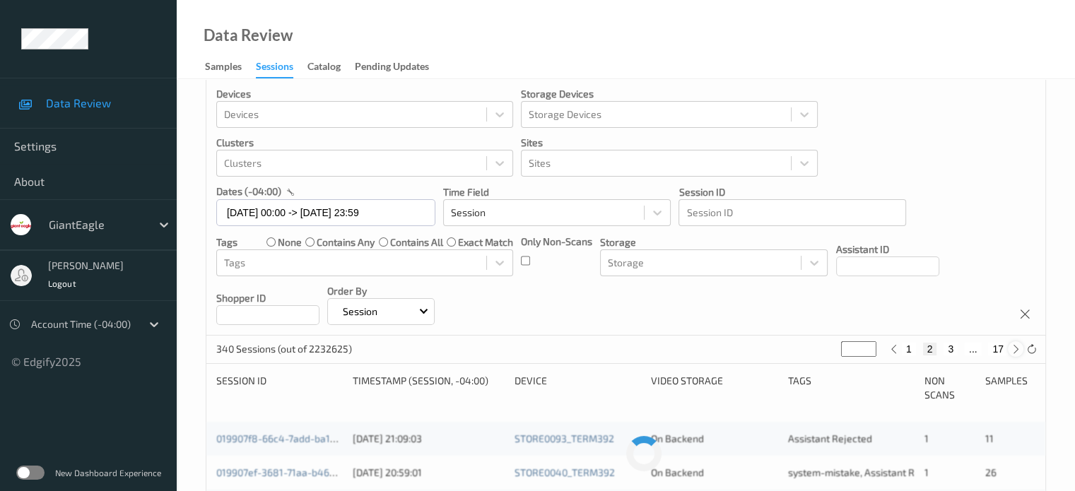
scroll to position [0, 0]
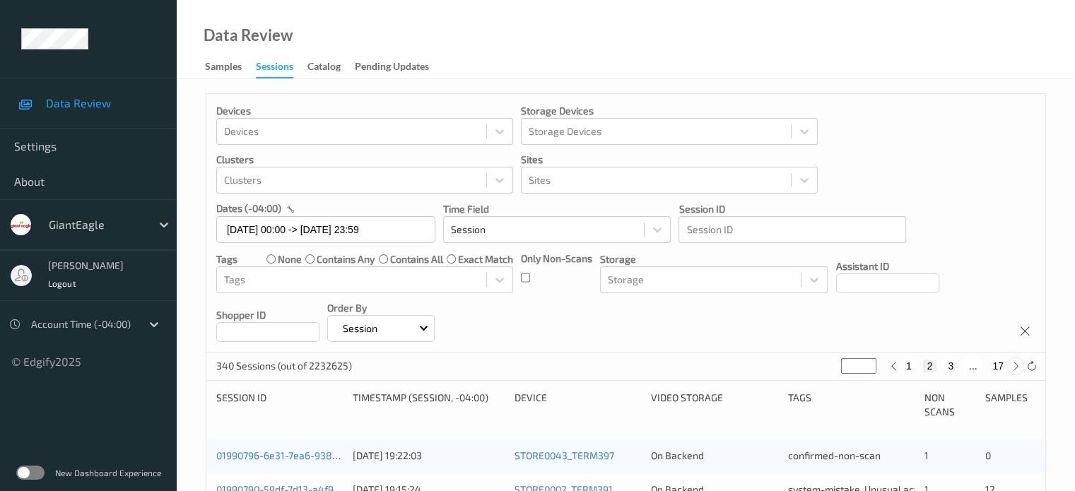
click at [1013, 370] on icon at bounding box center [1016, 366] width 11 height 11
type input "*"
click at [1013, 370] on icon at bounding box center [1016, 366] width 11 height 11
type input "*"
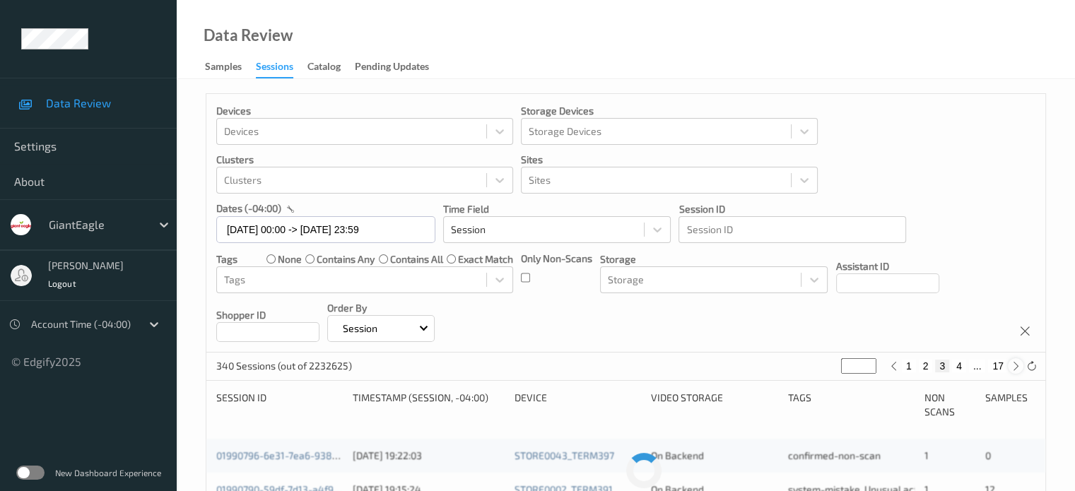
type input "*"
click at [1013, 370] on icon at bounding box center [1016, 366] width 11 height 11
type input "*"
click at [1013, 370] on icon at bounding box center [1016, 366] width 11 height 11
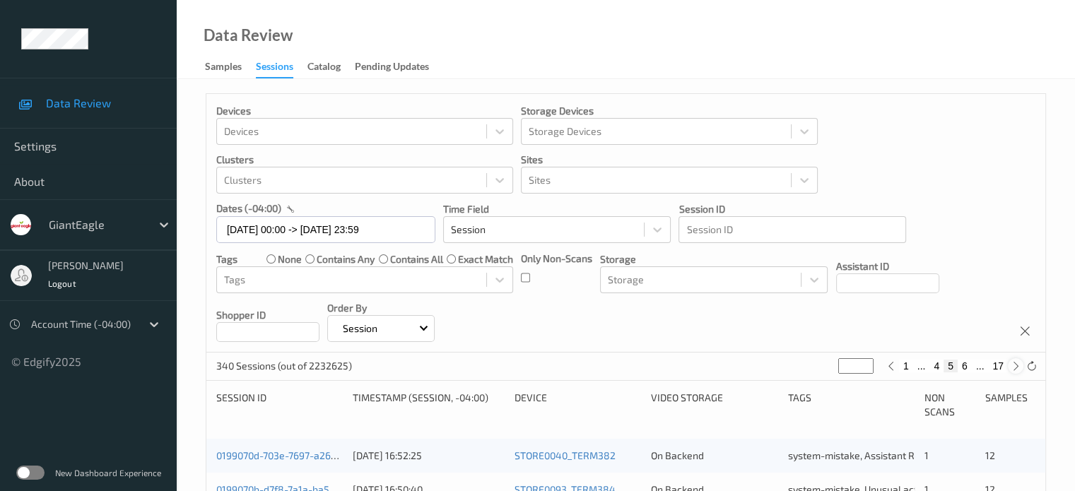
type input "*"
click at [1013, 370] on icon at bounding box center [1016, 366] width 11 height 11
type input "*"
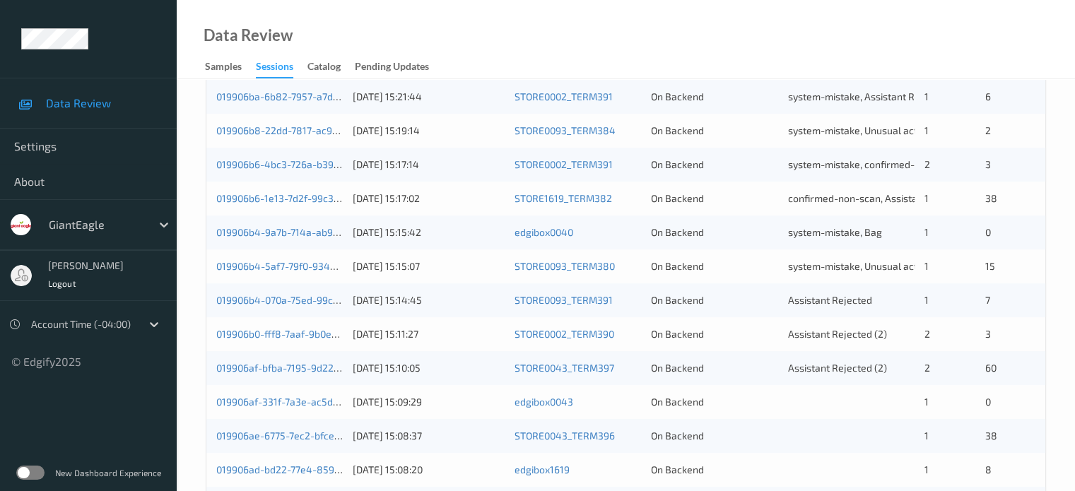
scroll to position [589, 0]
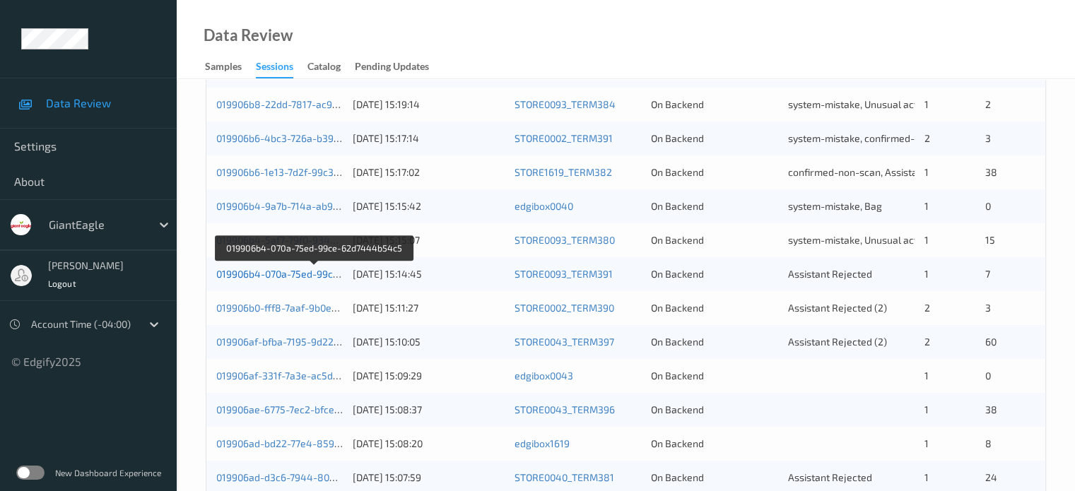
click at [294, 273] on link "019906b4-070a-75ed-99ce-62d7444b54c5" at bounding box center [314, 274] width 196 height 12
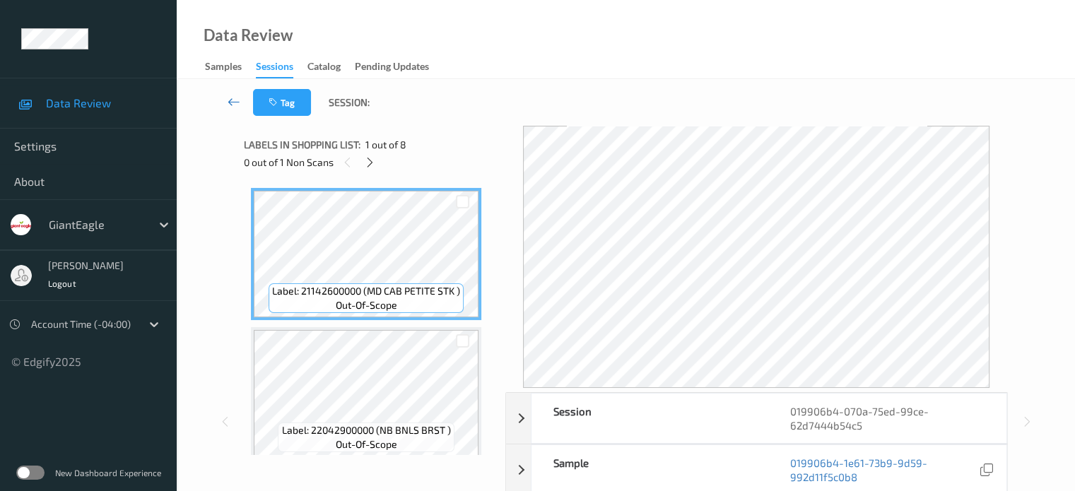
click at [230, 108] on icon at bounding box center [234, 102] width 13 height 14
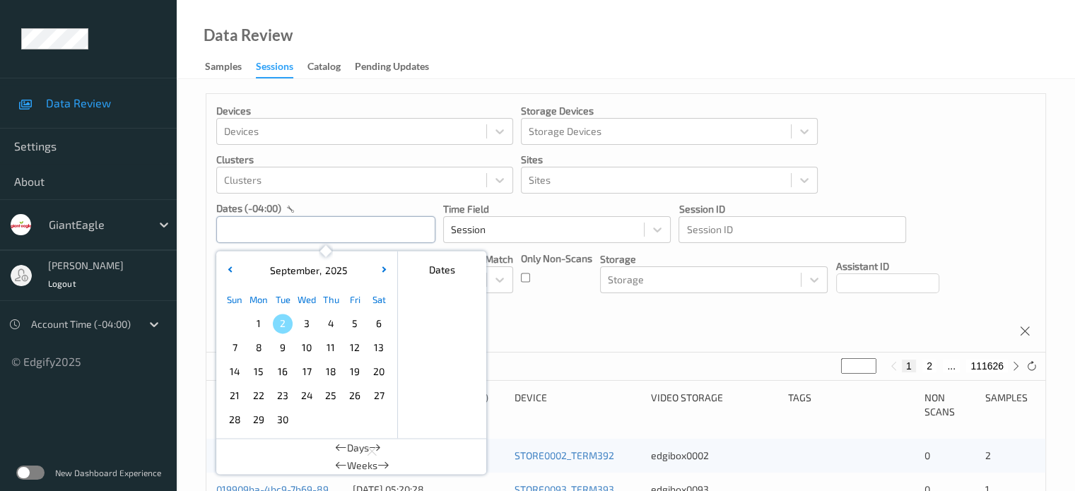
click at [248, 231] on input "text" at bounding box center [325, 229] width 219 height 27
click at [259, 324] on span "1" at bounding box center [259, 324] width 20 height 20
click at [256, 328] on span "1" at bounding box center [259, 324] width 20 height 20
type input "[DATE] 00:00 -> [DATE] 23:59"
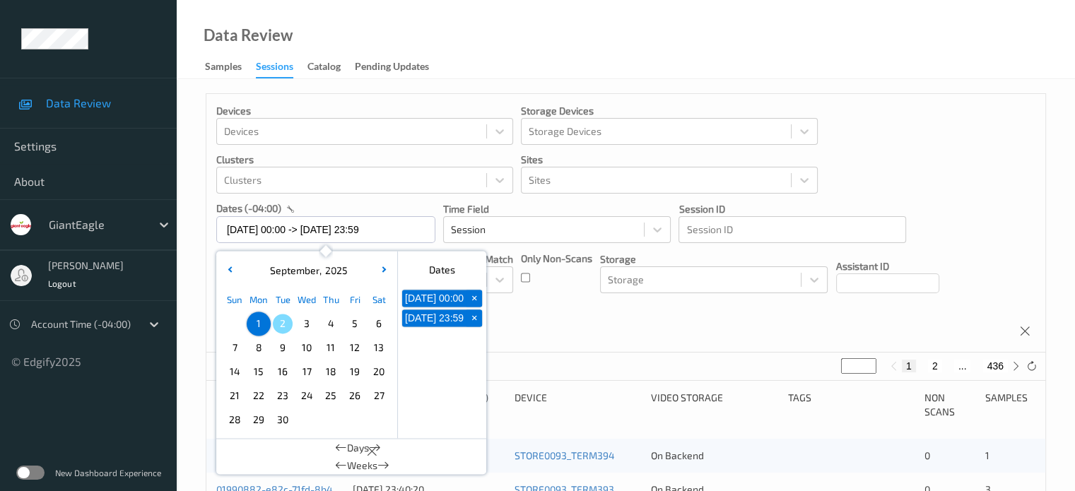
click at [551, 295] on div "Devices Devices Storage Devices Storage Devices Clusters Clusters Sites Sites d…" at bounding box center [625, 223] width 839 height 259
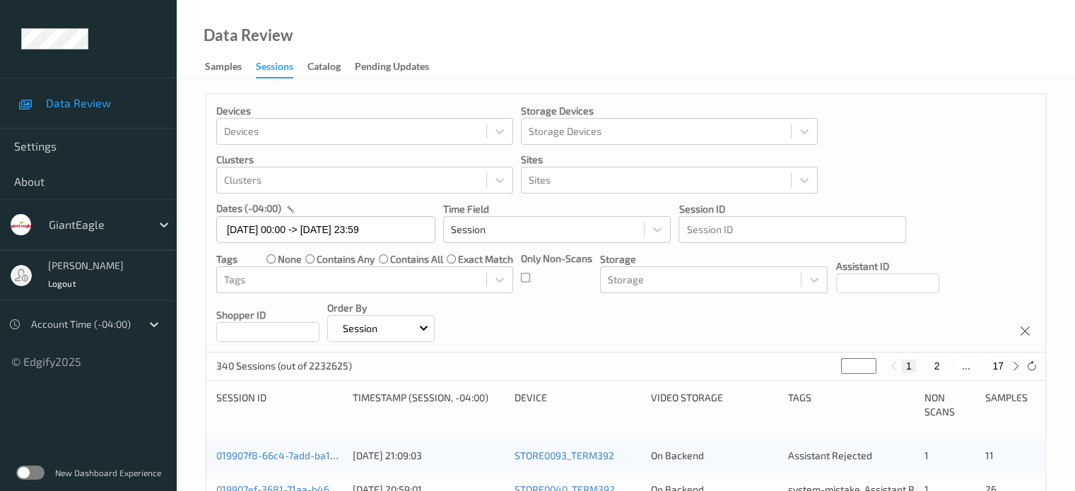
scroll to position [117, 0]
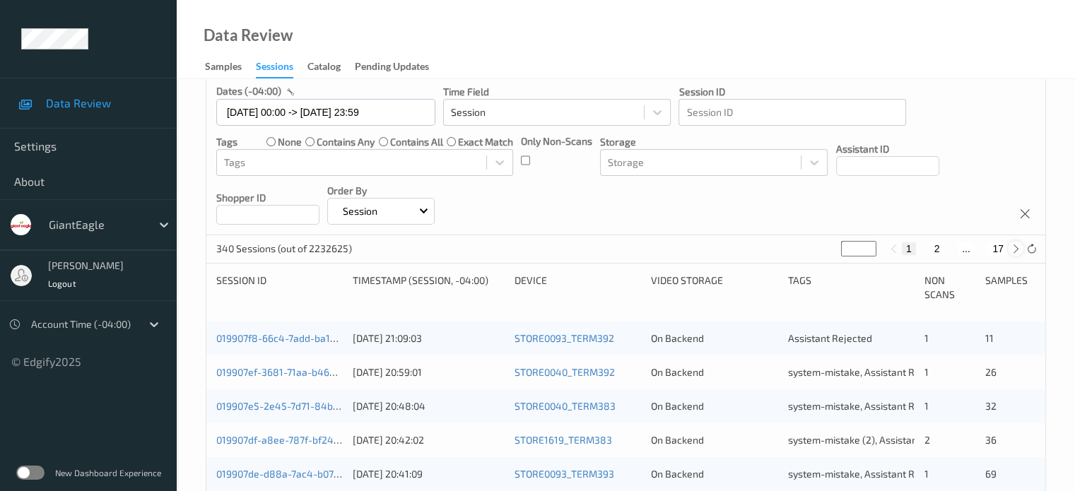
click at [1012, 250] on icon at bounding box center [1016, 249] width 11 height 11
type input "*"
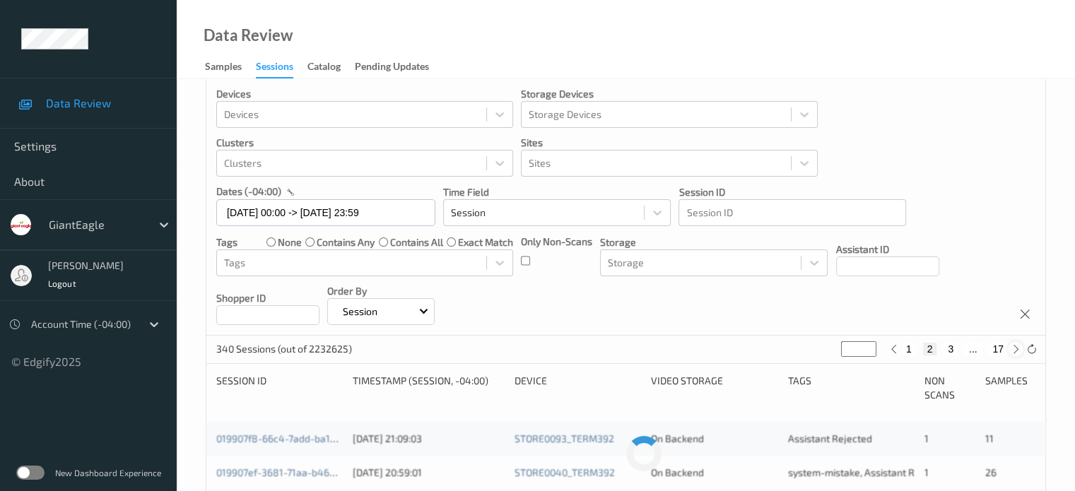
scroll to position [0, 0]
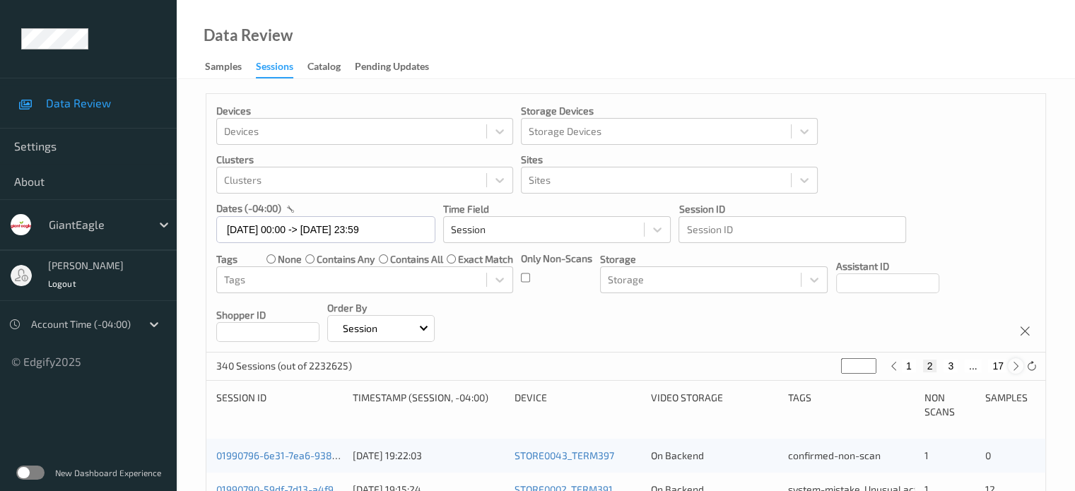
click at [1015, 362] on icon at bounding box center [1016, 366] width 11 height 11
type input "*"
click at [1015, 362] on icon at bounding box center [1016, 366] width 11 height 11
type input "*"
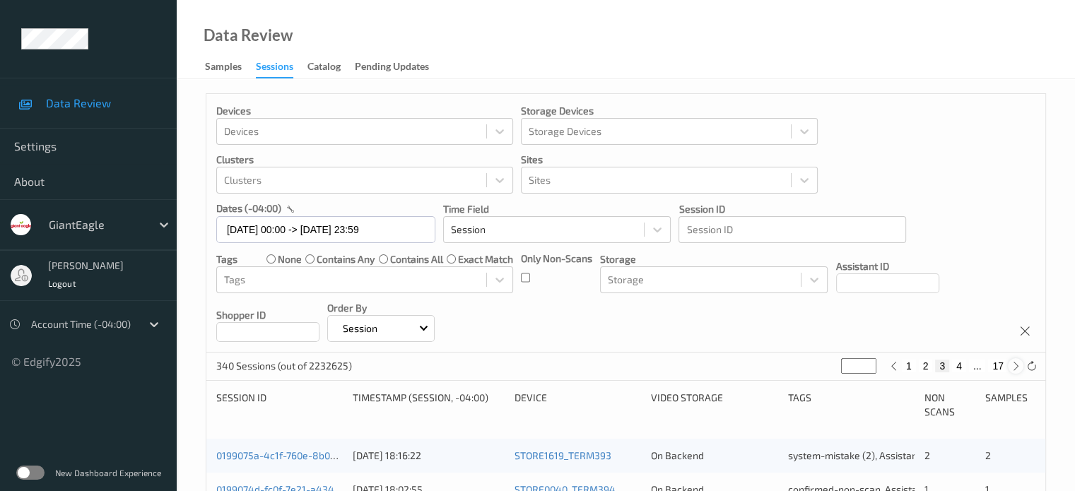
type input "*"
click at [1015, 362] on icon at bounding box center [1016, 366] width 11 height 11
type input "*"
click at [1015, 362] on icon at bounding box center [1016, 366] width 11 height 11
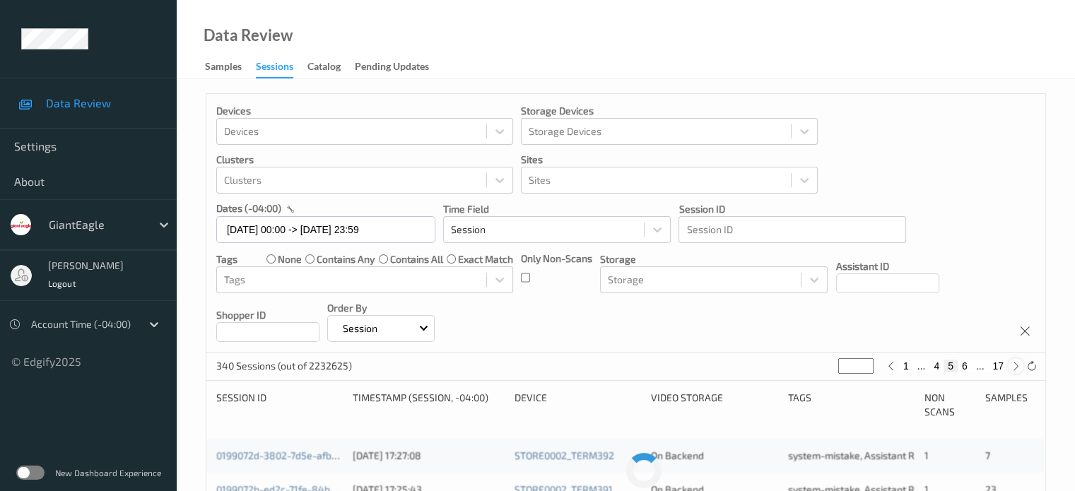
type input "*"
click at [1015, 362] on icon at bounding box center [1016, 366] width 11 height 11
type input "*"
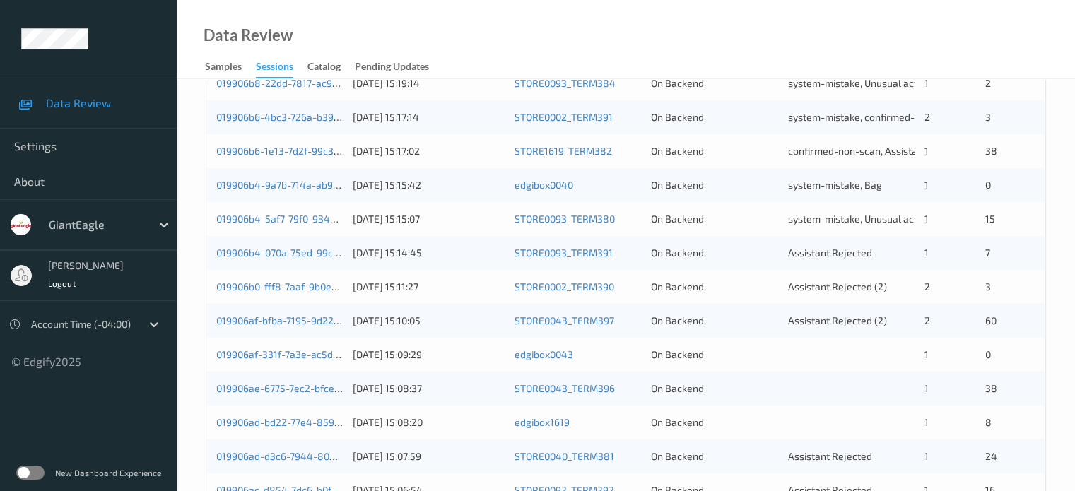
scroll to position [669, 0]
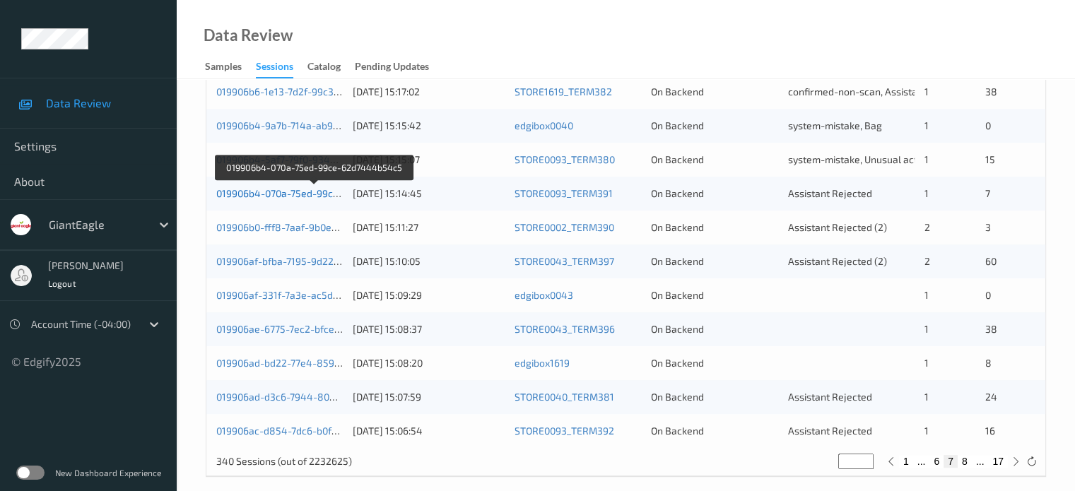
click at [277, 189] on link "019906b4-070a-75ed-99ce-62d7444b54c5" at bounding box center [314, 193] width 196 height 12
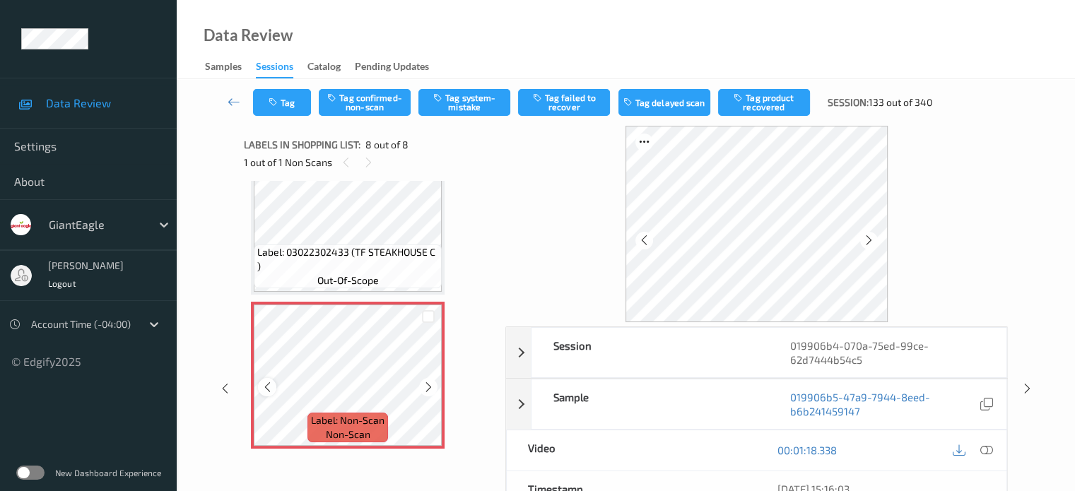
click at [273, 387] on icon at bounding box center [267, 387] width 12 height 13
click at [982, 449] on icon at bounding box center [986, 450] width 13 height 13
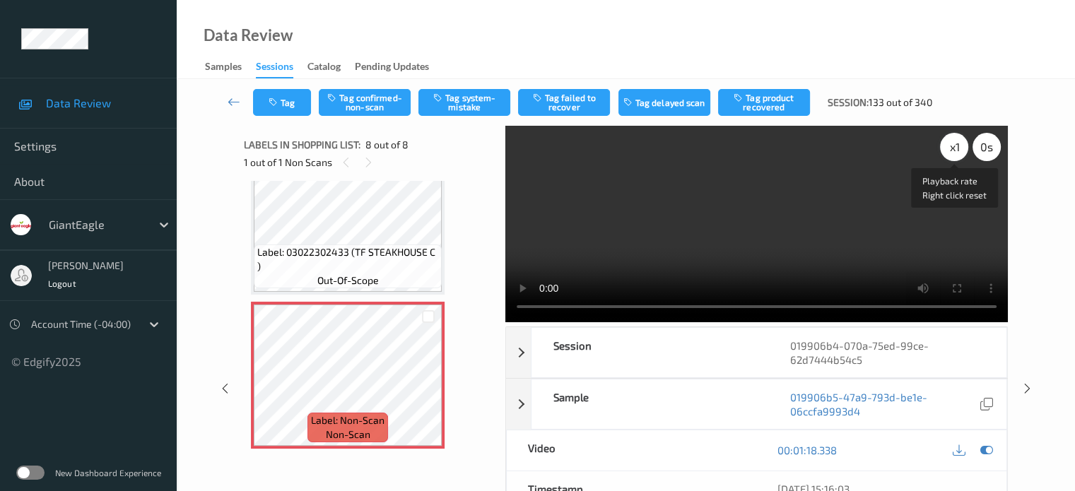
click at [950, 139] on div "x 1" at bounding box center [954, 147] width 28 height 28
click at [463, 104] on button "Tag system-mistake" at bounding box center [464, 102] width 92 height 27
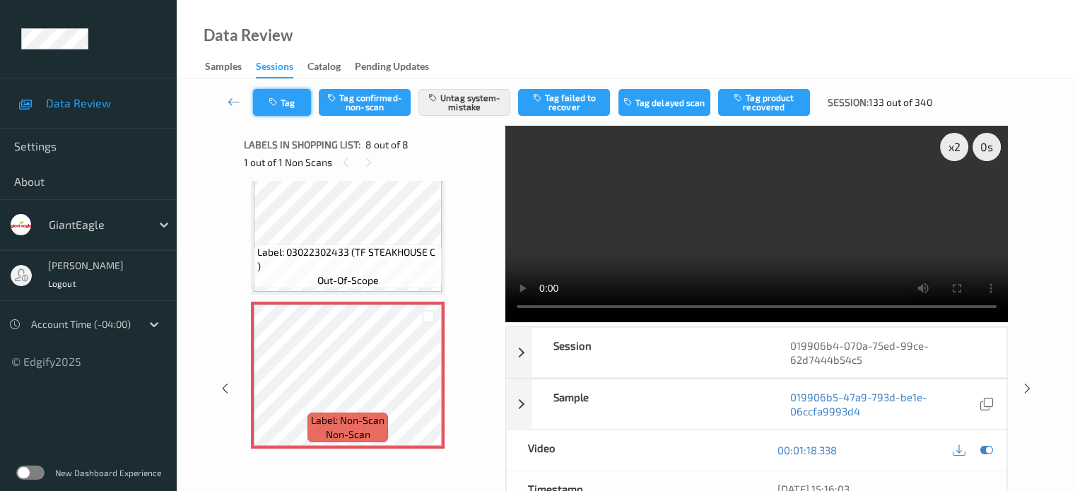
click at [290, 110] on button "Tag" at bounding box center [282, 102] width 58 height 27
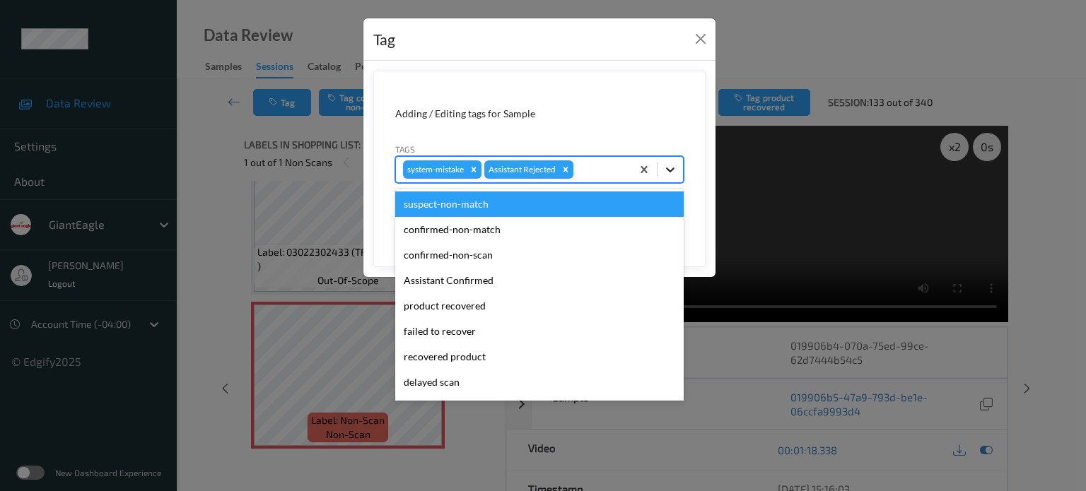
click at [669, 173] on icon at bounding box center [670, 170] width 14 height 14
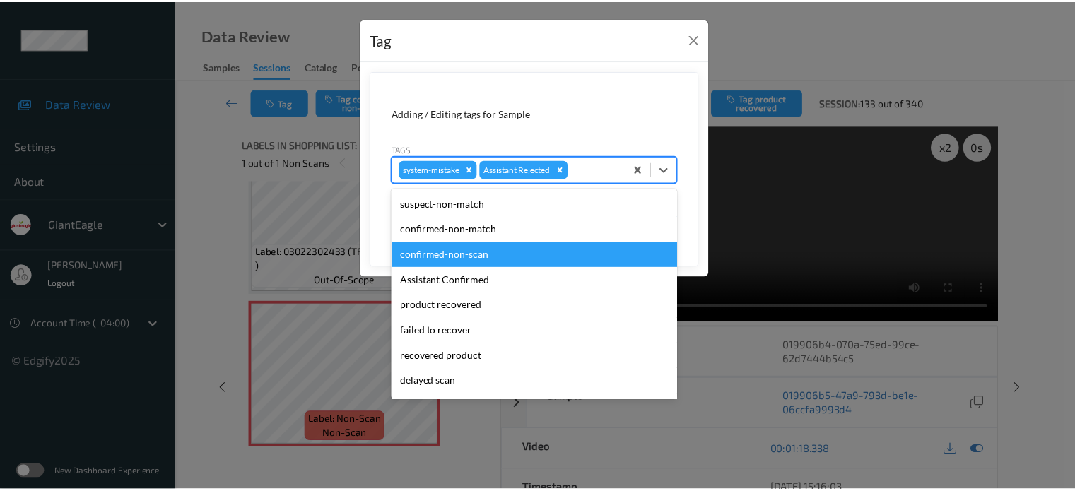
scroll to position [117, 0]
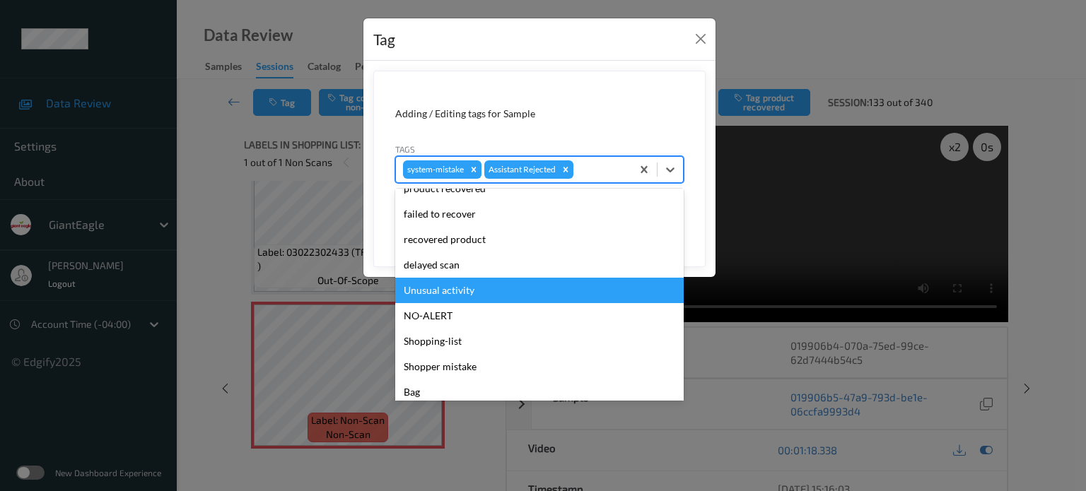
click at [424, 294] on div "Unusual activity" at bounding box center [539, 290] width 288 height 25
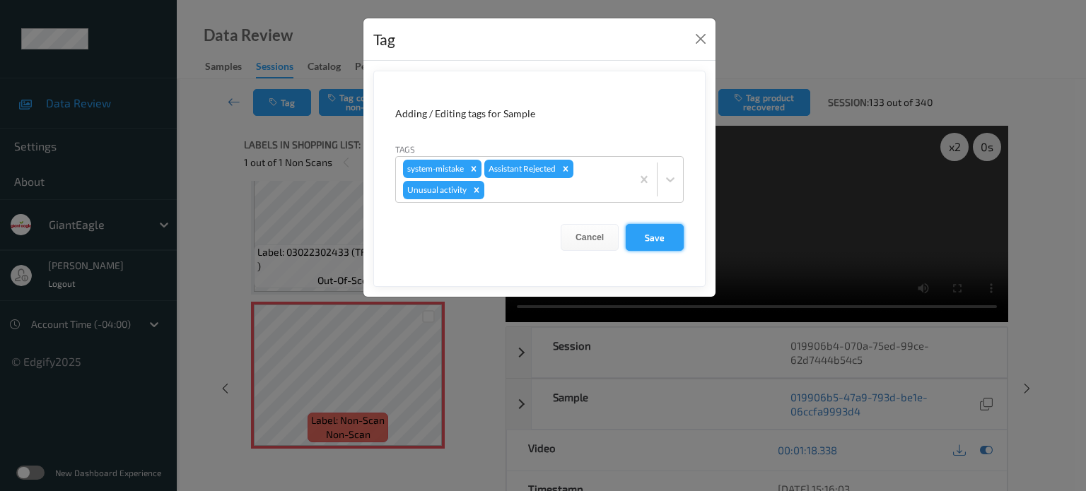
click at [652, 239] on button "Save" at bounding box center [654, 237] width 58 height 27
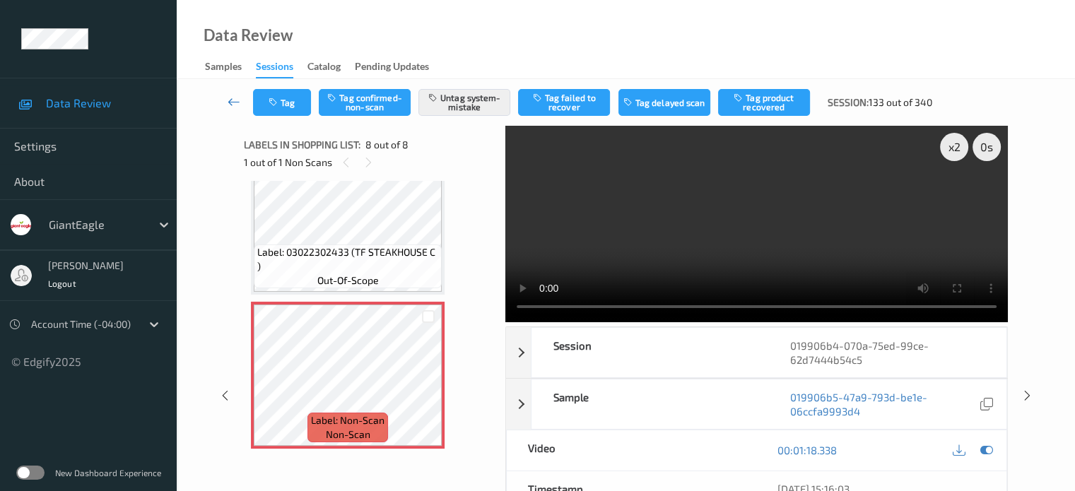
click at [228, 98] on icon at bounding box center [234, 102] width 13 height 14
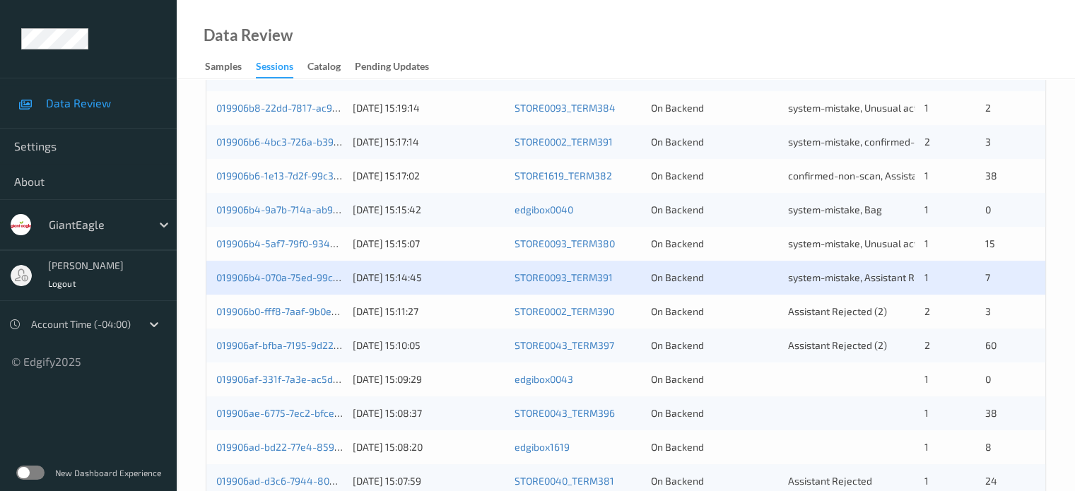
scroll to position [683, 0]
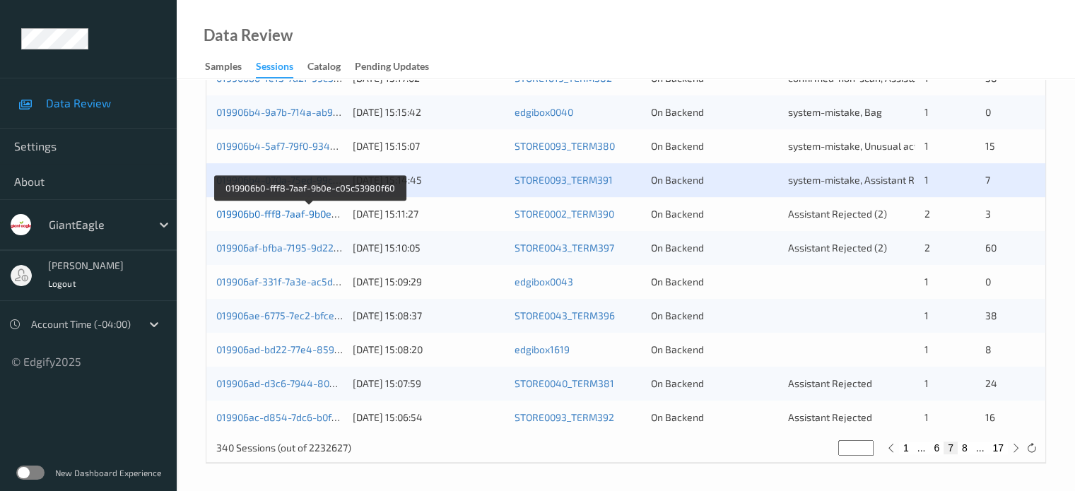
click at [302, 211] on link "019906b0-fff8-7aaf-9b0e-c05c53980f60" at bounding box center [308, 214] width 184 height 12
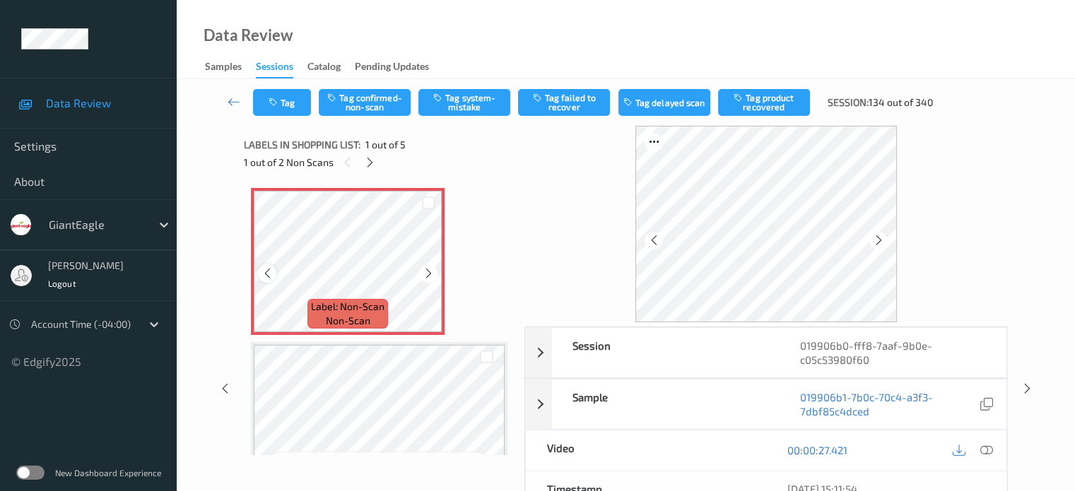
click at [269, 276] on icon at bounding box center [267, 273] width 12 height 13
click at [982, 450] on icon at bounding box center [986, 450] width 13 height 13
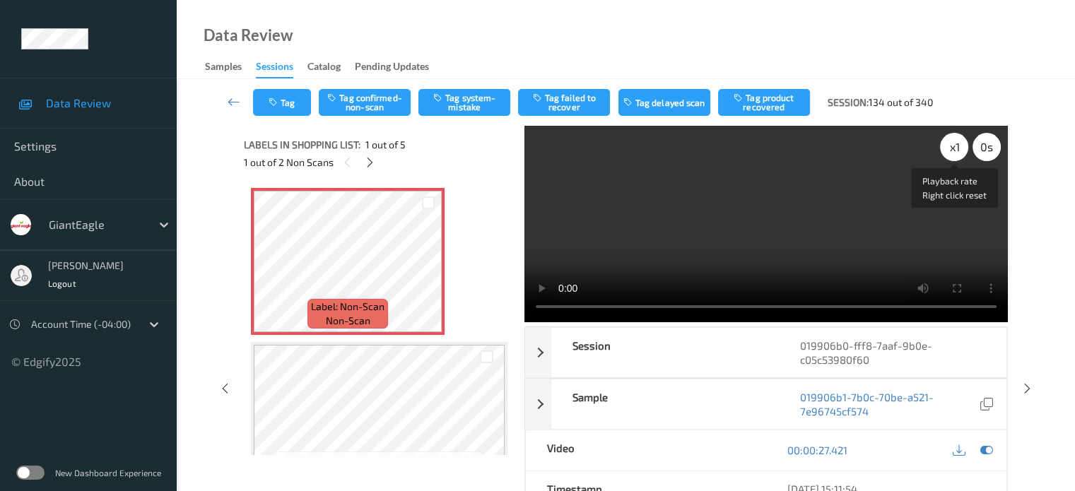
click at [955, 154] on div "x 1" at bounding box center [954, 147] width 28 height 28
click at [466, 107] on button "Tag system-mistake" at bounding box center [464, 102] width 92 height 27
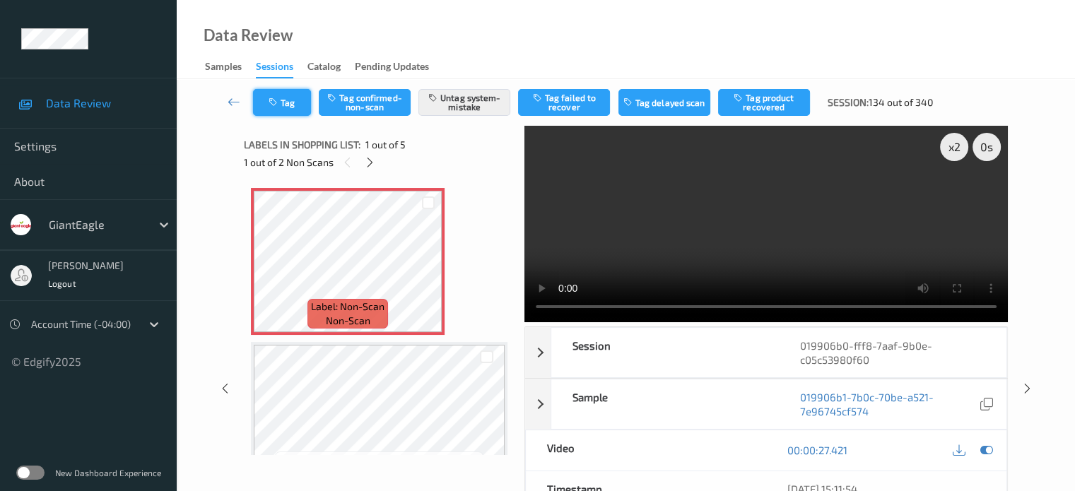
click at [292, 102] on button "Tag" at bounding box center [282, 102] width 58 height 27
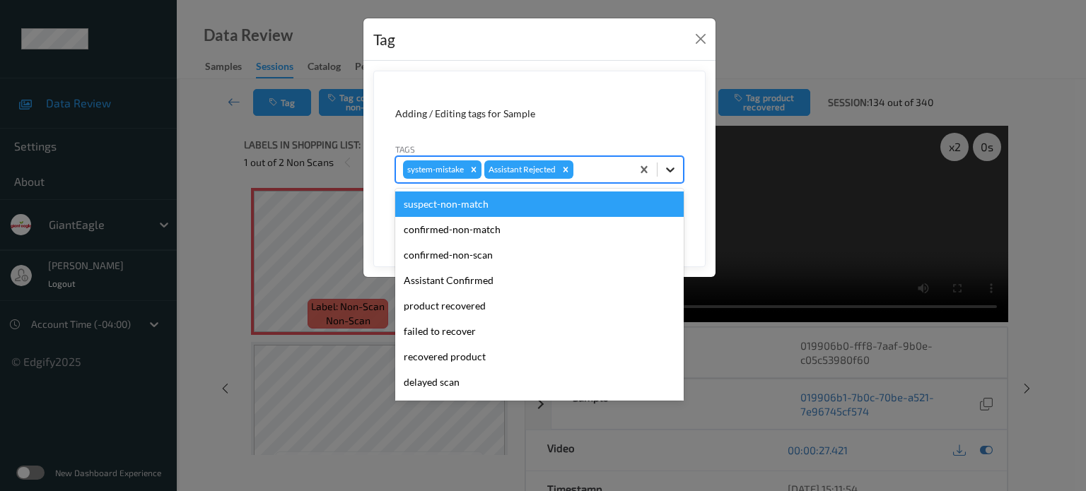
click at [664, 170] on icon at bounding box center [670, 170] width 14 height 14
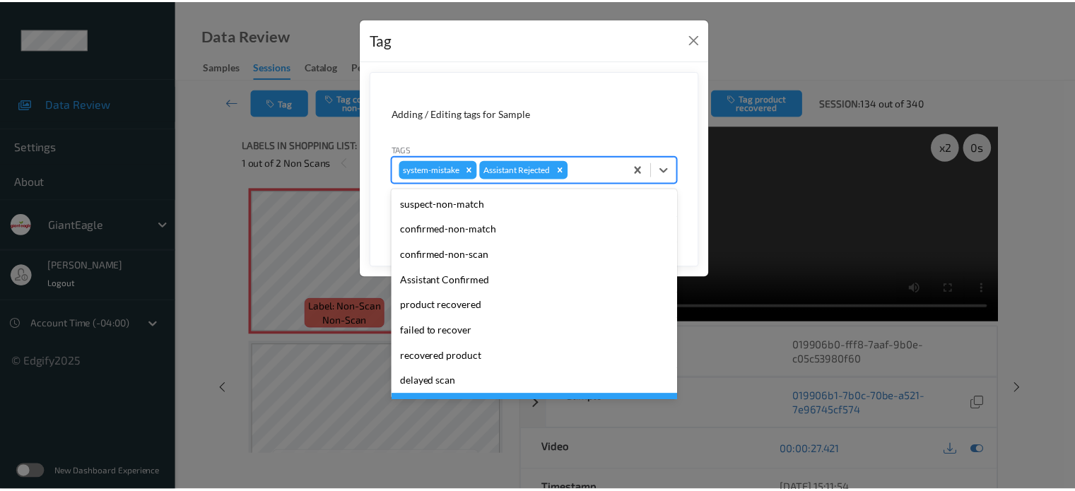
scroll to position [124, 0]
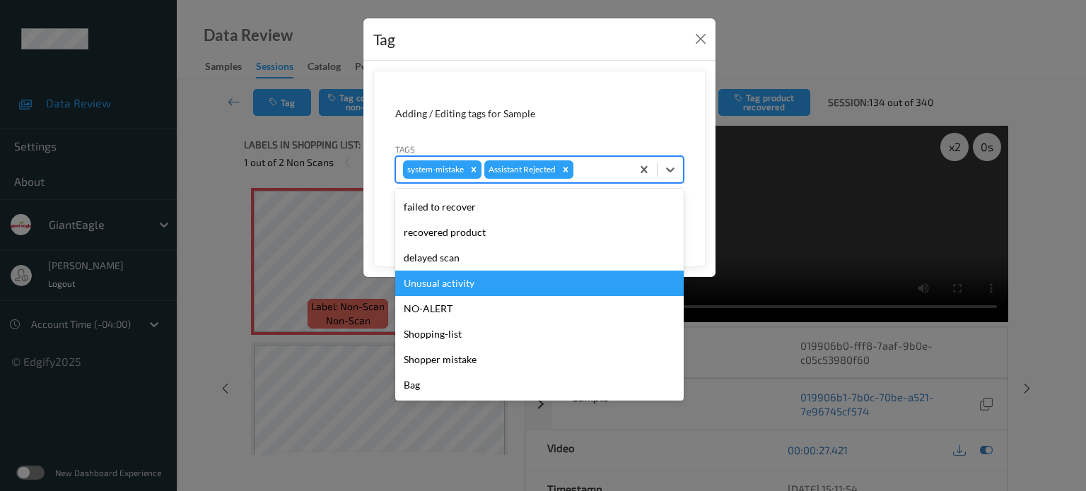
click at [450, 284] on div "Unusual activity" at bounding box center [539, 283] width 288 height 25
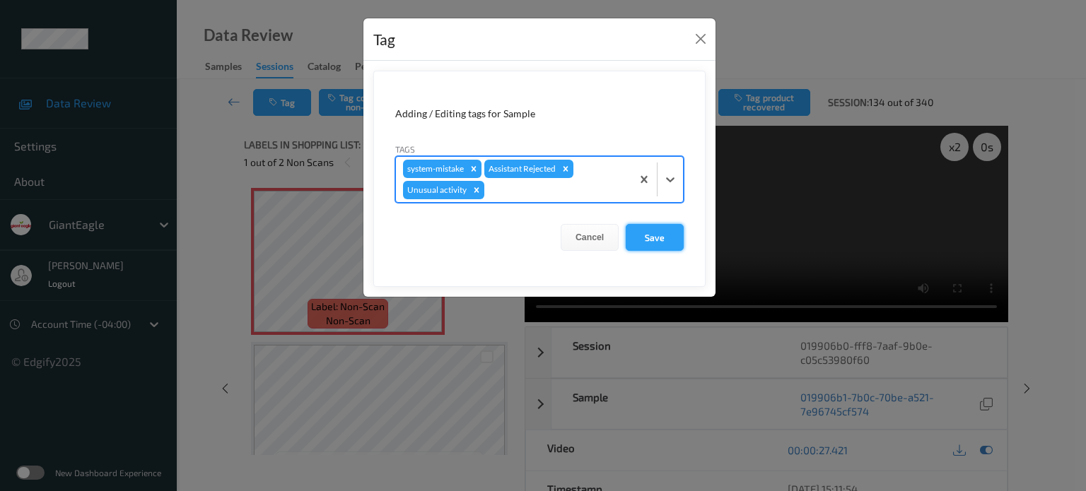
click at [657, 237] on button "Save" at bounding box center [654, 237] width 58 height 27
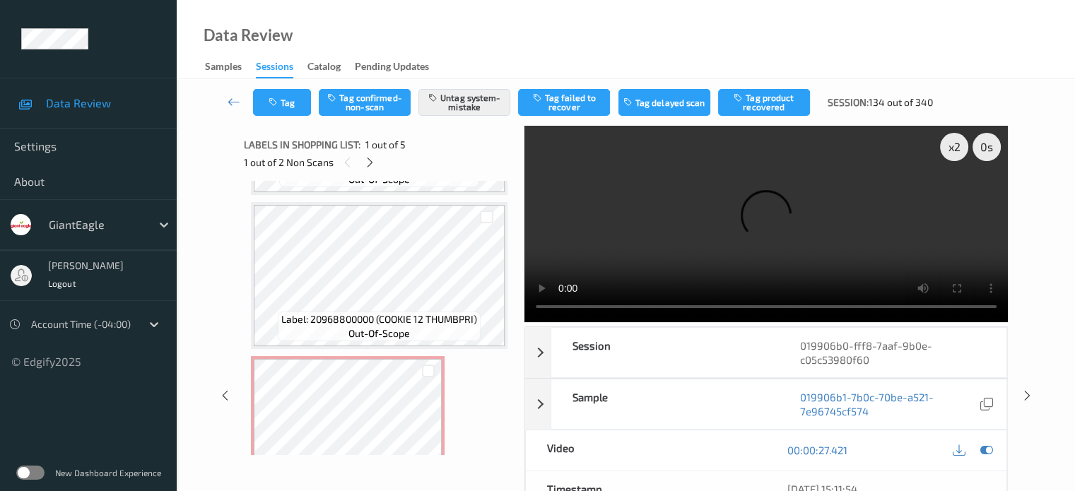
scroll to position [471, 0]
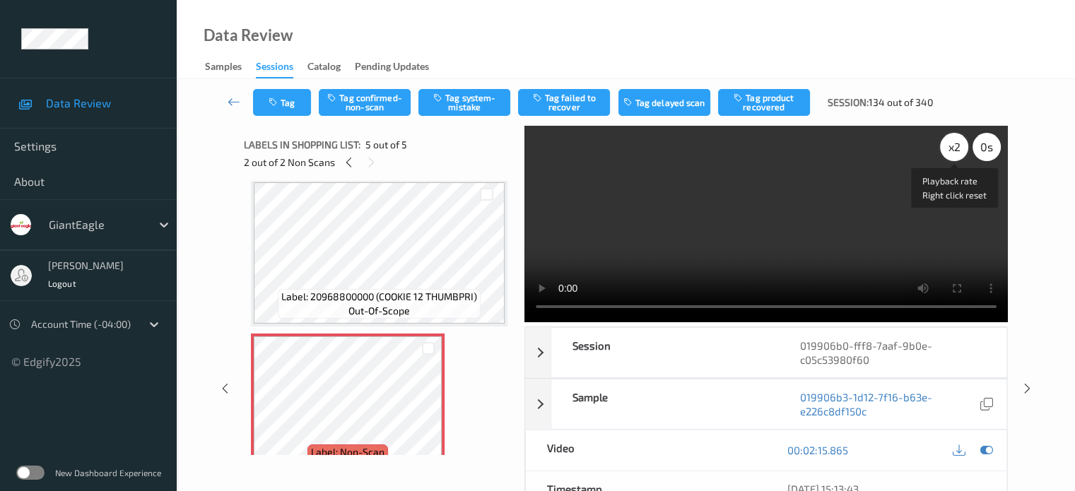
click at [955, 149] on div "x 2" at bounding box center [954, 147] width 28 height 28
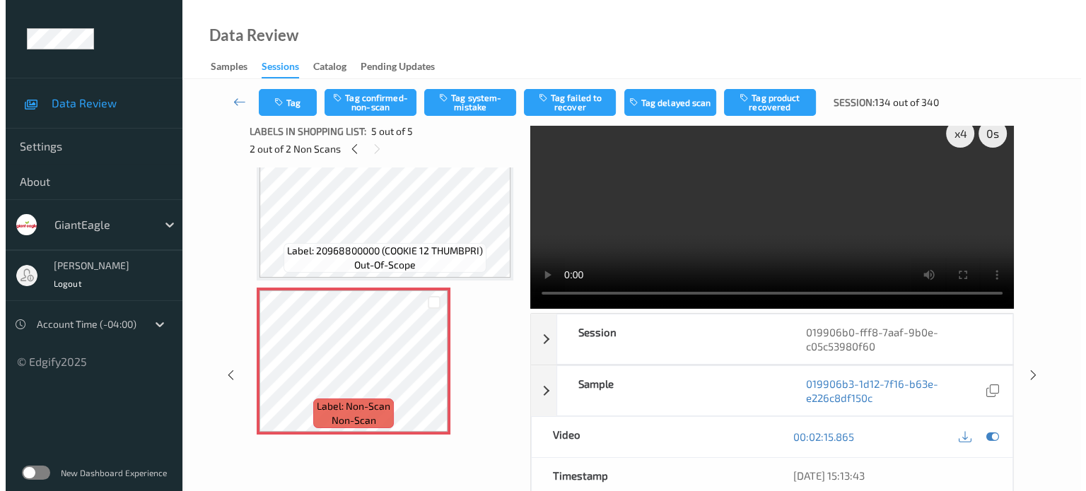
scroll to position [0, 0]
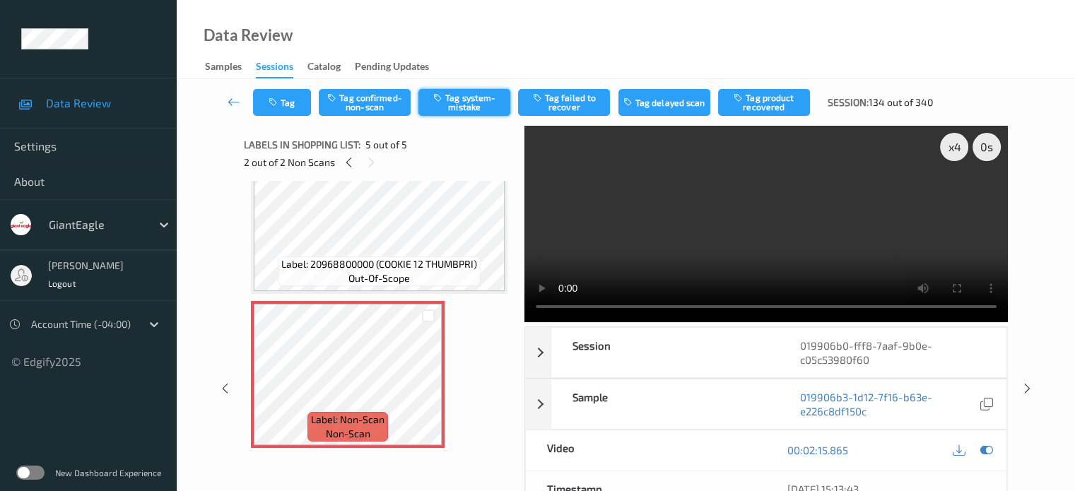
click at [461, 107] on button "Tag system-mistake" at bounding box center [464, 102] width 92 height 27
click at [288, 100] on button "Tag" at bounding box center [282, 102] width 58 height 27
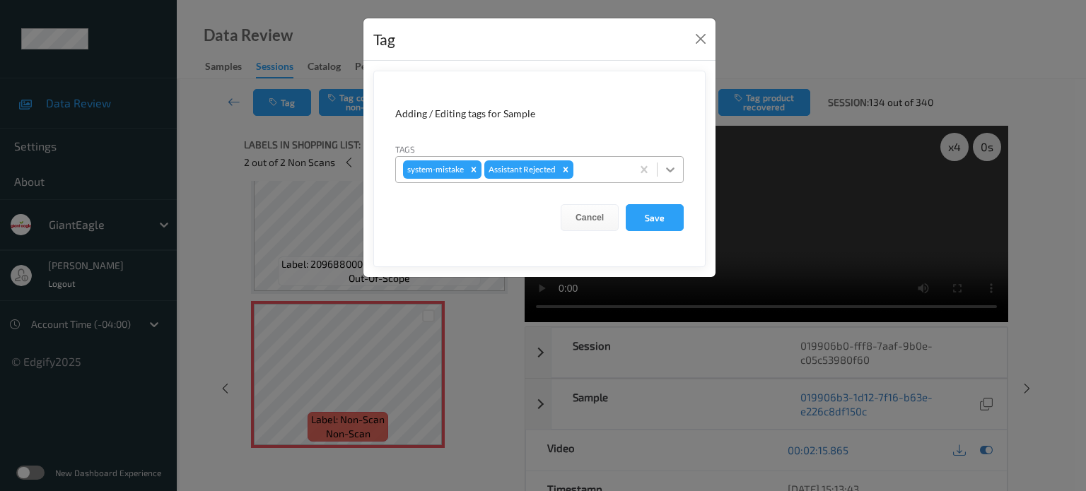
click at [666, 171] on icon at bounding box center [670, 170] width 14 height 14
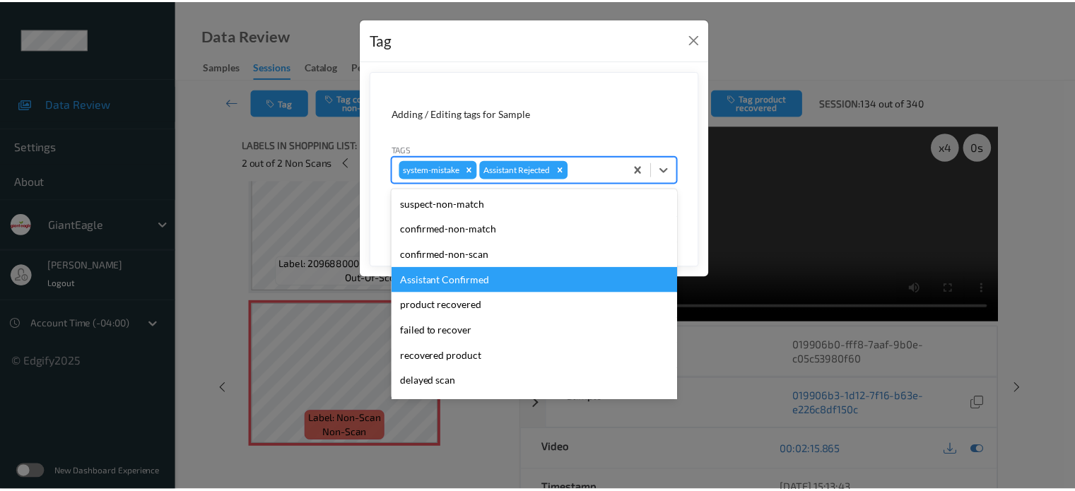
scroll to position [124, 0]
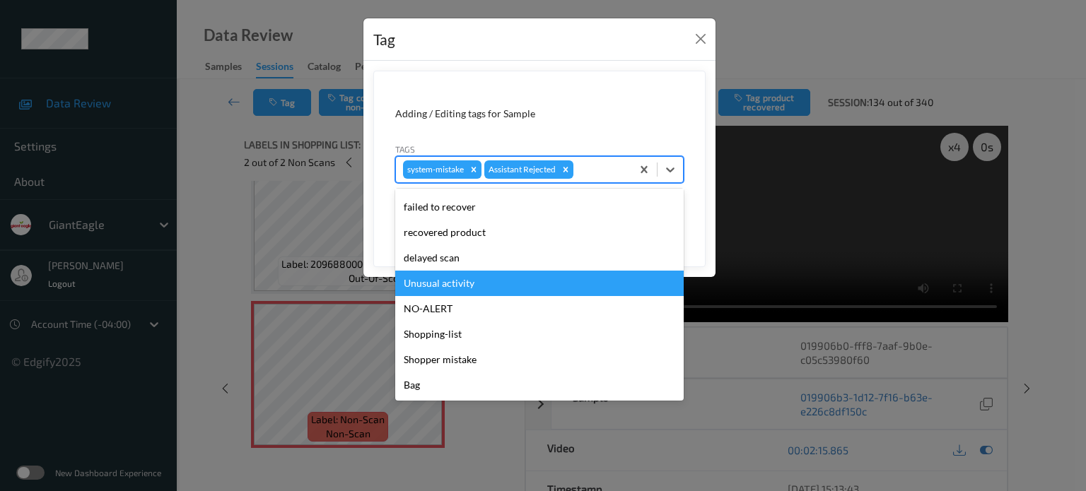
click at [438, 282] on div "Unusual activity" at bounding box center [539, 283] width 288 height 25
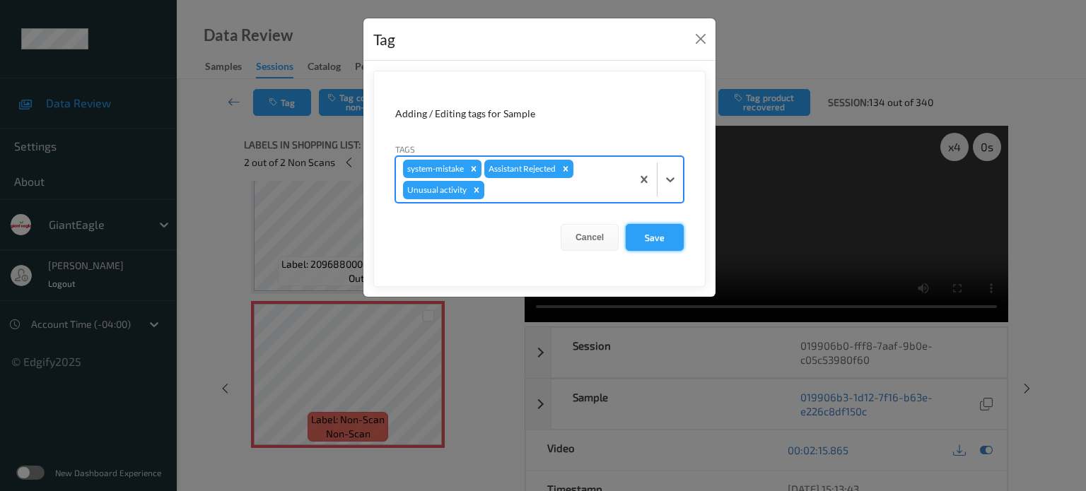
click at [656, 237] on button "Save" at bounding box center [654, 237] width 58 height 27
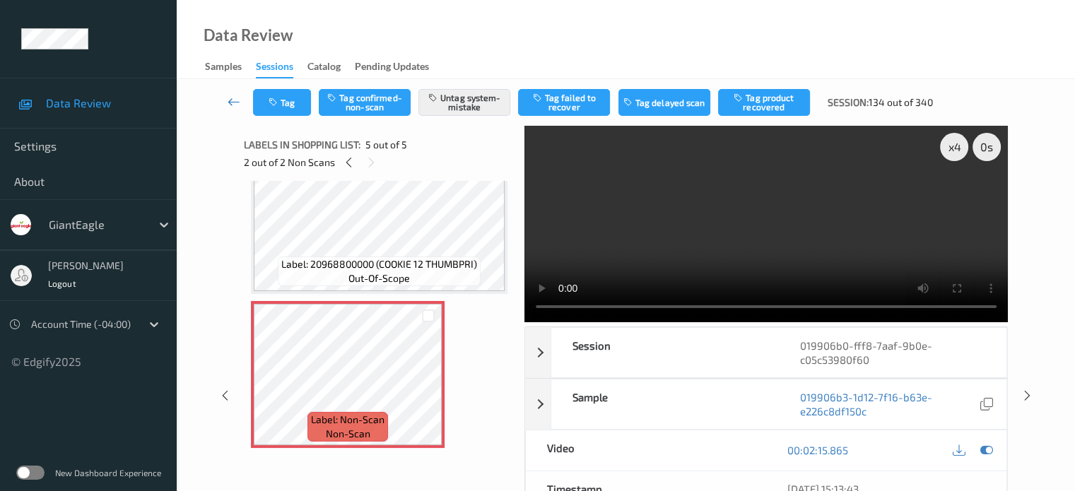
click at [230, 101] on icon at bounding box center [234, 102] width 13 height 14
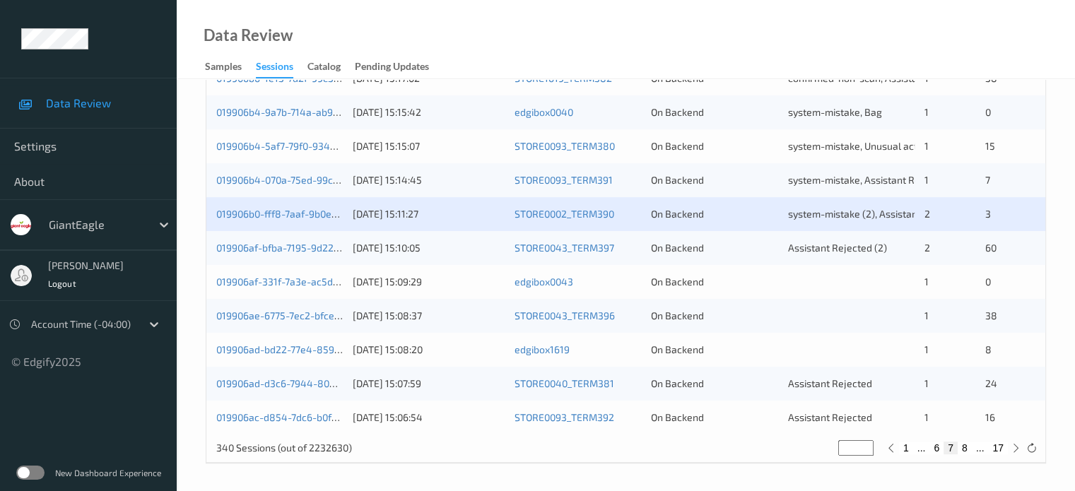
scroll to position [682, 0]
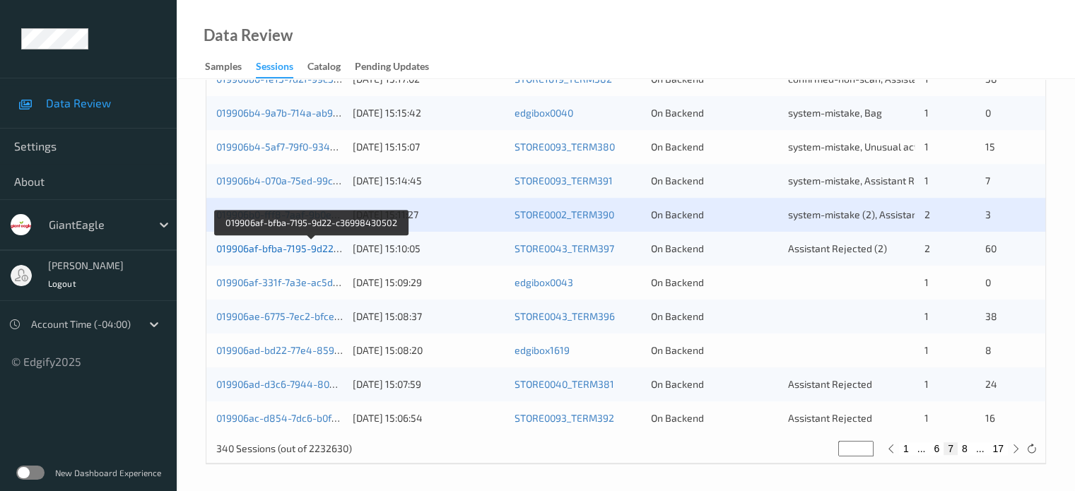
click at [300, 245] on link "019906af-bfba-7195-9d22-c36998430502" at bounding box center [311, 248] width 190 height 12
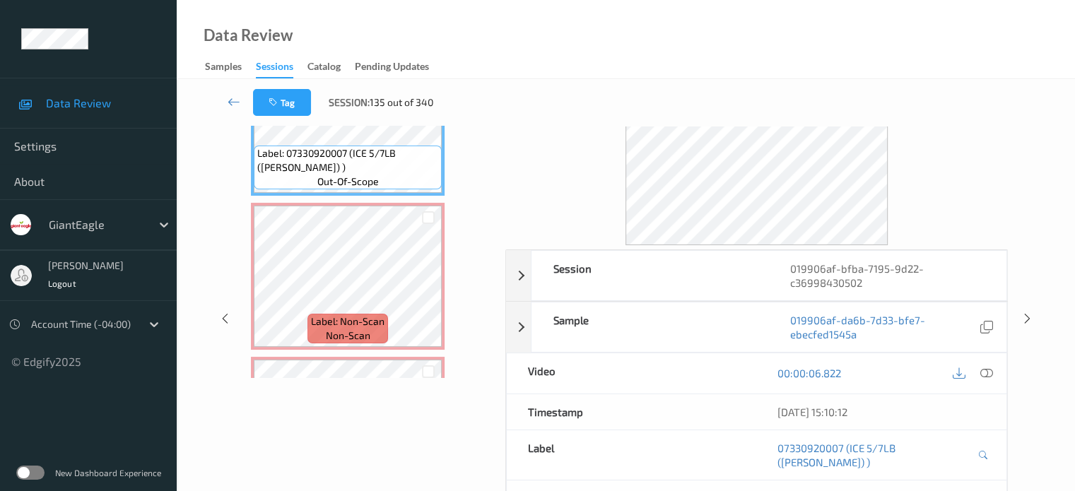
scroll to position [62, 0]
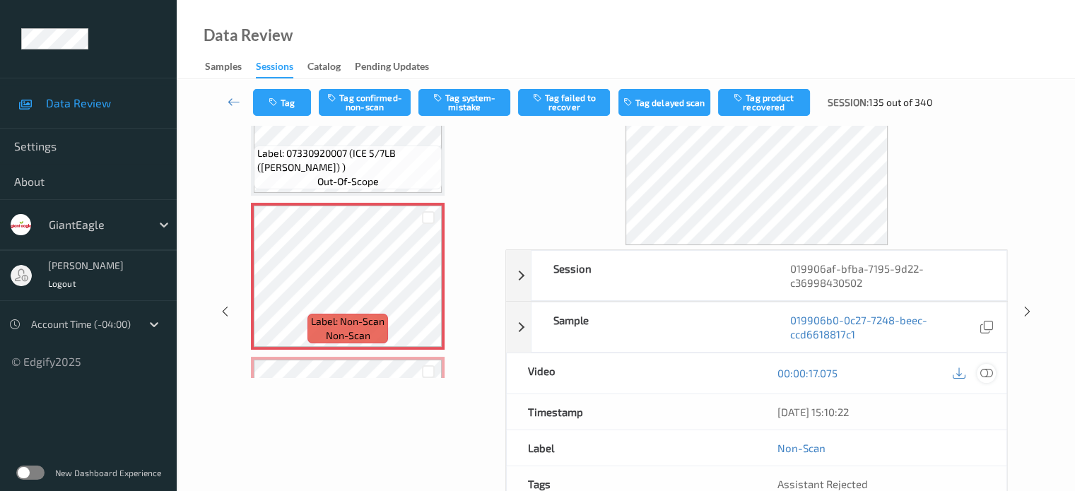
click at [982, 372] on icon at bounding box center [986, 373] width 13 height 13
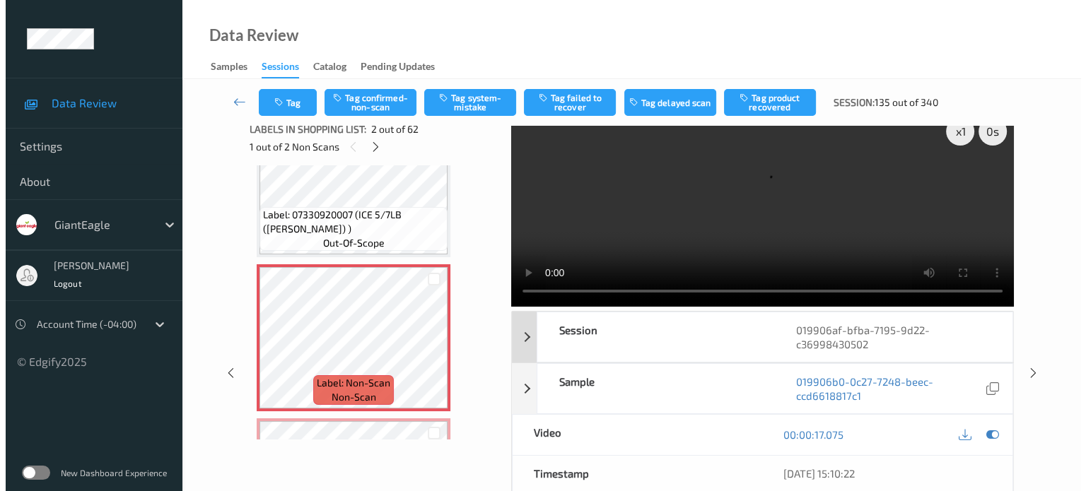
scroll to position [0, 0]
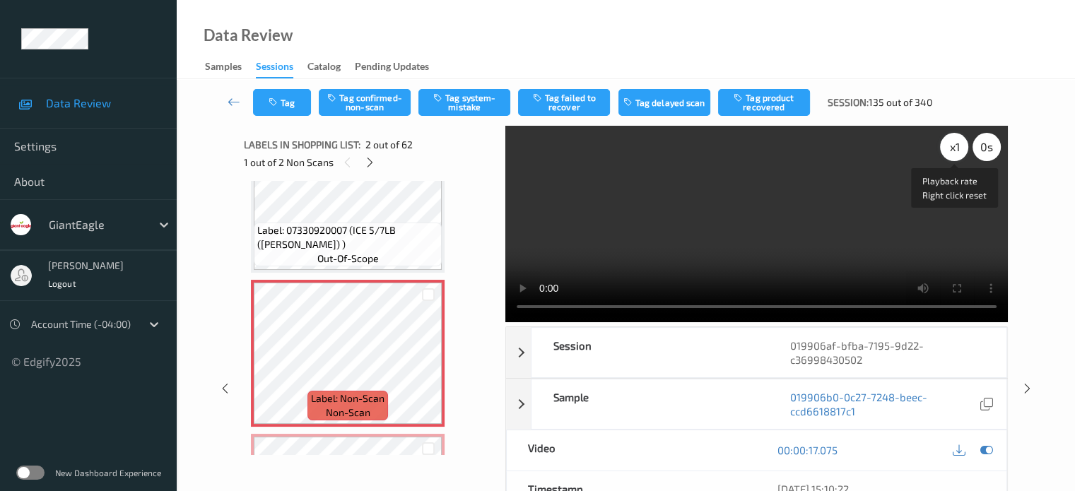
click at [956, 149] on div "x 1" at bounding box center [954, 147] width 28 height 28
click at [469, 101] on button "Tag system-mistake" at bounding box center [464, 102] width 92 height 27
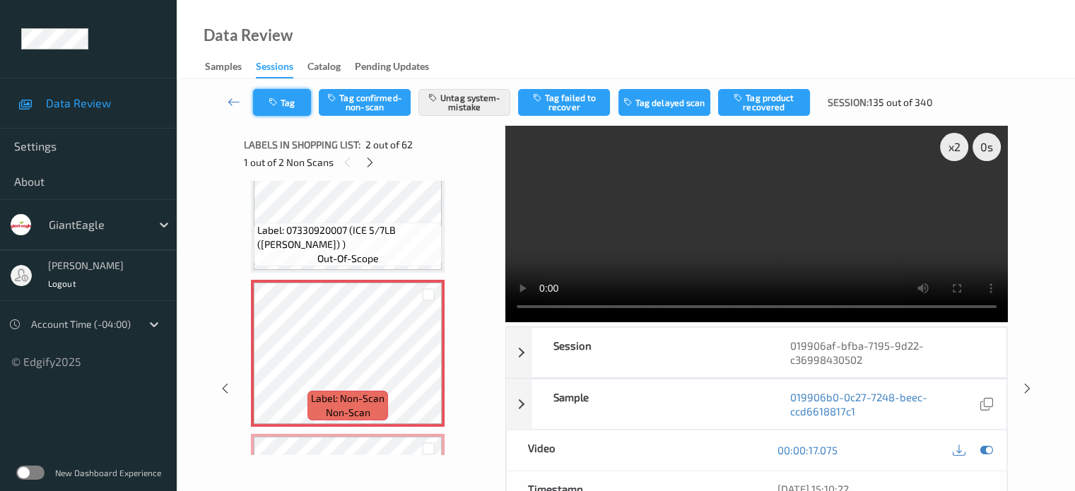
click at [290, 105] on button "Tag" at bounding box center [282, 102] width 58 height 27
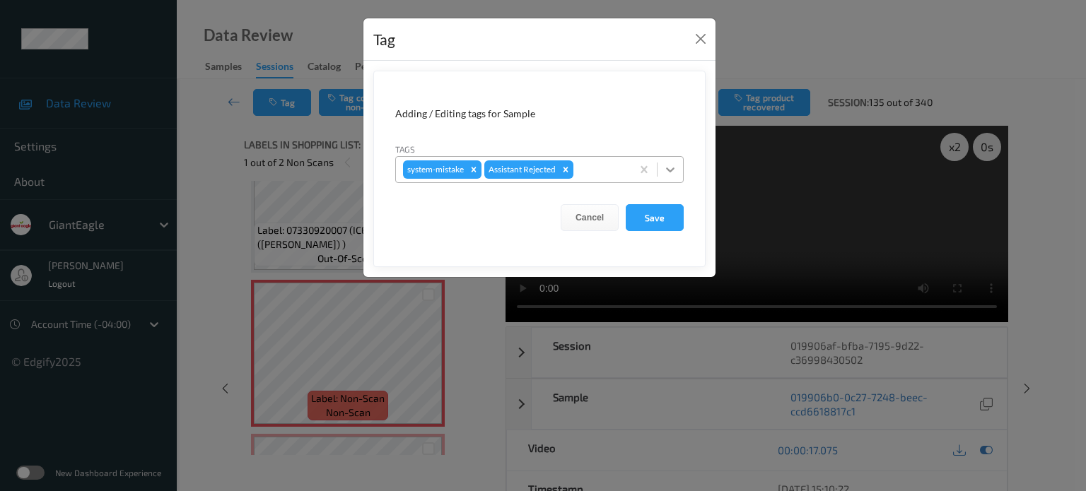
click at [670, 170] on icon at bounding box center [670, 169] width 8 height 5
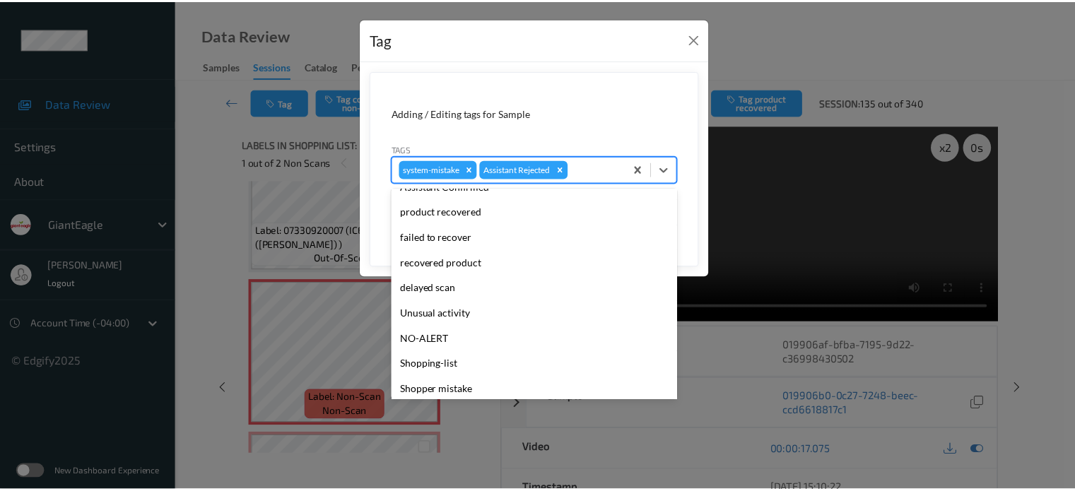
scroll to position [117, 0]
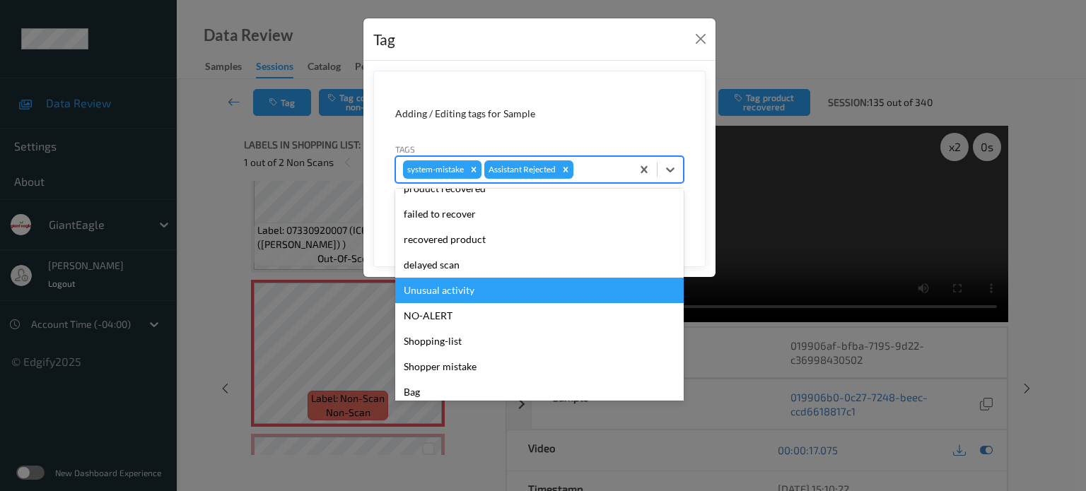
click at [434, 291] on div "Unusual activity" at bounding box center [539, 290] width 288 height 25
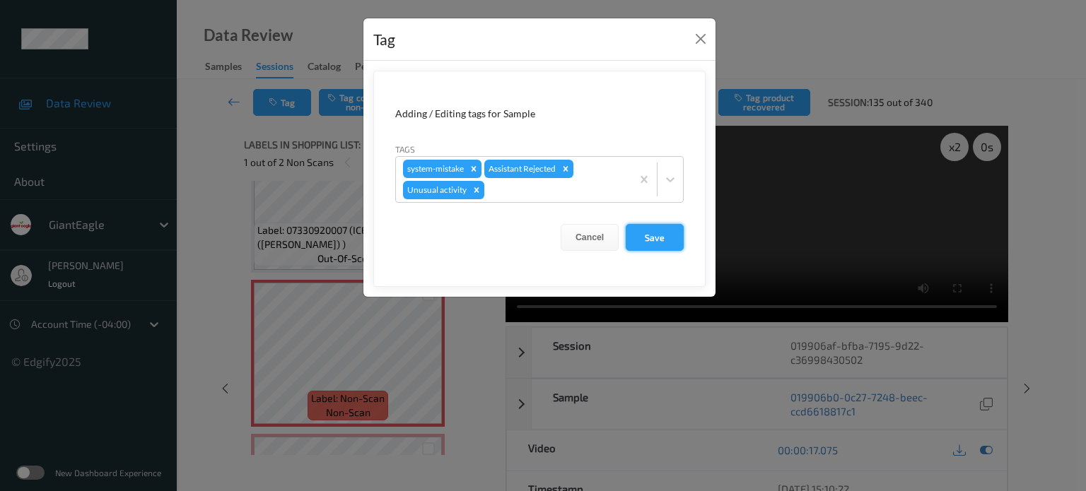
click at [645, 237] on button "Save" at bounding box center [654, 237] width 58 height 27
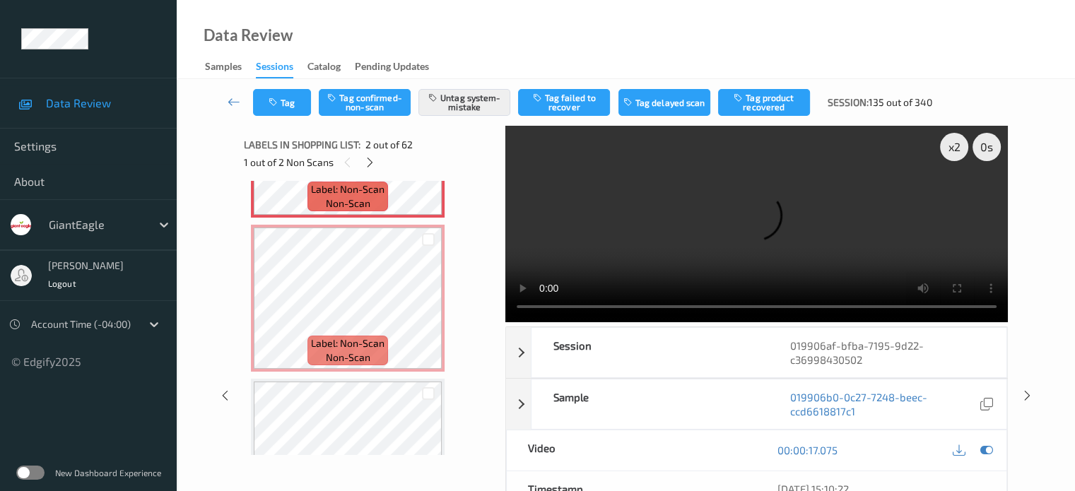
scroll to position [298, 0]
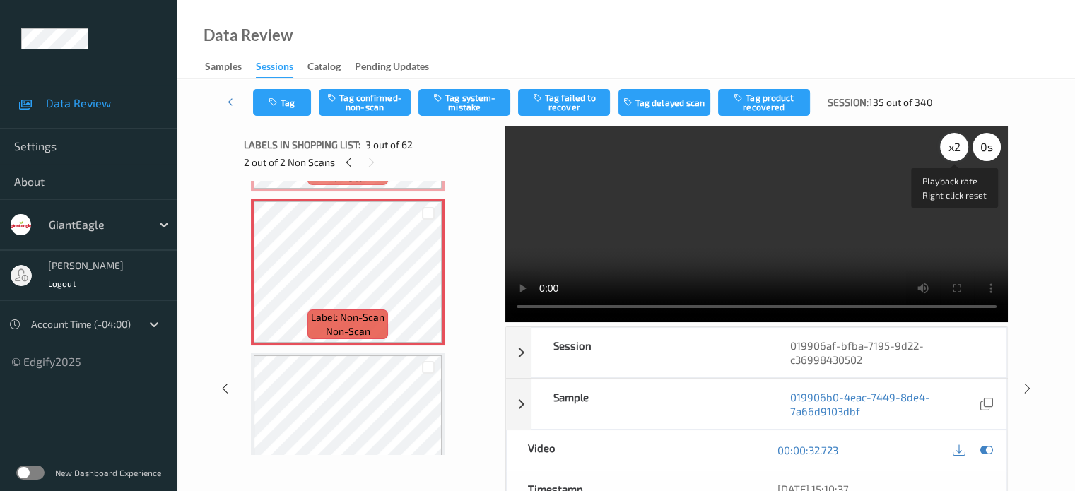
click at [952, 148] on div "x 2" at bounding box center [954, 147] width 28 height 28
click at [373, 100] on button "Tag confirmed-non-scan" at bounding box center [365, 102] width 92 height 27
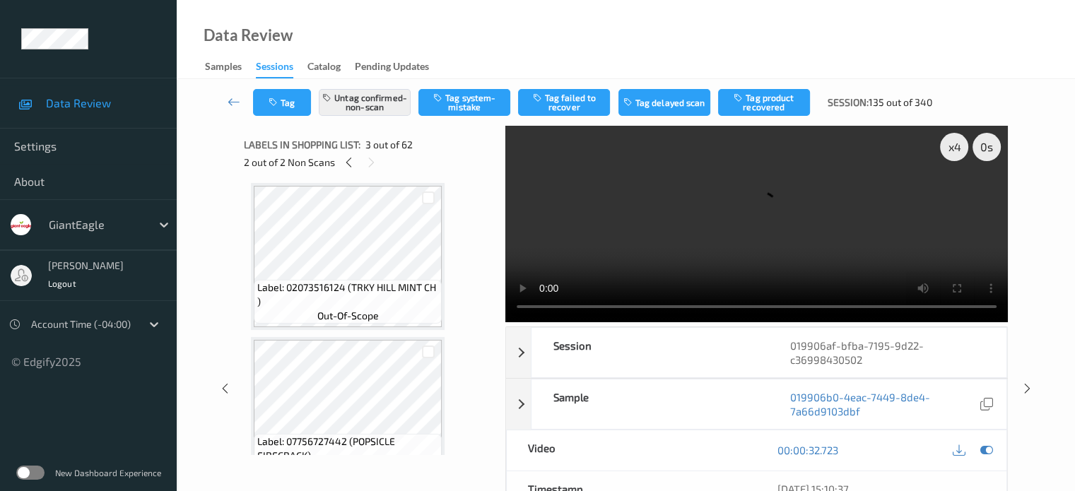
scroll to position [655, 0]
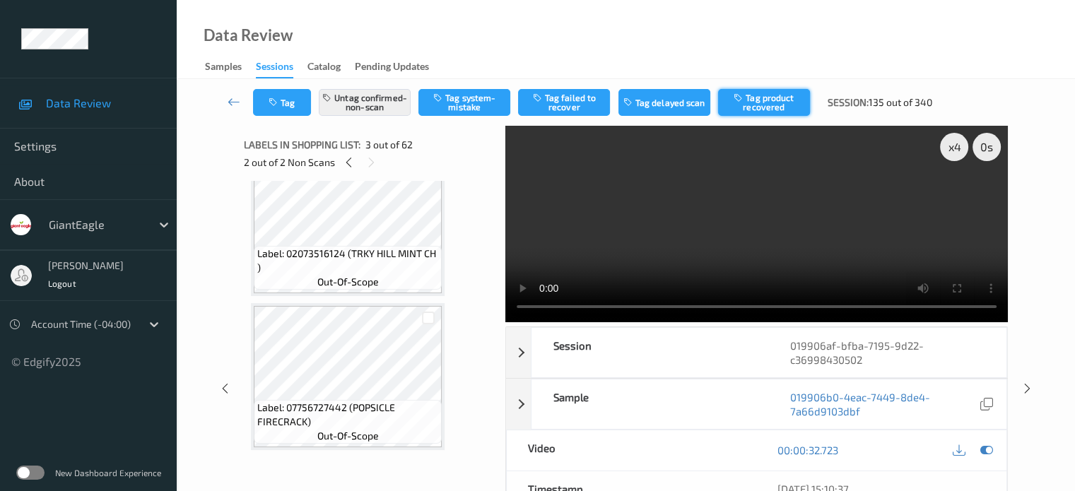
click at [787, 101] on button "Tag product recovered" at bounding box center [764, 102] width 92 height 27
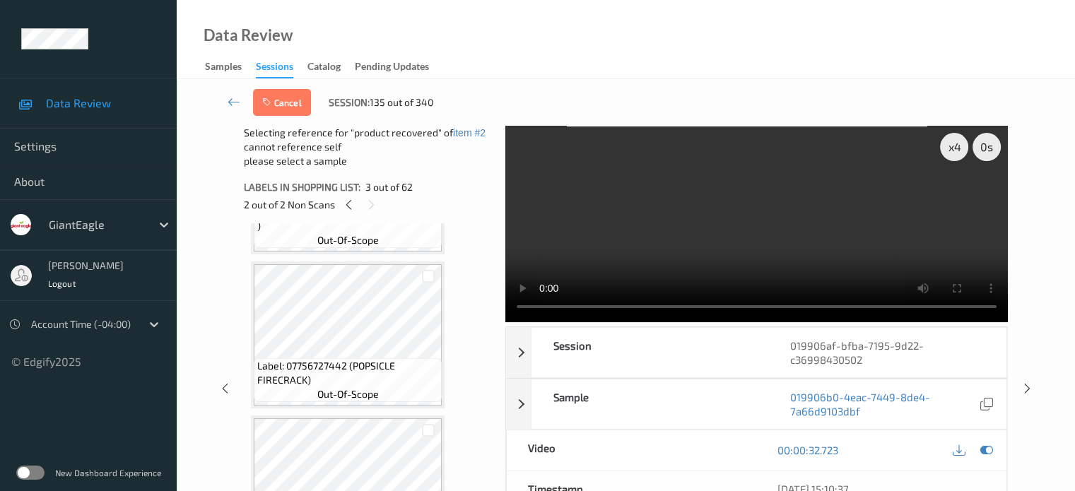
scroll to position [738, 0]
click at [427, 278] on div at bounding box center [428, 277] width 13 height 13
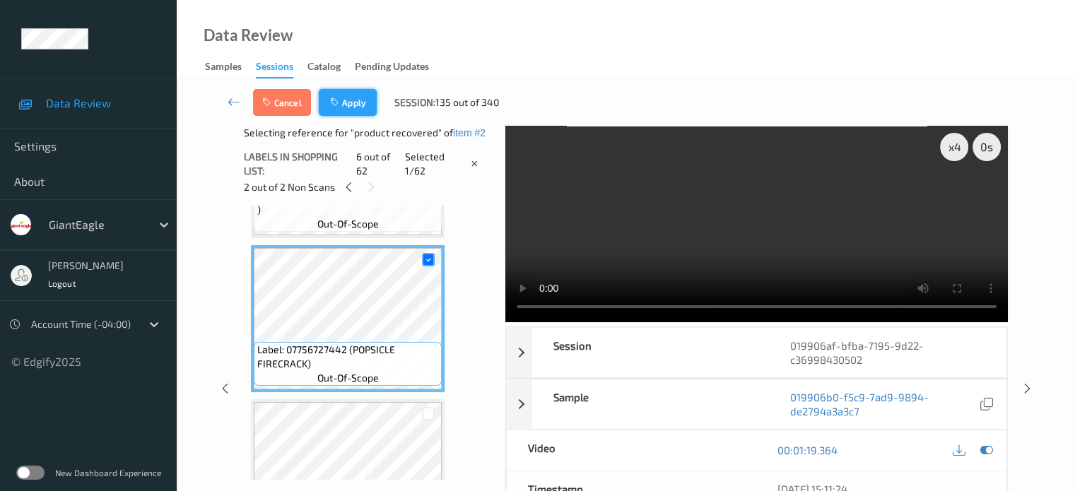
click at [353, 105] on button "Apply" at bounding box center [348, 102] width 58 height 27
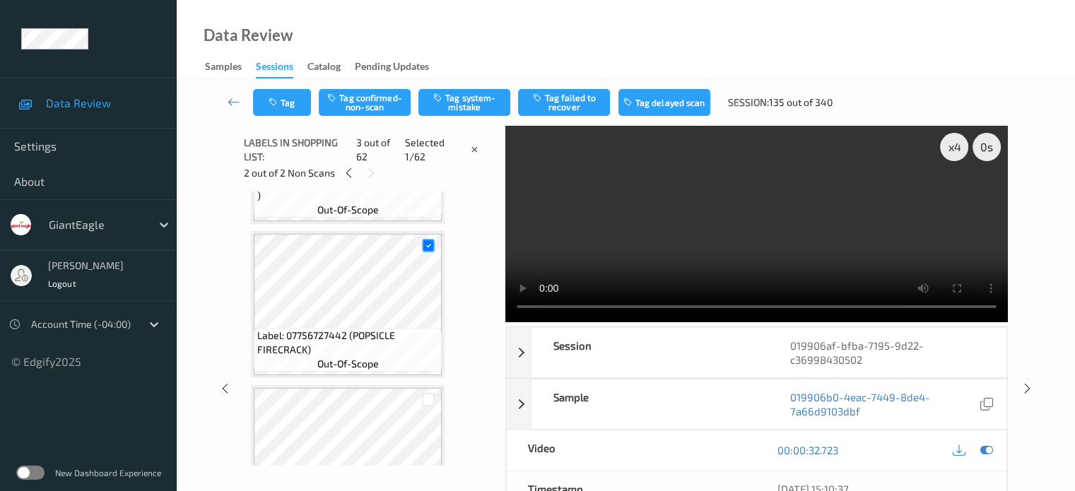
scroll to position [161, 0]
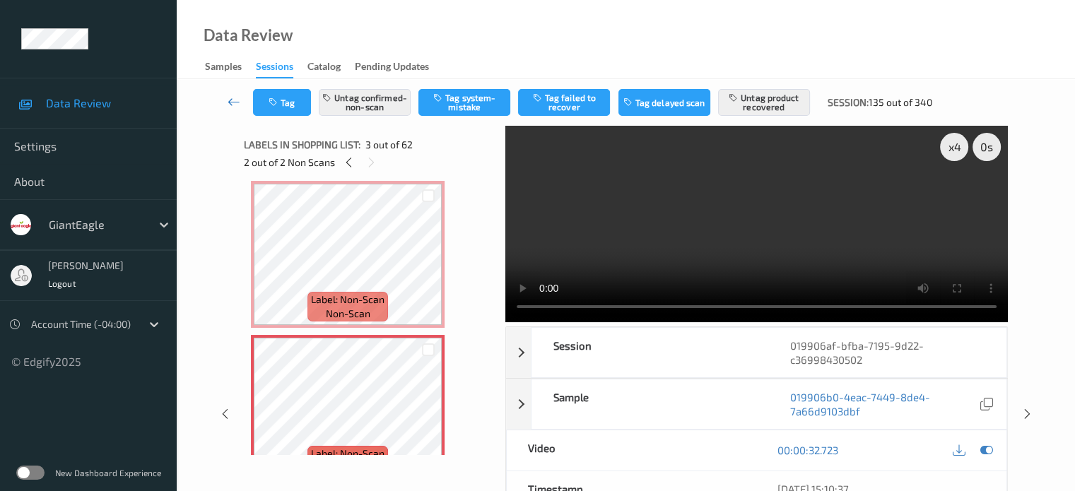
click at [230, 101] on icon at bounding box center [234, 102] width 13 height 14
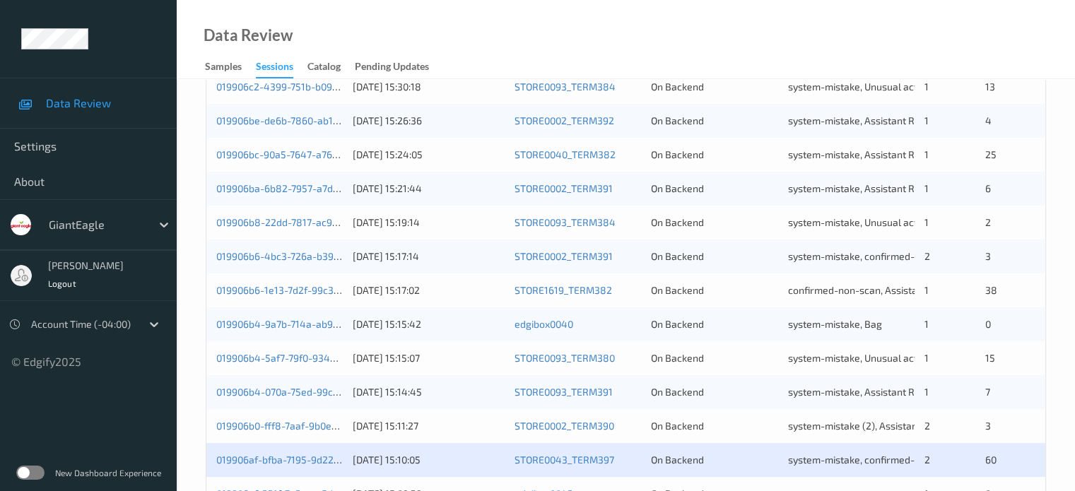
scroll to position [683, 0]
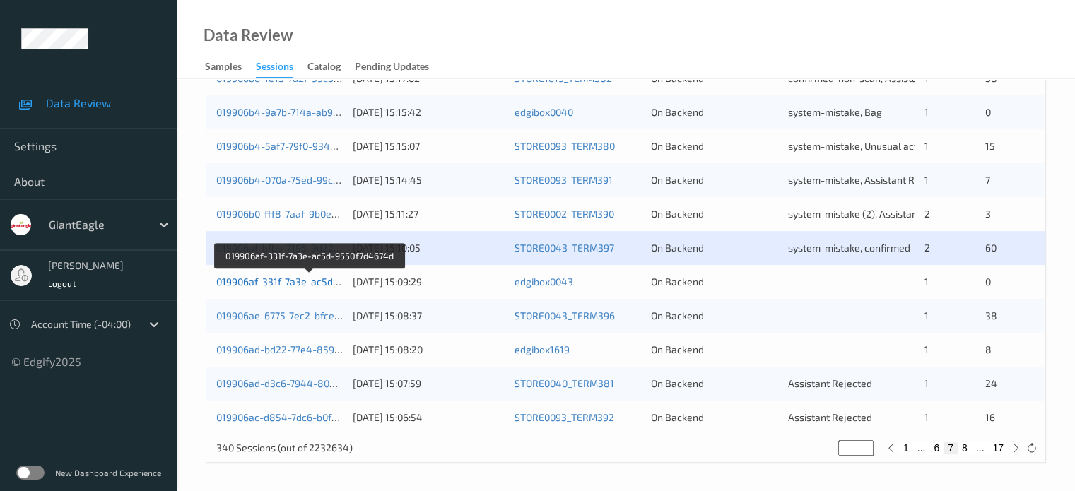
click at [307, 283] on link "019906af-331f-7a3e-ac5d-9550f7d4674d" at bounding box center [309, 282] width 187 height 12
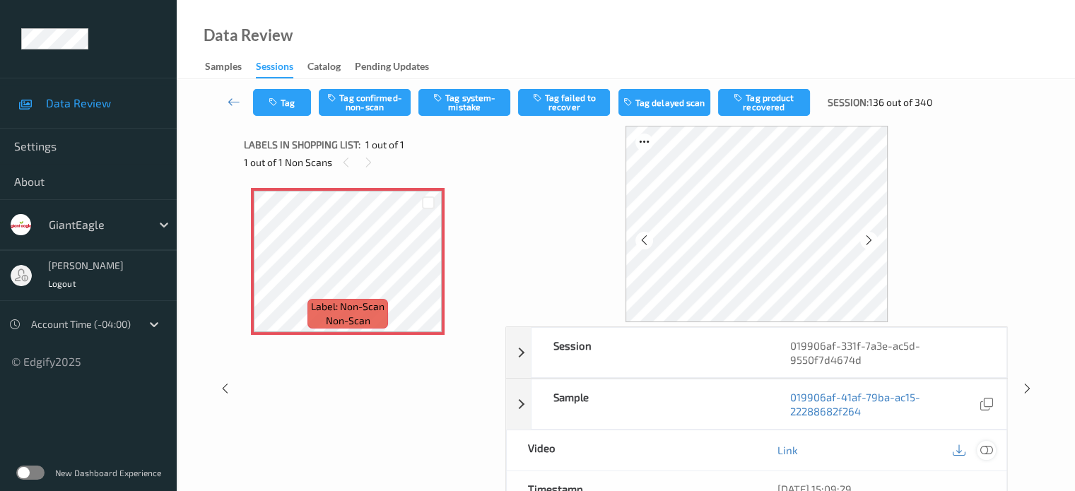
click at [989, 447] on icon at bounding box center [986, 450] width 13 height 13
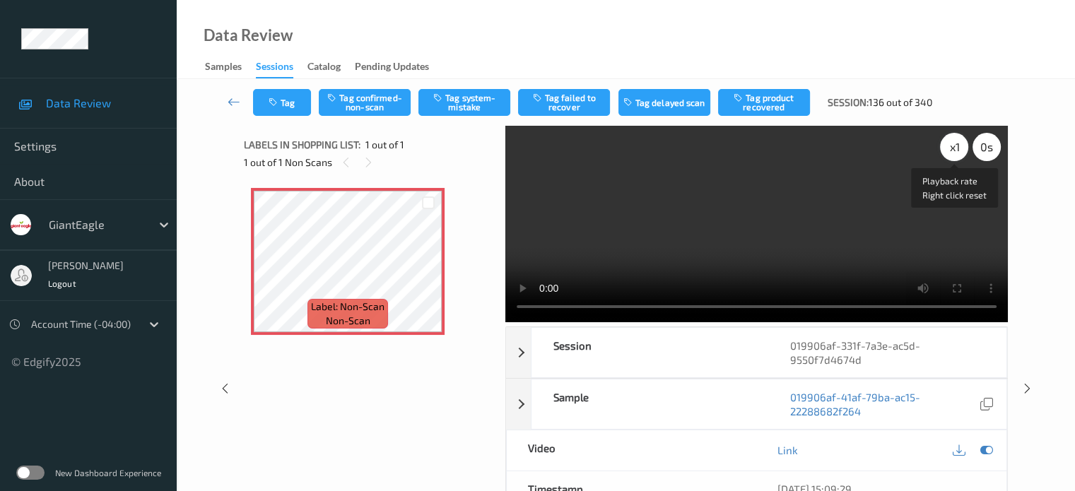
click at [955, 148] on div "x 1" at bounding box center [954, 147] width 28 height 28
click at [467, 102] on button "Tag system-mistake" at bounding box center [464, 102] width 92 height 27
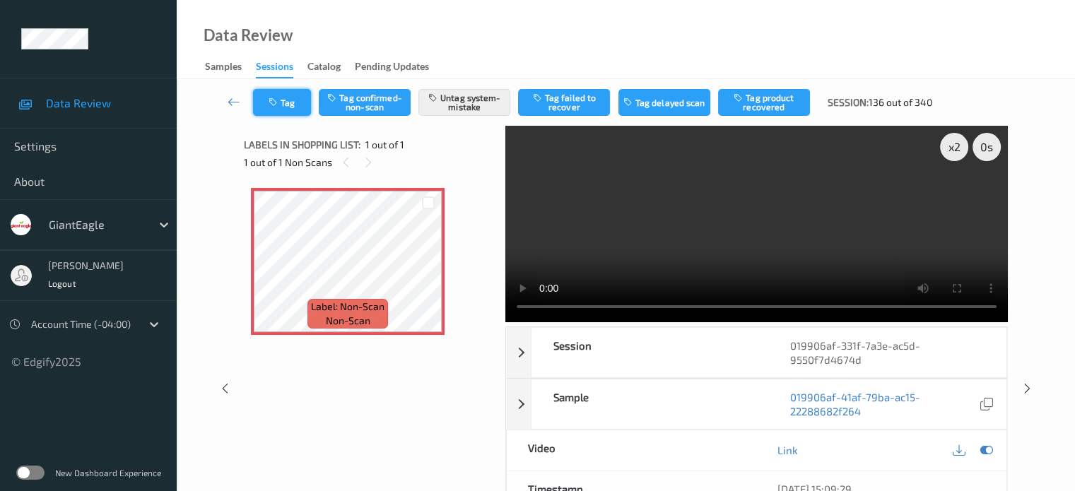
click at [286, 96] on button "Tag" at bounding box center [282, 102] width 58 height 27
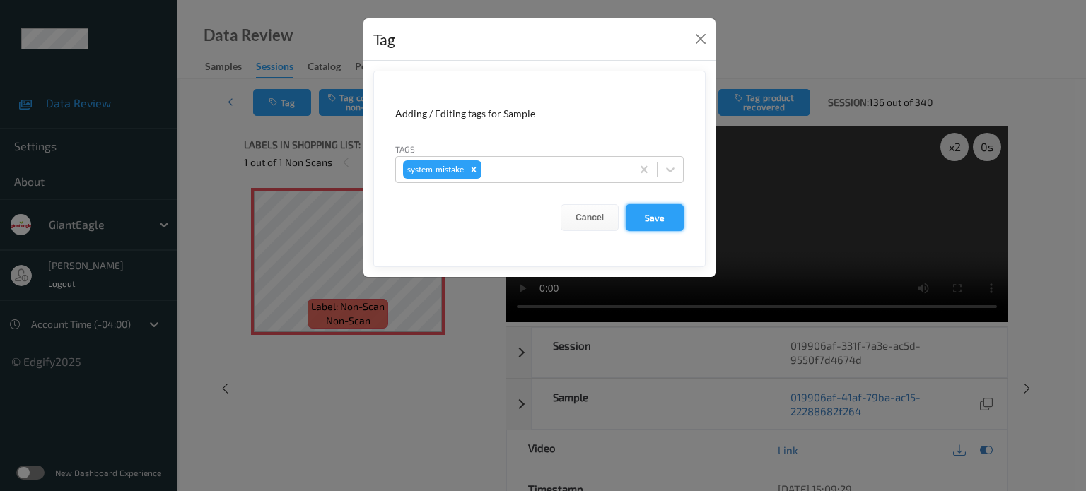
click at [647, 218] on button "Save" at bounding box center [654, 217] width 58 height 27
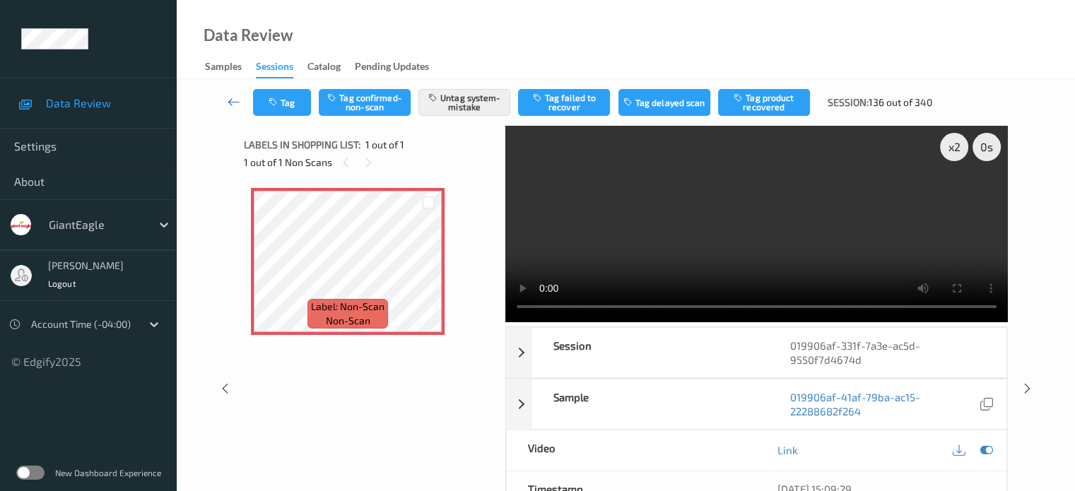
click at [237, 104] on icon at bounding box center [234, 102] width 13 height 14
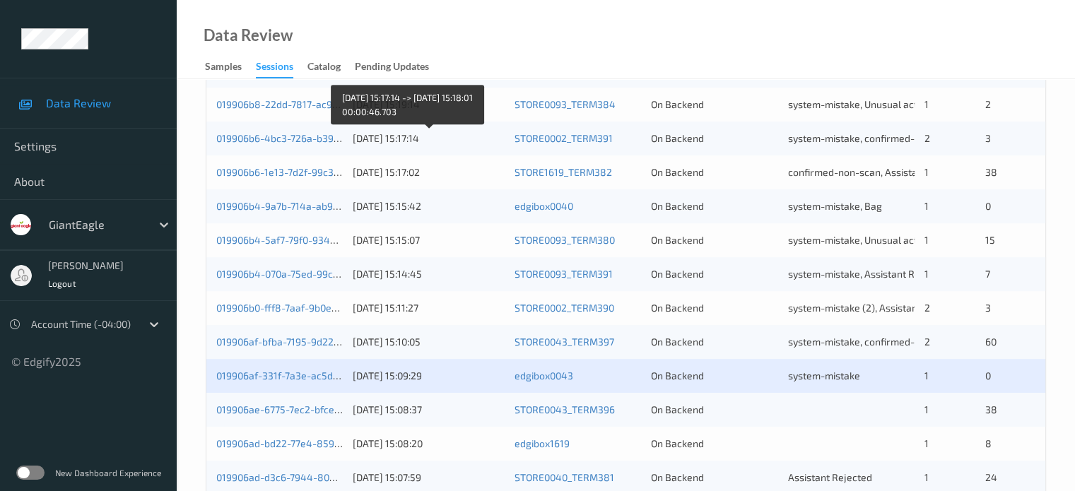
scroll to position [683, 0]
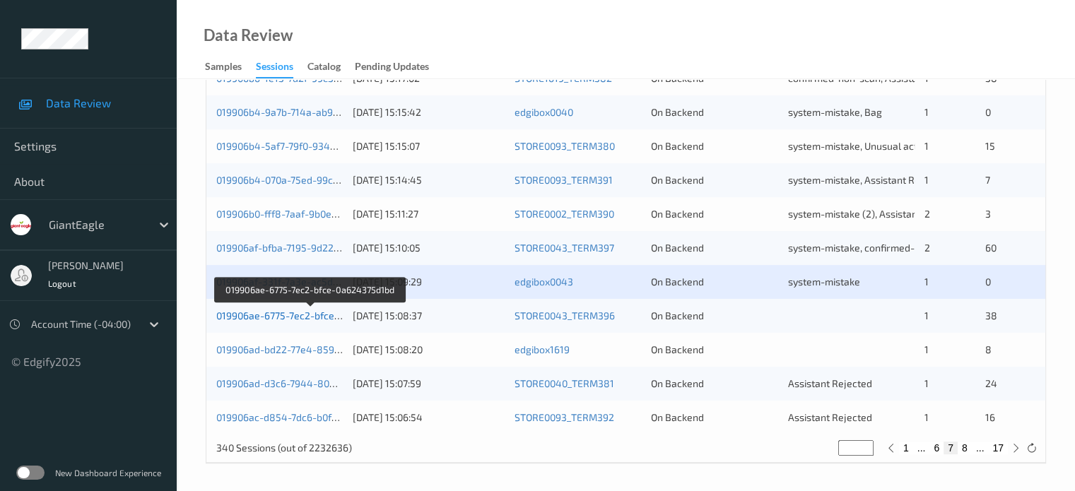
click at [273, 313] on link "019906ae-6775-7ec2-bfce-0a624375d1bd" at bounding box center [310, 316] width 189 height 12
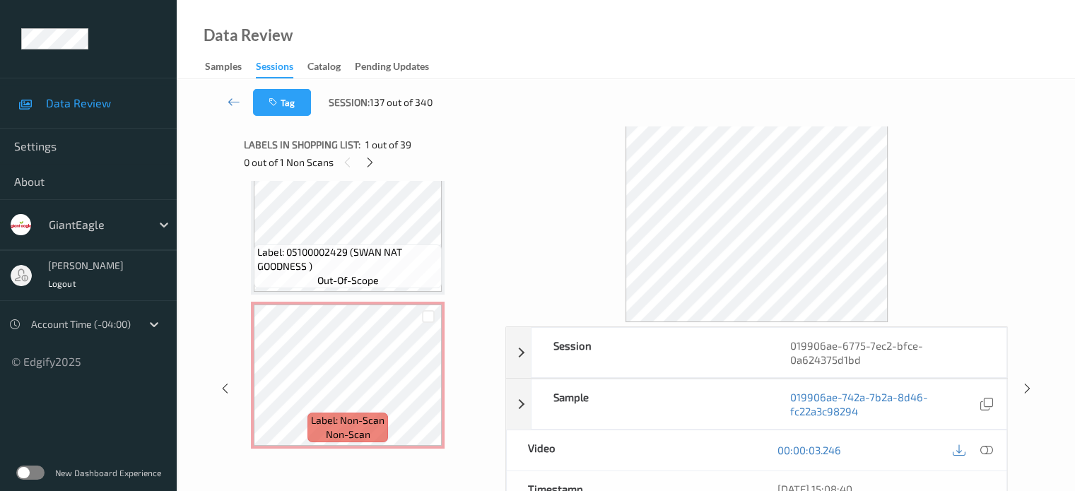
scroll to position [5741, 0]
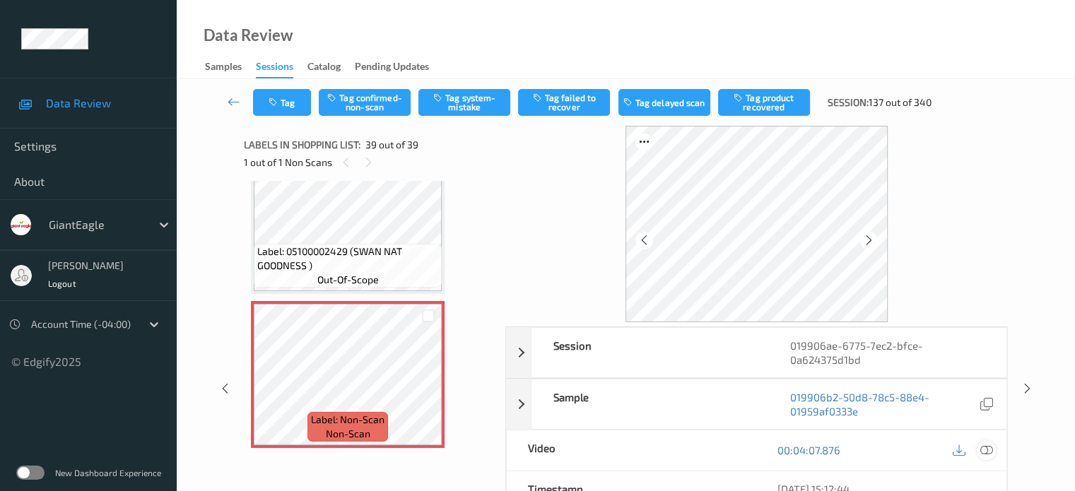
click at [984, 450] on icon at bounding box center [986, 450] width 13 height 13
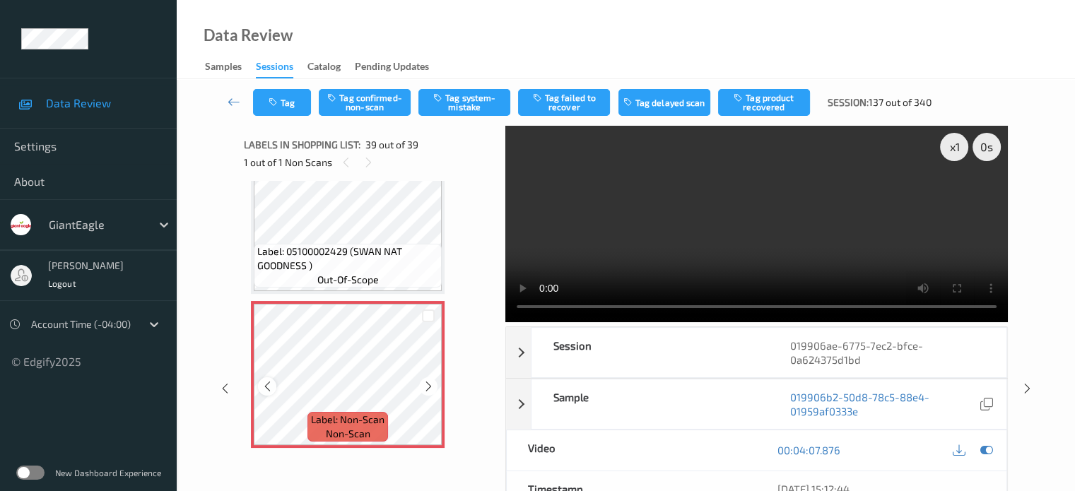
click at [263, 381] on icon at bounding box center [267, 386] width 12 height 13
click at [264, 384] on icon at bounding box center [267, 386] width 12 height 13
click at [958, 146] on div "x 1" at bounding box center [954, 147] width 28 height 28
click at [459, 101] on button "Tag system-mistake" at bounding box center [464, 102] width 92 height 27
click at [286, 108] on button "Tag" at bounding box center [282, 102] width 58 height 27
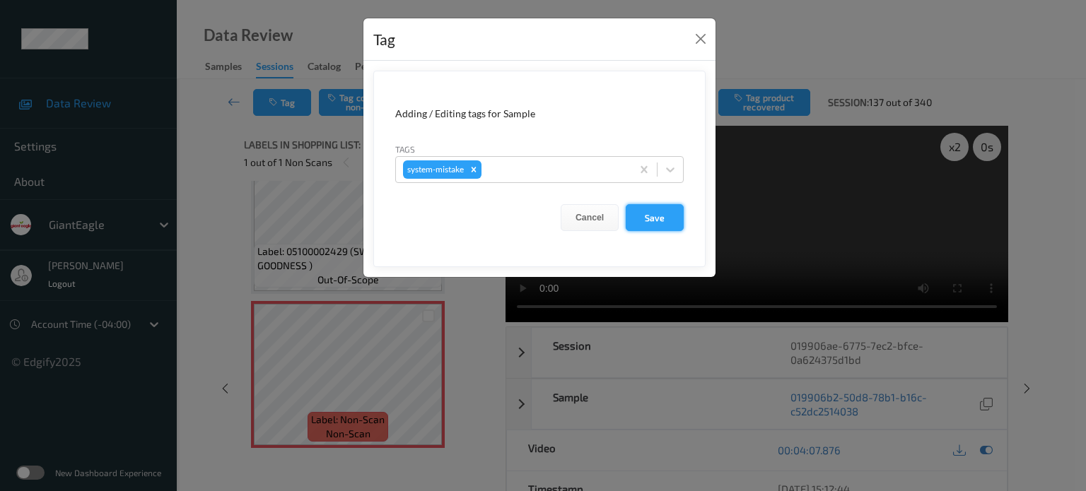
click at [676, 222] on button "Save" at bounding box center [654, 217] width 58 height 27
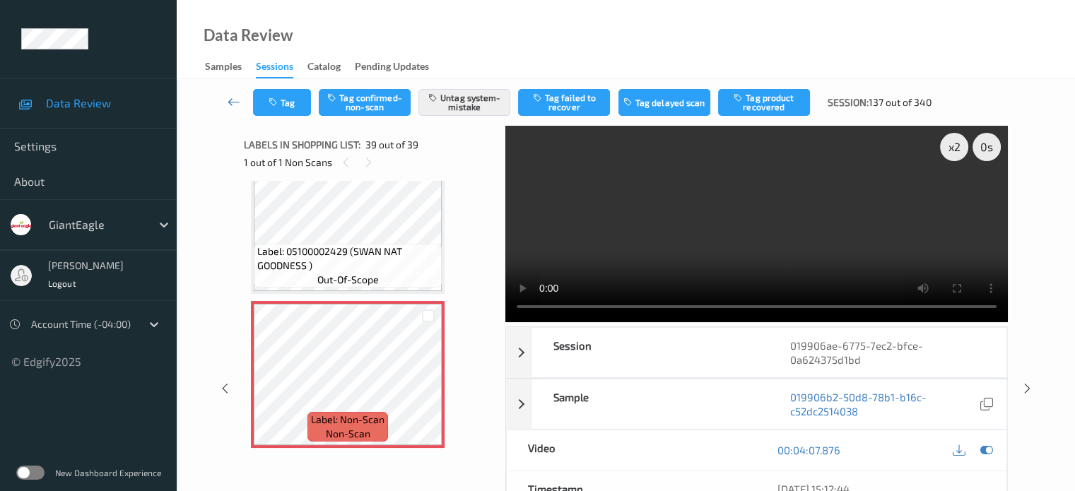
click at [228, 99] on icon at bounding box center [234, 102] width 13 height 14
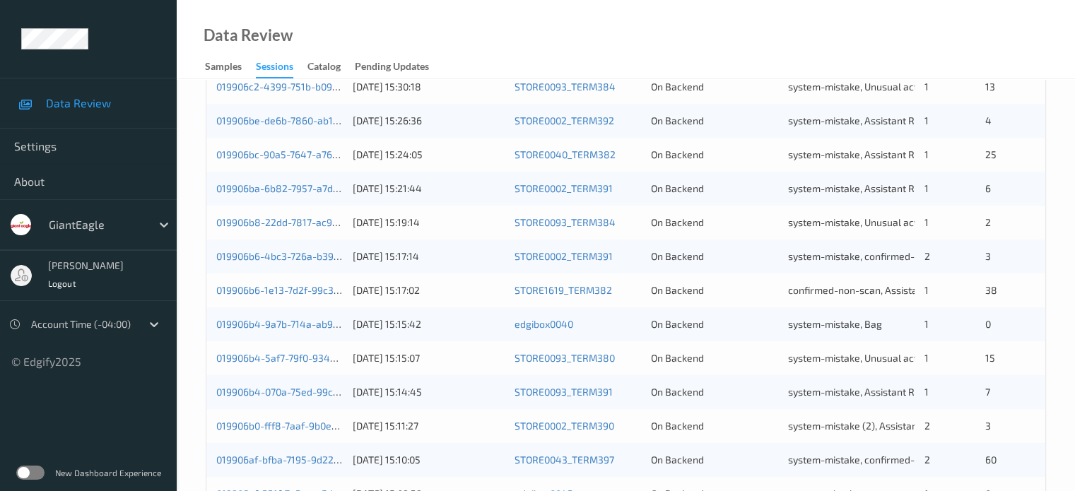
scroll to position [683, 0]
